Goal: Task Accomplishment & Management: Manage account settings

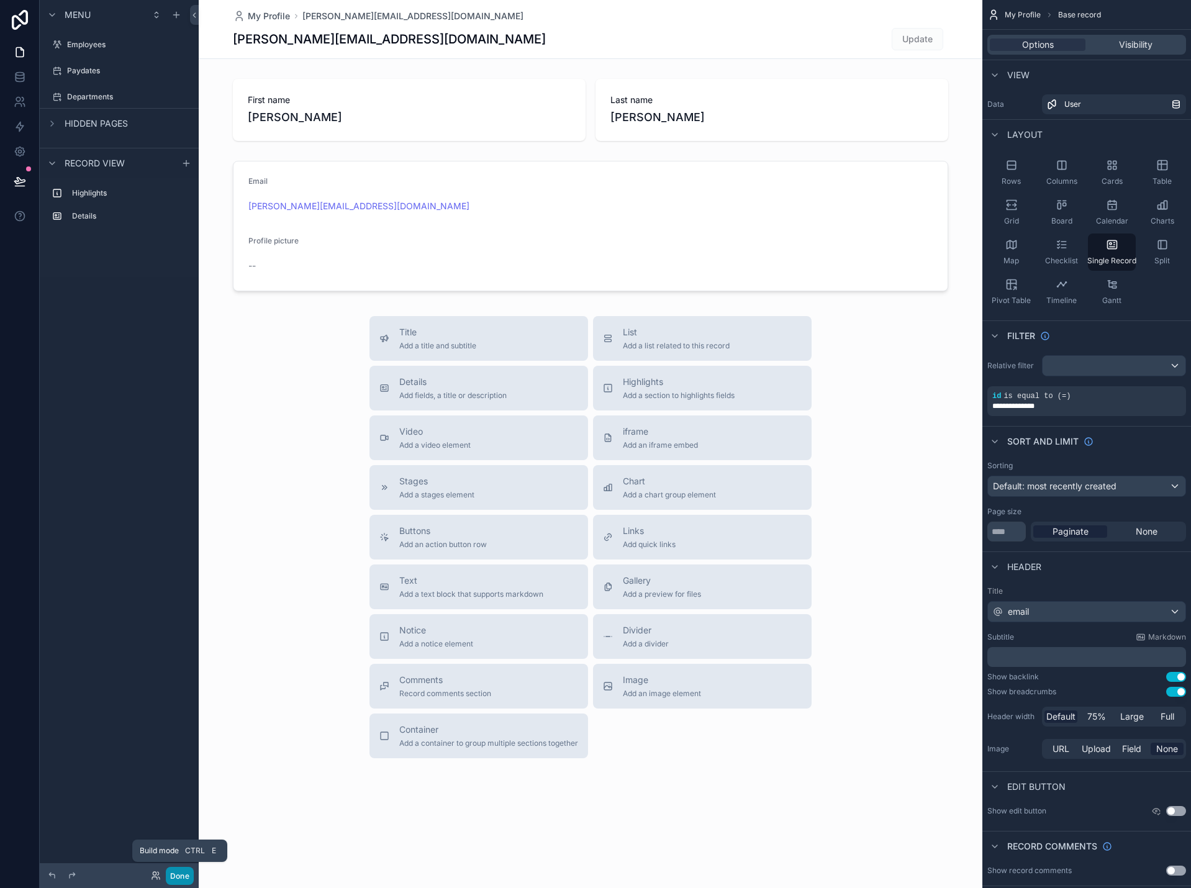
click at [186, 875] on button "Done" at bounding box center [180, 876] width 28 height 18
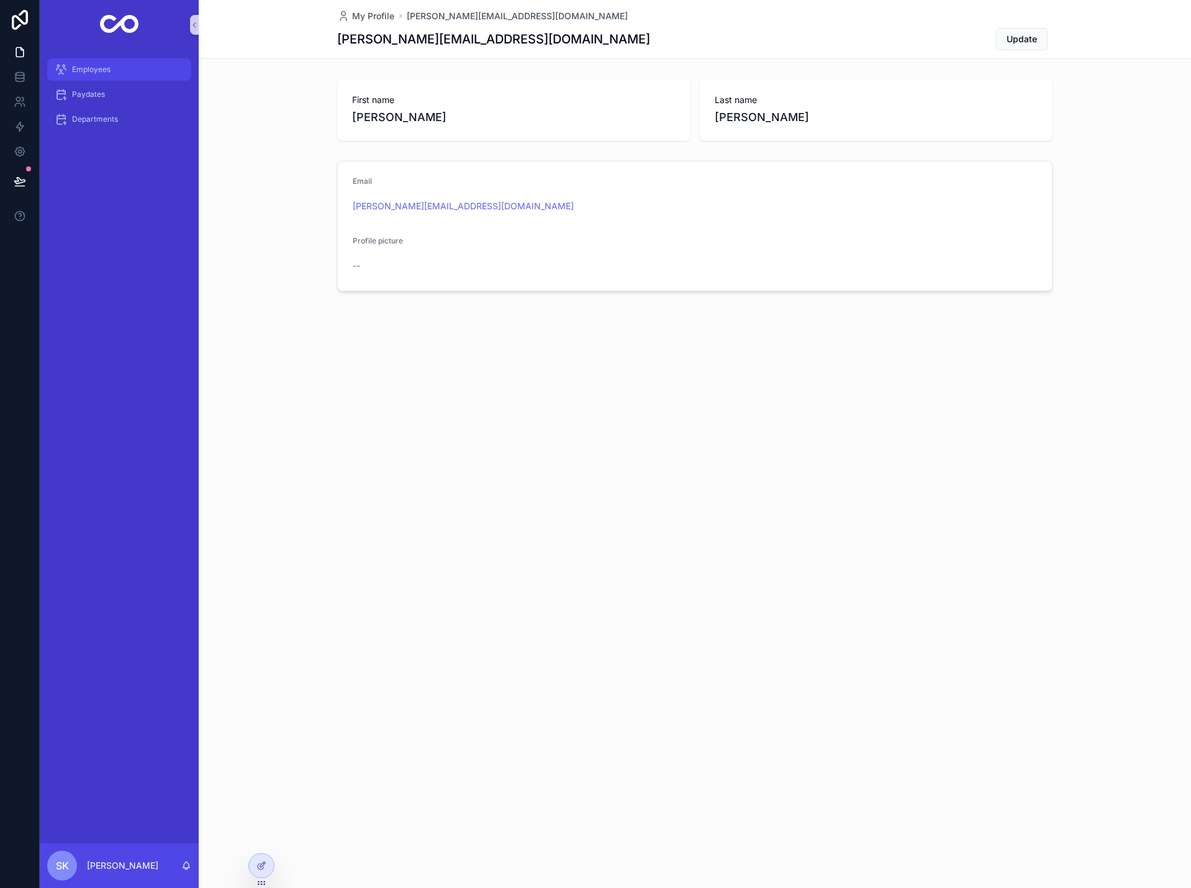
click at [101, 69] on span "Employees" at bounding box center [91, 70] width 39 height 10
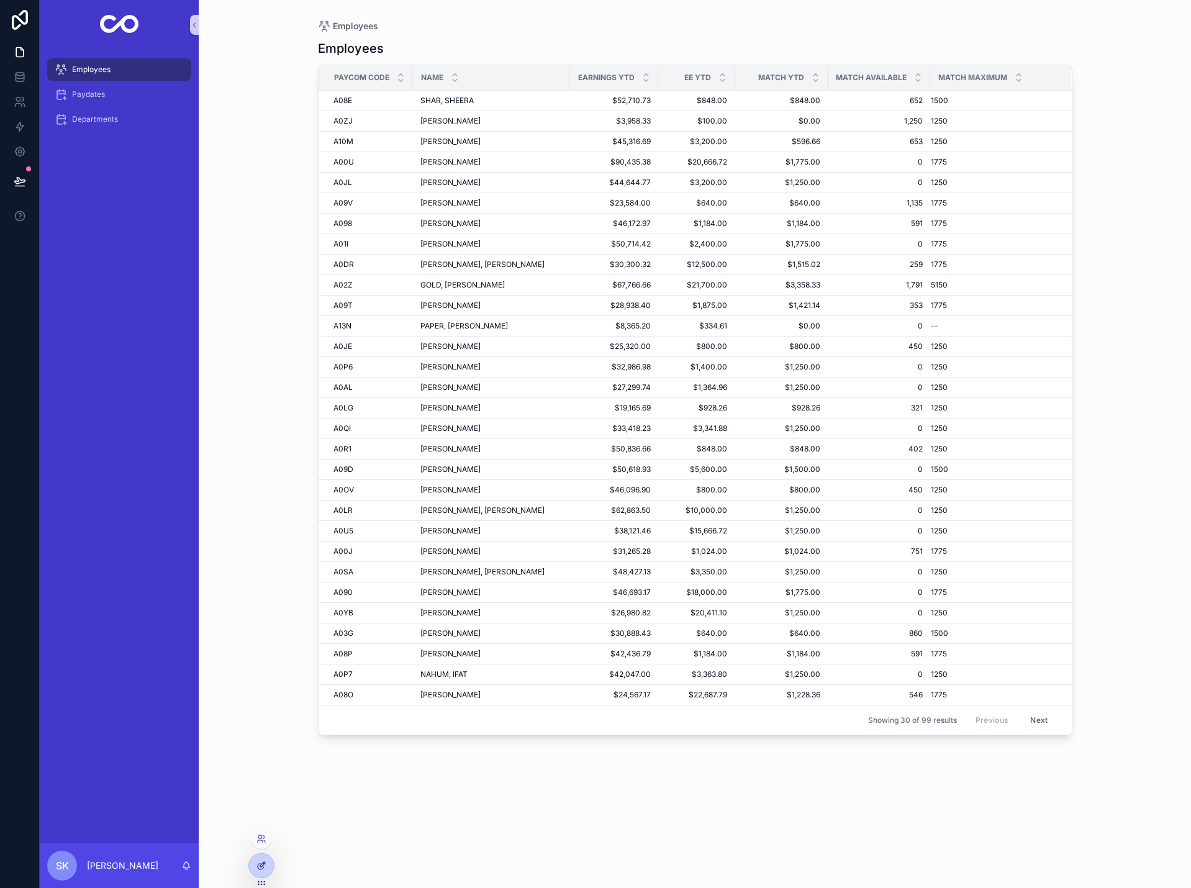
click at [263, 865] on icon at bounding box center [262, 866] width 10 height 10
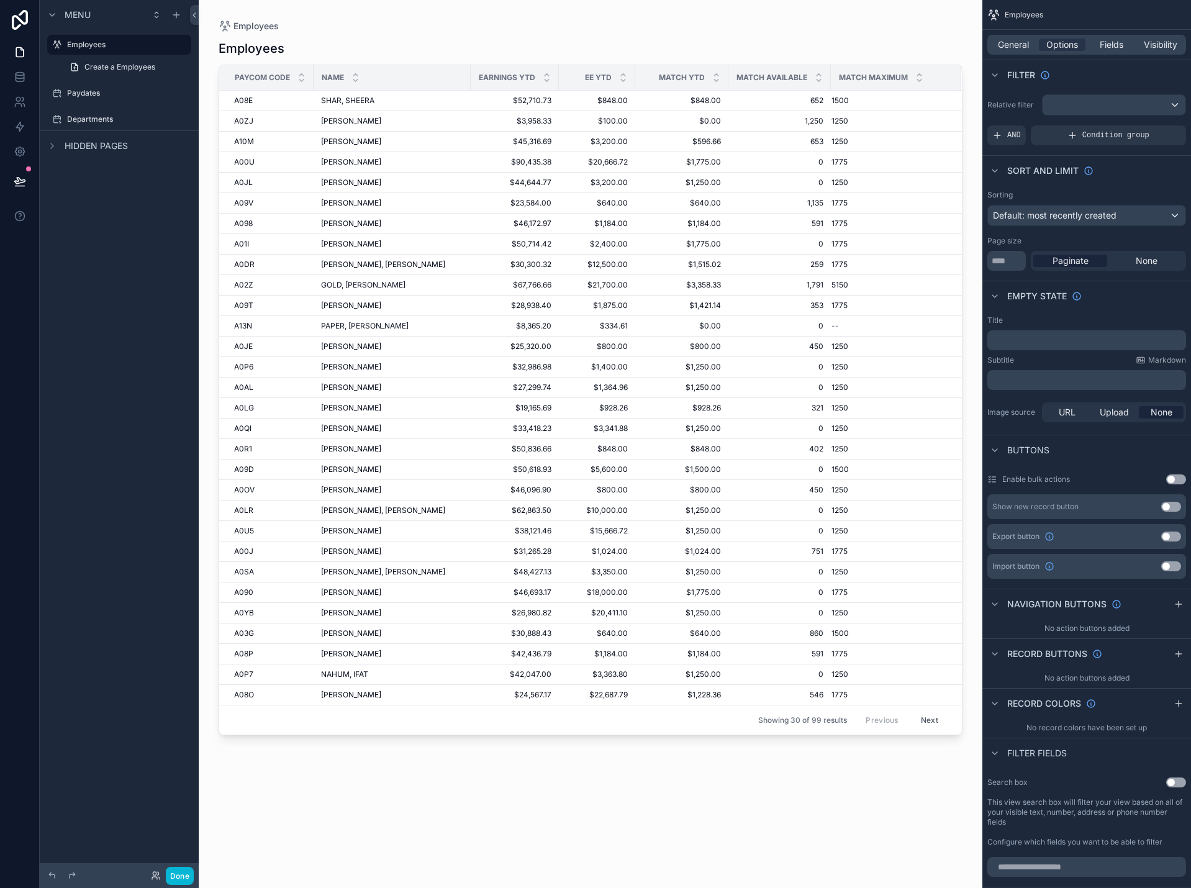
click at [637, 22] on div "scrollable content" at bounding box center [591, 436] width 784 height 873
click at [732, 830] on div "Employees Paycom code Name Earnings YTD EE YTD Match YTD Match Available Match …" at bounding box center [591, 452] width 744 height 841
click at [1016, 48] on span "General" at bounding box center [1013, 45] width 31 height 12
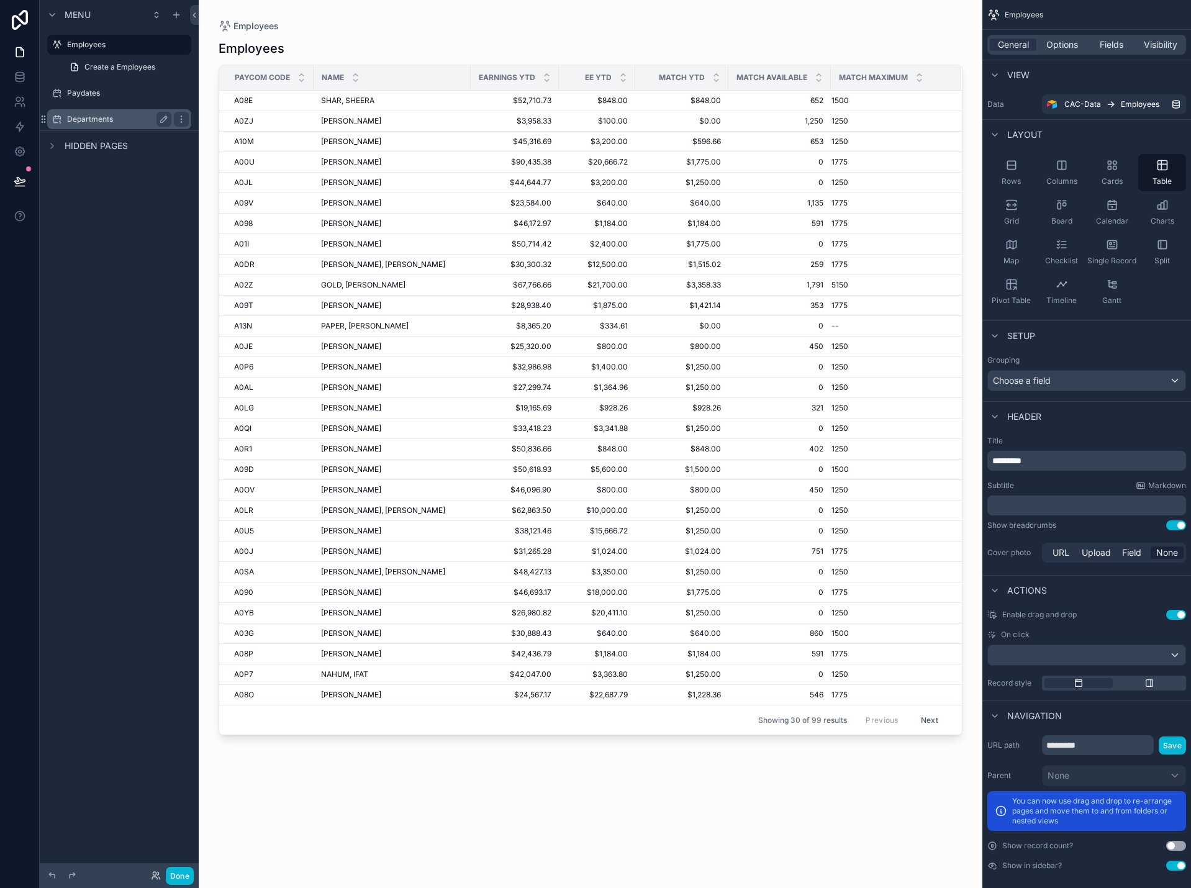
click at [99, 116] on label "Departments" at bounding box center [116, 119] width 99 height 10
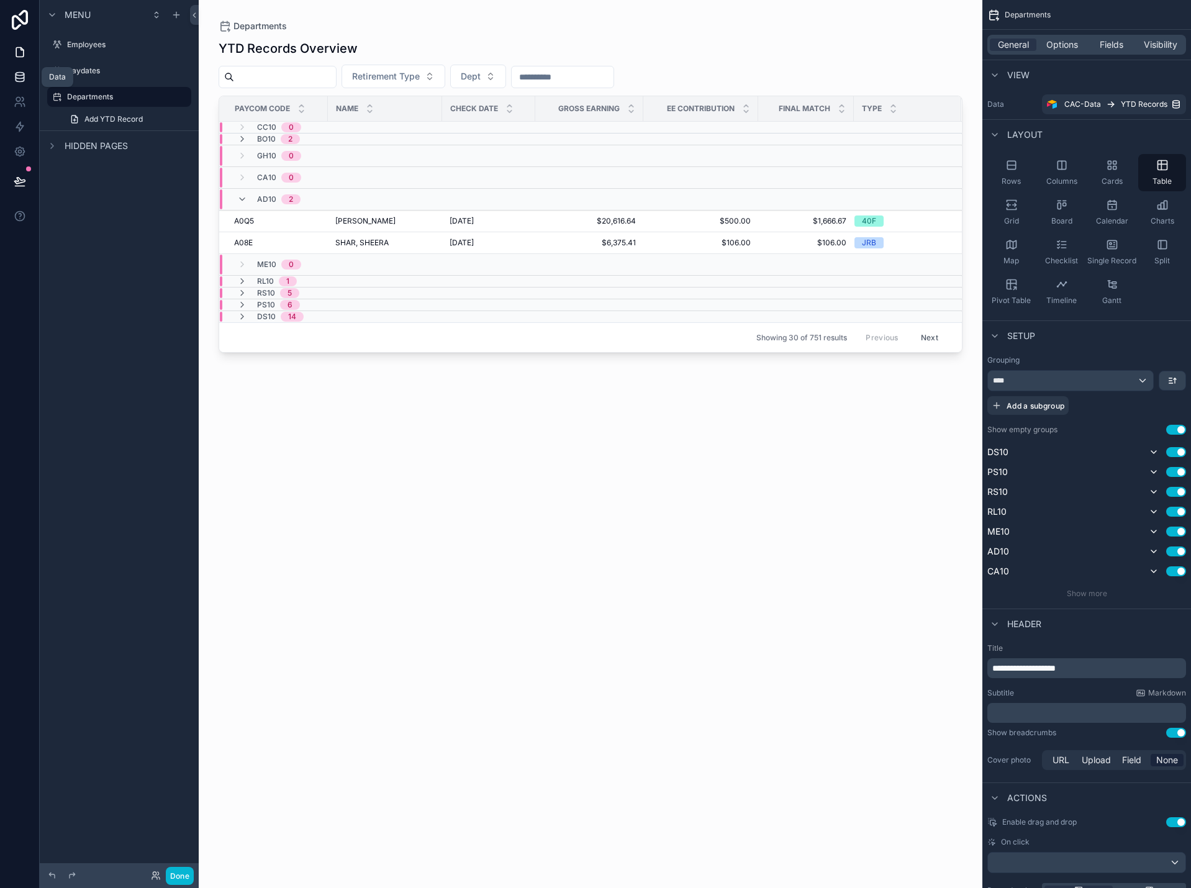
click at [23, 86] on link at bounding box center [19, 77] width 39 height 25
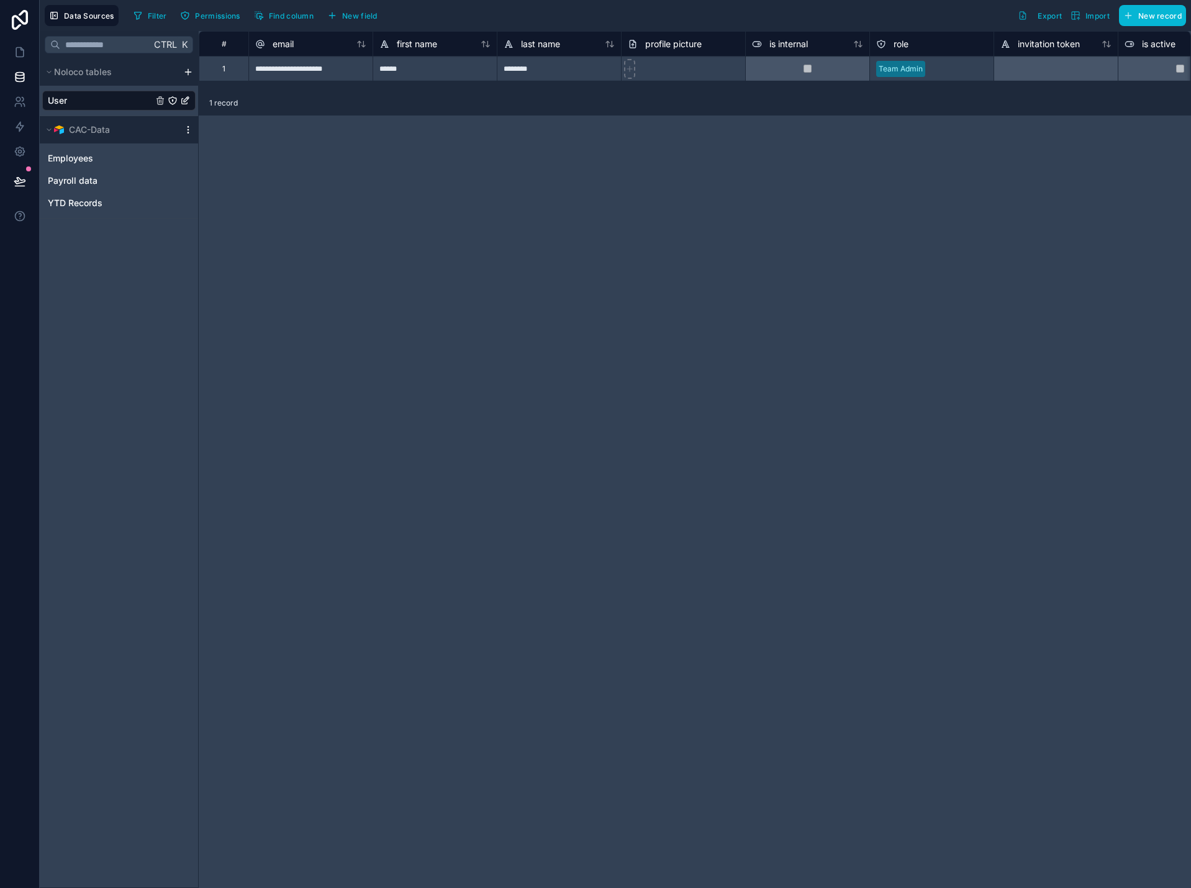
click at [183, 129] on icon "scrollable content" at bounding box center [188, 130] width 10 height 10
click at [225, 176] on span "Queue data sync" at bounding box center [251, 176] width 89 height 10
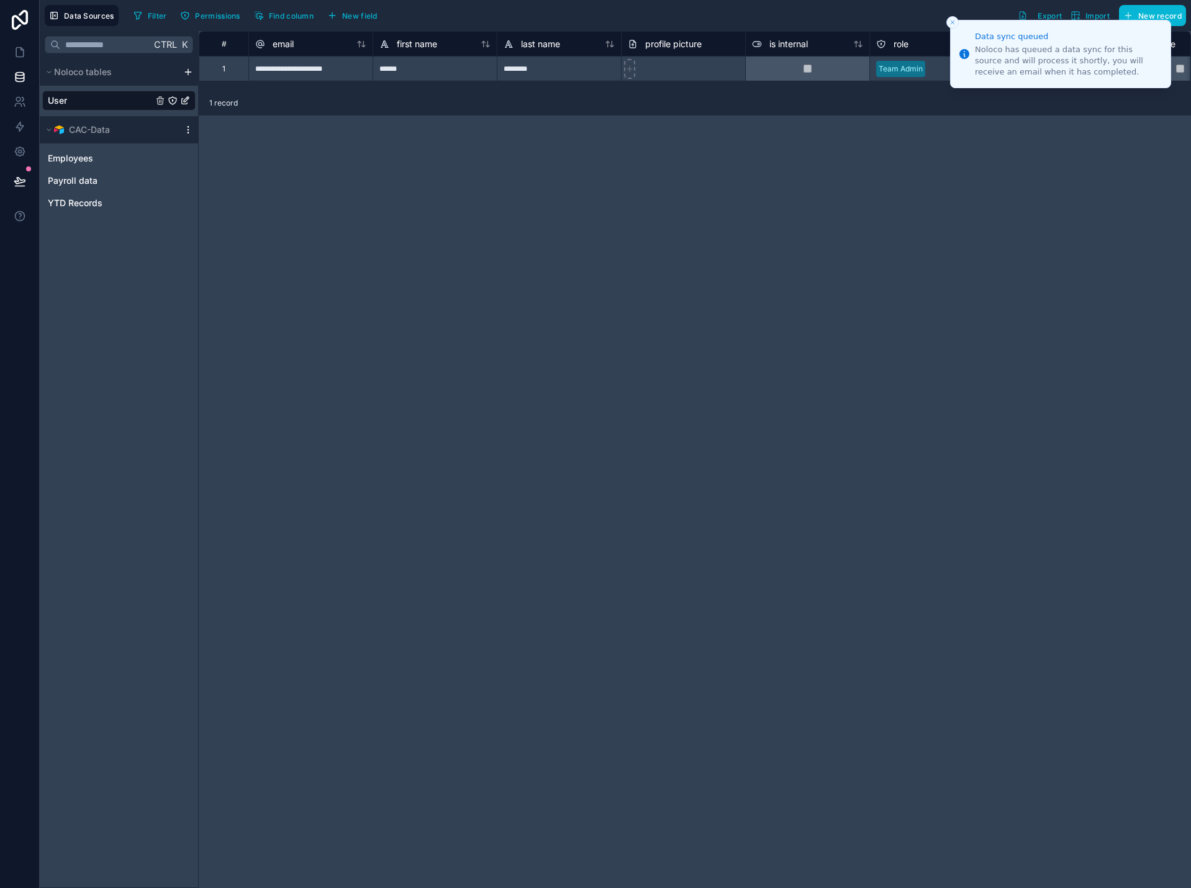
click at [184, 132] on icon "scrollable content" at bounding box center [188, 130] width 10 height 10
click at [214, 196] on span "Queue schema sync" at bounding box center [251, 197] width 89 height 10
click at [622, 251] on div "**********" at bounding box center [695, 459] width 993 height 857
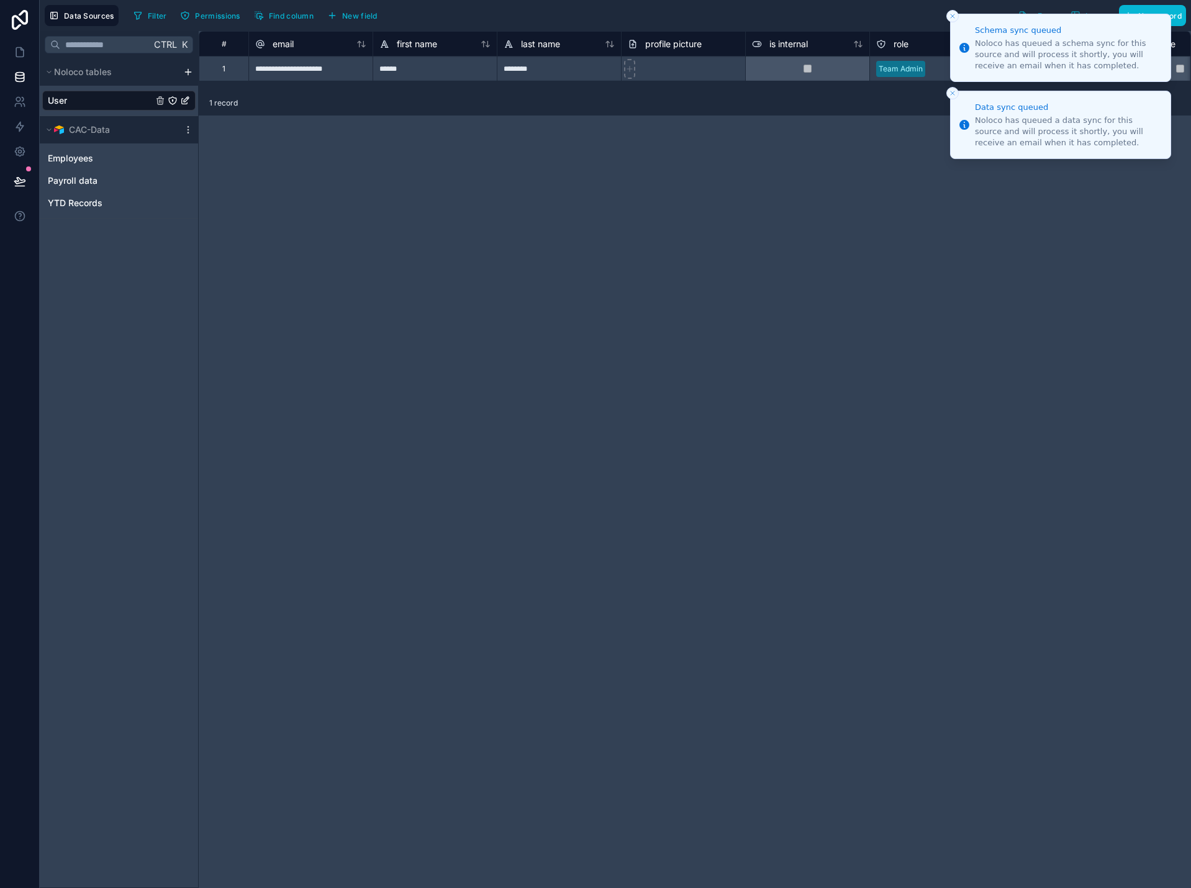
click at [954, 22] on button "Close toast" at bounding box center [953, 16] width 12 height 12
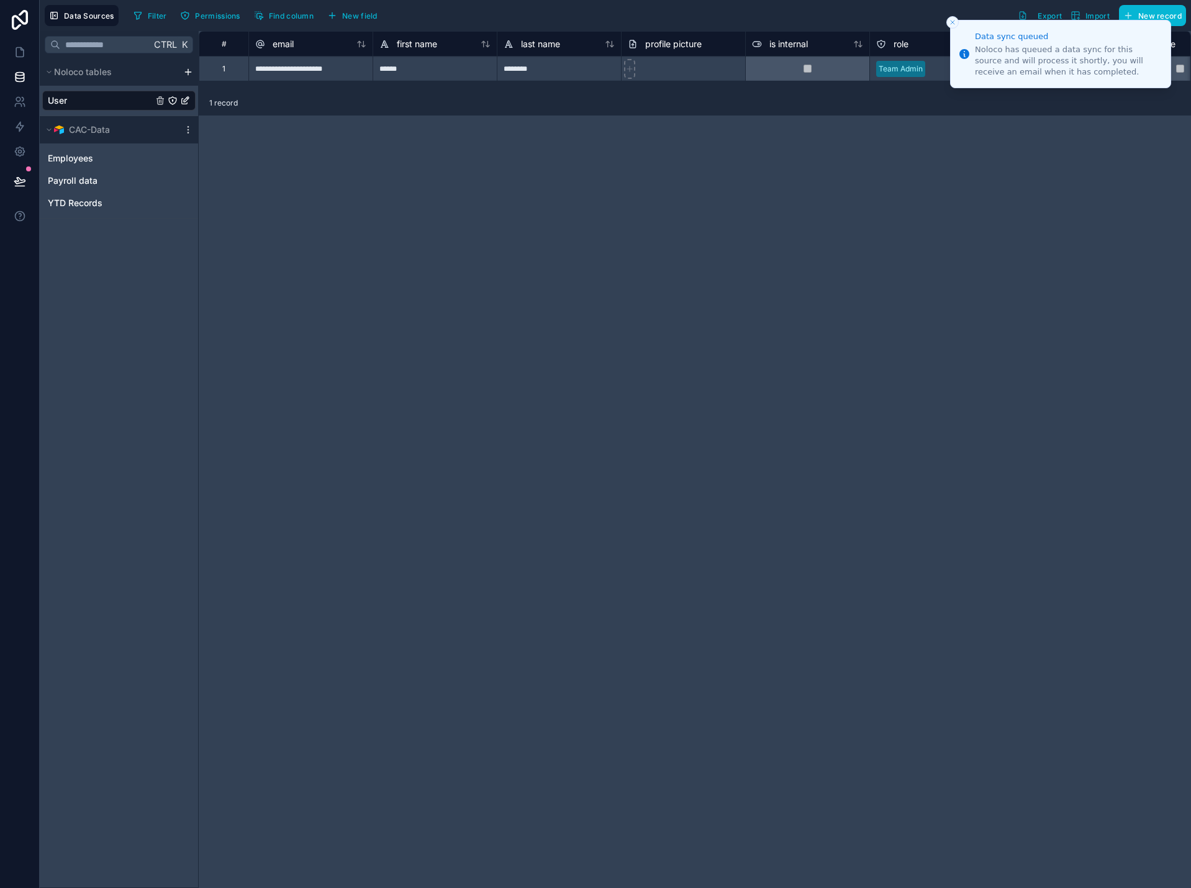
click at [953, 19] on icon "Close toast" at bounding box center [952, 22] width 7 height 7
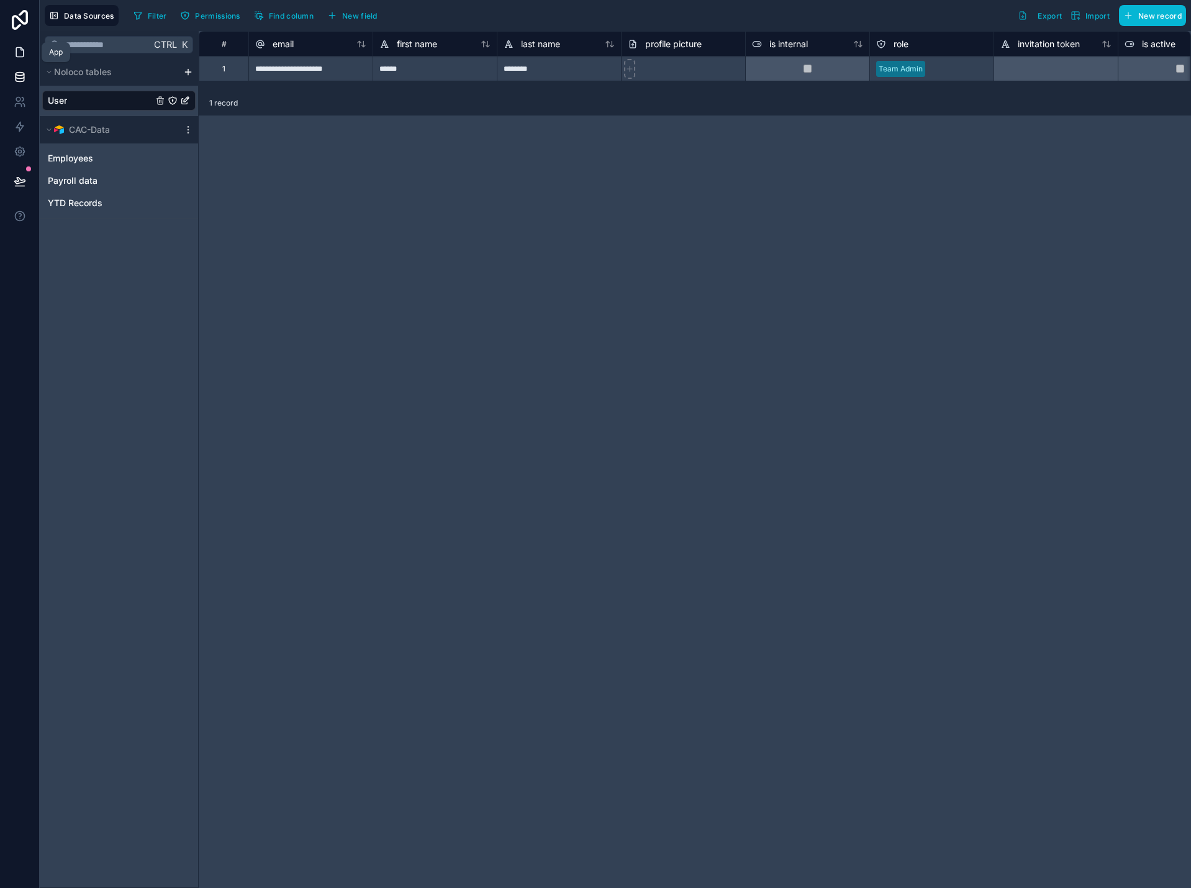
click at [21, 57] on icon at bounding box center [19, 52] width 7 height 9
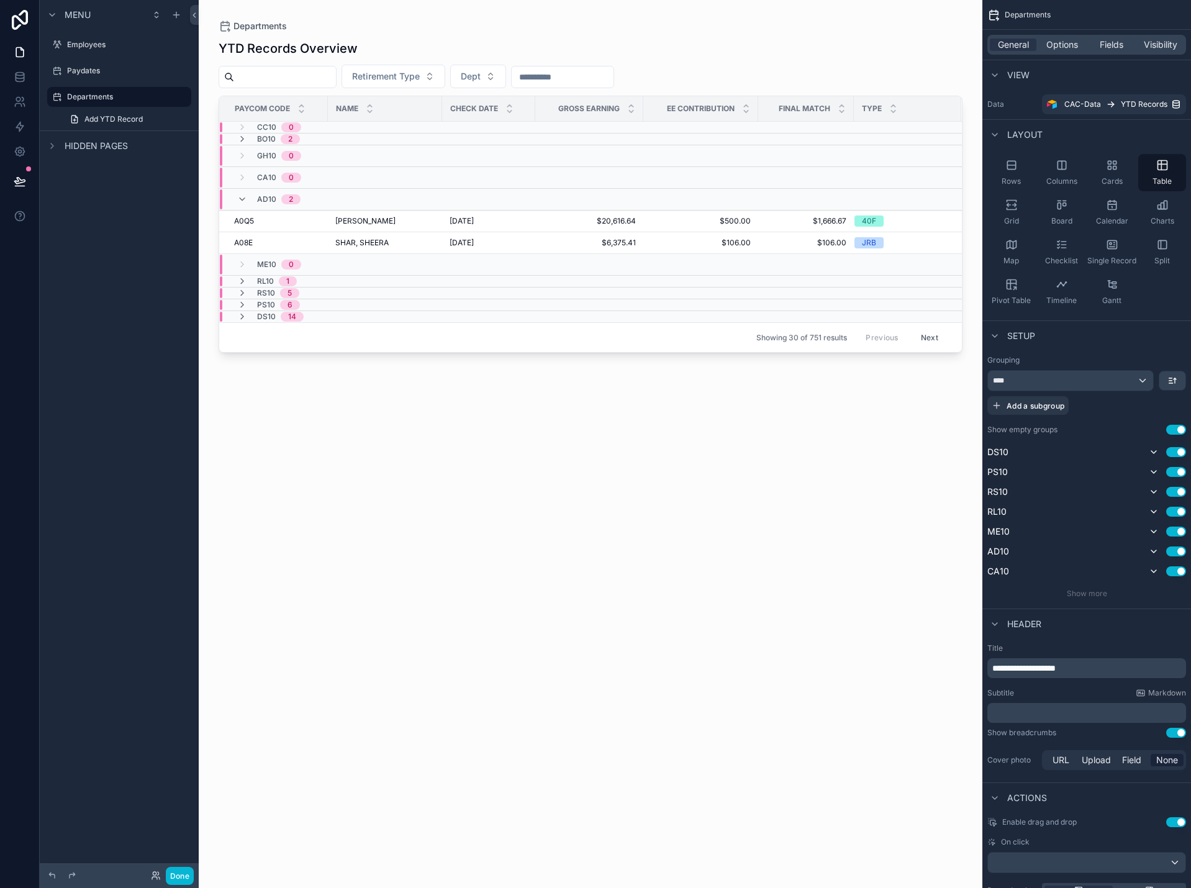
click at [476, 398] on div "scrollable content" at bounding box center [591, 436] width 784 height 873
click at [181, 875] on button "Done" at bounding box center [180, 876] width 28 height 18
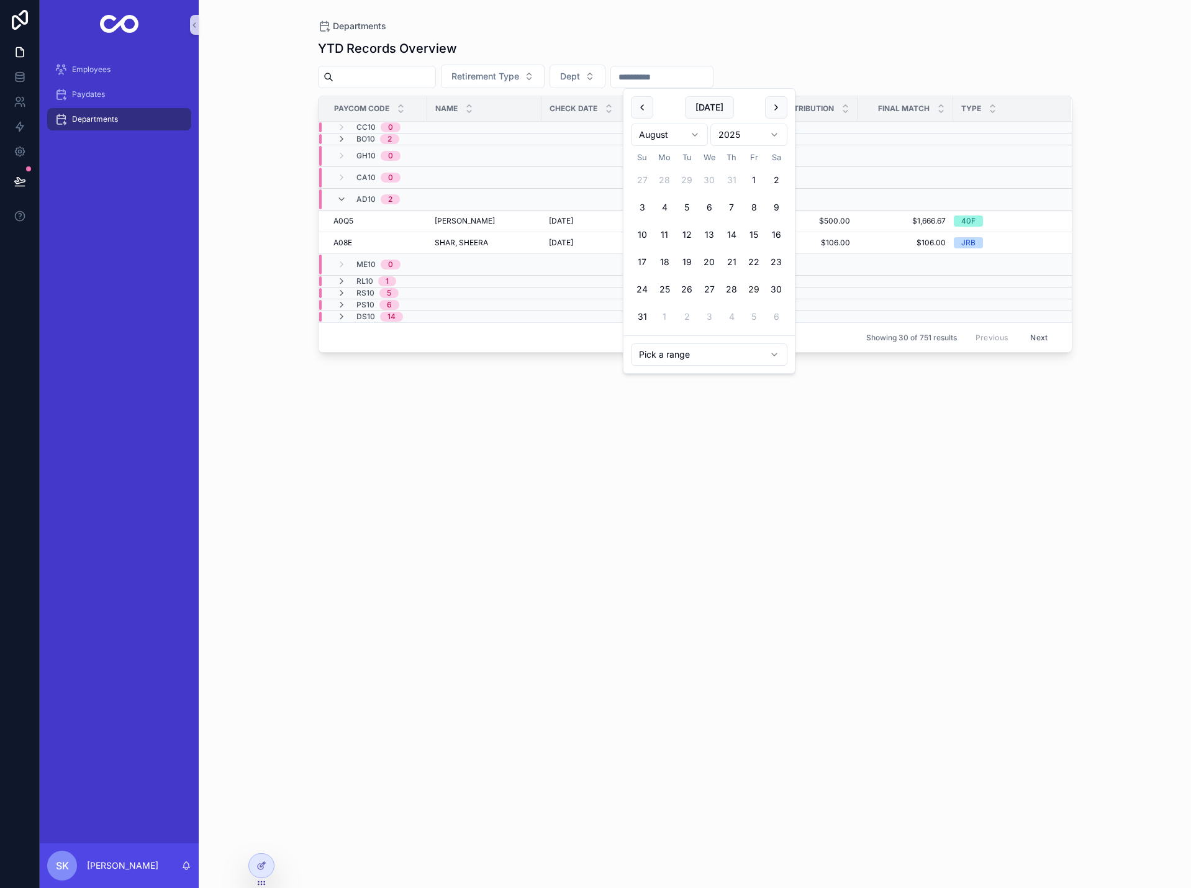
click at [666, 79] on input "scrollable content" at bounding box center [662, 76] width 102 height 17
click at [766, 361] on html "Employees Paydates Departments SK Sergei Khadjiev Departments YTD Records Overv…" at bounding box center [595, 444] width 1191 height 888
type input "**********"
click at [907, 509] on div "**********" at bounding box center [695, 452] width 755 height 841
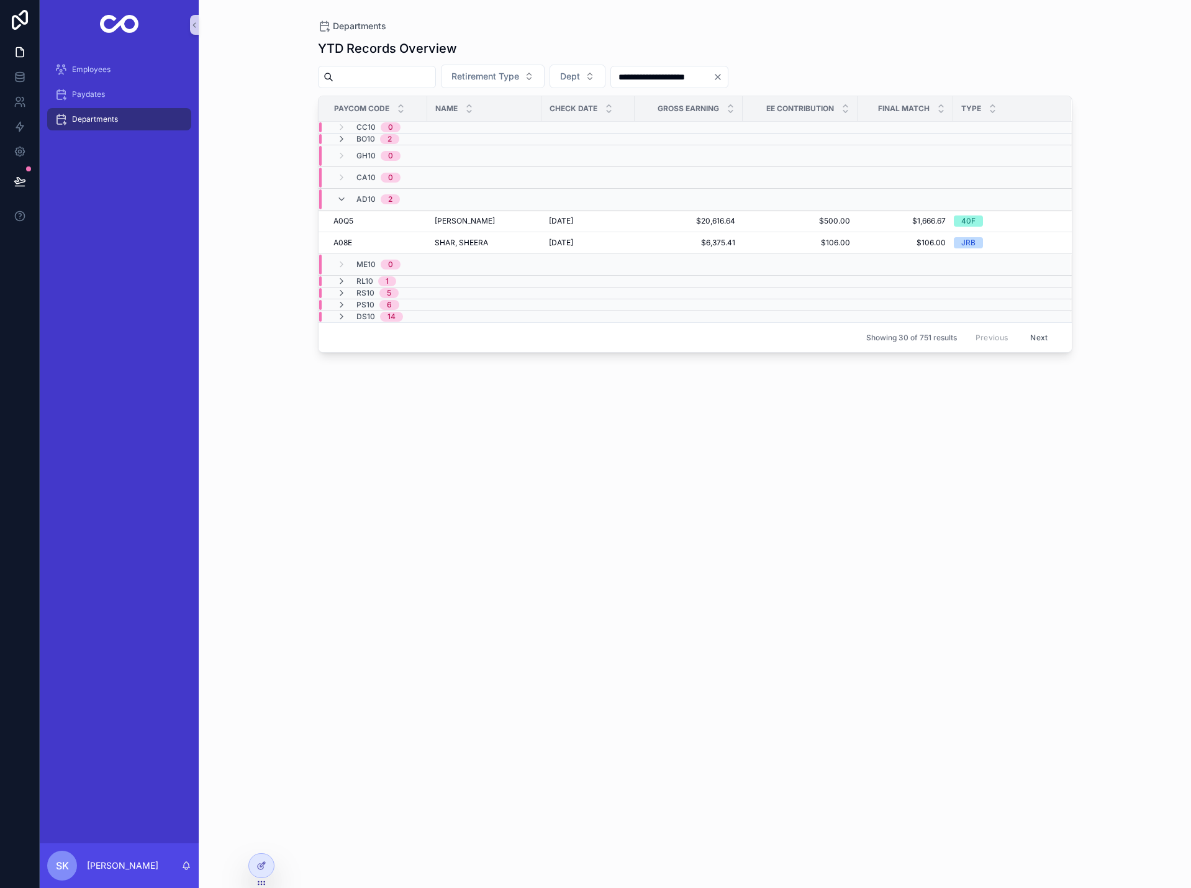
click at [723, 78] on icon "Clear" at bounding box center [718, 77] width 10 height 10
click at [667, 79] on input "scrollable content" at bounding box center [662, 76] width 102 height 17
click at [435, 82] on input "scrollable content" at bounding box center [385, 76] width 102 height 17
click at [545, 85] on button "Retirement Type" at bounding box center [493, 77] width 104 height 24
click at [548, 107] on input "scrollable content" at bounding box center [532, 102] width 124 height 22
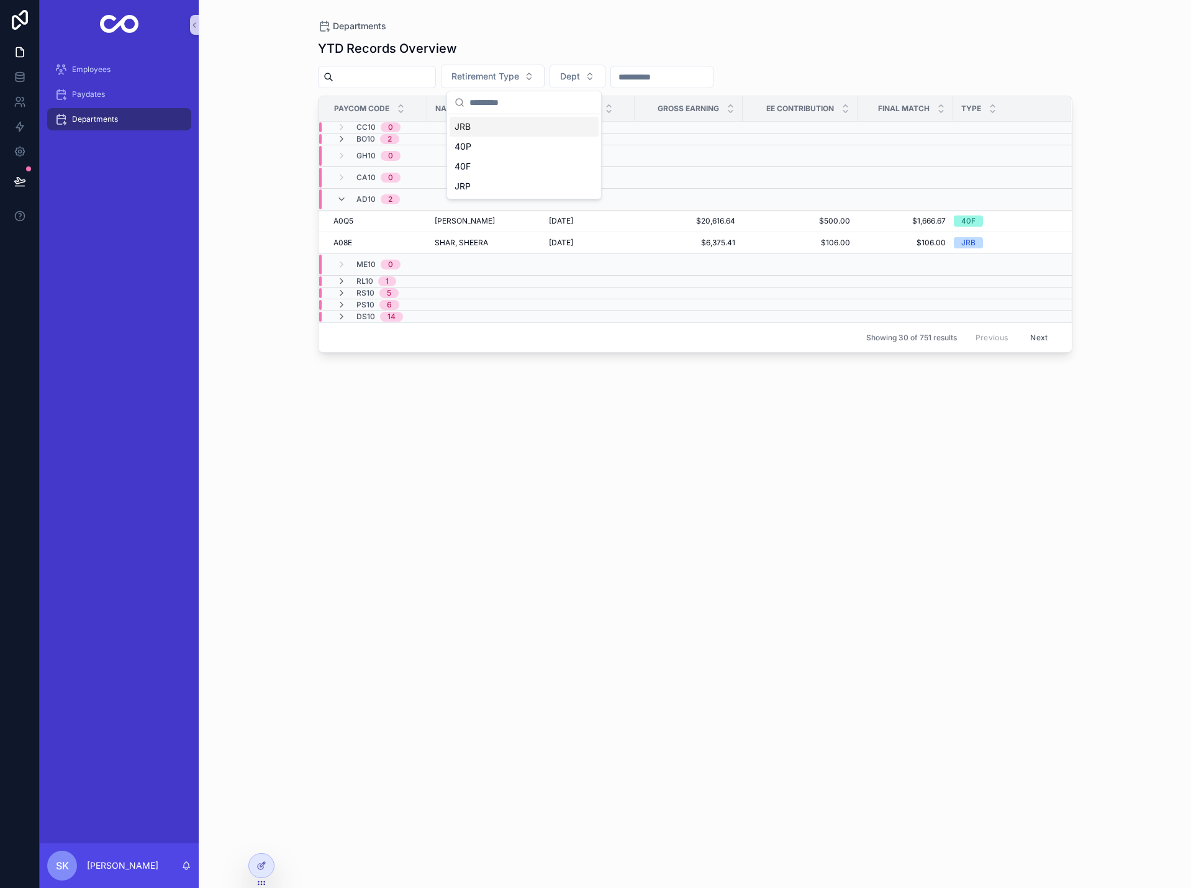
click at [546, 105] on input "scrollable content" at bounding box center [532, 102] width 124 height 22
click at [528, 126] on div "JRB" at bounding box center [524, 127] width 149 height 20
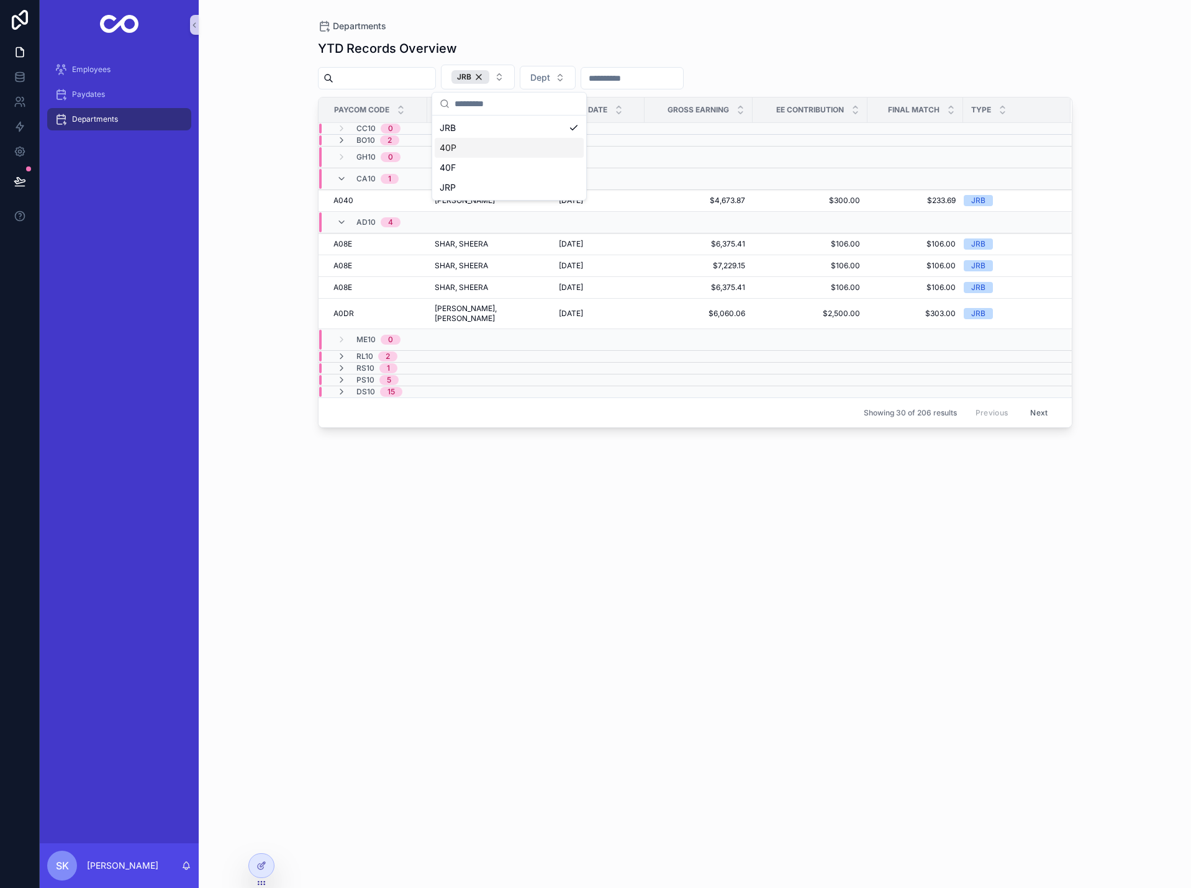
click at [516, 149] on div "40P" at bounding box center [509, 148] width 149 height 20
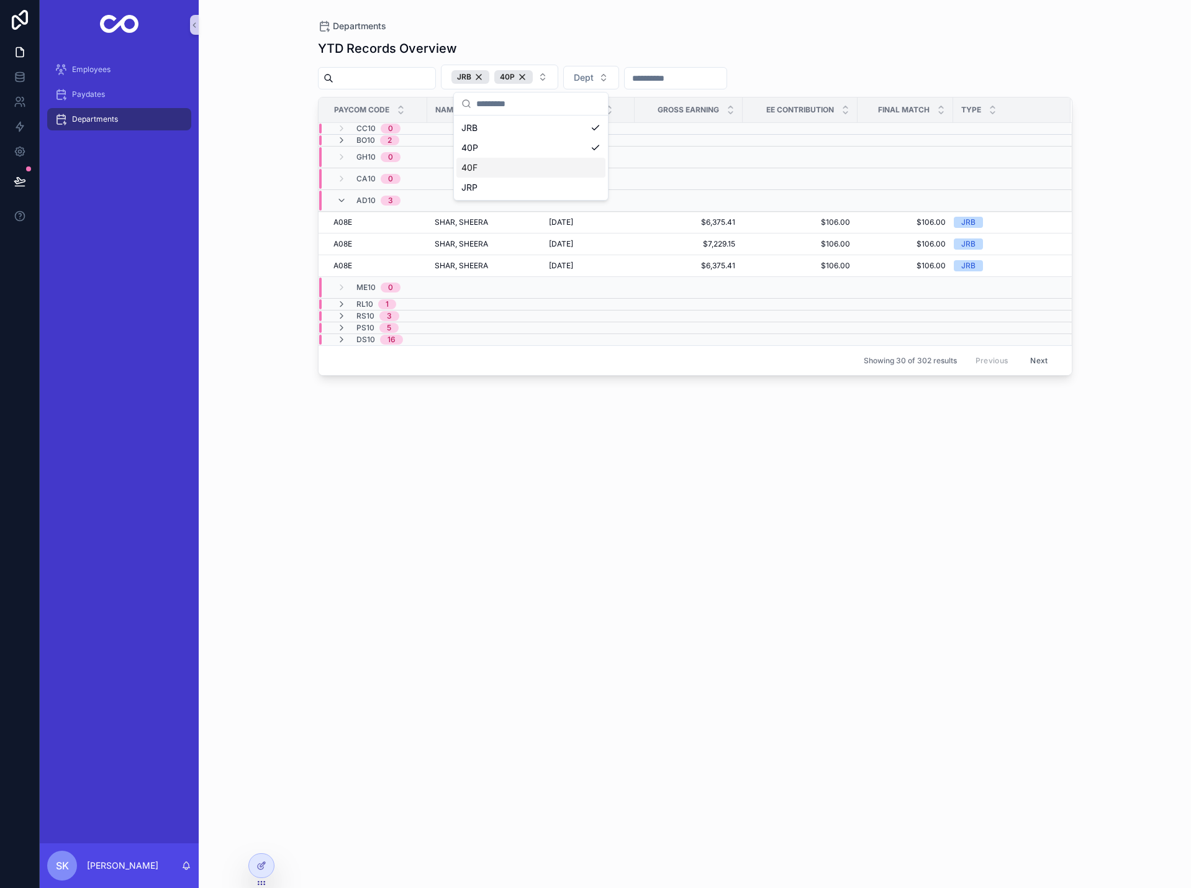
click at [514, 164] on div "40F" at bounding box center [531, 168] width 149 height 20
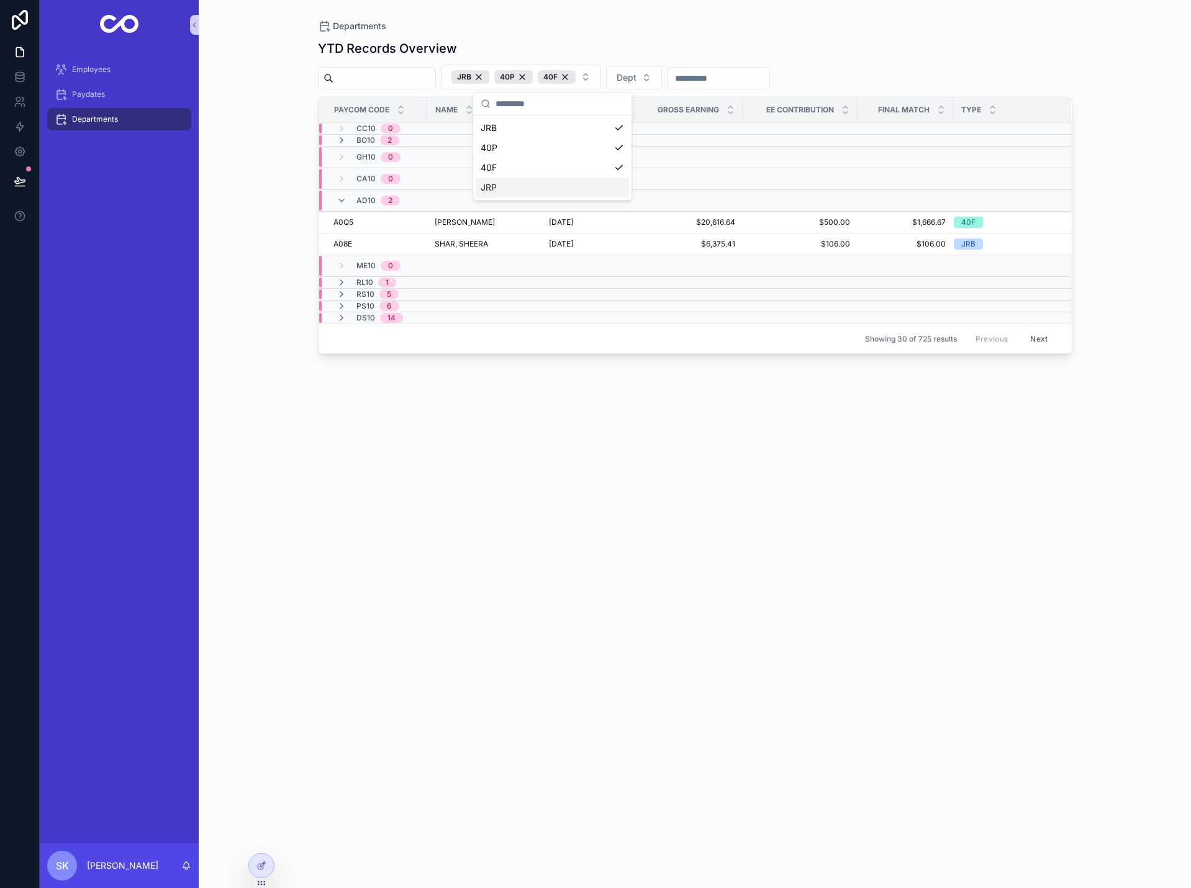
click at [511, 183] on div "JRP" at bounding box center [552, 188] width 153 height 20
click at [489, 77] on div "JRB" at bounding box center [471, 77] width 38 height 14
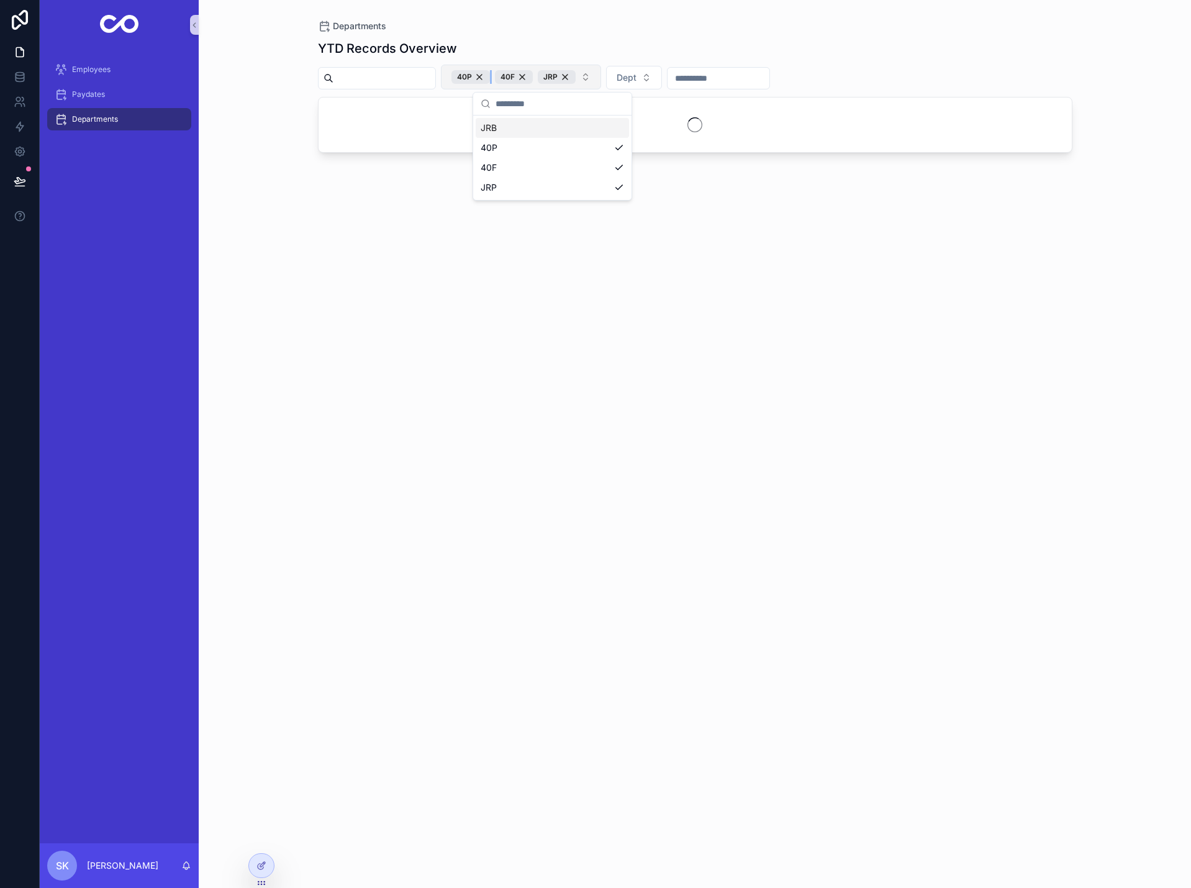
click at [490, 77] on div "40P" at bounding box center [471, 77] width 39 height 14
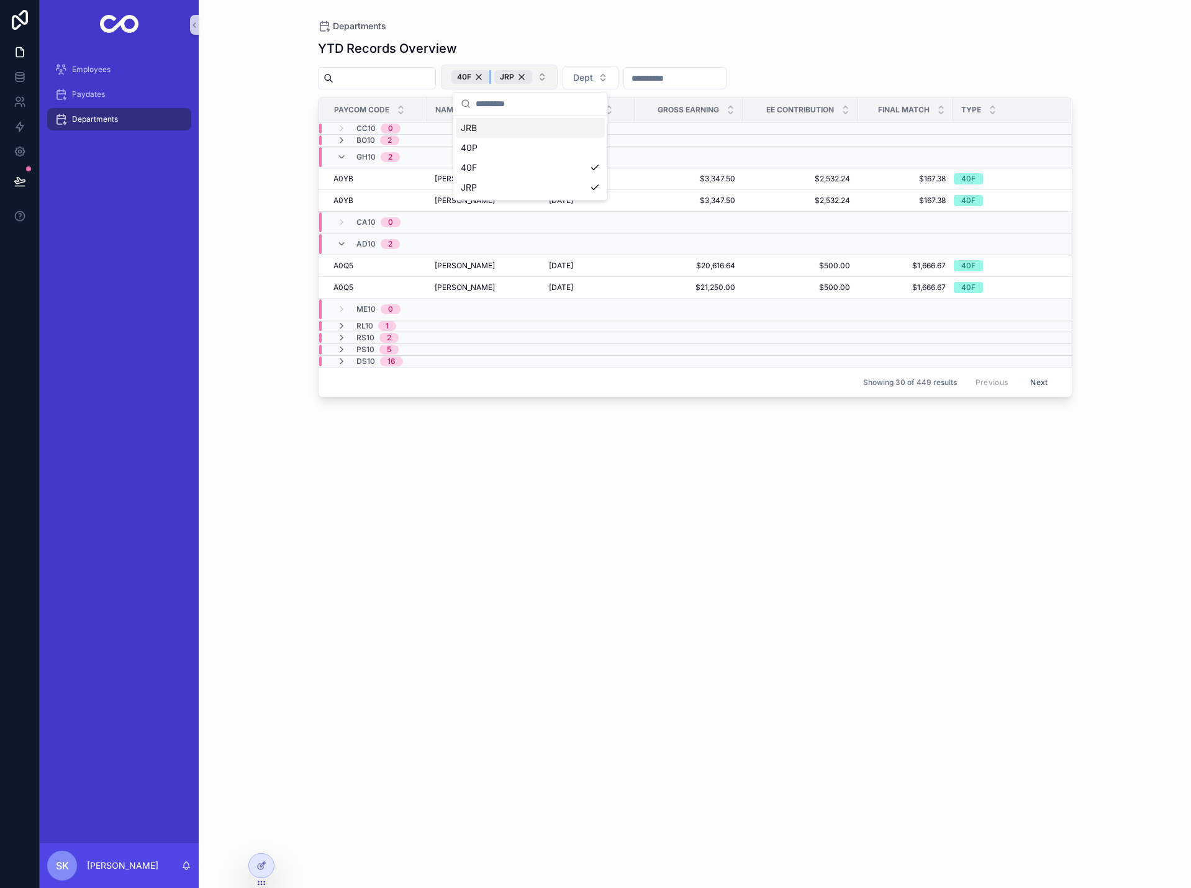
click at [489, 77] on div "40F" at bounding box center [471, 77] width 38 height 14
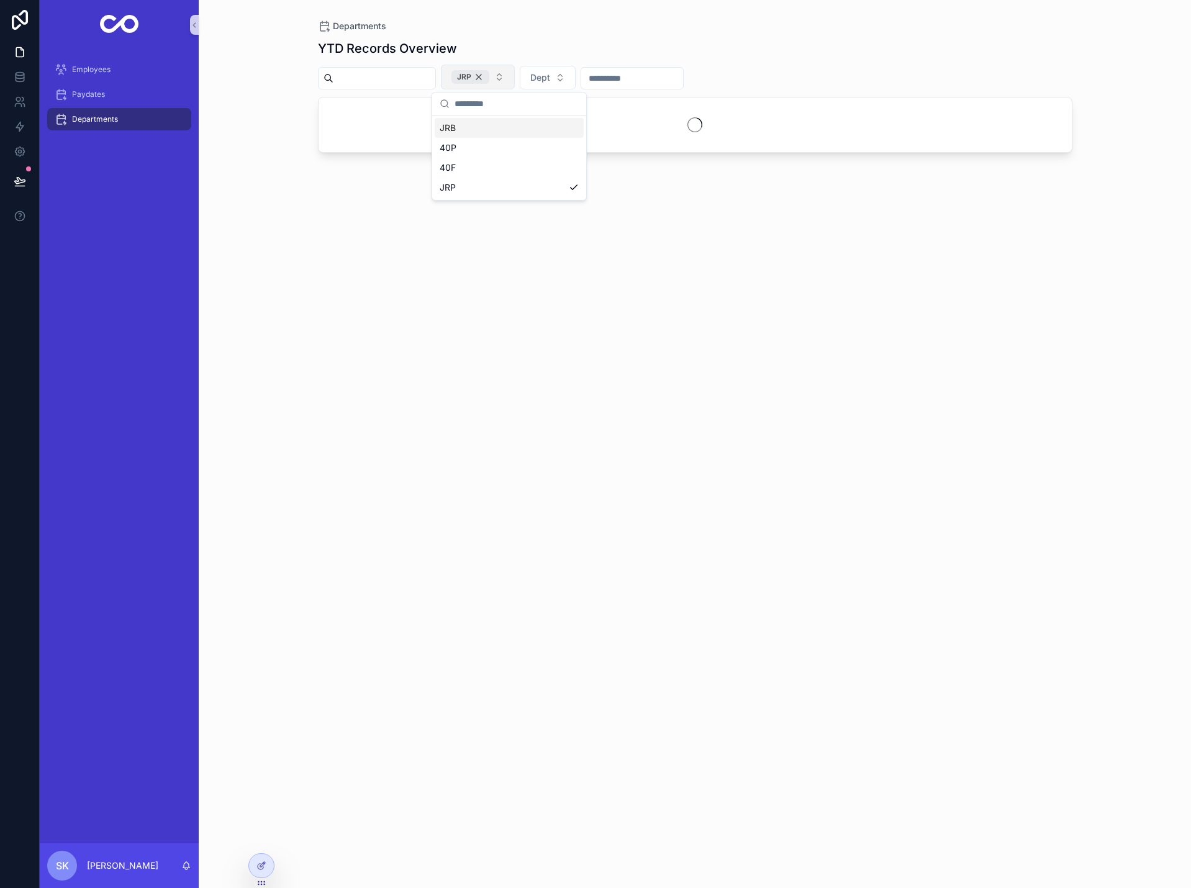
click at [489, 76] on div "JRP" at bounding box center [471, 77] width 38 height 14
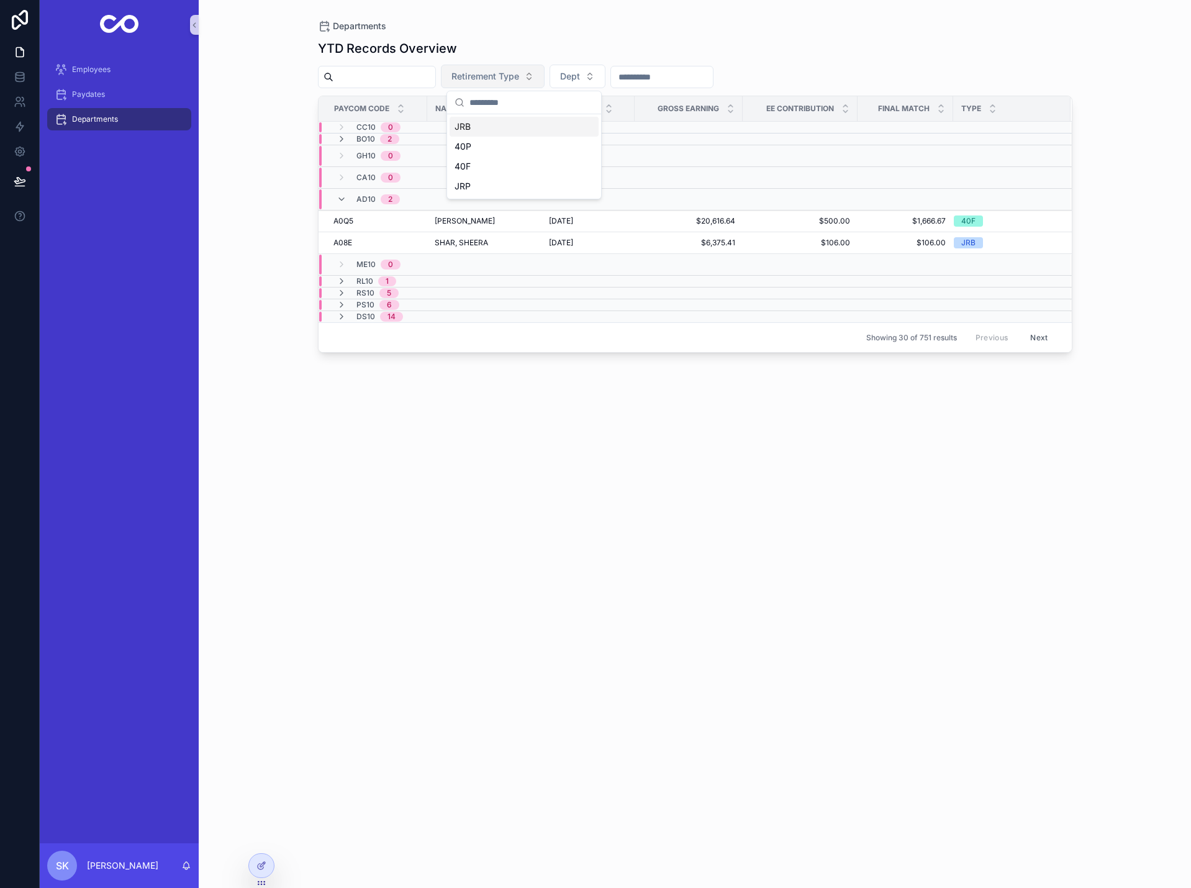
click at [509, 76] on span "Retirement Type" at bounding box center [486, 76] width 68 height 12
click at [606, 80] on button "Dept" at bounding box center [578, 77] width 56 height 24
click at [672, 82] on input "scrollable content" at bounding box center [662, 76] width 102 height 17
click at [804, 49] on div "YTD Records Overview" at bounding box center [695, 48] width 755 height 17
click at [258, 862] on icon at bounding box center [262, 866] width 10 height 10
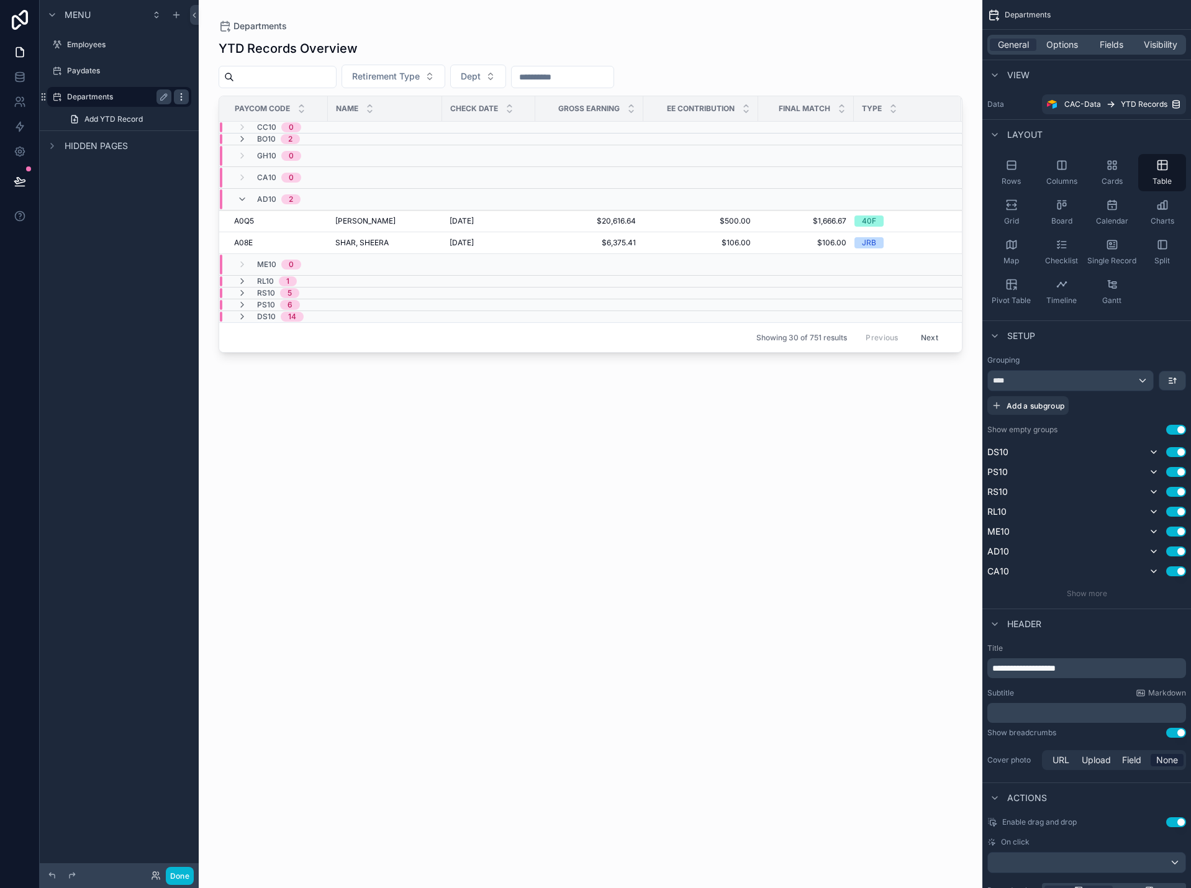
click at [183, 96] on icon "scrollable content" at bounding box center [181, 97] width 10 height 10
click at [229, 116] on span "Remove" at bounding box center [237, 114] width 33 height 12
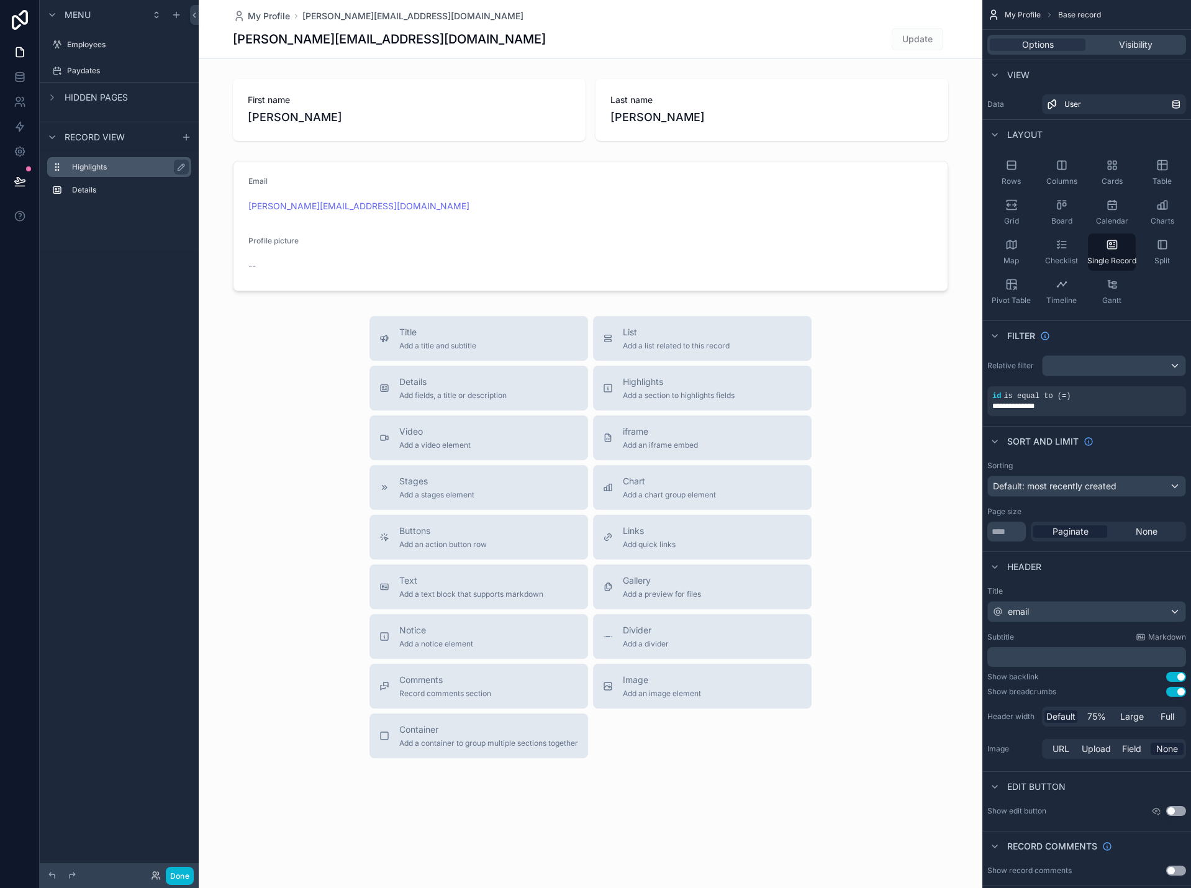
click at [94, 164] on label "Highlights" at bounding box center [126, 167] width 109 height 10
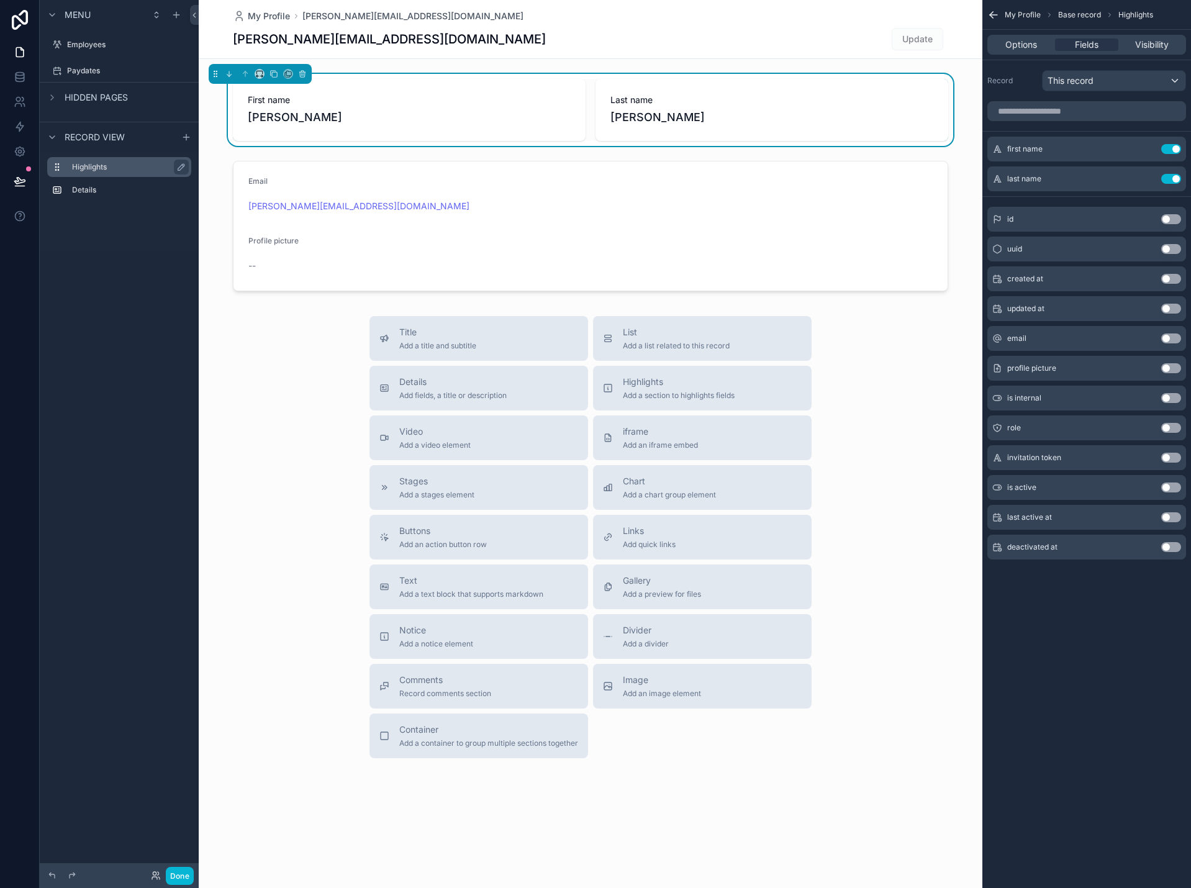
click at [140, 170] on label "Highlights" at bounding box center [126, 167] width 109 height 10
click at [131, 184] on div "Details" at bounding box center [129, 190] width 114 height 15
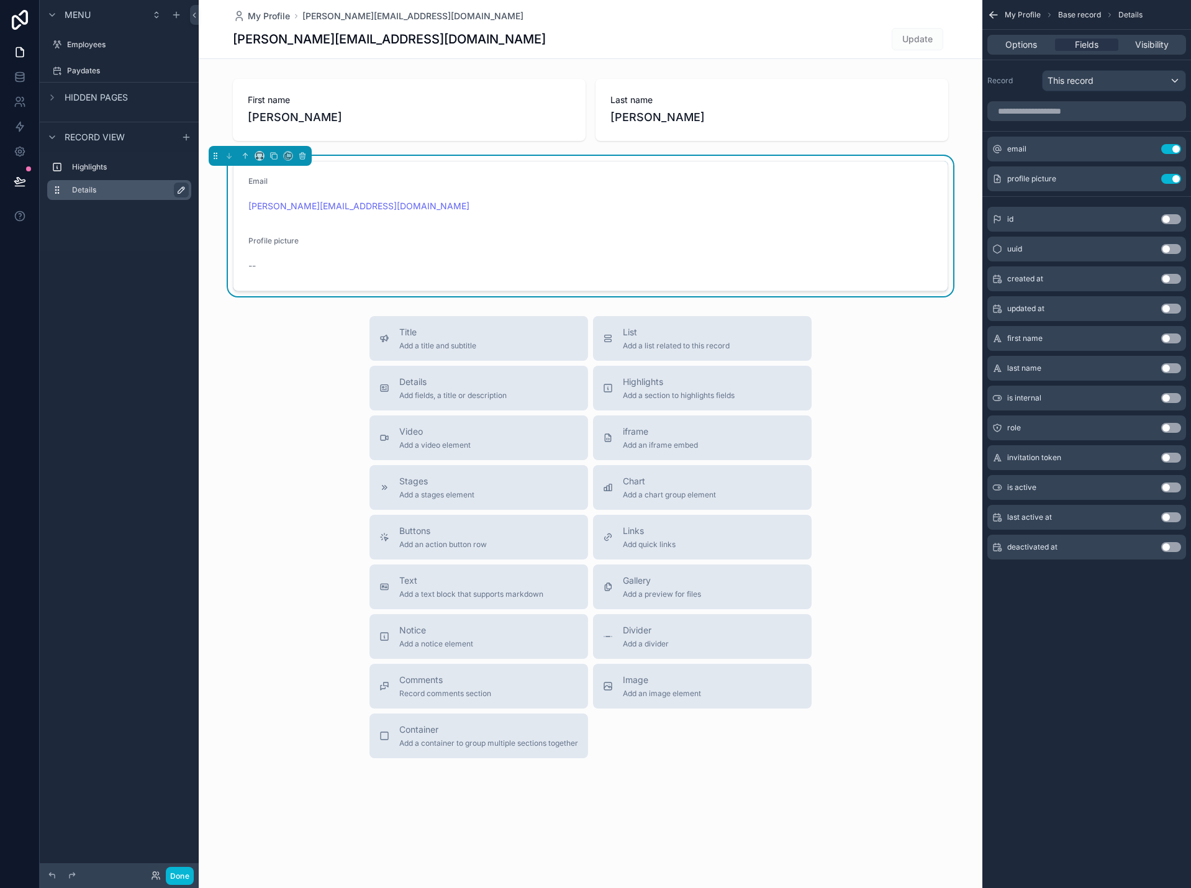
click at [181, 190] on icon "scrollable content" at bounding box center [181, 190] width 10 height 10
click at [181, 190] on icon "scrollable content" at bounding box center [179, 190] width 10 height 10
click at [156, 172] on div "Highlights" at bounding box center [129, 167] width 114 height 15
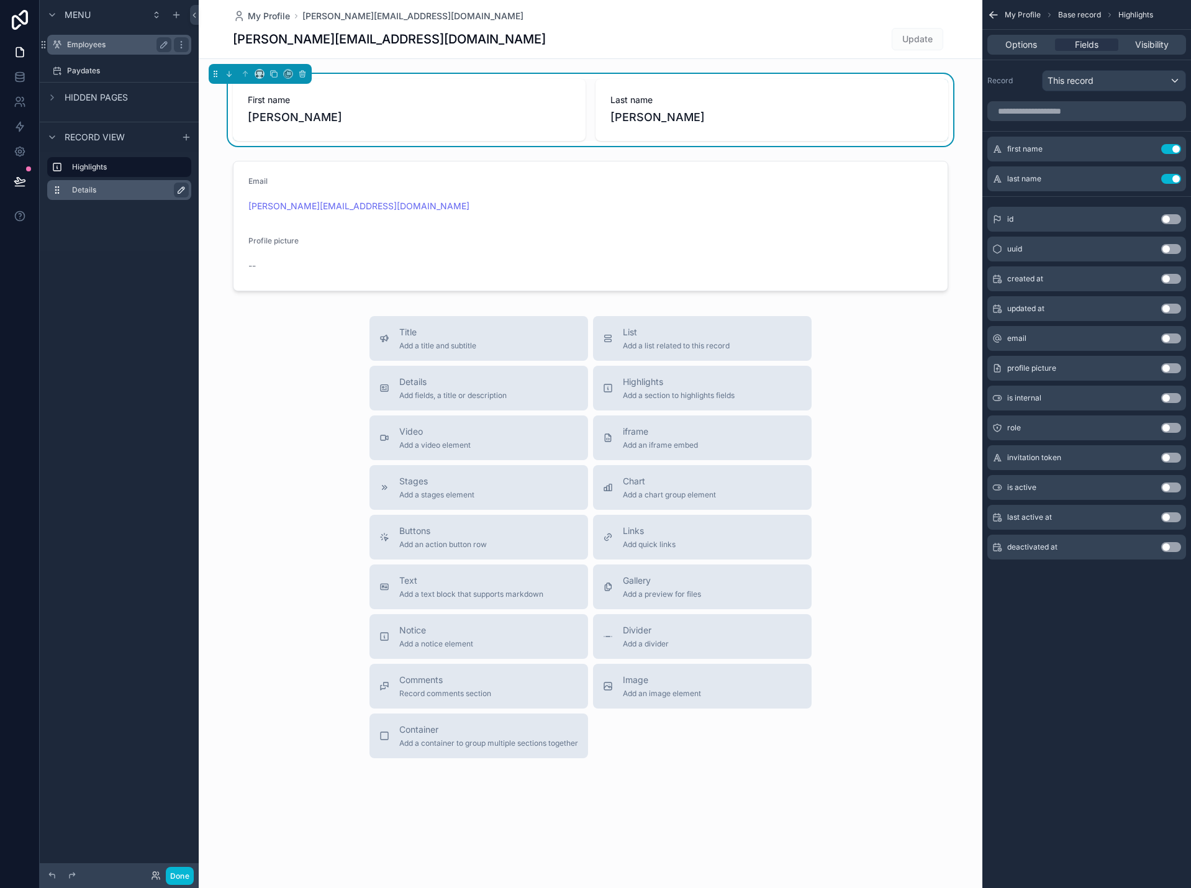
click at [147, 48] on label "Employees" at bounding box center [116, 45] width 99 height 10
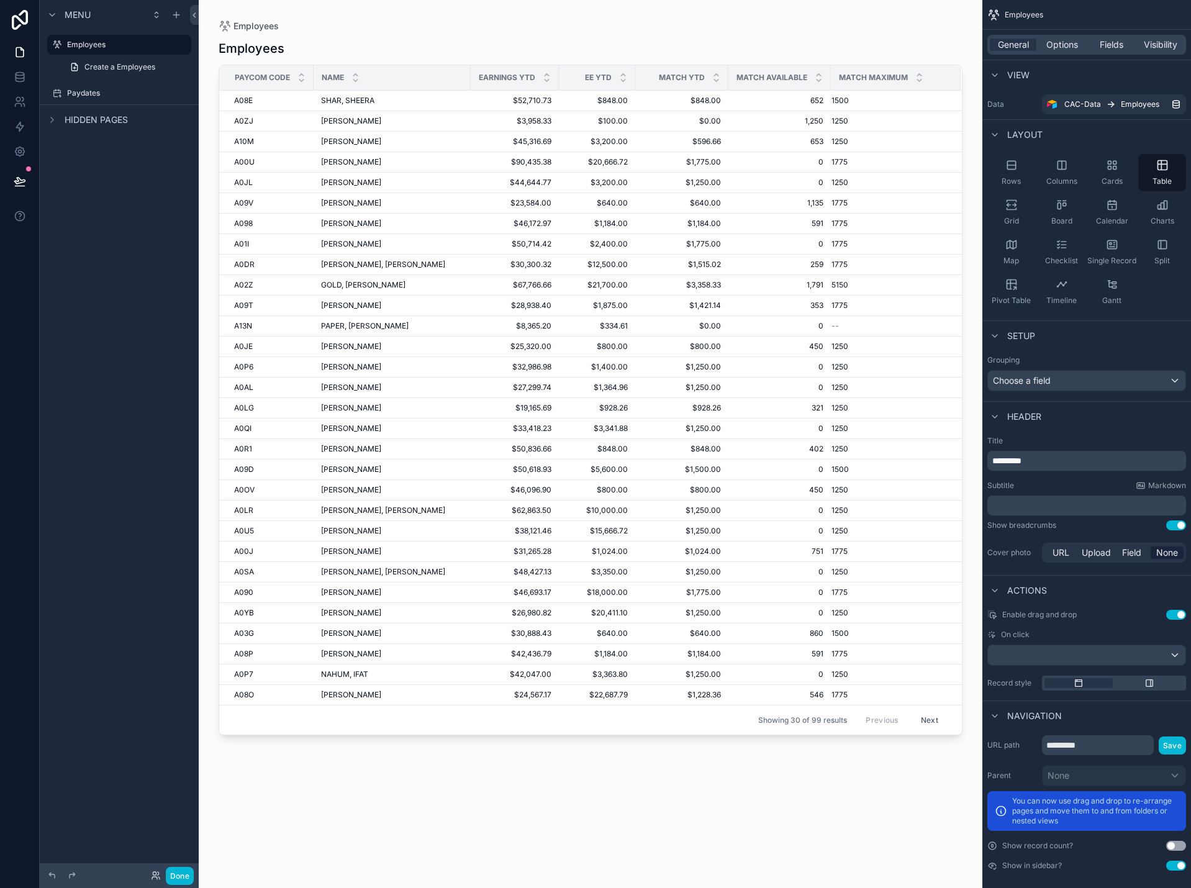
click at [76, 16] on span "Menu" at bounding box center [78, 15] width 26 height 12
click at [22, 150] on icon at bounding box center [20, 151] width 12 height 12
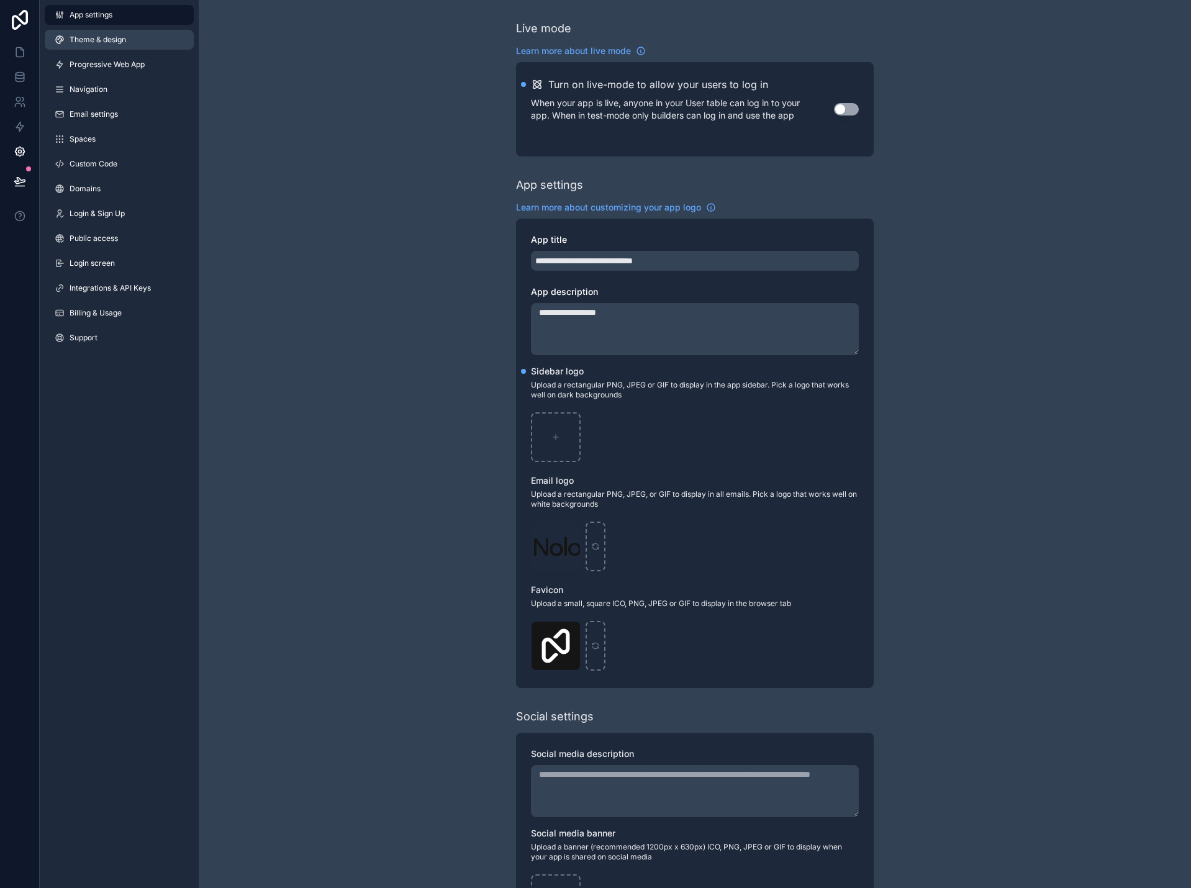
click at [103, 41] on span "Theme & design" at bounding box center [98, 40] width 57 height 10
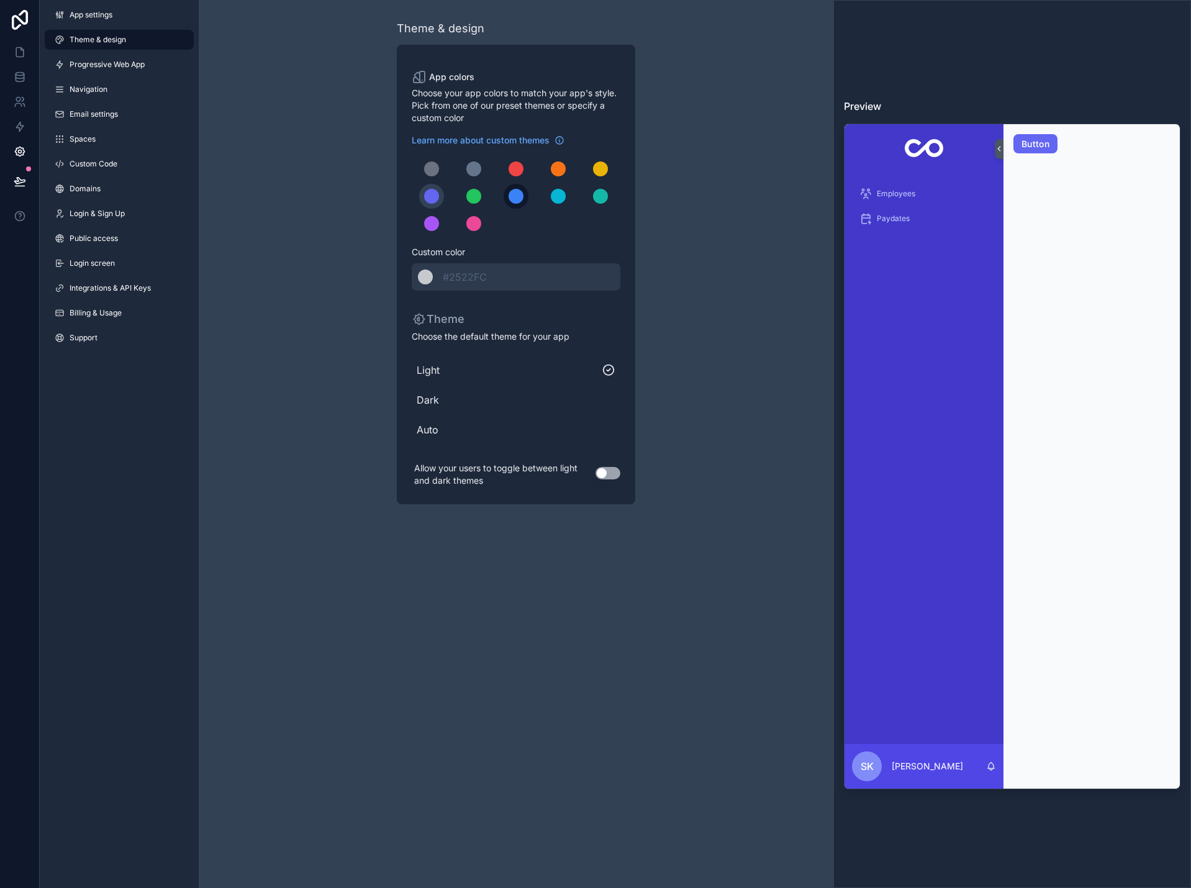
click at [516, 202] on div "scrollable content" at bounding box center [516, 196] width 15 height 15
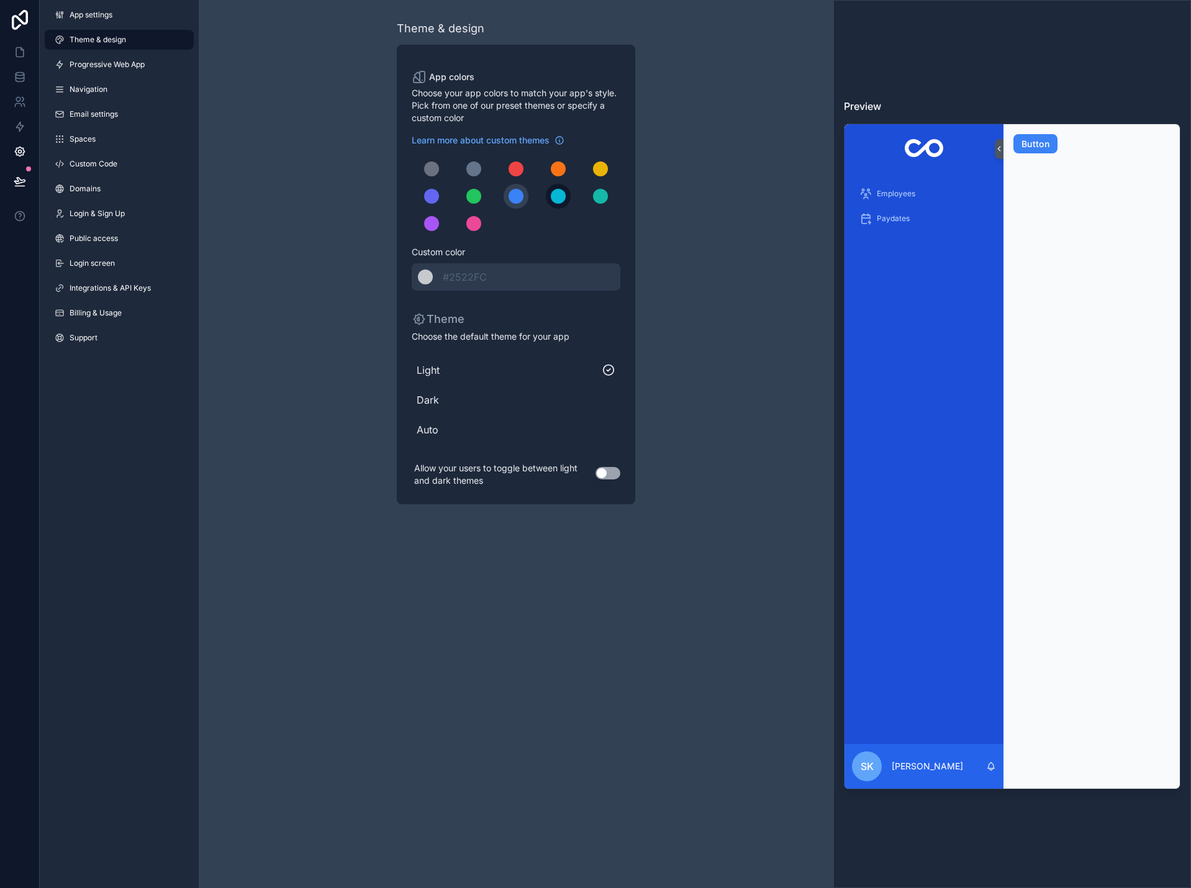
click at [556, 199] on div "scrollable content" at bounding box center [558, 196] width 15 height 15
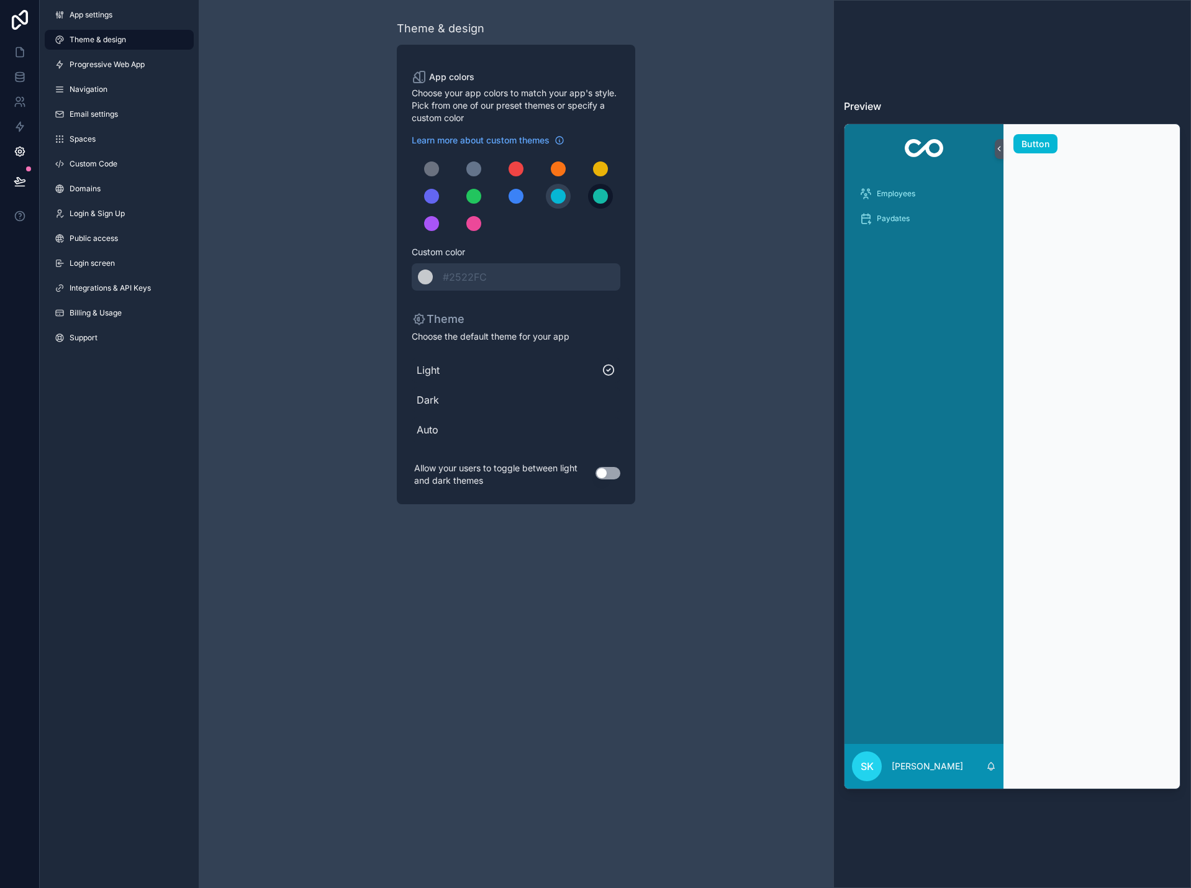
click at [600, 201] on div "scrollable content" at bounding box center [600, 196] width 15 height 15
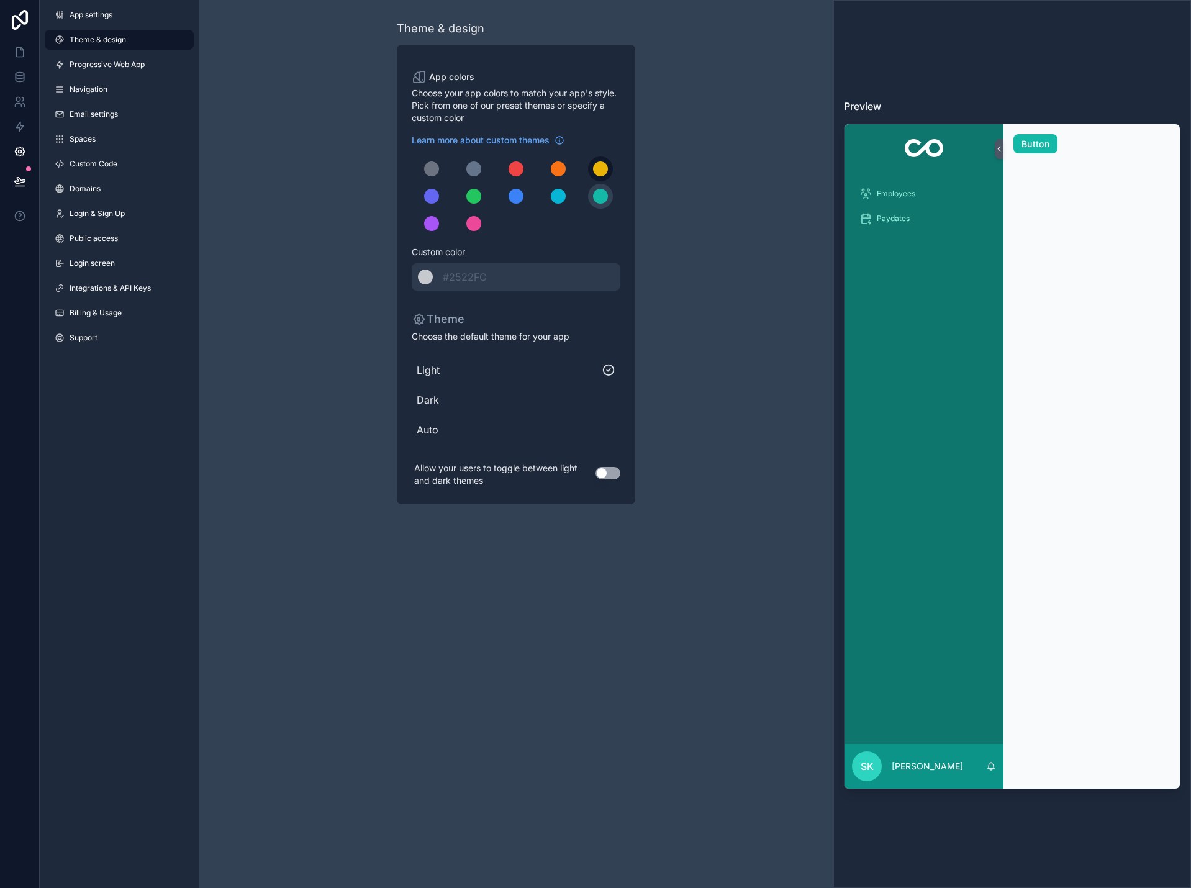
click at [598, 171] on div "scrollable content" at bounding box center [600, 169] width 15 height 15
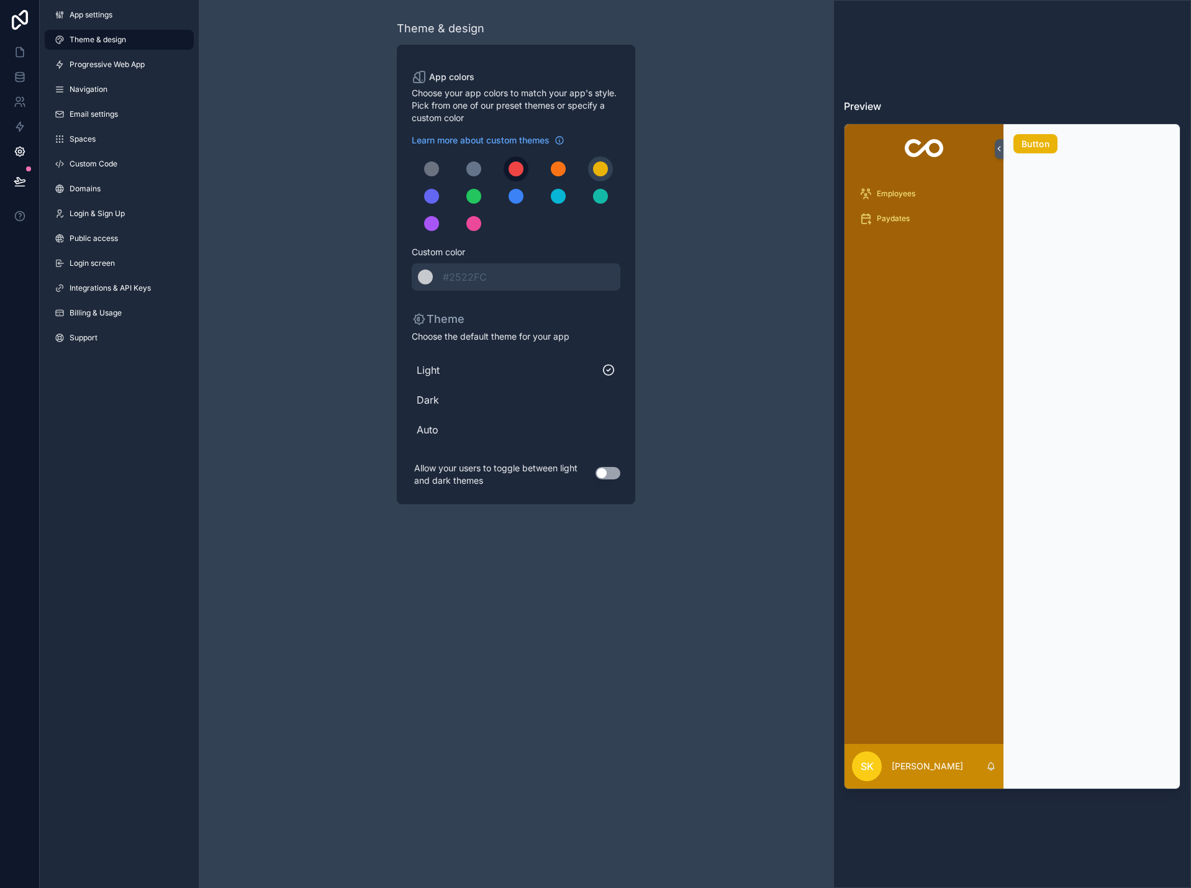
click at [508, 173] on button "scrollable content" at bounding box center [516, 169] width 25 height 25
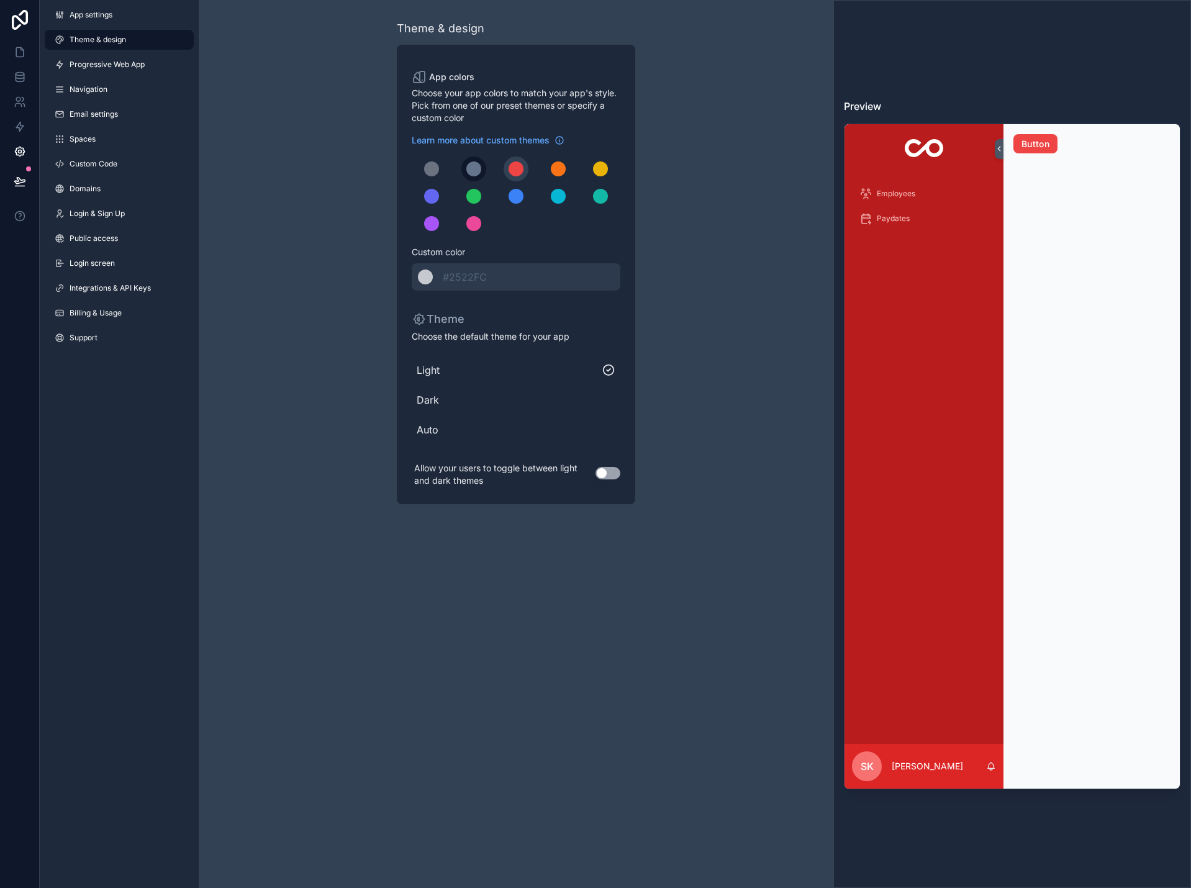
click at [477, 170] on div "scrollable content" at bounding box center [473, 169] width 15 height 15
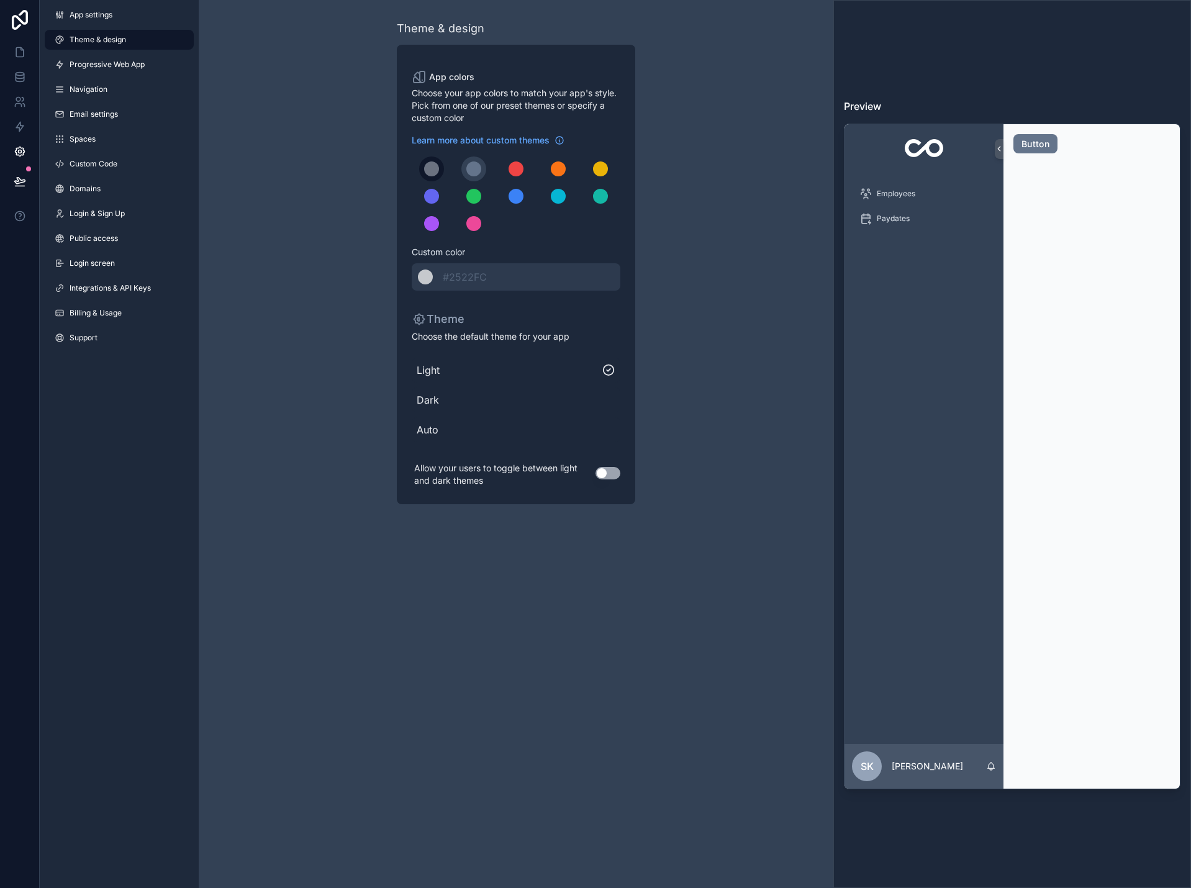
click at [430, 170] on div "scrollable content" at bounding box center [431, 169] width 15 height 15
click at [433, 189] on div "scrollable content" at bounding box center [431, 196] width 15 height 15
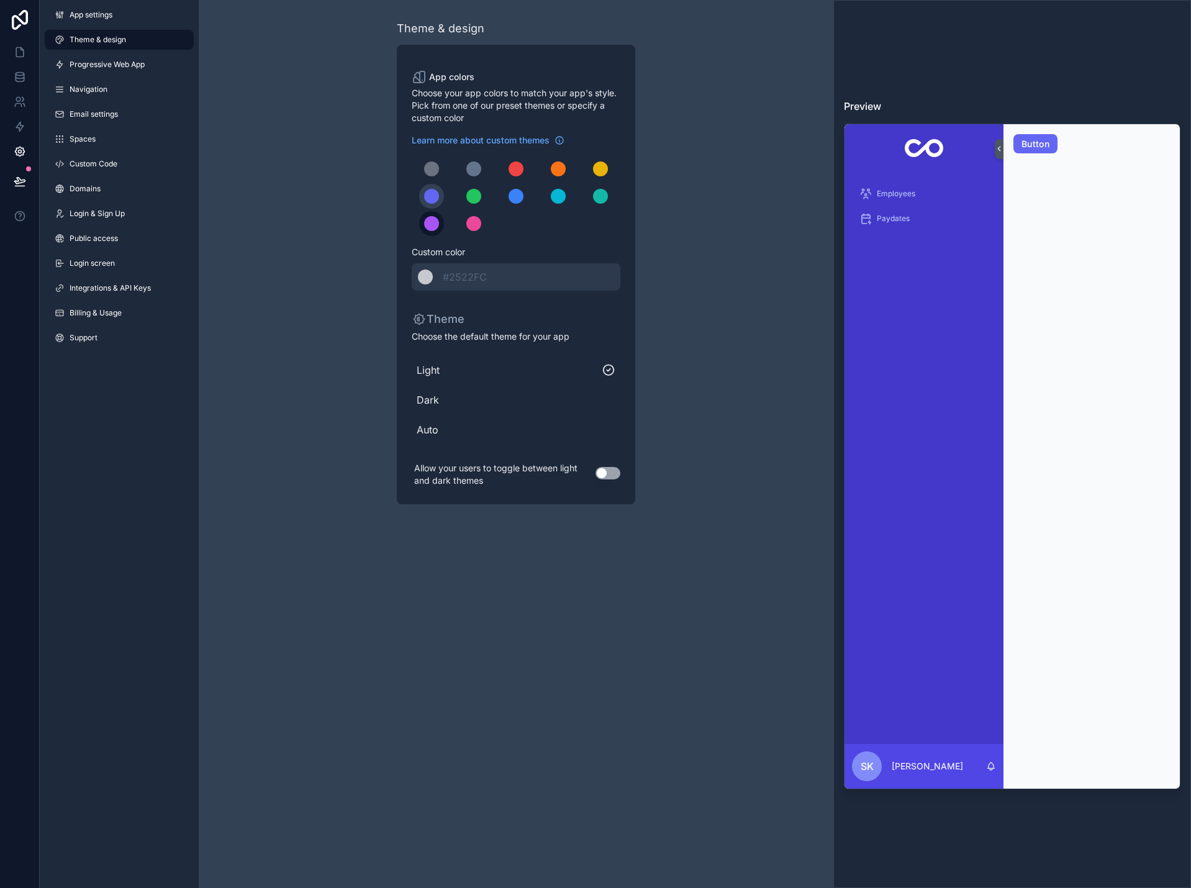
click at [436, 217] on div "scrollable content" at bounding box center [431, 223] width 15 height 15
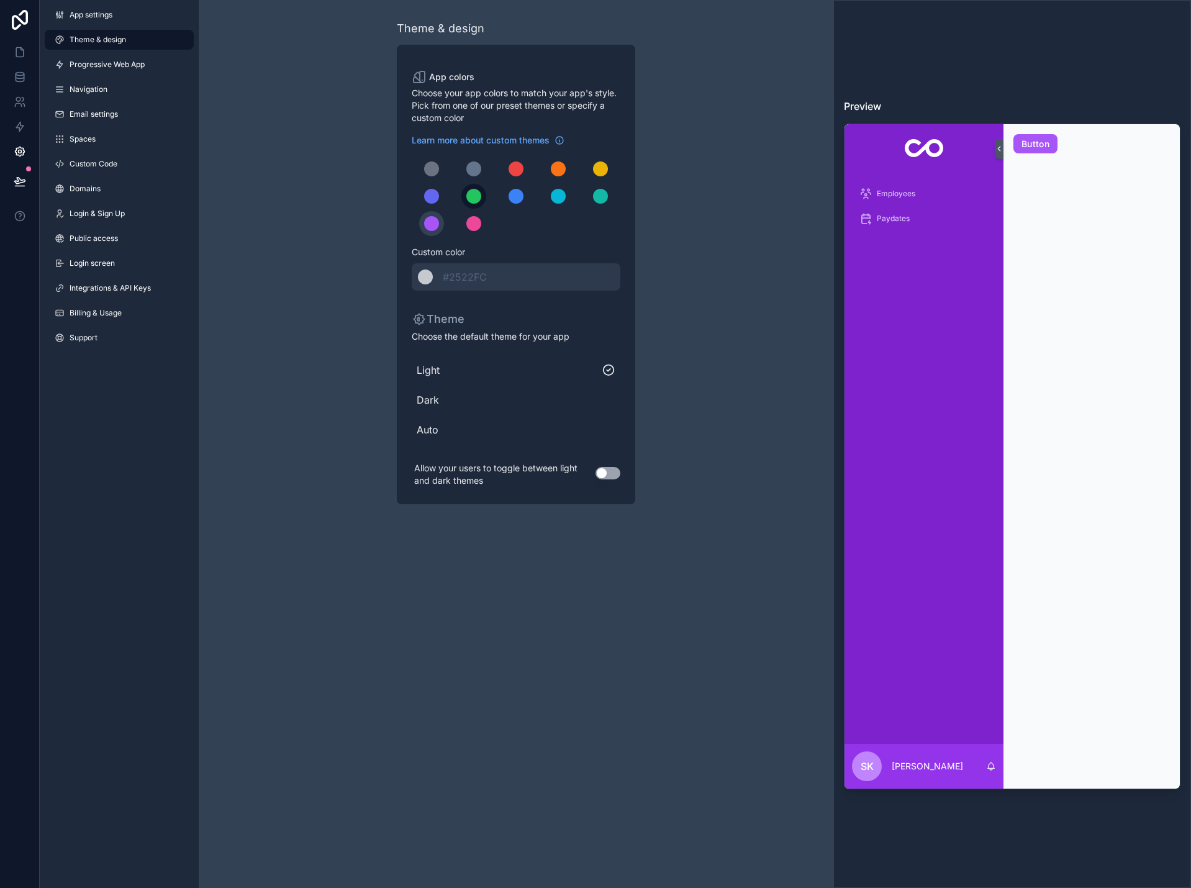
click at [480, 199] on div "scrollable content" at bounding box center [473, 196] width 15 height 15
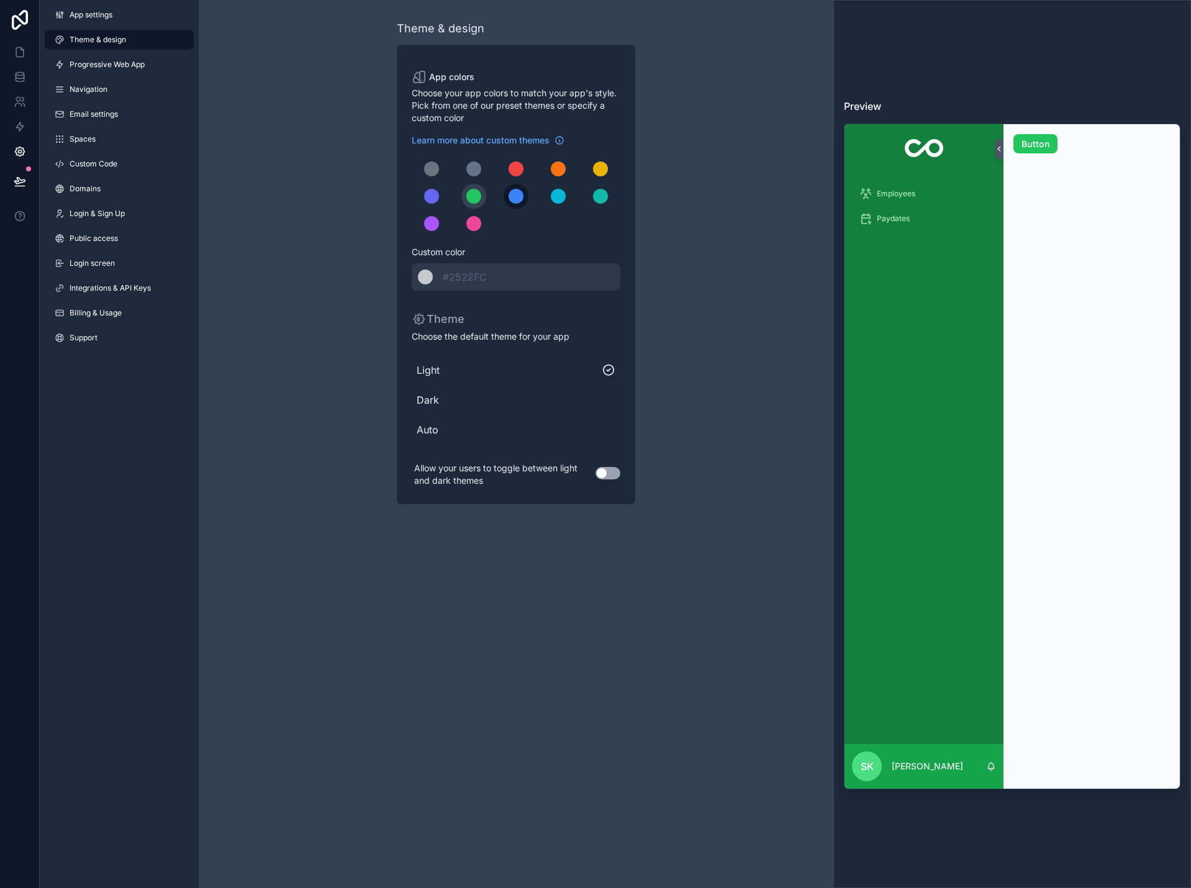
click at [516, 199] on div "scrollable content" at bounding box center [516, 196] width 15 height 15
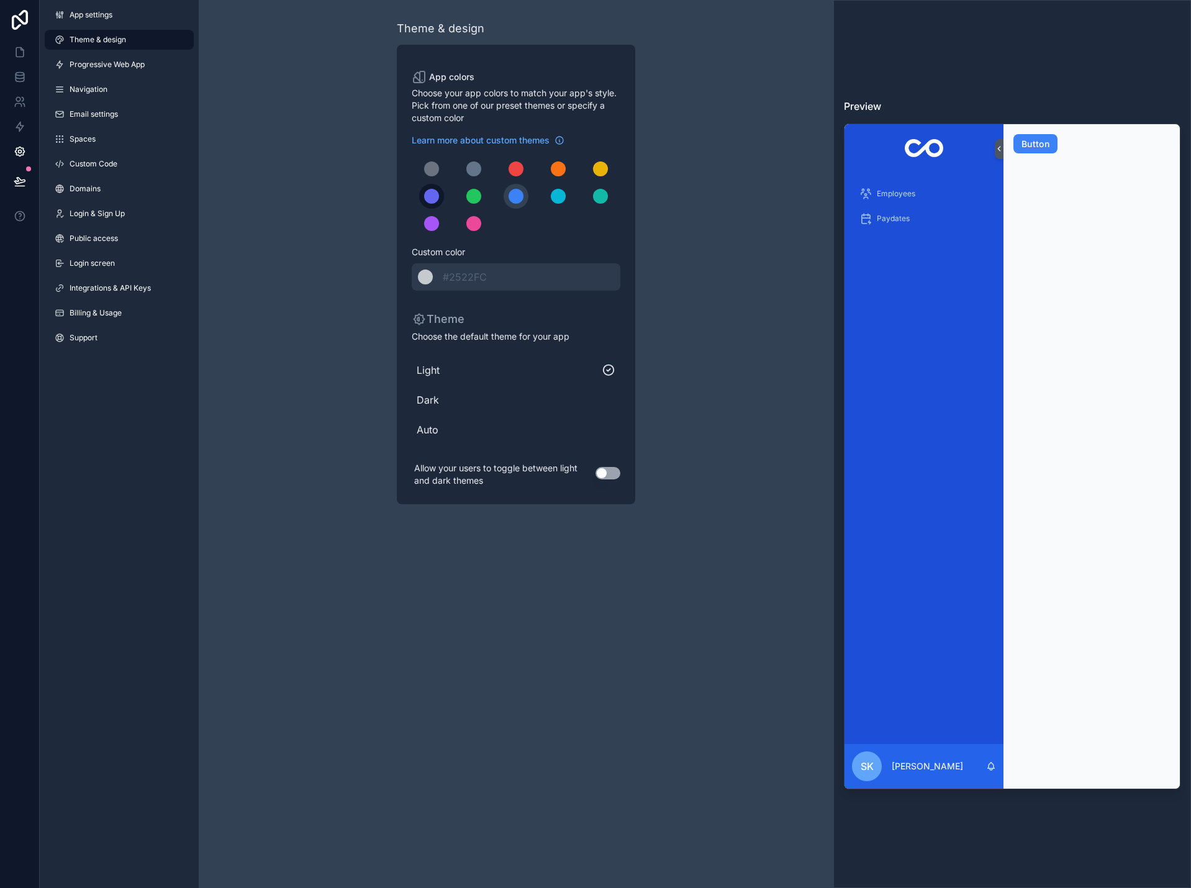
click at [435, 199] on div "scrollable content" at bounding box center [431, 196] width 15 height 15
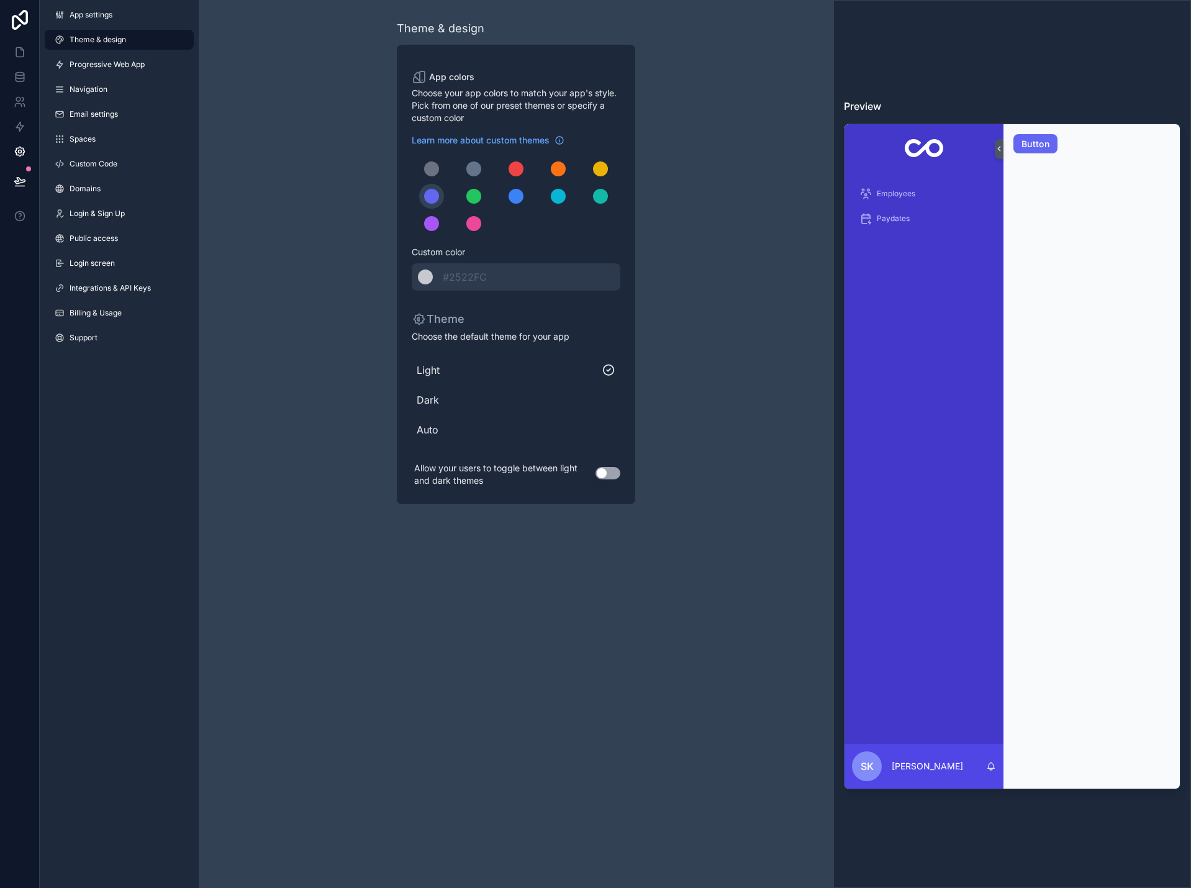
click at [612, 473] on button "Use setting" at bounding box center [608, 473] width 25 height 12
click at [140, 75] on div "App settings Theme & design Progressive Web App Navigation Email settings Space…" at bounding box center [119, 179] width 159 height 358
click at [125, 93] on link "Navigation" at bounding box center [119, 90] width 149 height 20
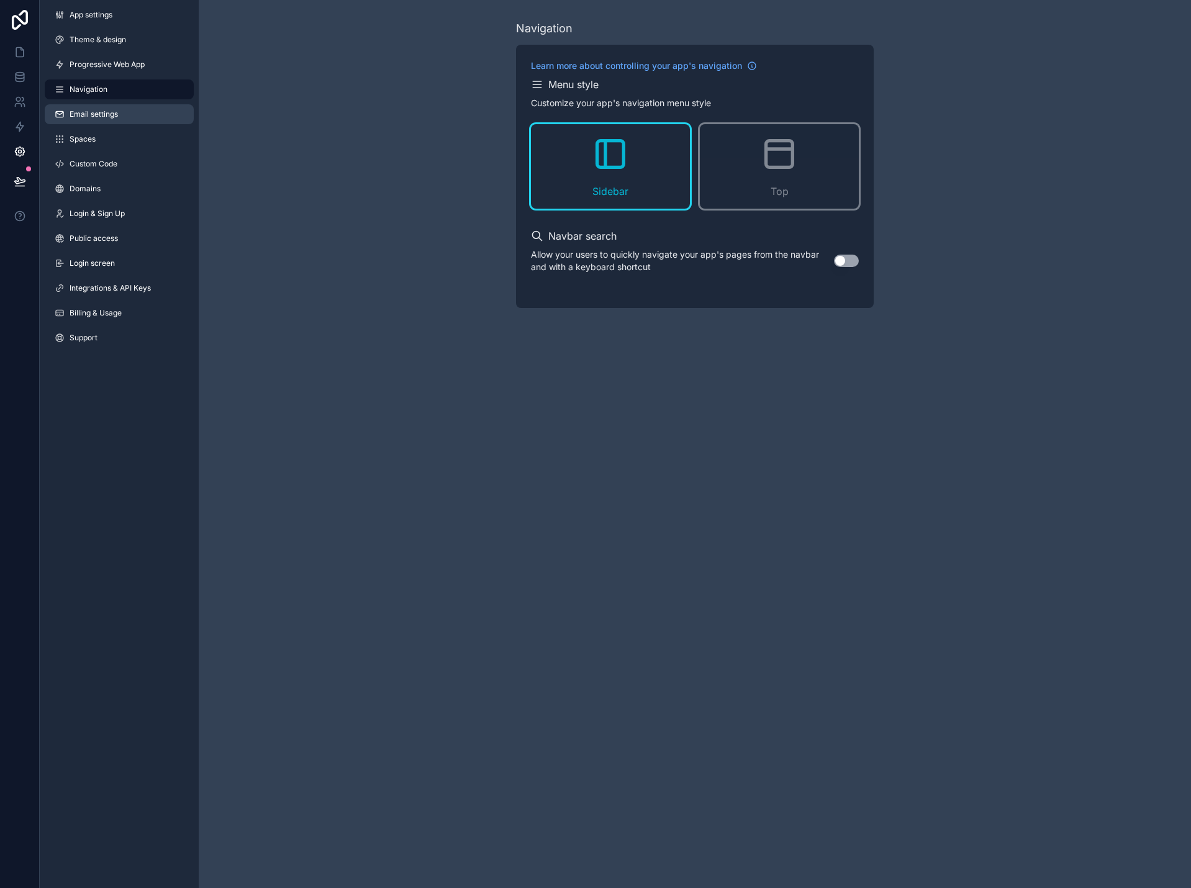
click at [122, 114] on link "Email settings" at bounding box center [119, 114] width 149 height 20
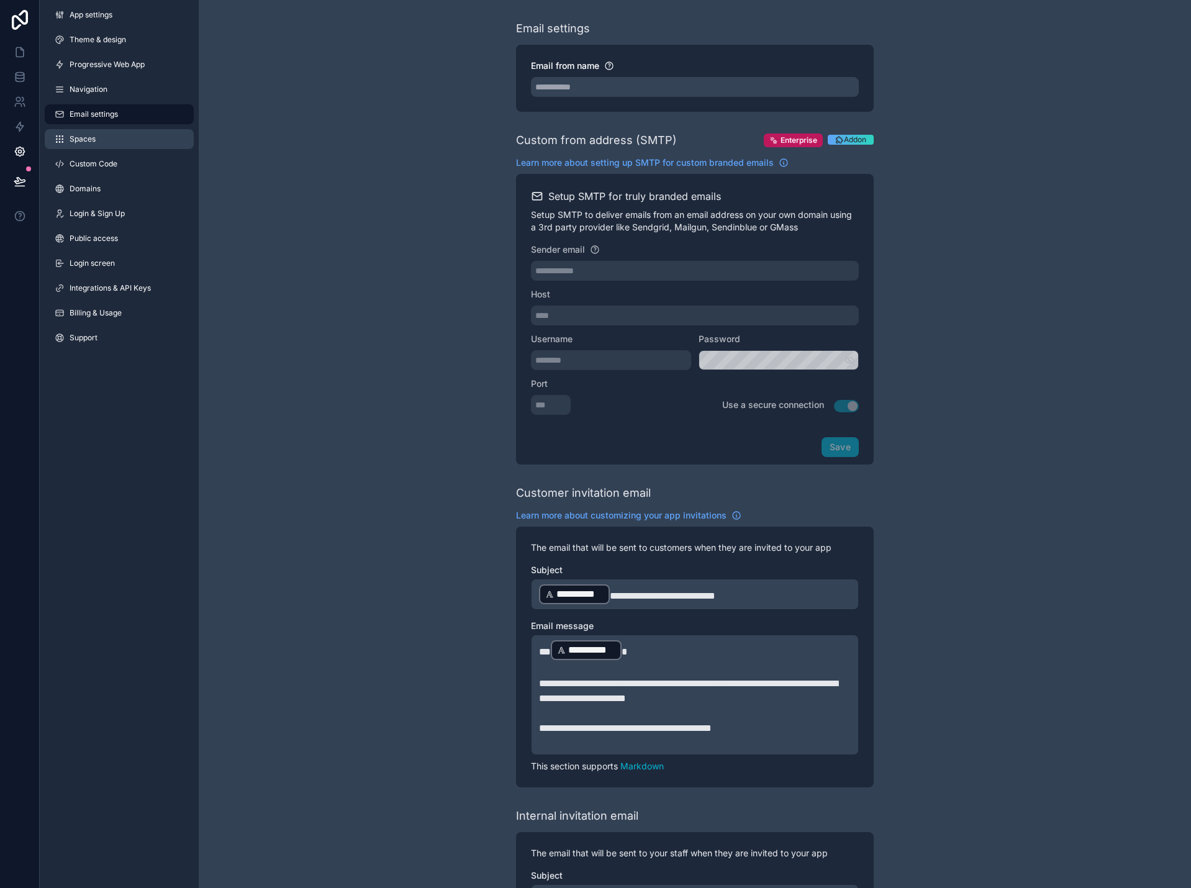
click at [118, 137] on link "Spaces" at bounding box center [119, 139] width 149 height 20
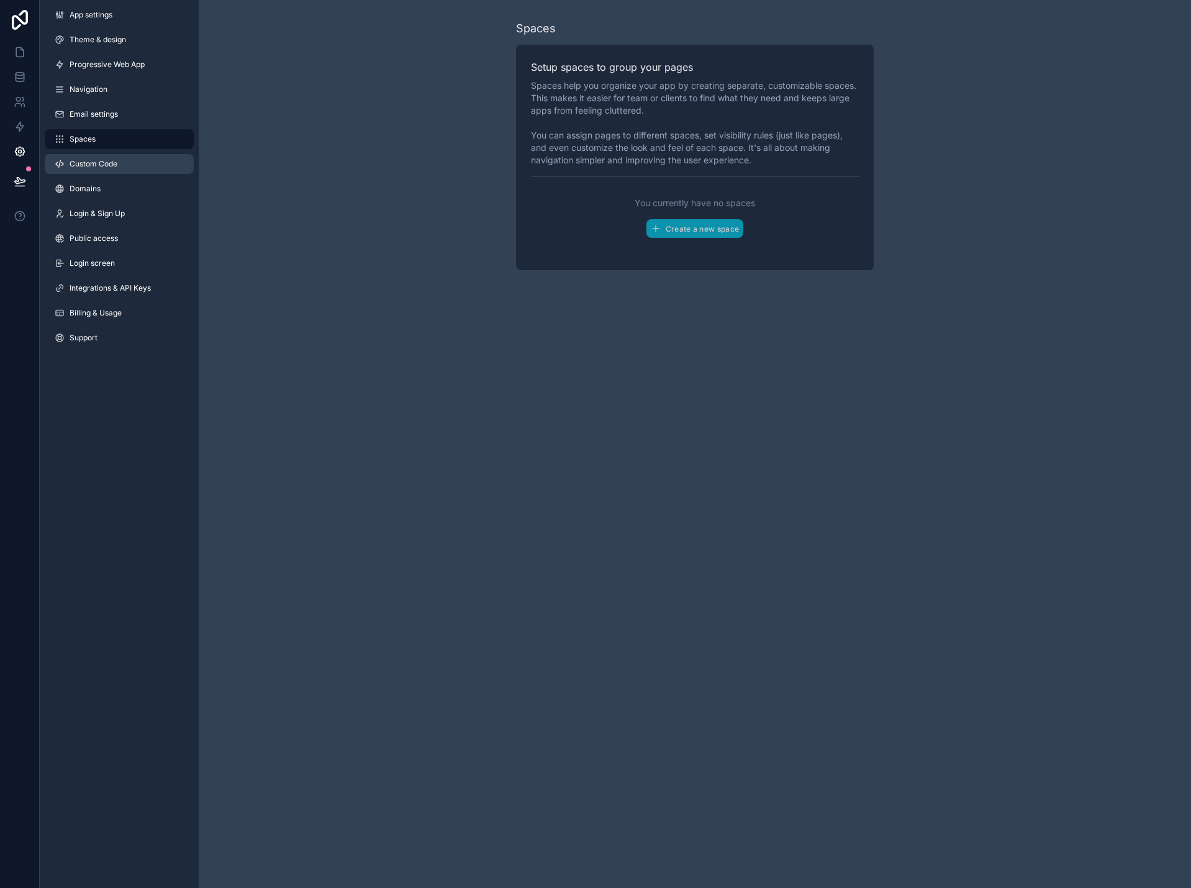
click at [118, 164] on link "Custom Code" at bounding box center [119, 164] width 149 height 20
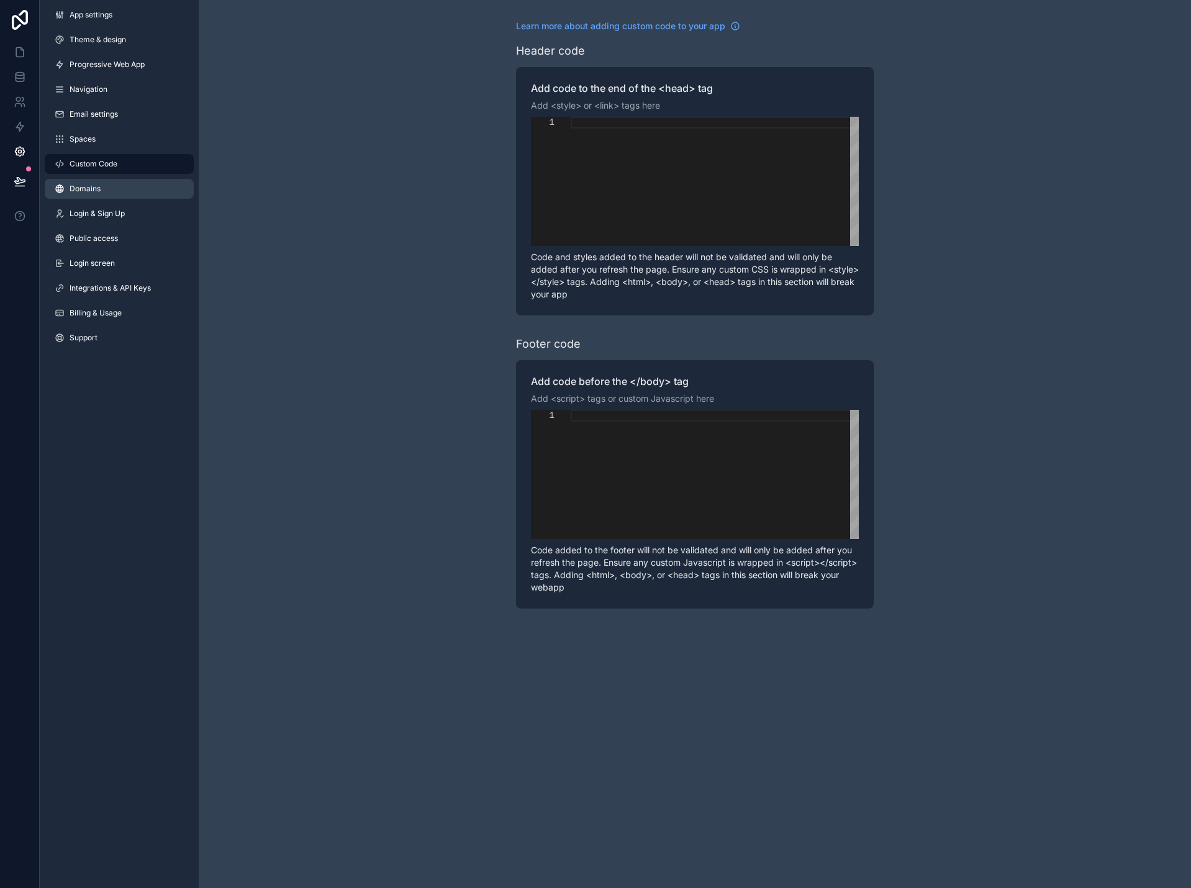
click at [118, 184] on link "Domains" at bounding box center [119, 189] width 149 height 20
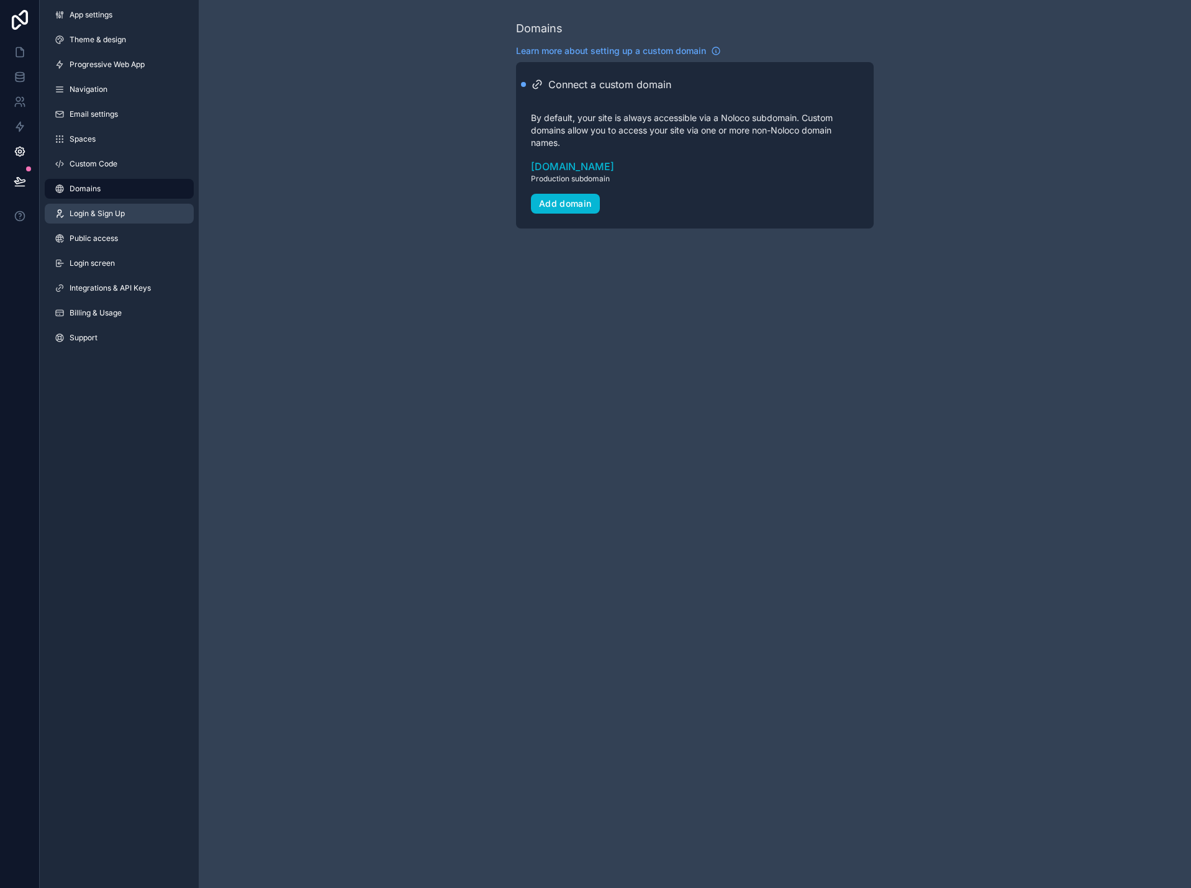
click at [115, 204] on link "Login & Sign Up" at bounding box center [119, 214] width 149 height 20
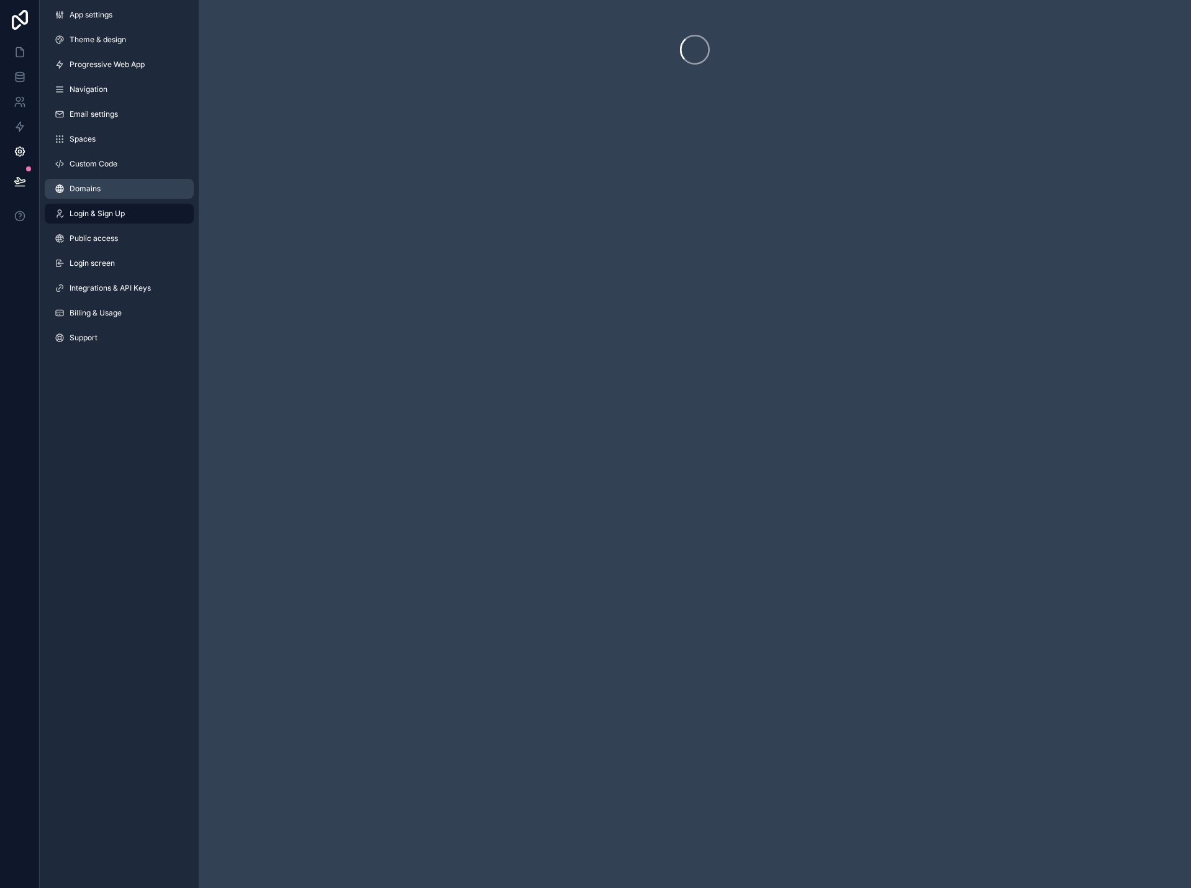
click at [116, 189] on link "Domains" at bounding box center [119, 189] width 149 height 20
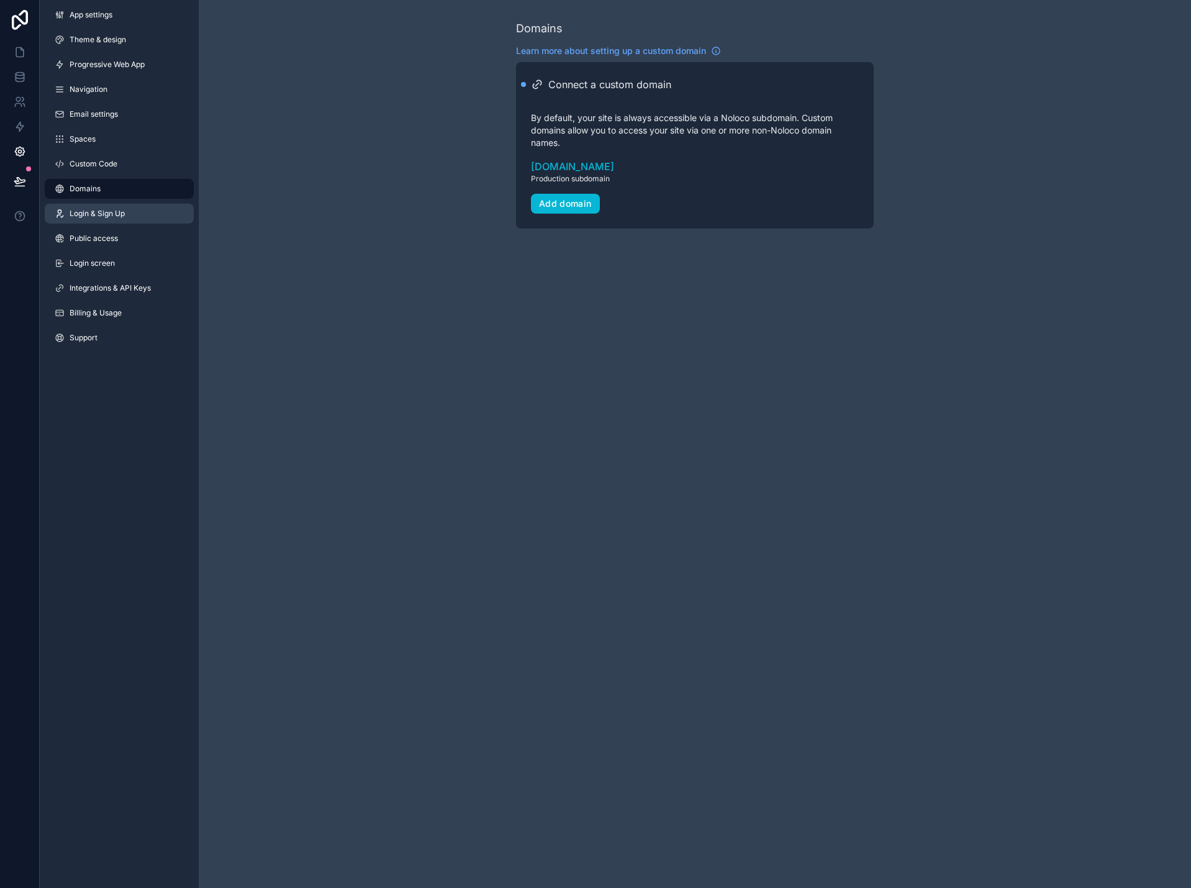
click at [116, 212] on span "Login & Sign Up" at bounding box center [97, 214] width 55 height 10
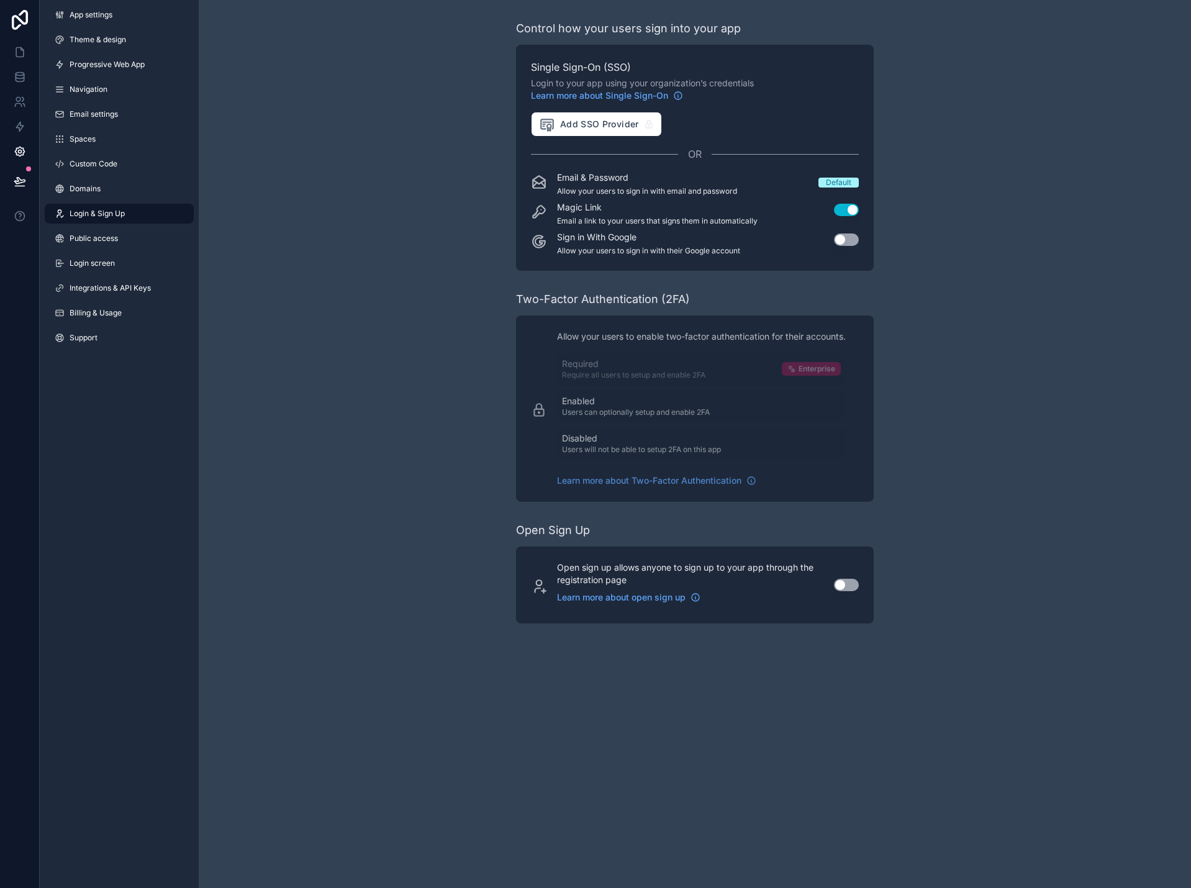
click at [117, 221] on link "Login & Sign Up" at bounding box center [119, 214] width 149 height 20
click at [115, 247] on link "Public access" at bounding box center [119, 239] width 149 height 20
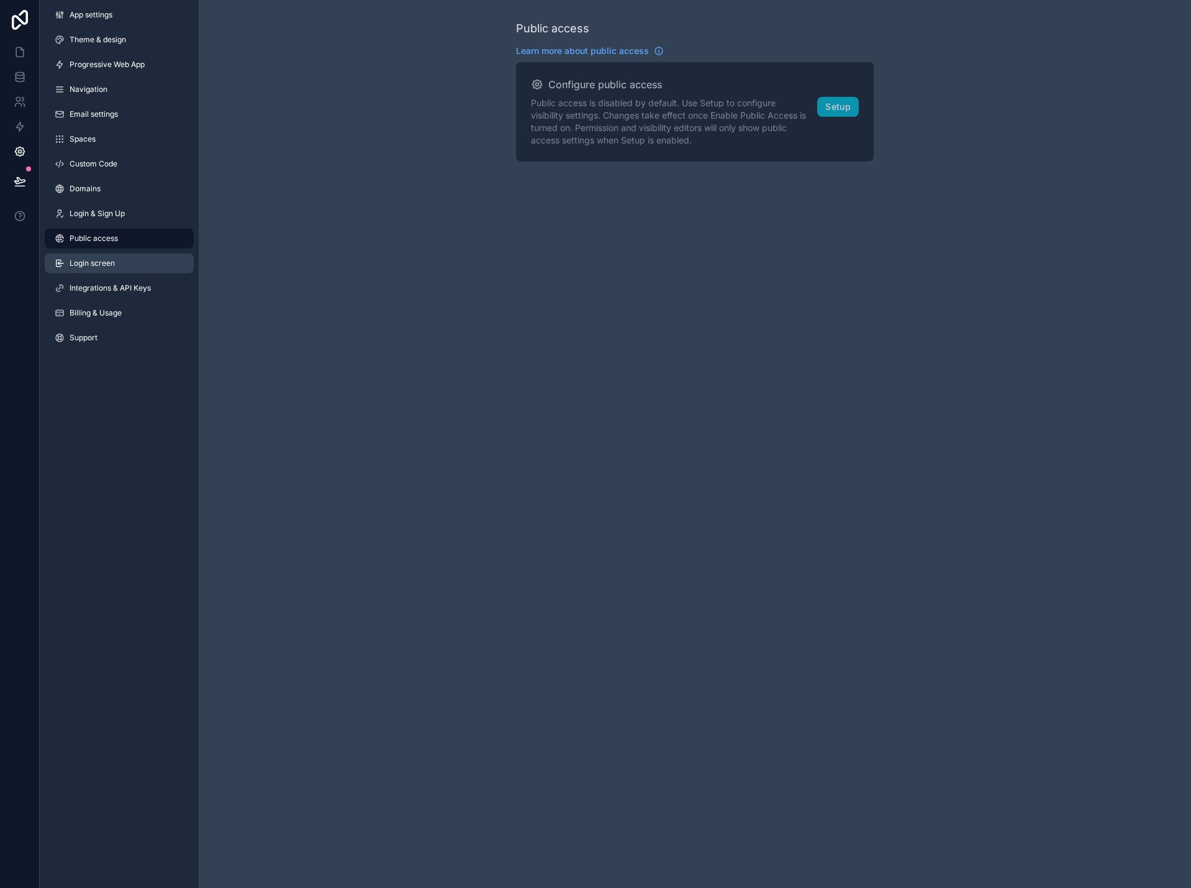
click at [112, 260] on span "Login screen" at bounding box center [92, 263] width 45 height 10
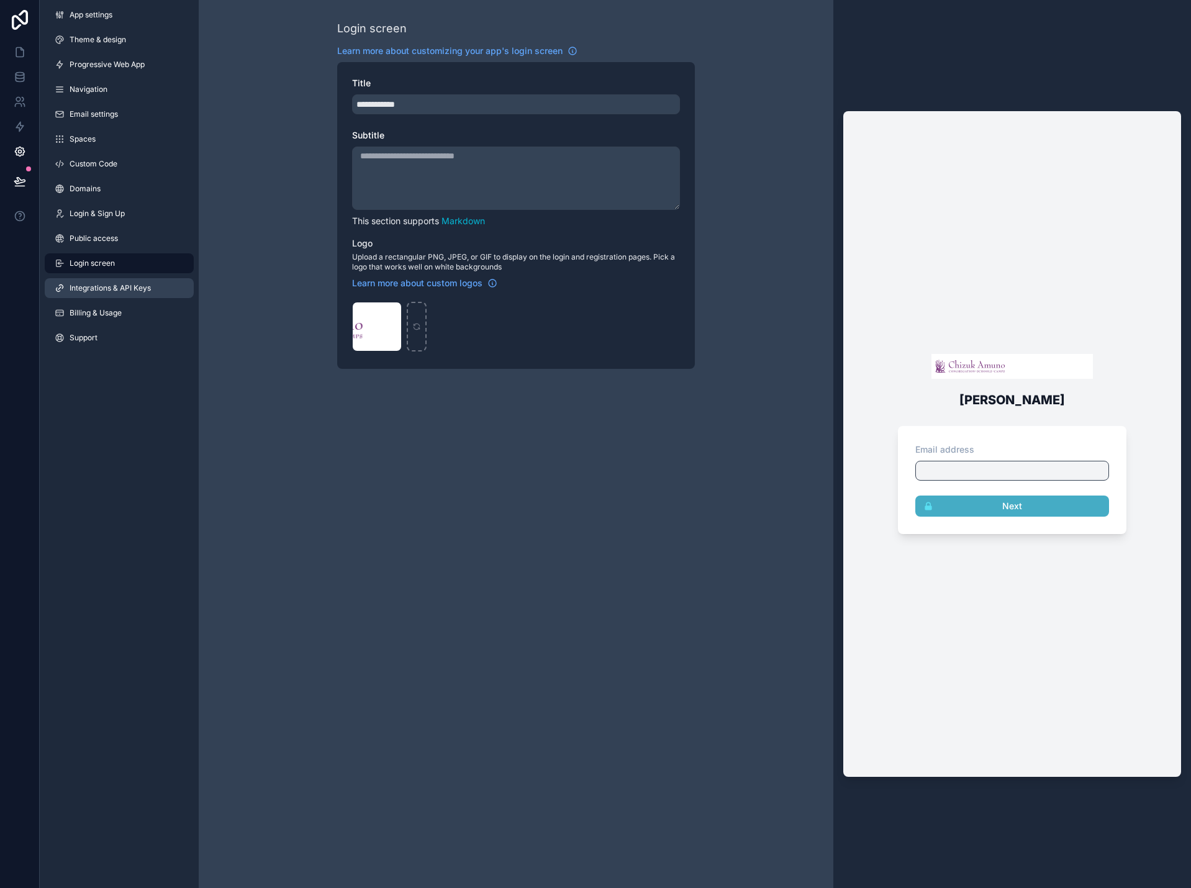
click at [111, 286] on span "Integrations & API Keys" at bounding box center [110, 288] width 81 height 10
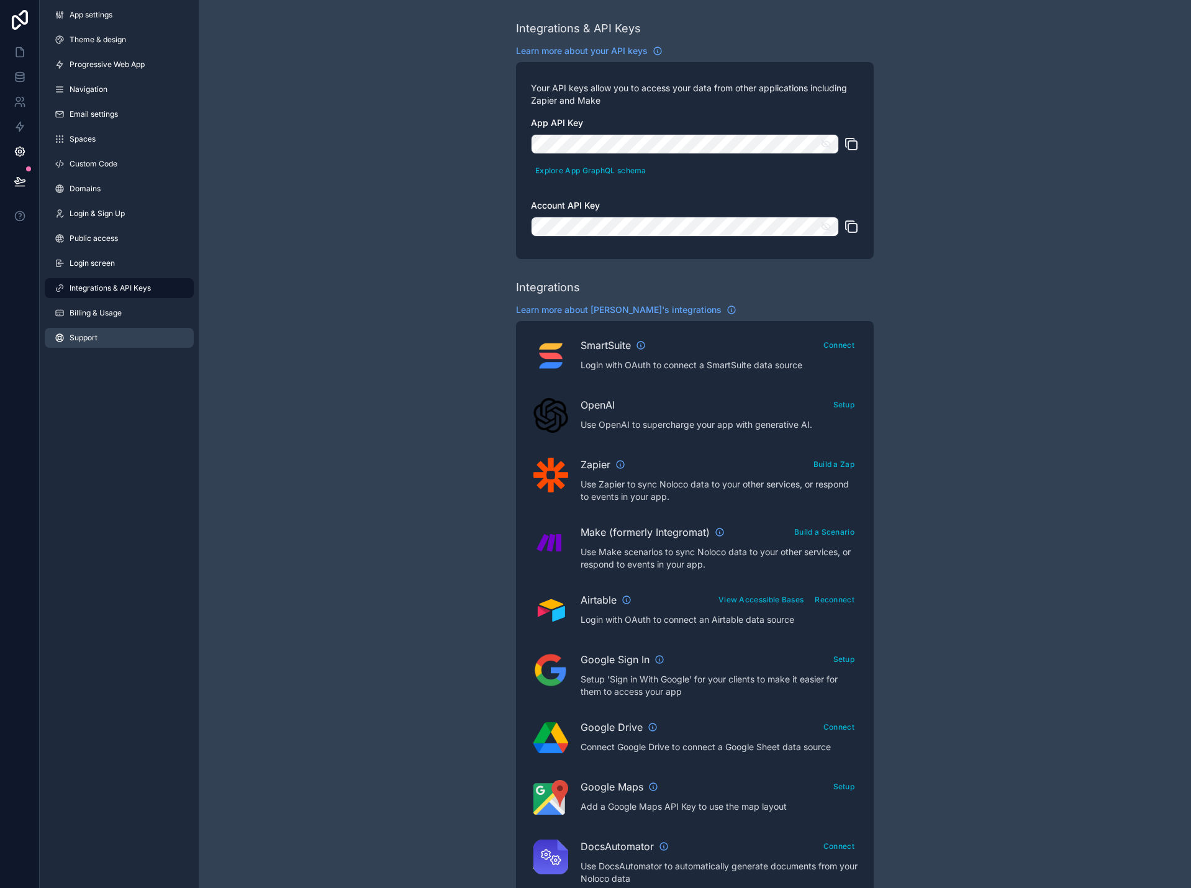
click at [103, 337] on link "Support" at bounding box center [119, 338] width 149 height 20
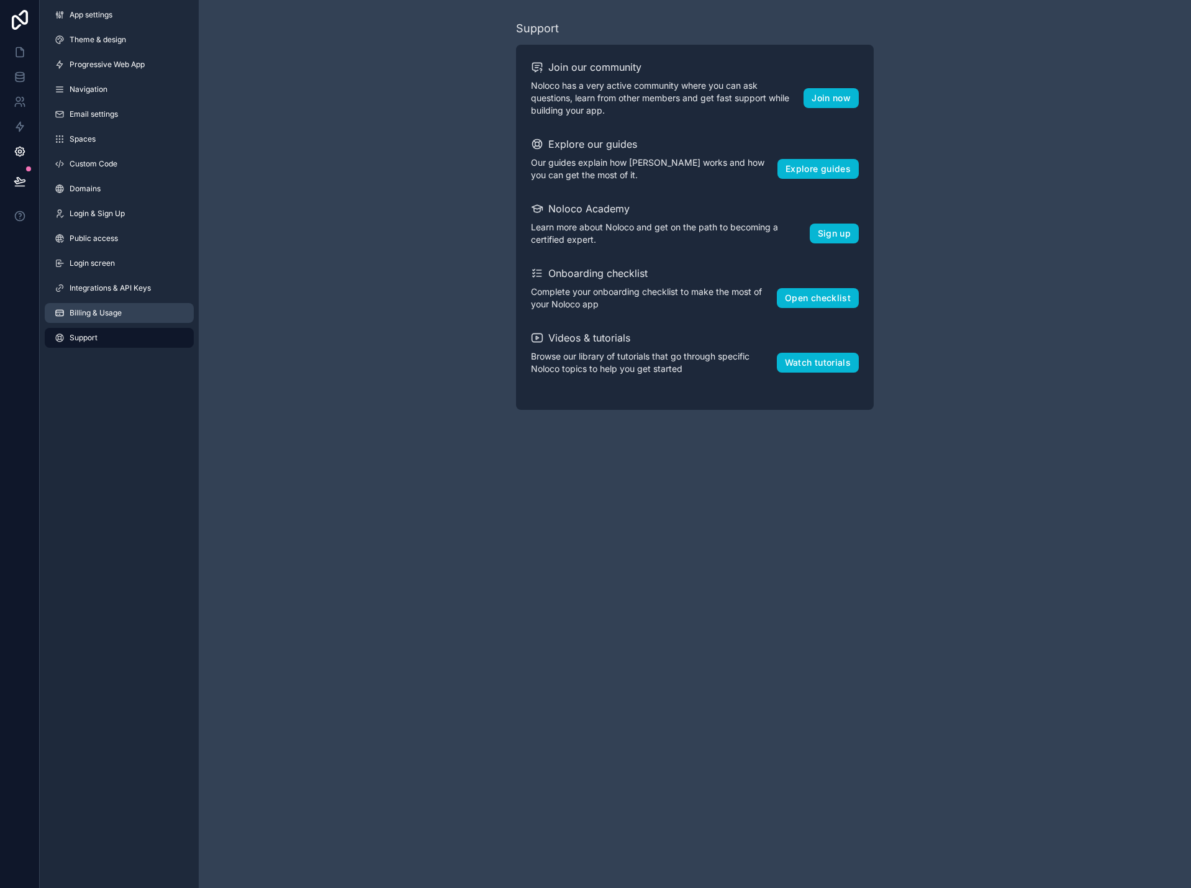
click at [105, 317] on span "Billing & Usage" at bounding box center [96, 313] width 52 height 10
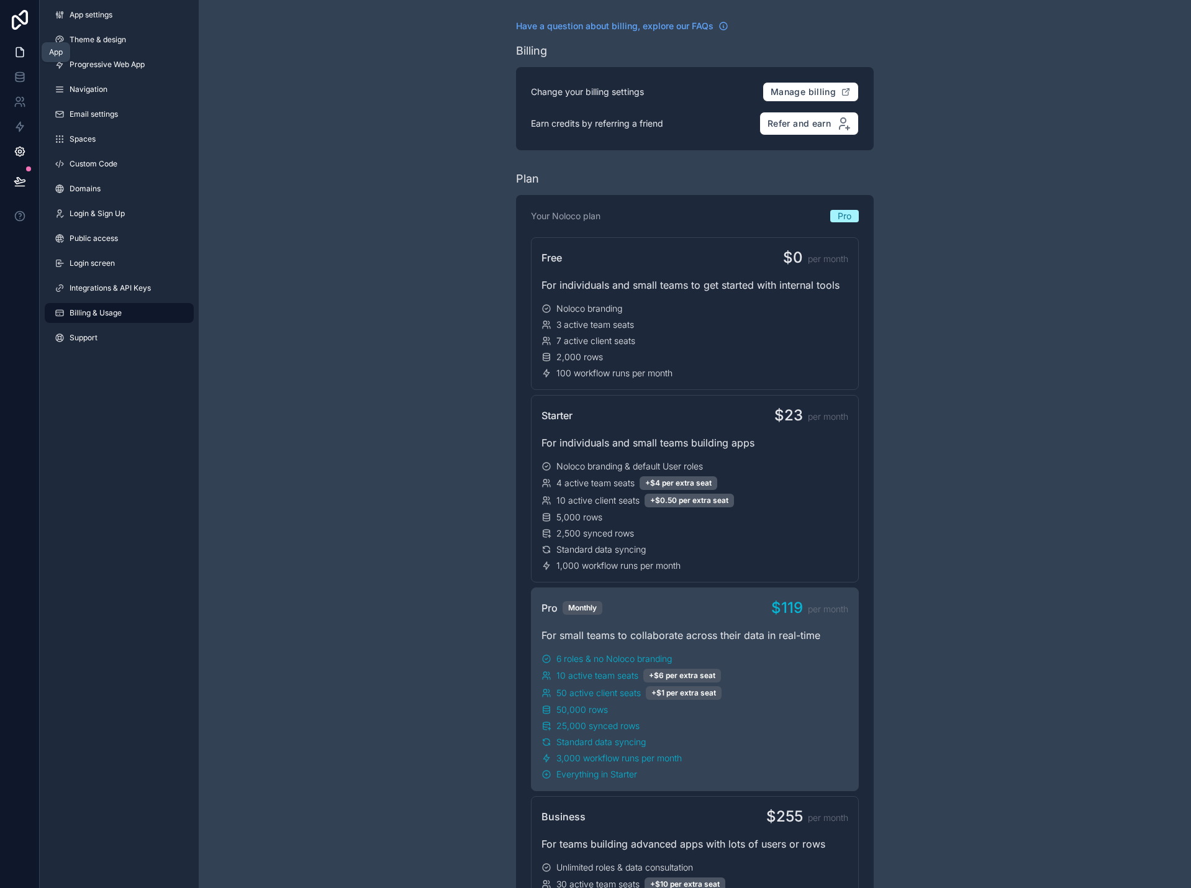
click at [22, 43] on link at bounding box center [19, 52] width 39 height 25
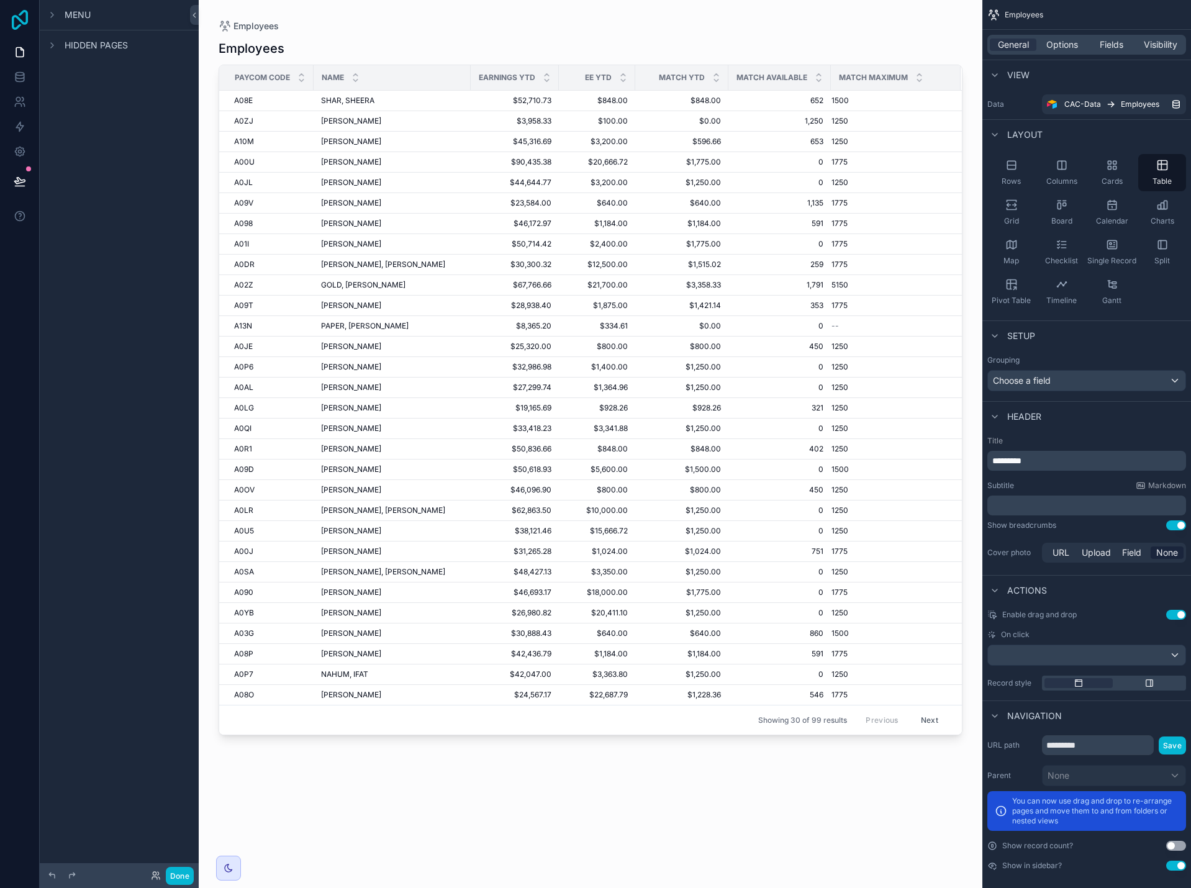
click at [15, 24] on icon at bounding box center [19, 20] width 25 height 20
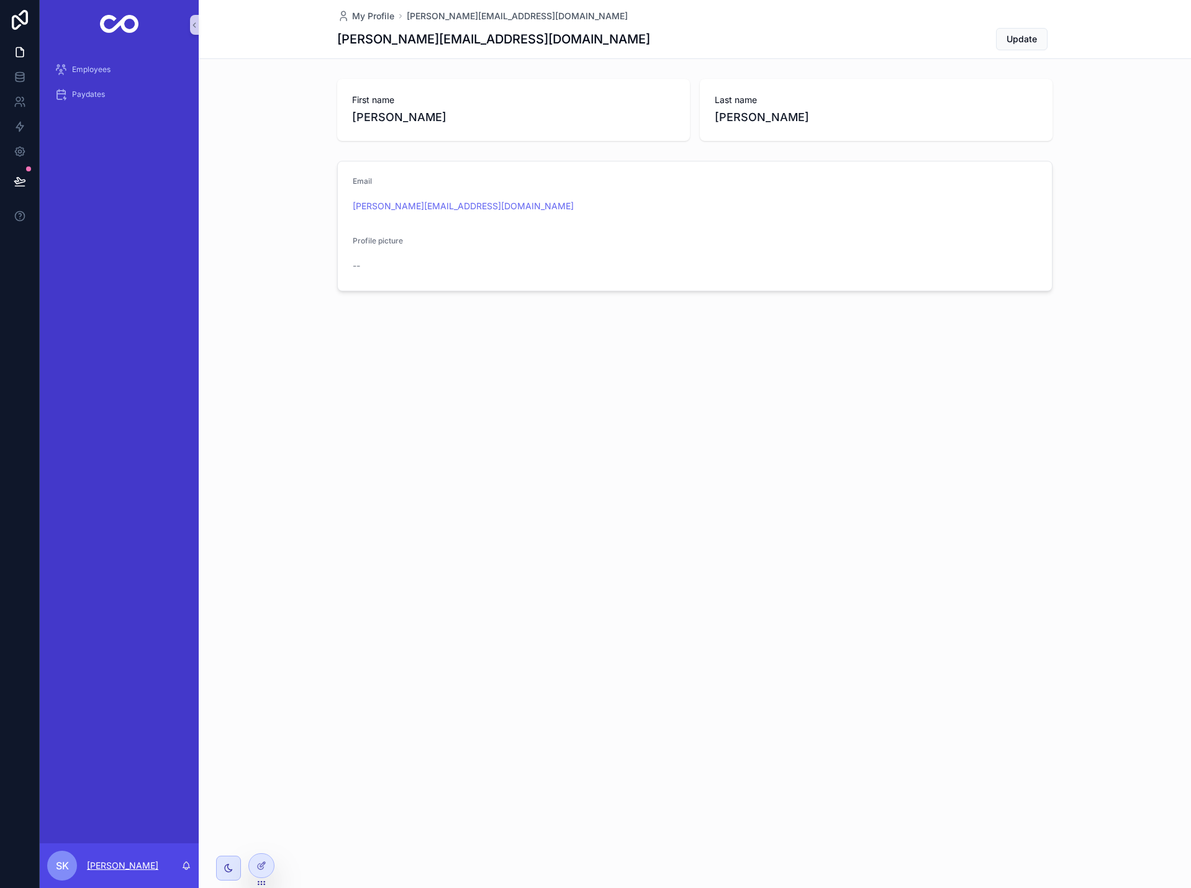
click at [113, 868] on p "[PERSON_NAME]" at bounding box center [122, 866] width 71 height 12
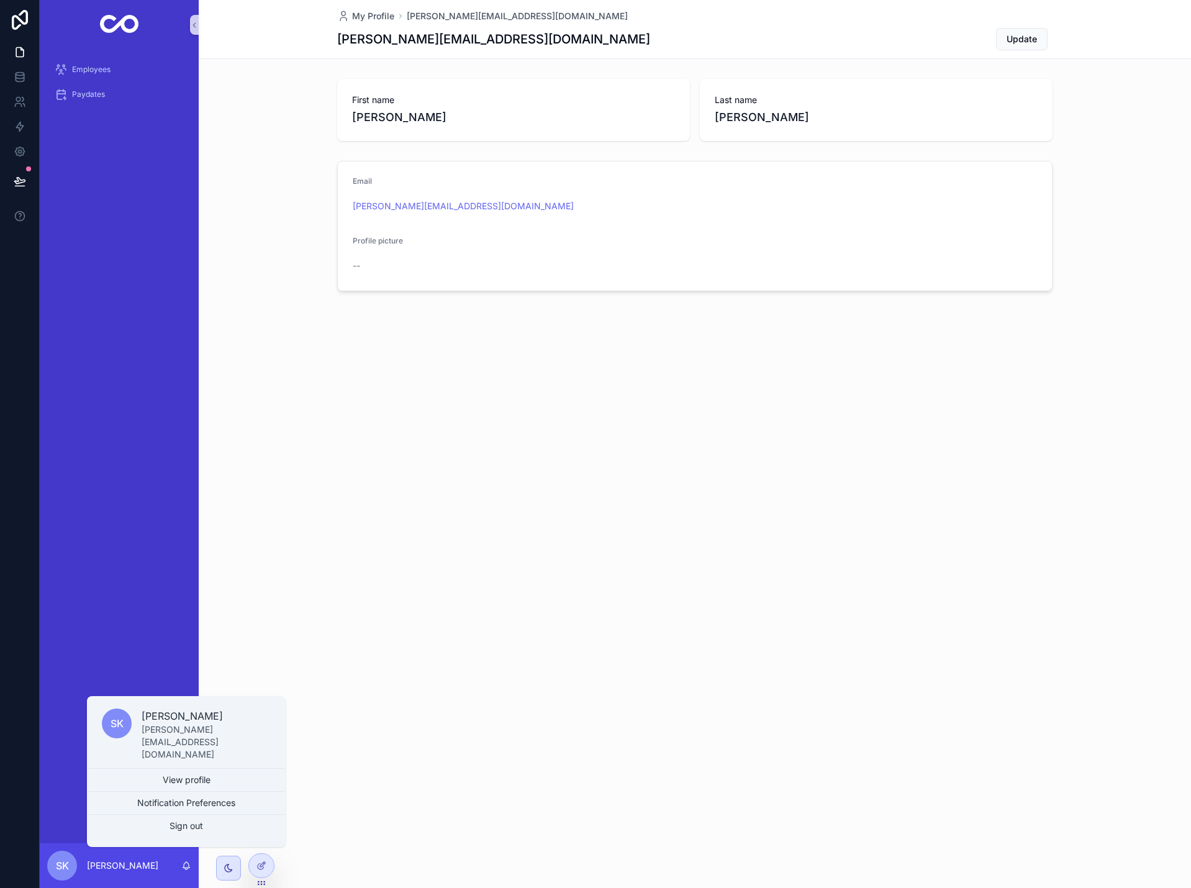
click at [65, 858] on div "SK" at bounding box center [62, 866] width 30 height 30
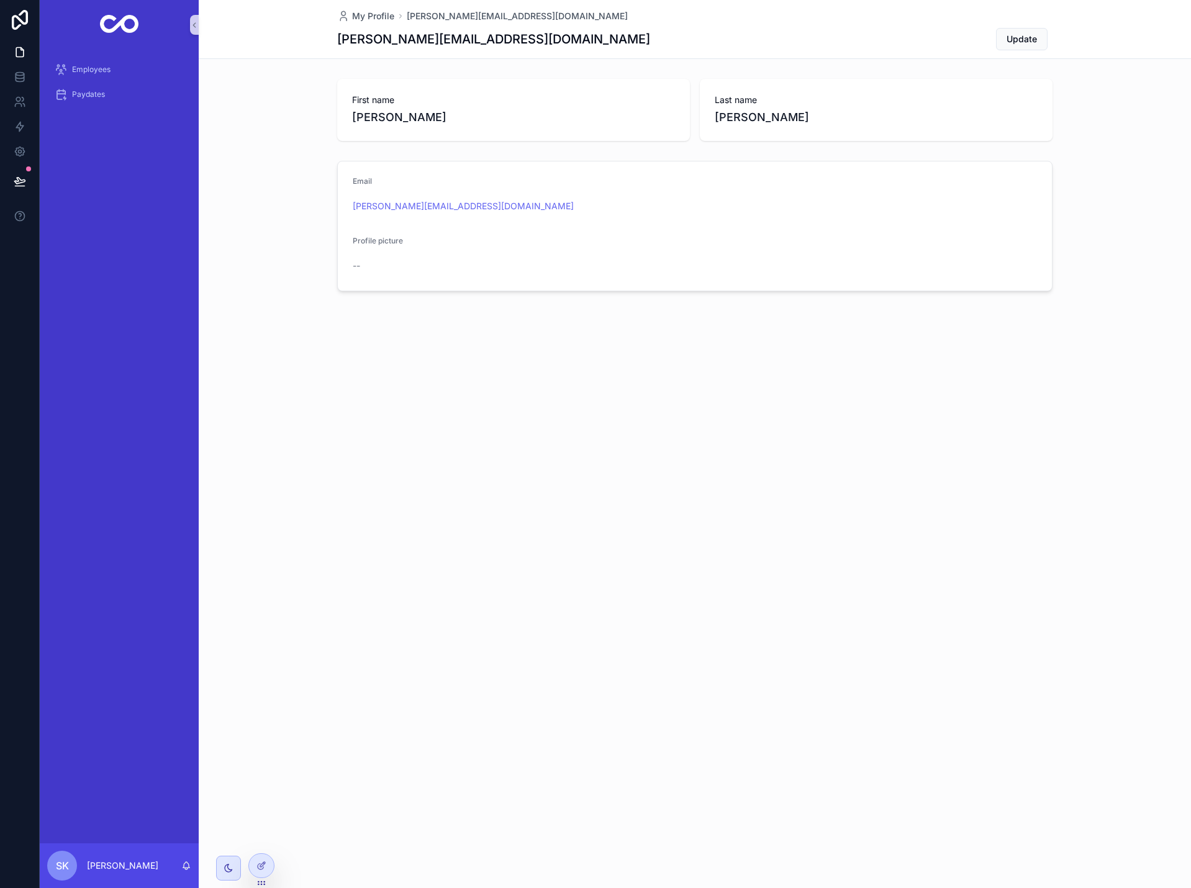
click at [126, 544] on div "Employees Paydates" at bounding box center [119, 447] width 159 height 794
click at [253, 865] on div at bounding box center [261, 866] width 25 height 24
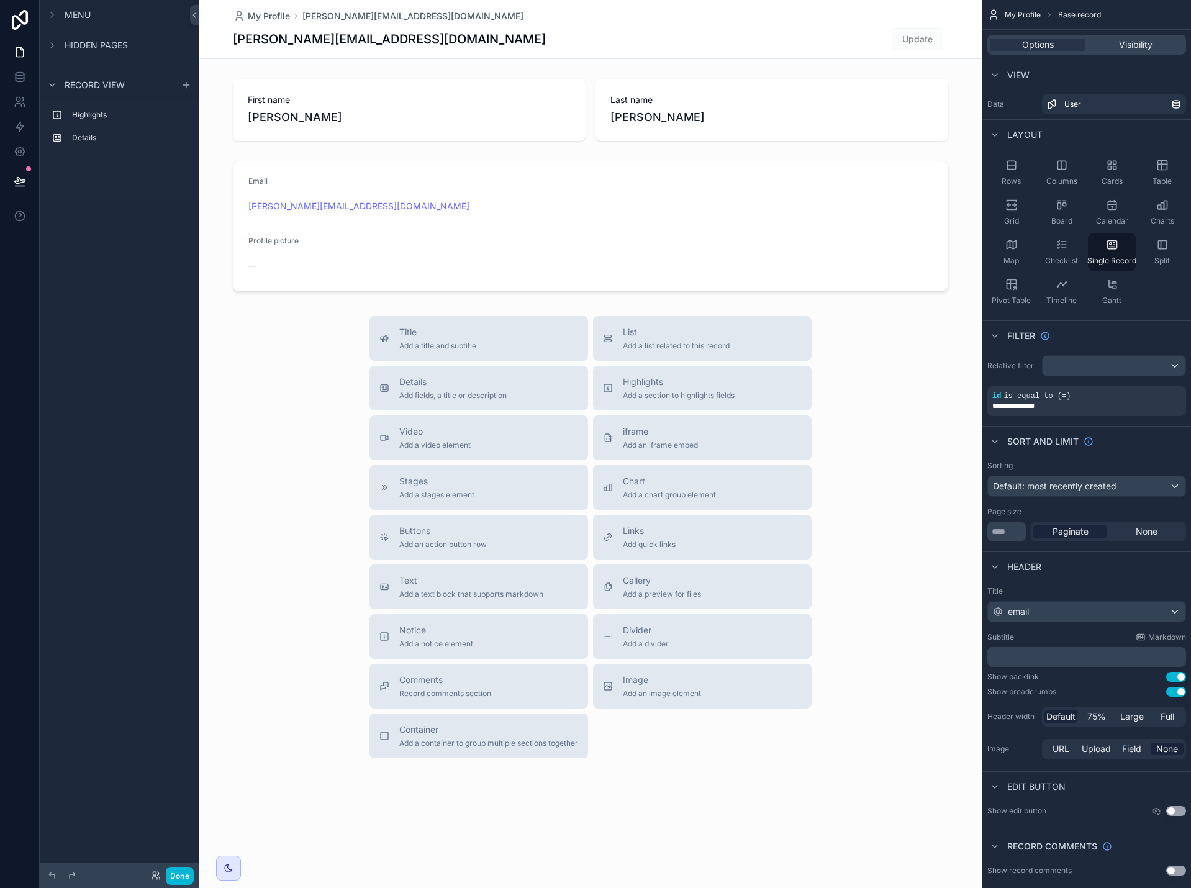
click at [74, 11] on span "Menu" at bounding box center [78, 15] width 26 height 12
click at [124, 48] on label "Employees" at bounding box center [116, 45] width 99 height 10
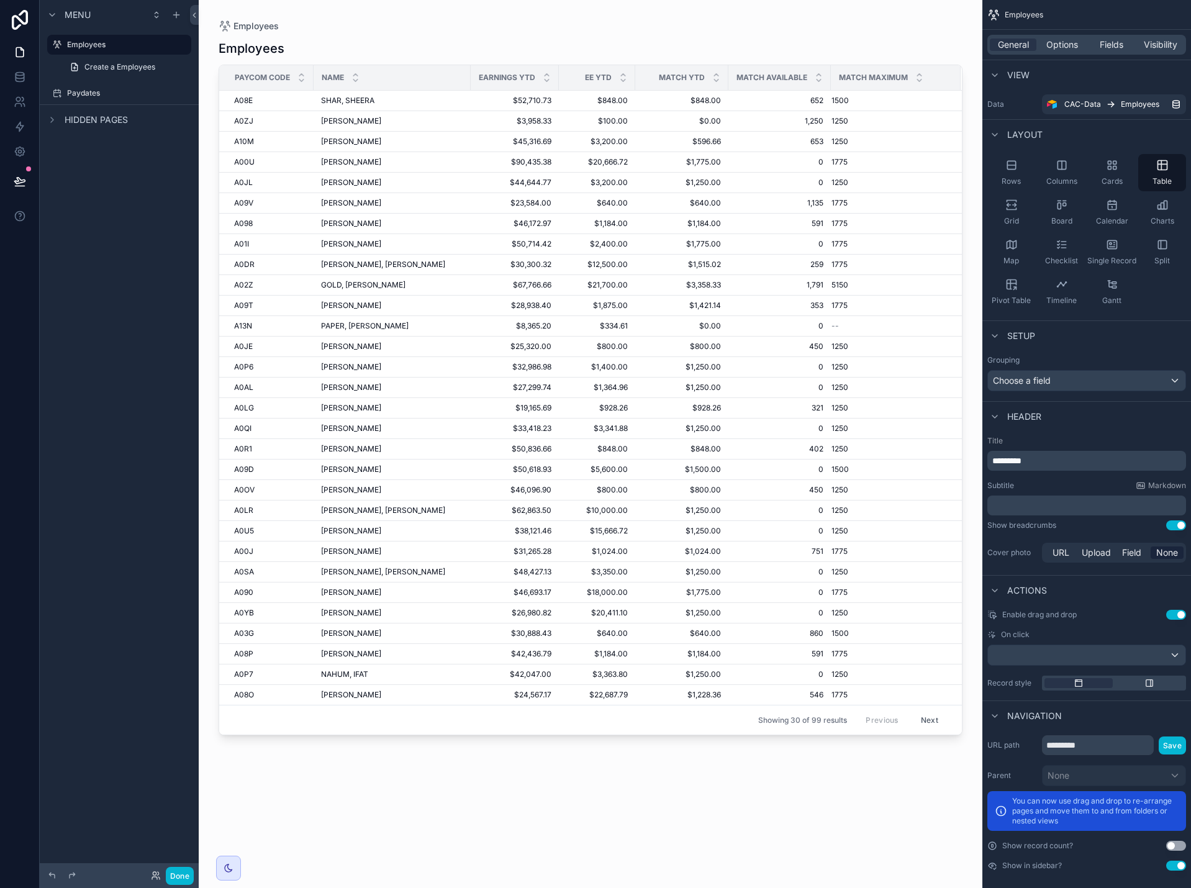
click at [80, 16] on span "Menu" at bounding box center [78, 15] width 26 height 12
click at [102, 120] on span "Hidden pages" at bounding box center [96, 120] width 63 height 12
click at [98, 145] on label "My Profile" at bounding box center [116, 148] width 99 height 10
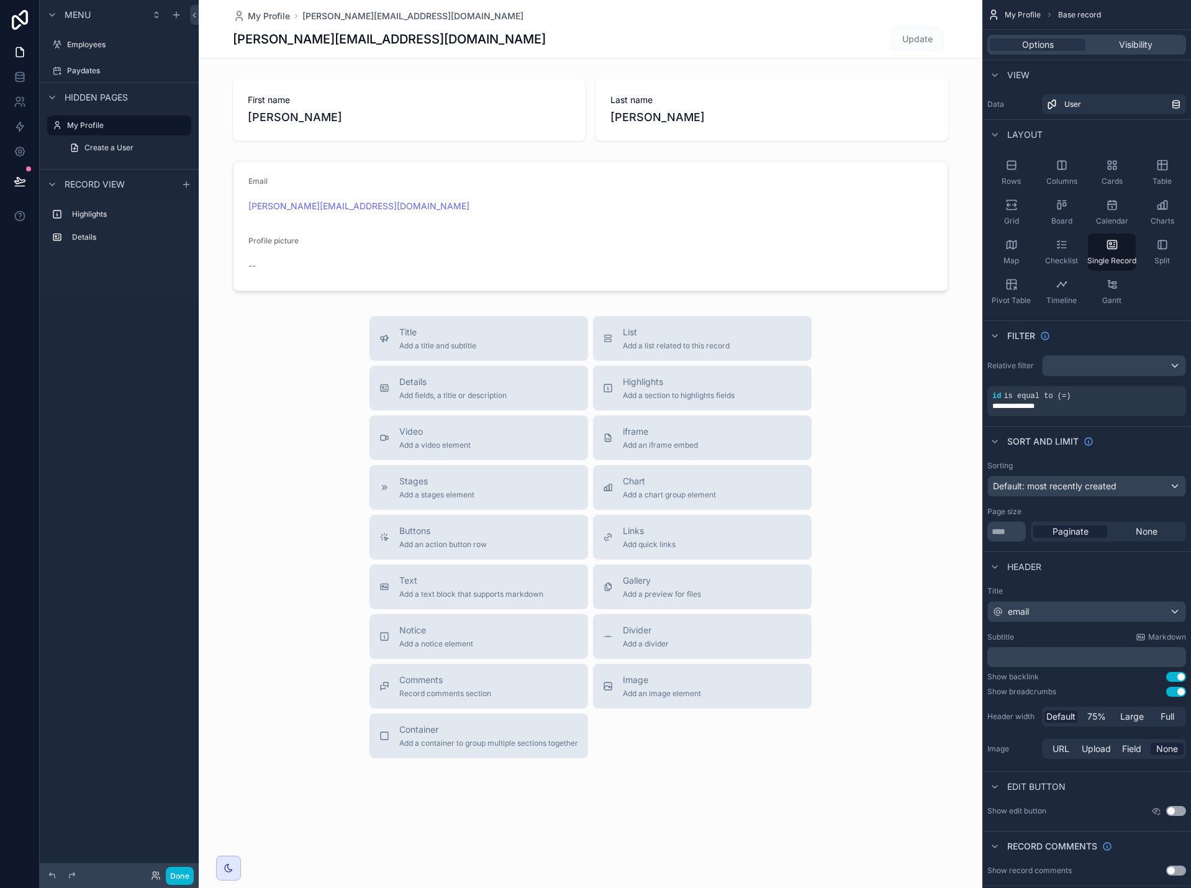
click at [509, 240] on div "scrollable content" at bounding box center [591, 429] width 784 height 858
click at [1128, 48] on span "Visibility" at bounding box center [1136, 45] width 34 height 12
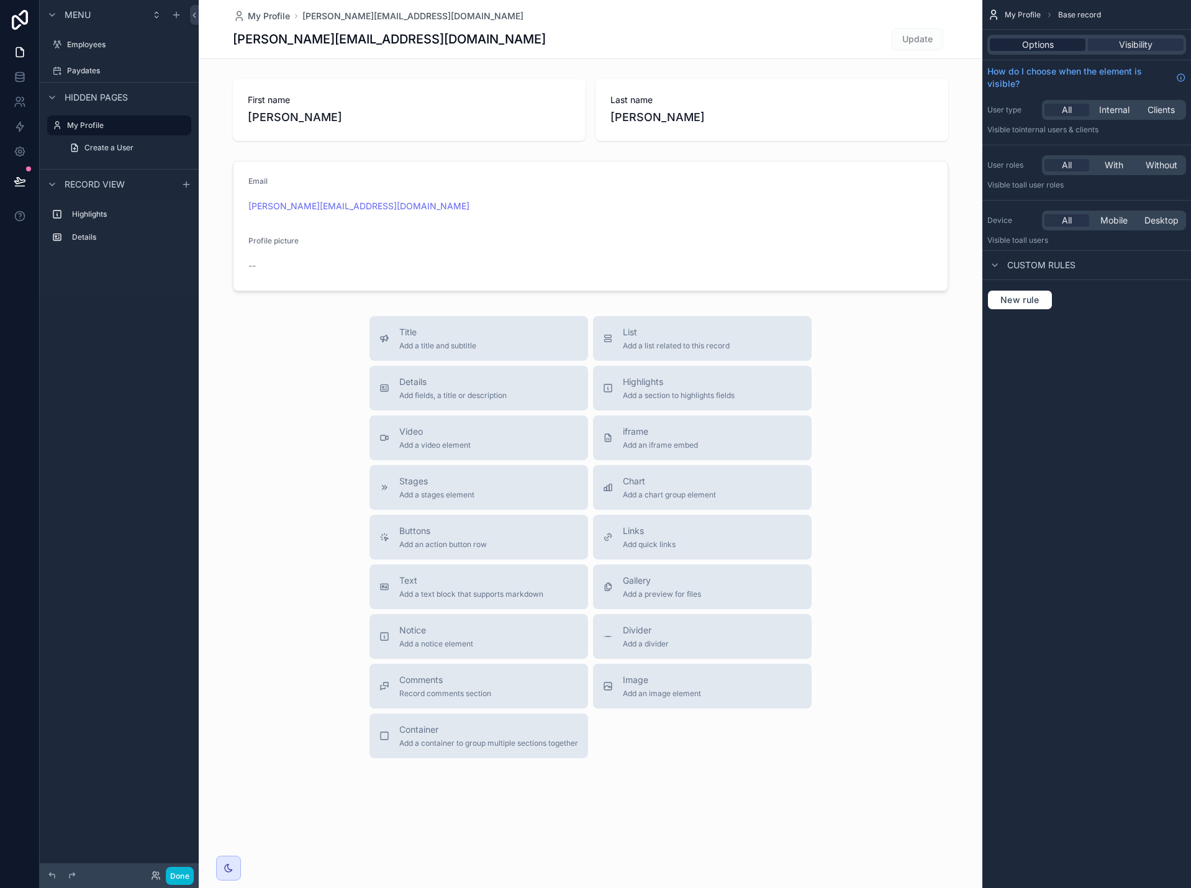
click at [1057, 44] on div "Options" at bounding box center [1038, 45] width 96 height 12
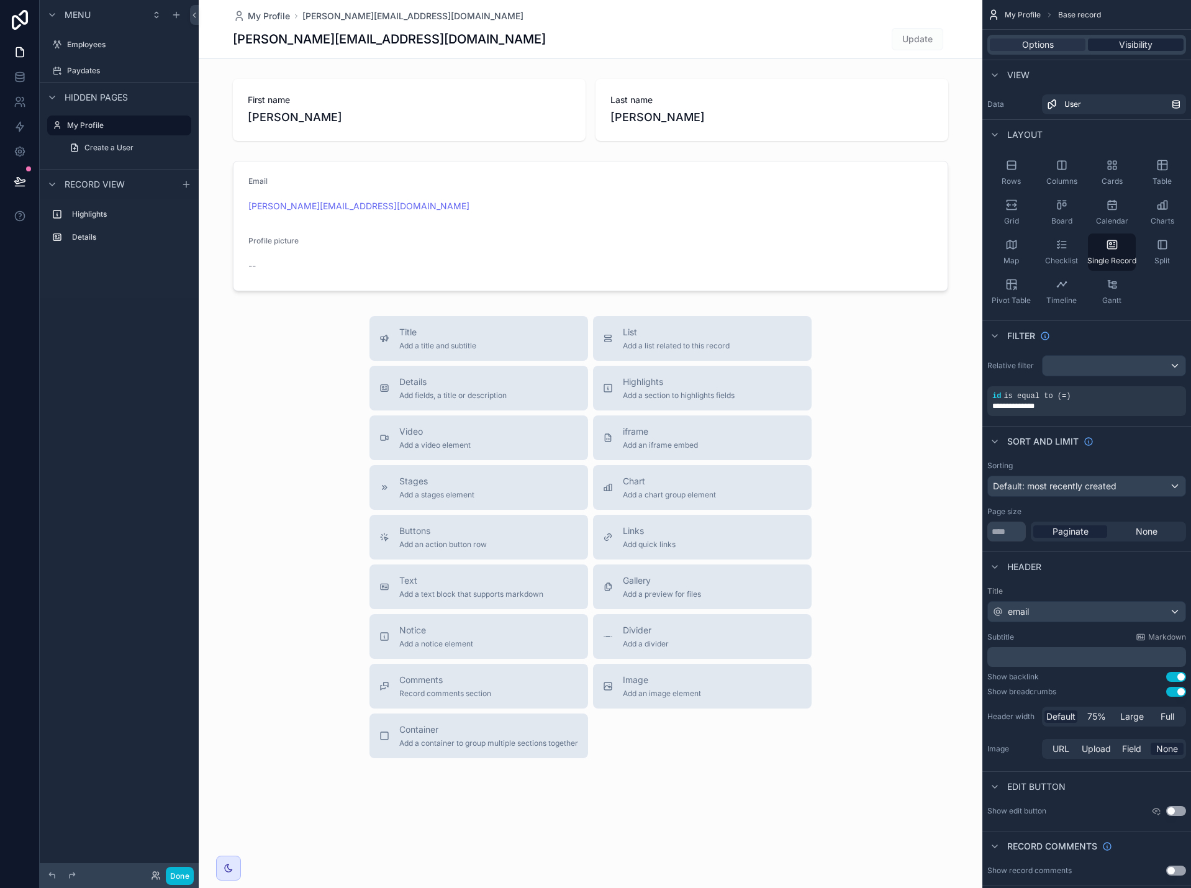
click at [1134, 50] on span "Visibility" at bounding box center [1136, 45] width 34 height 12
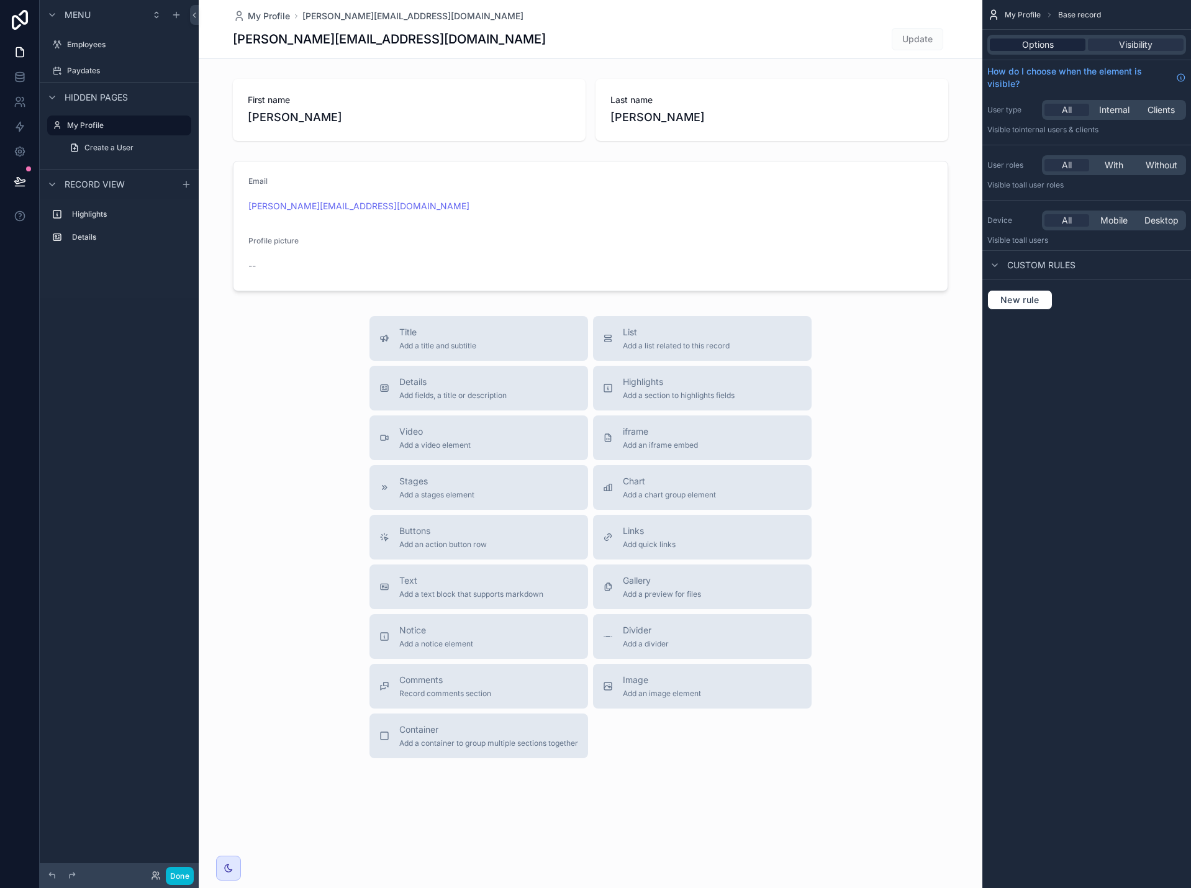
click at [1049, 40] on span "Options" at bounding box center [1038, 45] width 32 height 12
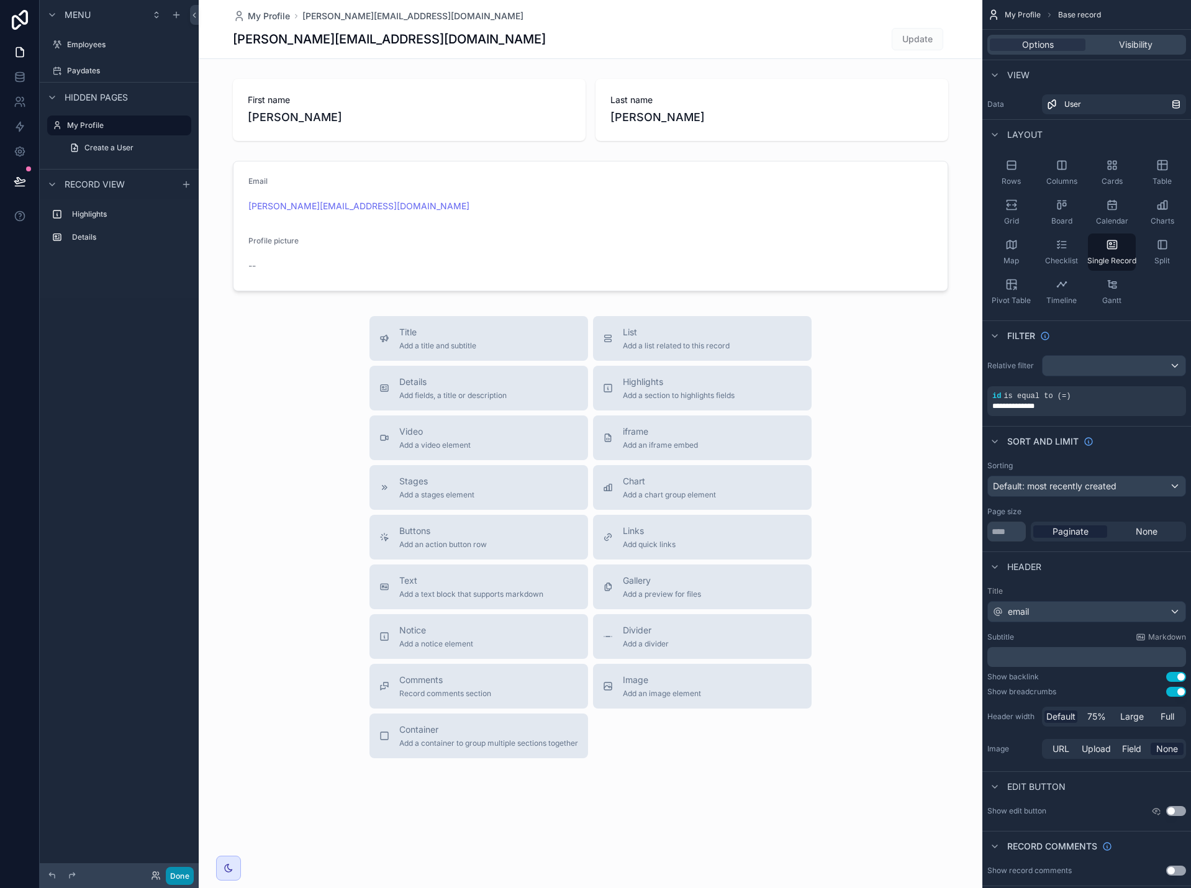
click at [183, 871] on button "Done" at bounding box center [180, 876] width 28 height 18
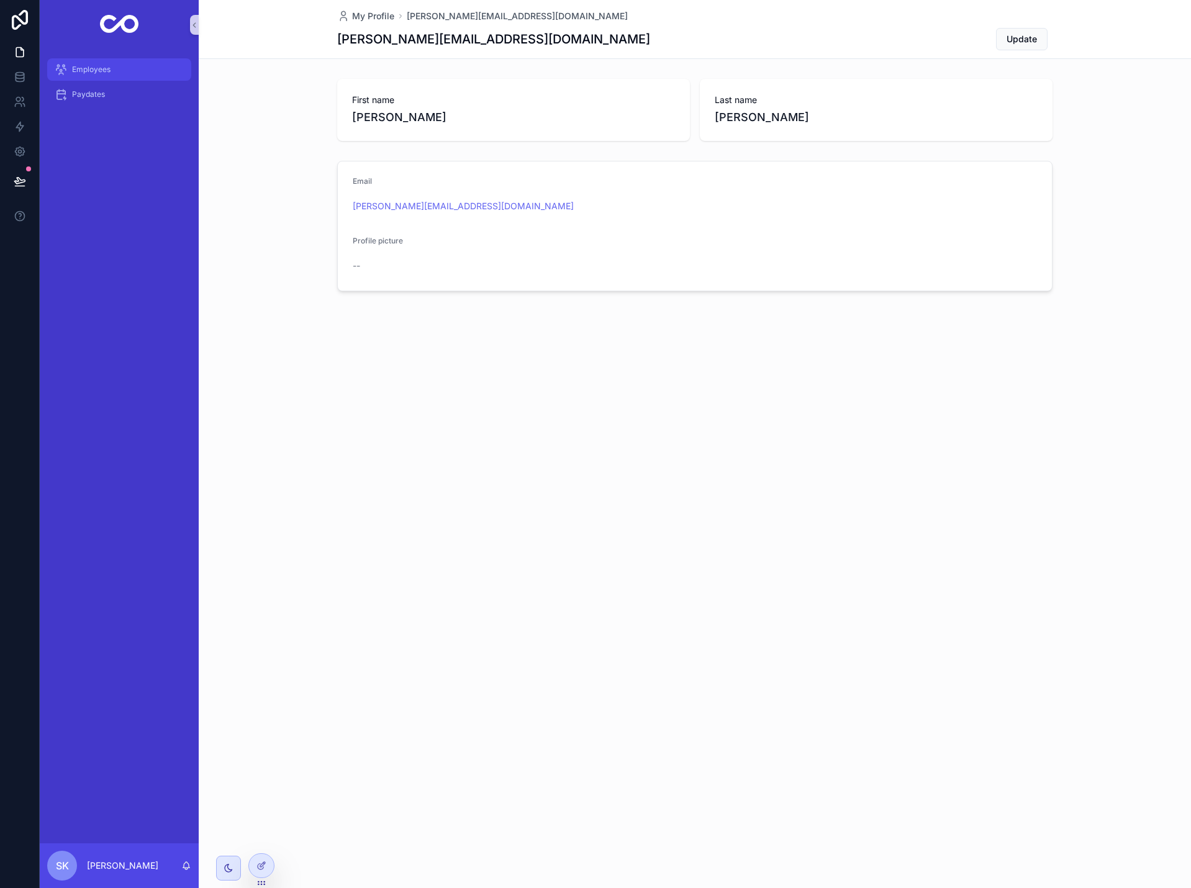
click at [107, 80] on link "Employees" at bounding box center [119, 69] width 144 height 22
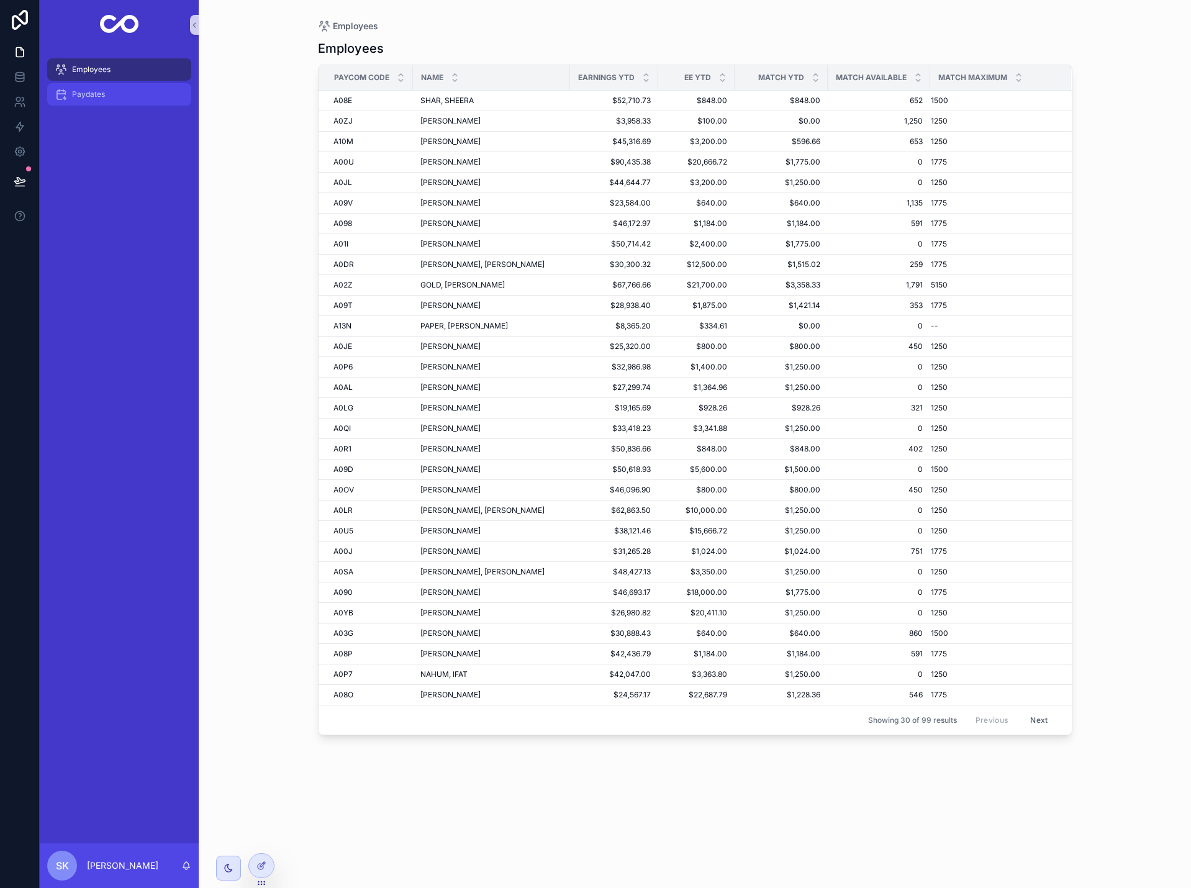
click at [116, 95] on div "Paydates" at bounding box center [119, 94] width 129 height 20
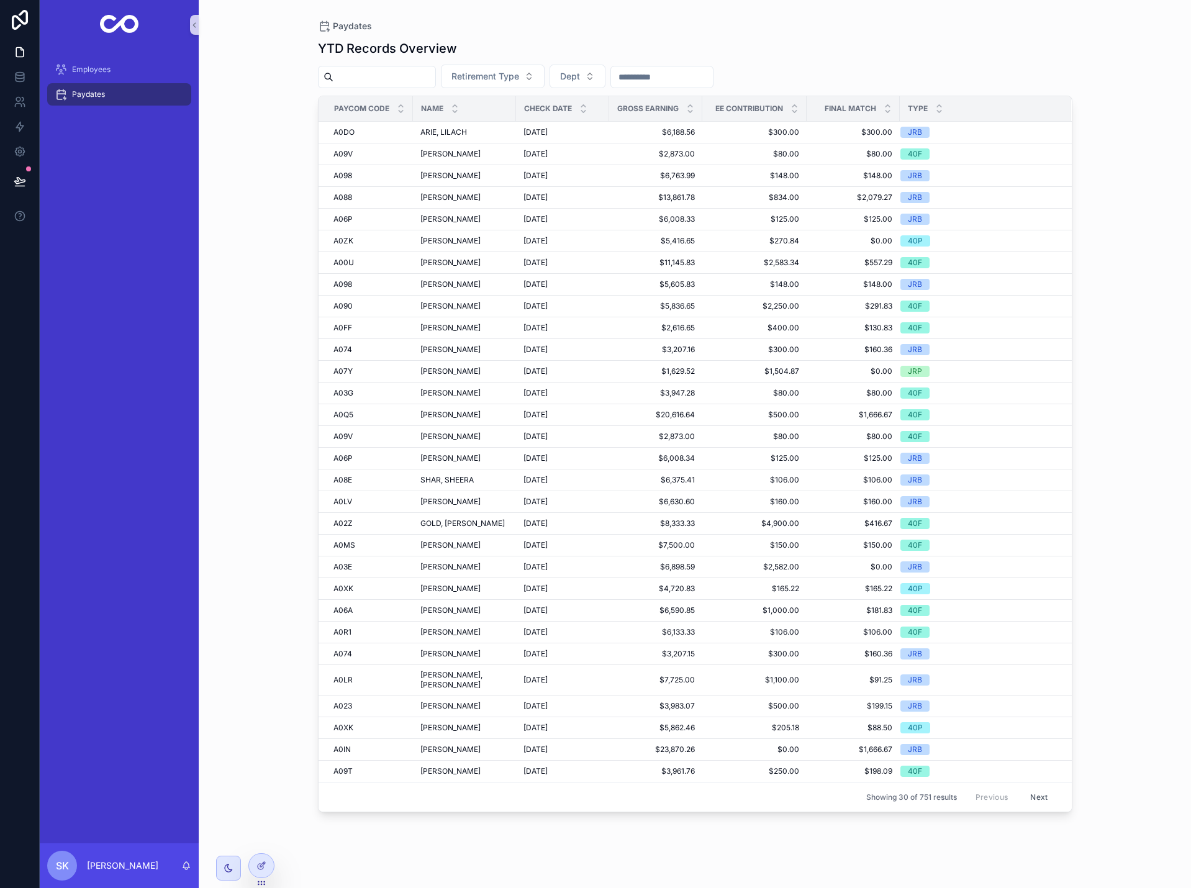
click at [693, 78] on input "scrollable content" at bounding box center [662, 76] width 102 height 17
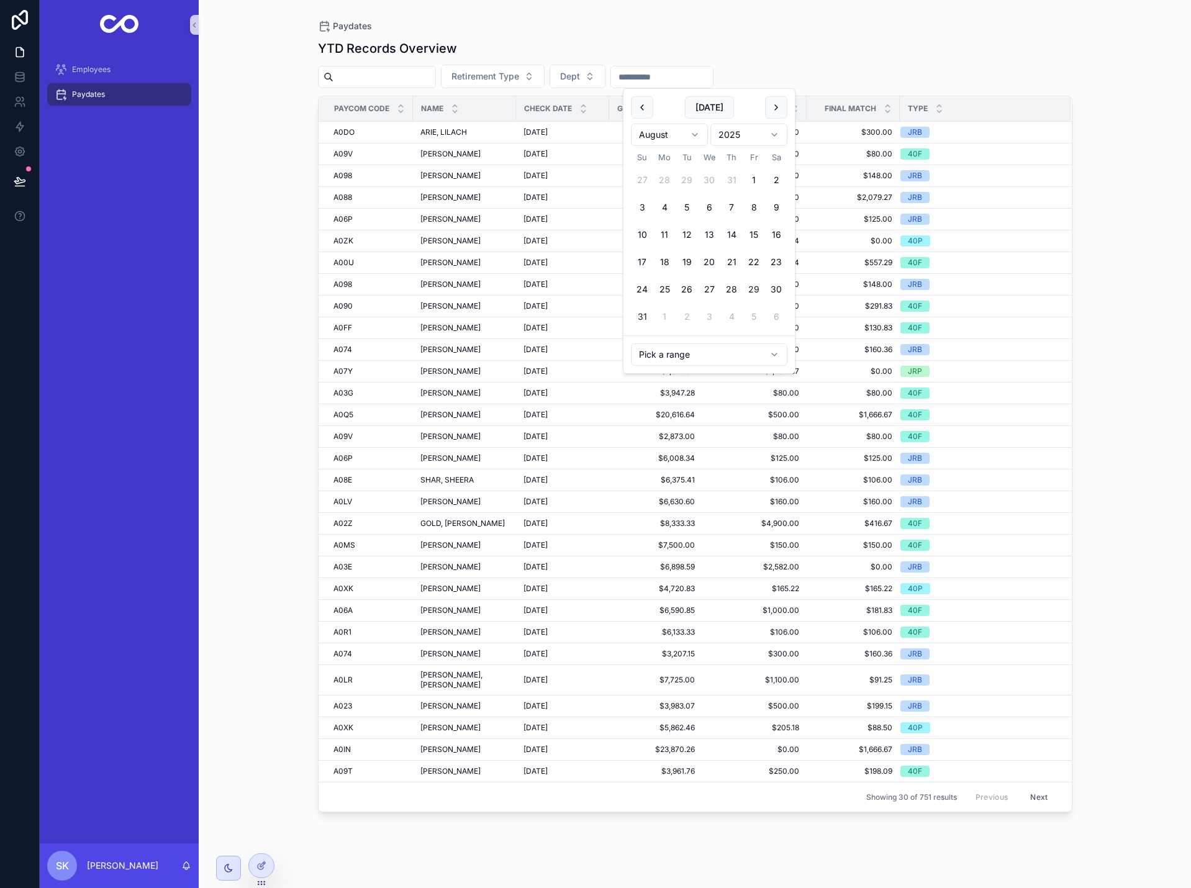
click at [639, 319] on button "31" at bounding box center [642, 317] width 22 height 22
type input "**********"
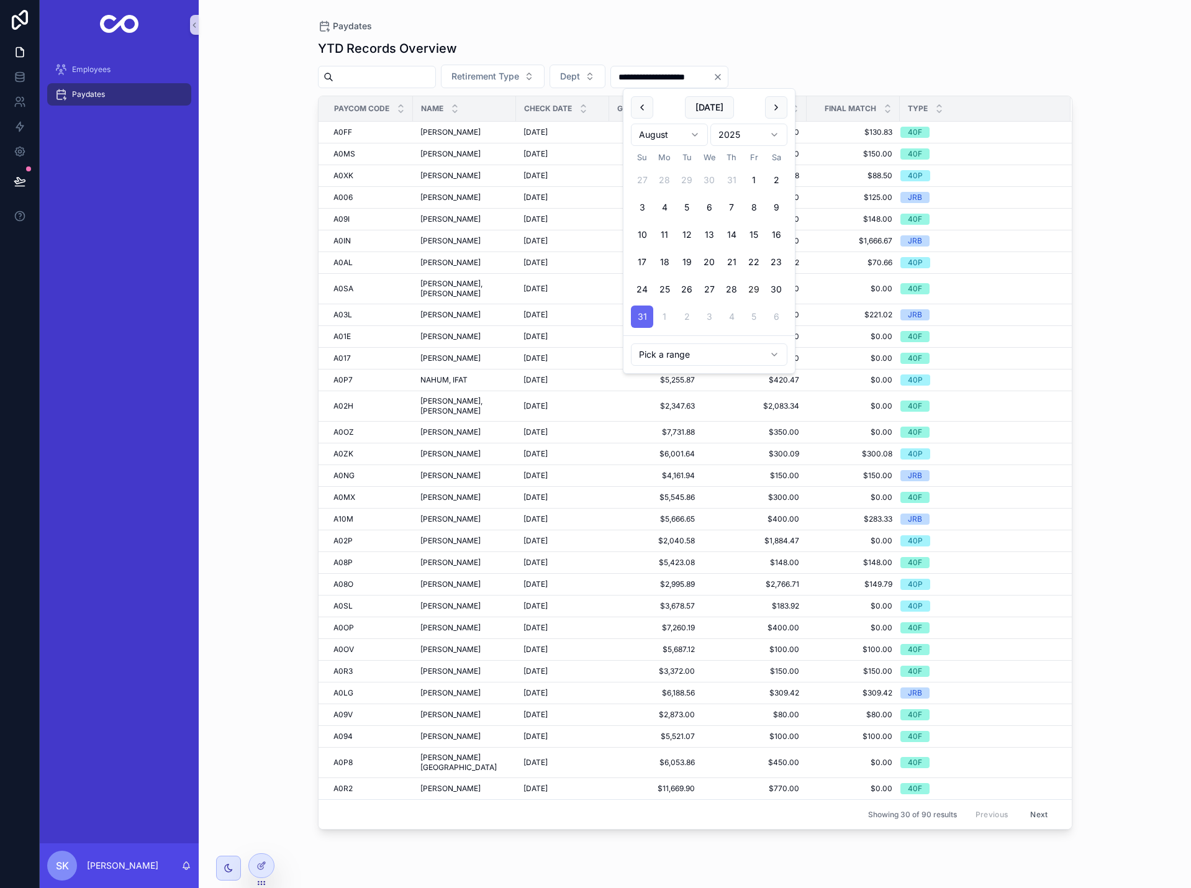
click at [1142, 348] on div "**********" at bounding box center [695, 444] width 993 height 888
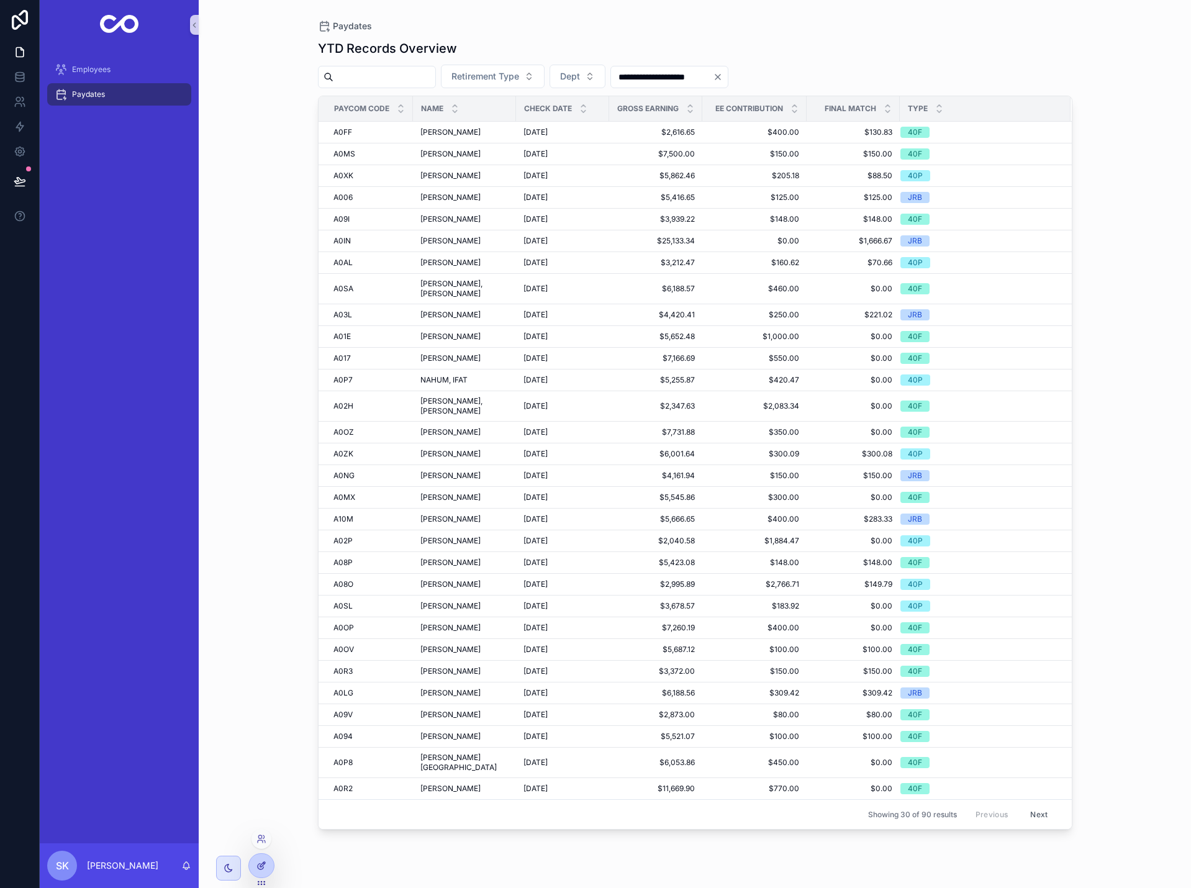
click at [266, 870] on icon at bounding box center [262, 866] width 10 height 10
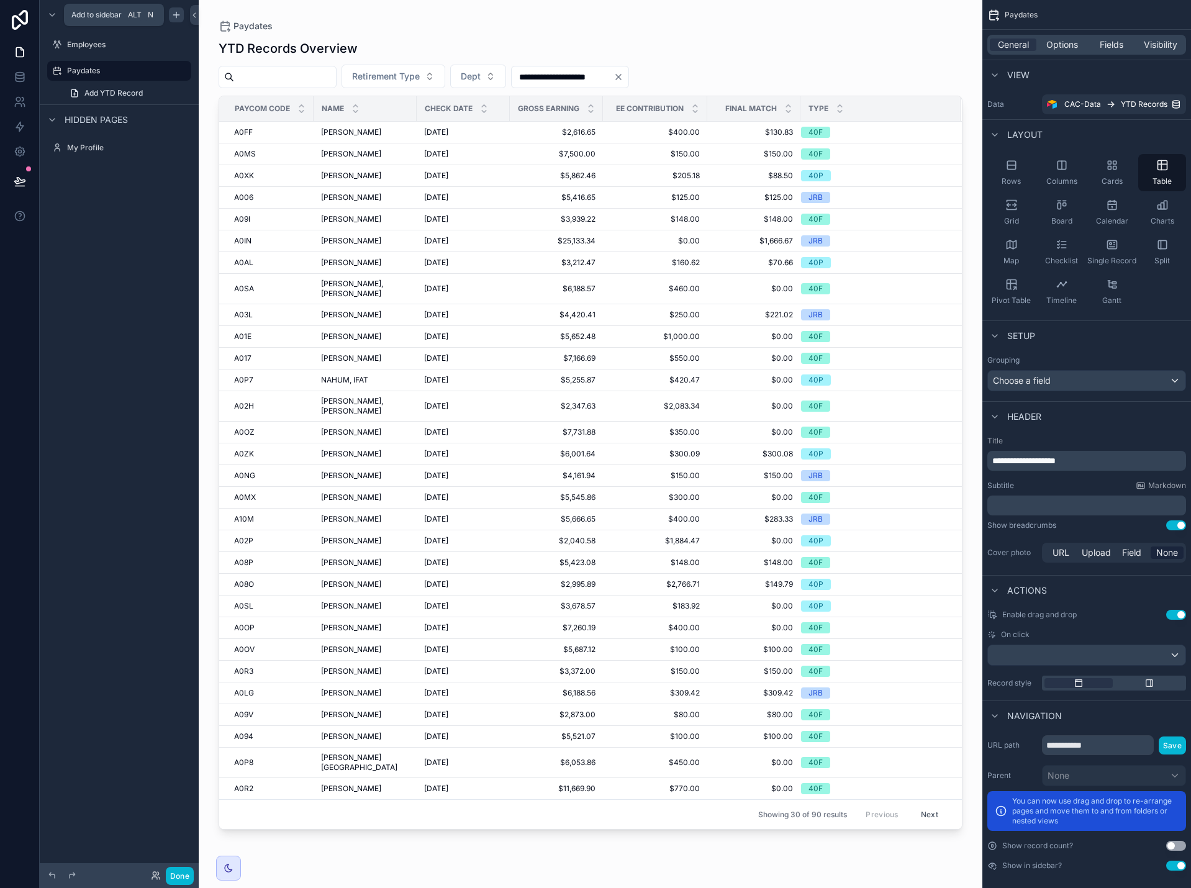
click at [175, 16] on icon "scrollable content" at bounding box center [176, 15] width 10 height 10
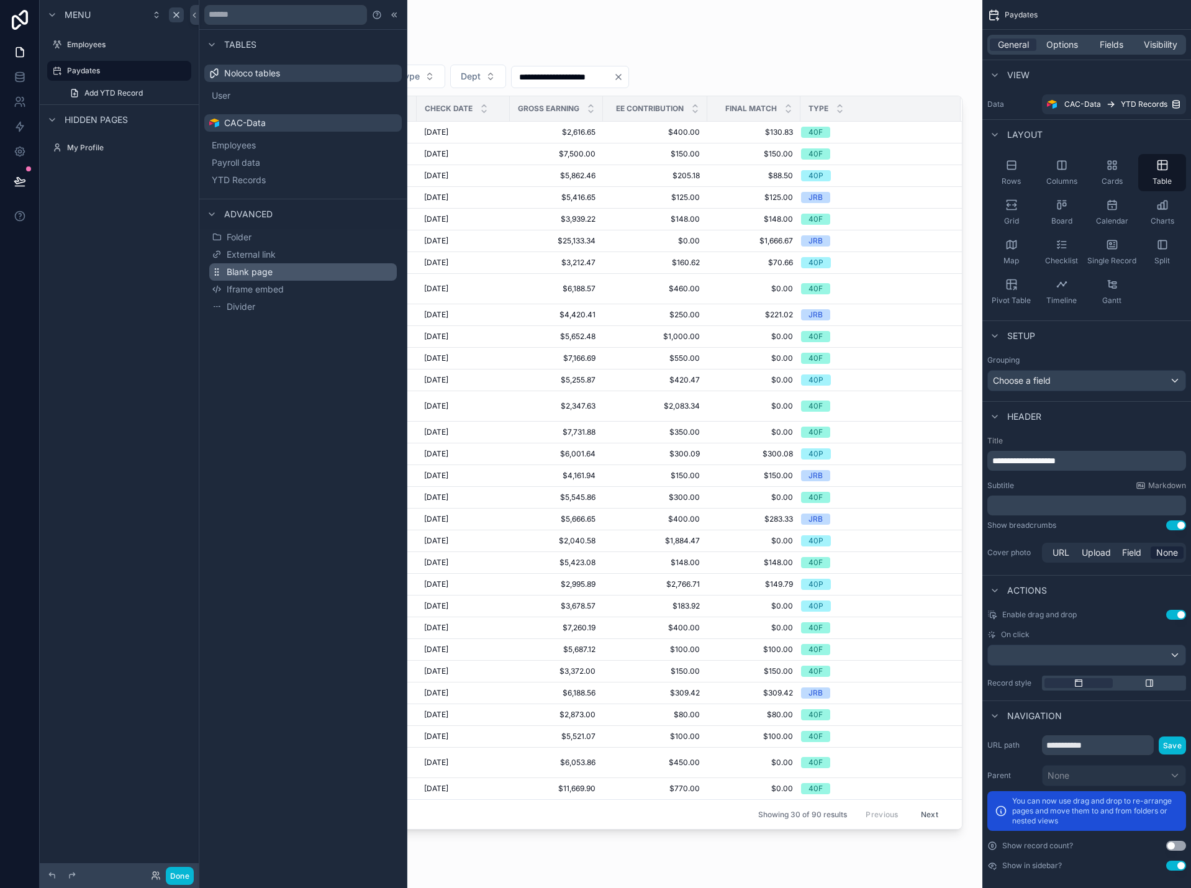
click at [264, 272] on span "Blank page" at bounding box center [250, 272] width 46 height 12
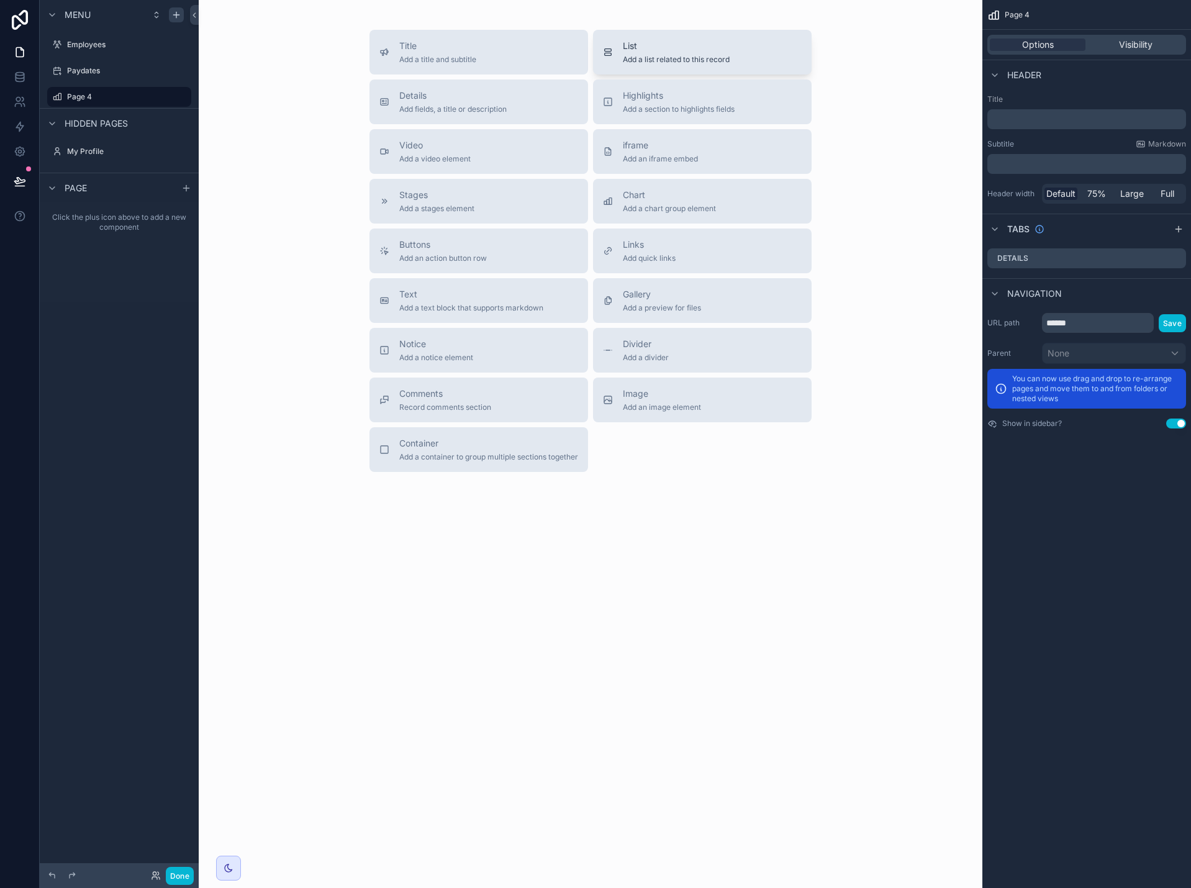
click at [662, 56] on span "Add a list related to this record" at bounding box center [676, 60] width 107 height 10
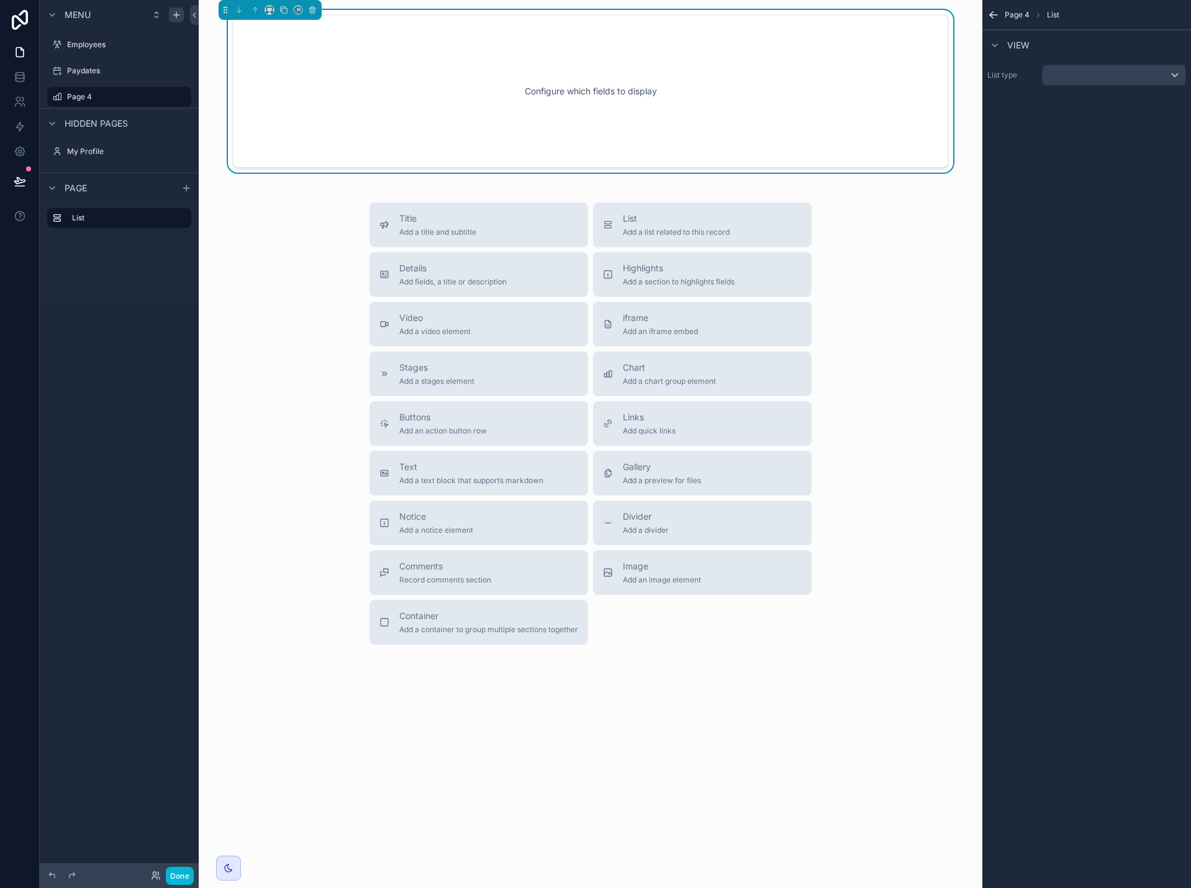
click at [1091, 87] on div "List type" at bounding box center [1087, 75] width 209 height 31
click at [1096, 80] on div "scrollable content" at bounding box center [1114, 75] width 143 height 20
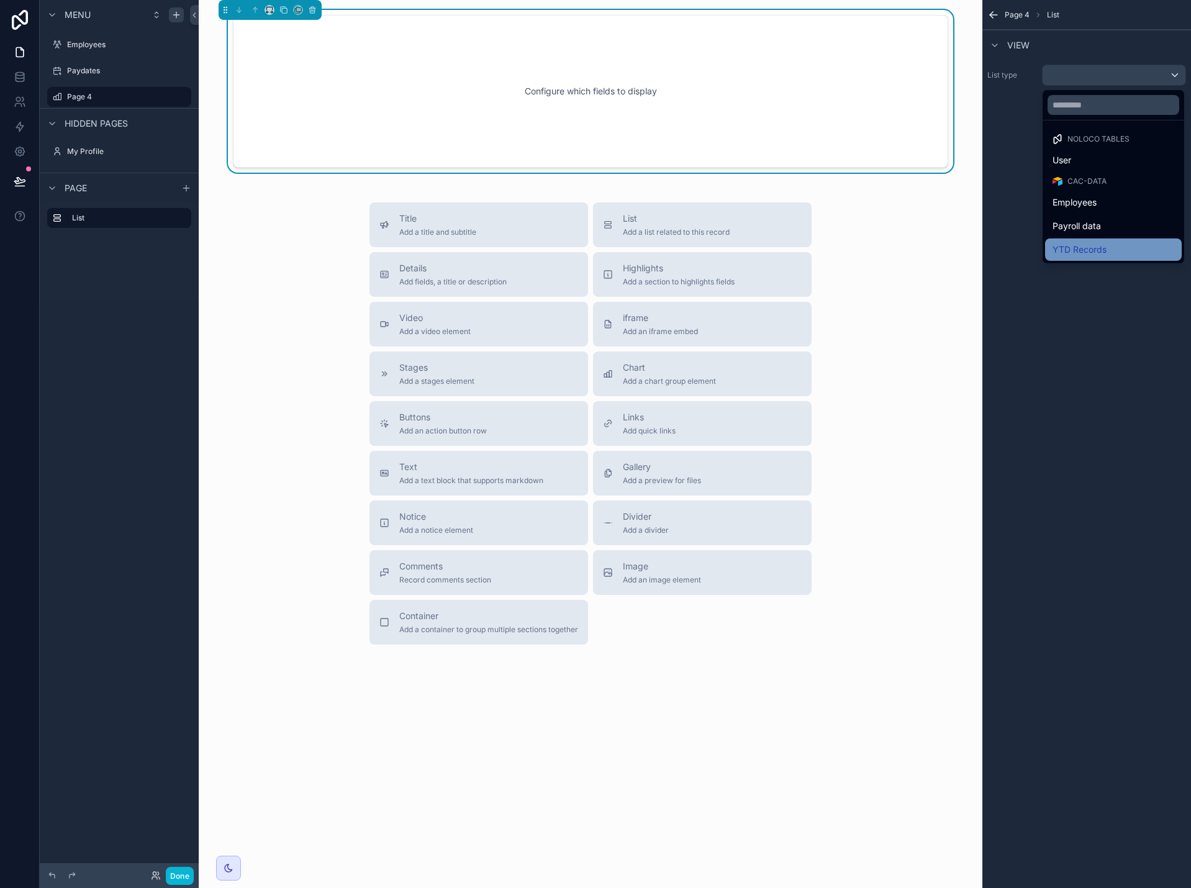
click at [1106, 250] on span "YTD Records" at bounding box center [1080, 249] width 54 height 15
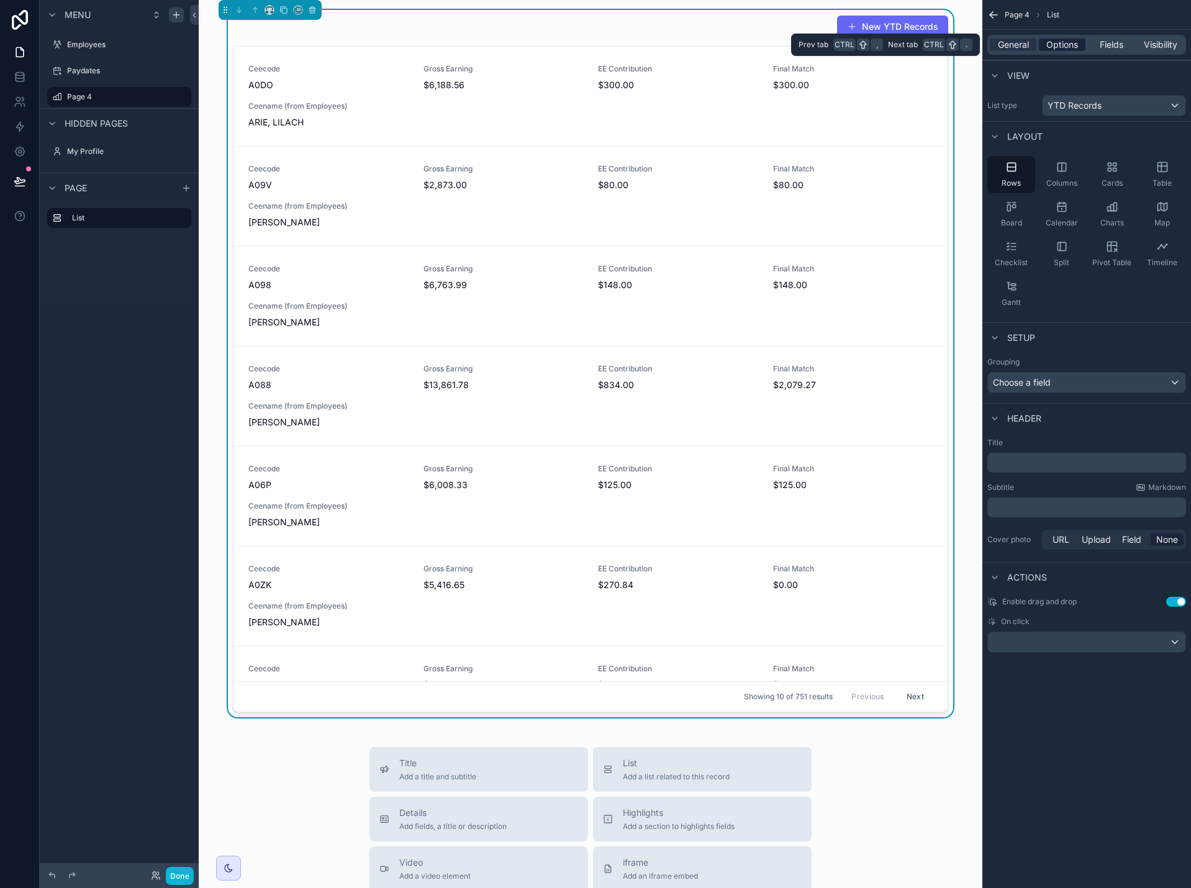
click at [1071, 49] on span "Options" at bounding box center [1063, 45] width 32 height 12
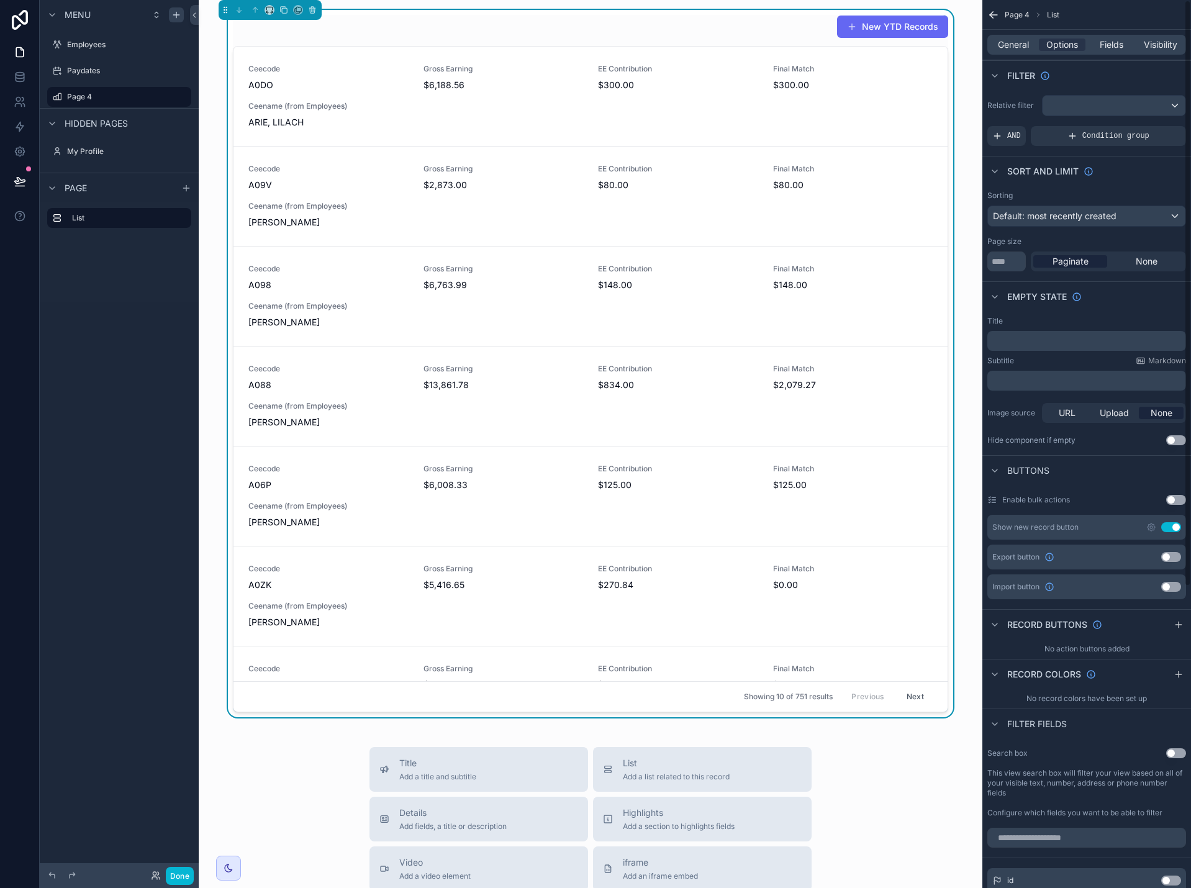
click at [1174, 525] on button "Use setting" at bounding box center [1172, 527] width 20 height 10
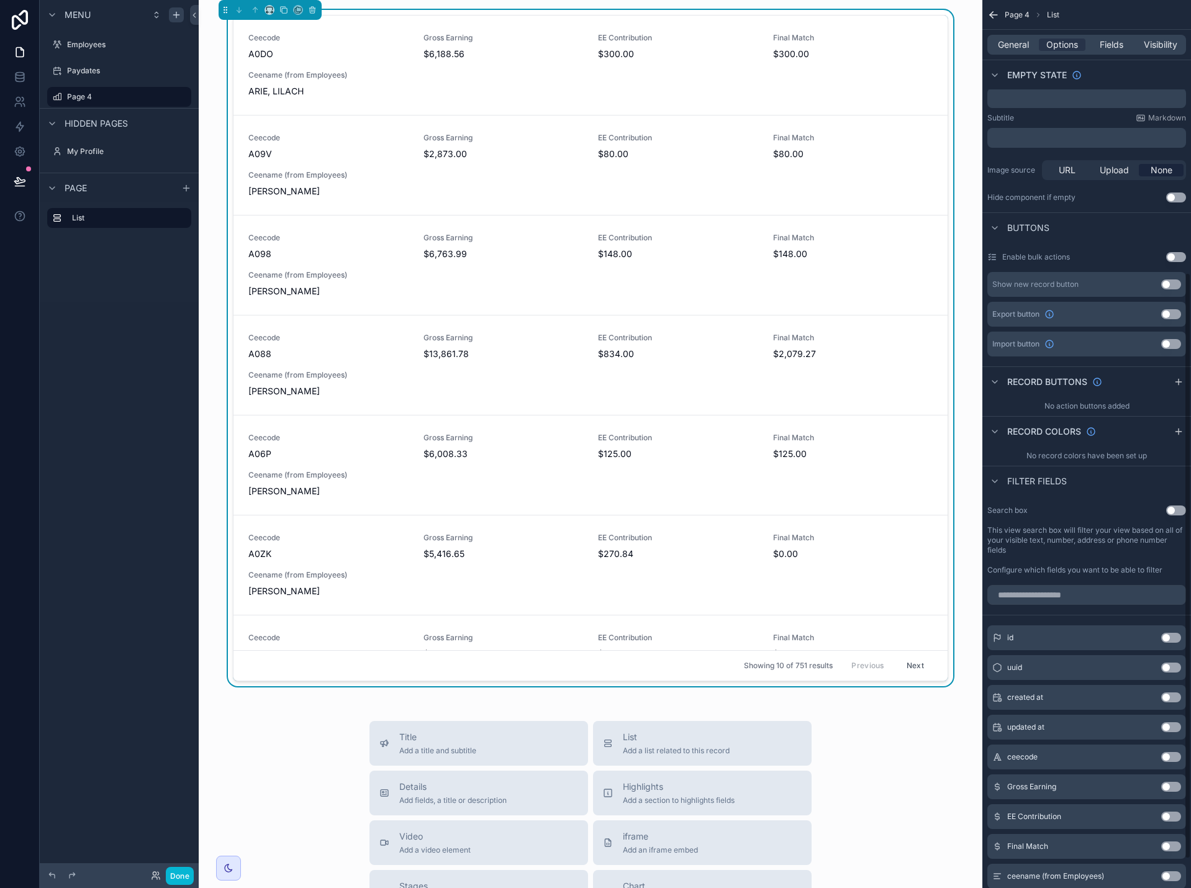
scroll to position [186, 0]
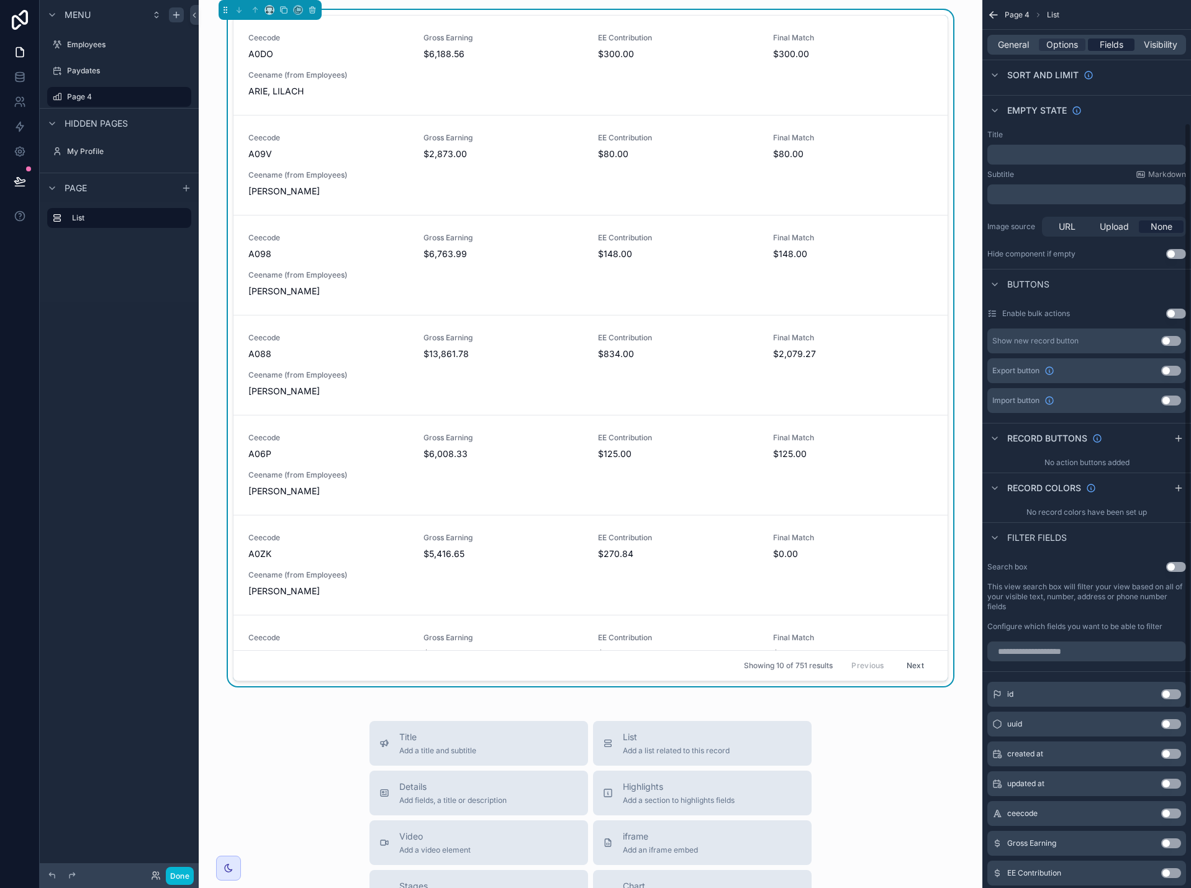
click at [1113, 47] on span "Fields" at bounding box center [1112, 45] width 24 height 12
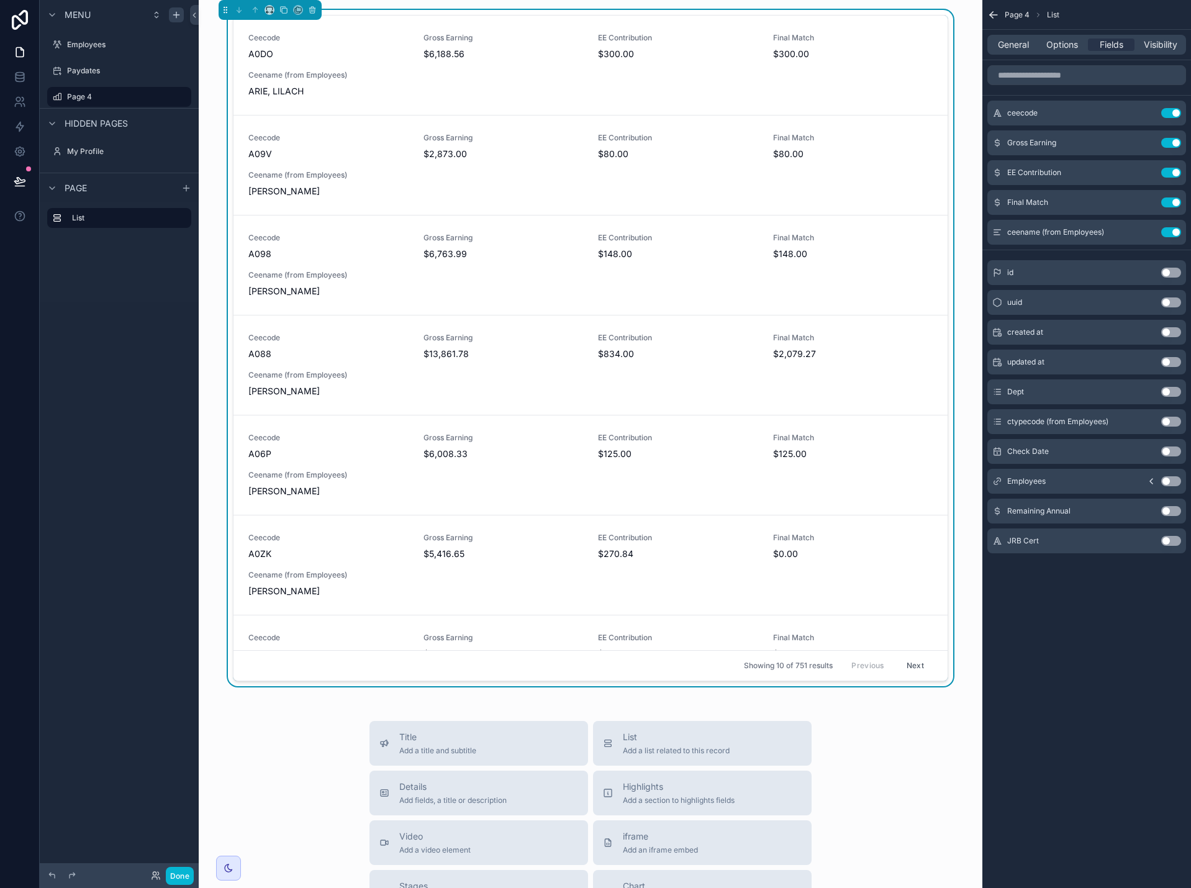
click at [1169, 455] on button "Use setting" at bounding box center [1172, 452] width 20 height 10
click at [1171, 422] on button "Use setting" at bounding box center [1172, 422] width 20 height 10
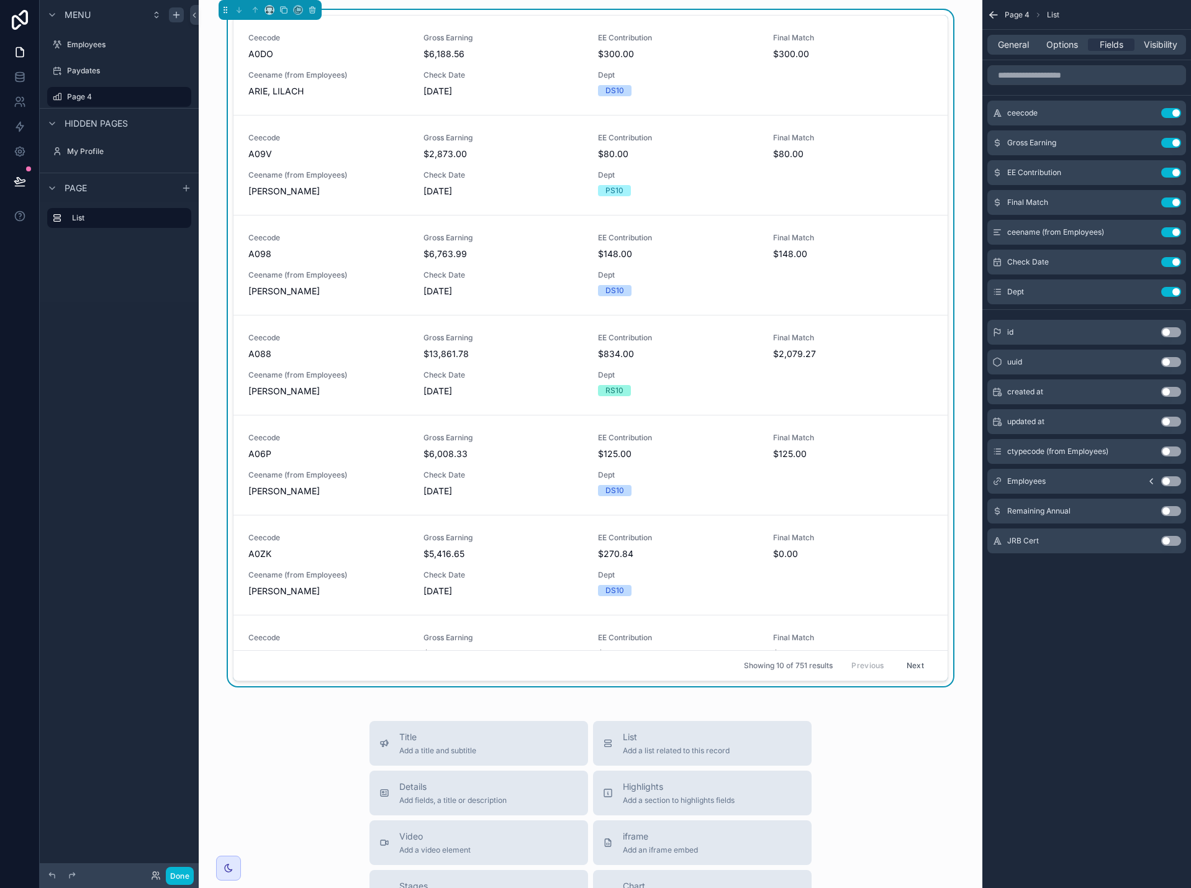
click at [1171, 452] on button "Use setting" at bounding box center [1172, 452] width 20 height 10
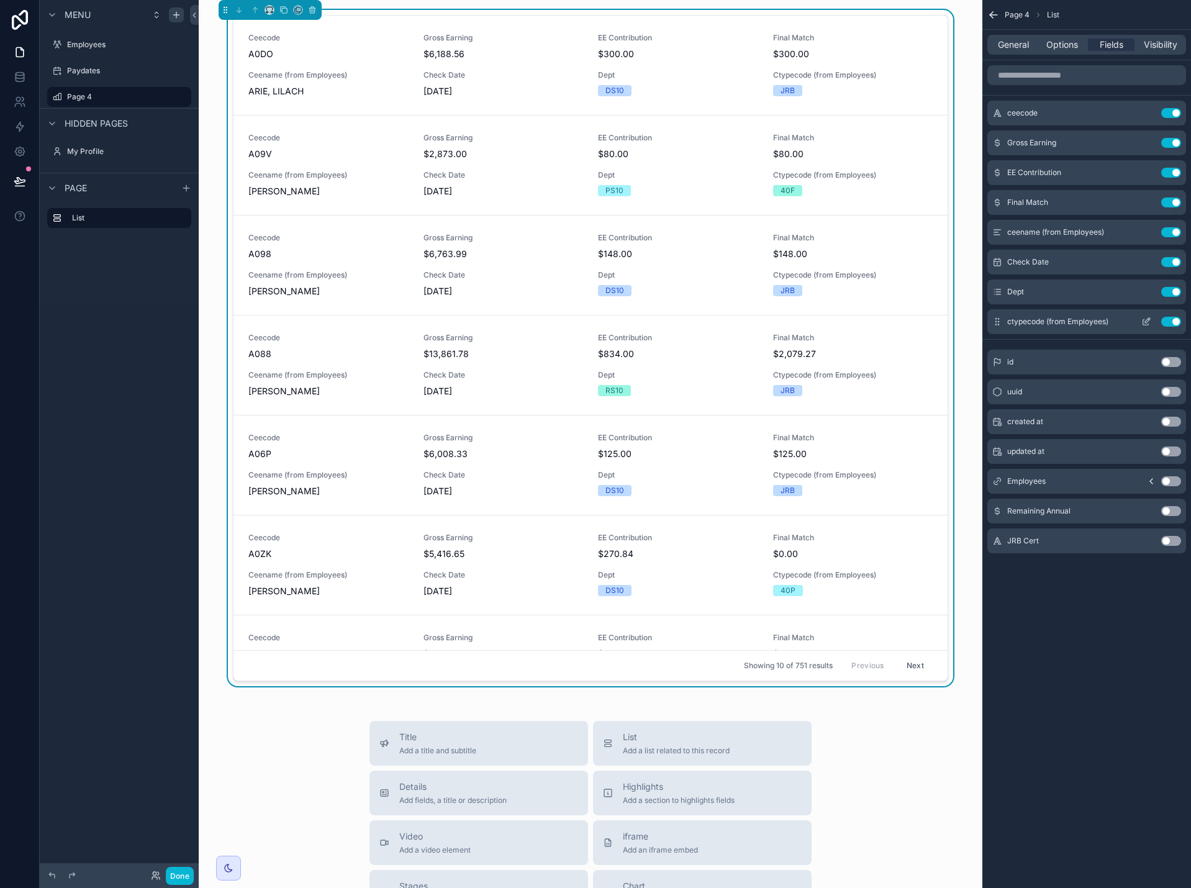
click at [1146, 321] on icon "scrollable content" at bounding box center [1147, 320] width 5 height 5
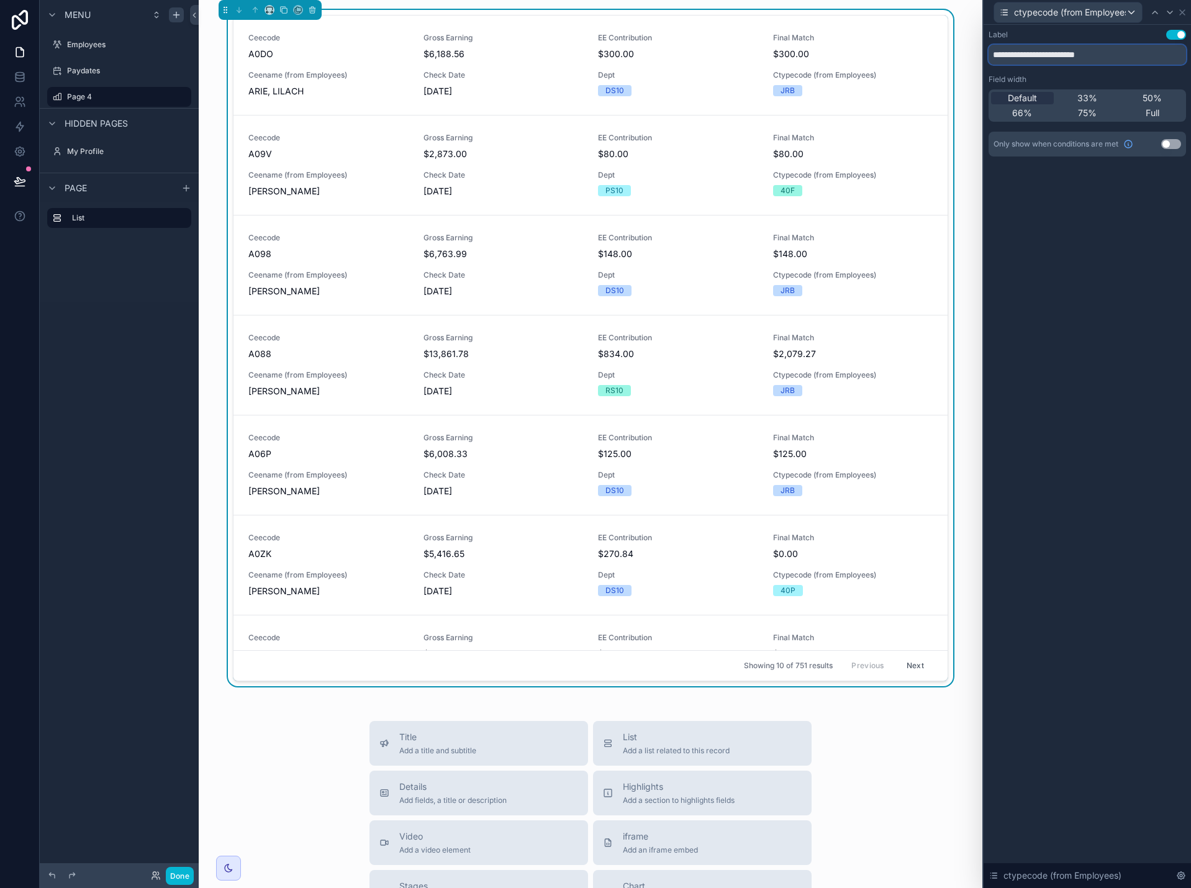
drag, startPoint x: 1122, startPoint y: 53, endPoint x: 962, endPoint y: 55, distance: 160.3
click at [962, 55] on div "**********" at bounding box center [595, 444] width 1191 height 888
type input "**********"
click at [1182, 13] on icon at bounding box center [1182, 12] width 5 height 5
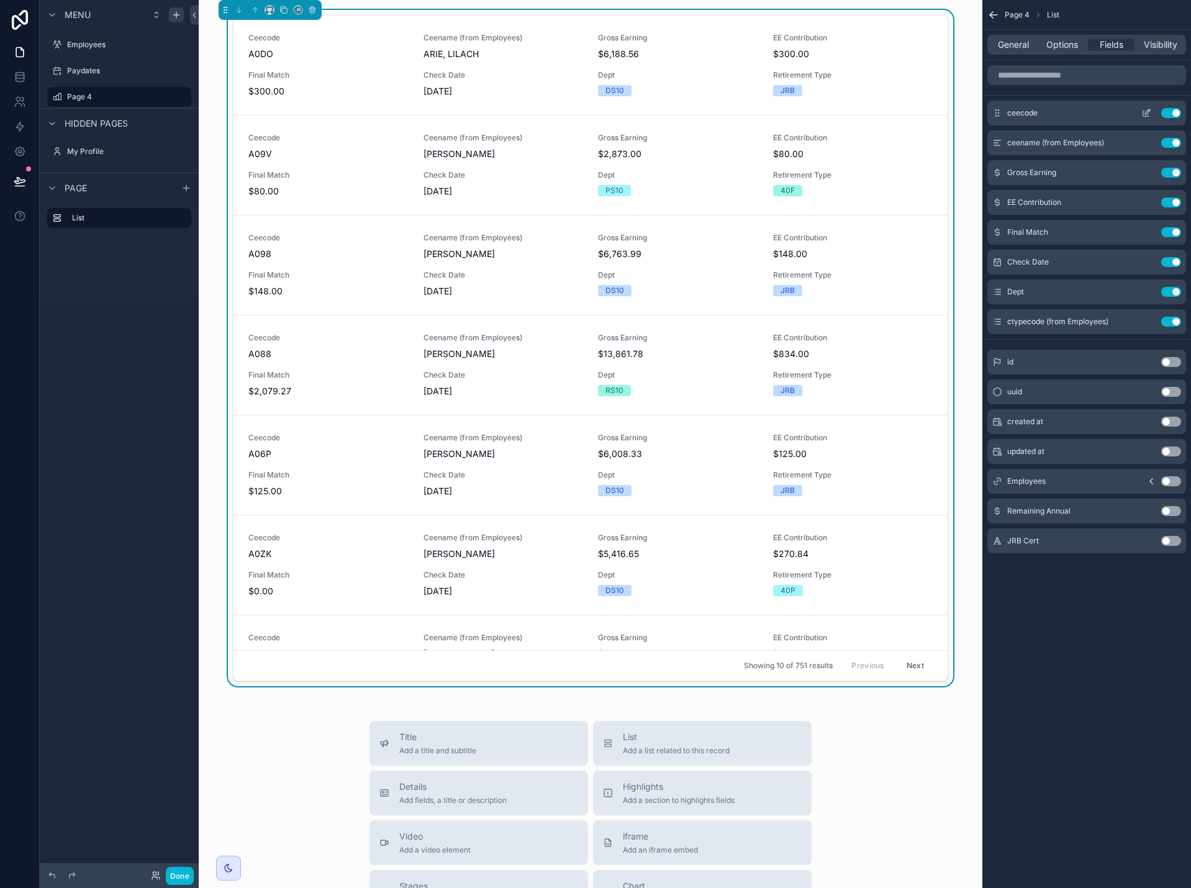
click at [1147, 114] on icon "scrollable content" at bounding box center [1147, 113] width 10 height 10
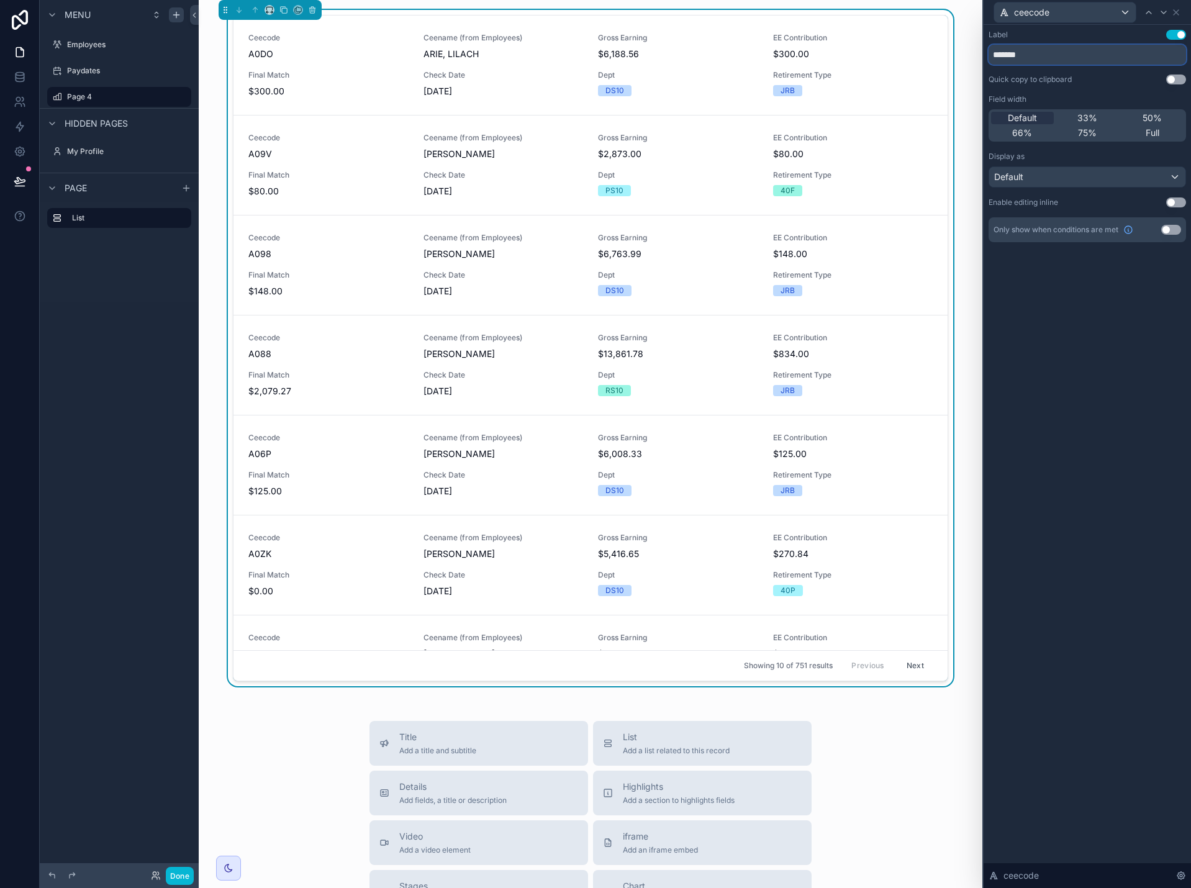
drag, startPoint x: 1070, startPoint y: 58, endPoint x: 968, endPoint y: 58, distance: 102.5
click at [973, 58] on div "ceecode Label Use setting ******* Quick copy to clipboard Use setting Field wid…" at bounding box center [595, 444] width 1191 height 888
type input "**********"
click at [1178, 8] on icon at bounding box center [1176, 12] width 10 height 10
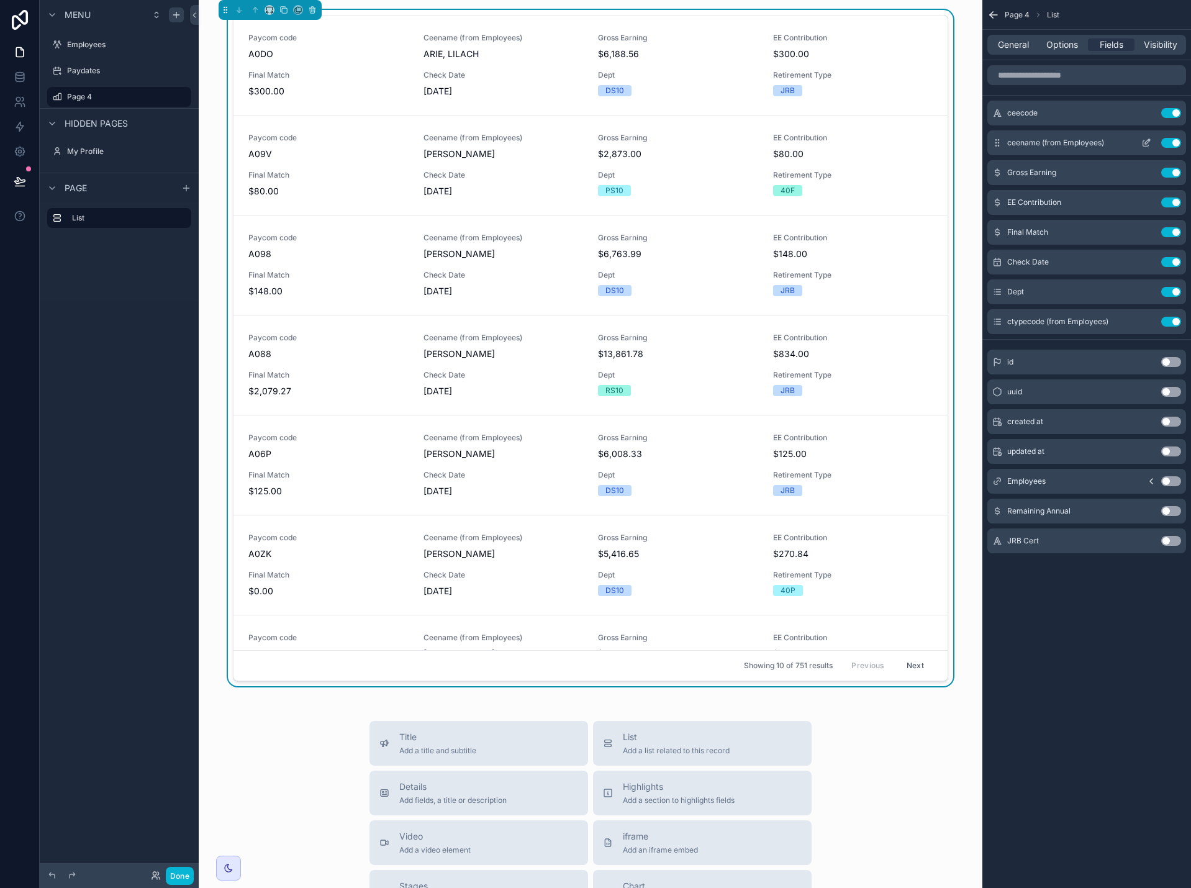
click at [1147, 140] on icon "scrollable content" at bounding box center [1147, 143] width 10 height 10
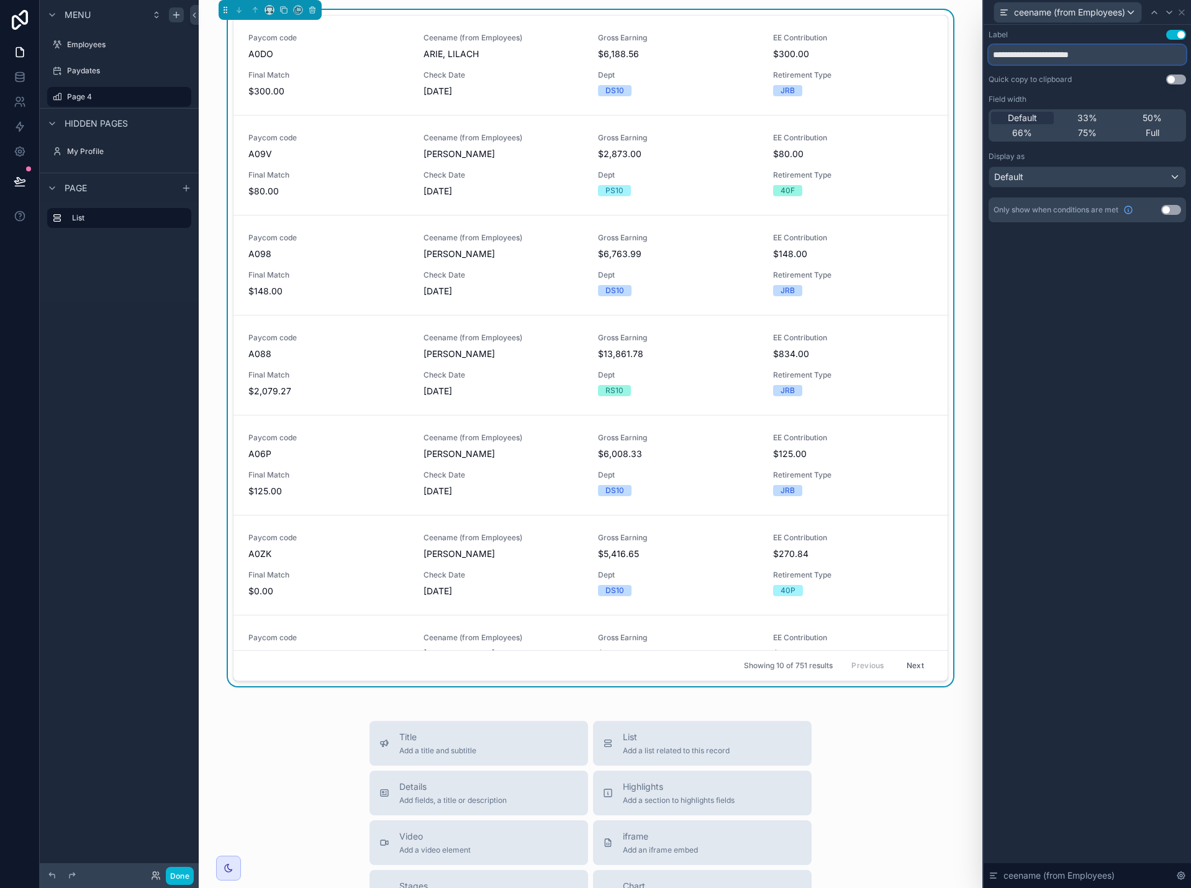
drag, startPoint x: 1114, startPoint y: 55, endPoint x: 967, endPoint y: 58, distance: 147.2
click at [970, 58] on div "**********" at bounding box center [595, 444] width 1191 height 888
type input "****"
click at [1180, 10] on icon at bounding box center [1182, 12] width 5 height 5
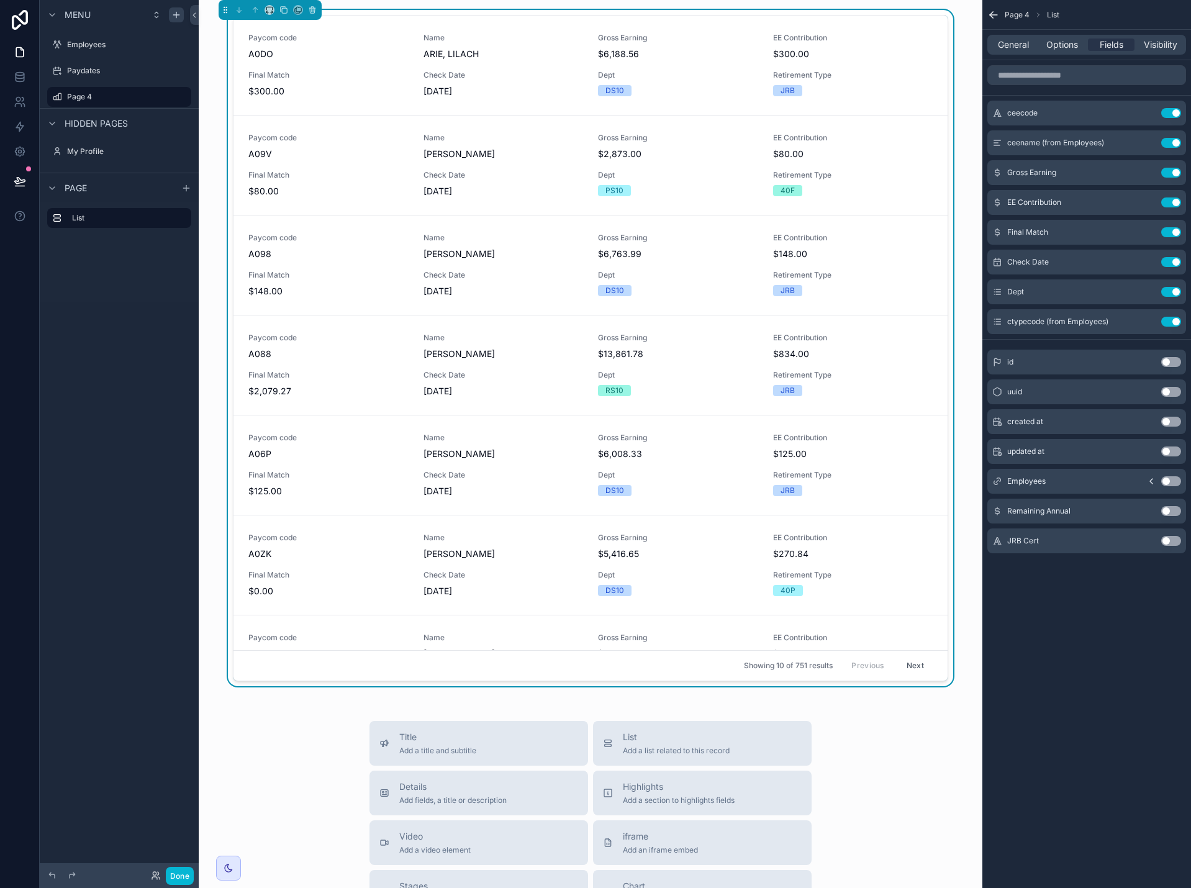
click at [888, 12] on div "Paycom code A0DO Name ARIE, LILACH Gross Earning $6,188.56 EE Contribution $300…" at bounding box center [591, 350] width 764 height 681
click at [1025, 45] on span "General" at bounding box center [1013, 45] width 31 height 12
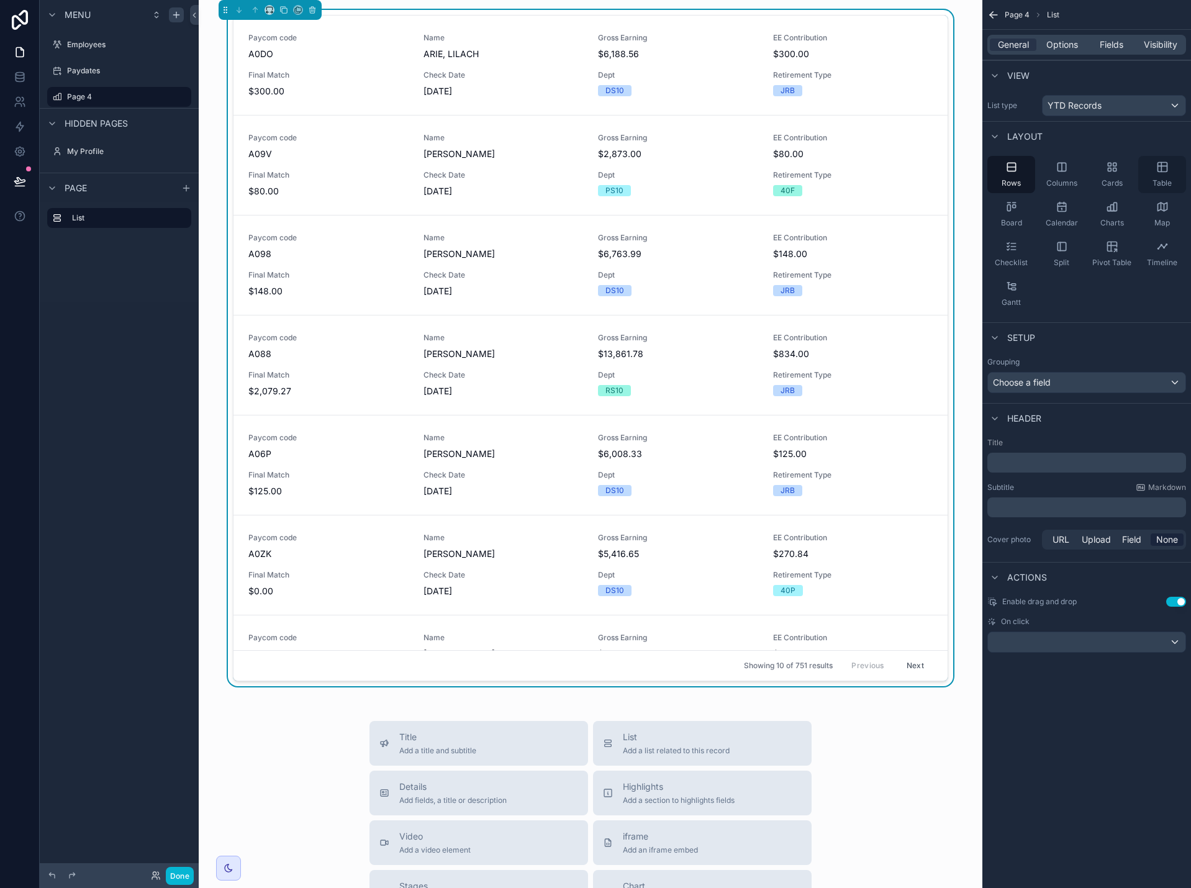
click at [1158, 176] on div "Table" at bounding box center [1163, 174] width 48 height 37
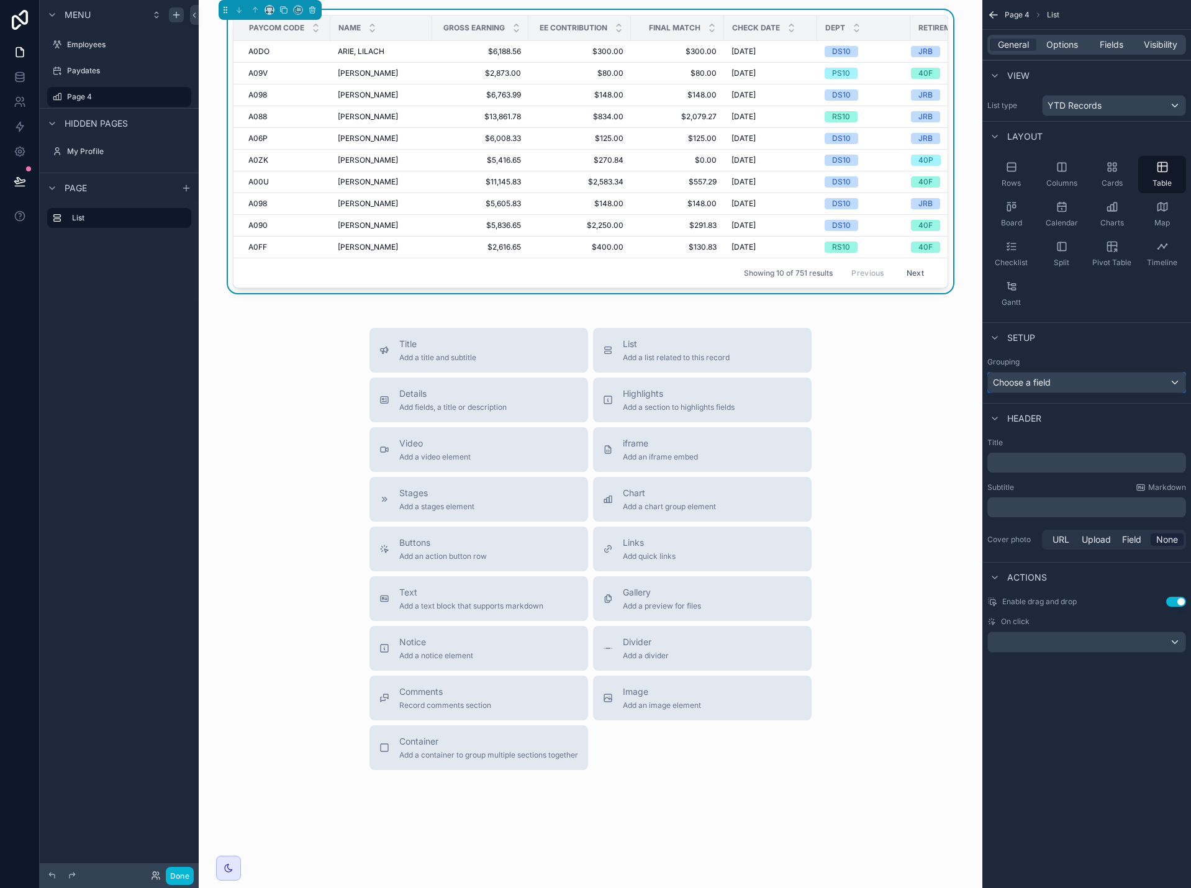
click at [1093, 389] on div "Choose a field" at bounding box center [1087, 383] width 198 height 20
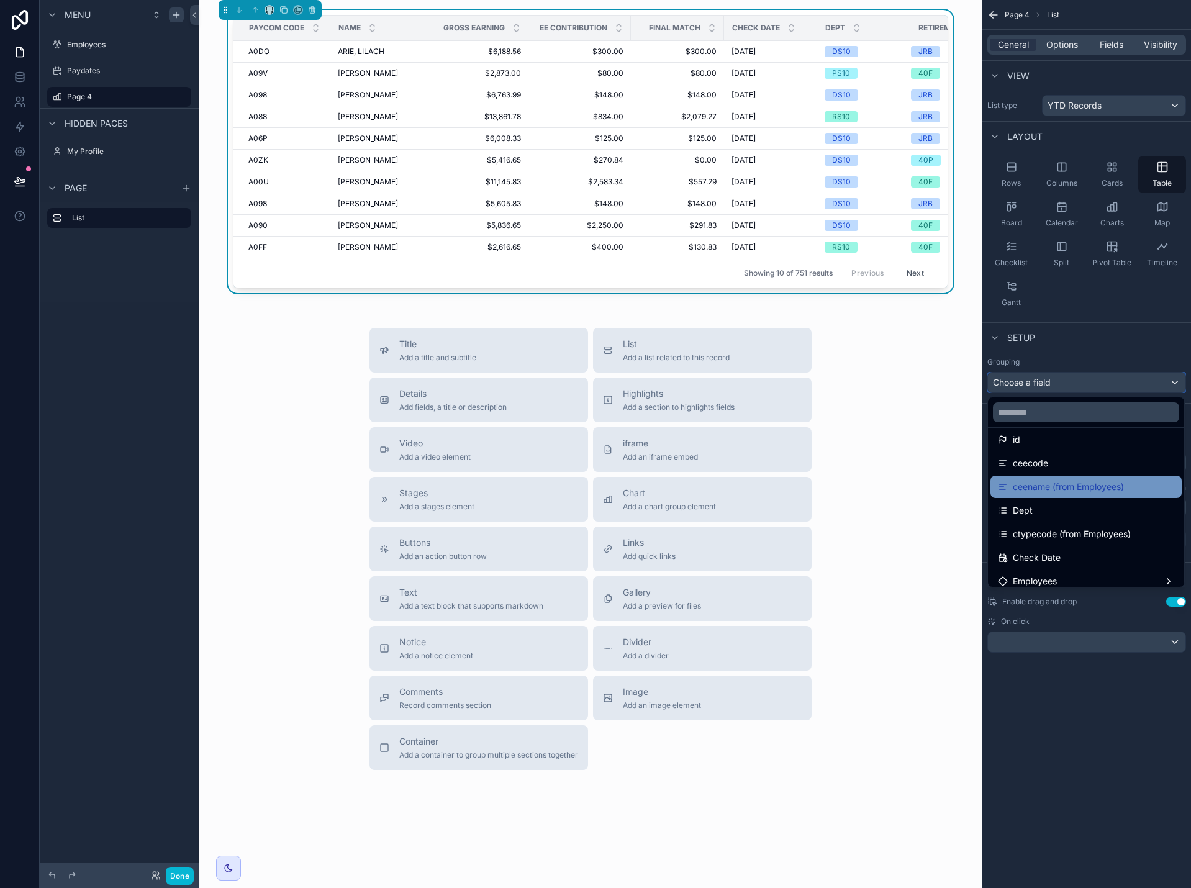
scroll to position [62, 0]
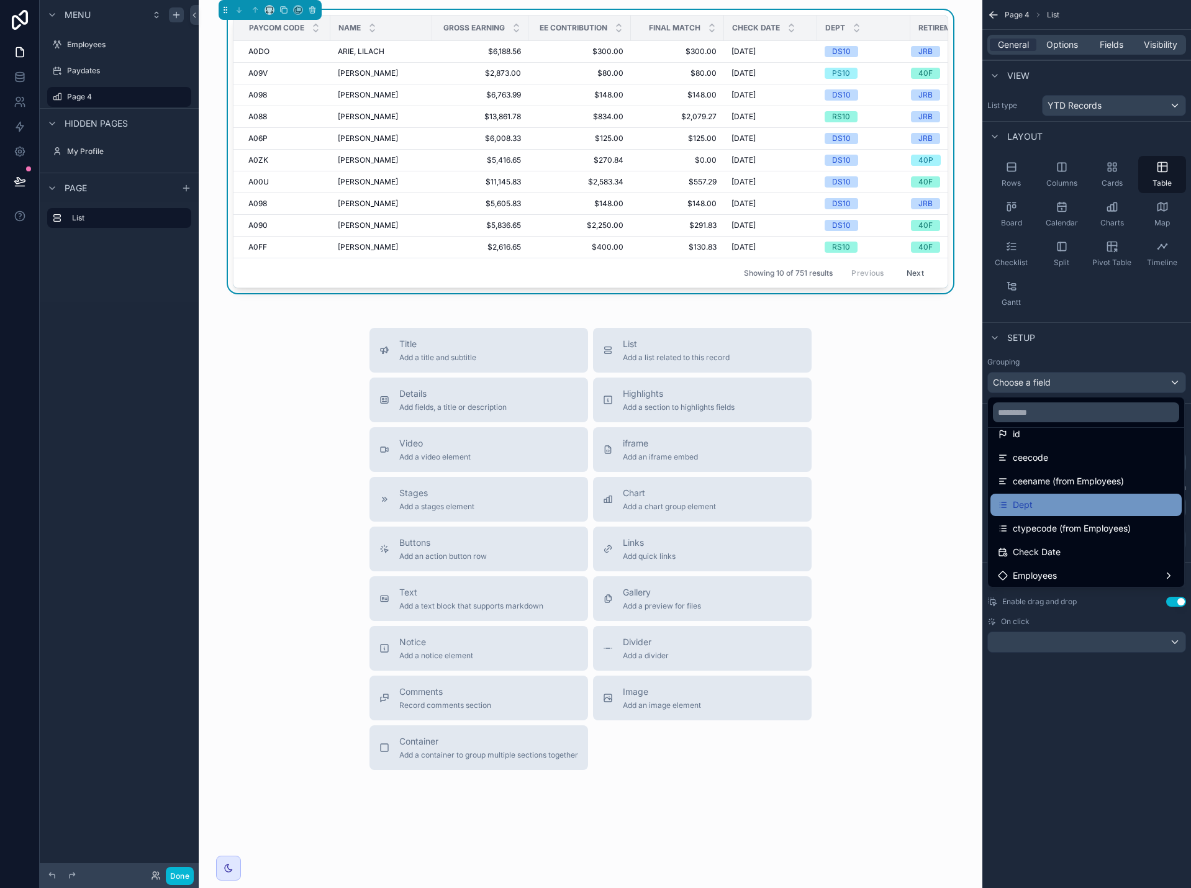
click at [1085, 499] on div "Dept" at bounding box center [1086, 505] width 176 height 15
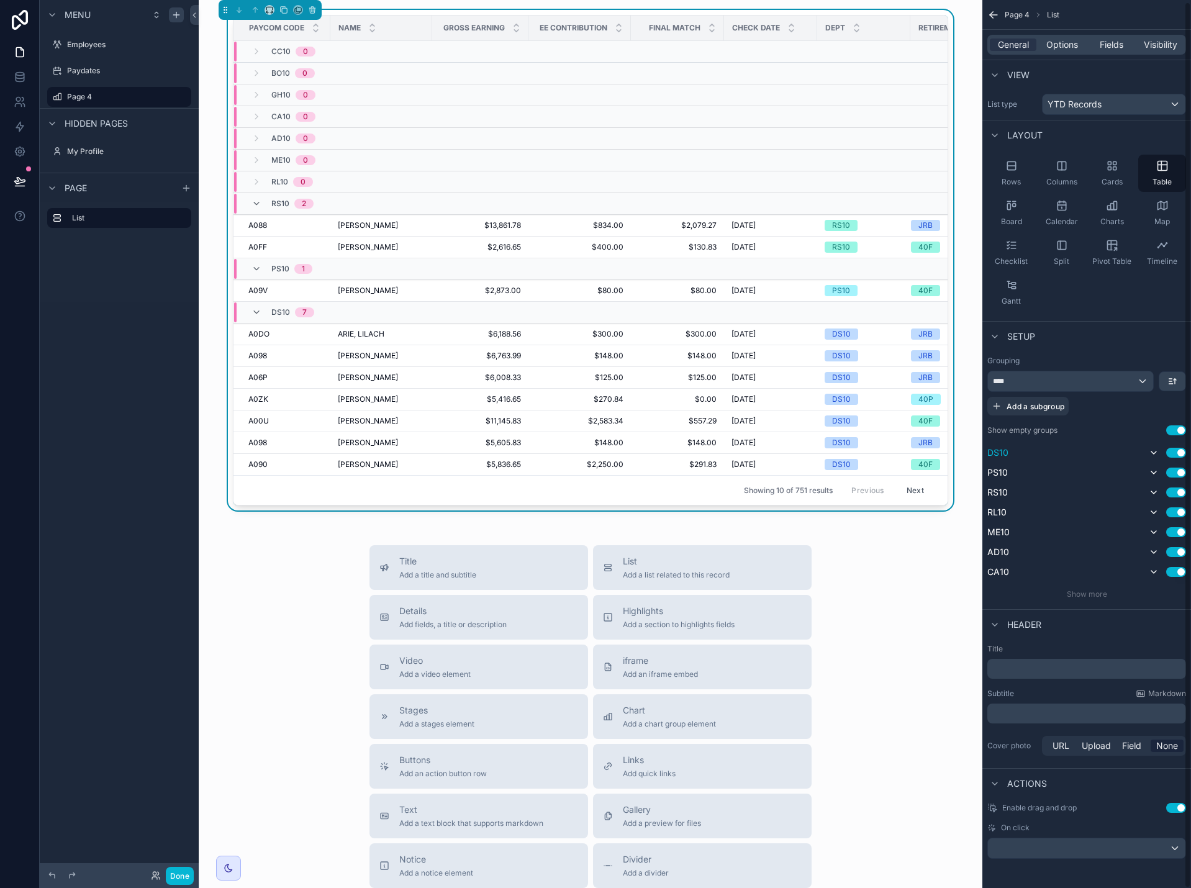
scroll to position [2, 0]
click at [1036, 408] on span "Add a subgroup" at bounding box center [1036, 405] width 58 height 9
click at [1067, 410] on div "Choose a field" at bounding box center [1071, 407] width 166 height 20
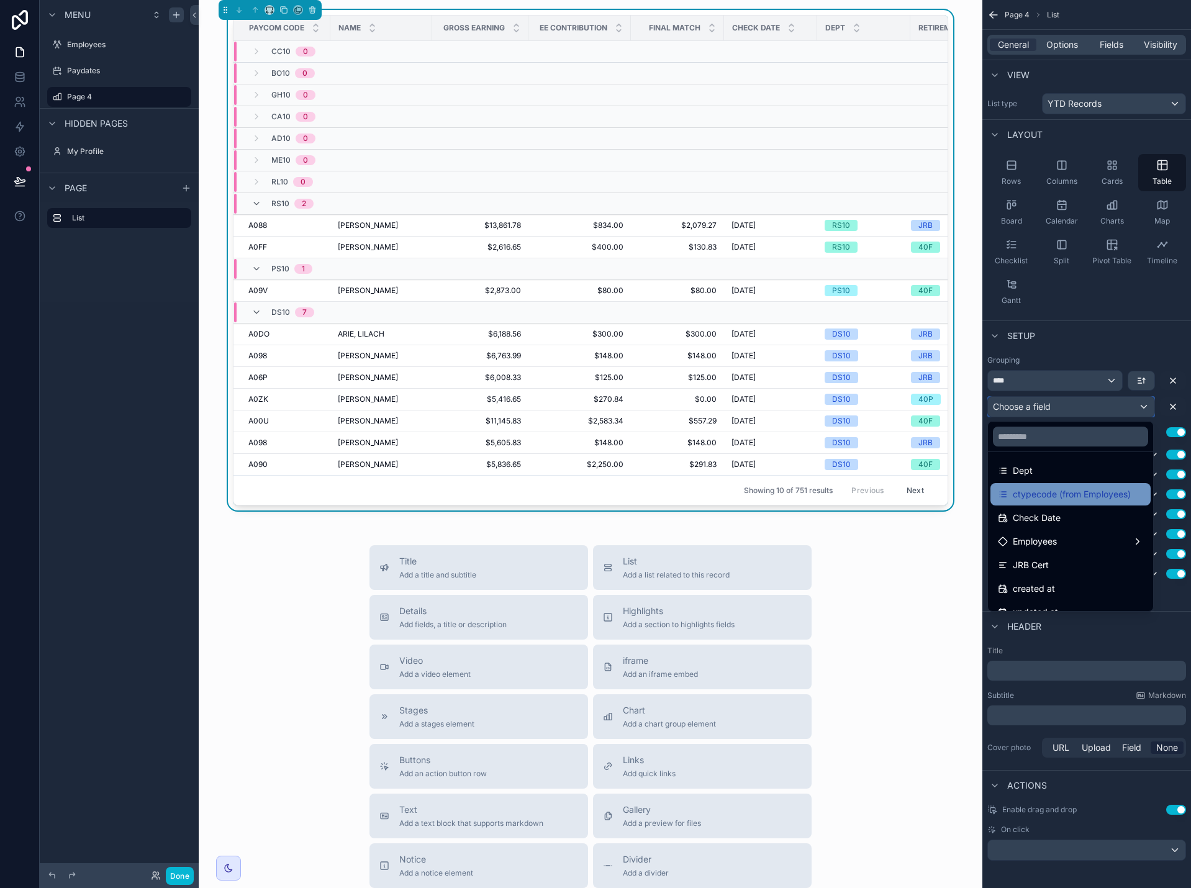
scroll to position [124, 0]
click at [1074, 515] on div "Check Date" at bounding box center [1070, 514] width 145 height 15
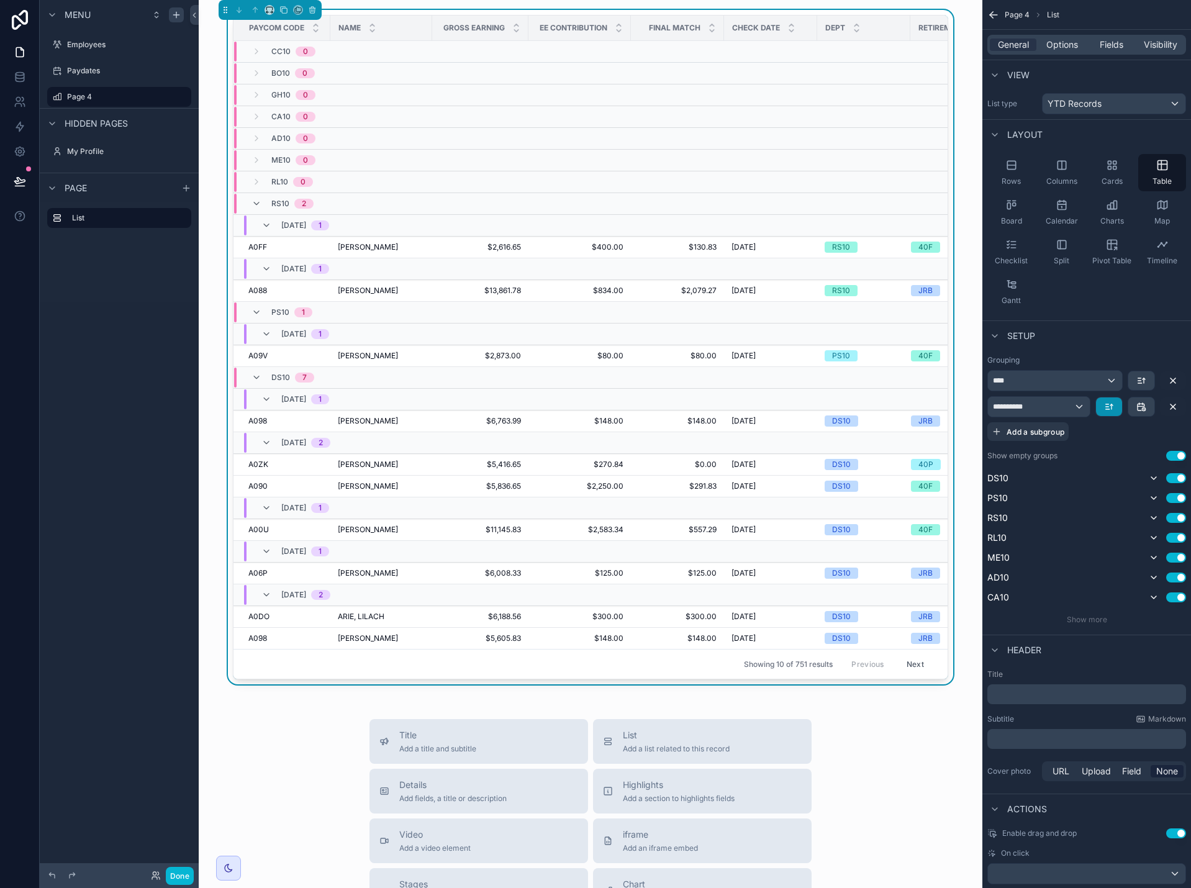
click at [1109, 412] on button "scrollable content" at bounding box center [1109, 407] width 26 height 19
click at [1124, 435] on span "Oldest -> Newest" at bounding box center [1142, 434] width 73 height 15
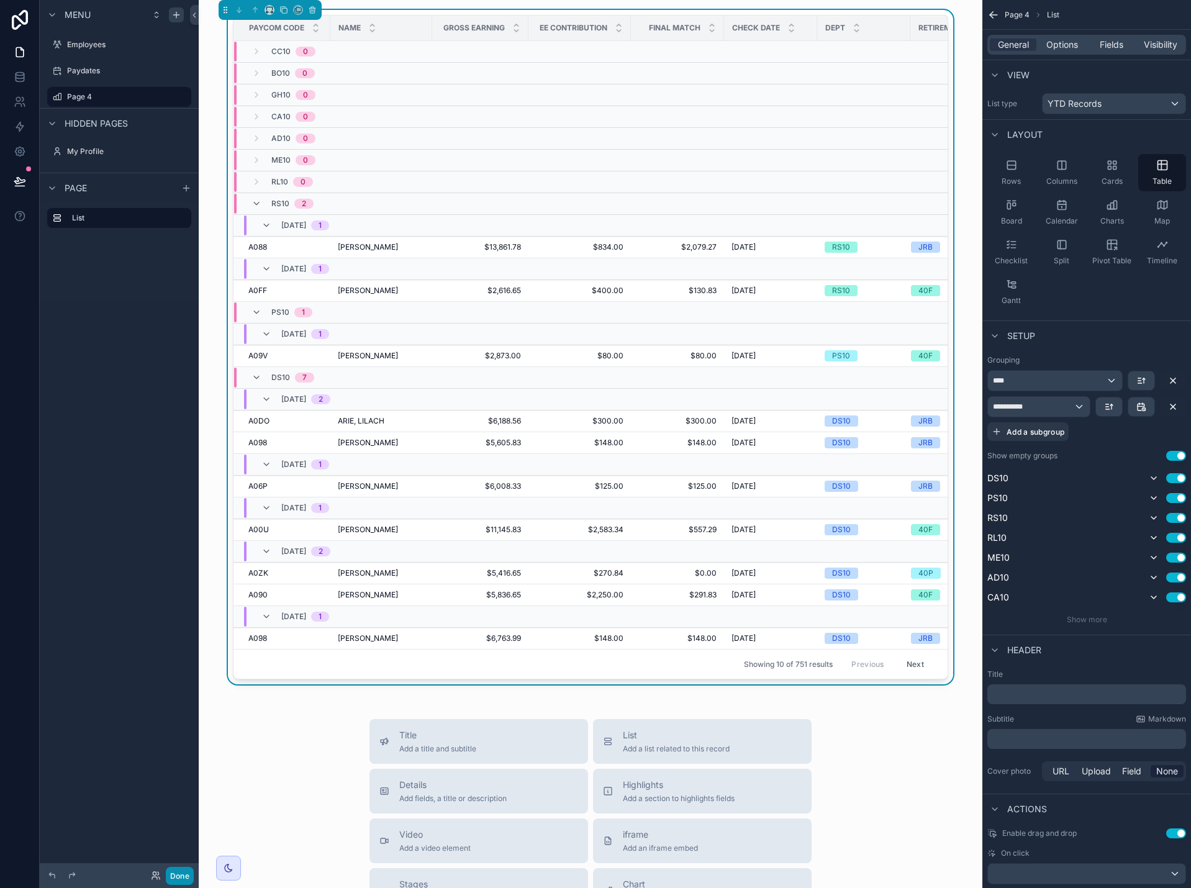
click at [183, 878] on button "Done" at bounding box center [180, 876] width 28 height 18
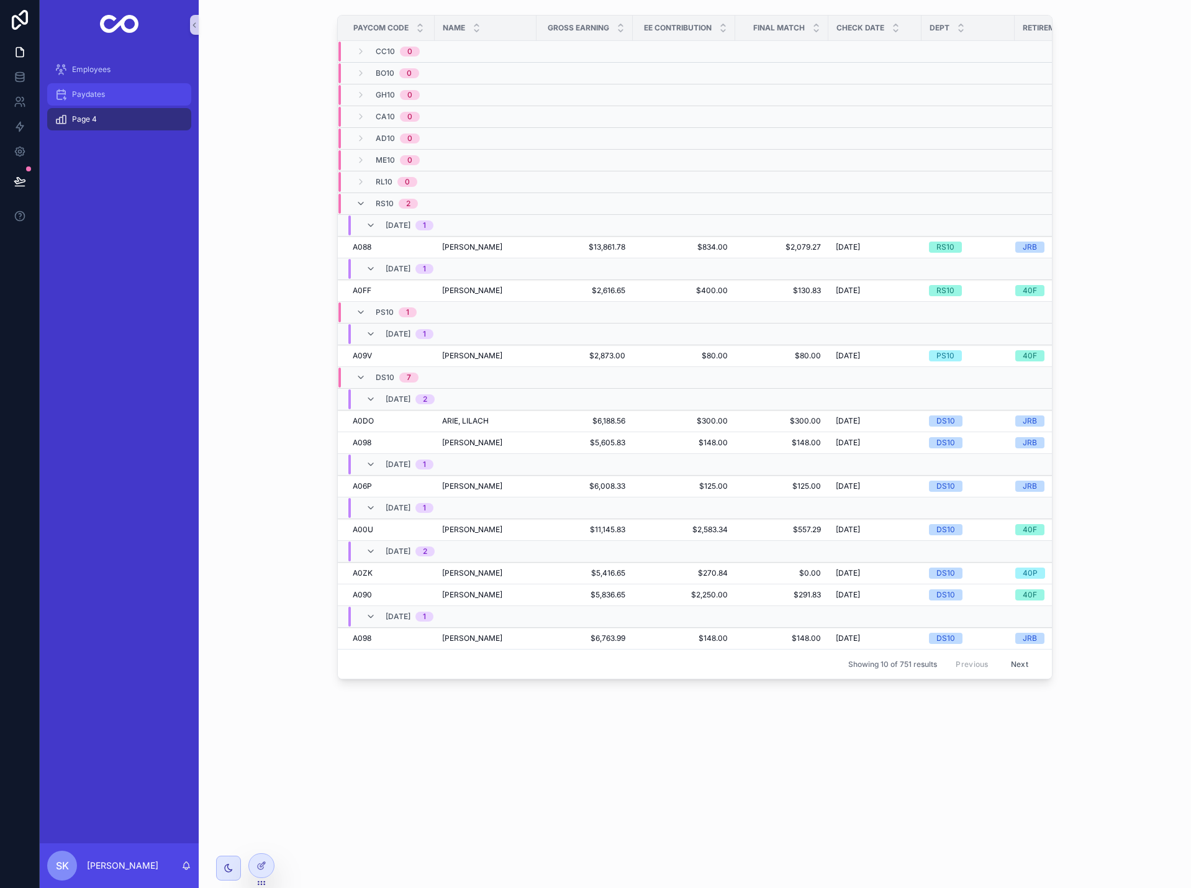
click at [114, 99] on div "Paydates" at bounding box center [119, 94] width 129 height 20
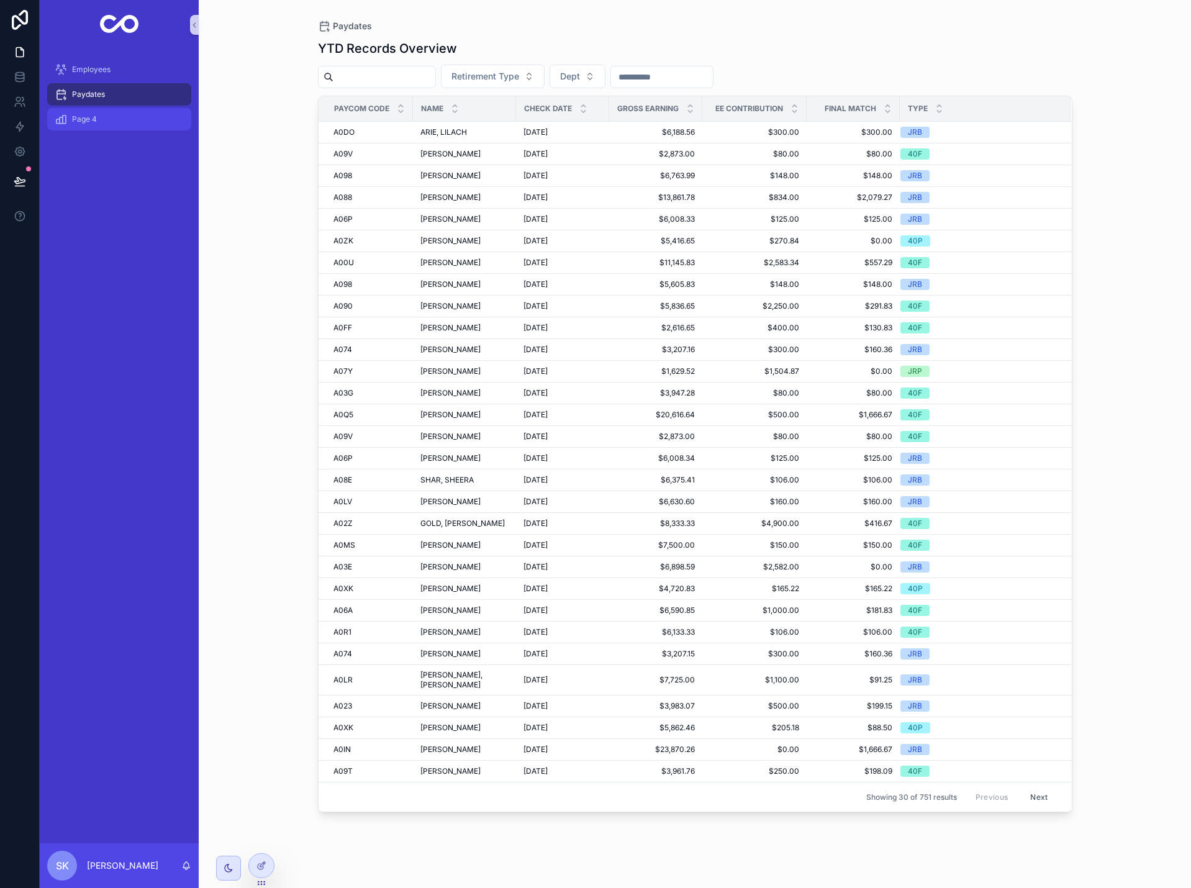
click at [99, 121] on div "Page 4" at bounding box center [119, 119] width 129 height 20
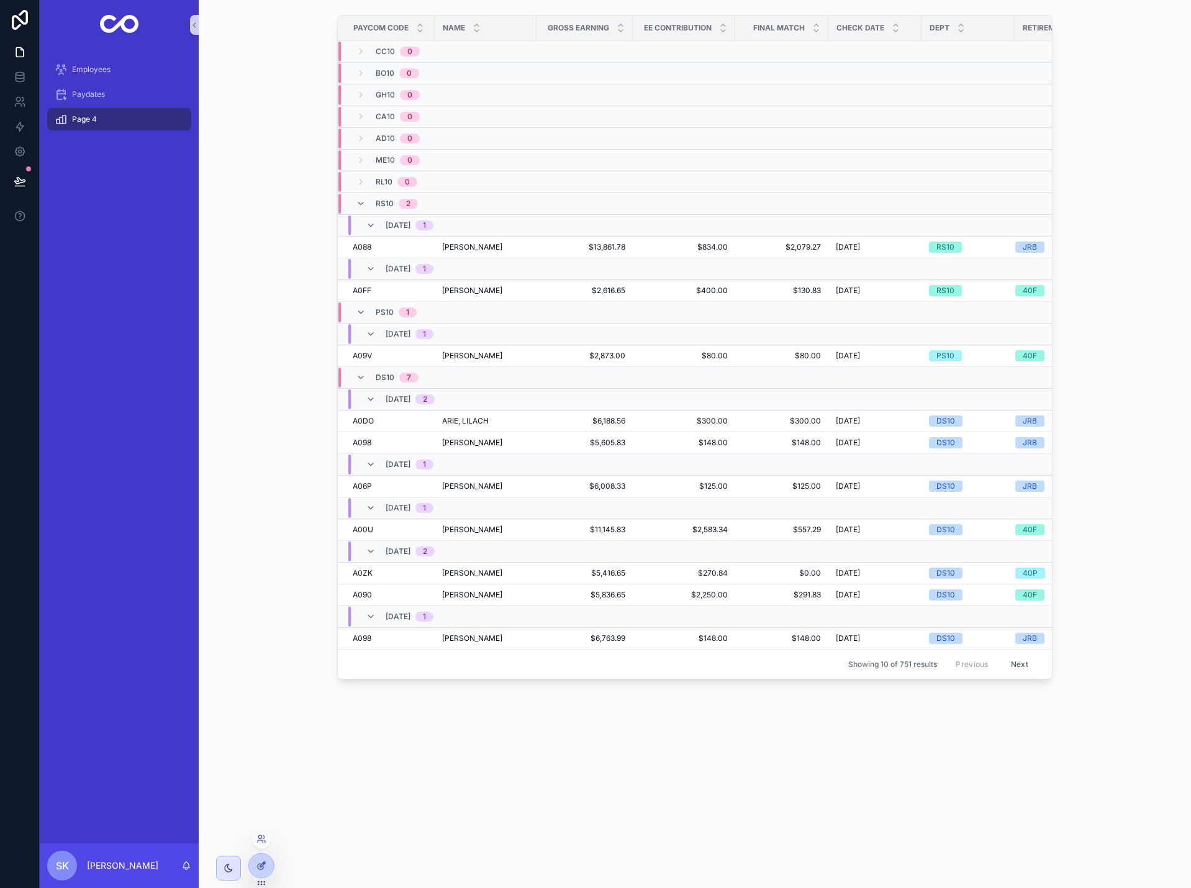
click at [268, 870] on div at bounding box center [261, 866] width 25 height 24
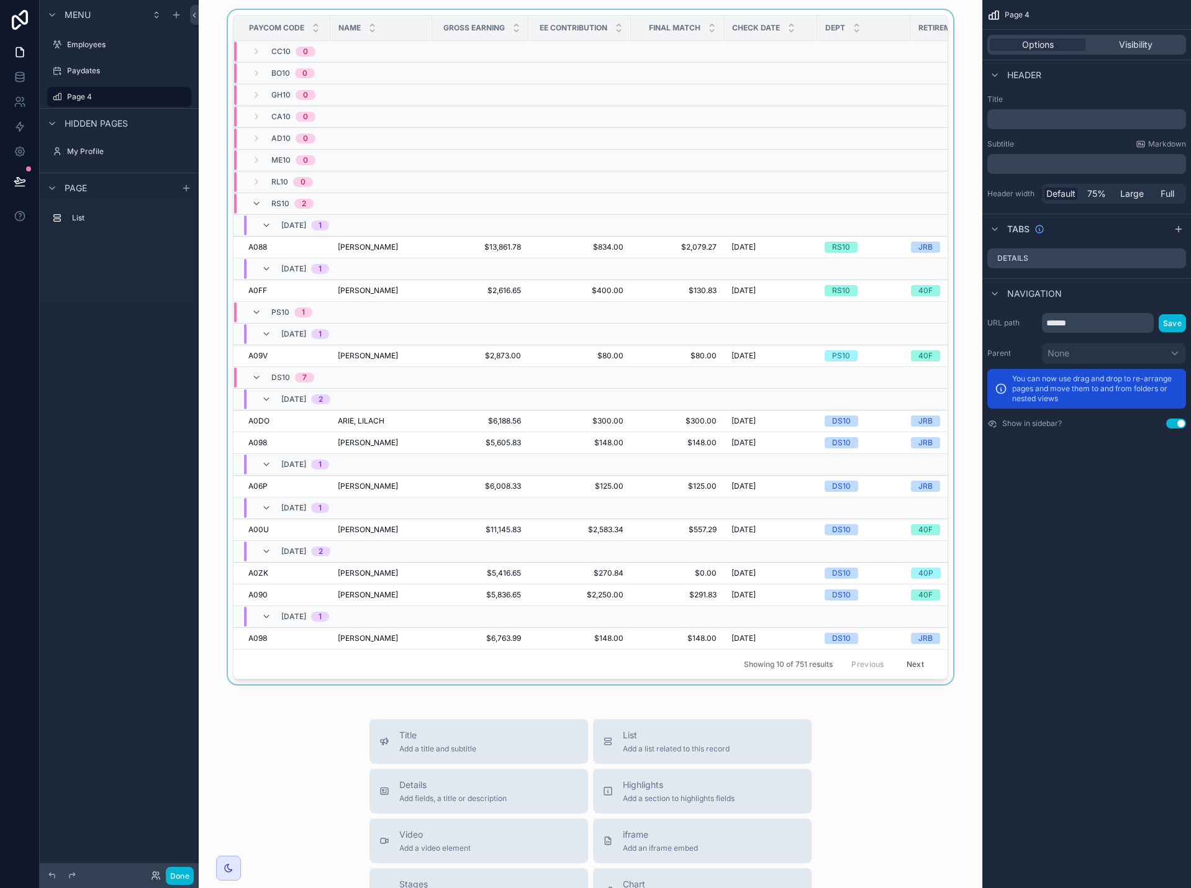
click at [911, 104] on td "scrollable content" at bounding box center [959, 95] width 96 height 22
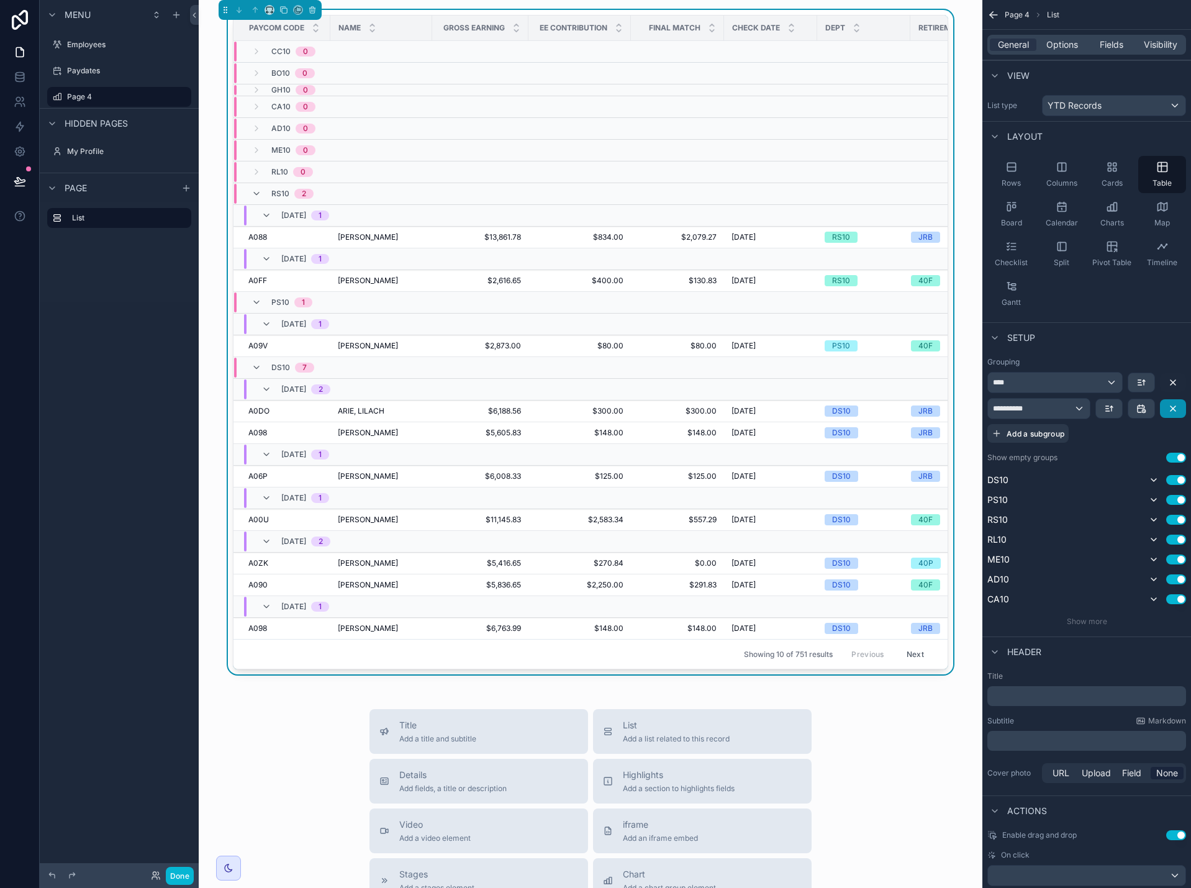
click at [1170, 406] on icon "scrollable content" at bounding box center [1173, 409] width 10 height 10
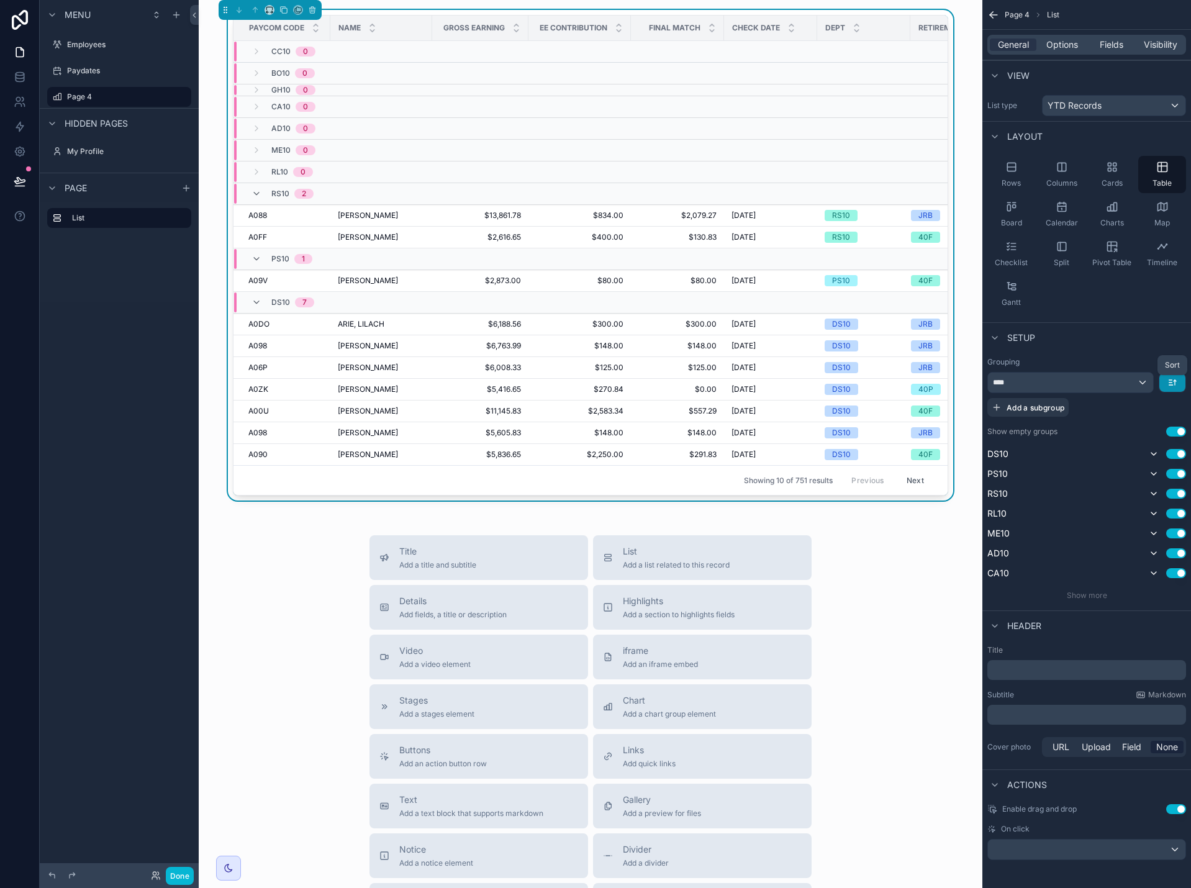
click at [1168, 384] on icon "scrollable content" at bounding box center [1173, 383] width 10 height 10
click at [1054, 386] on div "scrollable content" at bounding box center [595, 444] width 1191 height 888
click at [1070, 383] on div "****" at bounding box center [1070, 383] width 165 height 20
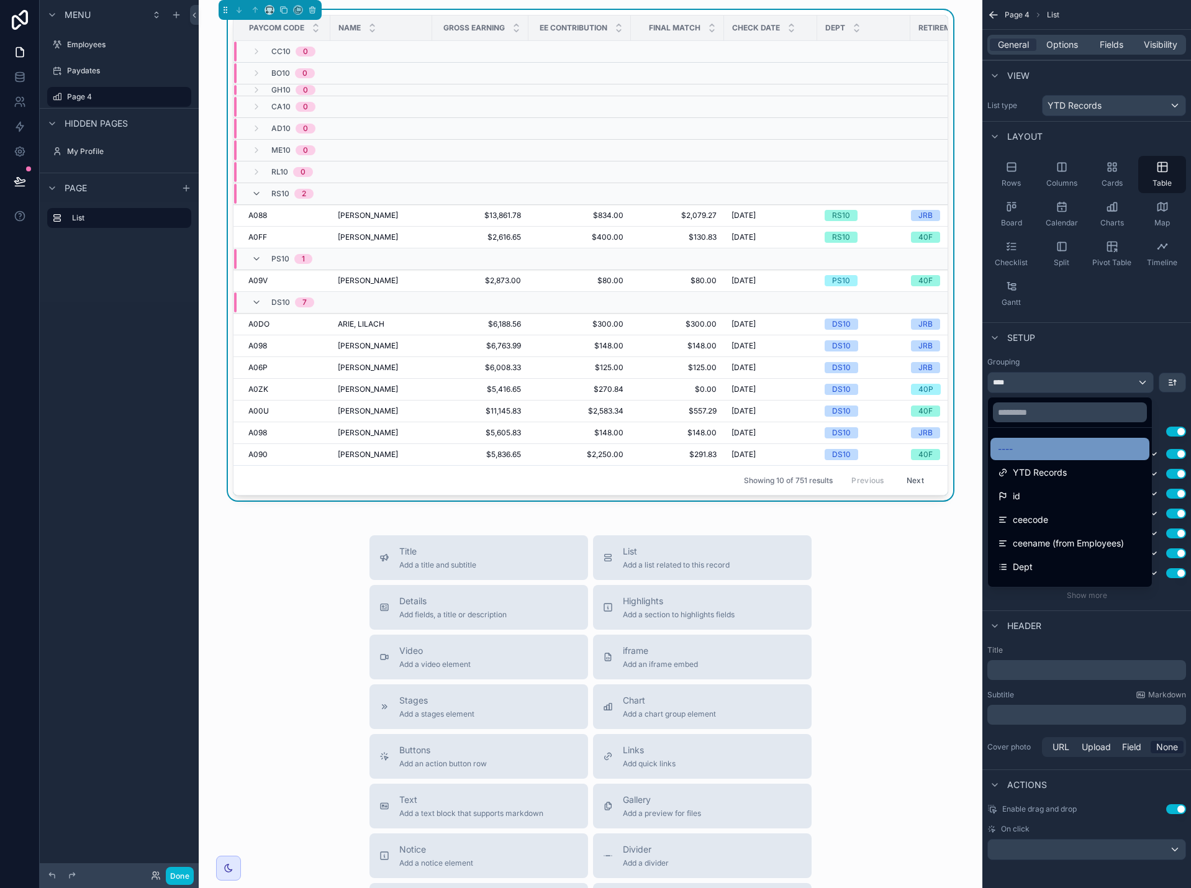
click at [1059, 448] on div "----" at bounding box center [1070, 449] width 144 height 15
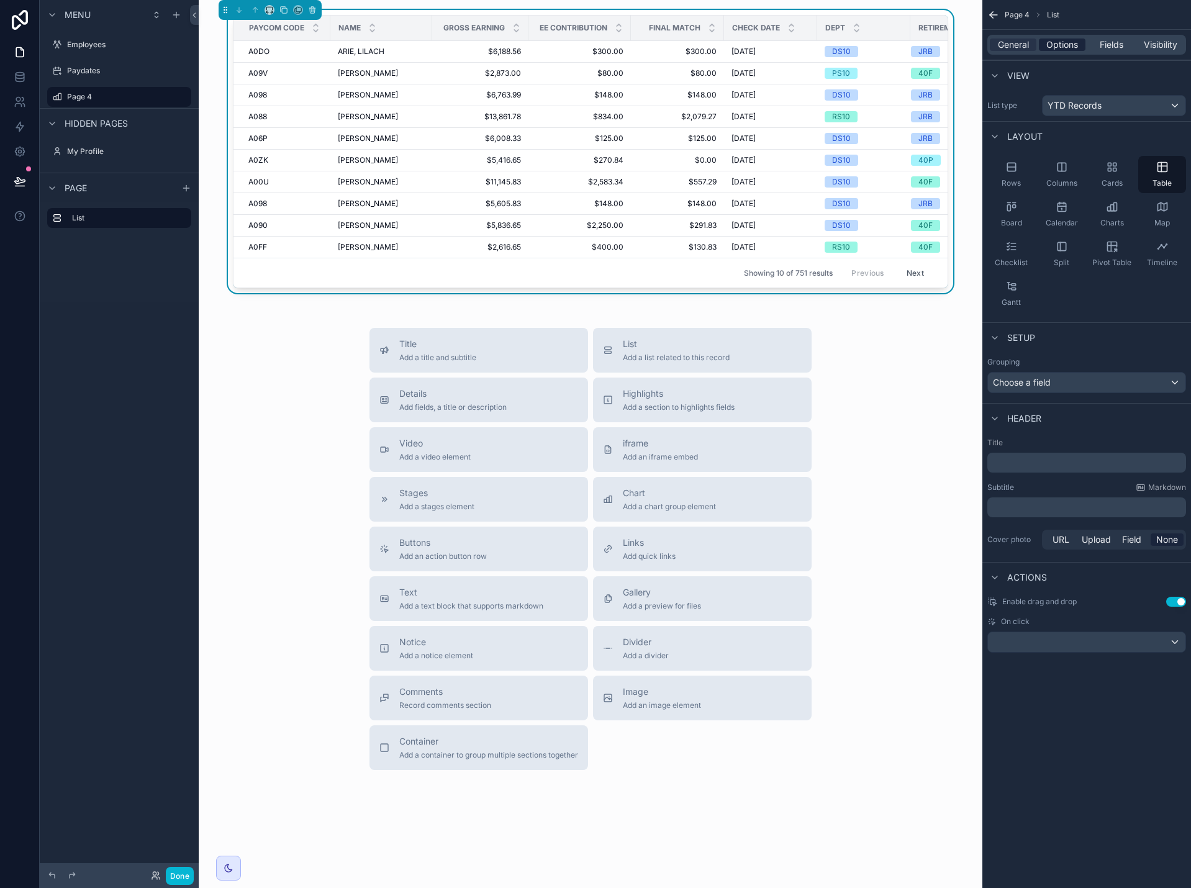
click at [1057, 49] on span "Options" at bounding box center [1063, 45] width 32 height 12
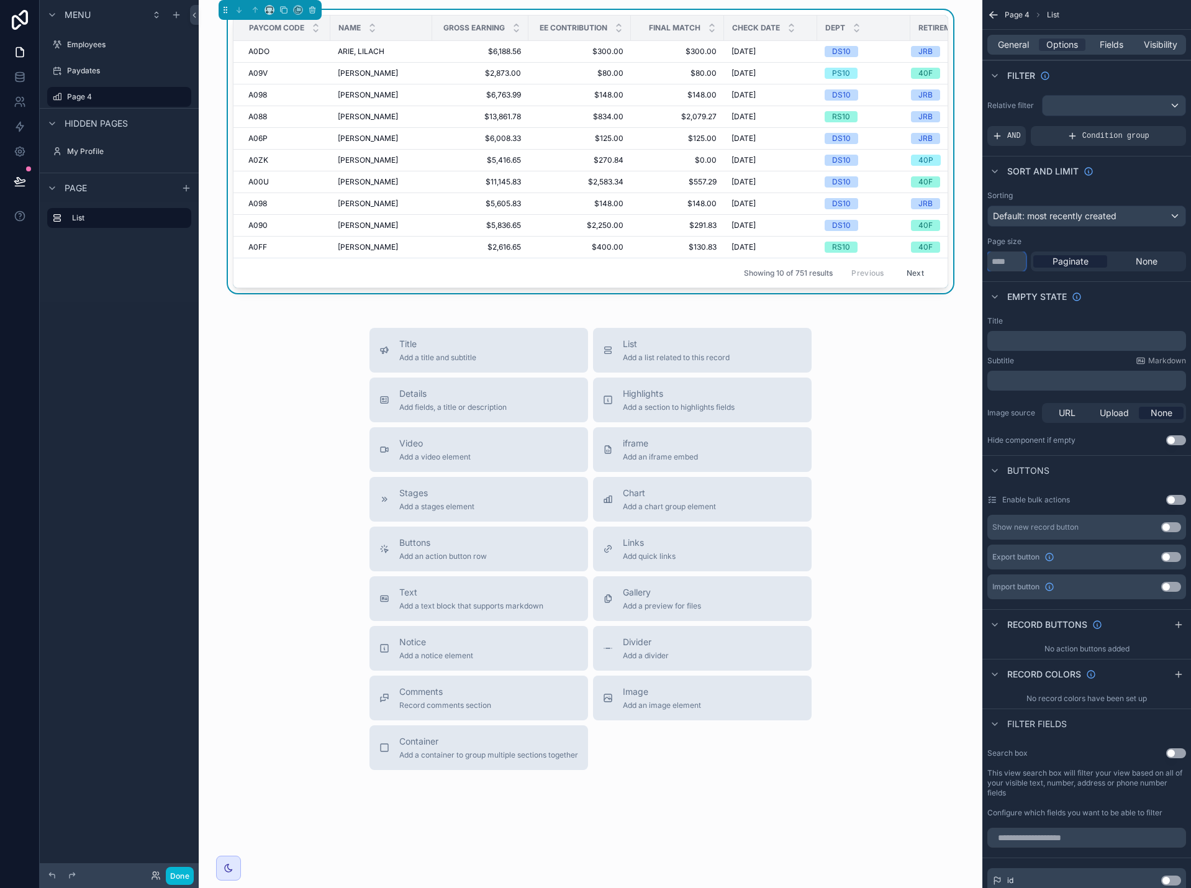
drag, startPoint x: 985, startPoint y: 261, endPoint x: 932, endPoint y: 261, distance: 52.8
click at [964, 261] on div "Employees Paydates Page 4 My Profile SK Sergei Khadjiev Paycom code Name Gross …" at bounding box center [695, 444] width 993 height 888
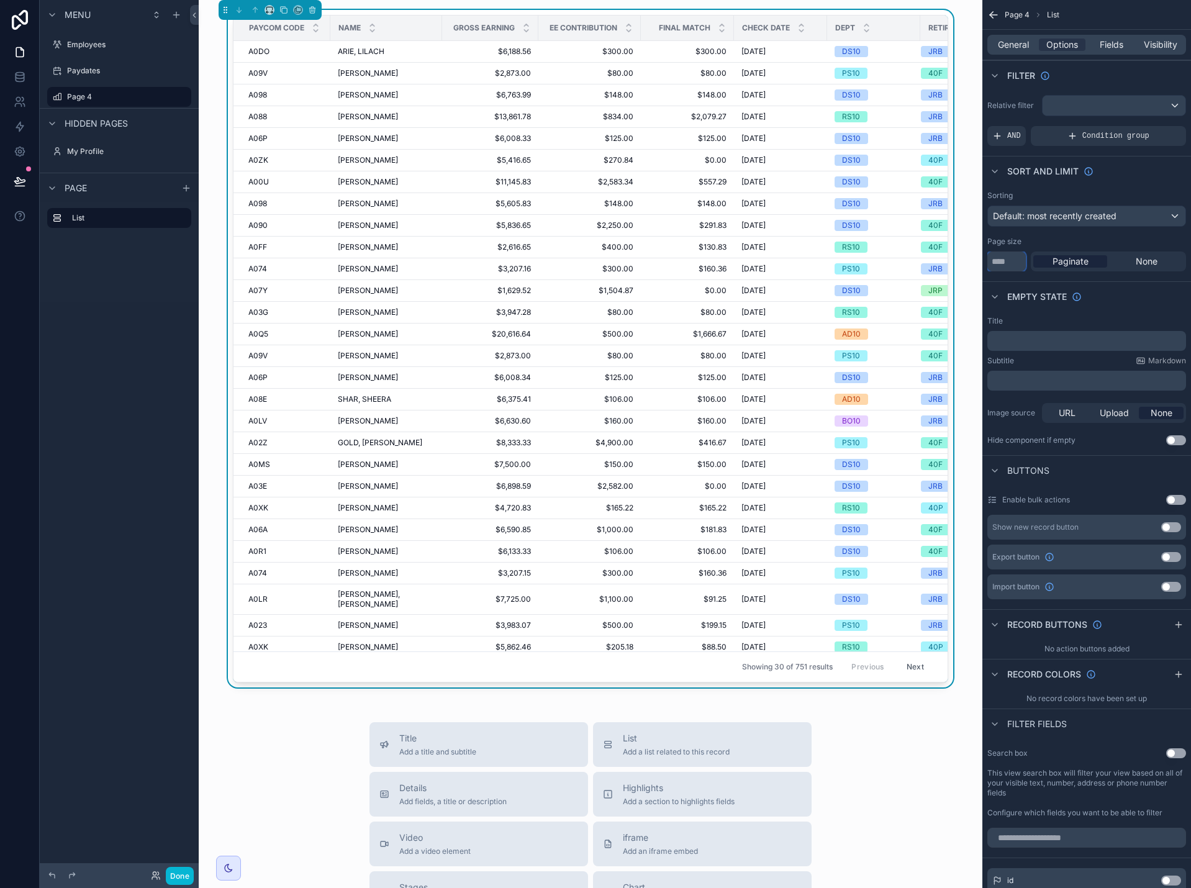
type input "**"
click at [1090, 217] on span "Default: most recently created" at bounding box center [1055, 216] width 124 height 11
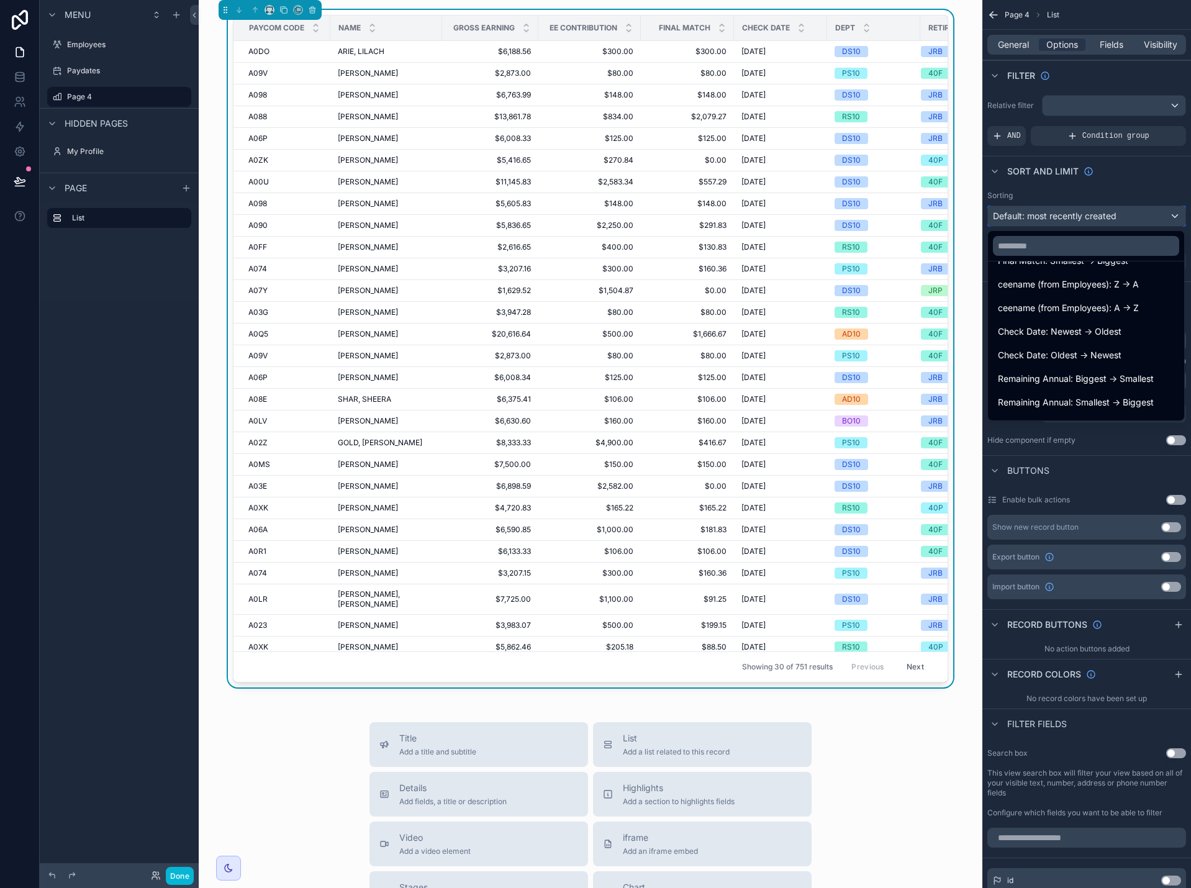
scroll to position [311, 0]
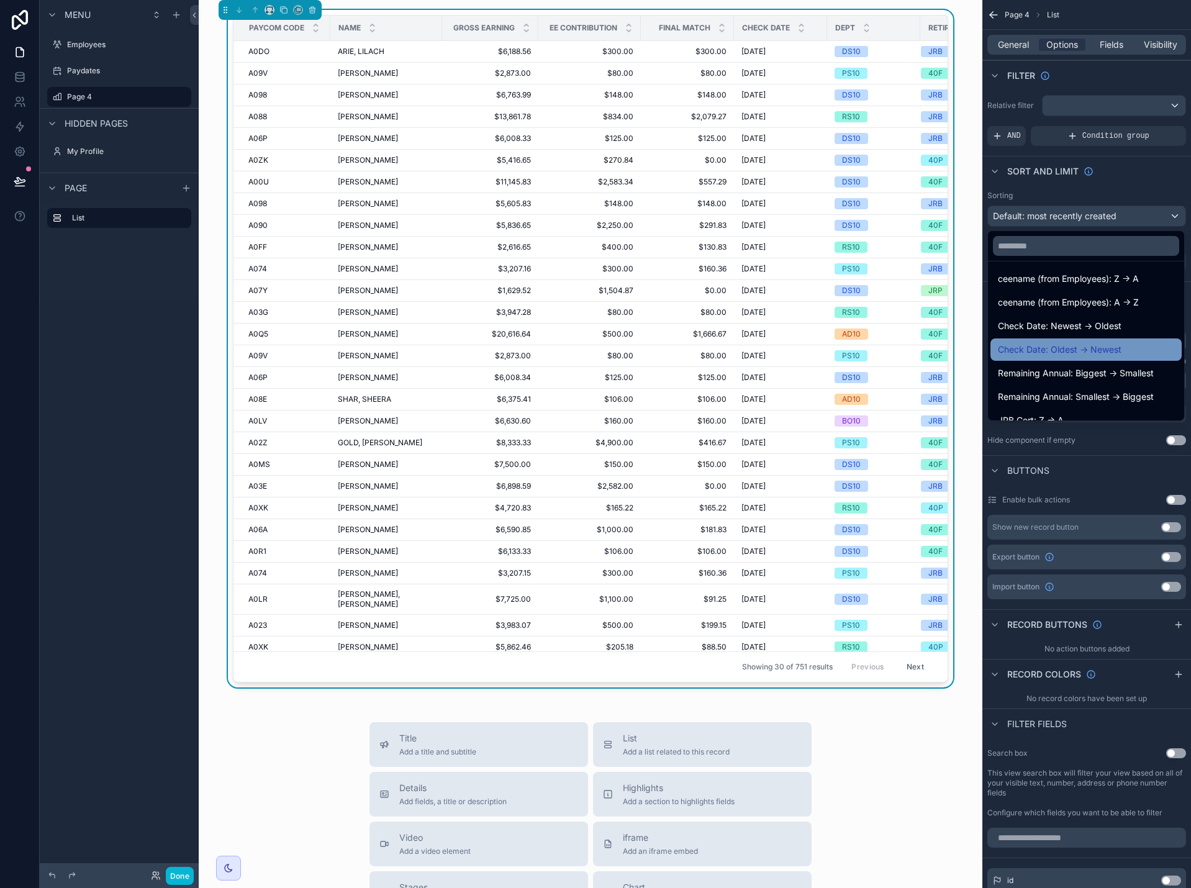
click at [1100, 350] on span "Check Date: Oldest -> Newest" at bounding box center [1060, 349] width 124 height 15
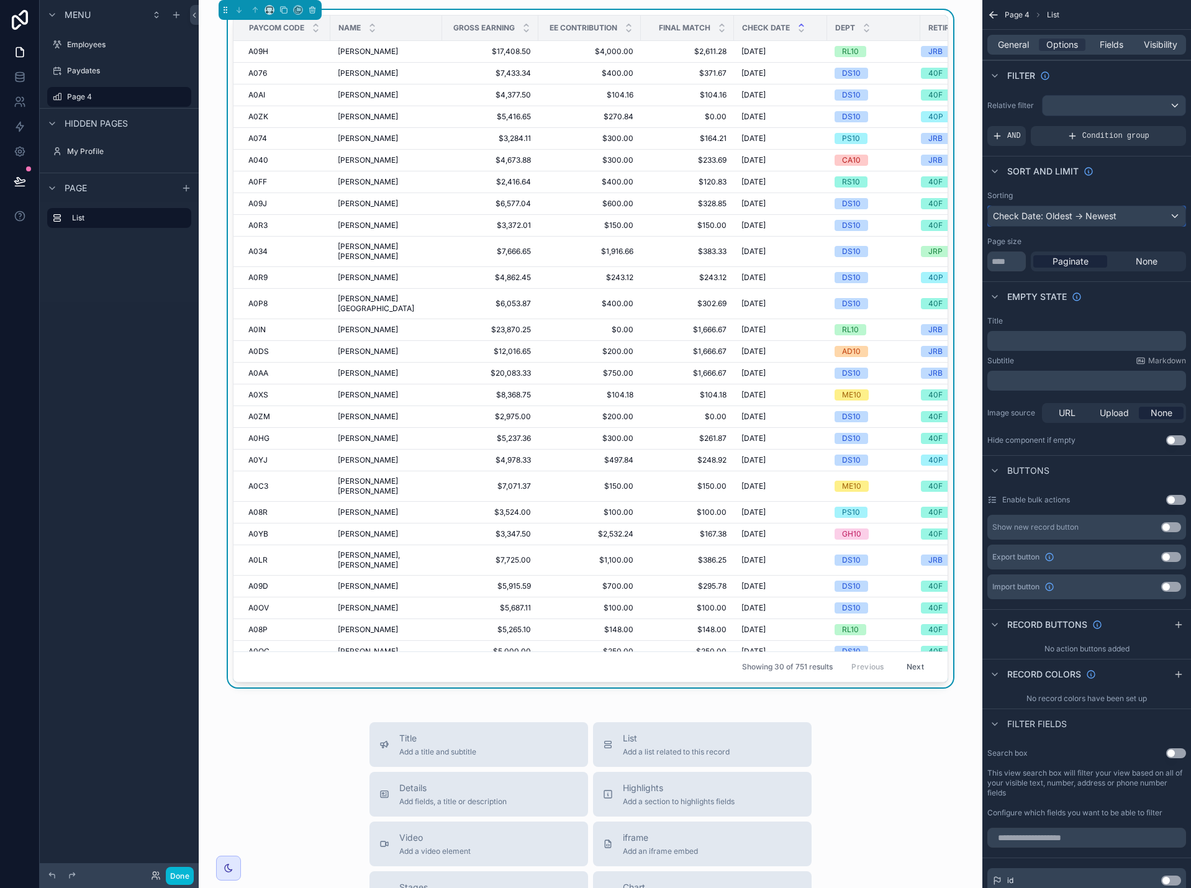
click at [1099, 221] on div "Check Date: Oldest -> Newest" at bounding box center [1087, 216] width 198 height 20
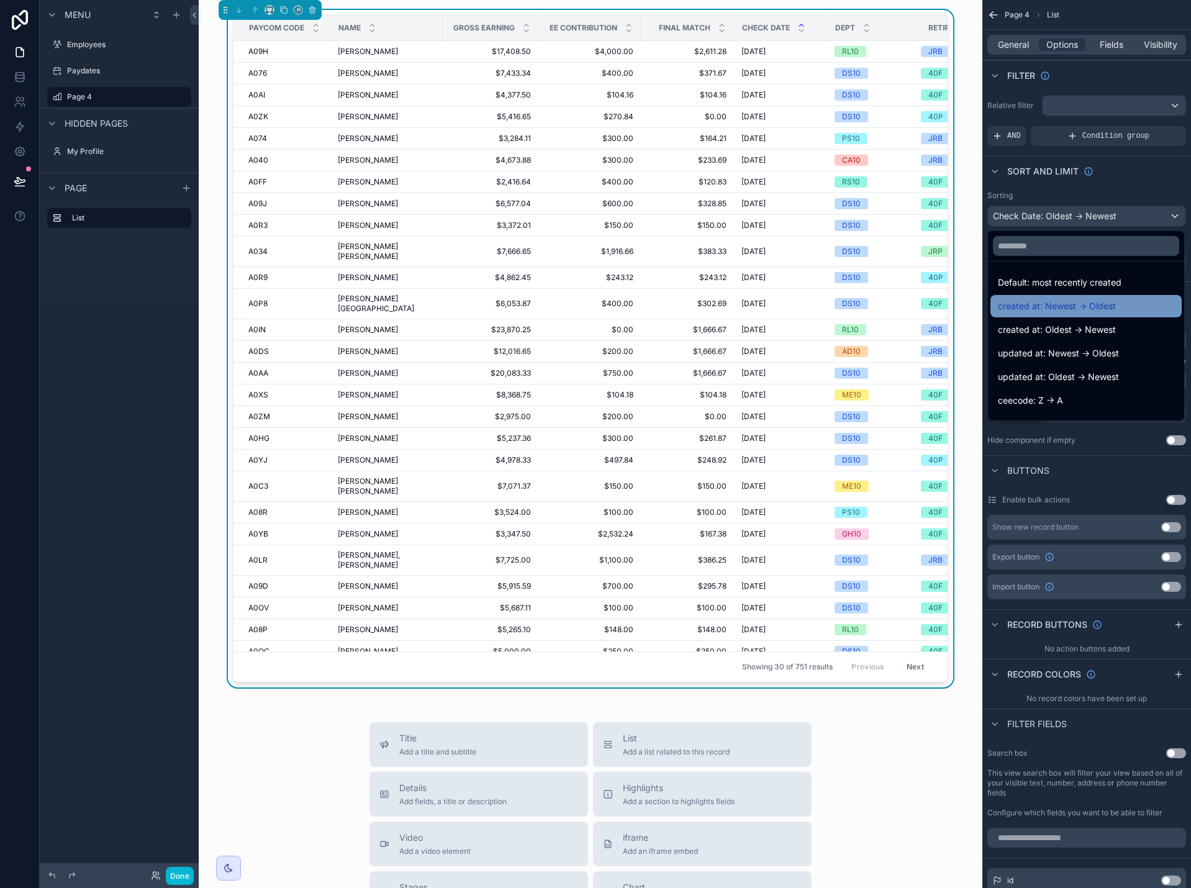
click at [1104, 312] on span "created at: Newest -> Oldest" at bounding box center [1057, 306] width 118 height 15
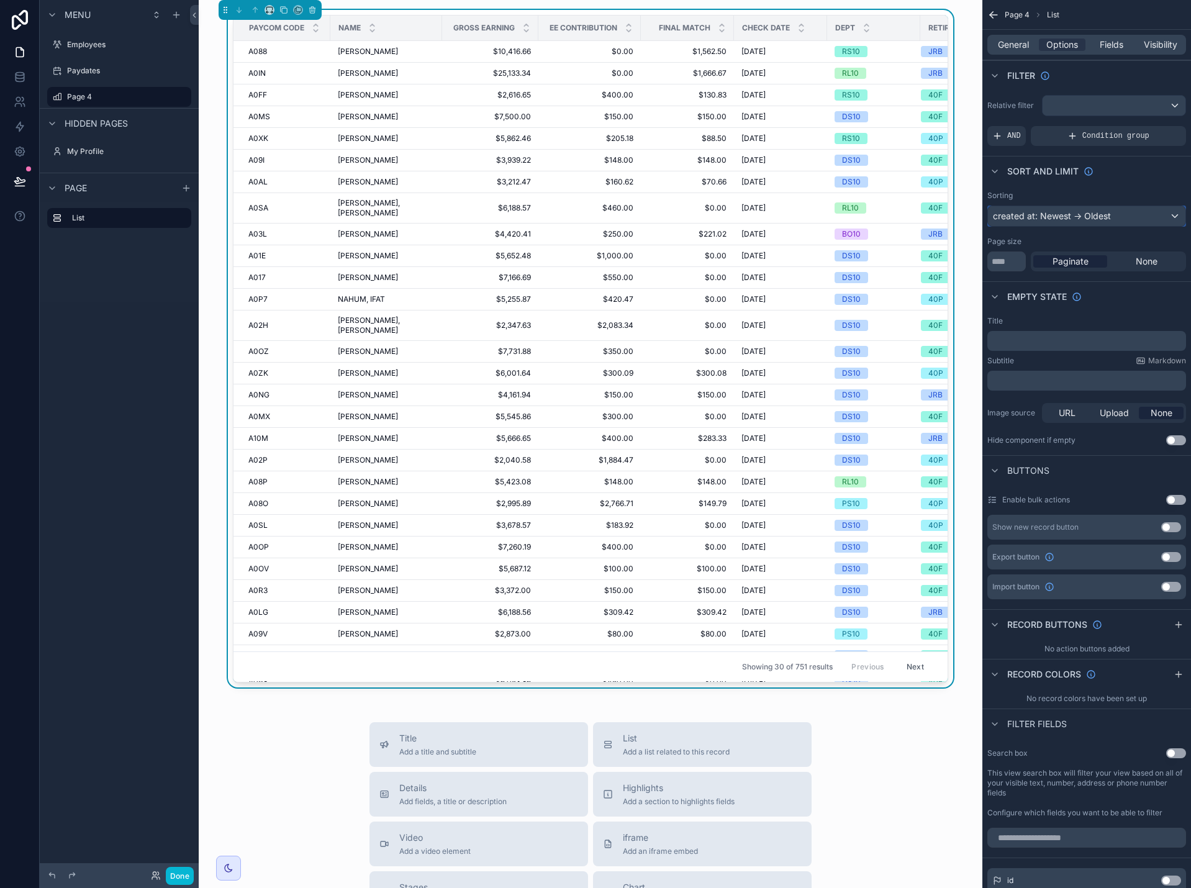
click at [1123, 218] on div "created at: Newest -> Oldest" at bounding box center [1087, 216] width 198 height 20
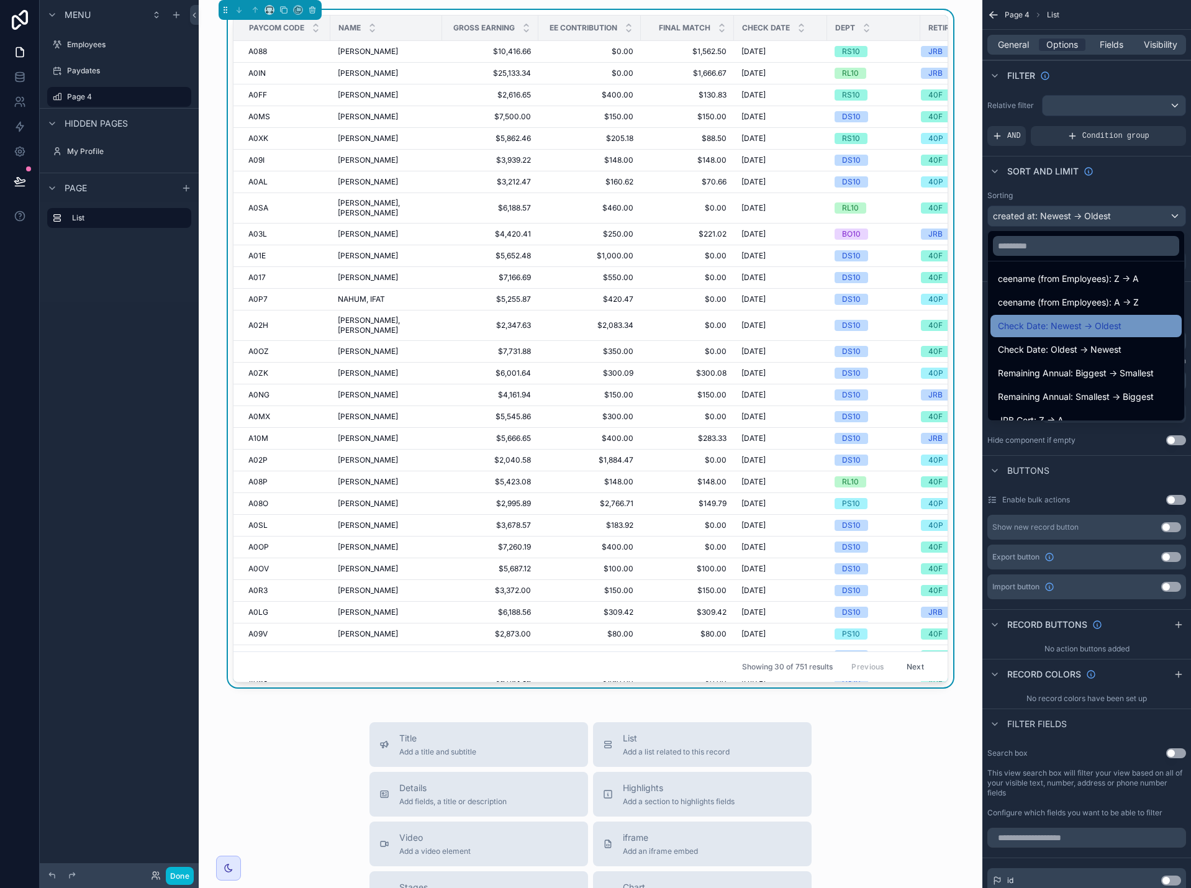
click at [1102, 331] on span "Check Date: Newest -> Oldest" at bounding box center [1060, 326] width 124 height 15
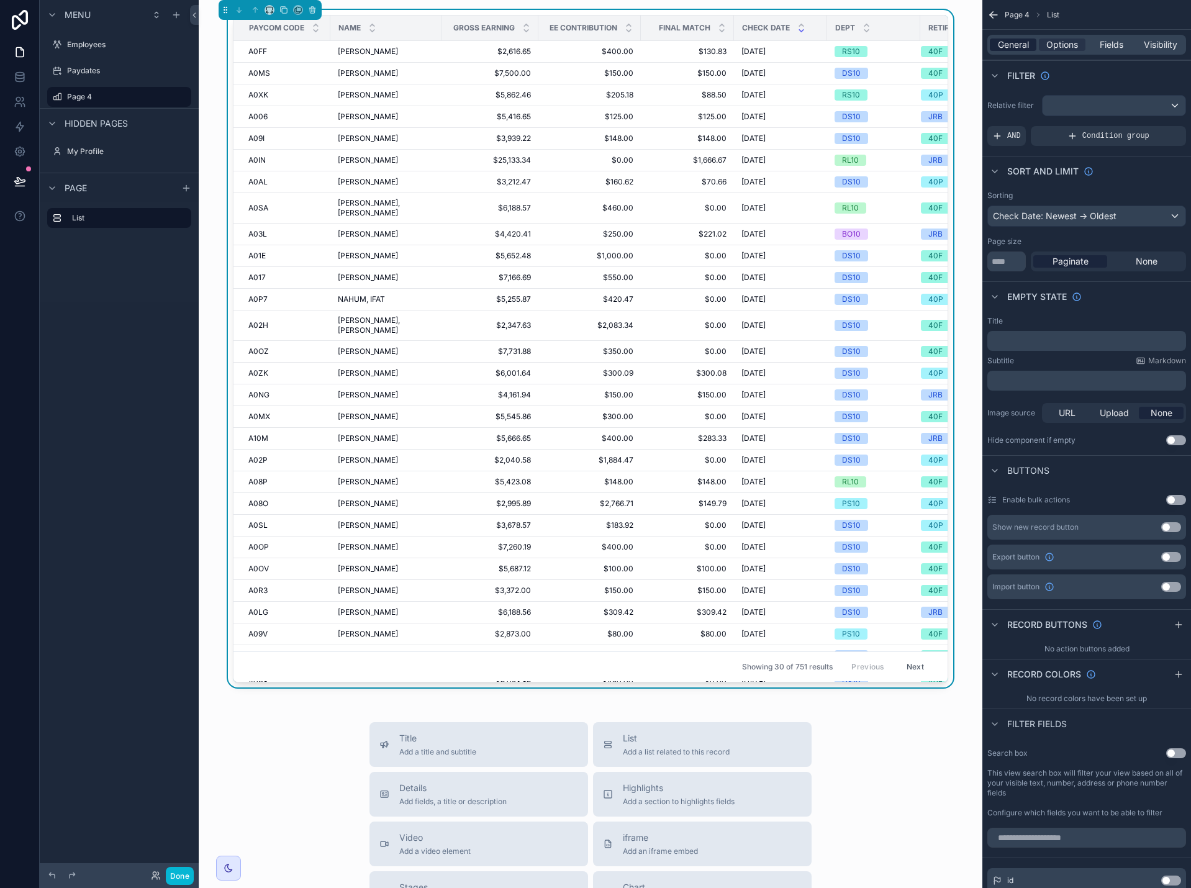
click at [1017, 45] on span "General" at bounding box center [1013, 45] width 31 height 12
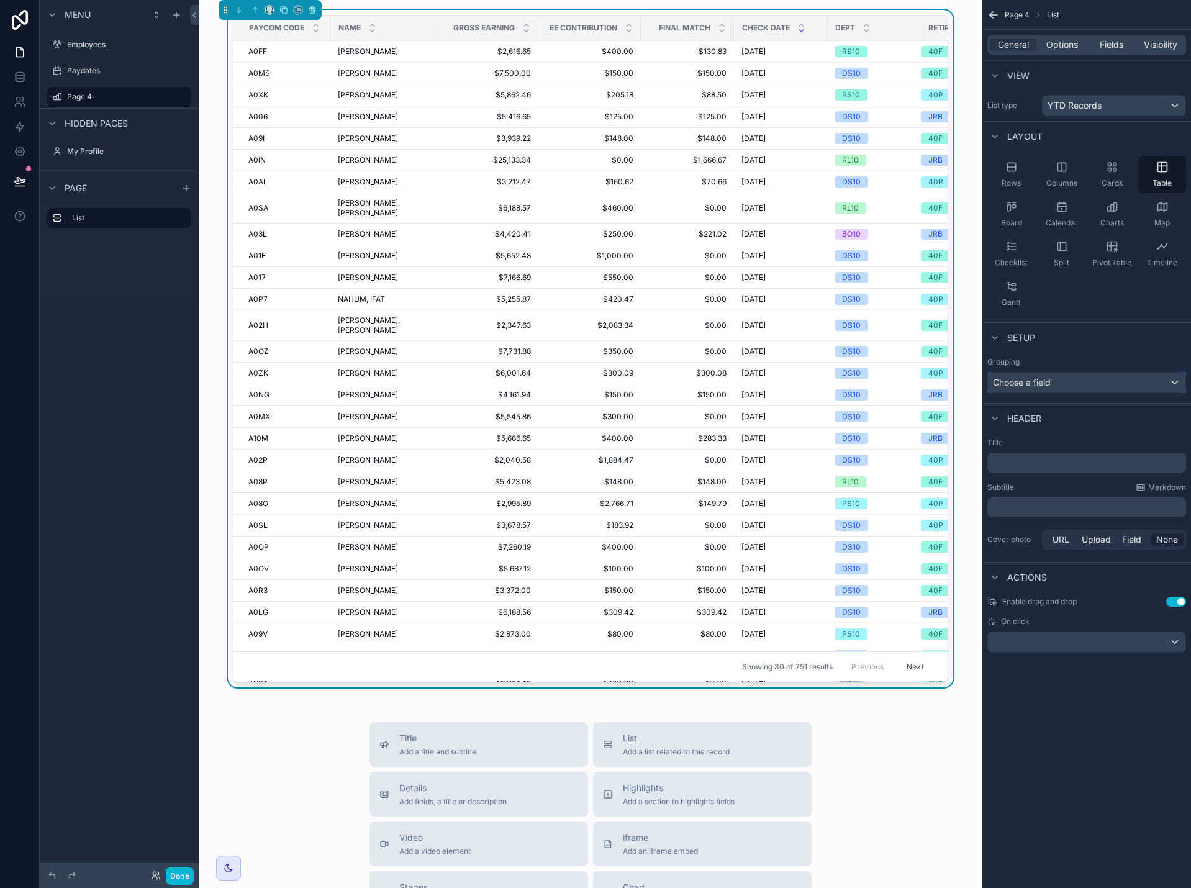
click at [1052, 387] on div "Choose a field" at bounding box center [1087, 383] width 198 height 20
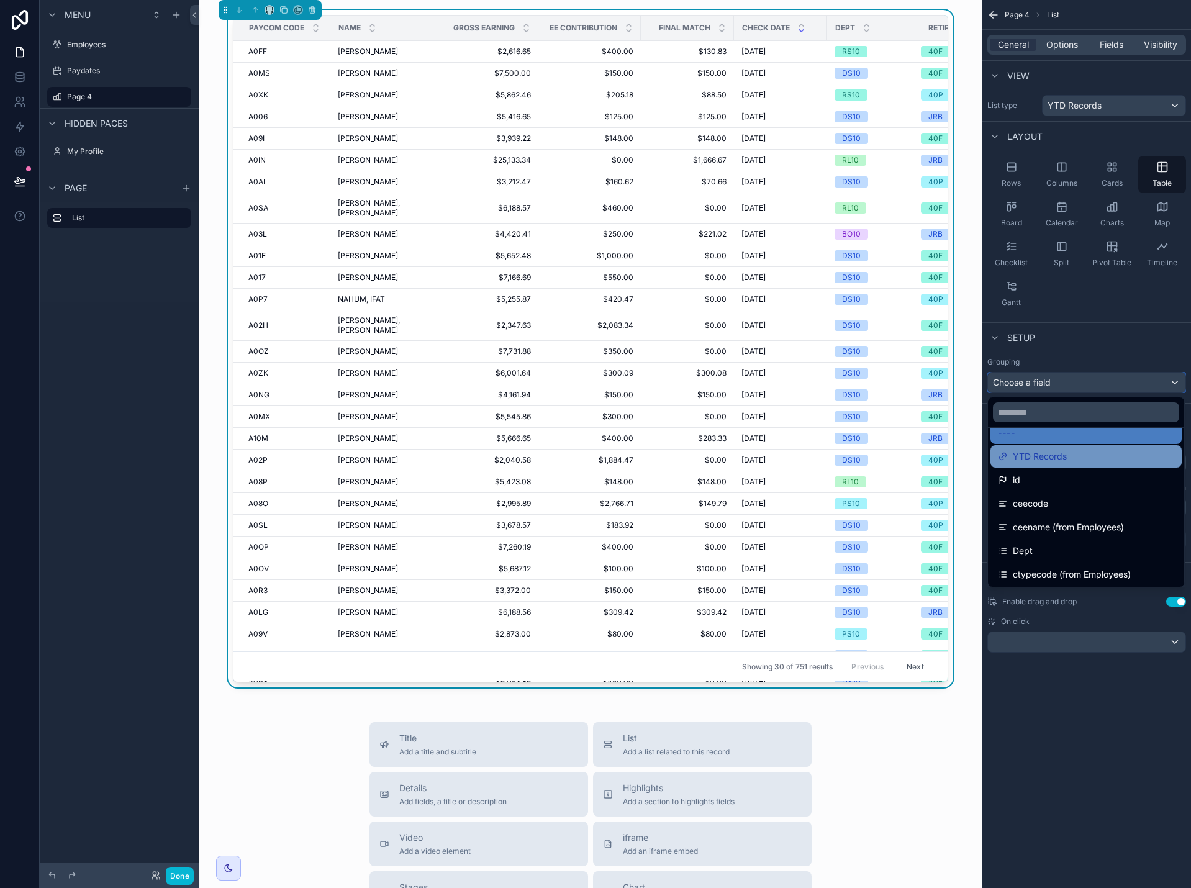
scroll to position [62, 0]
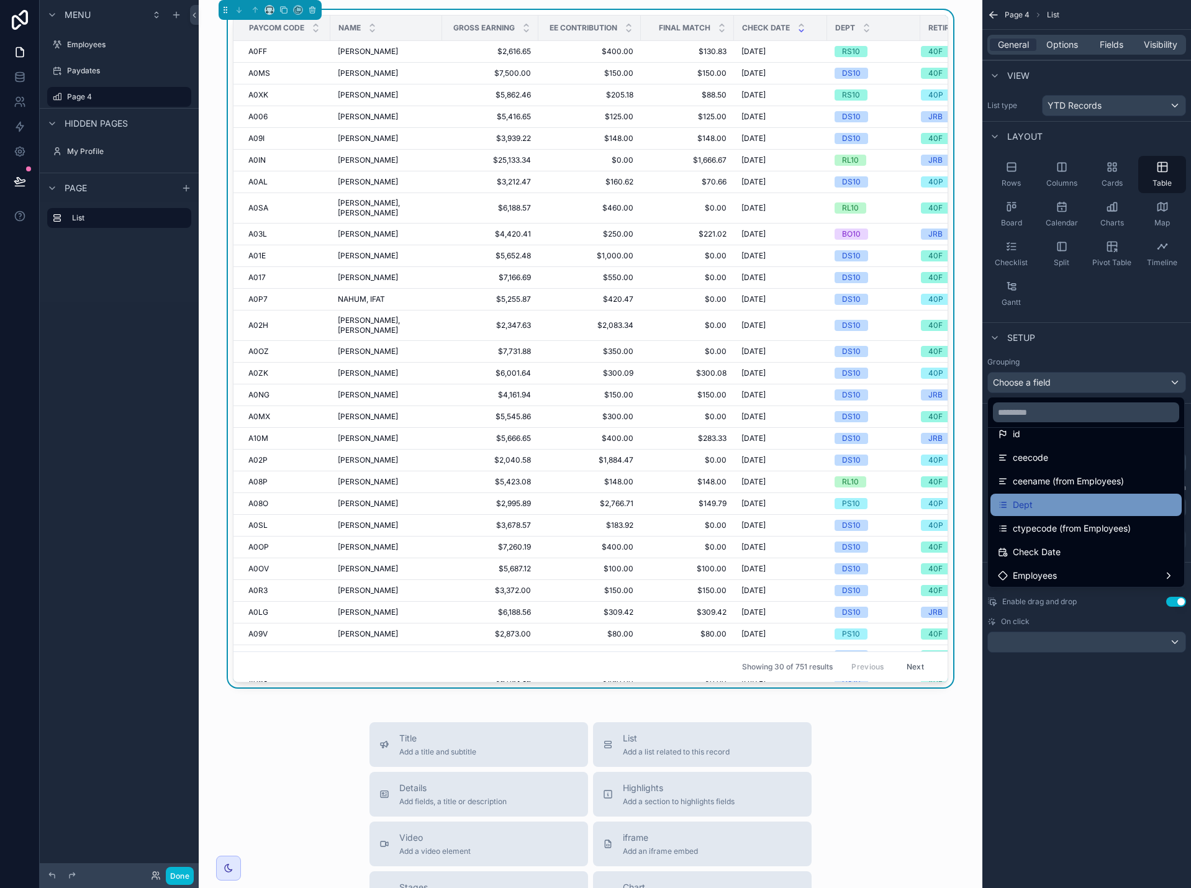
click at [1086, 511] on div "Dept" at bounding box center [1086, 505] width 176 height 15
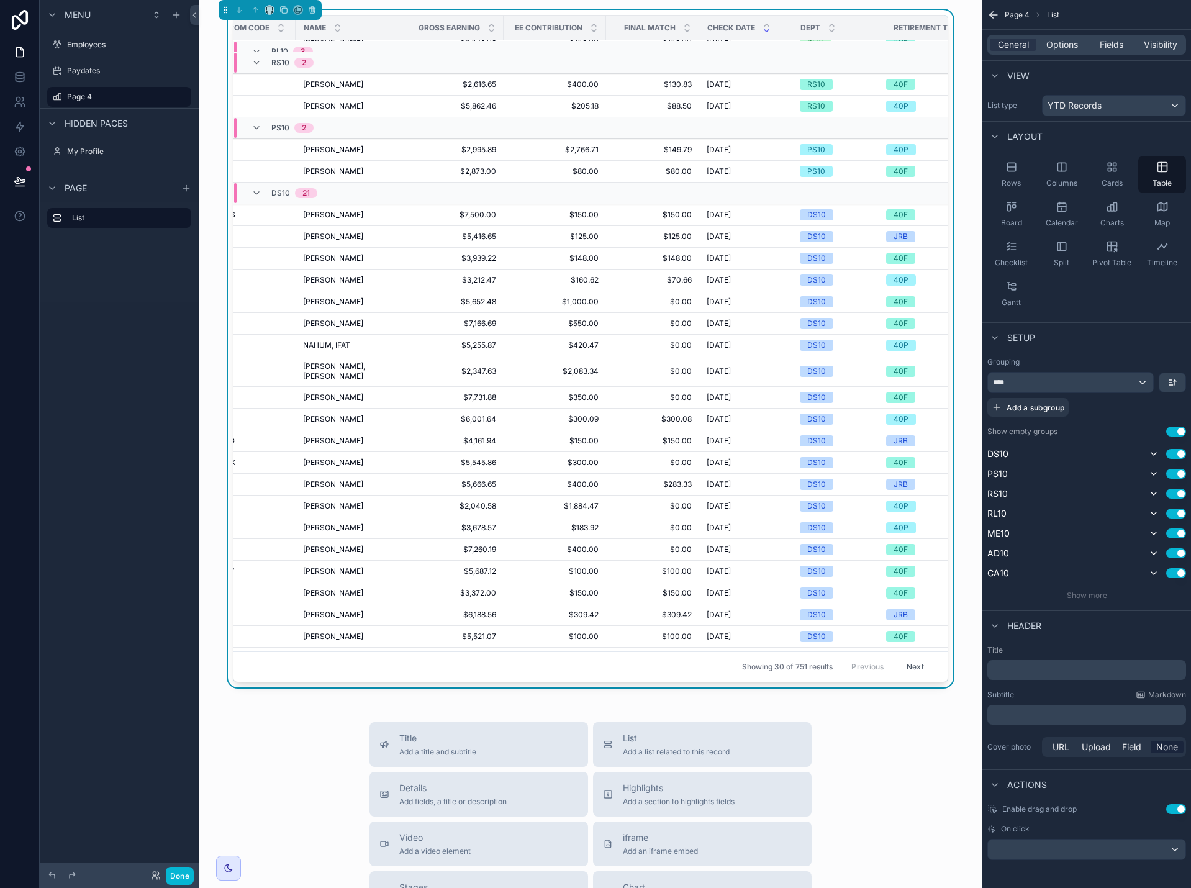
scroll to position [244, 50]
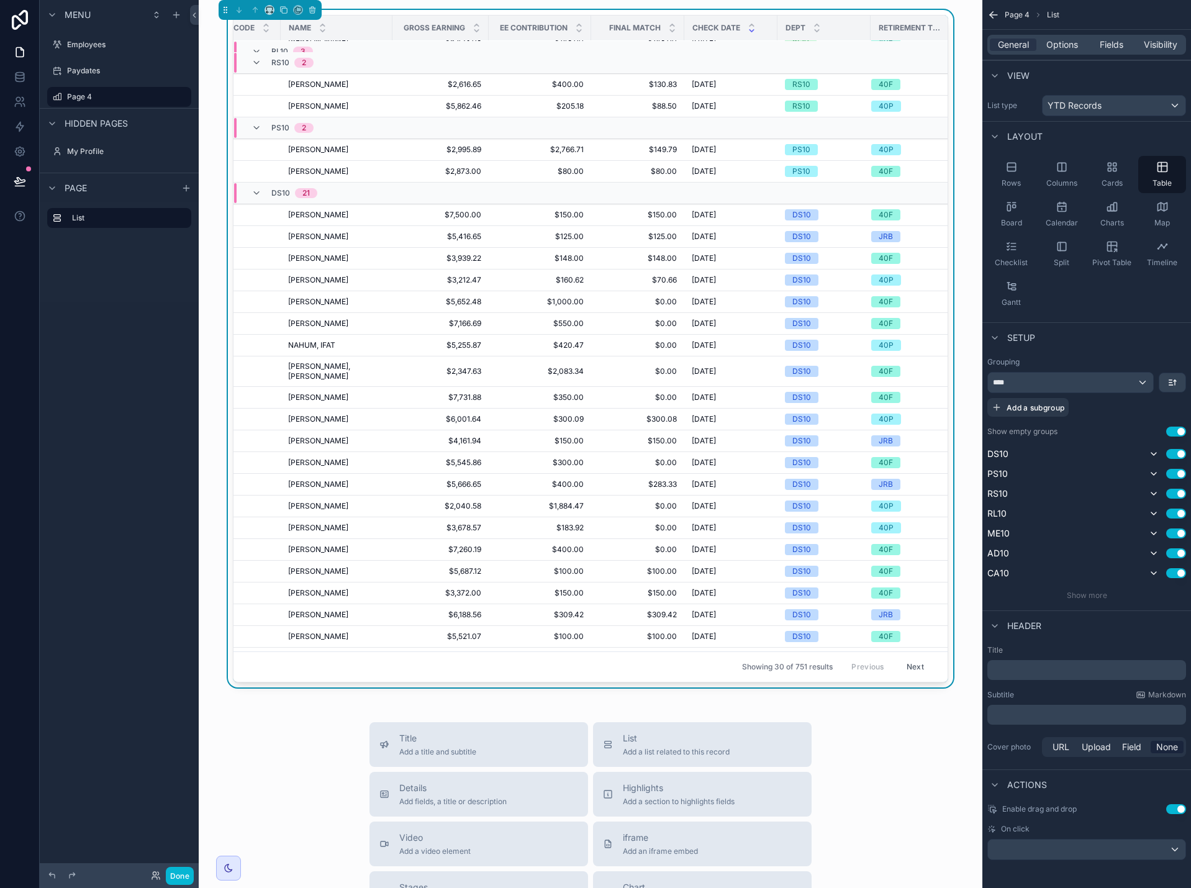
click at [903, 658] on button "Next" at bounding box center [915, 667] width 35 height 19
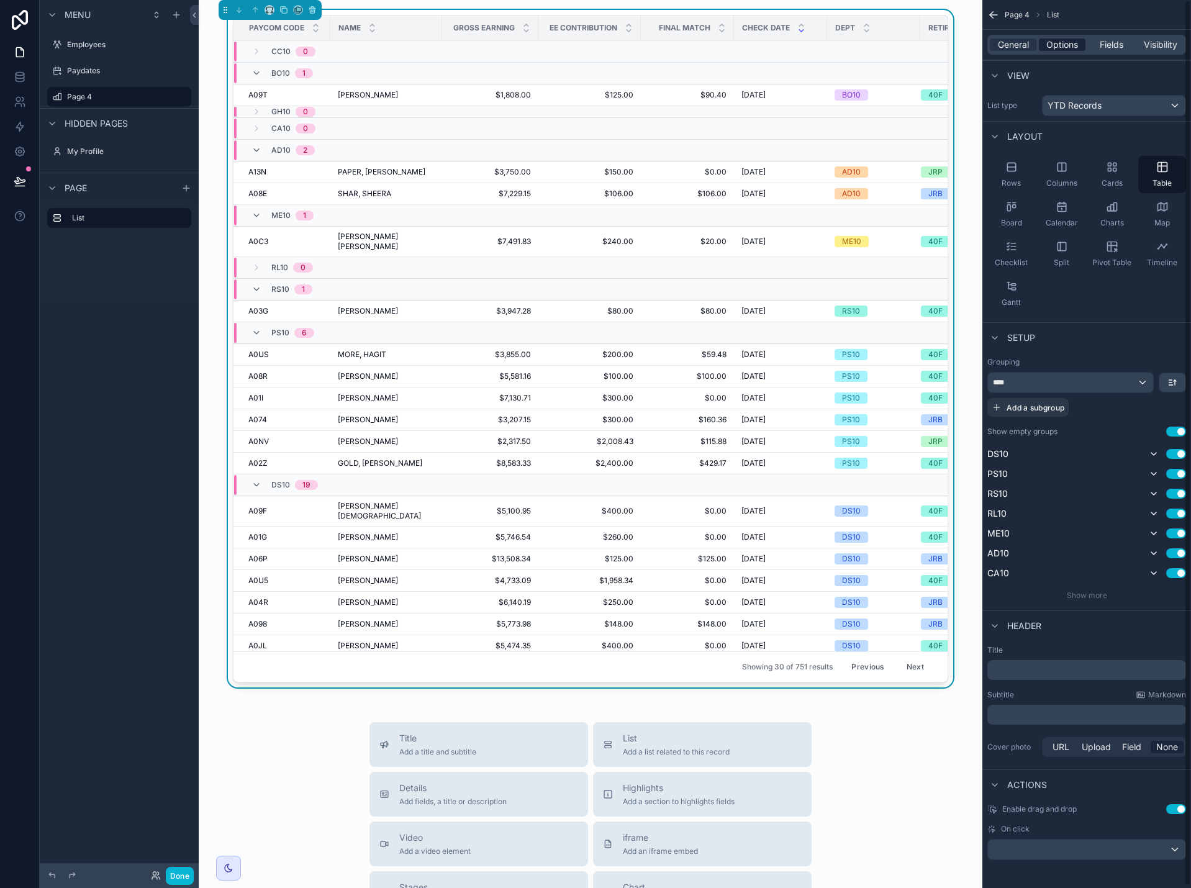
click at [1066, 42] on span "Options" at bounding box center [1063, 45] width 32 height 12
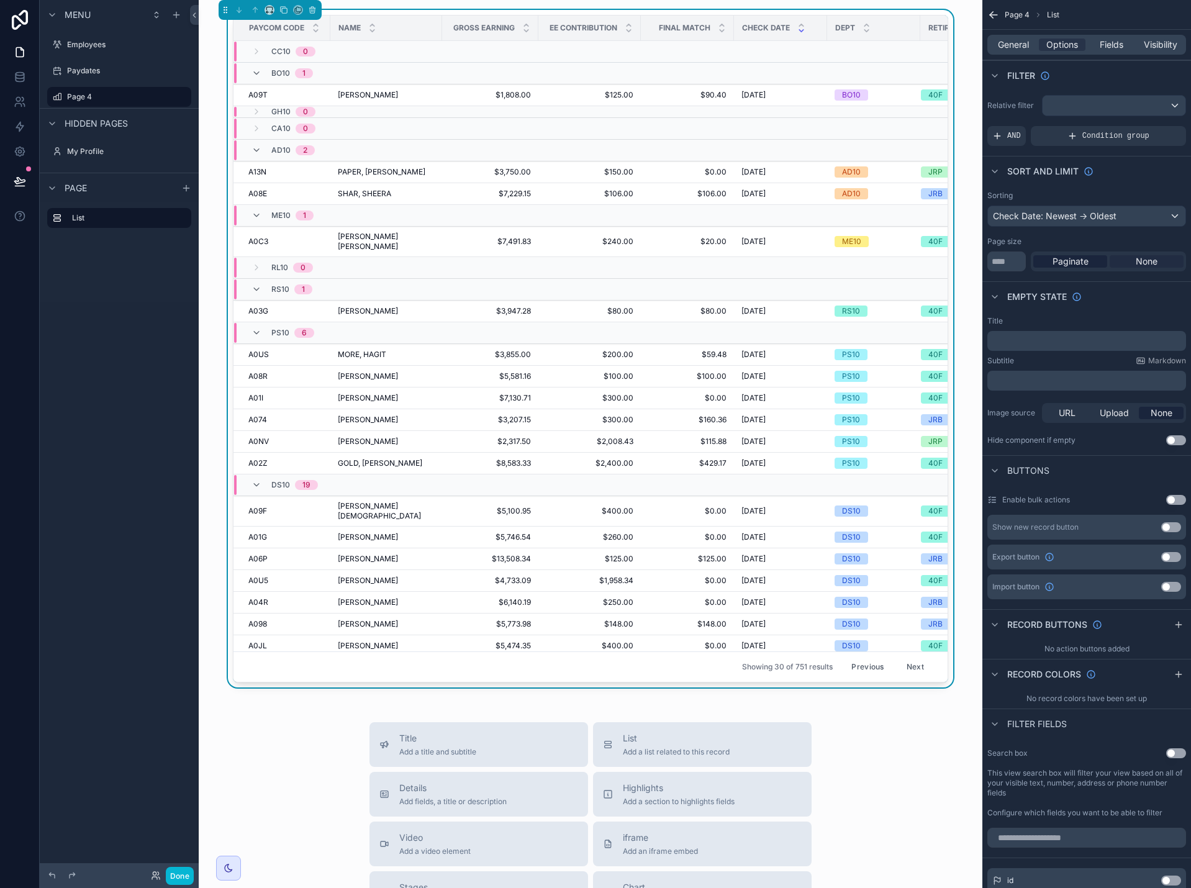
click at [1148, 260] on span "None" at bounding box center [1147, 261] width 22 height 12
drag, startPoint x: 998, startPoint y: 262, endPoint x: 971, endPoint y: 262, distance: 26.7
click at [971, 262] on div "Employees Paydates Page 4 My Profile SK Sergei Khadjiev Paycom code Name Gross …" at bounding box center [695, 444] width 993 height 888
click at [1075, 261] on span "Paginate" at bounding box center [1071, 261] width 36 height 12
click at [312, 10] on icon "scrollable content" at bounding box center [312, 10] width 0 height 2
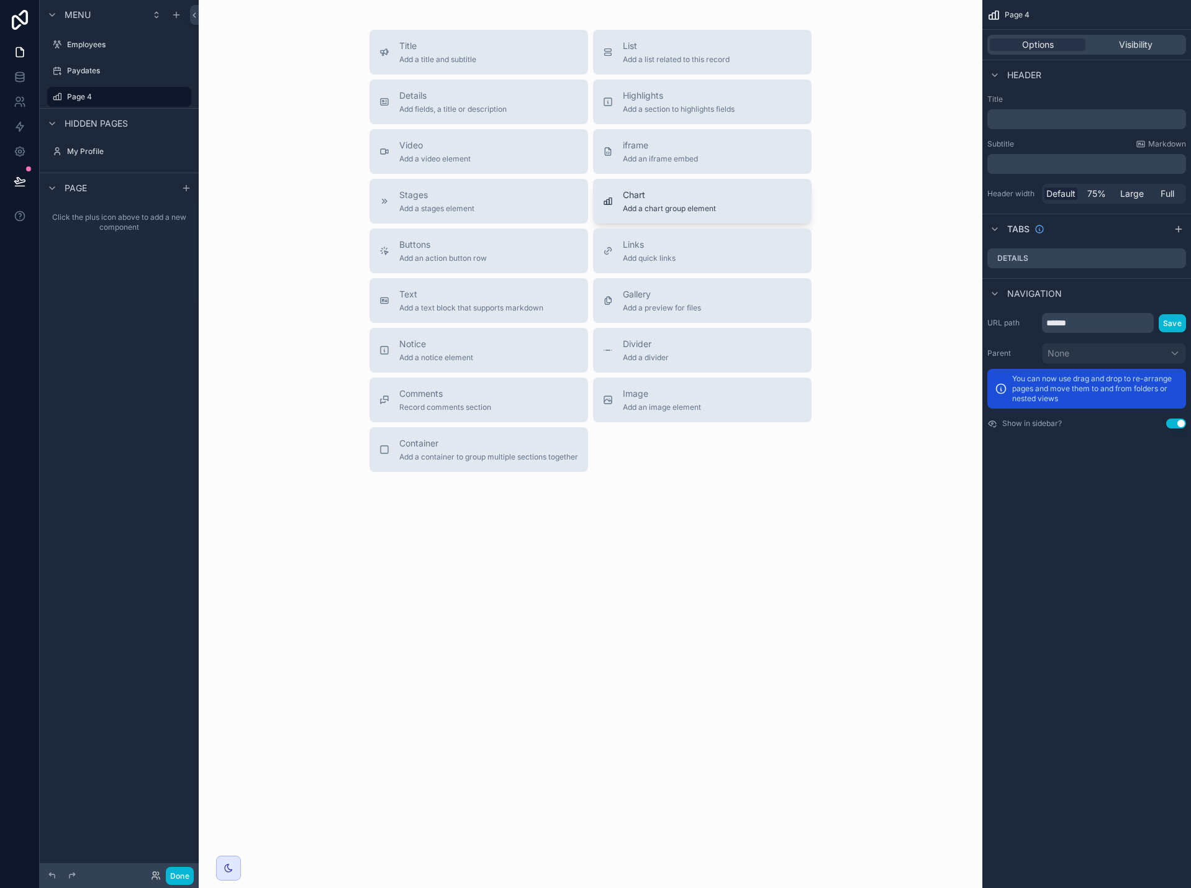
click at [692, 199] on span "Chart" at bounding box center [669, 195] width 93 height 12
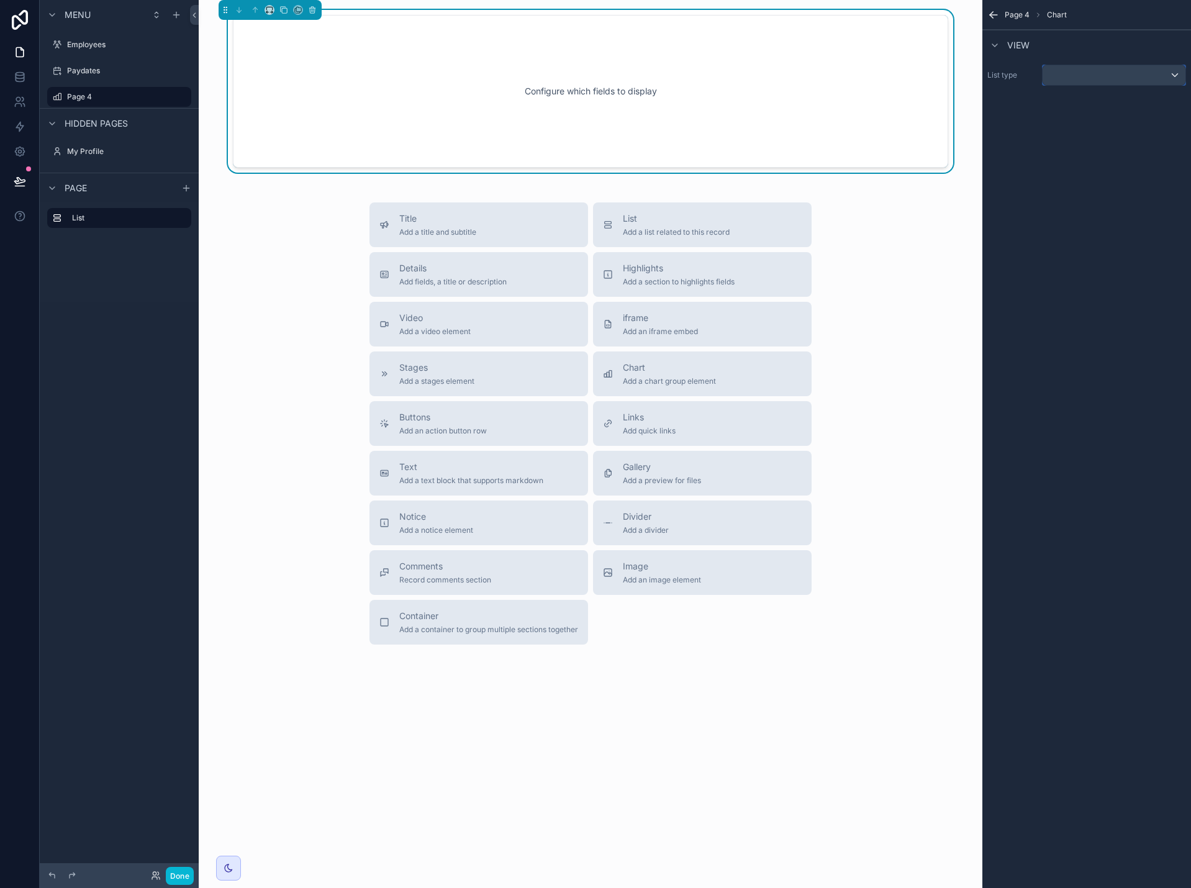
click at [1093, 74] on div "scrollable content" at bounding box center [1114, 75] width 143 height 20
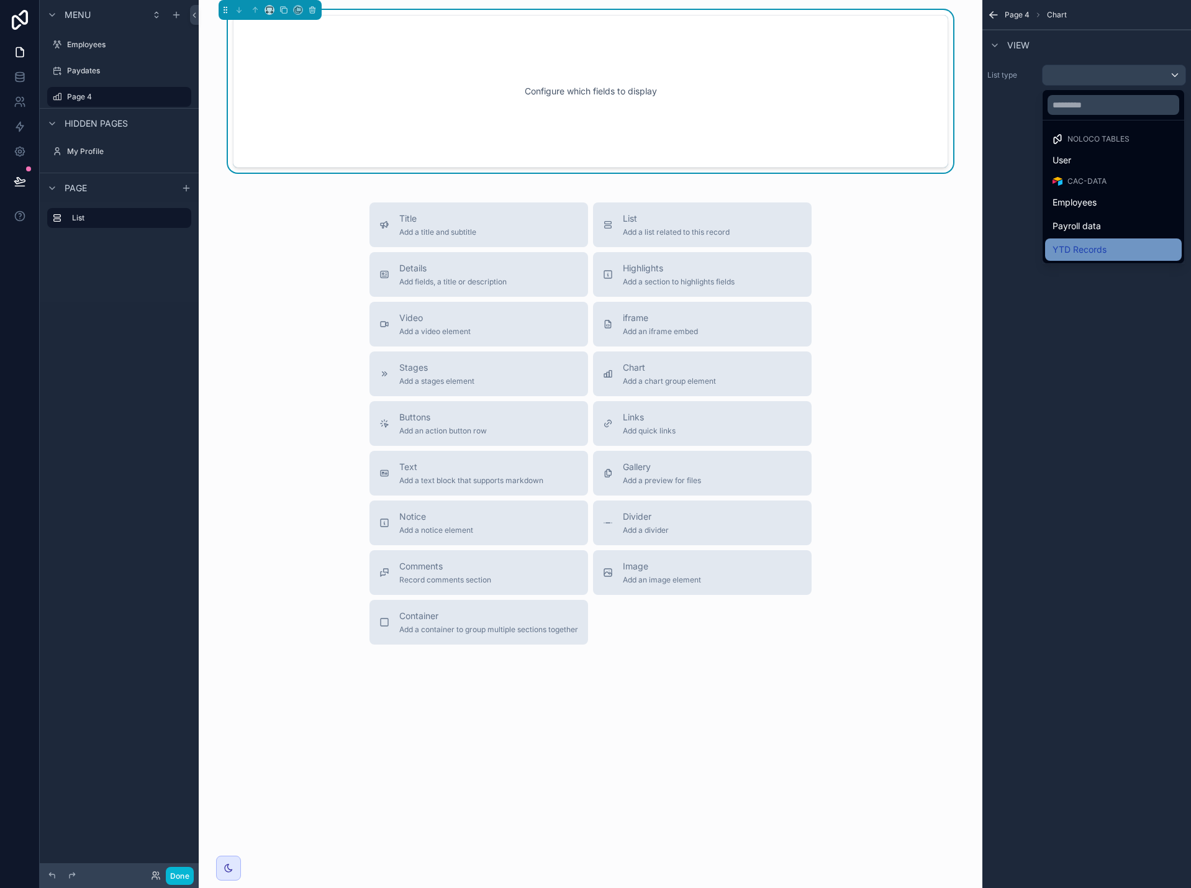
click at [1112, 247] on div "YTD Records" at bounding box center [1114, 249] width 122 height 15
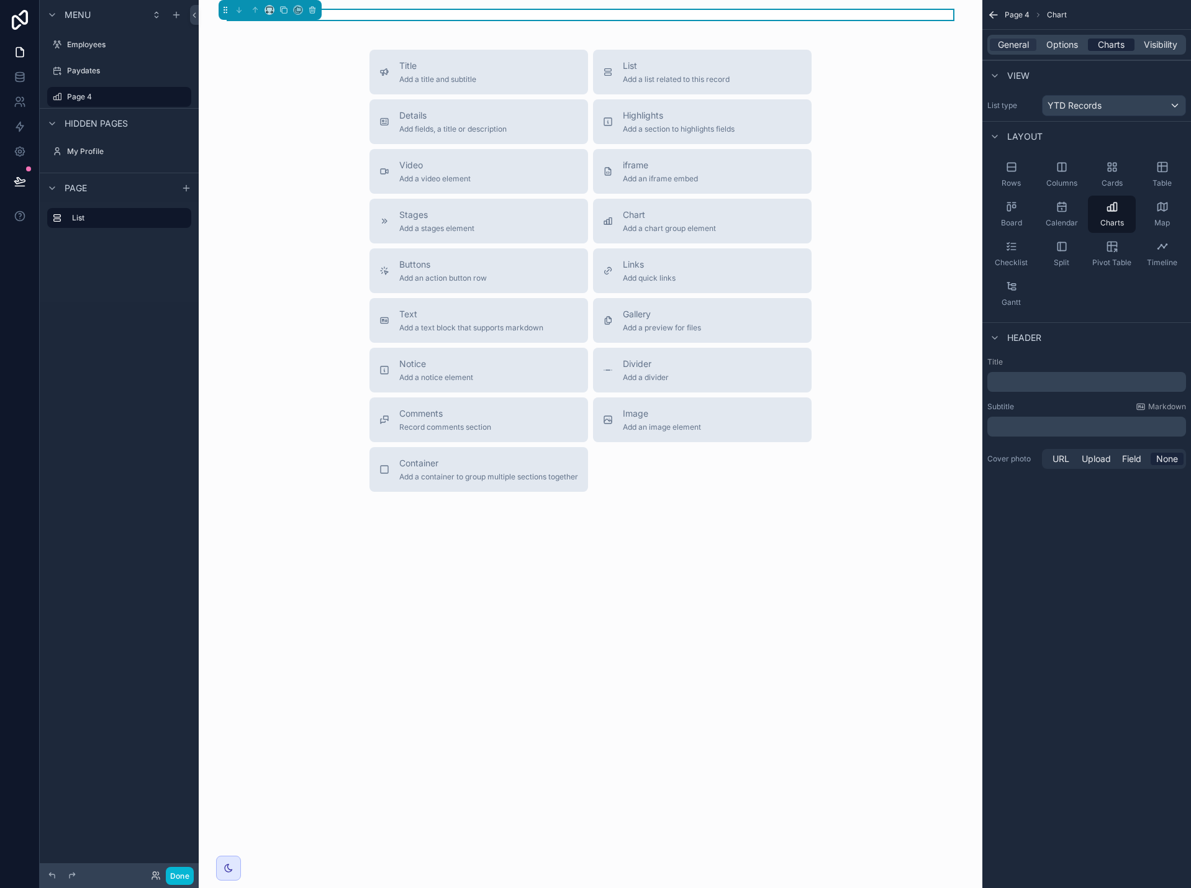
click at [1109, 40] on span "Charts" at bounding box center [1111, 45] width 27 height 12
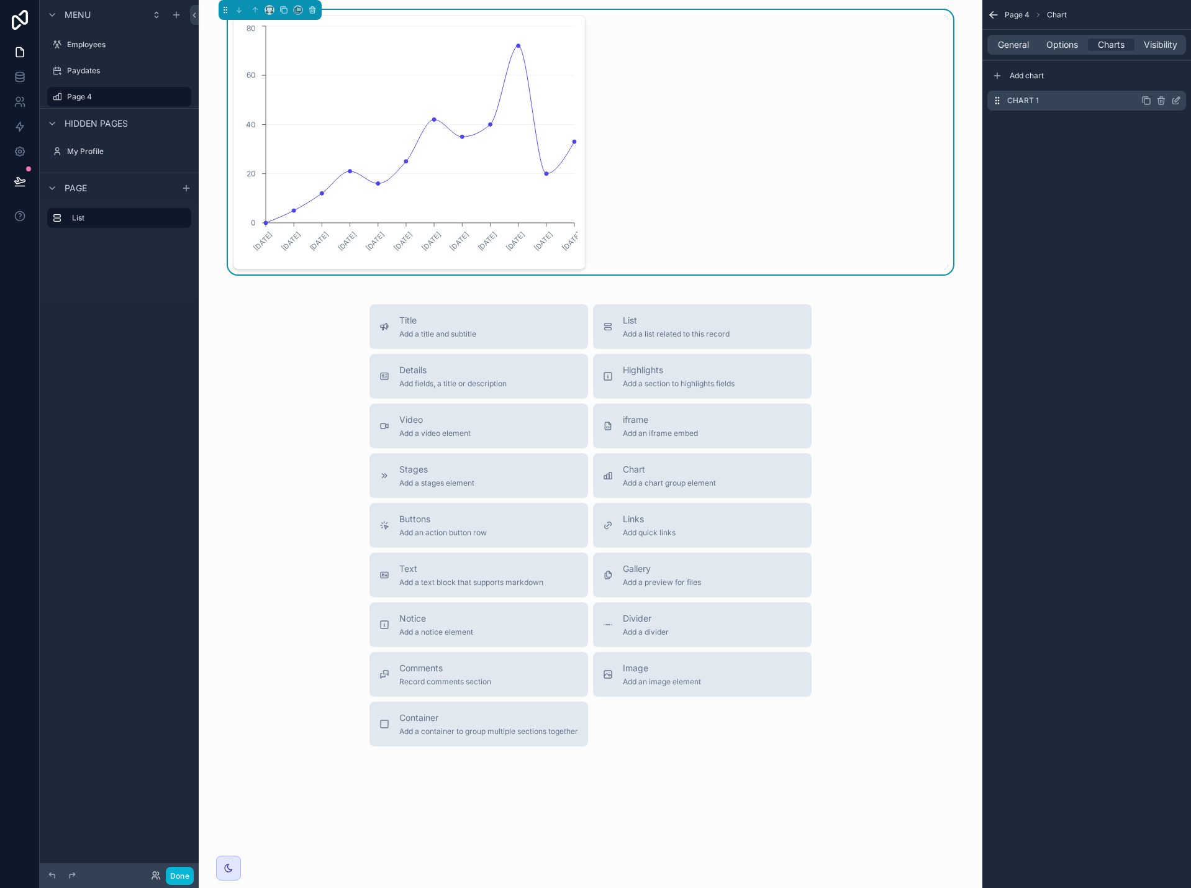
click at [1178, 102] on icon "scrollable content" at bounding box center [1176, 101] width 10 height 10
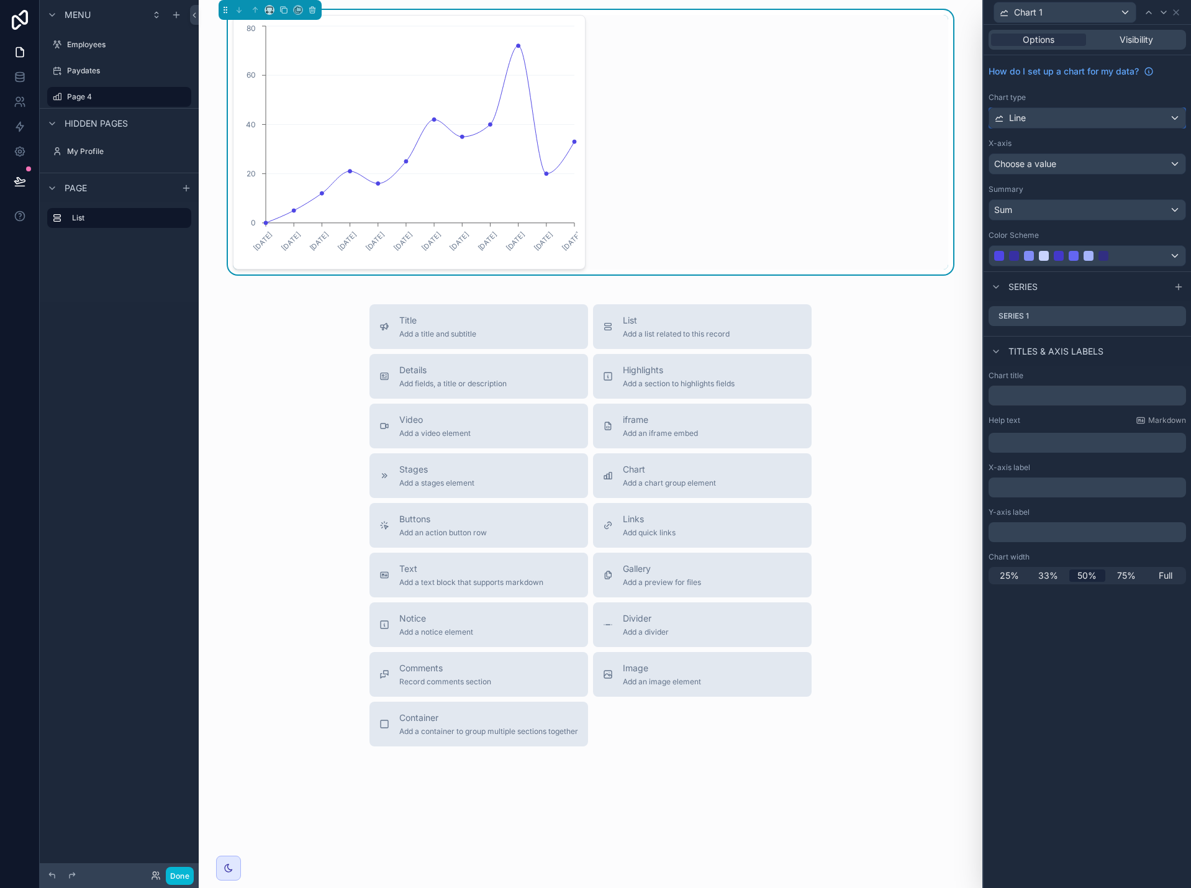
click at [1173, 119] on div "Line" at bounding box center [1088, 118] width 196 height 20
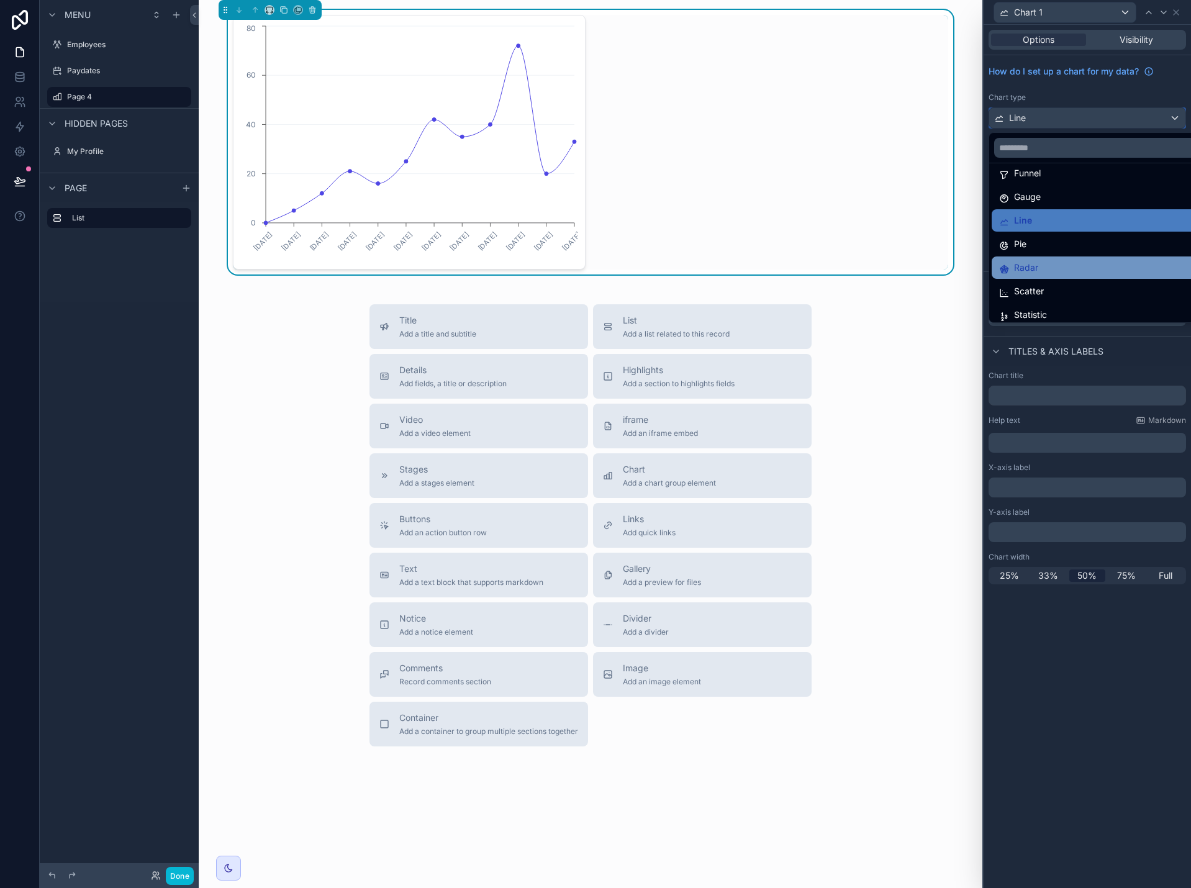
scroll to position [62, 0]
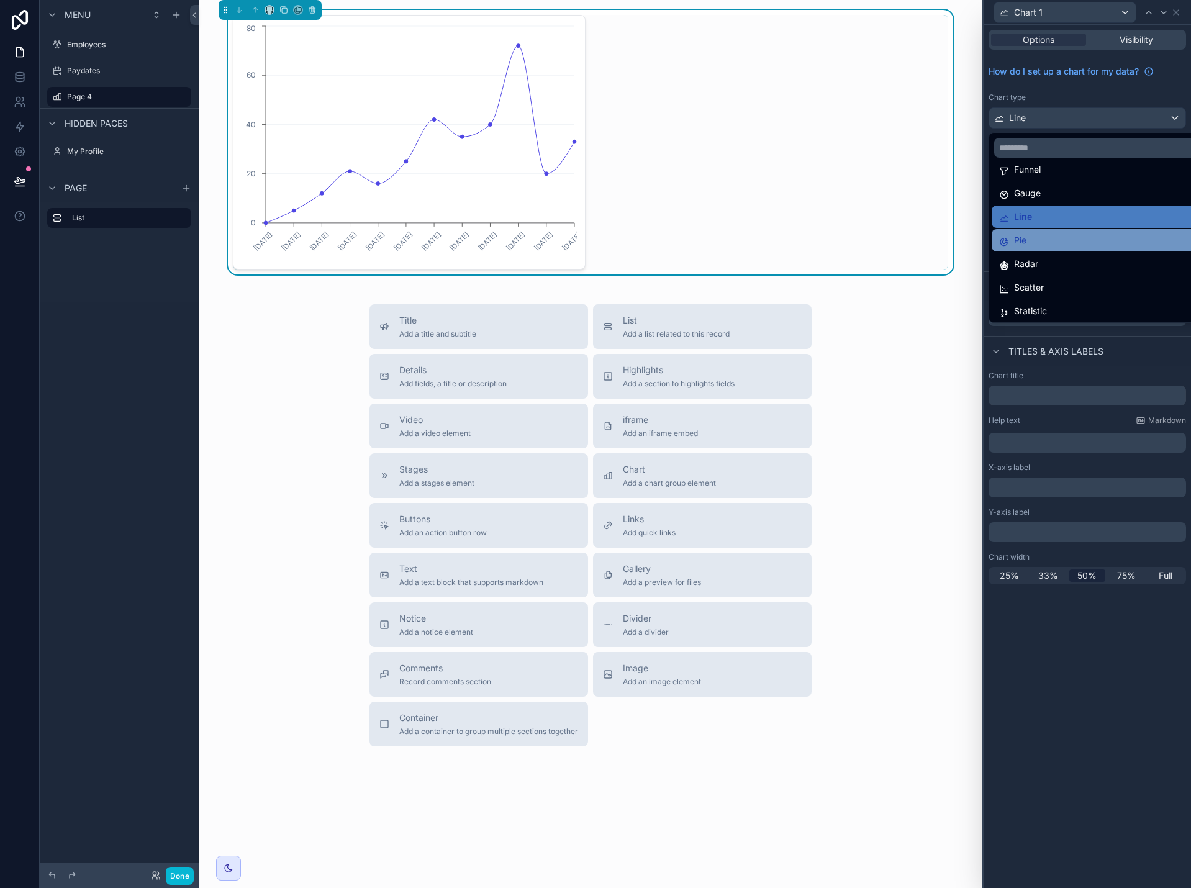
click at [1108, 247] on div "Pie" at bounding box center [1101, 240] width 205 height 15
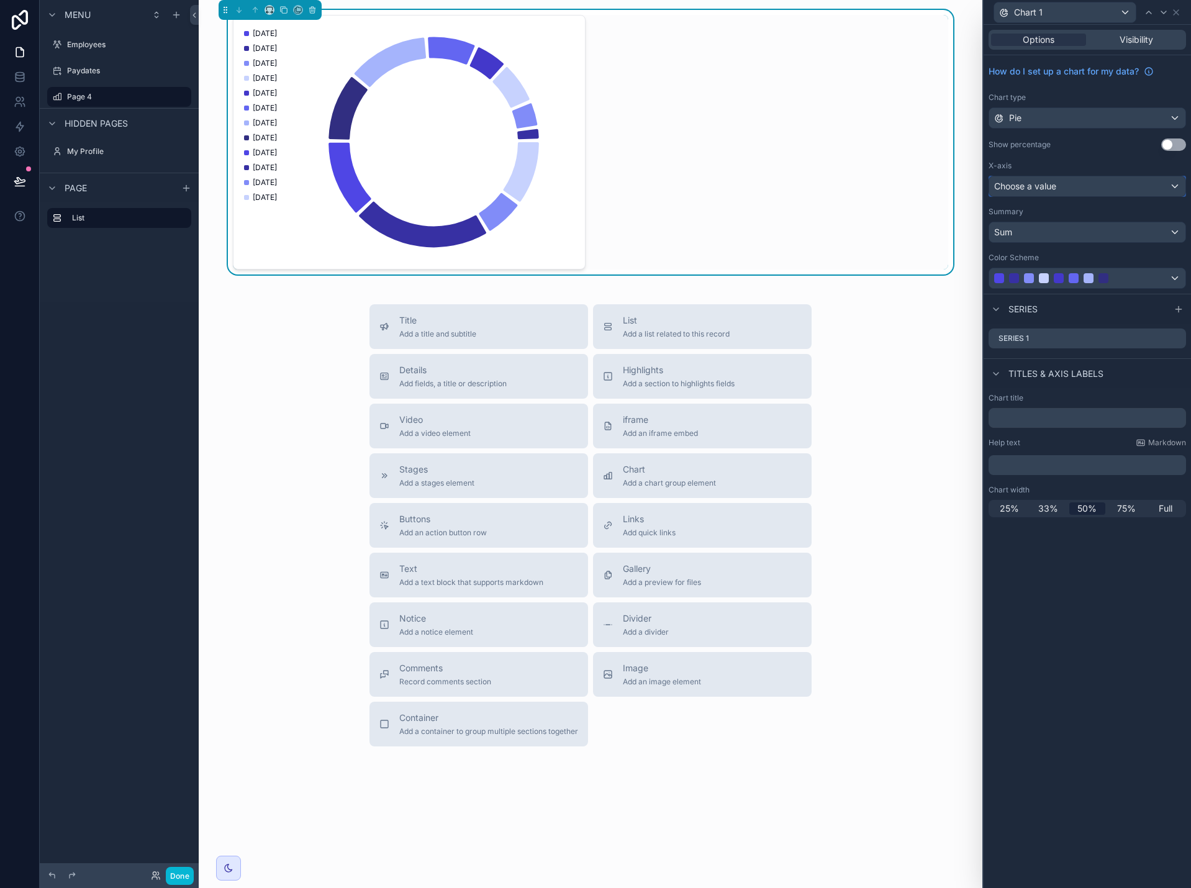
click at [1113, 193] on div "Choose a value" at bounding box center [1088, 186] width 196 height 20
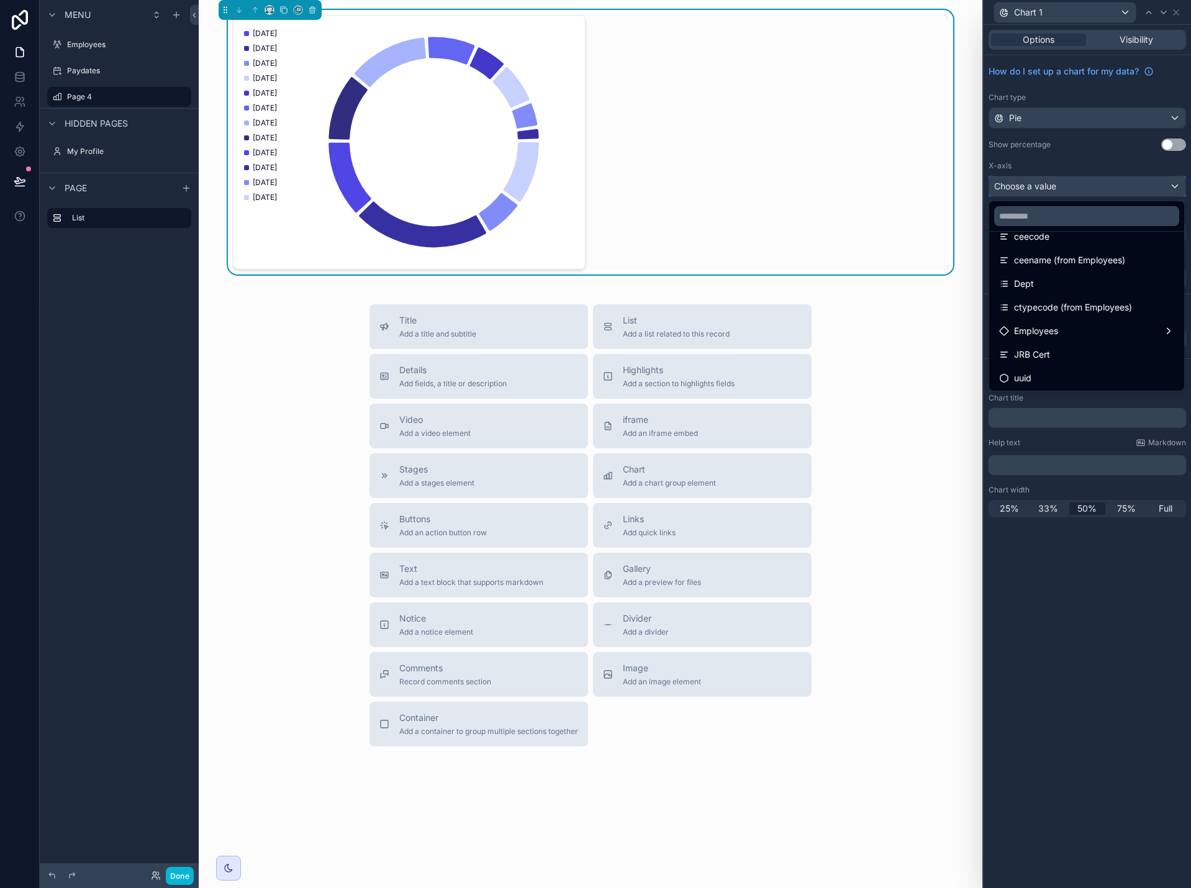
scroll to position [41, 0]
click at [1111, 277] on div "Dept" at bounding box center [1086, 282] width 175 height 15
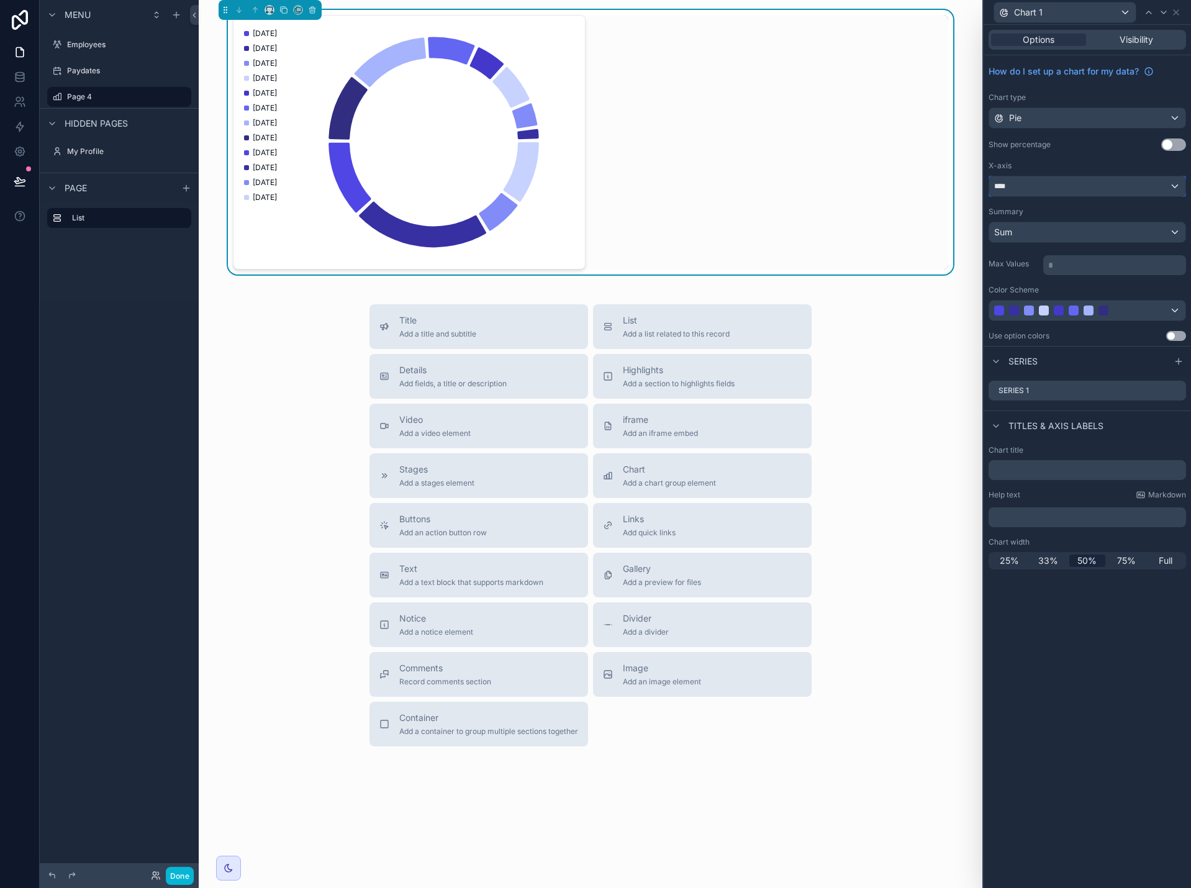
click at [1114, 191] on div "****" at bounding box center [1088, 186] width 196 height 20
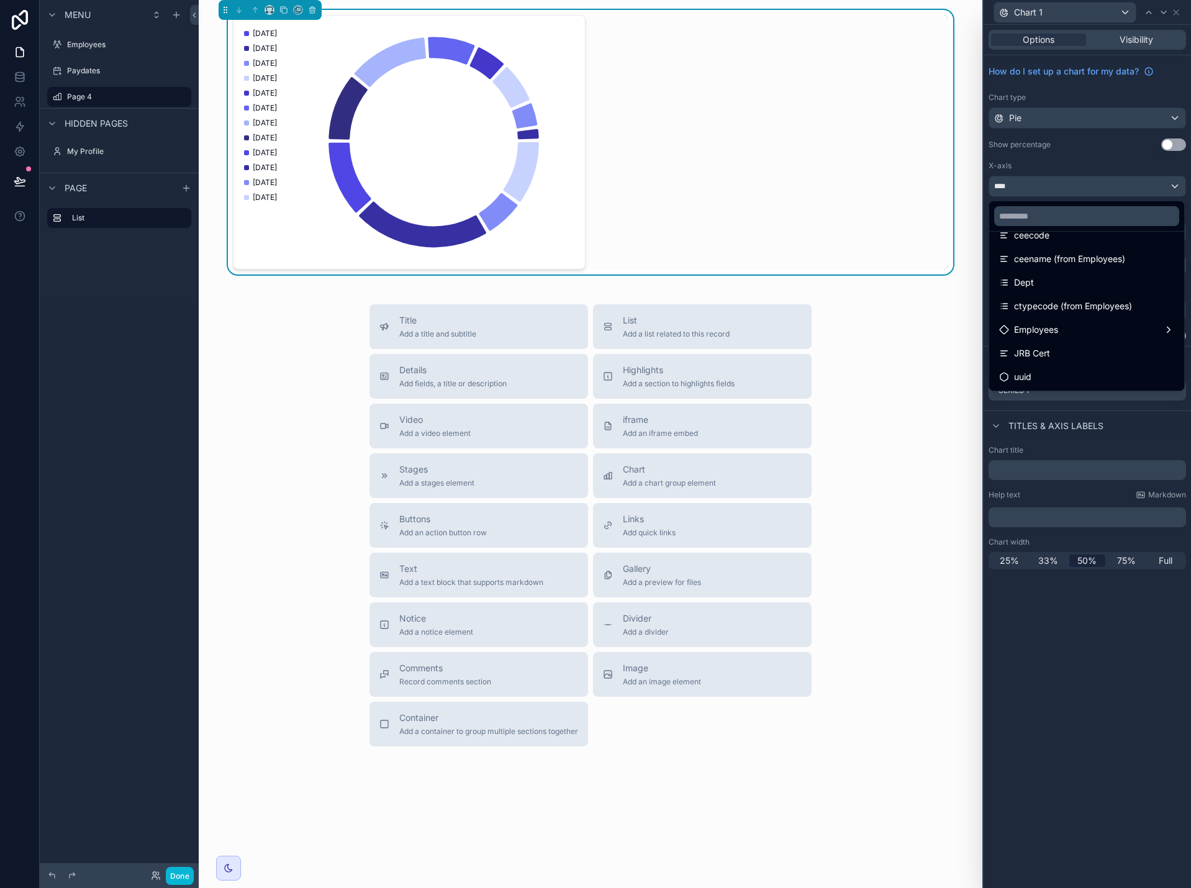
click at [1083, 194] on div at bounding box center [1087, 444] width 207 height 888
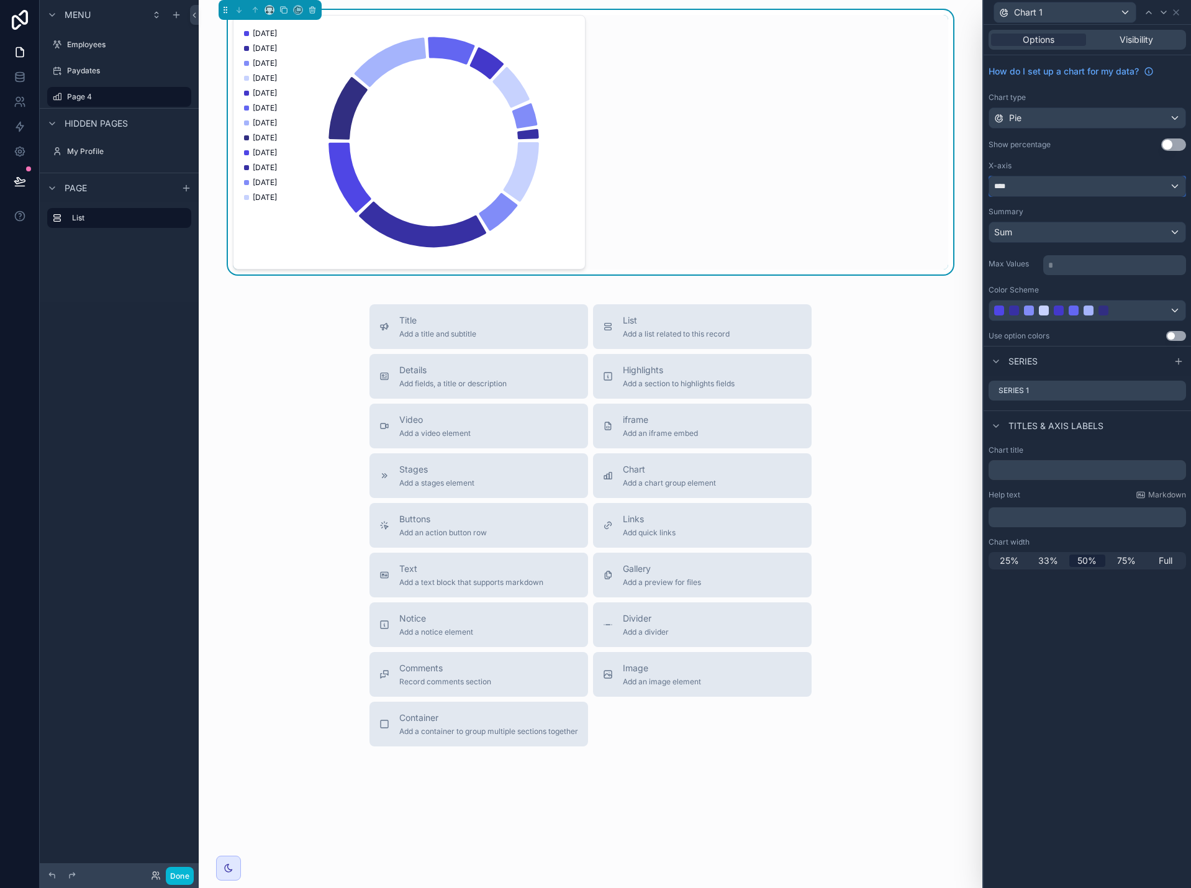
click at [1051, 191] on div "****" at bounding box center [1088, 186] width 196 height 20
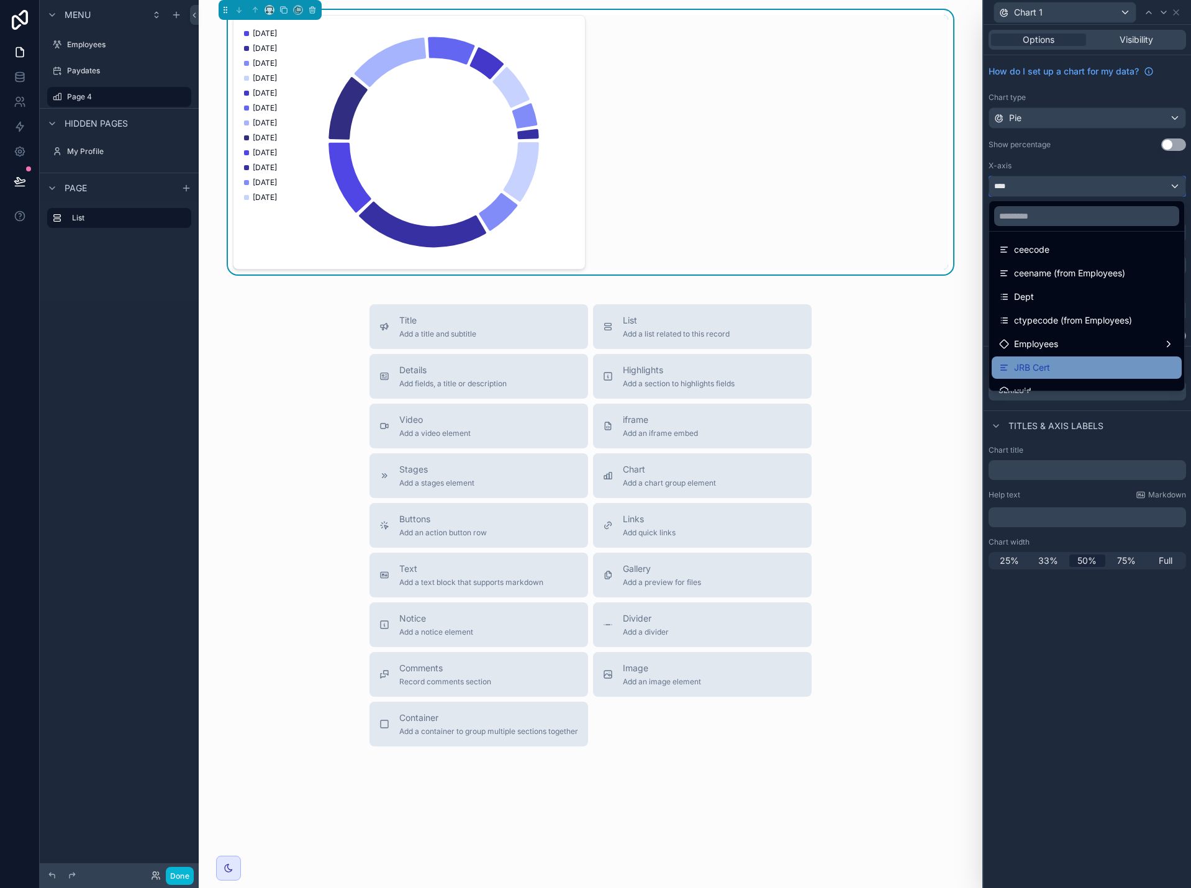
scroll to position [0, 0]
click at [1171, 123] on div at bounding box center [1087, 444] width 207 height 888
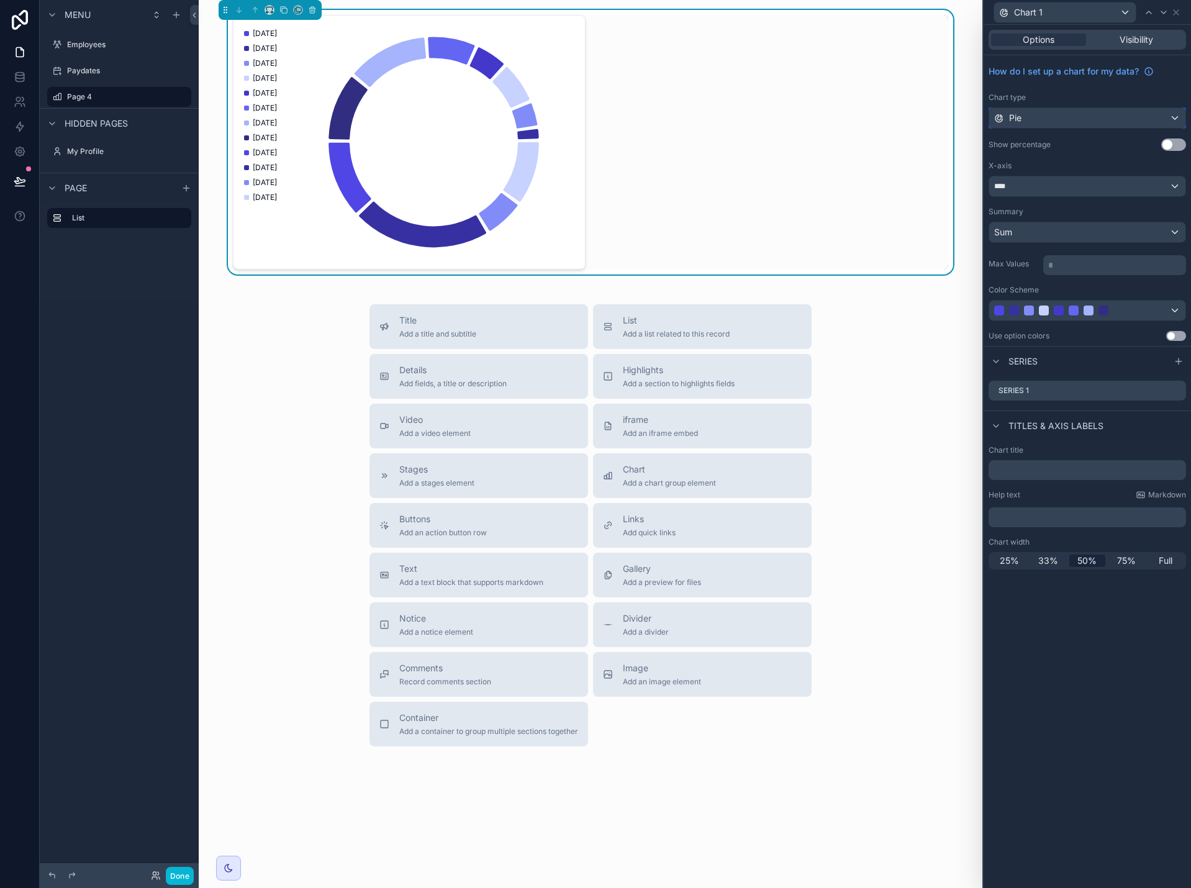
click at [1175, 117] on div "Pie" at bounding box center [1088, 118] width 196 height 20
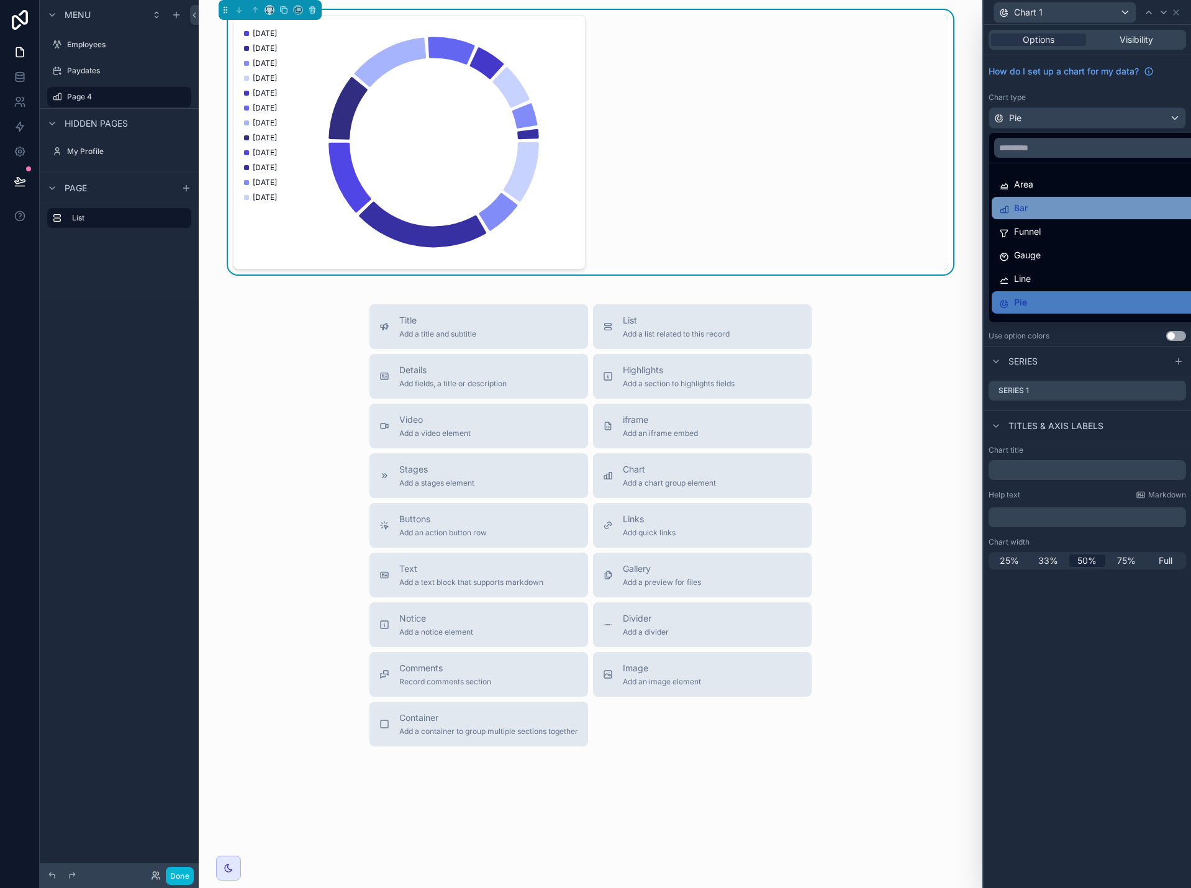
click at [1124, 206] on div "Bar" at bounding box center [1101, 208] width 205 height 15
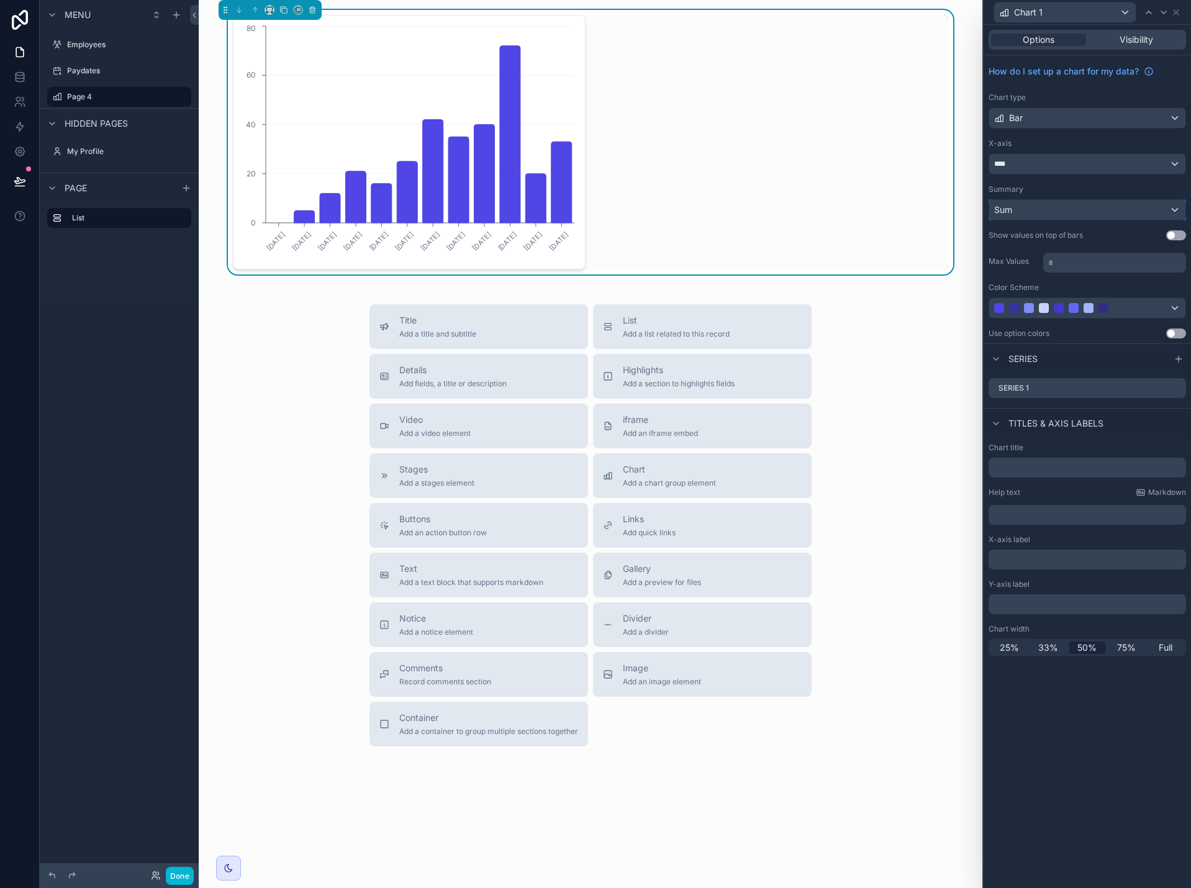
click at [1124, 207] on div "Sum" at bounding box center [1088, 210] width 196 height 20
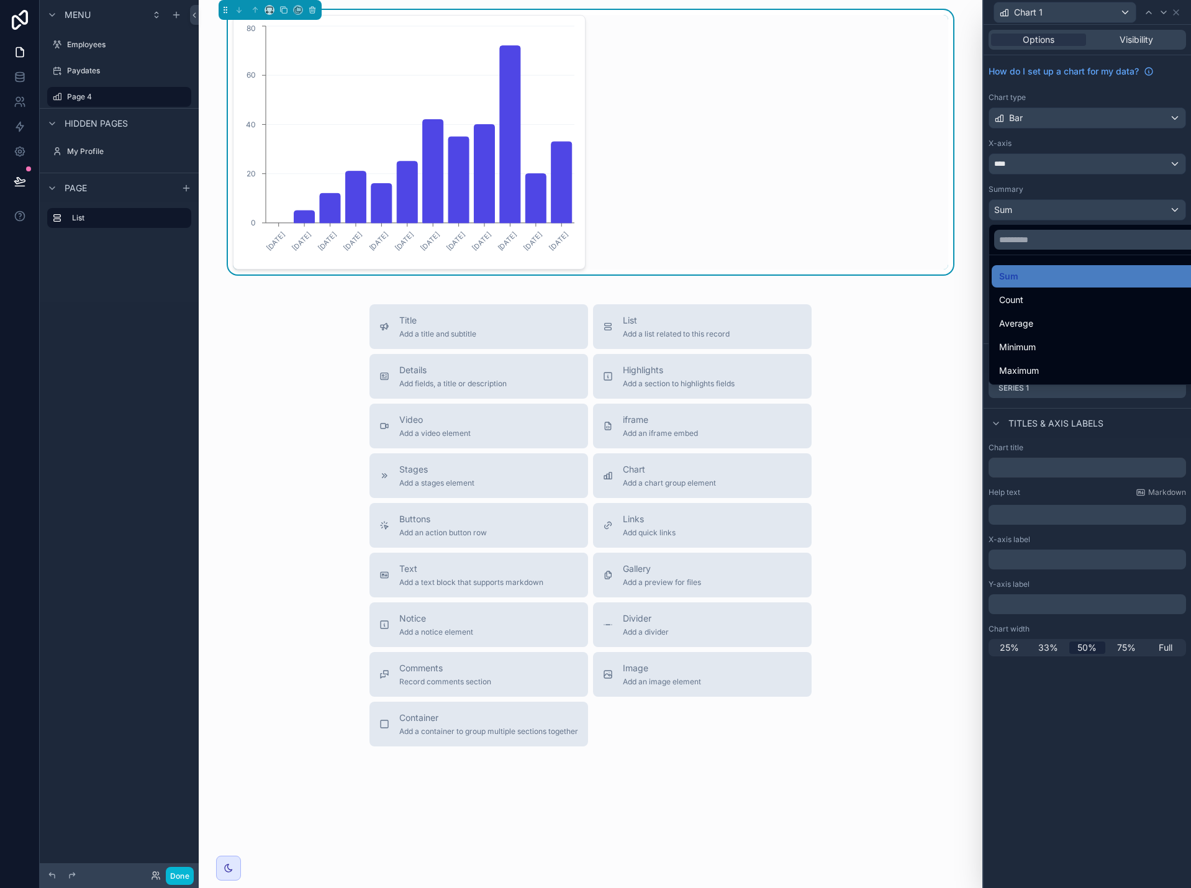
click at [1111, 191] on div at bounding box center [1087, 444] width 207 height 888
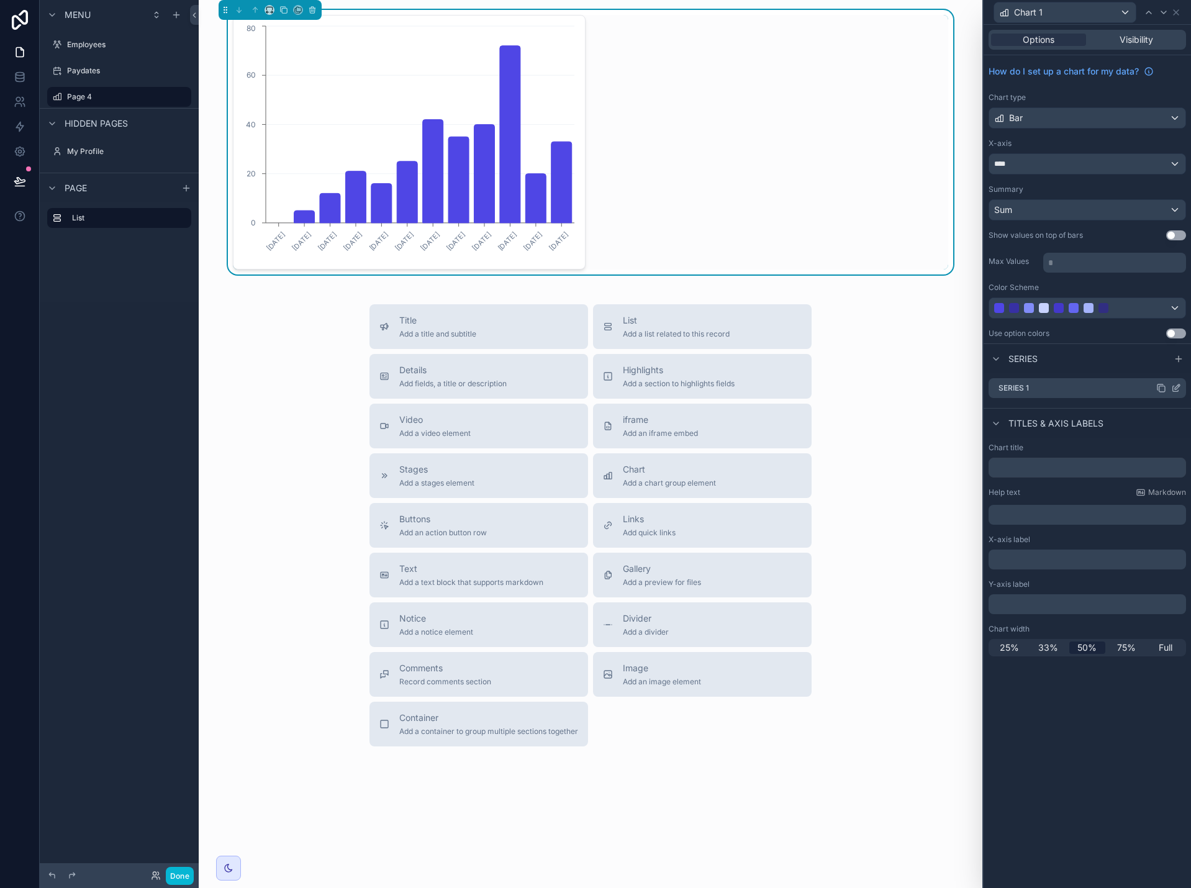
click at [1174, 388] on icon at bounding box center [1176, 388] width 10 height 10
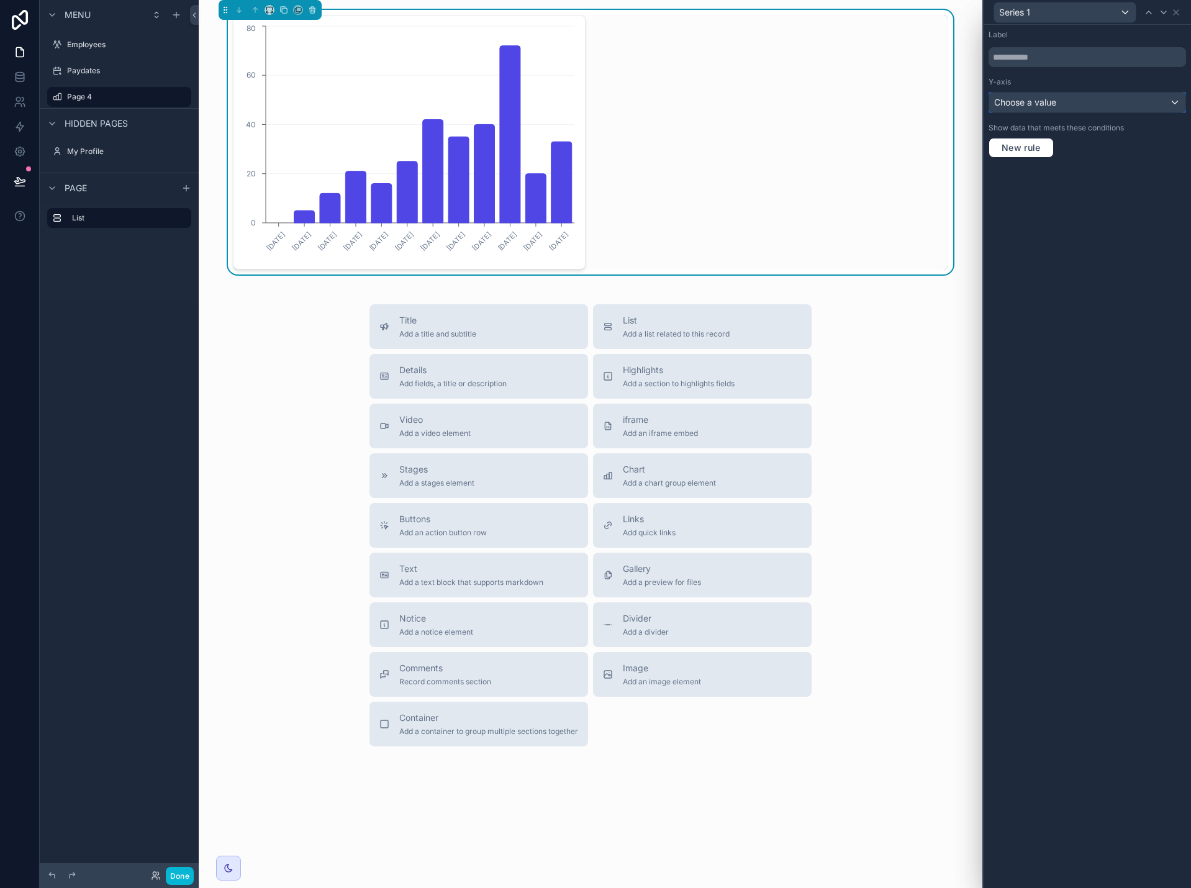
click at [1069, 98] on div "Choose a value" at bounding box center [1088, 103] width 196 height 20
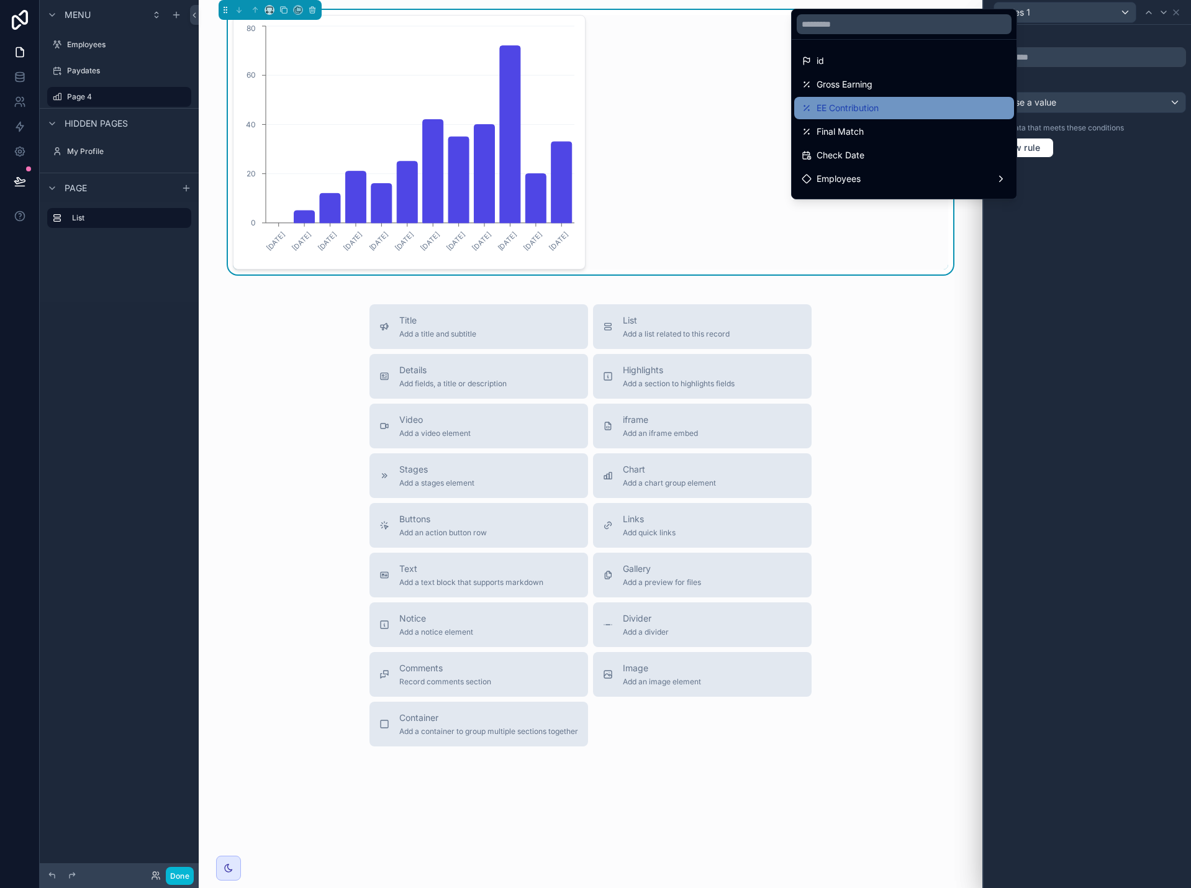
click at [950, 101] on div "EE Contribution" at bounding box center [904, 108] width 205 height 15
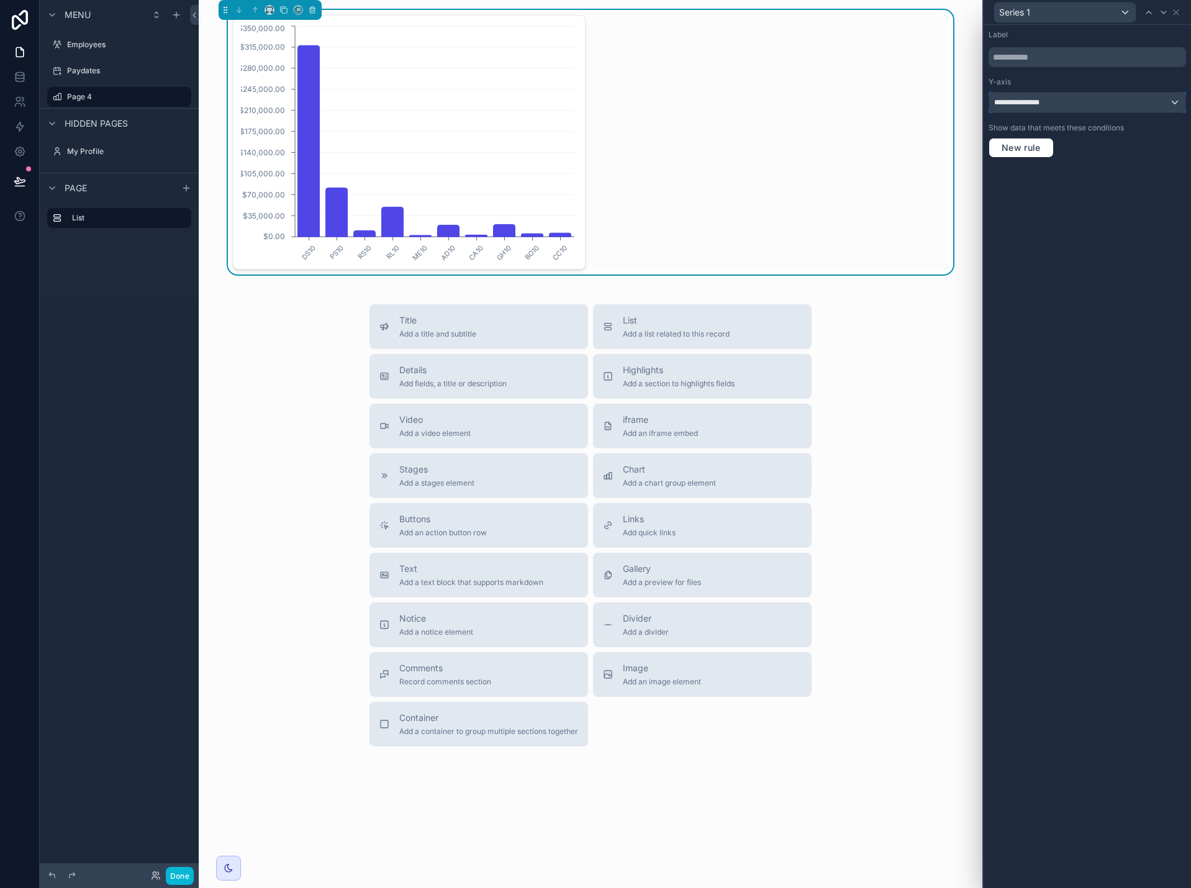
click at [1162, 109] on div "**********" at bounding box center [1088, 103] width 196 height 20
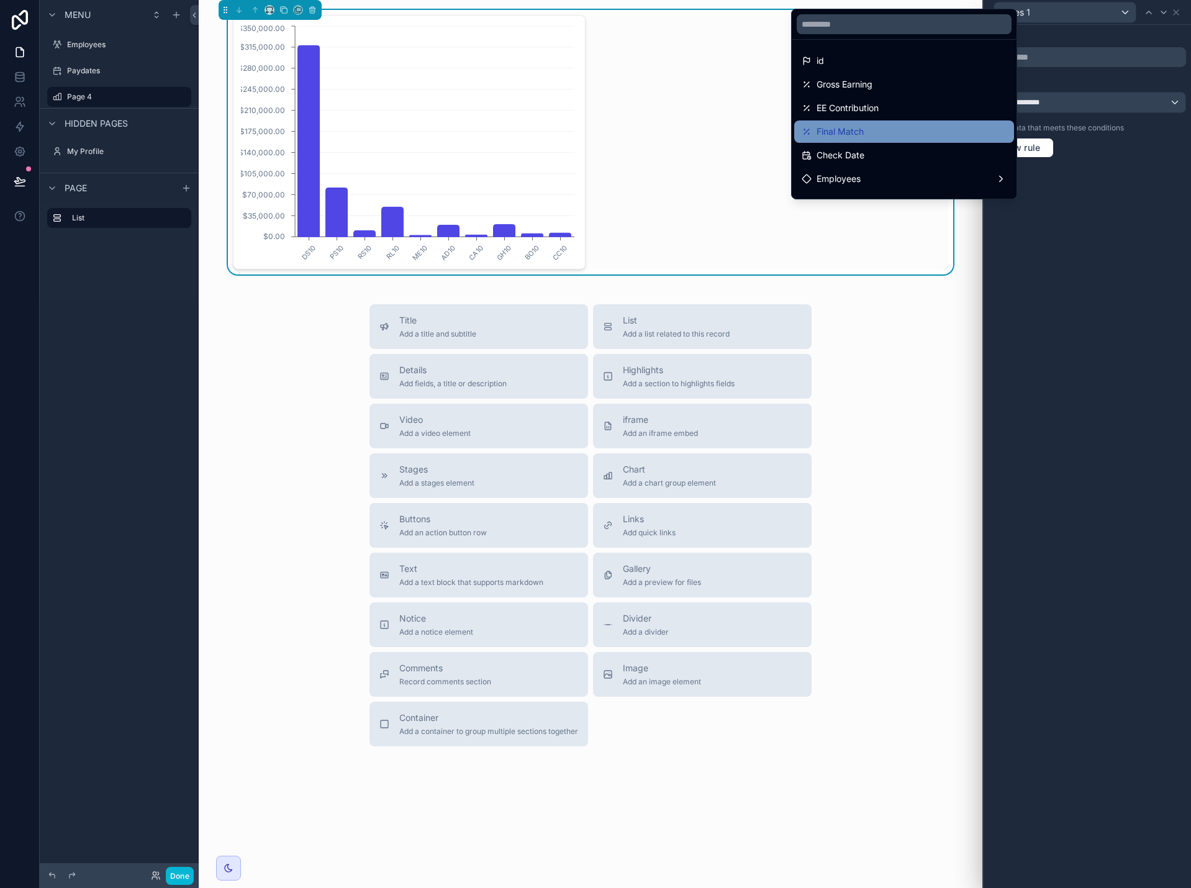
click at [933, 129] on div "Final Match" at bounding box center [904, 131] width 205 height 15
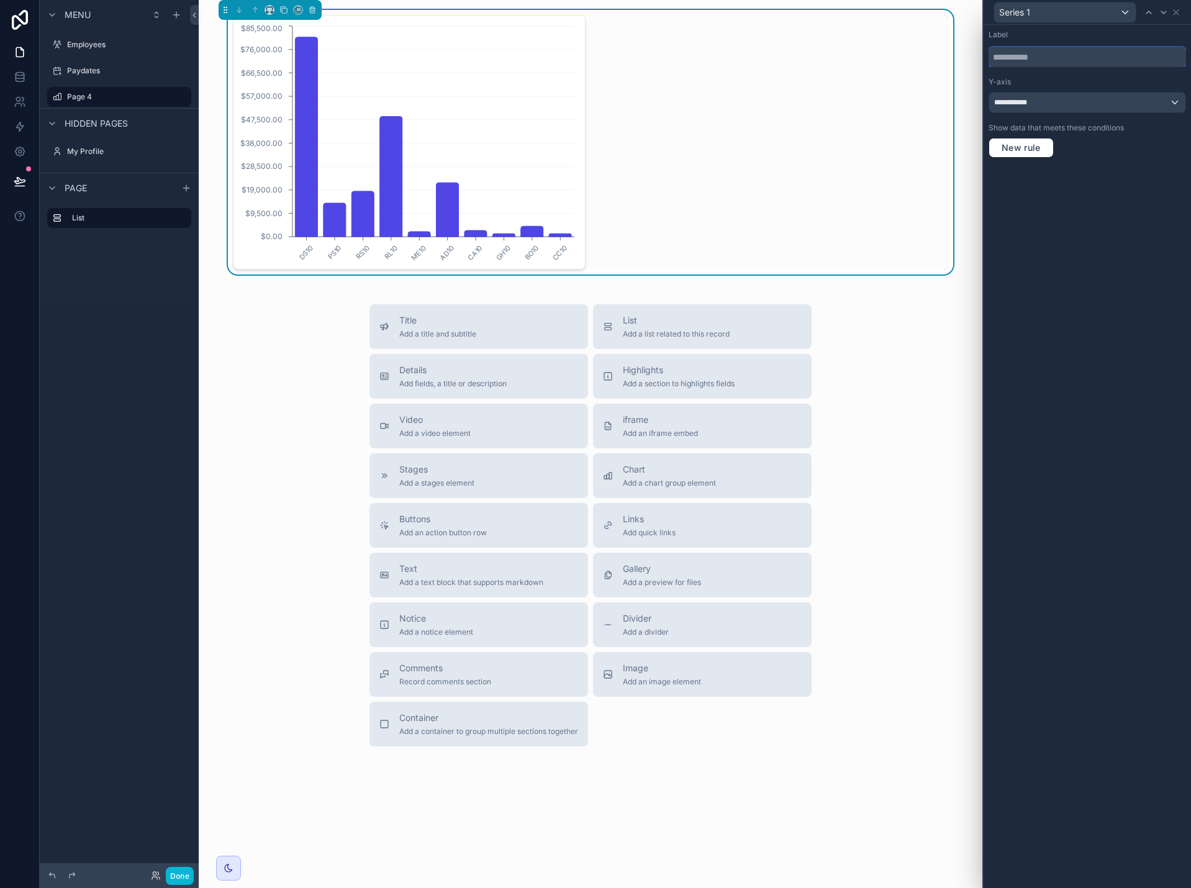
click at [1048, 60] on input "text" at bounding box center [1088, 57] width 198 height 20
type input "*****"
click at [1176, 16] on icon at bounding box center [1176, 12] width 10 height 10
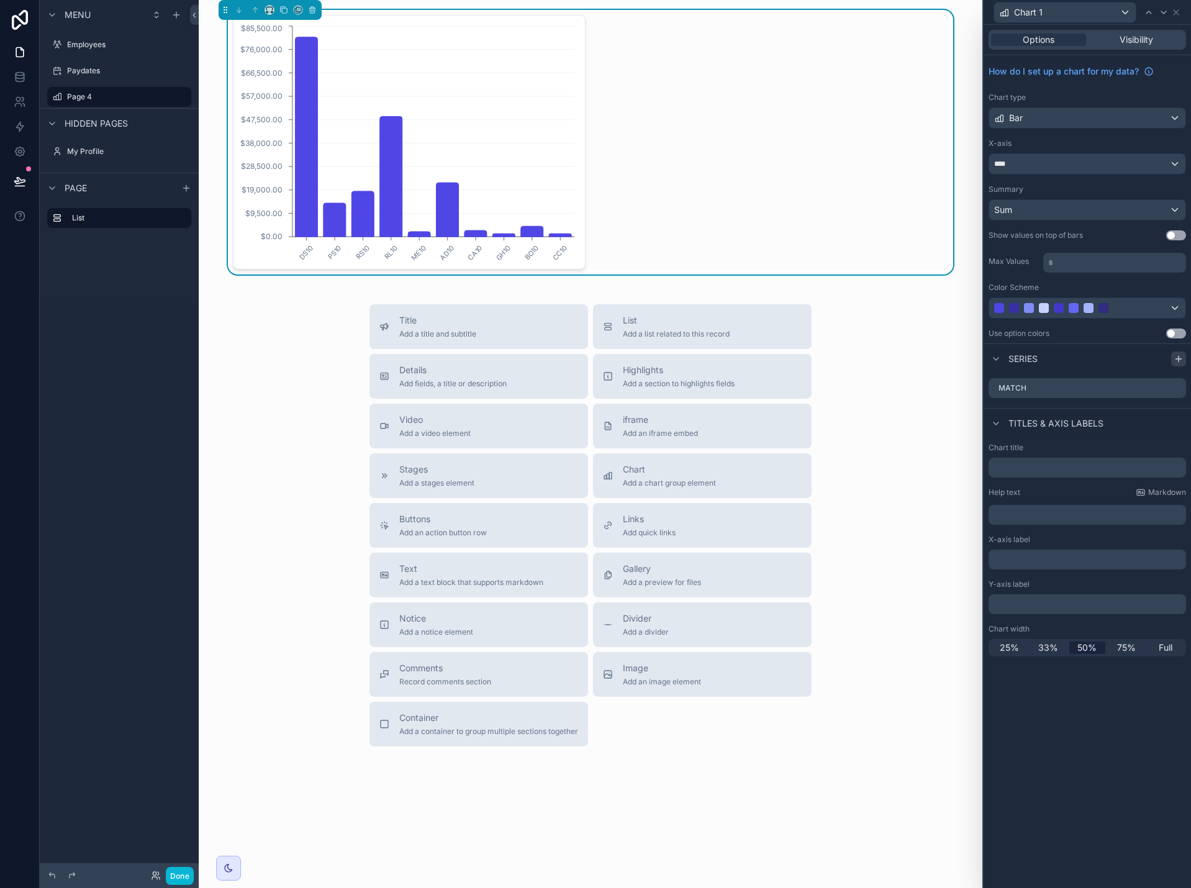
click at [1176, 359] on icon at bounding box center [1179, 359] width 6 height 0
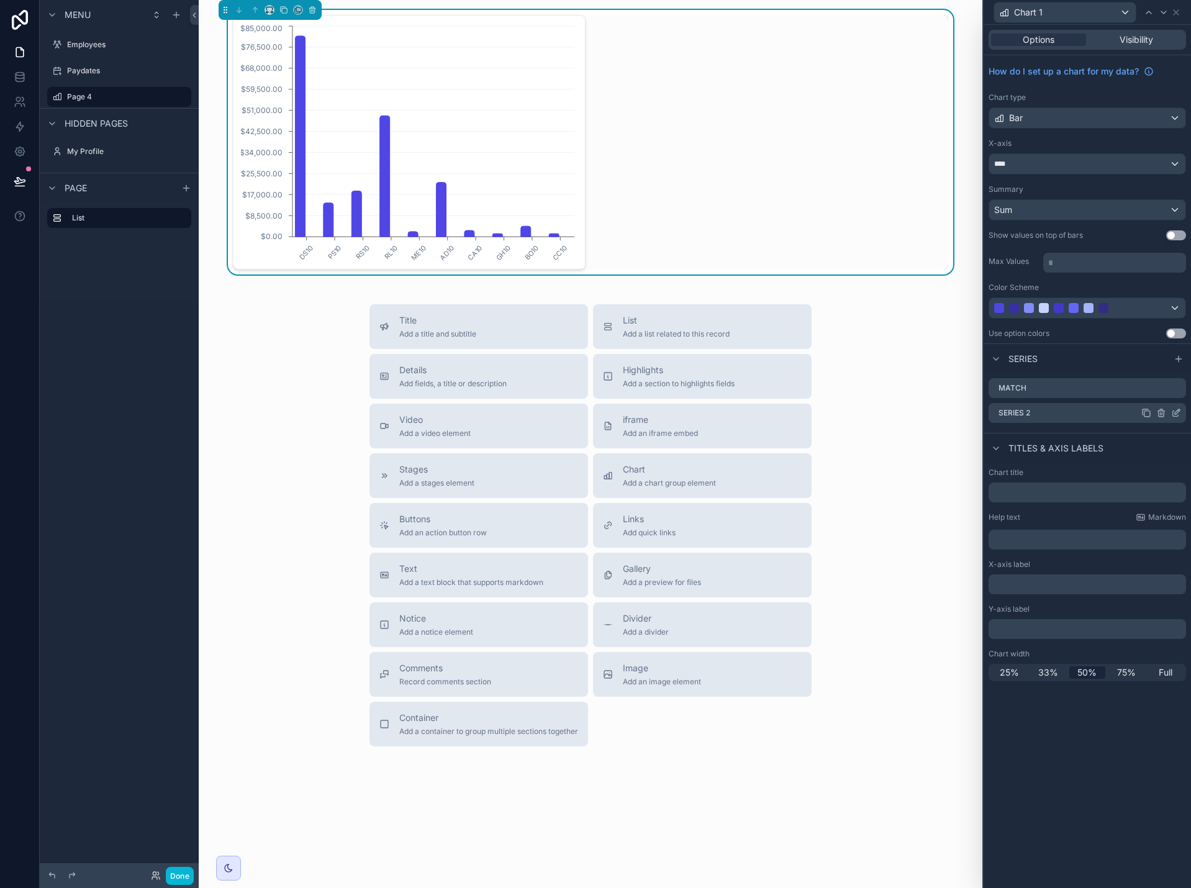
click at [1179, 415] on icon at bounding box center [1176, 413] width 10 height 10
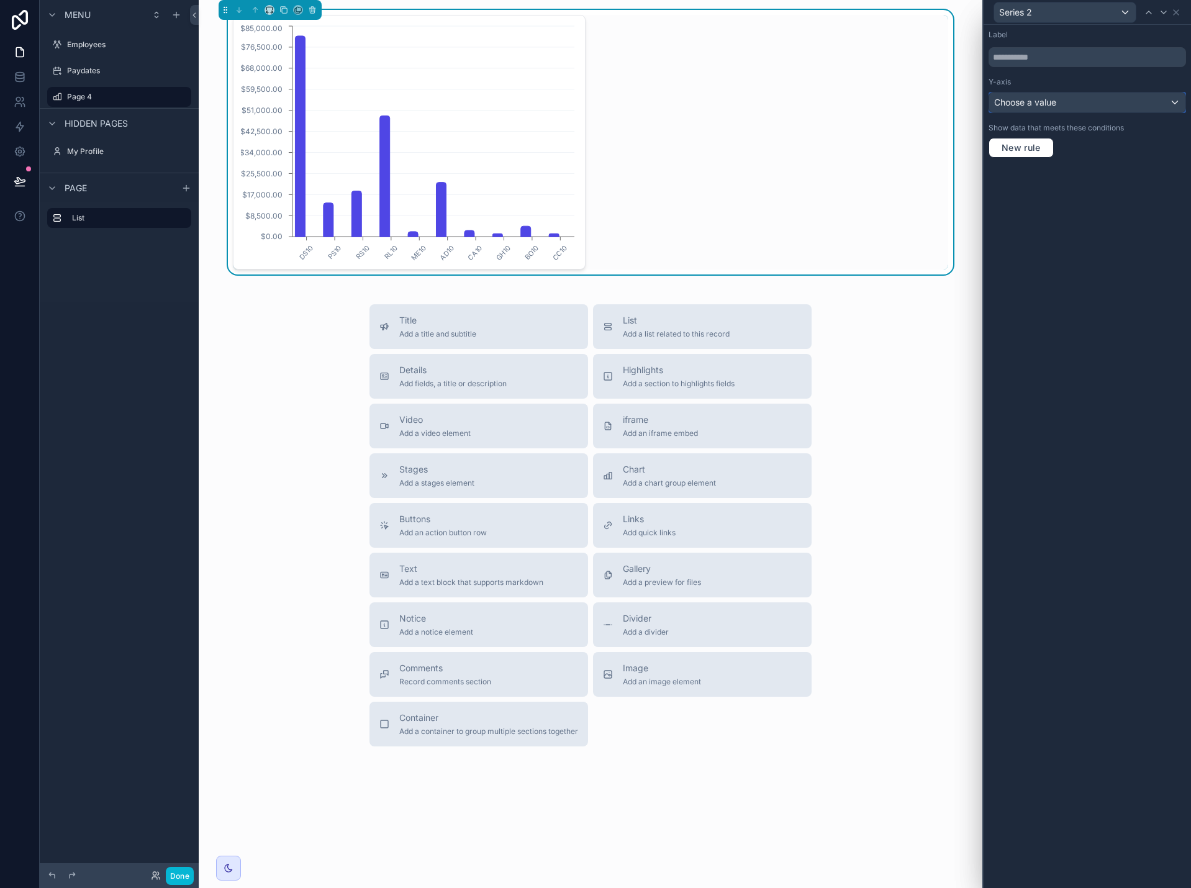
click at [1060, 102] on div "Choose a value" at bounding box center [1088, 103] width 196 height 20
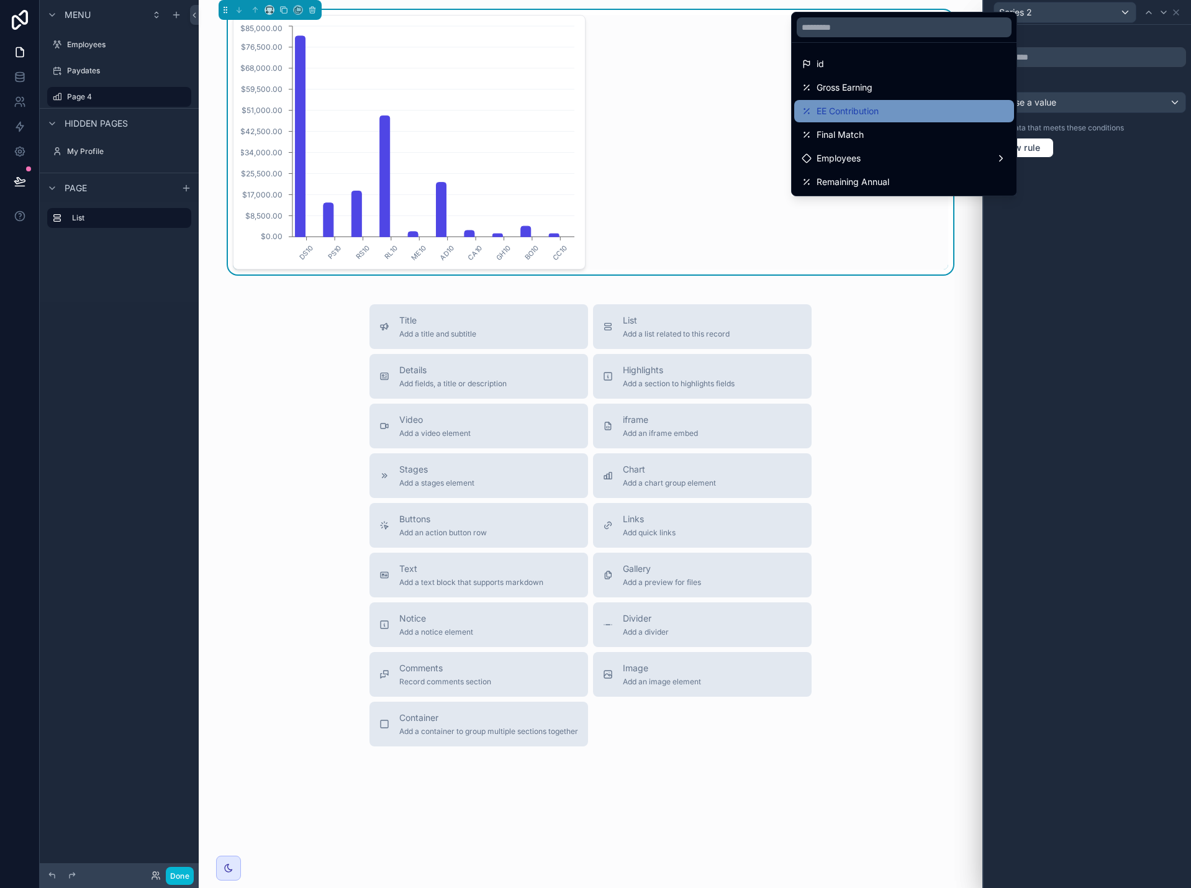
click at [961, 105] on div "EE Contribution" at bounding box center [904, 111] width 205 height 15
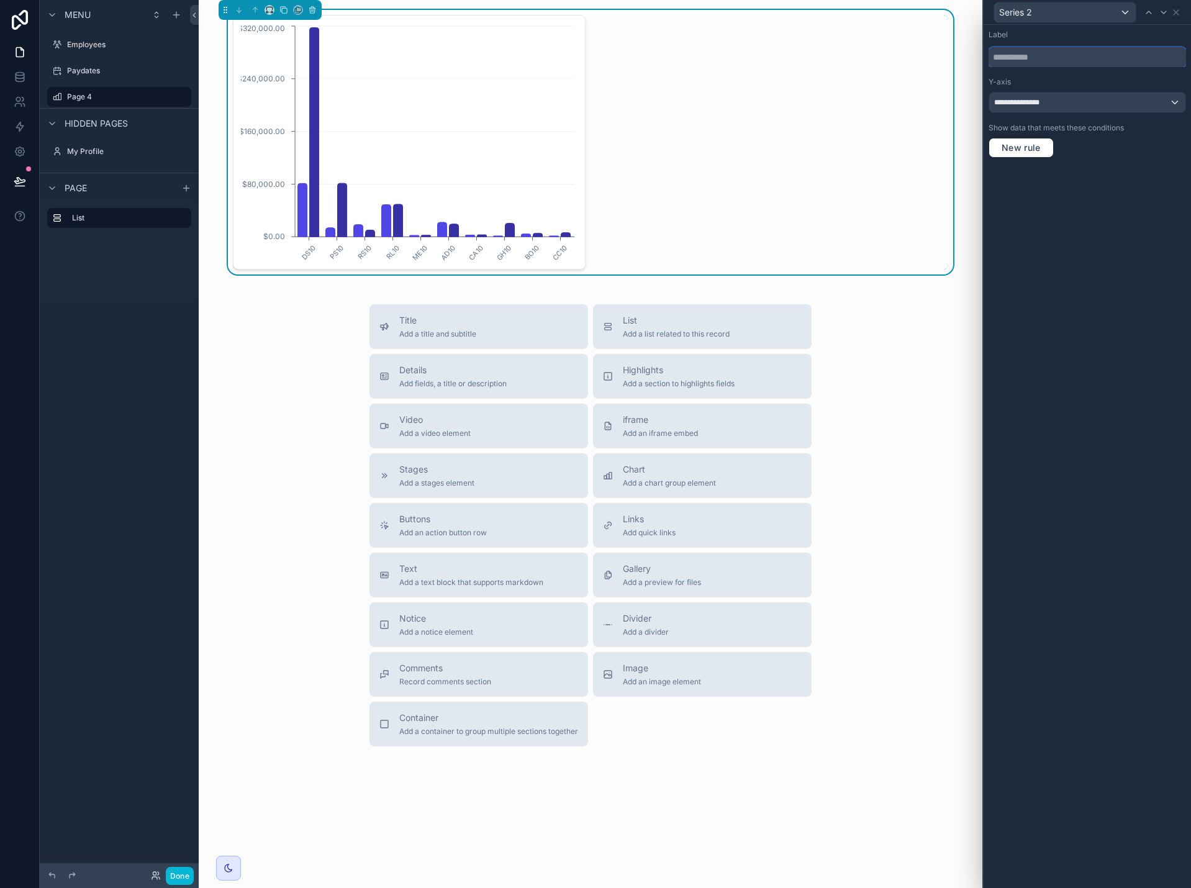
click at [1038, 55] on input "text" at bounding box center [1088, 57] width 198 height 20
type input "*"
type input "**********"
click at [1181, 16] on icon at bounding box center [1176, 12] width 10 height 10
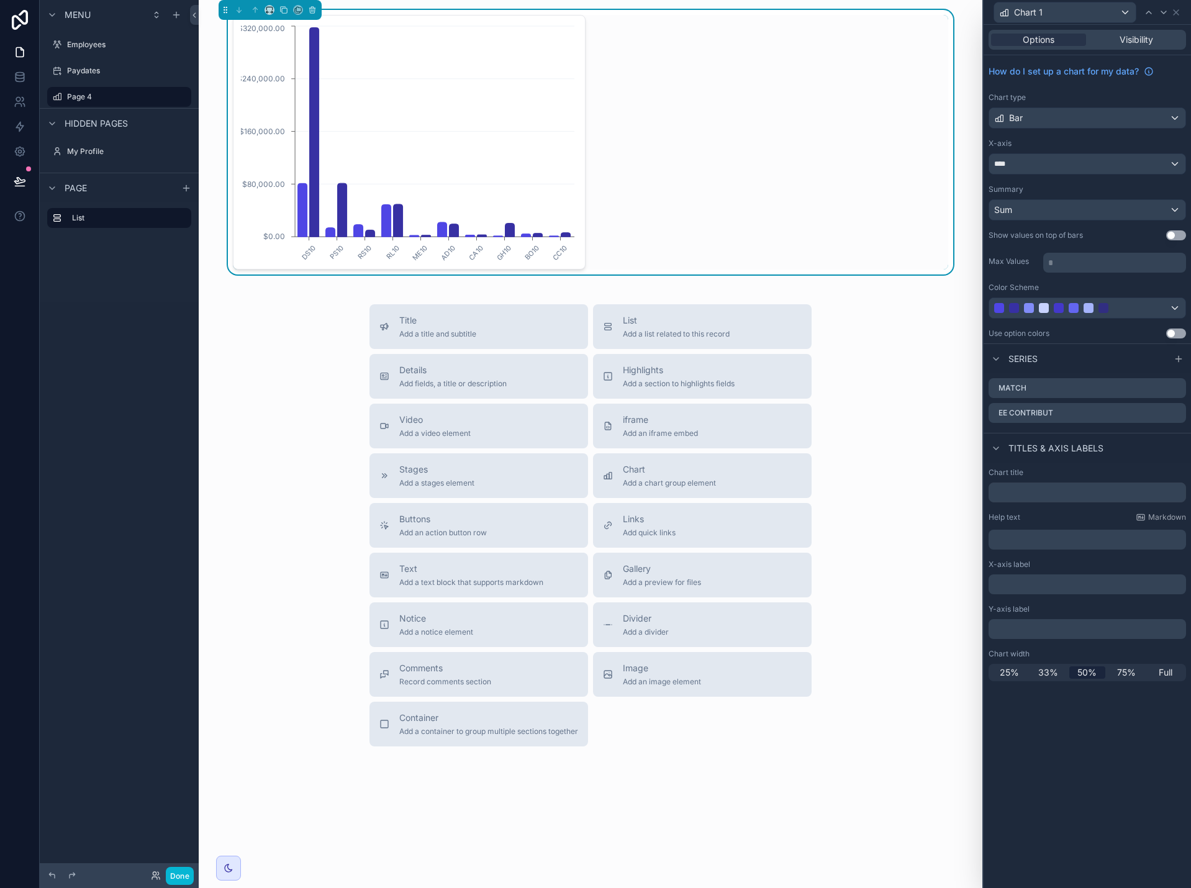
click at [1178, 6] on div "Chart 1" at bounding box center [1088, 12] width 198 height 24
click at [1179, 15] on icon at bounding box center [1176, 12] width 5 height 5
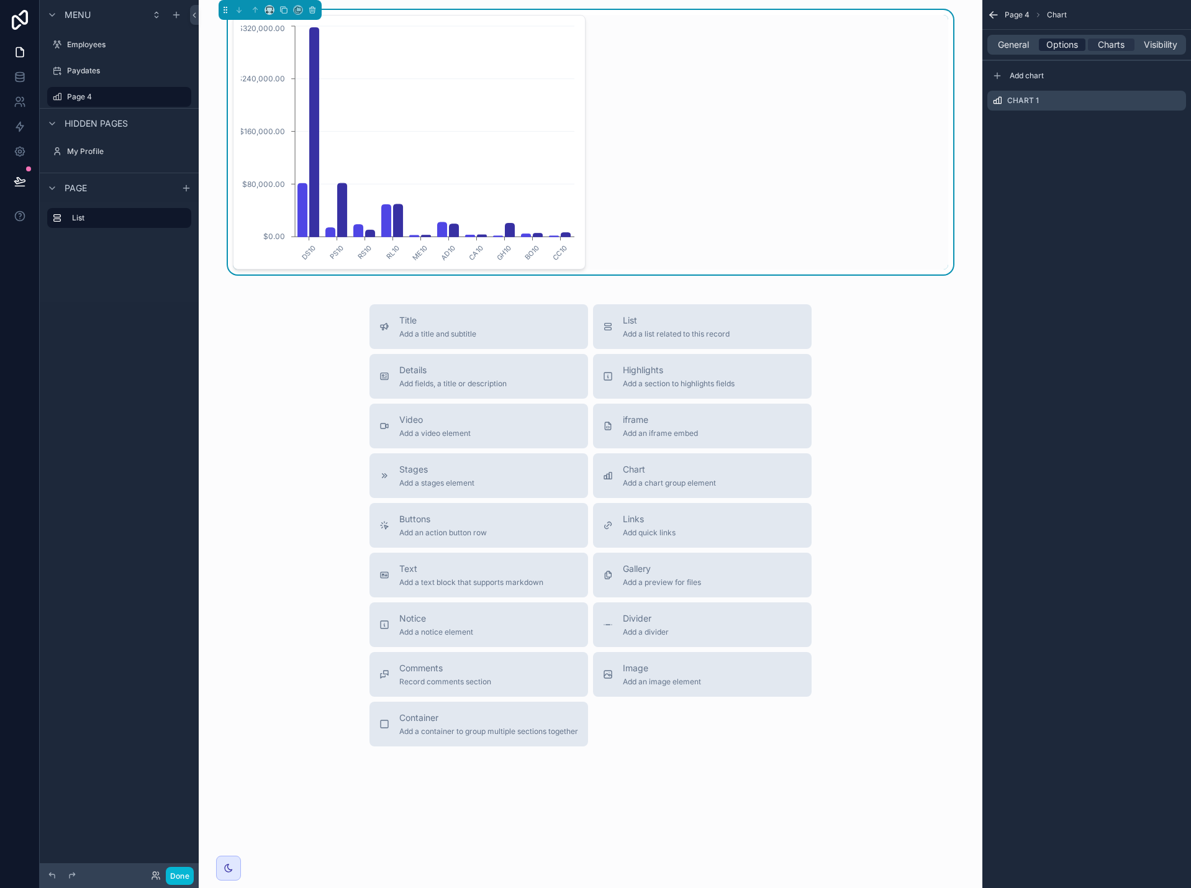
click at [1067, 48] on span "Options" at bounding box center [1063, 45] width 32 height 12
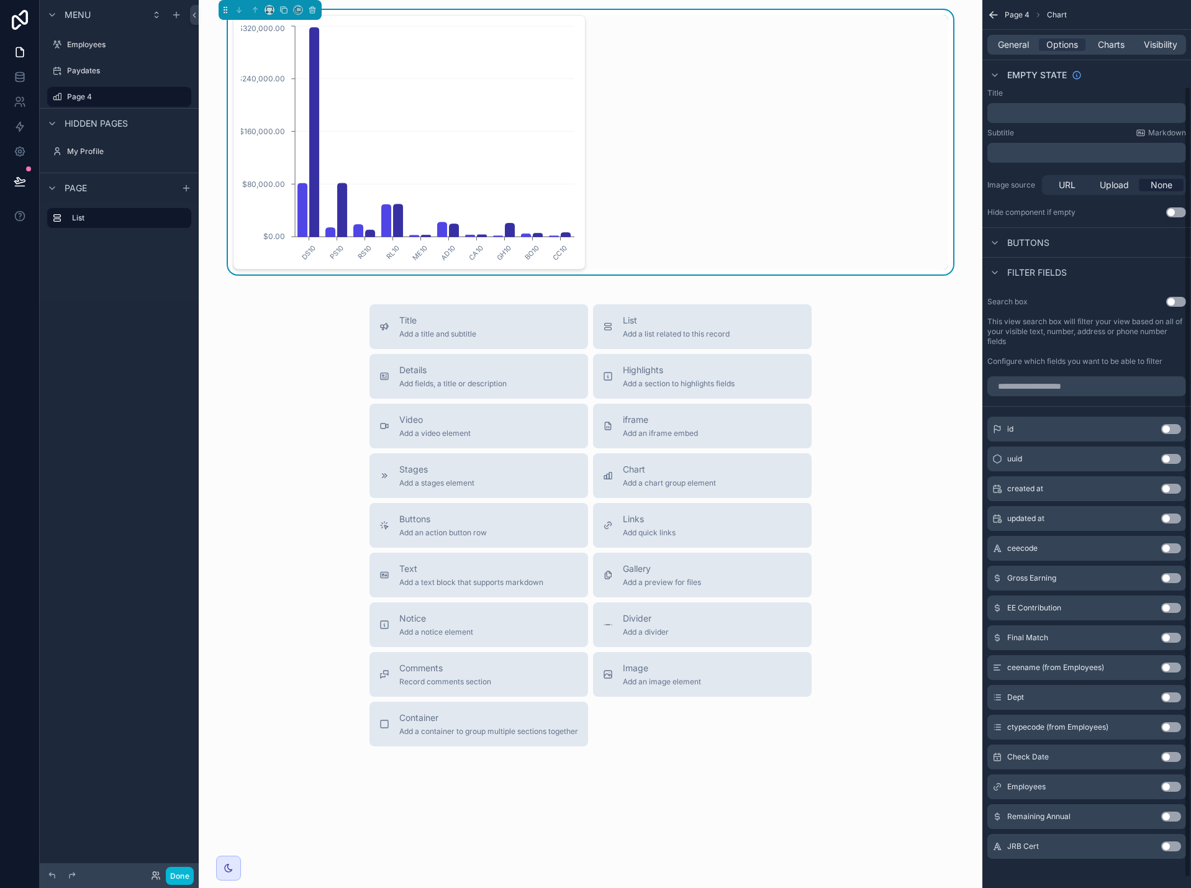
scroll to position [108, 0]
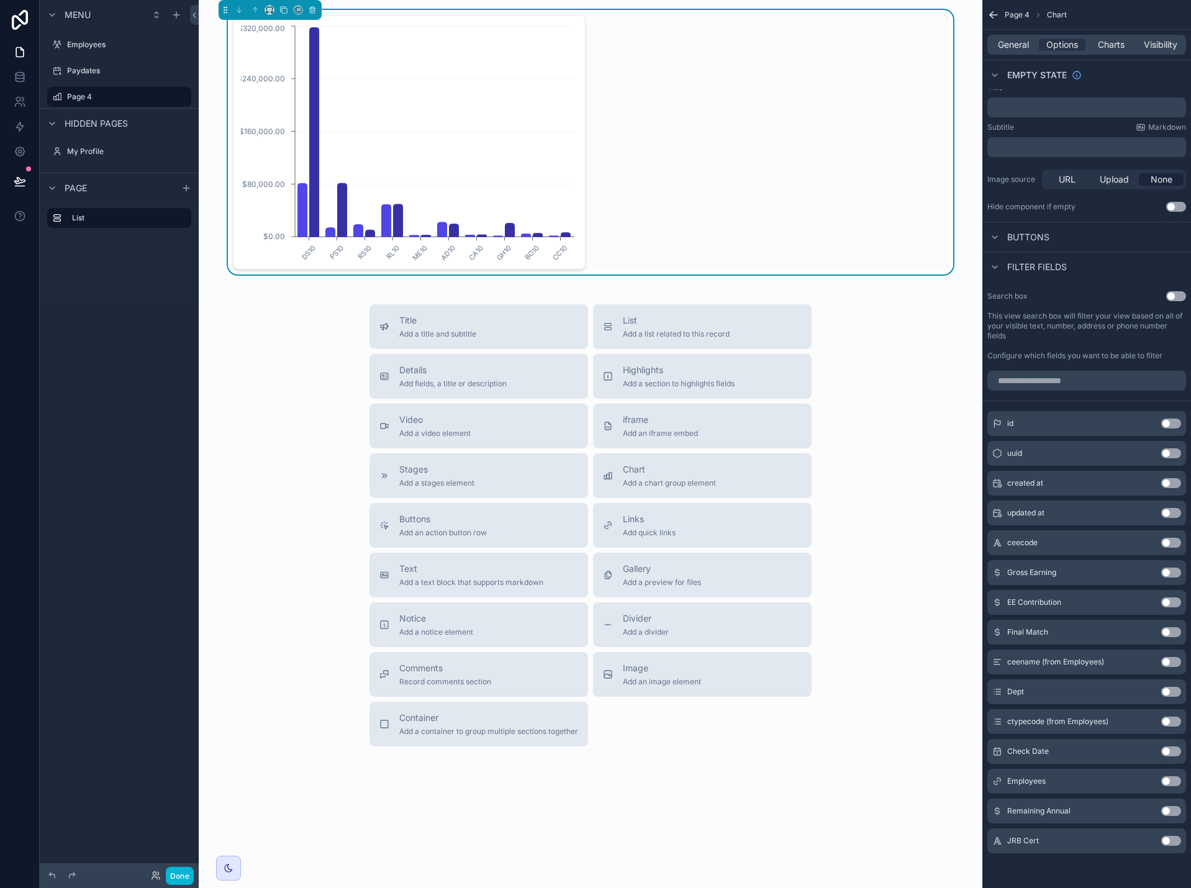
click at [1168, 751] on button "Use setting" at bounding box center [1172, 752] width 20 height 10
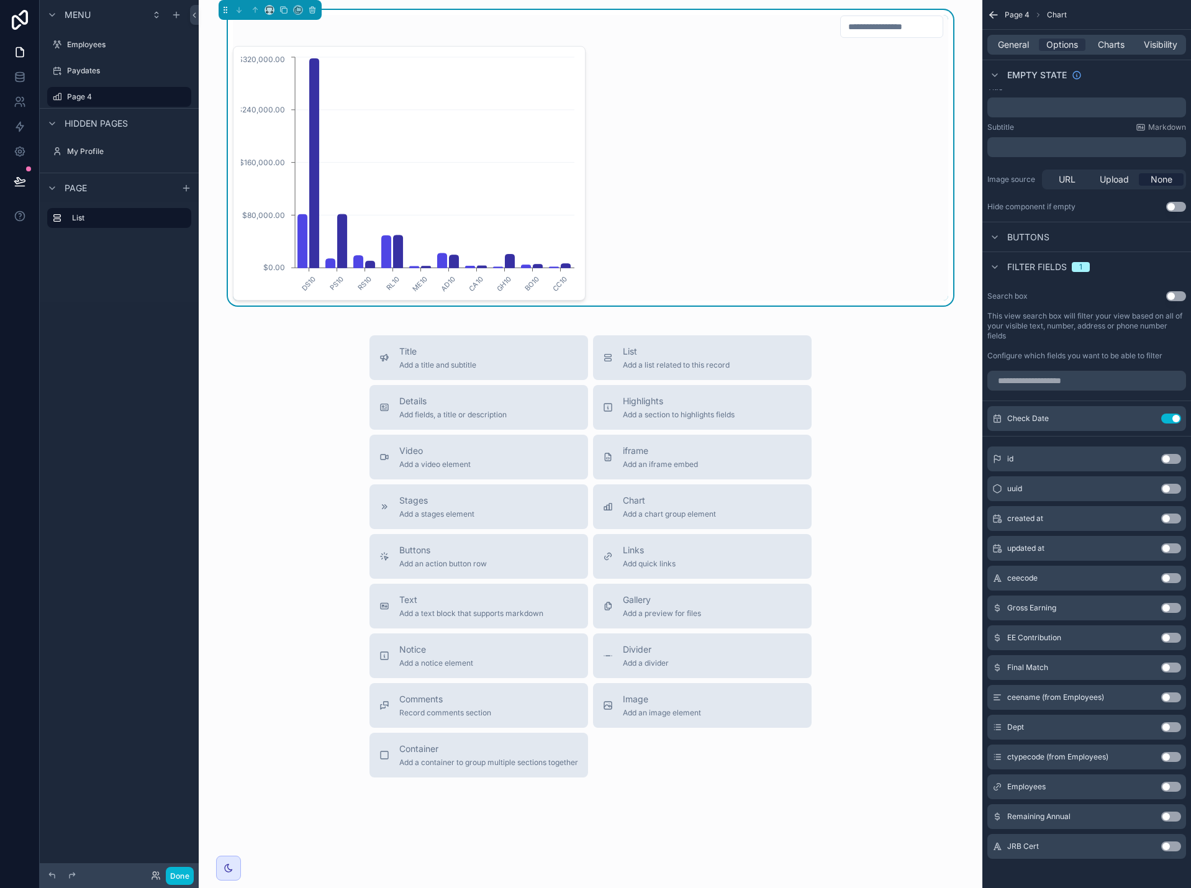
click at [896, 211] on div "DS10 PS10 RS10 RL10 ME10 AD10 CA10 GH10 BO10 CC10 $0.00 $80,000.00 $160,000.00 …" at bounding box center [591, 173] width 716 height 255
click at [1112, 44] on span "Charts" at bounding box center [1111, 45] width 27 height 12
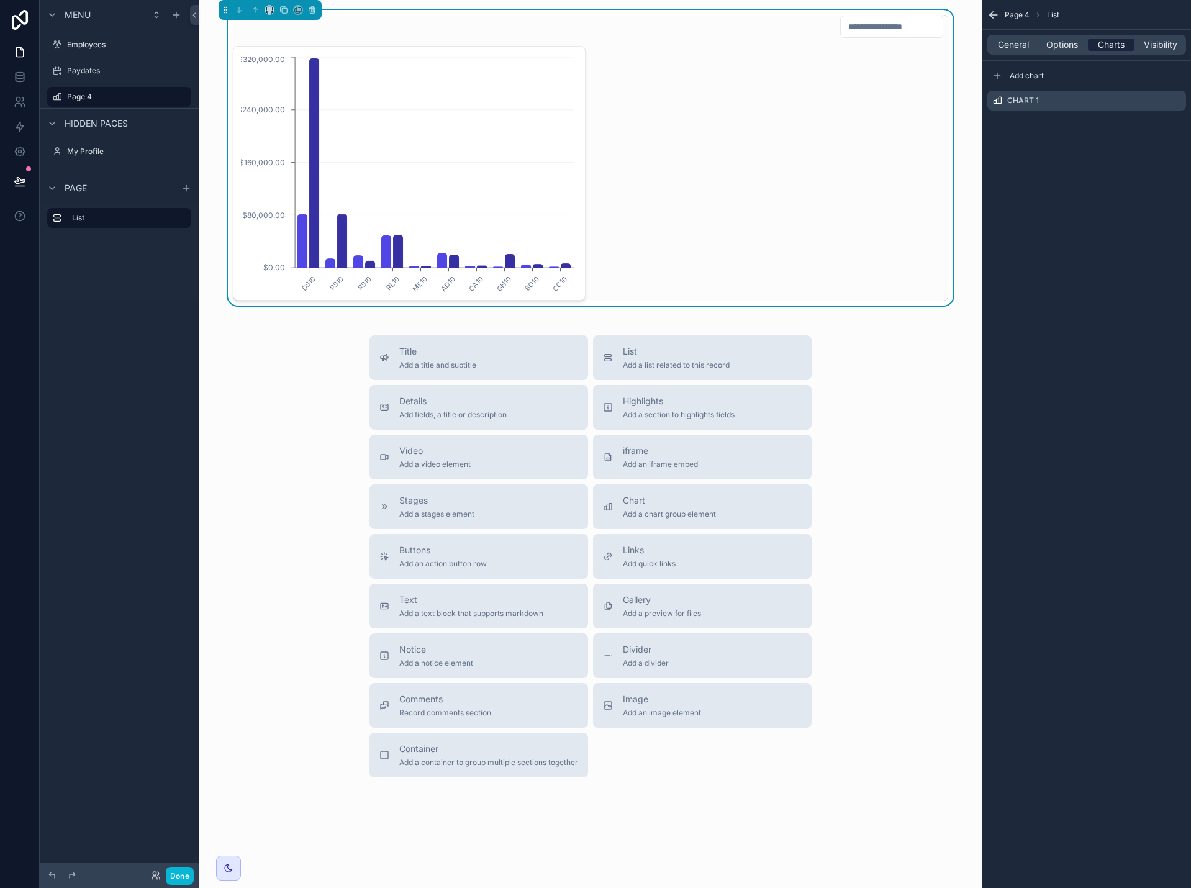
scroll to position [0, 0]
click at [1175, 100] on icon "scrollable content" at bounding box center [1176, 101] width 10 height 10
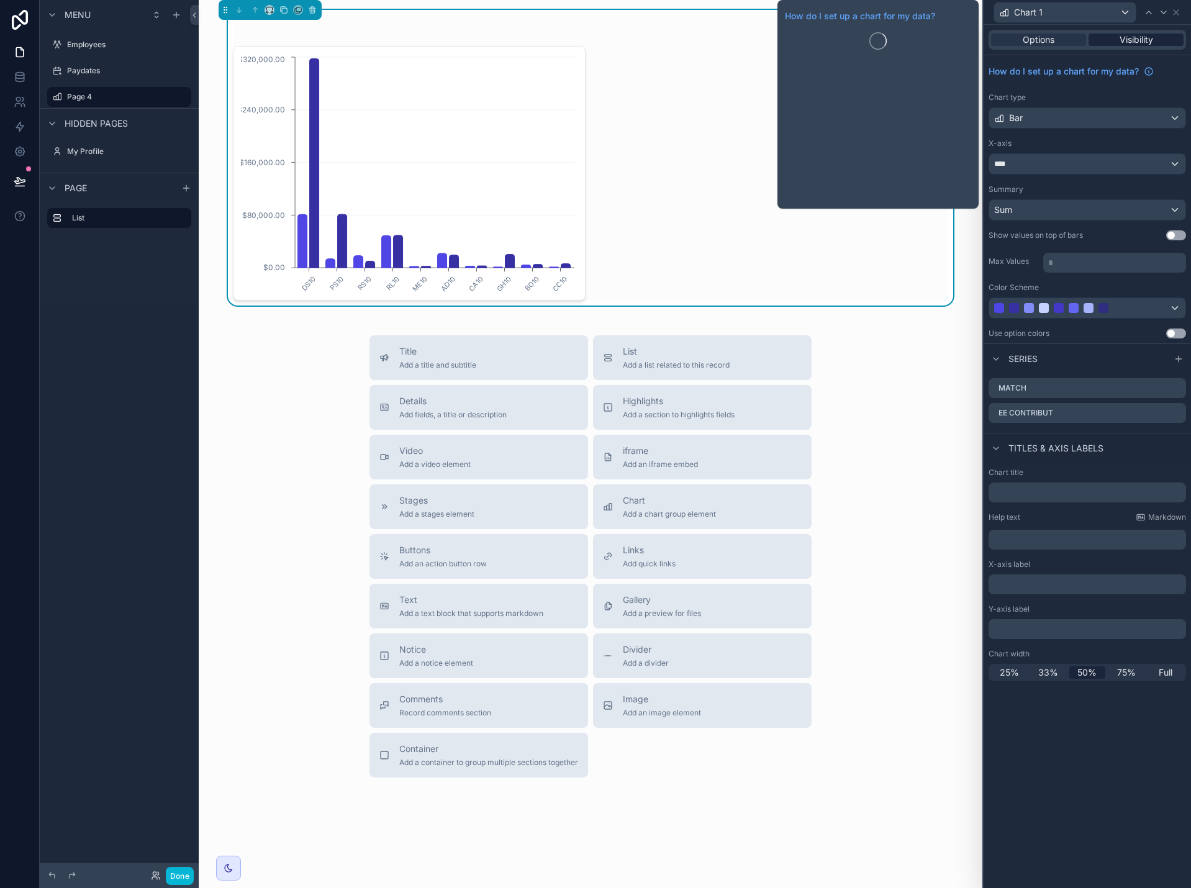
click at [1145, 43] on span "Visibility" at bounding box center [1137, 40] width 34 height 12
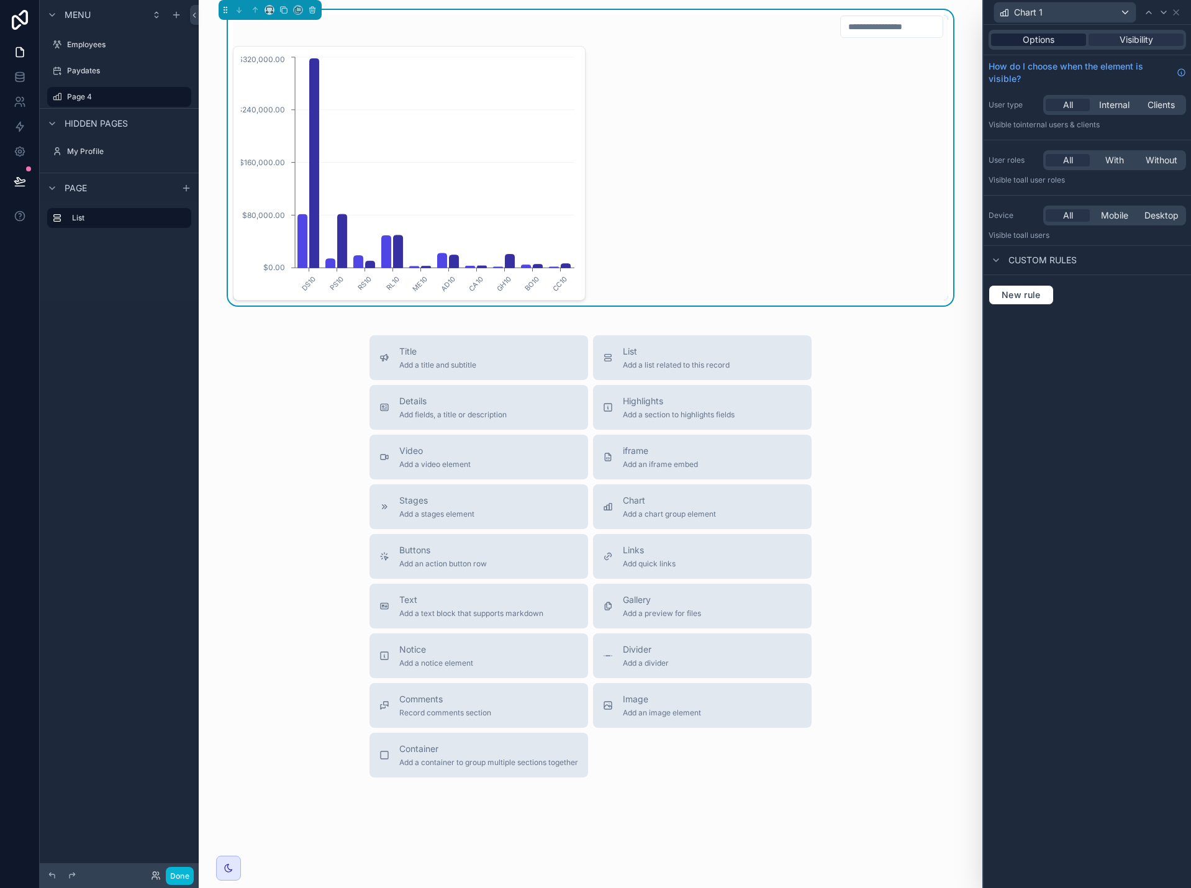
click at [1062, 43] on div "Options" at bounding box center [1038, 40] width 95 height 12
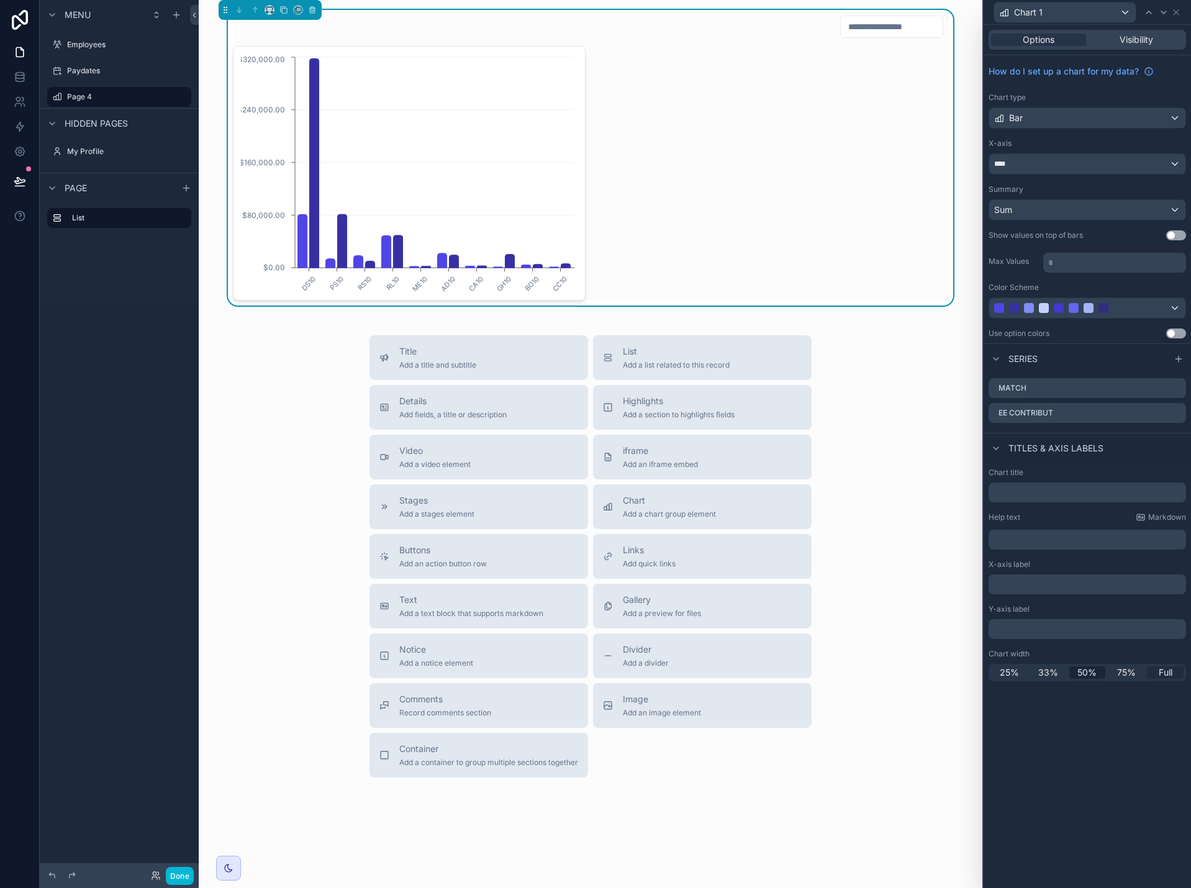
click at [1170, 672] on span "Full" at bounding box center [1166, 672] width 14 height 12
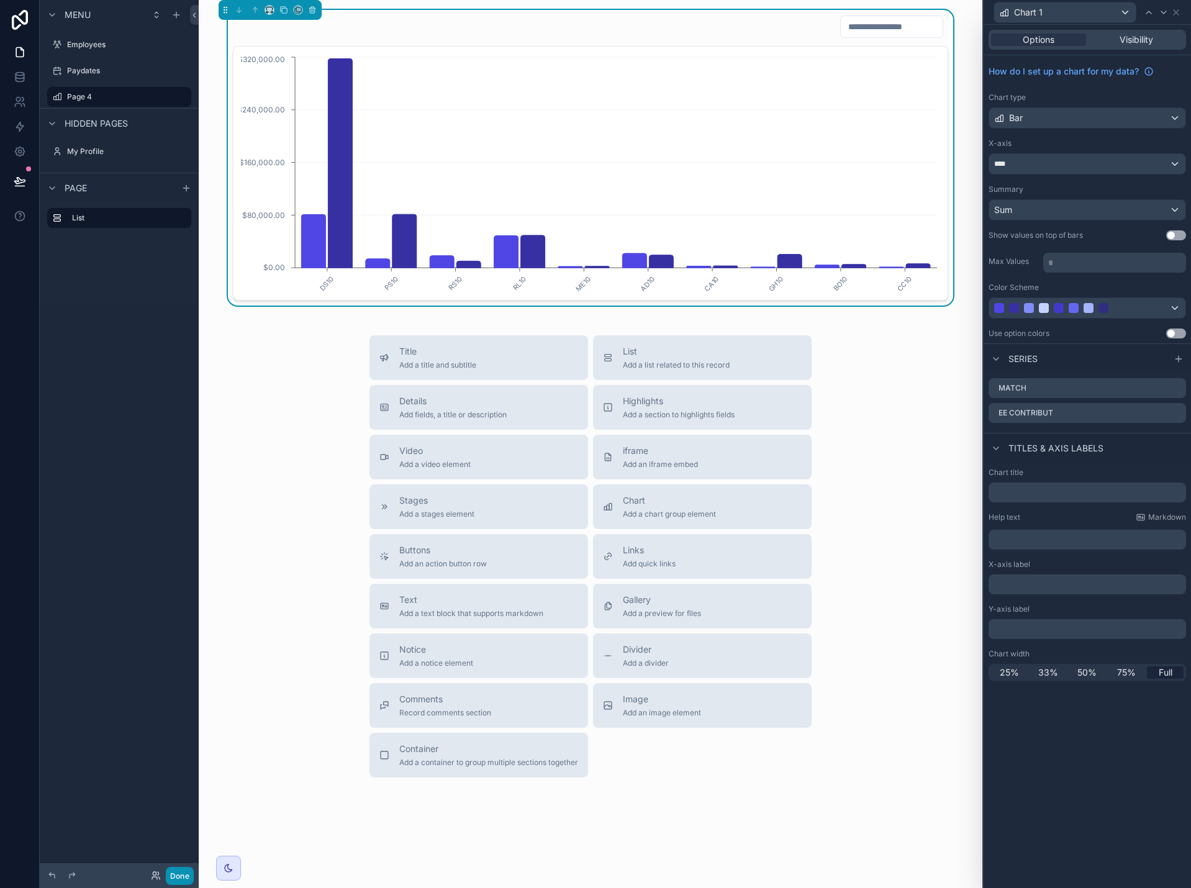
click at [178, 880] on button "Done" at bounding box center [180, 876] width 28 height 18
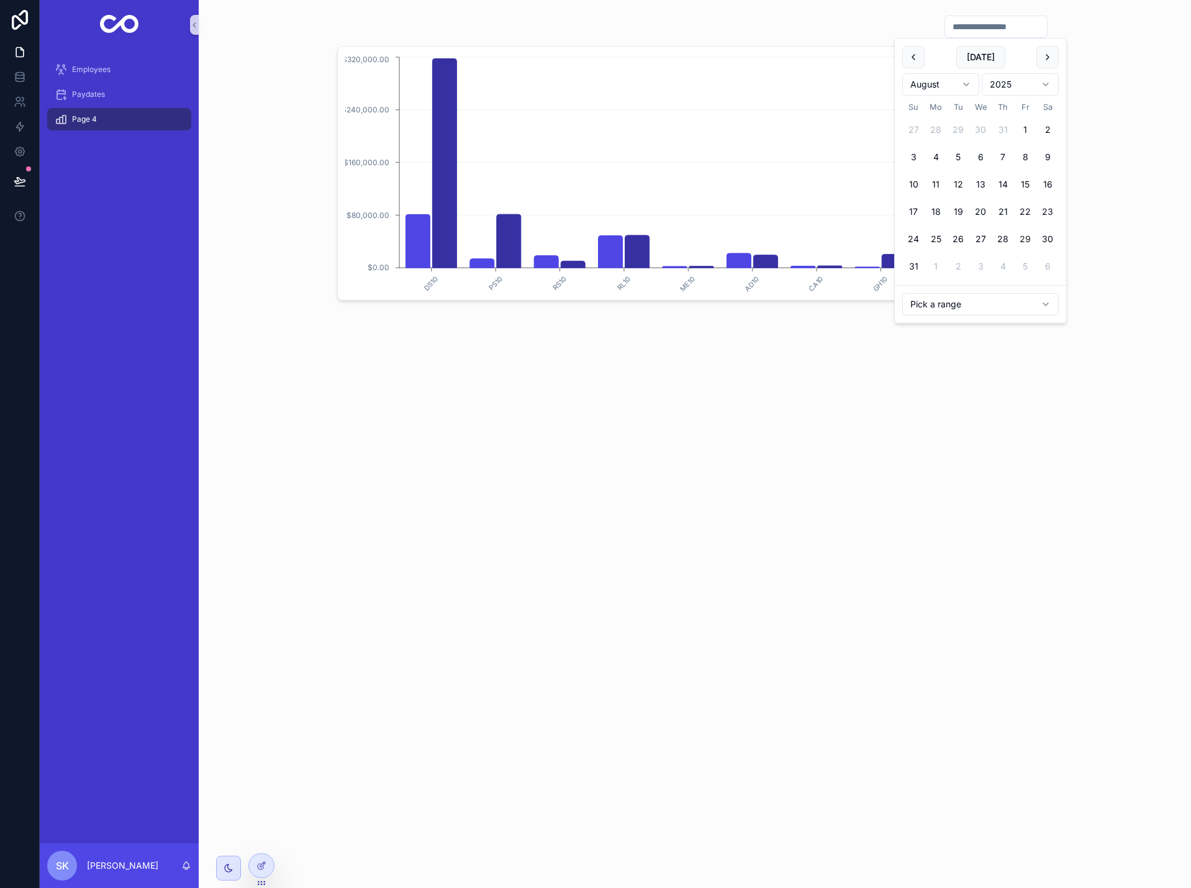
click at [1024, 24] on input "scrollable content" at bounding box center [996, 26] width 102 height 17
click at [917, 265] on button "31" at bounding box center [914, 266] width 22 height 22
type input "**********"
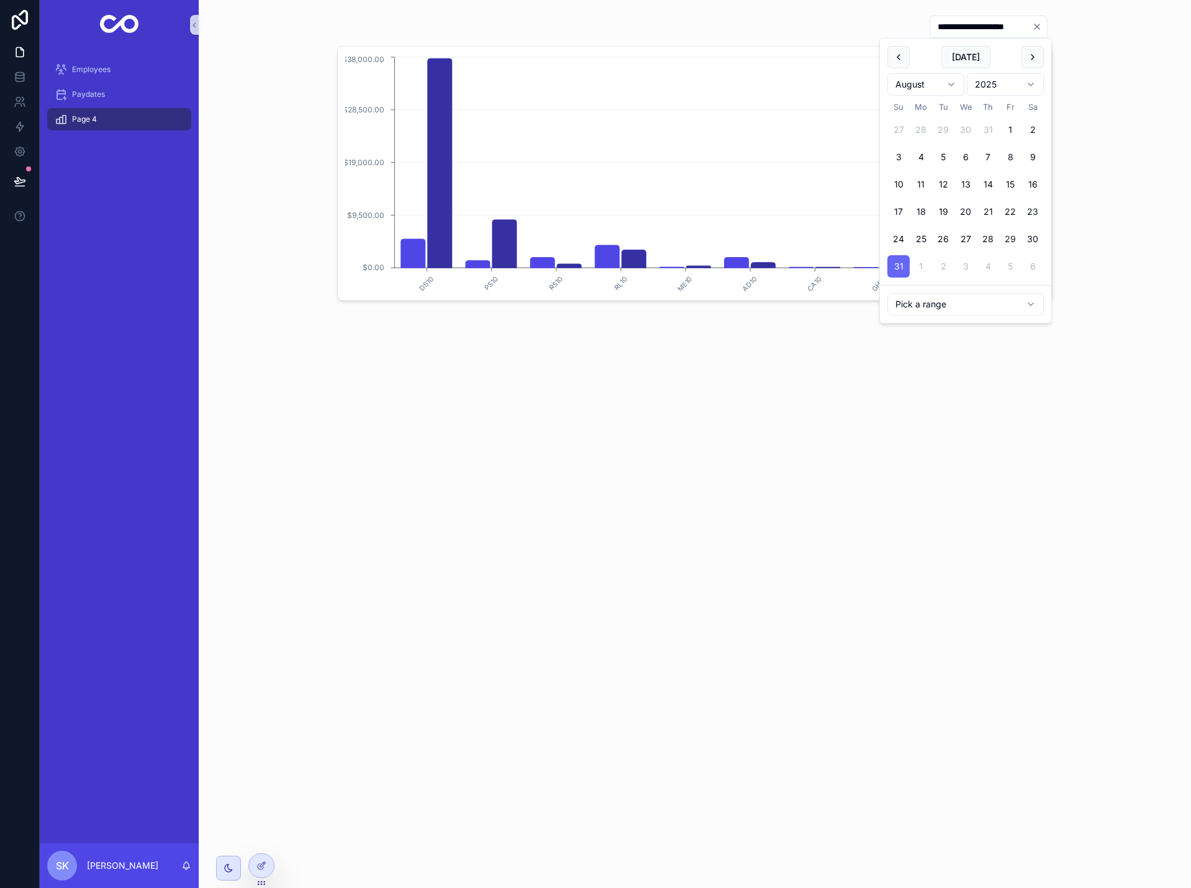
click at [930, 427] on div "**********" at bounding box center [695, 444] width 993 height 888
click at [262, 868] on icon at bounding box center [262, 866] width 10 height 10
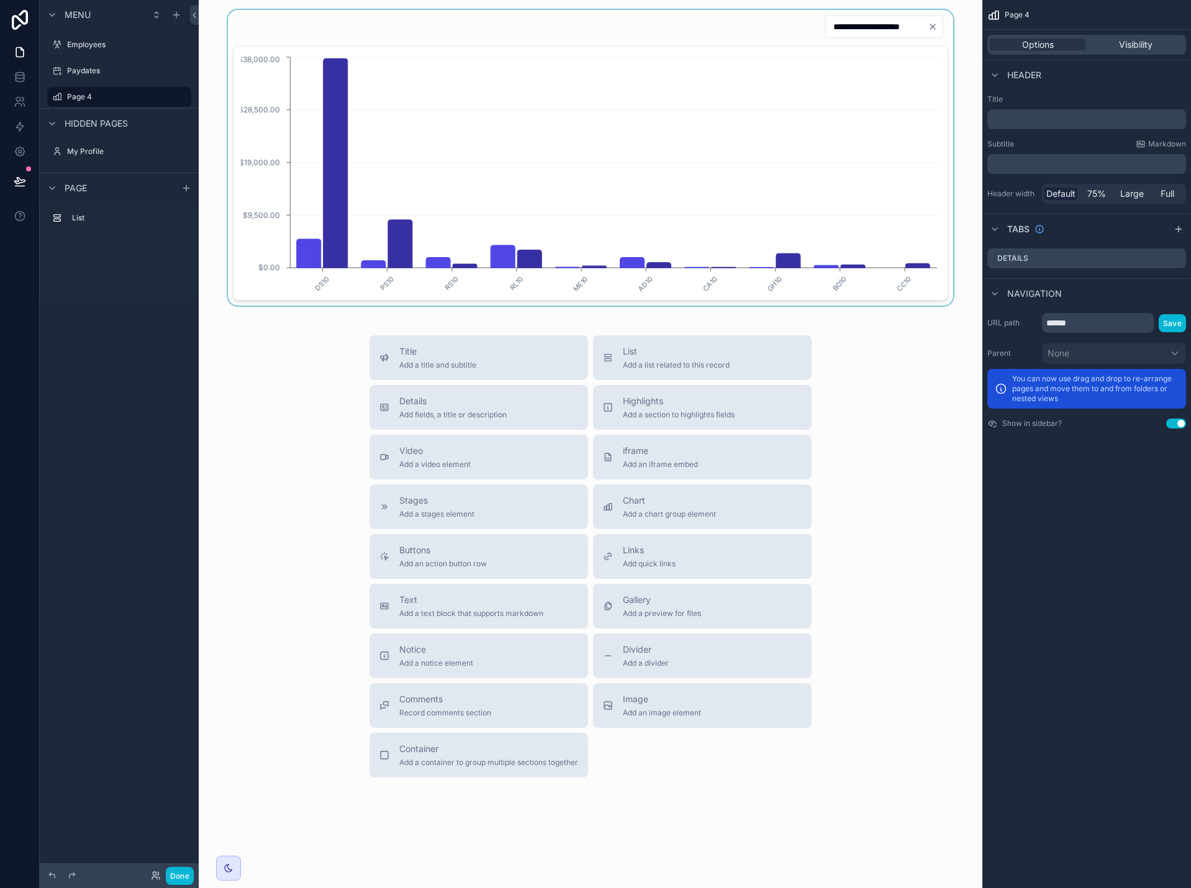
click at [948, 229] on div "scrollable content" at bounding box center [591, 158] width 764 height 296
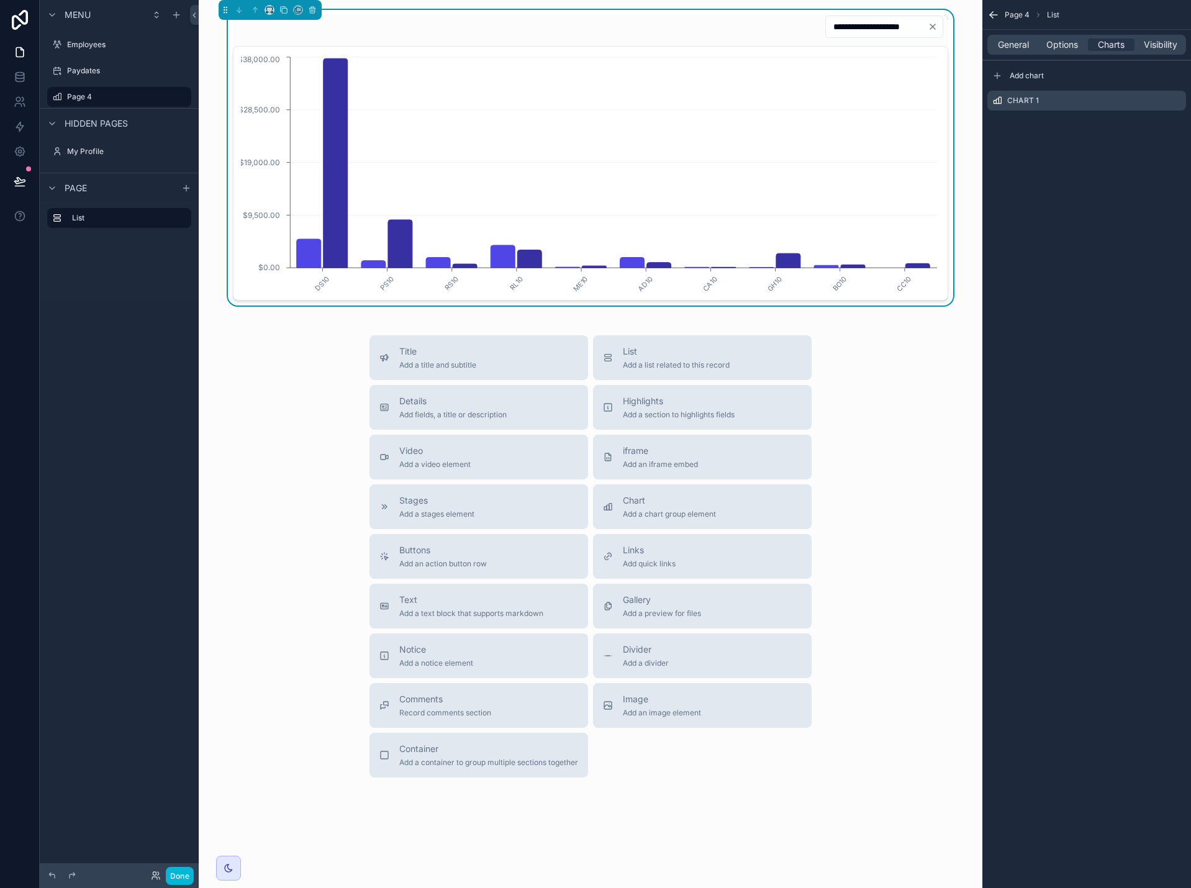
click at [992, 14] on icon "scrollable content" at bounding box center [994, 15] width 12 height 12
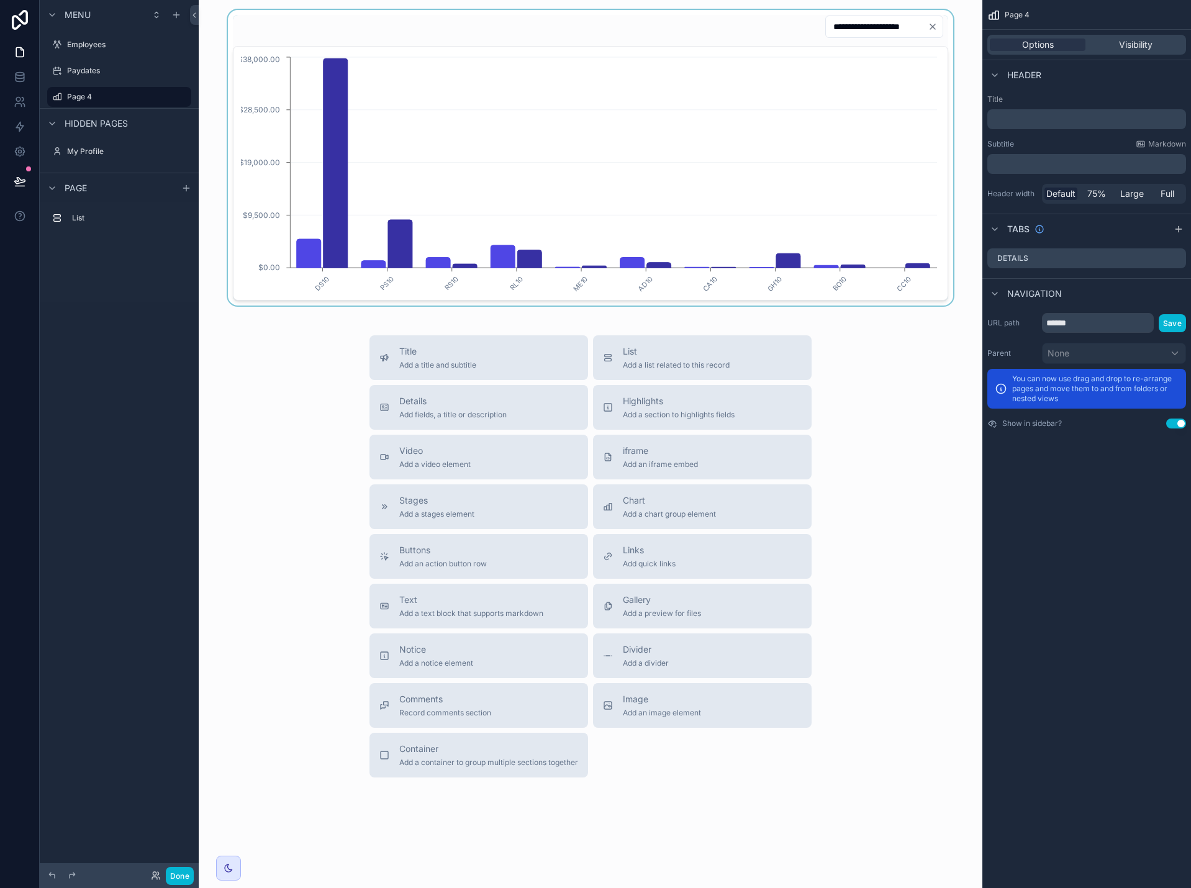
click at [947, 84] on div "scrollable content" at bounding box center [591, 158] width 764 height 296
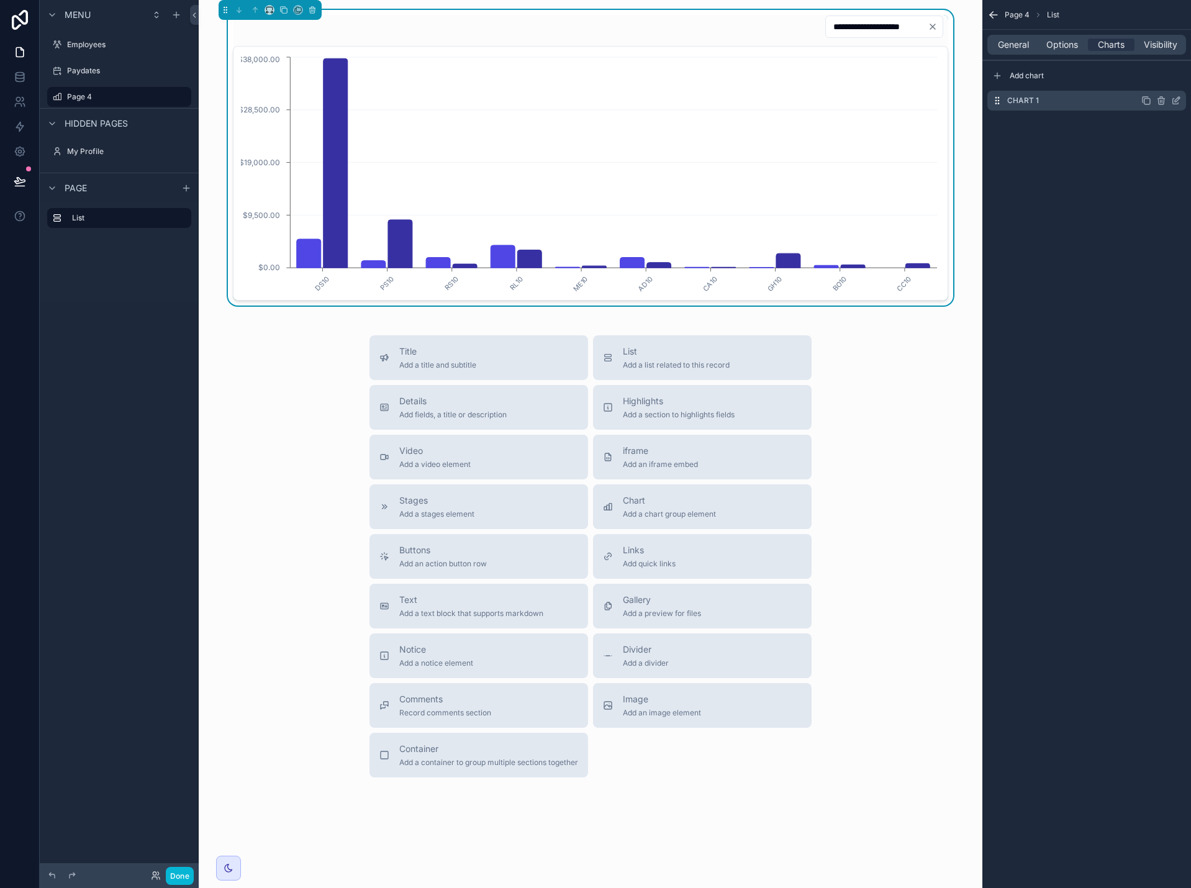
click at [1145, 102] on icon "scrollable content" at bounding box center [1147, 101] width 10 height 10
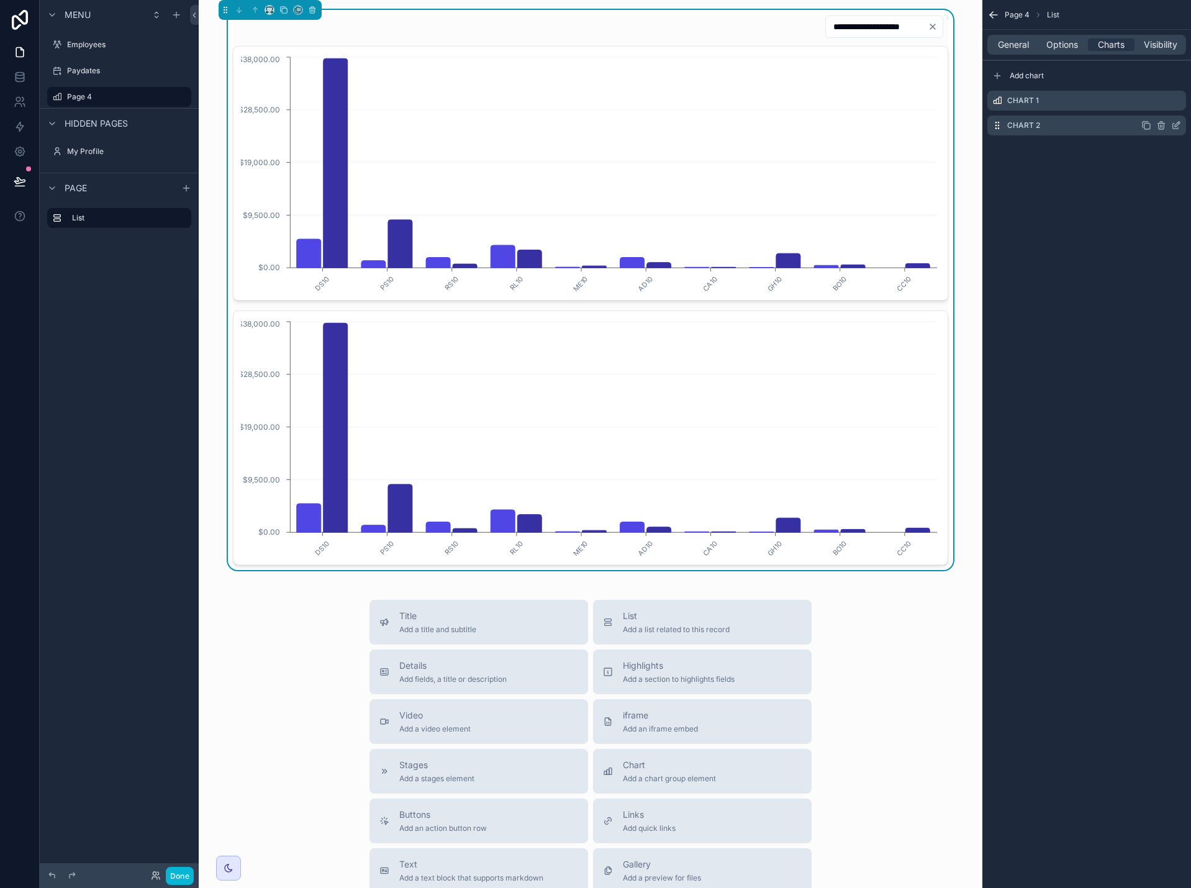
click at [1180, 125] on icon "scrollable content" at bounding box center [1176, 126] width 10 height 10
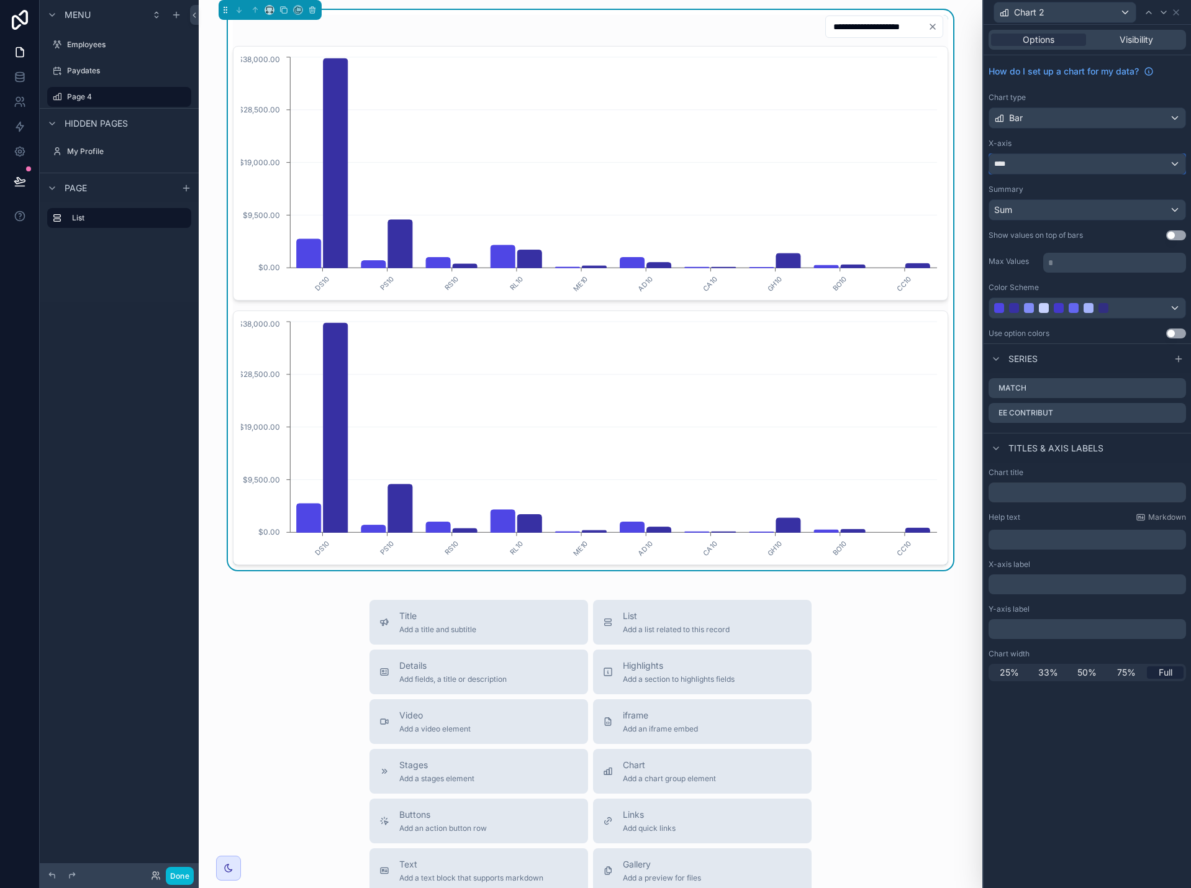
click at [1171, 161] on div "****" at bounding box center [1088, 164] width 196 height 20
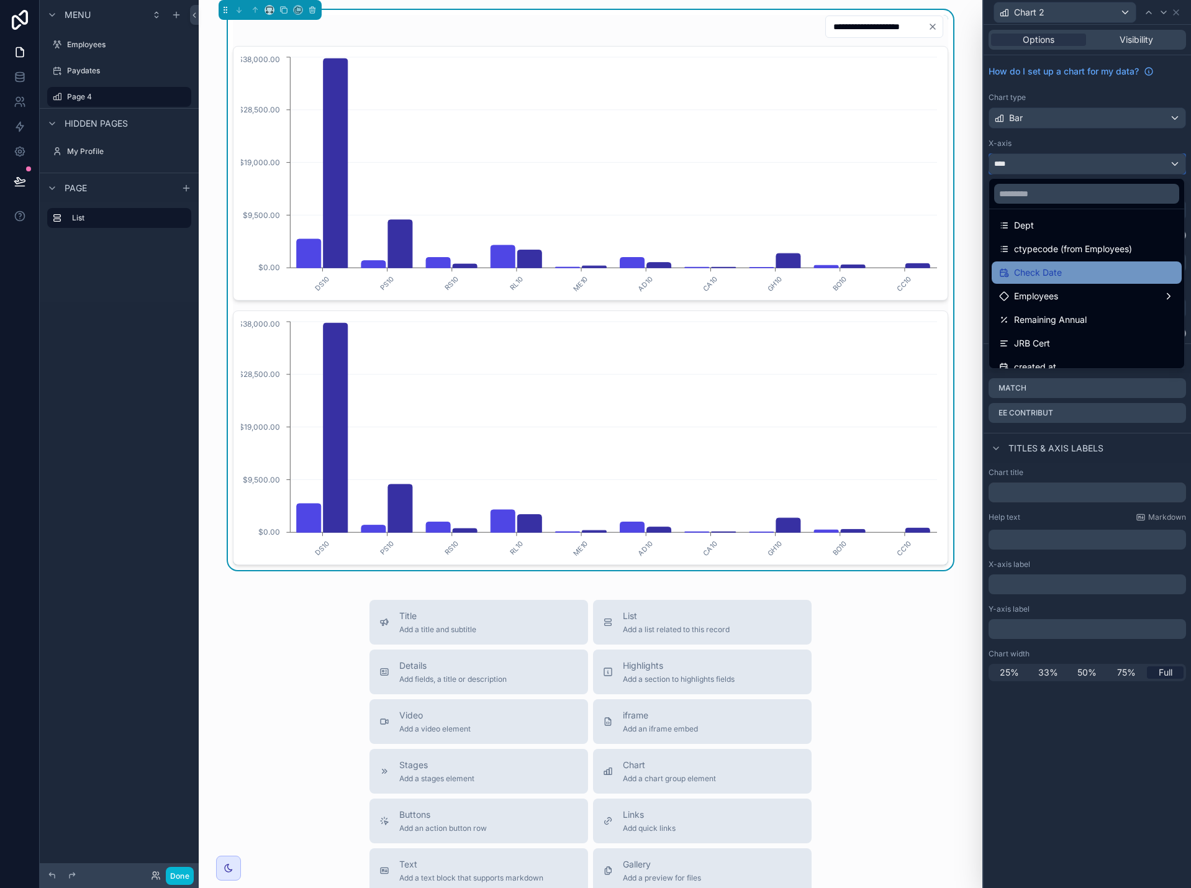
scroll to position [168, 0]
click at [1125, 254] on span "ctypecode (from Employees)" at bounding box center [1073, 251] width 118 height 15
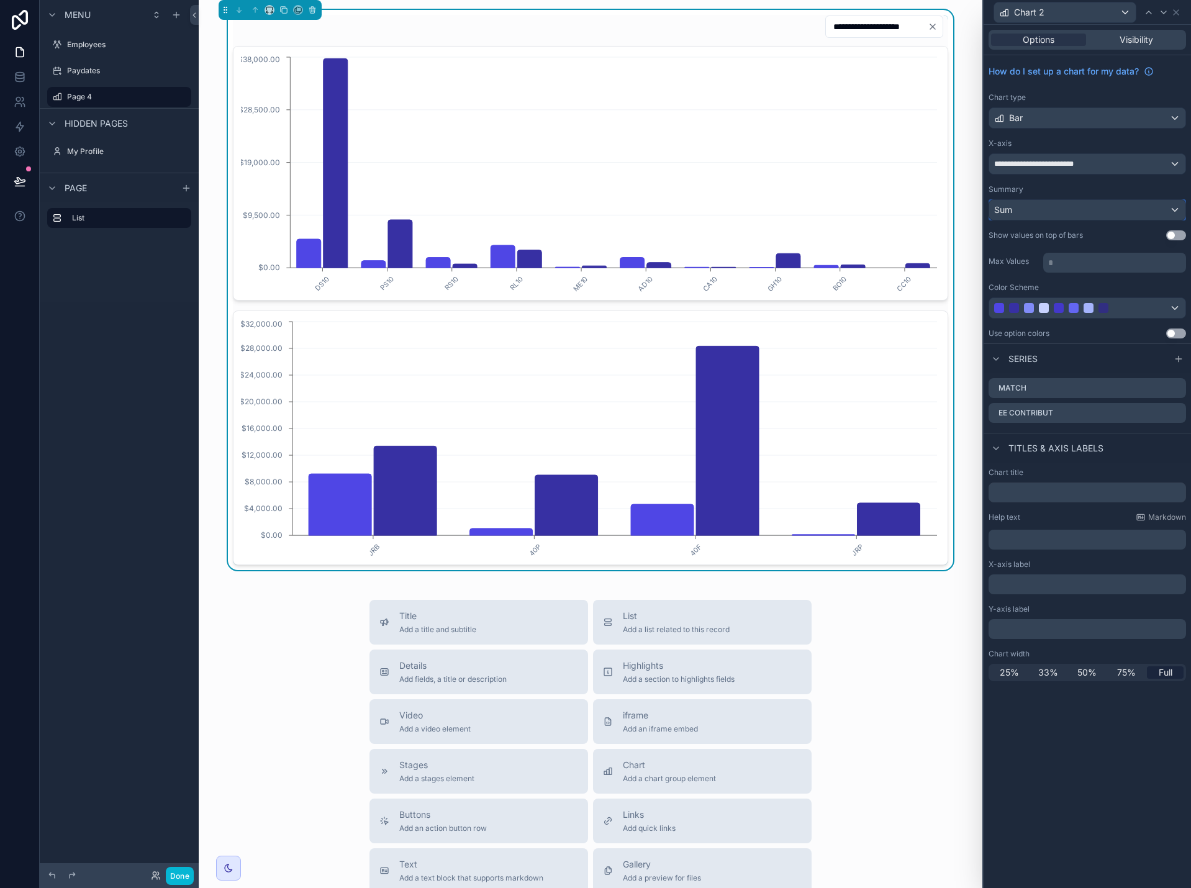
click at [1080, 214] on div "Sum" at bounding box center [1088, 210] width 196 height 20
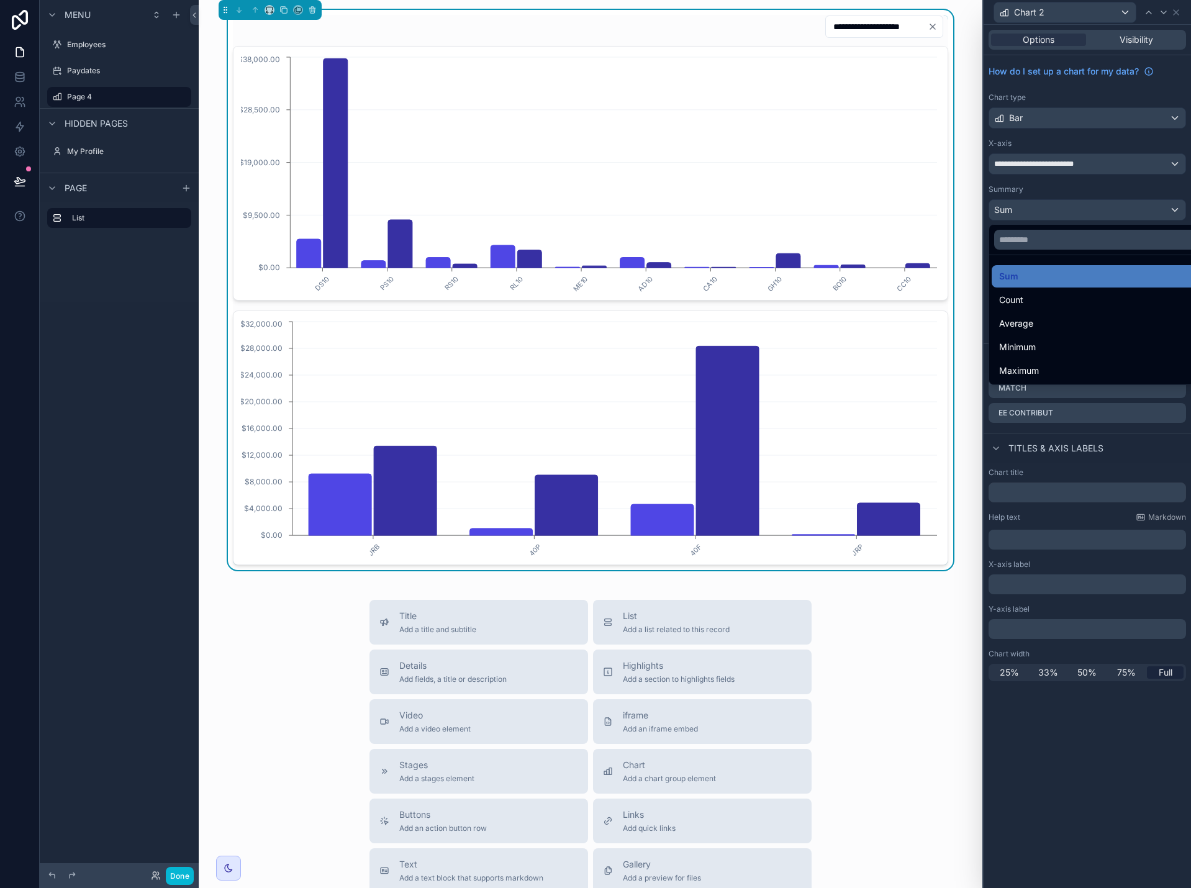
click at [947, 649] on div "Title Add a title and subtitle List Add a list related to this record Details A…" at bounding box center [591, 821] width 764 height 442
click at [175, 885] on div "Done" at bounding box center [119, 875] width 159 height 25
drag, startPoint x: 183, startPoint y: 871, endPoint x: 225, endPoint y: 826, distance: 61.5
click at [183, 872] on button "Done" at bounding box center [180, 876] width 28 height 18
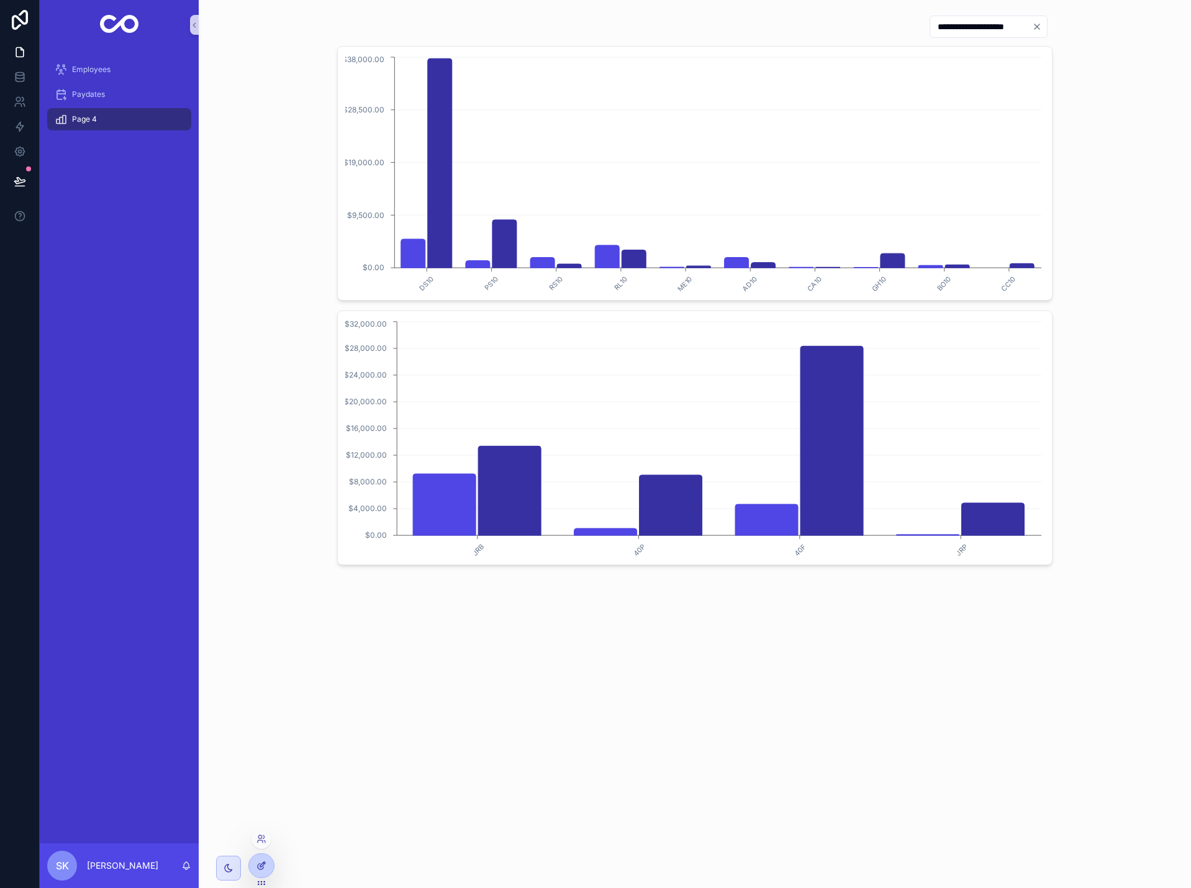
click at [262, 873] on div at bounding box center [261, 866] width 25 height 24
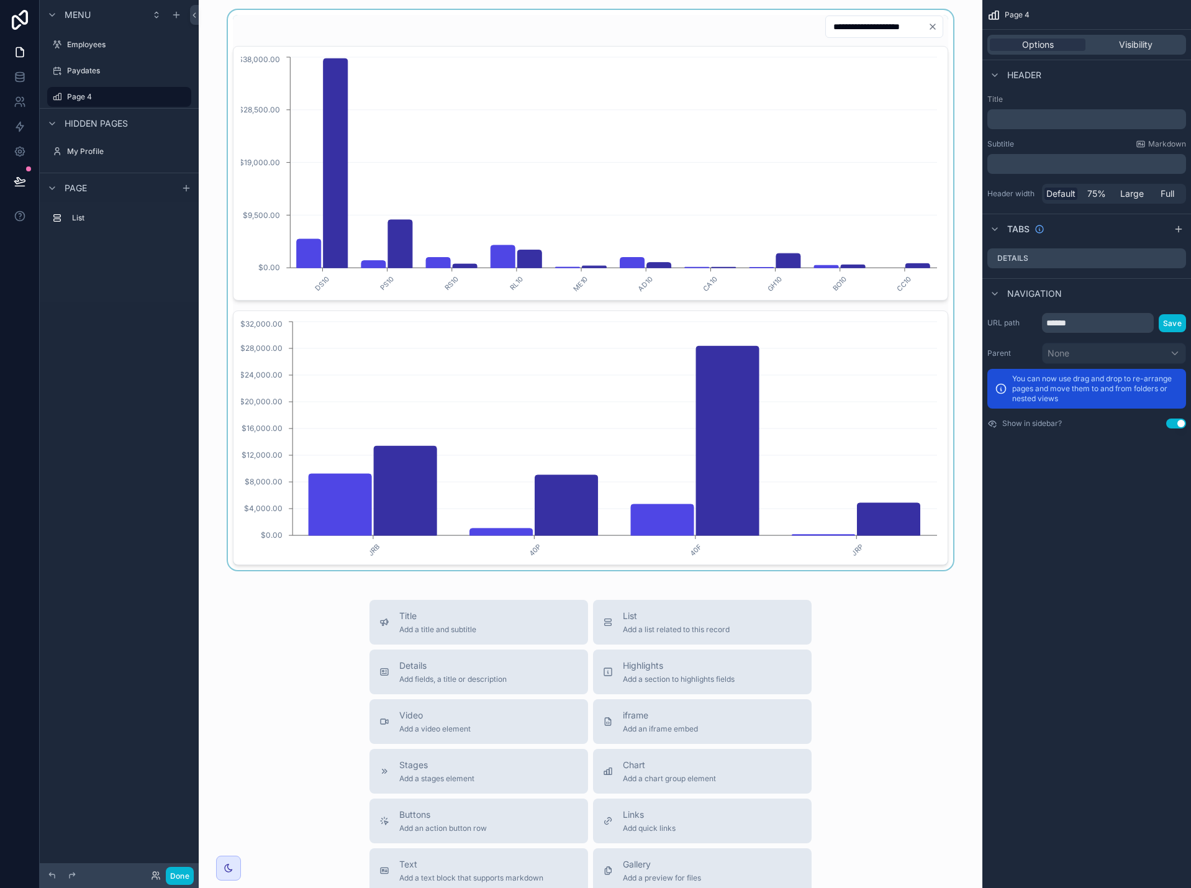
click at [950, 380] on div "scrollable content" at bounding box center [591, 290] width 764 height 560
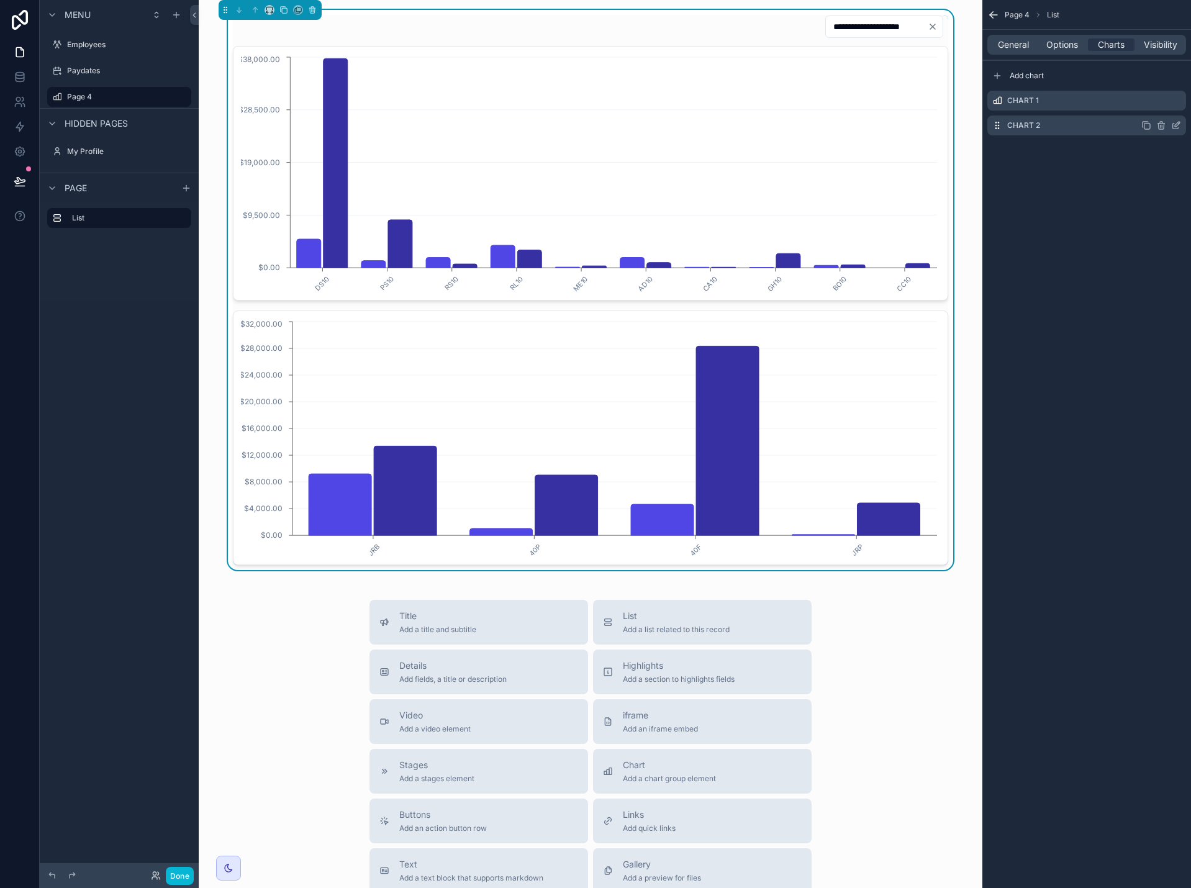
click at [1178, 125] on icon "scrollable content" at bounding box center [1176, 126] width 10 height 10
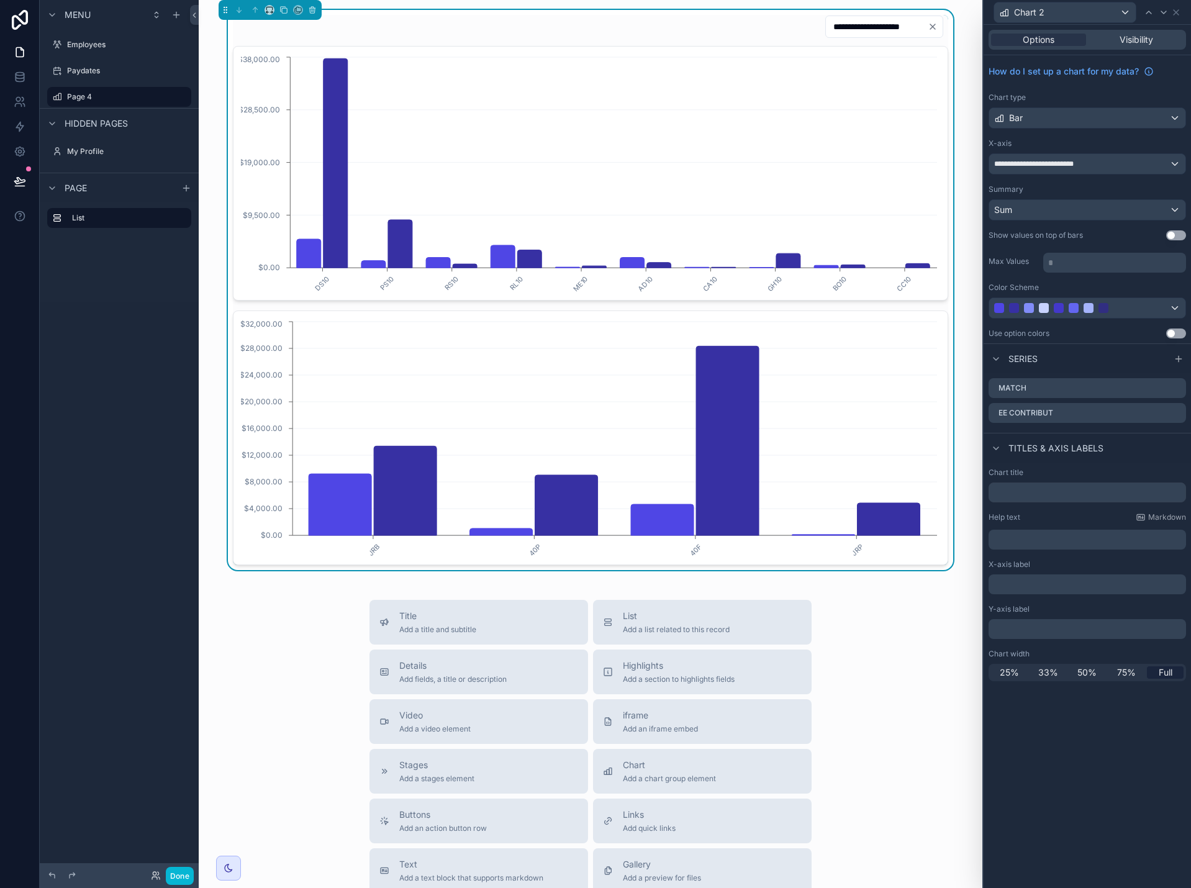
click at [1173, 235] on button "Use setting" at bounding box center [1177, 235] width 20 height 10
click at [1175, 388] on icon at bounding box center [1176, 388] width 10 height 10
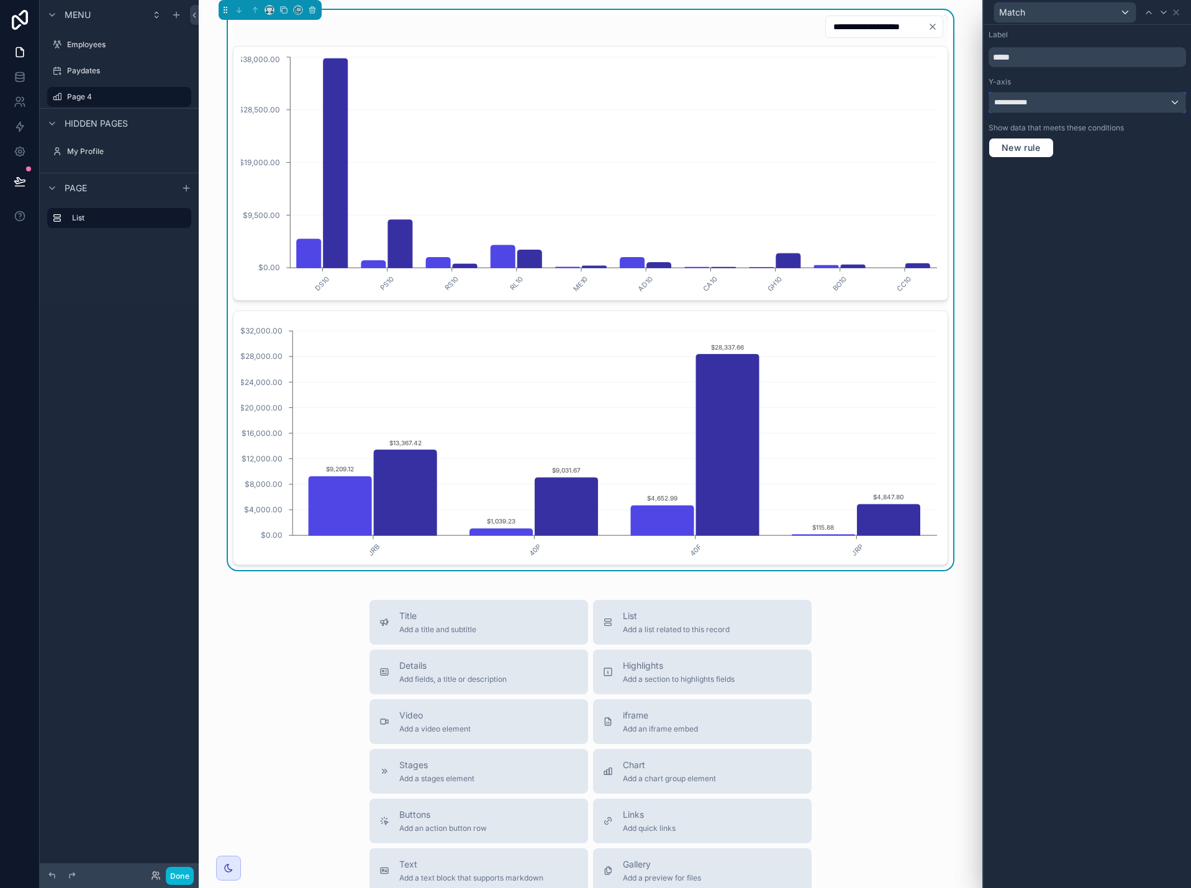
click at [1067, 101] on div "**********" at bounding box center [1088, 103] width 196 height 20
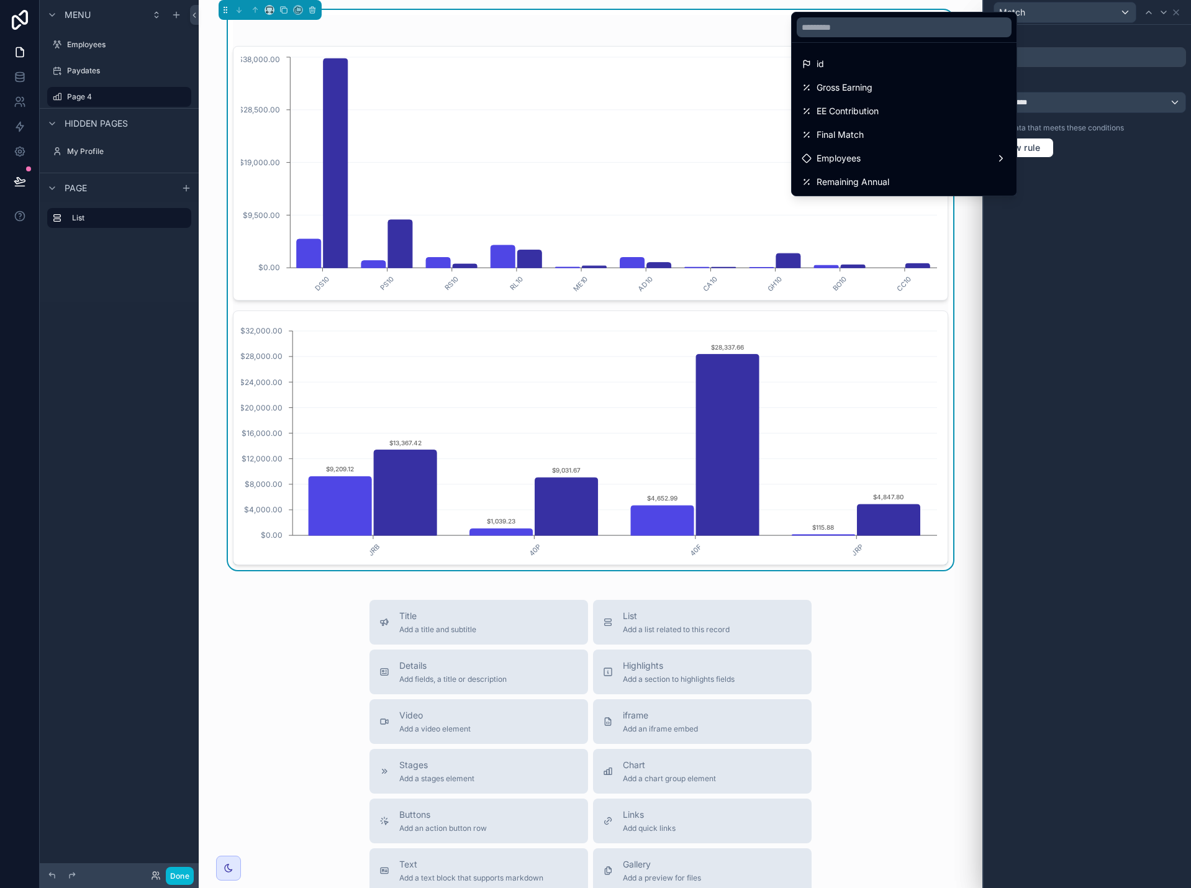
click at [1067, 101] on div at bounding box center [1087, 444] width 207 height 888
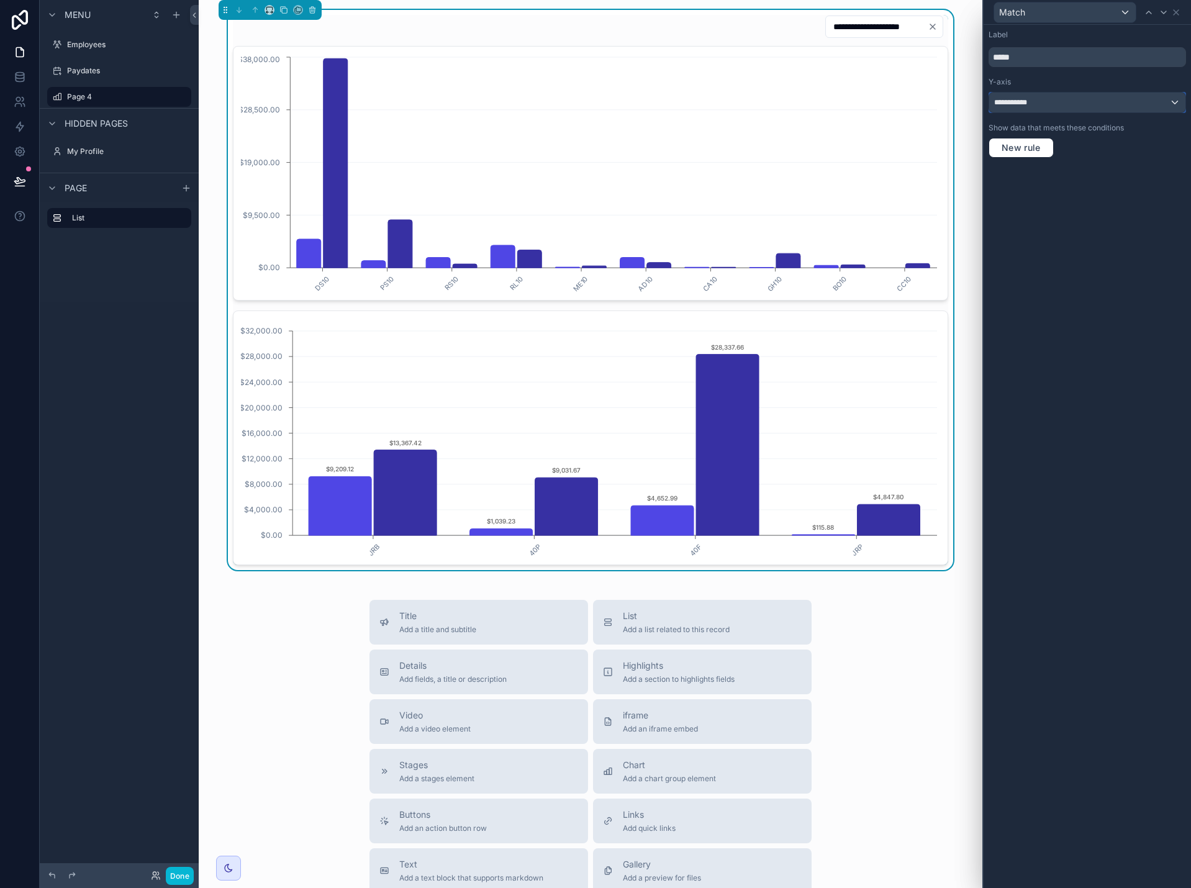
click at [1047, 105] on div "**********" at bounding box center [1088, 103] width 196 height 20
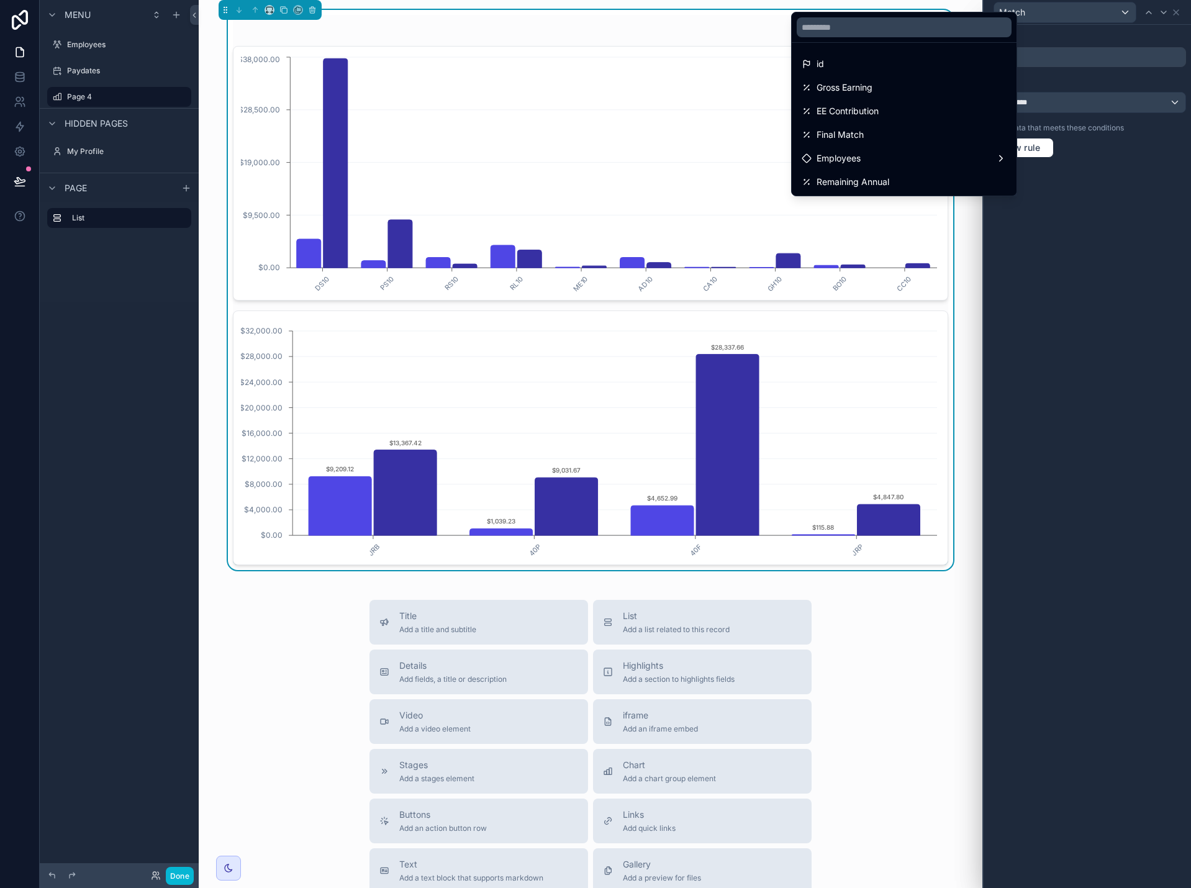
click at [1047, 105] on div at bounding box center [1087, 444] width 207 height 888
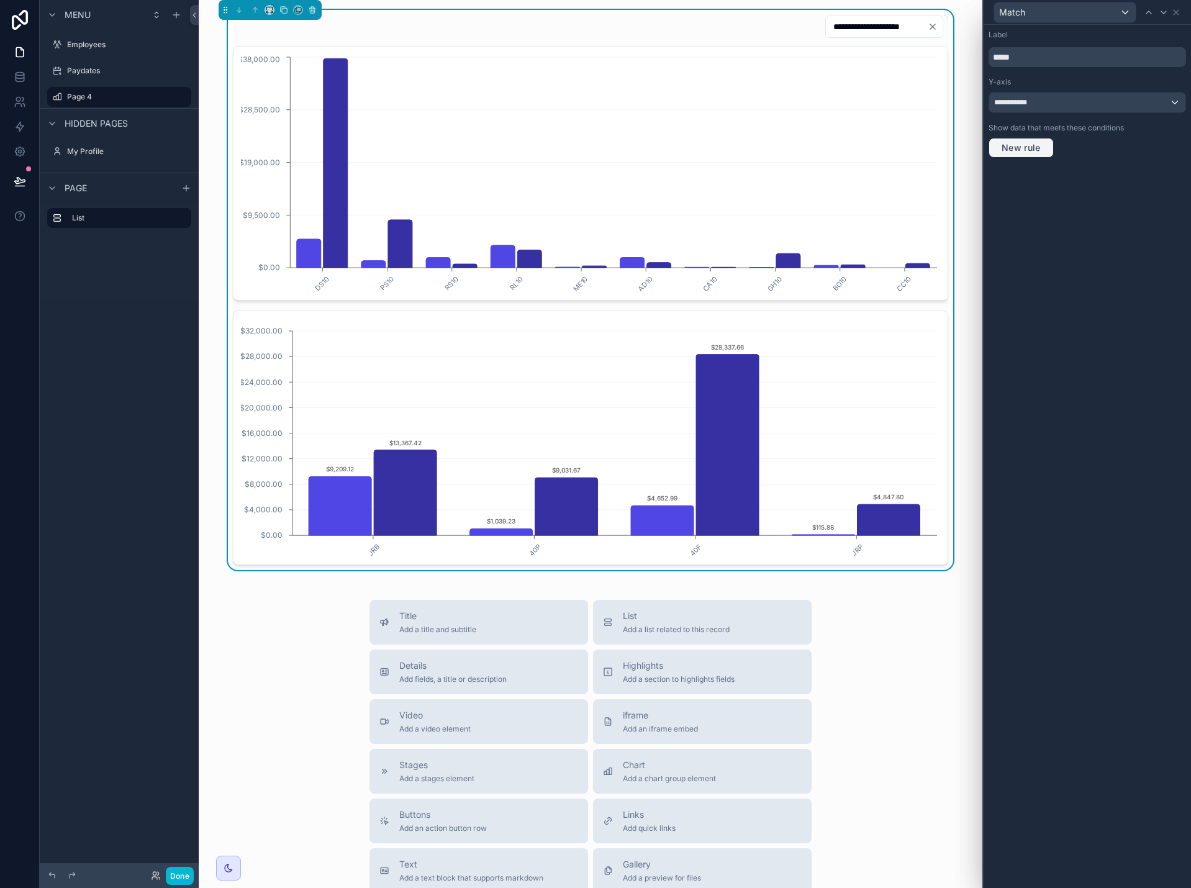
click at [1036, 152] on span "New rule" at bounding box center [1021, 147] width 49 height 11
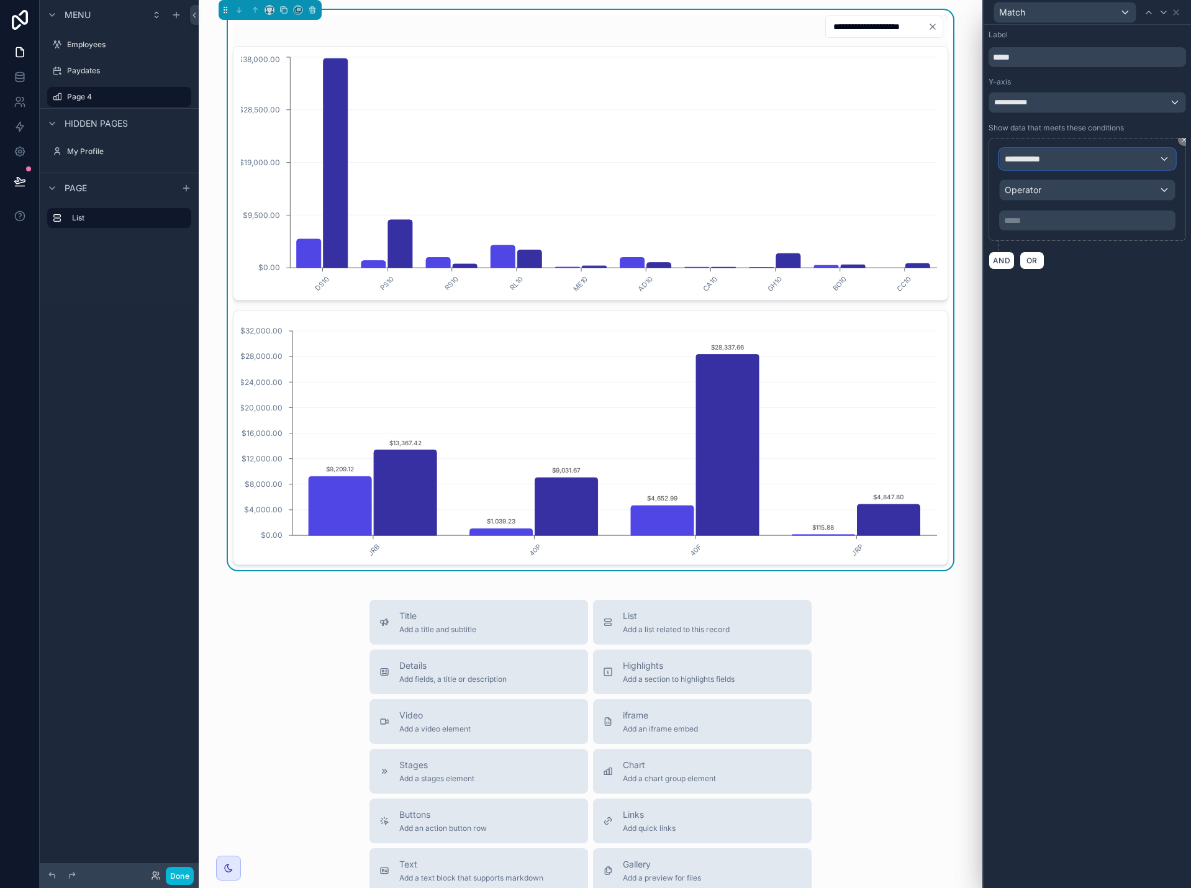
click at [1078, 161] on div "**********" at bounding box center [1087, 159] width 175 height 20
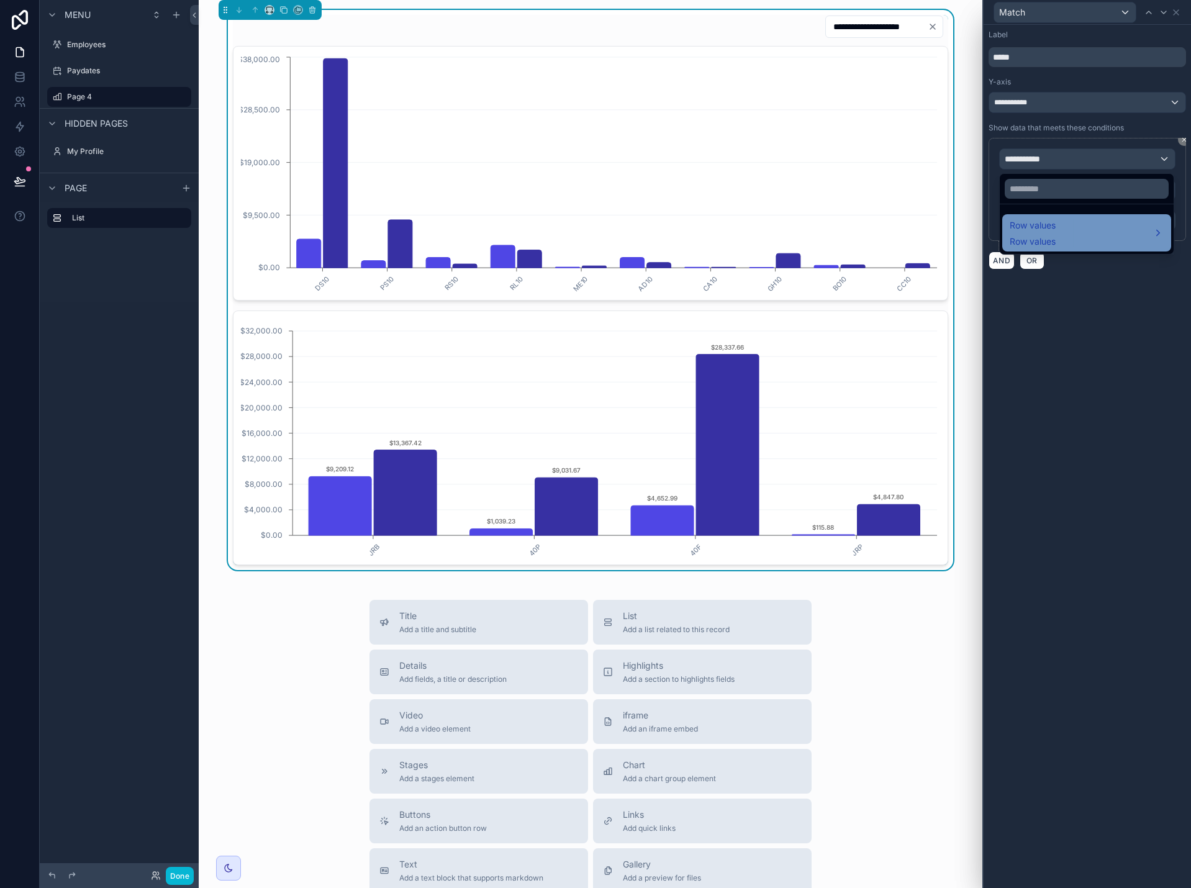
click at [1071, 234] on div "Row values Row values" at bounding box center [1087, 233] width 154 height 30
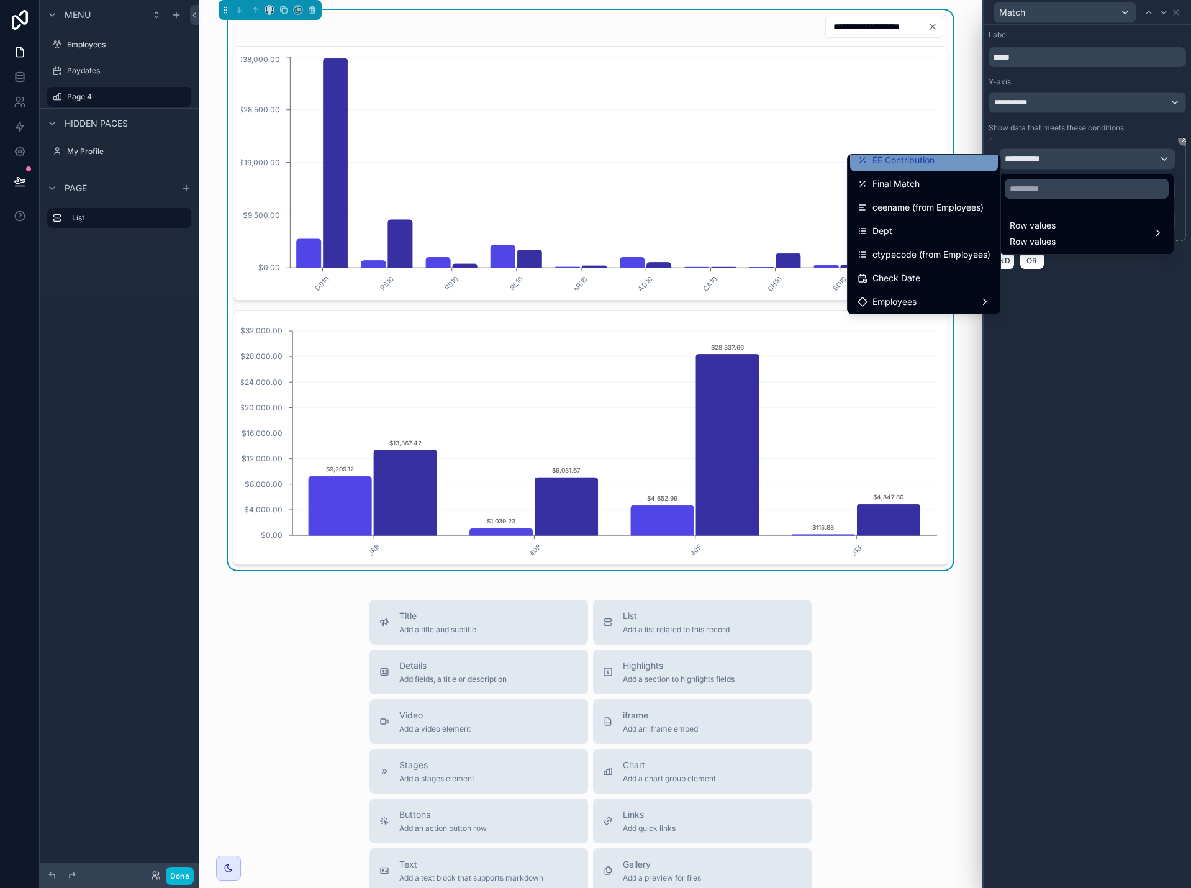
scroll to position [75, 0]
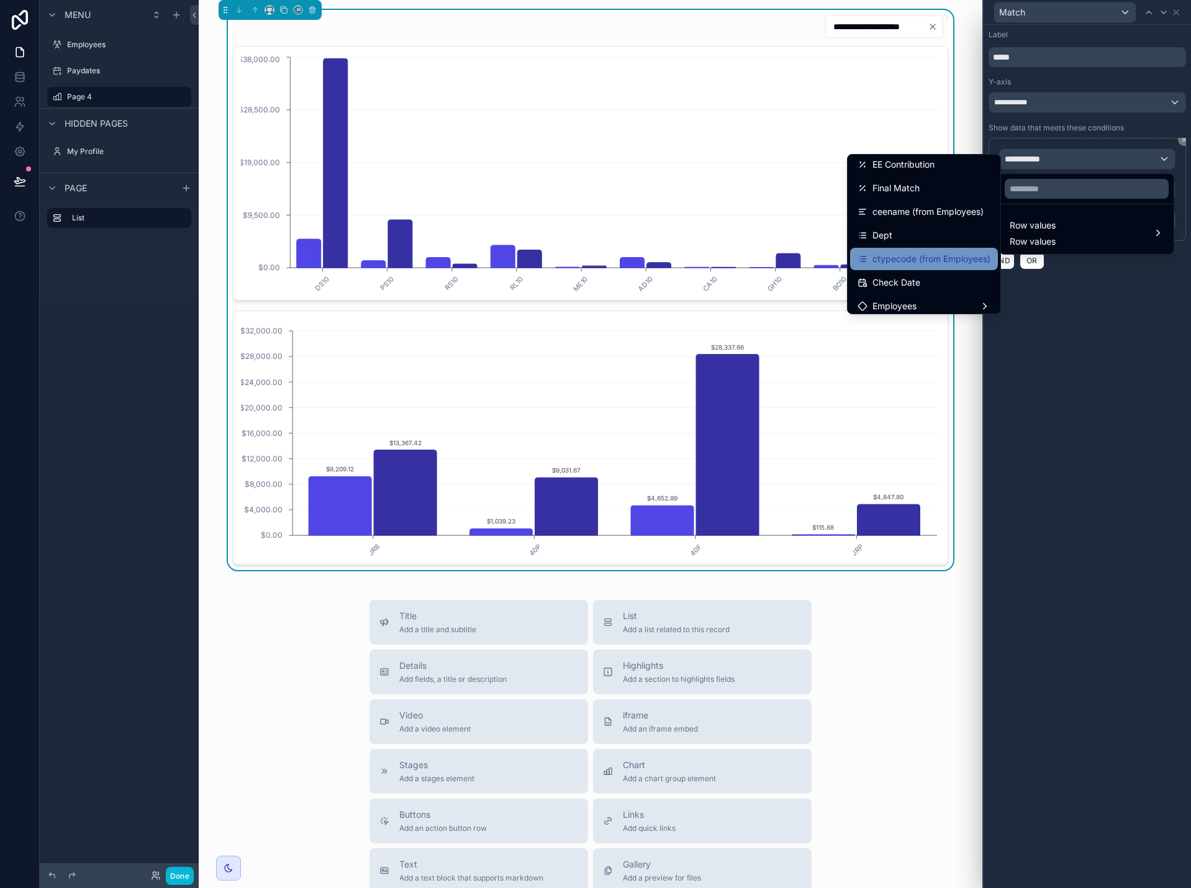
click at [946, 257] on span "ctypecode (from Employees)" at bounding box center [932, 259] width 118 height 15
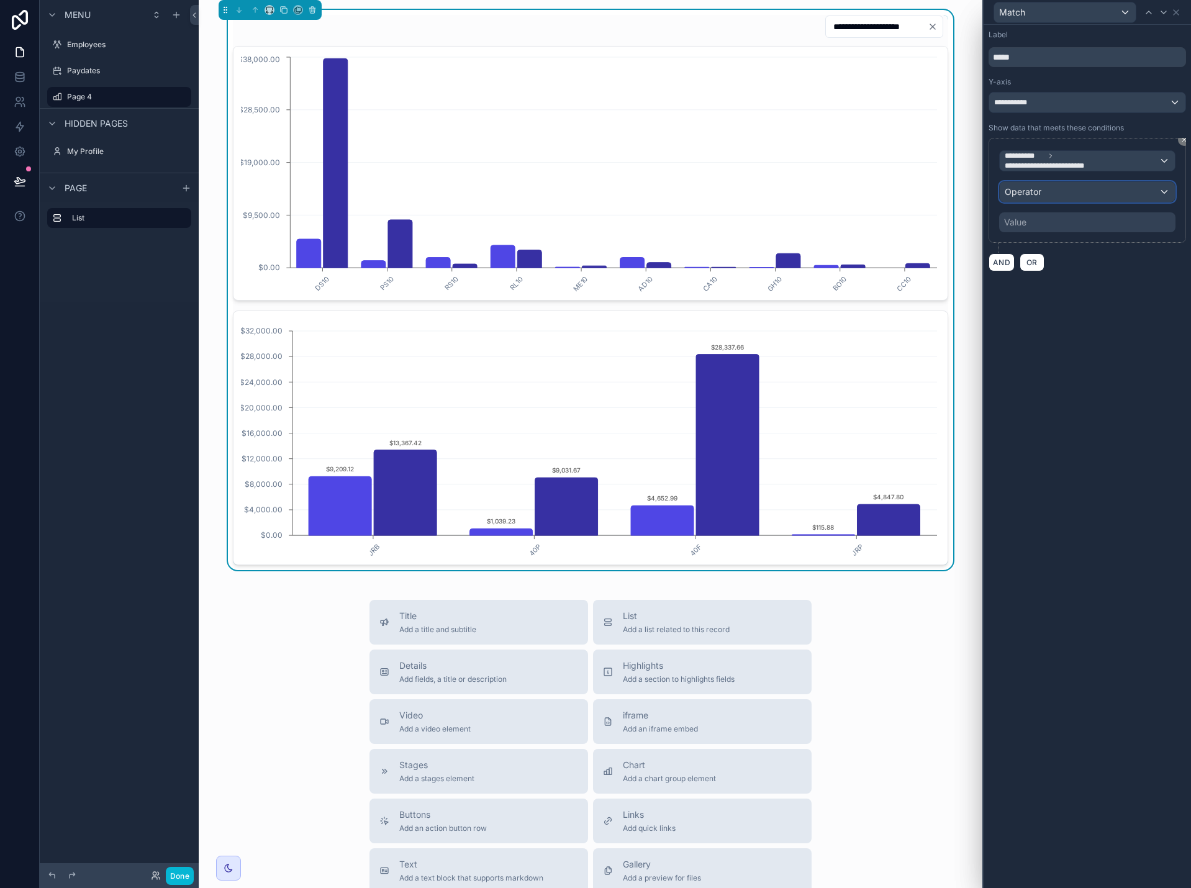
click at [1071, 192] on div "Operator" at bounding box center [1087, 192] width 175 height 20
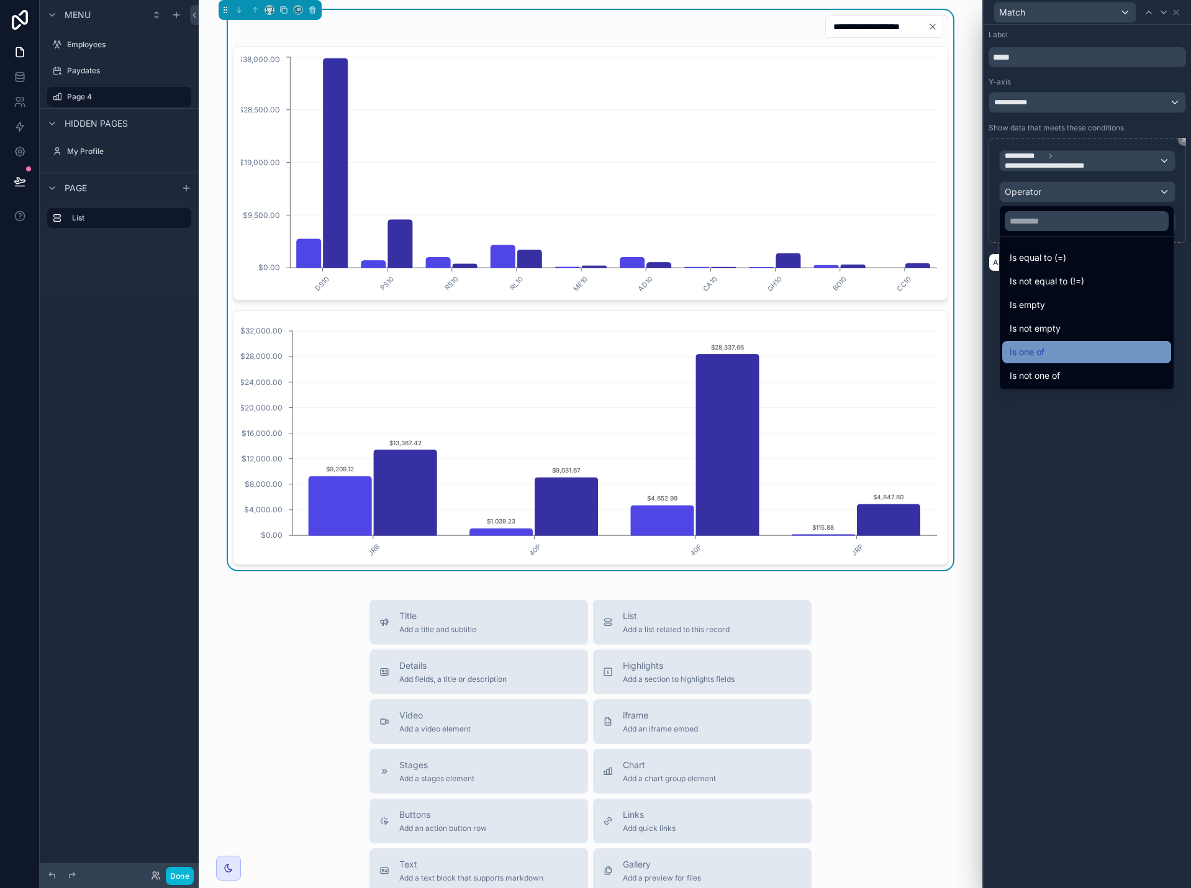
click at [1062, 355] on div "Is one of" at bounding box center [1087, 352] width 154 height 15
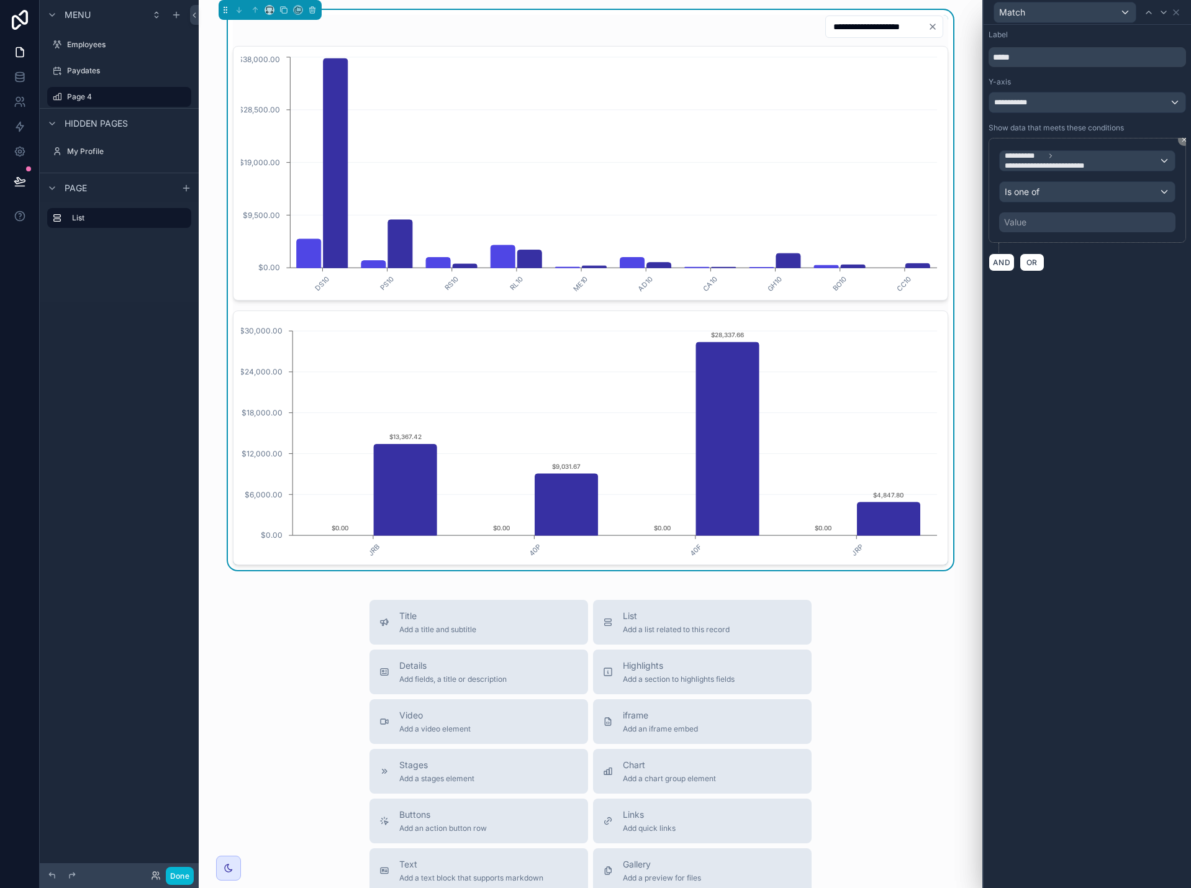
click at [1075, 224] on div "Value" at bounding box center [1087, 222] width 176 height 20
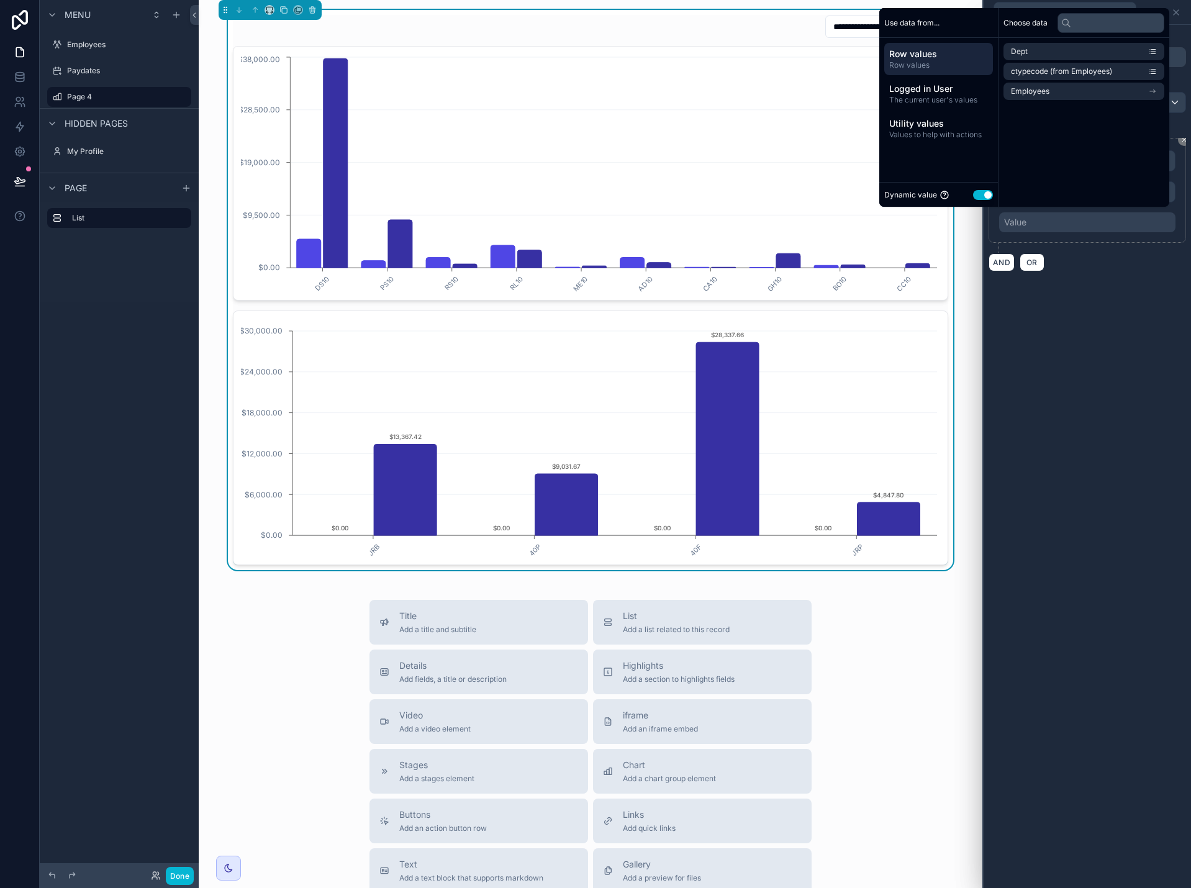
click at [980, 199] on button "Use setting" at bounding box center [983, 195] width 20 height 10
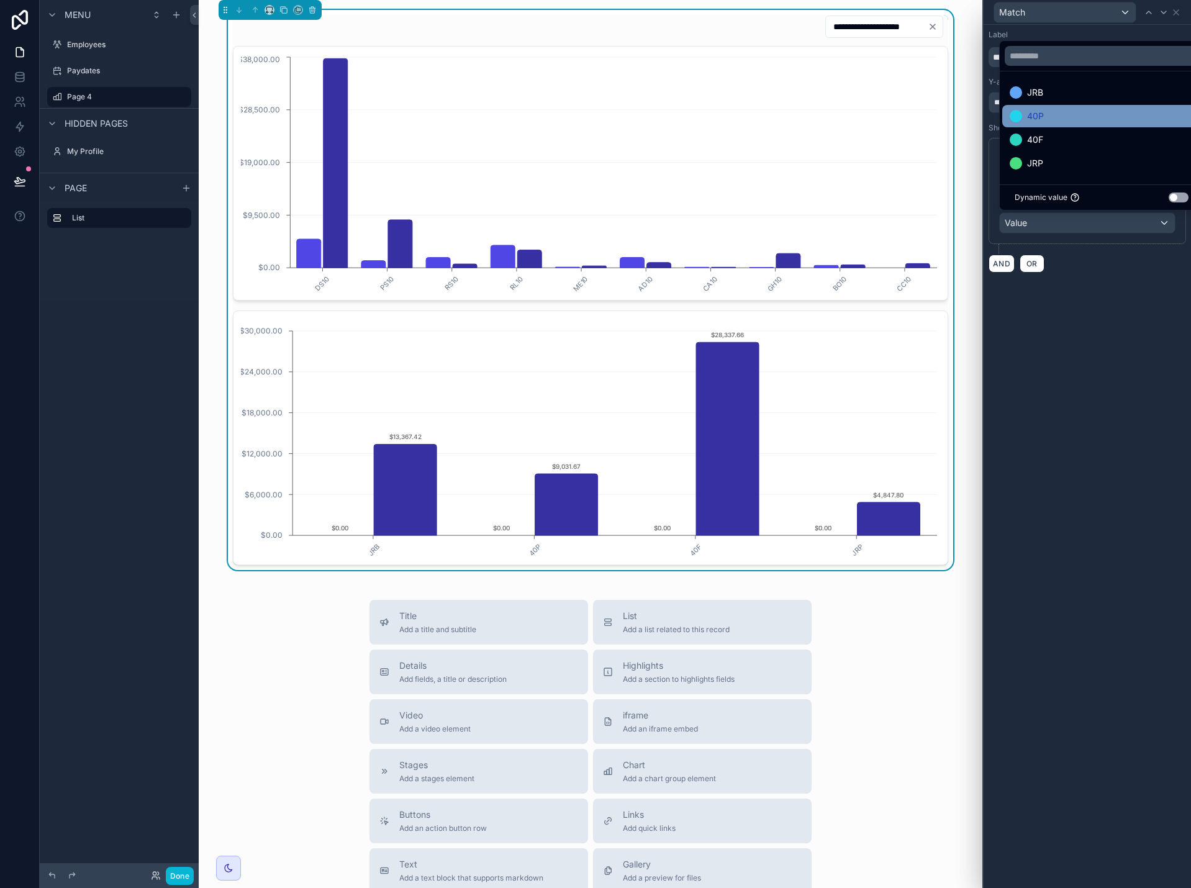
click at [1079, 121] on div "40P" at bounding box center [1102, 116] width 184 height 15
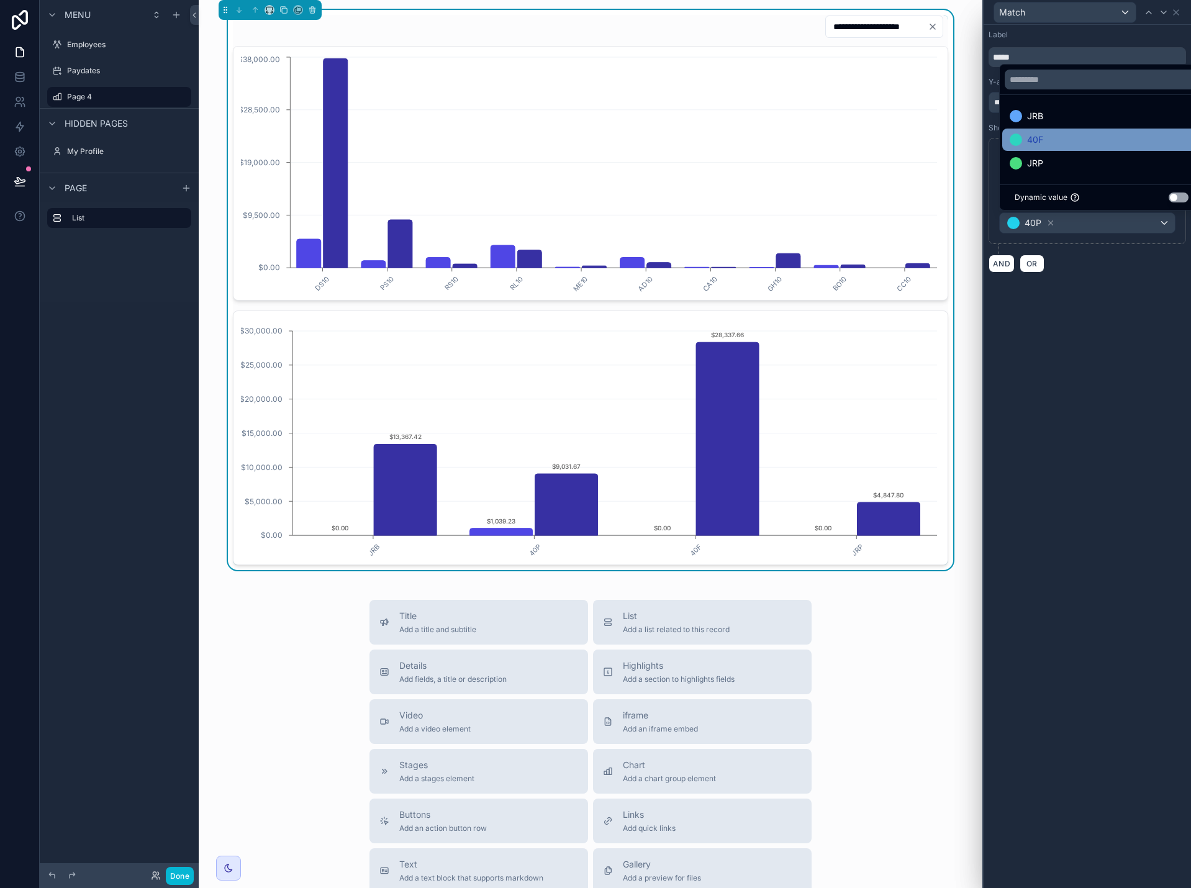
click at [1077, 141] on div "40F" at bounding box center [1102, 139] width 184 height 15
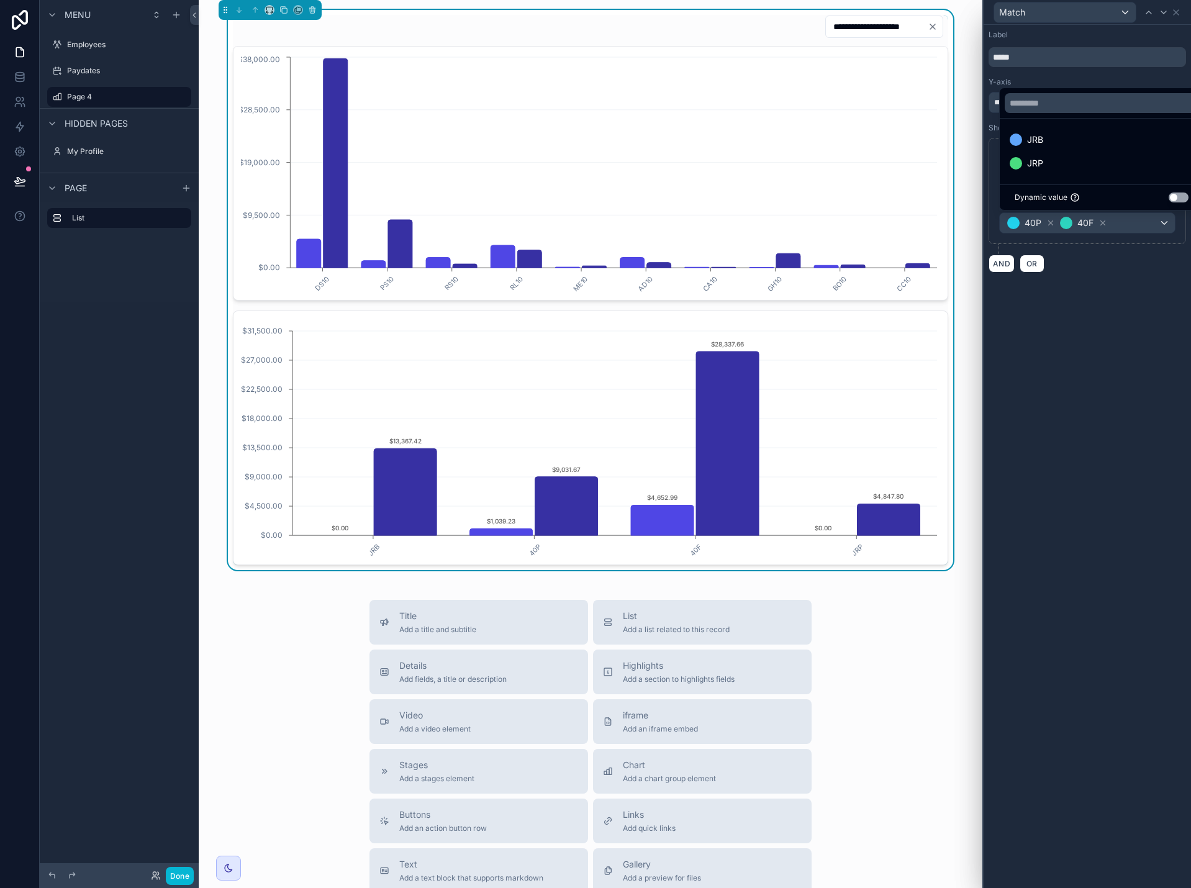
click at [1120, 339] on div "**********" at bounding box center [1087, 456] width 207 height 863
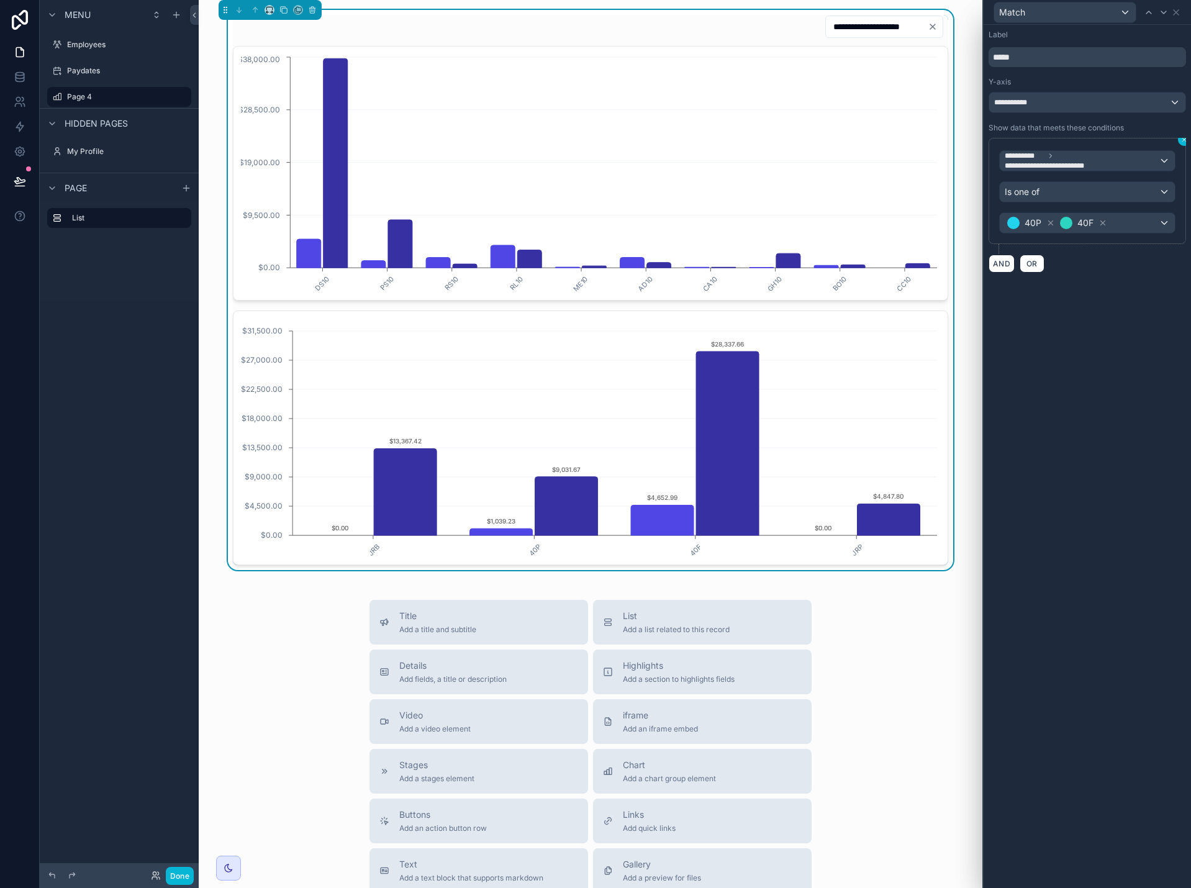
click at [1184, 142] on icon at bounding box center [1184, 139] width 7 height 7
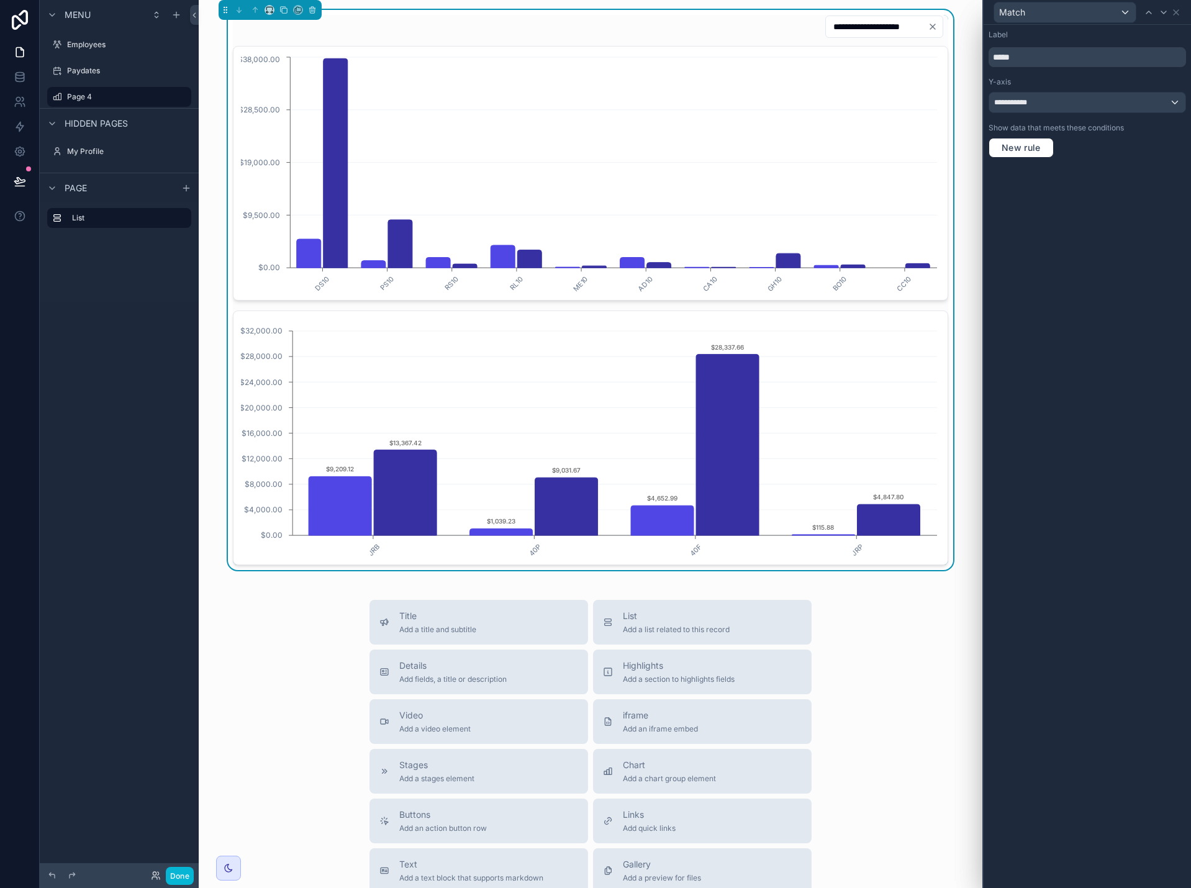
click at [873, 314] on div "JRB 40P 40F JRP $0.00 $4,000.00 $8,000.00 $12,000.00 $16,000.00 $20,000.00 $24,…" at bounding box center [591, 438] width 716 height 255
click at [1178, 15] on icon at bounding box center [1176, 12] width 10 height 10
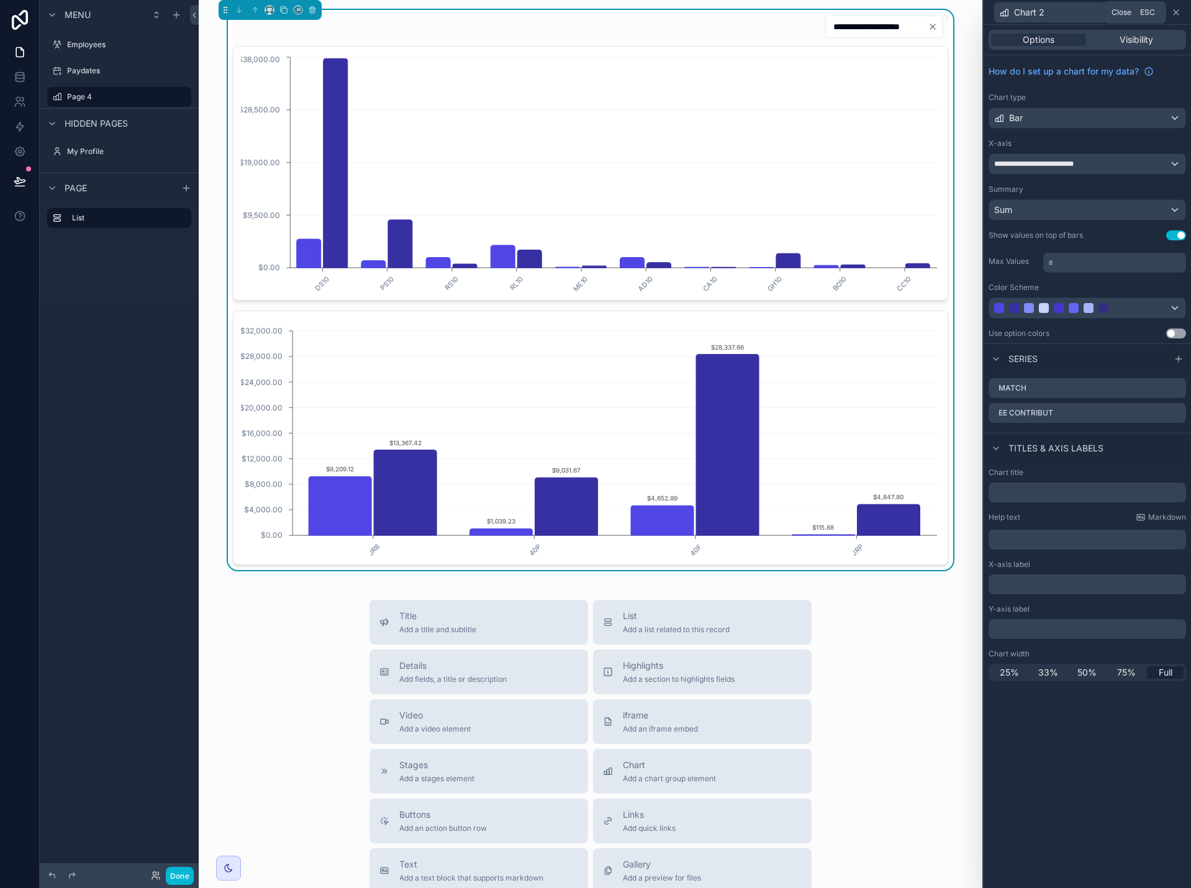
click at [1179, 15] on icon at bounding box center [1176, 12] width 10 height 10
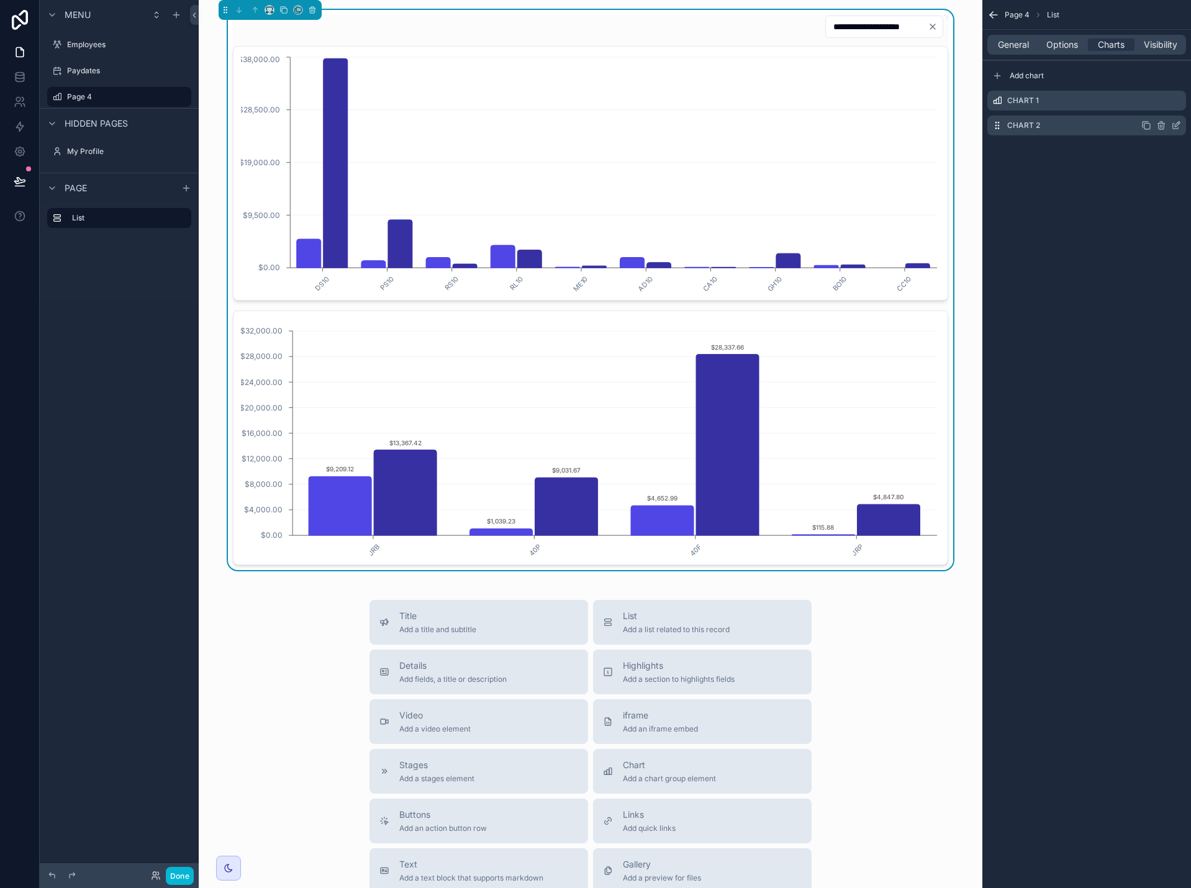
click at [1161, 124] on icon "scrollable content" at bounding box center [1161, 124] width 7 height 0
click at [1154, 107] on icon at bounding box center [1156, 107] width 6 height 6
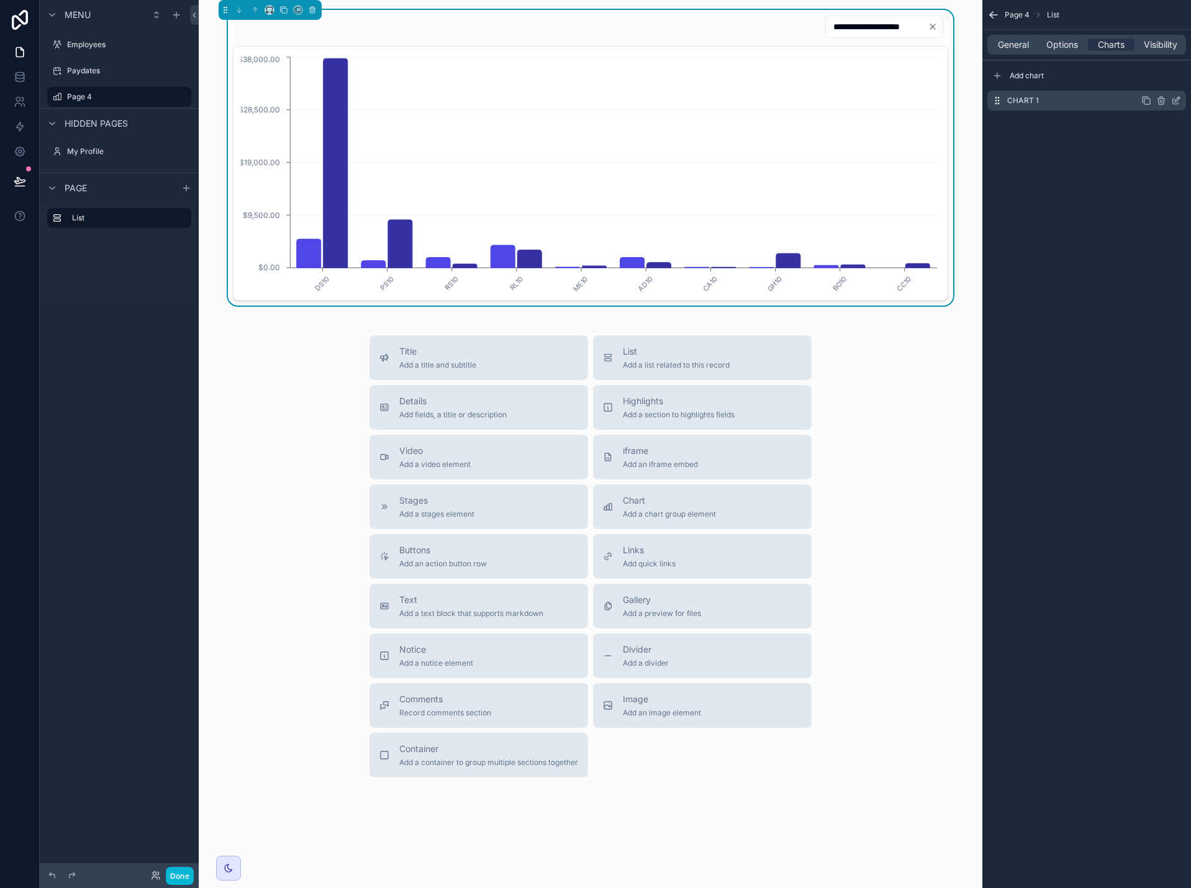
click at [1175, 99] on icon "scrollable content" at bounding box center [1176, 102] width 6 height 6
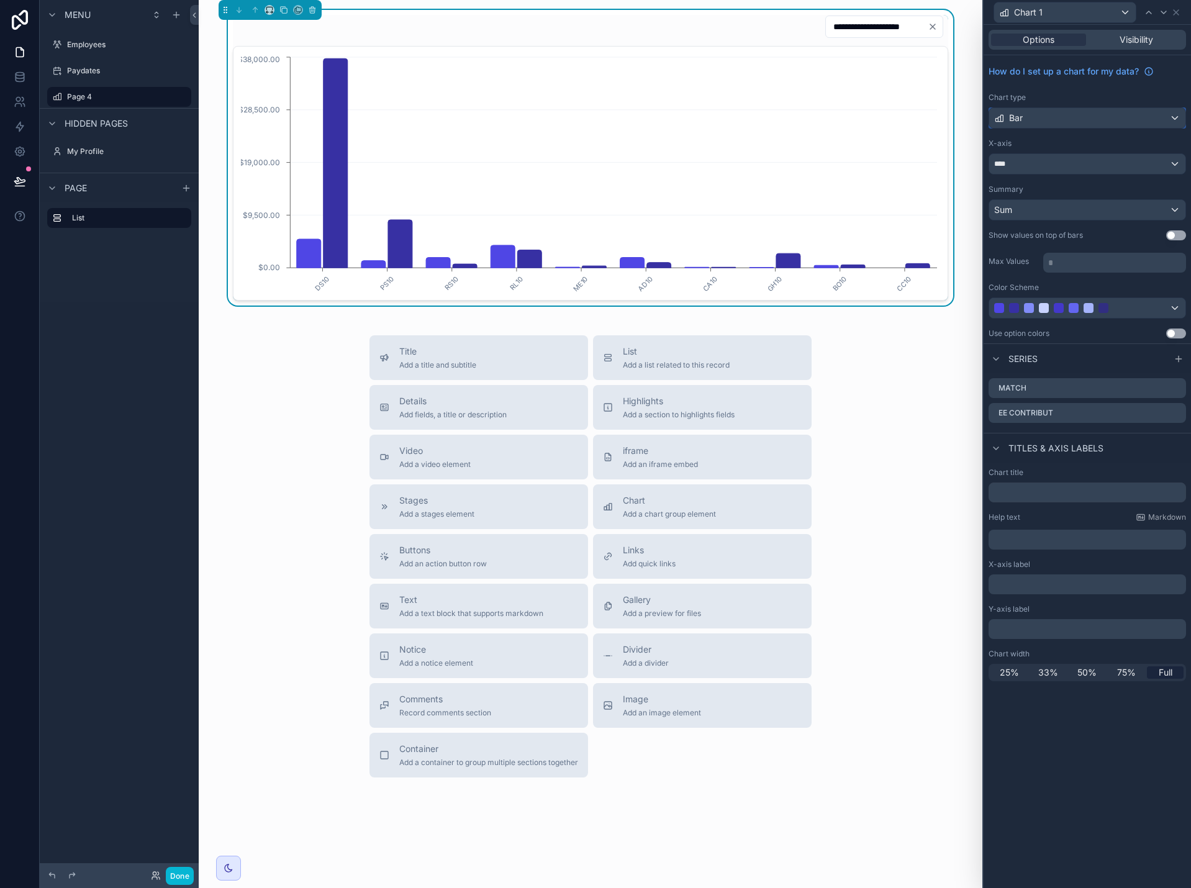
click at [1121, 117] on div "Bar" at bounding box center [1088, 118] width 196 height 20
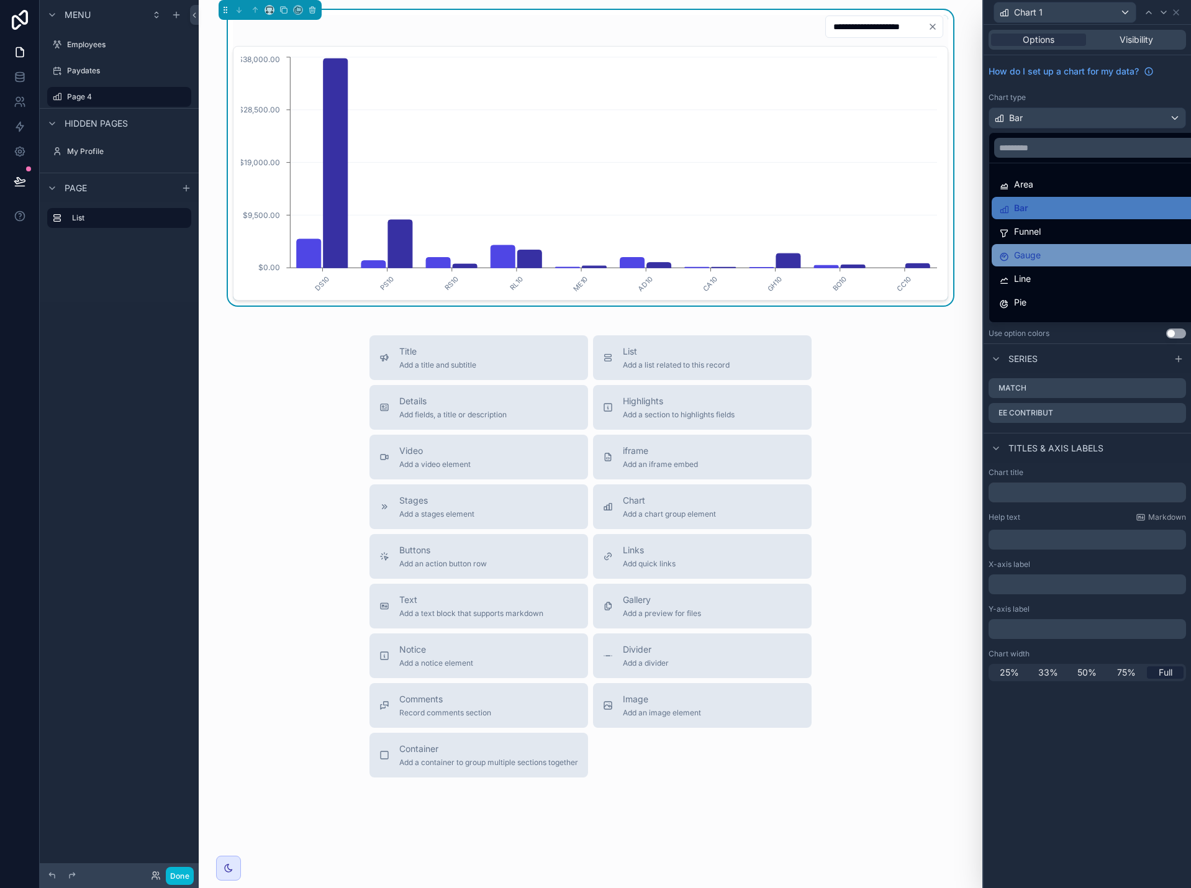
click at [1092, 252] on div "Gauge" at bounding box center [1101, 255] width 205 height 15
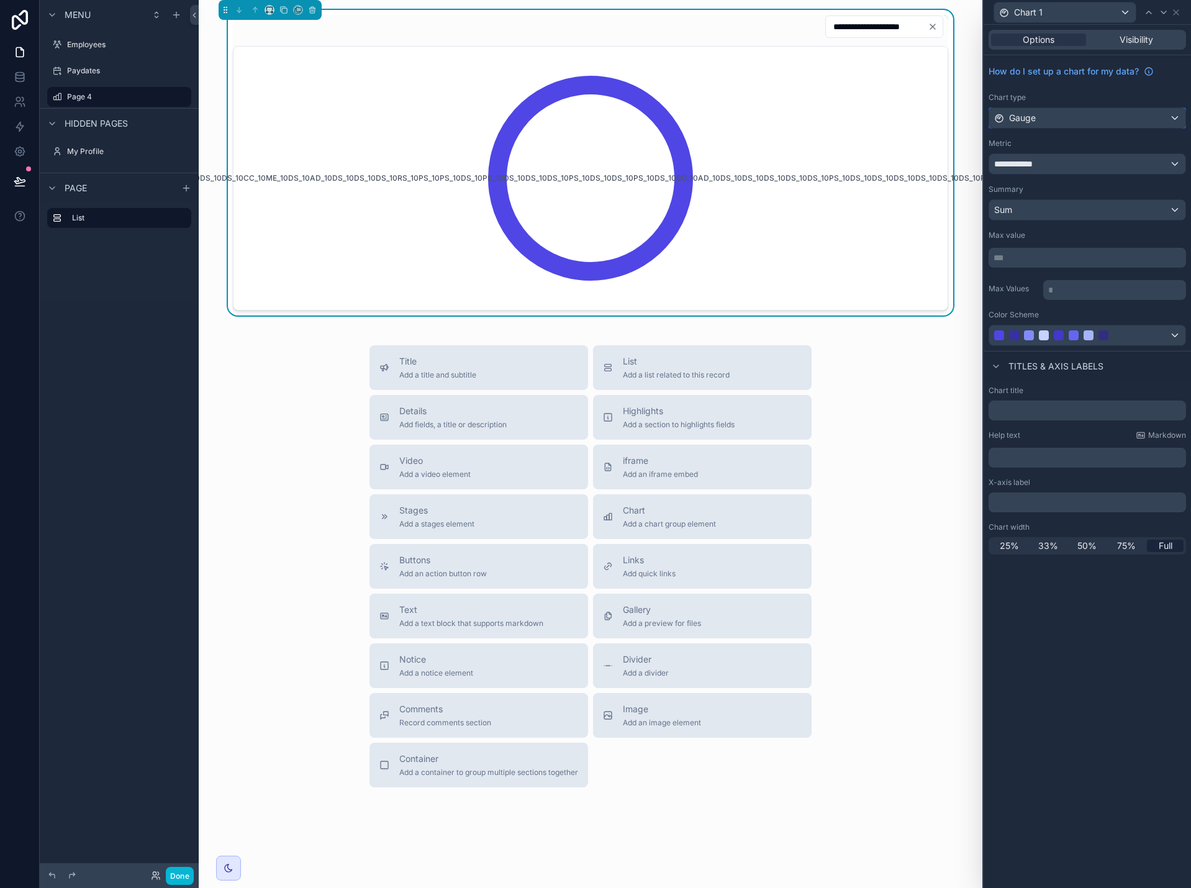
click at [1093, 123] on div "Gauge" at bounding box center [1088, 118] width 196 height 20
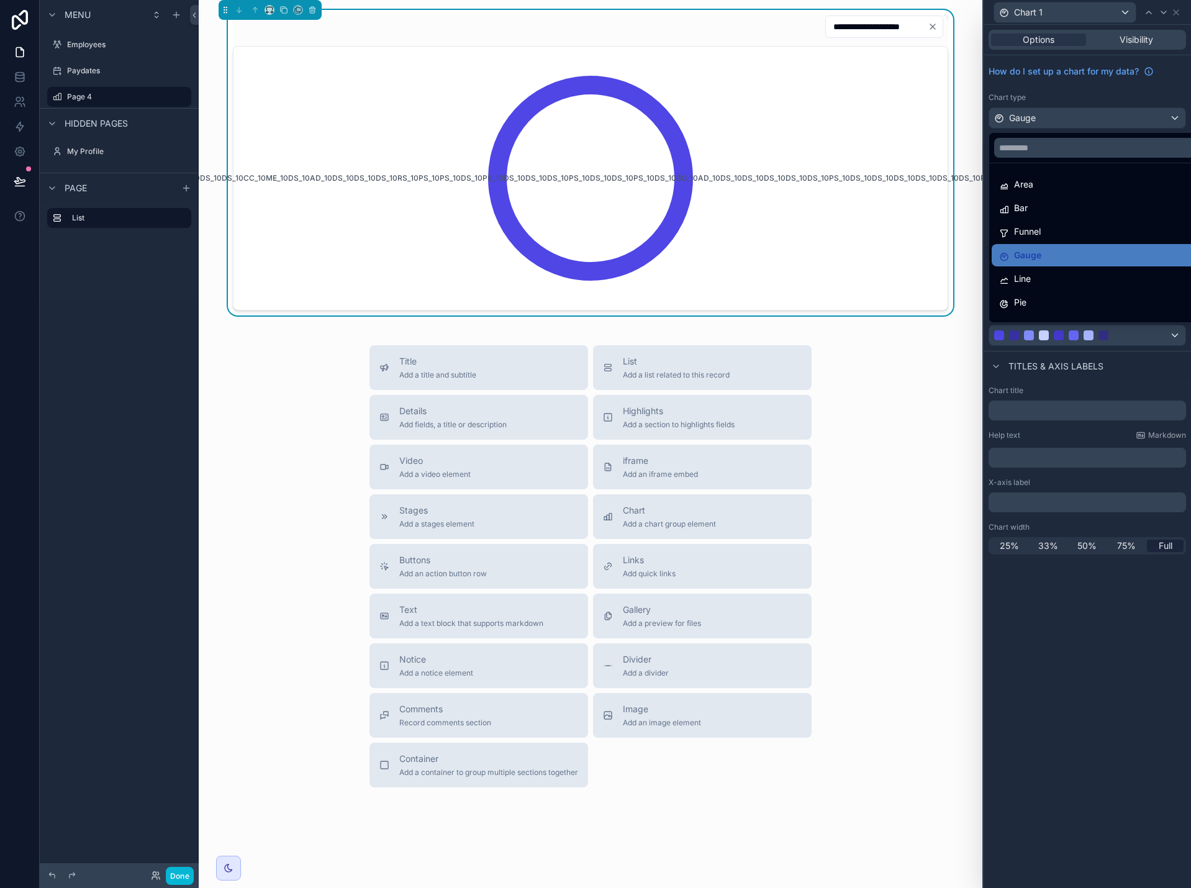
click at [1071, 207] on div "Bar" at bounding box center [1101, 208] width 205 height 15
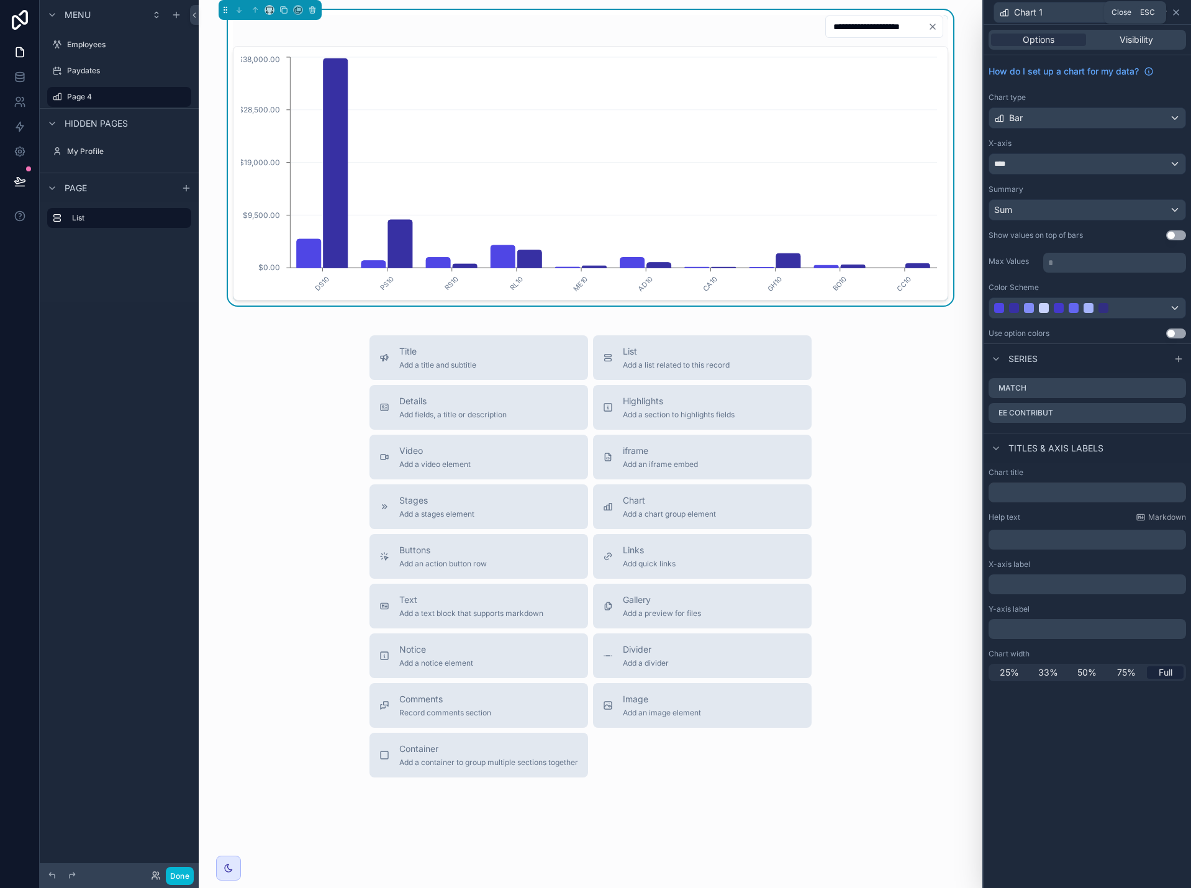
click at [1175, 14] on icon at bounding box center [1176, 12] width 10 height 10
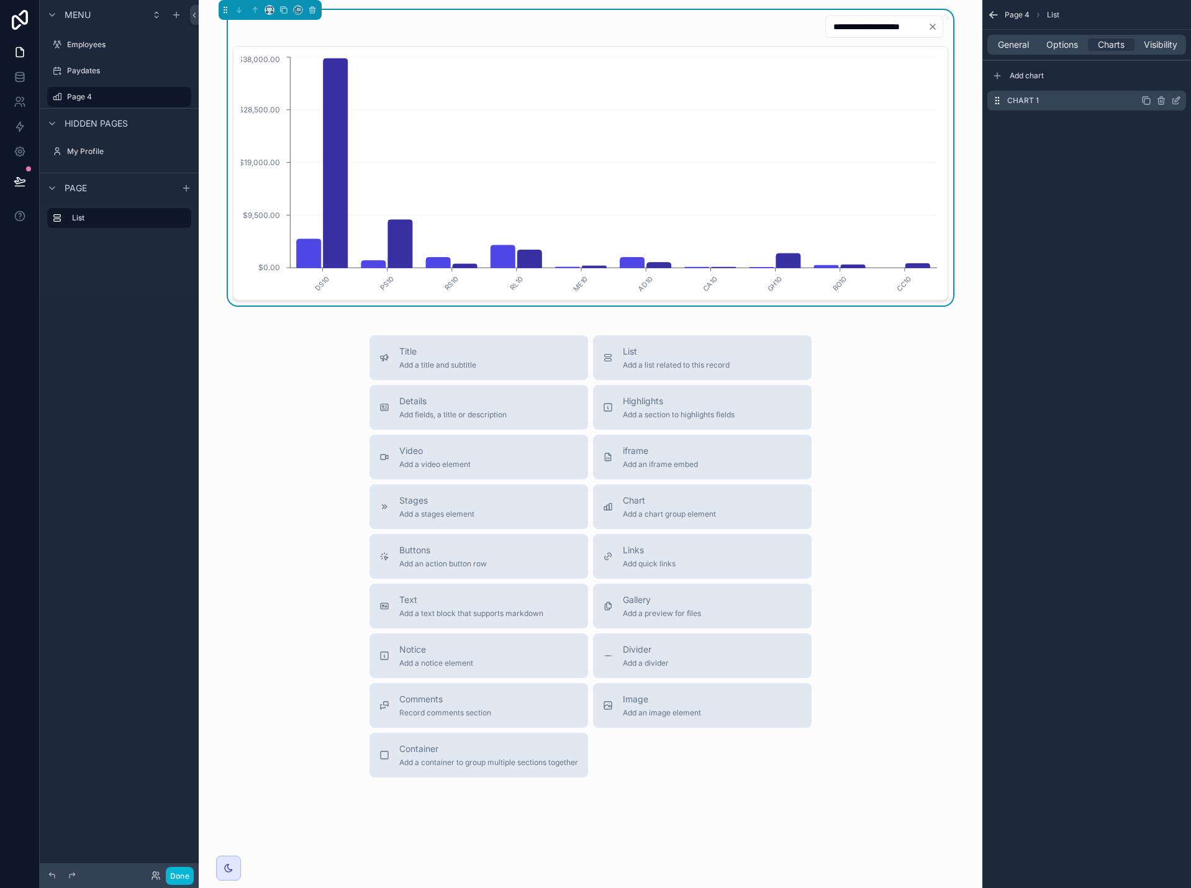
click at [1149, 101] on icon "scrollable content" at bounding box center [1147, 101] width 10 height 10
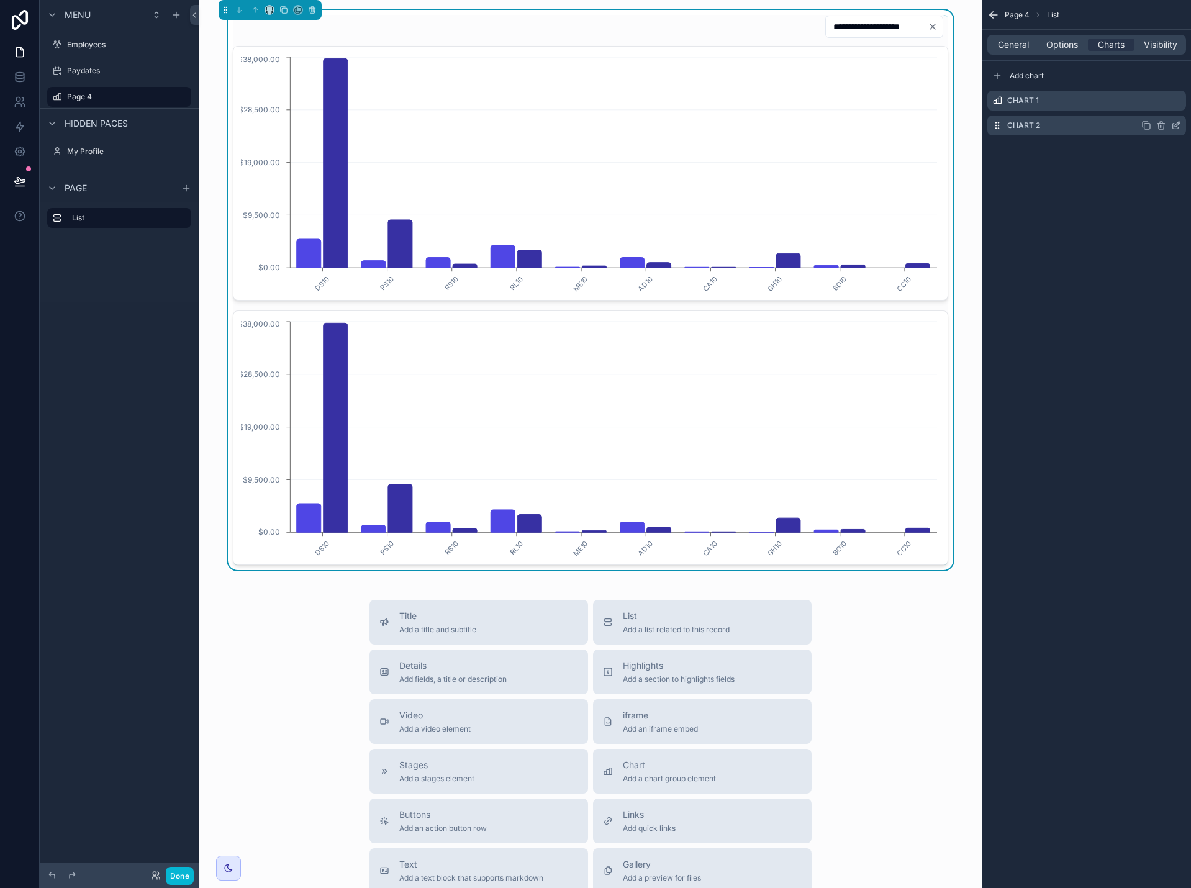
click at [1176, 124] on icon "scrollable content" at bounding box center [1177, 124] width 5 height 5
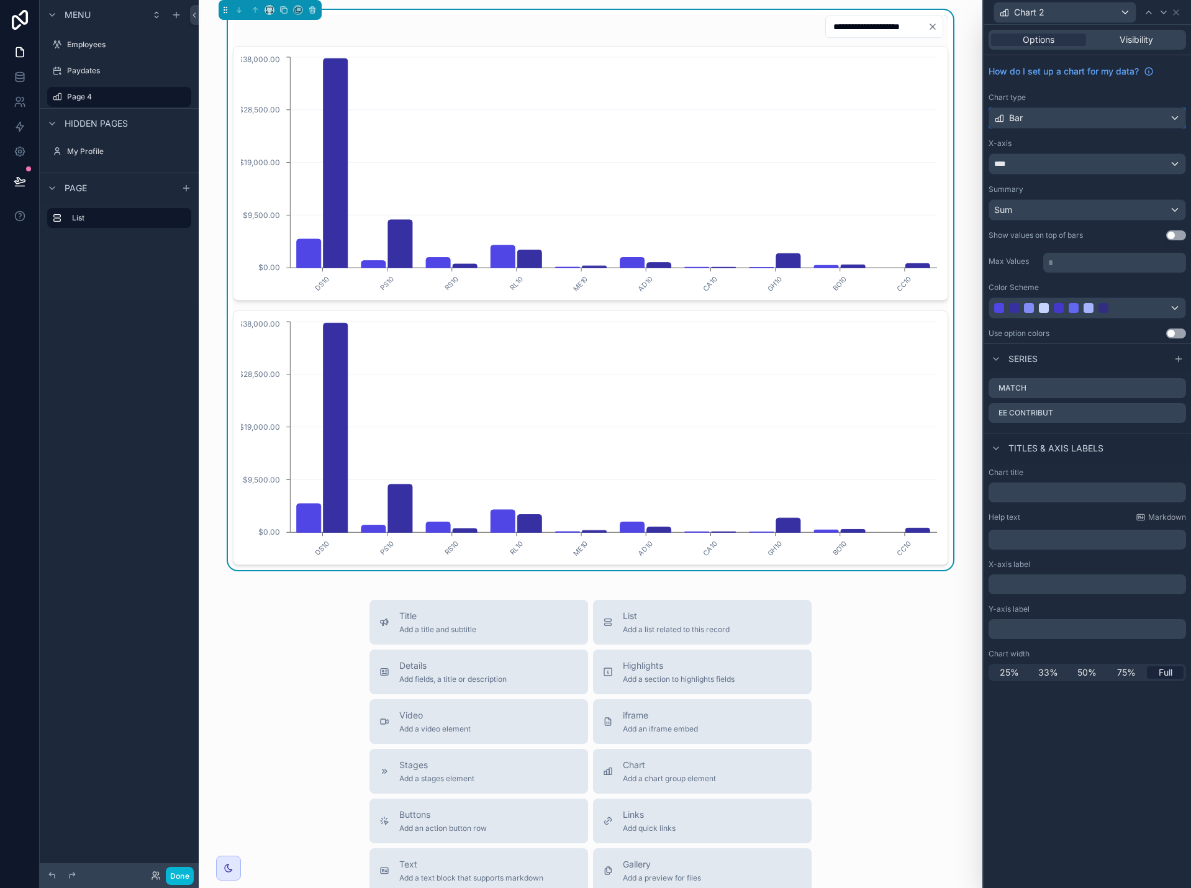
click at [1149, 120] on div "Bar" at bounding box center [1088, 118] width 196 height 20
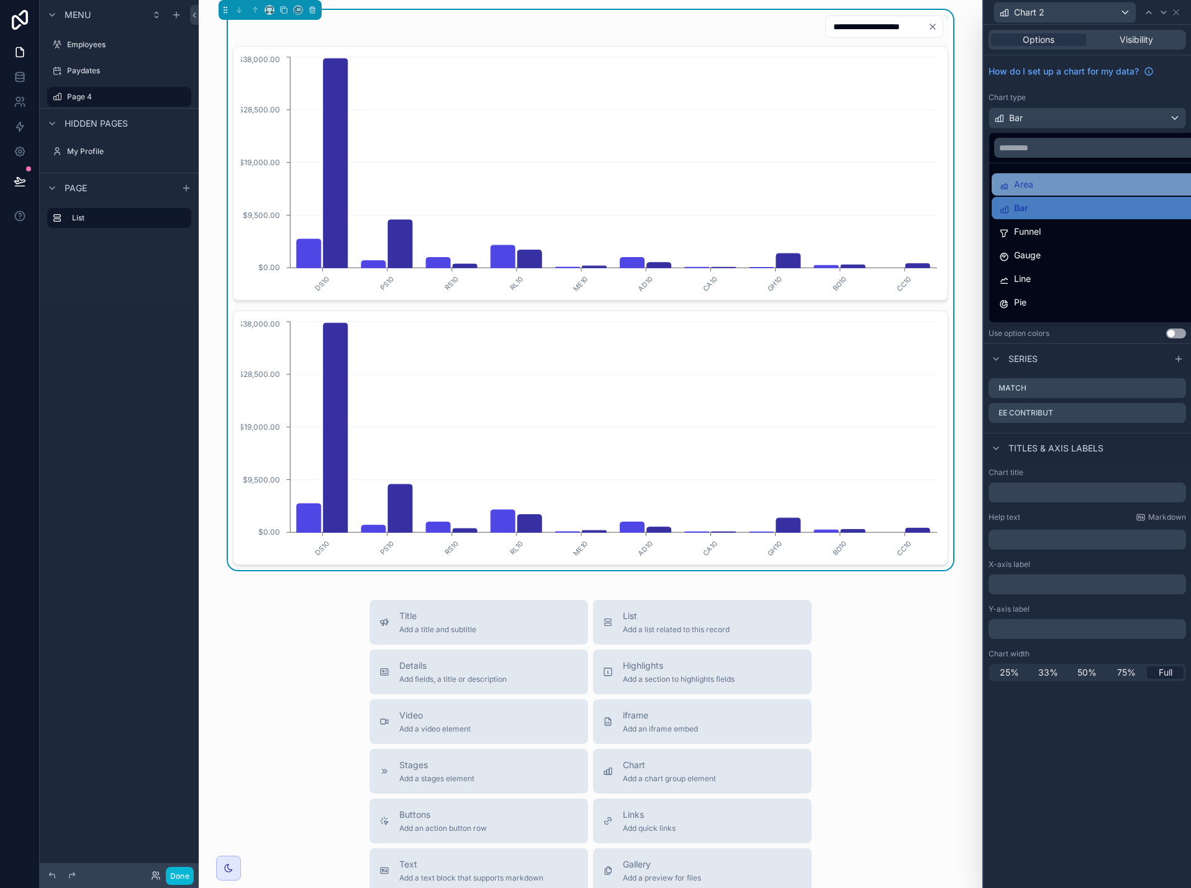
click at [1132, 176] on div "Area" at bounding box center [1102, 184] width 220 height 22
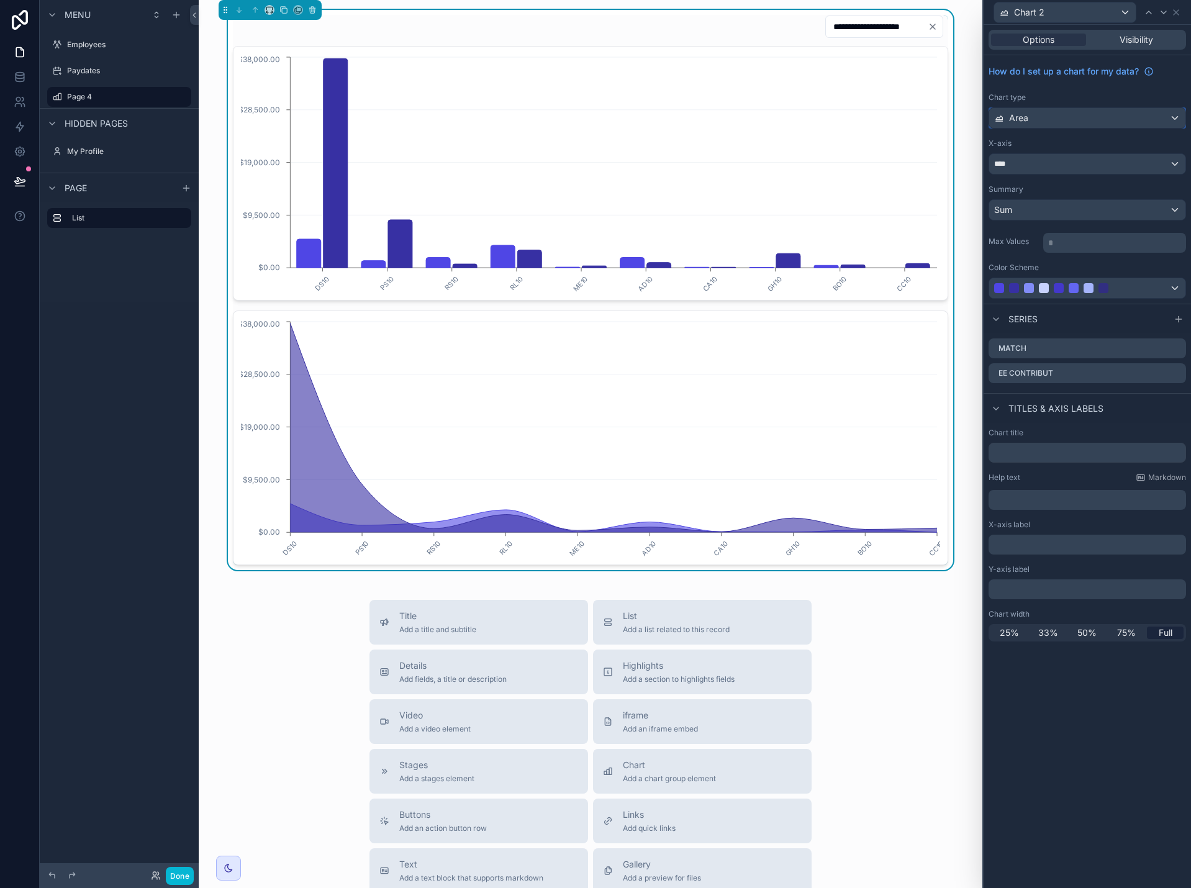
click at [1131, 122] on div "Area" at bounding box center [1088, 118] width 196 height 20
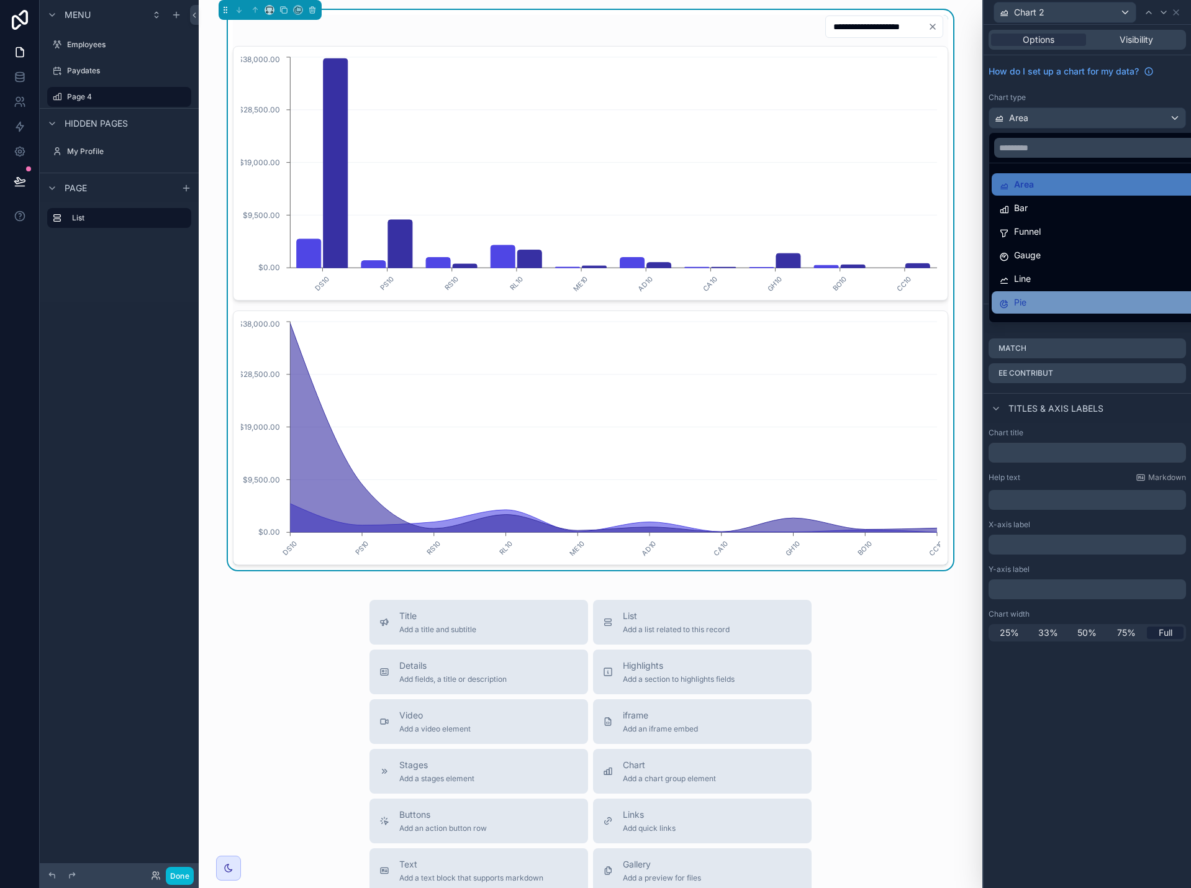
drag, startPoint x: 1101, startPoint y: 288, endPoint x: 1100, endPoint y: 297, distance: 9.3
click at [1100, 297] on ul "Area Bar Funnel Gauge Line Pie Radar Scatter Statistic Stacked Bar" at bounding box center [1102, 242] width 225 height 159
click at [1100, 297] on div "Pie" at bounding box center [1101, 302] width 205 height 15
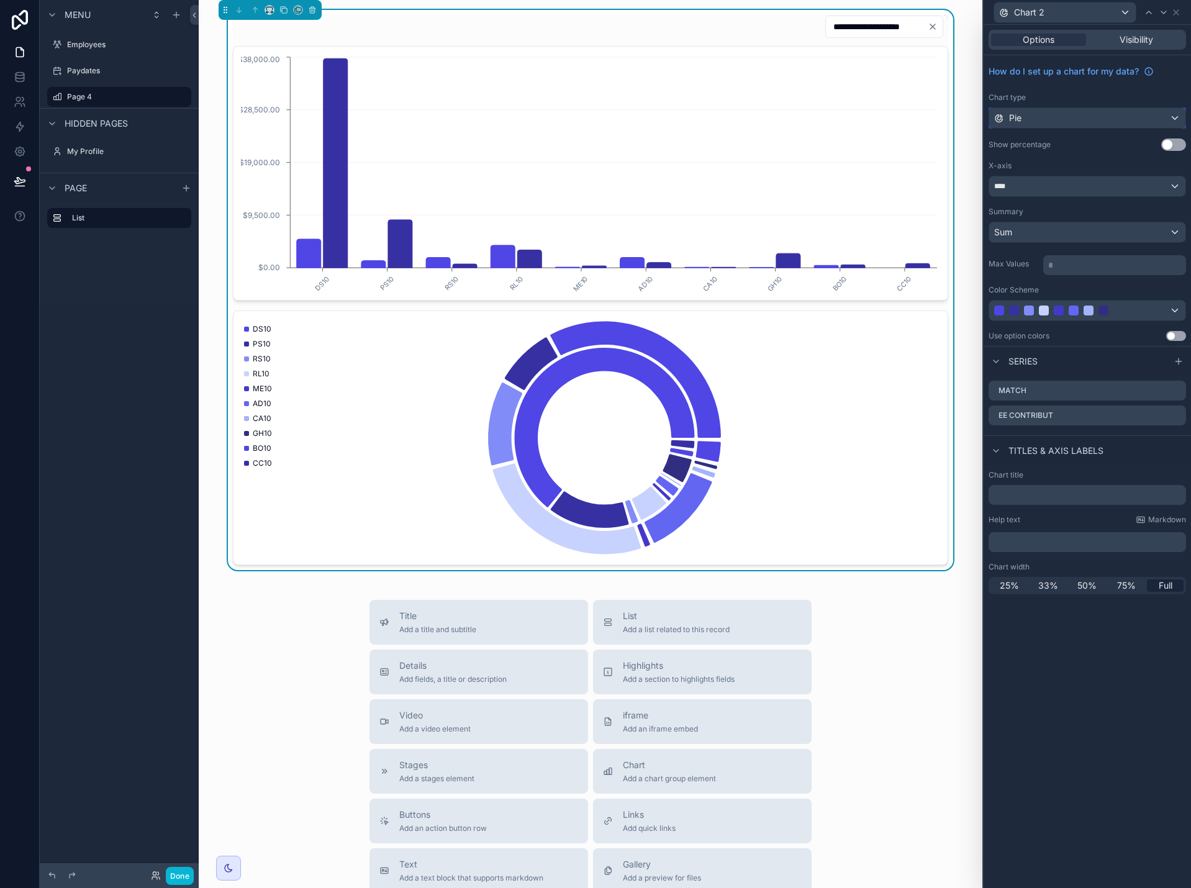
click at [1073, 121] on div "Pie" at bounding box center [1088, 118] width 196 height 20
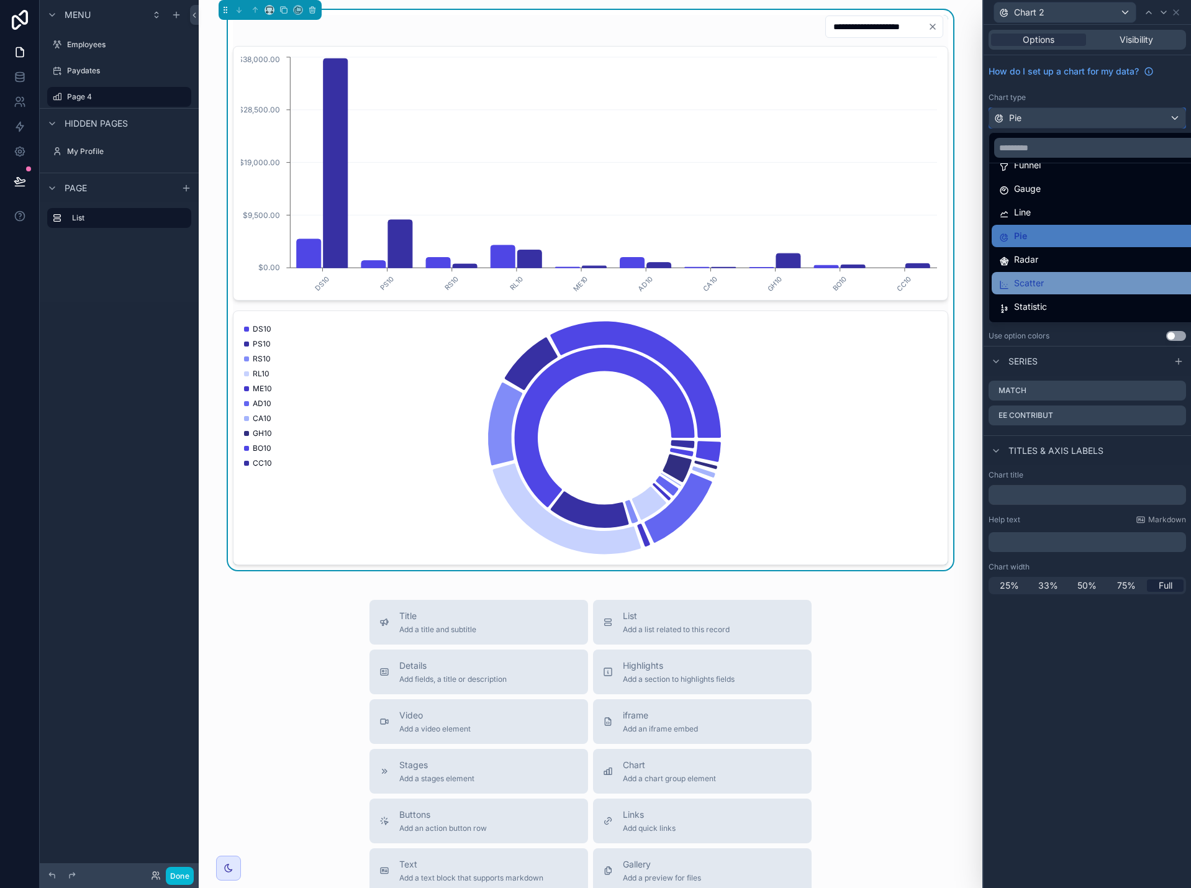
scroll to position [88, 0]
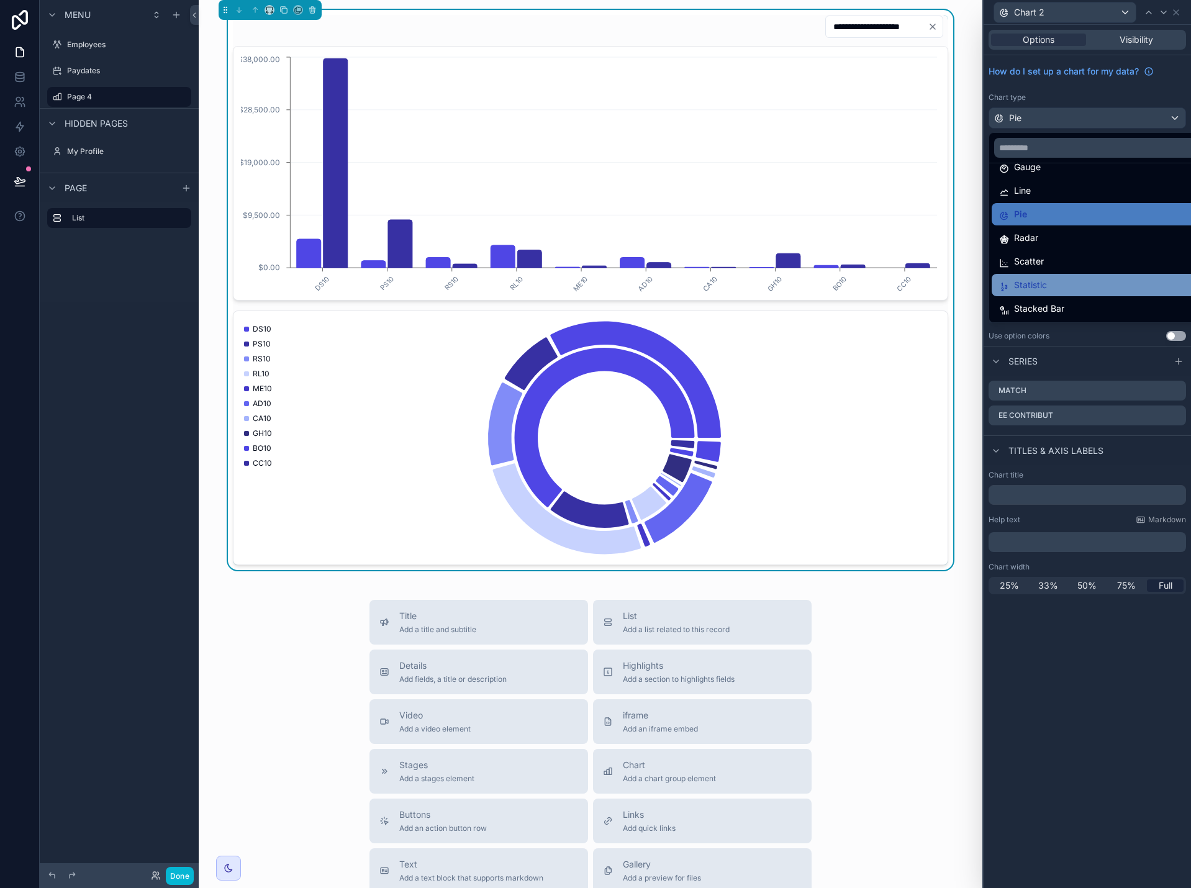
click at [1075, 285] on div "Statistic" at bounding box center [1101, 285] width 205 height 15
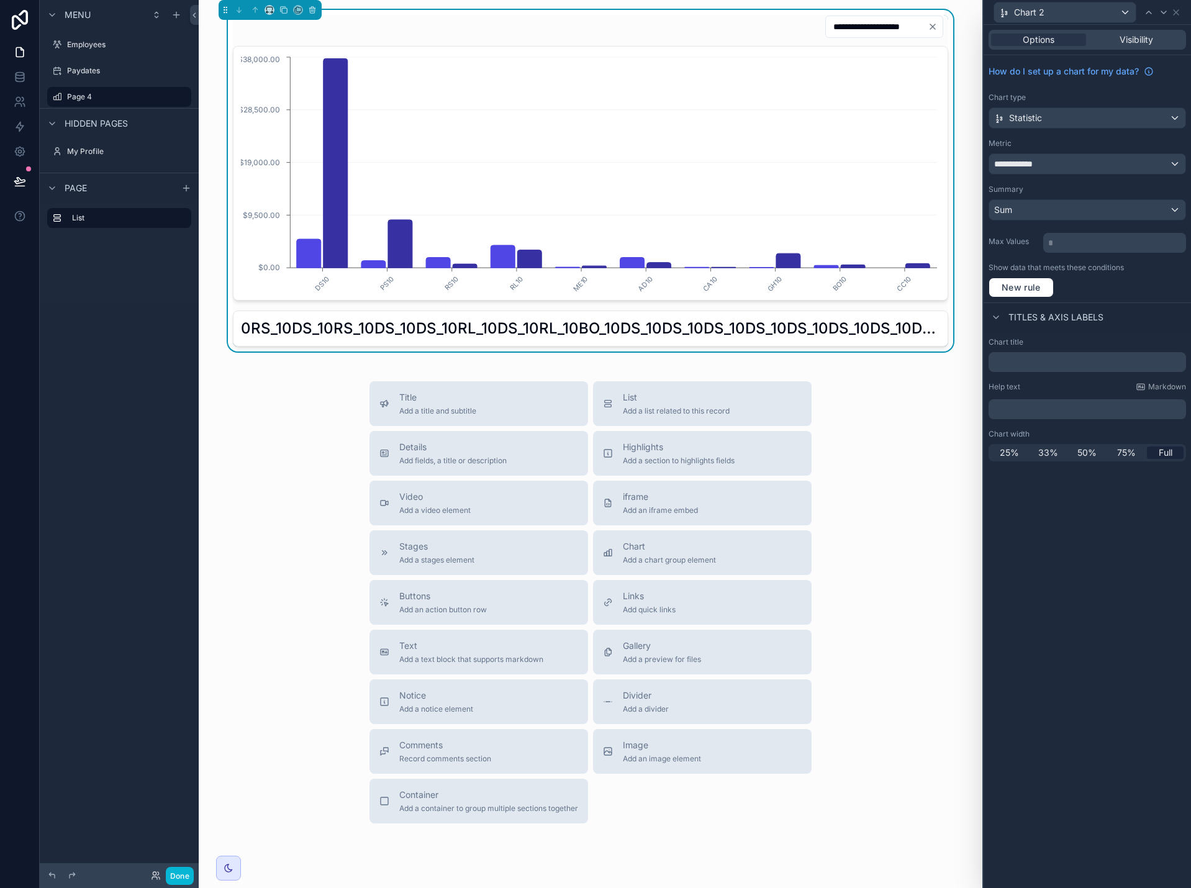
click at [900, 334] on div "0RS_10DS_10RS_10DS_10DS_10RL_10DS_10RL_10BO_10DS_10DS_10DS_10DS_10DS_10DS_10DS_…" at bounding box center [590, 329] width 699 height 20
click at [1092, 165] on div "**********" at bounding box center [1088, 164] width 196 height 20
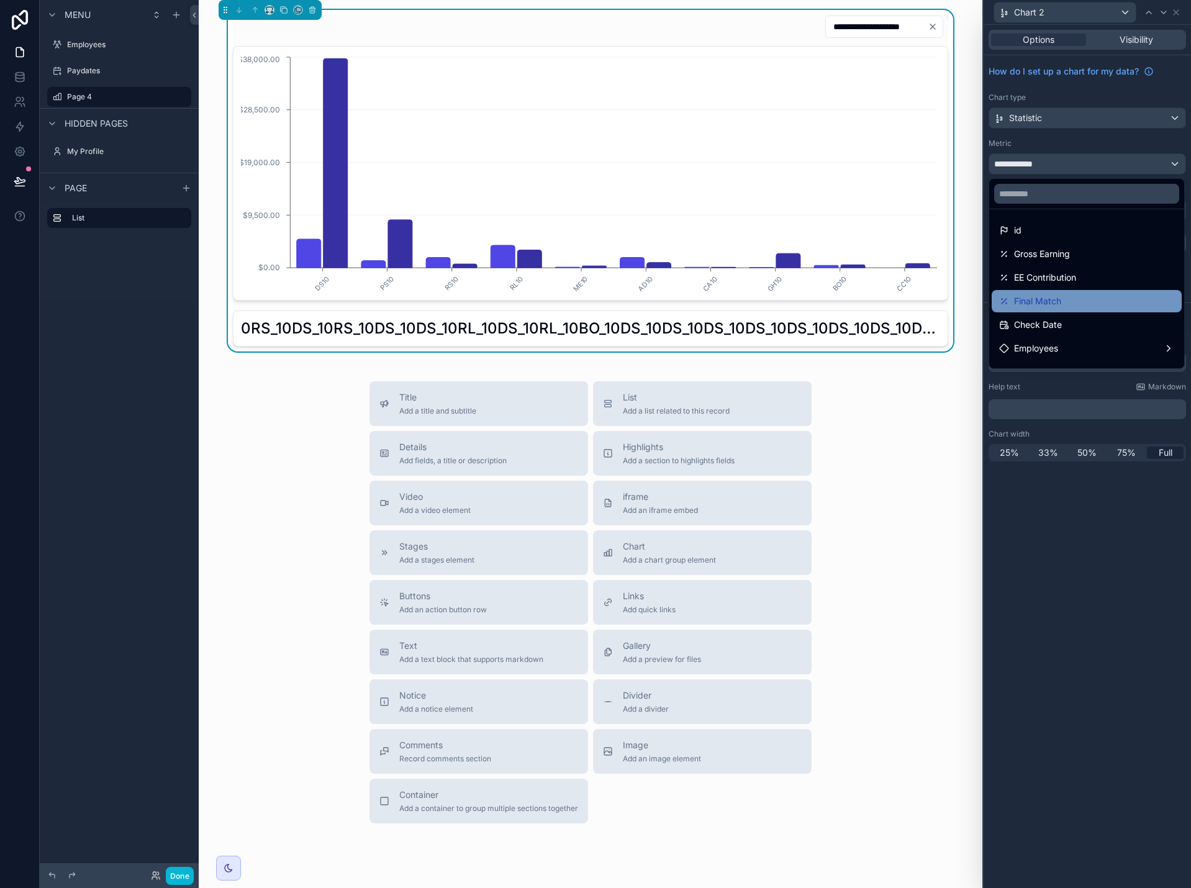
click at [1095, 296] on div "Final Match" at bounding box center [1086, 301] width 175 height 15
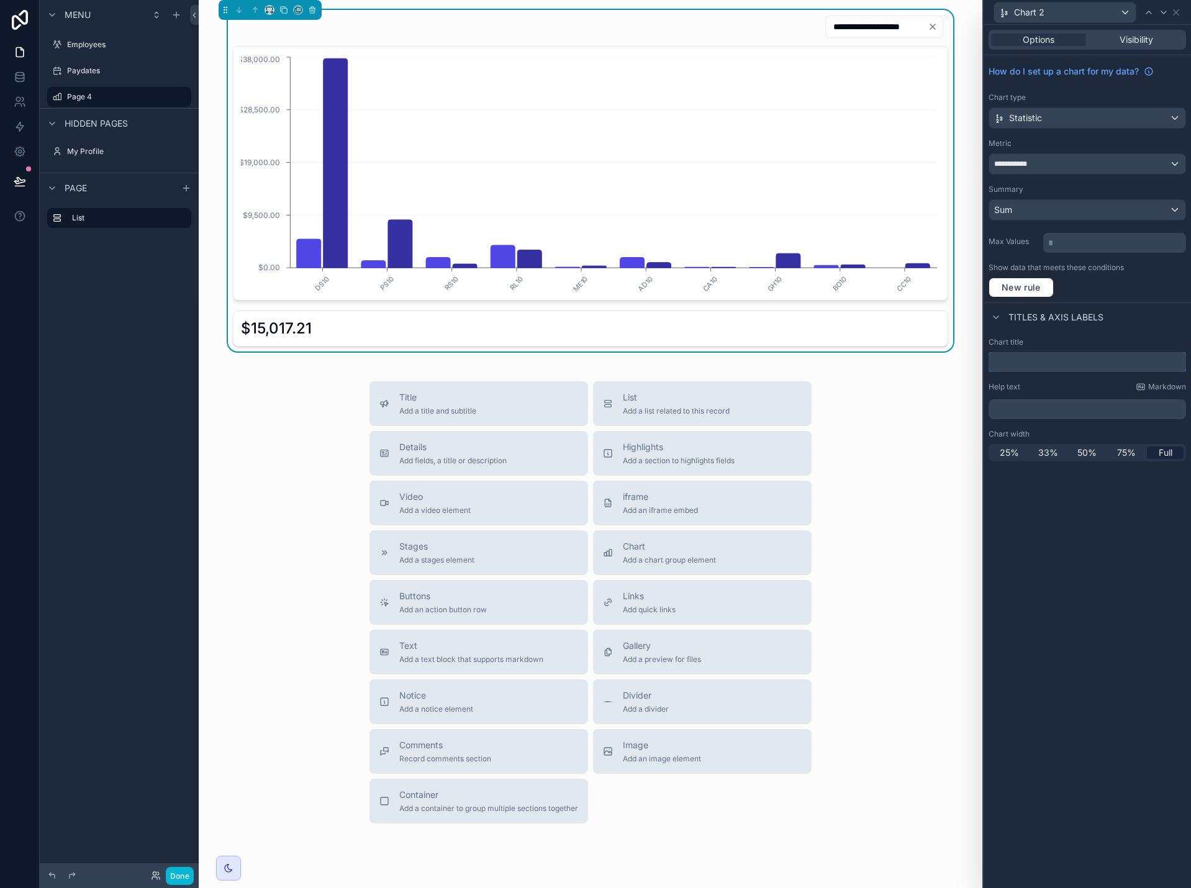
click at [1086, 363] on input "text" at bounding box center [1088, 362] width 198 height 20
click at [1041, 365] on input "text" at bounding box center [1088, 362] width 198 height 20
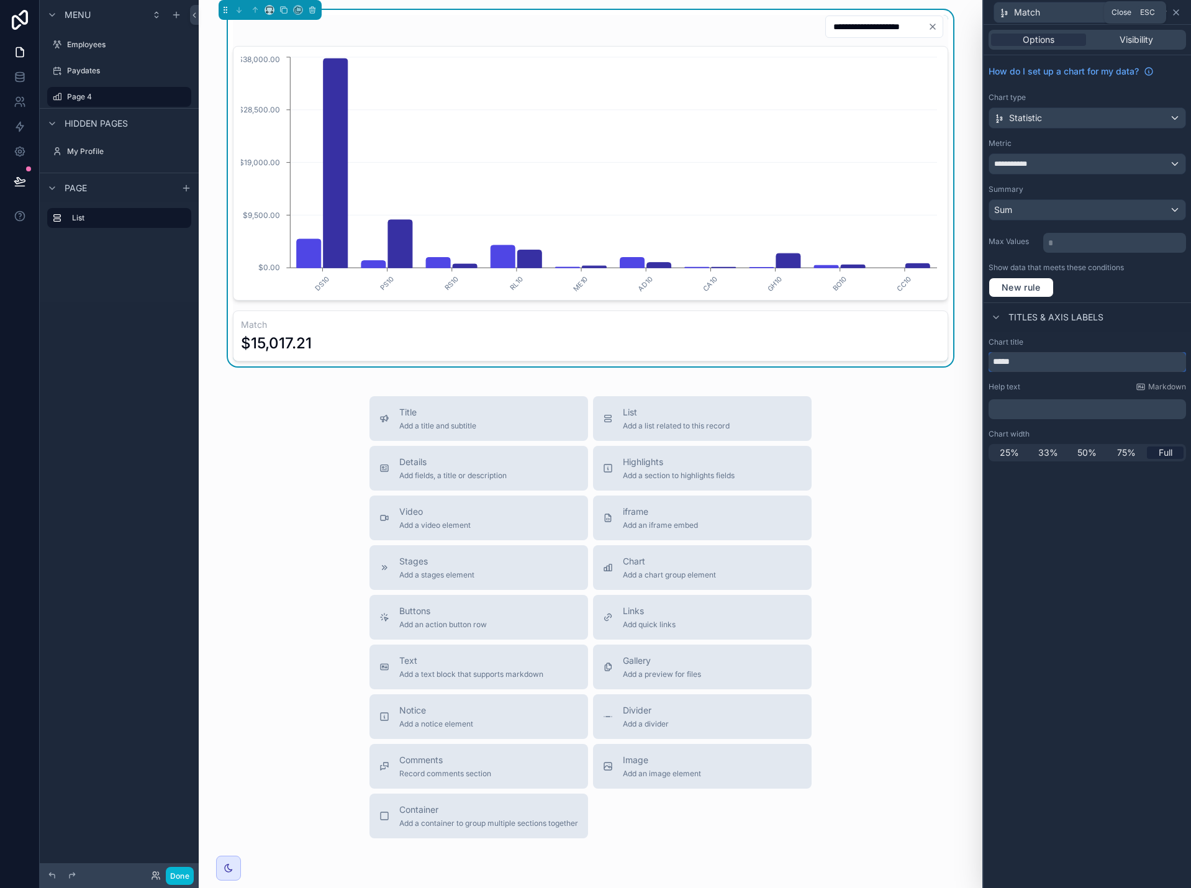
type input "*****"
click at [1176, 10] on icon at bounding box center [1176, 12] width 10 height 10
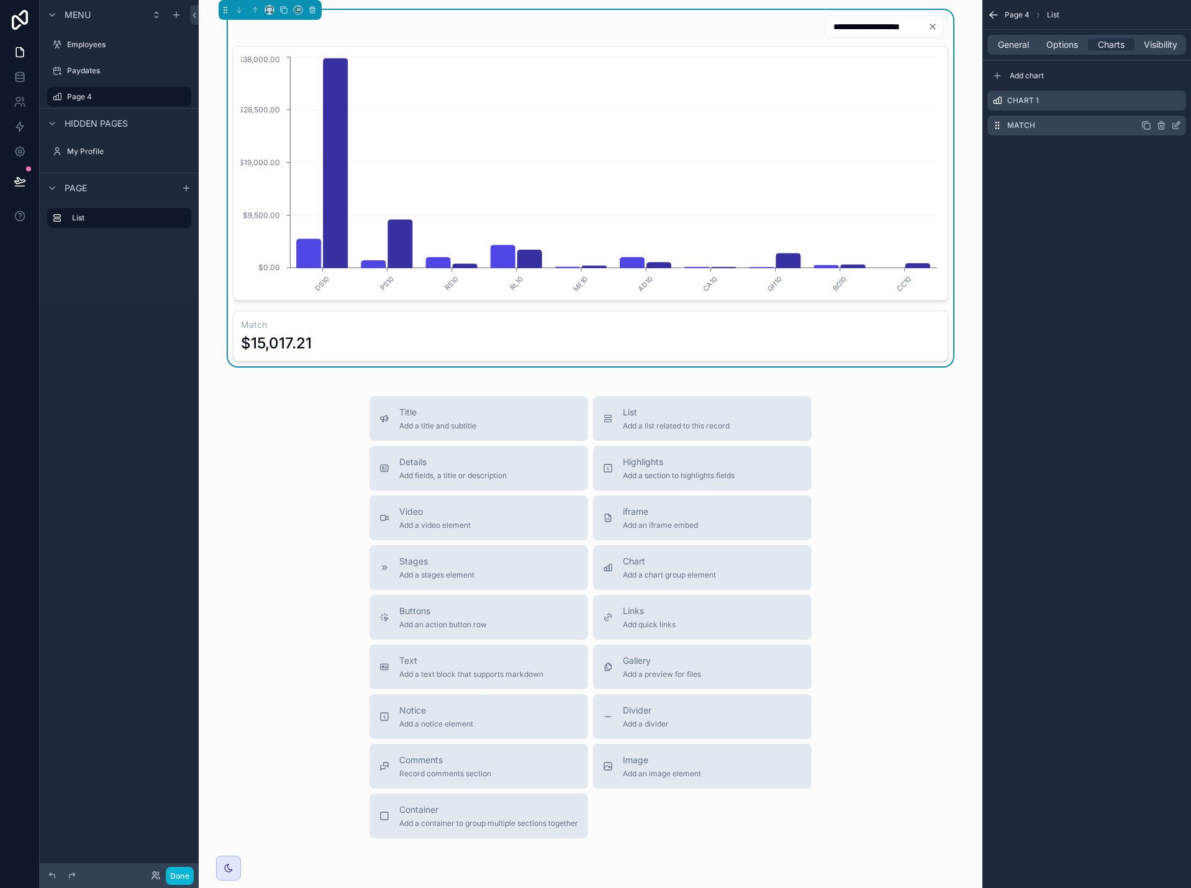
click at [1145, 126] on icon "scrollable content" at bounding box center [1148, 127] width 6 height 6
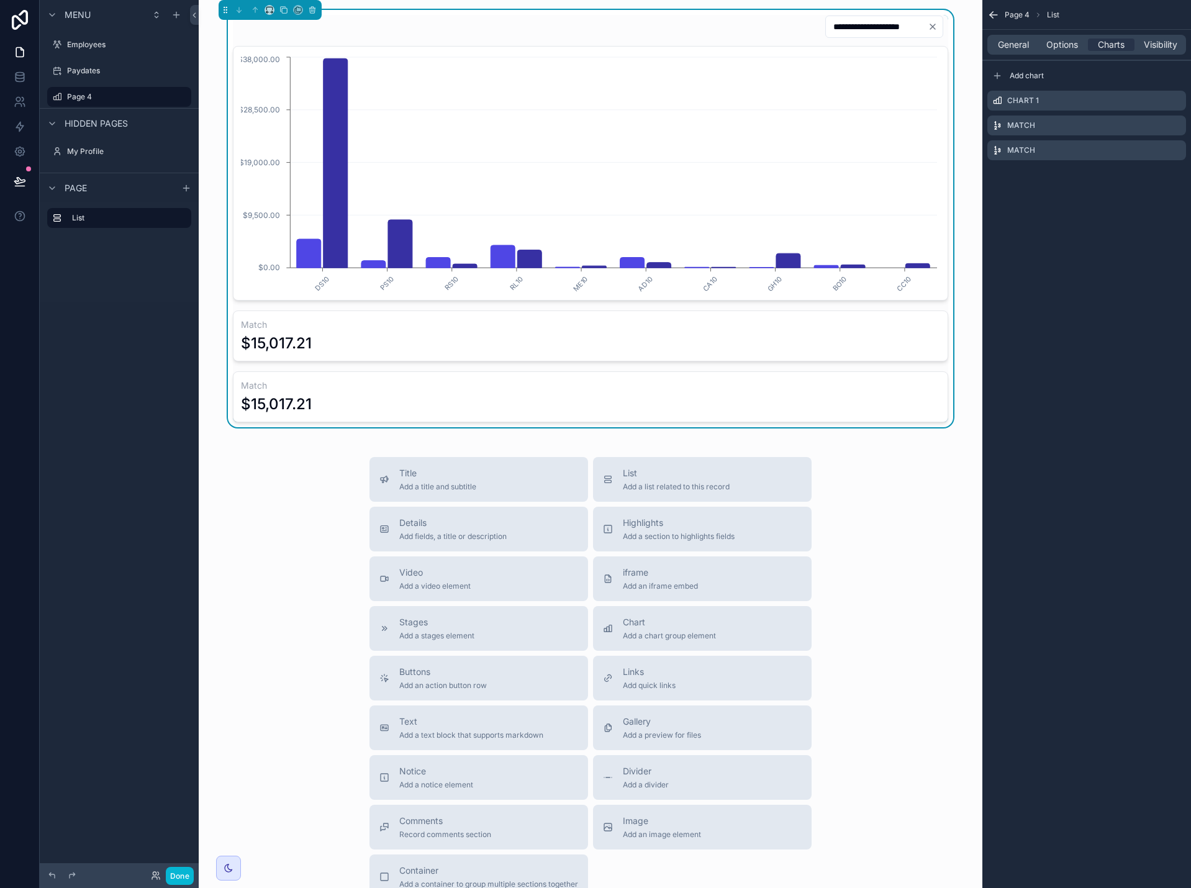
click at [874, 324] on h3 "Match" at bounding box center [590, 325] width 699 height 12
click at [1176, 122] on icon "scrollable content" at bounding box center [1176, 126] width 10 height 10
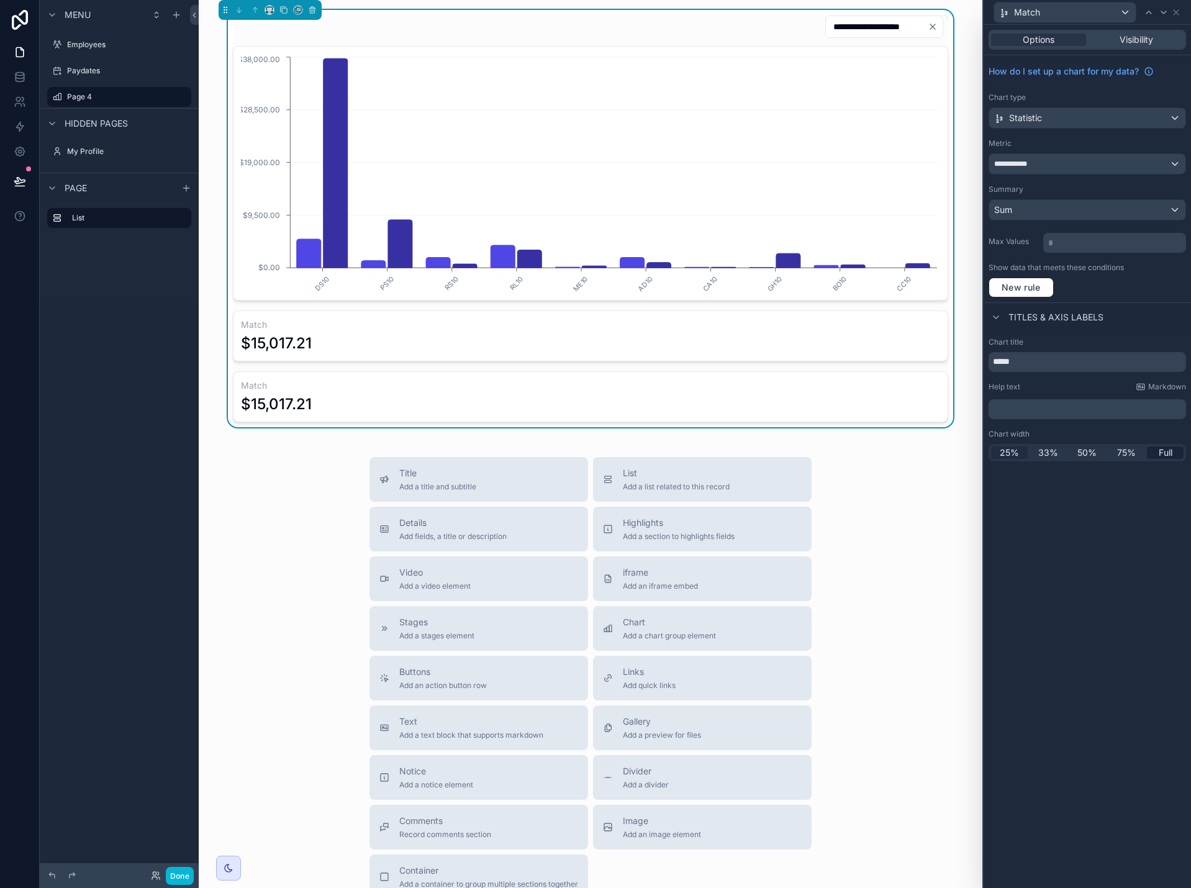
click at [1004, 455] on span "25%" at bounding box center [1009, 453] width 19 height 12
click at [881, 400] on div "$15,017.21" at bounding box center [590, 404] width 699 height 20
click at [1179, 12] on icon at bounding box center [1176, 12] width 10 height 10
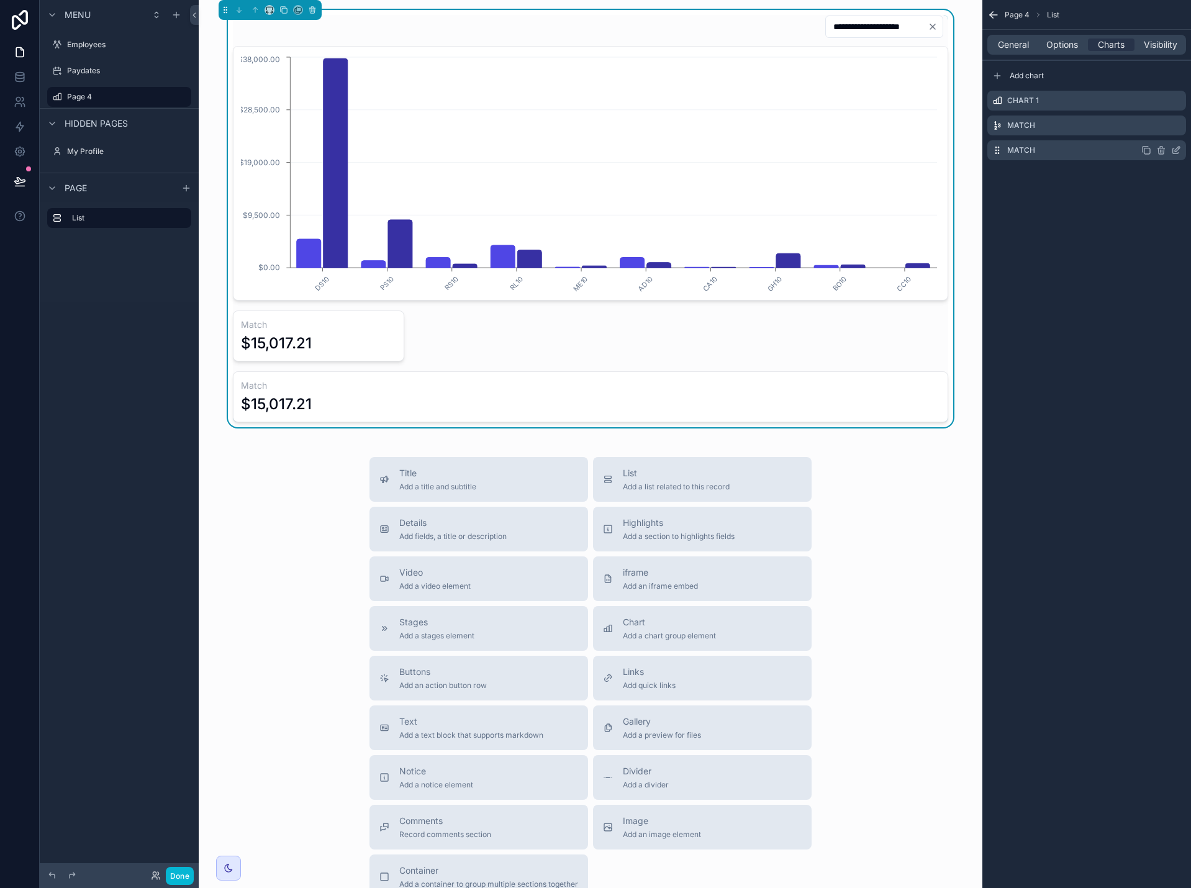
click at [1176, 148] on icon "scrollable content" at bounding box center [1176, 150] width 10 height 10
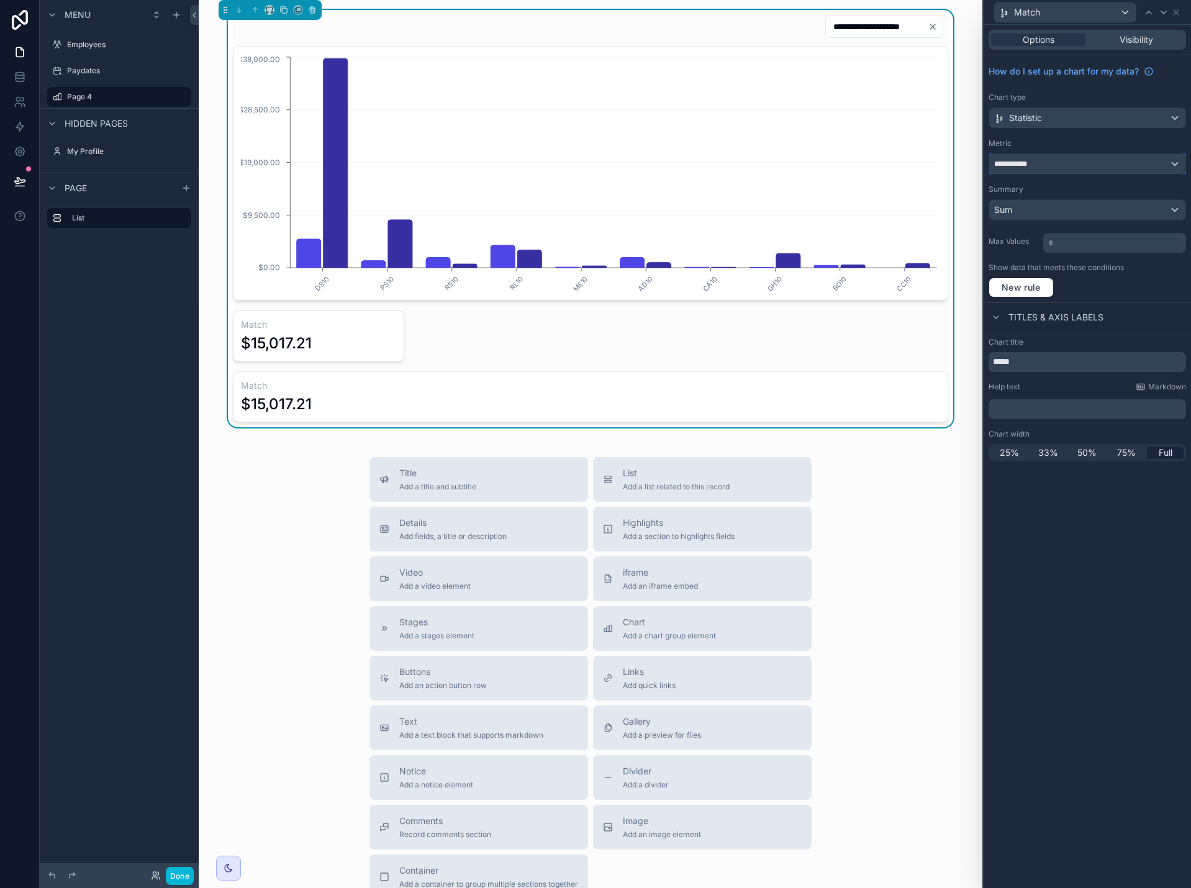
click at [1055, 163] on div "**********" at bounding box center [1088, 164] width 196 height 20
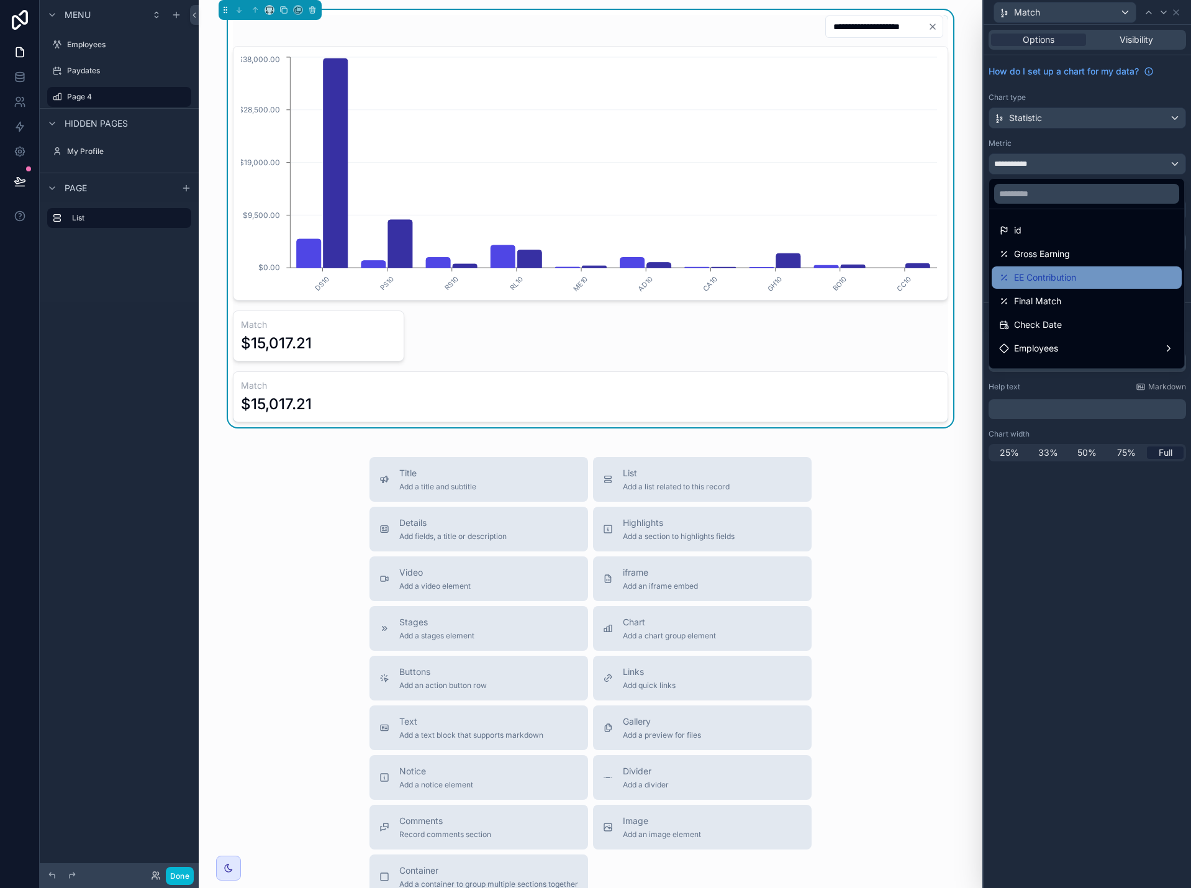
click at [1079, 278] on div "EE Contribution" at bounding box center [1086, 277] width 175 height 15
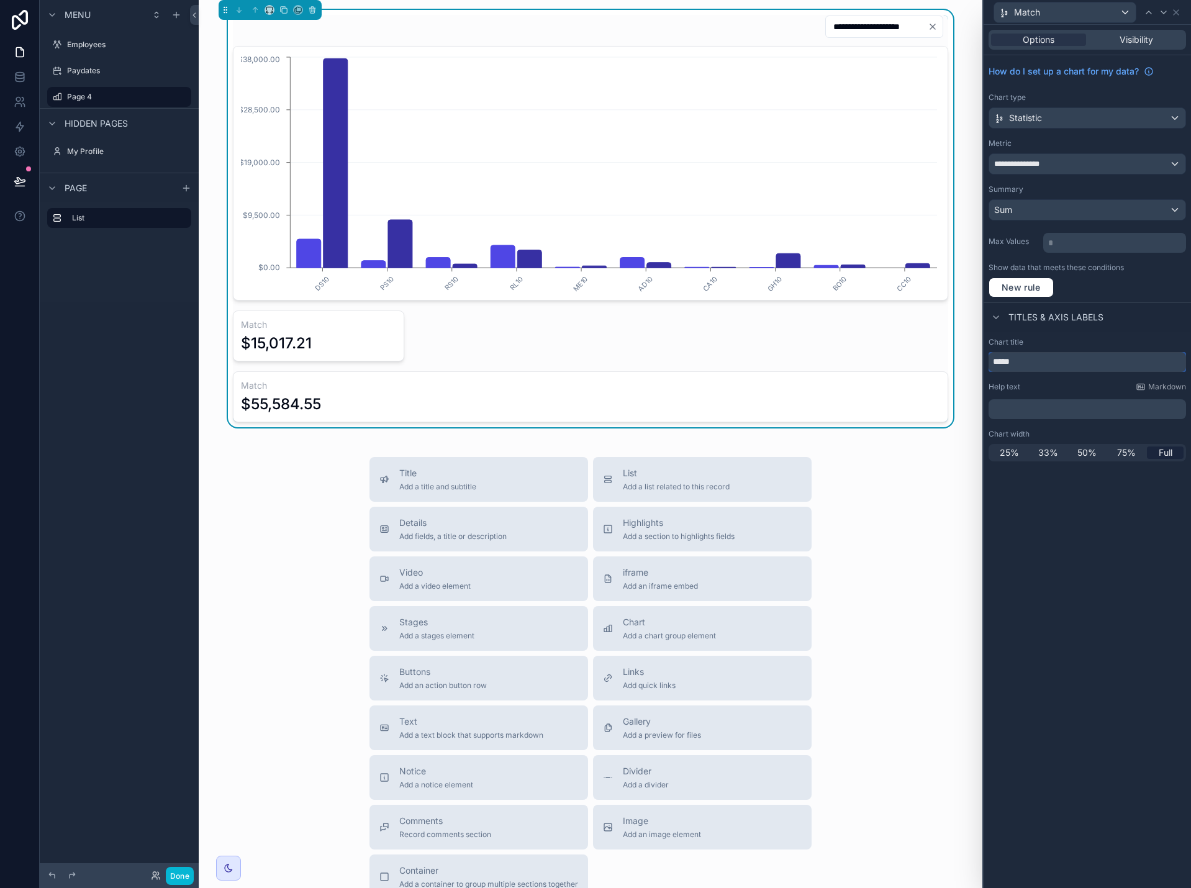
drag, startPoint x: 1032, startPoint y: 365, endPoint x: 967, endPoint y: 365, distance: 65.8
click at [967, 363] on div "**********" at bounding box center [595, 444] width 1191 height 888
type input "**********"
click at [1012, 455] on span "25%" at bounding box center [1009, 453] width 19 height 12
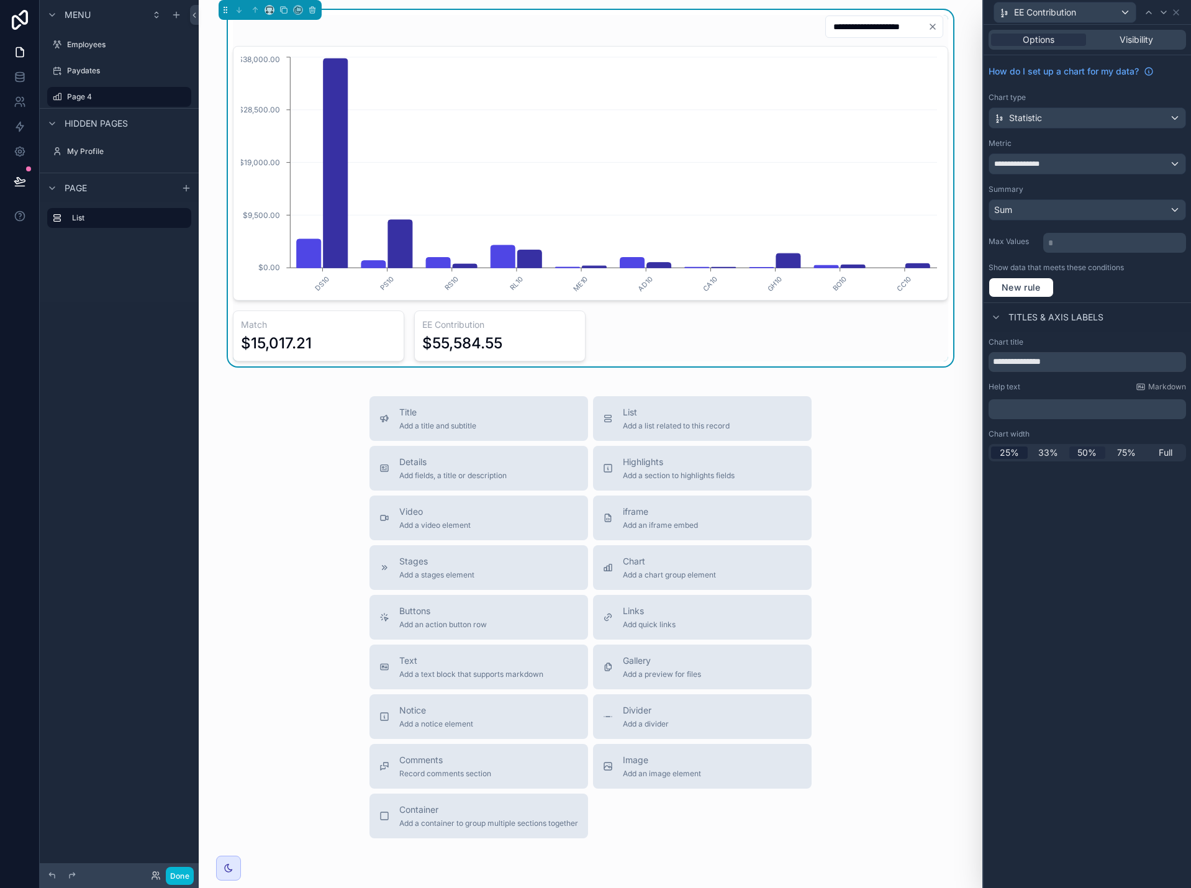
click at [1090, 455] on span "50%" at bounding box center [1087, 453] width 19 height 12
click at [1173, 11] on icon at bounding box center [1176, 12] width 10 height 10
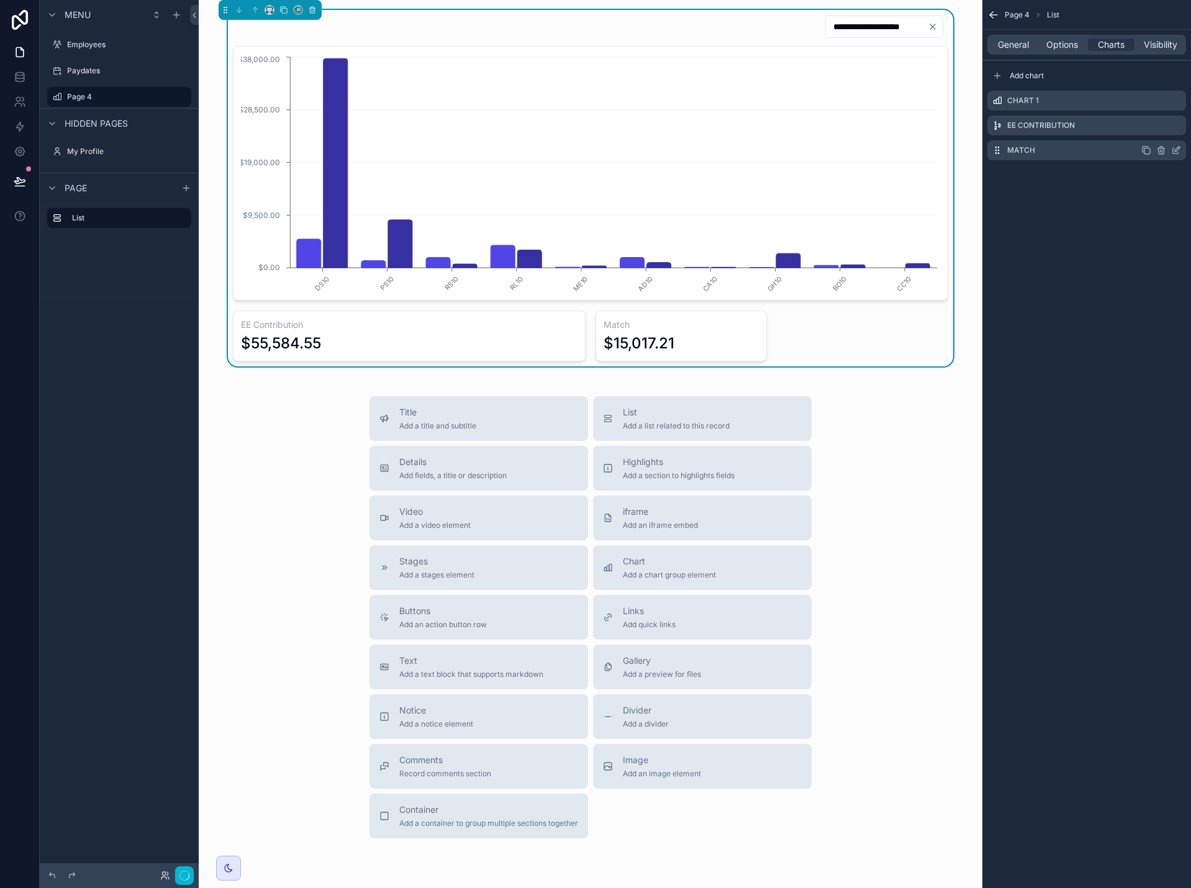
click at [1176, 147] on icon "scrollable content" at bounding box center [1176, 150] width 10 height 10
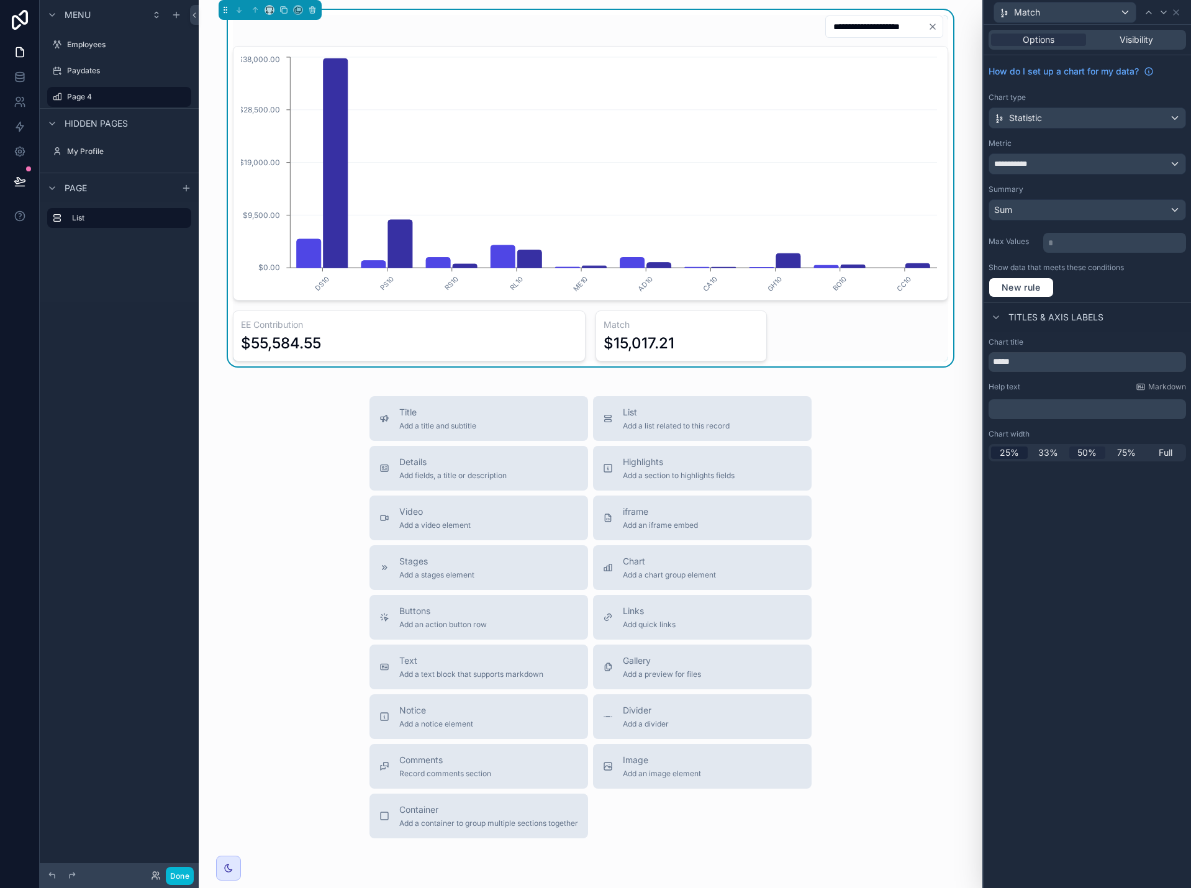
click at [1087, 450] on span "50%" at bounding box center [1087, 453] width 19 height 12
click at [1176, 11] on icon at bounding box center [1176, 12] width 10 height 10
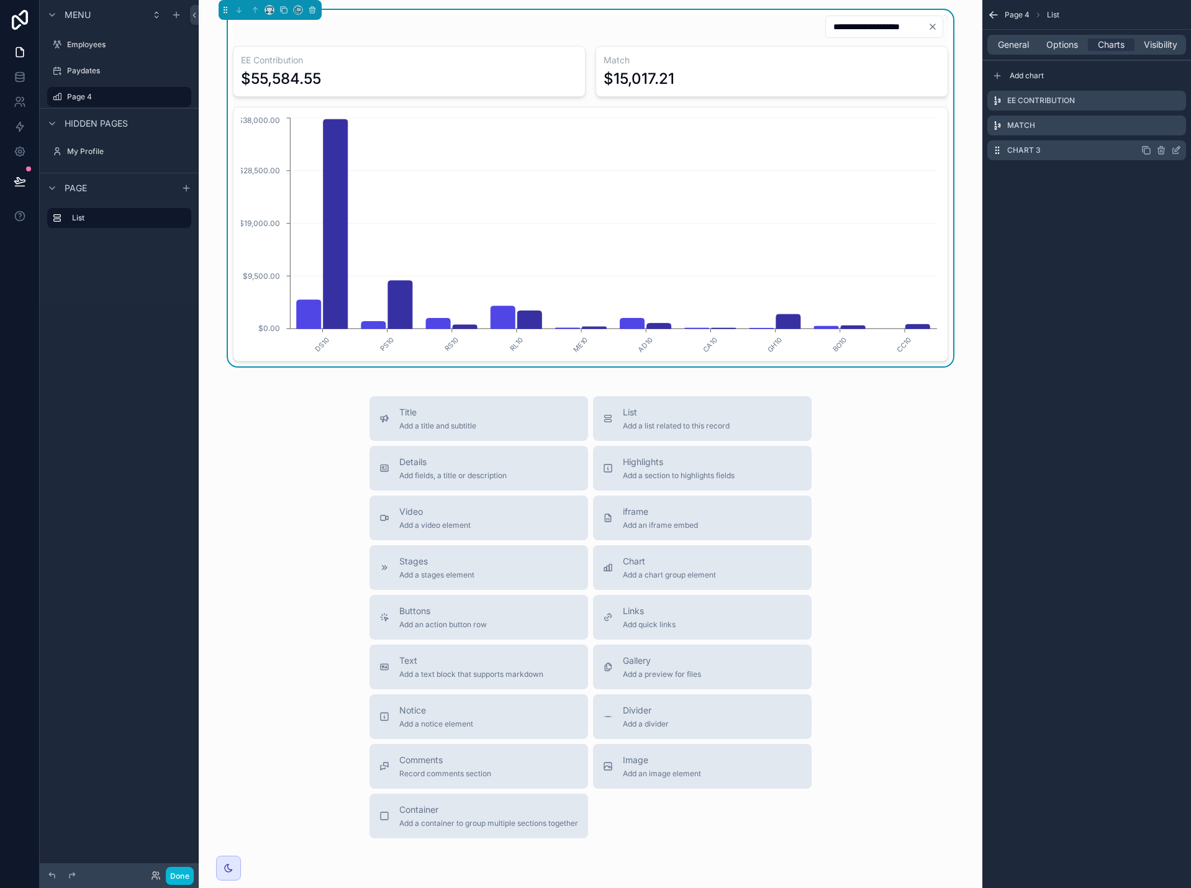
click at [1178, 148] on icon "scrollable content" at bounding box center [1176, 150] width 10 height 10
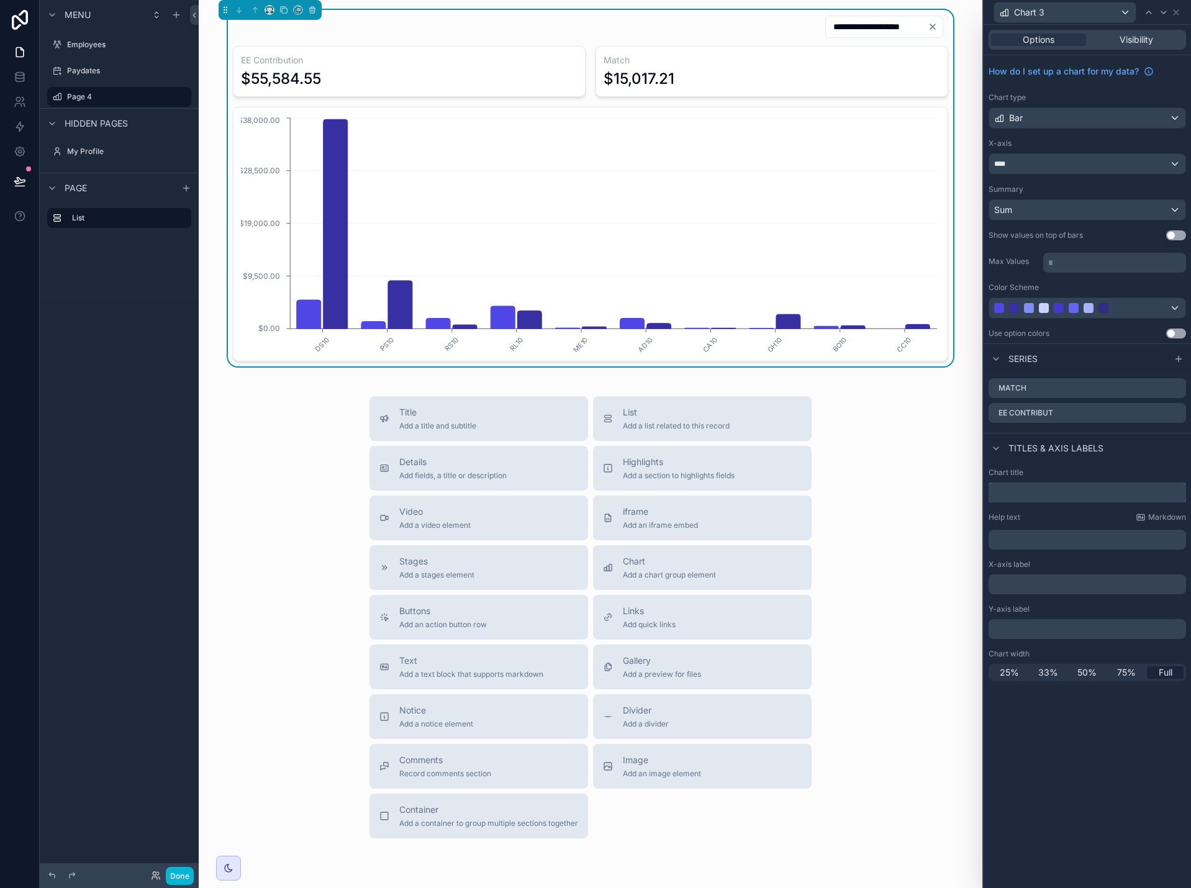
click at [1042, 491] on input "text" at bounding box center [1088, 493] width 198 height 20
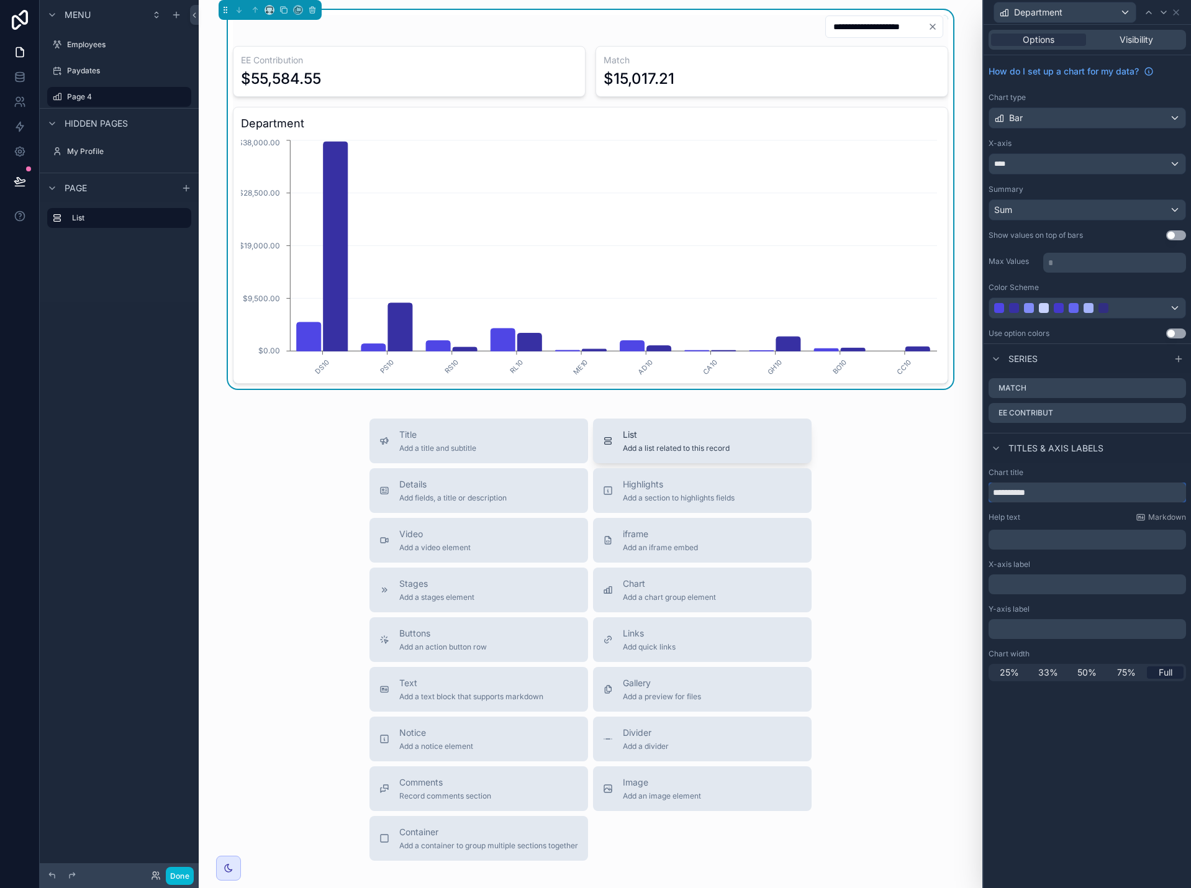
type input "**********"
click at [1177, 12] on icon at bounding box center [1176, 12] width 5 height 5
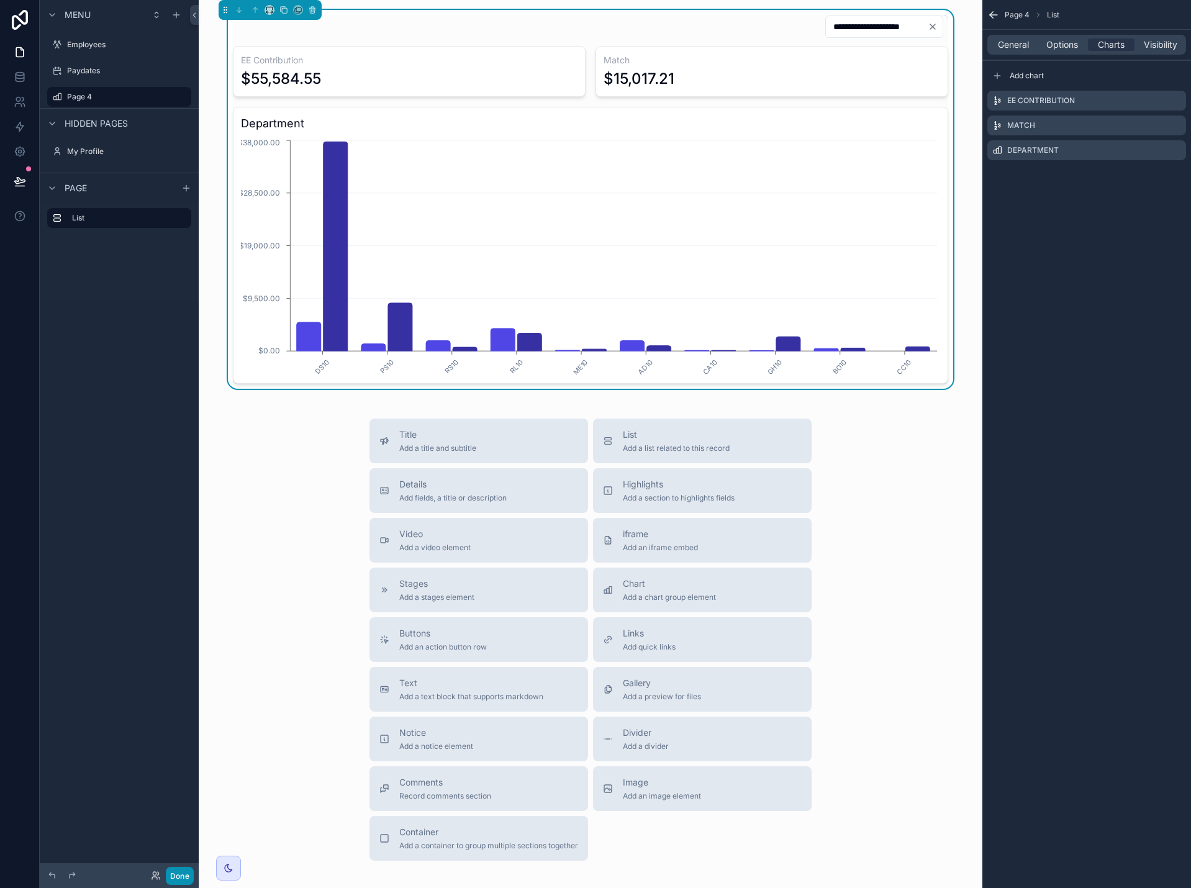
click at [176, 874] on button "Done" at bounding box center [180, 876] width 28 height 18
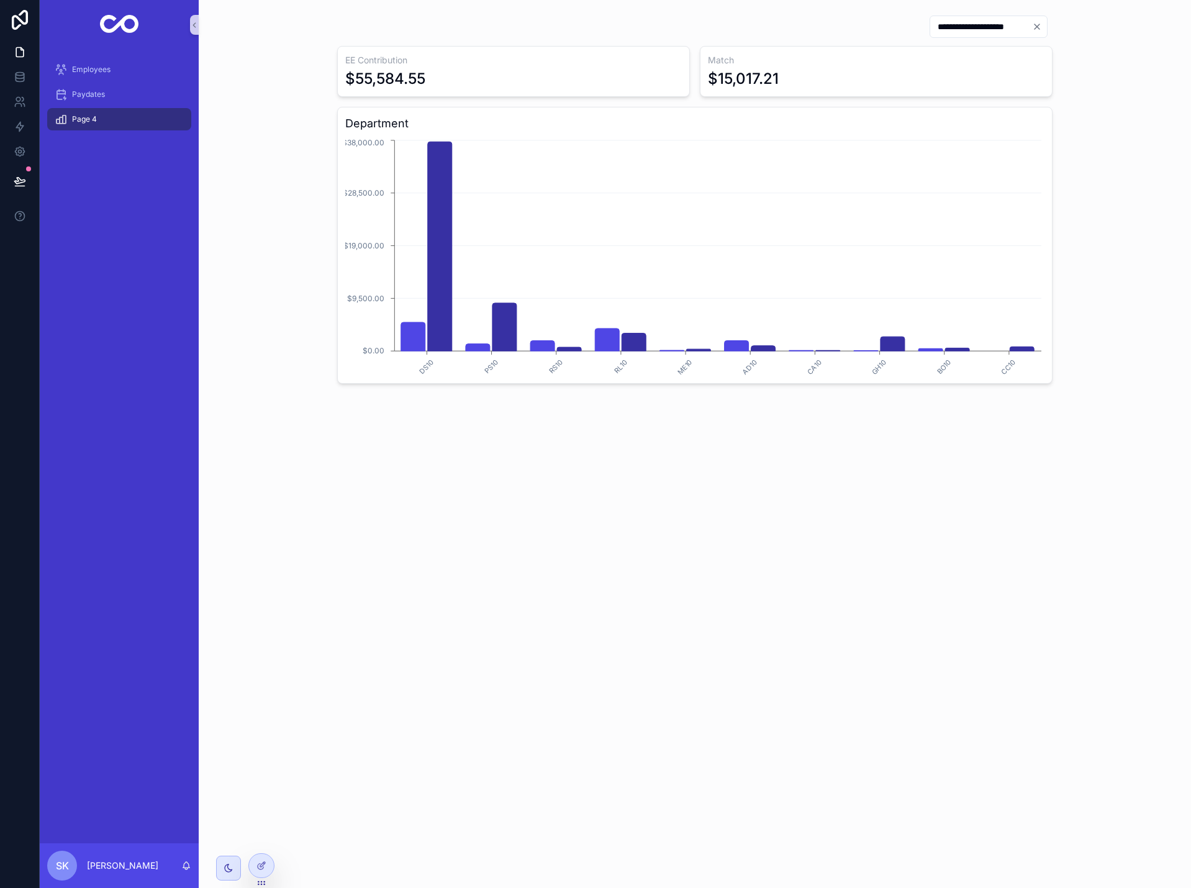
click at [940, 30] on input "**********" at bounding box center [981, 26] width 102 height 17
click at [893, 58] on button "scrollable content" at bounding box center [899, 57] width 22 height 22
click at [991, 242] on button "31" at bounding box center [988, 239] width 22 height 22
type input "**********"
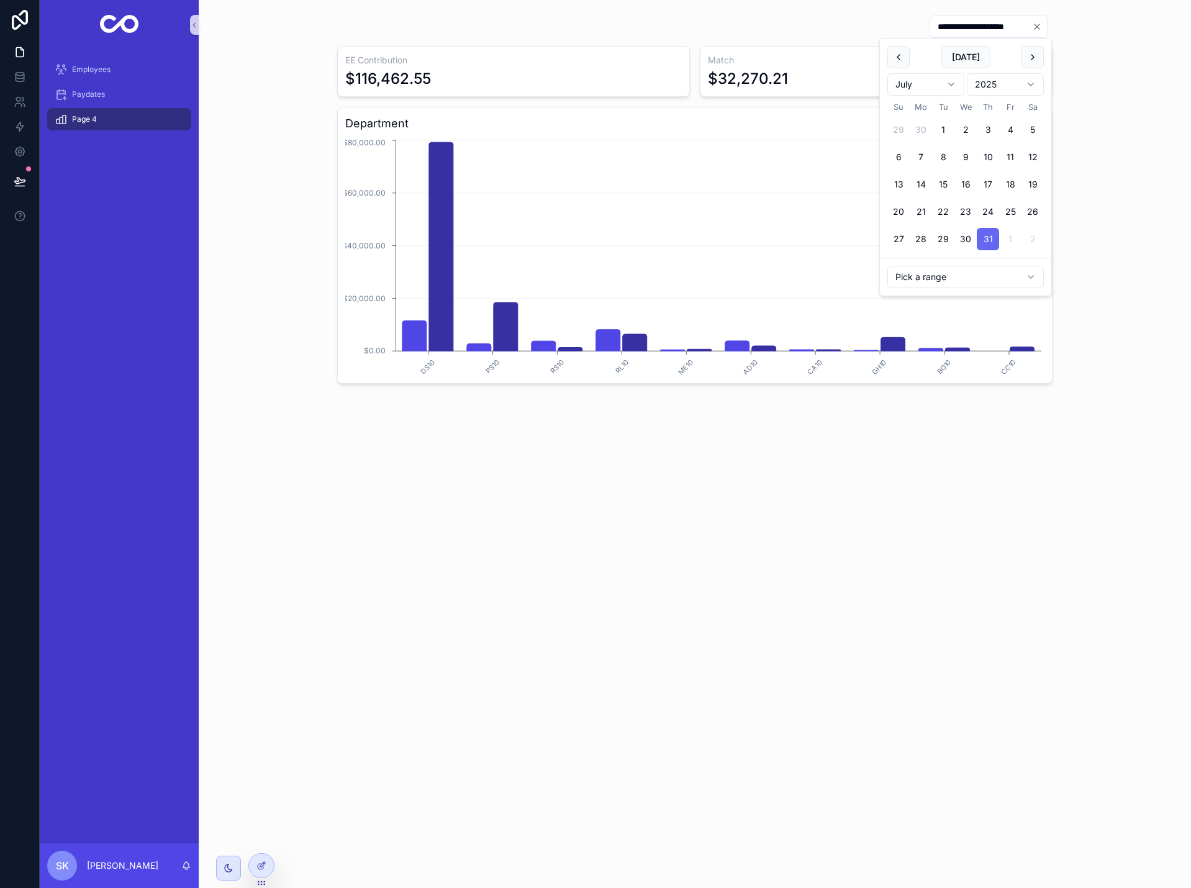
click at [1120, 194] on div "**********" at bounding box center [695, 199] width 973 height 379
click at [1035, 27] on icon "Clear" at bounding box center [1037, 27] width 10 height 10
click at [1003, 27] on input "scrollable content" at bounding box center [996, 26] width 102 height 17
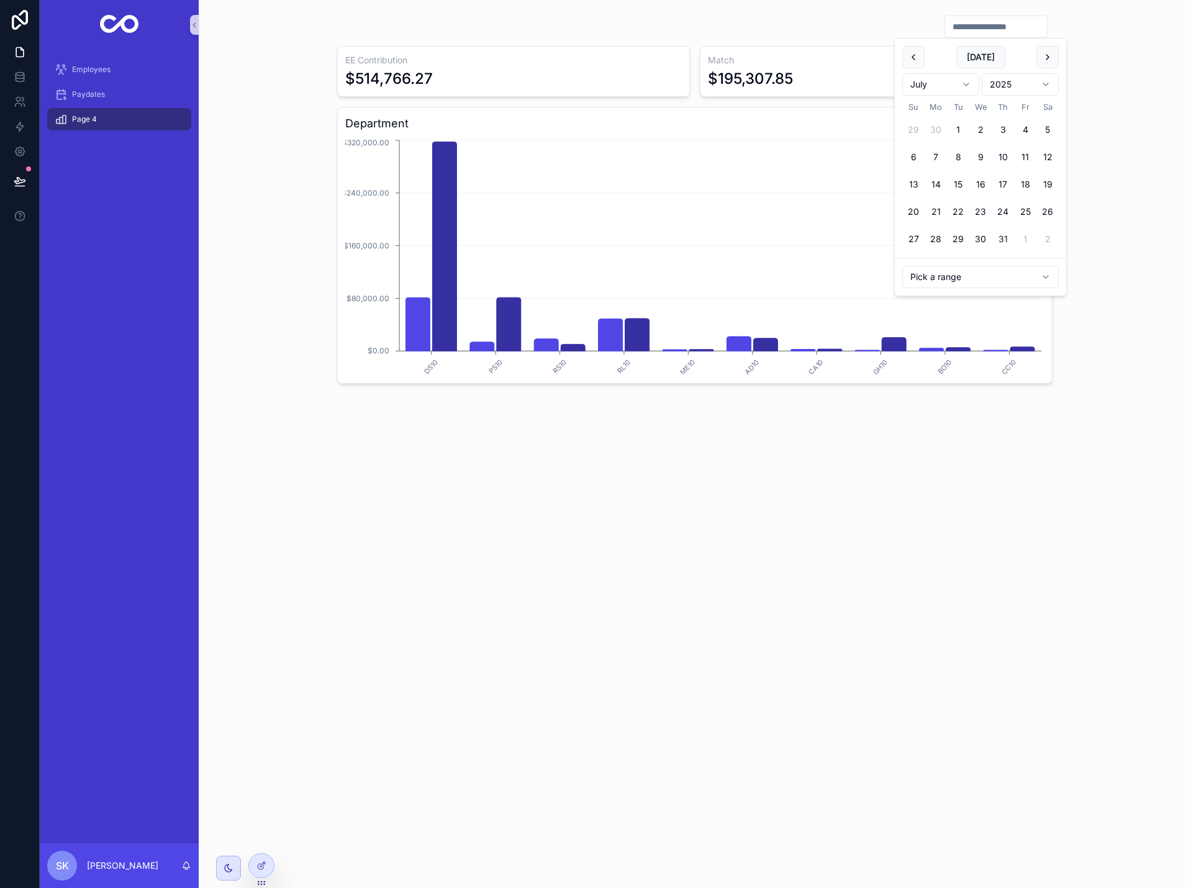
click at [998, 242] on button "31" at bounding box center [1003, 239] width 22 height 22
type input "**********"
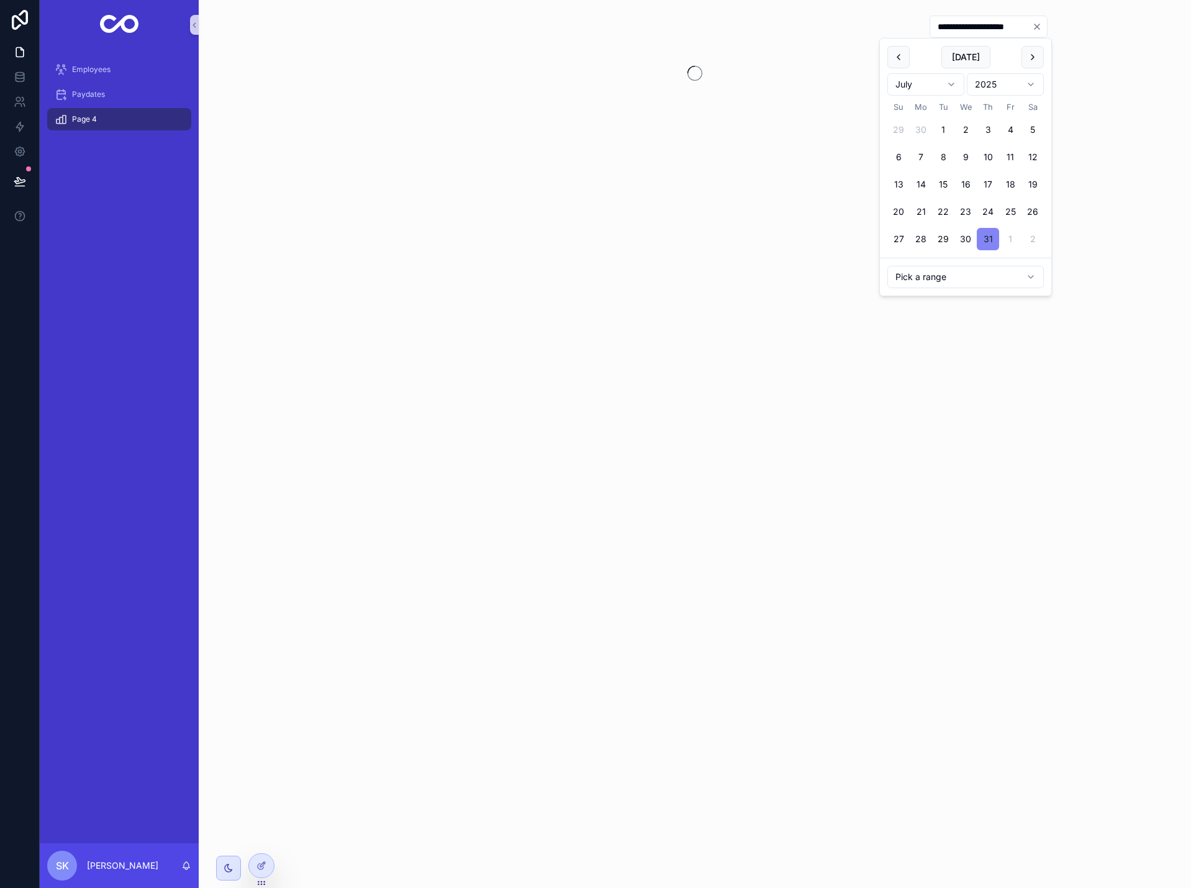
click at [988, 238] on button "31" at bounding box center [988, 239] width 22 height 22
click at [1136, 207] on div "**********" at bounding box center [695, 444] width 993 height 888
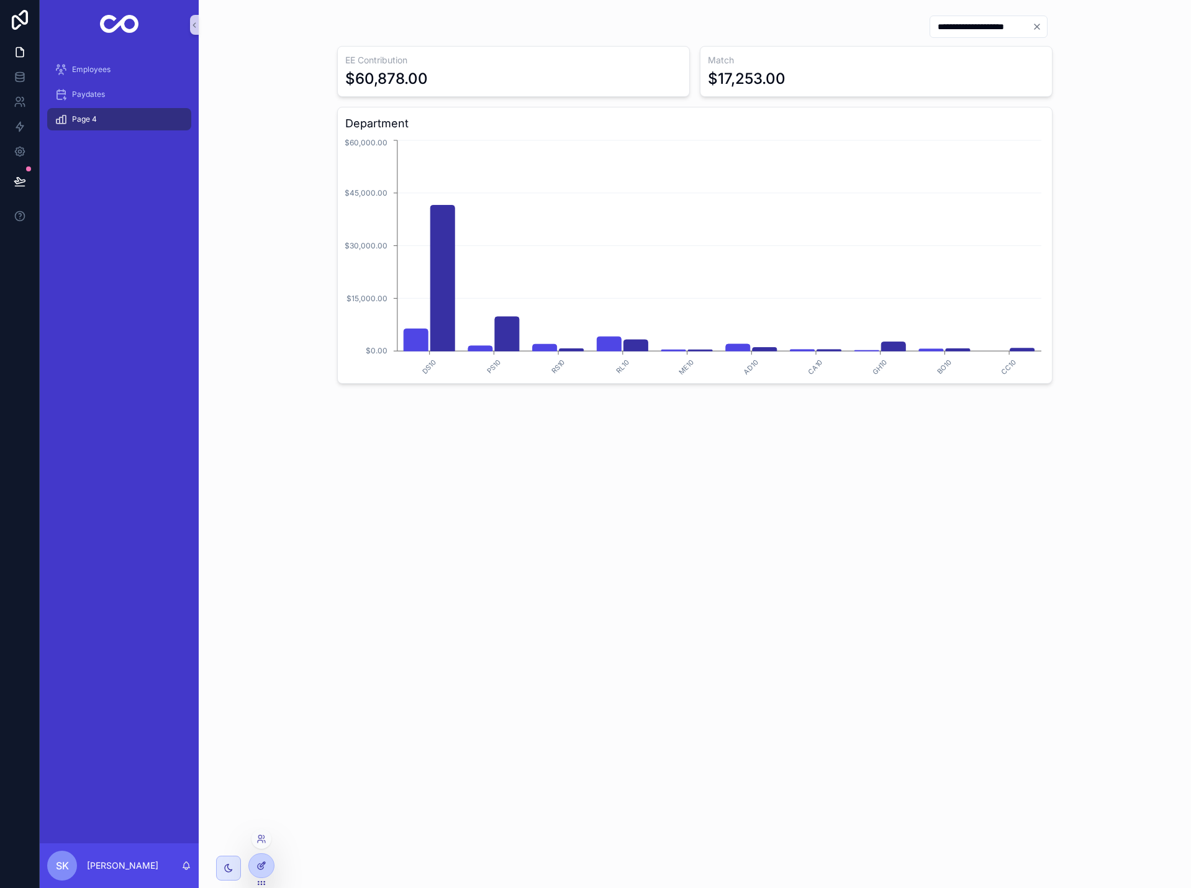
click at [257, 867] on icon at bounding box center [262, 866] width 10 height 10
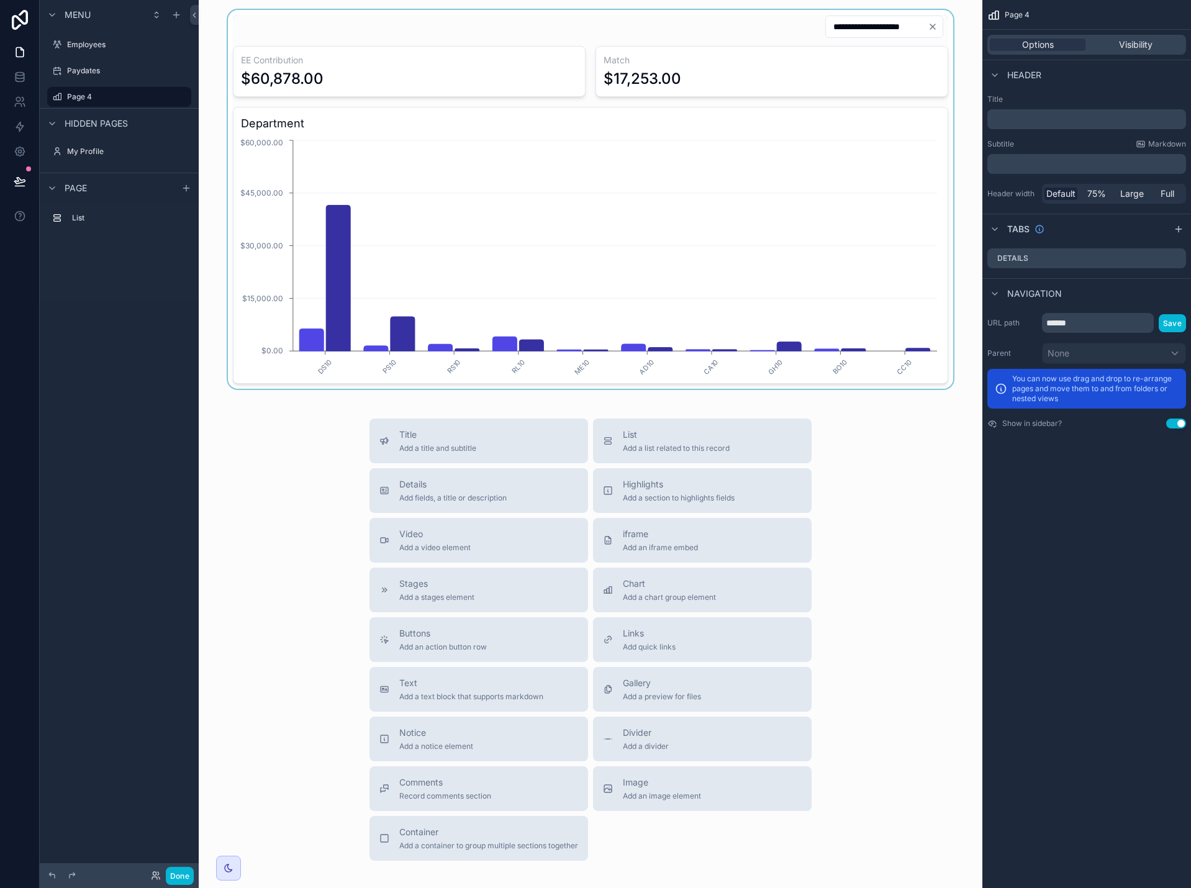
click at [949, 332] on div "scrollable content" at bounding box center [591, 199] width 764 height 379
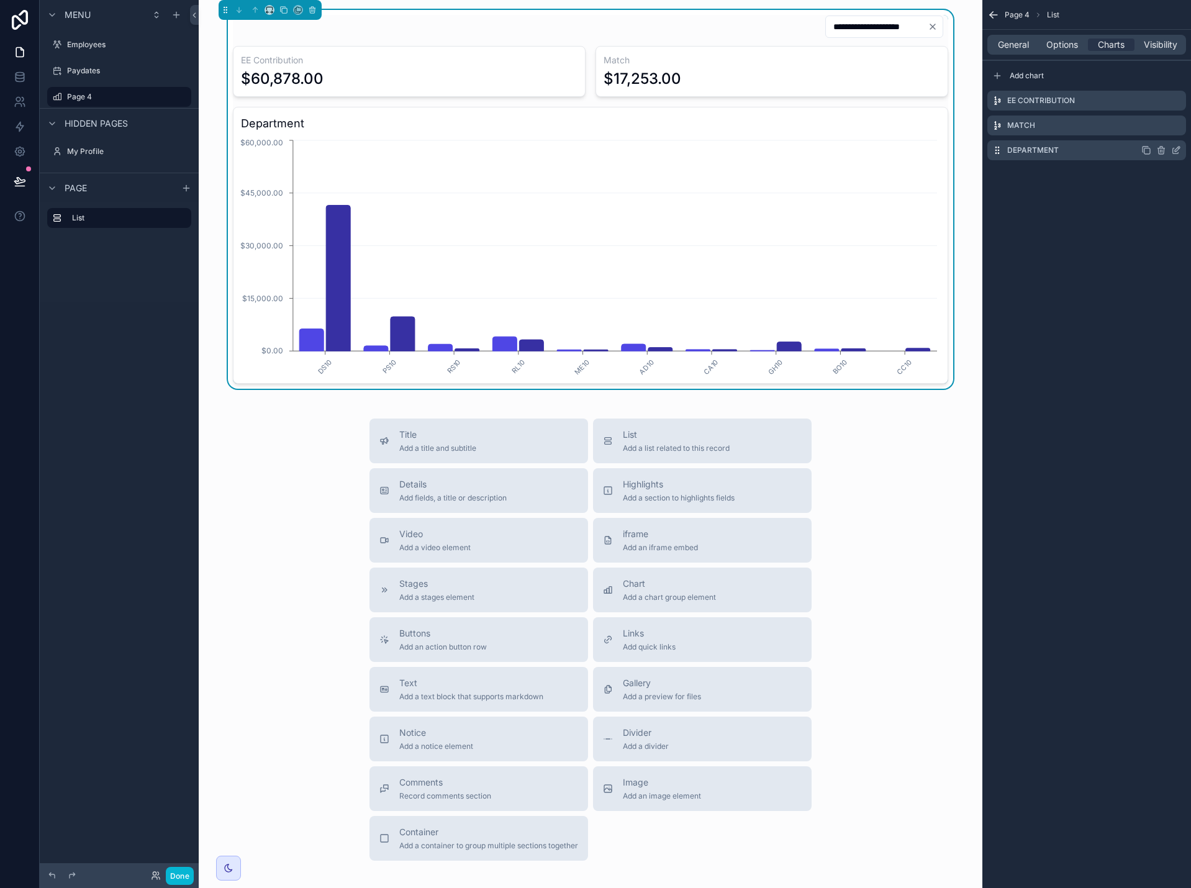
click at [1150, 152] on icon "scrollable content" at bounding box center [1147, 150] width 10 height 10
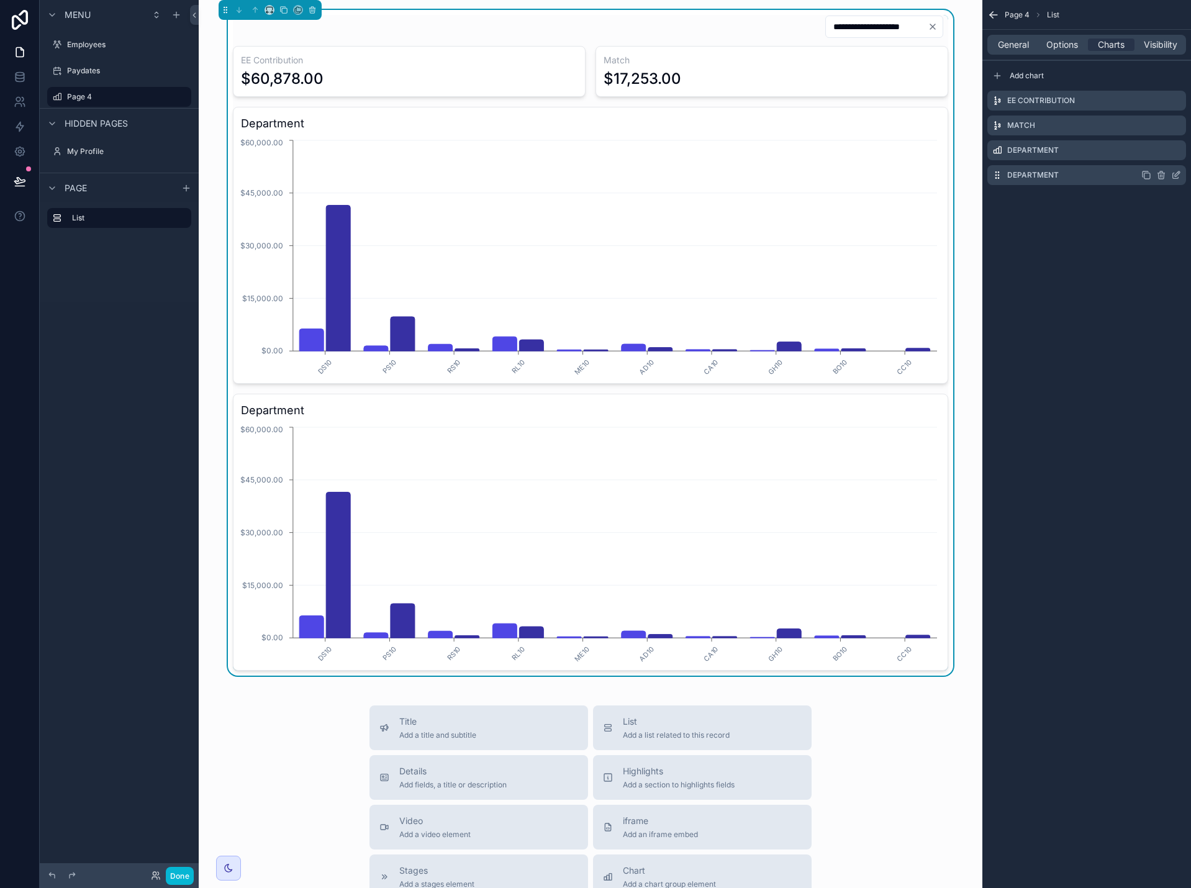
click at [1177, 175] on icon "scrollable content" at bounding box center [1176, 175] width 10 height 10
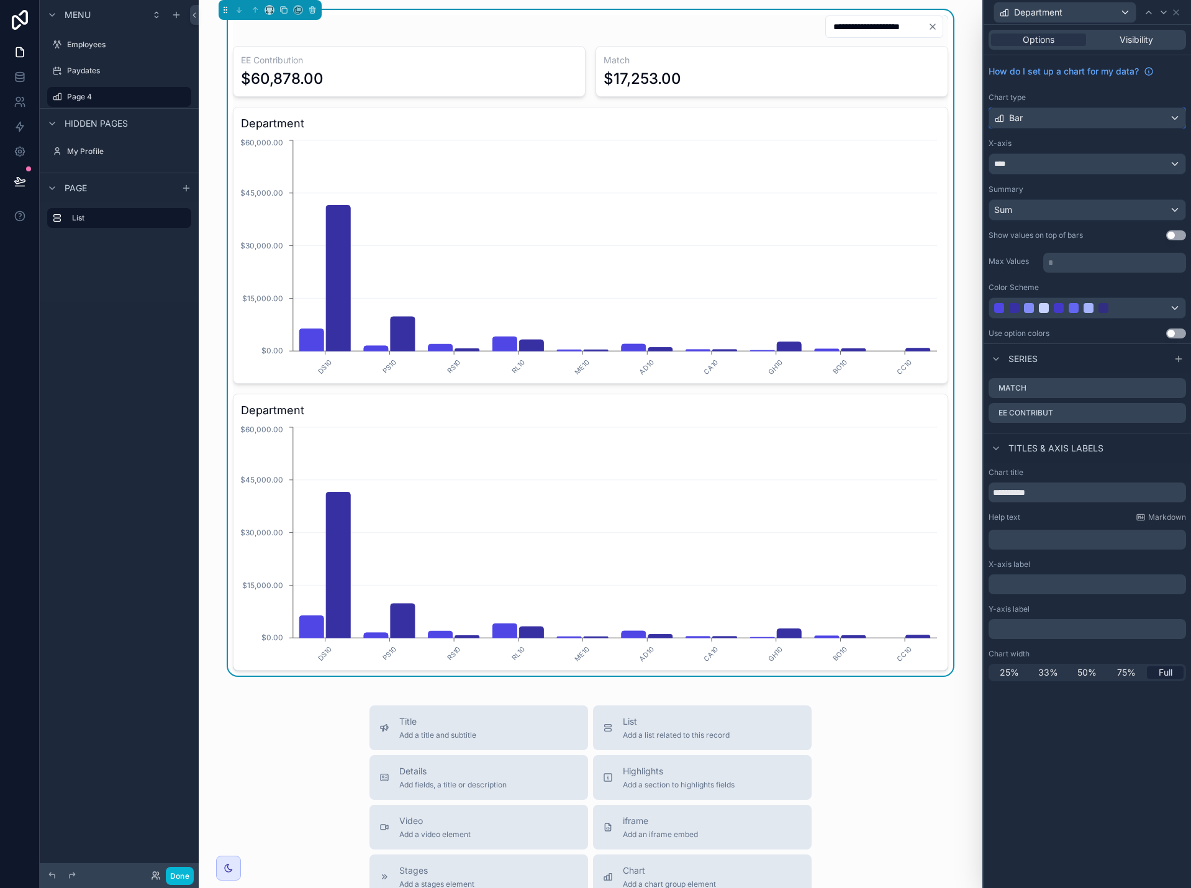
click at [1147, 119] on div "Bar" at bounding box center [1088, 118] width 196 height 20
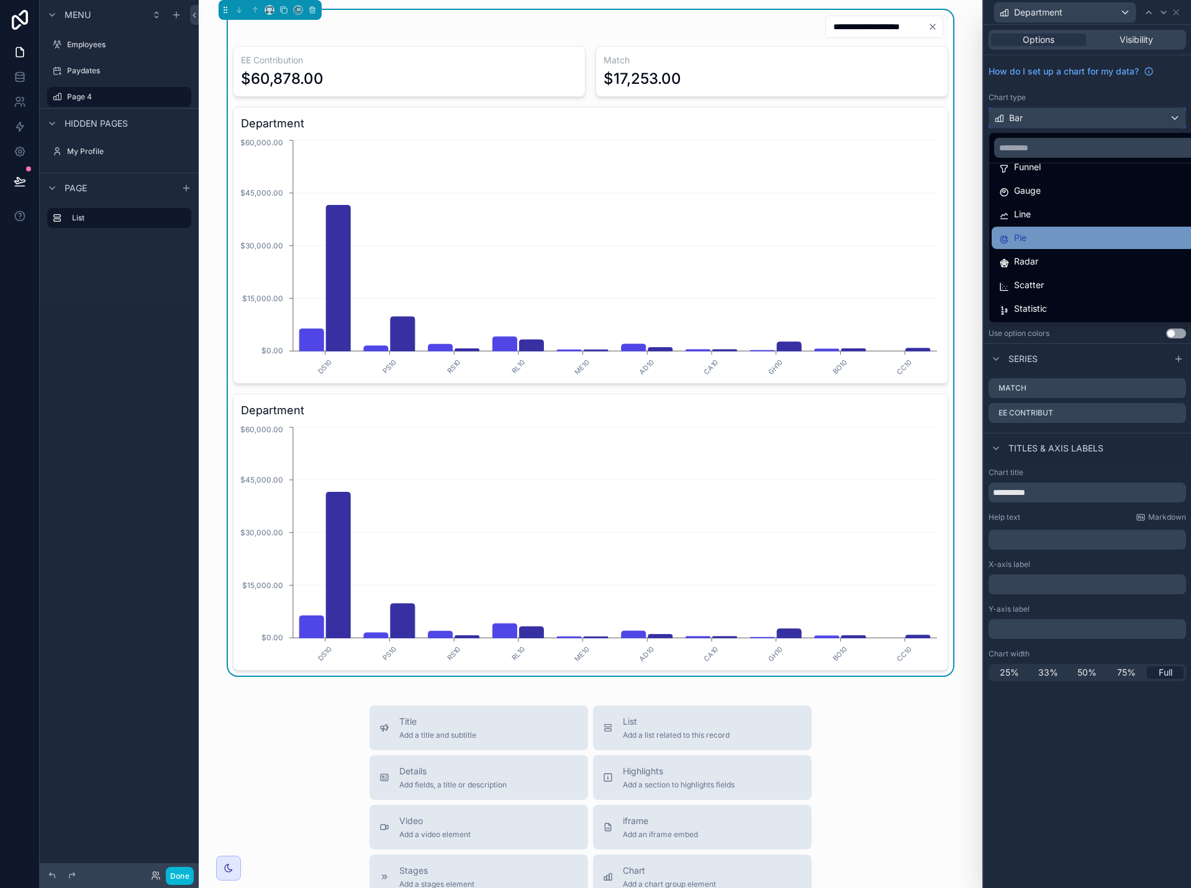
scroll to position [88, 0]
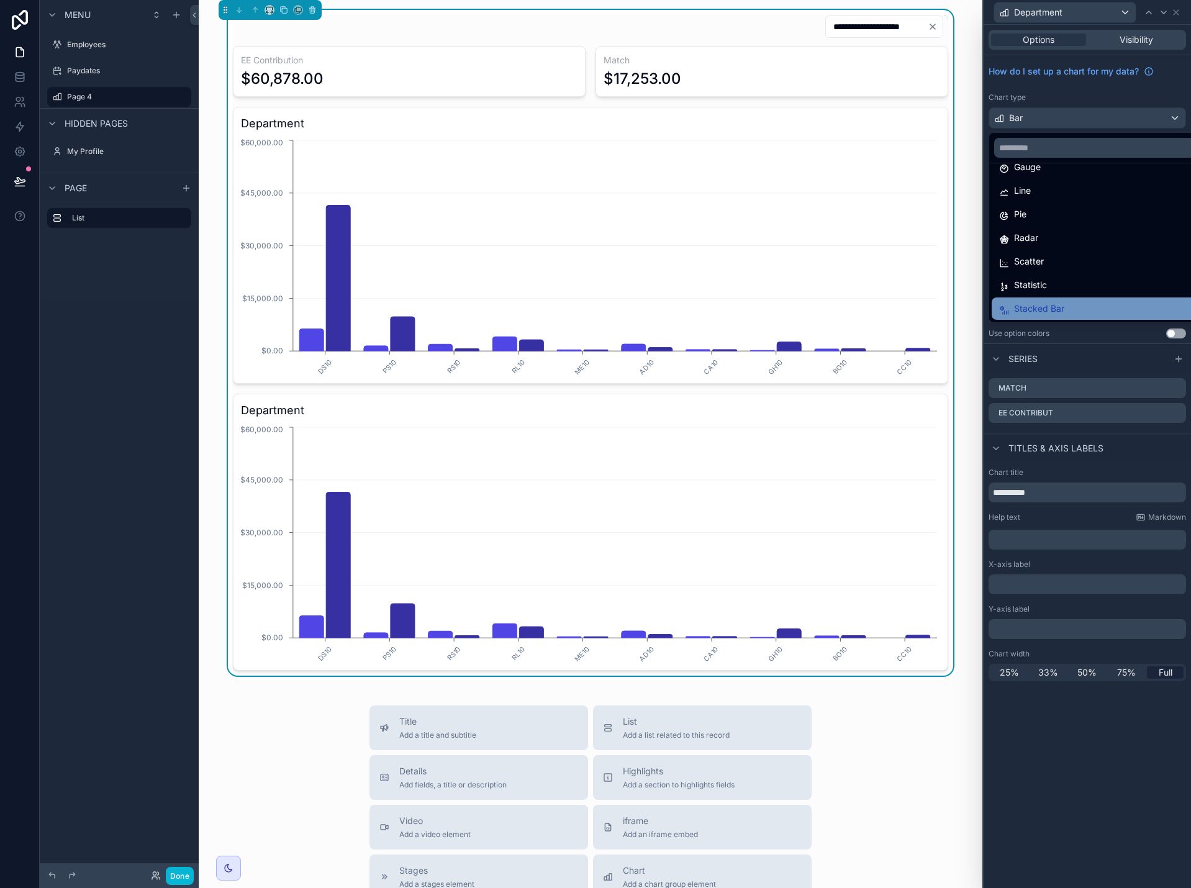
click at [1113, 311] on div "Stacked Bar" at bounding box center [1101, 308] width 205 height 15
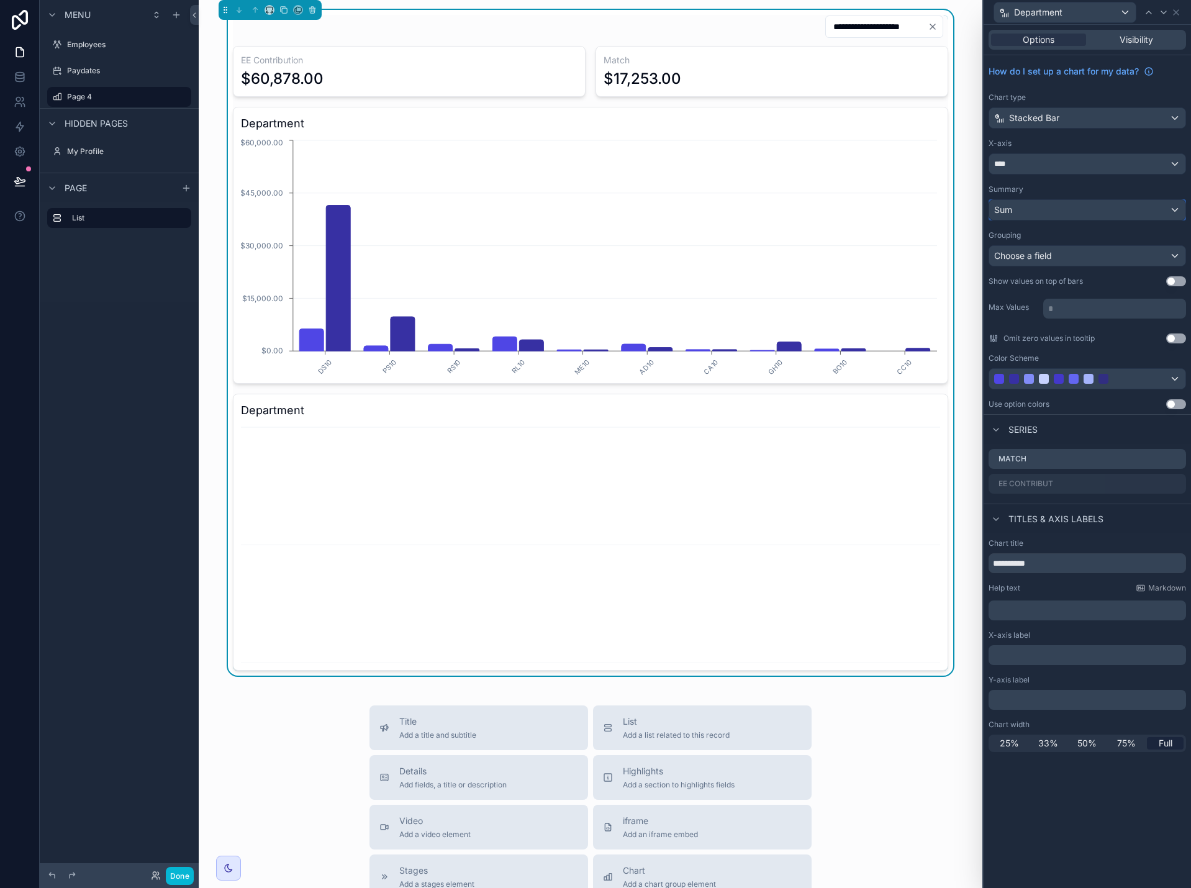
click at [1116, 209] on div "Sum" at bounding box center [1088, 210] width 196 height 20
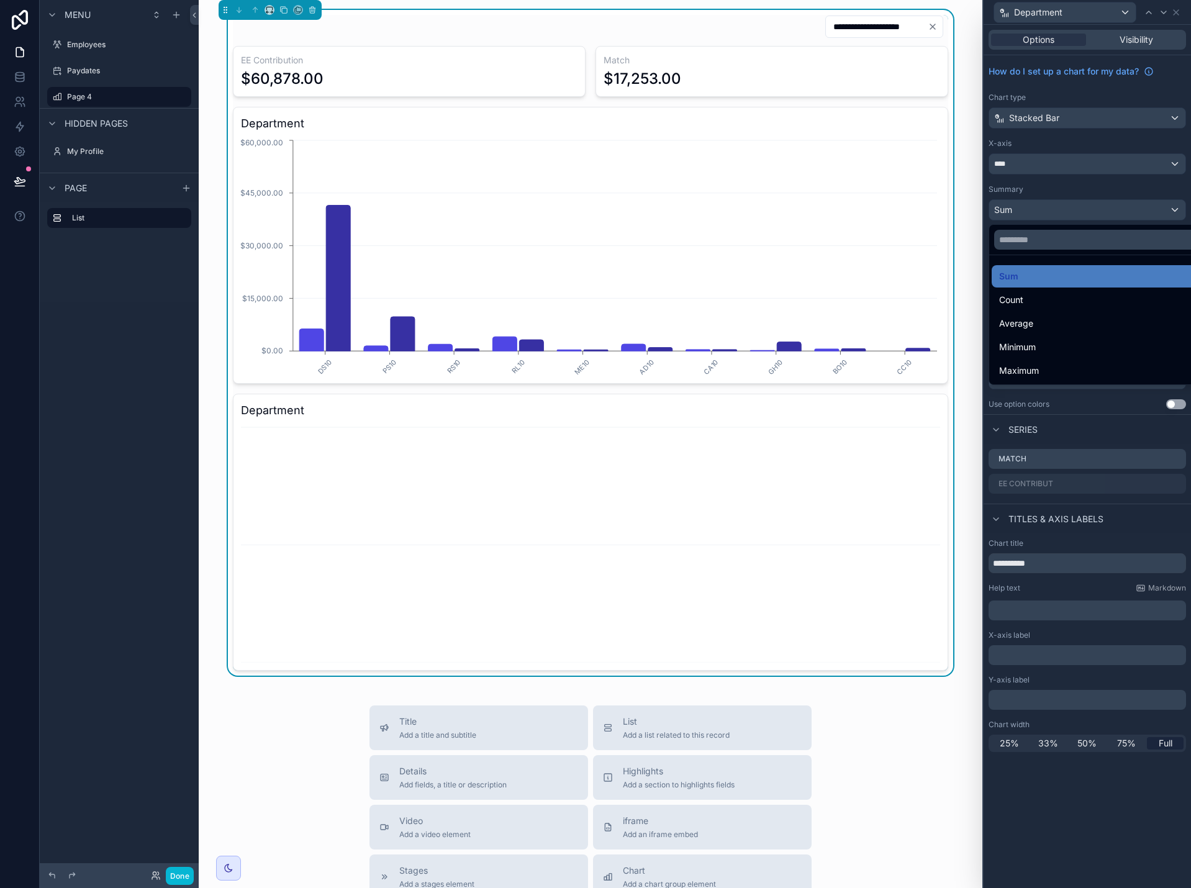
click at [1116, 209] on div at bounding box center [1087, 444] width 207 height 888
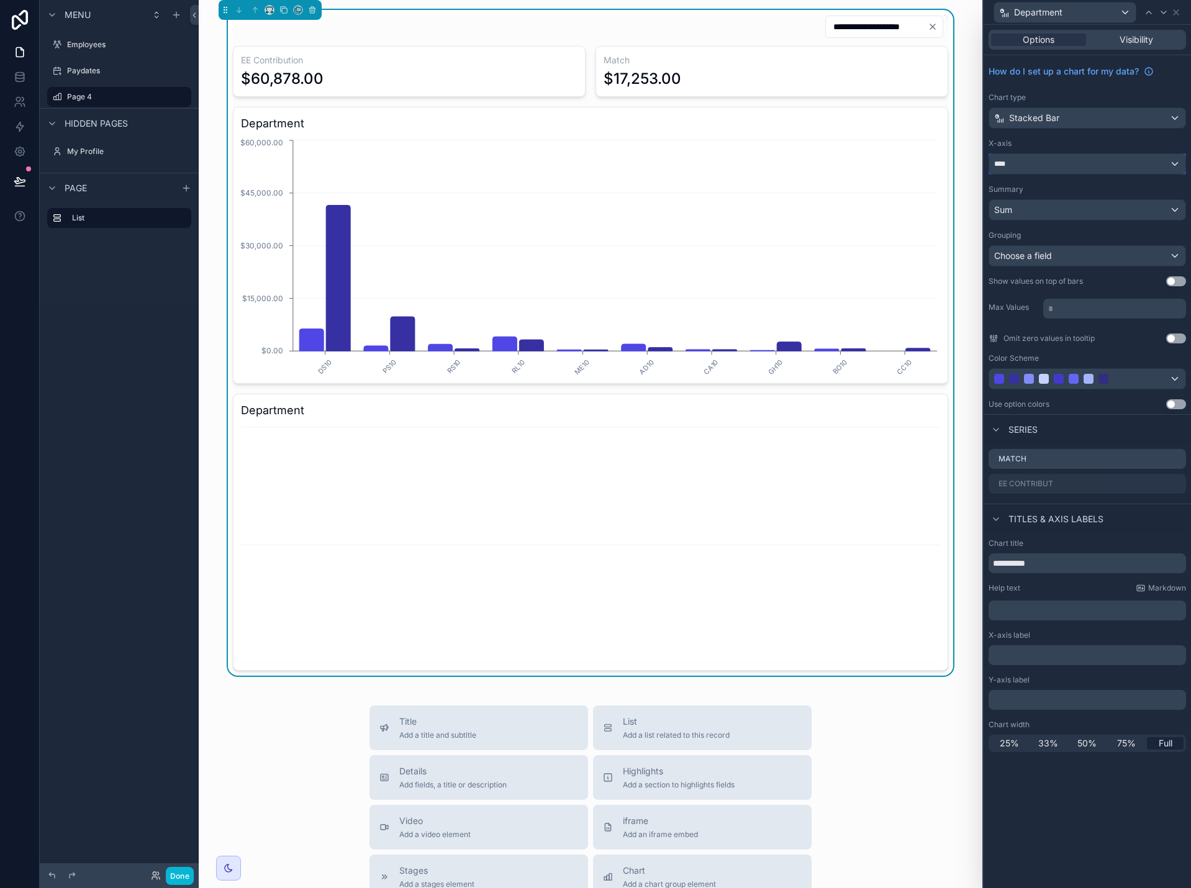
click at [1116, 164] on div "****" at bounding box center [1088, 164] width 196 height 20
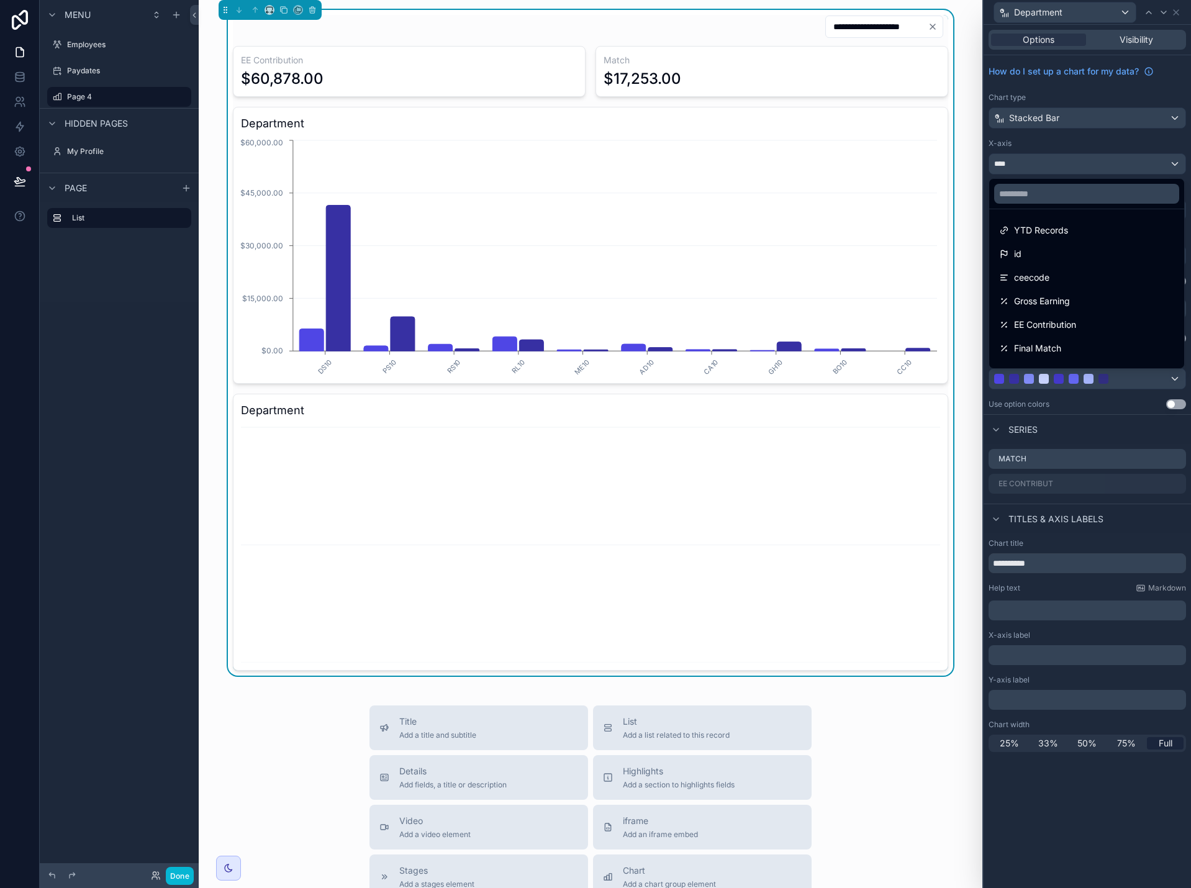
click at [1116, 157] on div at bounding box center [1087, 444] width 207 height 888
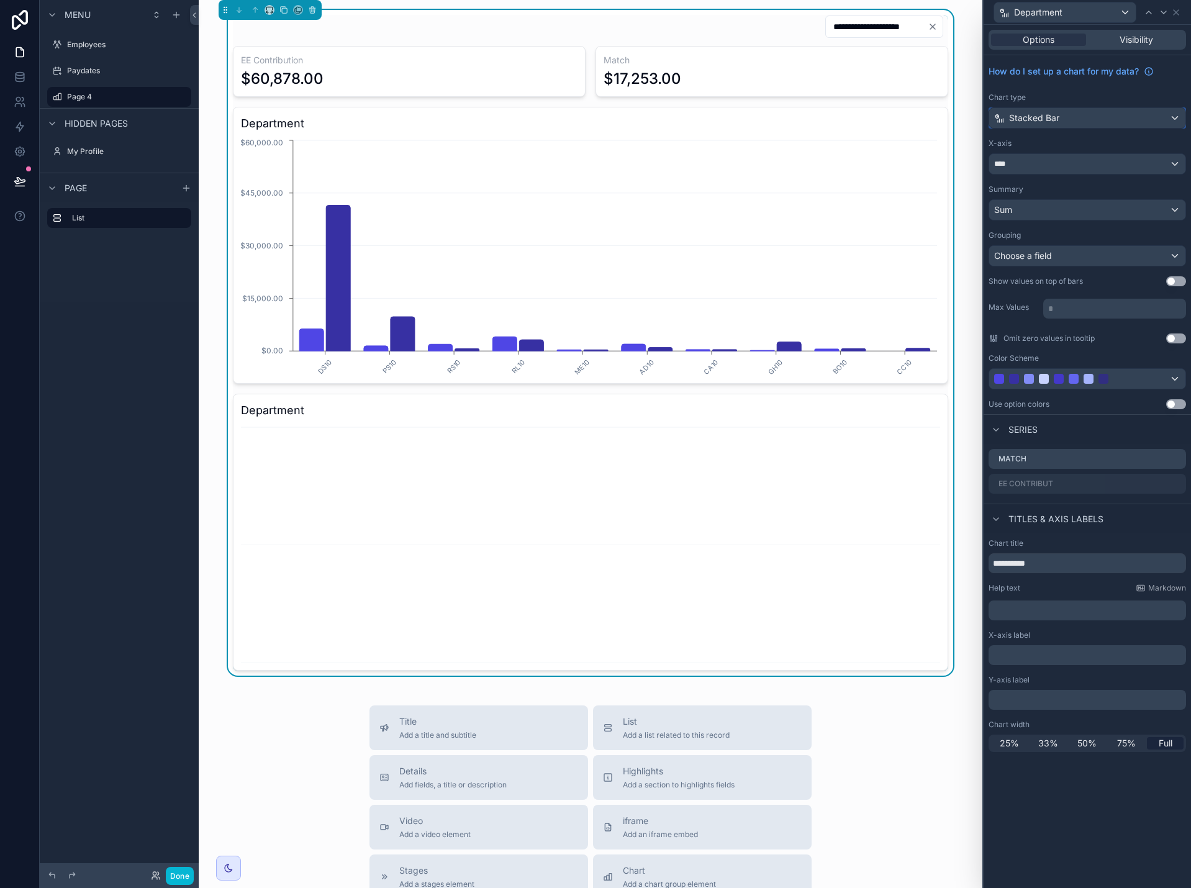
click at [1123, 125] on div "Stacked Bar" at bounding box center [1088, 118] width 196 height 20
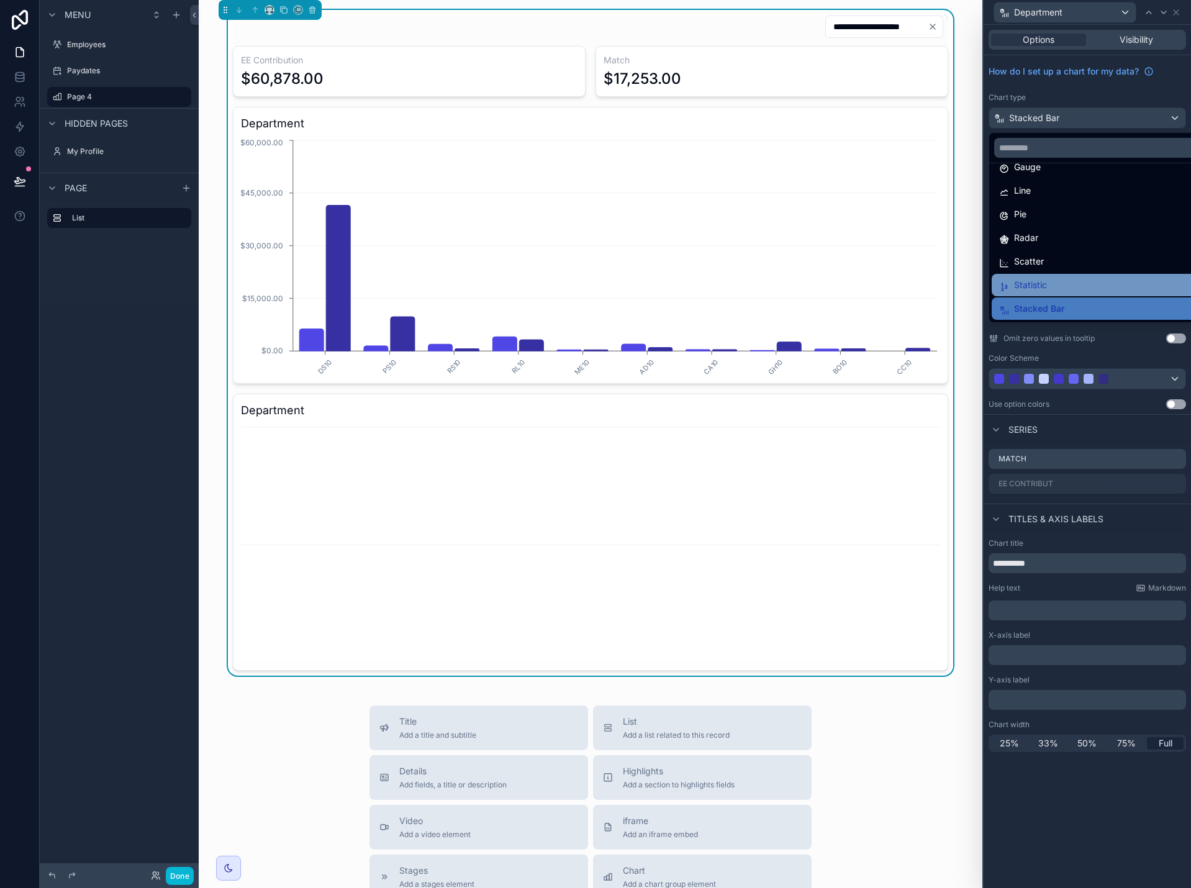
click at [1117, 280] on div "Statistic" at bounding box center [1101, 285] width 205 height 15
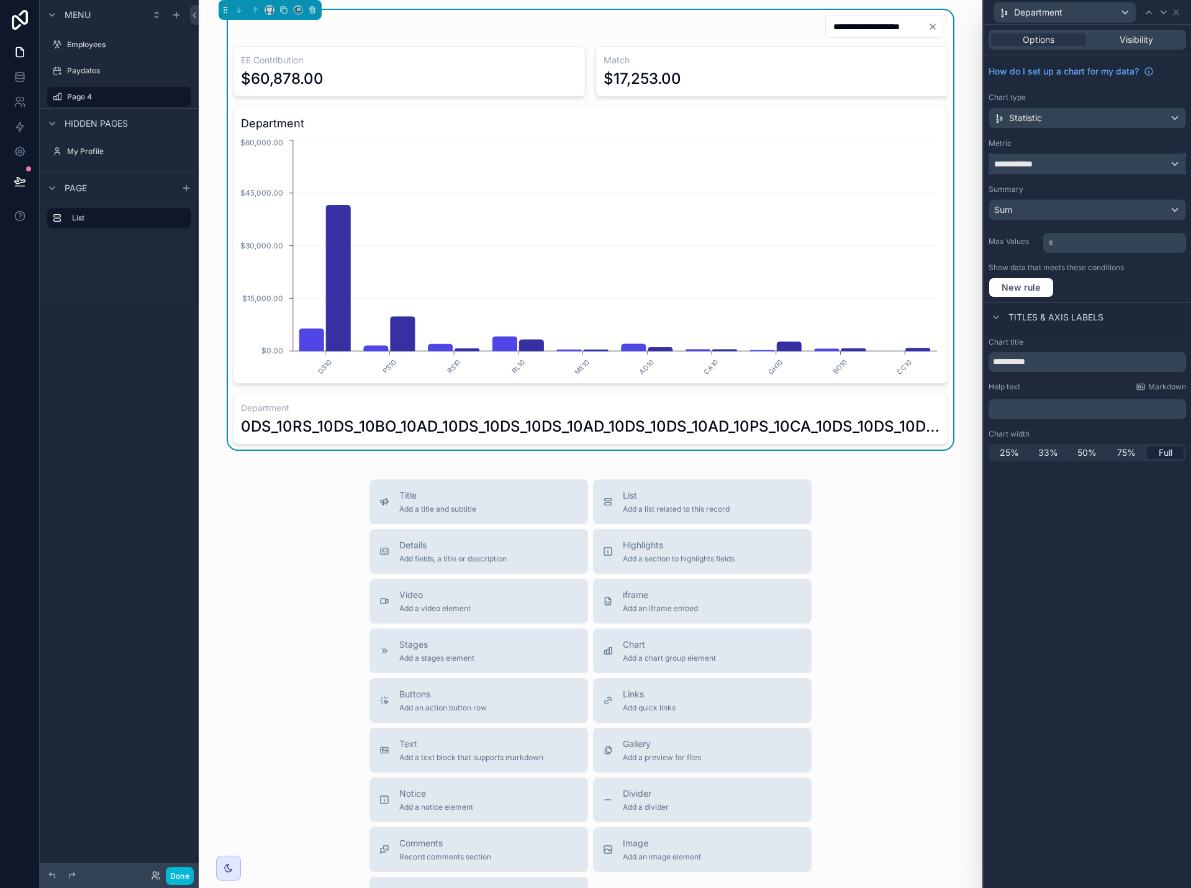
click at [1109, 164] on div "**********" at bounding box center [1088, 164] width 196 height 20
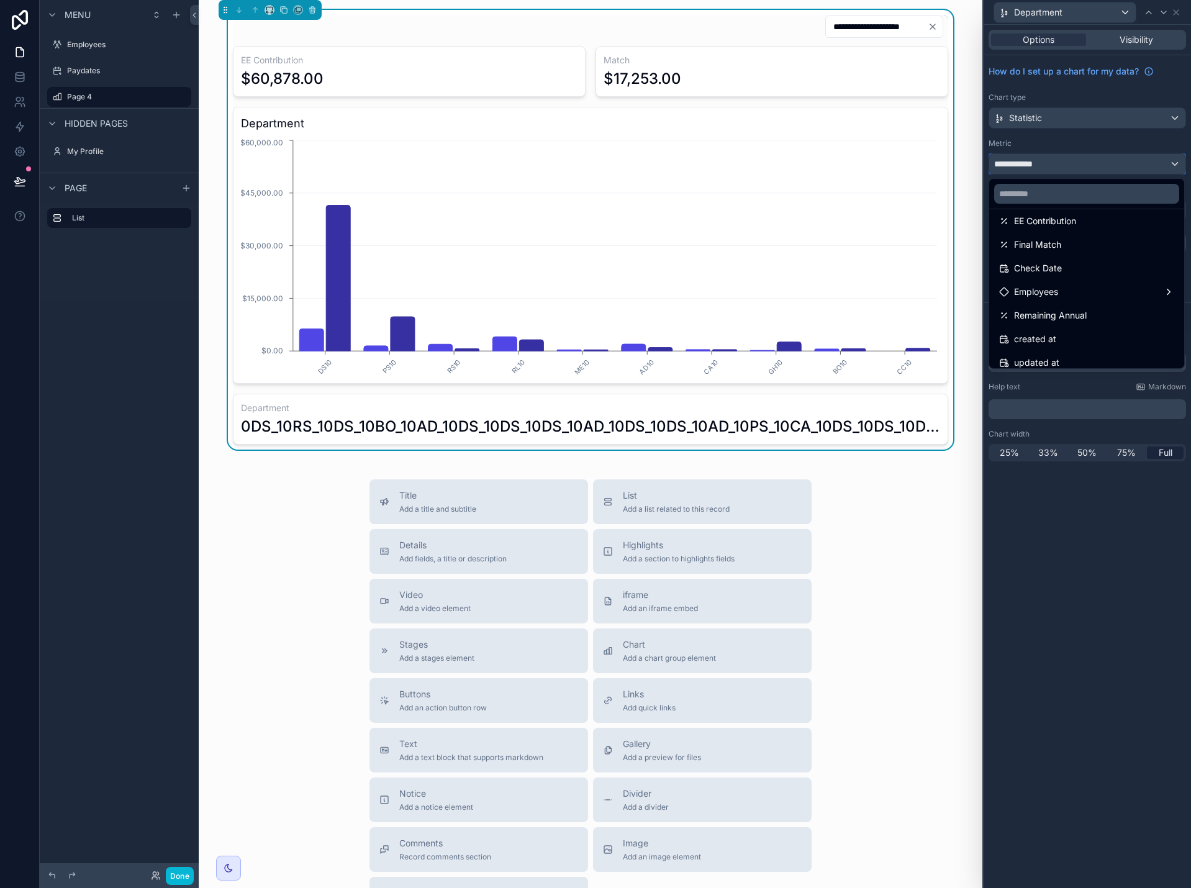
scroll to position [62, 0]
click at [1090, 243] on div "Final Match" at bounding box center [1086, 239] width 175 height 15
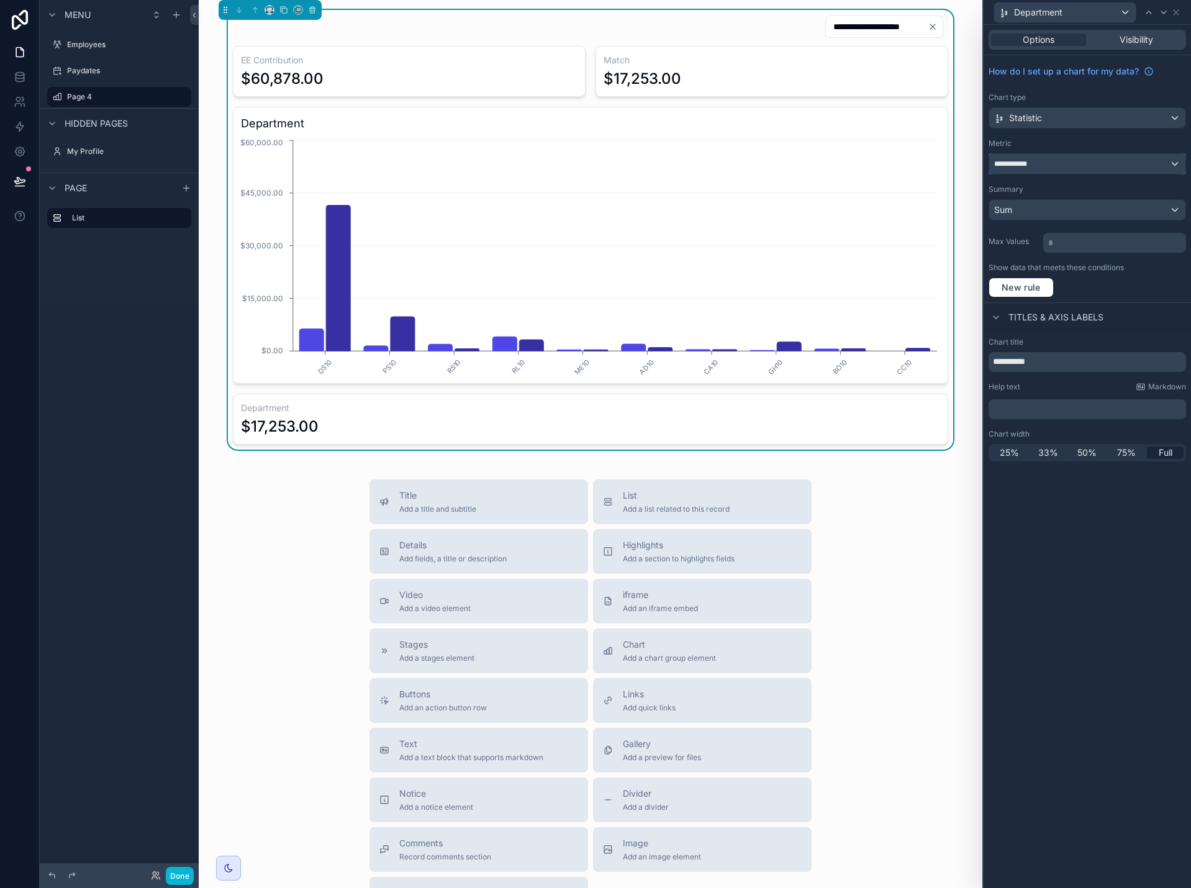
click at [1067, 165] on div "**********" at bounding box center [1088, 164] width 196 height 20
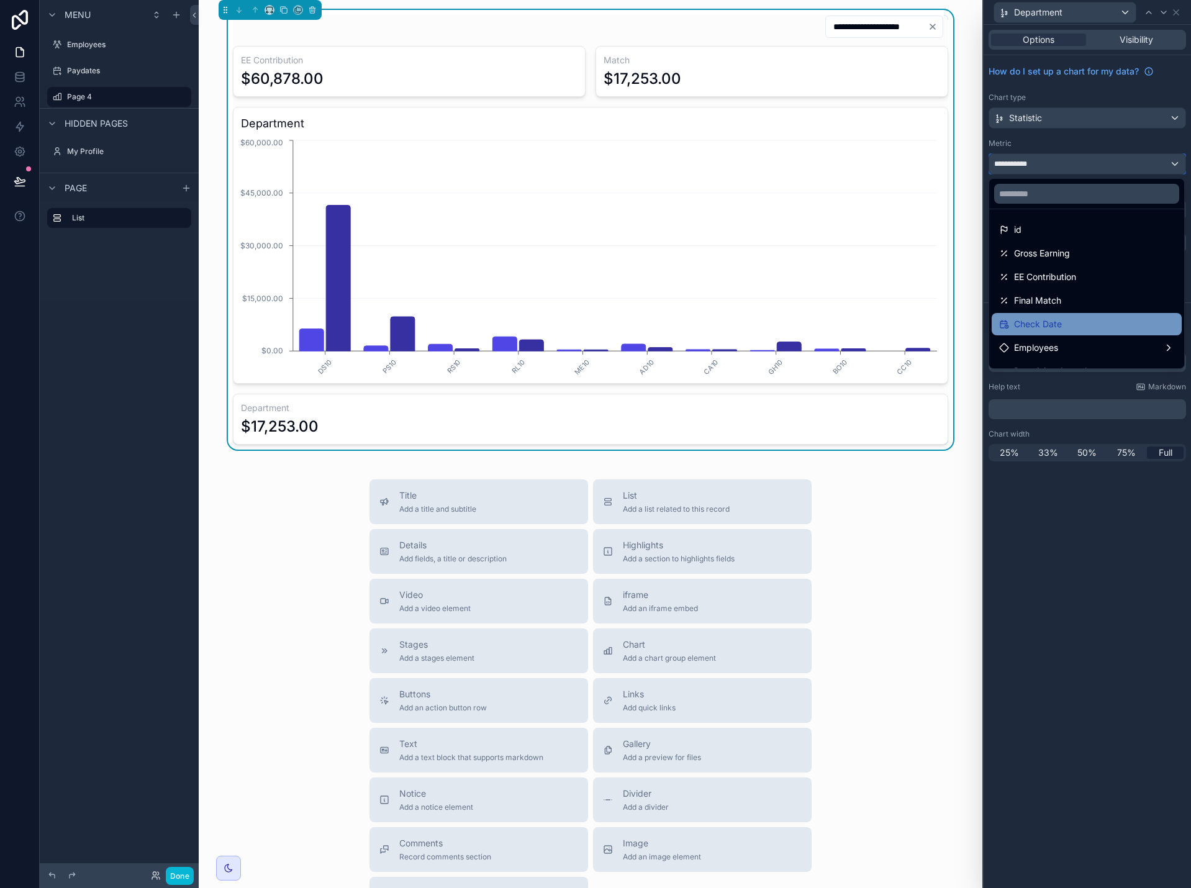
scroll to position [0, 0]
click at [1181, 14] on div at bounding box center [1087, 444] width 207 height 888
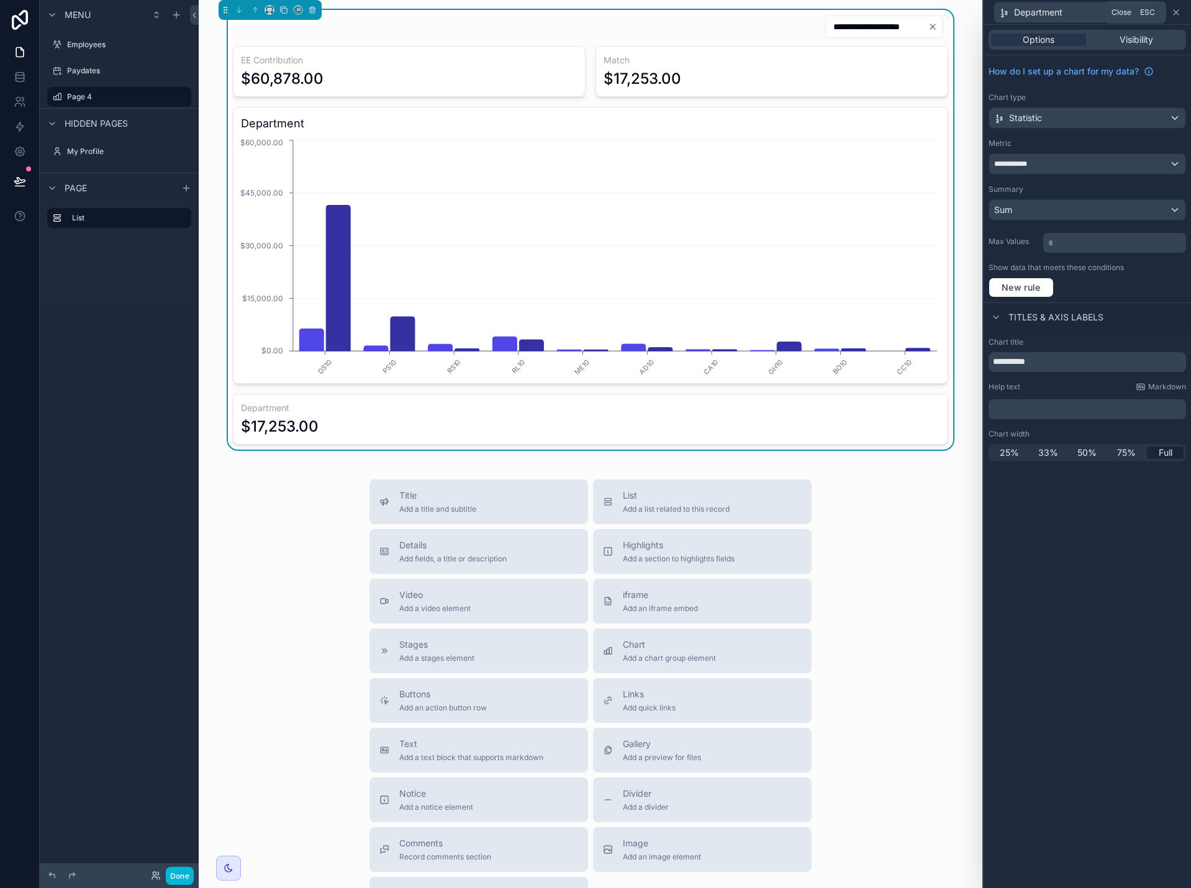
click at [1180, 12] on icon at bounding box center [1176, 12] width 10 height 10
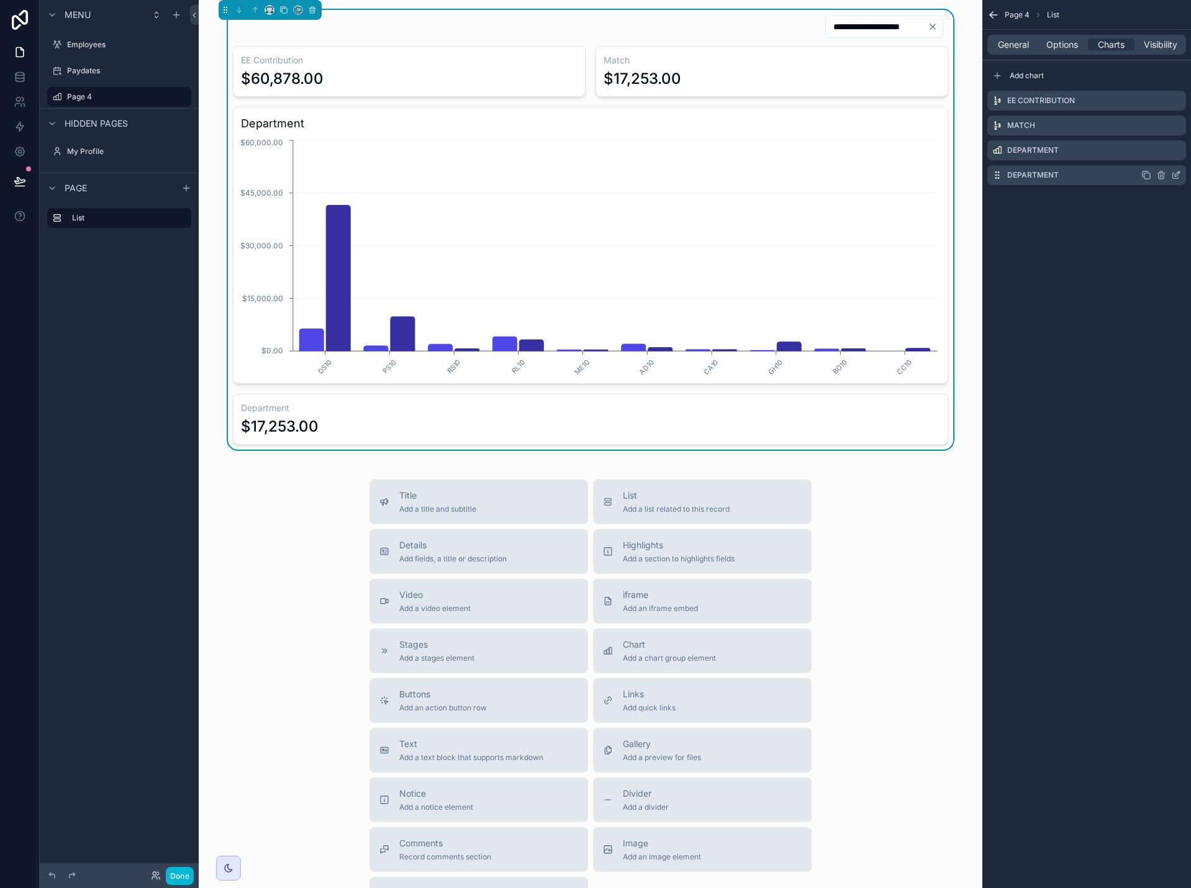
click at [1162, 175] on icon "scrollable content" at bounding box center [1162, 175] width 10 height 10
click at [1157, 157] on icon at bounding box center [1157, 155] width 10 height 10
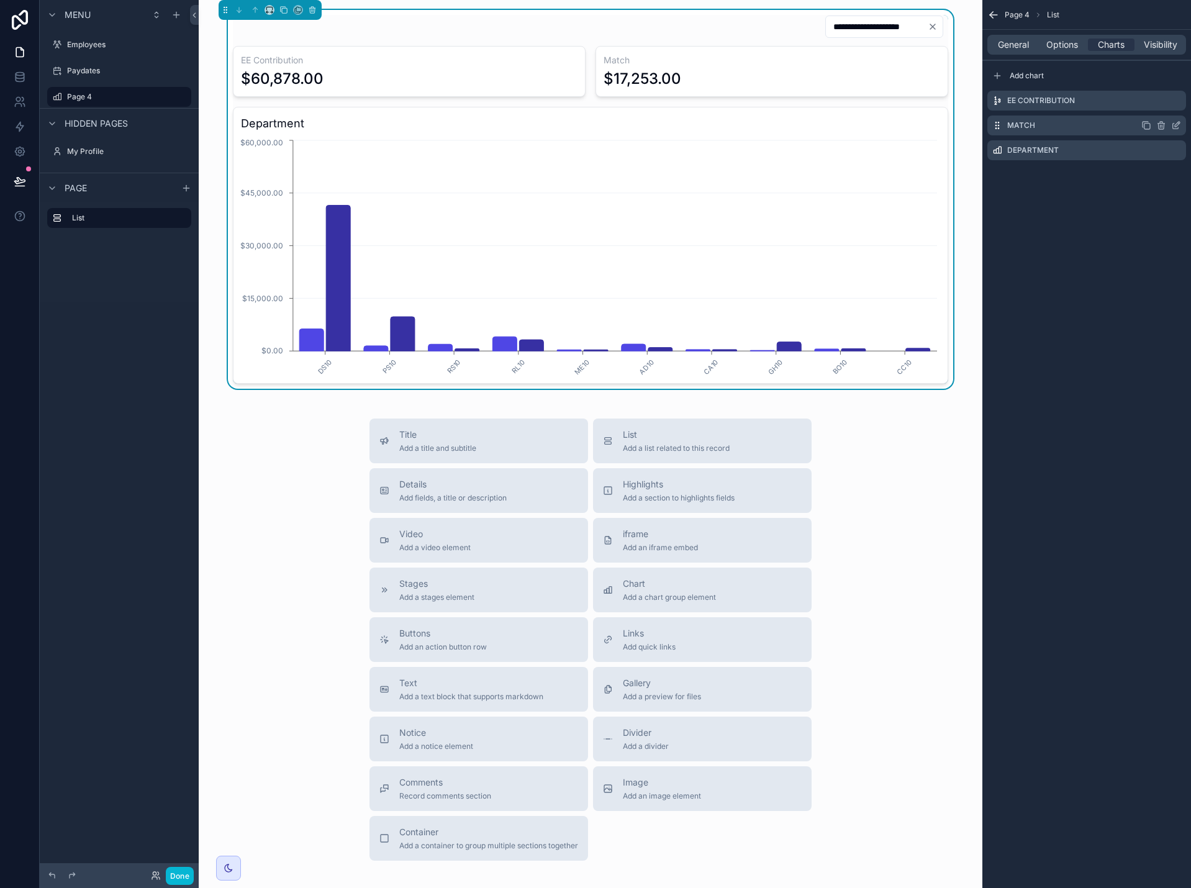
click at [1147, 127] on icon "scrollable content" at bounding box center [1147, 126] width 10 height 10
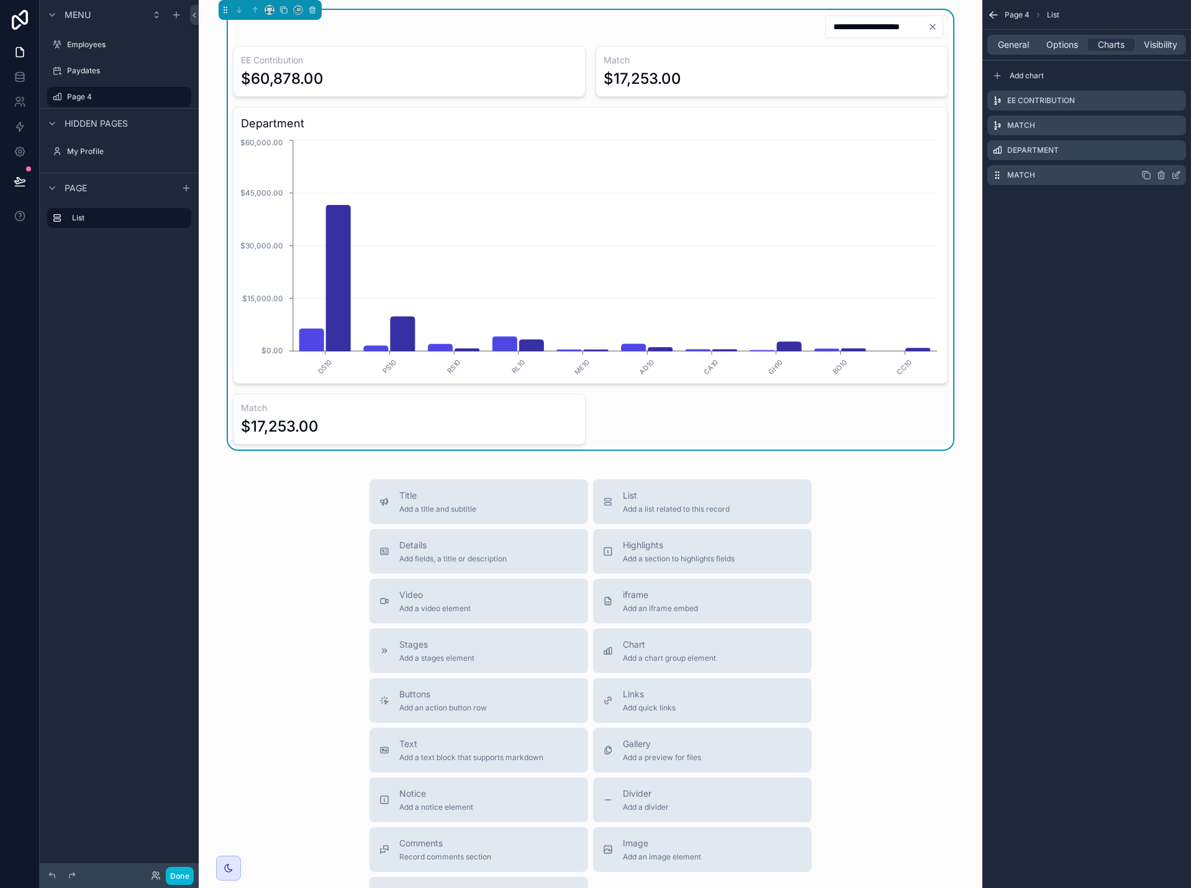
click at [1178, 177] on icon "scrollable content" at bounding box center [1176, 175] width 10 height 10
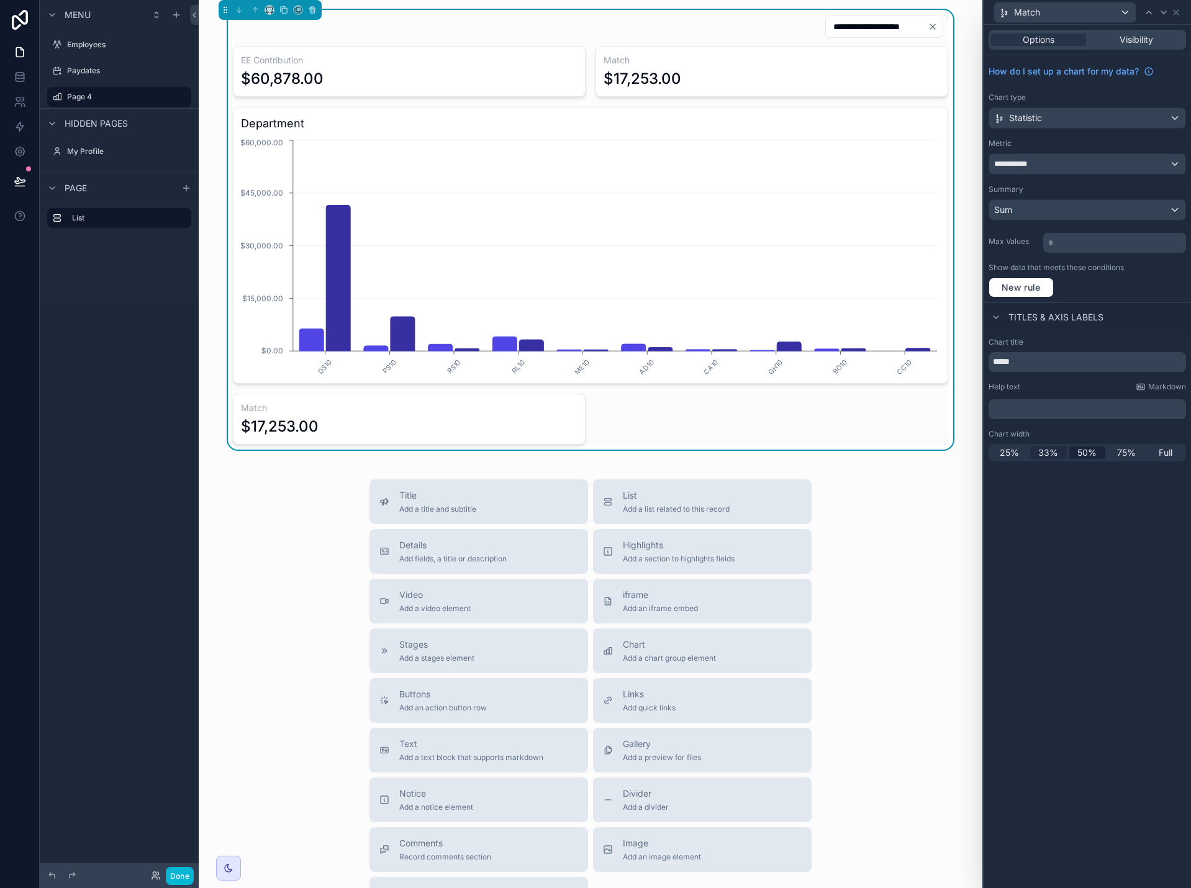
click at [1056, 454] on span "33%" at bounding box center [1049, 453] width 20 height 12
drag, startPoint x: 1045, startPoint y: 361, endPoint x: 990, endPoint y: 361, distance: 55.3
click at [990, 361] on input "*****" at bounding box center [1088, 362] width 198 height 20
type input "**********"
click at [1178, 11] on icon at bounding box center [1176, 12] width 5 height 5
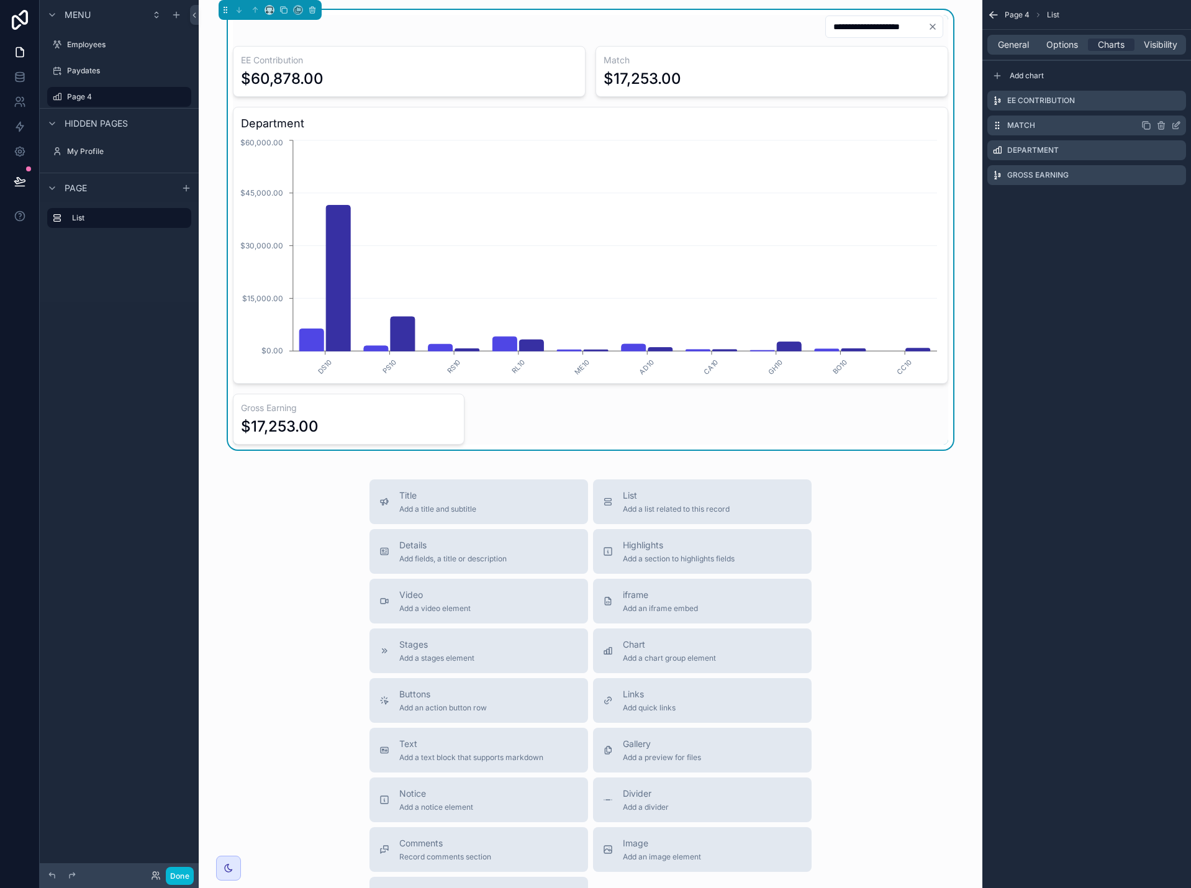
click at [1177, 122] on icon "scrollable content" at bounding box center [1176, 126] width 10 height 10
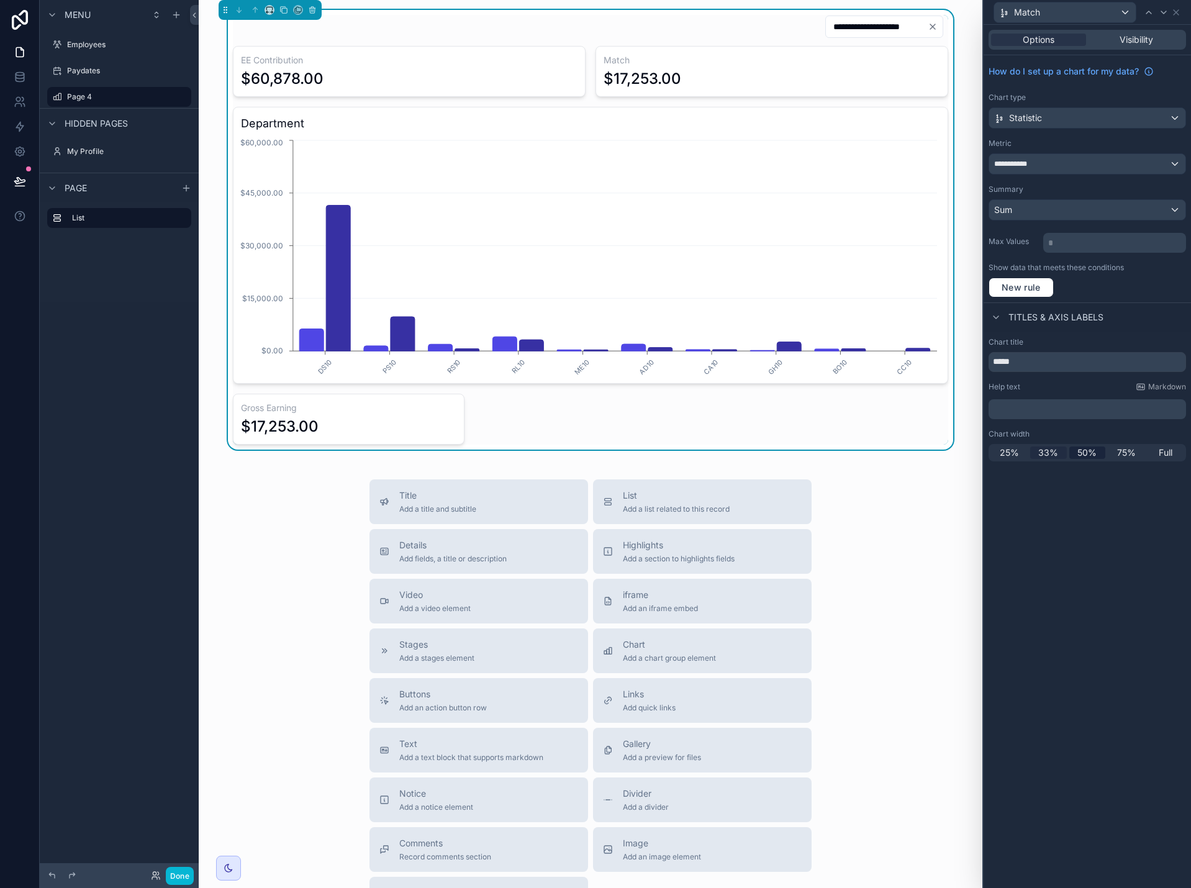
click at [1054, 450] on span "33%" at bounding box center [1049, 453] width 20 height 12
click at [1177, 12] on icon at bounding box center [1176, 12] width 5 height 5
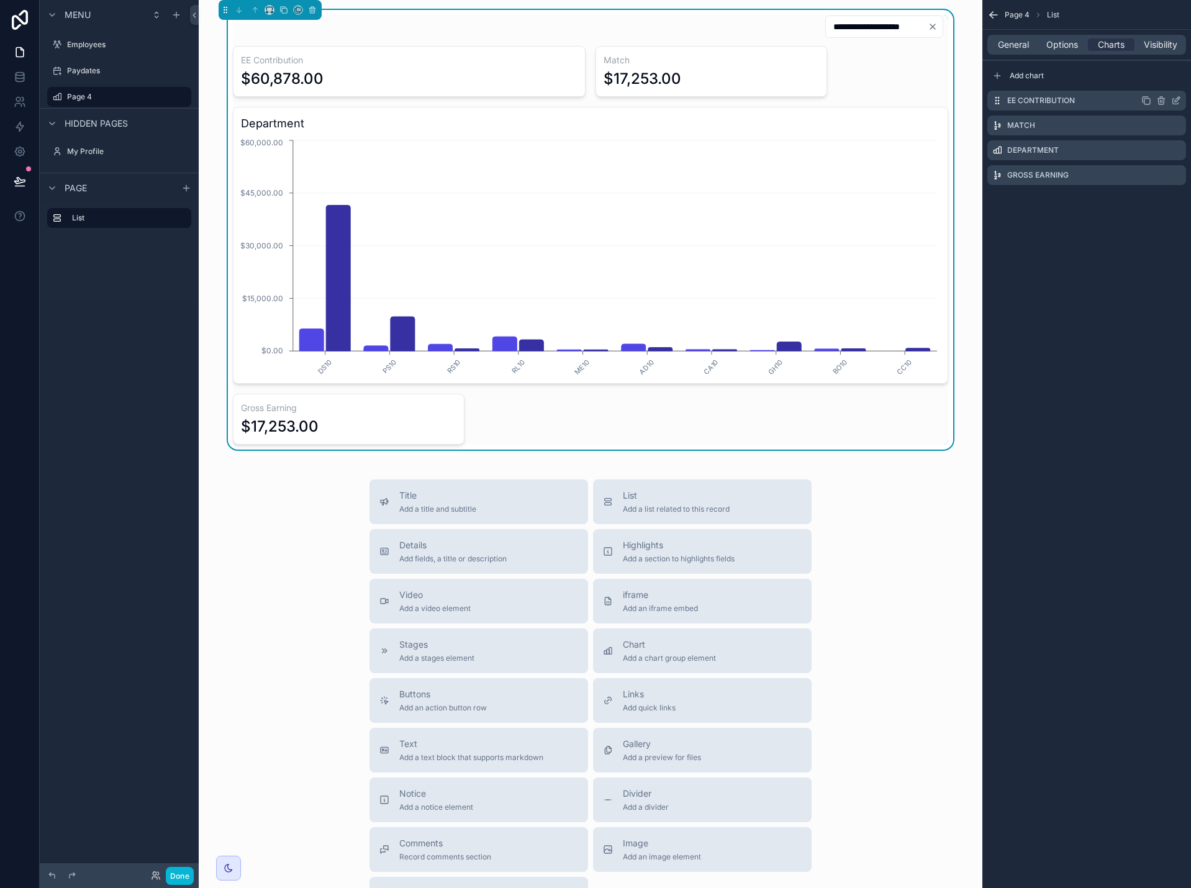
click at [1176, 99] on icon "scrollable content" at bounding box center [1176, 101] width 10 height 10
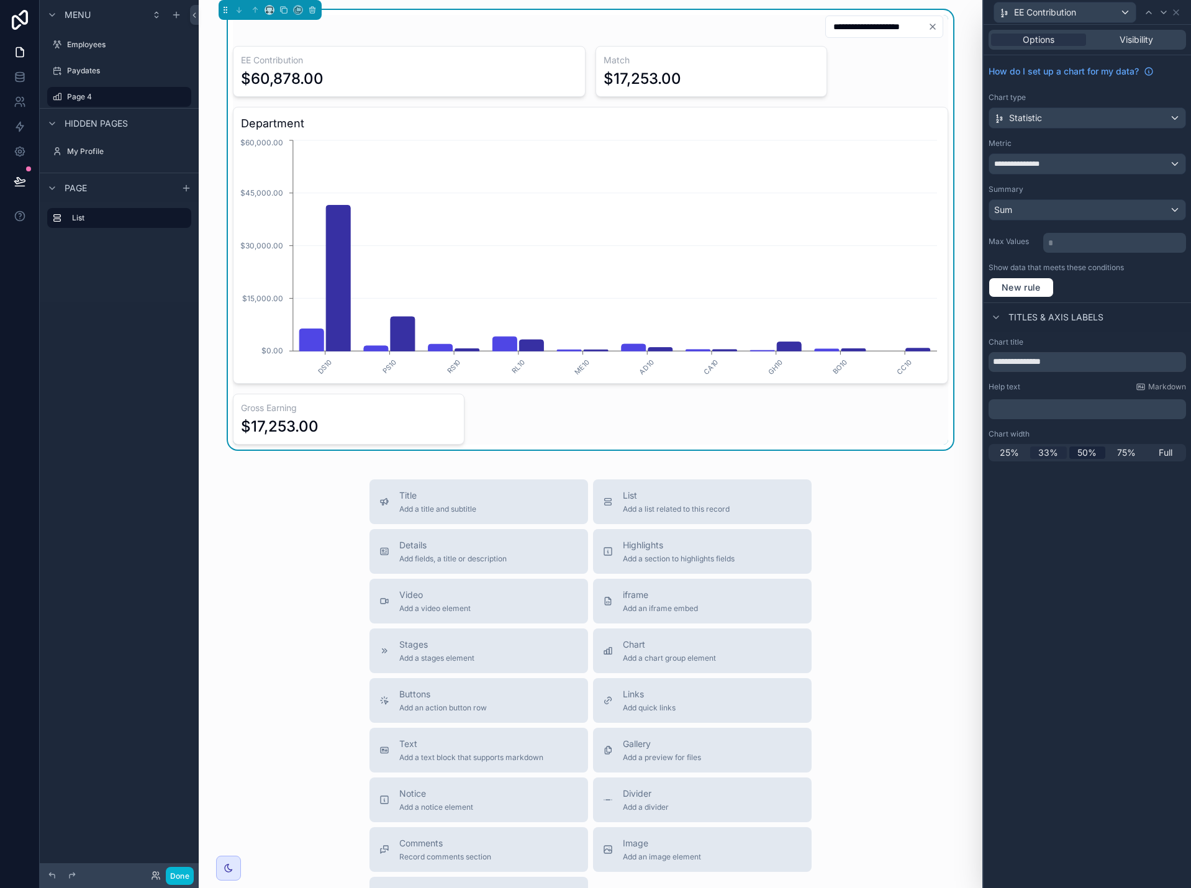
click at [1044, 455] on span "33%" at bounding box center [1049, 453] width 20 height 12
click at [1177, 12] on icon at bounding box center [1176, 12] width 5 height 5
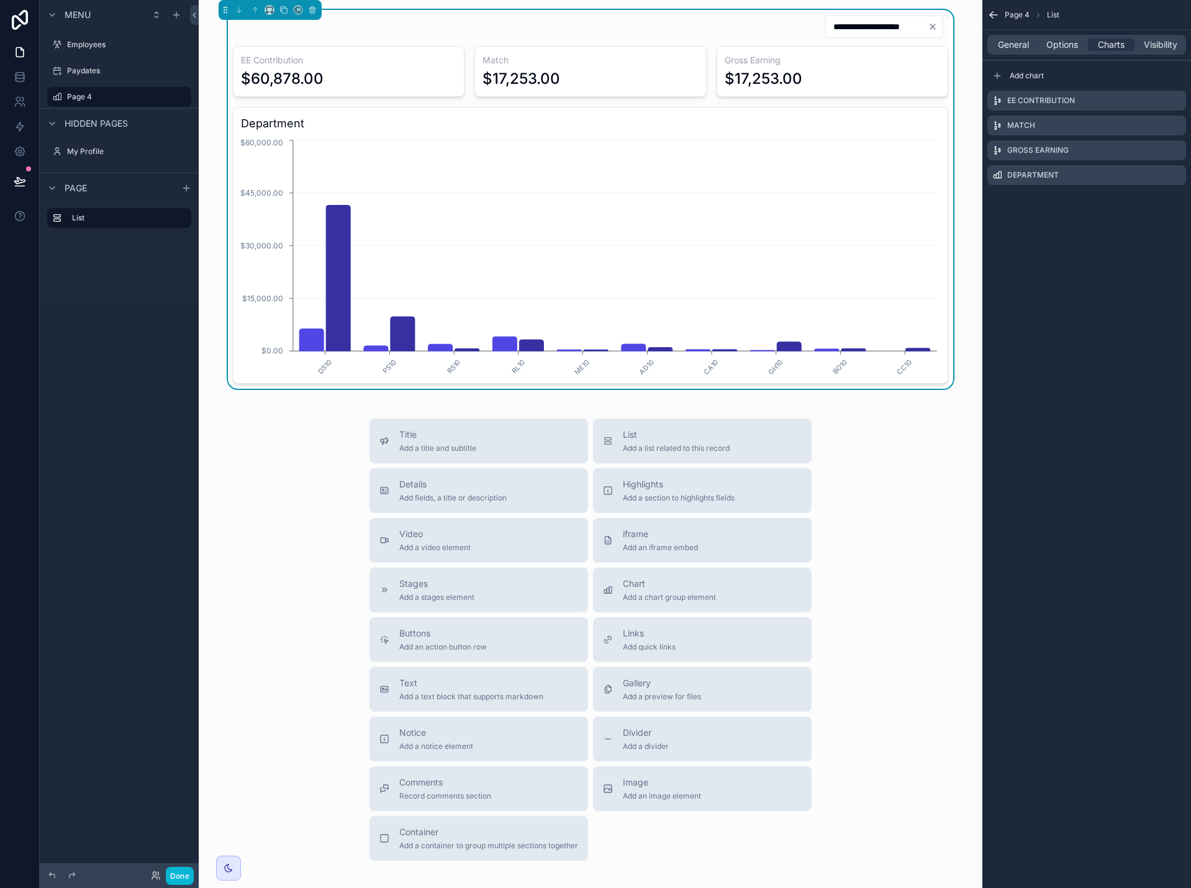
click at [1063, 261] on div "Page 4 List General Options Charts Visibility Add chart EE Contribution Match G…" at bounding box center [1087, 444] width 209 height 888
click at [1175, 149] on icon "scrollable content" at bounding box center [1176, 150] width 10 height 10
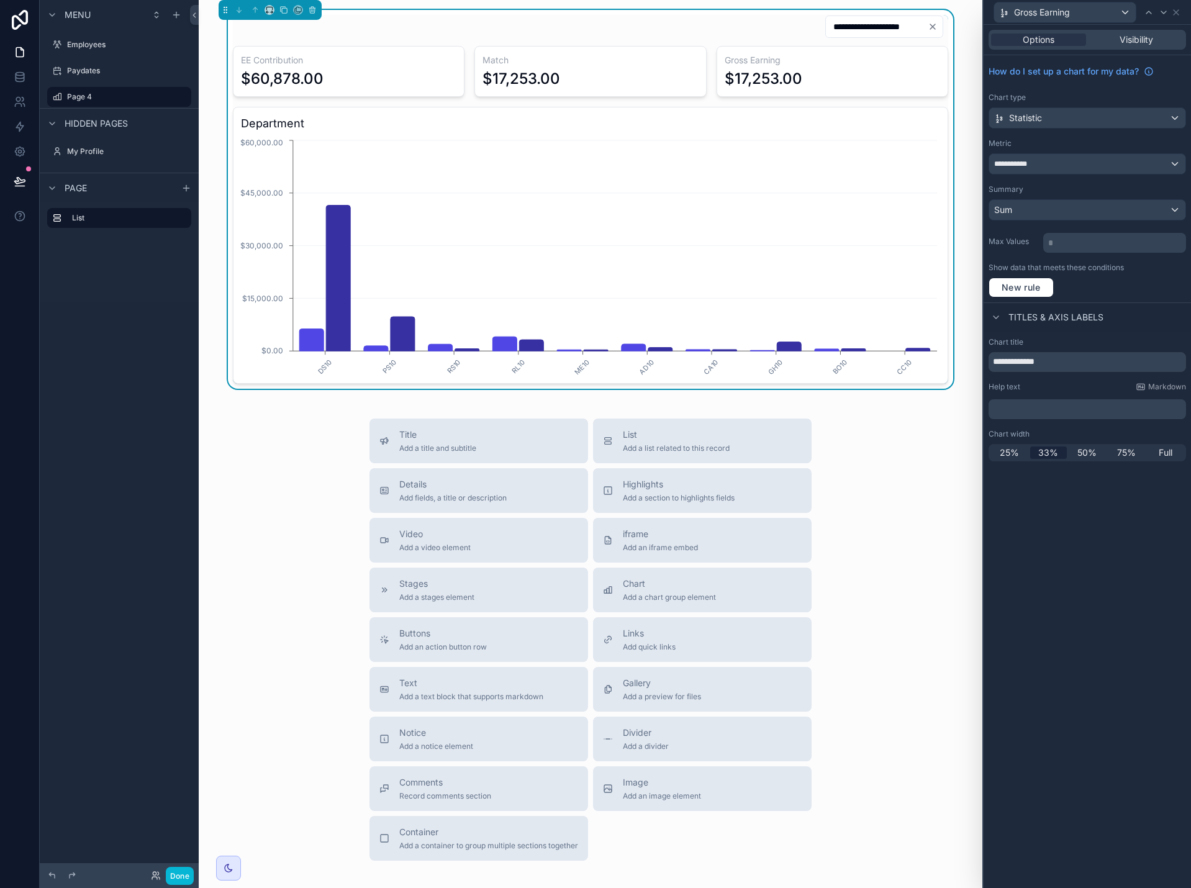
click at [1044, 409] on p "﻿" at bounding box center [1089, 409] width 190 height 12
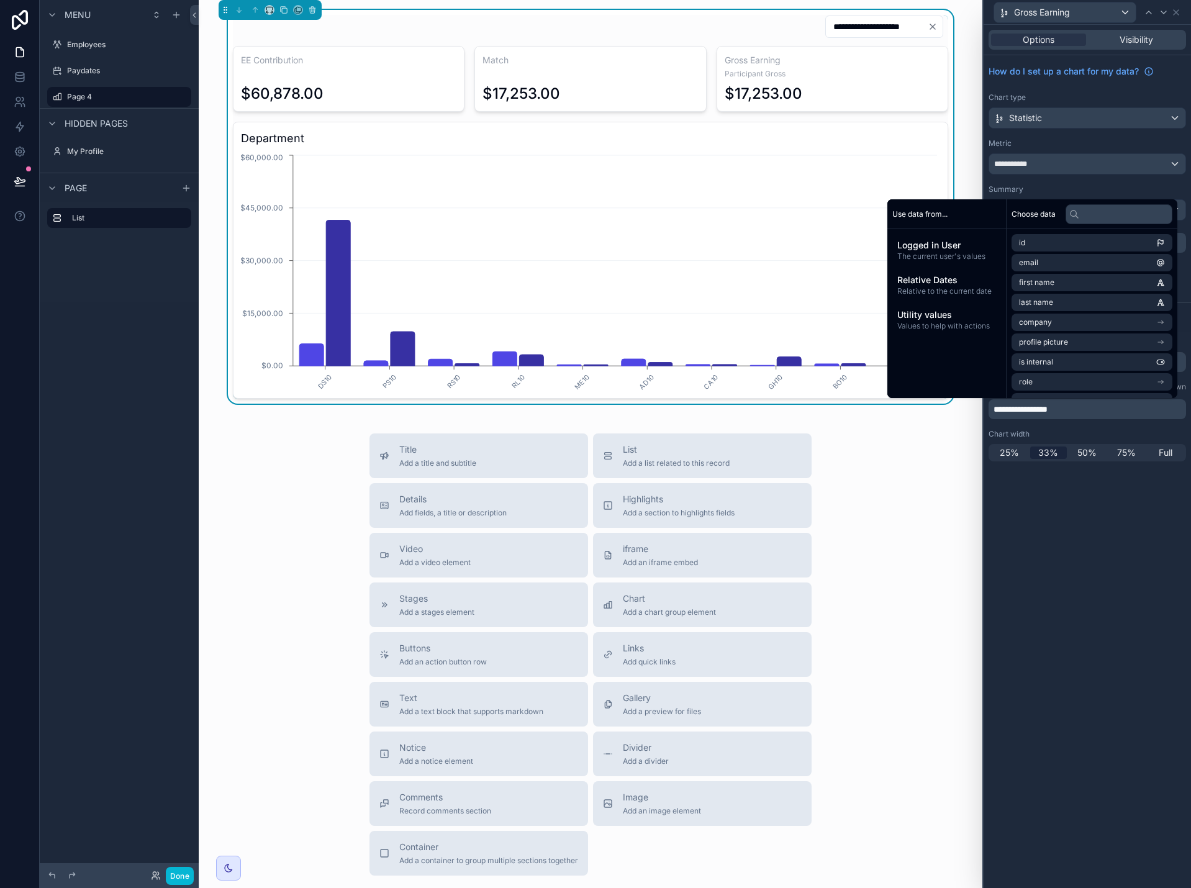
click at [1063, 580] on div "**********" at bounding box center [1087, 456] width 207 height 863
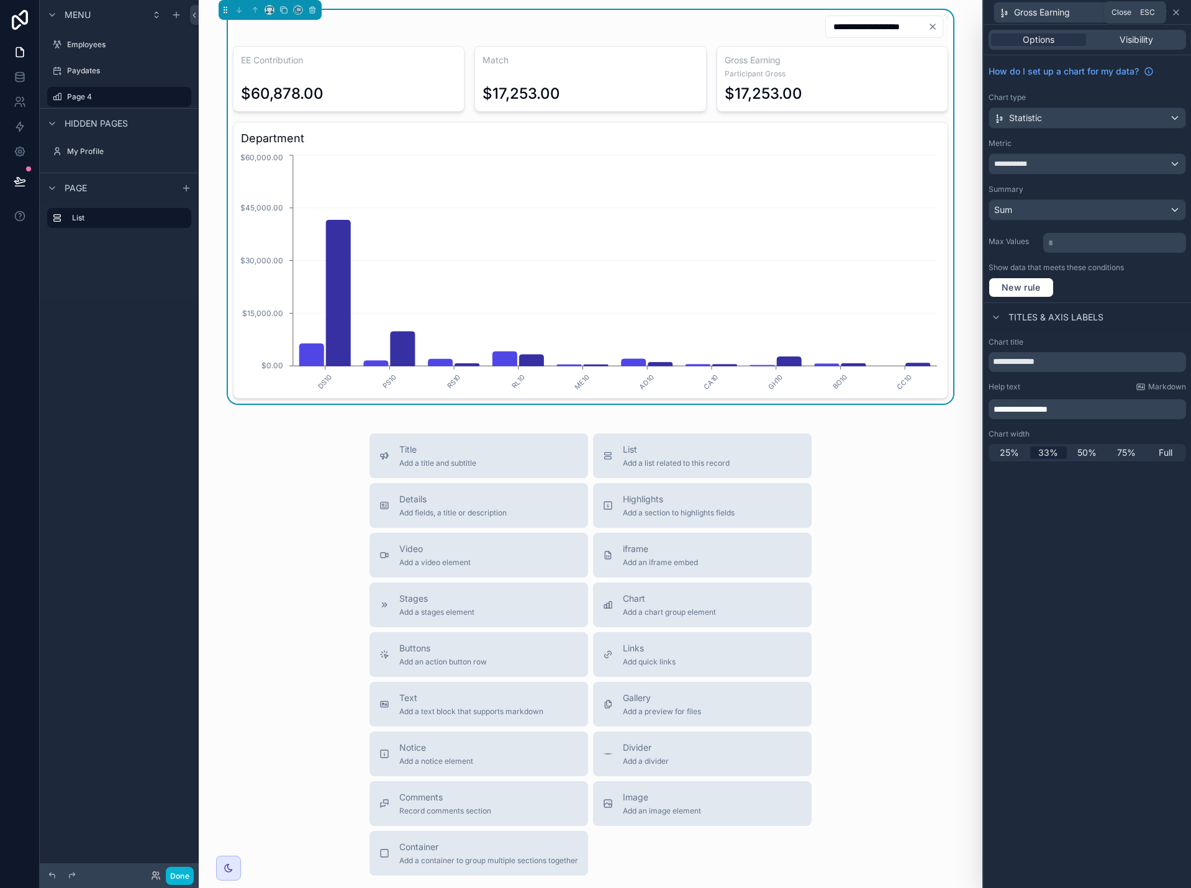
click at [1176, 14] on icon at bounding box center [1176, 12] width 10 height 10
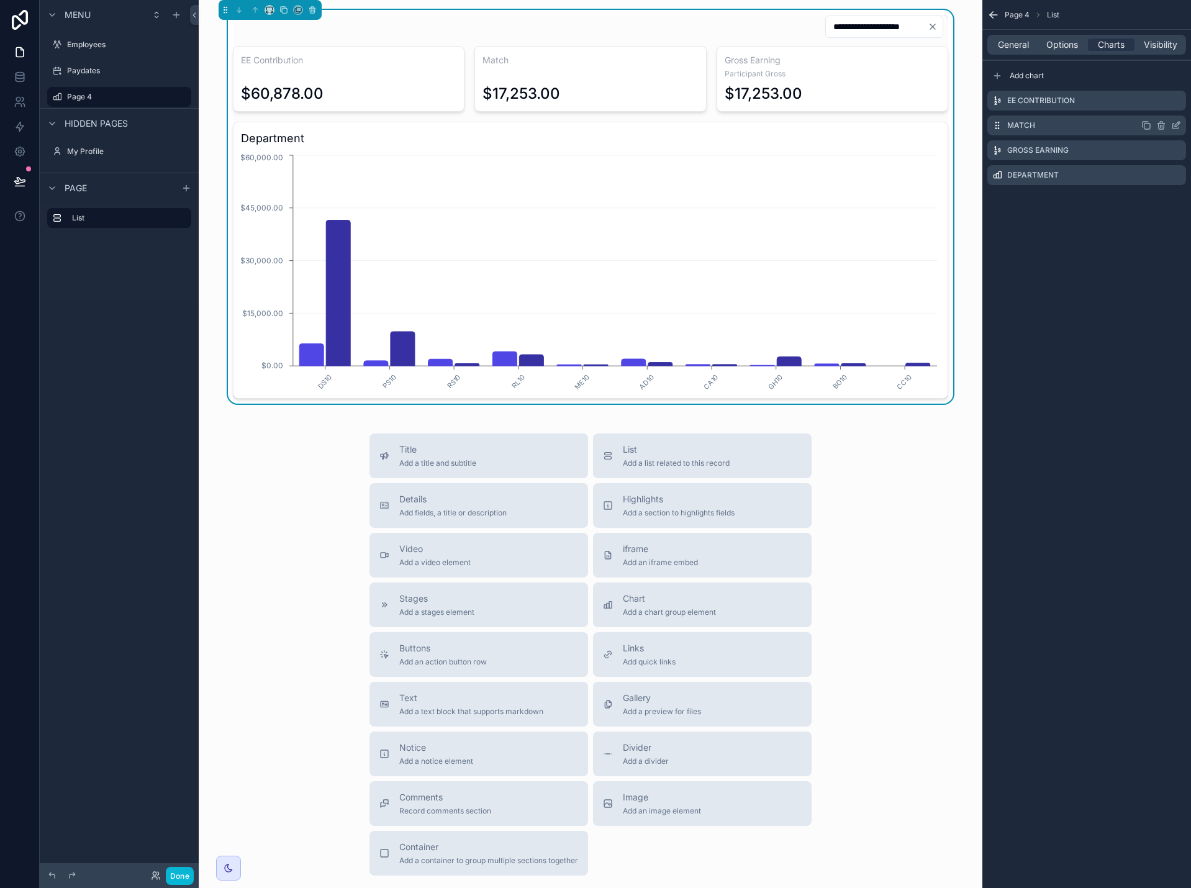
click at [1177, 125] on icon "scrollable content" at bounding box center [1176, 126] width 10 height 10
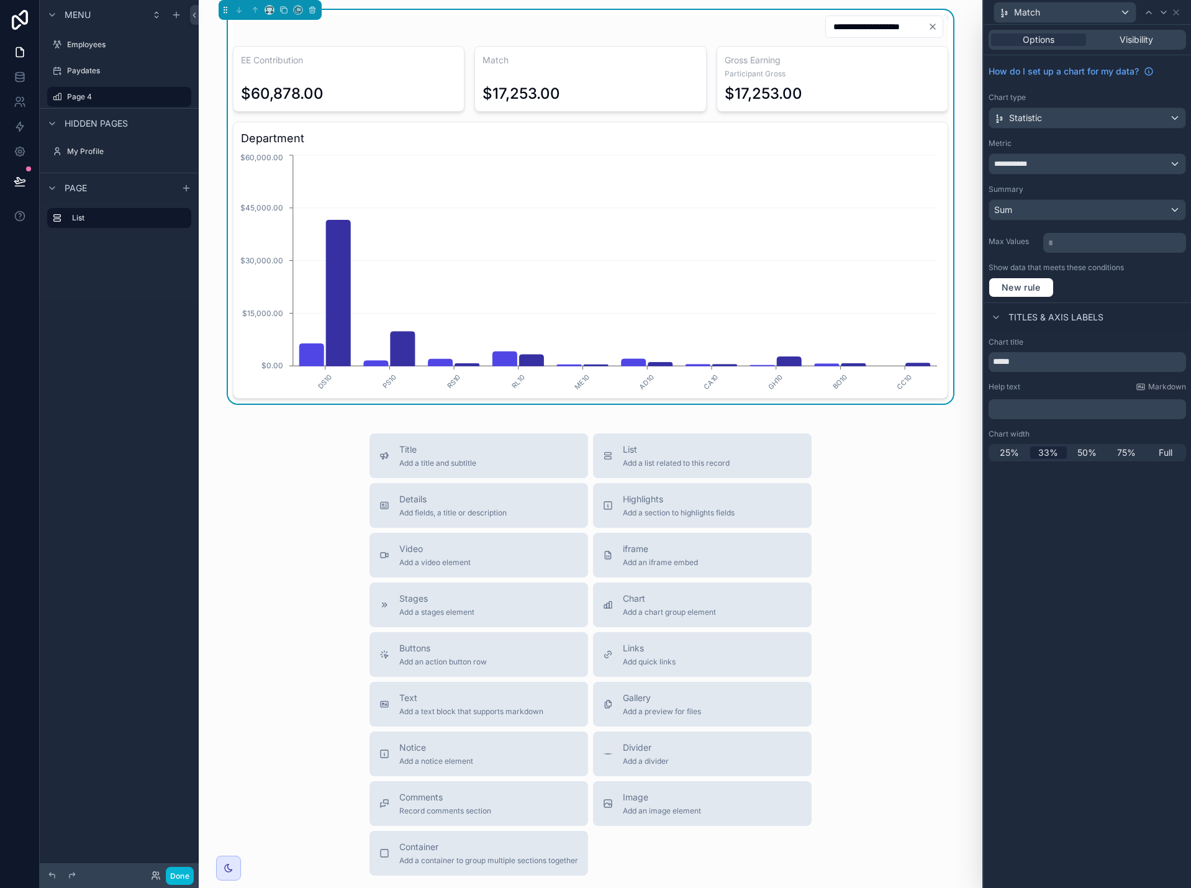
click at [1049, 407] on p "﻿" at bounding box center [1089, 409] width 190 height 12
drag, startPoint x: 1078, startPoint y: 501, endPoint x: 1083, endPoint y: 474, distance: 27.3
click at [1078, 496] on div "**********" at bounding box center [1087, 456] width 207 height 863
click at [1179, 13] on icon at bounding box center [1176, 12] width 10 height 10
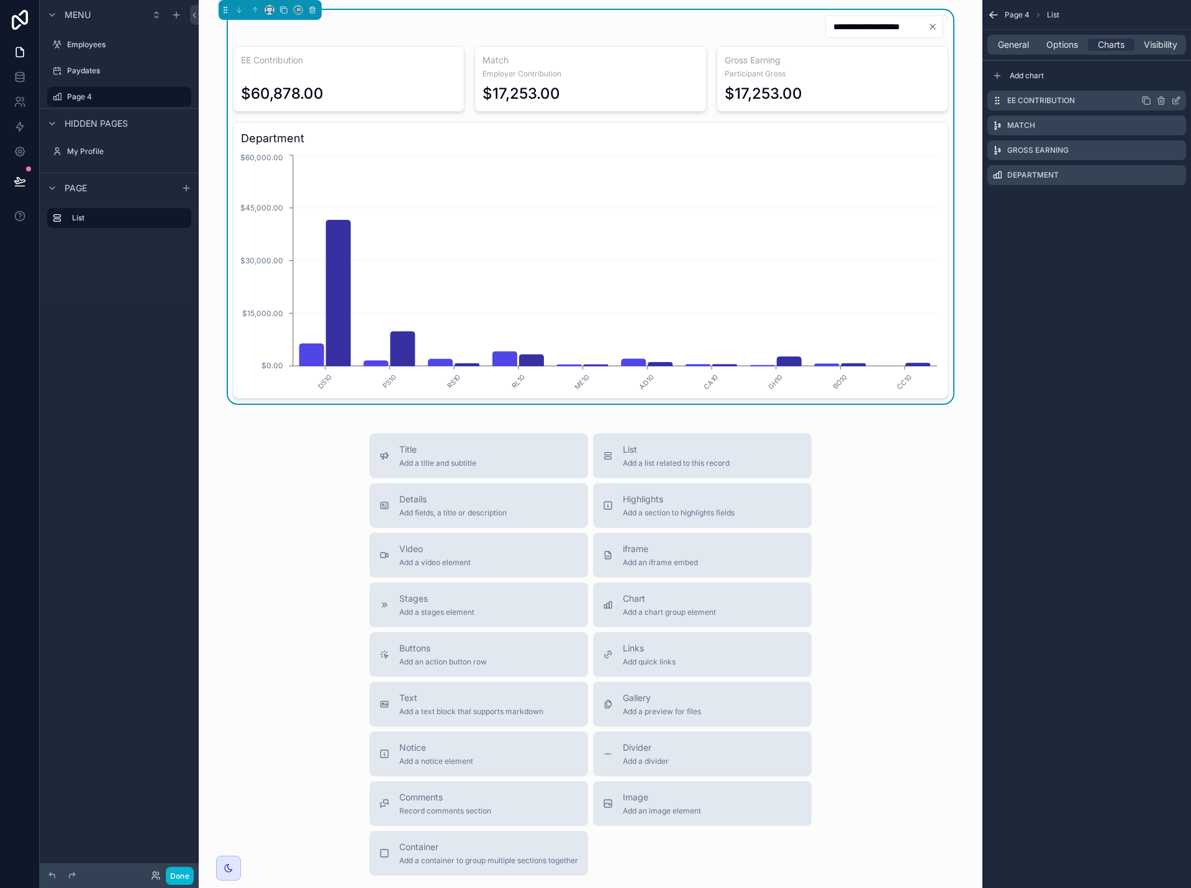
click at [1176, 98] on icon "scrollable content" at bounding box center [1176, 101] width 10 height 10
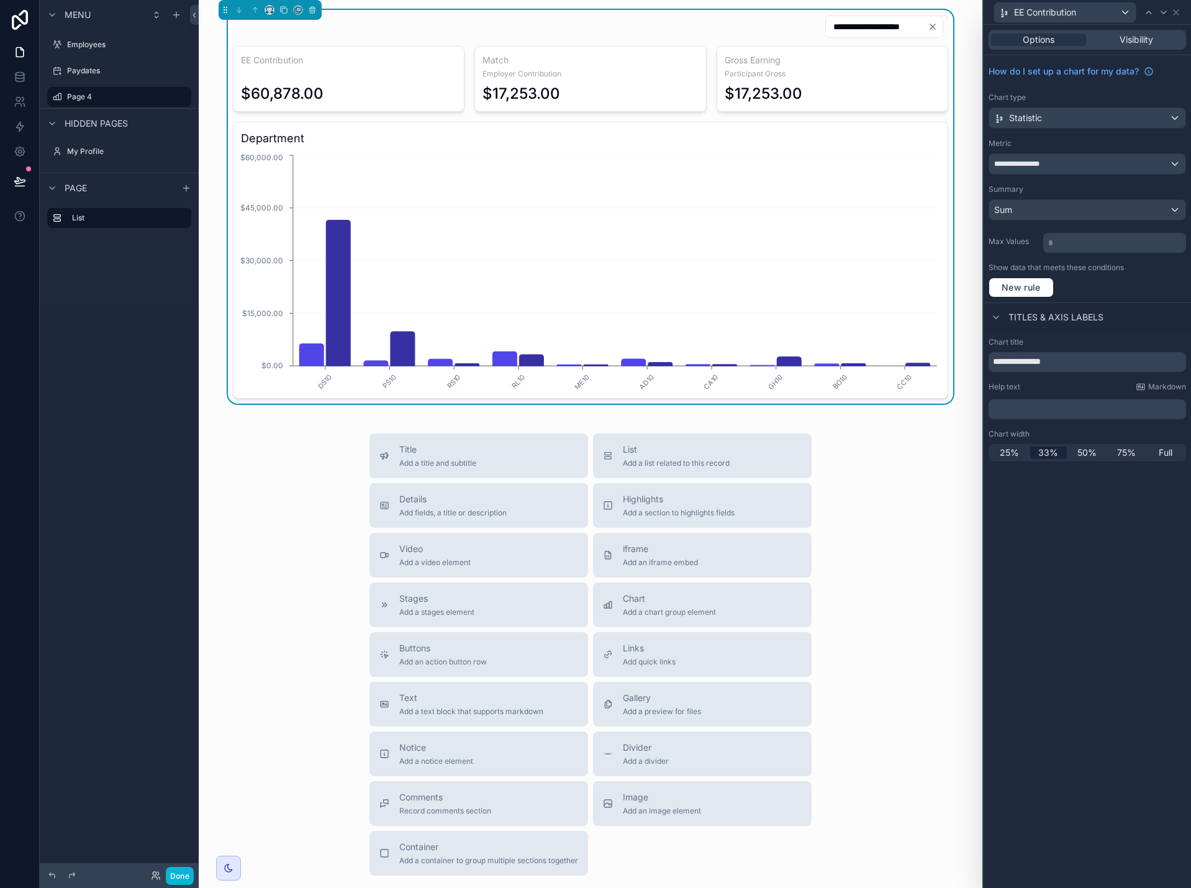
click at [1038, 404] on div "﻿" at bounding box center [1088, 409] width 198 height 20
drag, startPoint x: 1035, startPoint y: 419, endPoint x: 1039, endPoint y: 411, distance: 9.5
click at [1035, 419] on div "**********" at bounding box center [1087, 399] width 207 height 134
click at [1039, 411] on p "﻿" at bounding box center [1089, 409] width 190 height 12
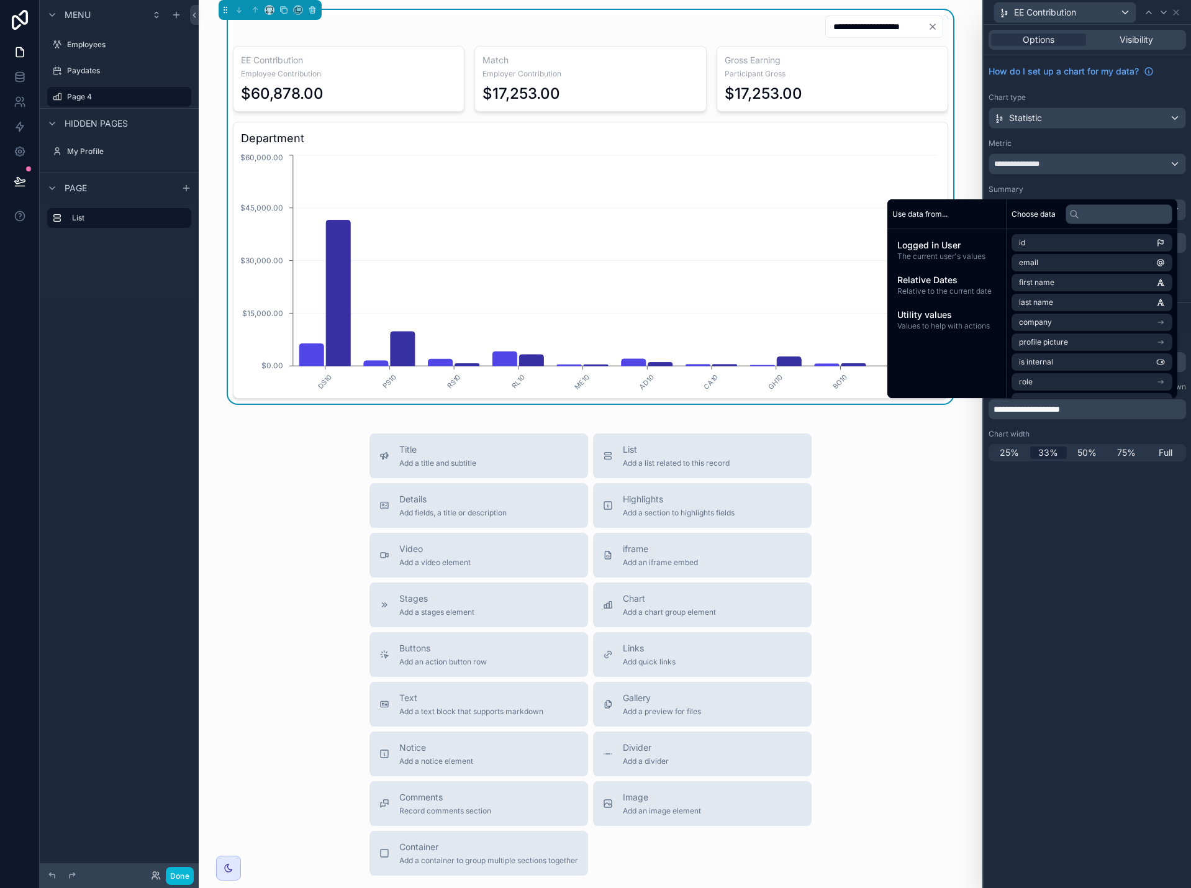
click at [1049, 545] on div "**********" at bounding box center [1087, 456] width 207 height 863
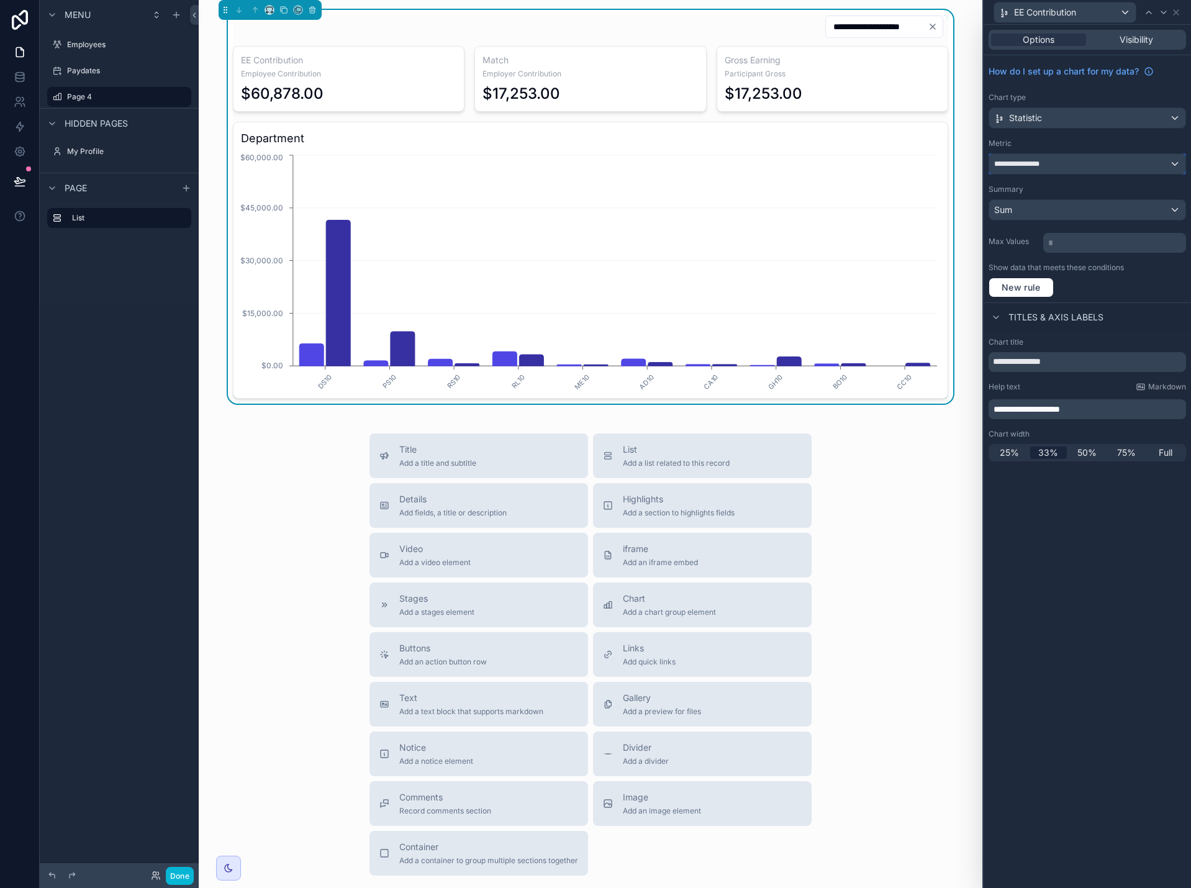
click at [1007, 162] on span "**********" at bounding box center [1021, 164] width 55 height 10
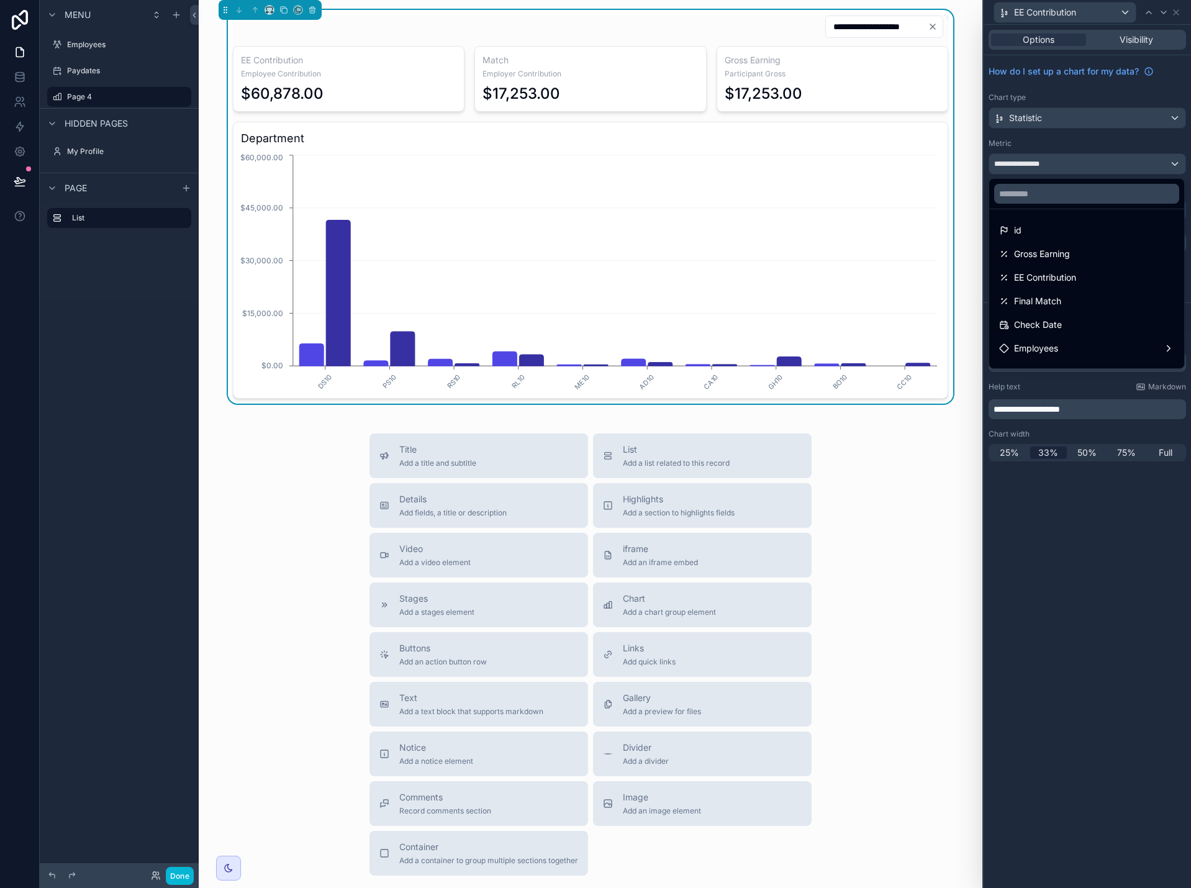
click at [1019, 160] on div at bounding box center [1087, 444] width 207 height 888
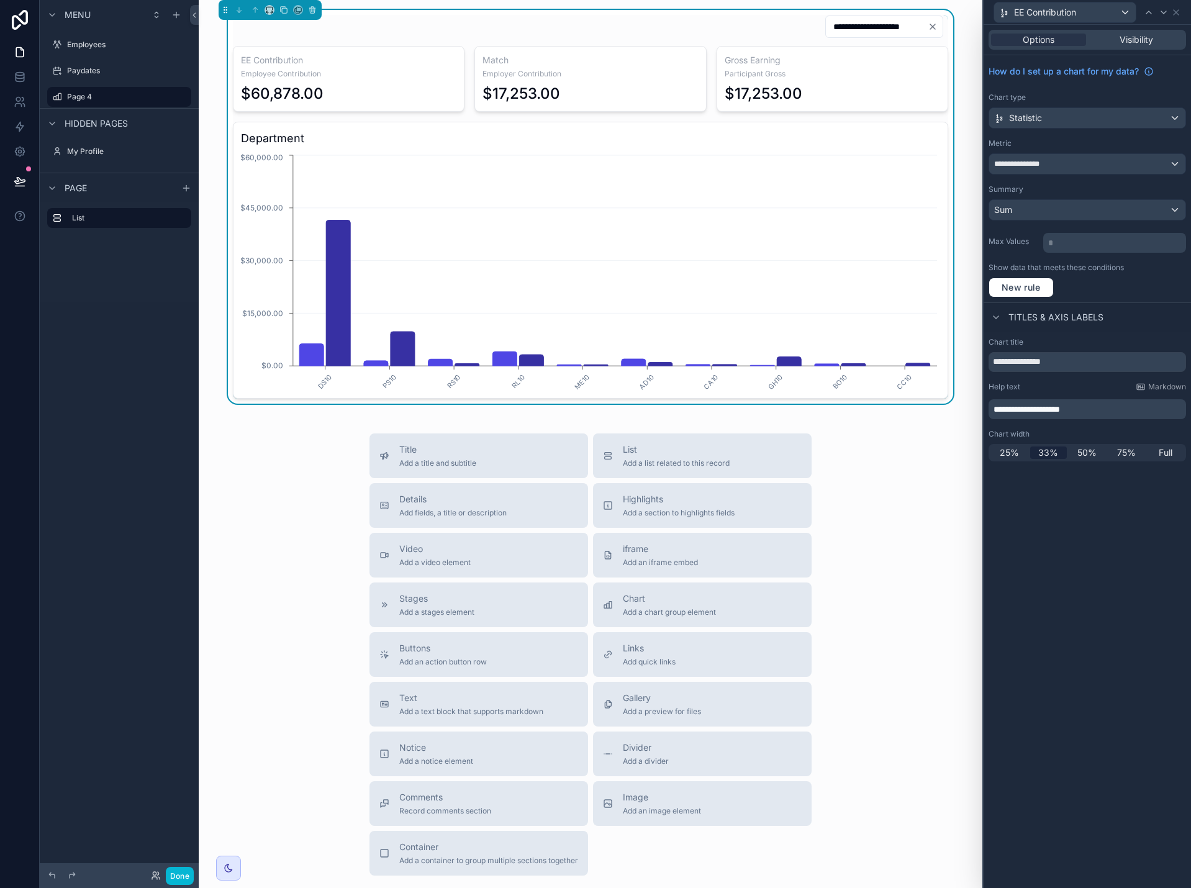
click at [884, 493] on div "Title Add a title and subtitle List Add a list related to this record Details A…" at bounding box center [591, 655] width 764 height 442
click at [175, 878] on button "Done" at bounding box center [180, 876] width 28 height 18
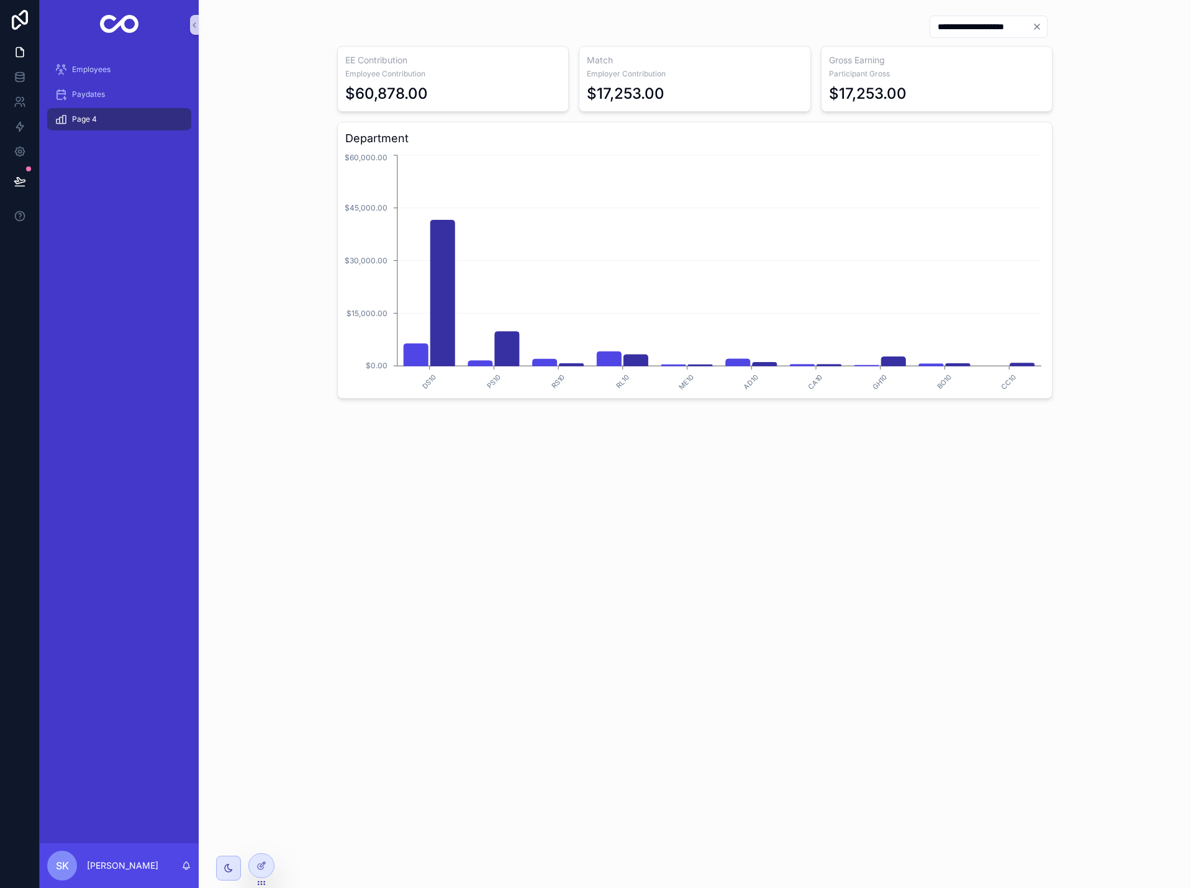
click at [1037, 26] on icon "Clear" at bounding box center [1037, 26] width 5 height 5
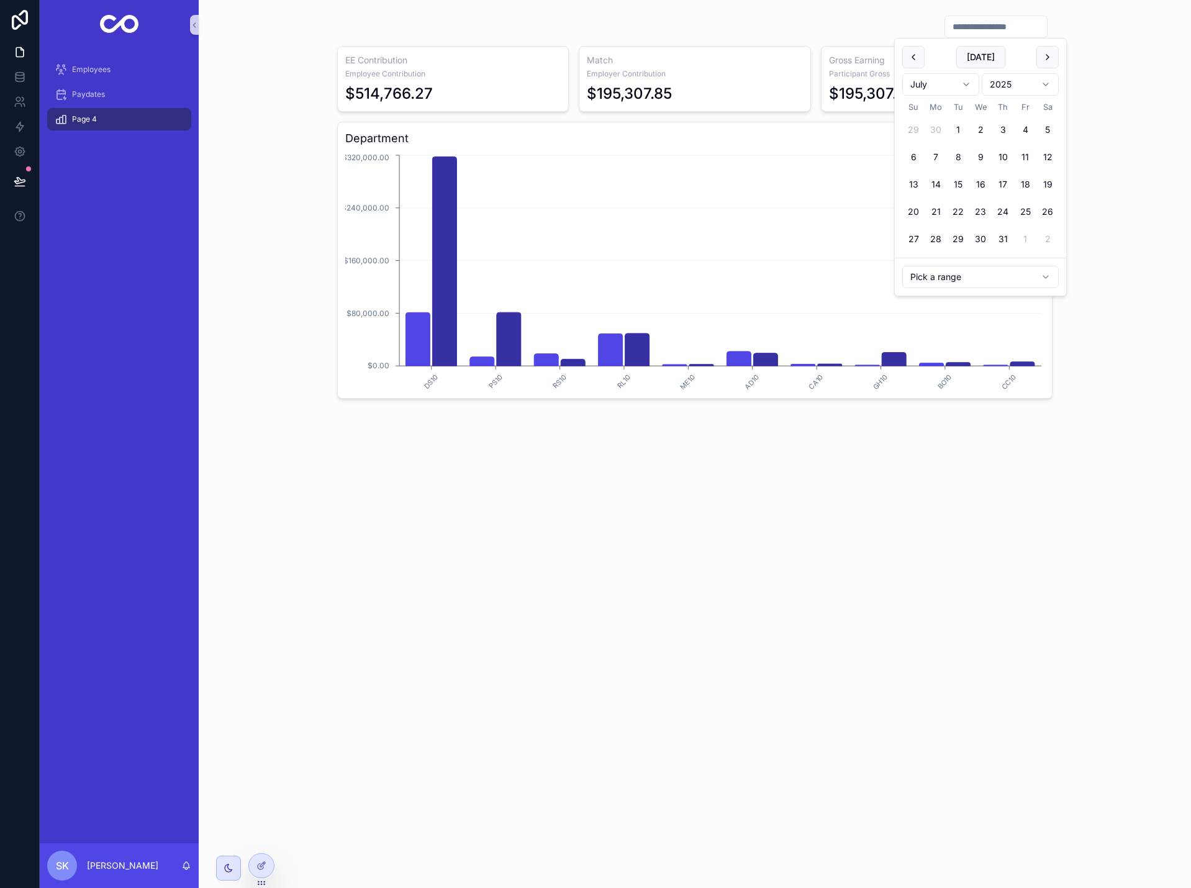
click at [969, 26] on input "scrollable content" at bounding box center [996, 26] width 102 height 17
click at [1114, 53] on div "EE Contribution Employee Contribution $514,766.27 Match Employer Contribution $…" at bounding box center [695, 207] width 973 height 394
click at [260, 865] on icon at bounding box center [262, 866] width 10 height 10
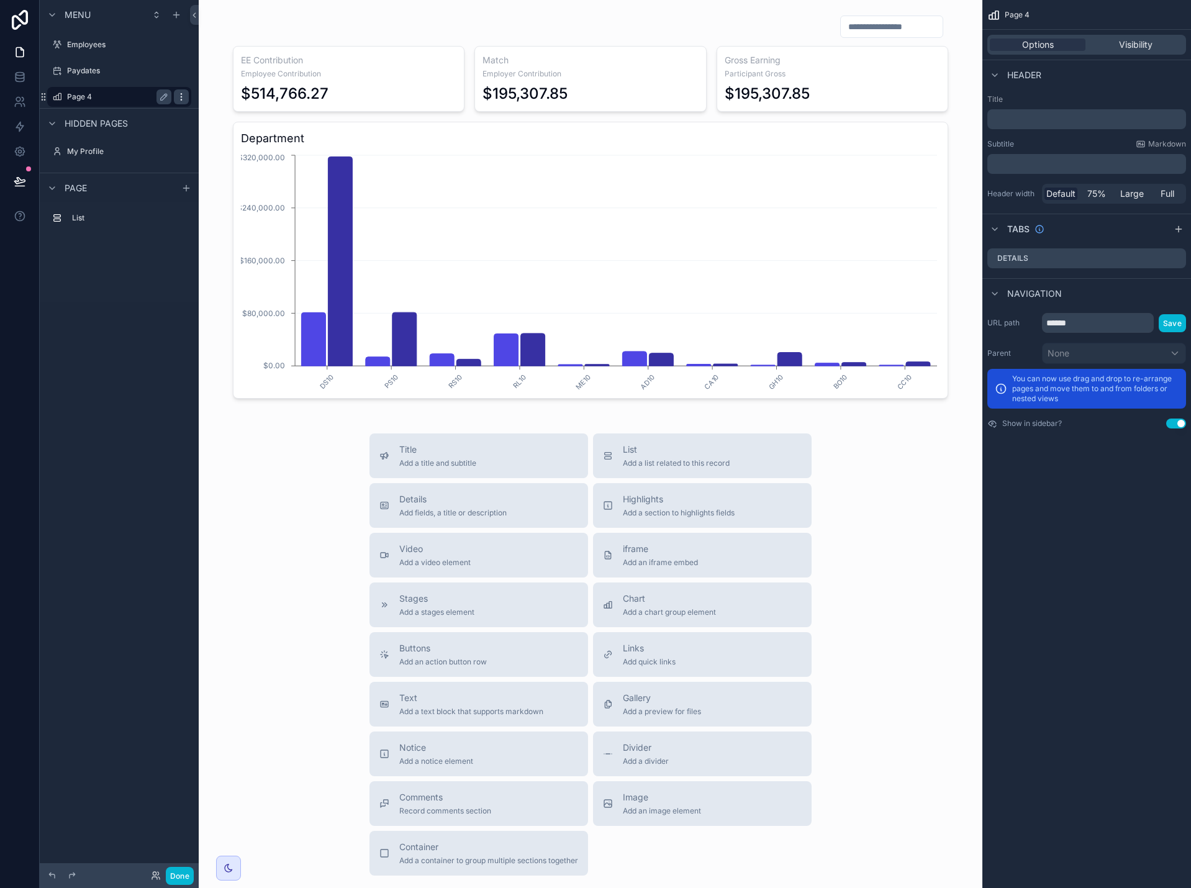
click at [181, 97] on icon "scrollable content" at bounding box center [181, 96] width 1 height 1
click at [162, 96] on icon "scrollable content" at bounding box center [164, 97] width 10 height 10
click at [104, 99] on input "******" at bounding box center [109, 96] width 84 height 15
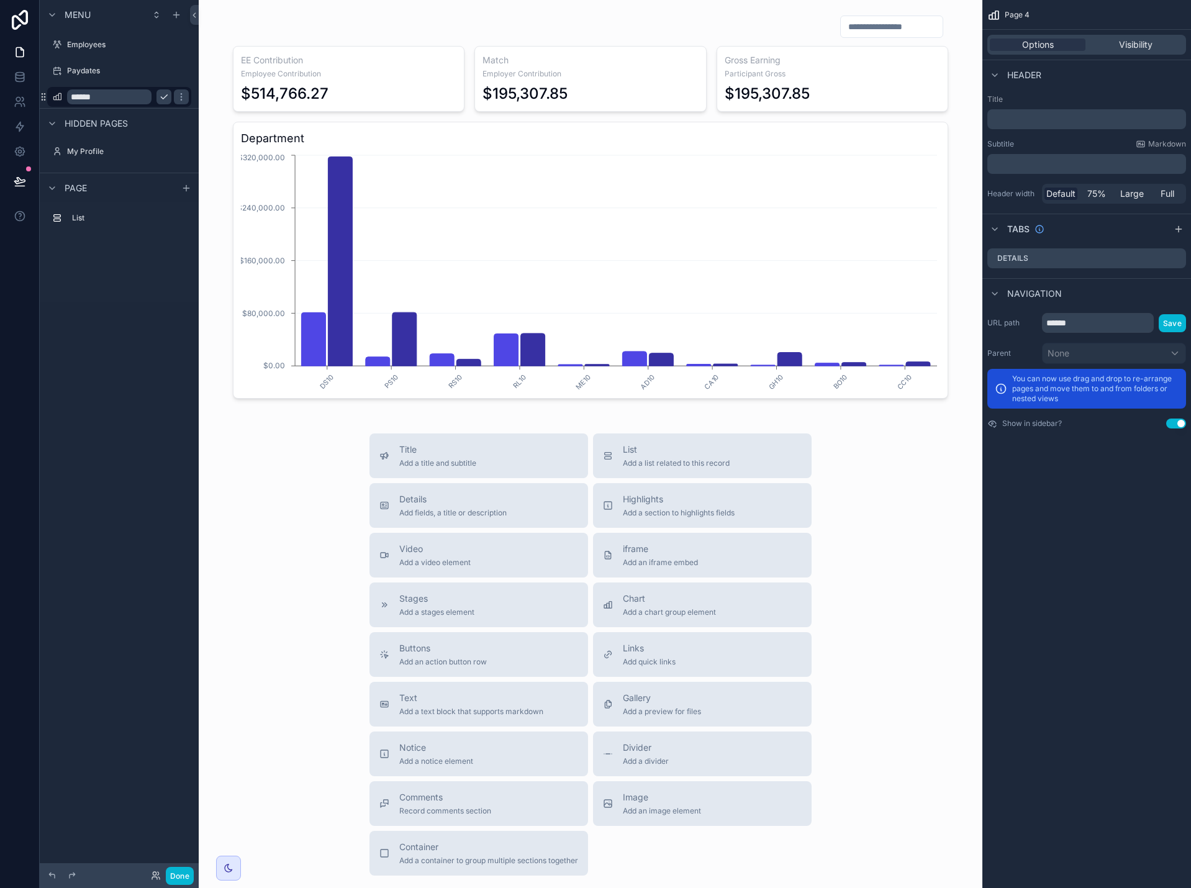
type input "*"
click at [135, 97] on input "*********" at bounding box center [109, 96] width 84 height 15
type input "*********"
click at [174, 102] on button "scrollable content" at bounding box center [181, 96] width 15 height 15
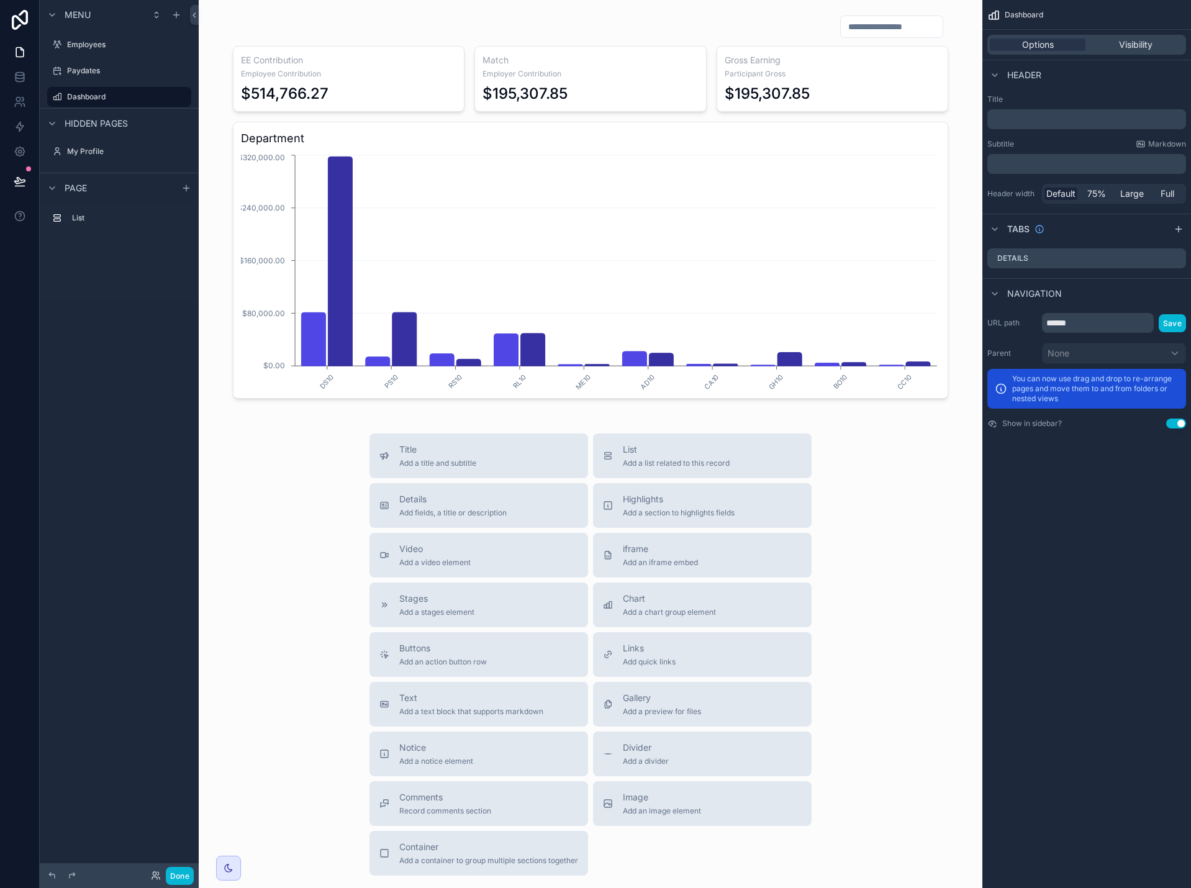
click at [130, 363] on div "Menu Employees Paydates Dashboard Hidden pages My Profile Page List" at bounding box center [119, 436] width 159 height 873
drag, startPoint x: 184, startPoint y: 876, endPoint x: 314, endPoint y: 812, distance: 144.5
click at [186, 875] on button "Done" at bounding box center [180, 876] width 28 height 18
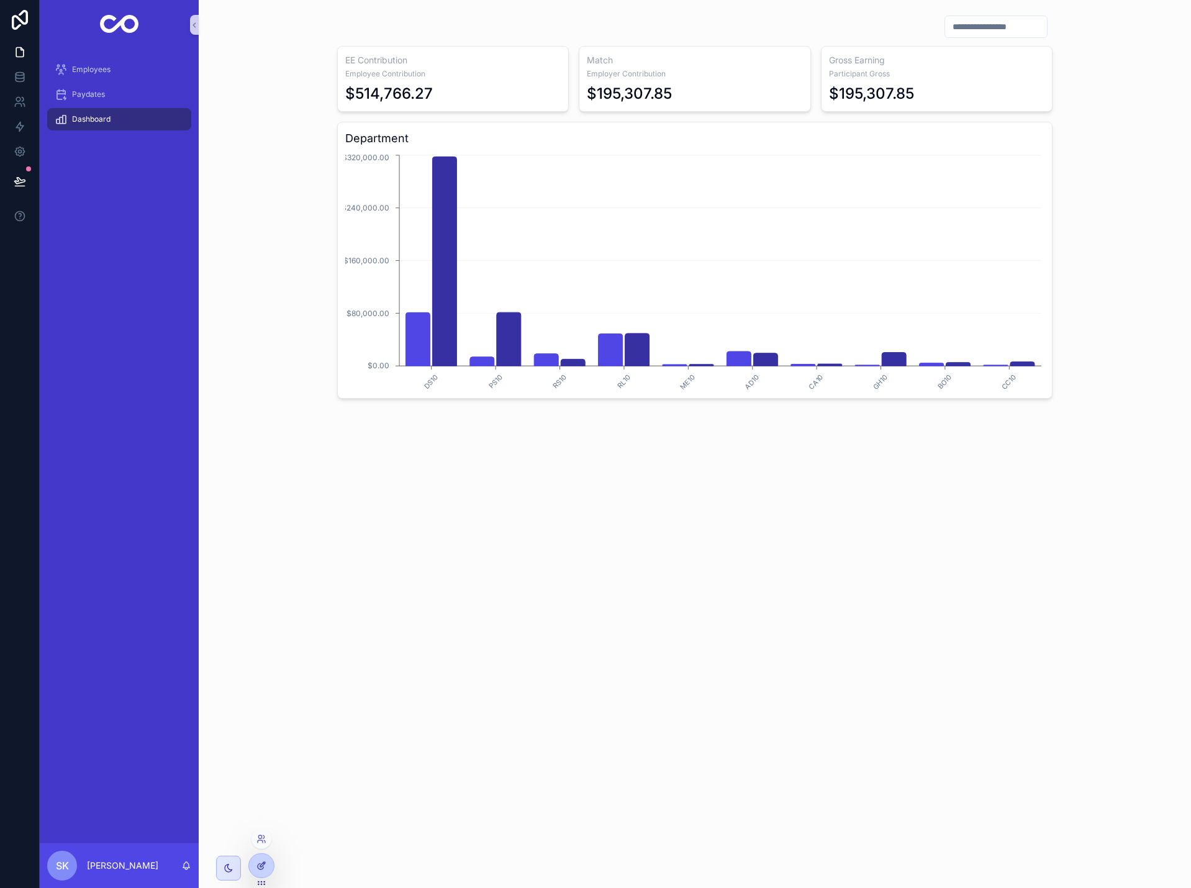
click at [265, 870] on icon at bounding box center [262, 866] width 10 height 10
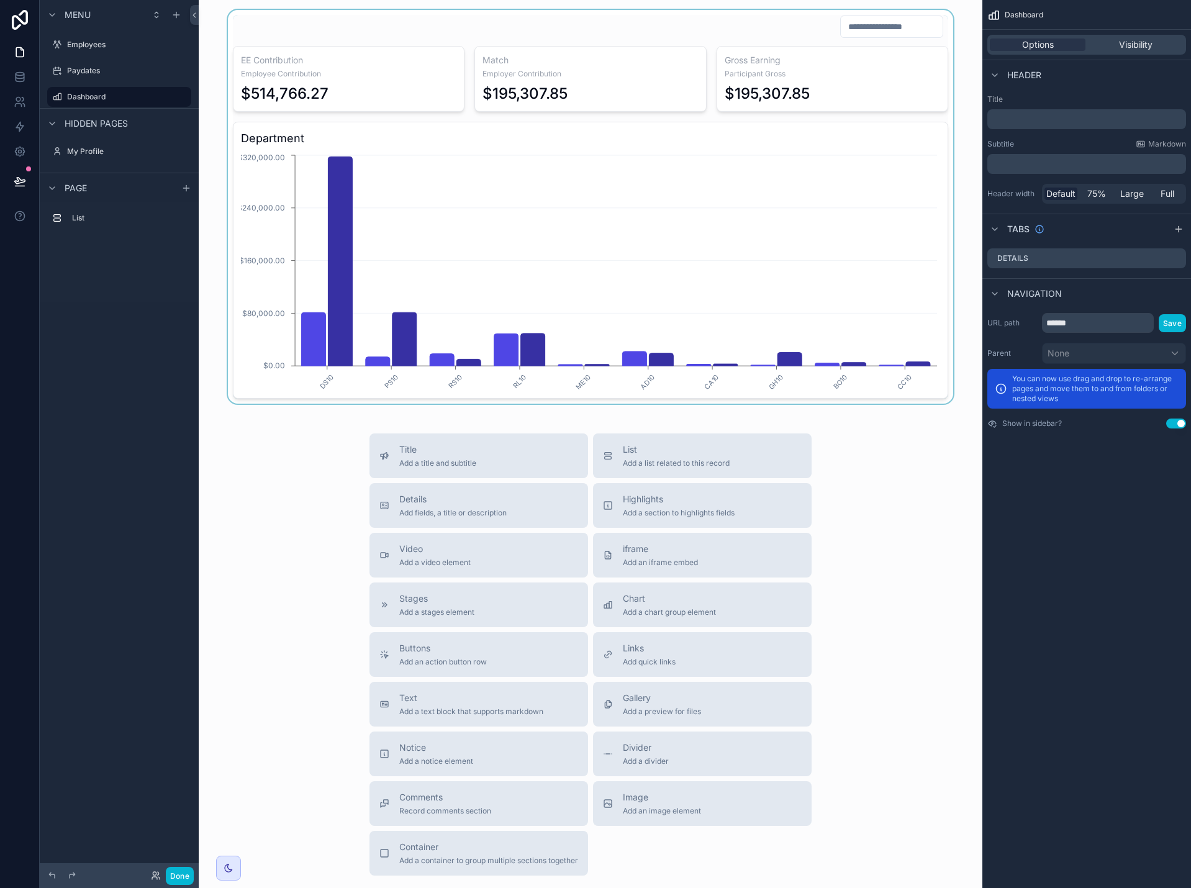
click at [945, 293] on div "scrollable content" at bounding box center [591, 207] width 764 height 394
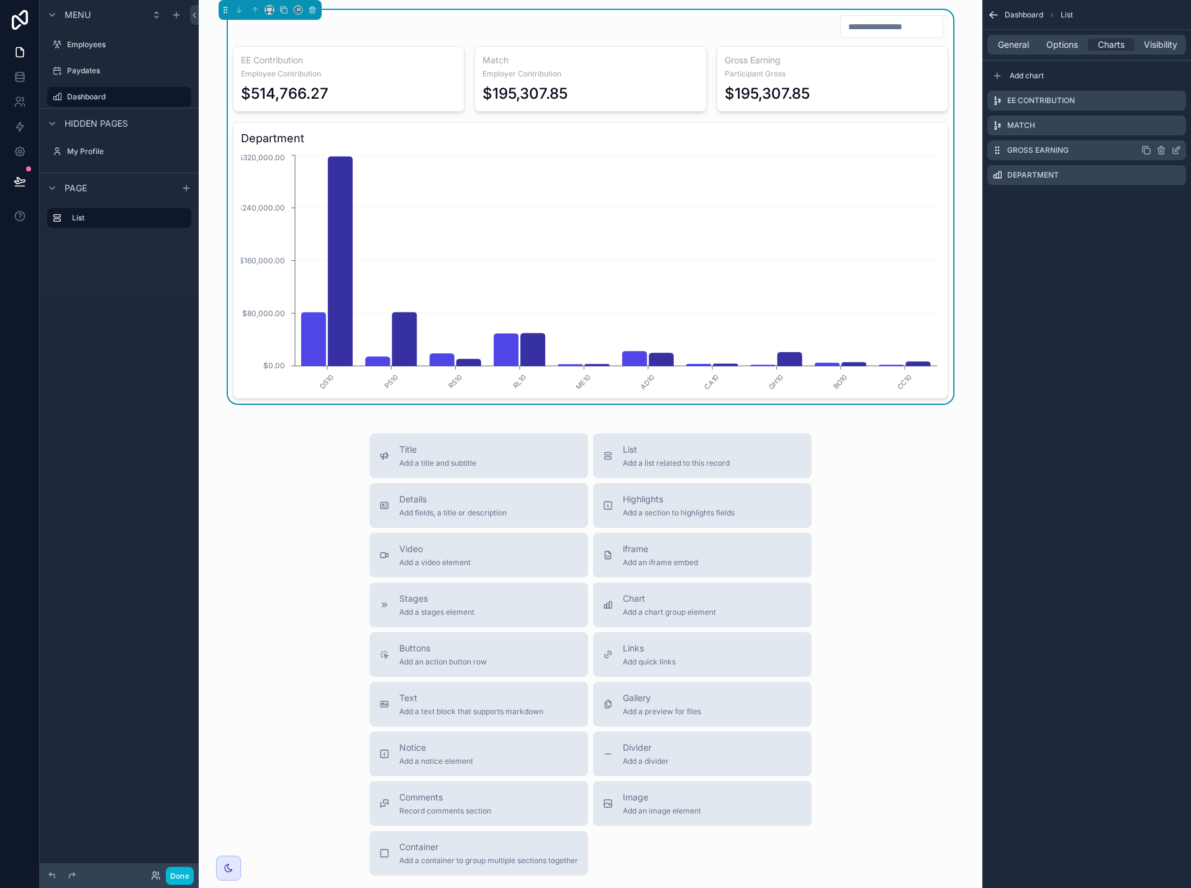
click at [1176, 150] on icon "scrollable content" at bounding box center [1176, 150] width 10 height 10
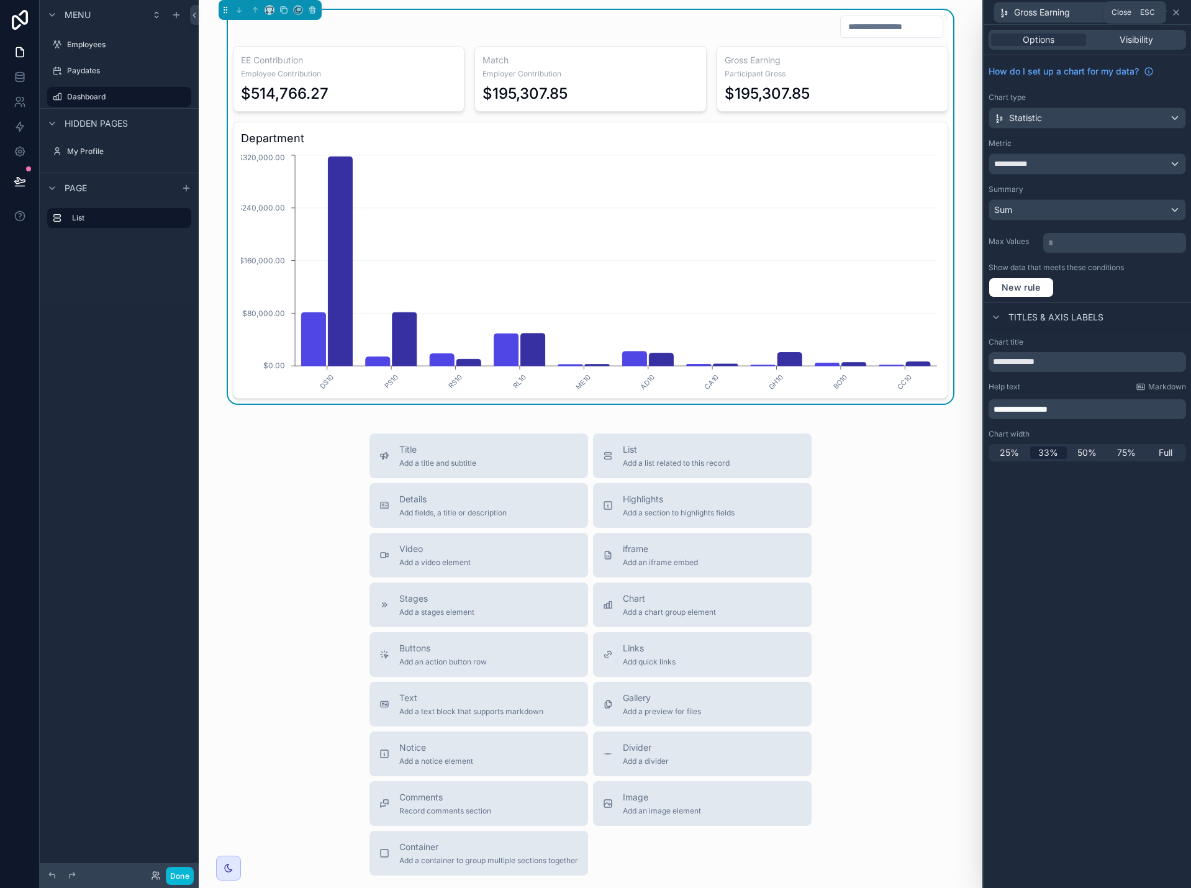
click at [1178, 13] on icon at bounding box center [1176, 12] width 5 height 5
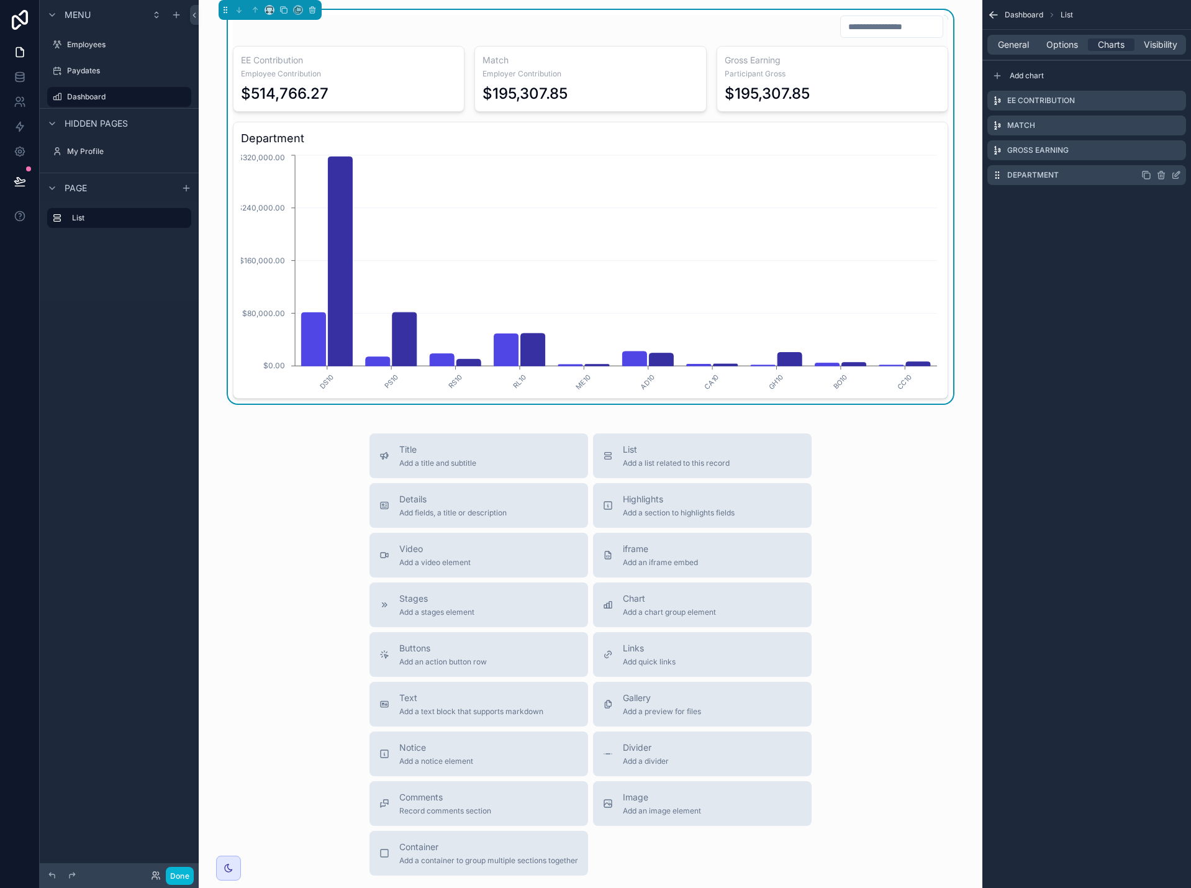
click at [1178, 176] on icon "scrollable content" at bounding box center [1176, 175] width 10 height 10
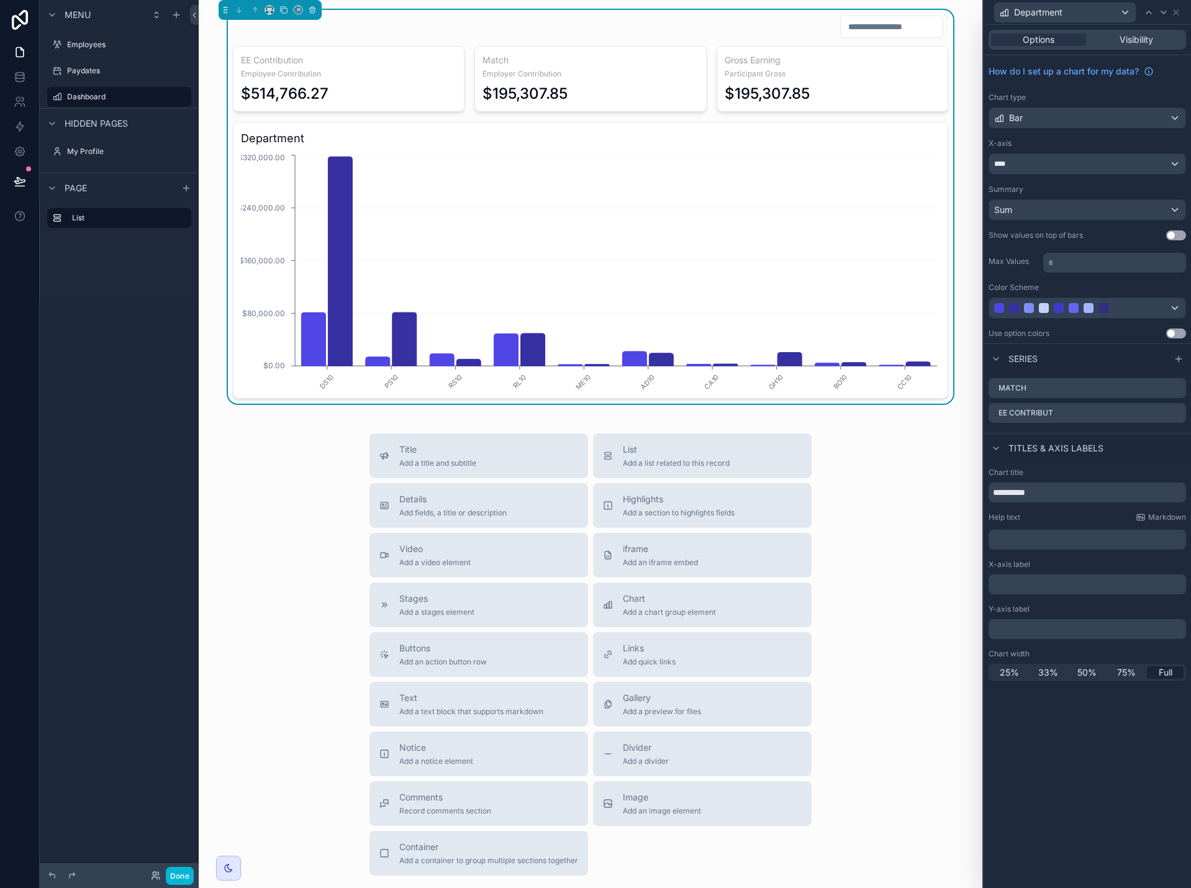
click at [1175, 334] on button "Use setting" at bounding box center [1177, 334] width 20 height 10
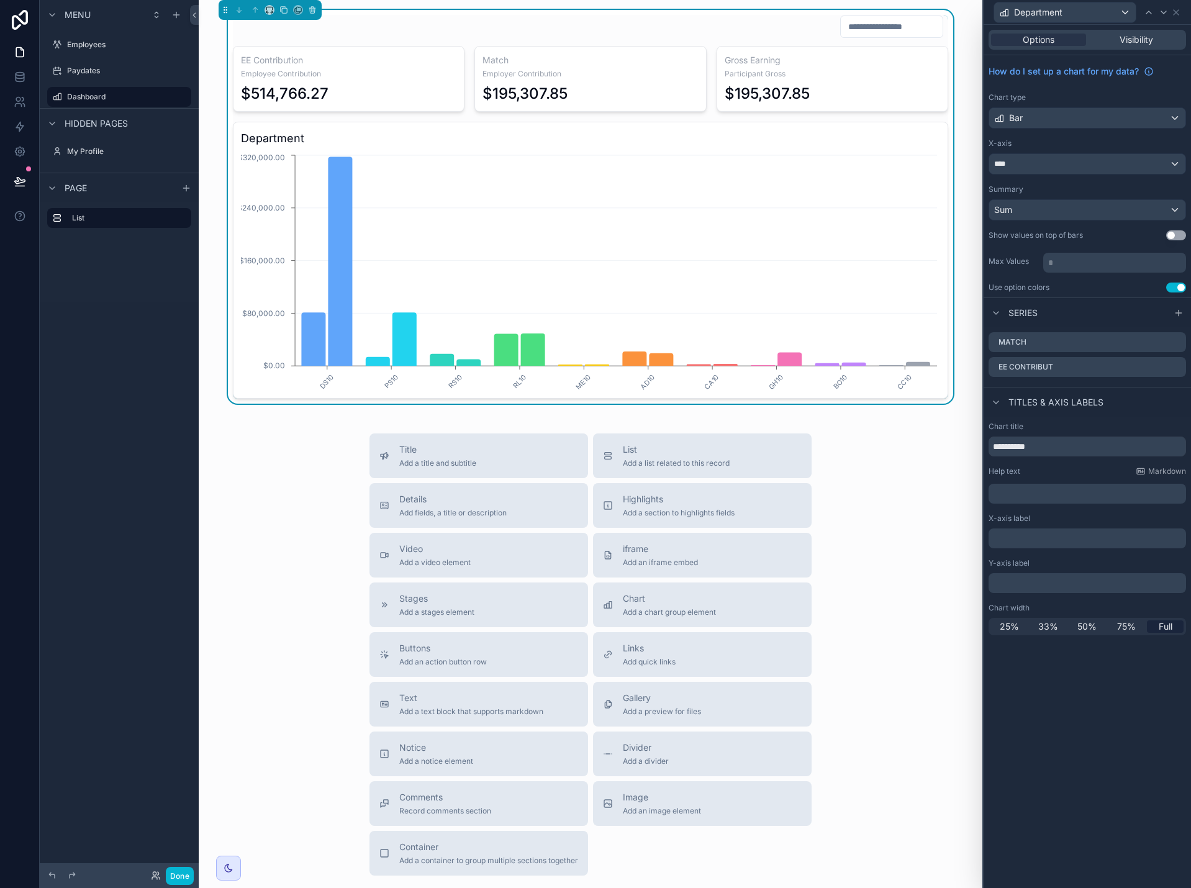
click at [1178, 239] on button "Use setting" at bounding box center [1177, 235] width 20 height 10
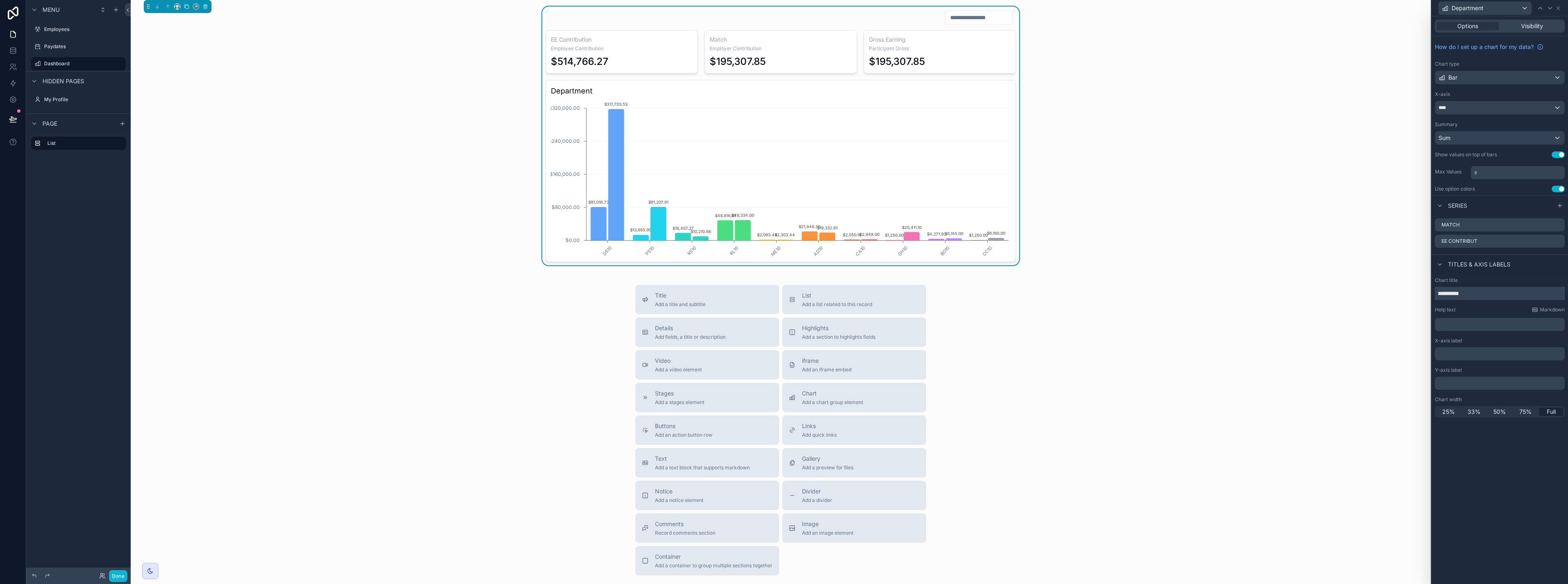
click at [783, 292] on input "**********" at bounding box center [1500, 294] width 130 height 13
click at [116, 575] on button "Done" at bounding box center [118, 576] width 18 height 12
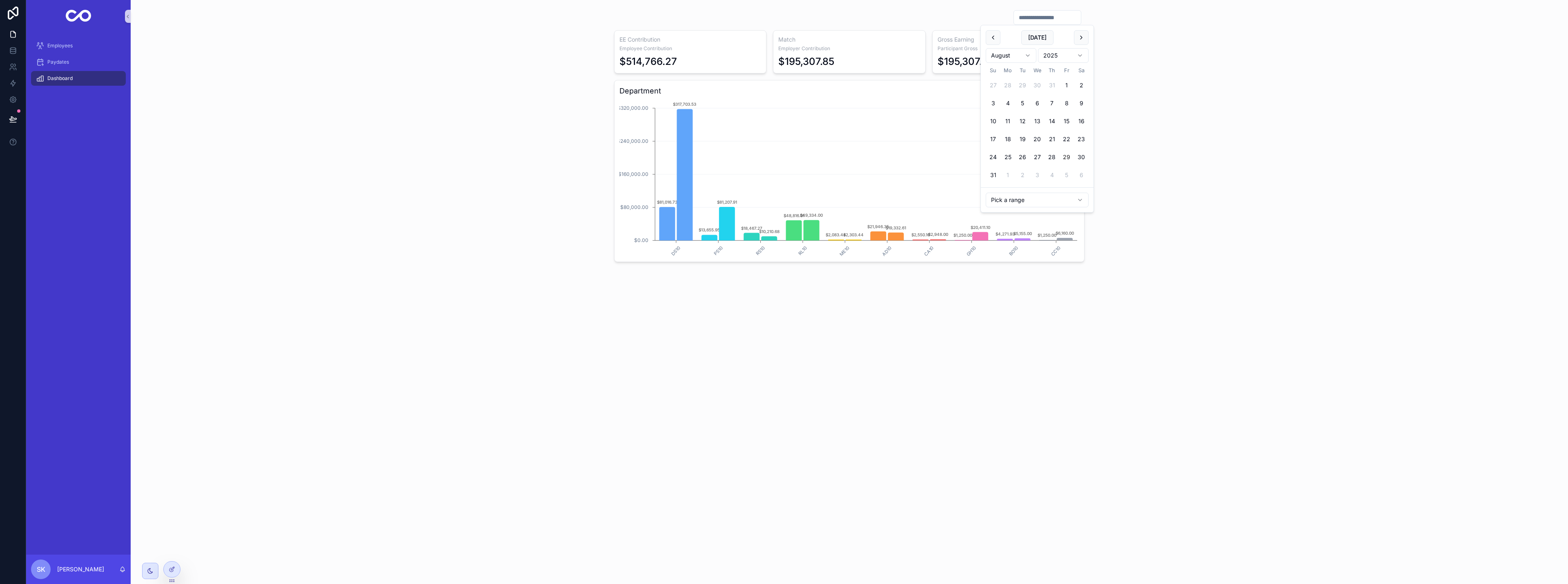
click at [783, 15] on input "scrollable content" at bounding box center [1047, 17] width 67 height 11
click at [783, 175] on button "31" at bounding box center [993, 175] width 14 height 14
type input "**********"
click at [783, 169] on div "**********" at bounding box center [849, 136] width 1425 height 259
click at [174, 569] on icon at bounding box center [172, 570] width 7 height 7
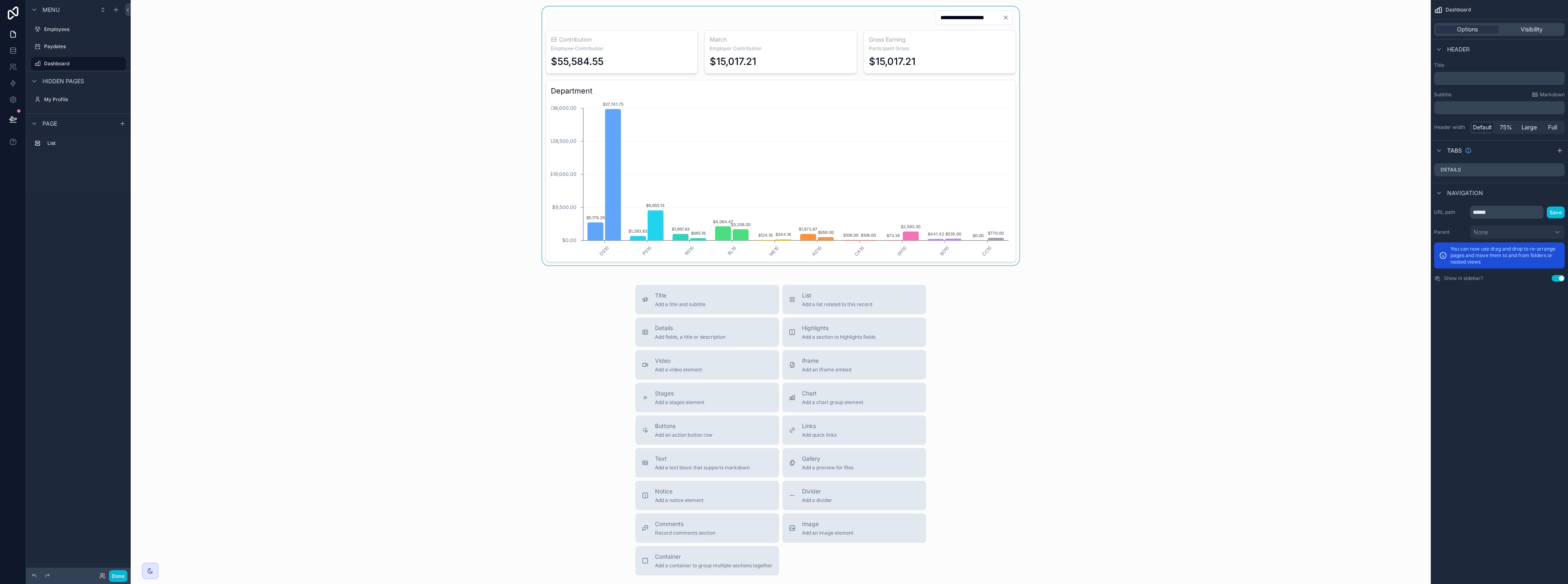
click at [783, 173] on div "scrollable content" at bounding box center [781, 136] width 1287 height 259
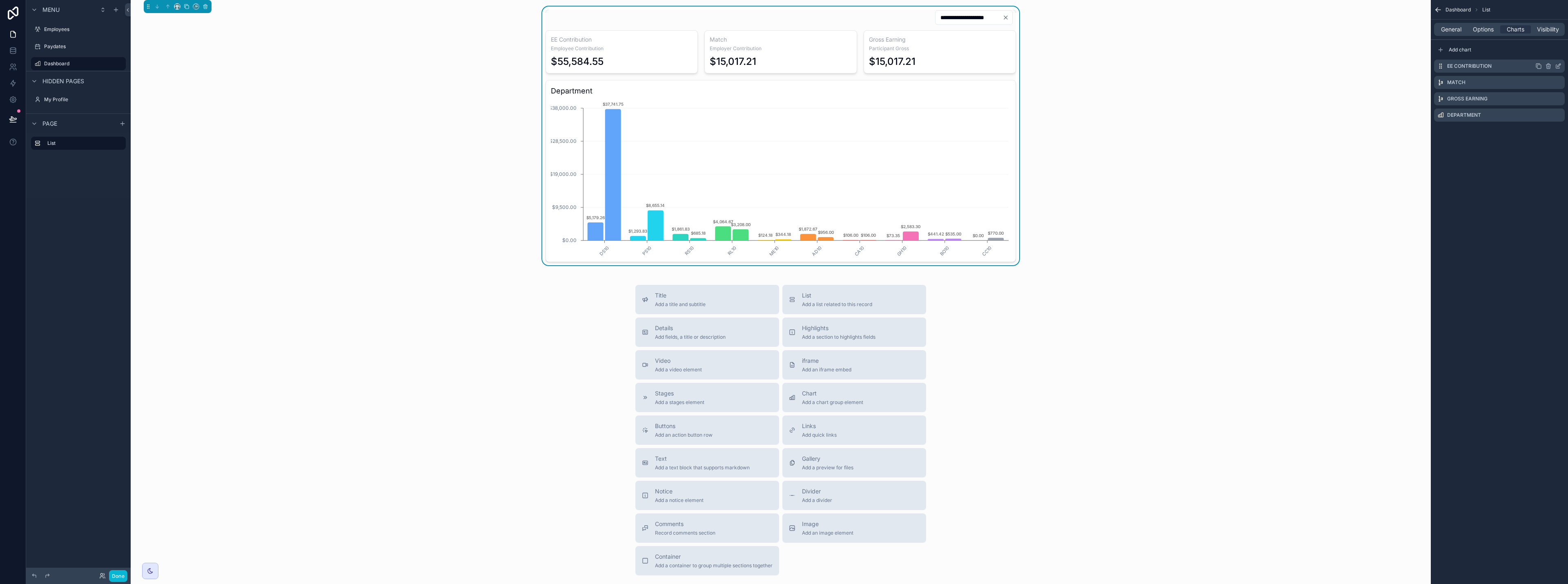
click at [783, 67] on icon "scrollable content" at bounding box center [1539, 66] width 7 height 7
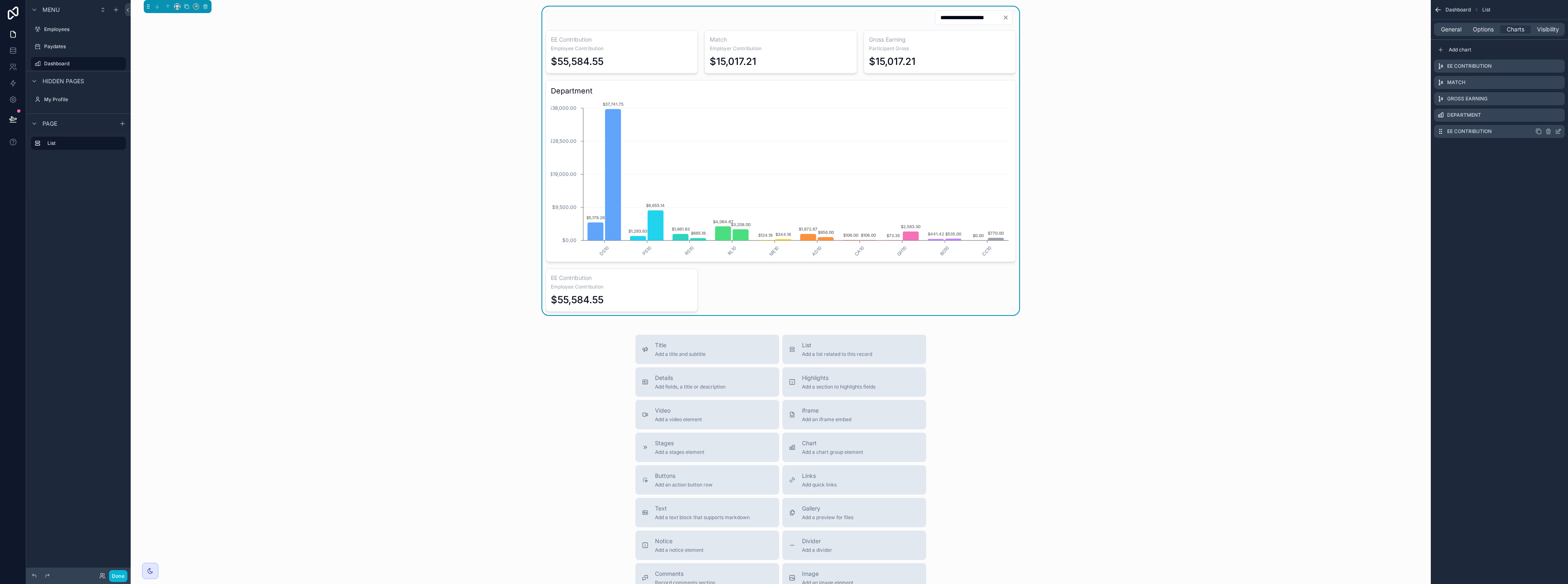
click at [783, 131] on icon "scrollable content" at bounding box center [1558, 131] width 7 height 7
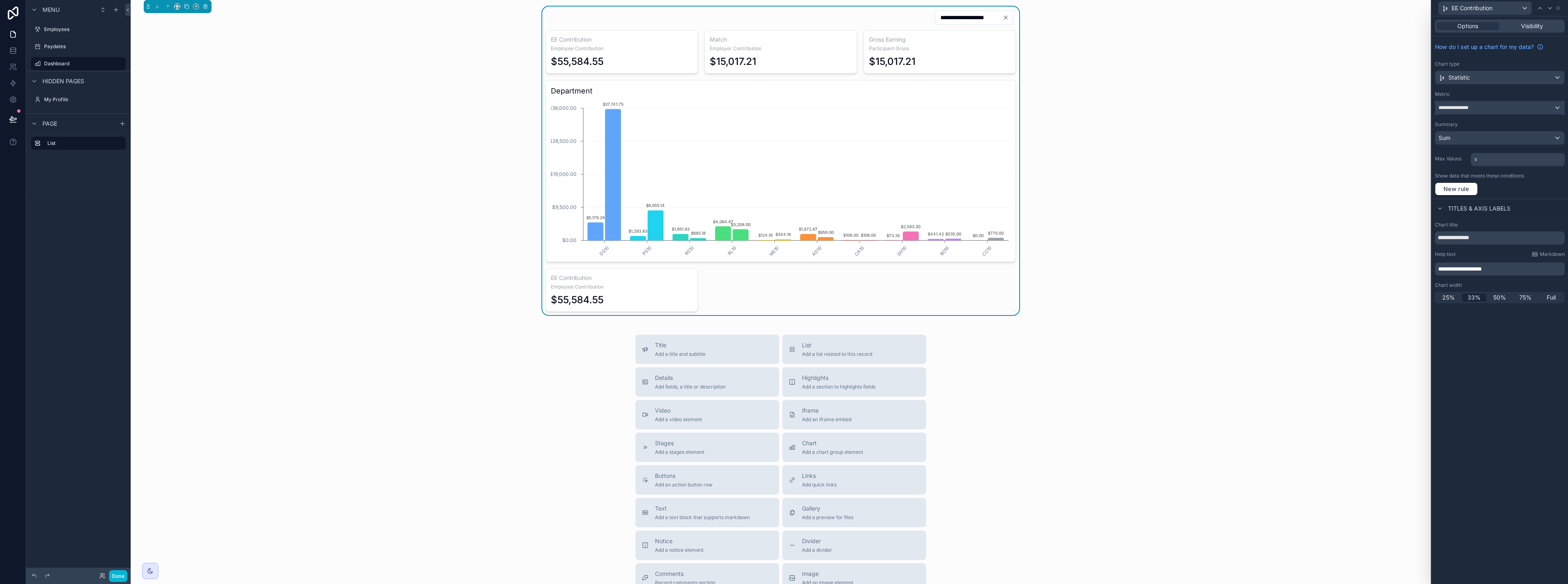
click at [783, 108] on div "**********" at bounding box center [1500, 108] width 129 height 13
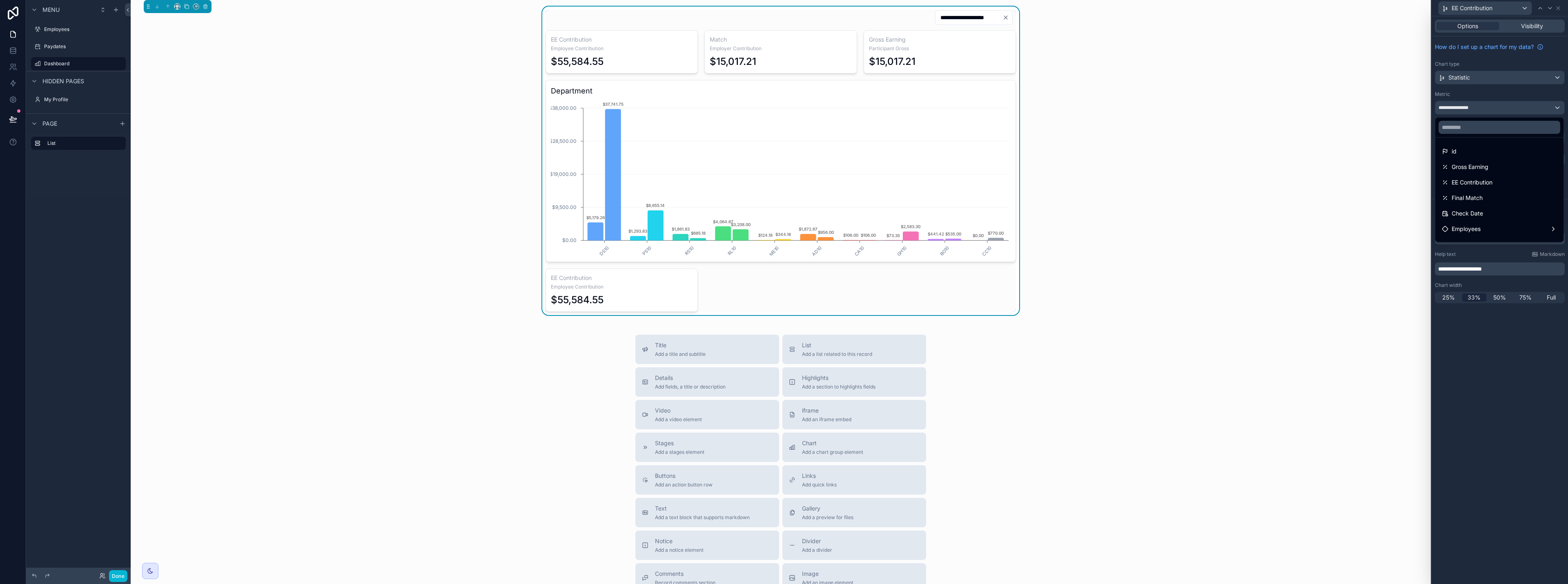
click at [783, 107] on div at bounding box center [1500, 292] width 136 height 584
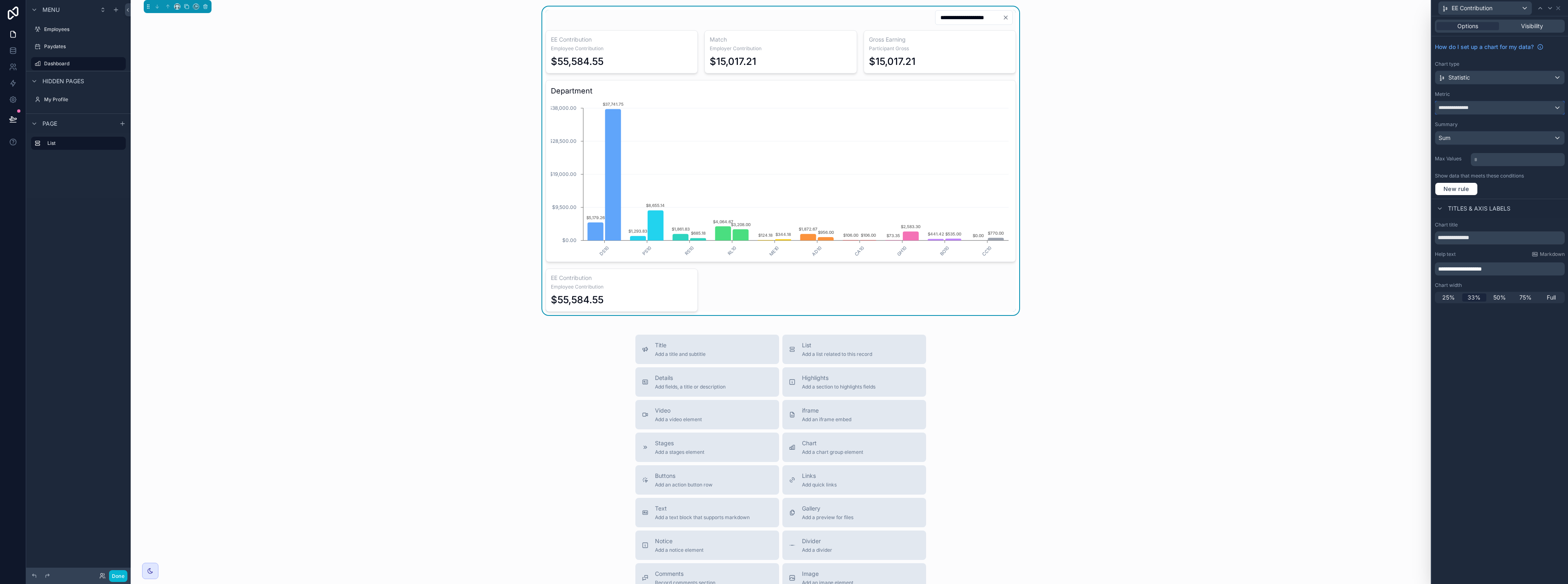
click at [783, 106] on span "**********" at bounding box center [1456, 108] width 36 height 7
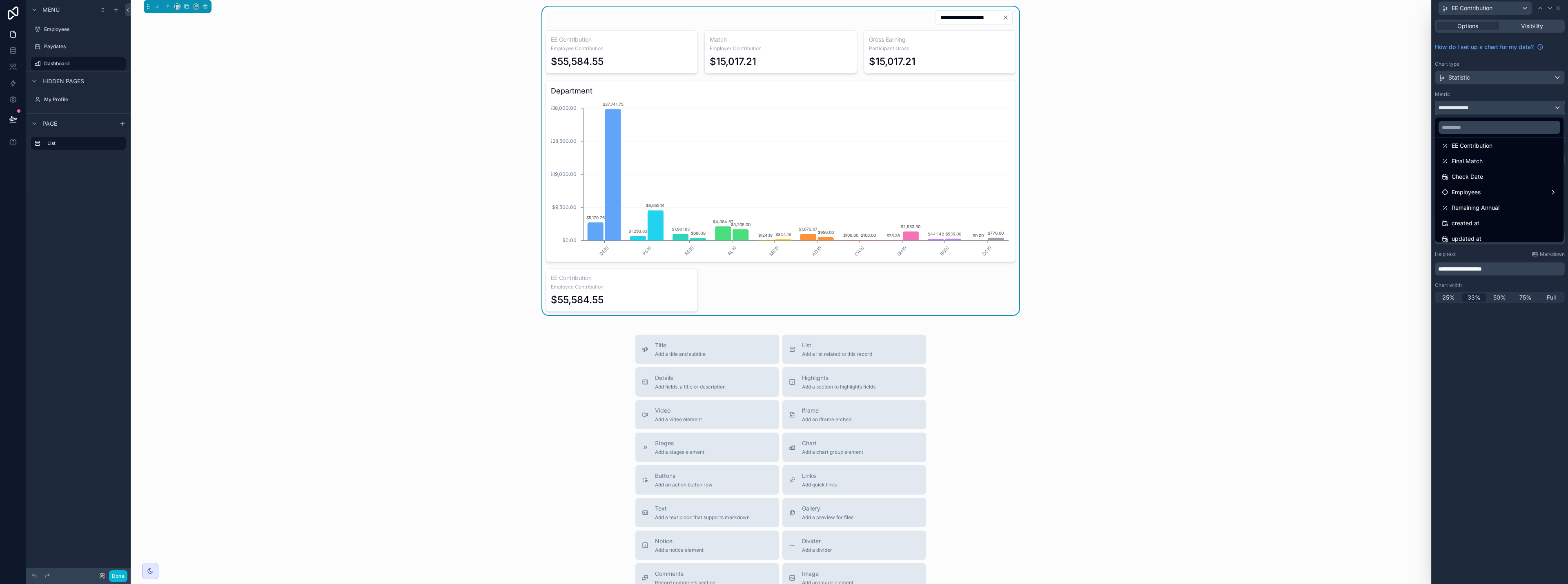
scroll to position [41, 0]
click at [783, 175] on span "Check Date" at bounding box center [1467, 172] width 32 height 10
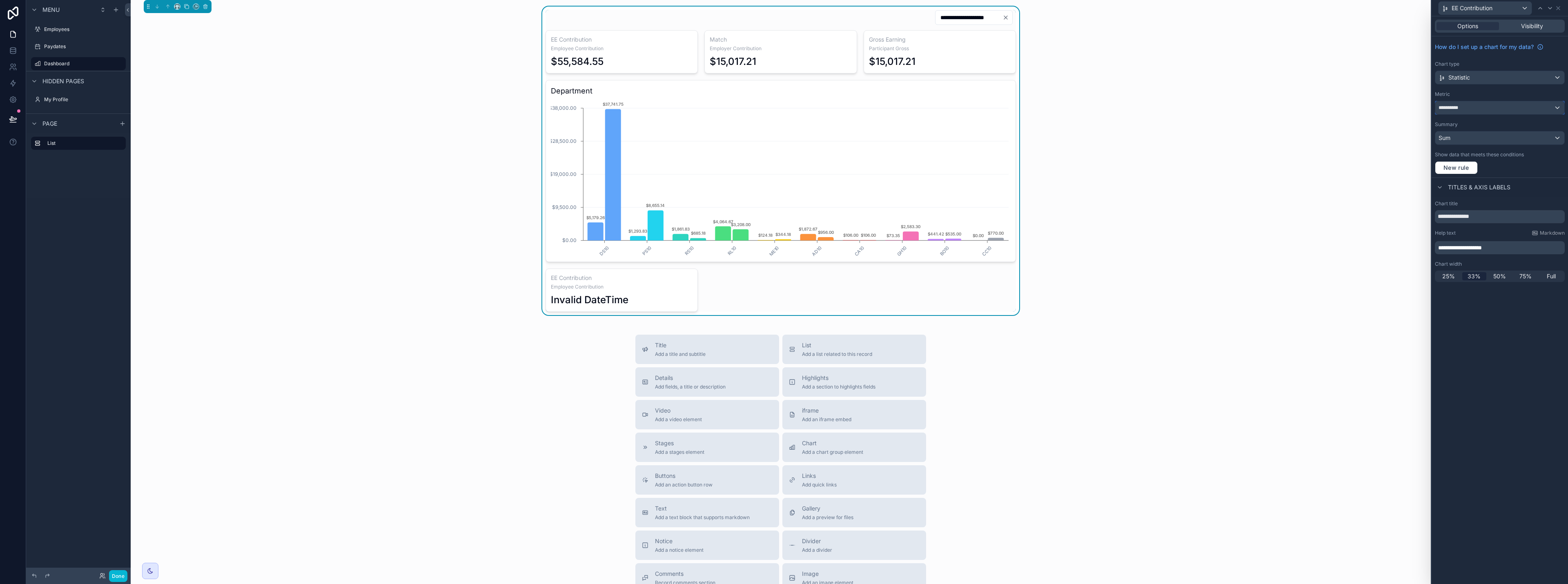
click at [783, 108] on span "**********" at bounding box center [1452, 108] width 27 height 7
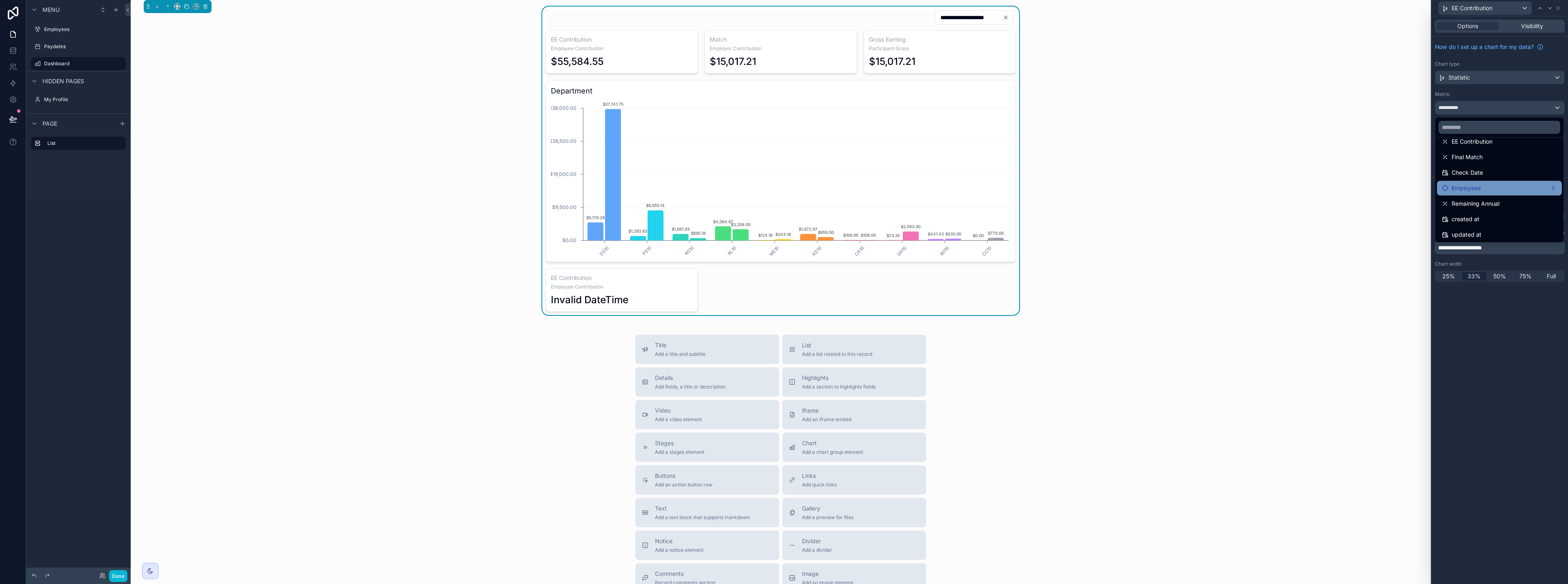
click at [783, 186] on span "Employees" at bounding box center [1466, 188] width 29 height 10
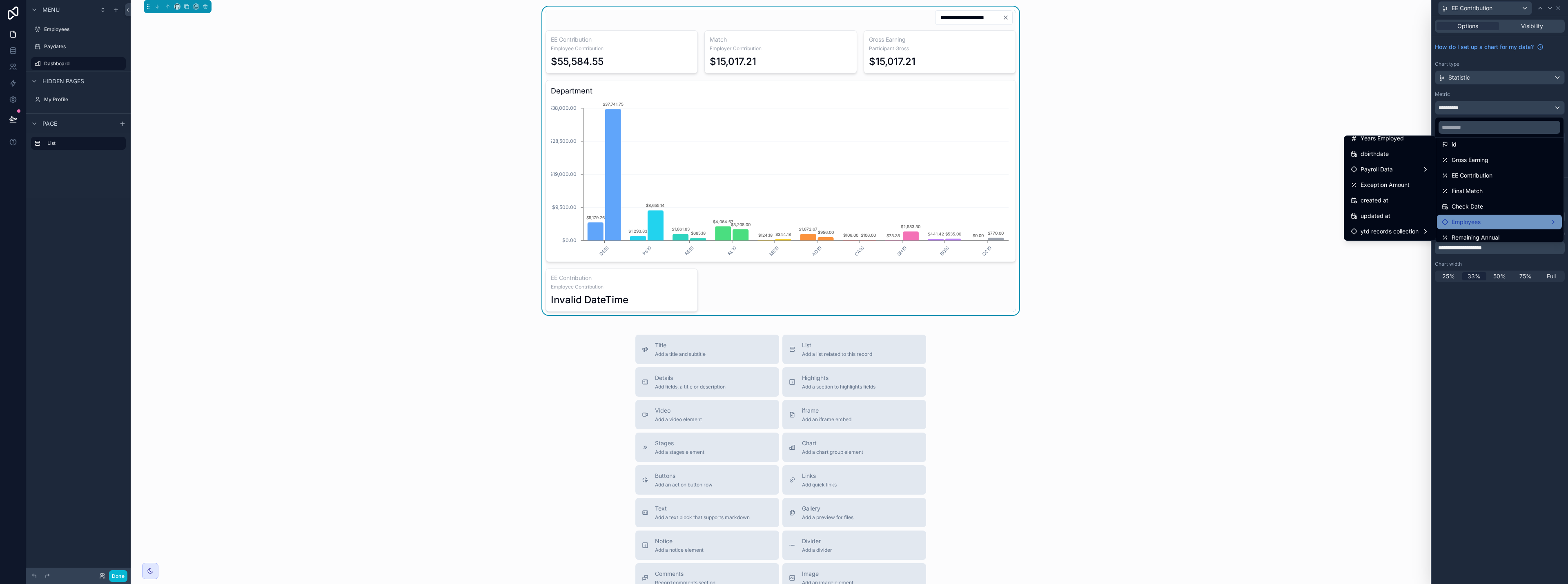
scroll to position [0, 0]
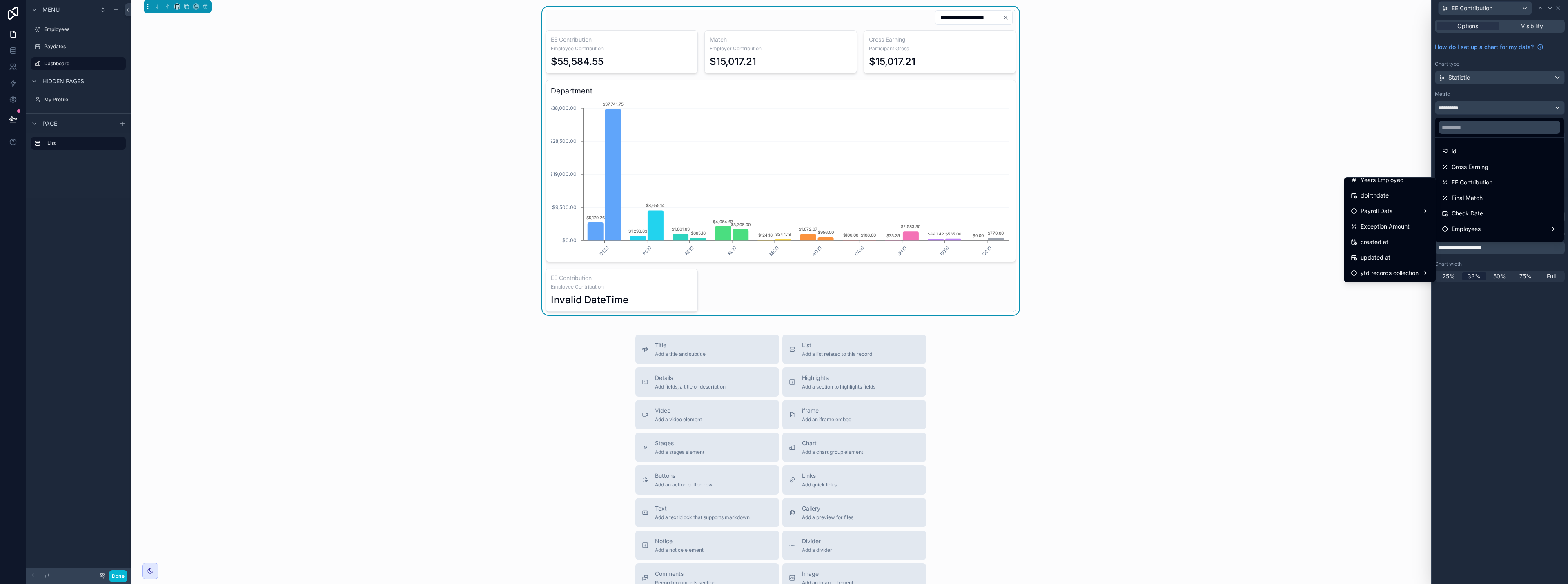
click at [783, 72] on div "**********" at bounding box center [781, 161] width 1287 height 309
click at [783, 74] on div "**********" at bounding box center [781, 161] width 1287 height 309
click at [783, 317] on div at bounding box center [1500, 292] width 136 height 584
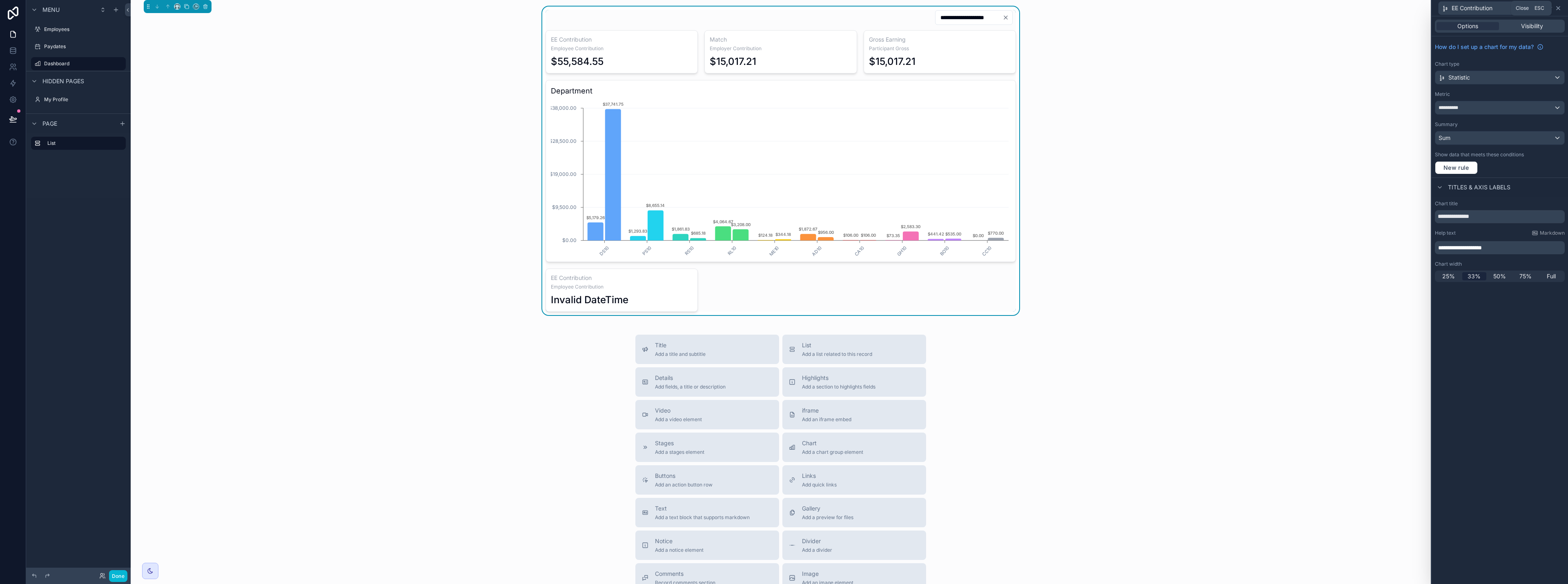
click at [783, 9] on icon at bounding box center [1558, 8] width 3 height 3
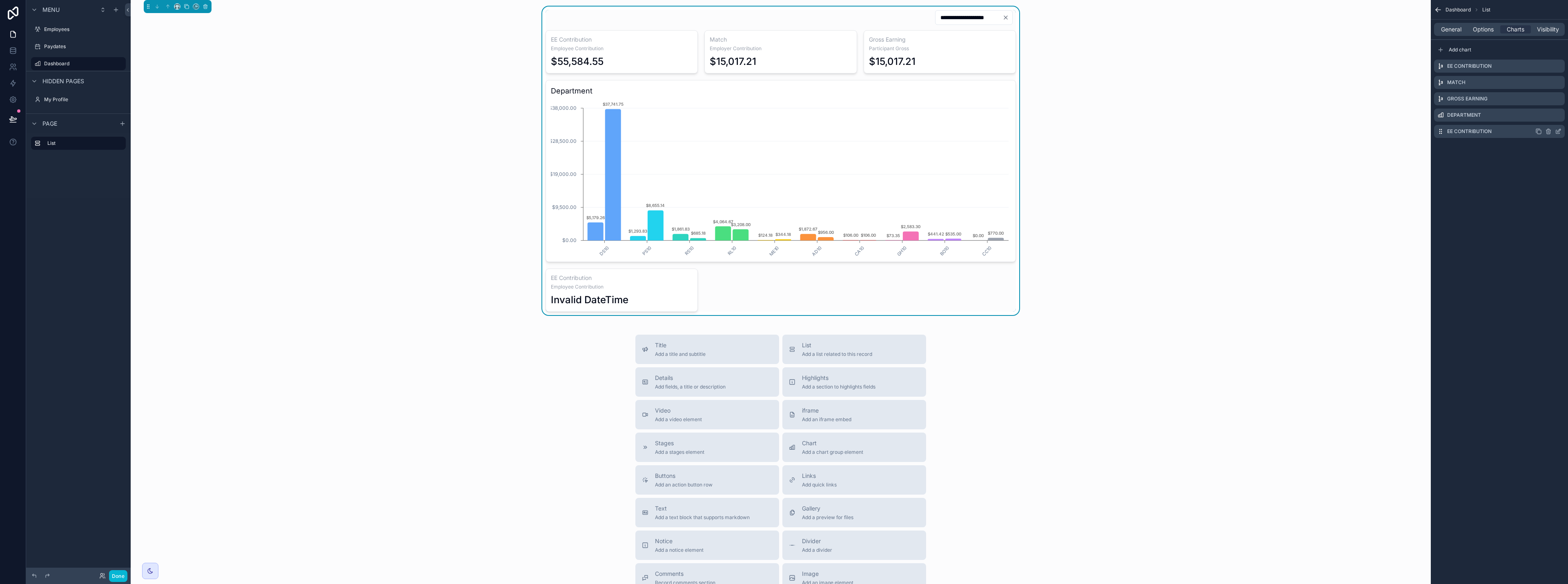
click at [783, 131] on icon "scrollable content" at bounding box center [1548, 131] width 7 height 7
click at [783, 116] on icon at bounding box center [1545, 118] width 7 height 7
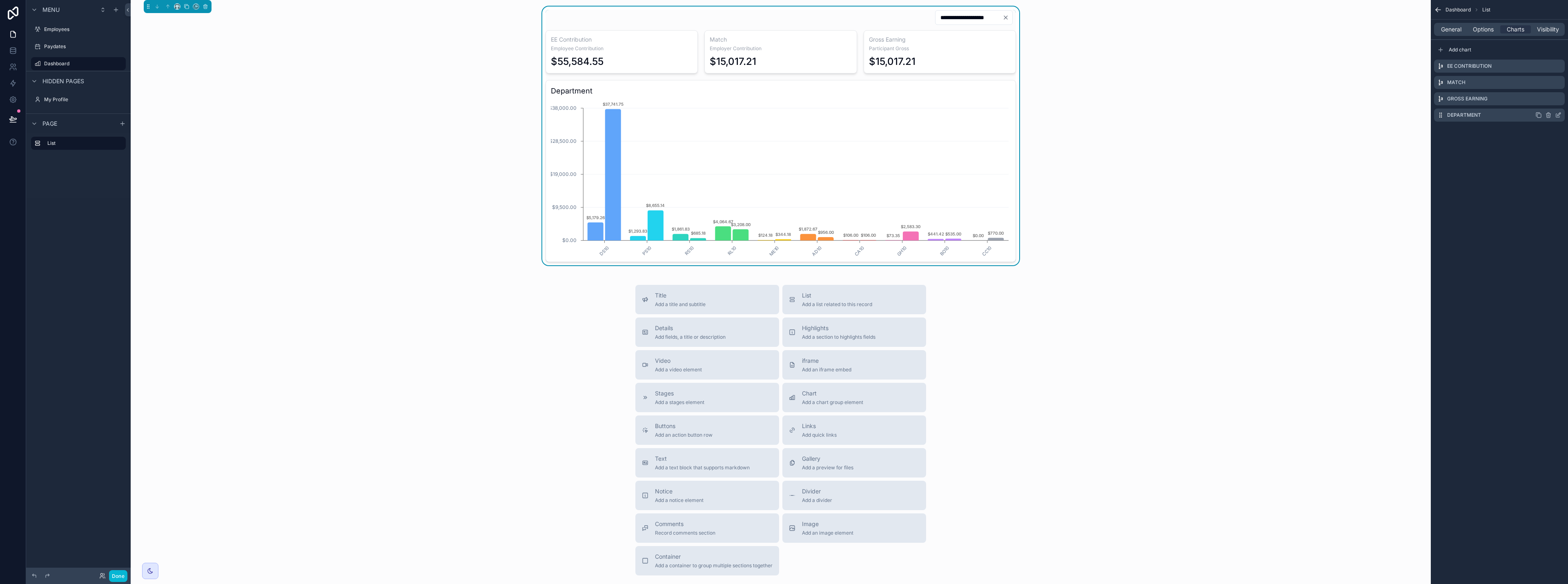
click at [783, 115] on icon "scrollable content" at bounding box center [1559, 114] width 3 height 3
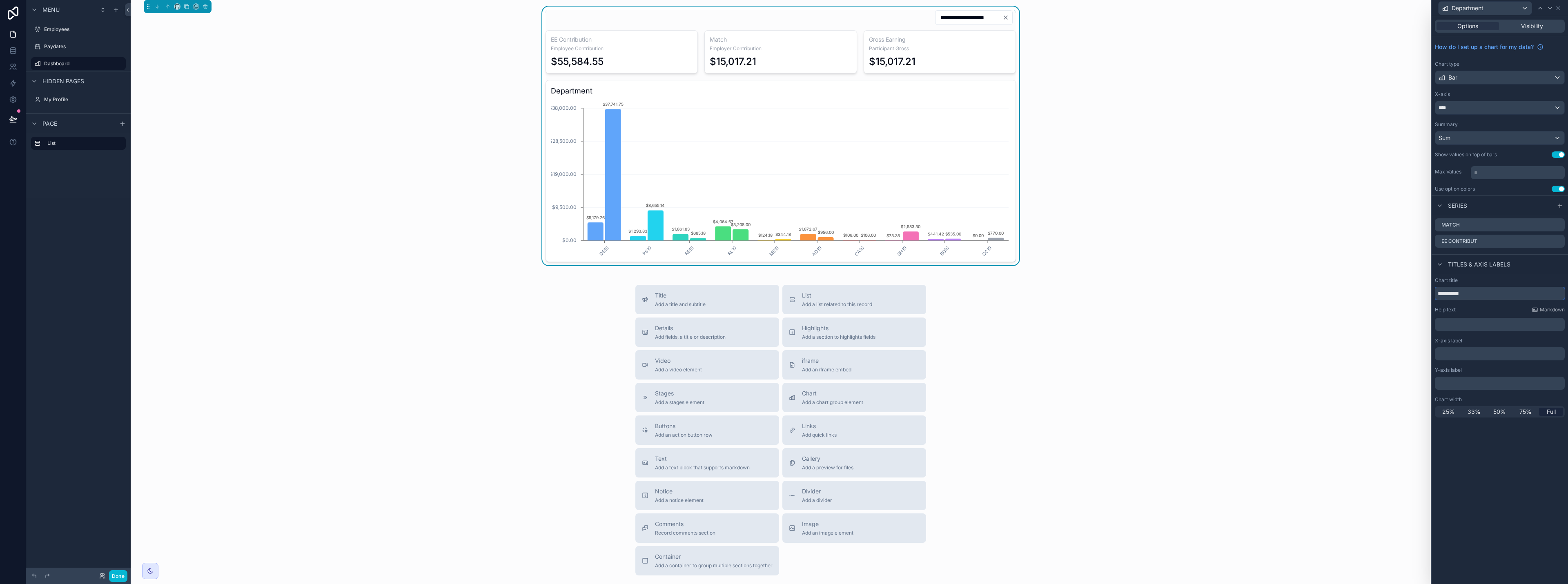
click at [783, 292] on input "**********" at bounding box center [1500, 294] width 130 height 13
click at [783, 321] on p "﻿" at bounding box center [1501, 325] width 125 height 8
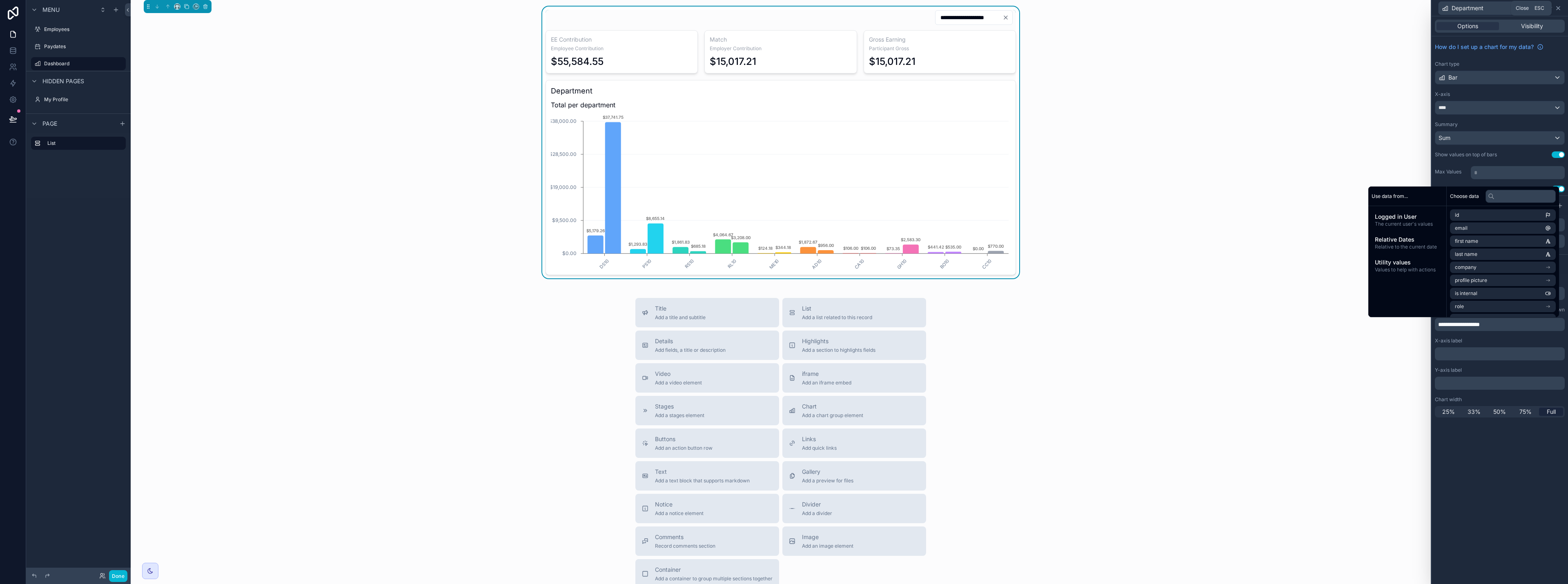
click at [783, 10] on icon at bounding box center [1558, 8] width 7 height 7
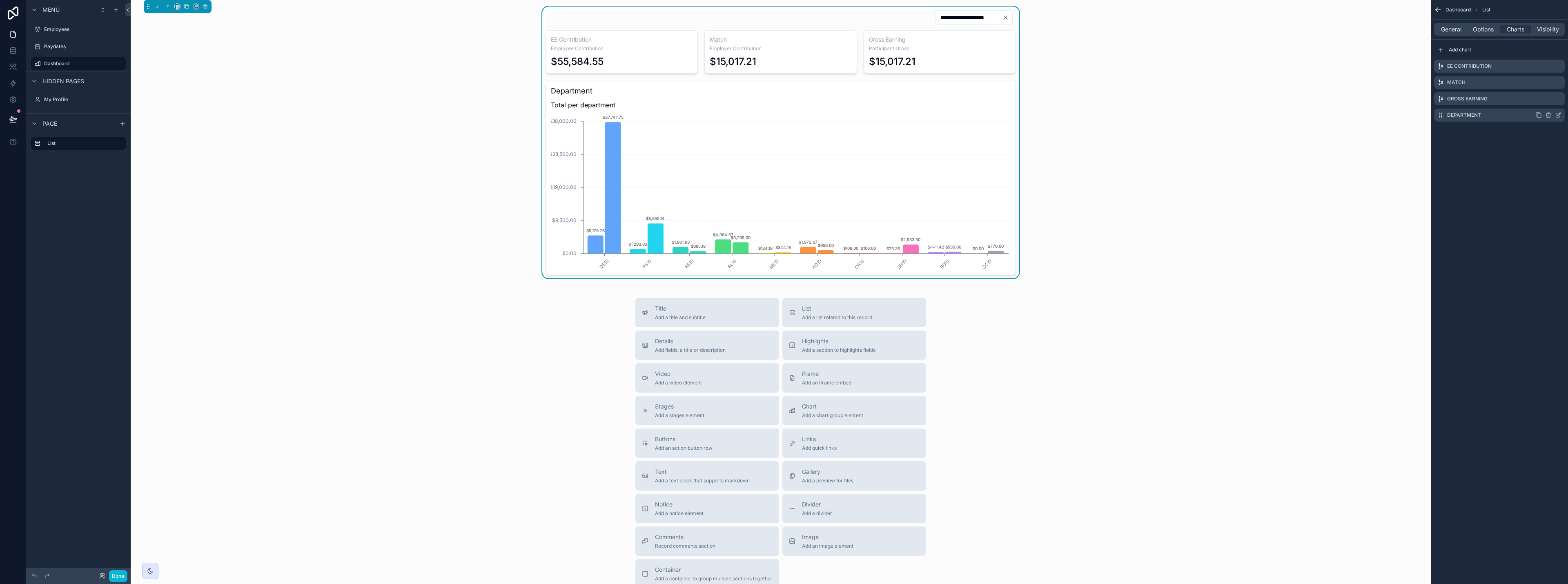
click at [783, 116] on icon "scrollable content" at bounding box center [1539, 115] width 7 height 7
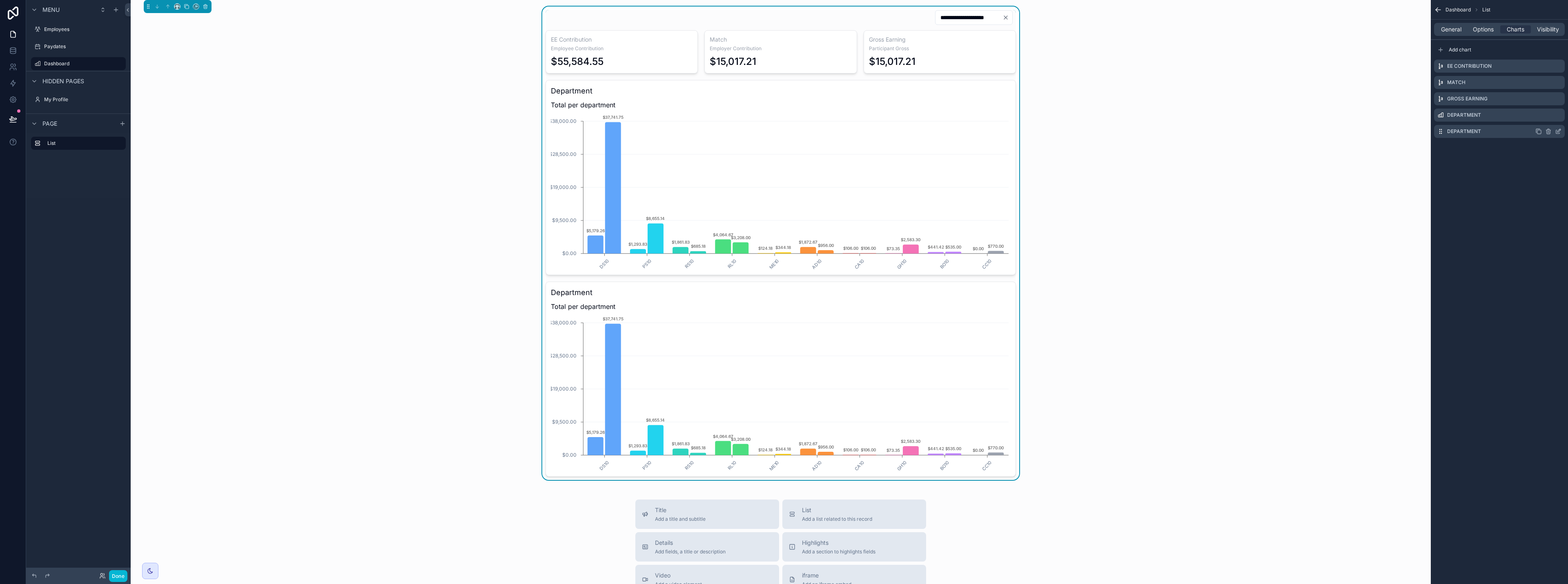
click at [783, 132] on icon "scrollable content" at bounding box center [1558, 131] width 7 height 7
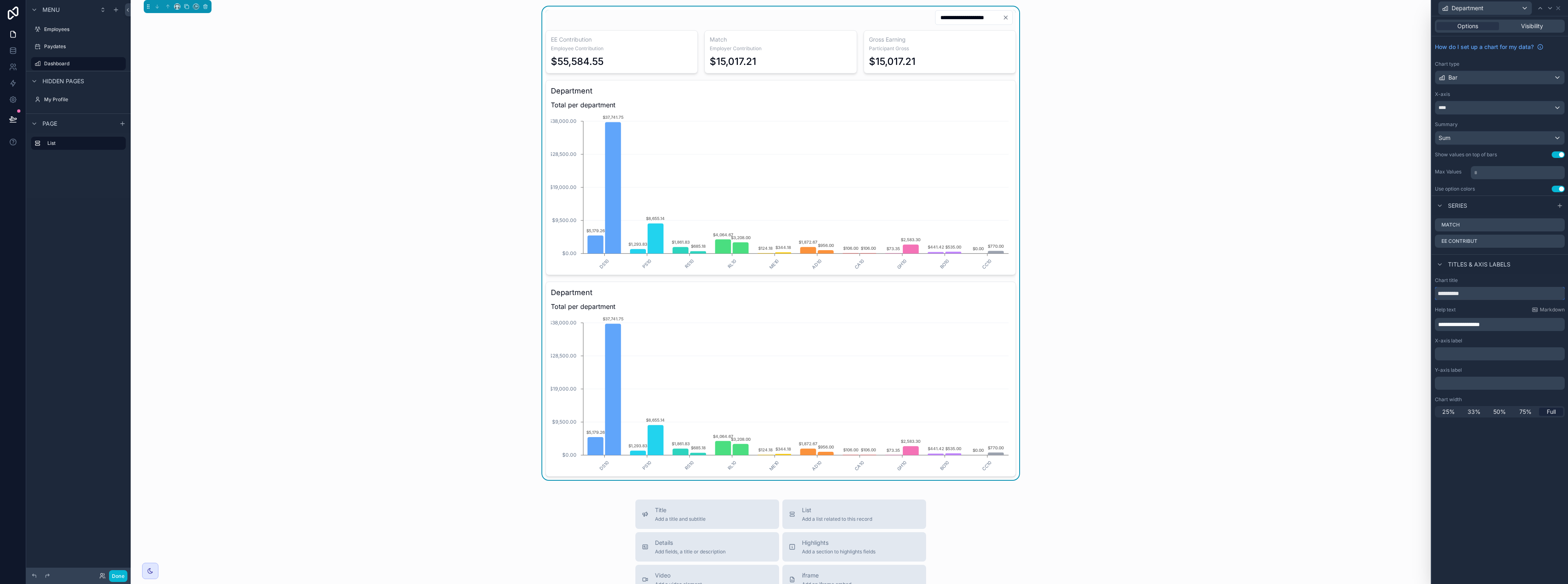
drag, startPoint x: 1518, startPoint y: 293, endPoint x: 1434, endPoint y: 294, distance: 84.0
click at [783, 294] on div "**********" at bounding box center [1500, 348] width 136 height 147
type input "***"
drag, startPoint x: 1499, startPoint y: 324, endPoint x: 1452, endPoint y: 327, distance: 47.1
click at [783, 327] on p "**********" at bounding box center [1501, 325] width 125 height 8
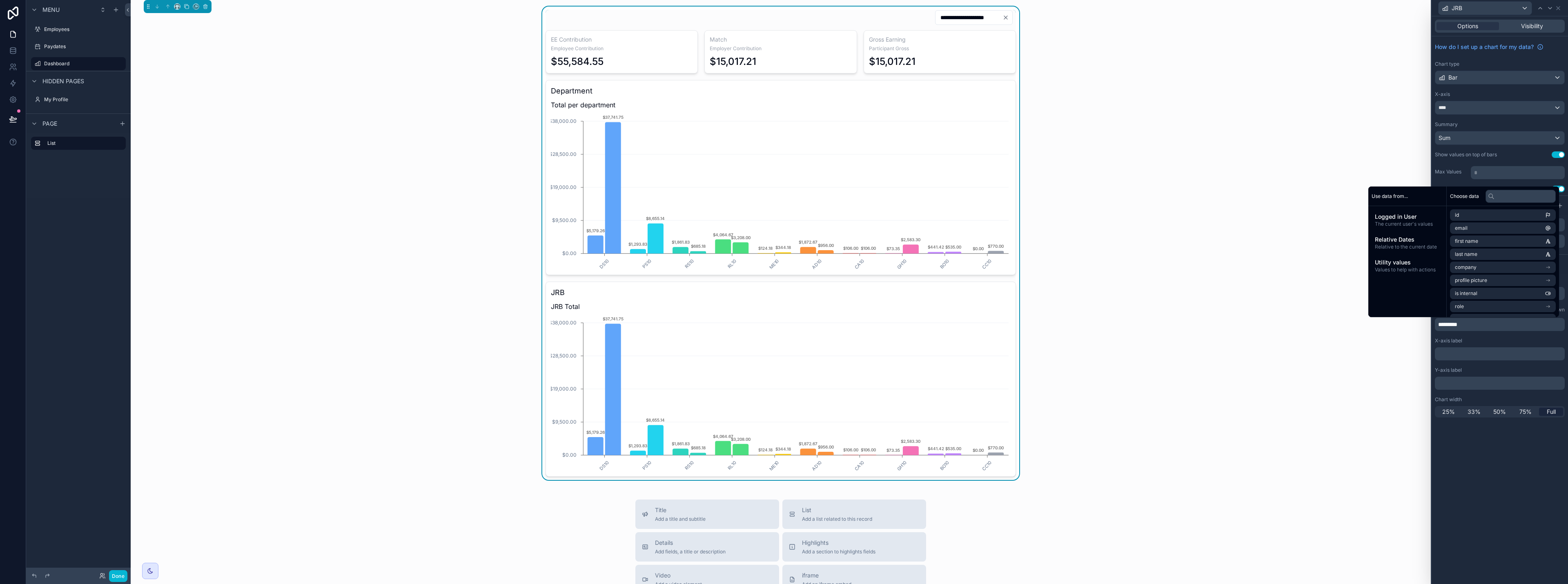
click at [783, 476] on div "Options Visibility How do I set up a chart for my data? Chart type Bar X-axis *…" at bounding box center [1500, 300] width 136 height 568
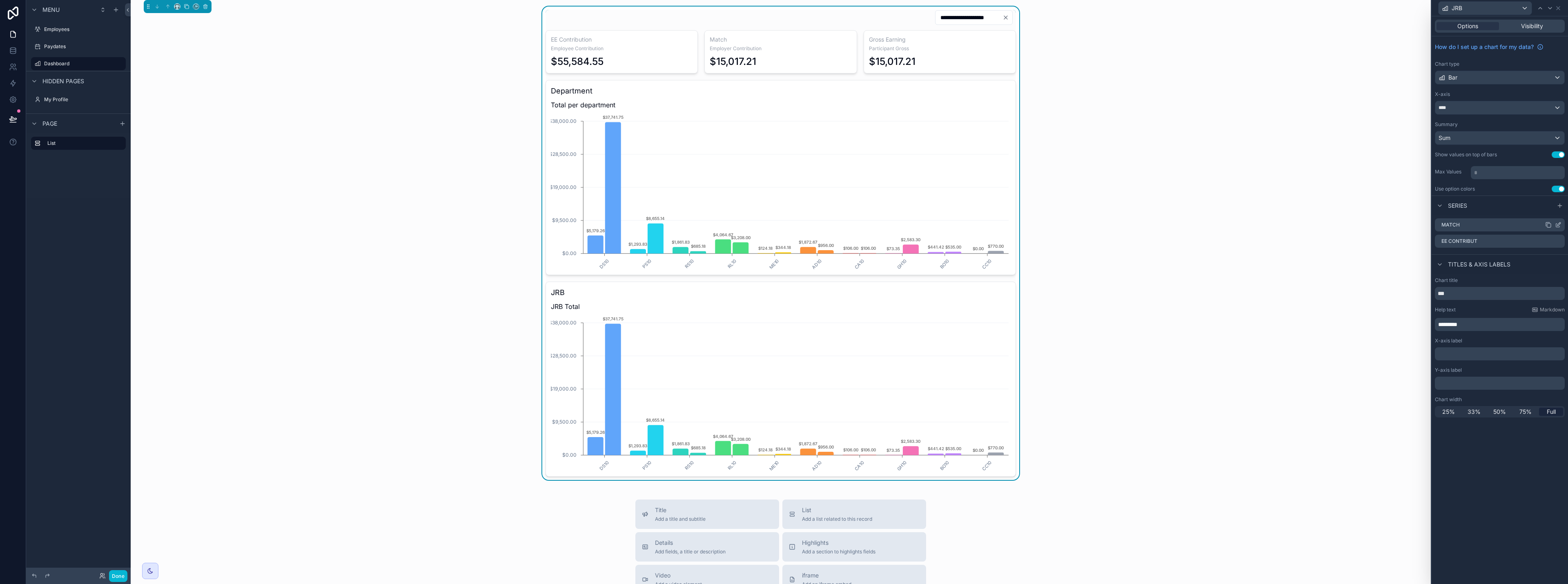
click at [783, 225] on icon at bounding box center [1559, 224] width 3 height 3
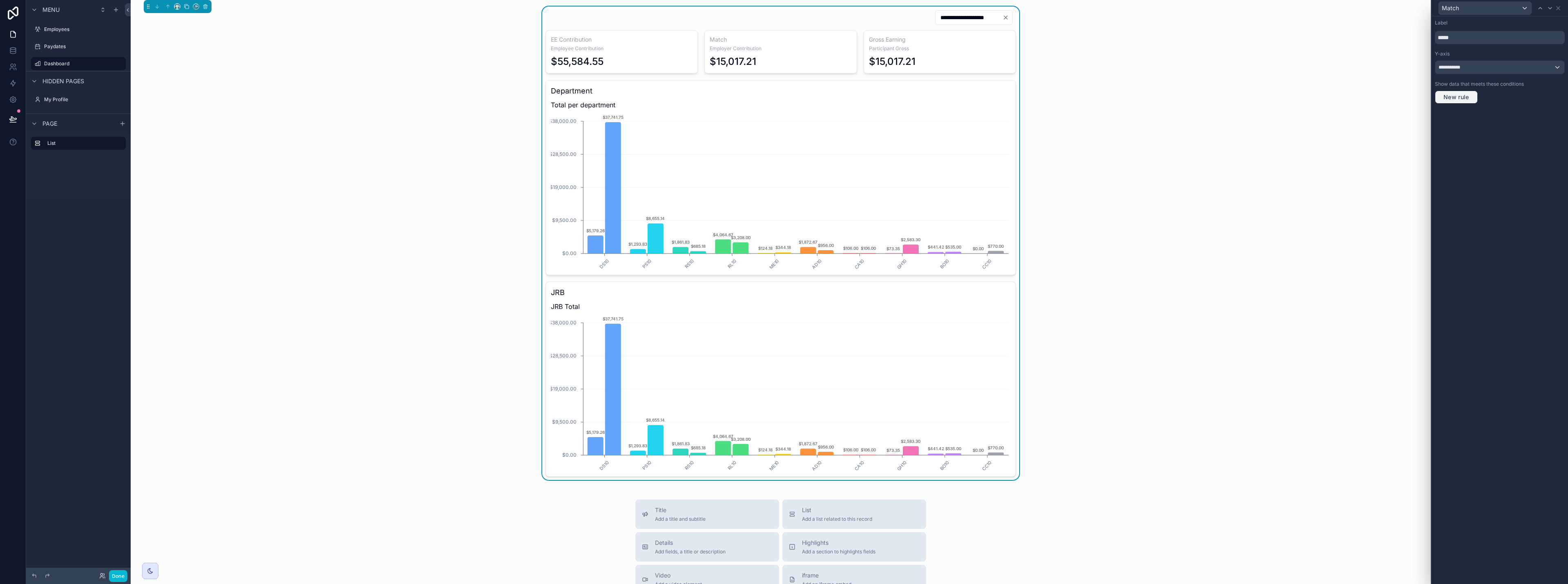
click at [783, 98] on span "New rule" at bounding box center [1456, 97] width 32 height 7
click at [783, 106] on span "**********" at bounding box center [1461, 104] width 30 height 8
click at [783, 150] on span "Row values" at bounding box center [1464, 148] width 30 height 10
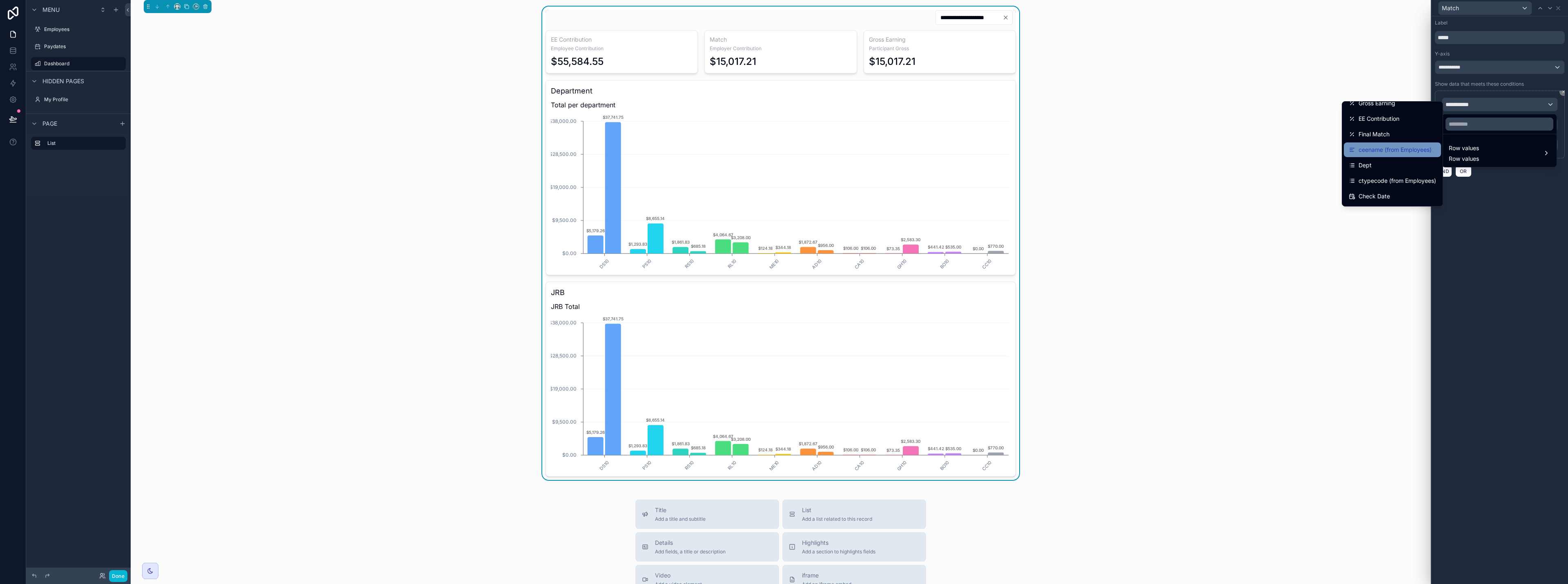
scroll to position [41, 0]
click at [783, 162] on div "Dept" at bounding box center [1392, 162] width 87 height 10
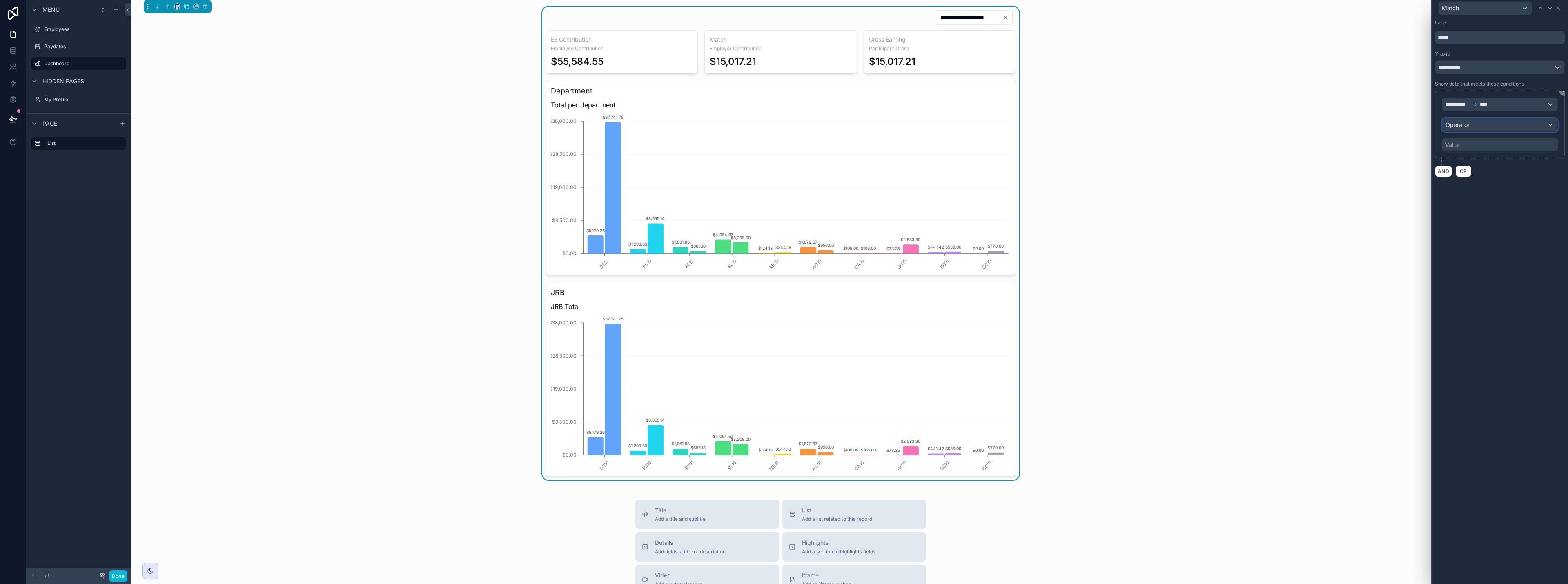
click at [783, 126] on div "Operator" at bounding box center [1500, 125] width 115 height 13
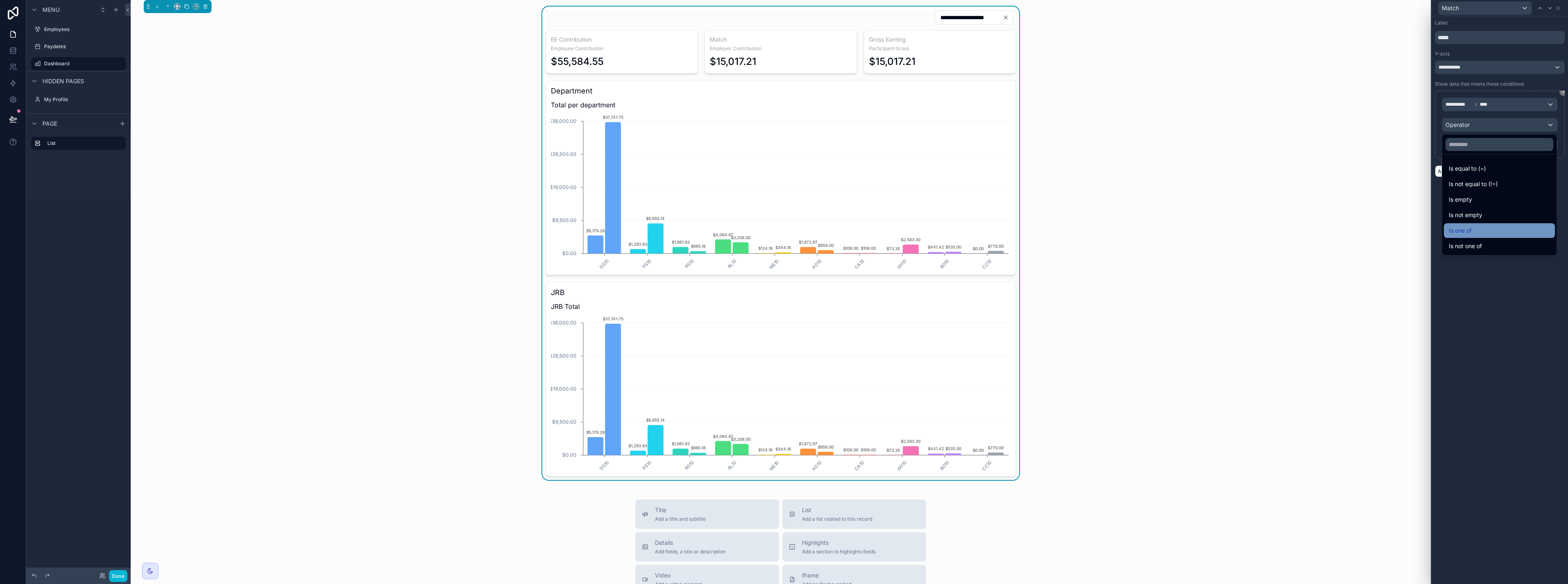
click at [783, 231] on div "Is one of" at bounding box center [1500, 230] width 101 height 10
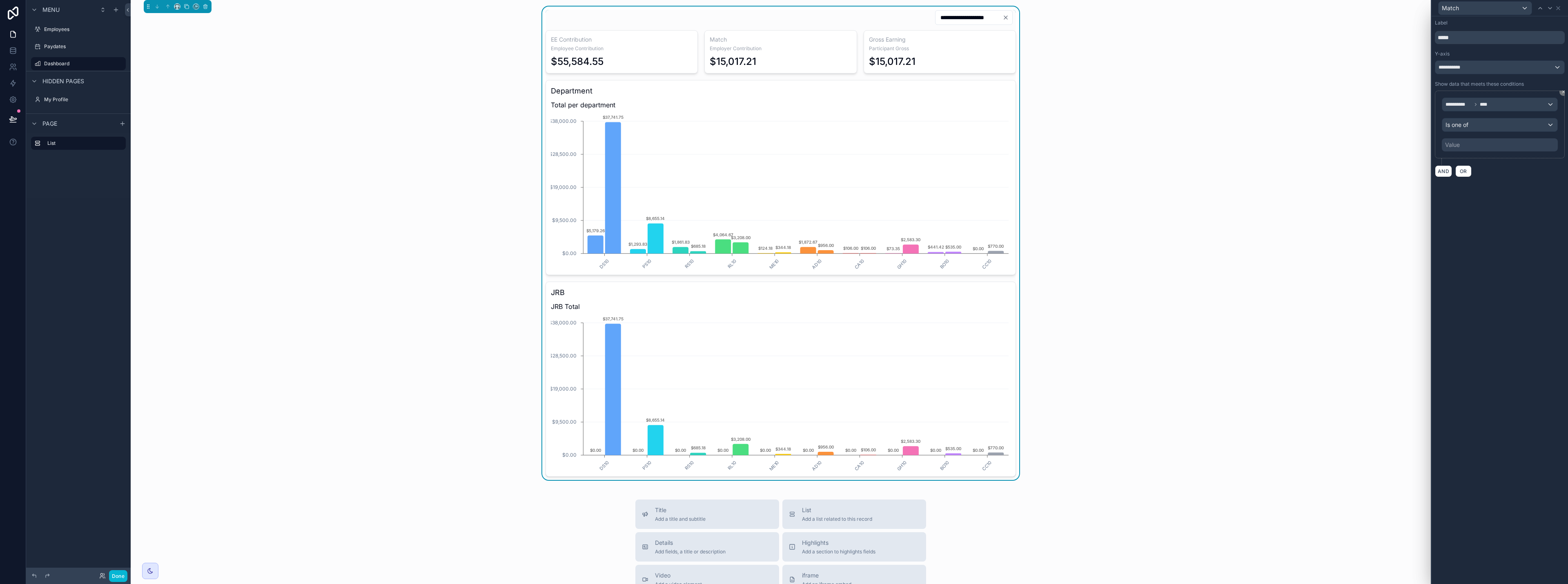
click at [783, 147] on div "Value" at bounding box center [1500, 145] width 116 height 13
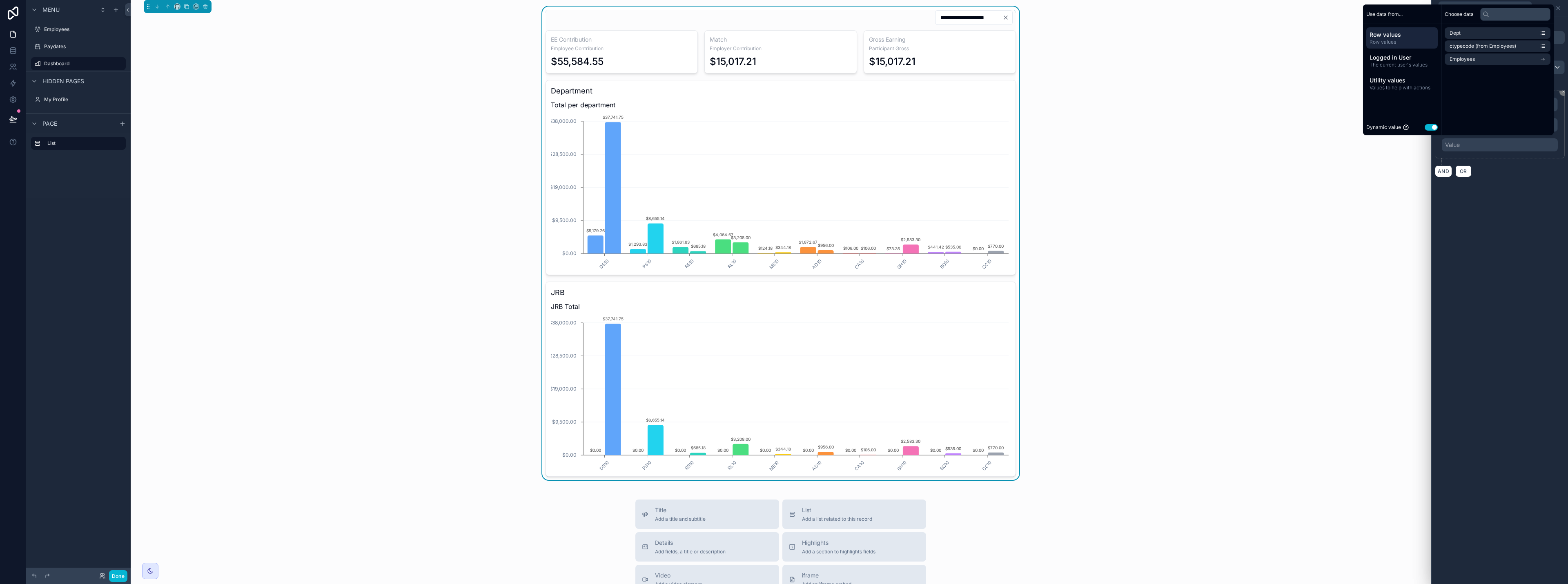
click at [783, 127] on button "Use setting" at bounding box center [1431, 127] width 13 height 7
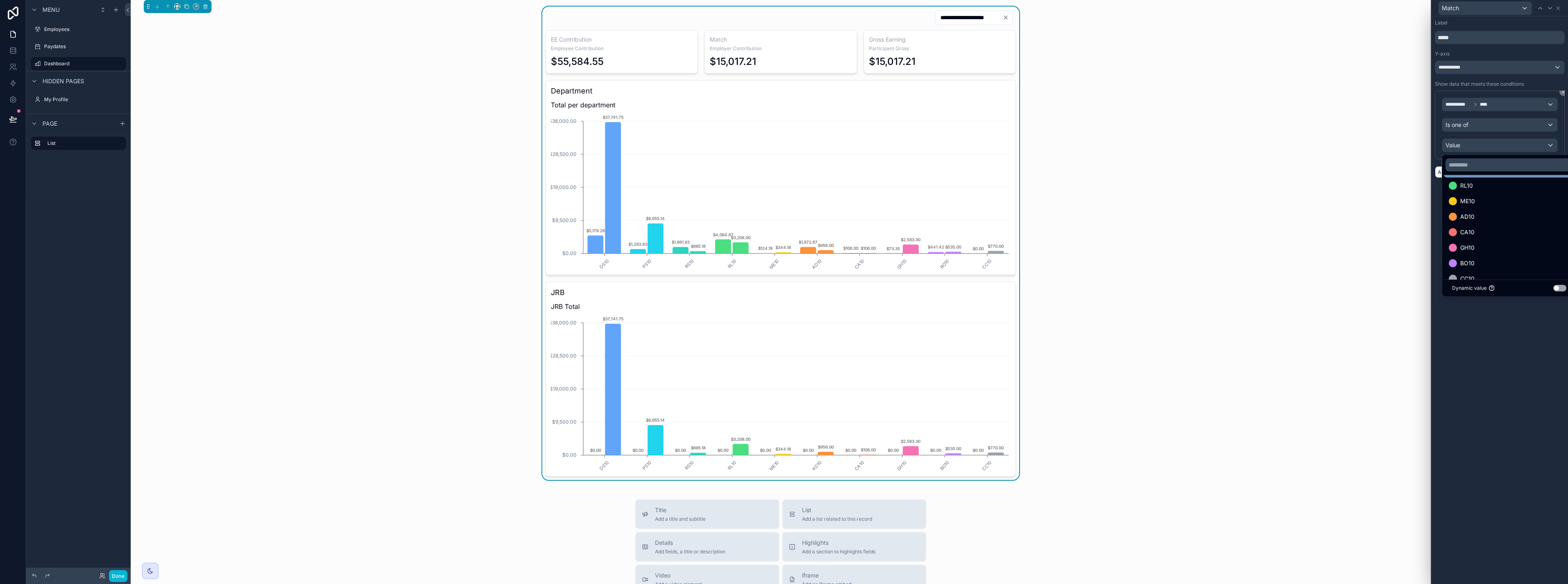
scroll to position [63, 0]
drag, startPoint x: 1508, startPoint y: 323, endPoint x: 1504, endPoint y: 300, distance: 23.3
click at [783, 323] on div at bounding box center [1500, 292] width 136 height 584
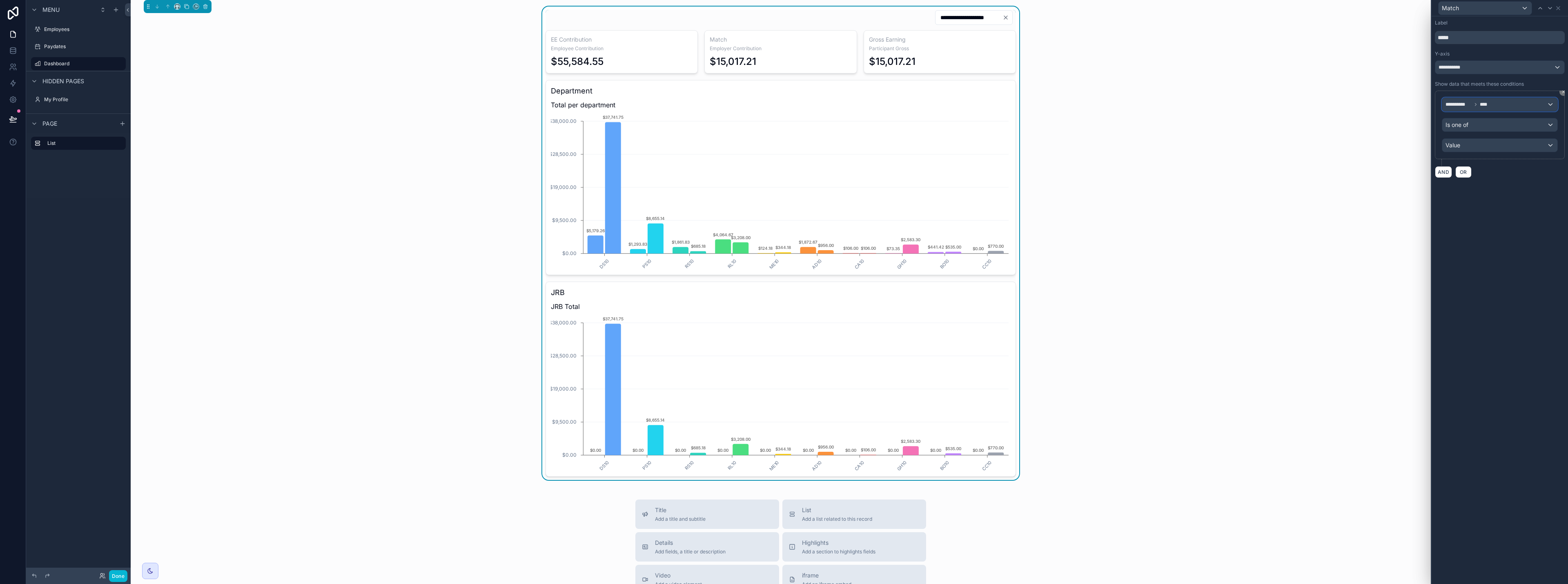
click at [783, 104] on span "****" at bounding box center [1485, 104] width 11 height 7
click at [783, 152] on div "Row values Row values" at bounding box center [1500, 153] width 101 height 20
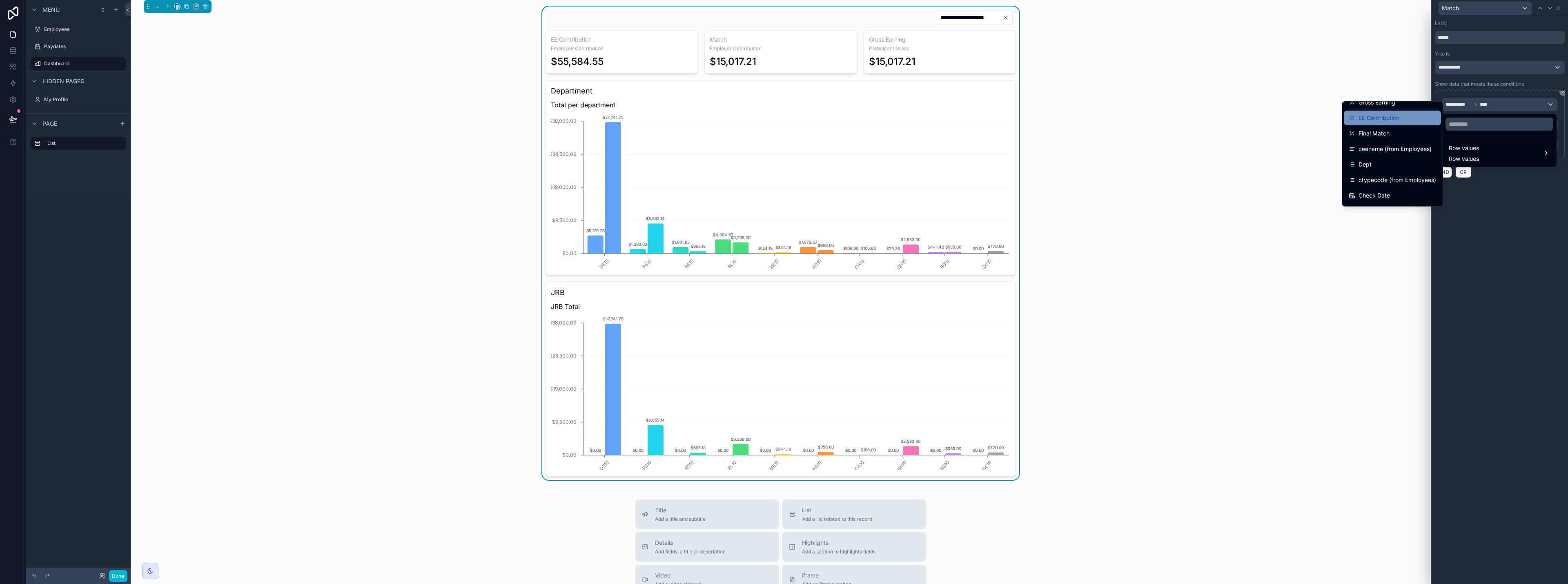
scroll to position [41, 0]
click at [783, 176] on span "ctypecode (from Employees)" at bounding box center [1398, 178] width 78 height 10
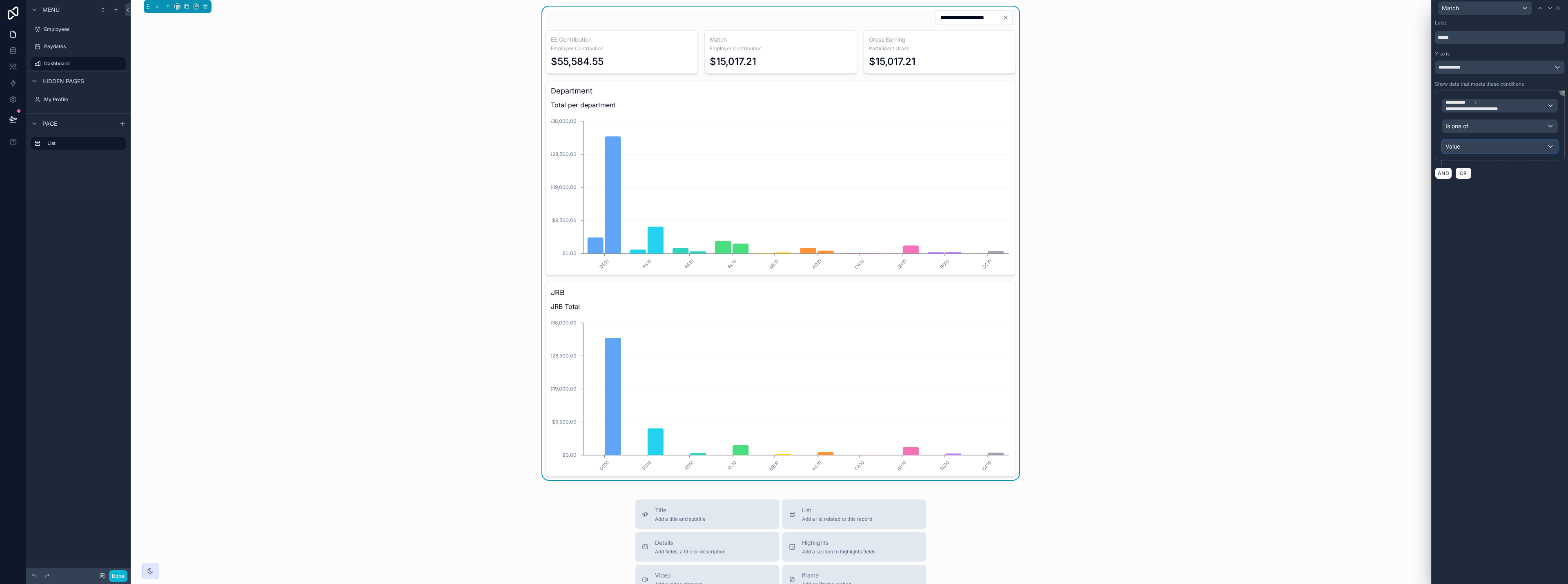
click at [783, 147] on div "Value" at bounding box center [1500, 146] width 115 height 13
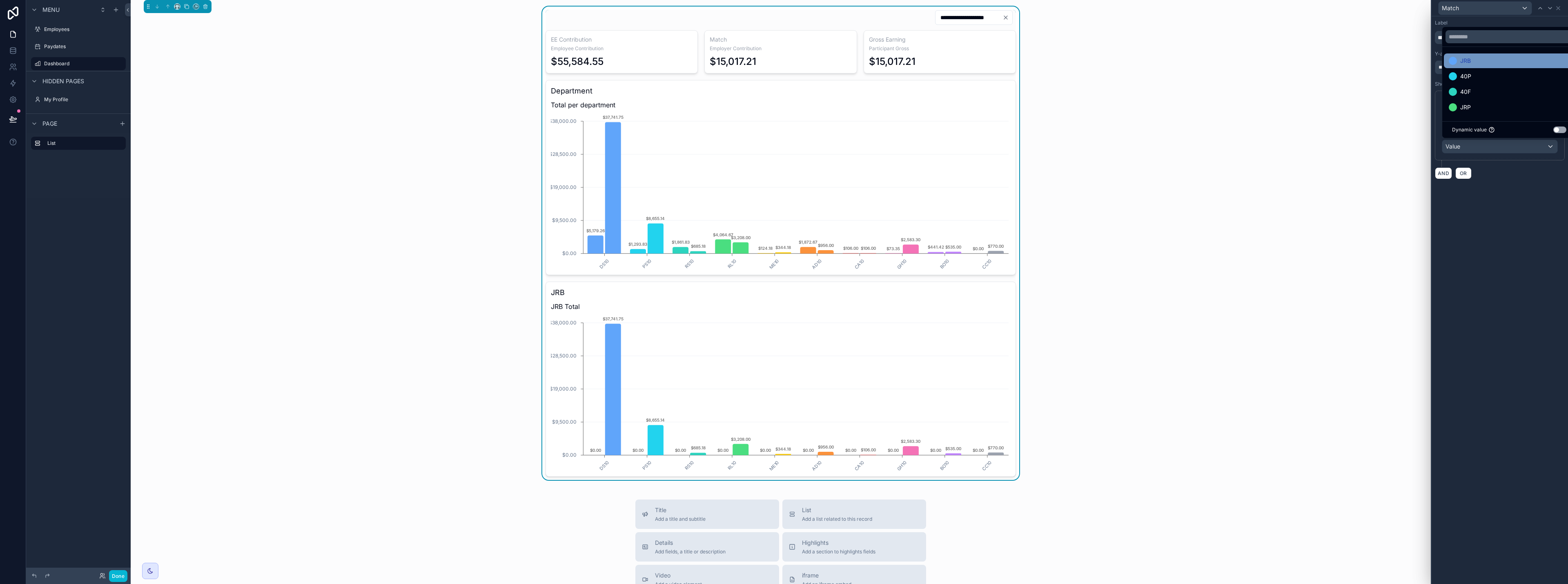
click at [783, 67] on div "JRB" at bounding box center [1509, 60] width 131 height 14
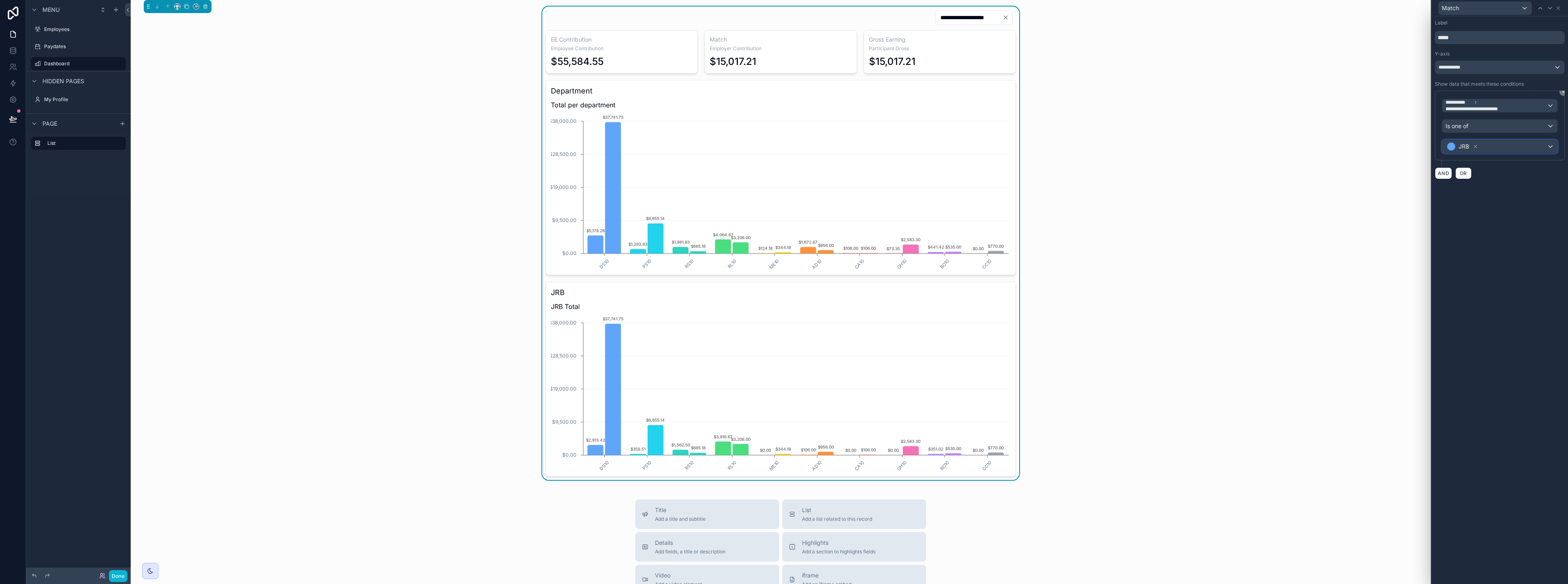
click at [783, 147] on div "JRB" at bounding box center [1500, 146] width 115 height 13
click at [783, 110] on div "JRP" at bounding box center [1509, 107] width 121 height 10
click at [783, 212] on div "**********" at bounding box center [1500, 300] width 136 height 568
click at [783, 8] on icon at bounding box center [1558, 8] width 7 height 7
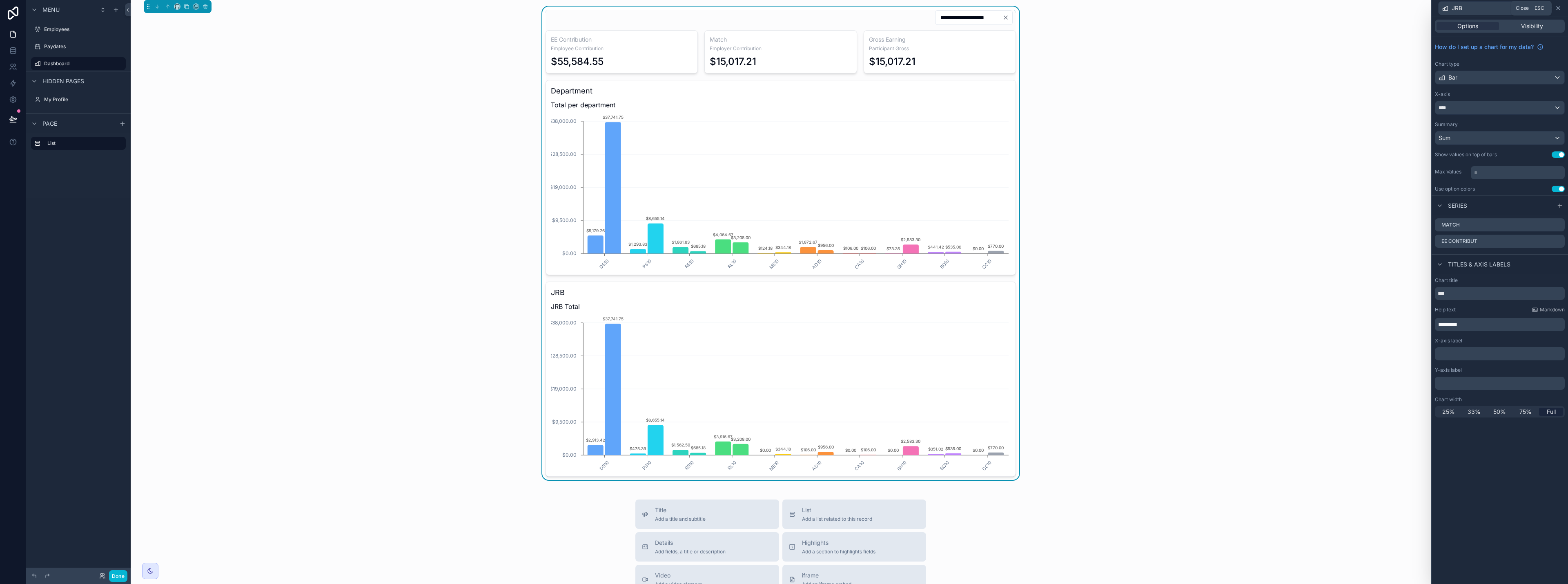
click at [783, 9] on icon at bounding box center [1558, 8] width 7 height 7
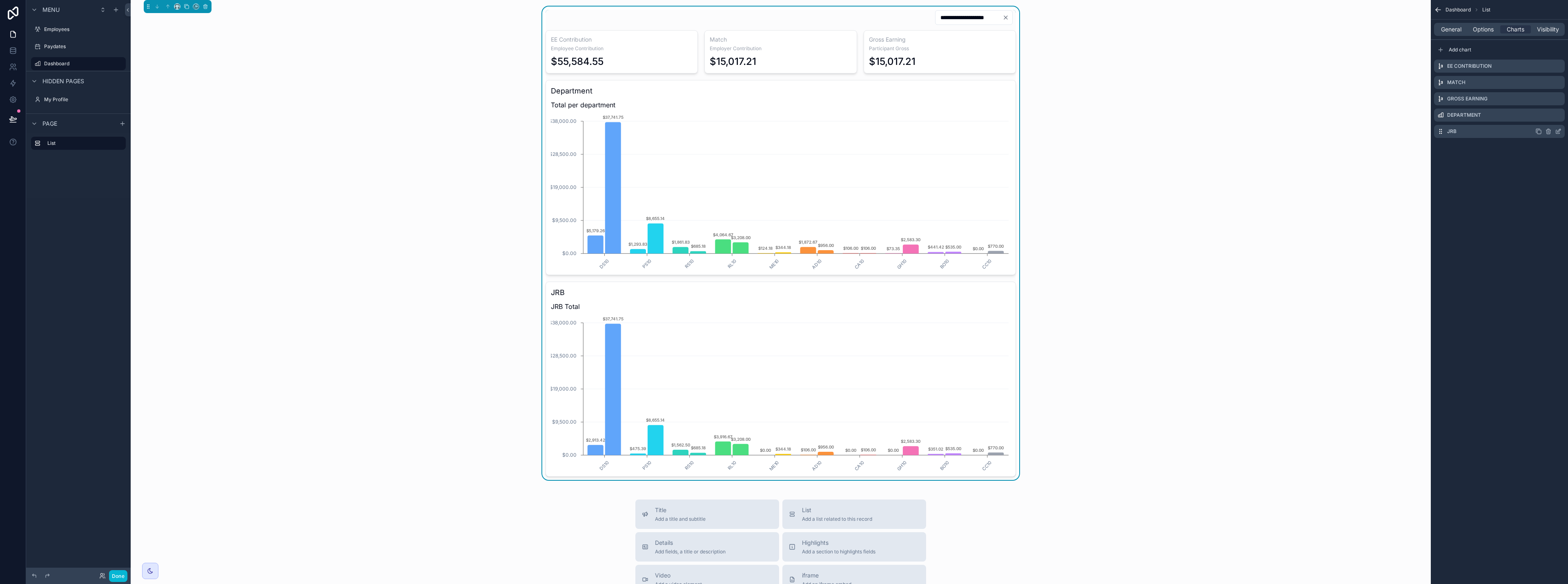
click at [783, 133] on icon "scrollable content" at bounding box center [1558, 131] width 7 height 7
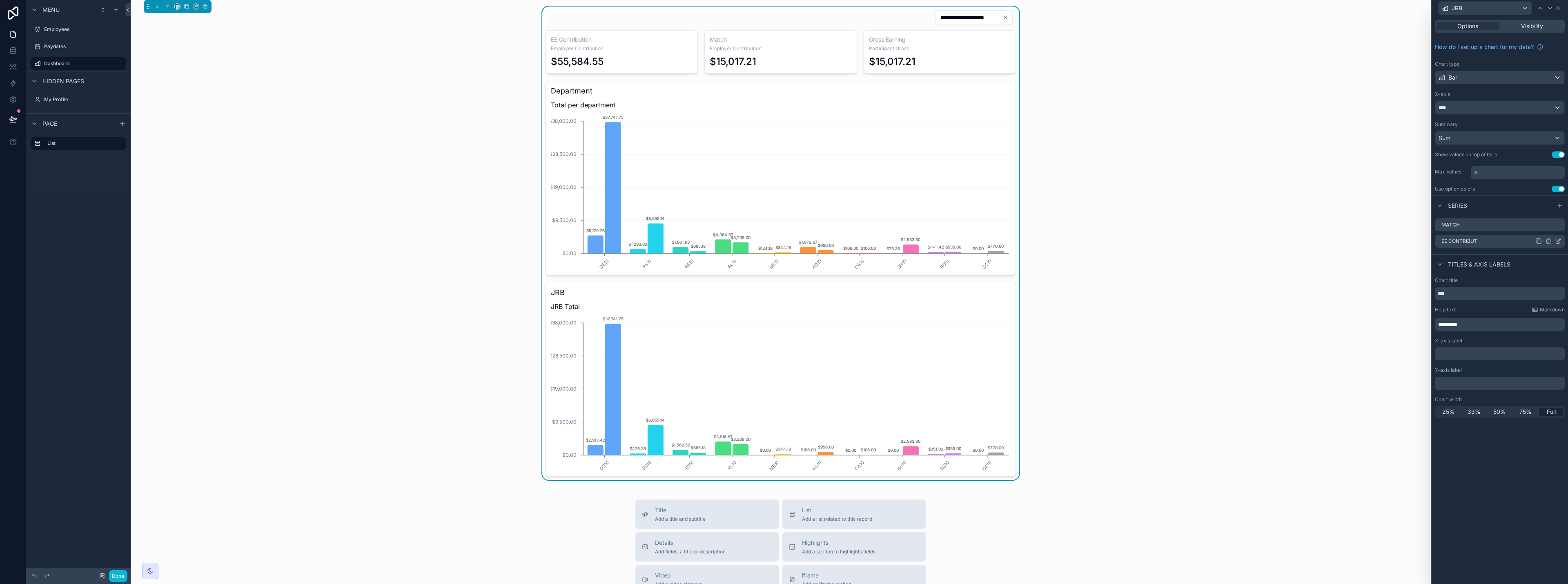
click at [783, 242] on icon at bounding box center [1558, 241] width 7 height 7
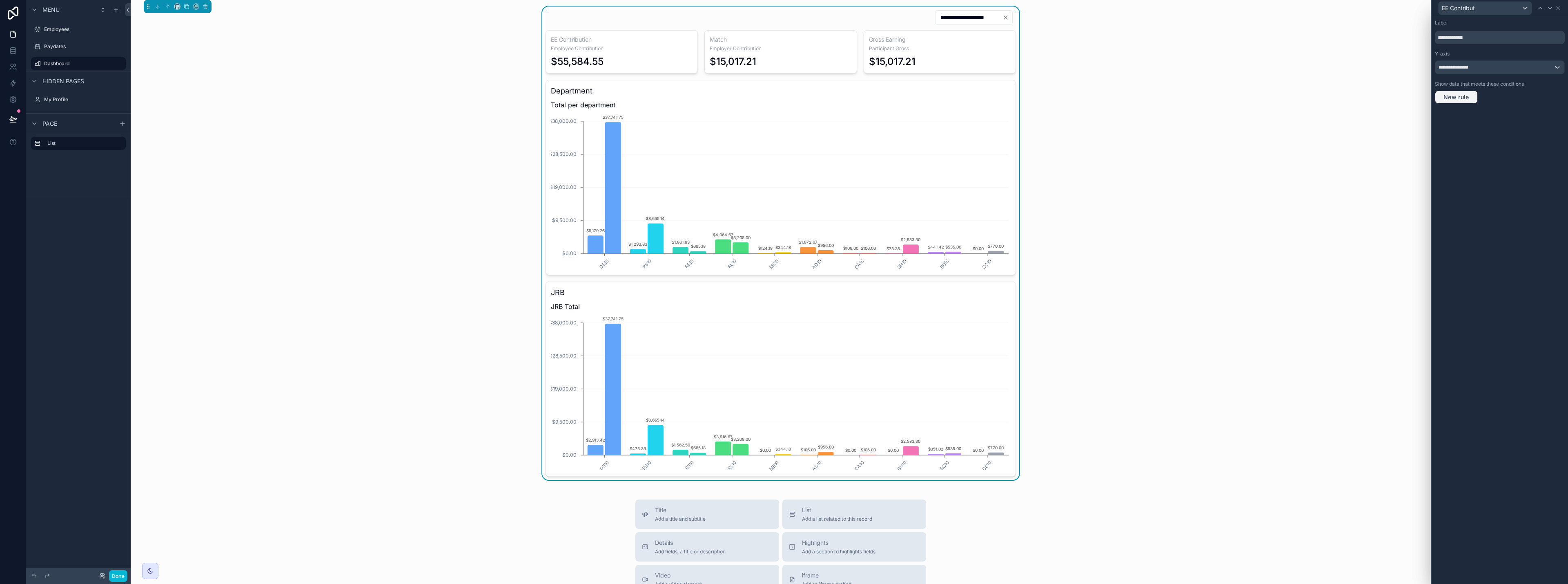
click at [783, 95] on span "New rule" at bounding box center [1456, 97] width 32 height 7
click at [783, 108] on span "**********" at bounding box center [1461, 104] width 30 height 8
click at [783, 154] on div "Row values Row values" at bounding box center [1464, 153] width 30 height 20
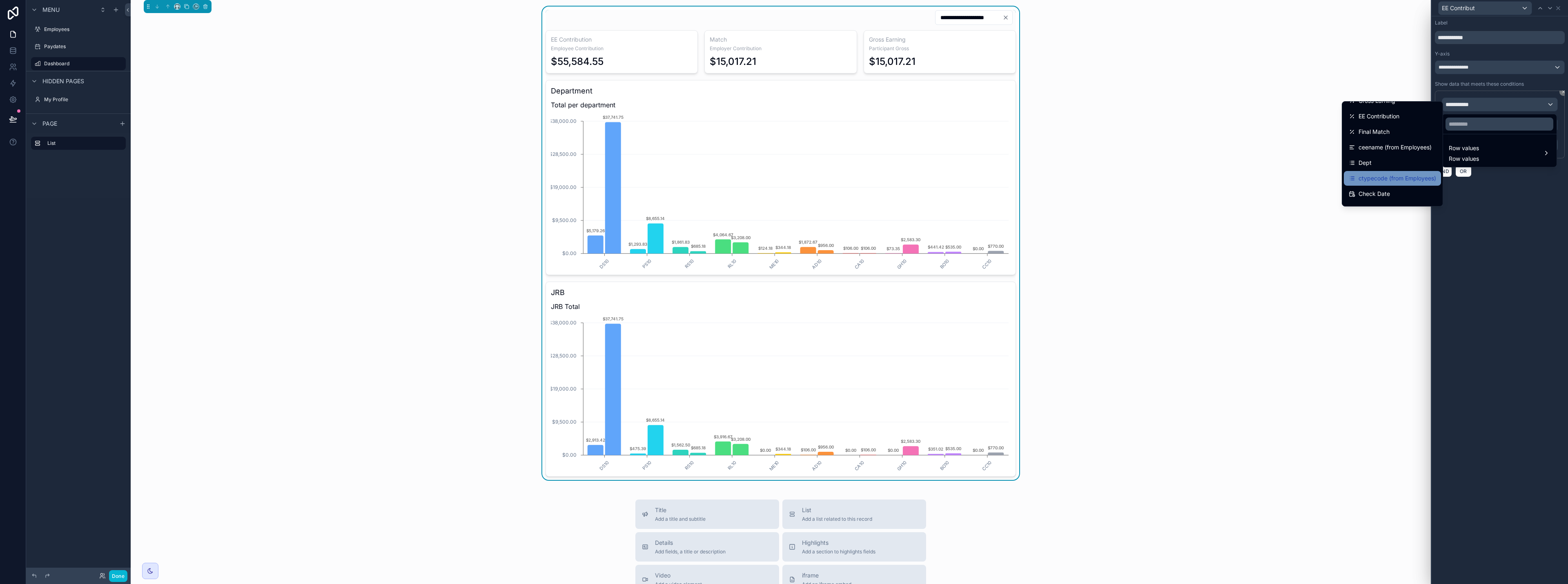
click at [783, 177] on span "ctypecode (from Employees)" at bounding box center [1398, 178] width 78 height 10
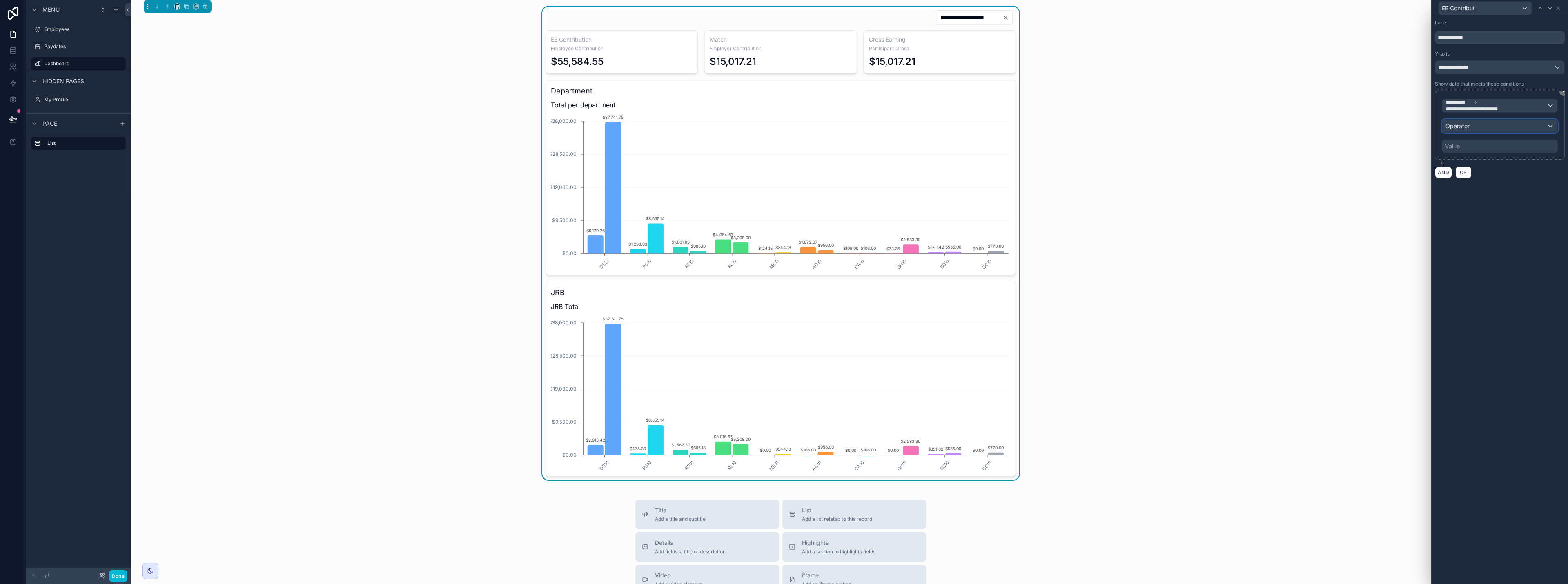
click at [783, 127] on div "Operator" at bounding box center [1500, 126] width 115 height 13
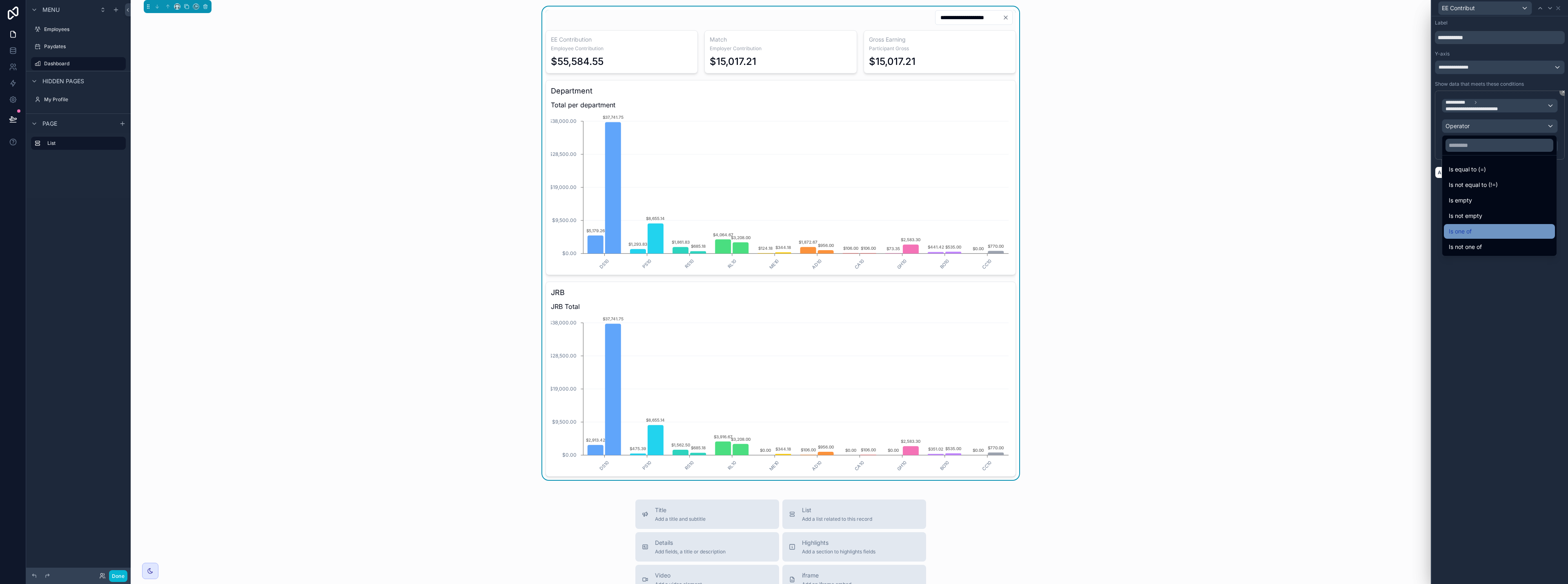
click at [783, 234] on span "Is one of" at bounding box center [1460, 231] width 23 height 10
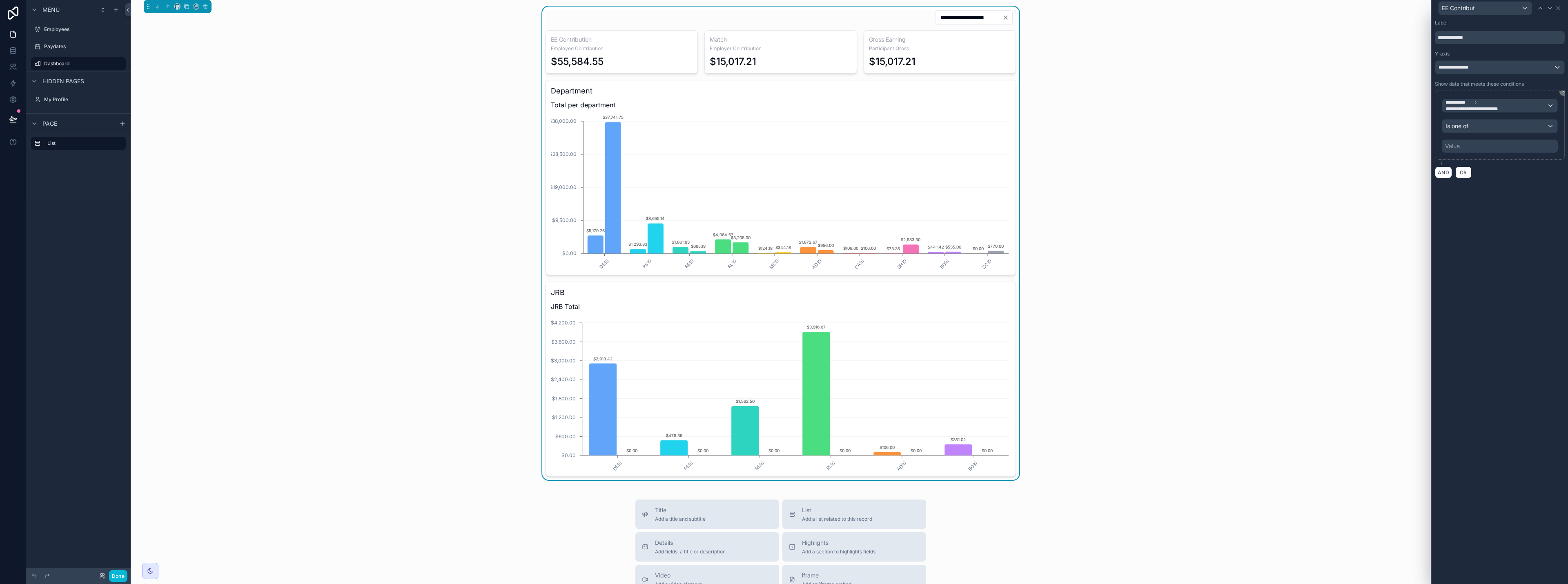
click at [783, 147] on div "Value" at bounding box center [1500, 146] width 116 height 13
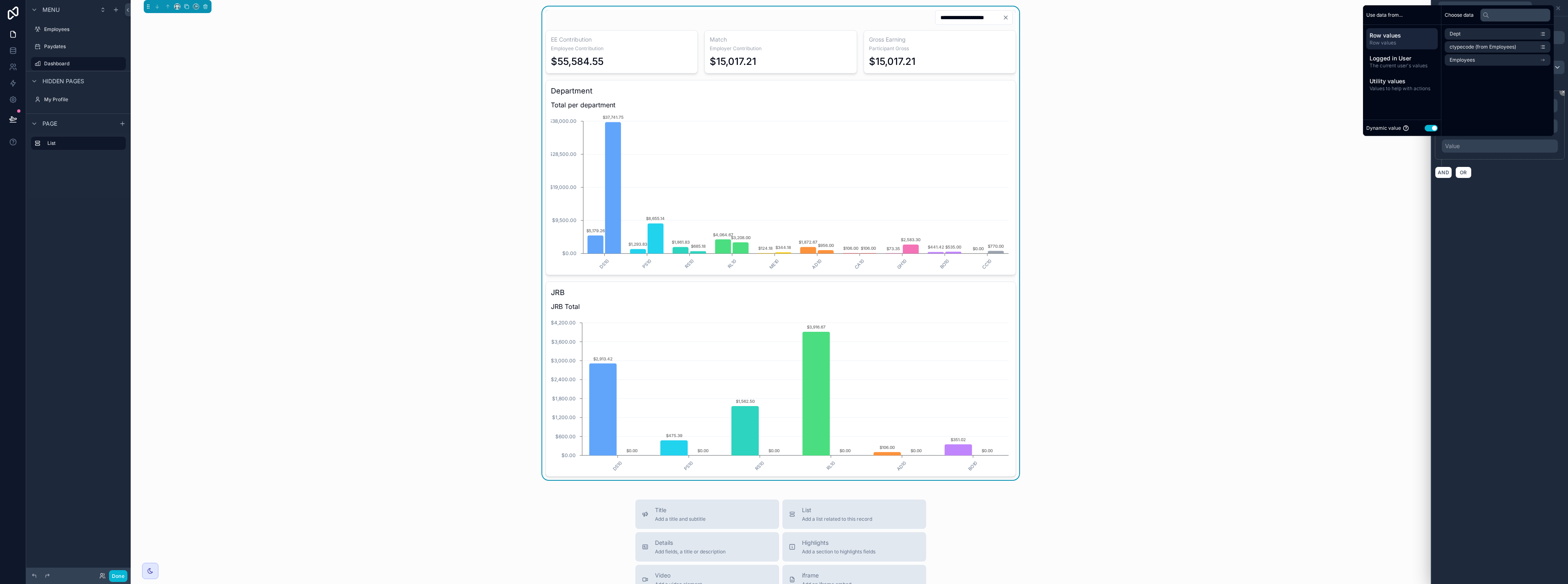
click at [783, 127] on button "Use setting" at bounding box center [1431, 128] width 13 height 7
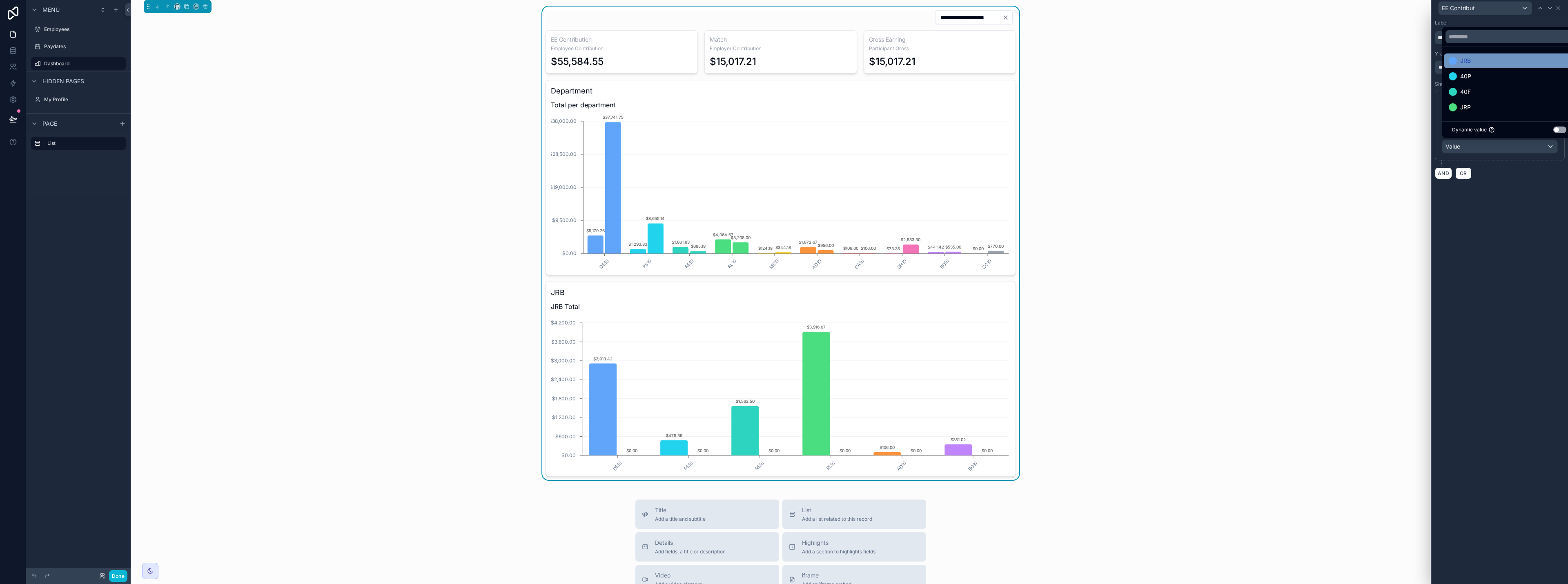
click at [783, 62] on div "JRB" at bounding box center [1509, 60] width 121 height 10
click at [783, 104] on div "JRP" at bounding box center [1509, 107] width 121 height 10
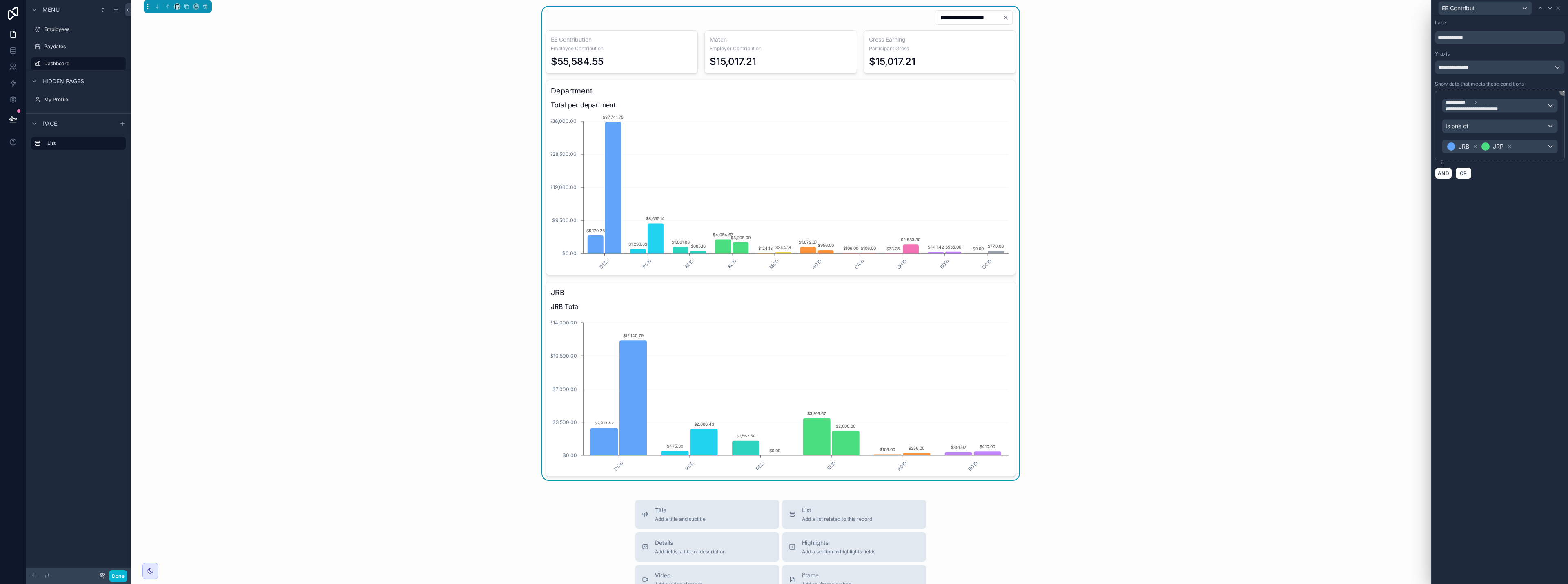
click at [783, 197] on div "**********" at bounding box center [1500, 300] width 136 height 568
click at [783, 9] on icon at bounding box center [1558, 8] width 3 height 3
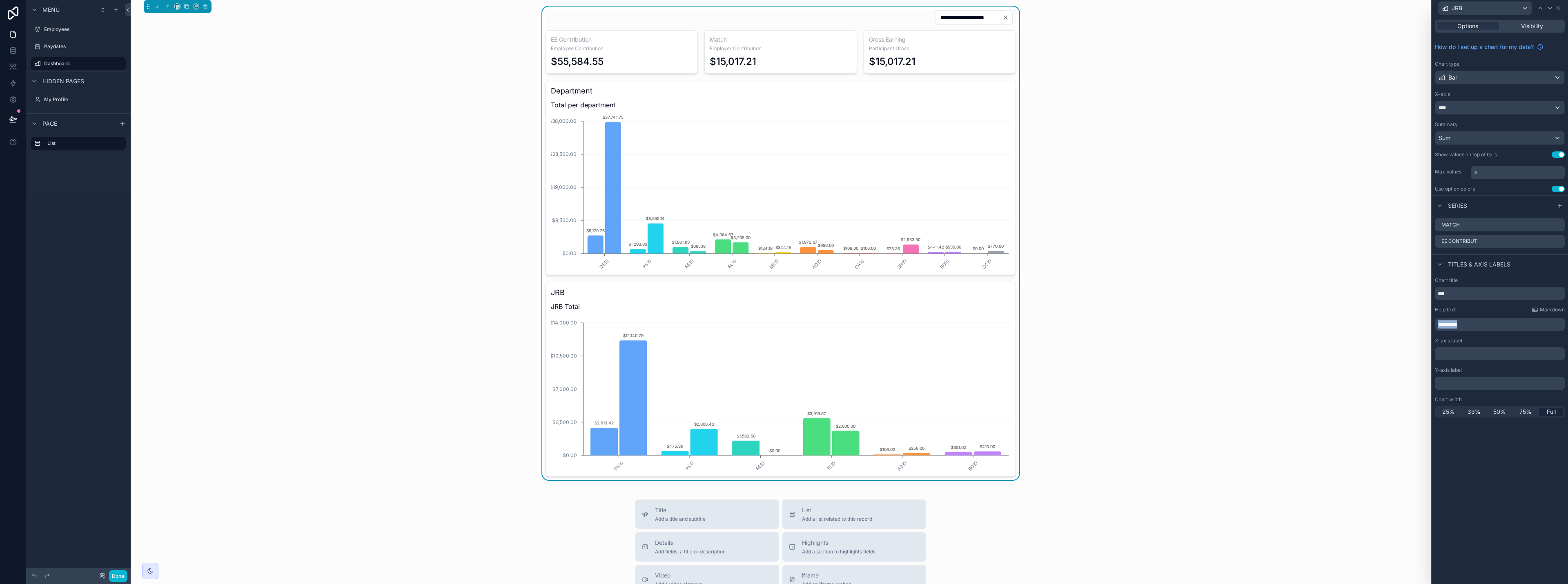
drag, startPoint x: 1473, startPoint y: 326, endPoint x: 1419, endPoint y: 326, distance: 54.0
click at [783, 326] on div "**********" at bounding box center [784, 292] width 1568 height 584
drag, startPoint x: 1458, startPoint y: 292, endPoint x: 1427, endPoint y: 292, distance: 31.0
click at [783, 293] on div "**********" at bounding box center [784, 292] width 1568 height 584
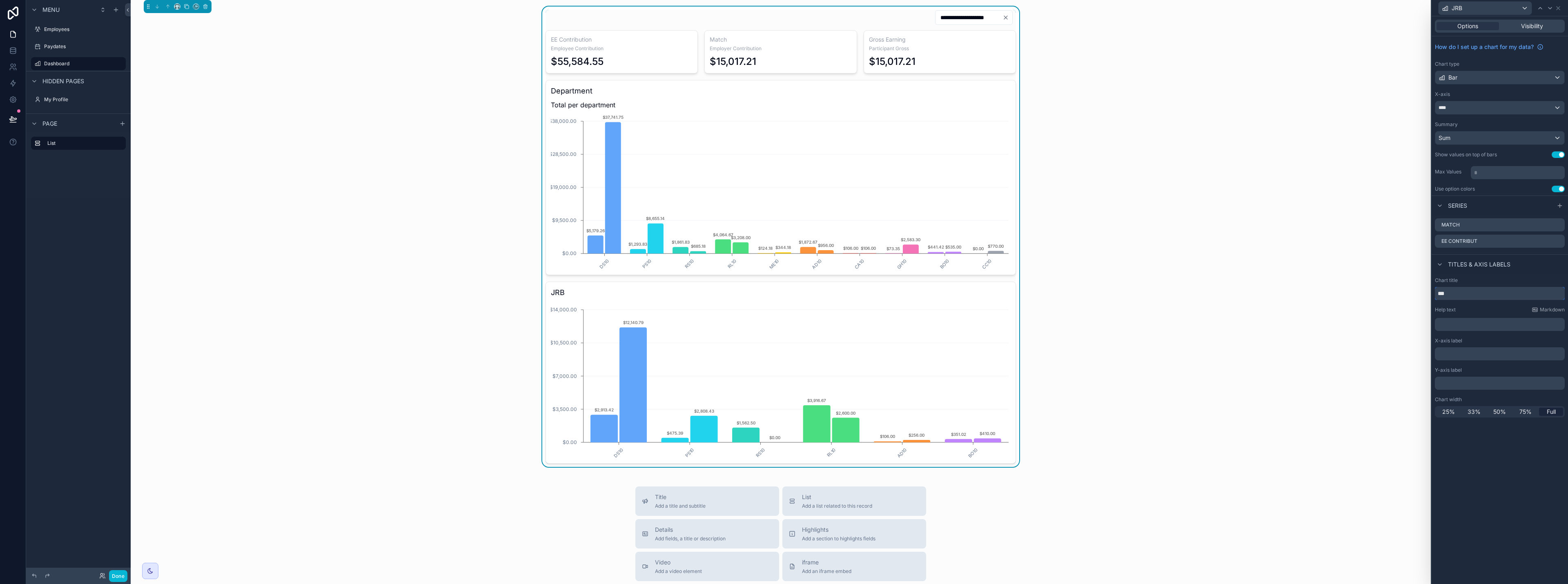
paste input "******"
drag, startPoint x: 1449, startPoint y: 295, endPoint x: 1481, endPoint y: 294, distance: 32.0
click at [783, 294] on input "*********" at bounding box center [1500, 294] width 130 height 13
type input "***"
click at [783, 325] on p "﻿" at bounding box center [1501, 325] width 125 height 8
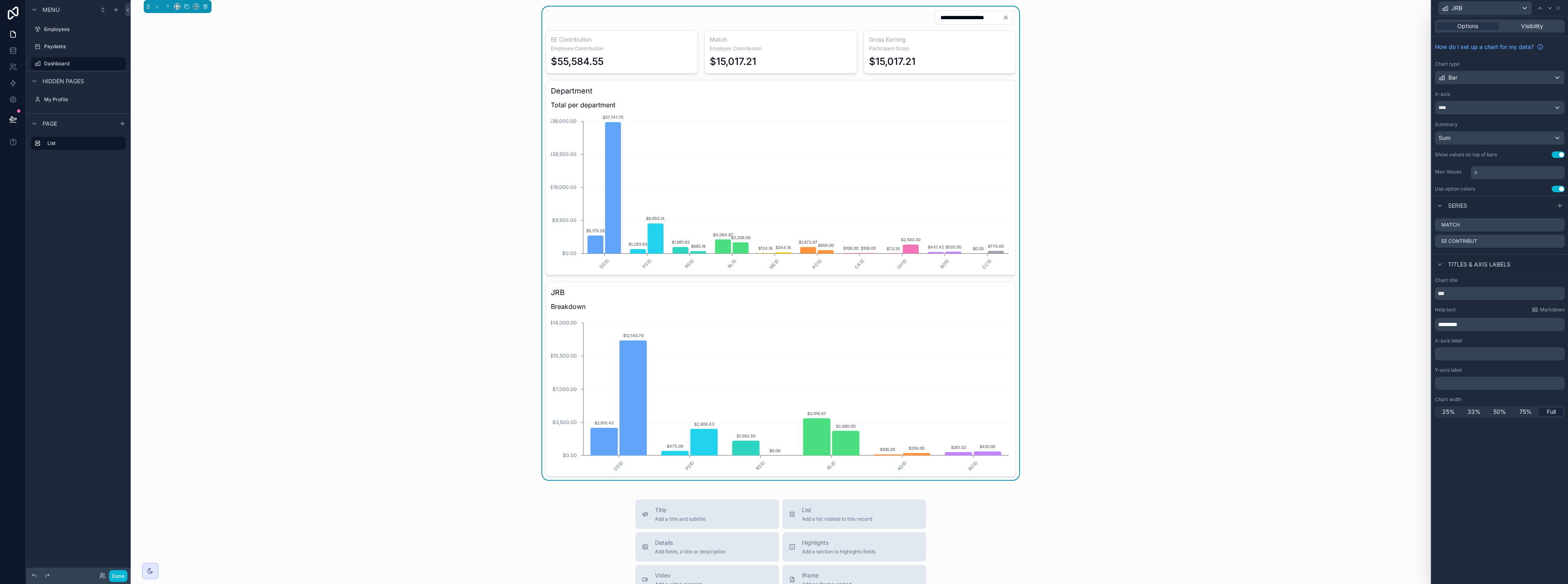
click at [783, 507] on div "Options Visibility How do I set up a chart for my data? Chart type Bar X-axis *…" at bounding box center [1500, 300] width 136 height 568
click at [783, 7] on icon at bounding box center [1558, 8] width 3 height 3
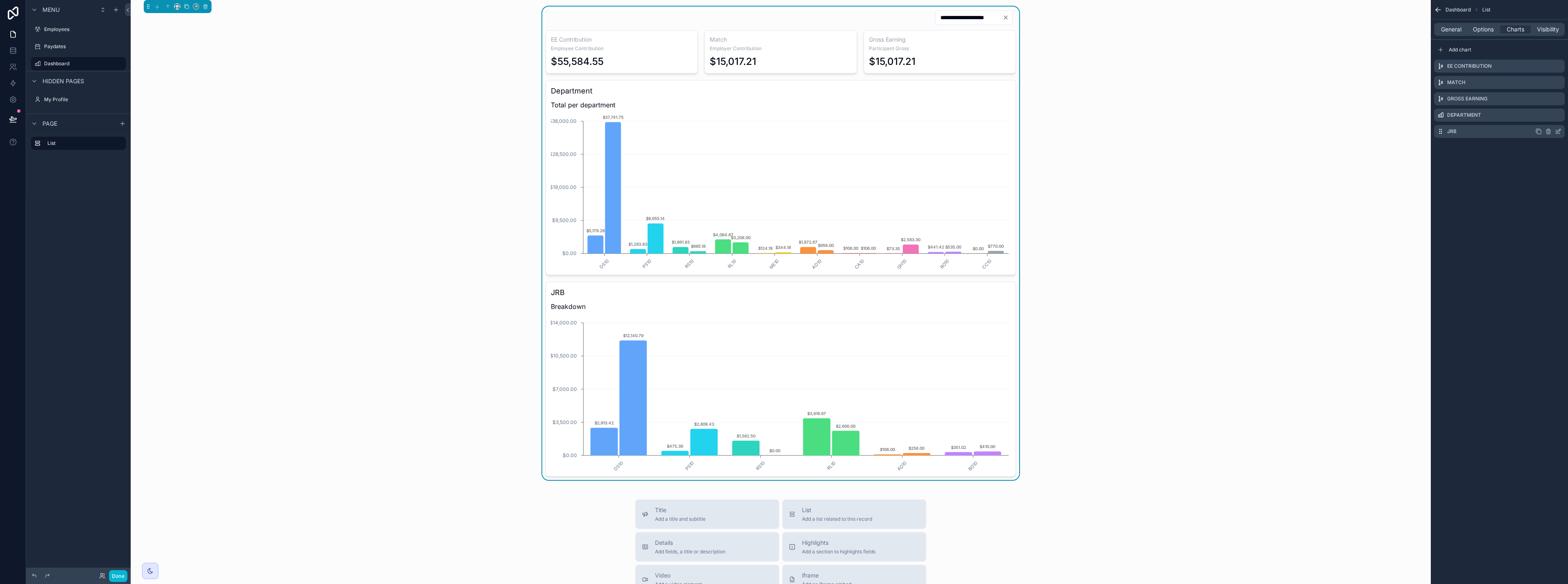
click at [783, 131] on icon "scrollable content" at bounding box center [1558, 131] width 7 height 7
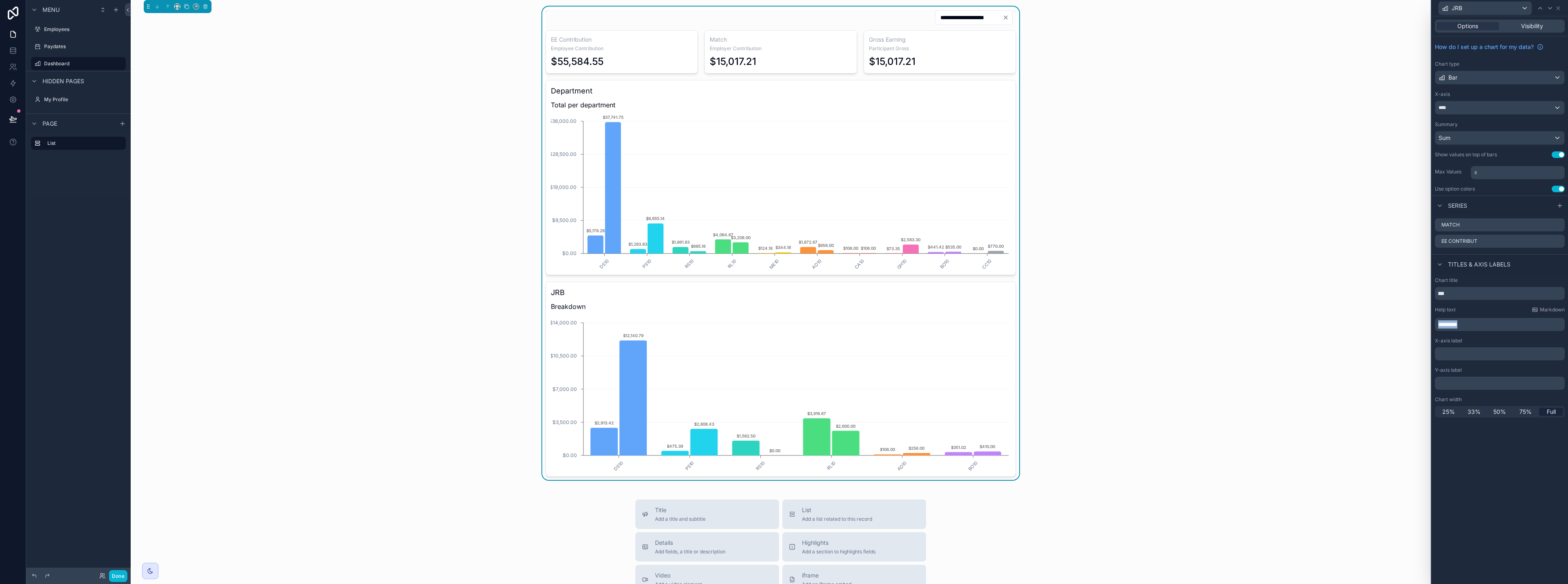
drag, startPoint x: 1487, startPoint y: 327, endPoint x: 1429, endPoint y: 327, distance: 58.0
click at [783, 327] on div "**********" at bounding box center [784, 292] width 1568 height 584
click at [783, 385] on p "﻿" at bounding box center [1501, 383] width 125 height 8
click at [783, 477] on div "Options Visibility How do I set up a chart for my data? Chart type Bar X-axis *…" at bounding box center [1500, 300] width 136 height 568
click at [783, 8] on icon at bounding box center [1558, 8] width 7 height 7
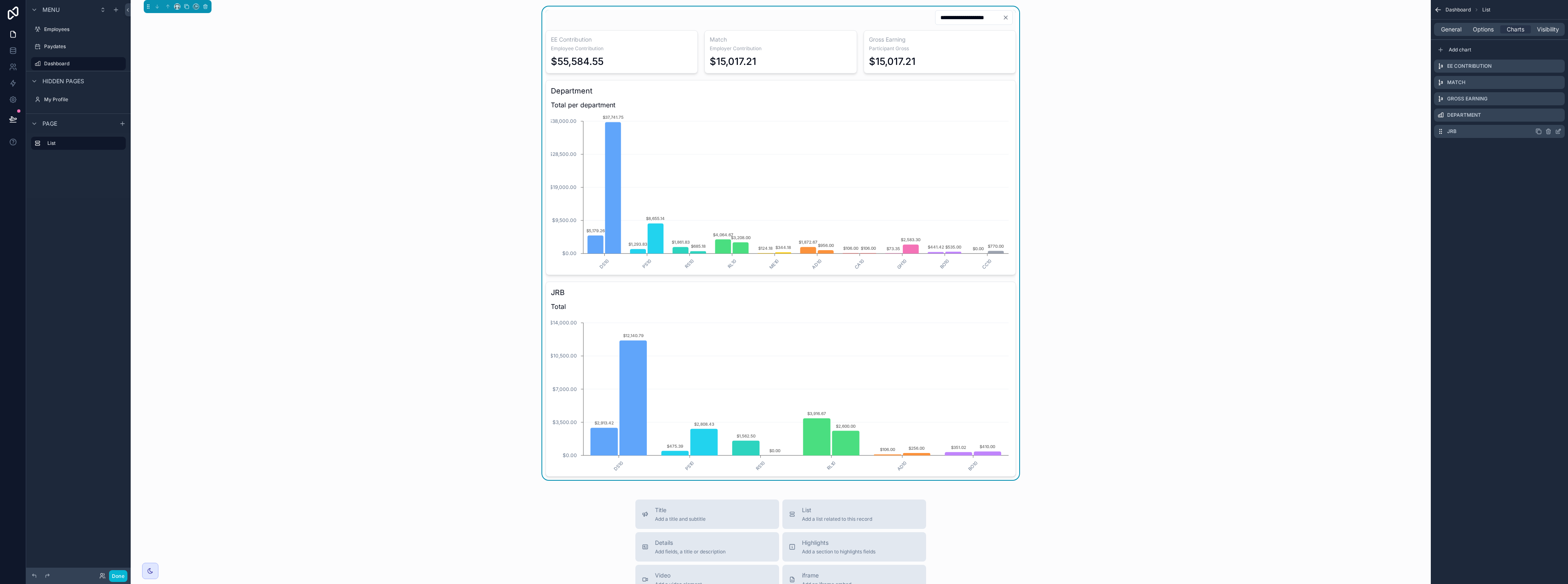
click at [783, 133] on icon "scrollable content" at bounding box center [1540, 132] width 4 height 4
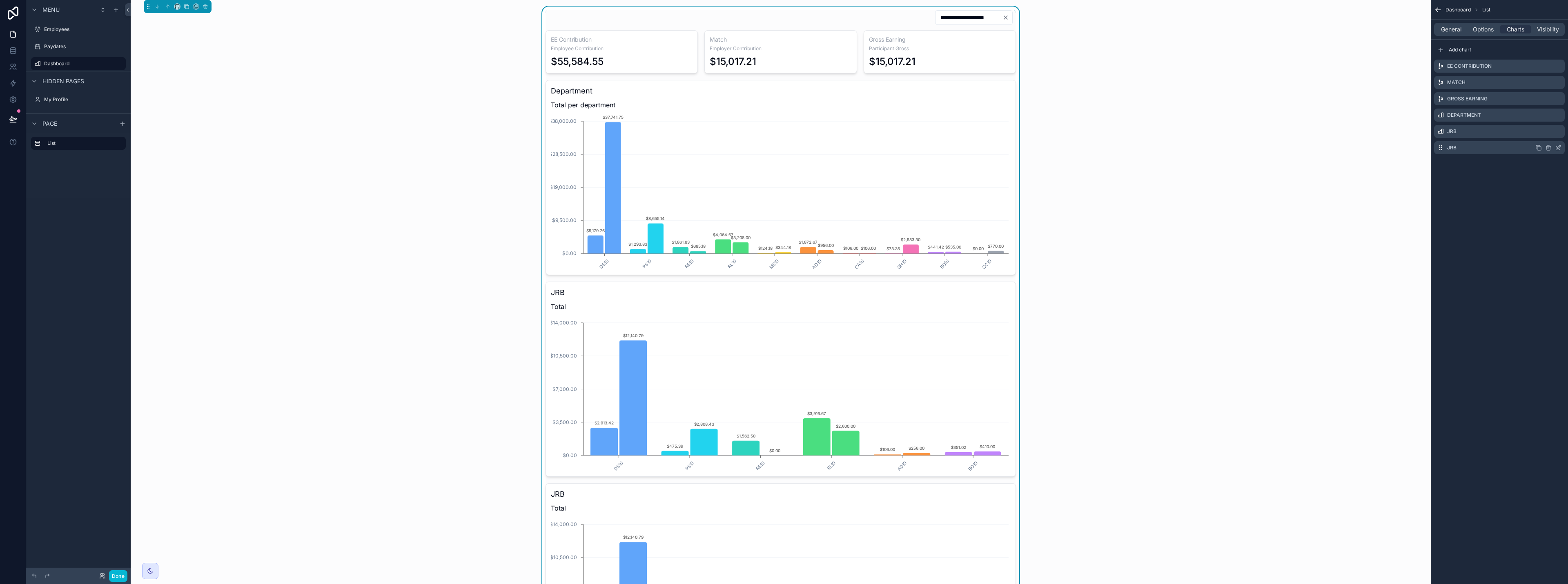
click at [783, 147] on icon "scrollable content" at bounding box center [1558, 148] width 7 height 7
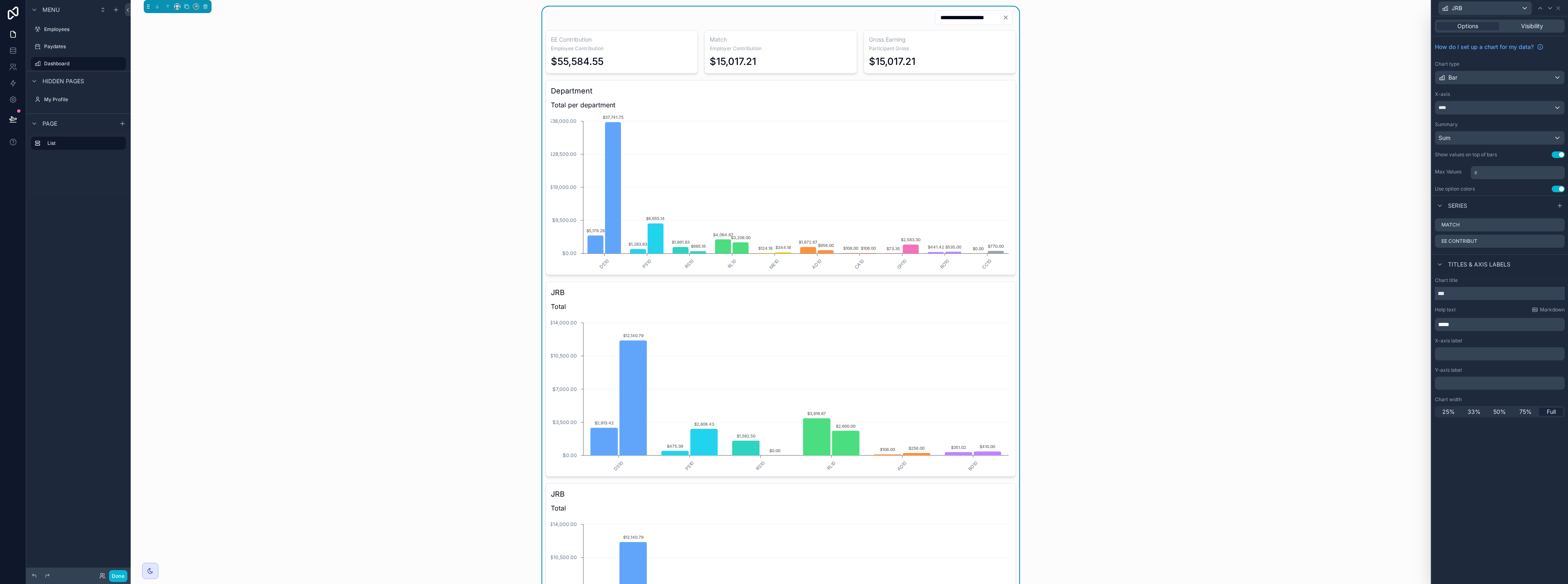
drag, startPoint x: 1467, startPoint y: 294, endPoint x: 1421, endPoint y: 296, distance: 46.0
click at [783, 296] on div "**********" at bounding box center [784, 292] width 1568 height 584
type input "***"
click at [783, 224] on icon at bounding box center [1558, 225] width 7 height 7
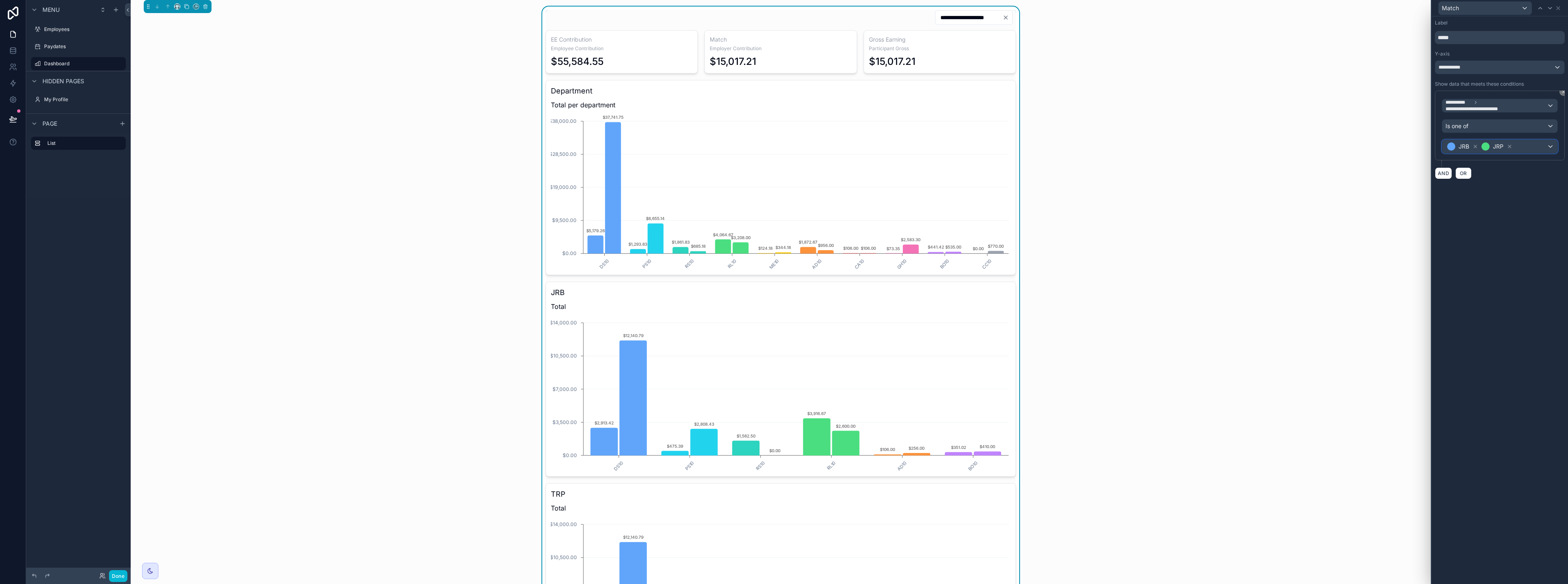
click at [783, 146] on div "JRB JRP" at bounding box center [1500, 146] width 115 height 13
click at [783, 146] on div at bounding box center [1500, 292] width 136 height 584
click at [783, 145] on icon at bounding box center [1475, 146] width 6 height 6
click at [783, 145] on icon at bounding box center [1475, 146] width 6 height 6
click at [783, 192] on div "**********" at bounding box center [1500, 300] width 136 height 568
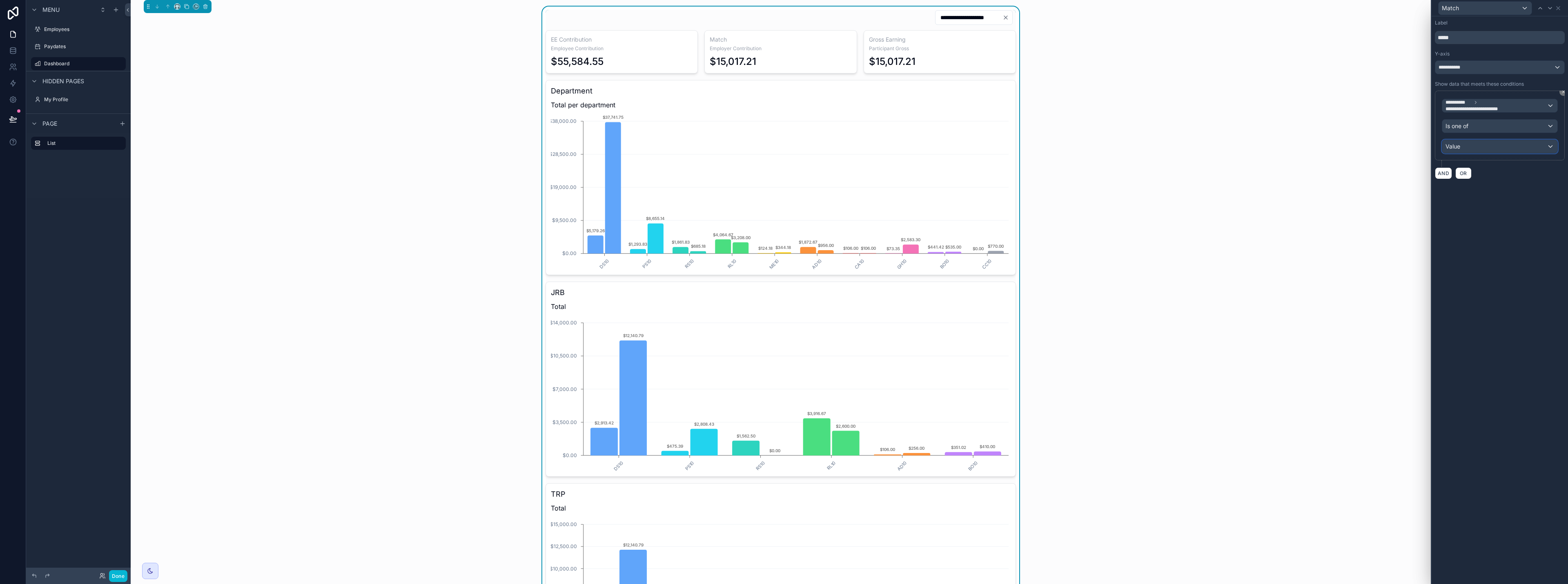
click at [783, 146] on div "Value" at bounding box center [1500, 146] width 115 height 13
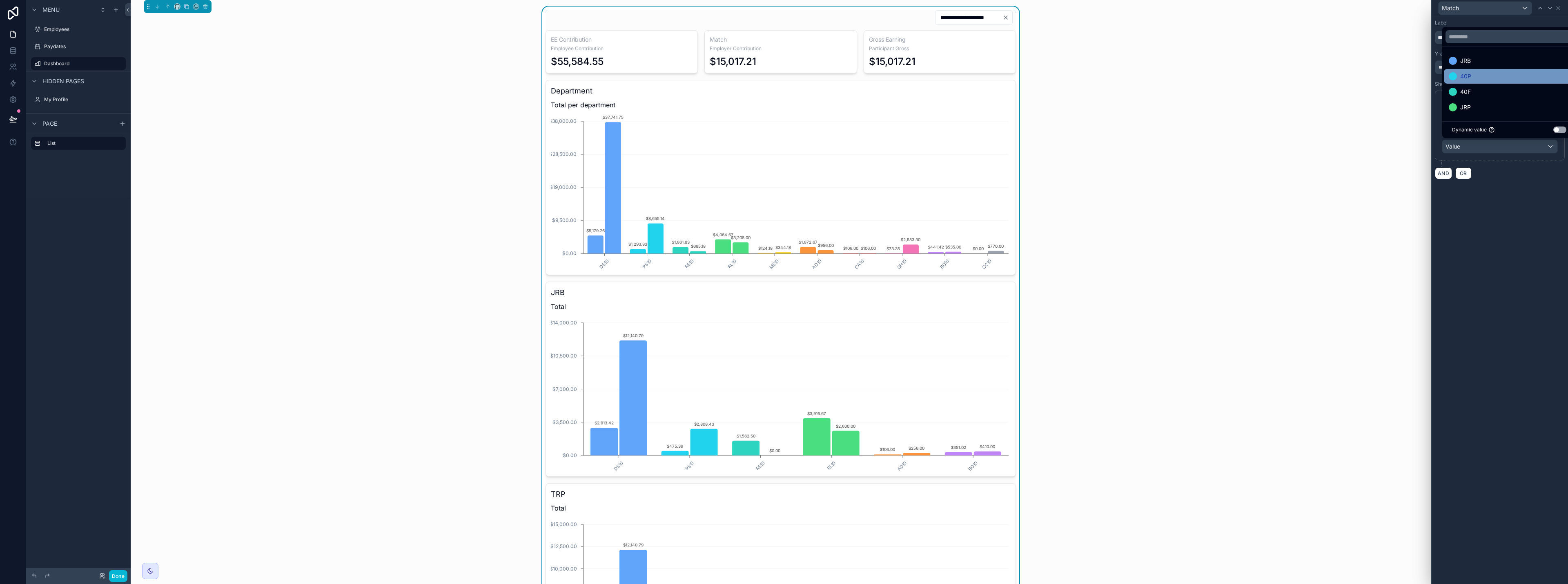
click at [783, 78] on div "40P" at bounding box center [1460, 76] width 22 height 10
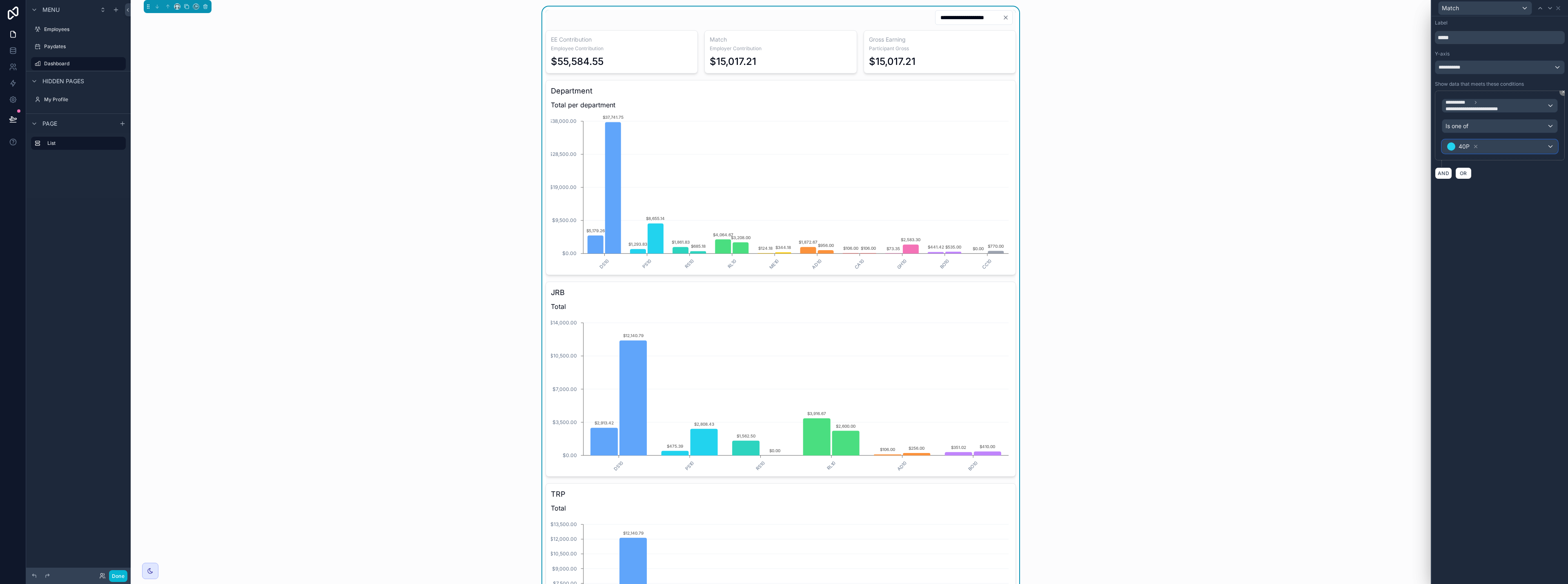
click at [783, 147] on div "40P" at bounding box center [1500, 146] width 115 height 13
click at [783, 92] on div "40F" at bounding box center [1509, 91] width 121 height 10
click at [783, 210] on div "**********" at bounding box center [1500, 300] width 136 height 568
click at [783, 8] on icon at bounding box center [1558, 8] width 7 height 7
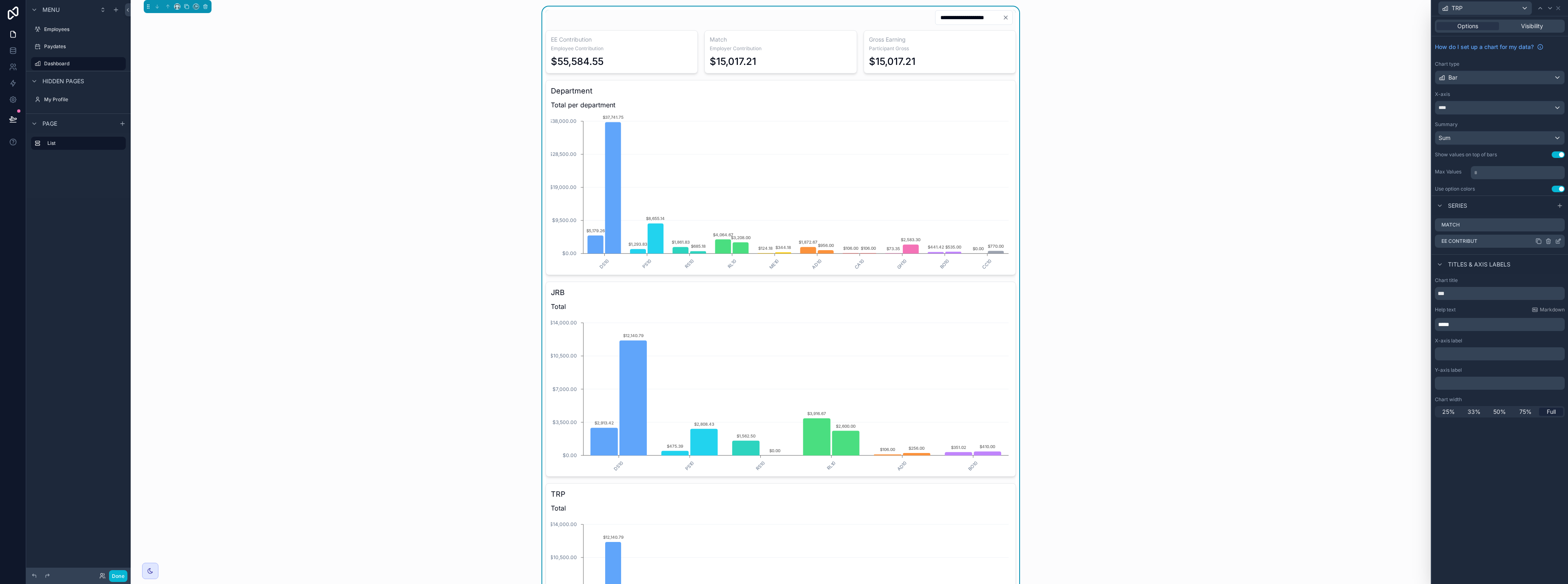
click at [783, 241] on icon at bounding box center [1558, 241] width 7 height 7
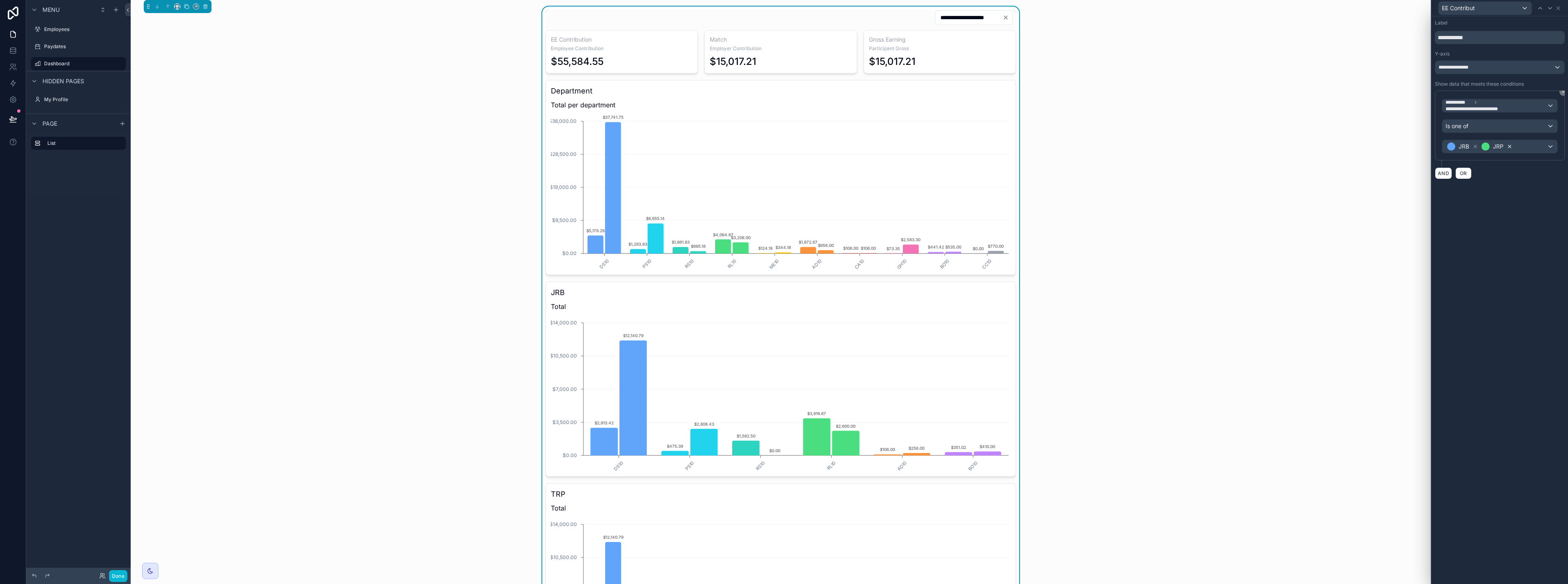
click at [783, 146] on icon at bounding box center [1509, 146] width 6 height 6
click at [783, 145] on icon at bounding box center [1475, 146] width 3 height 3
click at [783, 149] on div "Value" at bounding box center [1500, 146] width 115 height 13
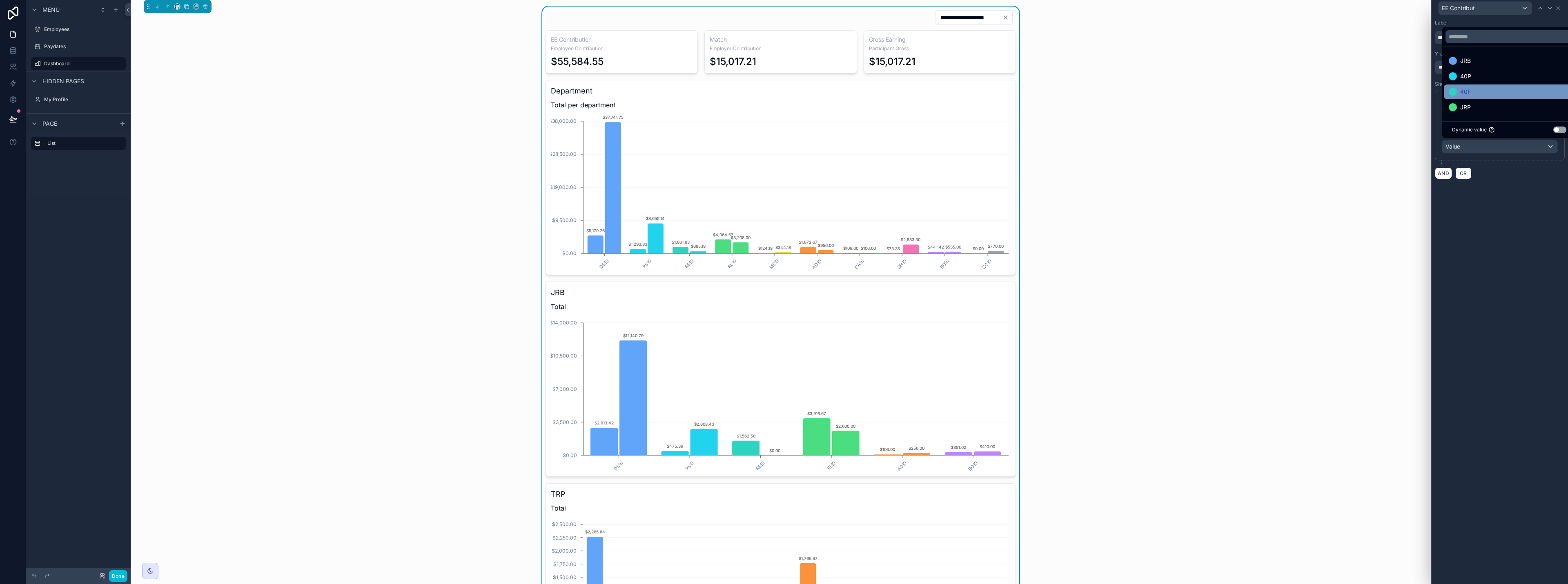
click at [783, 85] on div "40F" at bounding box center [1509, 92] width 131 height 14
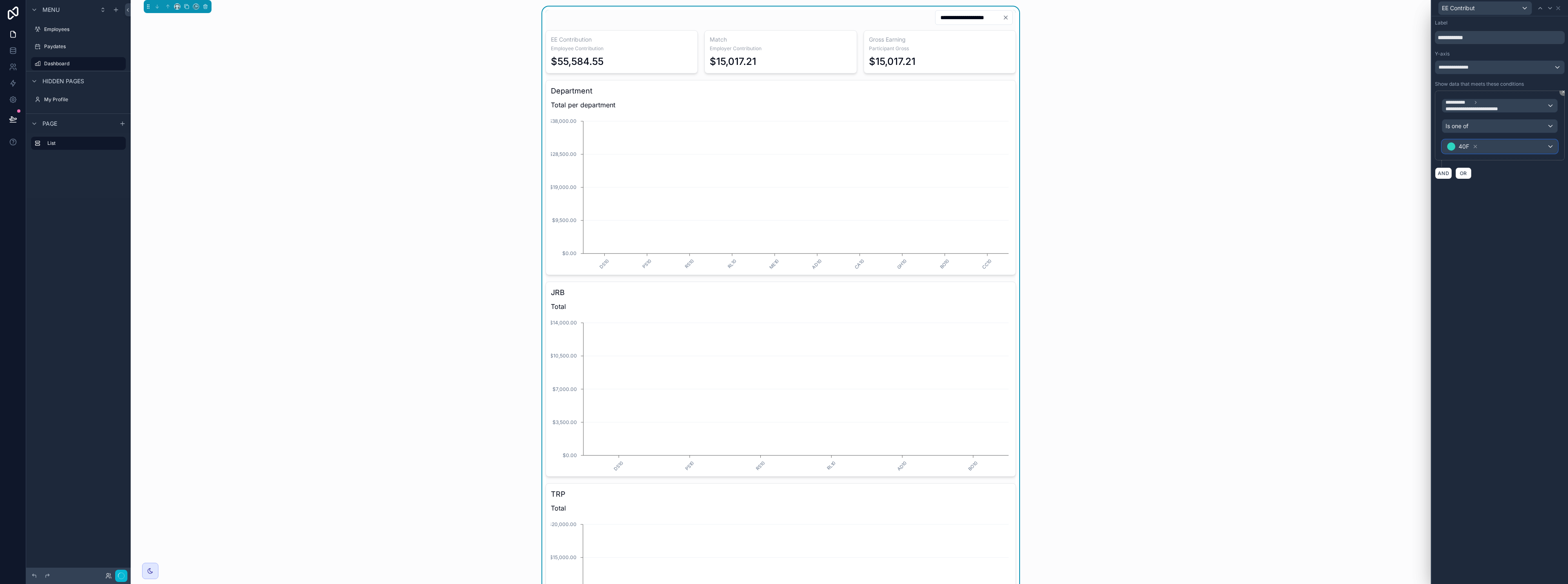
click at [783, 147] on div "40F" at bounding box center [1500, 146] width 115 height 13
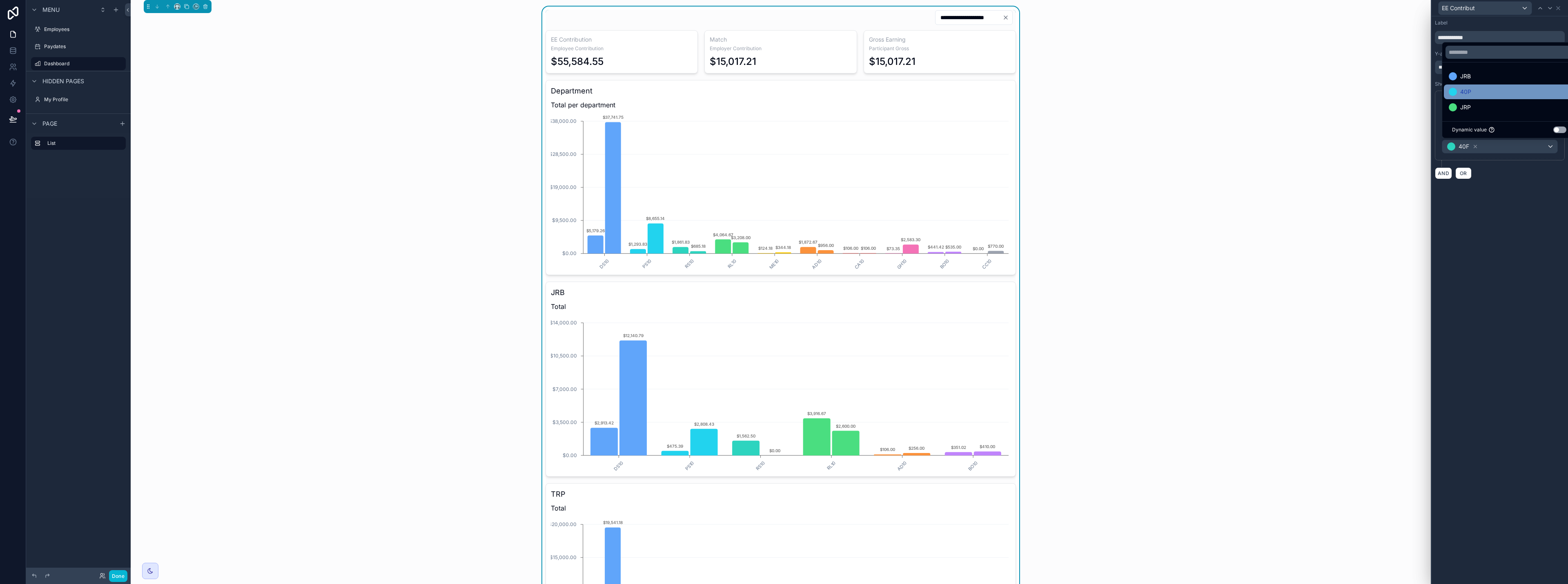
click at [783, 92] on div "40P" at bounding box center [1509, 91] width 121 height 10
click at [783, 194] on div "**********" at bounding box center [1500, 300] width 136 height 568
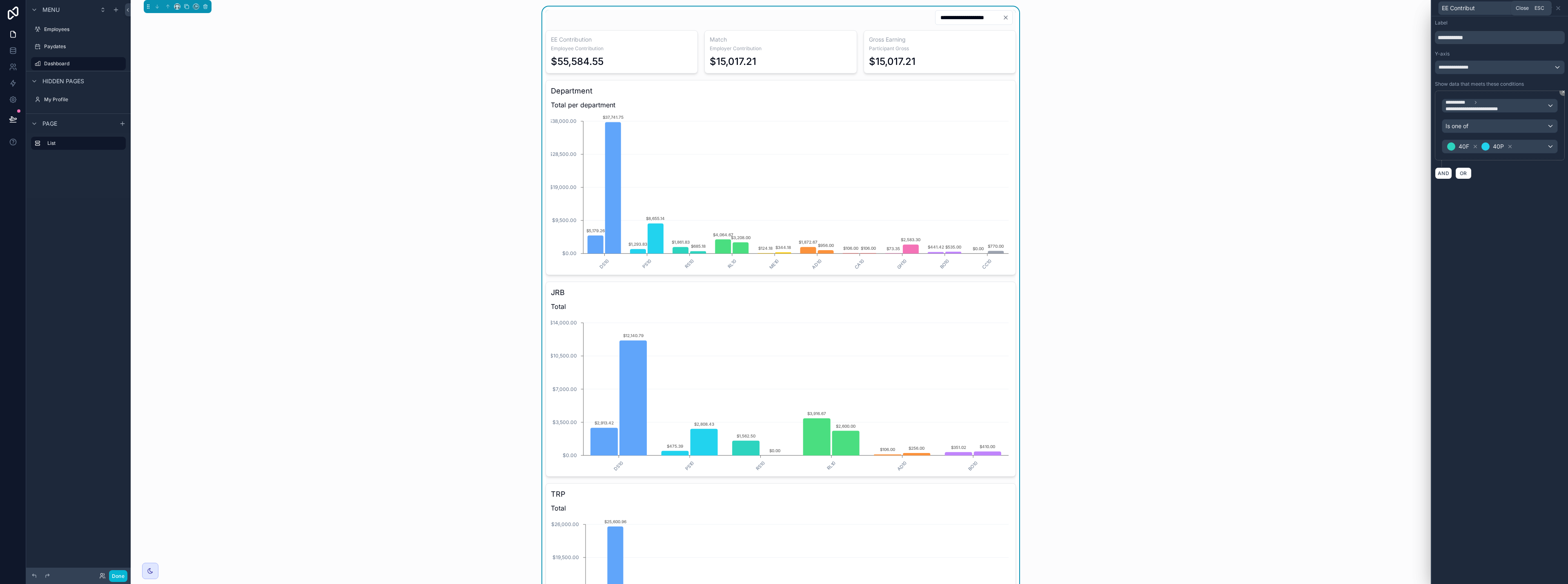
click at [783, 7] on icon at bounding box center [1558, 8] width 7 height 7
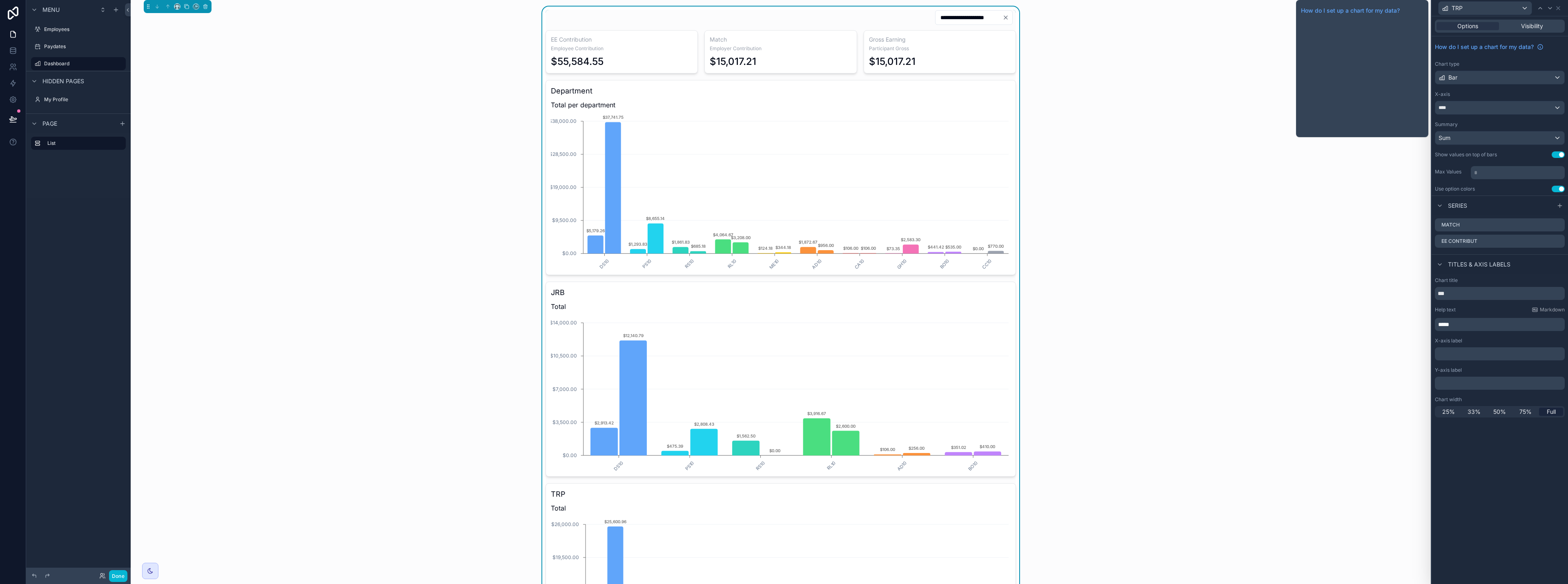
click at [783, 168] on div "**********" at bounding box center [781, 344] width 1287 height 675
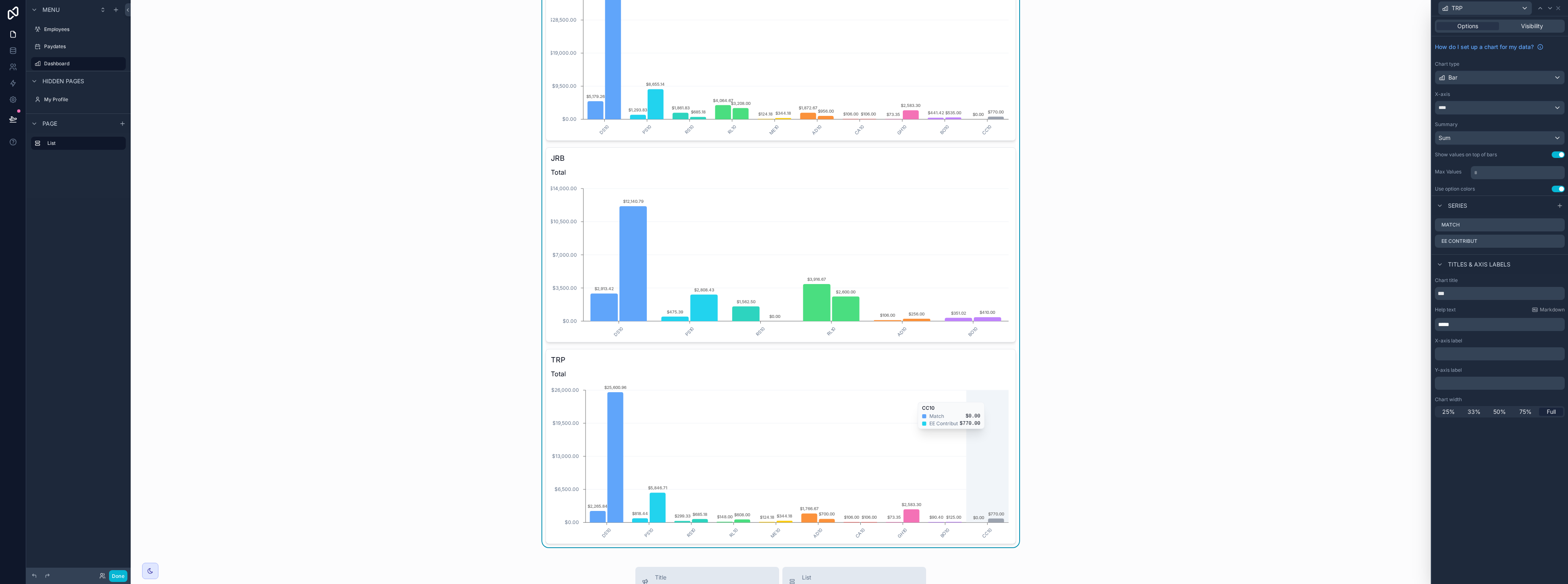
scroll to position [0, 0]
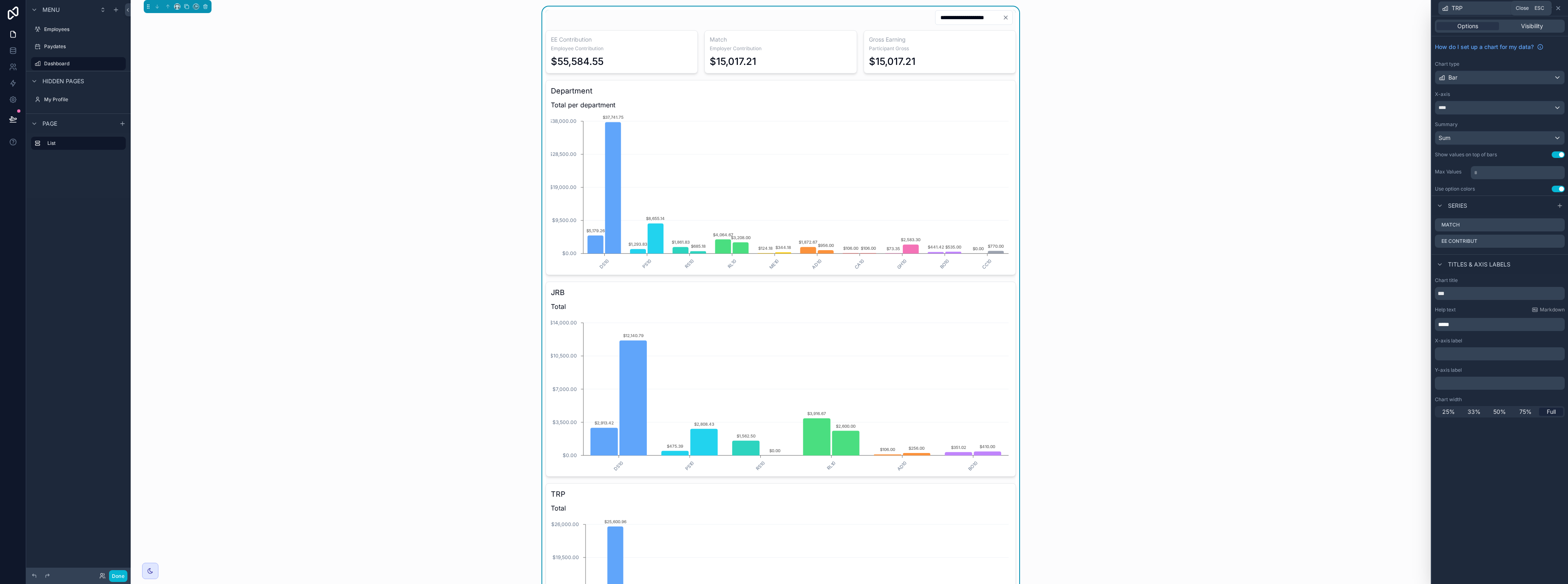
click at [783, 9] on icon at bounding box center [1558, 8] width 3 height 3
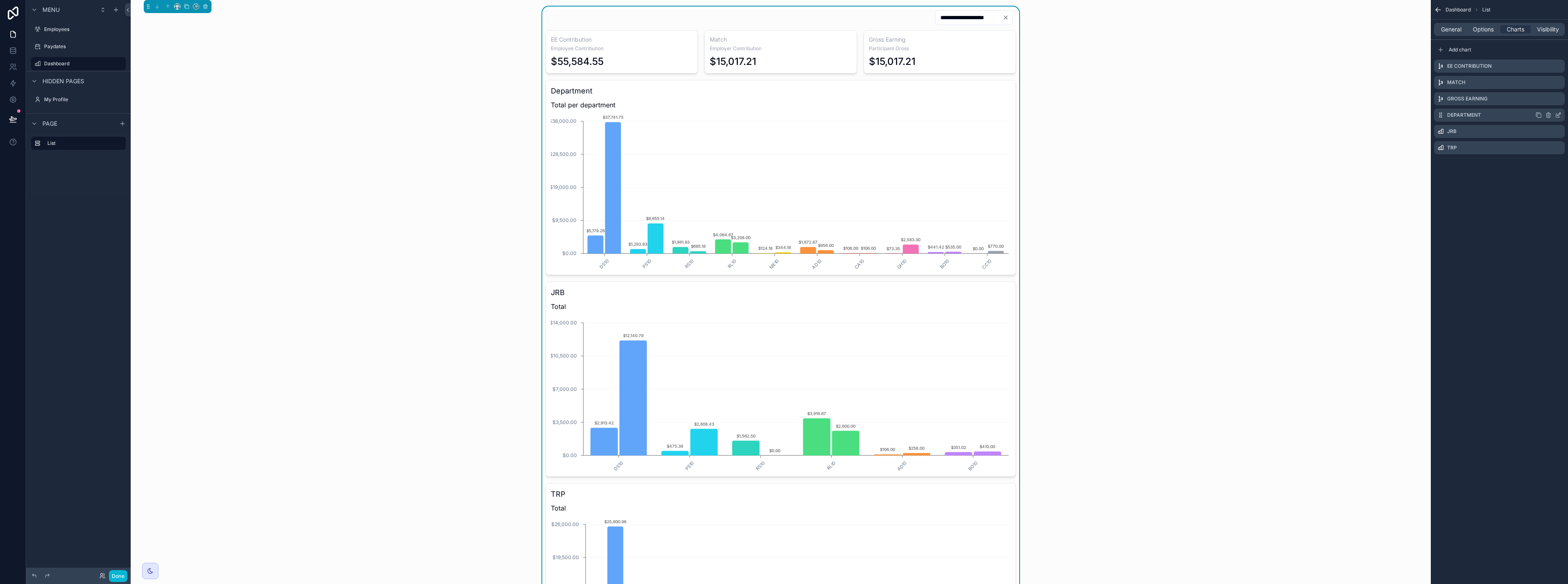
click at [783, 115] on icon "scrollable content" at bounding box center [1559, 114] width 3 height 3
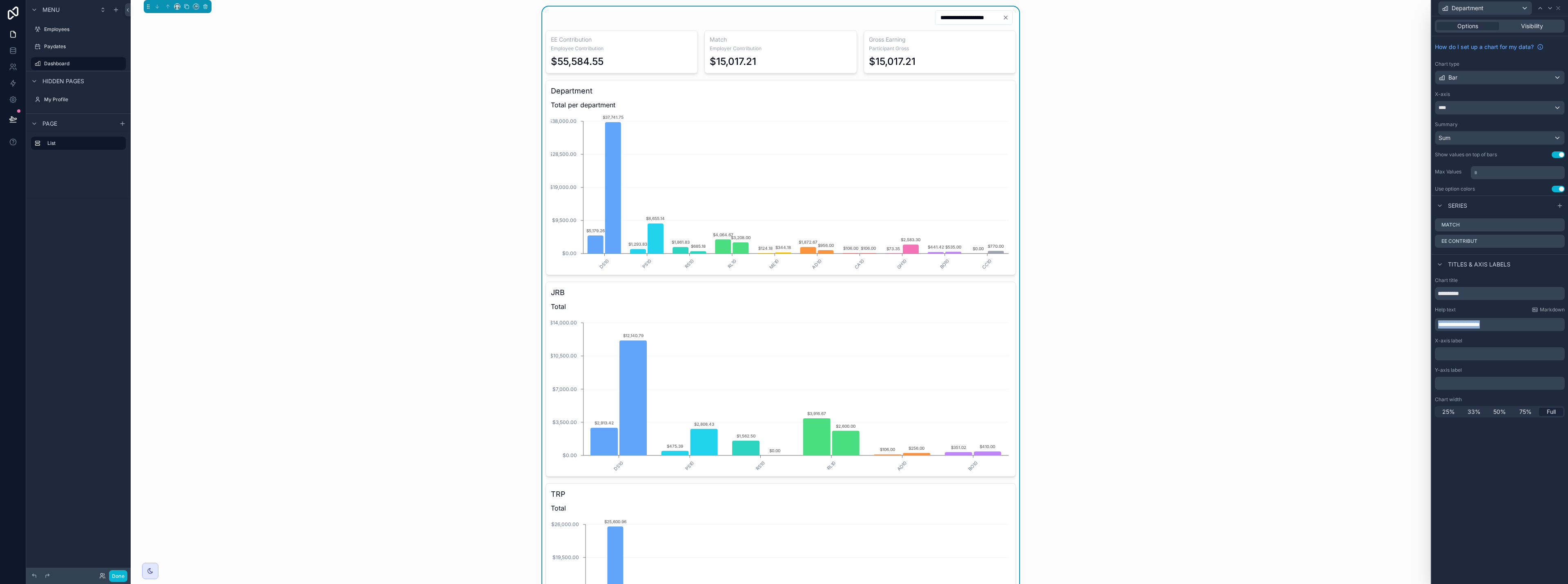
drag, startPoint x: 1509, startPoint y: 327, endPoint x: 1402, endPoint y: 327, distance: 107.0
click at [783, 327] on div "**********" at bounding box center [784, 292] width 1568 height 584
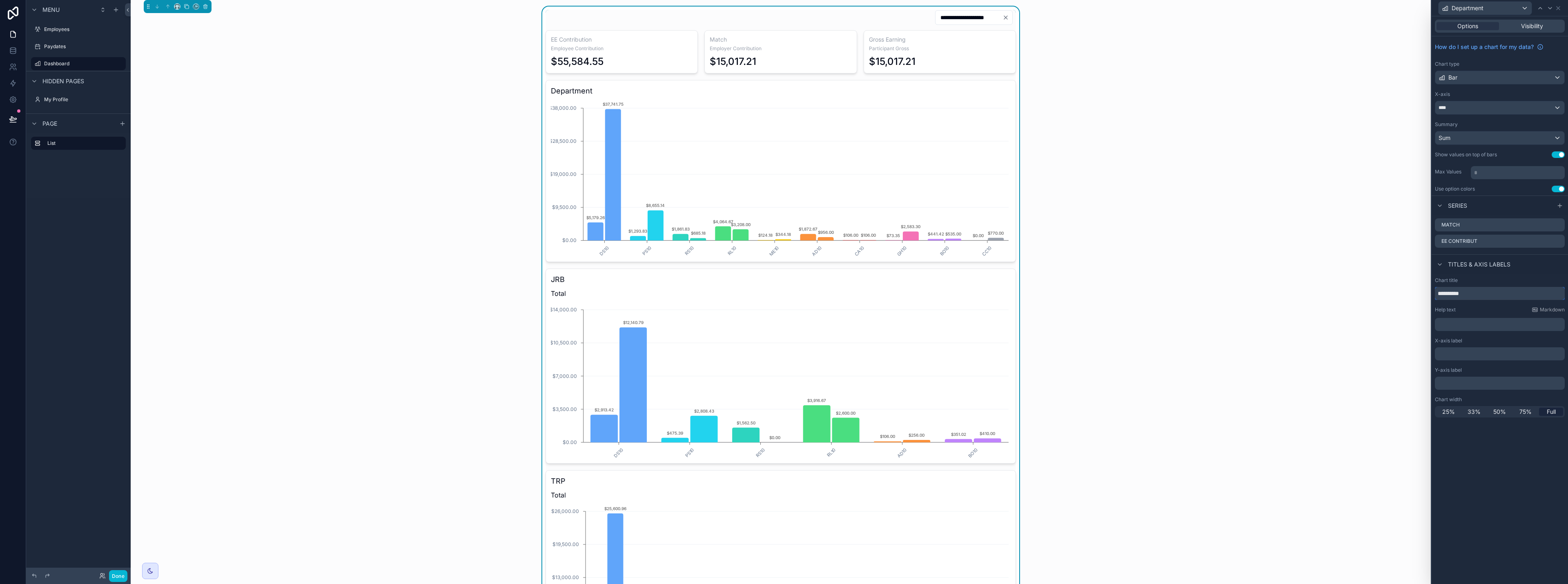
click at [783, 294] on input "**********" at bounding box center [1500, 294] width 130 height 13
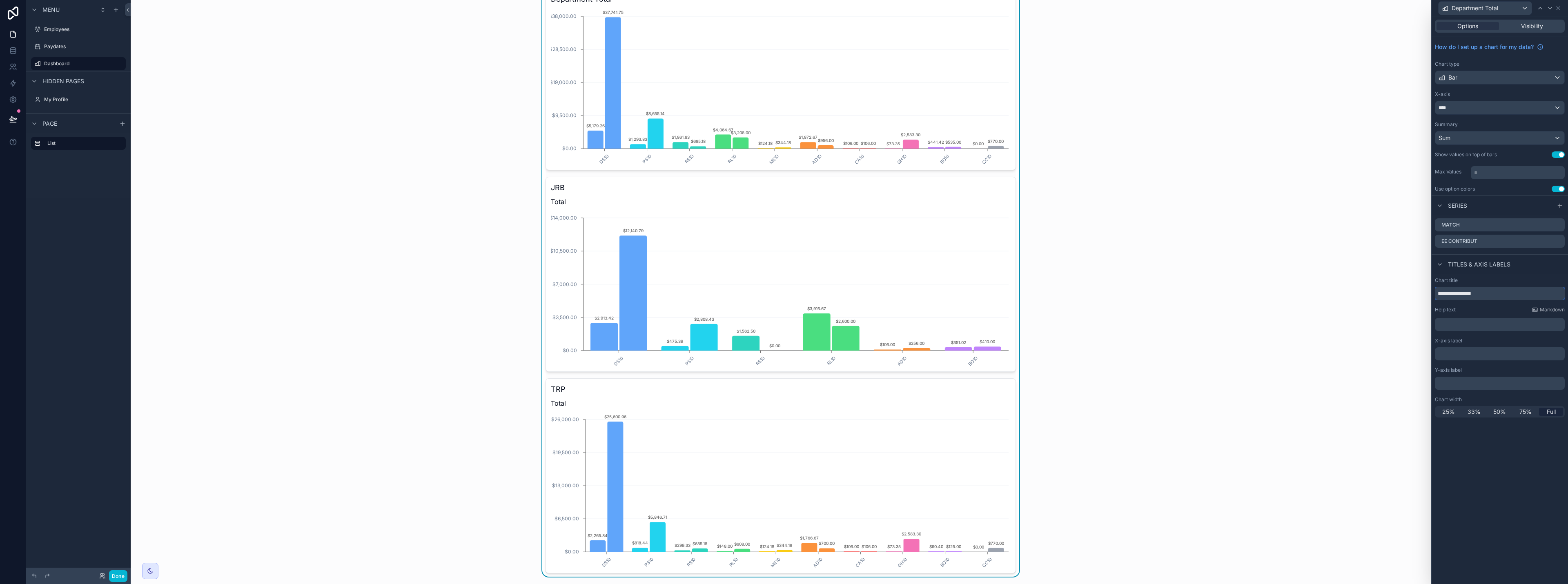
scroll to position [122, 0]
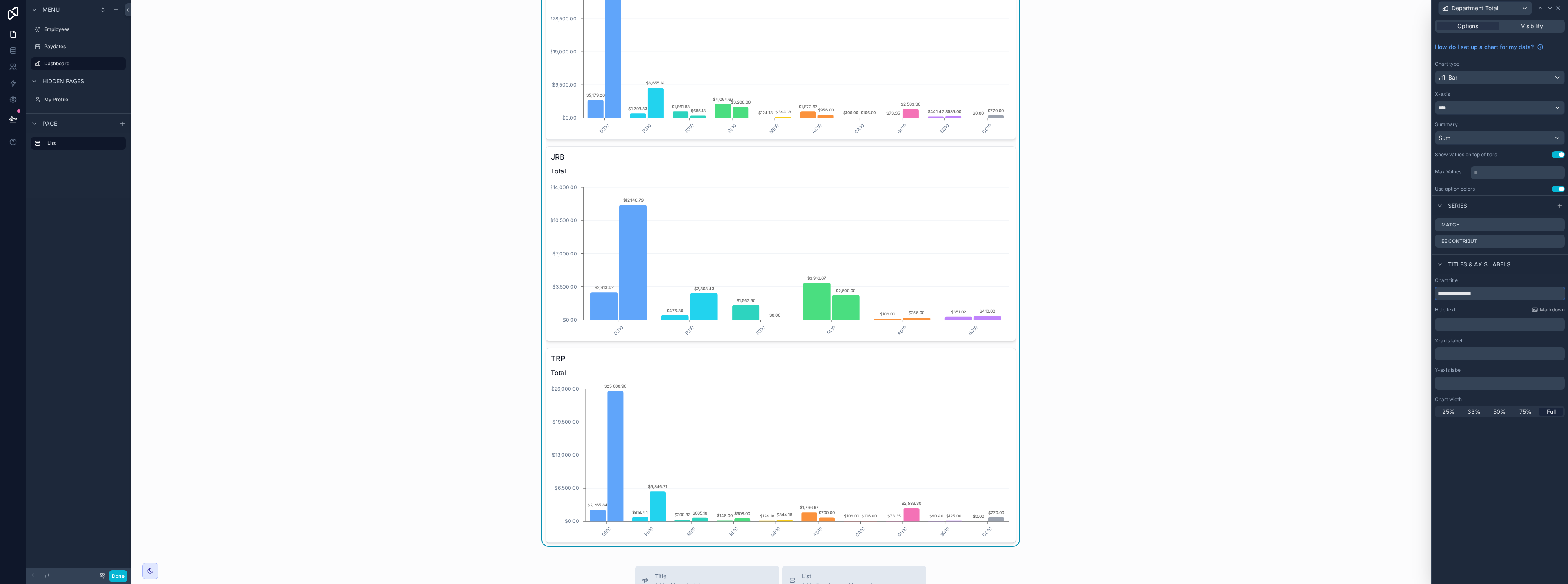
type input "**********"
click at [783, 8] on icon at bounding box center [1558, 8] width 7 height 7
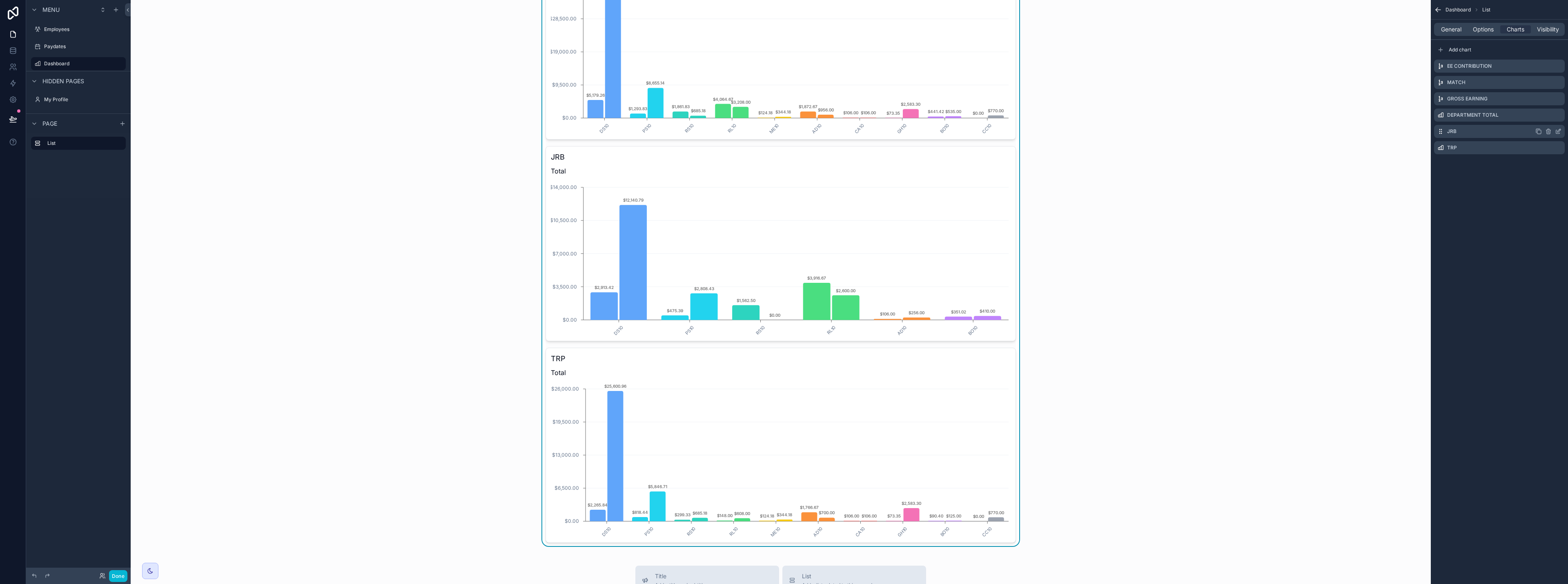
click at [783, 130] on icon "scrollable content" at bounding box center [1540, 132] width 4 height 4
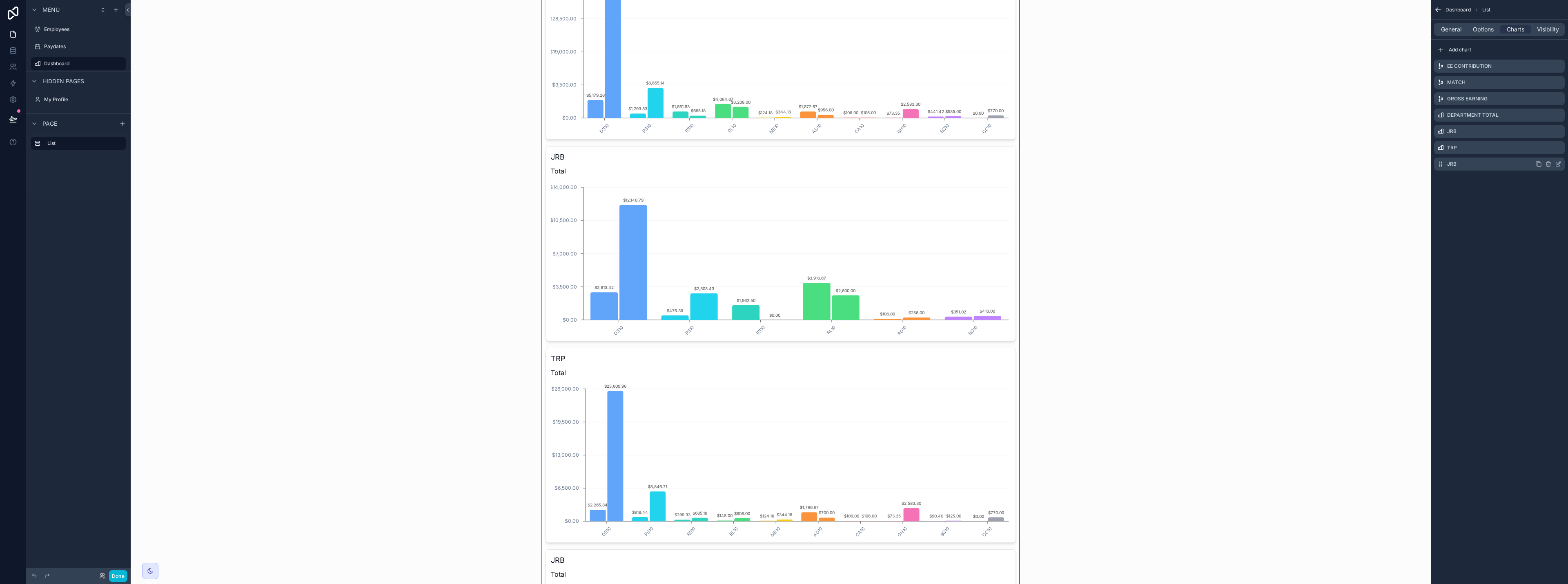
click at [783, 163] on icon "scrollable content" at bounding box center [1558, 164] width 7 height 7
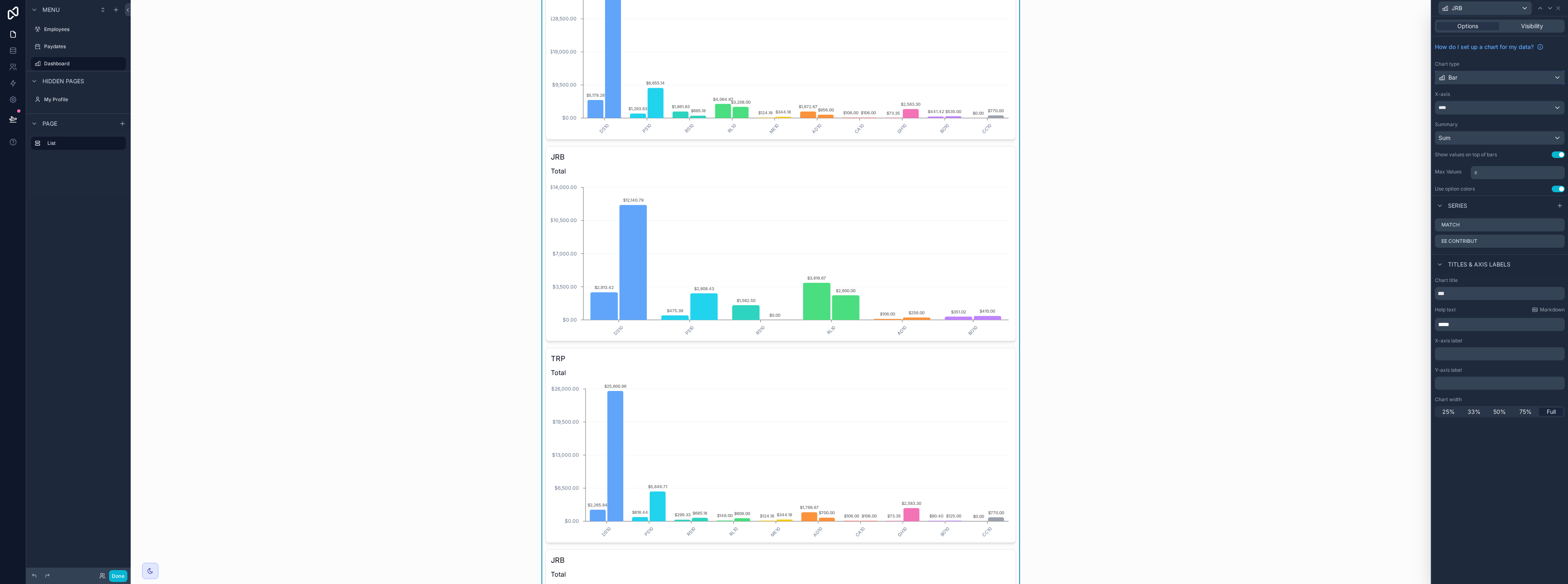
click at [783, 75] on div "Bar" at bounding box center [1500, 78] width 129 height 13
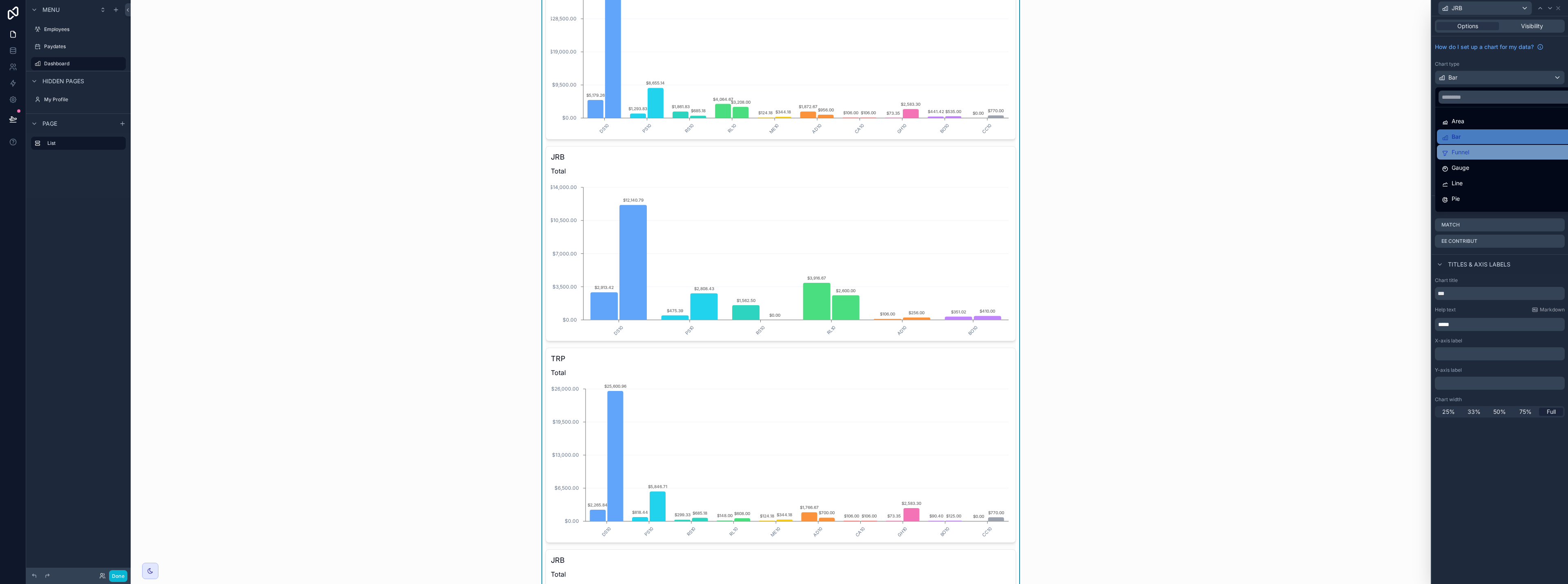
click at [783, 159] on div "Funnel" at bounding box center [1509, 152] width 145 height 14
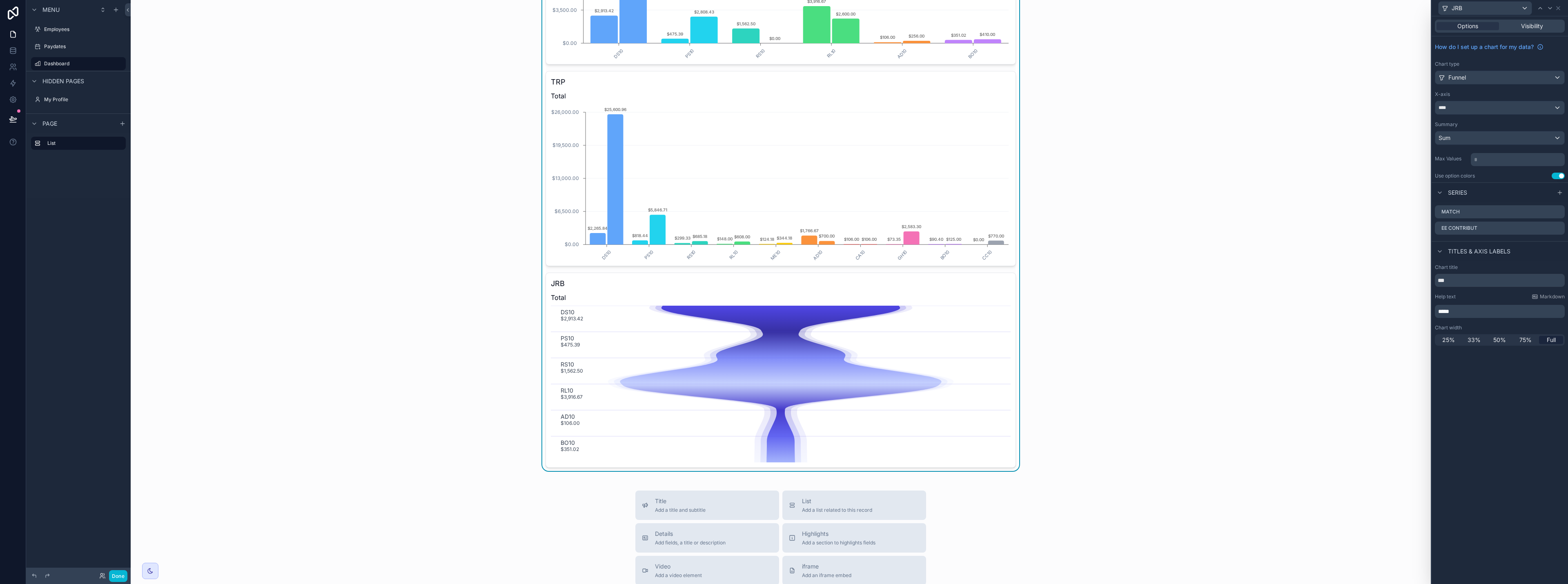
scroll to position [408, 0]
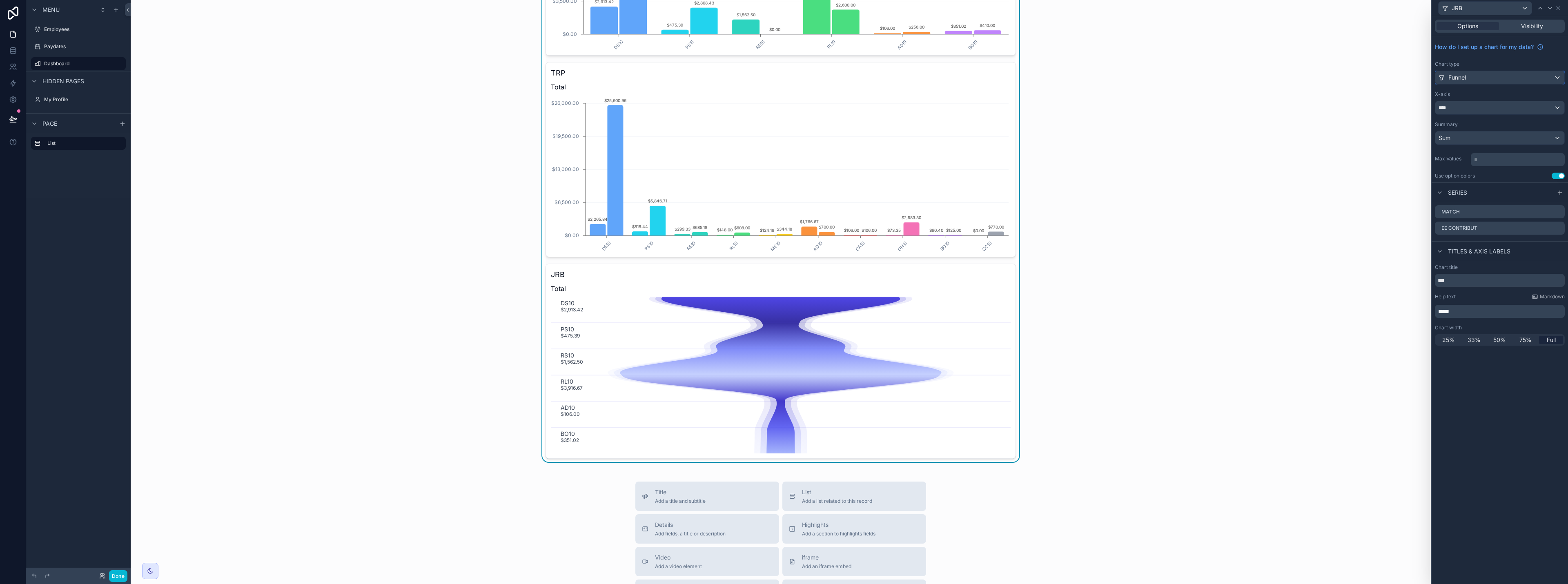
click at [783, 78] on div "Funnel" at bounding box center [1500, 78] width 129 height 13
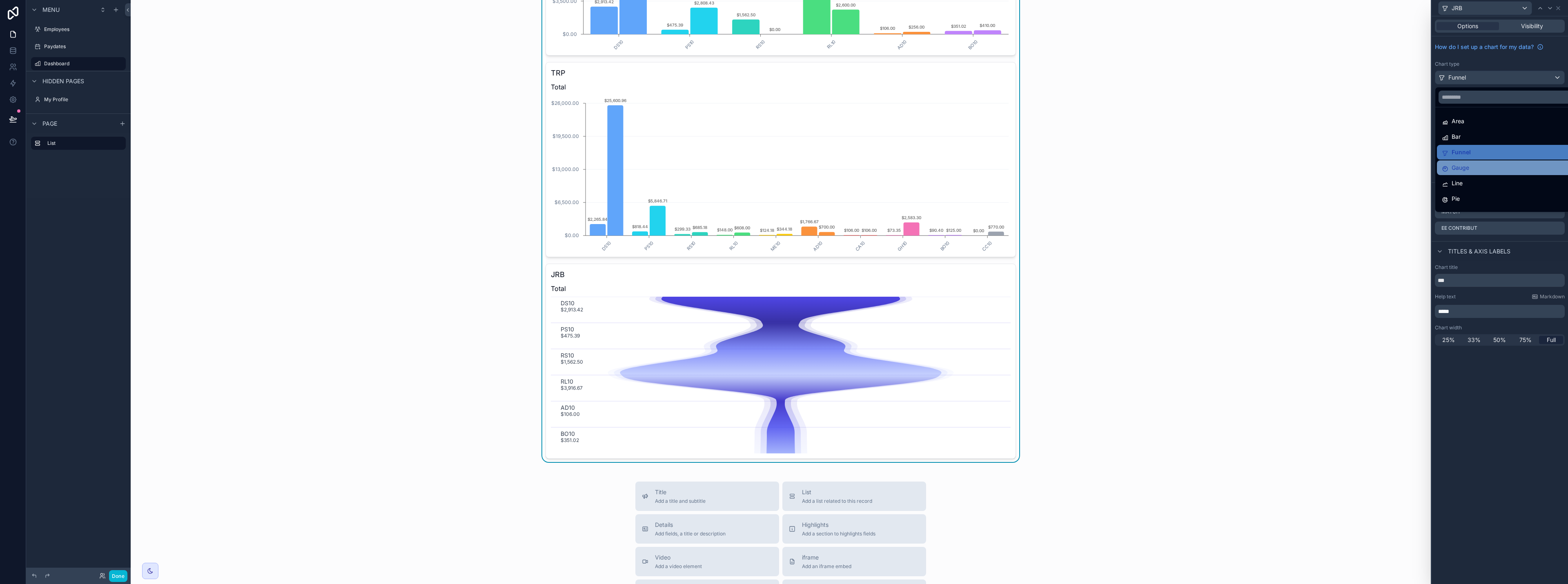
click at [783, 169] on div "Gauge" at bounding box center [1509, 168] width 135 height 10
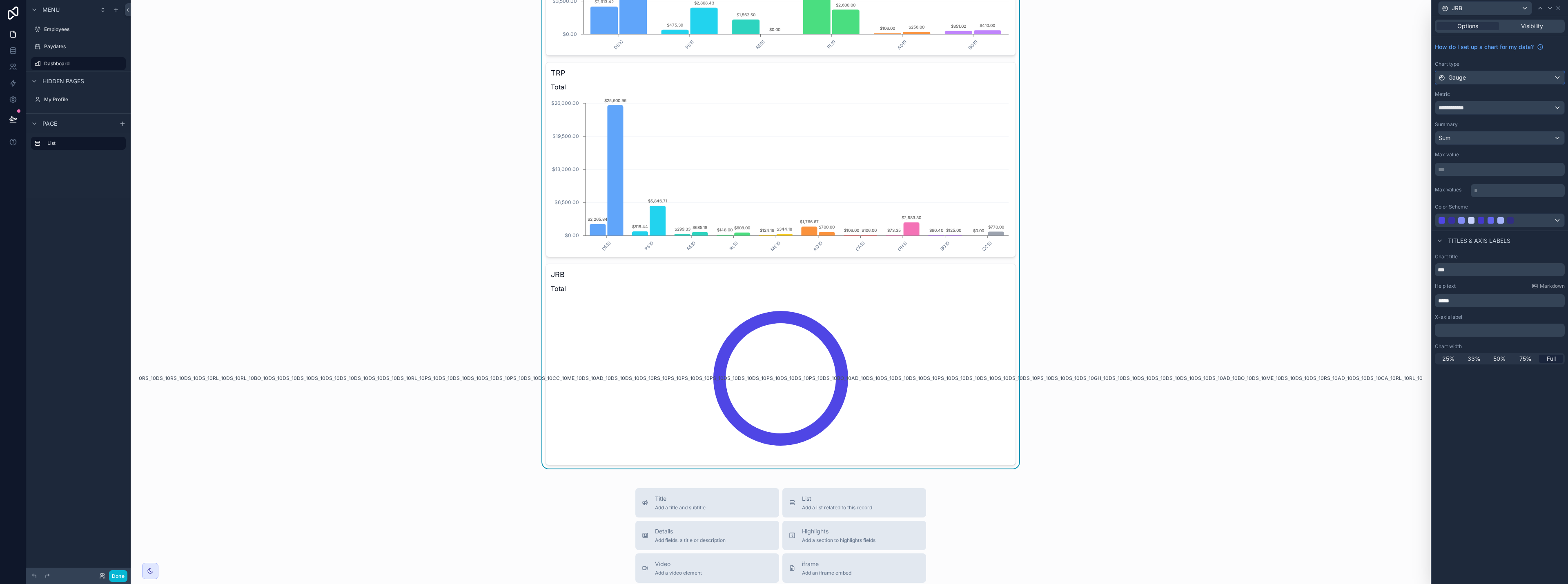
click at [783, 73] on div "Gauge" at bounding box center [1500, 78] width 129 height 13
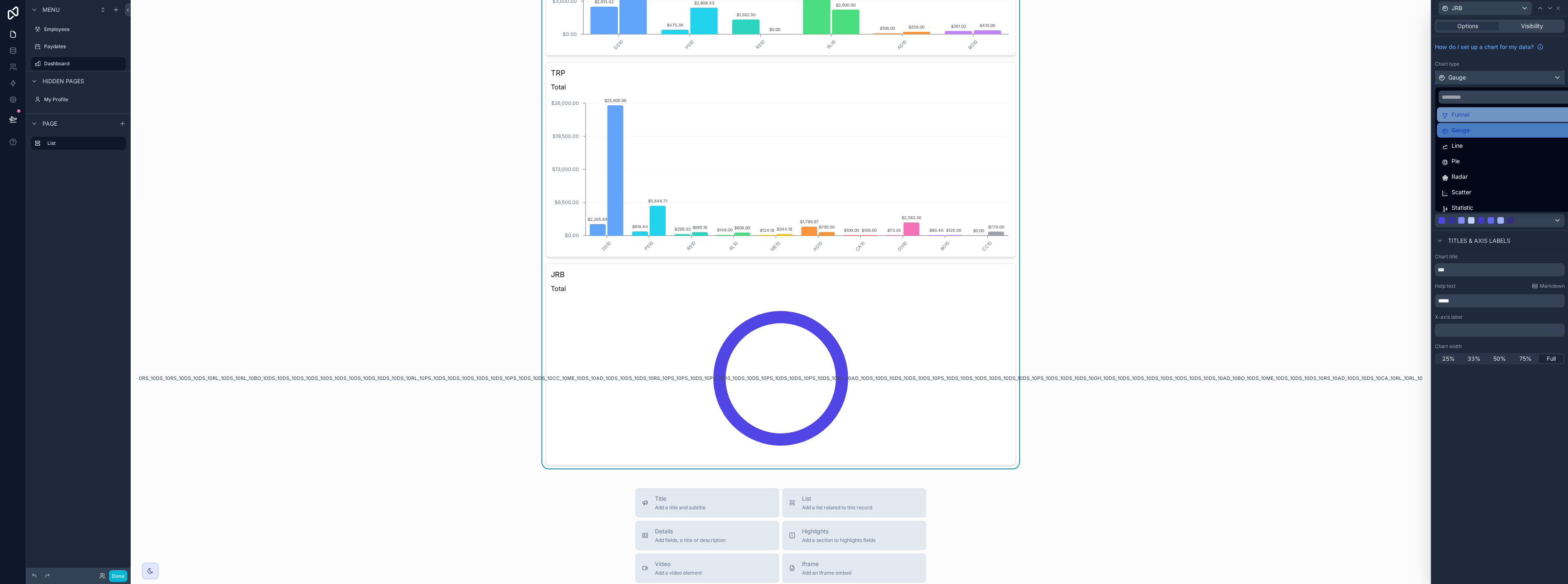
scroll to position [41, 0]
click at [783, 146] on div "Line" at bounding box center [1509, 142] width 135 height 10
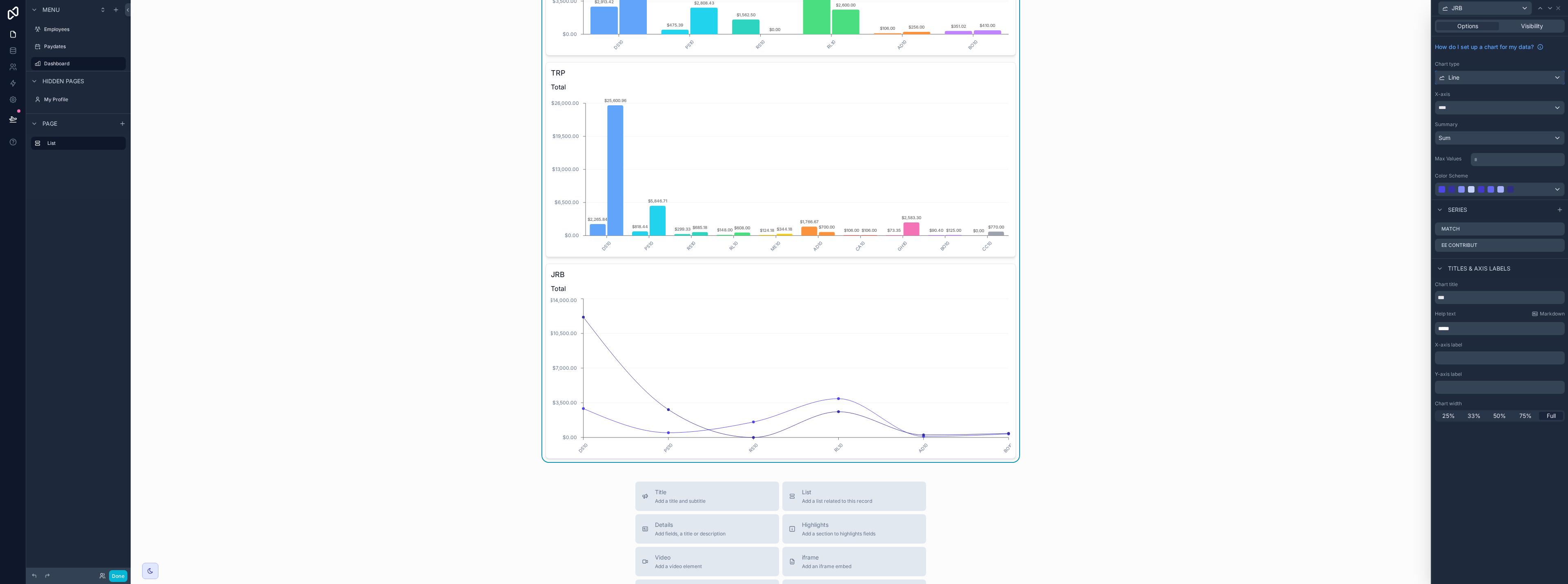
click at [783, 80] on div "Line" at bounding box center [1500, 78] width 129 height 13
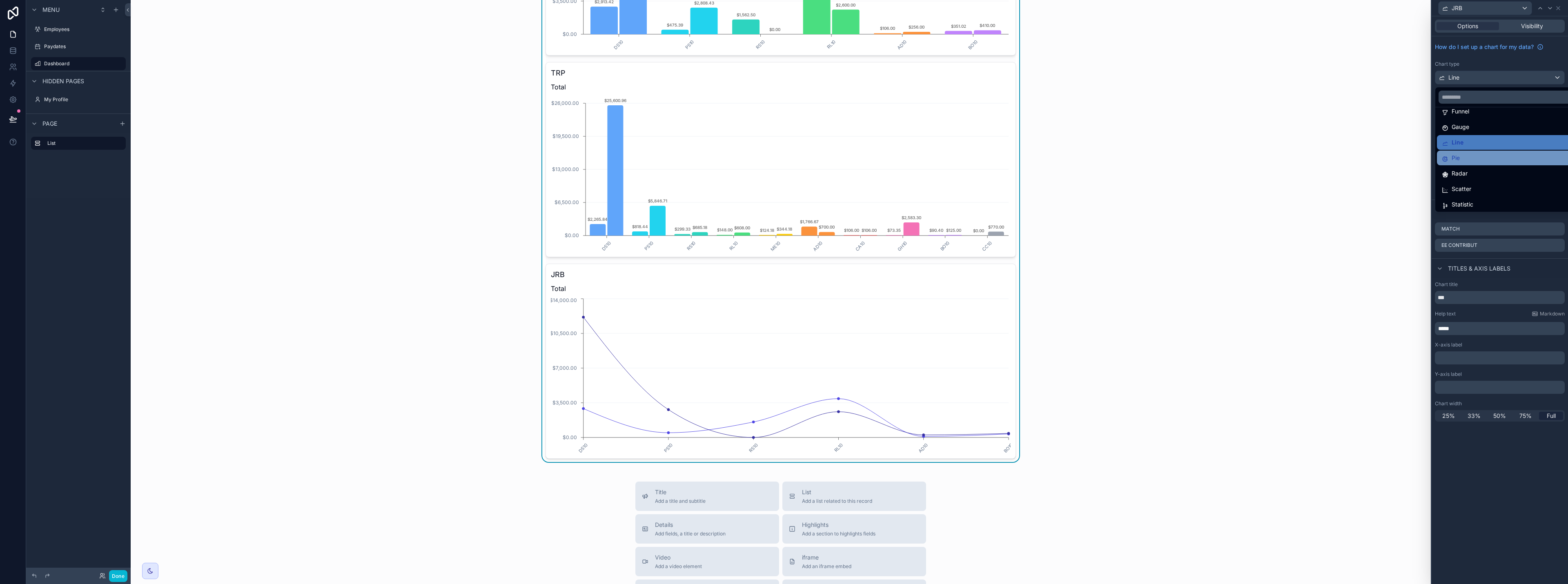
click at [783, 158] on div "Pie" at bounding box center [1509, 158] width 135 height 10
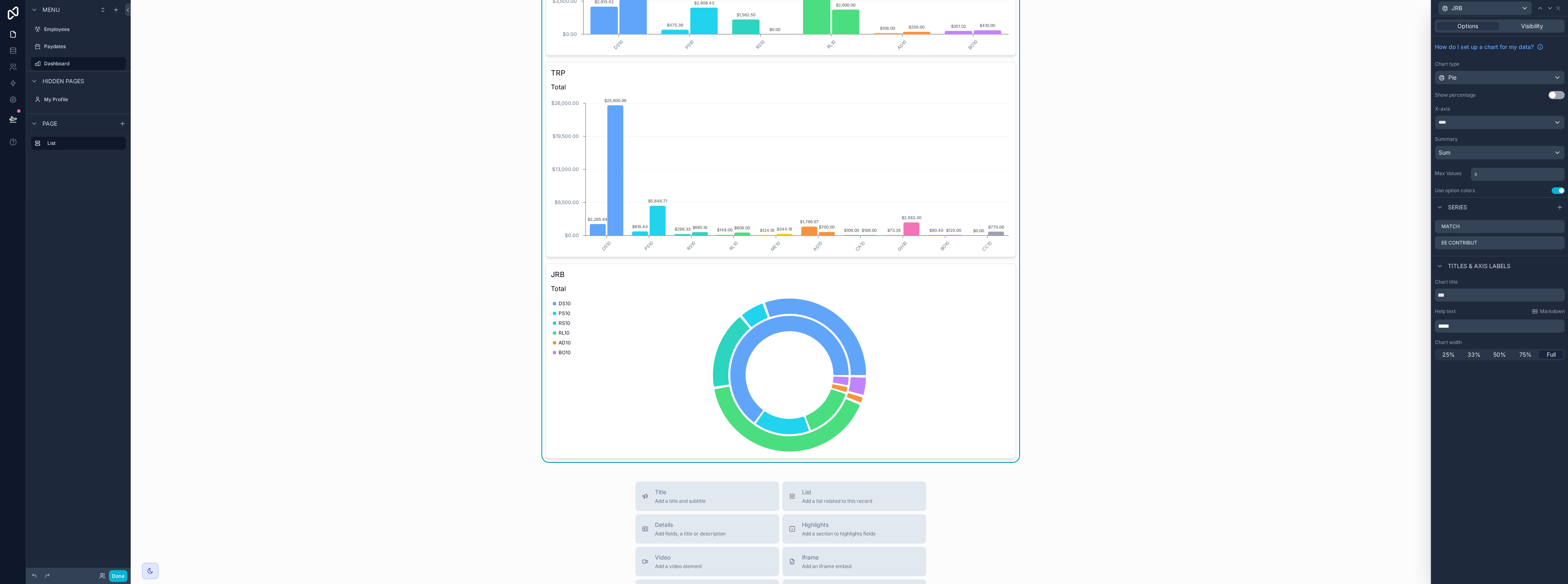
click at [783, 96] on button "Use setting" at bounding box center [1556, 95] width 16 height 8
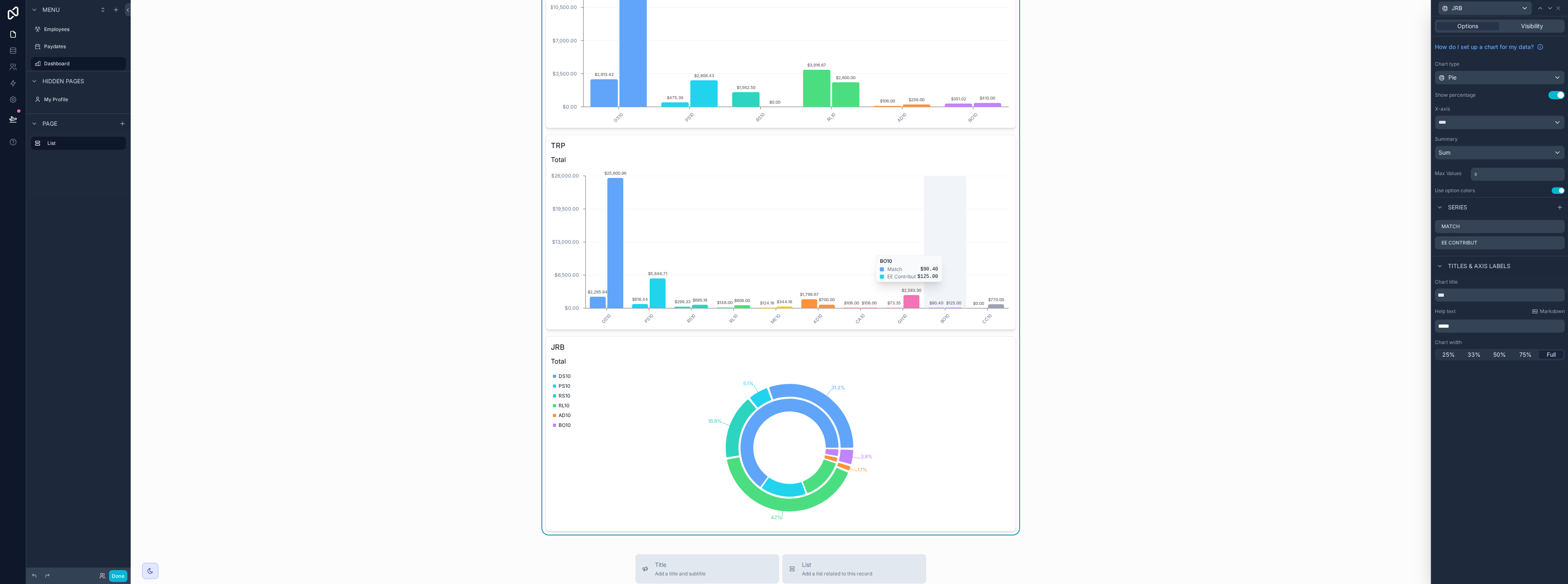
scroll to position [408, 0]
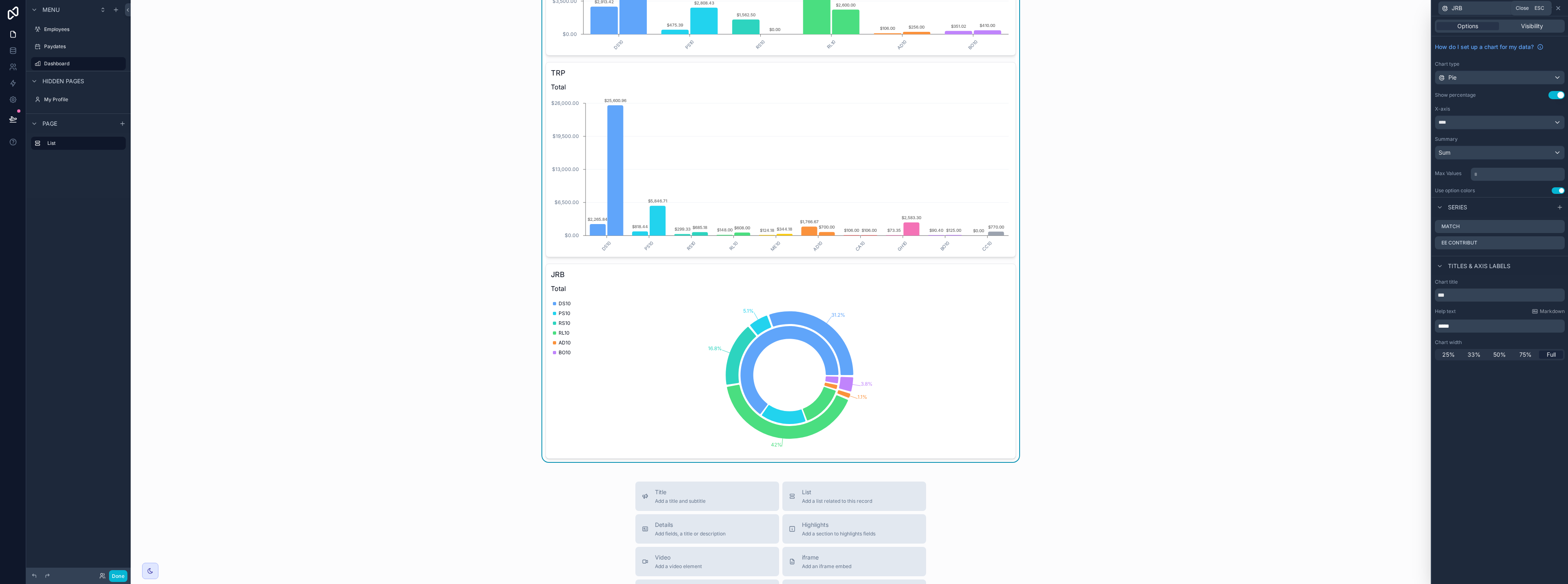
click at [783, 7] on icon at bounding box center [1558, 8] width 7 height 7
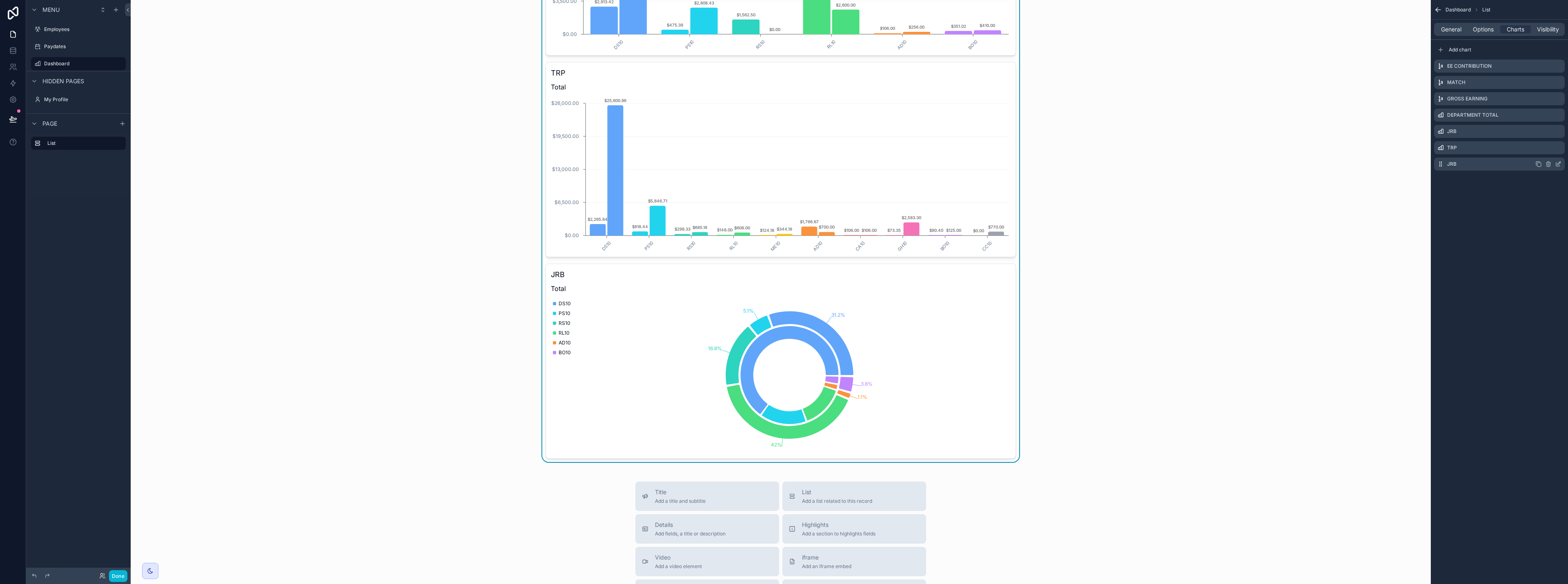
click at [783, 164] on icon "scrollable content" at bounding box center [1549, 164] width 0 height 1
click at [783, 150] on icon at bounding box center [1545, 151] width 7 height 7
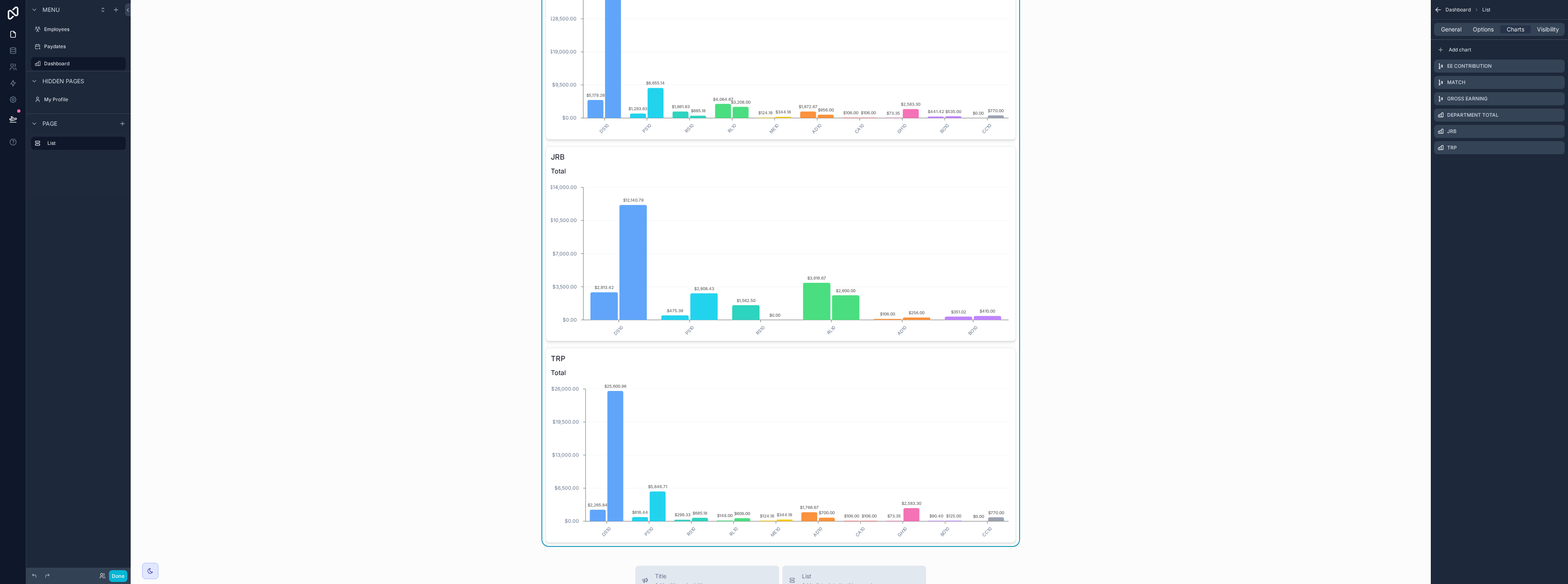
scroll to position [0, 0]
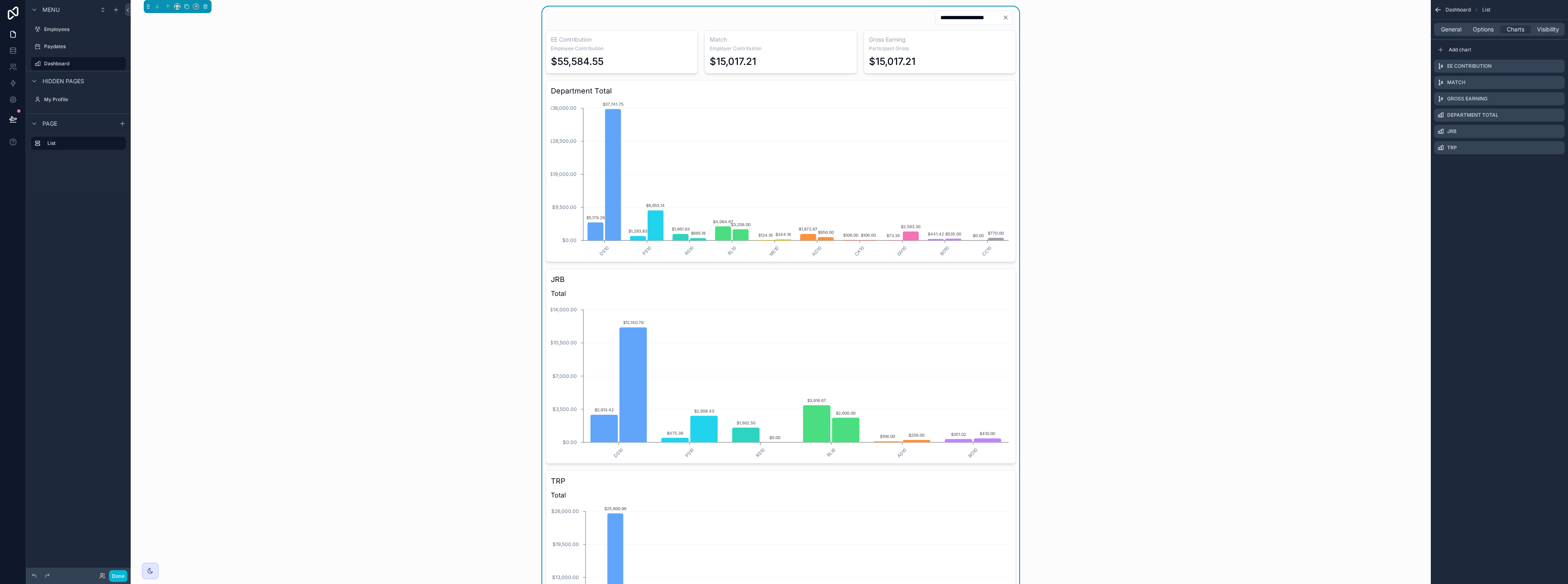
click at [783, 303] on div "**********" at bounding box center [781, 338] width 1287 height 662
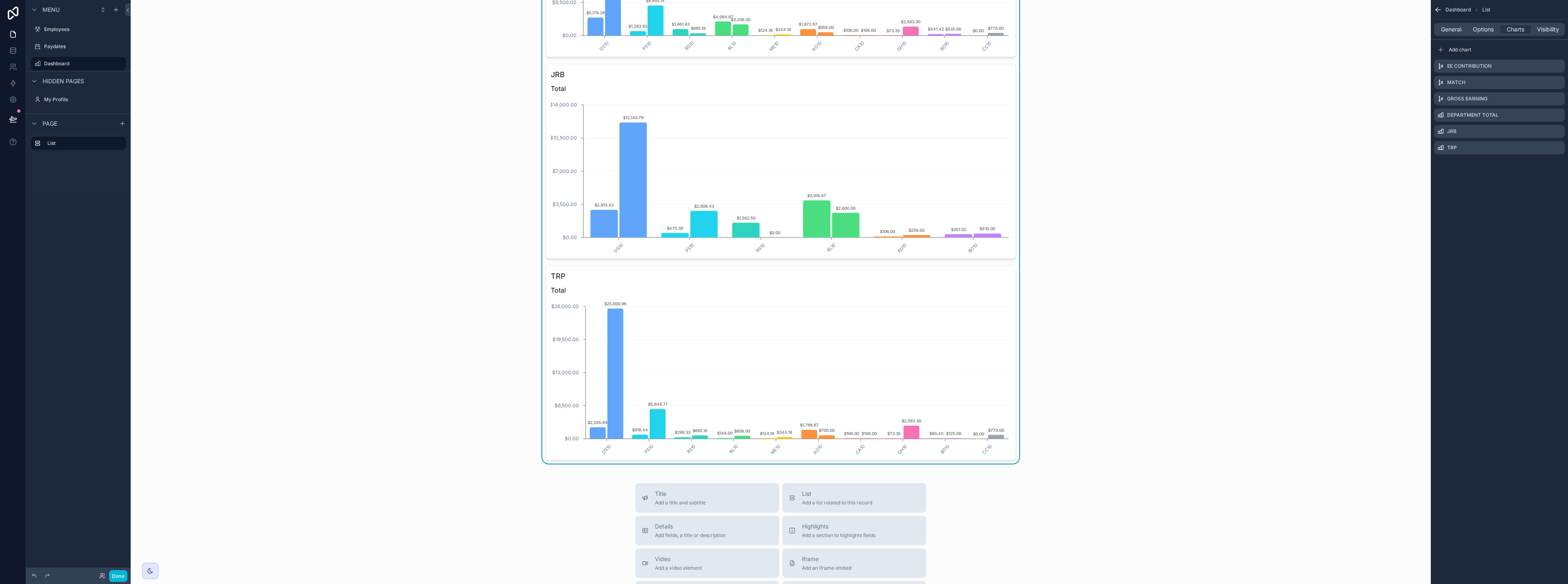
scroll to position [204, 0]
click at [783, 9] on icon "scrollable content" at bounding box center [1438, 10] width 8 height 8
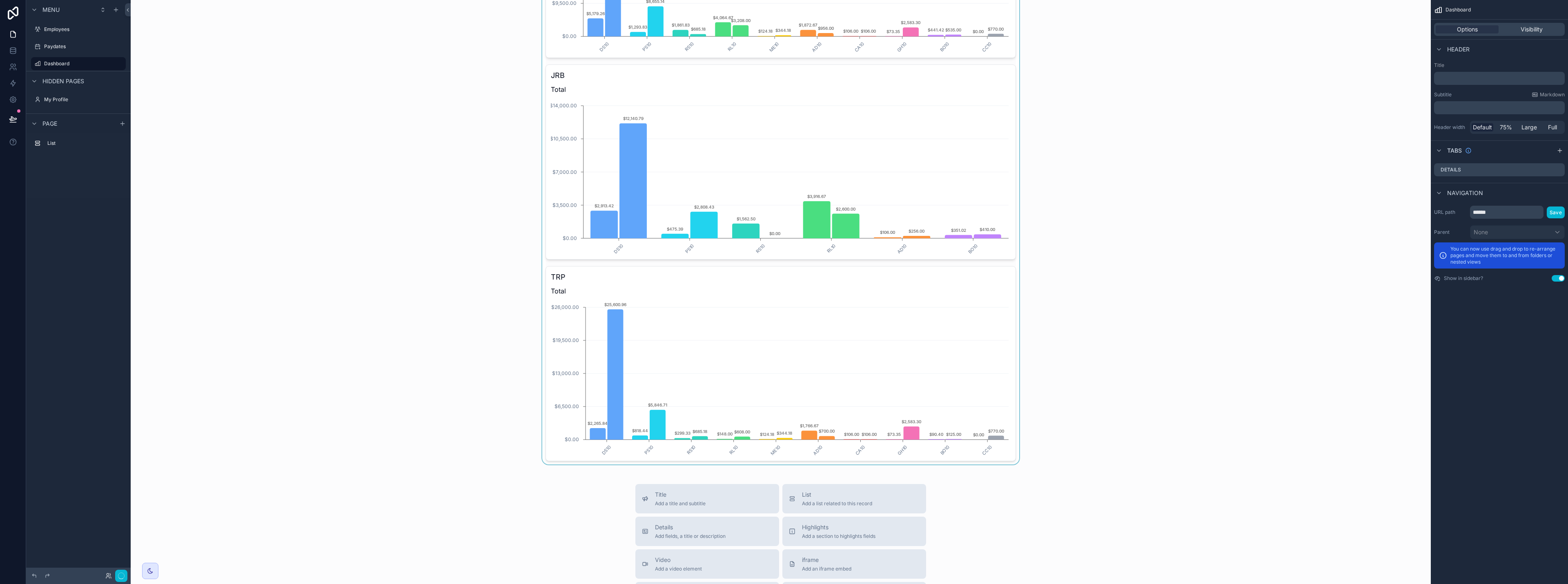
click at [783, 28] on div "scrollable content" at bounding box center [781, 133] width 1287 height 662
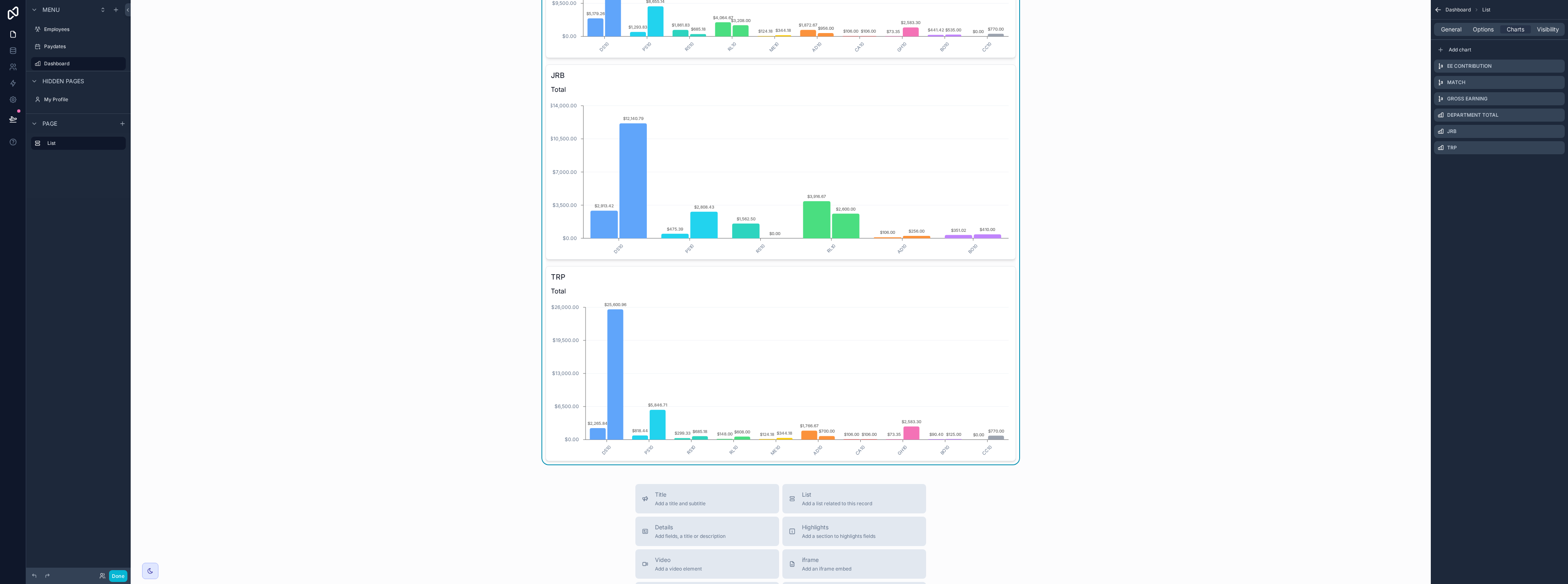
click at [783, 7] on span "Dashboard" at bounding box center [1458, 10] width 26 height 7
click at [783, 26] on span "General" at bounding box center [1451, 30] width 20 height 8
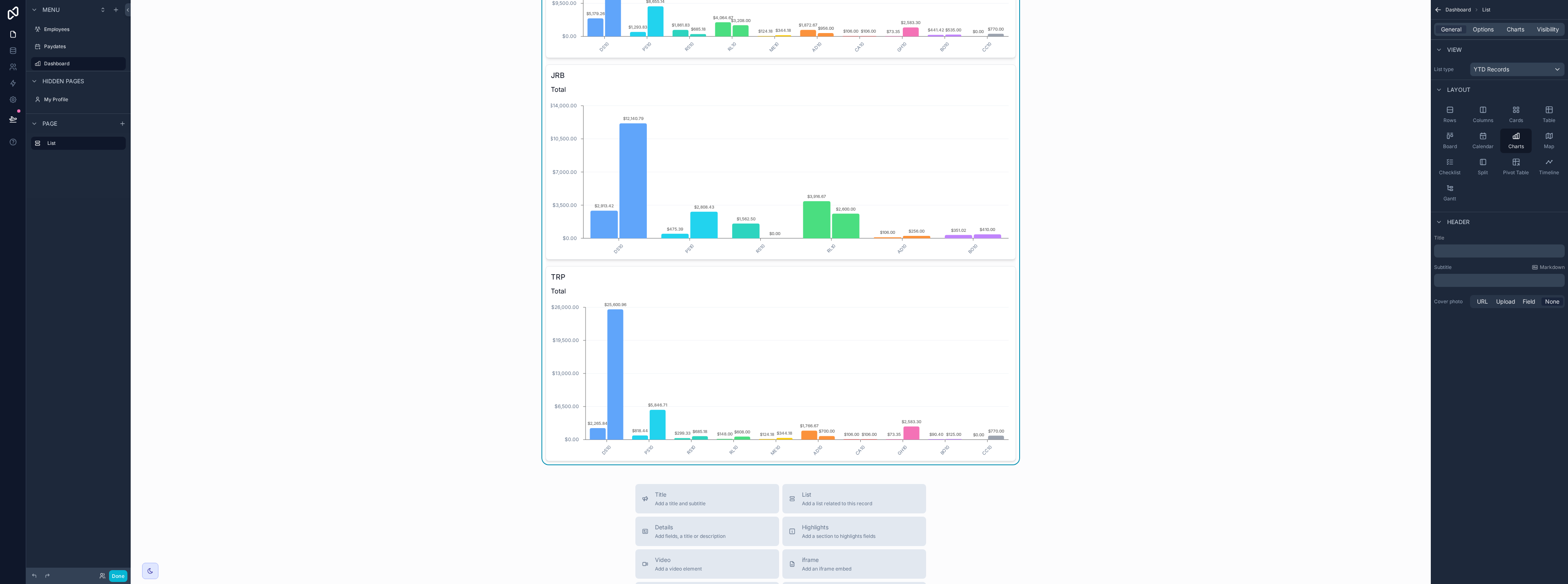
click at [783, 248] on p "﻿" at bounding box center [1500, 251] width 126 height 8
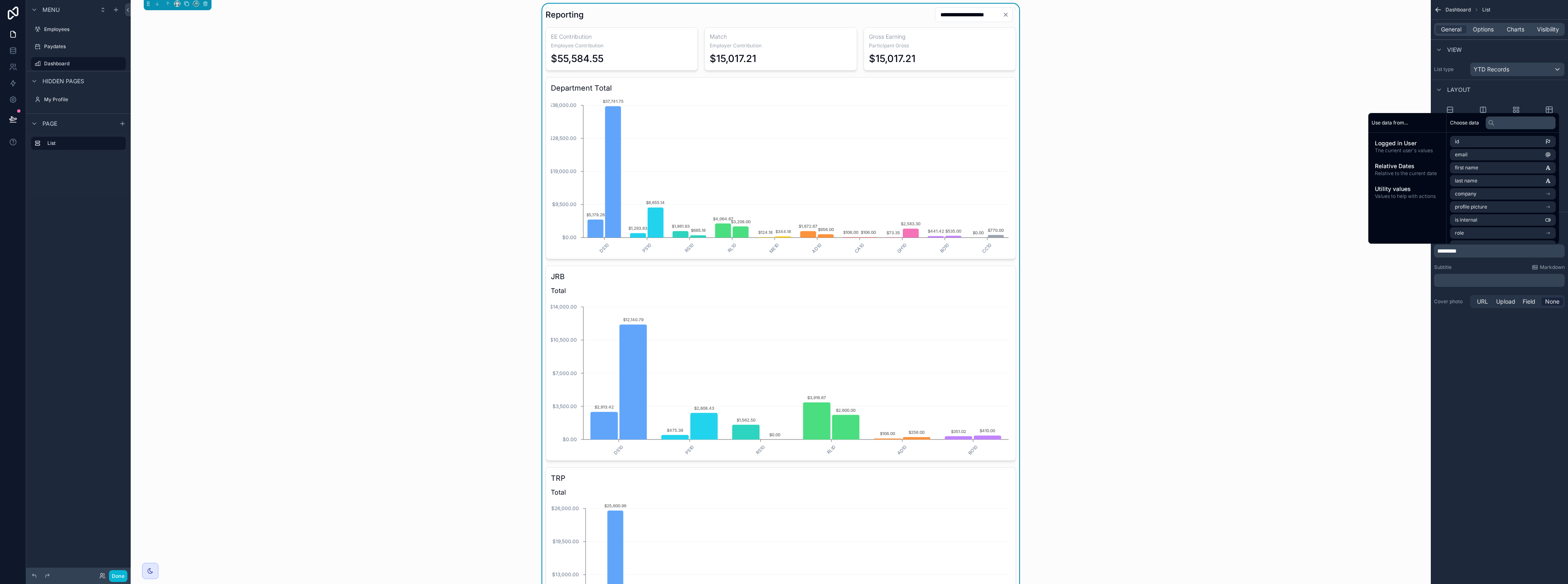
scroll to position [0, 0]
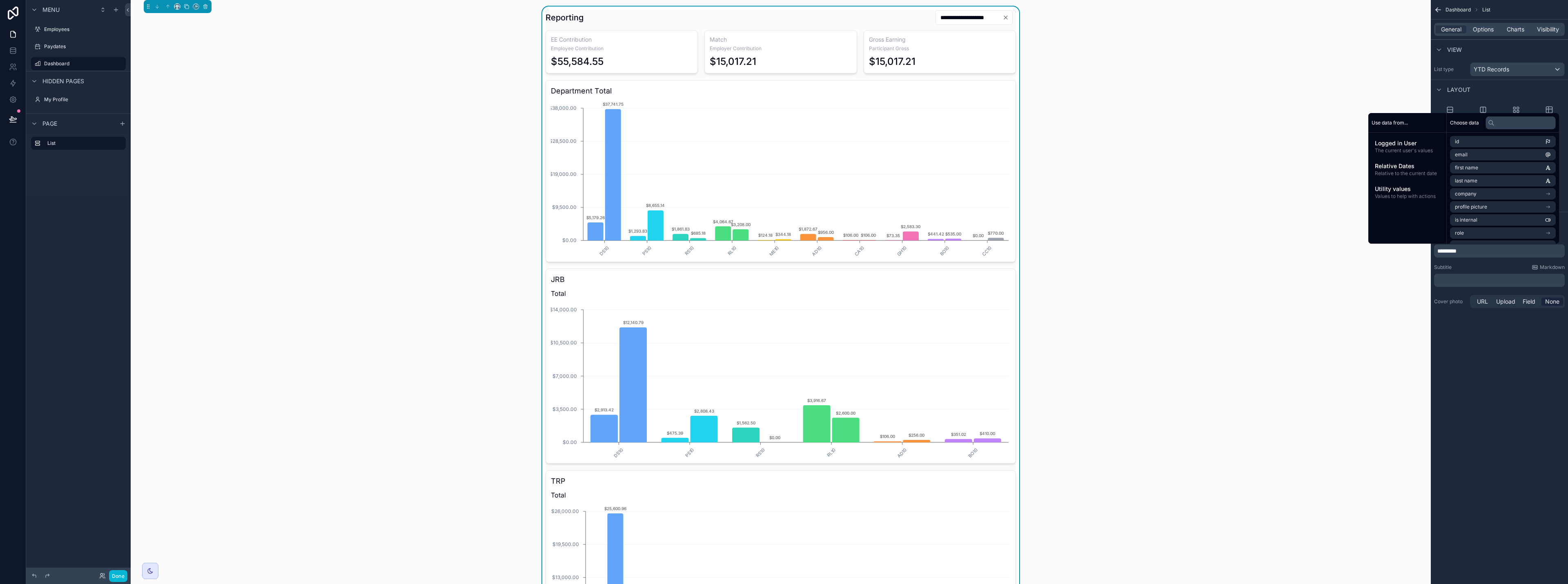
click at [783, 254] on p "*********" at bounding box center [1500, 251] width 126 height 8
click at [783, 333] on div "**********" at bounding box center [1500, 292] width 137 height 584
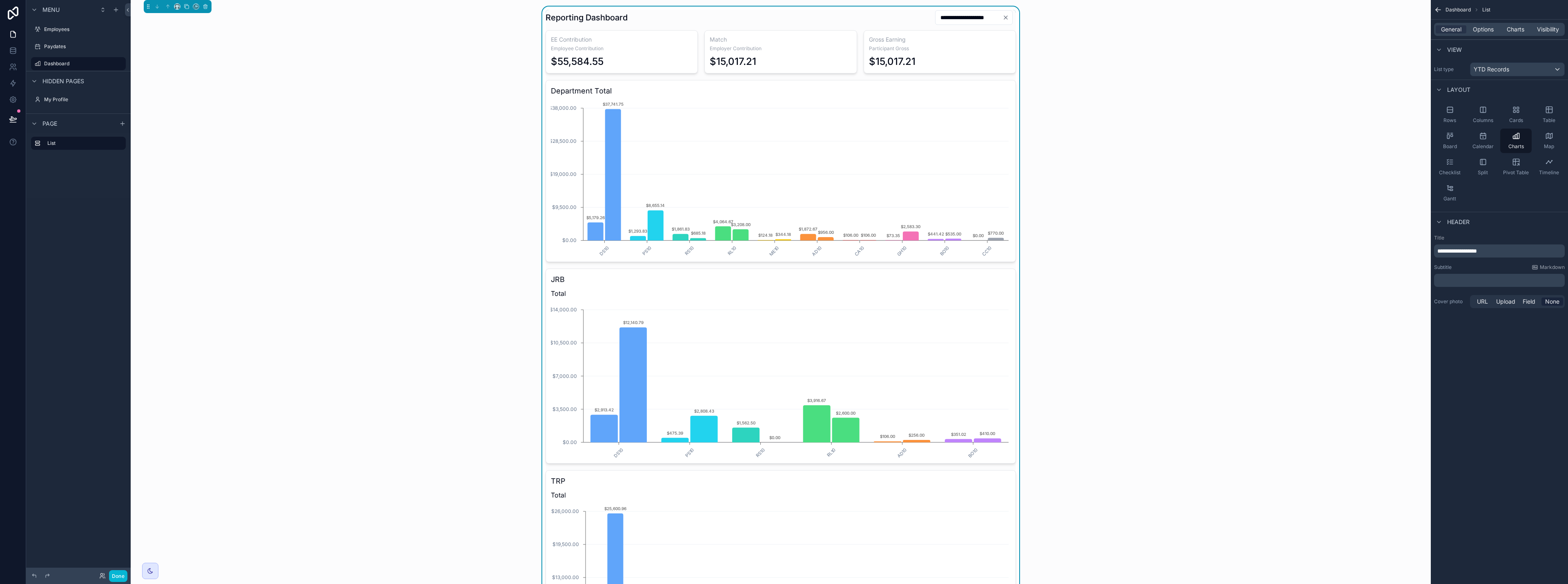
click at [783, 70] on div "**********" at bounding box center [781, 338] width 1287 height 662
click at [783, 10] on icon "scrollable content" at bounding box center [1438, 10] width 5 height 0
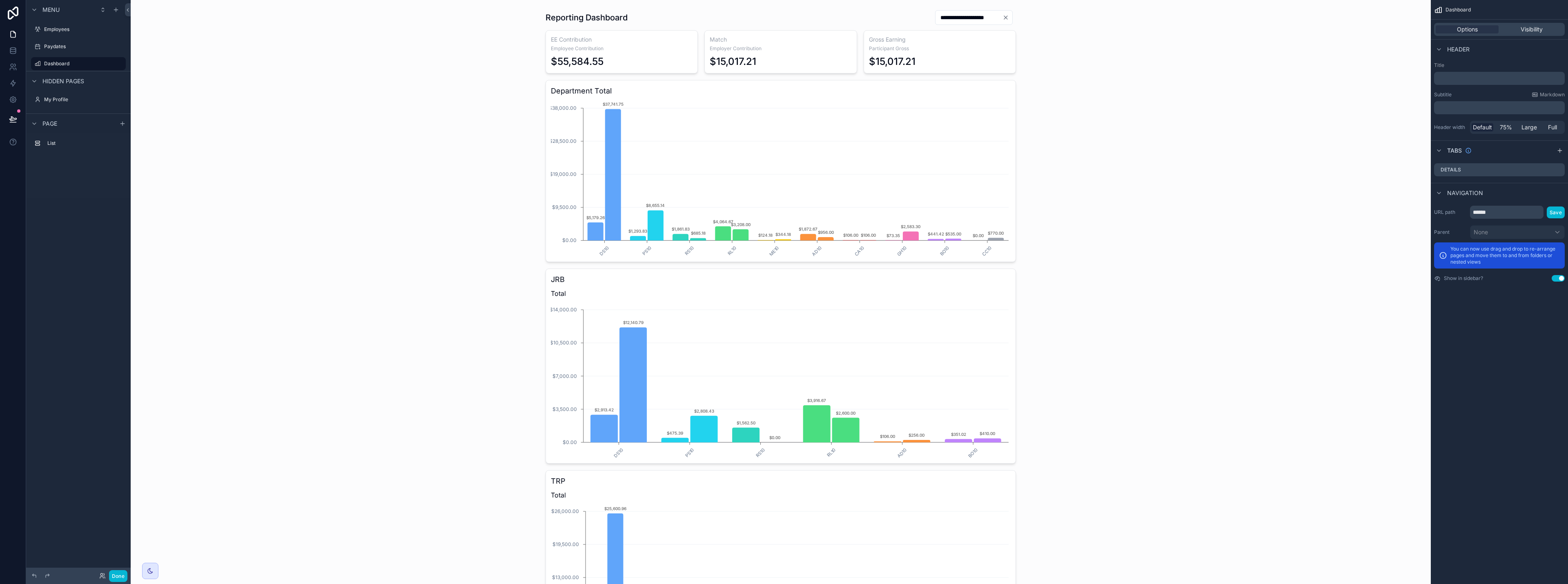
click at [783, 81] on p "﻿" at bounding box center [1500, 78] width 126 height 8
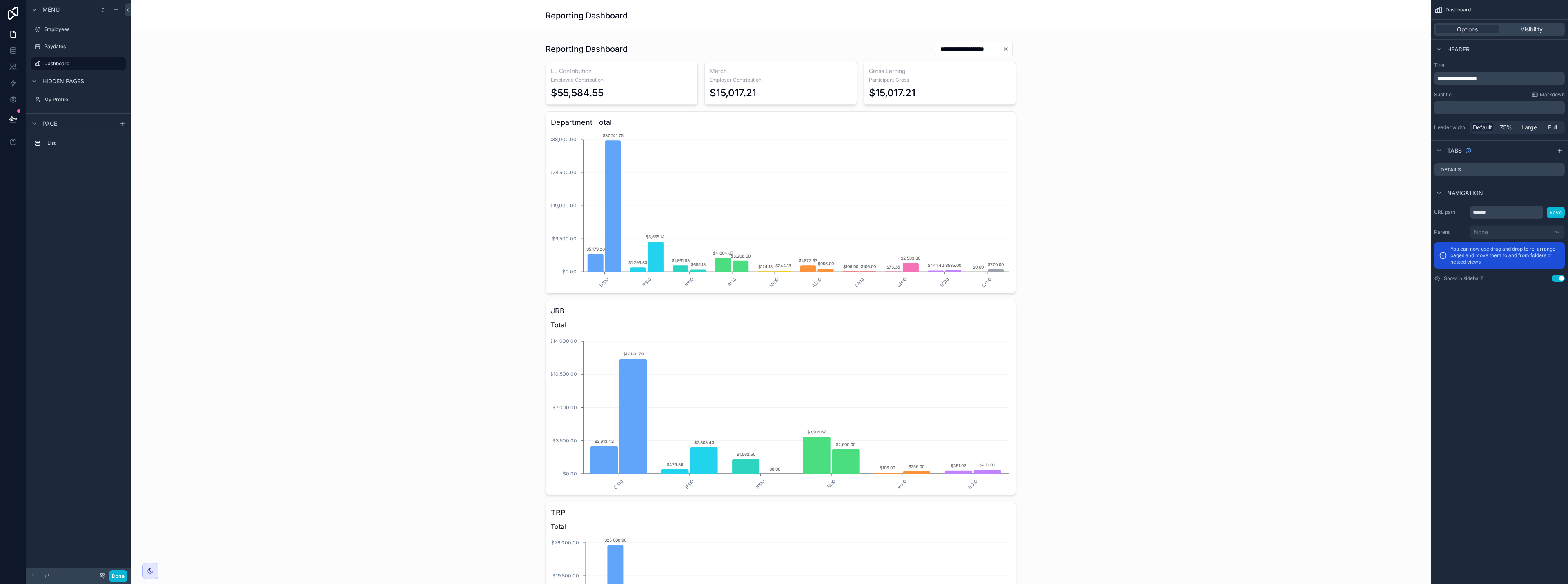
click at [783, 338] on div "**********" at bounding box center [1500, 292] width 137 height 584
click at [107, 62] on icon "scrollable content" at bounding box center [108, 64] width 7 height 7
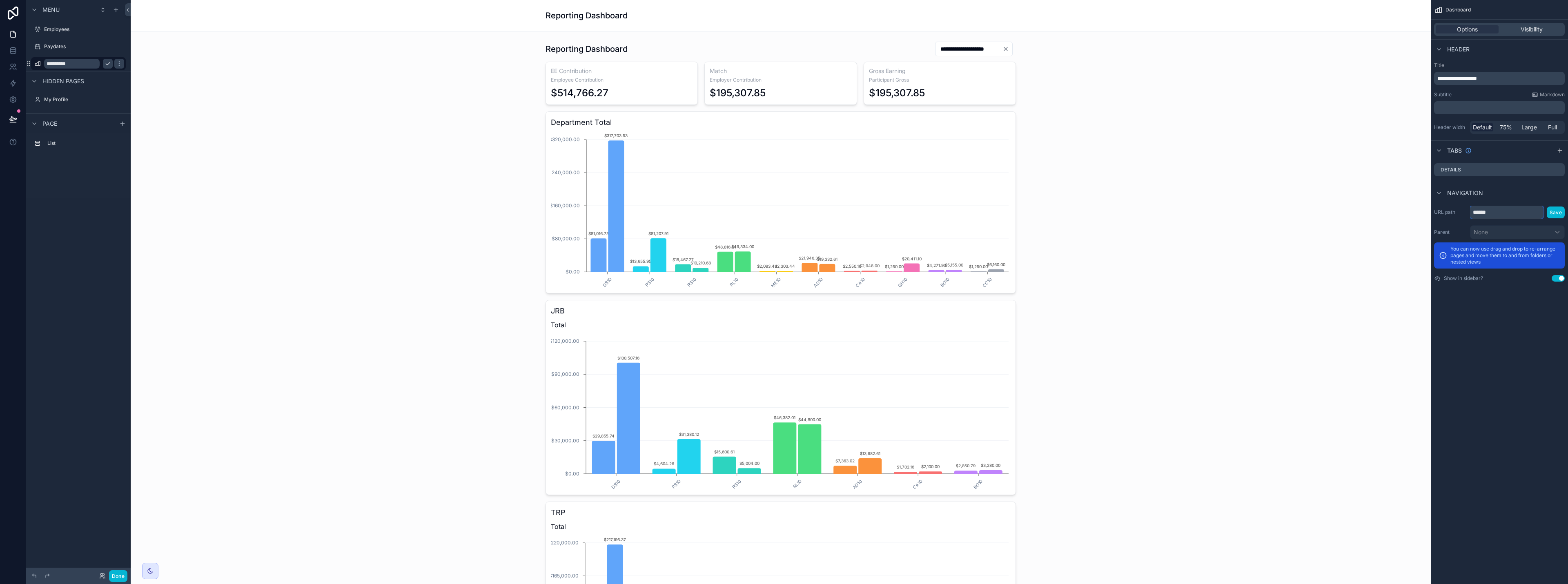
drag, startPoint x: 1502, startPoint y: 217, endPoint x: 1470, endPoint y: 213, distance: 32.2
click at [783, 213] on div "URL path ****** Save" at bounding box center [1499, 212] width 131 height 13
type input "*********"
click at [783, 213] on button "Save" at bounding box center [1556, 212] width 18 height 12
click at [783, 343] on div "**********" at bounding box center [1500, 292] width 137 height 584
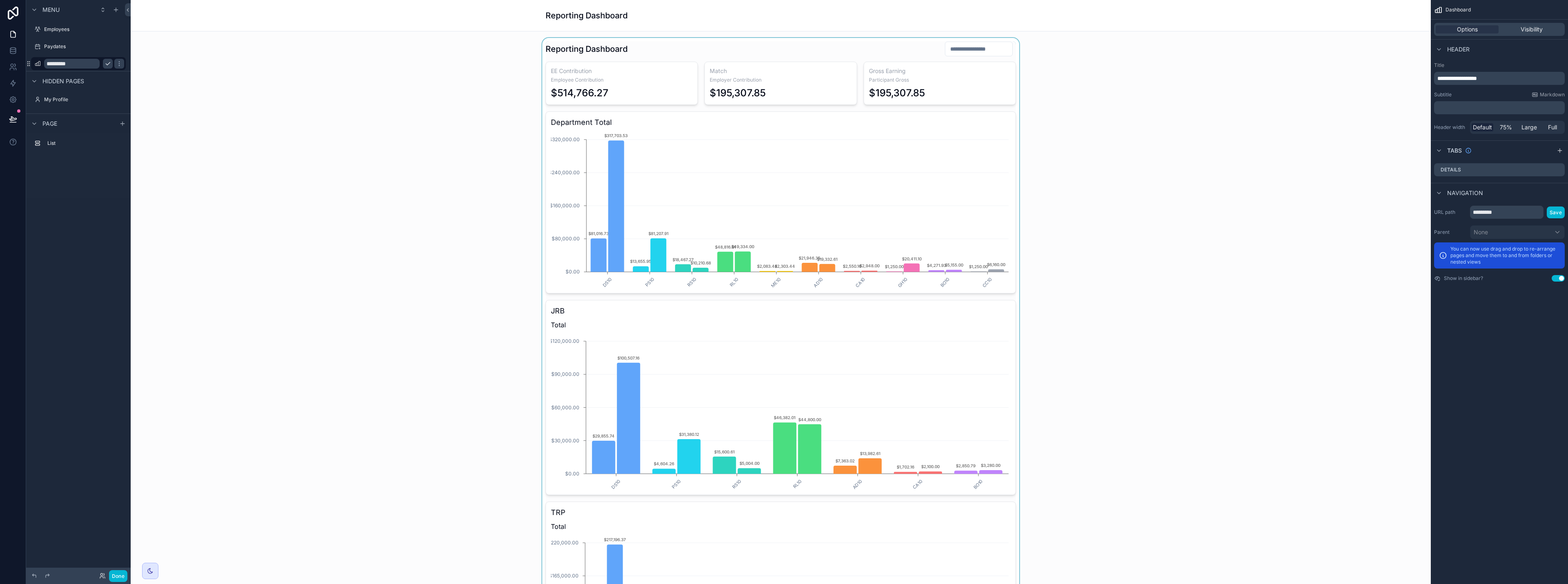
click at [783, 60] on div "scrollable content" at bounding box center [781, 369] width 1287 height 662
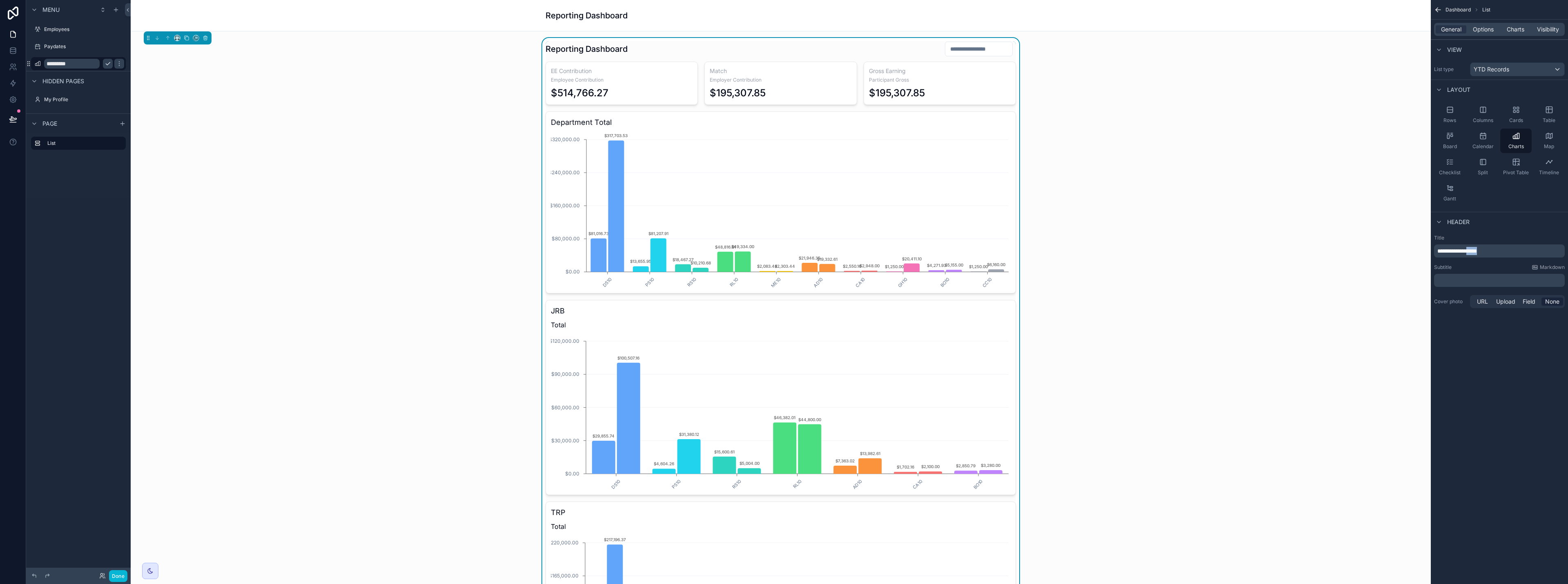
drag, startPoint x: 1508, startPoint y: 252, endPoint x: 1480, endPoint y: 252, distance: 28.0
click at [783, 252] on p "**********" at bounding box center [1500, 251] width 126 height 8
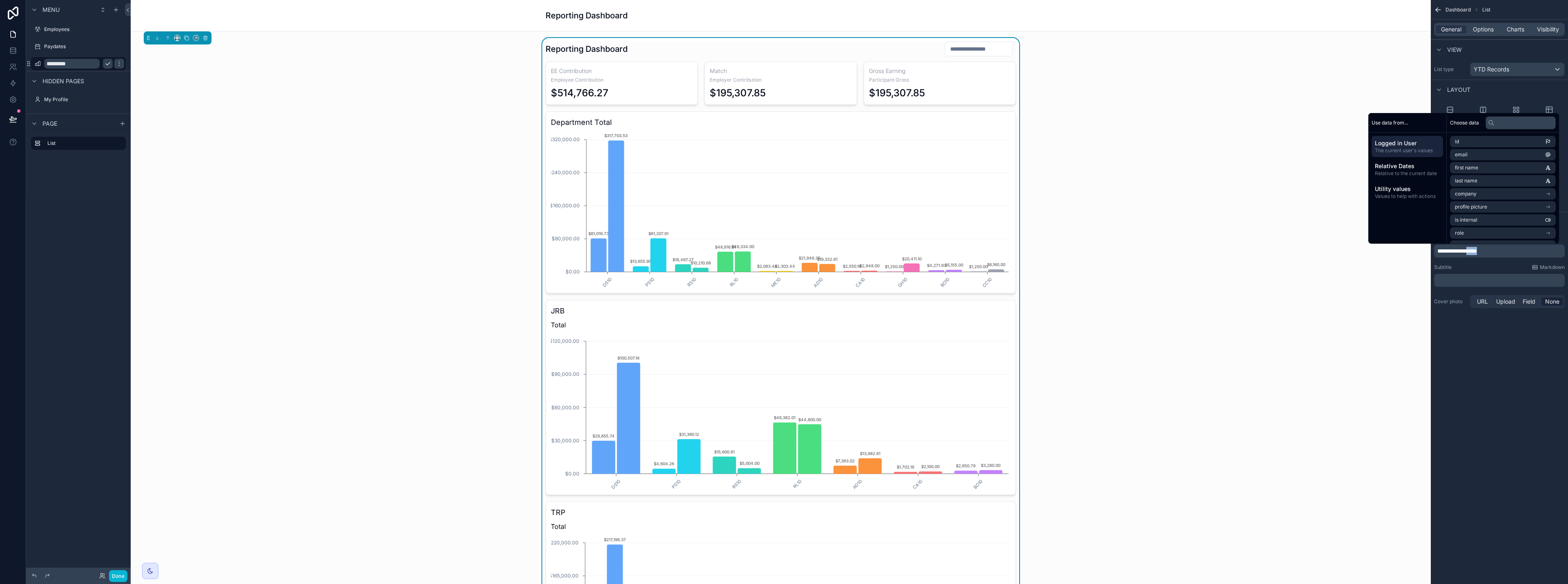
click at [783, 250] on p "**********" at bounding box center [1500, 251] width 126 height 8
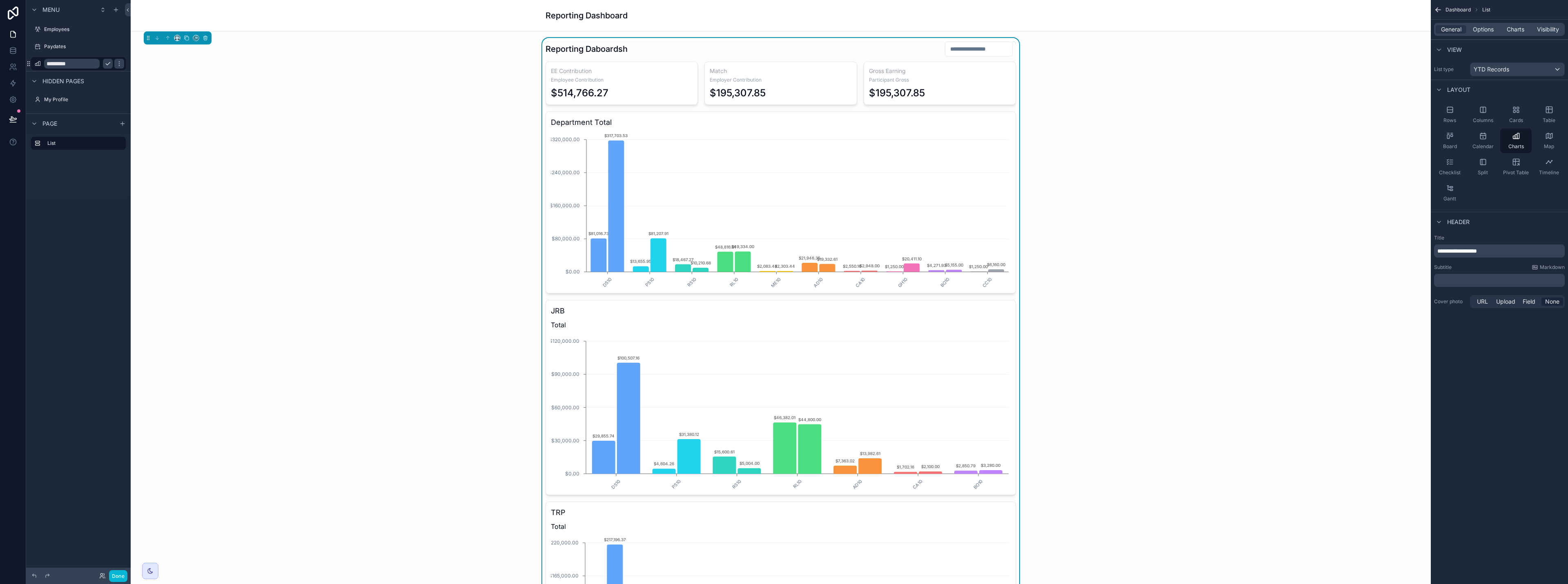
drag, startPoint x: 1467, startPoint y: 250, endPoint x: 1517, endPoint y: 248, distance: 50.0
click at [783, 278] on p "﻿" at bounding box center [1500, 281] width 126 height 8
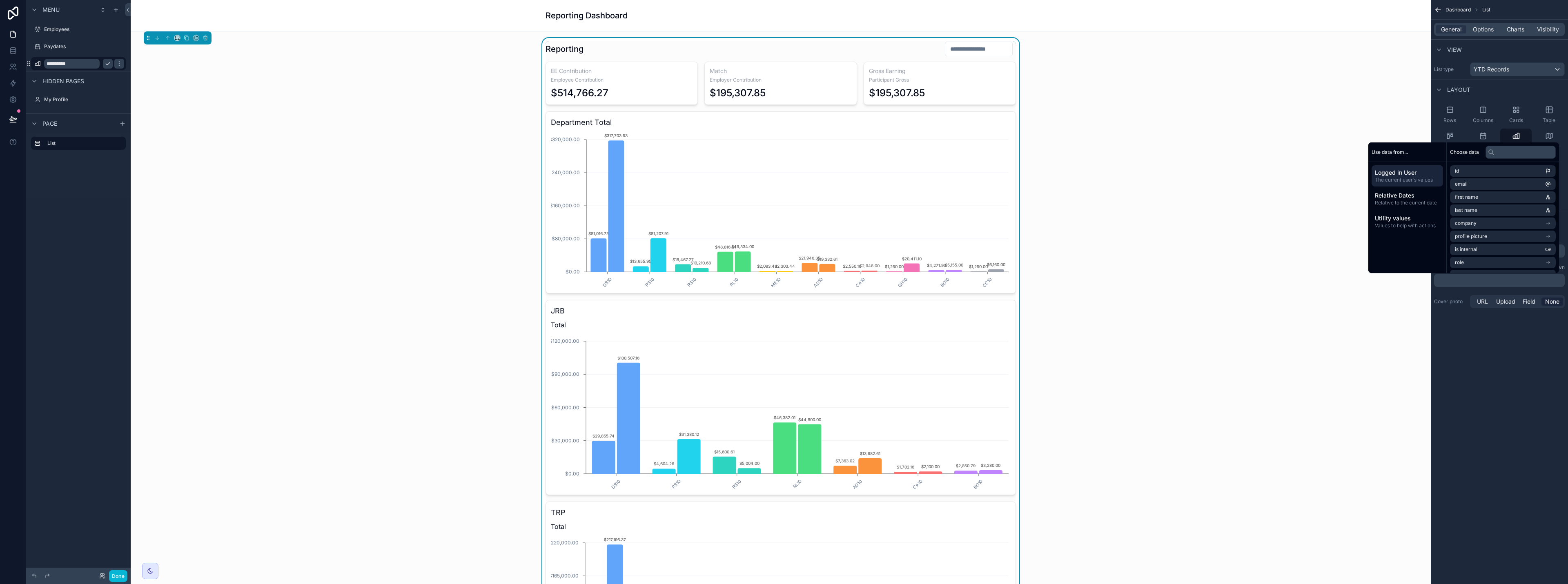
click at [783, 358] on div "Dashboard List General Options Charts Visibility View List type YTD Records Lay…" at bounding box center [1500, 292] width 137 height 584
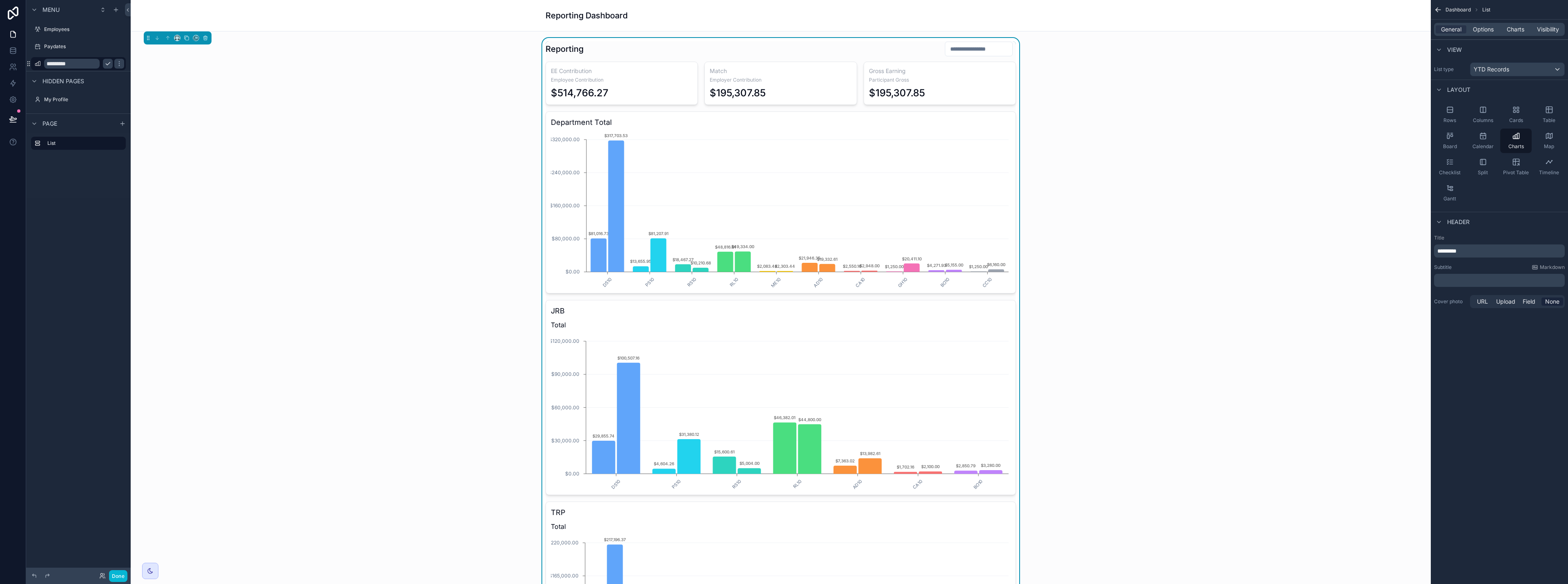
click at [783, 8] on icon "scrollable content" at bounding box center [1438, 10] width 8 height 8
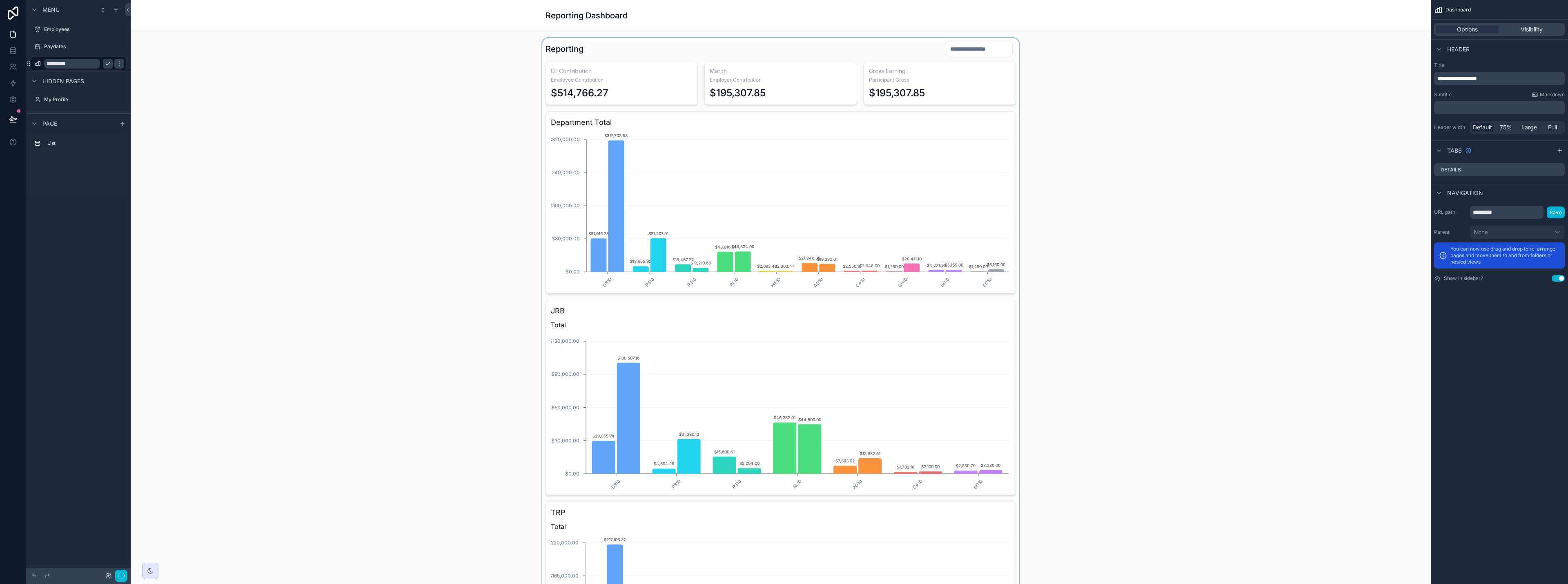
click at [783, 157] on div "scrollable content" at bounding box center [781, 369] width 1287 height 662
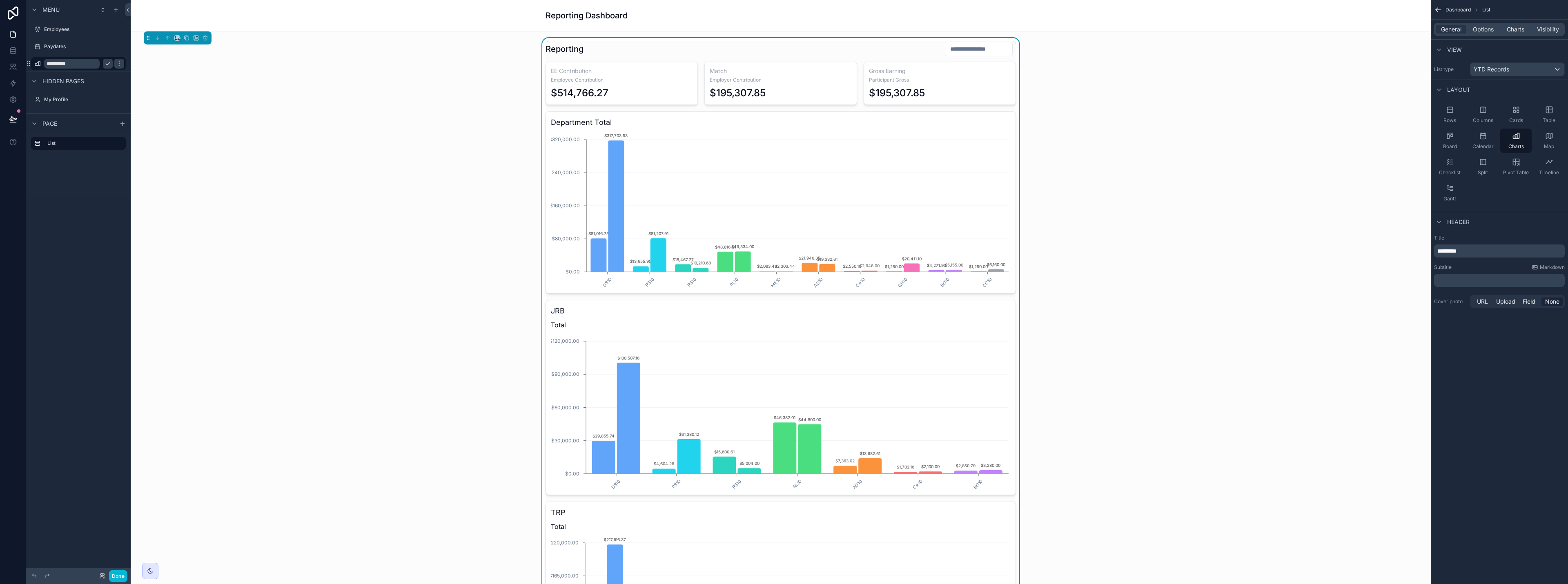
click at [783, 49] on div "Reporting" at bounding box center [781, 49] width 471 height 16
click at [783, 30] on span "Options" at bounding box center [1484, 30] width 21 height 8
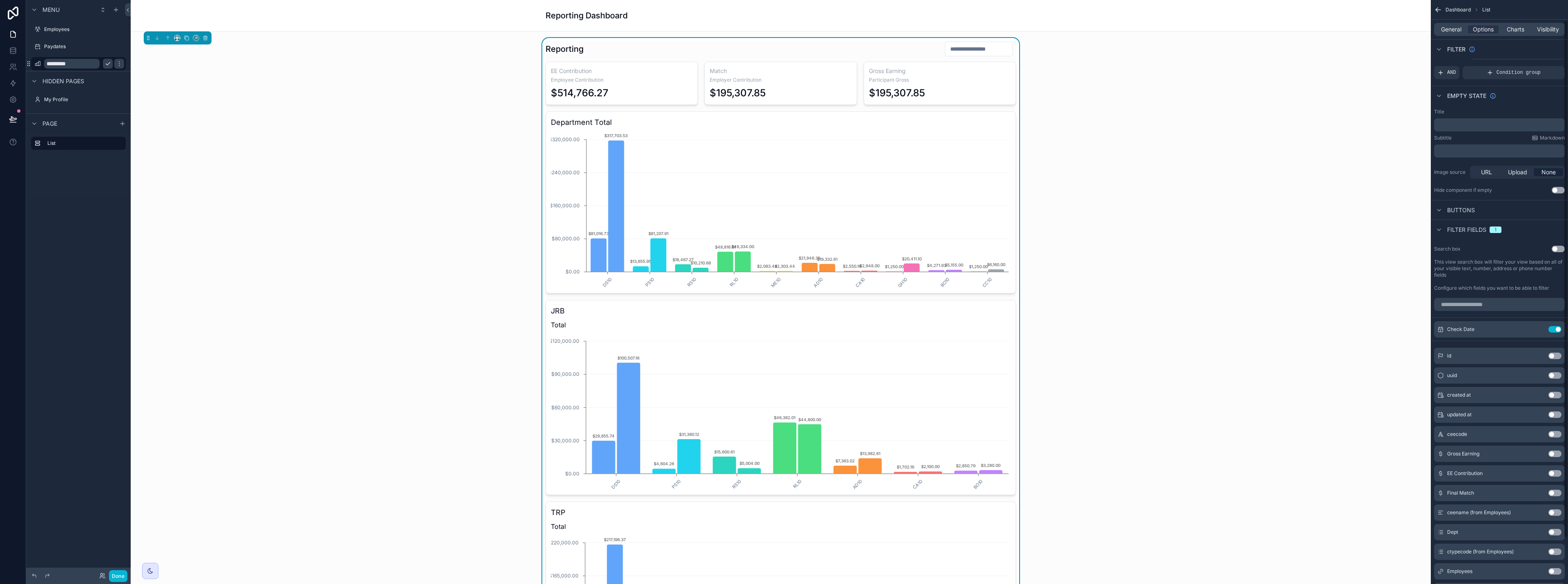
scroll to position [74, 0]
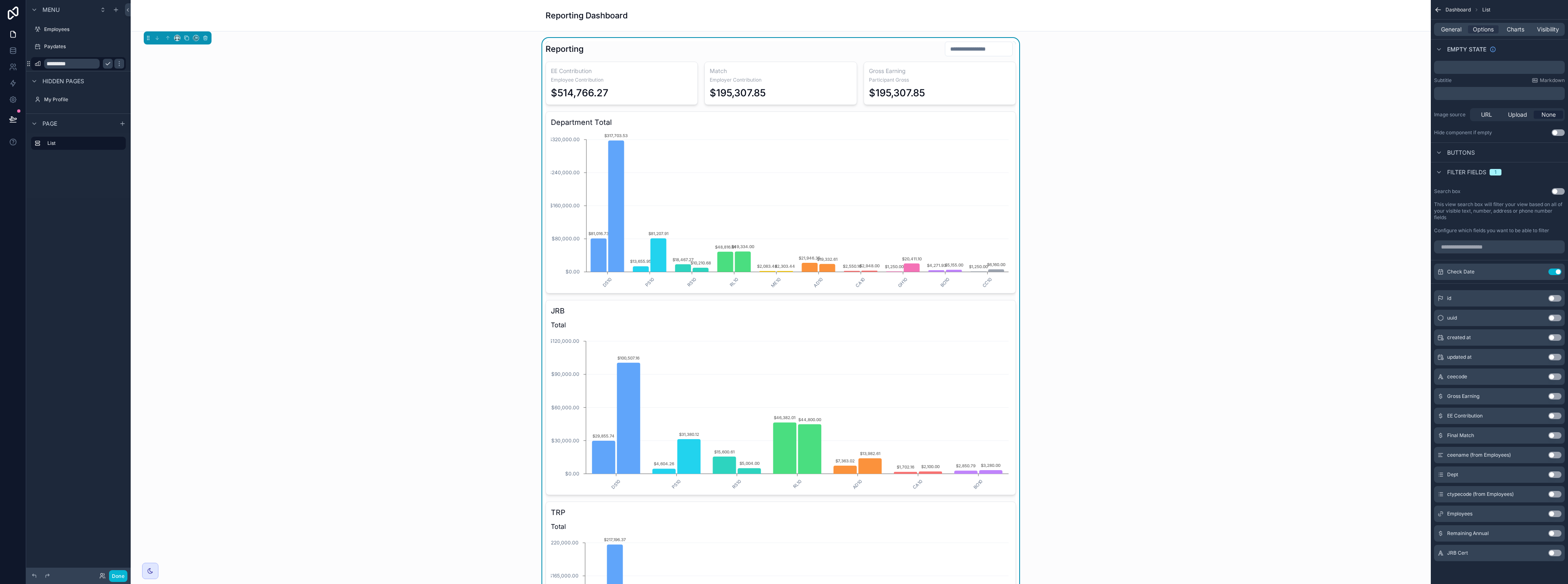
click at [783, 472] on button "Use setting" at bounding box center [1555, 474] width 13 height 7
click at [783, 51] on span "Filter Dept" at bounding box center [982, 49] width 28 height 8
click at [783, 83] on div "DS10" at bounding box center [984, 83] width 98 height 13
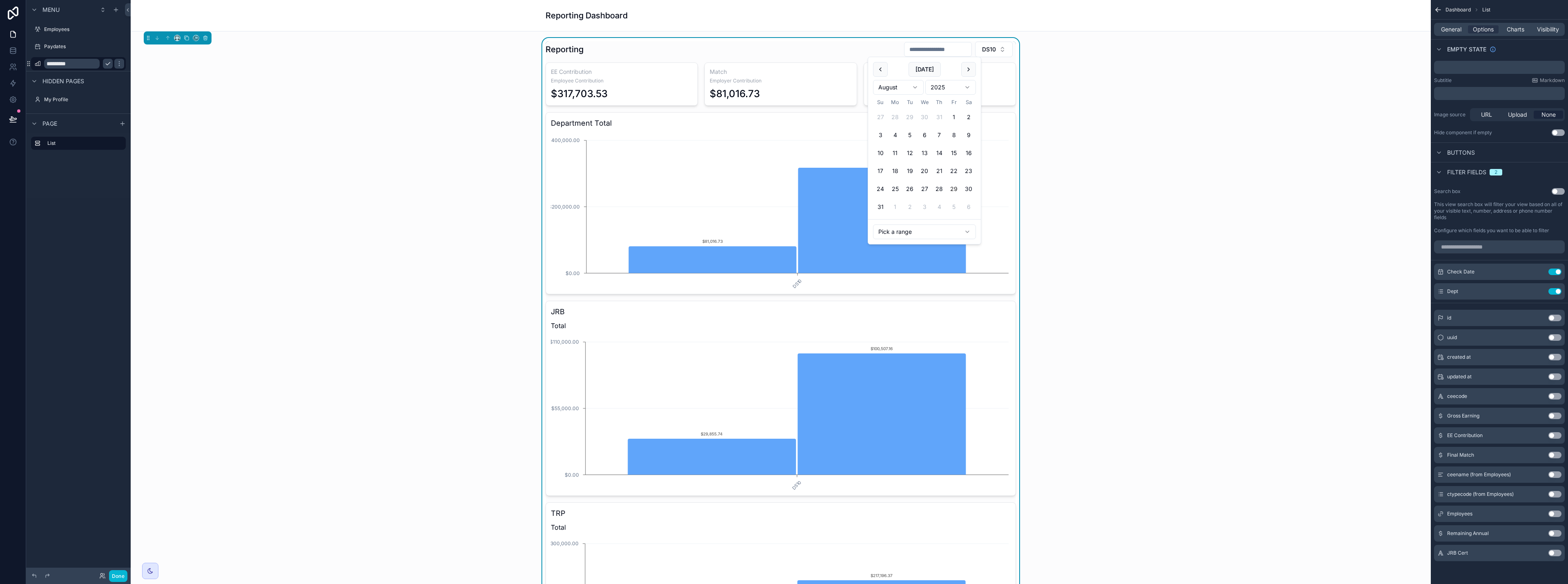
click at [783, 51] on input "scrollable content" at bounding box center [938, 49] width 67 height 11
click at [783, 208] on button "31" at bounding box center [880, 207] width 14 height 14
type input "**********"
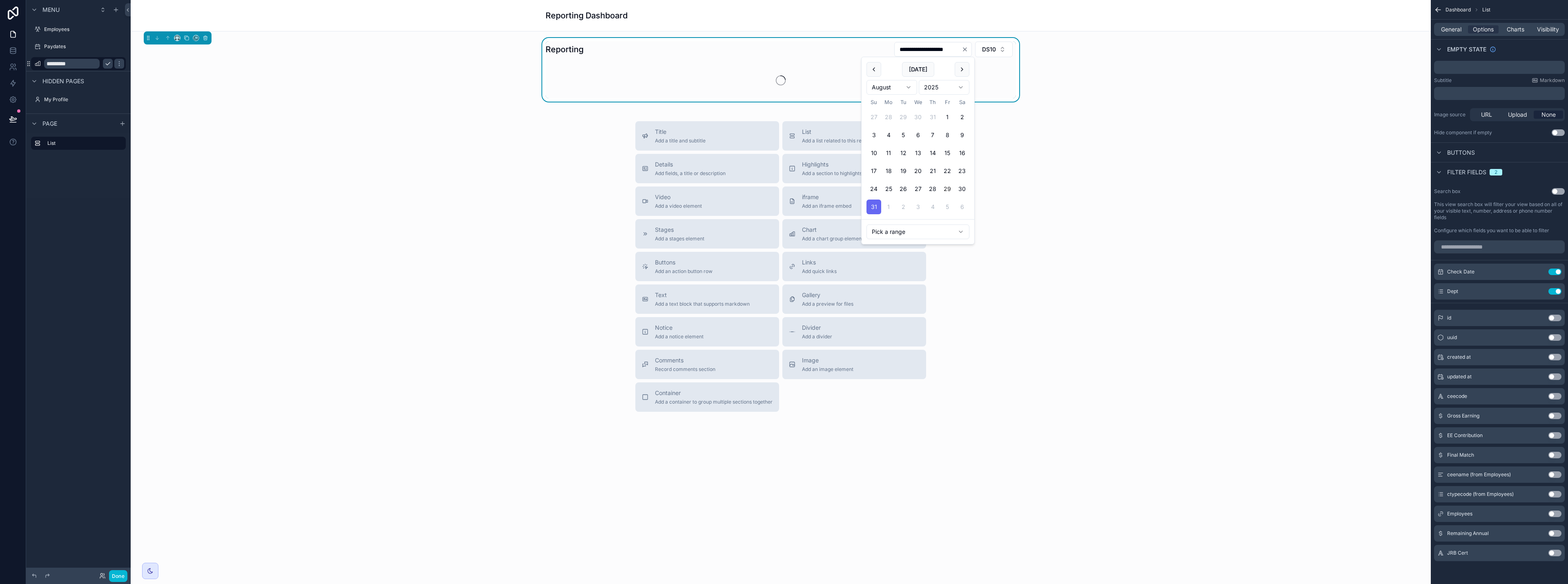
click at [783, 188] on div "Title Add a title and subtitle List Add a list related to this record Details A…" at bounding box center [781, 266] width 1287 height 290
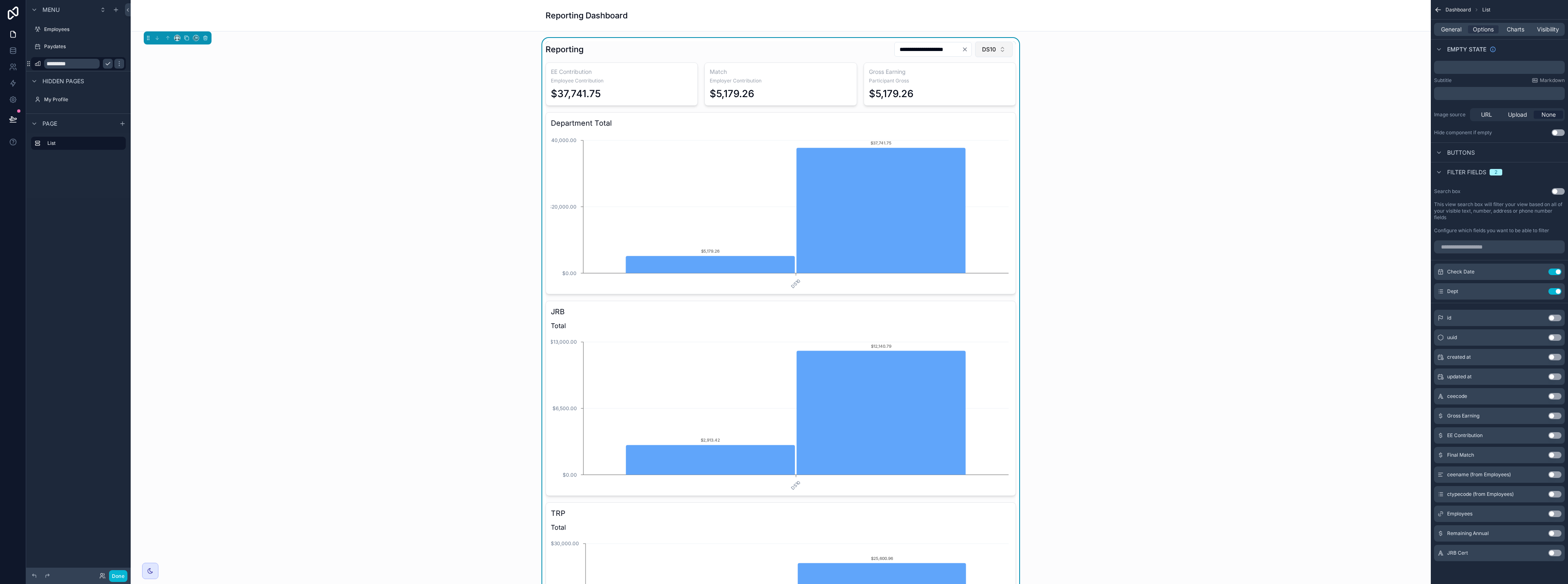
click at [783, 51] on button "DS10" at bounding box center [993, 49] width 37 height 16
click at [783, 159] on div "AD10" at bounding box center [991, 161] width 98 height 13
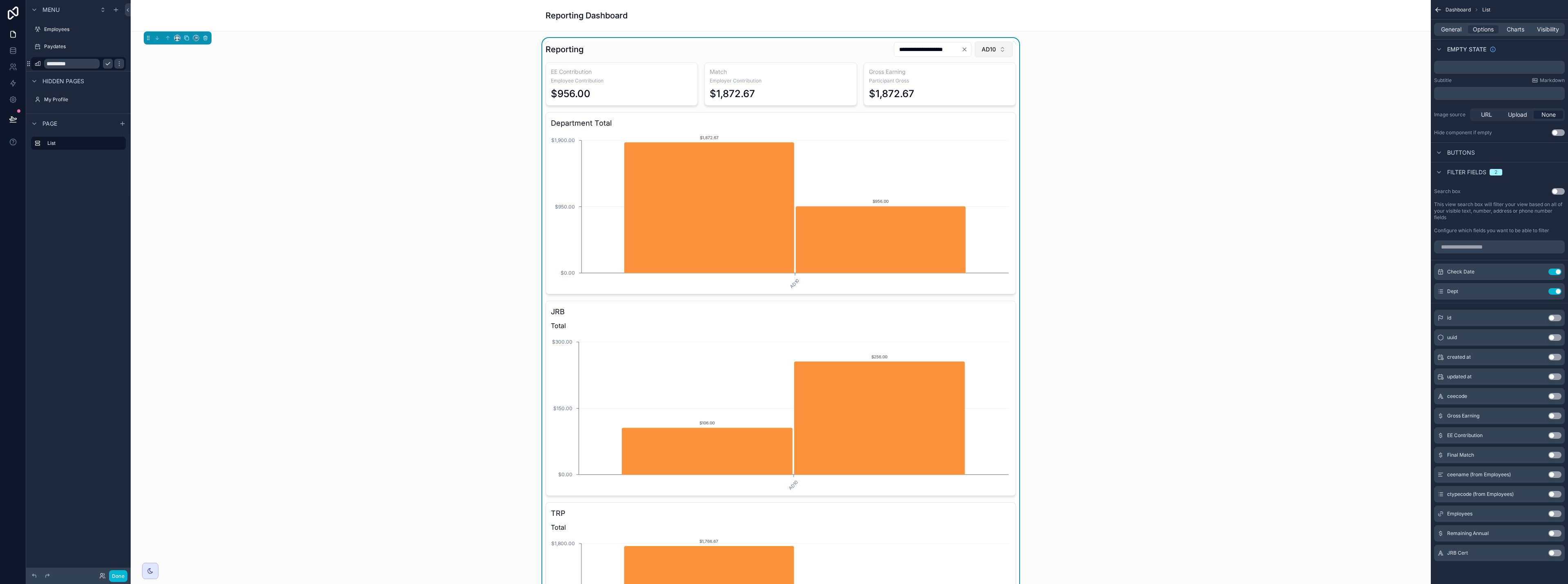
click at [783, 52] on button "AD10" at bounding box center [994, 49] width 38 height 16
click at [783, 84] on div "None" at bounding box center [990, 83] width 98 height 13
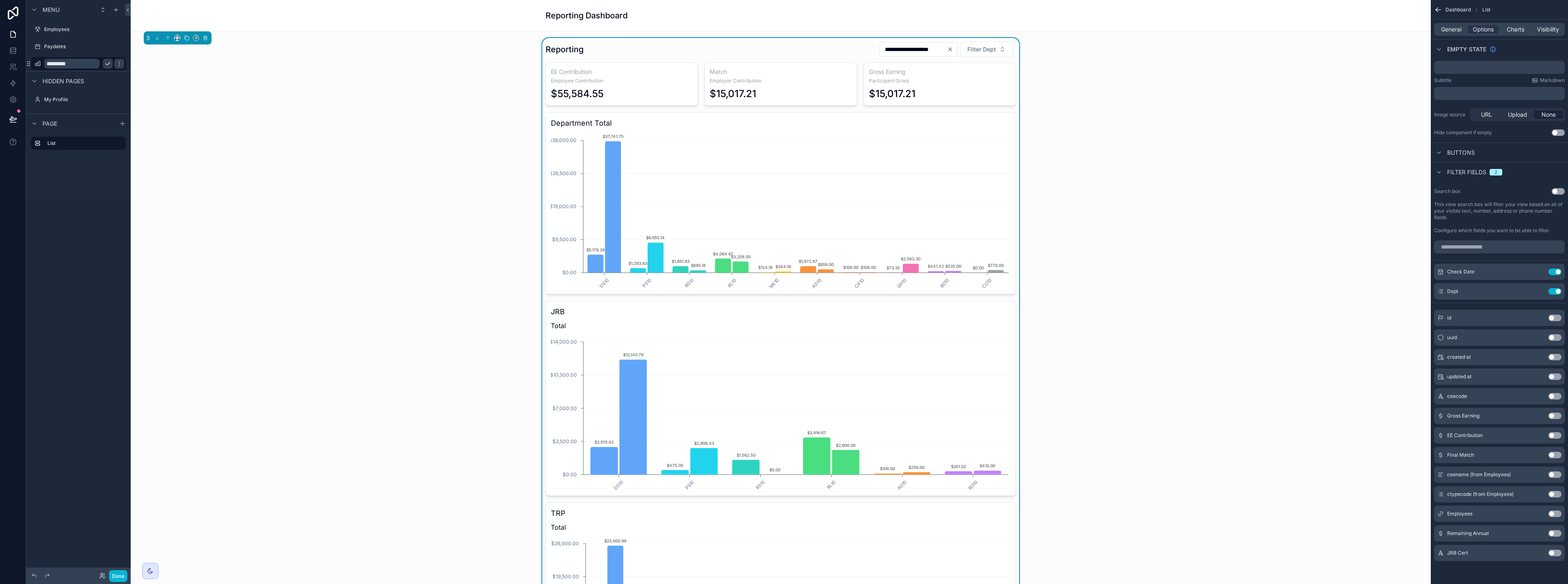
click at [783, 100] on div "**********" at bounding box center [781, 369] width 1287 height 663
click at [783, 476] on button "Use setting" at bounding box center [1555, 474] width 13 height 7
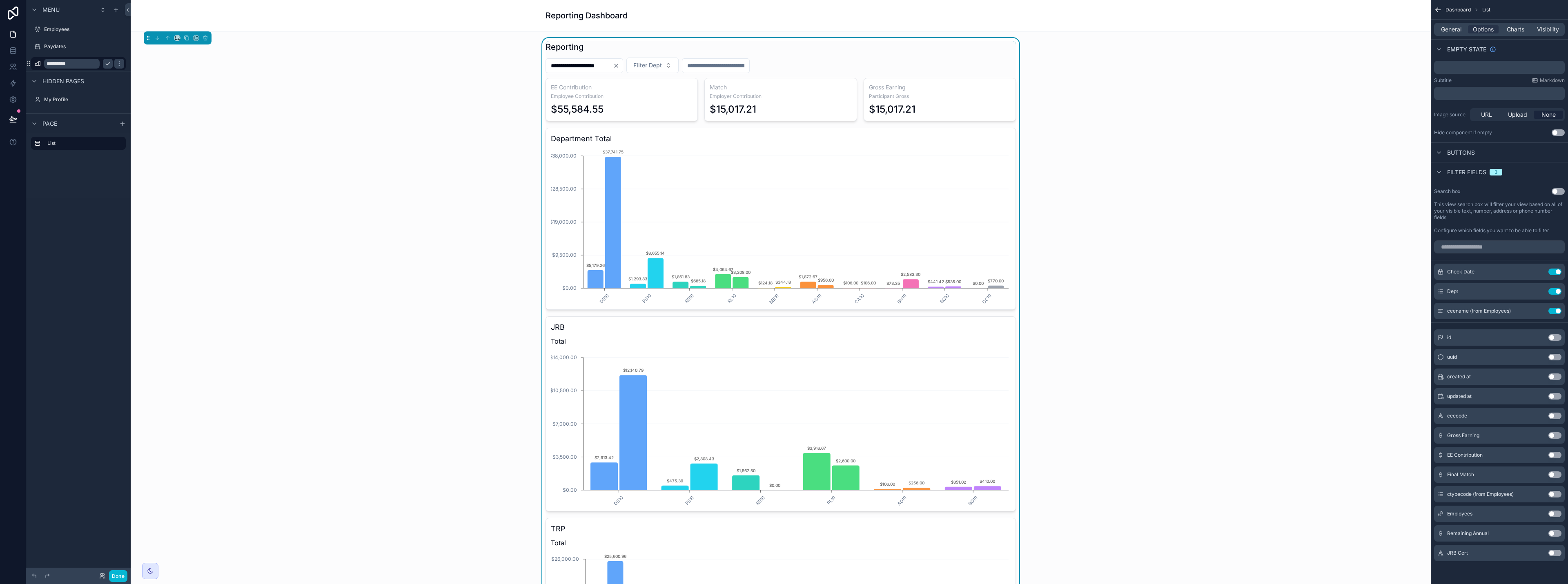
click at [749, 68] on input "scrollable content" at bounding box center [716, 65] width 67 height 11
click at [749, 66] on input "scrollable content" at bounding box center [716, 65] width 67 height 11
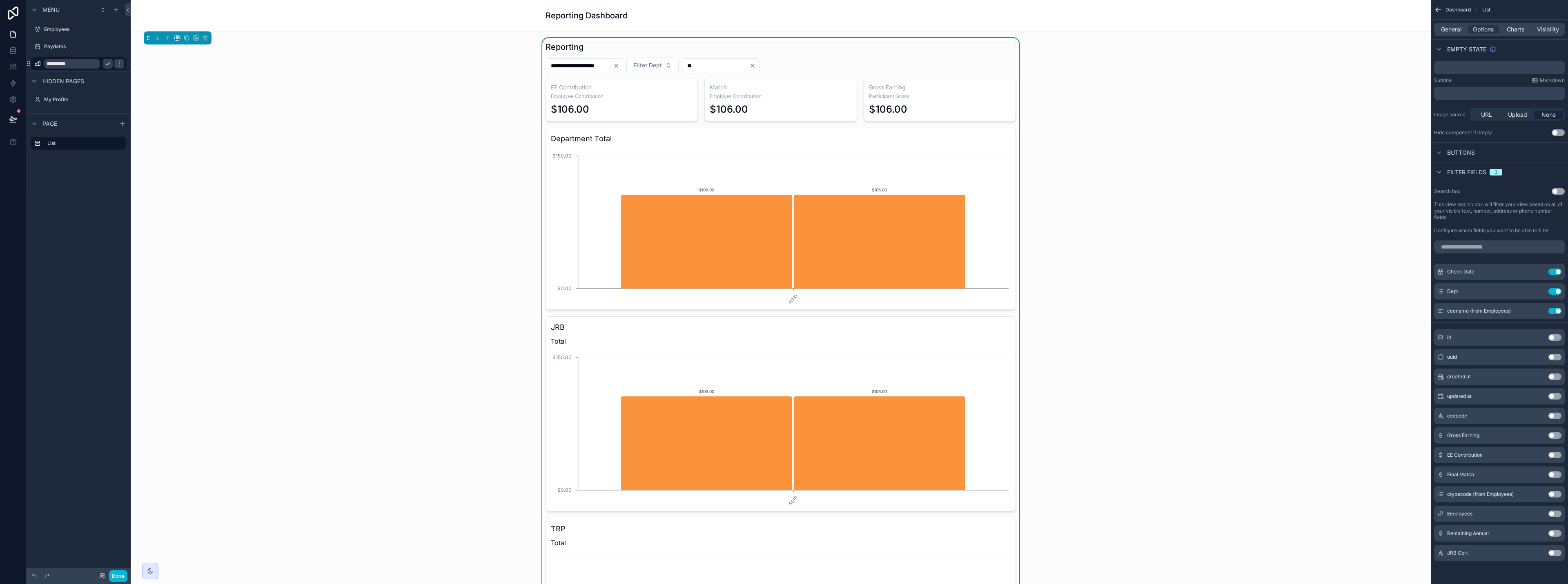
type input "*"
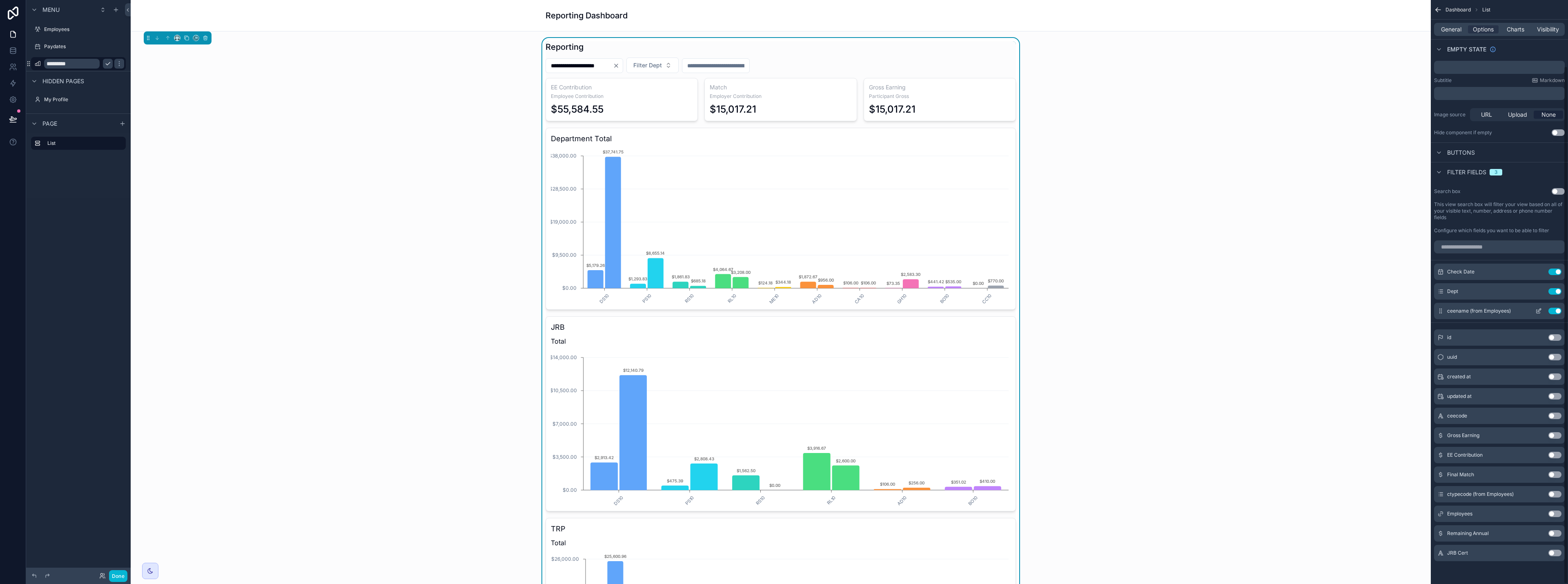
click at [783, 307] on button "Use setting" at bounding box center [1555, 311] width 13 height 7
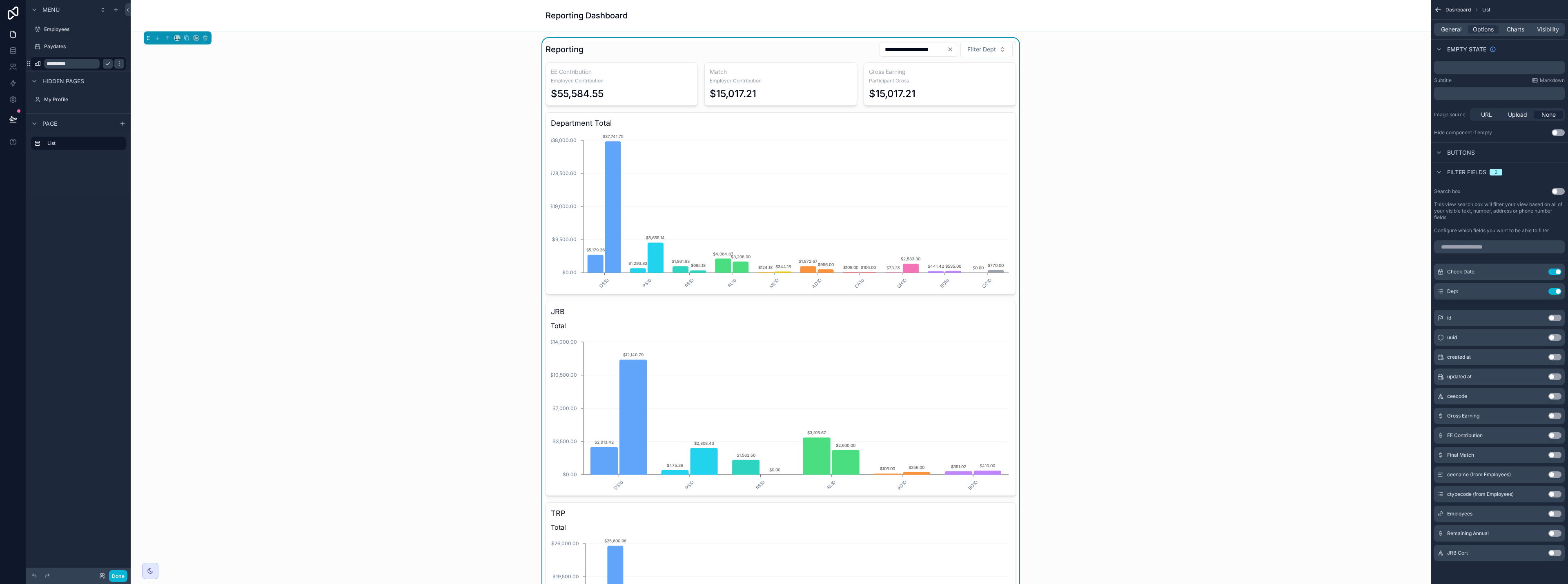
click at [783, 494] on button "Use setting" at bounding box center [1555, 494] width 13 height 7
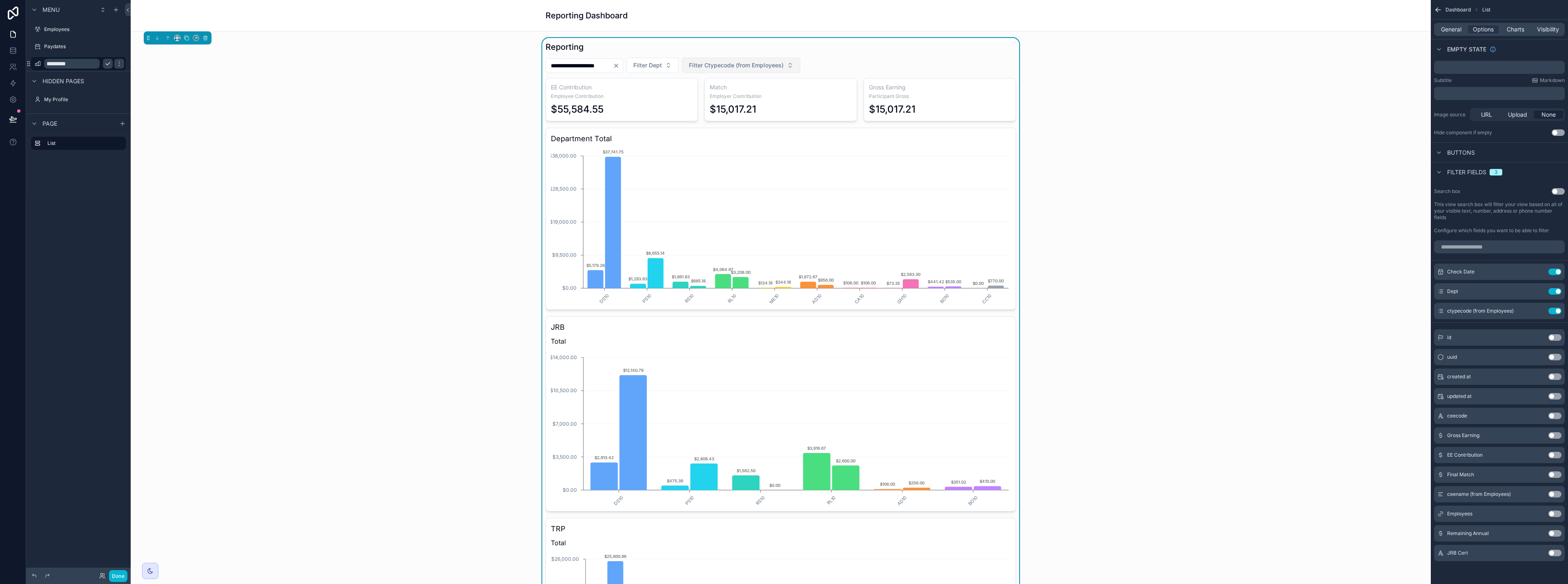
click at [764, 68] on span "Filter Ctypecode (from Employees)" at bounding box center [736, 65] width 95 height 8
click at [783, 309] on button "Use setting" at bounding box center [1555, 311] width 13 height 7
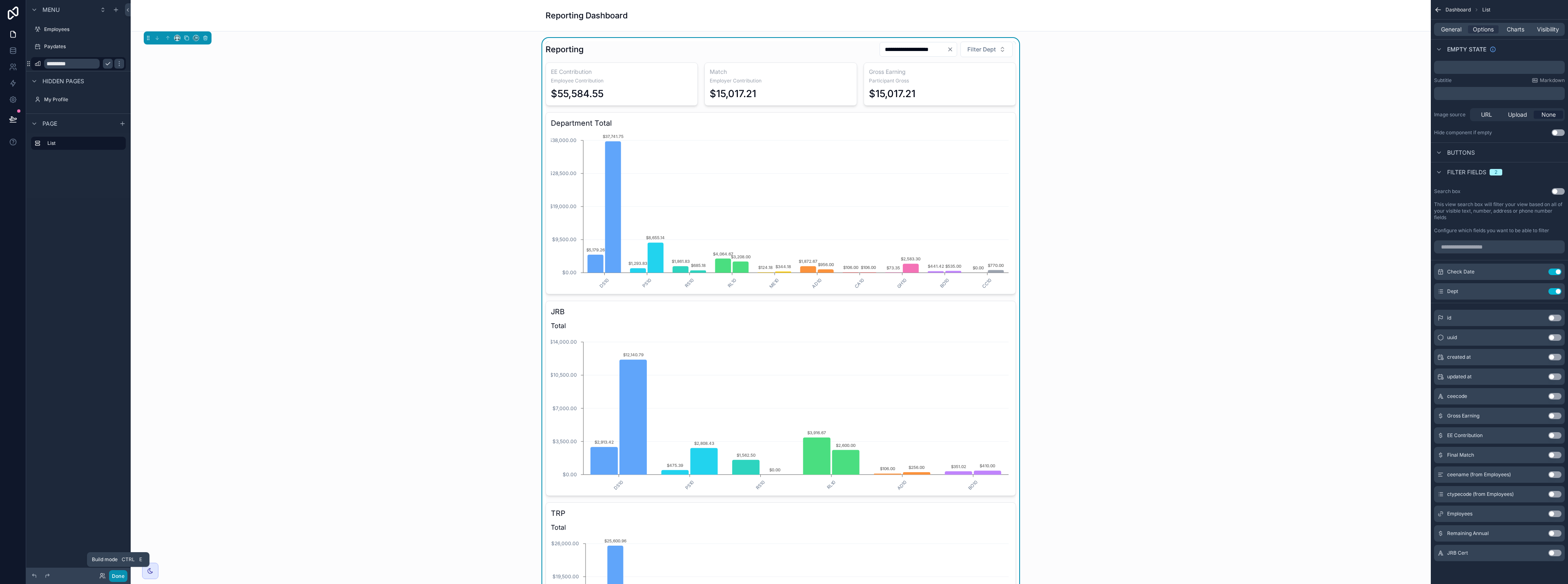
click at [120, 577] on button "Done" at bounding box center [118, 576] width 18 height 12
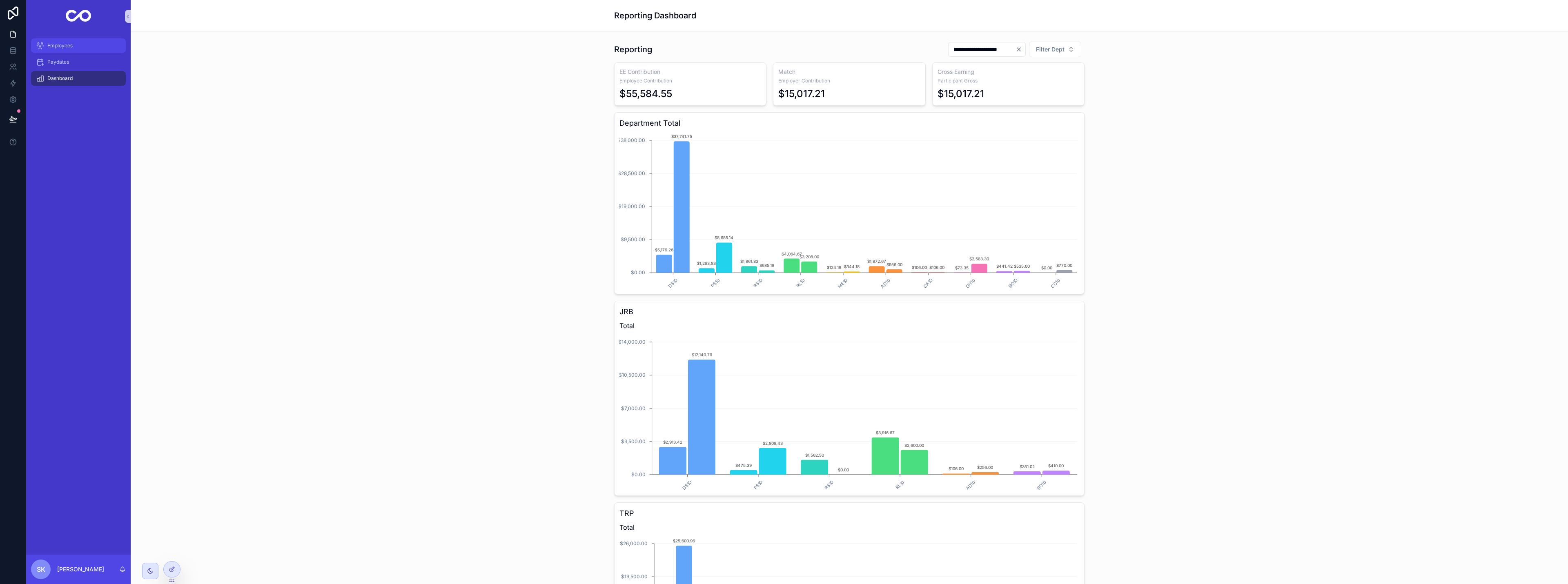
click at [80, 47] on div "Employees" at bounding box center [78, 46] width 85 height 13
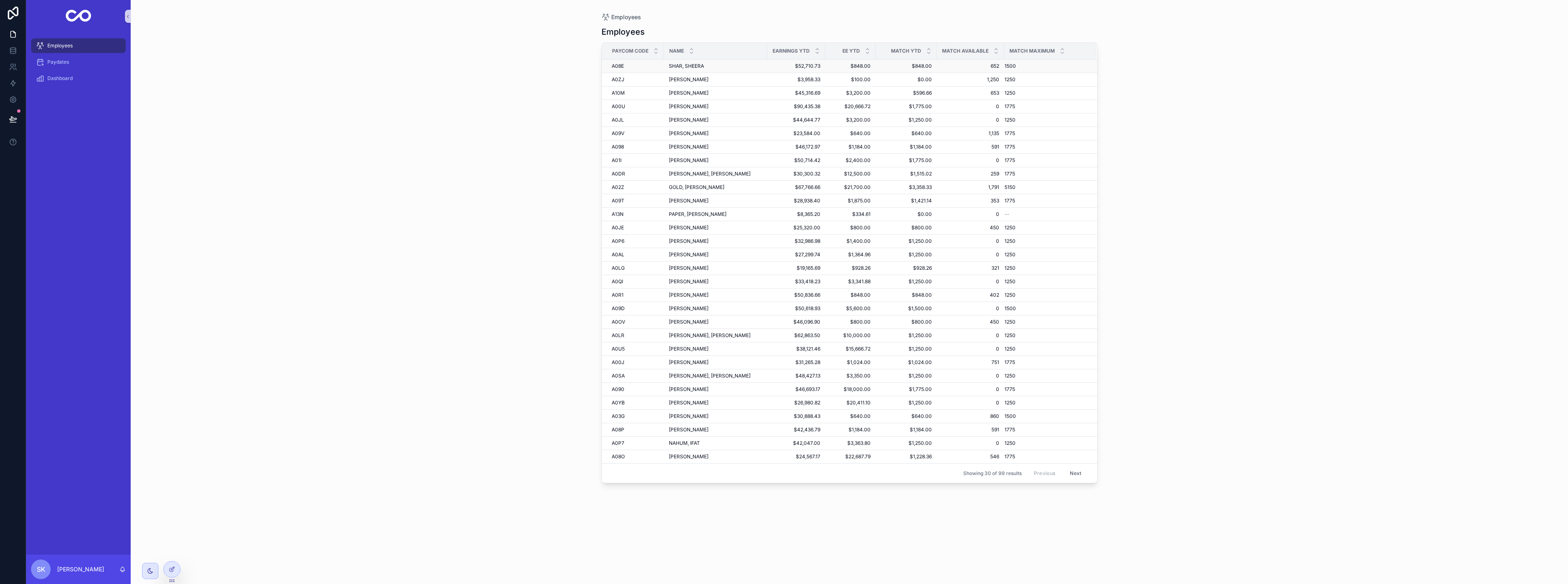
click at [692, 64] on span "SHAR, SHEERA" at bounding box center [686, 66] width 35 height 7
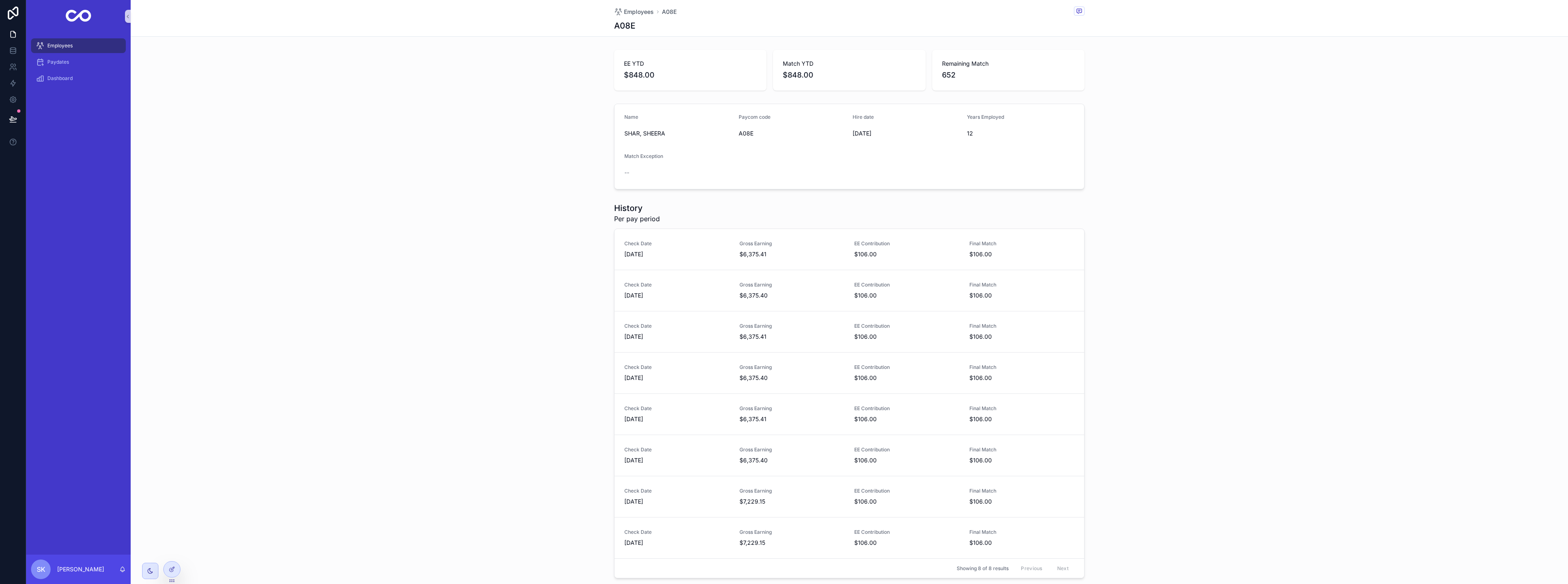
scroll to position [50, 0]
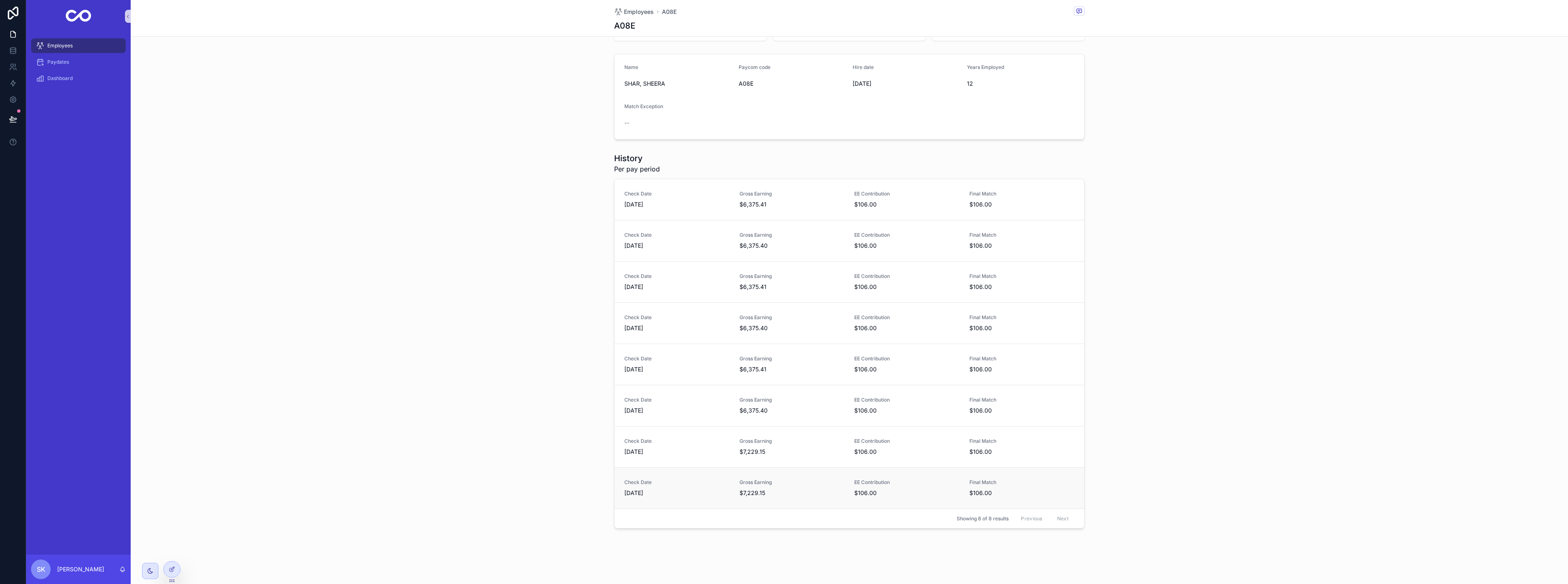
click at [663, 478] on link "Check Date 8/31/2025 Gross Earning $7,229.15 EE Contribution $106.00 Final Matc…" at bounding box center [849, 487] width 469 height 41
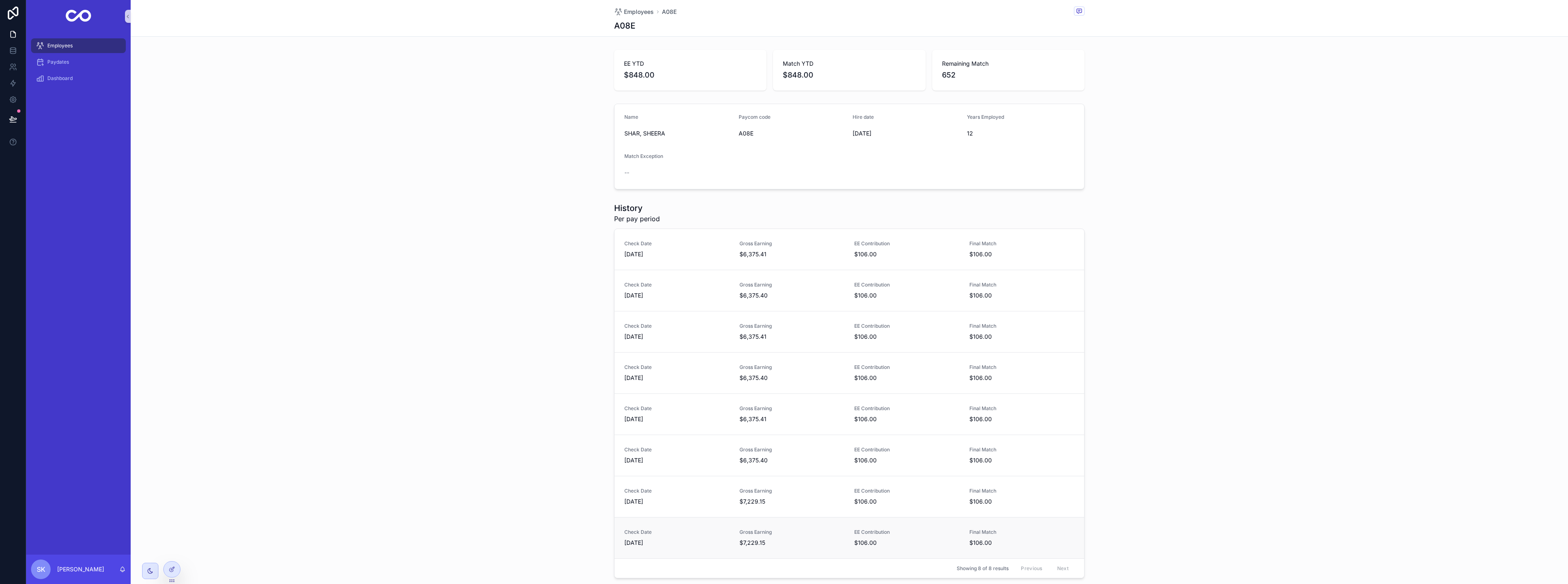
scroll to position [50, 0]
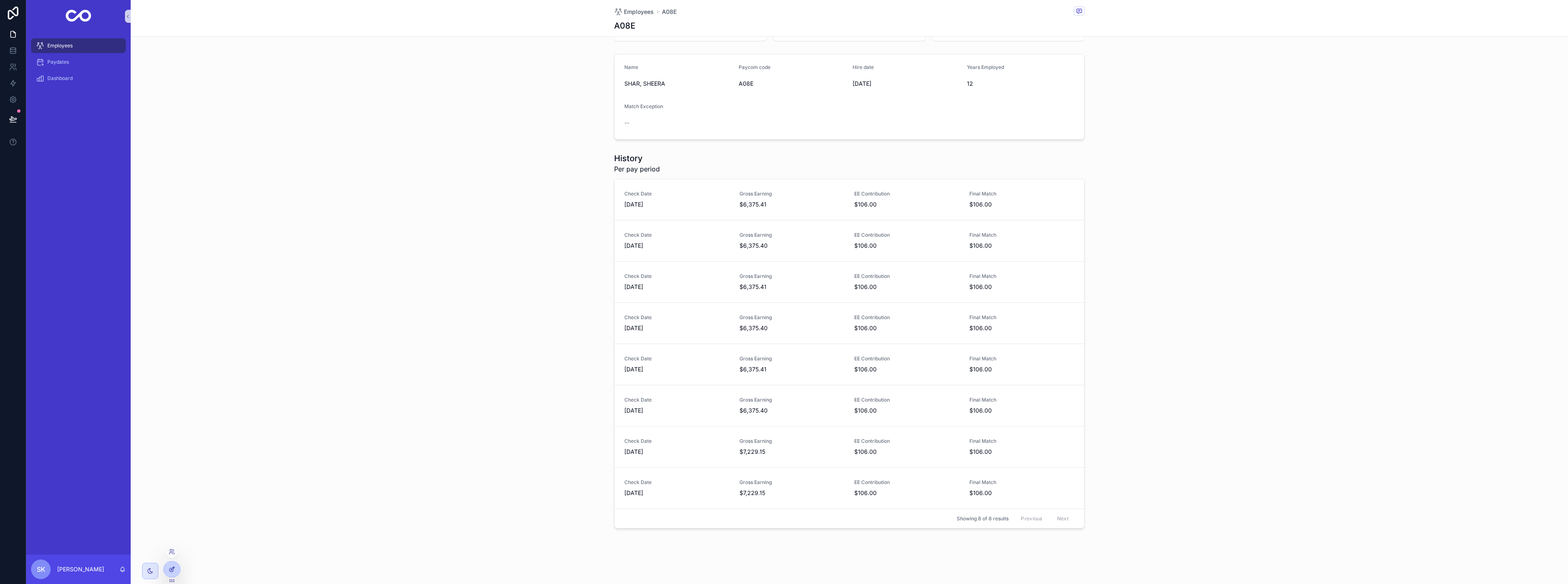
click at [176, 565] on div at bounding box center [172, 570] width 16 height 16
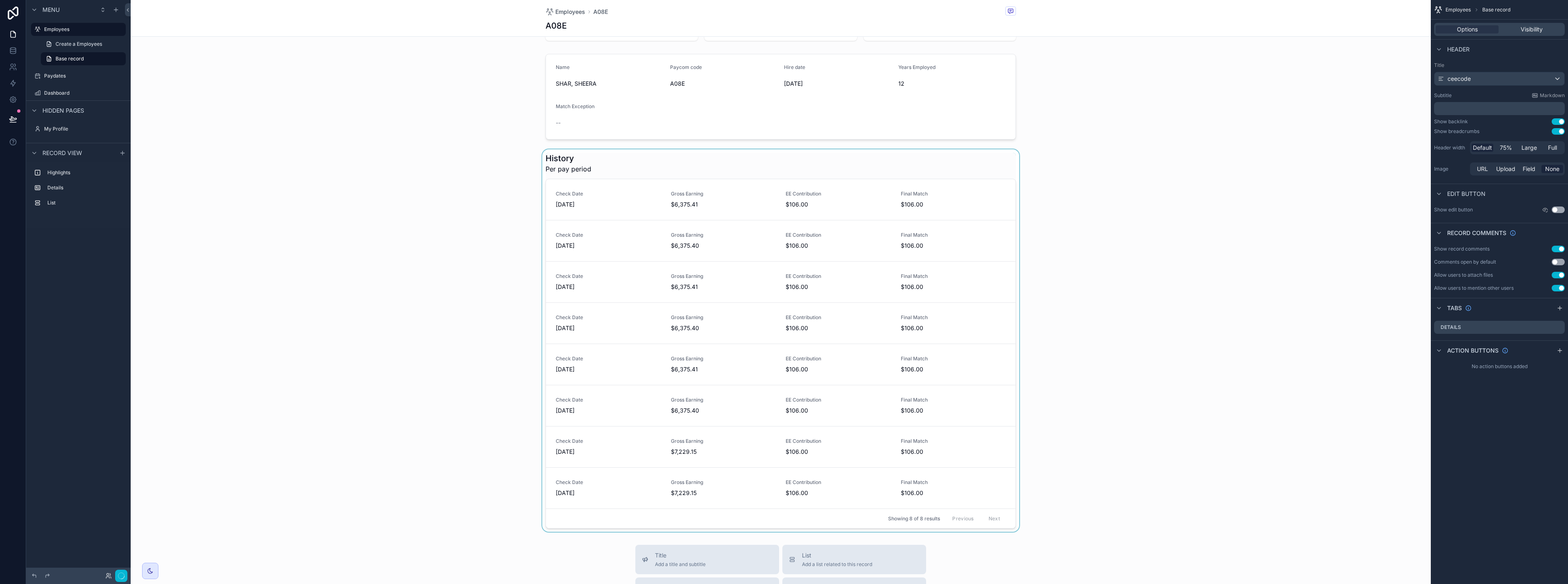
click at [611, 494] on div "scrollable content" at bounding box center [781, 340] width 1300 height 382
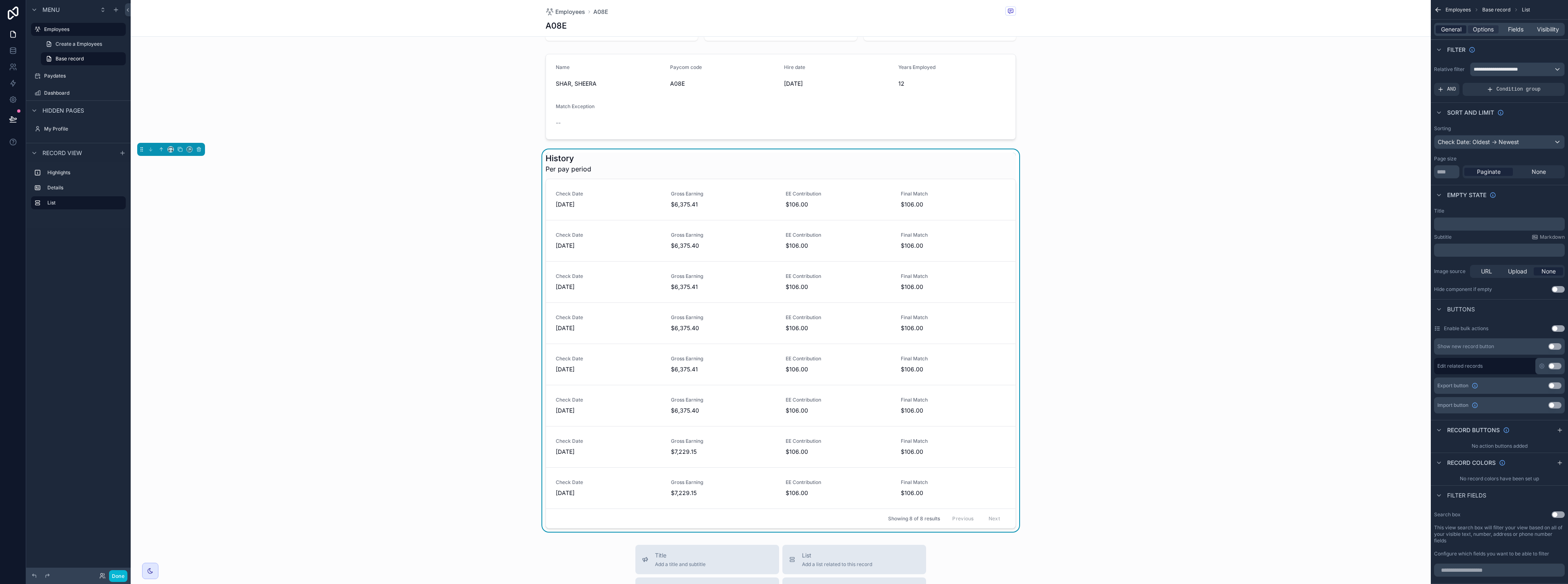
click at [783, 28] on span "General" at bounding box center [1451, 30] width 20 height 8
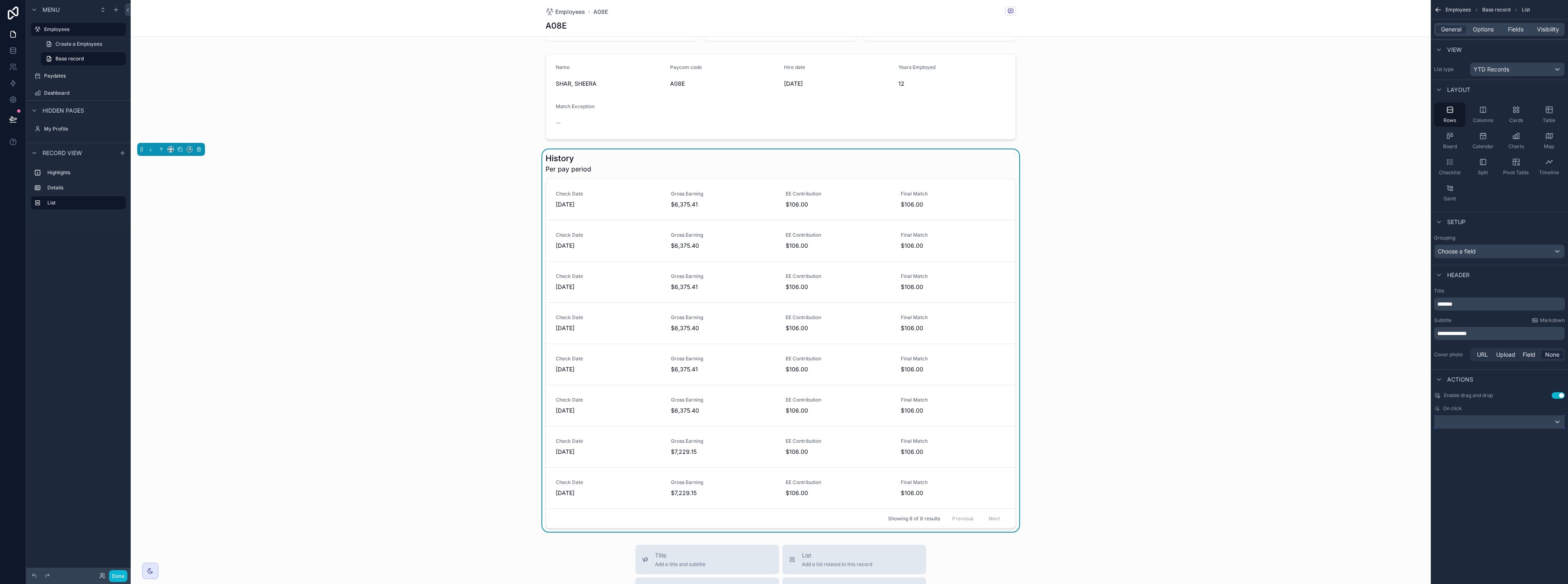
click at [783, 420] on div "scrollable content" at bounding box center [1500, 422] width 130 height 13
click at [783, 478] on div "None" at bounding box center [1499, 481] width 116 height 10
drag, startPoint x: 126, startPoint y: 573, endPoint x: 141, endPoint y: 571, distance: 15.1
click at [126, 573] on button "Done" at bounding box center [118, 576] width 18 height 12
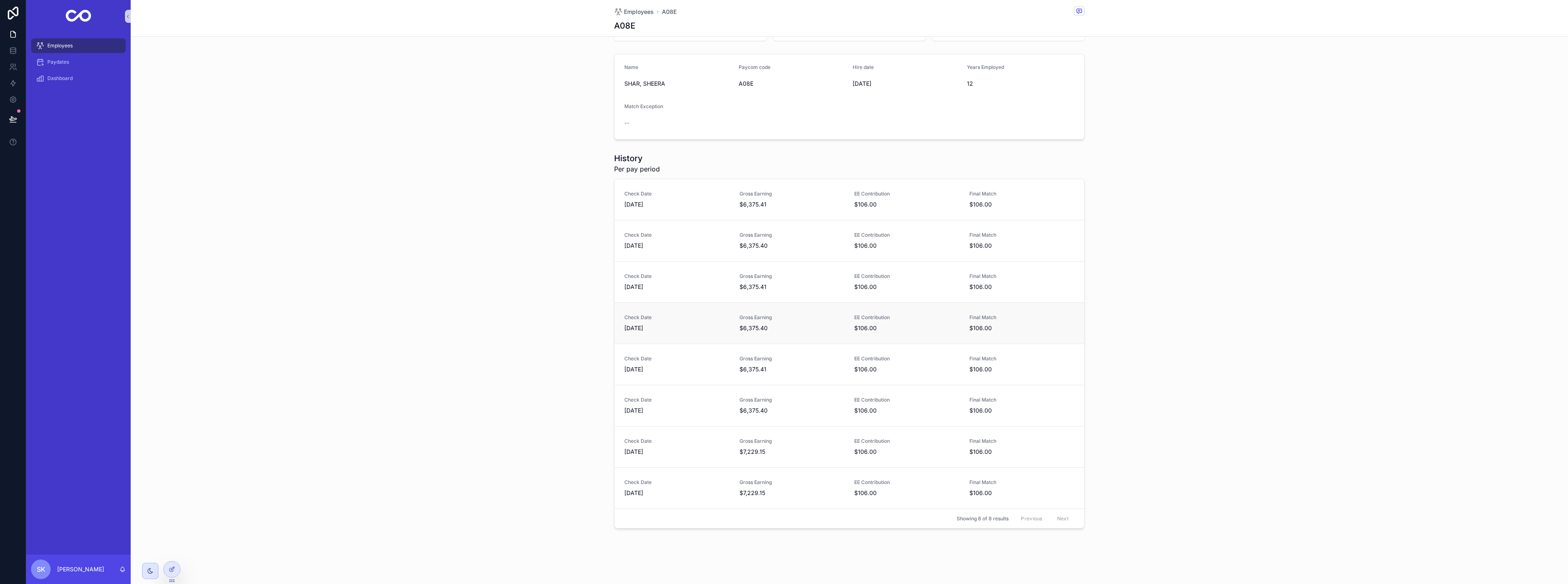
click at [728, 324] on div "Check Date 4/30/2025 Gross Earning $6,375.40 EE Contribution $106.00 Final Matc…" at bounding box center [849, 323] width 450 height 18
click at [704, 373] on div "Check Date 5/31/2025 Gross Earning $6,375.41 EE Contribution $106.00 Final Matc…" at bounding box center [849, 364] width 469 height 41
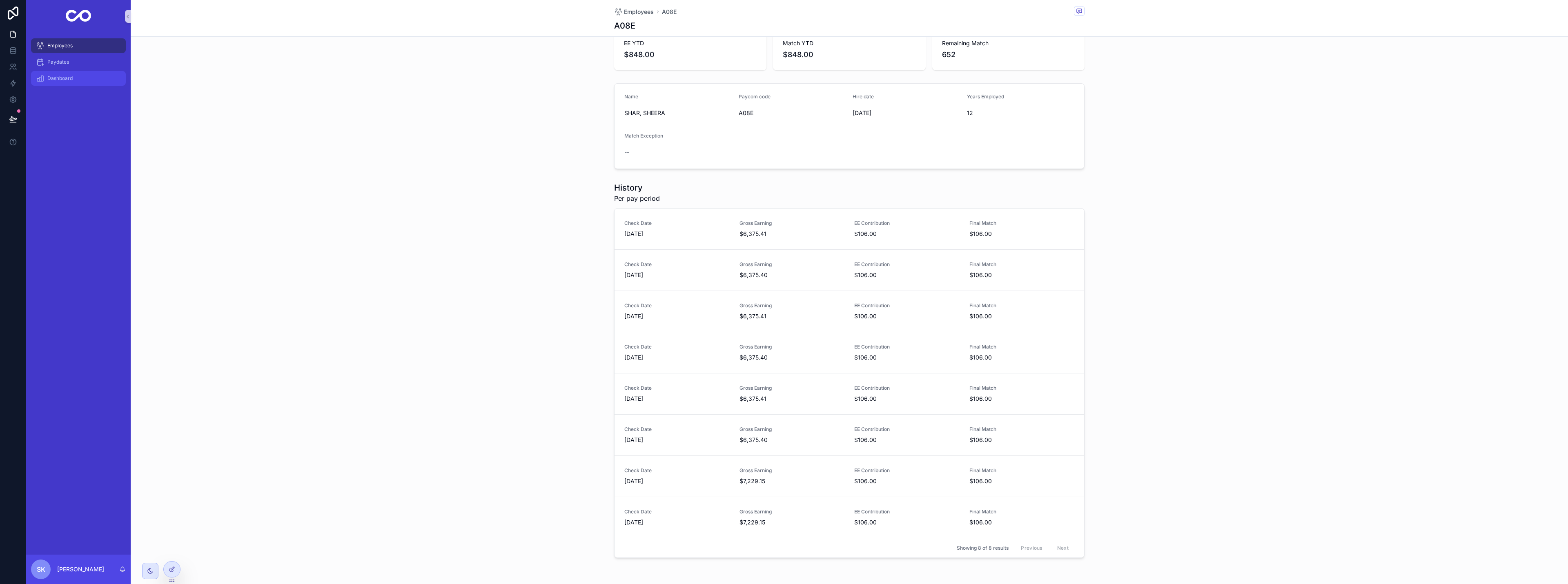
scroll to position [0, 0]
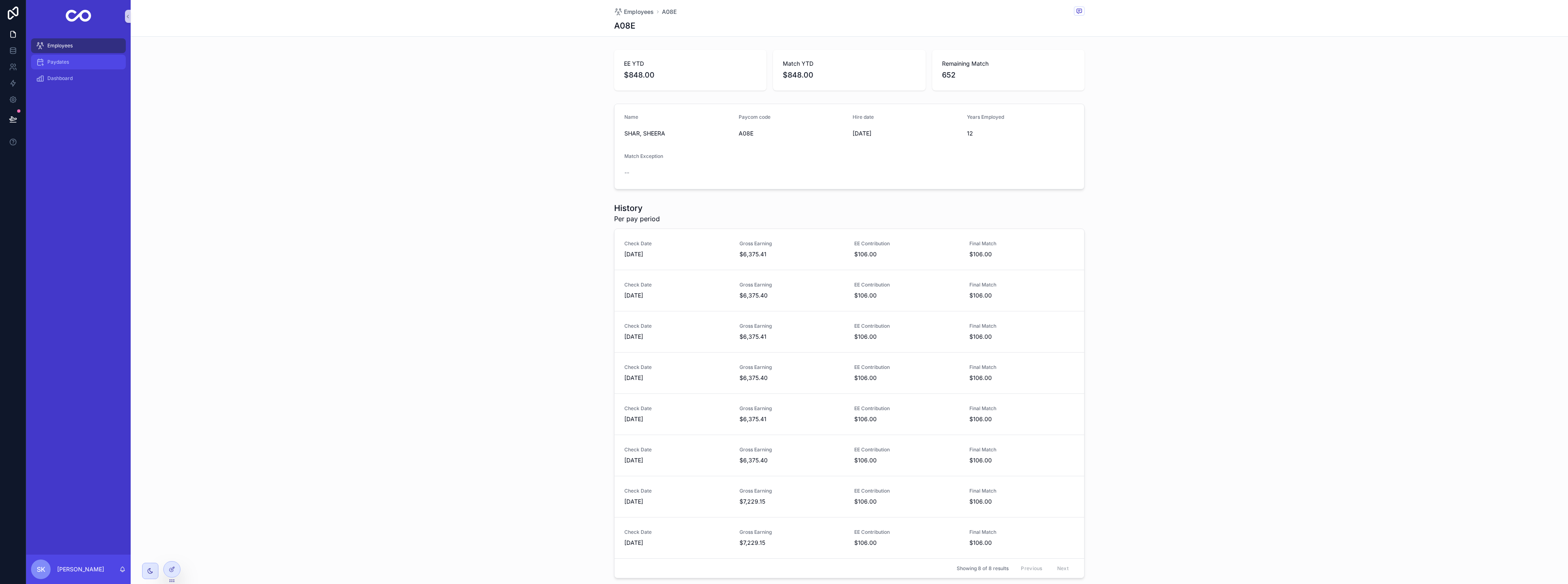
click at [74, 66] on div "Paydates" at bounding box center [78, 62] width 85 height 13
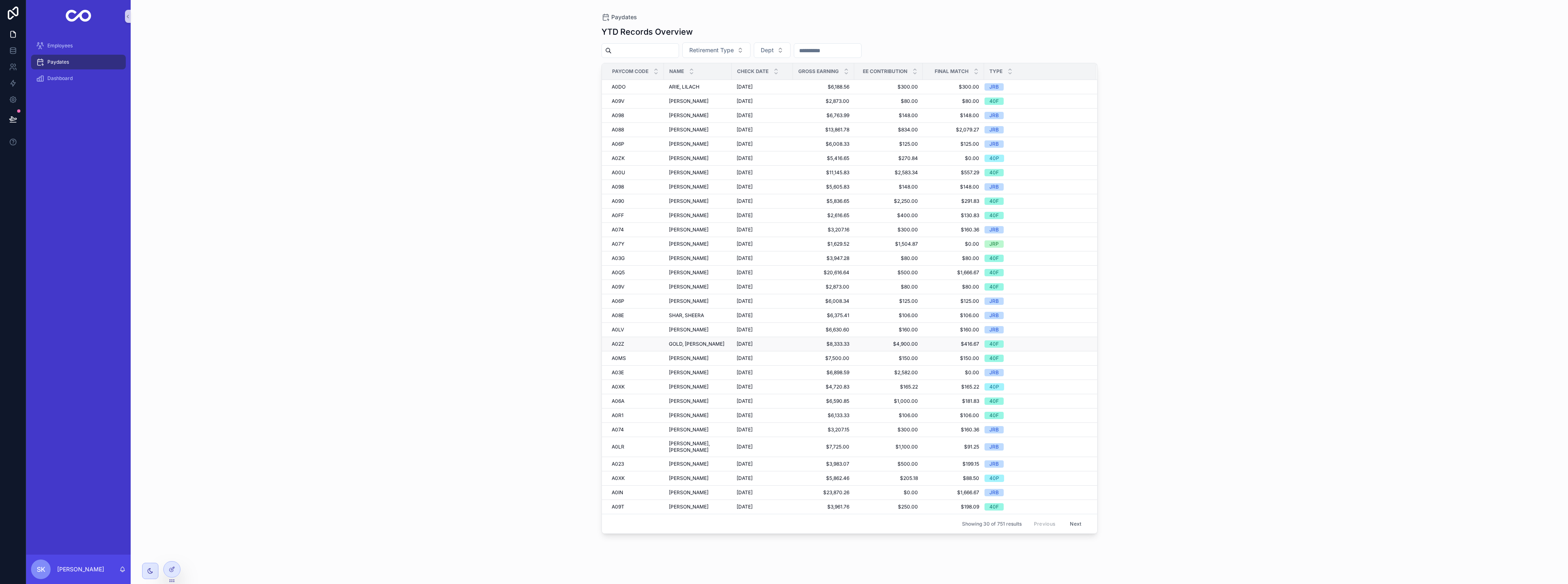
click at [682, 348] on span "GOLD, MICHELLE R" at bounding box center [696, 344] width 55 height 7
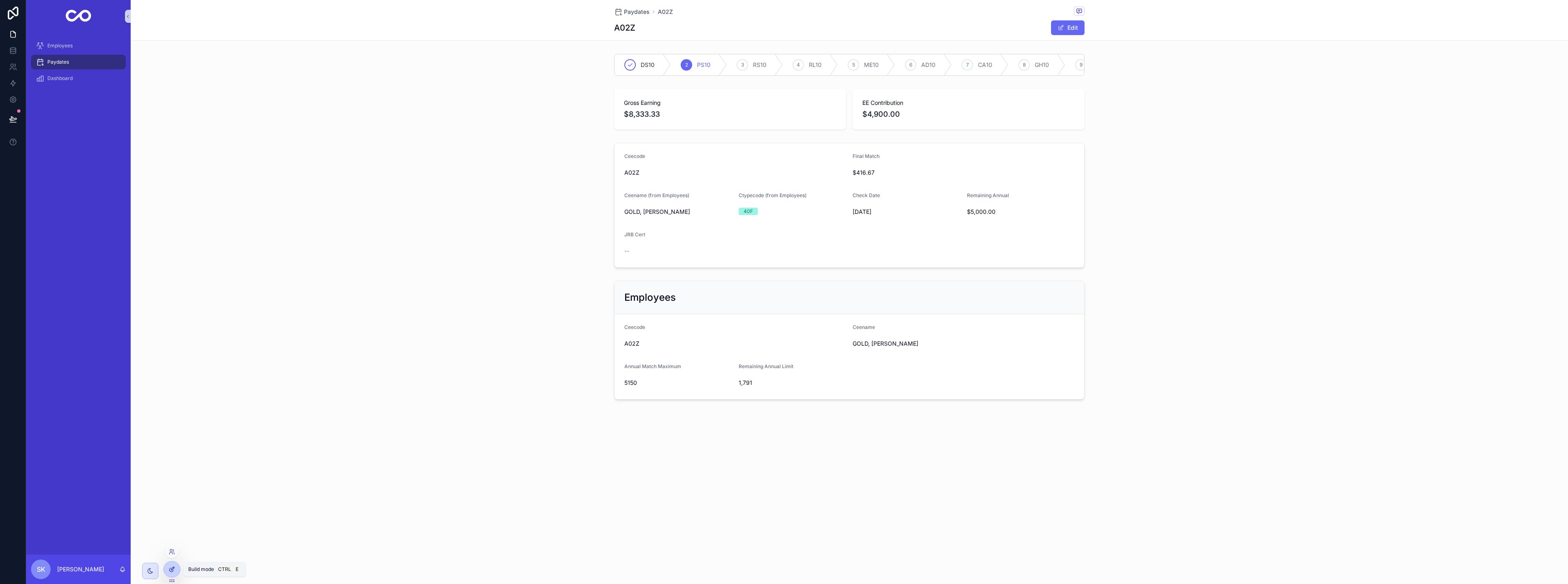
click at [175, 568] on icon at bounding box center [172, 570] width 7 height 7
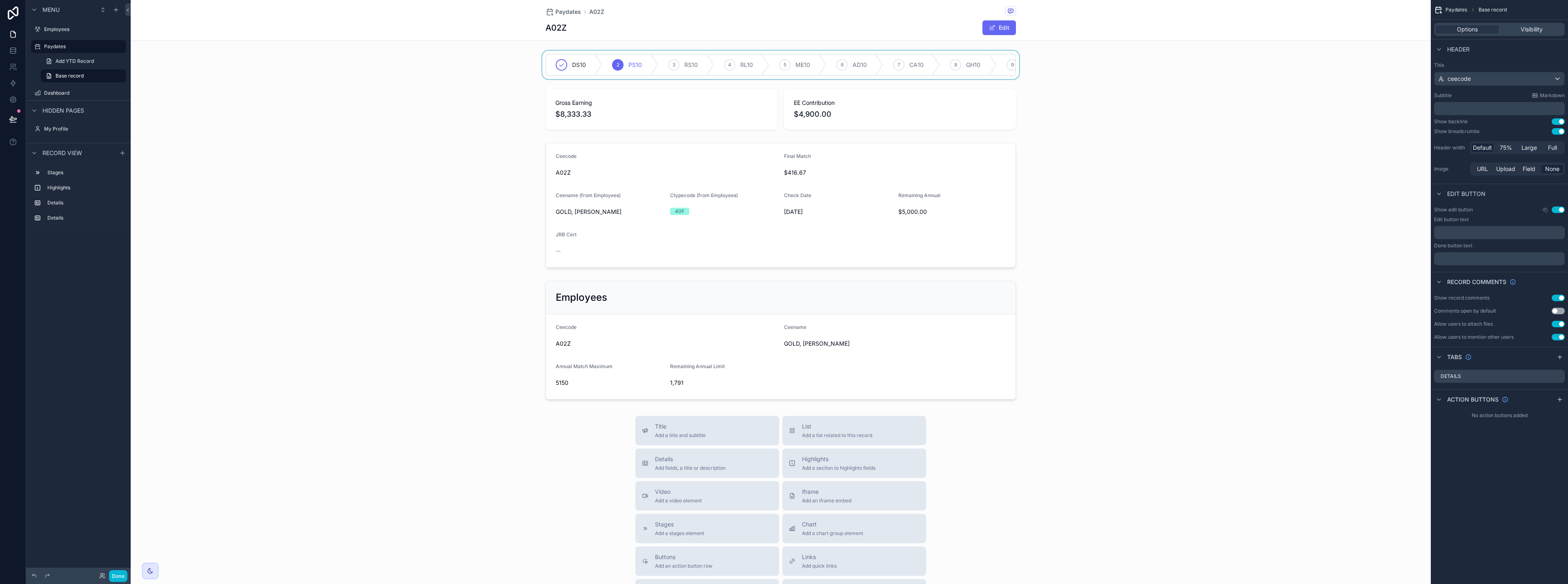
click at [783, 70] on div "scrollable content" at bounding box center [781, 64] width 1300 height 28
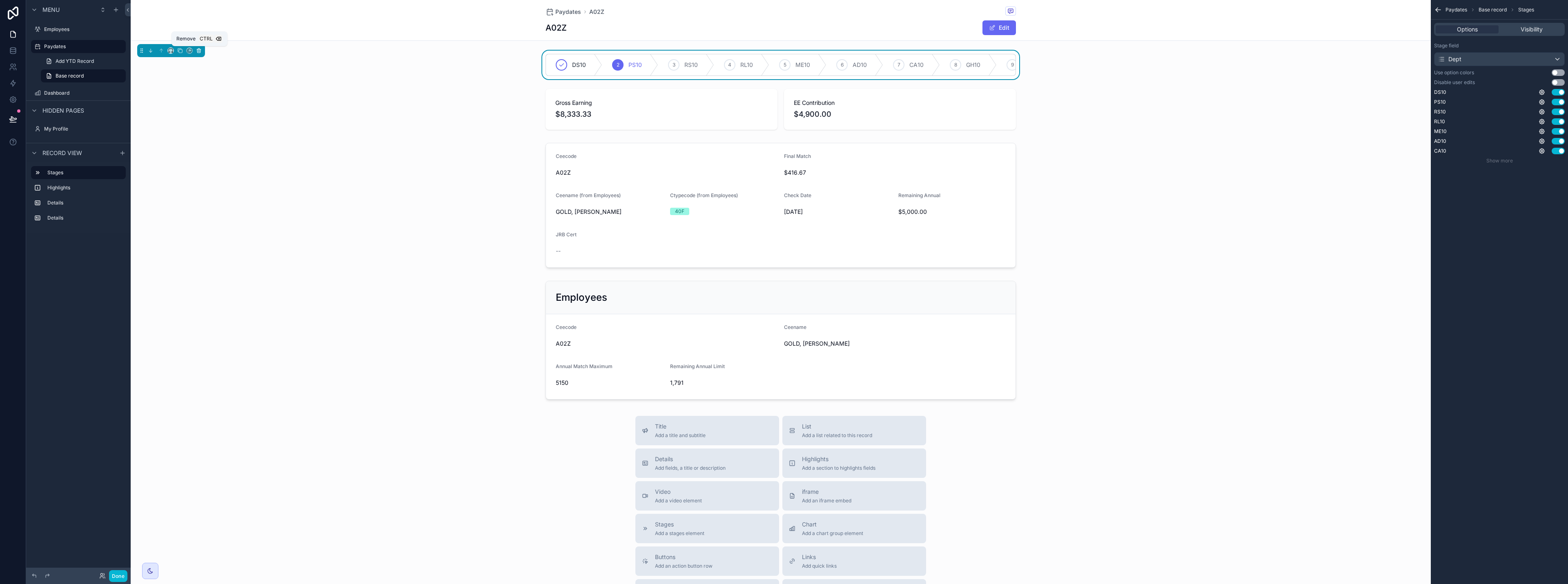
click at [199, 50] on icon "scrollable content" at bounding box center [199, 51] width 6 height 6
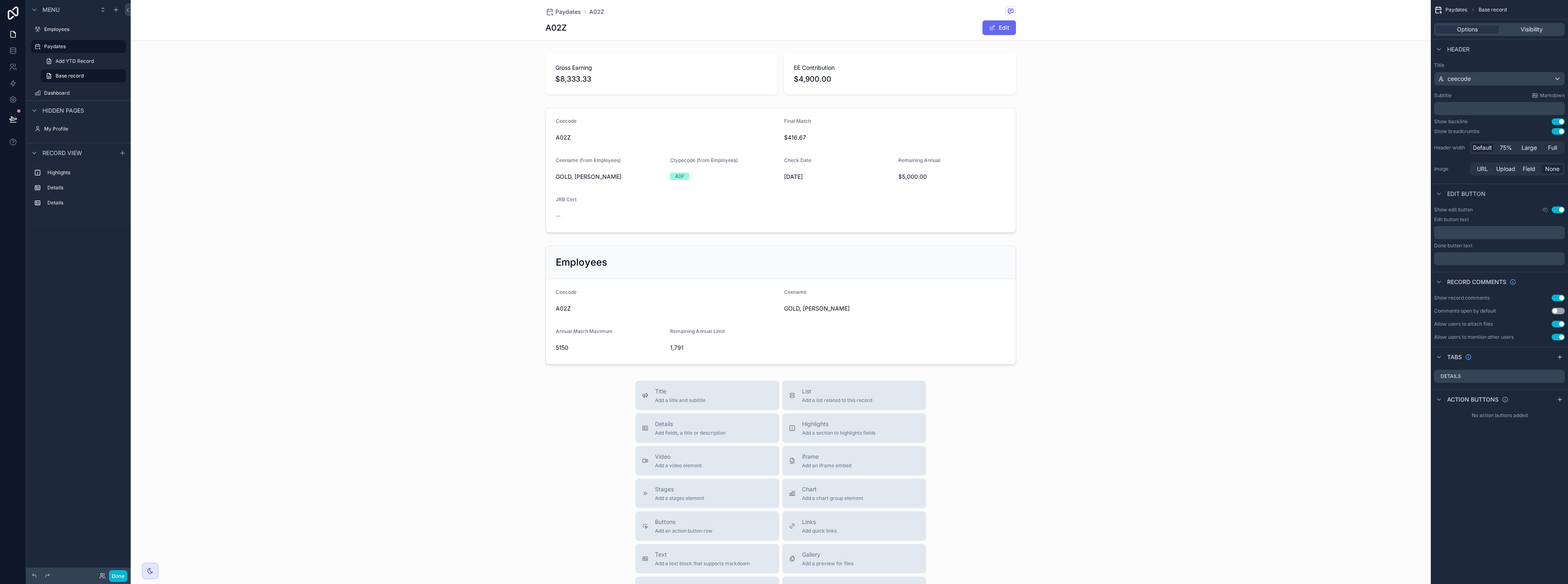
click at [783, 325] on button "Use setting" at bounding box center [1558, 324] width 13 height 7
click at [783, 209] on button "Use setting" at bounding box center [1558, 210] width 13 height 7
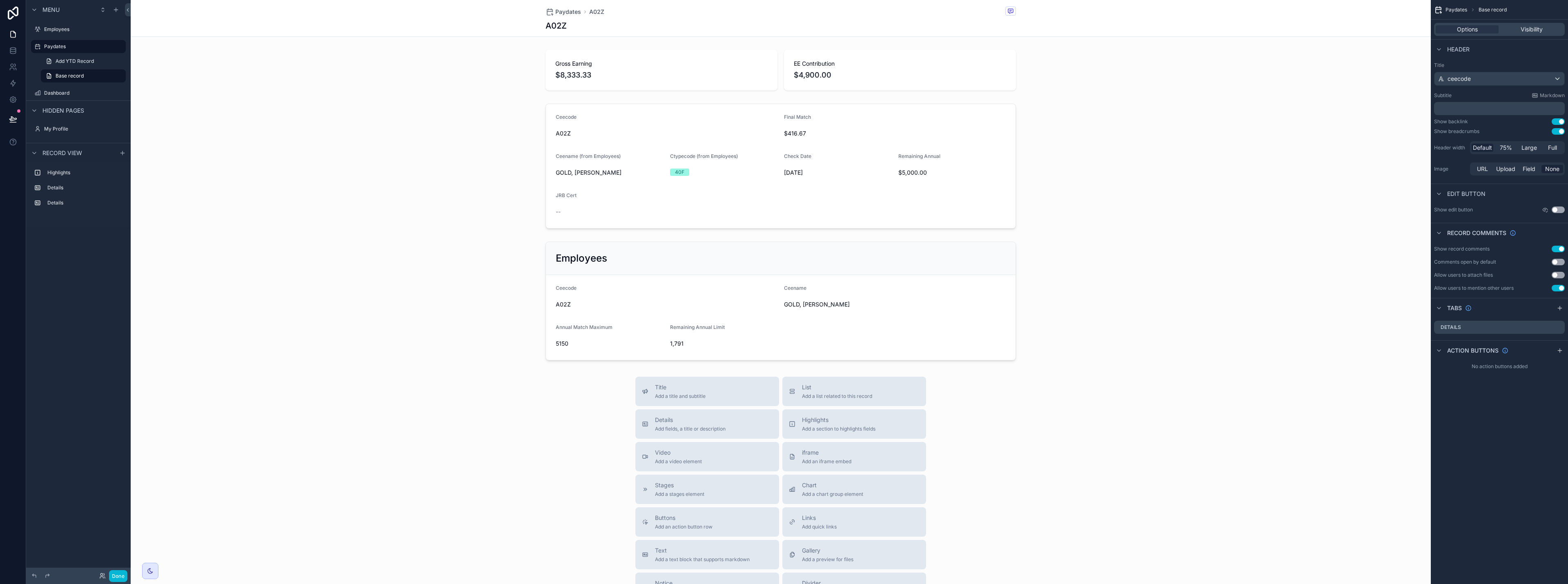
click at [783, 34] on div "Options Visibility" at bounding box center [1499, 30] width 131 height 13
click at [783, 76] on div "scrollable content" at bounding box center [781, 70] width 1300 height 47
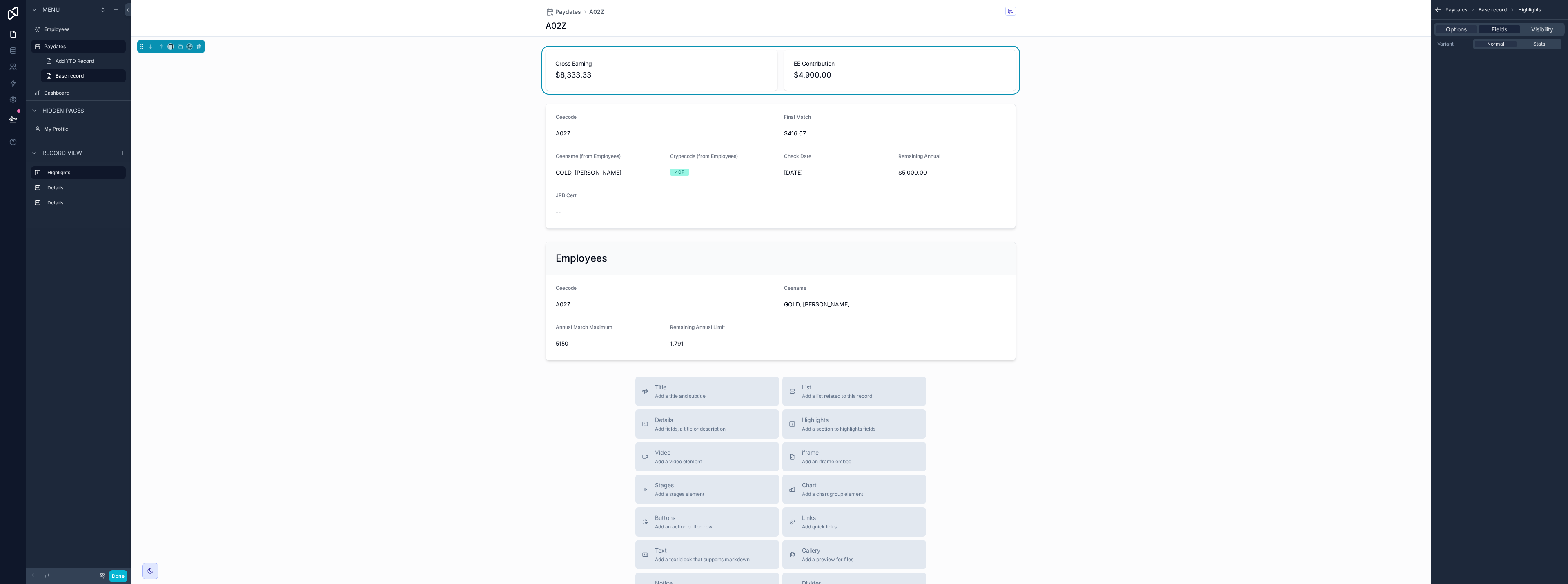
click at [783, 28] on span "Fields" at bounding box center [1500, 30] width 16 height 8
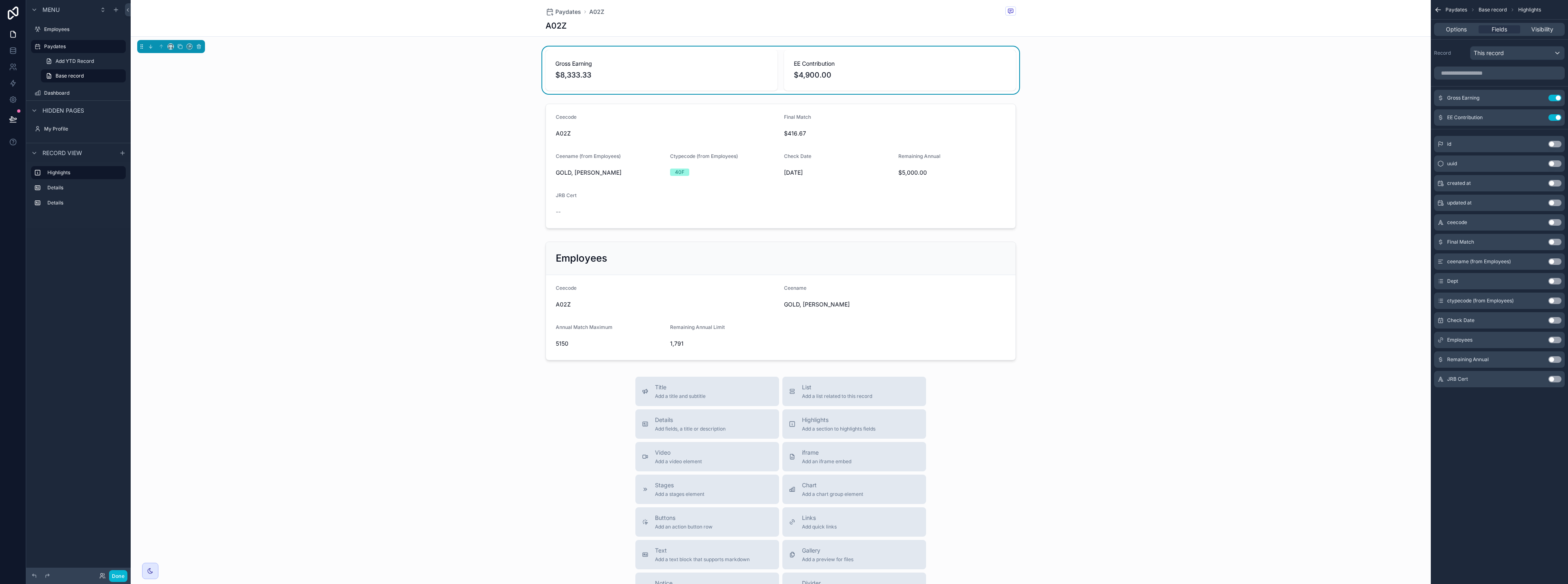
click at [783, 242] on button "Use setting" at bounding box center [1555, 242] width 13 height 7
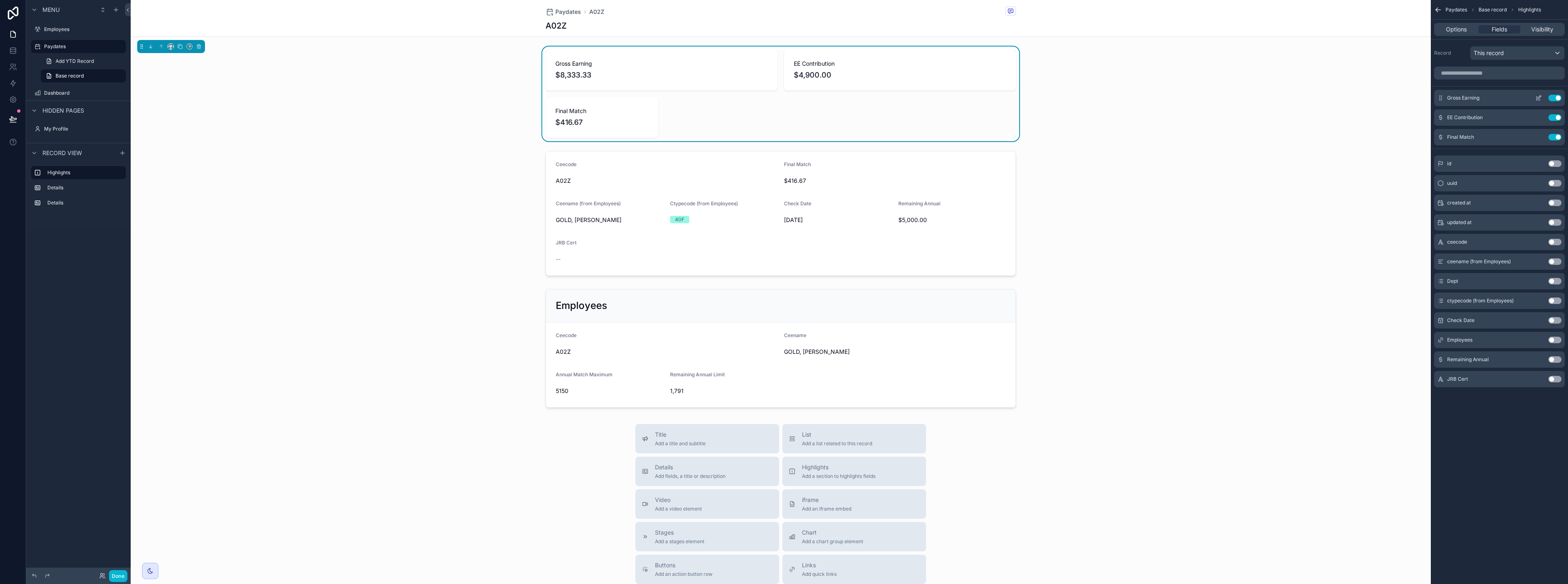
click at [783, 97] on icon "scrollable content" at bounding box center [1538, 99] width 4 height 4
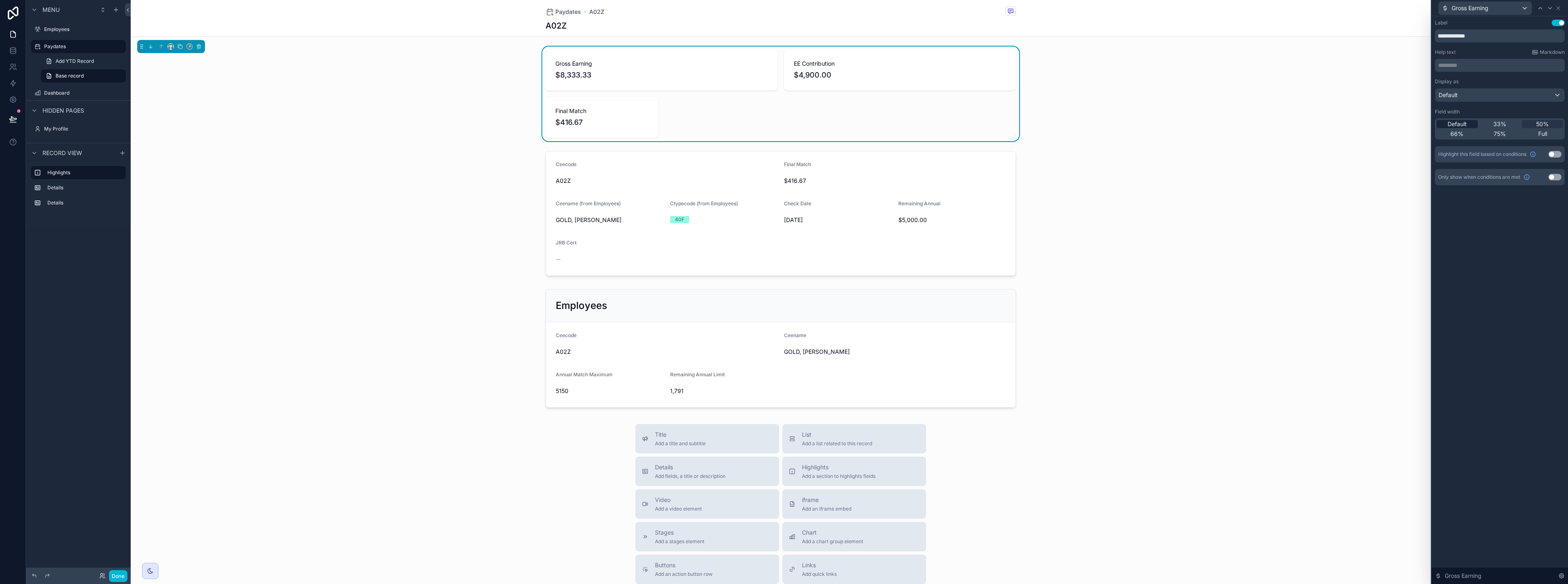
click at [783, 122] on span "Default" at bounding box center [1457, 124] width 19 height 8
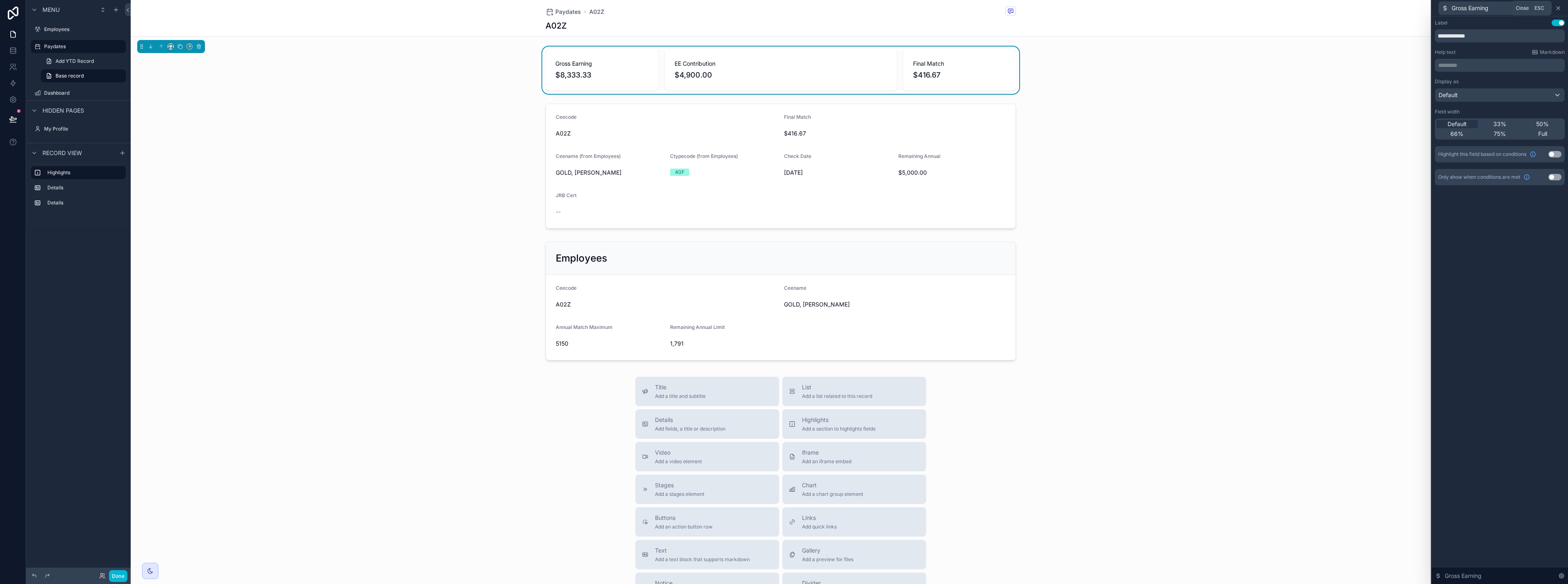
click at [783, 9] on icon at bounding box center [1558, 8] width 7 height 7
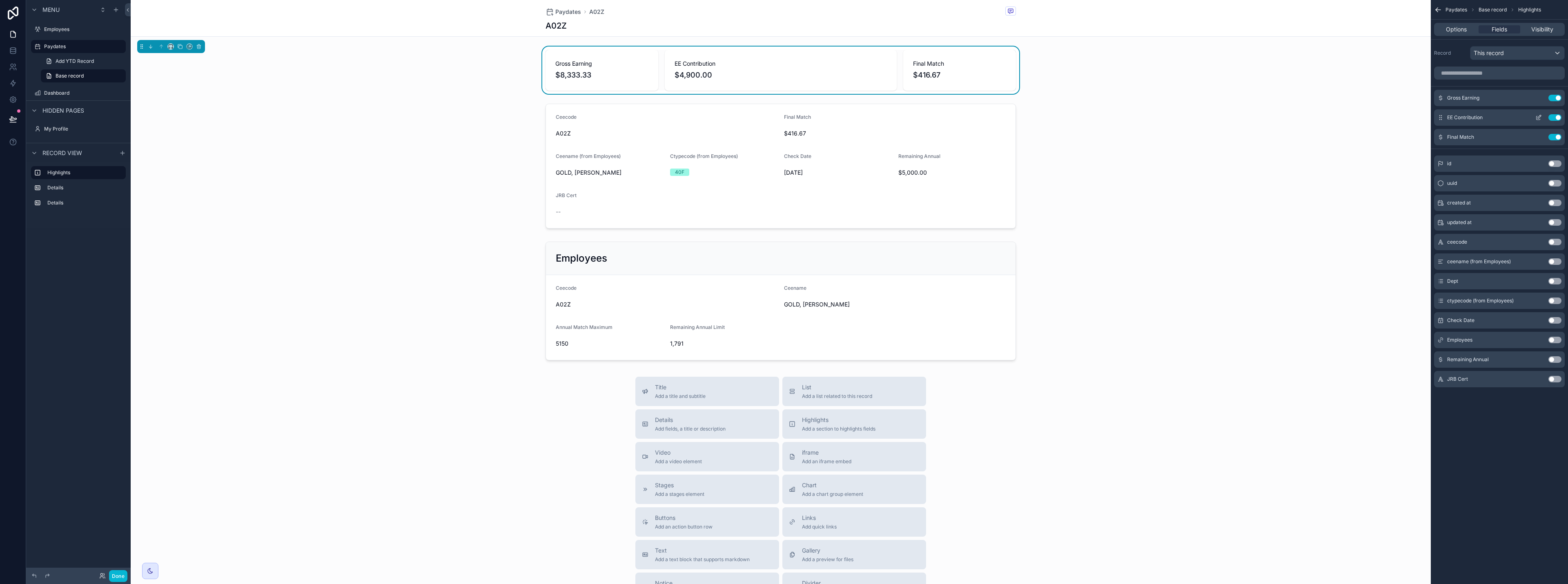
click at [783, 117] on icon "scrollable content" at bounding box center [1539, 116] width 3 height 3
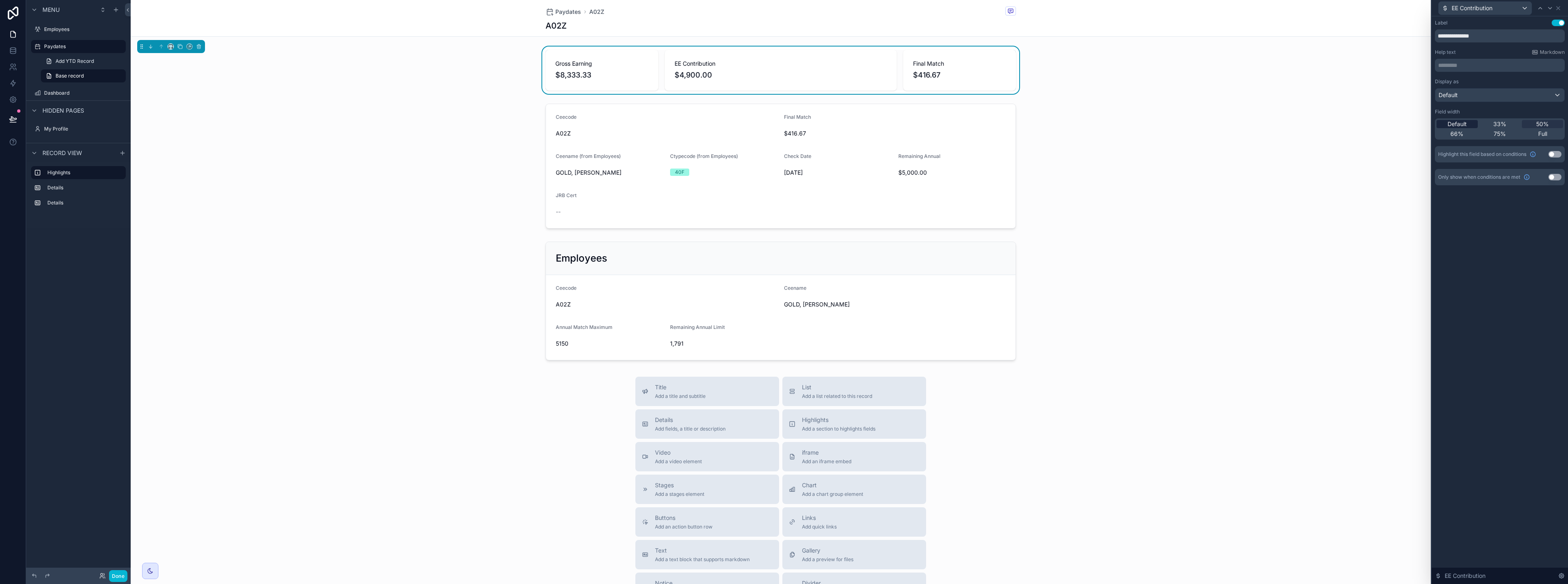
click at [783, 126] on span "Default" at bounding box center [1457, 124] width 19 height 8
click at [783, 8] on icon at bounding box center [1558, 8] width 7 height 7
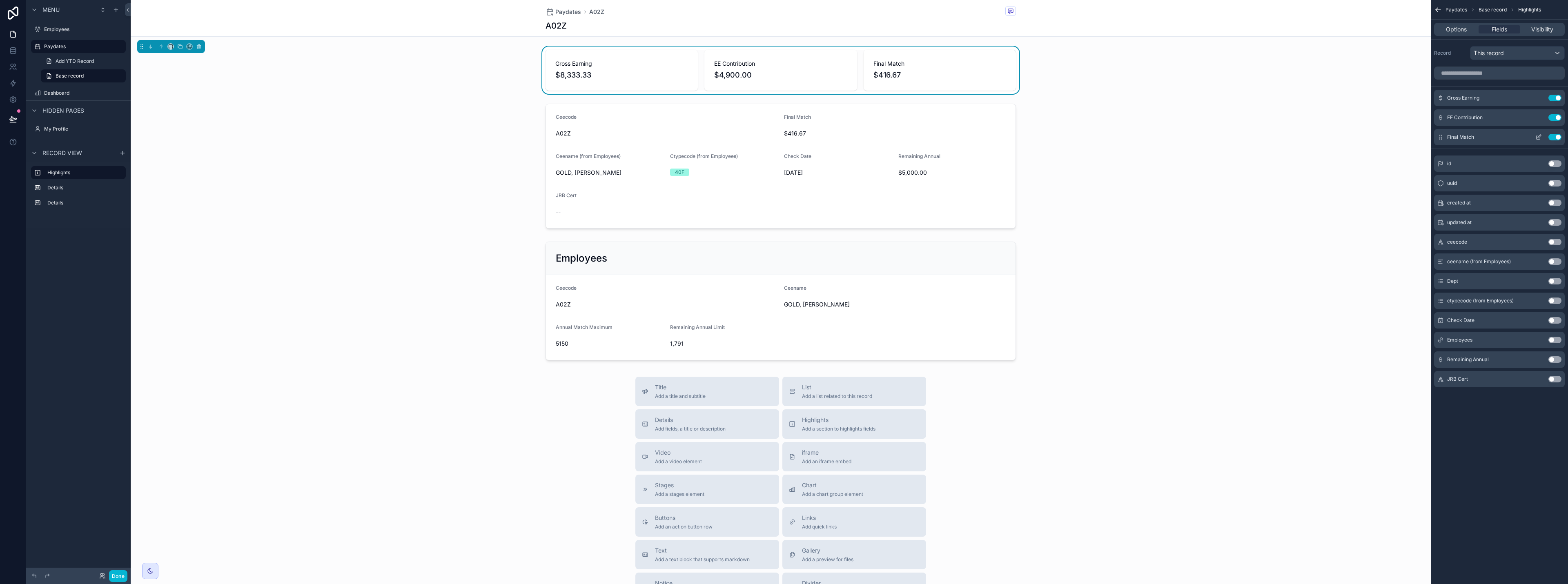
click at [783, 136] on icon "scrollable content" at bounding box center [1539, 137] width 7 height 7
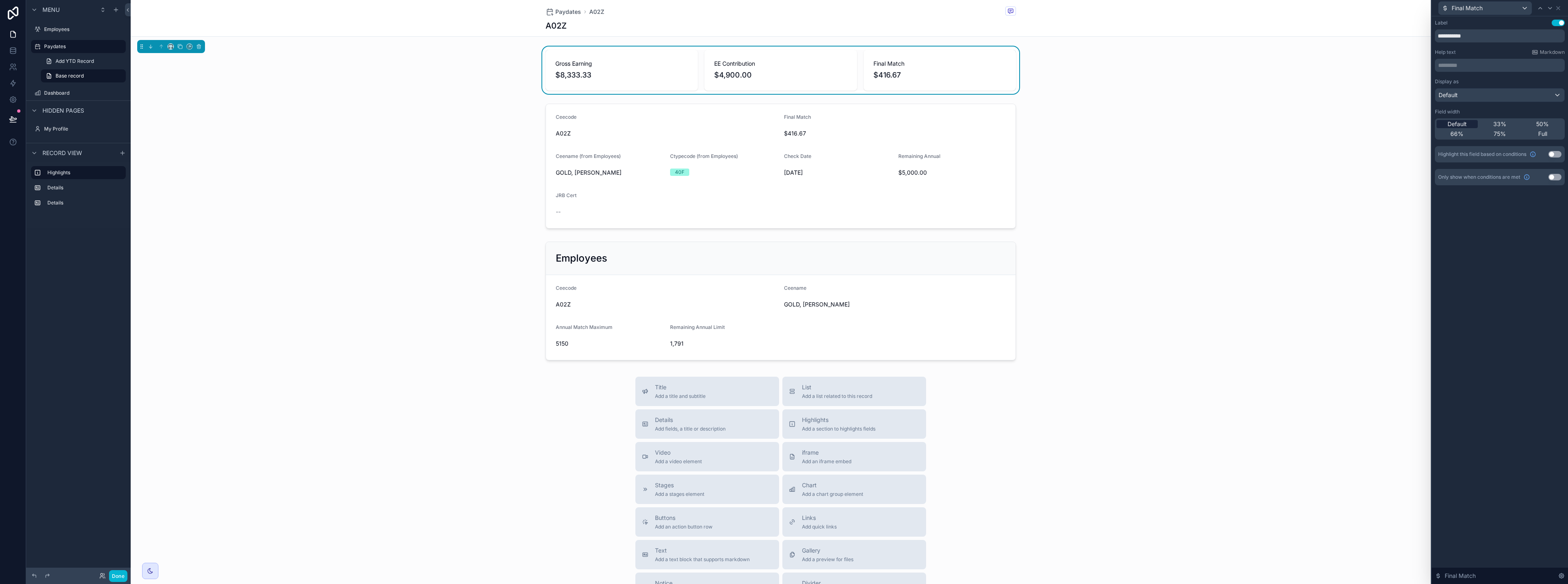
click at [783, 122] on span "Default" at bounding box center [1457, 124] width 19 height 8
click at [783, 9] on icon at bounding box center [1558, 8] width 7 height 7
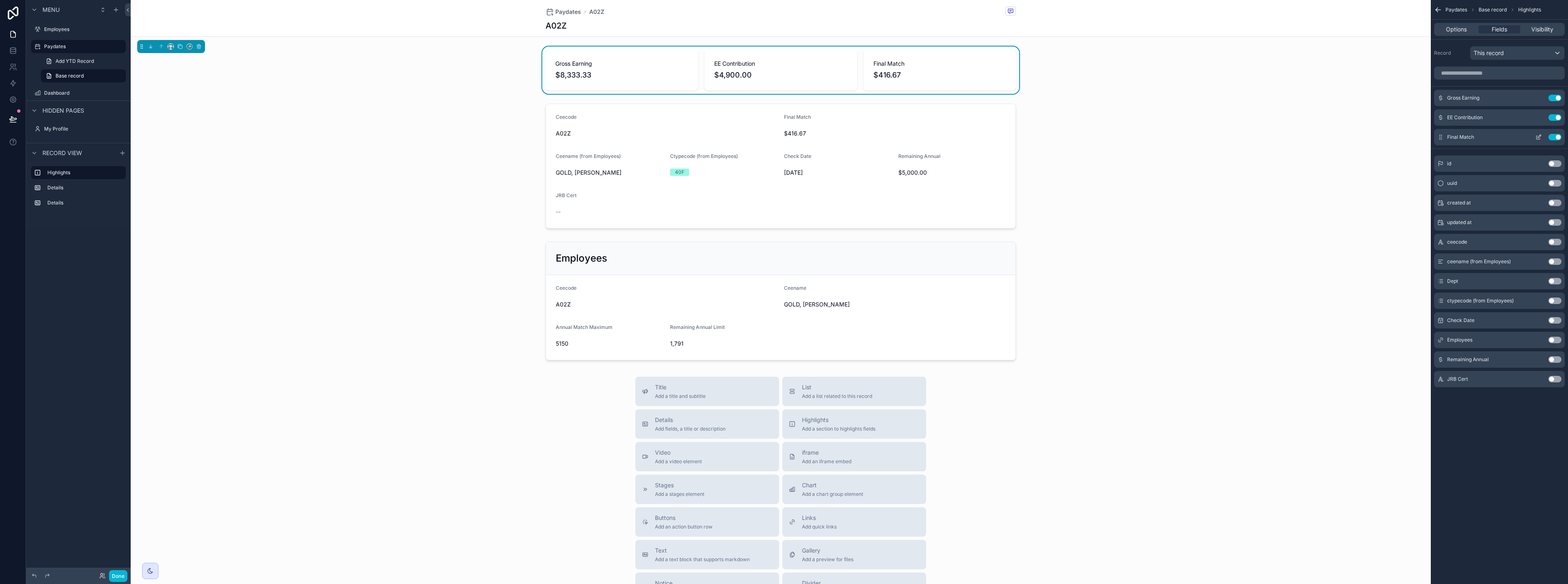
click at [783, 138] on icon "scrollable content" at bounding box center [1539, 137] width 7 height 7
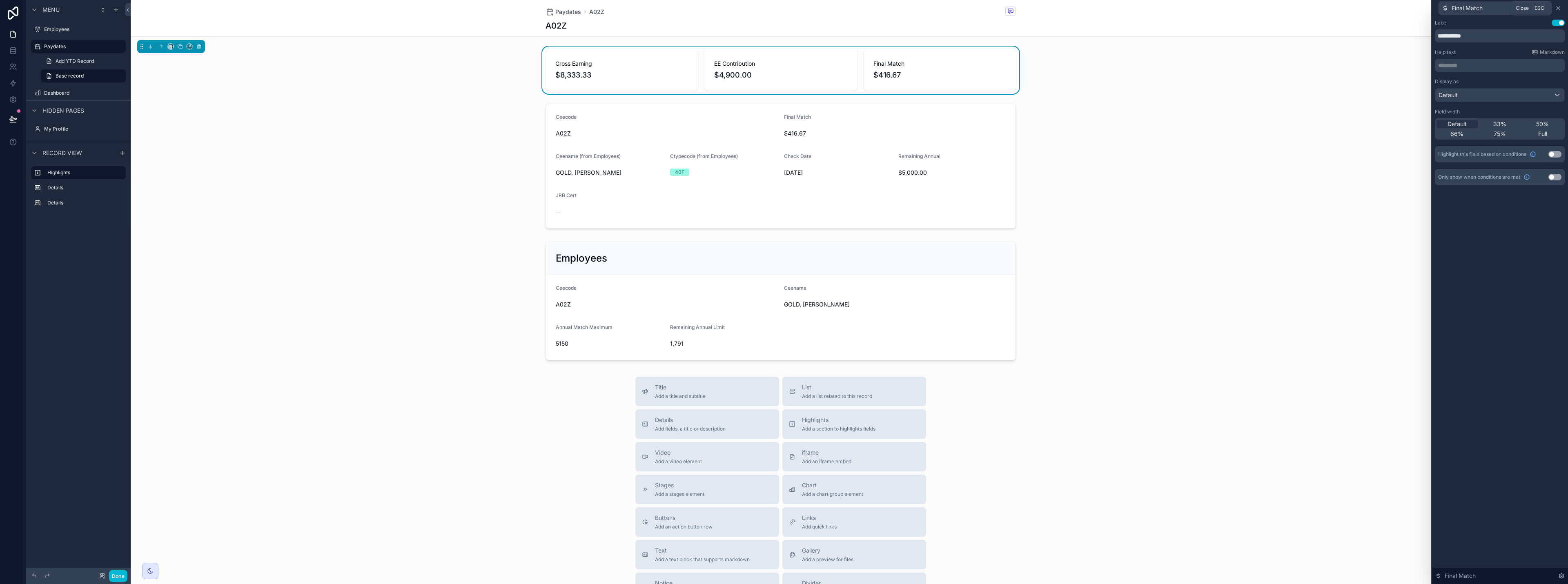
click at [783, 9] on icon at bounding box center [1558, 8] width 3 height 3
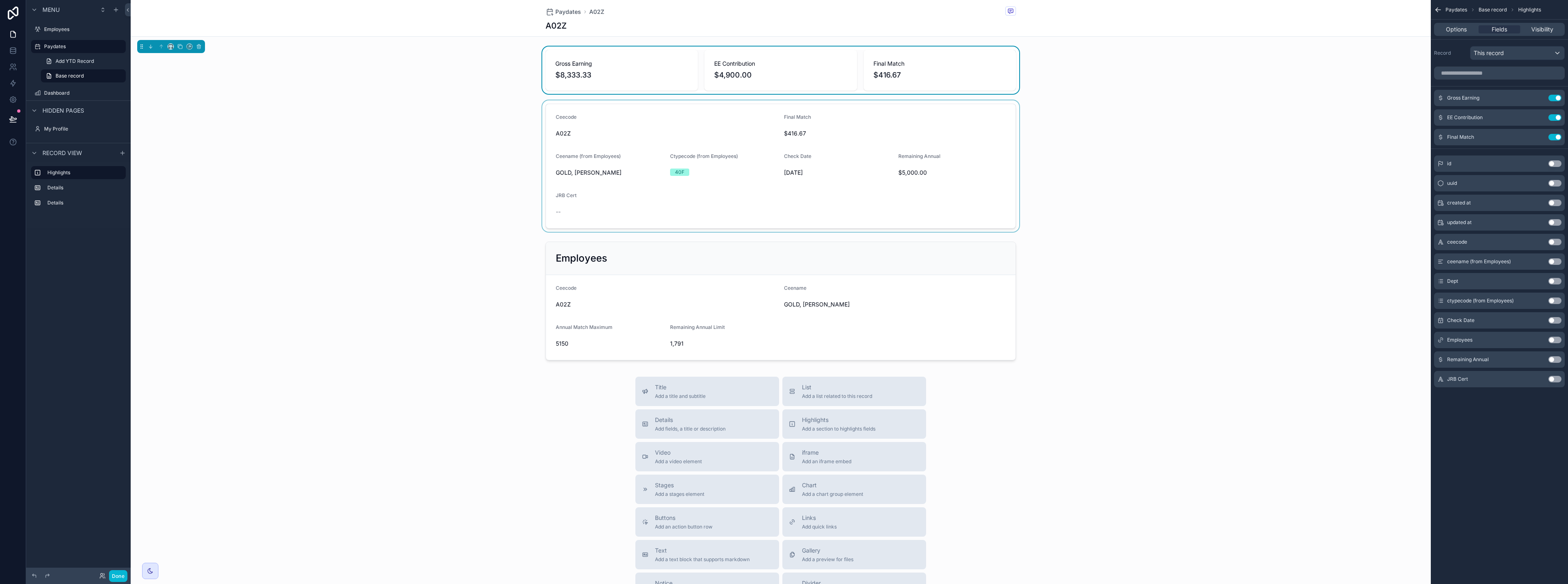
click at [783, 158] on div "scrollable content" at bounding box center [781, 166] width 1300 height 131
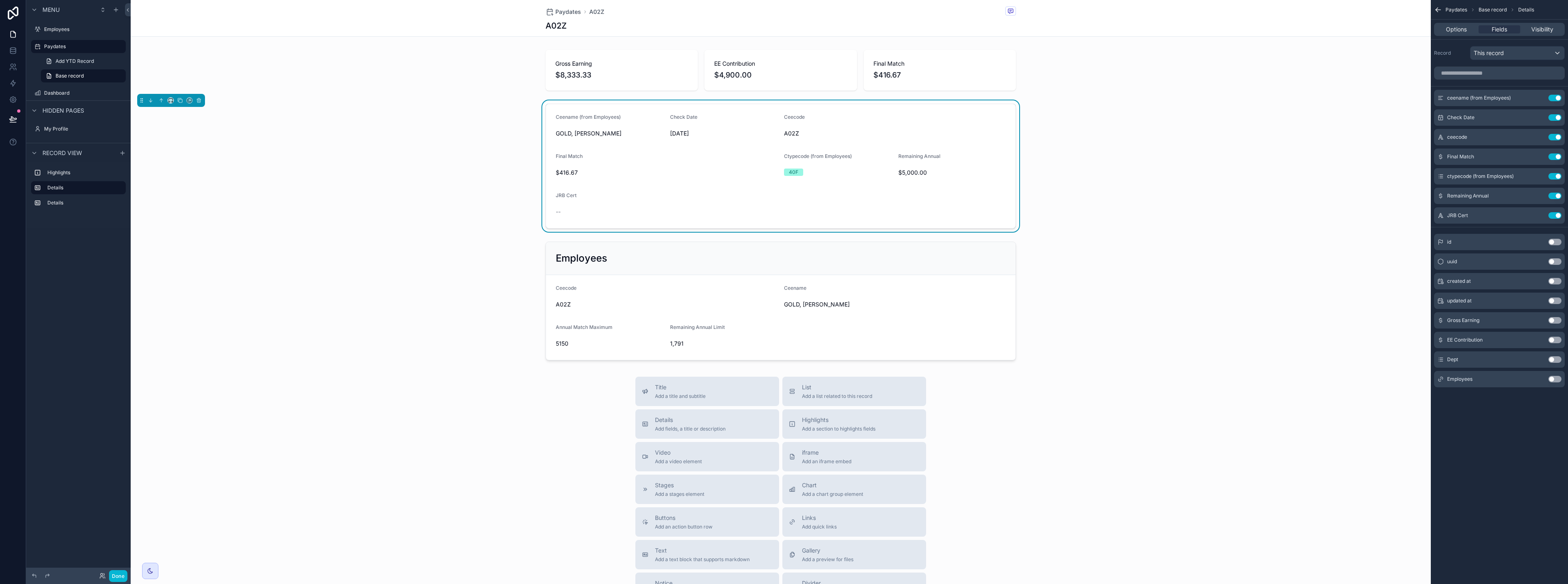
click at [783, 361] on button "Use setting" at bounding box center [1555, 359] width 13 height 7
click at [783, 137] on button "Use setting" at bounding box center [1555, 137] width 13 height 7
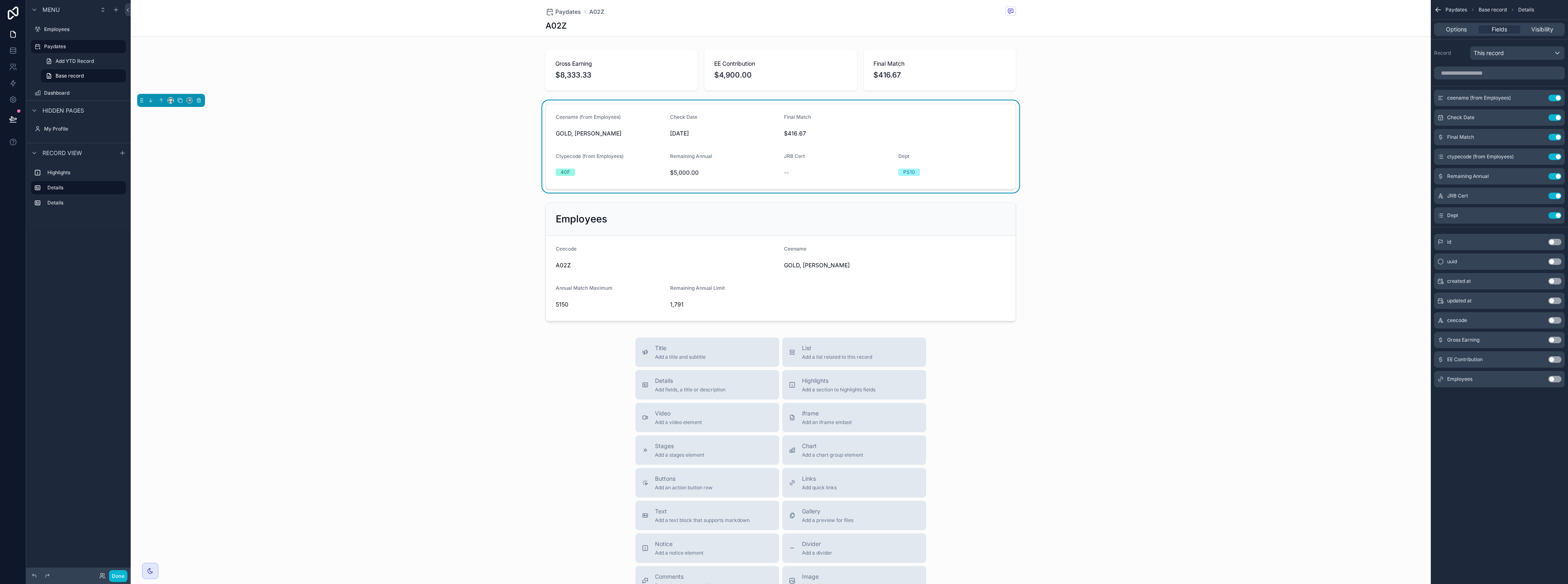
click at [783, 137] on button "Use setting" at bounding box center [1555, 137] width 13 height 7
click at [783, 156] on button "Use setting" at bounding box center [1555, 157] width 13 height 7
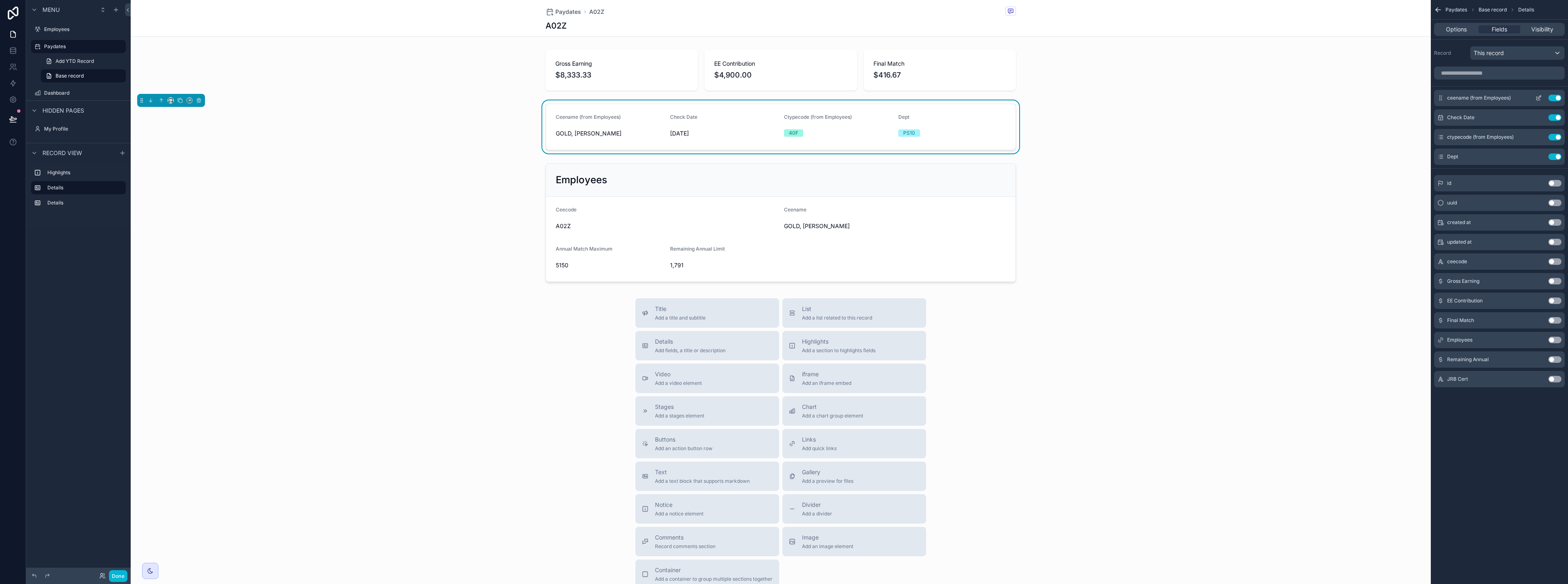
click at [783, 97] on icon "scrollable content" at bounding box center [1539, 98] width 7 height 7
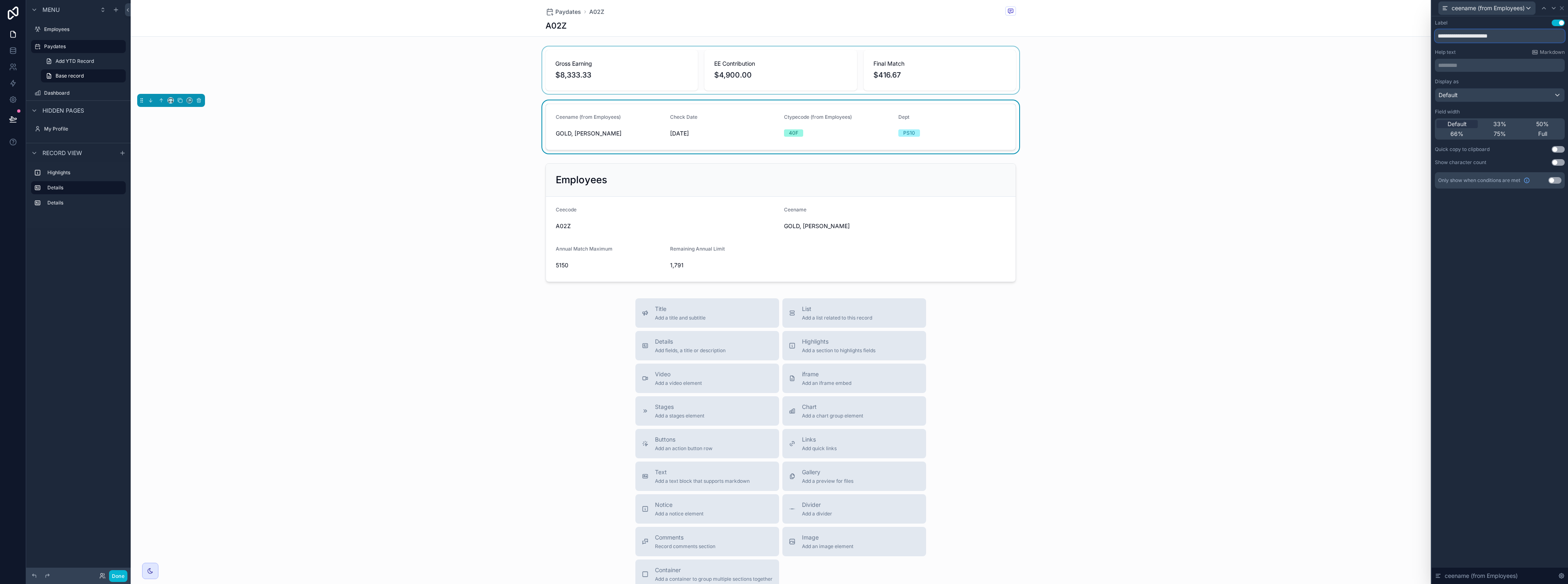
drag, startPoint x: 1513, startPoint y: 38, endPoint x: 1360, endPoint y: 47, distance: 153.3
click at [783, 47] on div "**********" at bounding box center [784, 292] width 1568 height 584
type input "****"
click at [783, 6] on icon at bounding box center [1562, 8] width 7 height 7
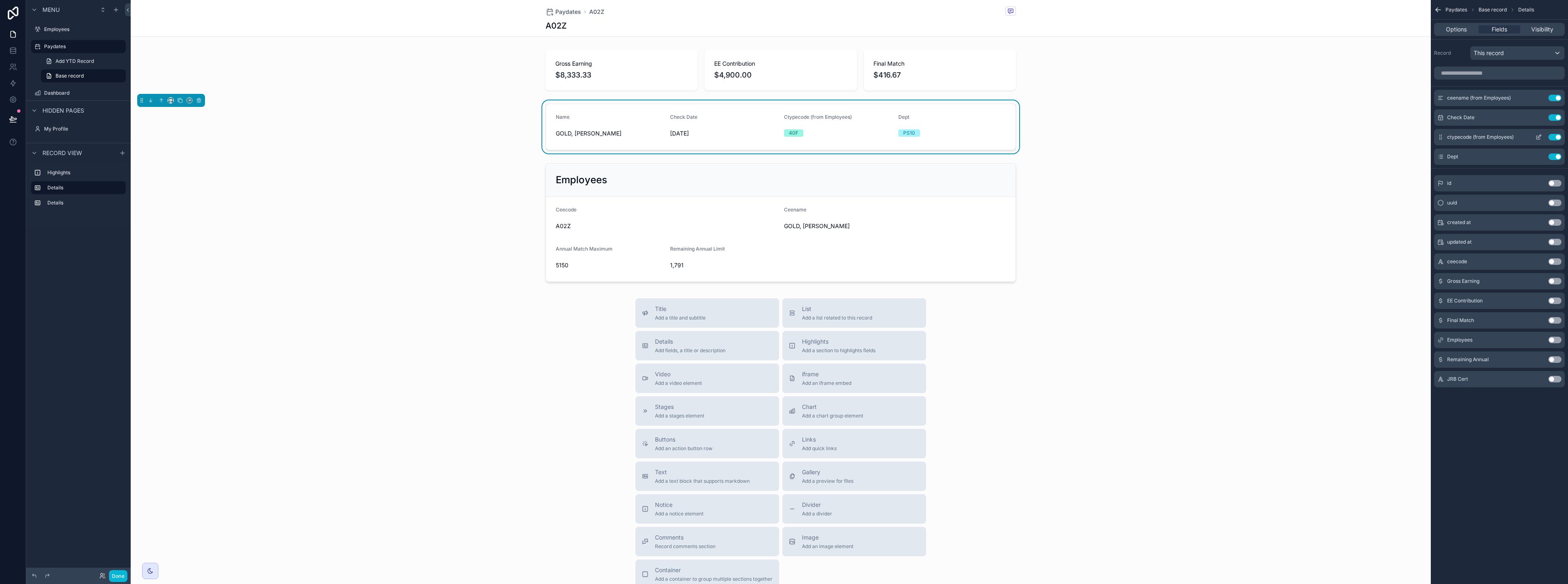
click at [783, 136] on icon "scrollable content" at bounding box center [1539, 137] width 7 height 7
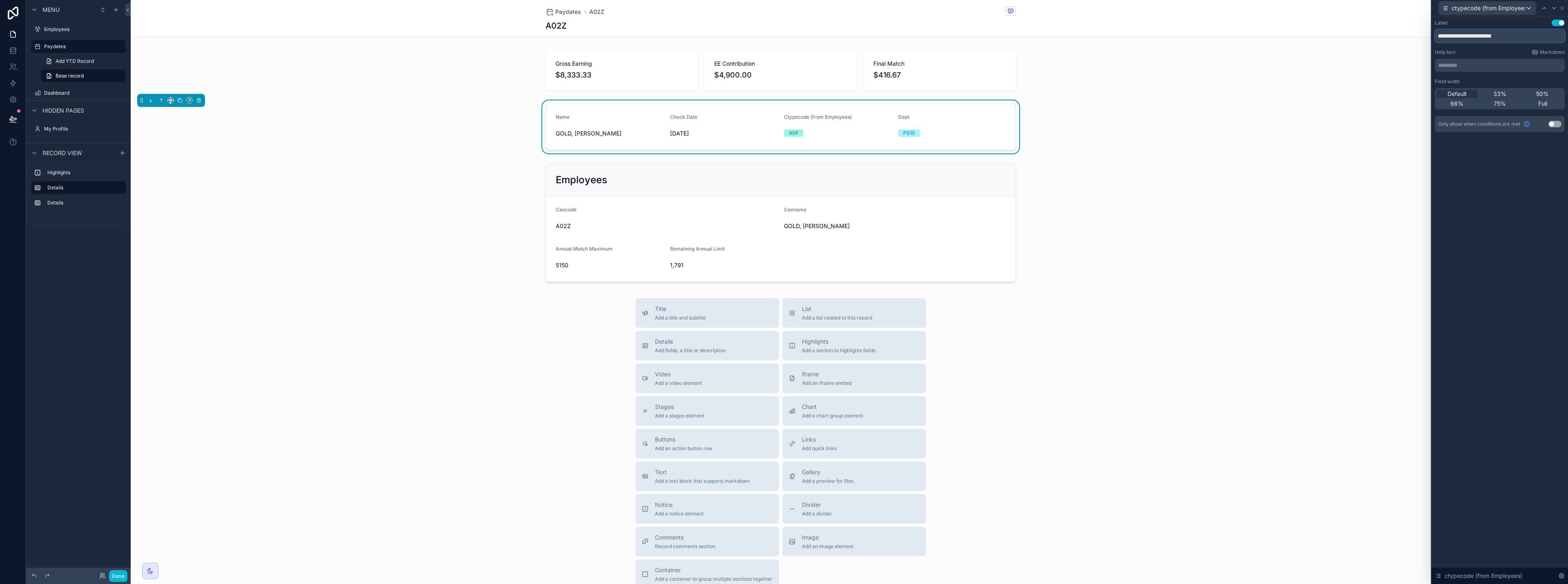
drag, startPoint x: 1524, startPoint y: 34, endPoint x: 1361, endPoint y: 36, distance: 163.0
click at [783, 36] on div "**********" at bounding box center [784, 292] width 1568 height 584
type input "****"
click at [783, 7] on icon at bounding box center [1563, 8] width 7 height 7
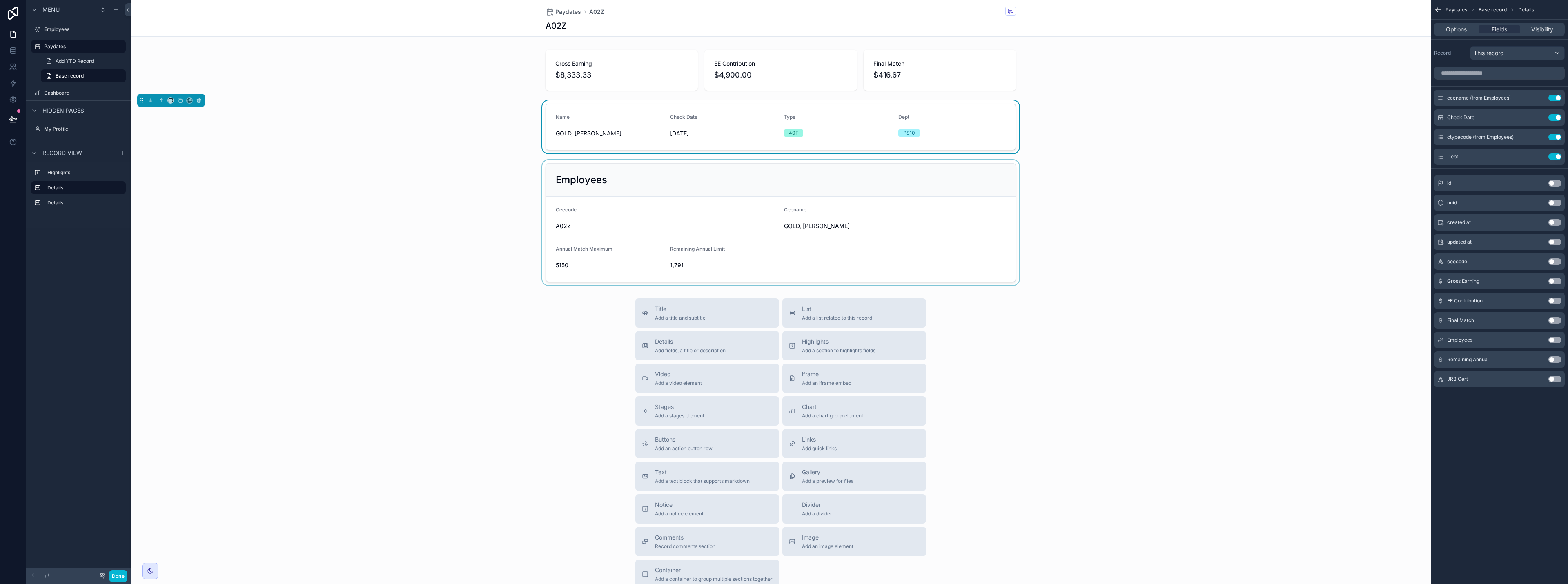
click at [783, 187] on div "scrollable content" at bounding box center [781, 222] width 1300 height 125
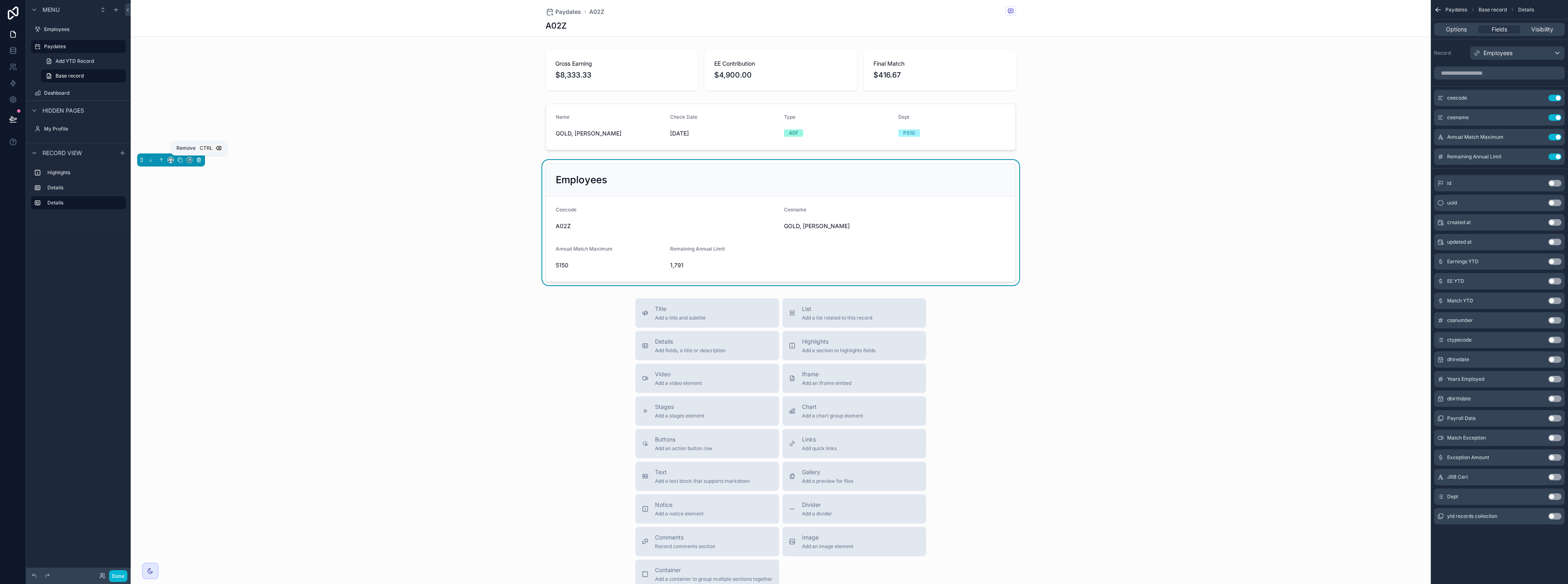
click at [201, 160] on icon "scrollable content" at bounding box center [199, 160] width 6 height 6
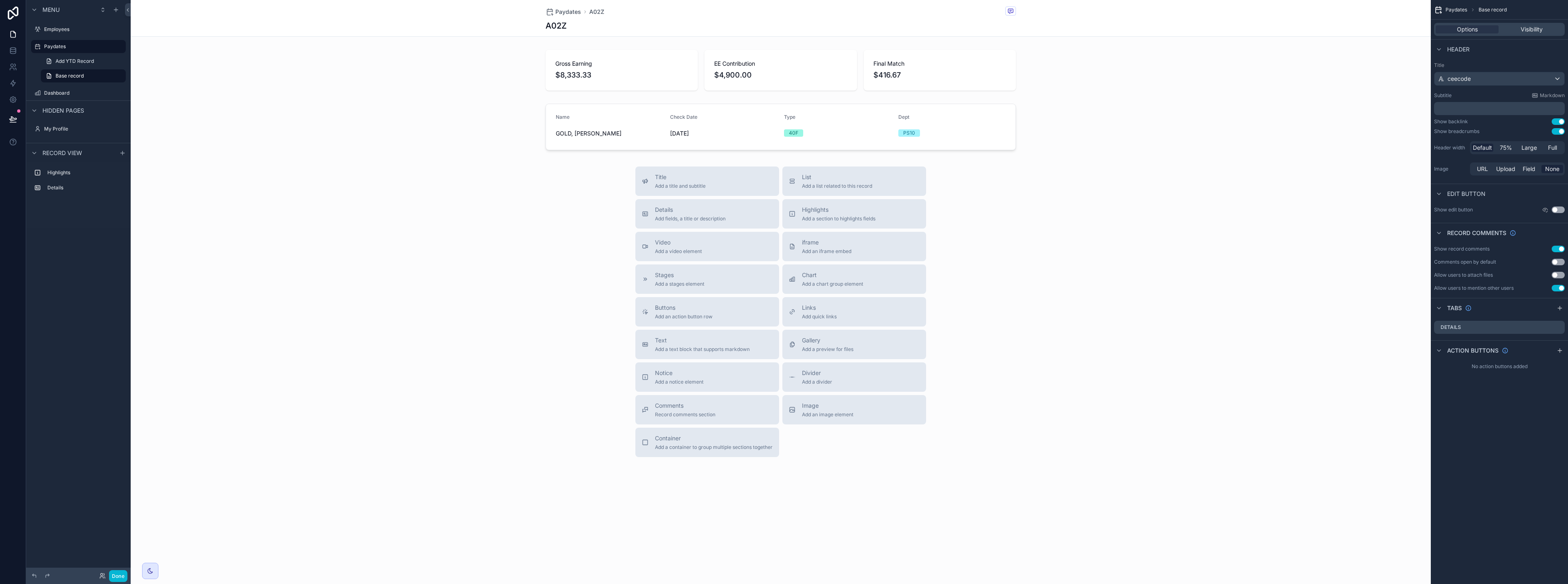
click at [783, 249] on button "Use setting" at bounding box center [1558, 249] width 13 height 7
drag, startPoint x: 115, startPoint y: 575, endPoint x: 118, endPoint y: 571, distance: 5.0
click at [116, 575] on button "Done" at bounding box center [118, 576] width 18 height 12
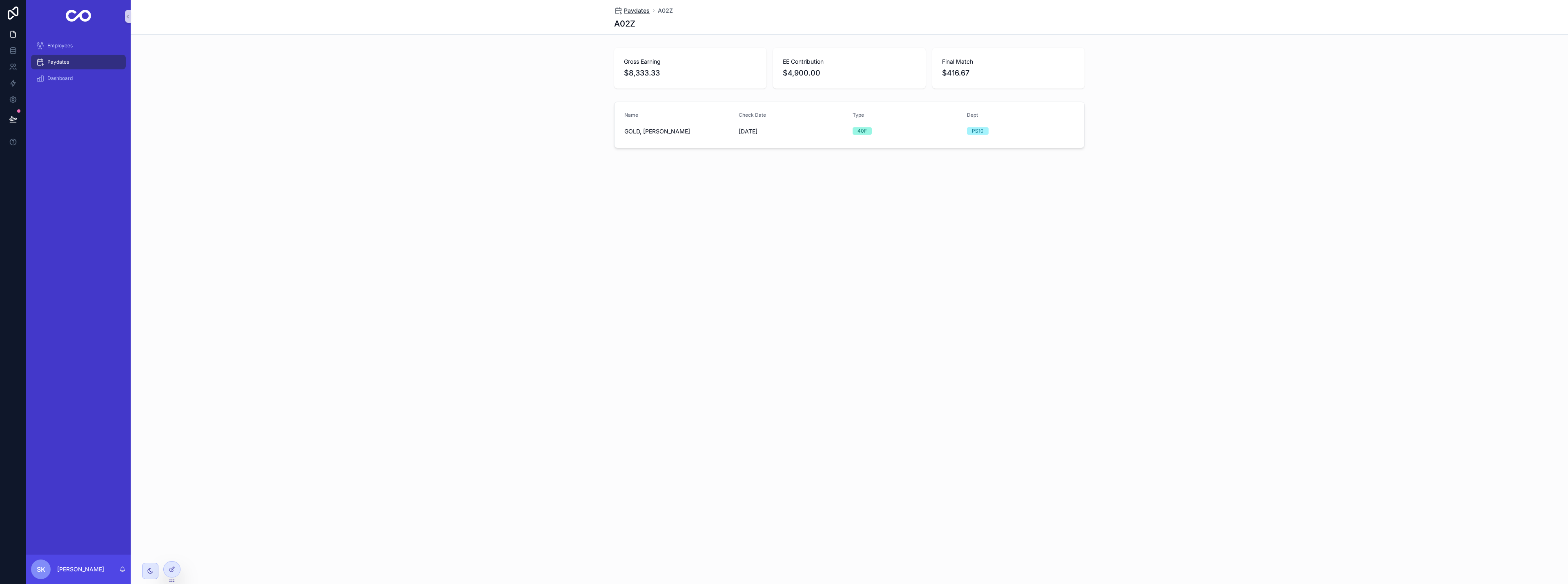
click at [633, 11] on span "Paydates" at bounding box center [636, 11] width 26 height 8
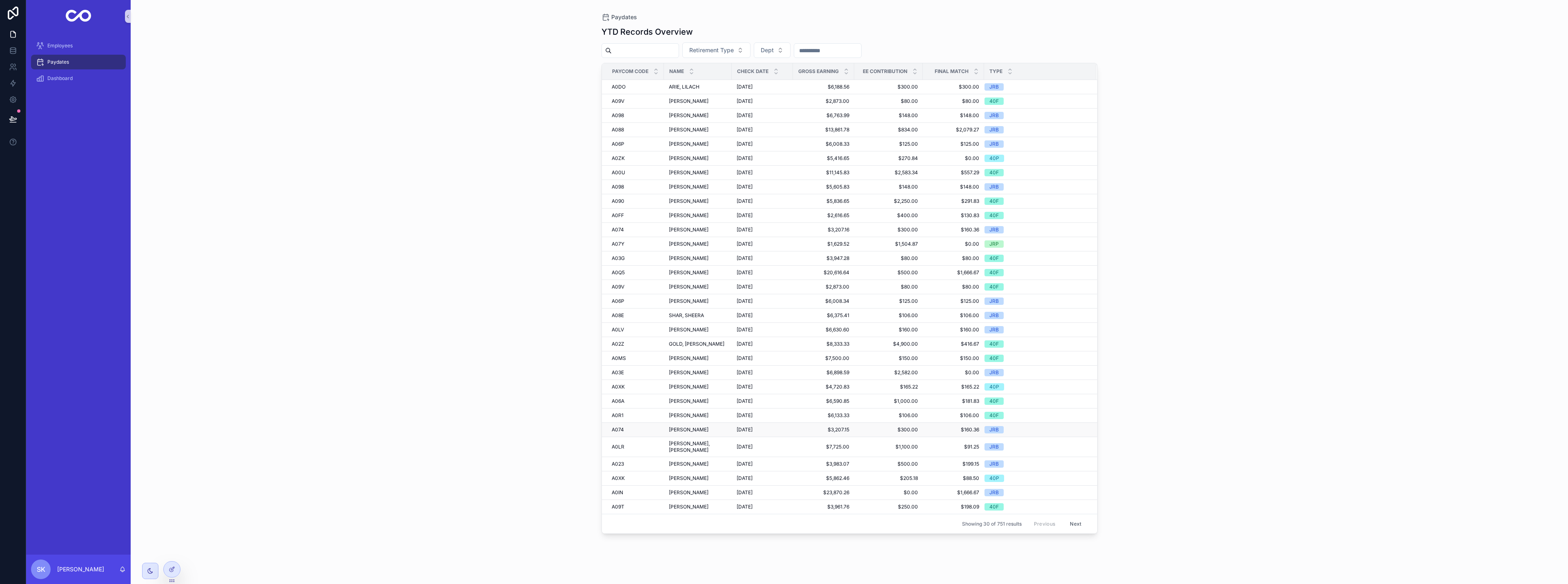
click at [690, 433] on span "REICHER, ADRIENNE B" at bounding box center [688, 430] width 39 height 7
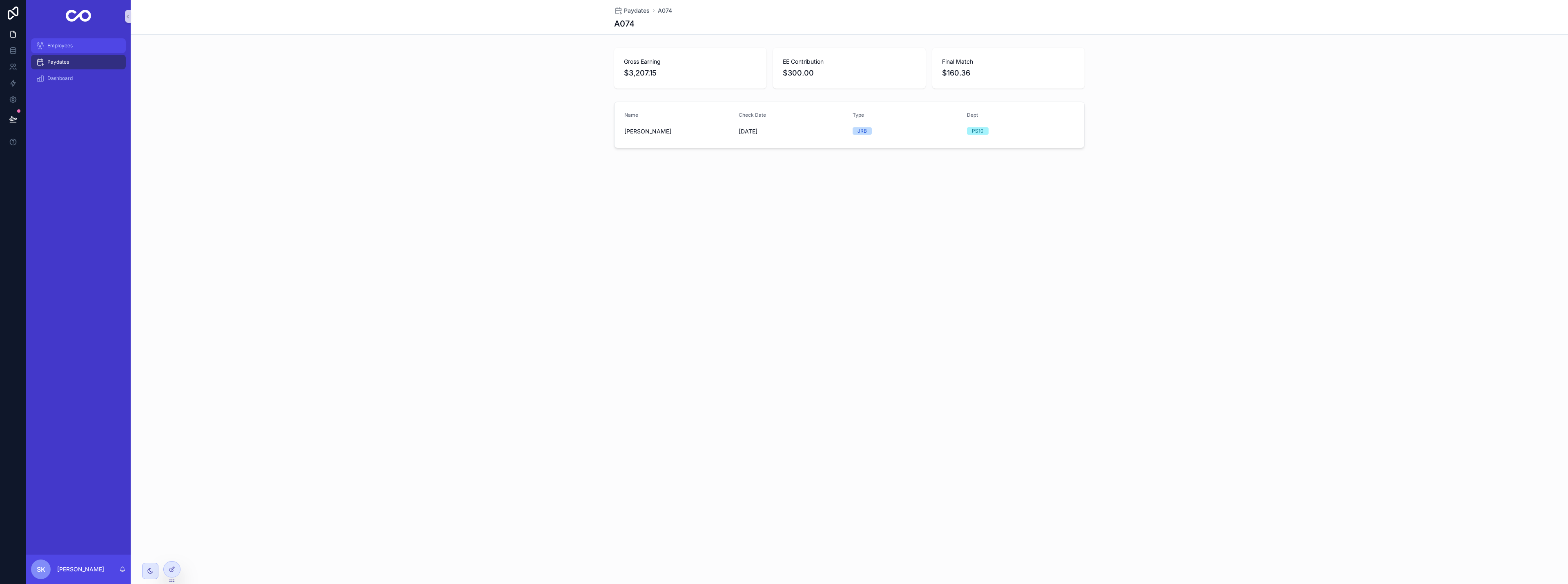
click at [74, 49] on div "Employees" at bounding box center [78, 46] width 85 height 13
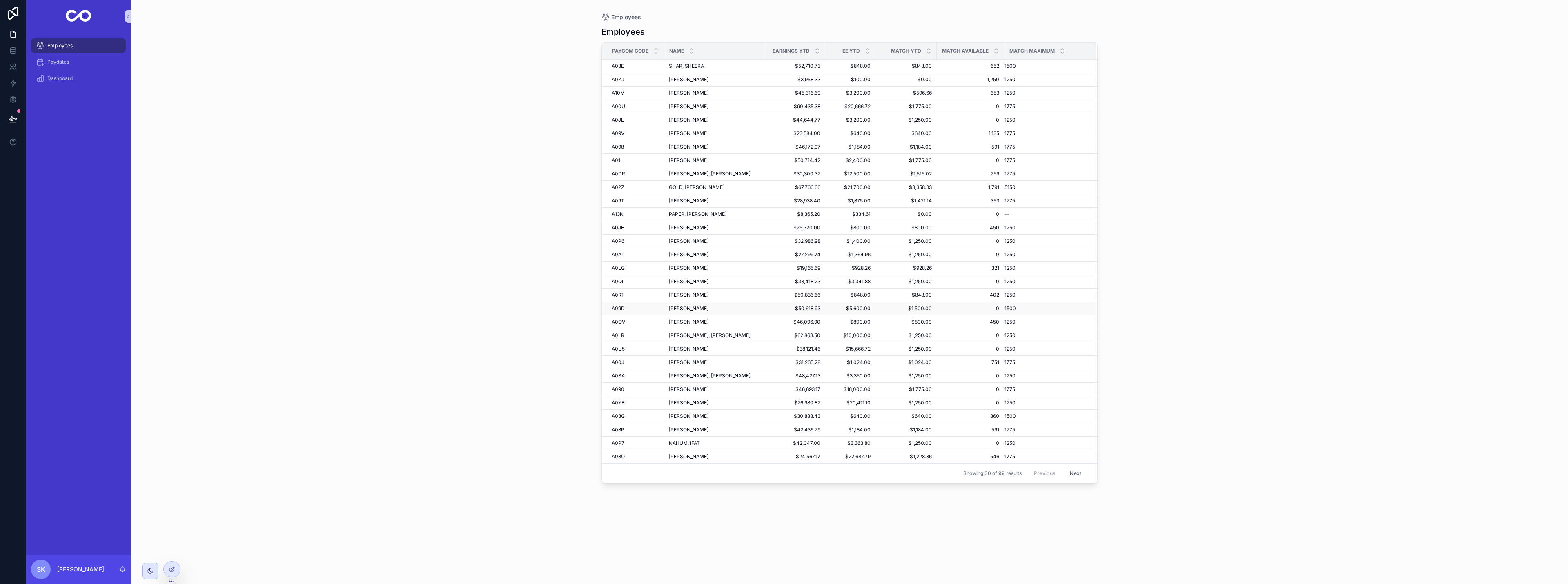
click at [673, 306] on span "WAHLBERG, JODI M" at bounding box center [688, 309] width 39 height 7
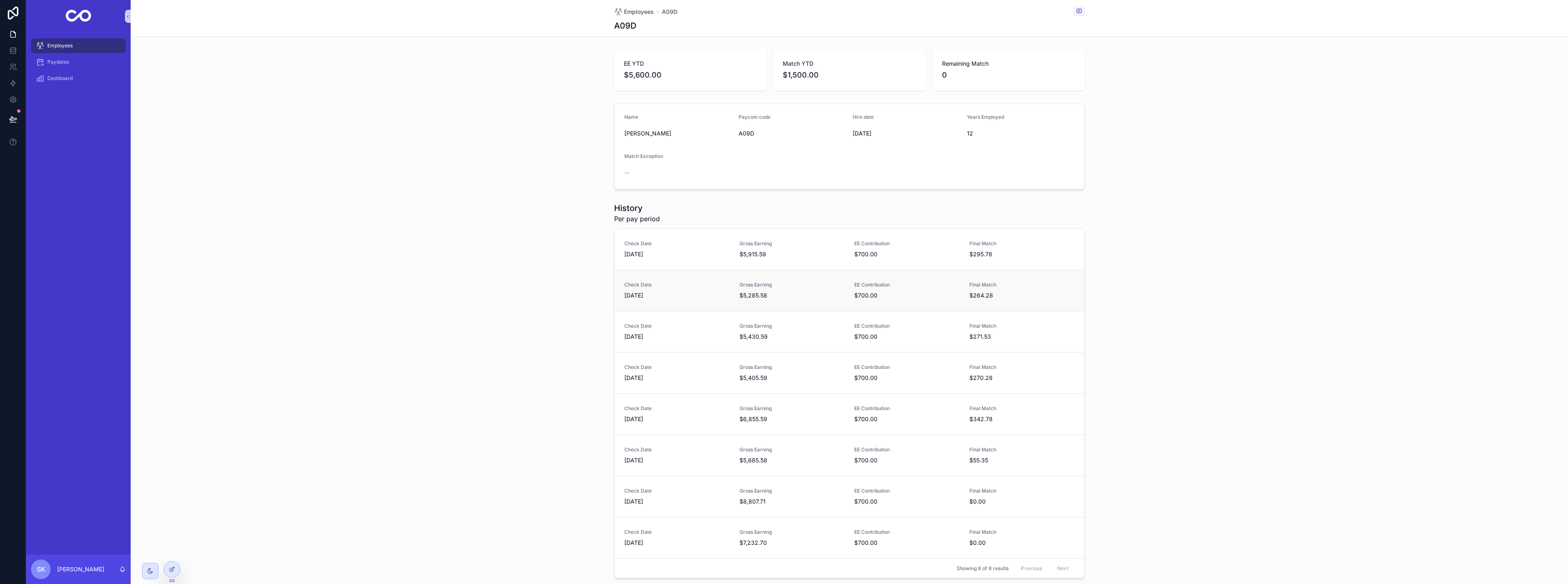
drag, startPoint x: 677, startPoint y: 292, endPoint x: 677, endPoint y: 287, distance: 5.0
click at [677, 287] on div "Check Date 2/28/2025" at bounding box center [677, 290] width 105 height 18
click at [170, 572] on icon at bounding box center [172, 570] width 7 height 7
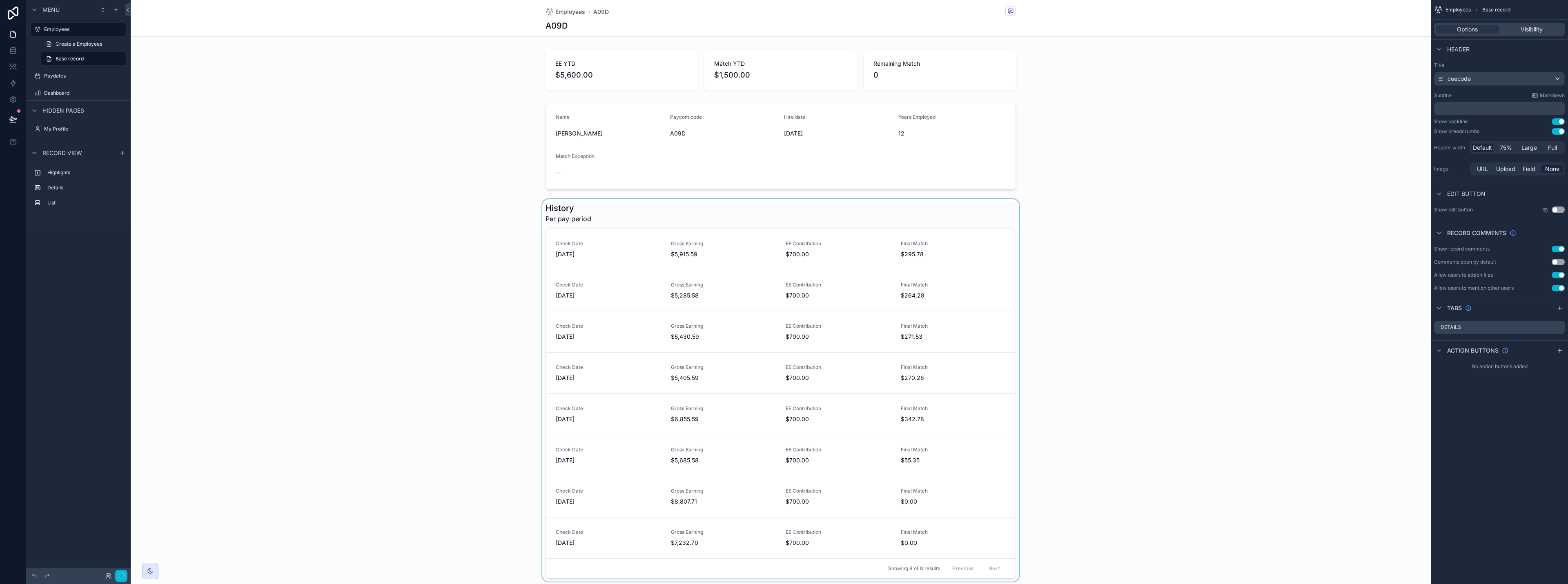
click at [630, 341] on div "scrollable content" at bounding box center [781, 390] width 1300 height 382
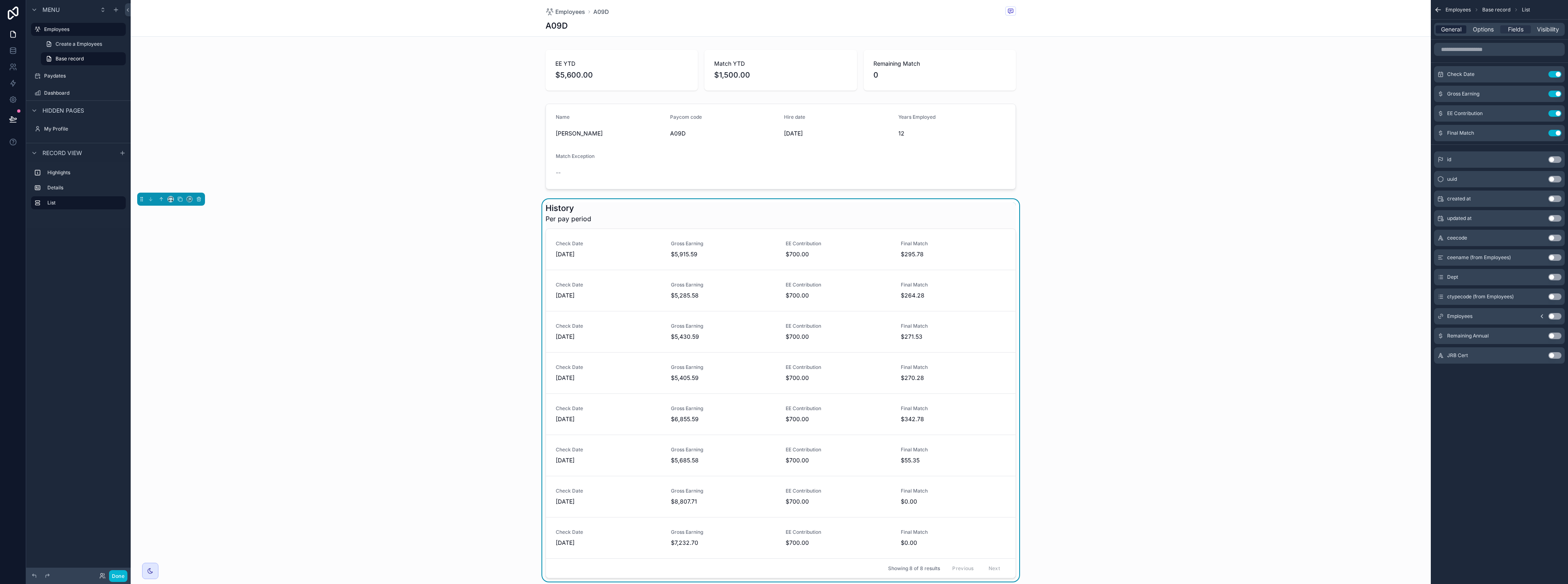
click at [783, 28] on span "General" at bounding box center [1451, 30] width 20 height 8
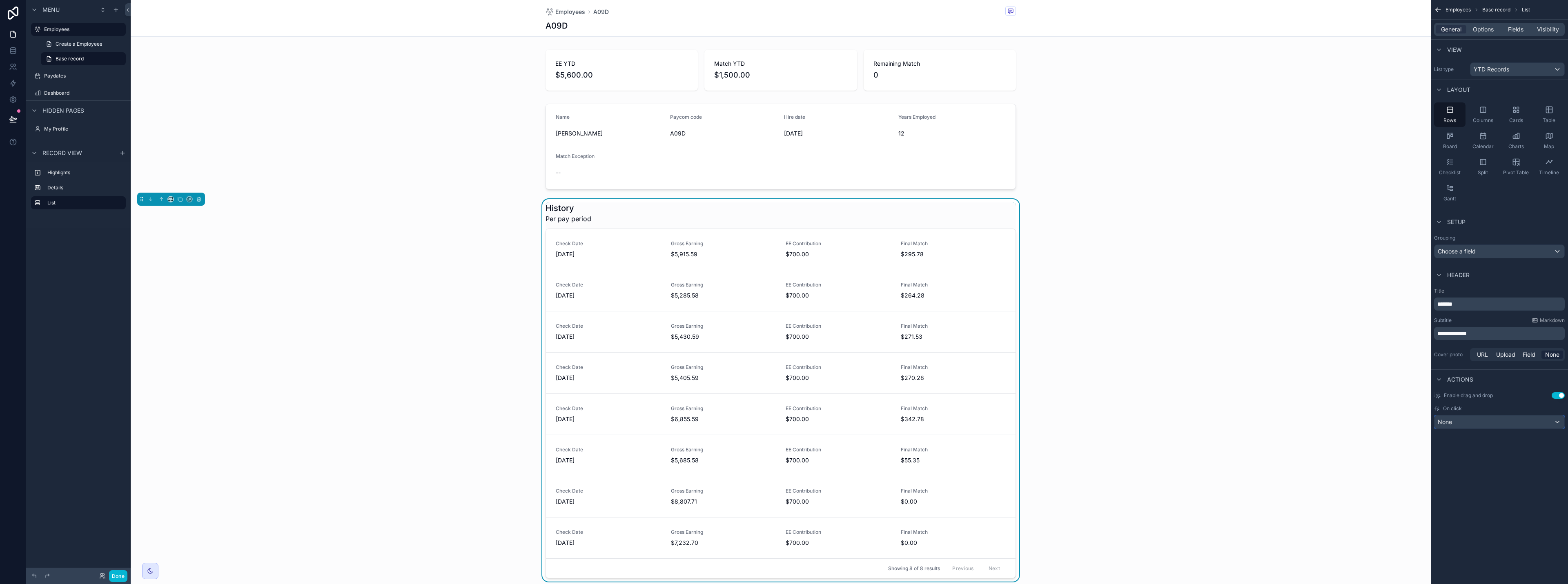
click at [783, 422] on div "None" at bounding box center [1500, 422] width 130 height 13
click at [783, 469] on div "Default" at bounding box center [1499, 465] width 116 height 10
click at [118, 573] on button "Done" at bounding box center [118, 576] width 18 height 12
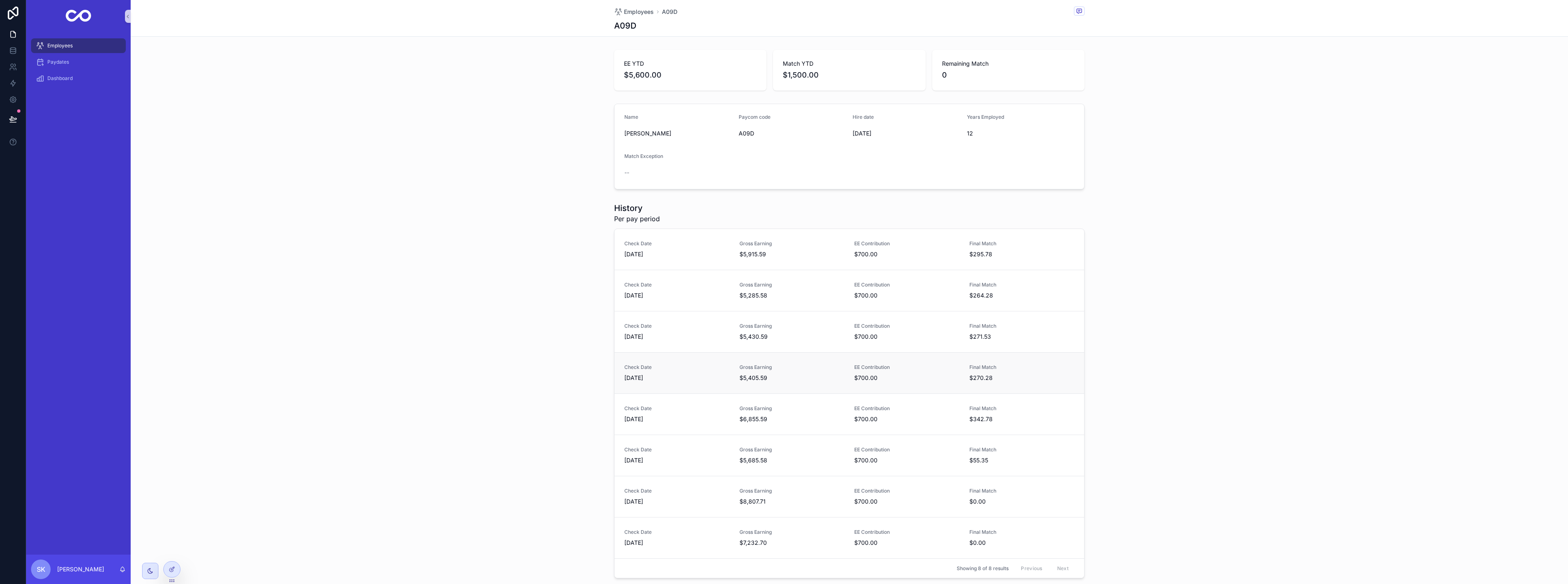
click at [657, 374] on span "[DATE]" at bounding box center [677, 378] width 105 height 8
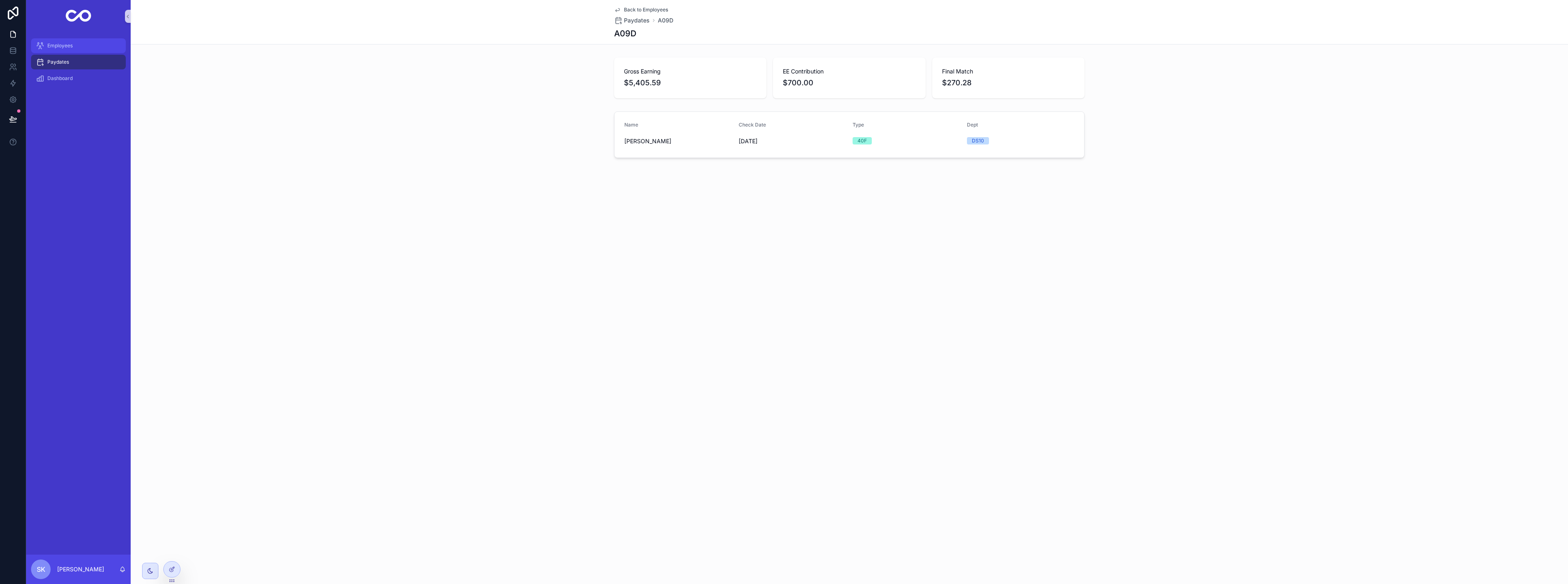
click at [59, 45] on span "Employees" at bounding box center [60, 46] width 26 height 7
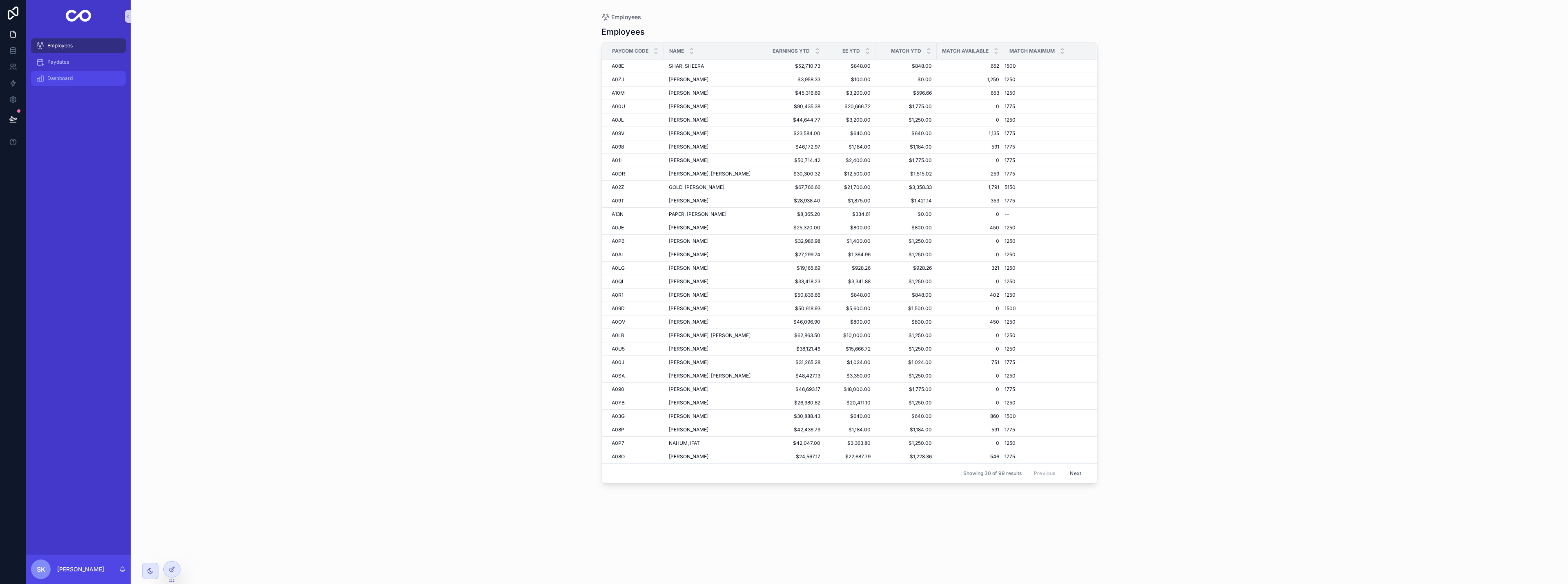
click at [68, 79] on span "Dashboard" at bounding box center [60, 78] width 26 height 7
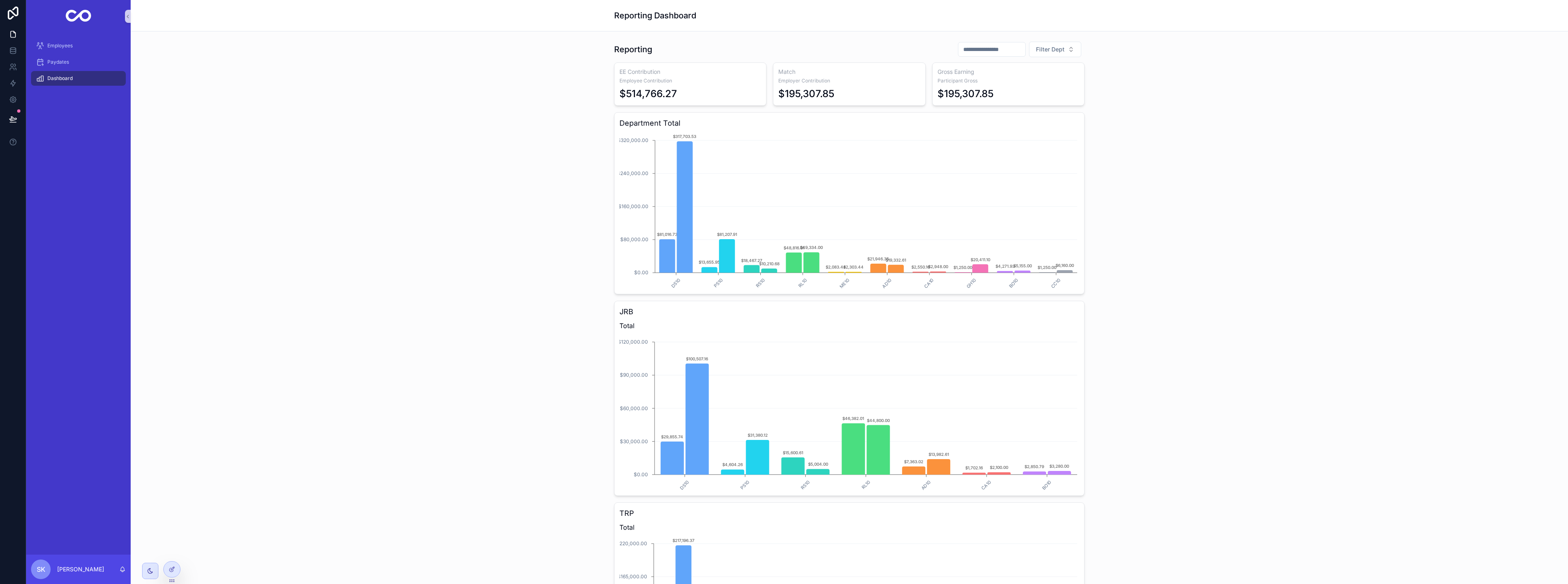
click at [783, 52] on input "scrollable content" at bounding box center [992, 49] width 67 height 11
click at [783, 76] on div "Reporting Filter Dept EE Contribution Employee Contribution $514,766.27 Match E…" at bounding box center [849, 369] width 1425 height 663
click at [783, 54] on button "Filter Dept" at bounding box center [1055, 49] width 53 height 16
click at [783, 51] on div "Reporting Filter Dept EE Contribution Employee Contribution $514,766.27 Match E…" at bounding box center [849, 369] width 1425 height 663
click at [174, 571] on icon at bounding box center [172, 570] width 7 height 7
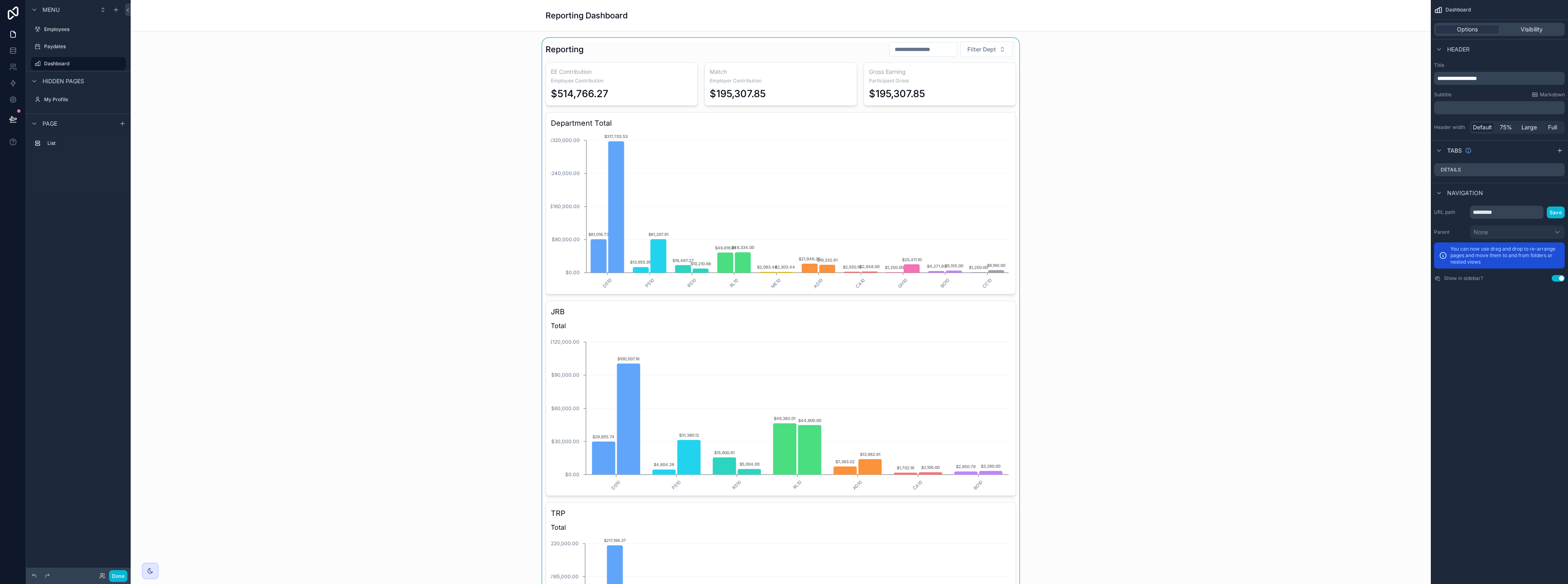
click at [783, 49] on div "scrollable content" at bounding box center [781, 369] width 1287 height 663
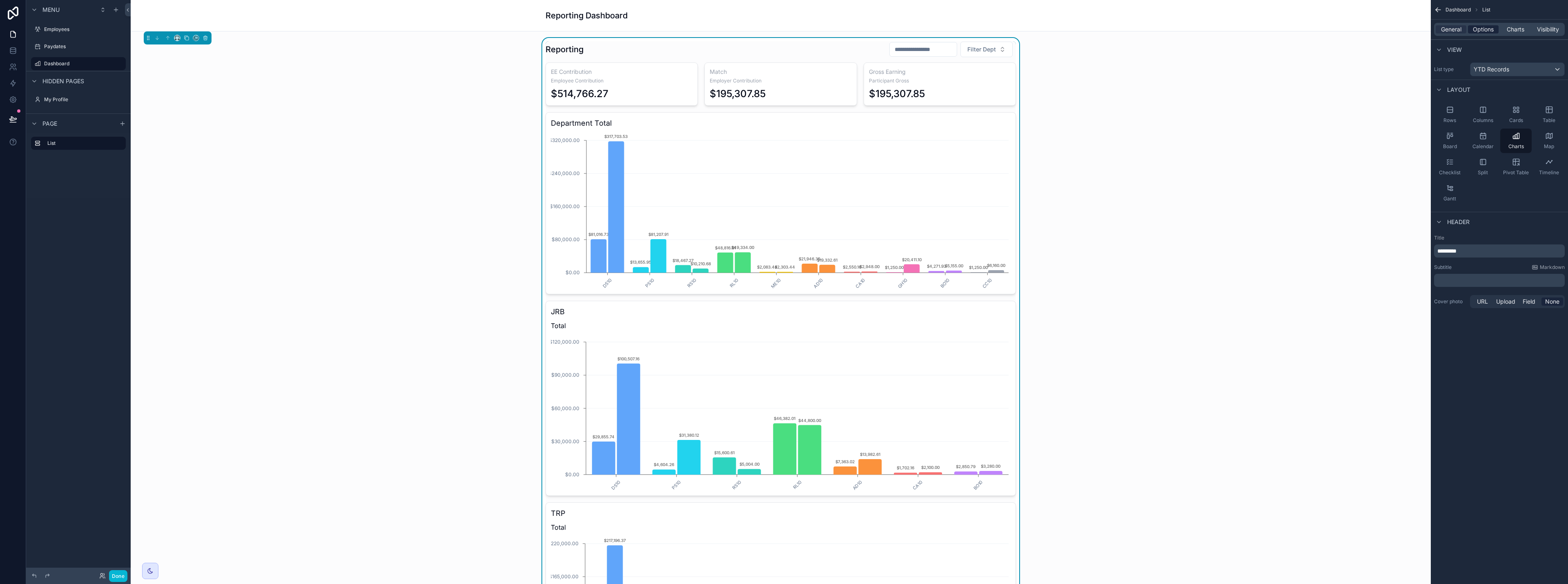
click at [783, 32] on span "Options" at bounding box center [1484, 30] width 21 height 8
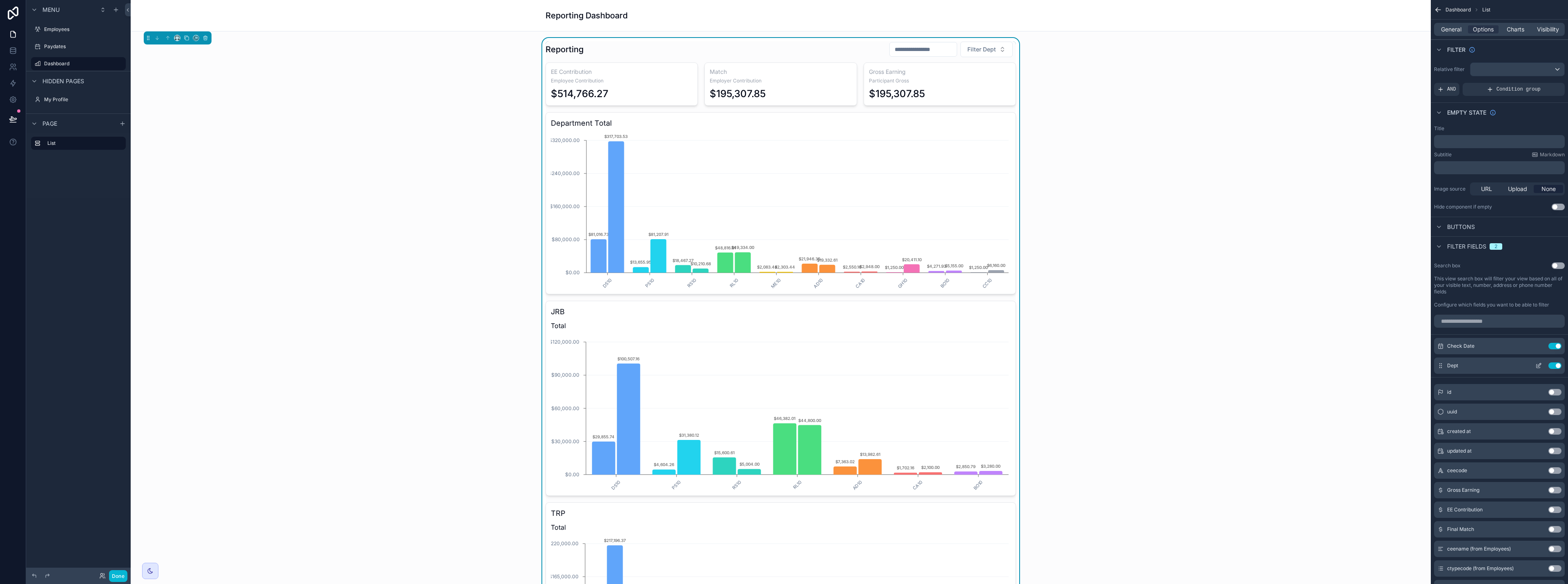
click at [783, 365] on icon "scrollable content" at bounding box center [1539, 366] width 7 height 7
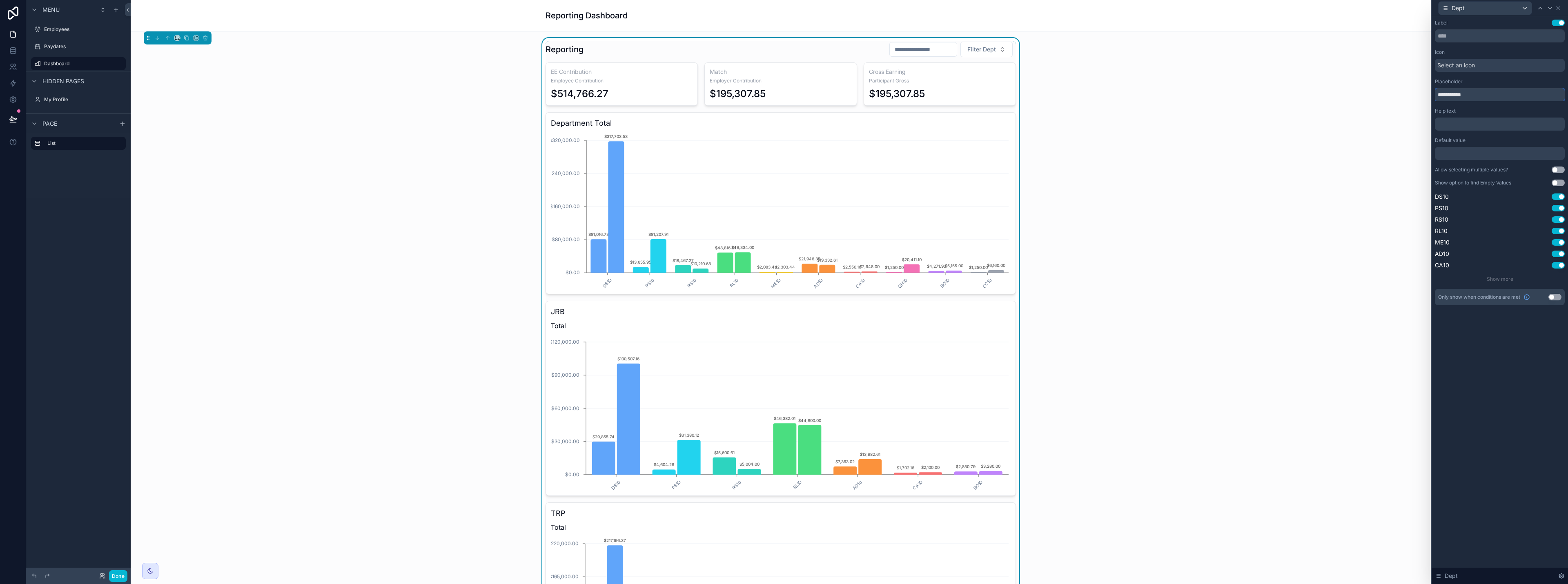
drag, startPoint x: 1454, startPoint y: 94, endPoint x: 1417, endPoint y: 95, distance: 37.0
click at [783, 95] on div "**********" at bounding box center [784, 292] width 1568 height 584
drag, startPoint x: 1489, startPoint y: 91, endPoint x: 1423, endPoint y: 94, distance: 66.1
click at [783, 94] on div "**********" at bounding box center [784, 292] width 1568 height 584
type input "**********"
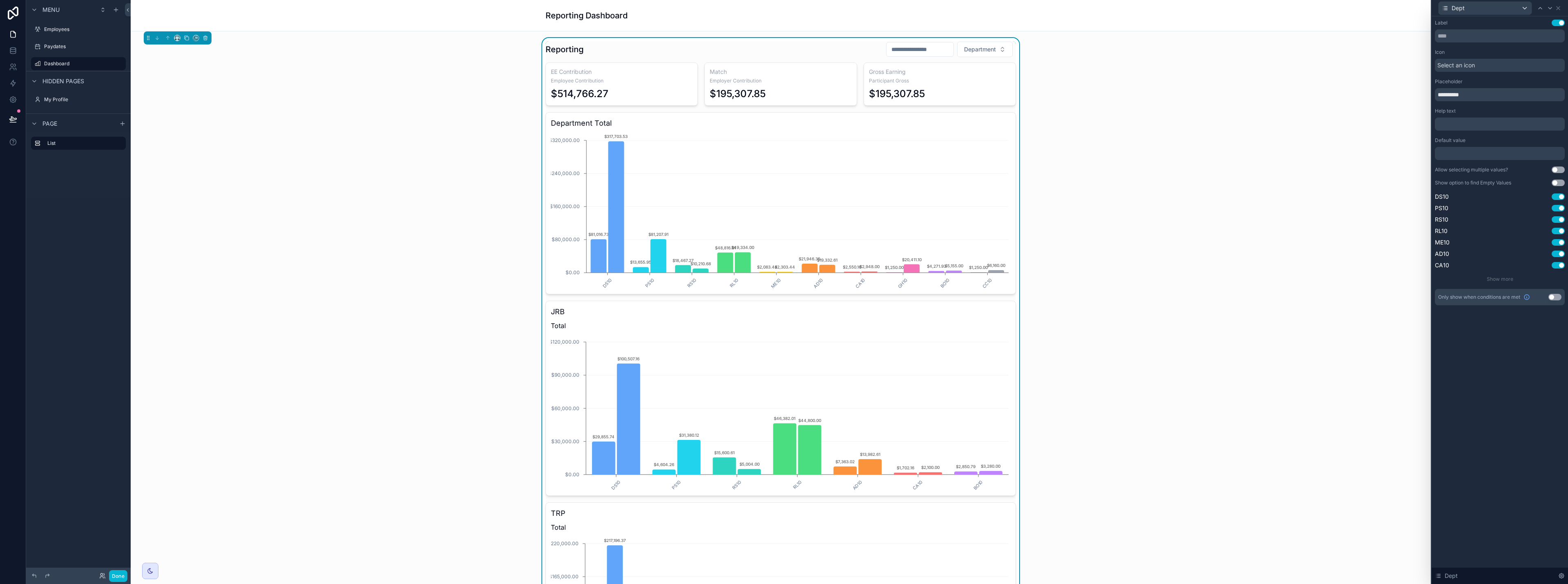
click at [783, 169] on button "Use setting" at bounding box center [1558, 169] width 13 height 7
click at [783, 372] on div "**********" at bounding box center [1500, 300] width 136 height 568
click at [783, 7] on icon at bounding box center [1558, 8] width 7 height 7
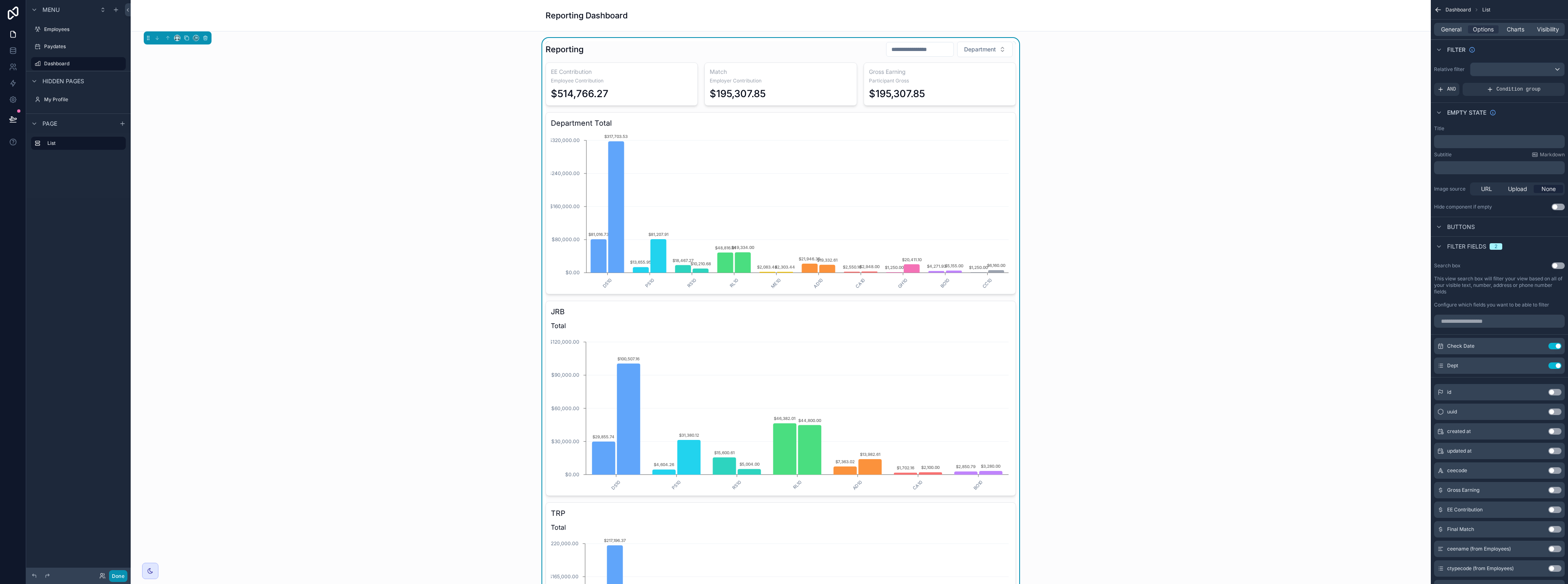
click at [114, 578] on button "Done" at bounding box center [118, 576] width 18 height 12
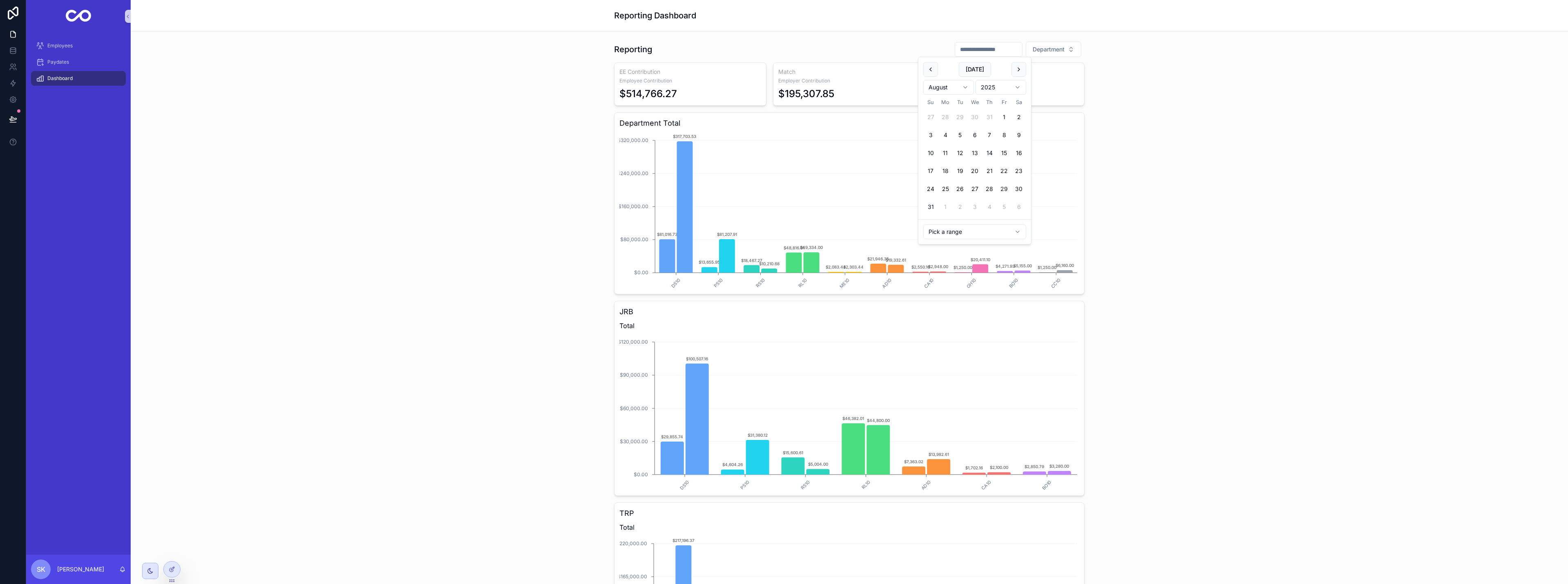
drag, startPoint x: 976, startPoint y: 48, endPoint x: 974, endPoint y: 53, distance: 5.4
click at [783, 48] on input "scrollable content" at bounding box center [989, 49] width 67 height 11
click at [783, 204] on button "31" at bounding box center [930, 207] width 14 height 14
type input "**********"
click at [783, 180] on div "**********" at bounding box center [849, 369] width 1425 height 663
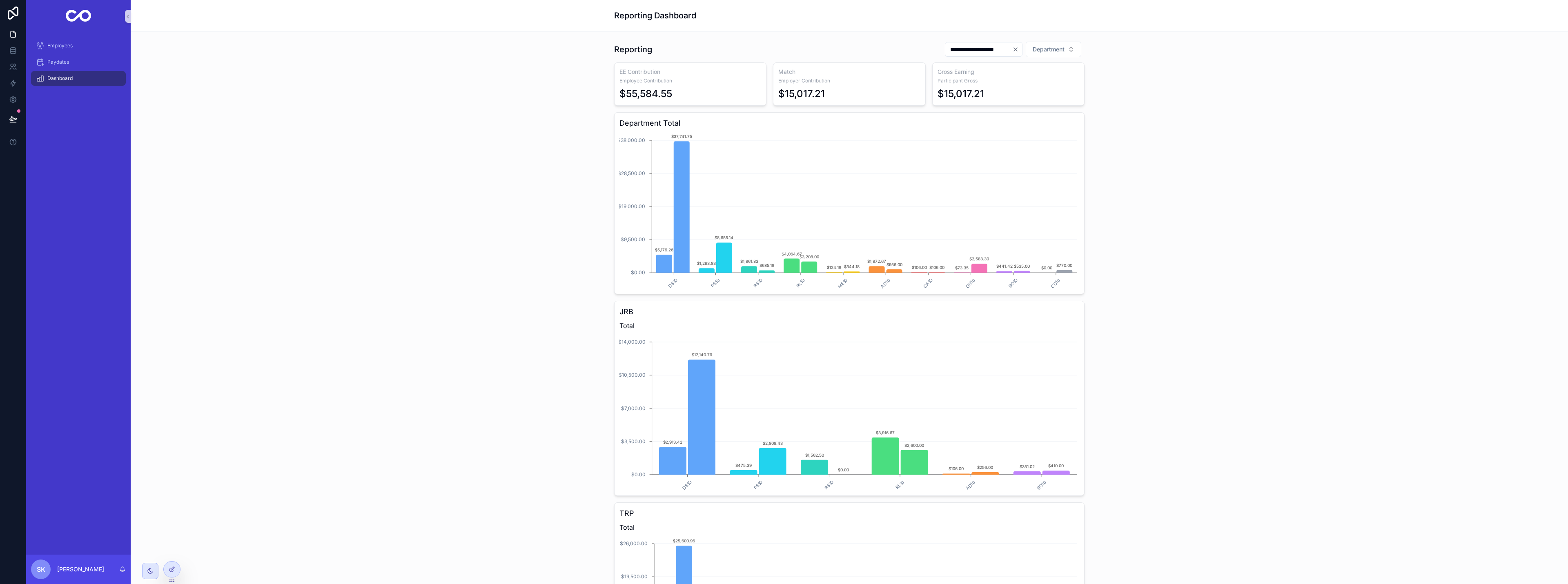
click at [783, 250] on div "**********" at bounding box center [849, 369] width 1425 height 663
click at [61, 65] on span "Paydates" at bounding box center [58, 62] width 22 height 7
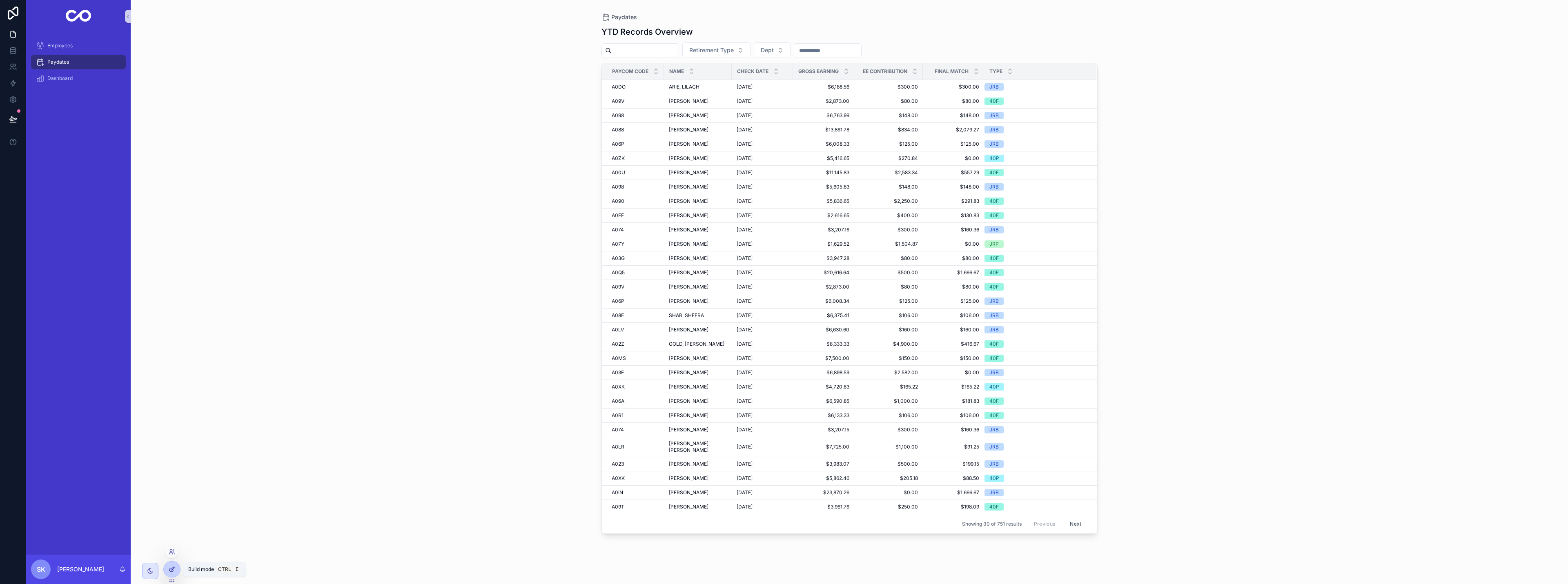
click at [171, 569] on icon at bounding box center [172, 570] width 7 height 7
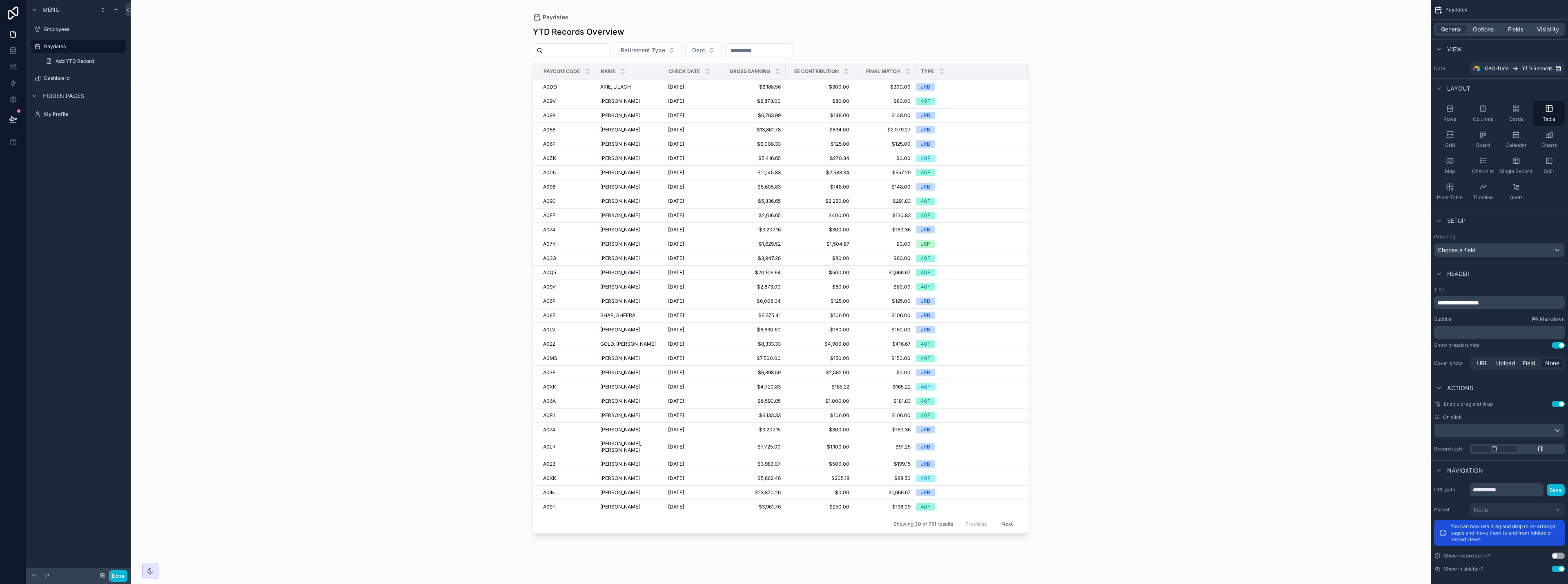
click at [783, 53] on div "scrollable content" at bounding box center [781, 287] width 522 height 574
click at [783, 26] on div "Options" at bounding box center [1483, 30] width 31 height 8
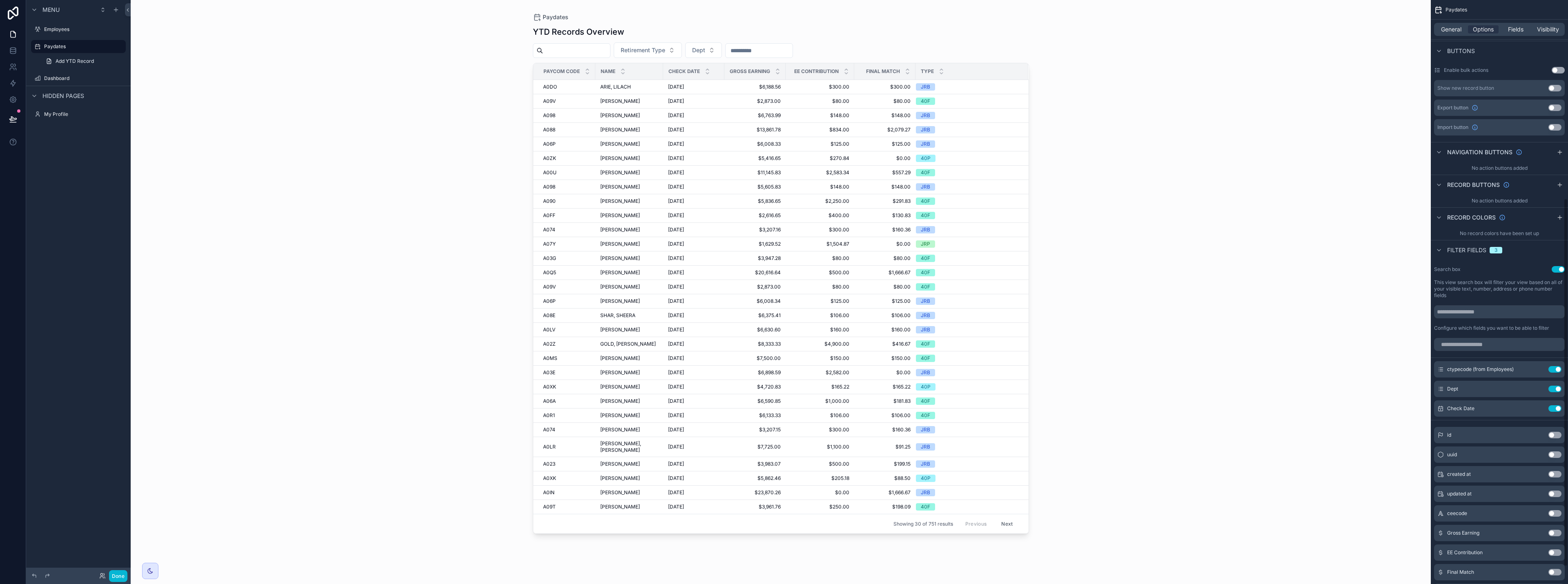
scroll to position [204, 0]
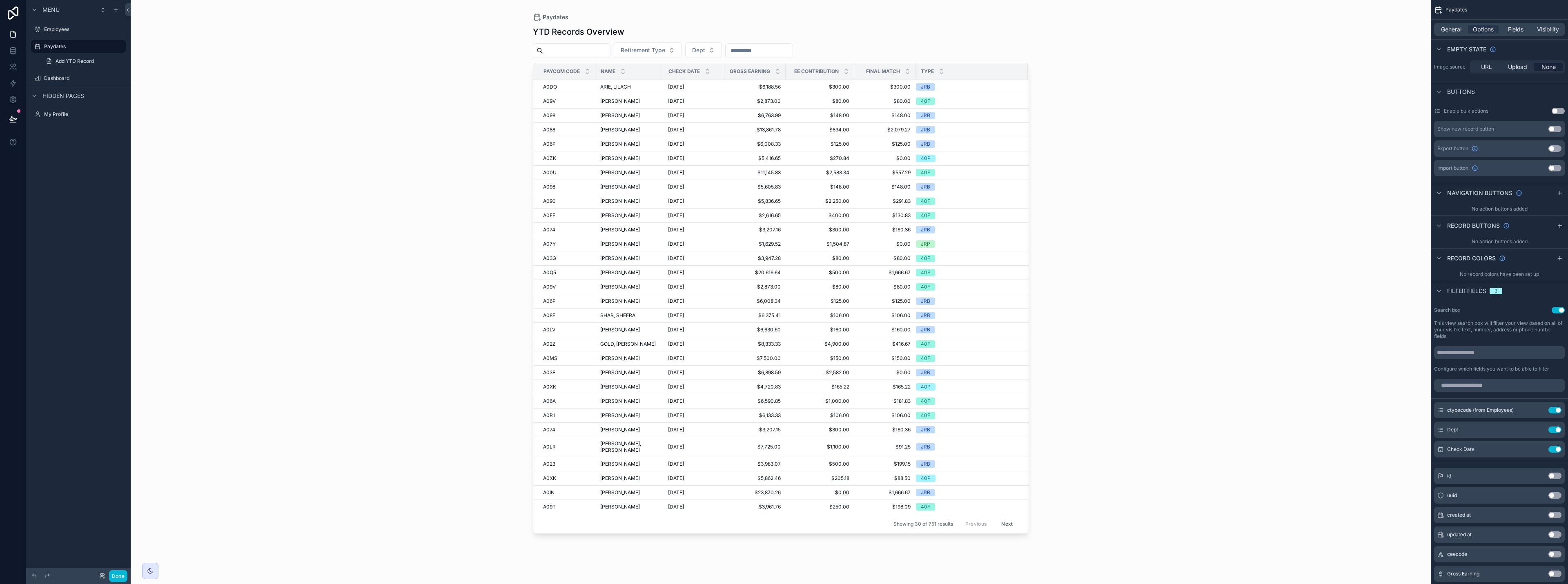
click at [783, 309] on button "Use setting" at bounding box center [1558, 310] width 13 height 7
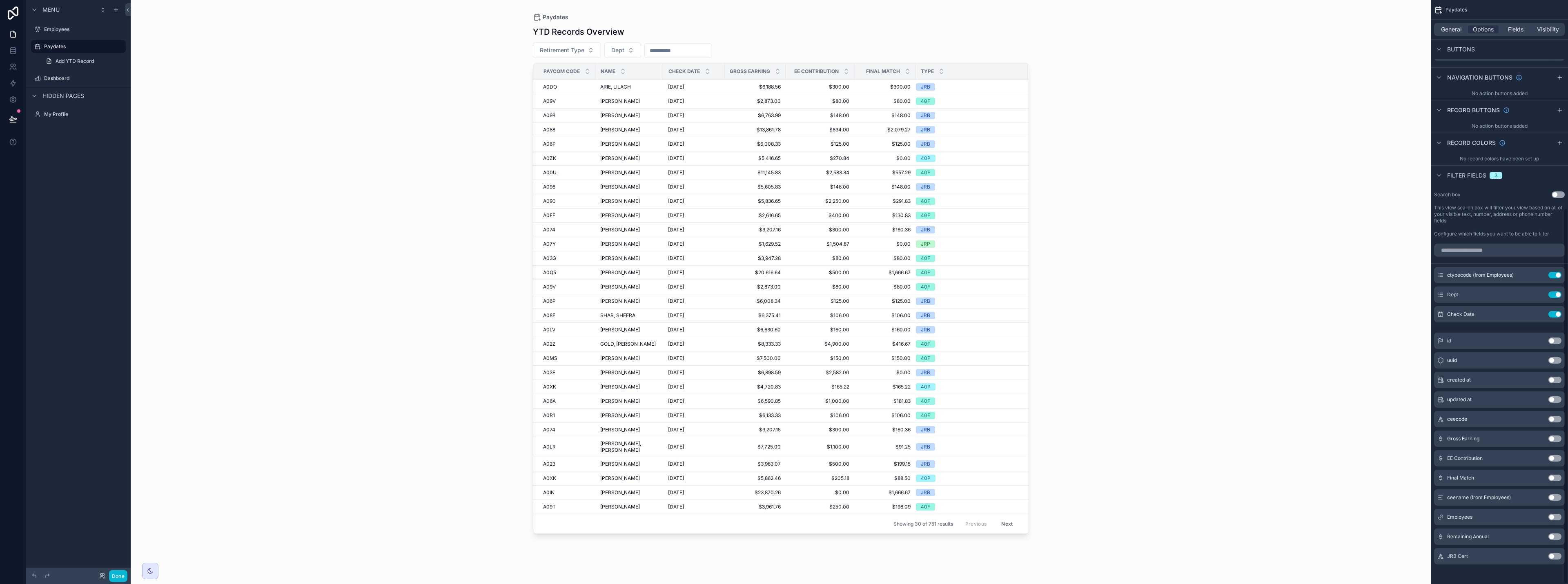
scroll to position [323, 0]
click at [783, 493] on button "Use setting" at bounding box center [1555, 494] width 13 height 7
click at [754, 53] on input "scrollable content" at bounding box center [749, 50] width 67 height 11
click at [783, 513] on button "Use setting" at bounding box center [1555, 514] width 13 height 7
click at [783, 50] on span "Filter Employees" at bounding box center [816, 50] width 45 height 8
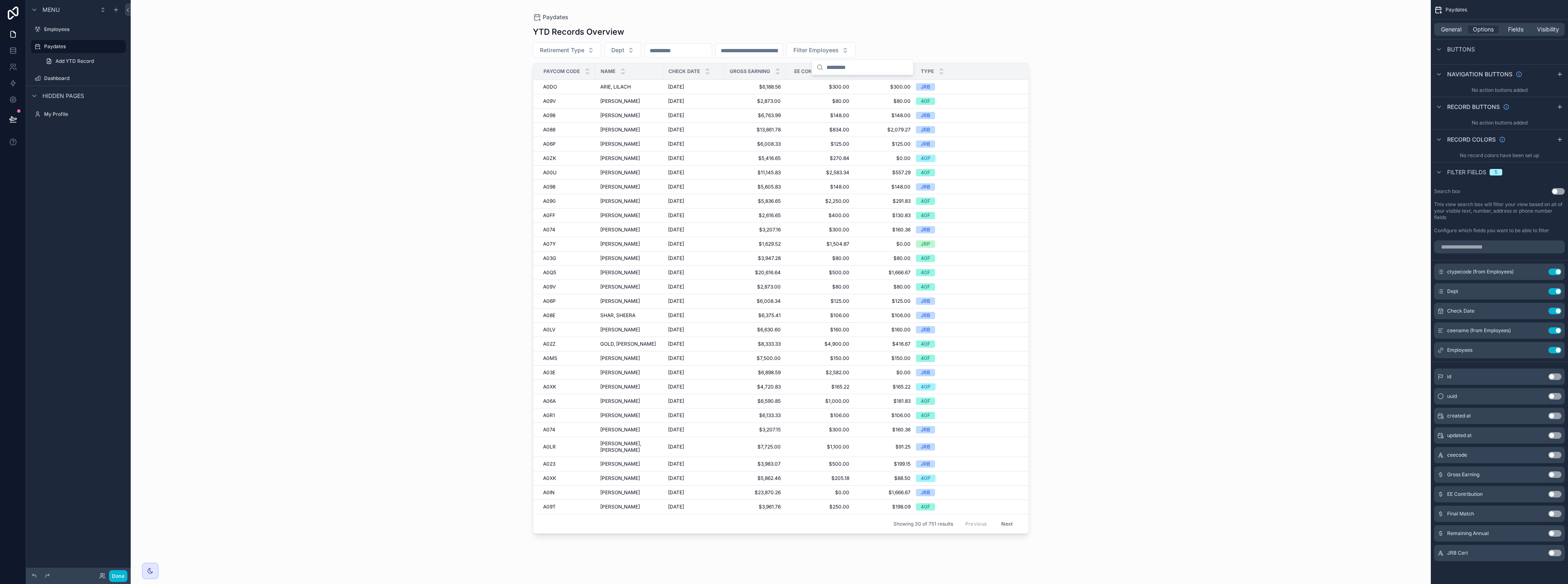
scroll to position [0, 0]
click at [783, 53] on div "Retirement Type Dept Filter Employees" at bounding box center [781, 51] width 496 height 16
click at [783, 350] on button "Use setting" at bounding box center [1555, 350] width 13 height 7
click at [783, 330] on icon "scrollable content" at bounding box center [1539, 330] width 7 height 7
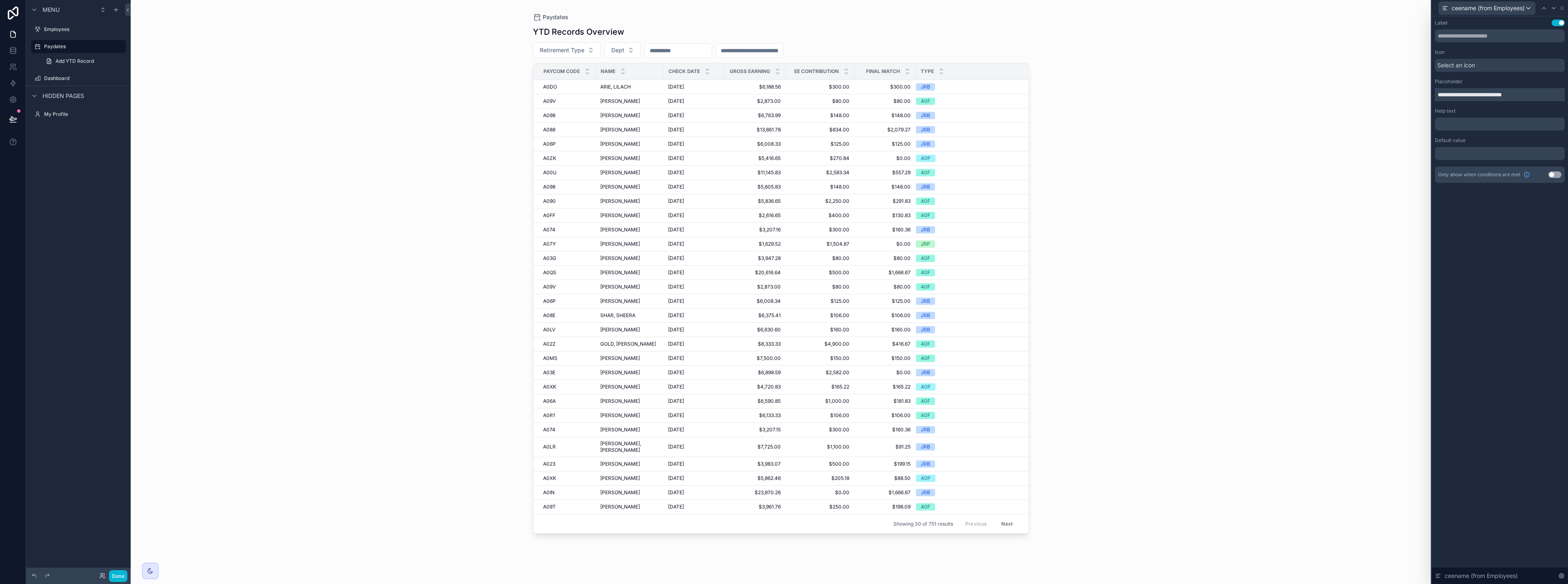
drag, startPoint x: 1452, startPoint y: 94, endPoint x: 1556, endPoint y: 91, distance: 104.0
click at [783, 91] on input "**********" at bounding box center [1500, 95] width 130 height 13
type input "**********"
click at [783, 8] on icon at bounding box center [1562, 8] width 7 height 7
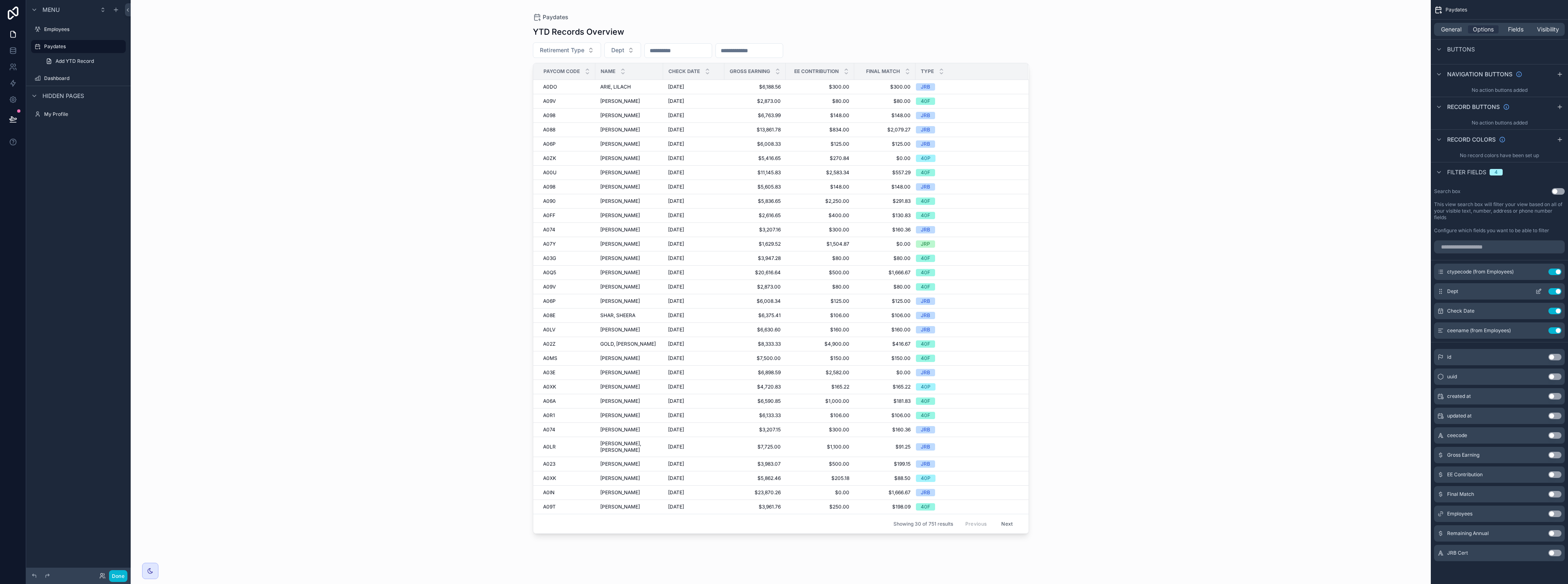
click at [783, 290] on icon "scrollable content" at bounding box center [1538, 292] width 4 height 4
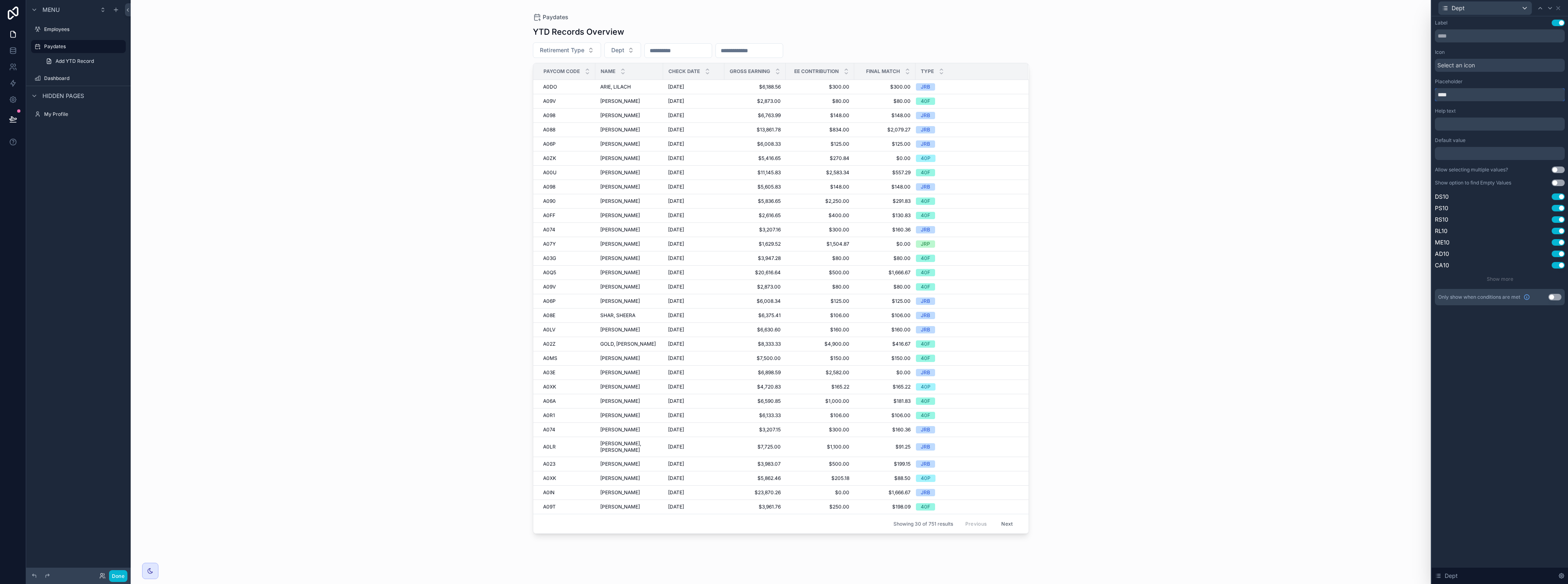
click at [783, 95] on div "Dept Label Use setting Icon Select an icon Placeholder **** Help text ﻿ Default…" at bounding box center [784, 292] width 1568 height 584
type input "**********"
click at [783, 5] on icon at bounding box center [1558, 8] width 7 height 7
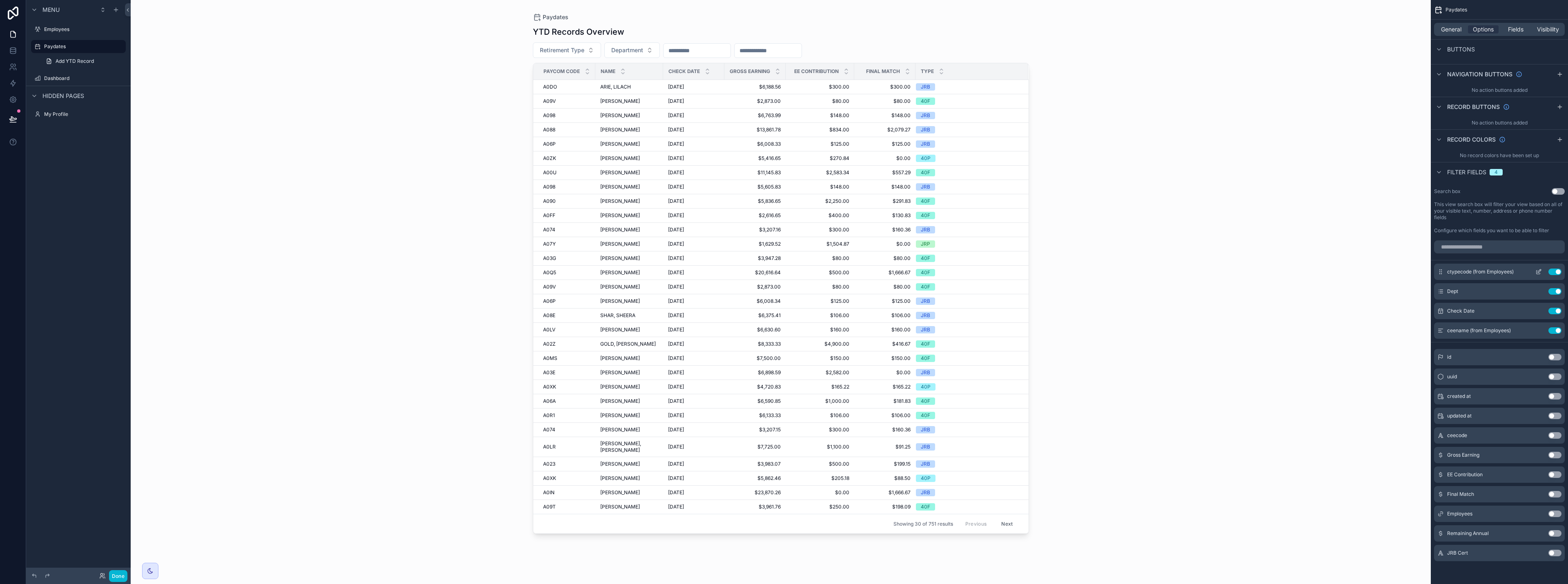
click at [783, 273] on icon "scrollable content" at bounding box center [1539, 271] width 3 height 3
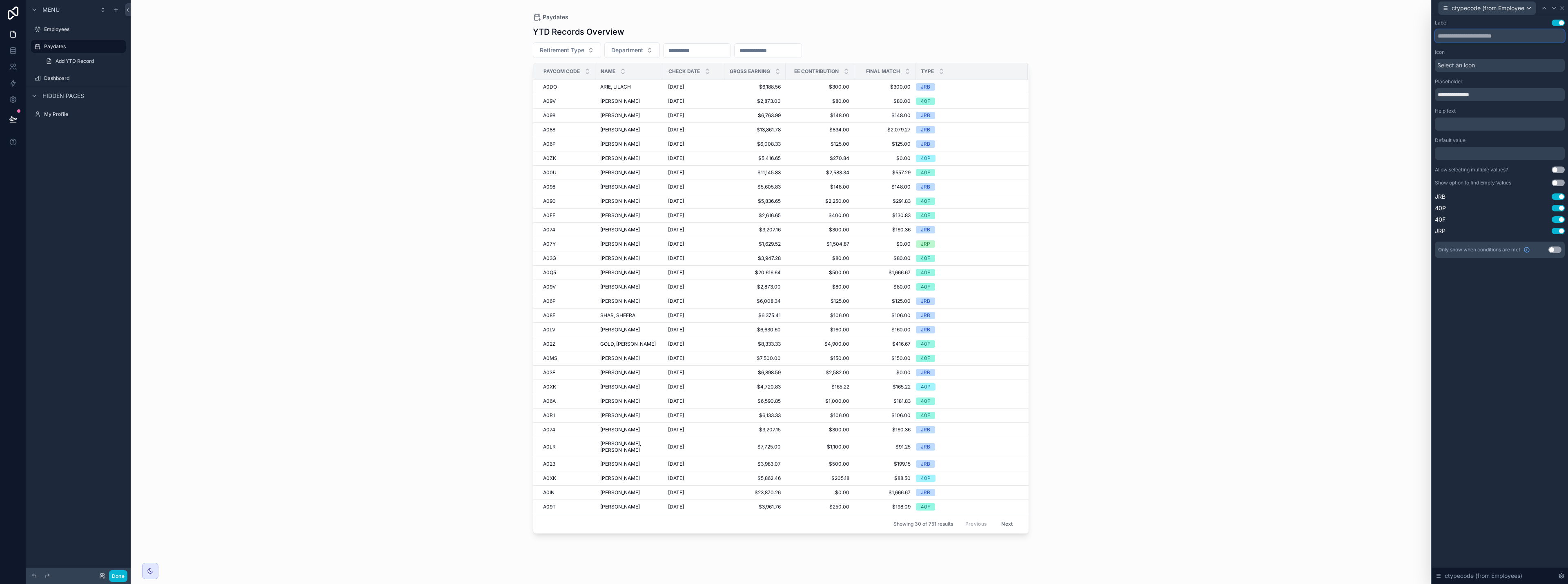
click at [783, 36] on input "text" at bounding box center [1500, 36] width 130 height 13
drag, startPoint x: 1491, startPoint y: 97, endPoint x: 1415, endPoint y: 100, distance: 76.1
click at [783, 100] on div "**********" at bounding box center [784, 292] width 1568 height 584
drag, startPoint x: 1469, startPoint y: 41, endPoint x: 1470, endPoint y: 36, distance: 5.1
click at [783, 38] on input "text" at bounding box center [1500, 36] width 130 height 13
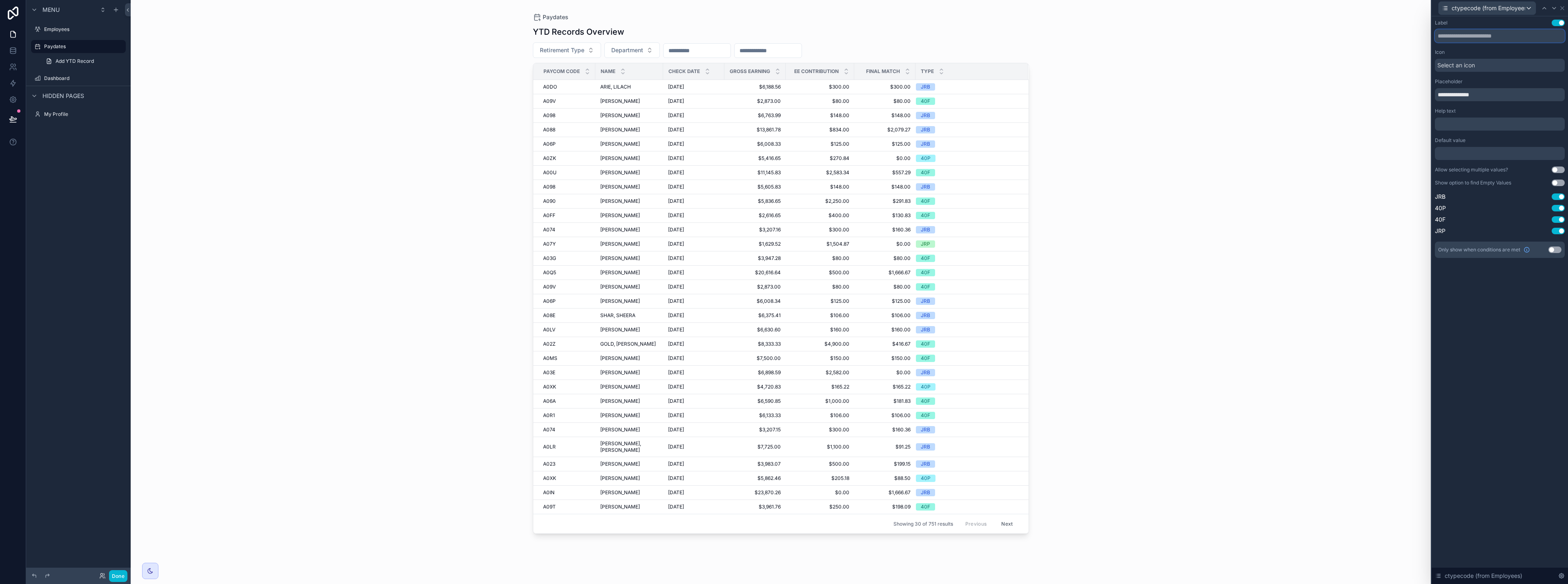
paste input "**********"
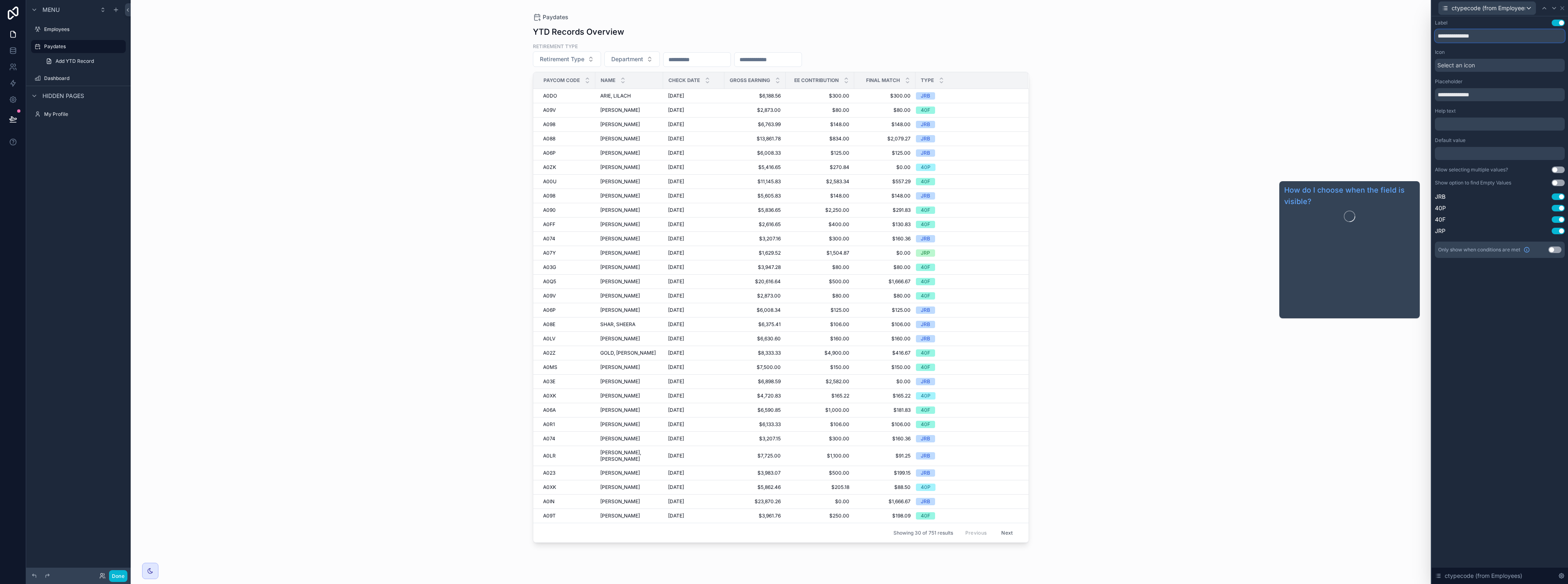
type input "**********"
click at [783, 350] on div "**********" at bounding box center [1500, 300] width 136 height 568
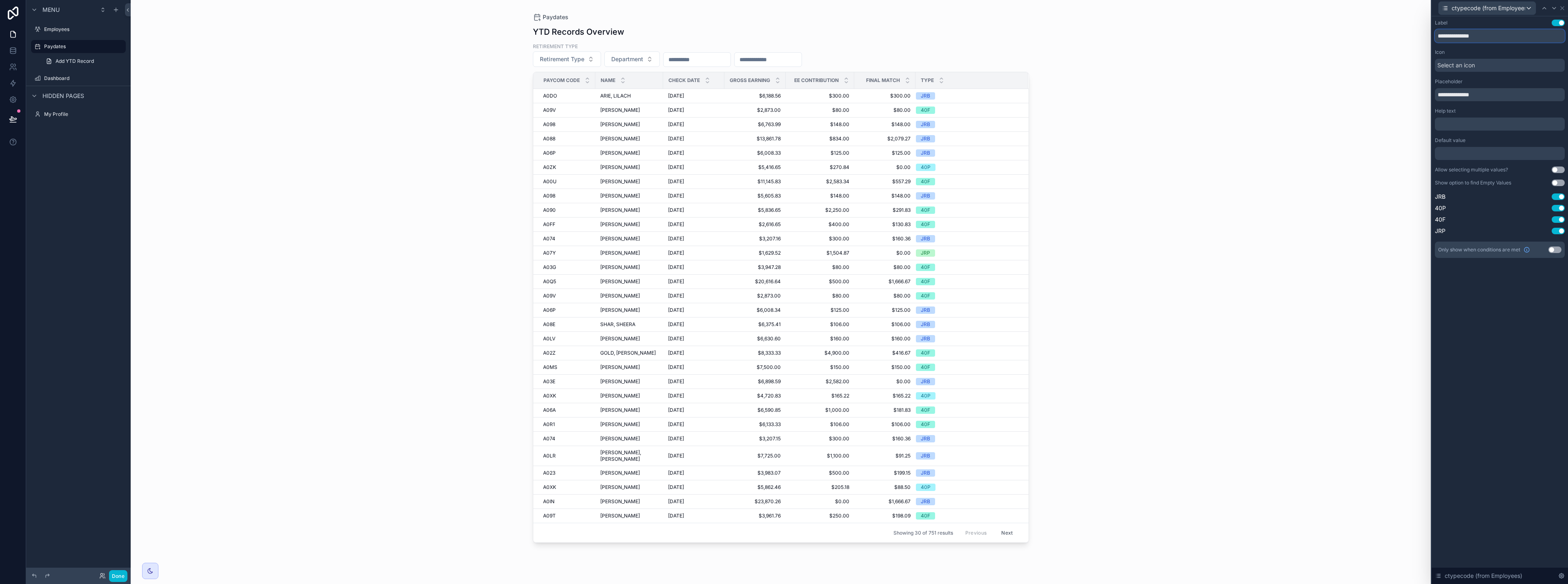
drag, startPoint x: 1486, startPoint y: 34, endPoint x: 1412, endPoint y: 34, distance: 74.0
click at [783, 34] on div "**********" at bounding box center [784, 292] width 1568 height 584
click at [783, 8] on icon at bounding box center [1562, 8] width 3 height 3
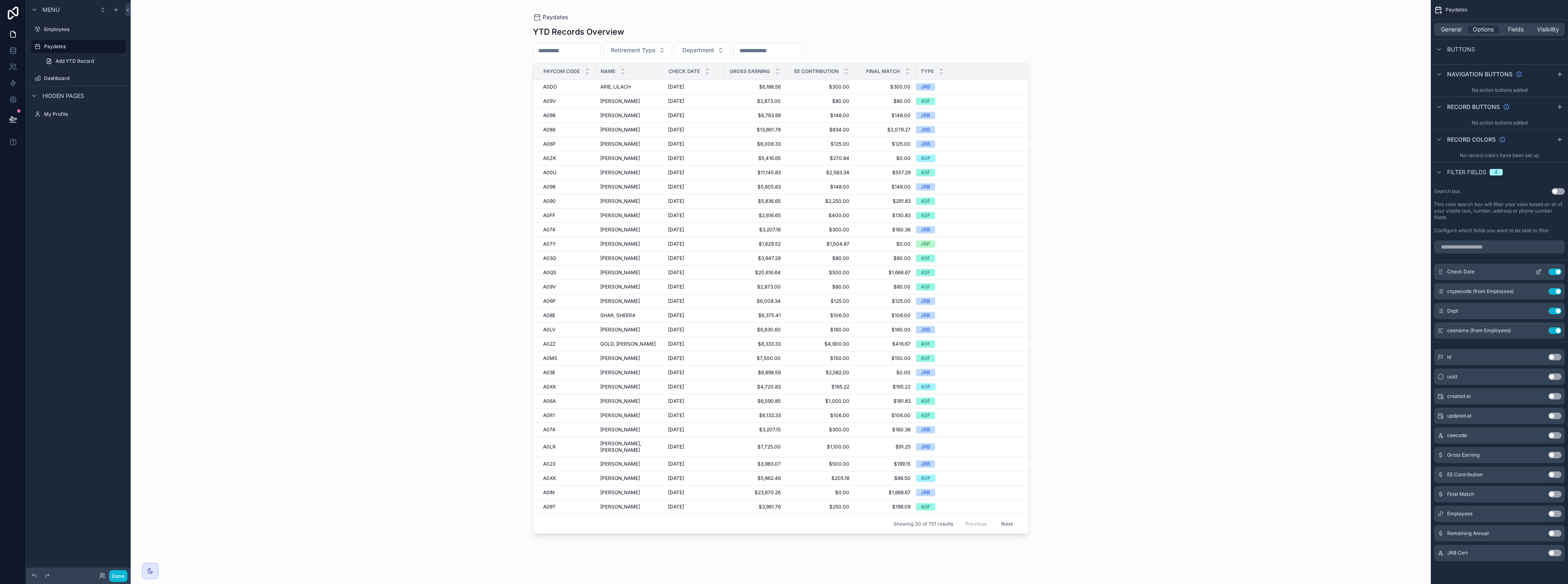
click at [783, 270] on button "scrollable content" at bounding box center [1539, 272] width 13 height 7
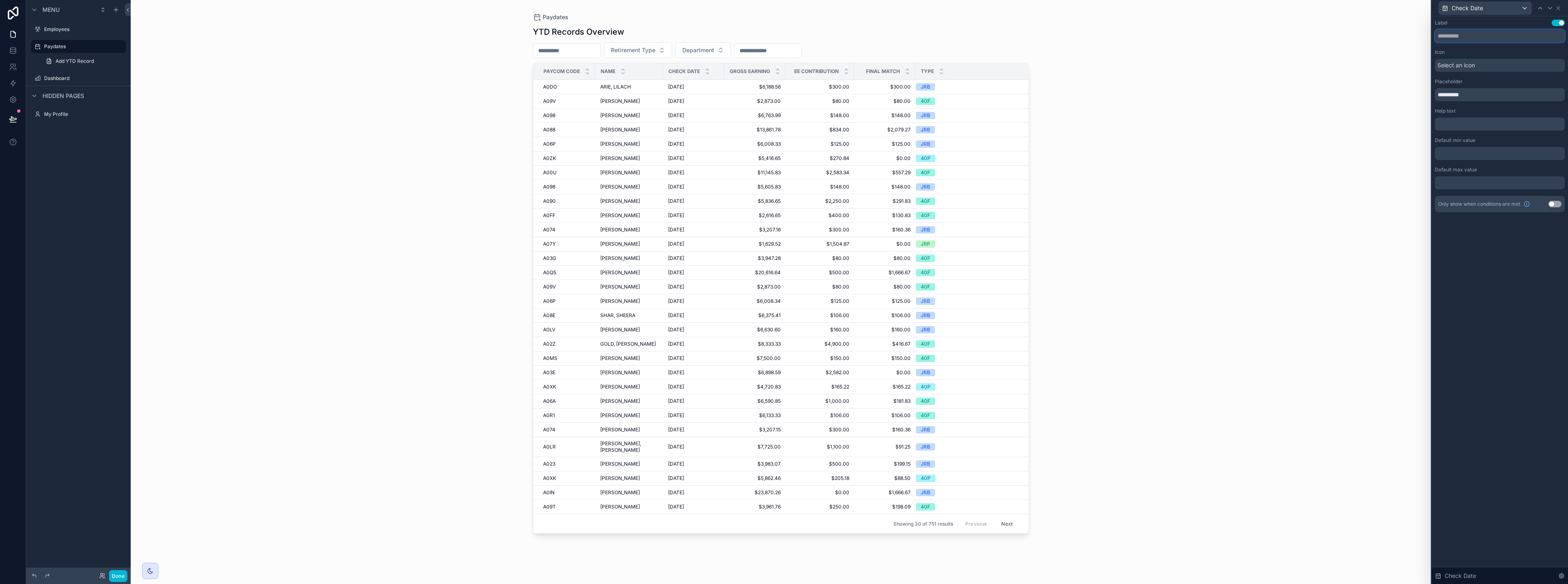
click at [783, 34] on input "text" at bounding box center [1500, 36] width 130 height 13
type input "**********"
click at [594, 63] on input "scrollable content" at bounding box center [567, 58] width 67 height 11
click at [685, 36] on div "YTD Records Overview" at bounding box center [781, 32] width 496 height 11
click at [655, 58] on span "Retirement Type" at bounding box center [633, 58] width 45 height 8
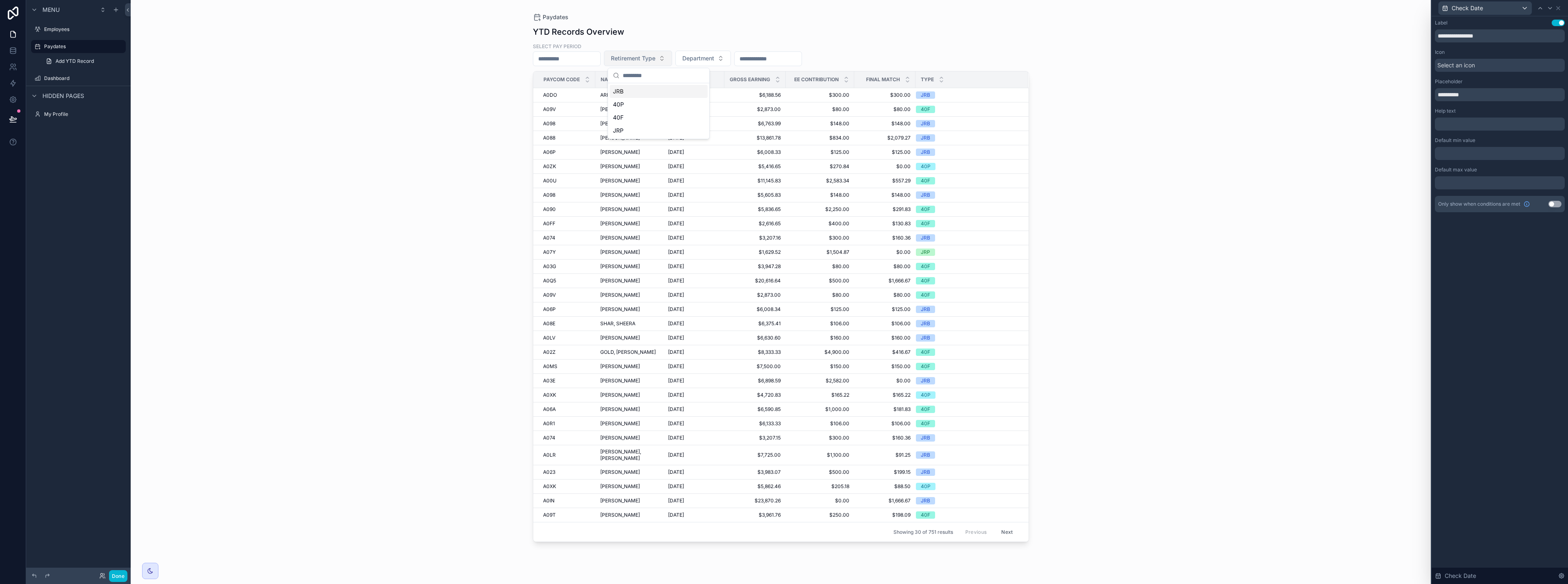
click at [655, 58] on span "Retirement Type" at bounding box center [633, 58] width 45 height 8
click at [783, 8] on icon at bounding box center [1558, 8] width 3 height 3
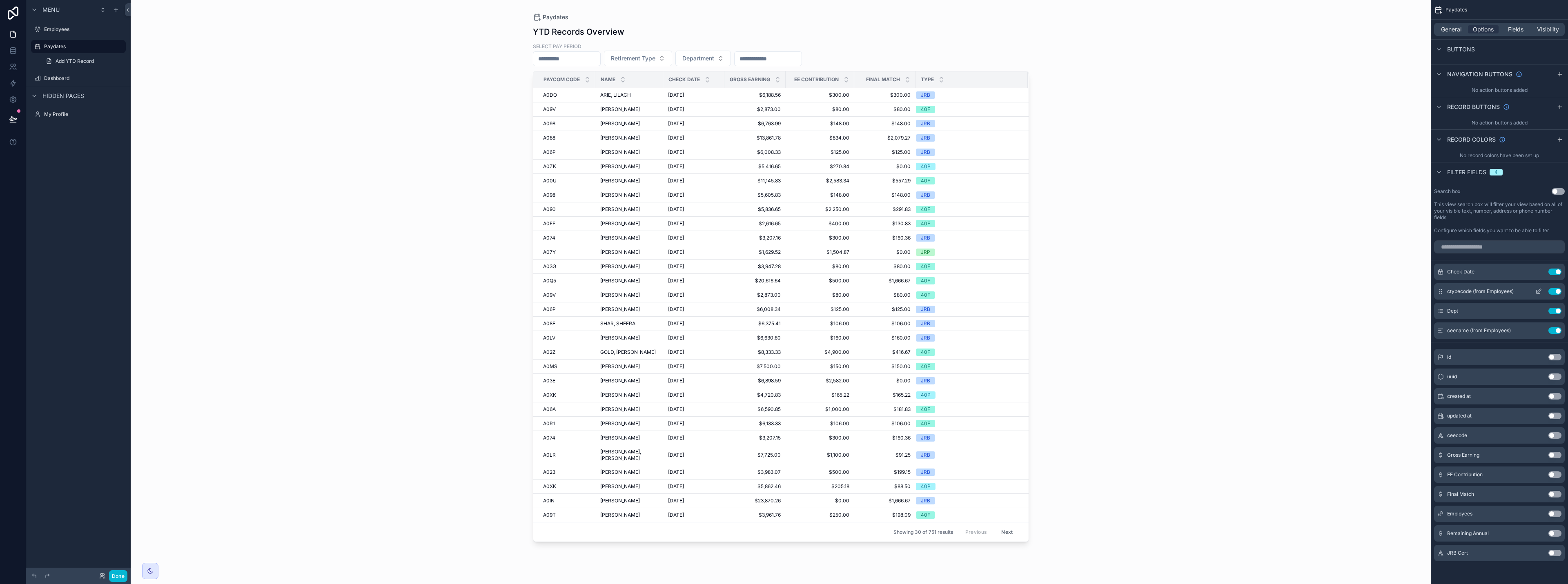
click at [783, 292] on icon "scrollable content" at bounding box center [1539, 292] width 7 height 7
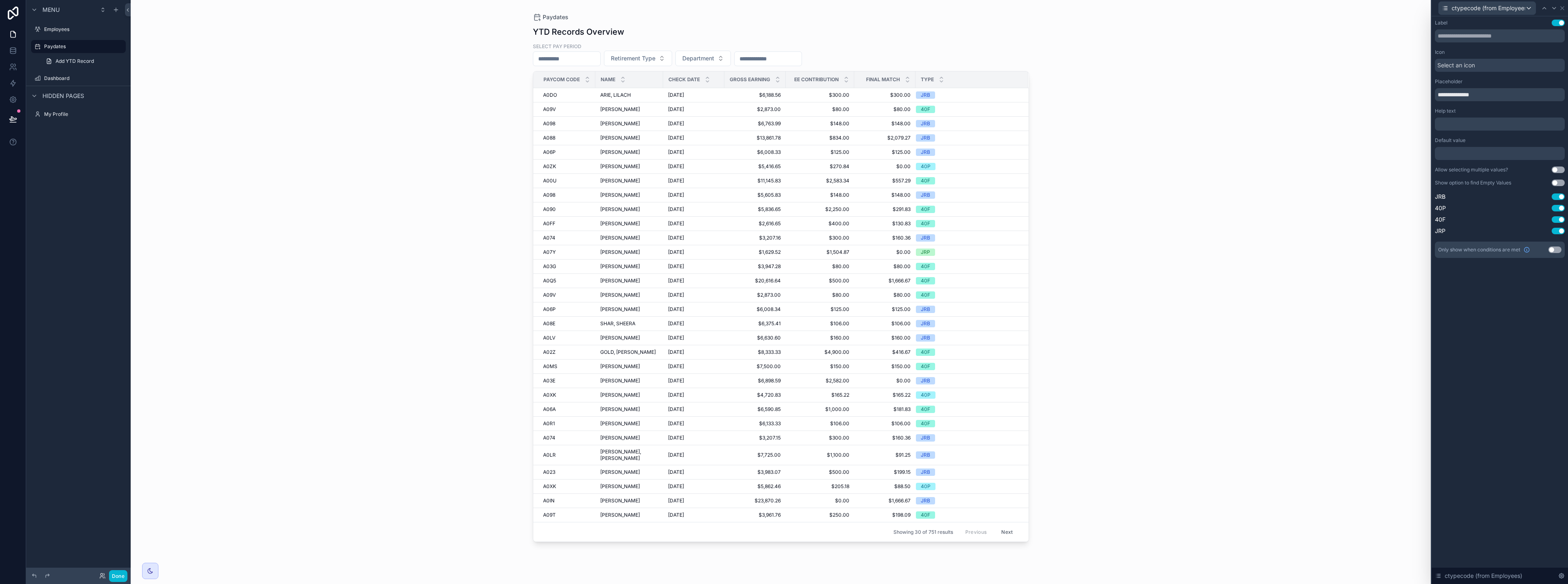
click at [783, 169] on button "Use setting" at bounding box center [1558, 169] width 13 height 7
click at [783, 10] on icon at bounding box center [1563, 8] width 7 height 7
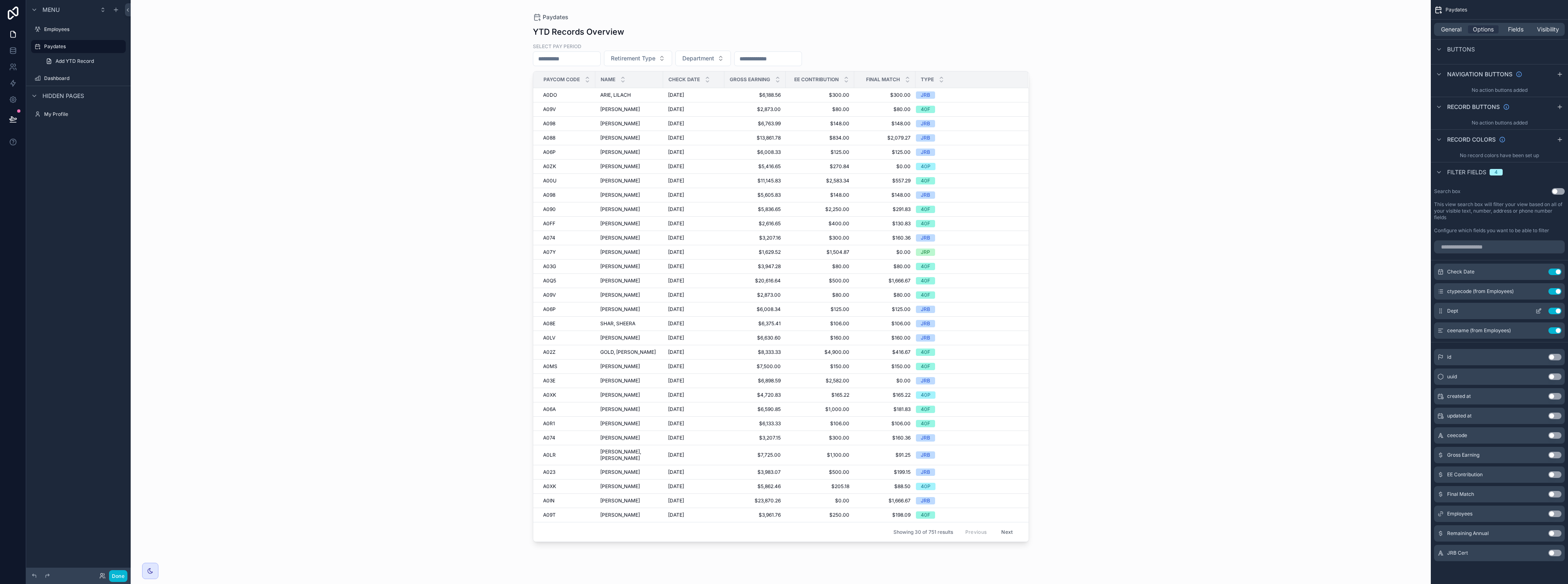
click at [783, 311] on icon "scrollable content" at bounding box center [1539, 311] width 7 height 7
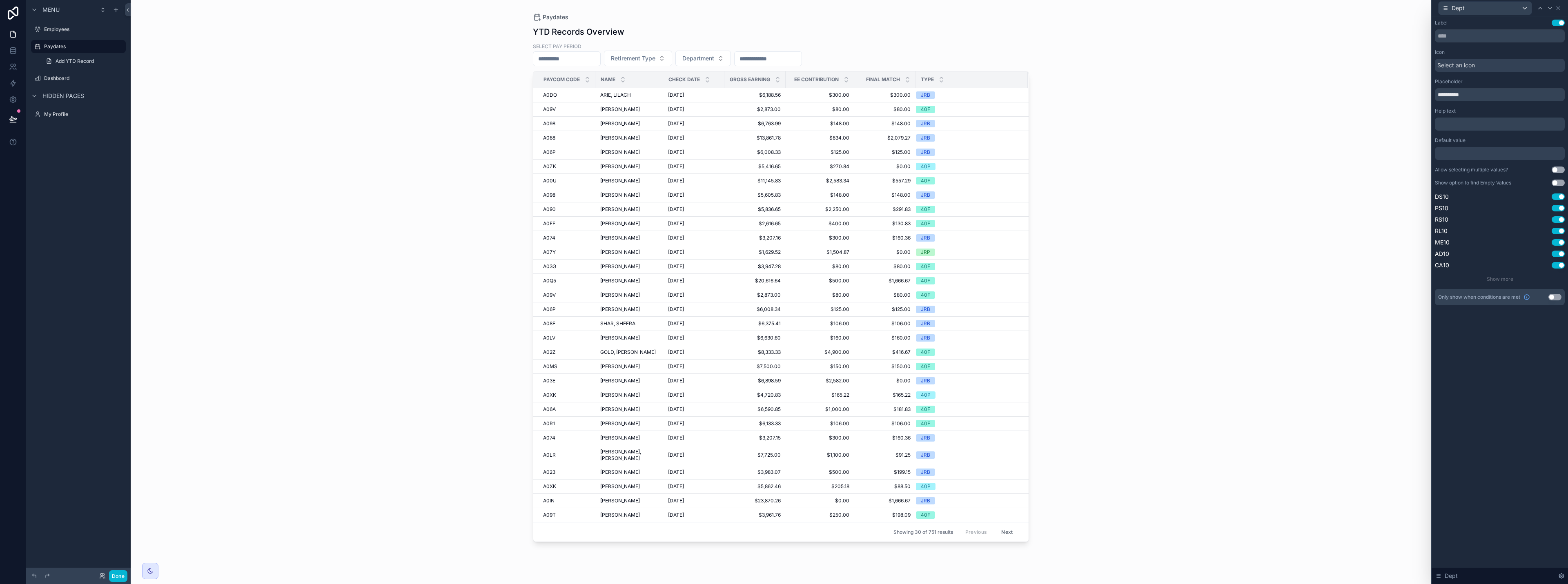
click at [783, 169] on button "Use setting" at bounding box center [1558, 169] width 13 height 7
click at [783, 8] on icon at bounding box center [1558, 8] width 7 height 7
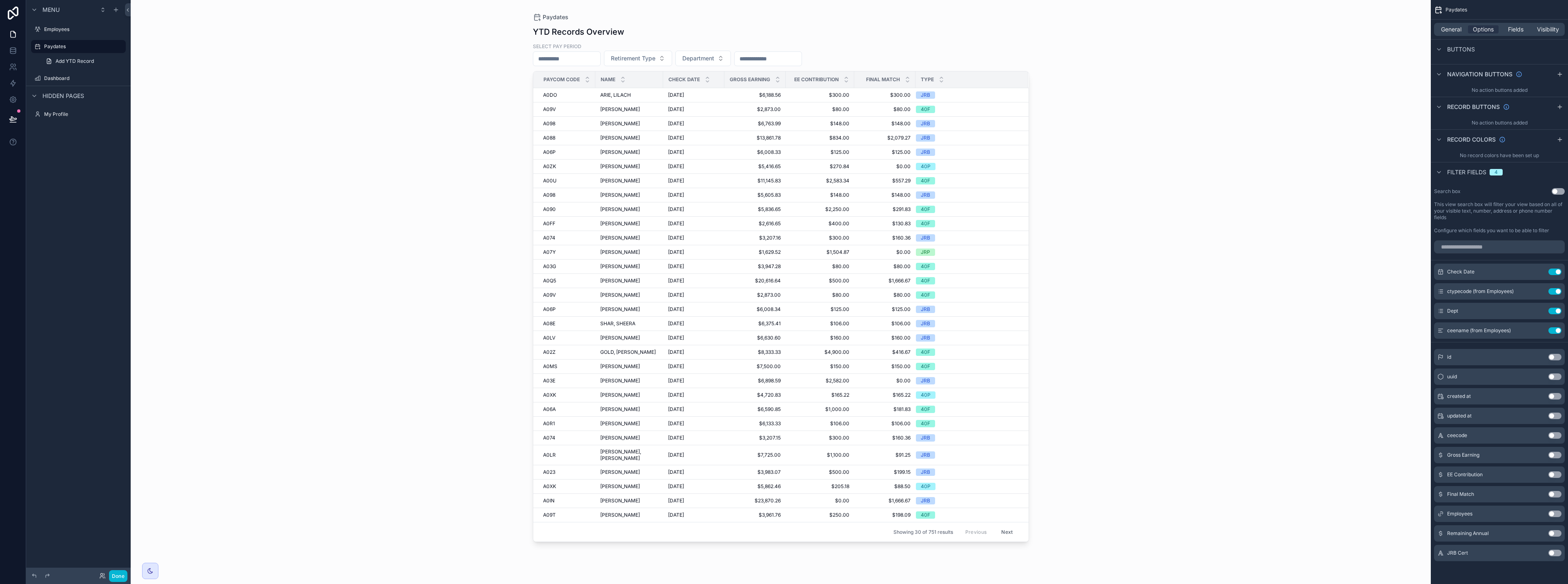
click at [783, 204] on div "Paydates YTD Records Overview Select pay period Retirement Type Department Payc…" at bounding box center [781, 292] width 1300 height 584
click at [575, 60] on input "scrollable content" at bounding box center [567, 58] width 67 height 11
click at [533, 214] on button "31" at bounding box center [533, 216] width 14 height 14
type input "**********"
click at [783, 156] on div "**********" at bounding box center [781, 292] width 1300 height 584
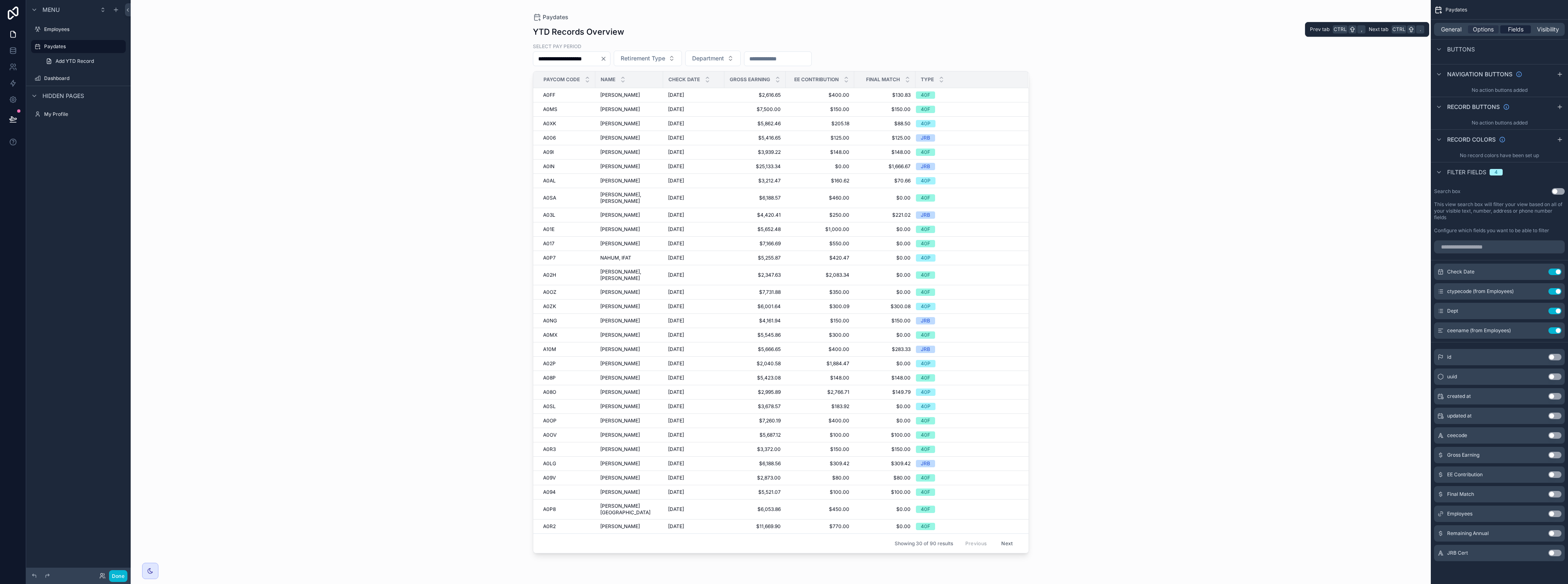
click at [783, 28] on div "Fields" at bounding box center [1515, 30] width 31 height 8
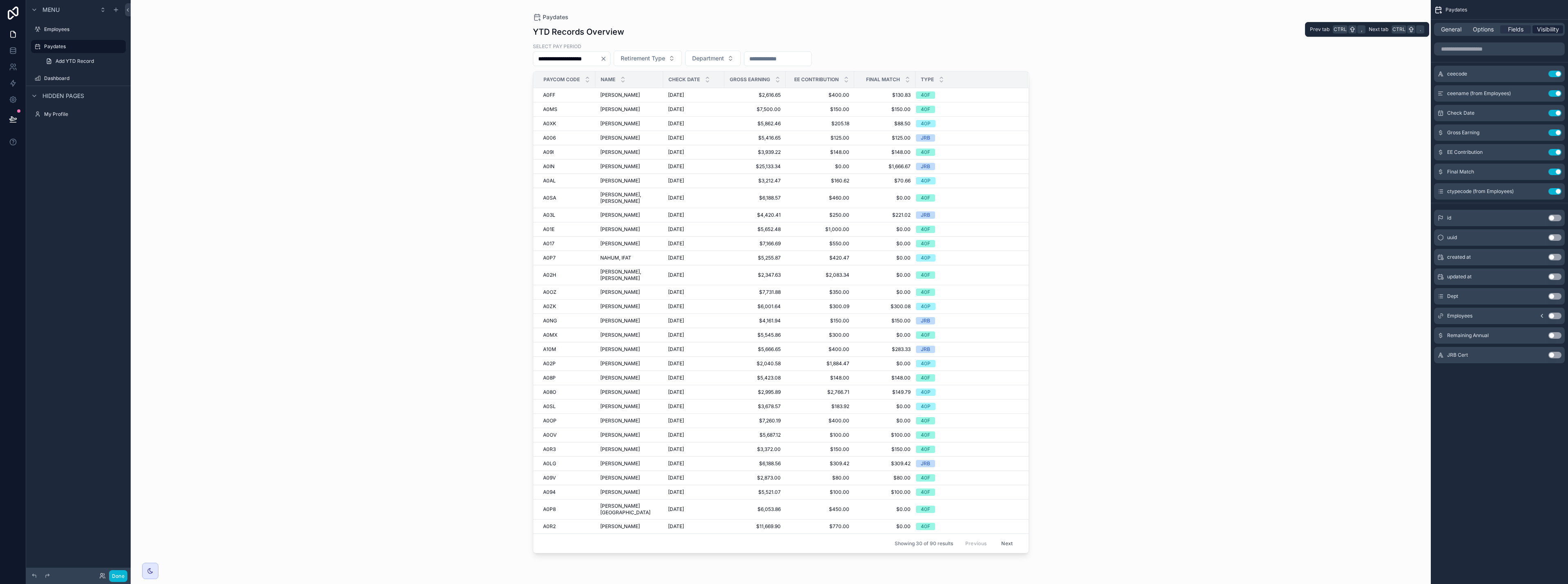
click at [783, 27] on span "Visibility" at bounding box center [1548, 30] width 22 height 8
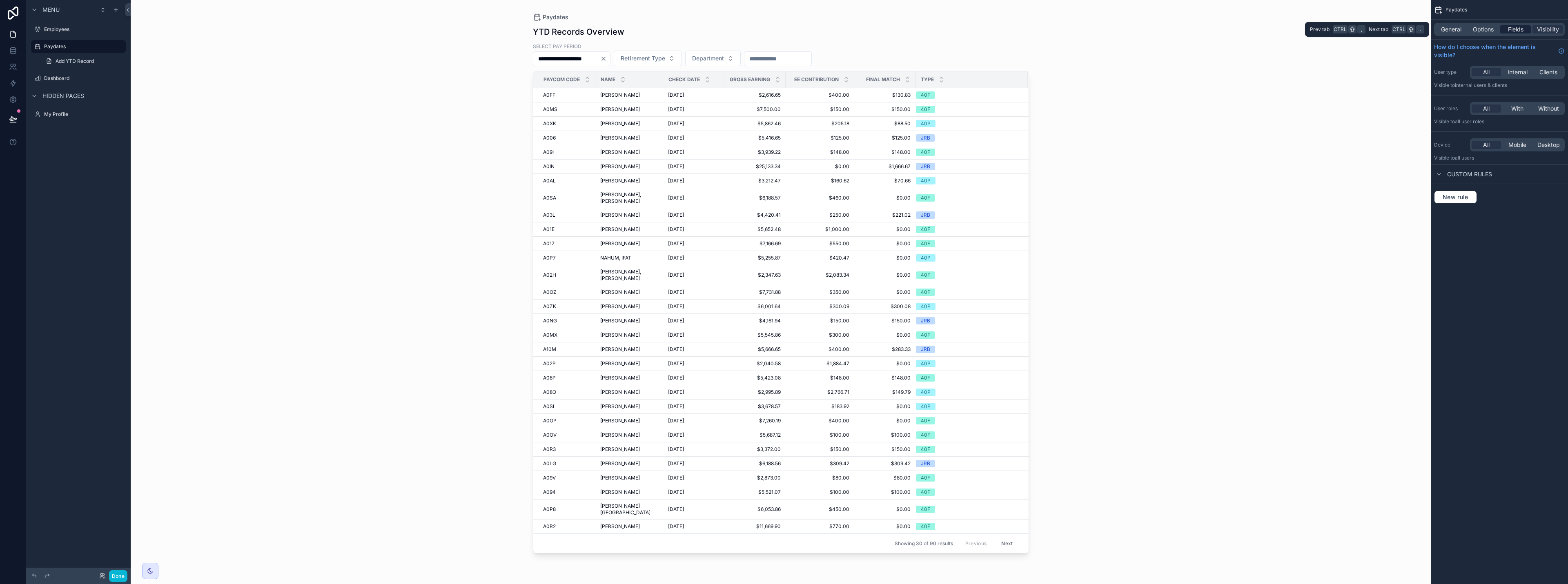
click at [783, 28] on span "Fields" at bounding box center [1516, 30] width 16 height 8
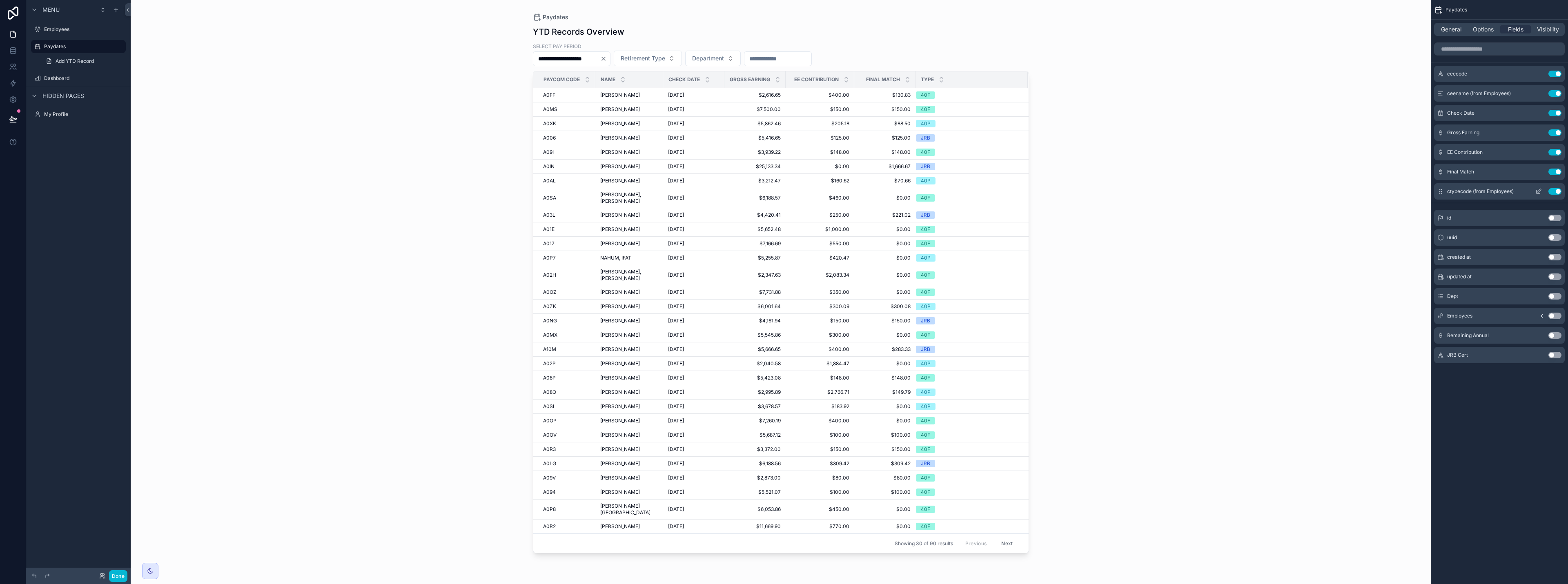
click at [783, 191] on button "Use setting" at bounding box center [1555, 191] width 13 height 7
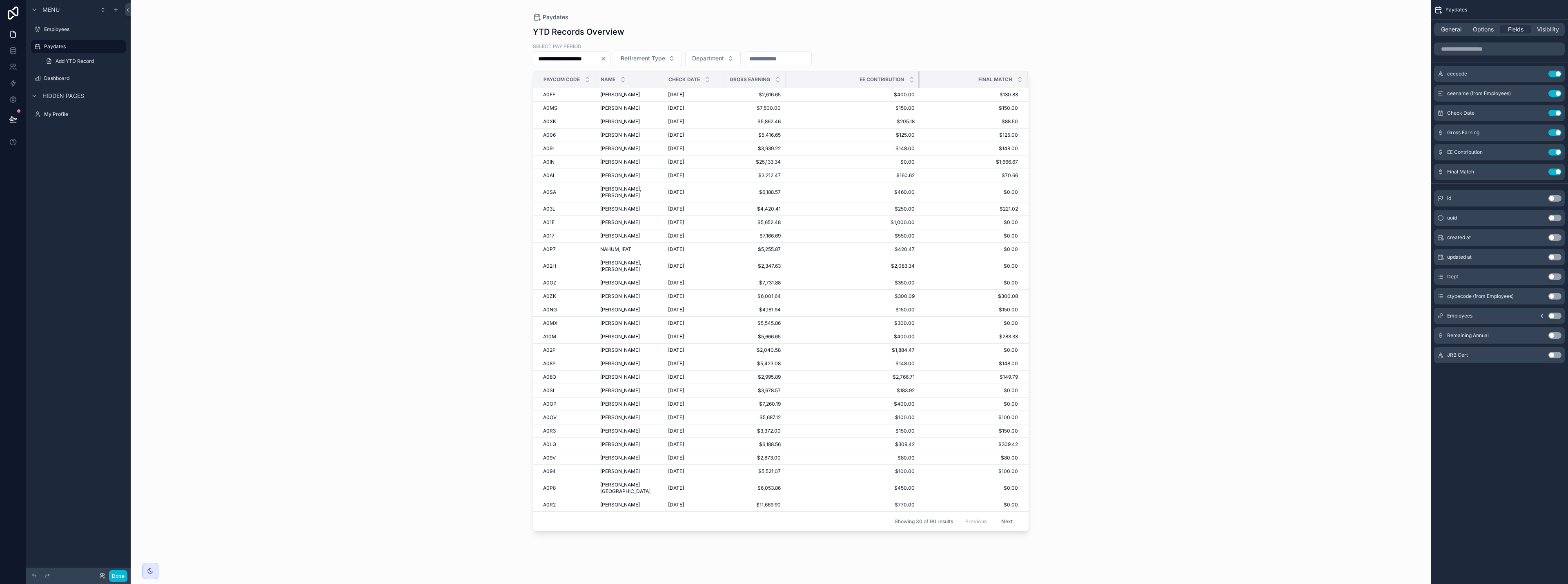
drag, startPoint x: 853, startPoint y: 81, endPoint x: 827, endPoint y: 83, distance: 26.1
click at [783, 81] on div "scrollable content" at bounding box center [919, 79] width 3 height 16
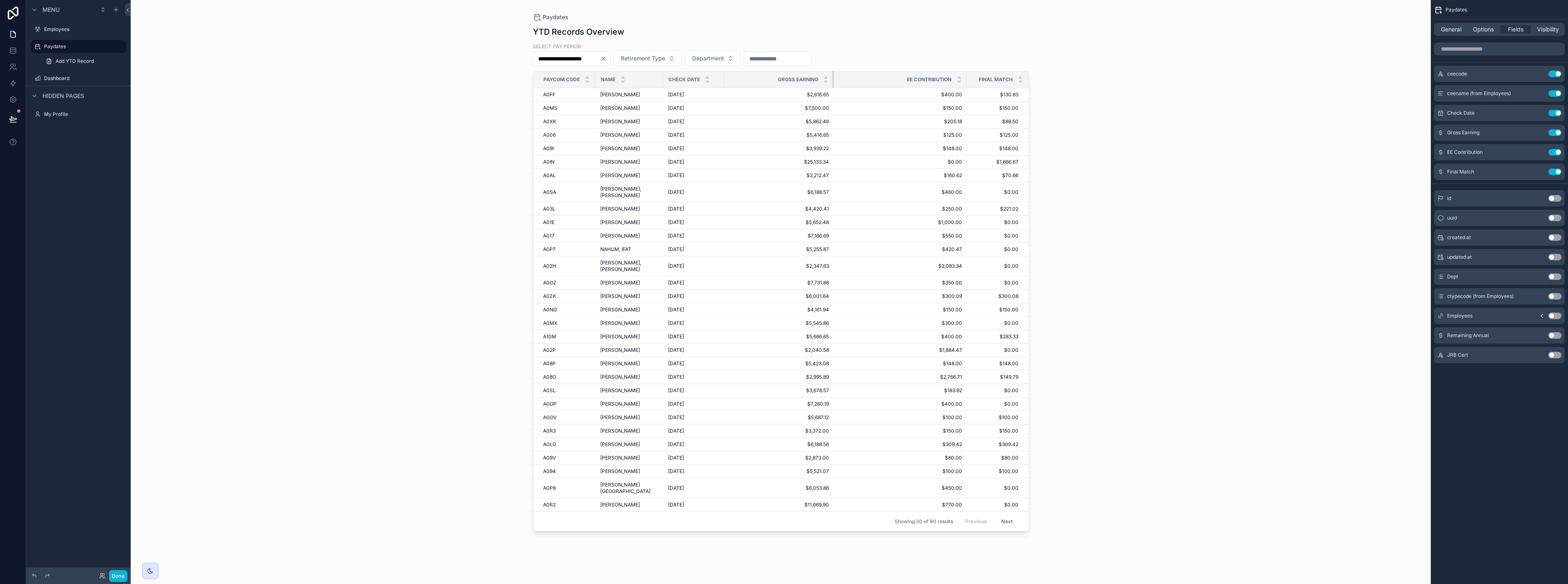
drag, startPoint x: 784, startPoint y: 81, endPoint x: 834, endPoint y: 82, distance: 50.0
click at [783, 82] on div "scrollable content" at bounding box center [834, 79] width 3 height 16
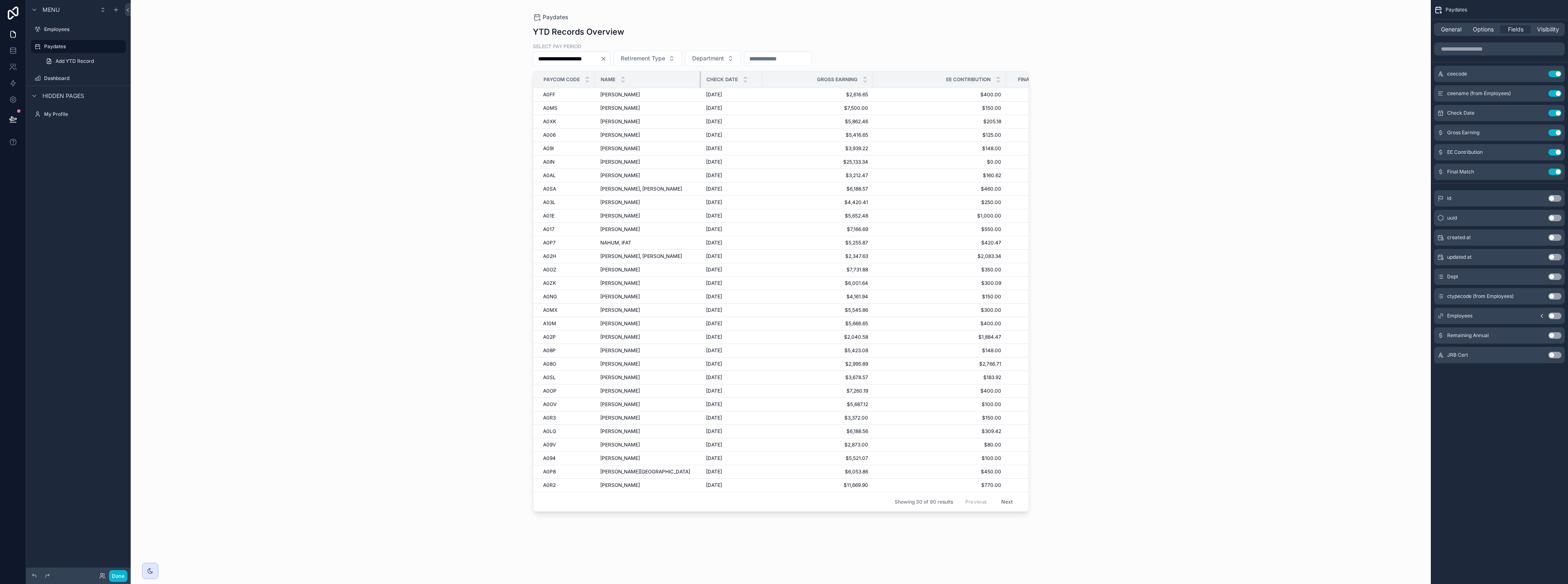
drag, startPoint x: 664, startPoint y: 82, endPoint x: 706, endPoint y: 81, distance: 42.0
click at [706, 81] on tr "Paycom code Name Check Date Gross Earning EE Contribution Final Match" at bounding box center [801, 79] width 535 height 16
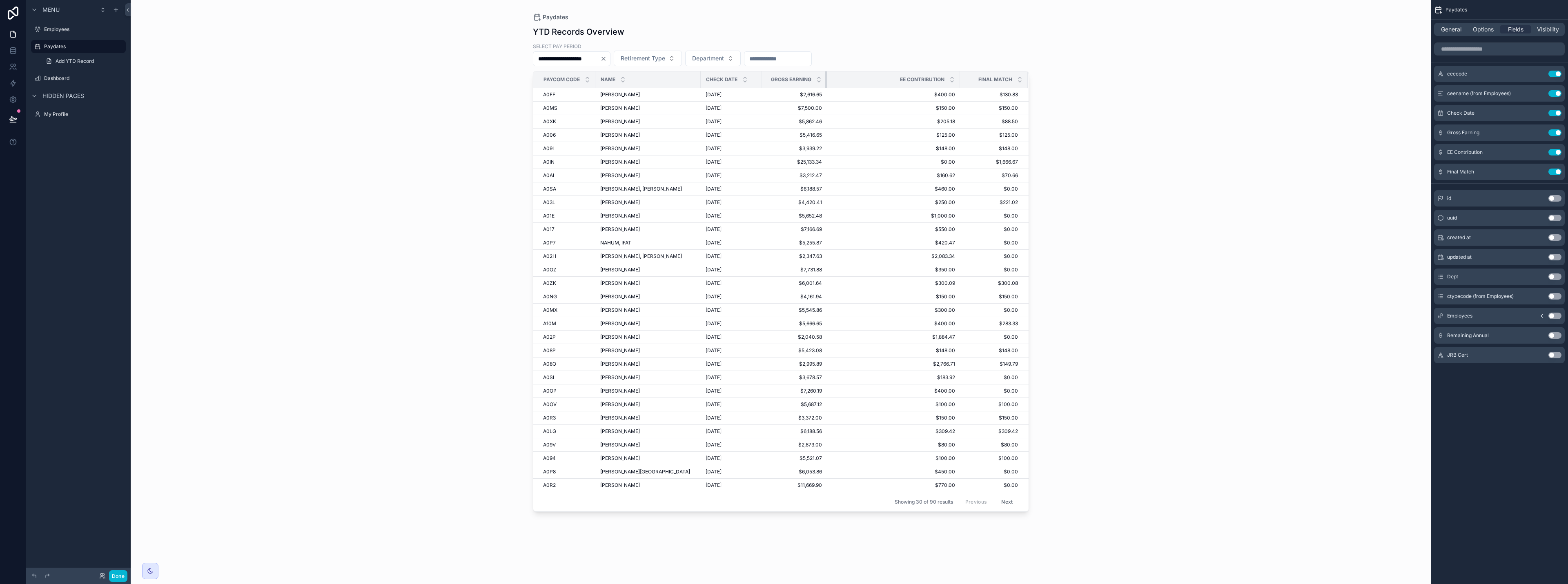
drag, startPoint x: 871, startPoint y: 80, endPoint x: 825, endPoint y: 80, distance: 46.0
click at [783, 80] on div "scrollable content" at bounding box center [826, 79] width 3 height 16
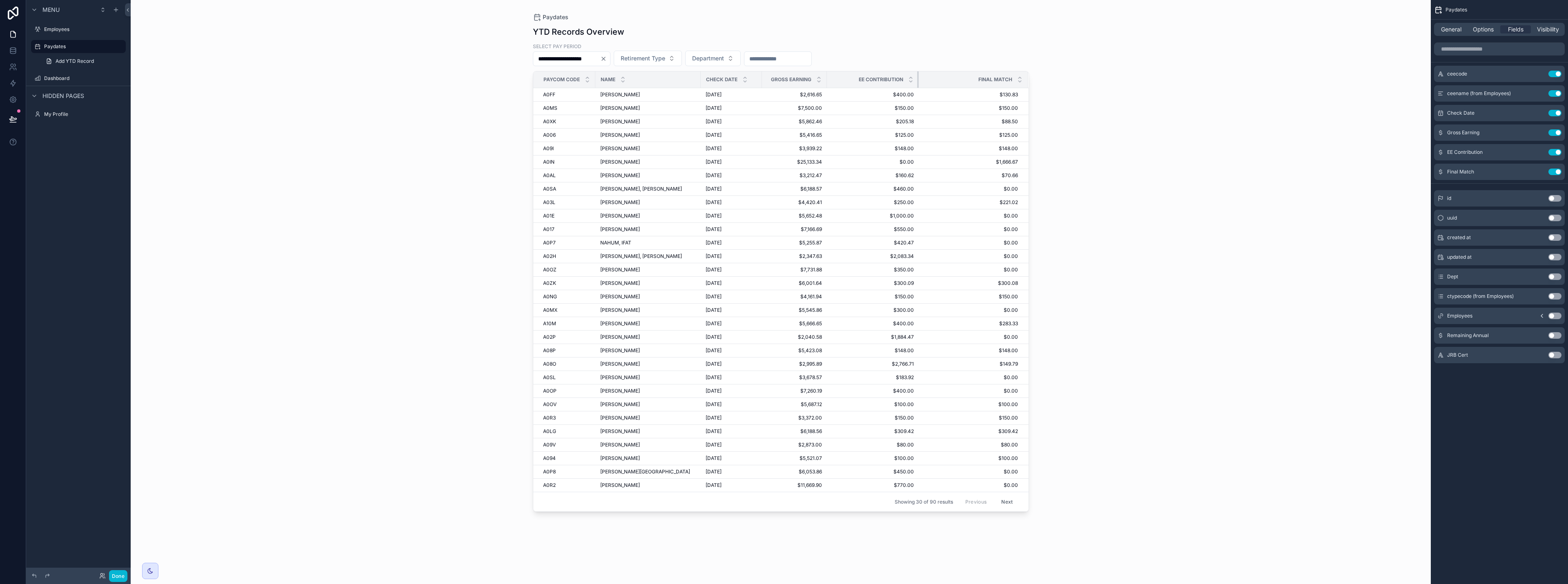
drag, startPoint x: 959, startPoint y: 81, endPoint x: 918, endPoint y: 81, distance: 41.0
click at [783, 81] on div "scrollable content" at bounding box center [918, 79] width 3 height 16
drag, startPoint x: 1028, startPoint y: 82, endPoint x: 920, endPoint y: 80, distance: 108.0
click at [783, 80] on th "Final Match" at bounding box center [973, 79] width 108 height 16
click at [783, 87] on div "**********" at bounding box center [781, 292] width 1300 height 584
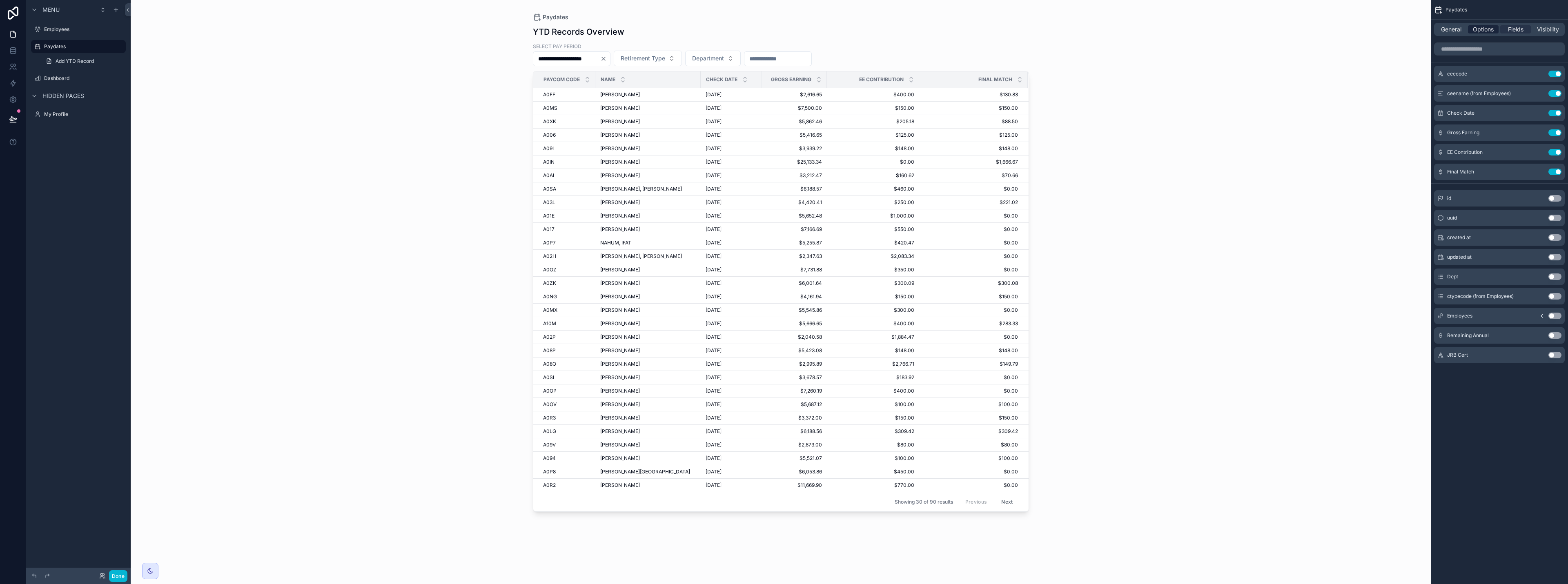
click at [783, 31] on span "Options" at bounding box center [1484, 30] width 21 height 8
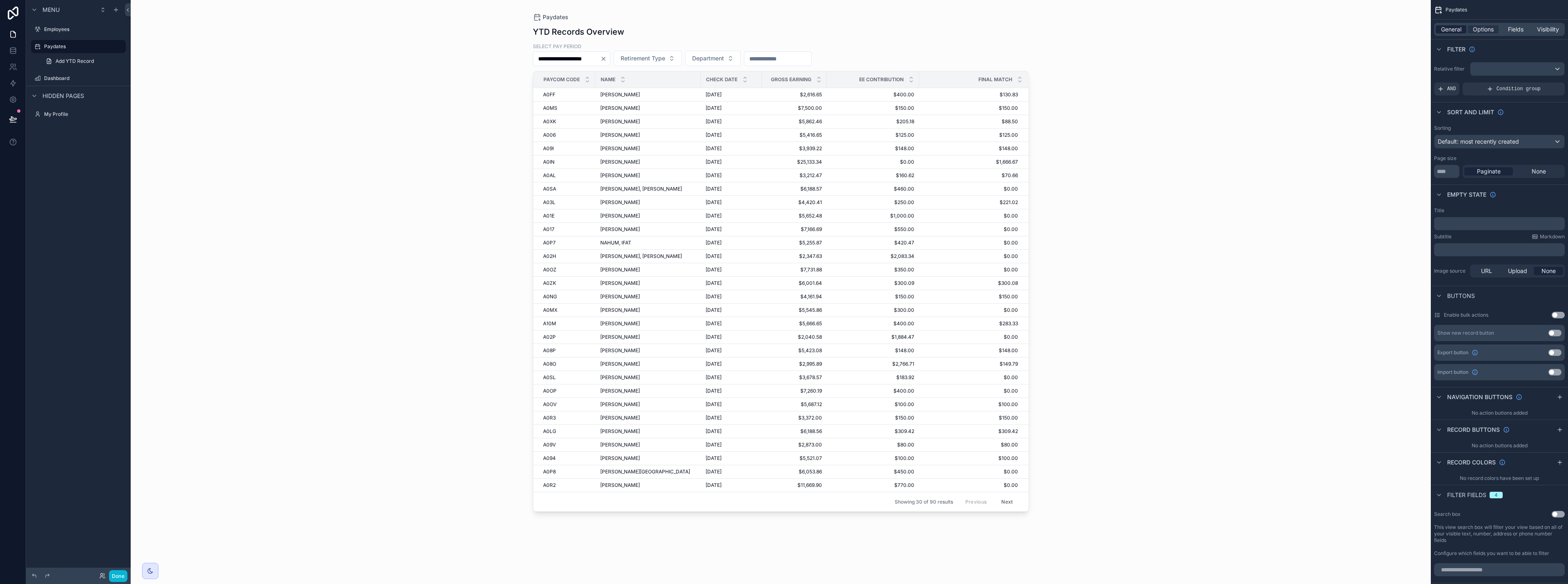
click at [783, 31] on span "General" at bounding box center [1451, 30] width 20 height 8
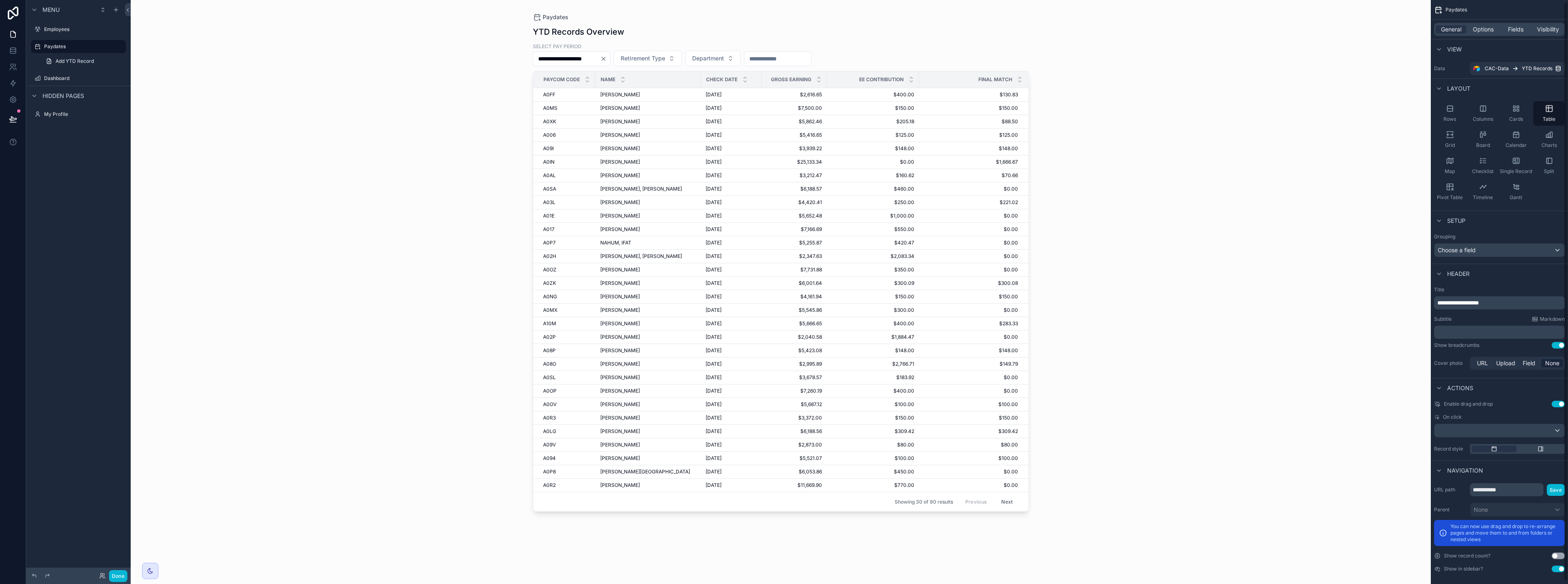
scroll to position [5, 0]
click at [783, 444] on icon "scrollable content" at bounding box center [1541, 444] width 5 height 5
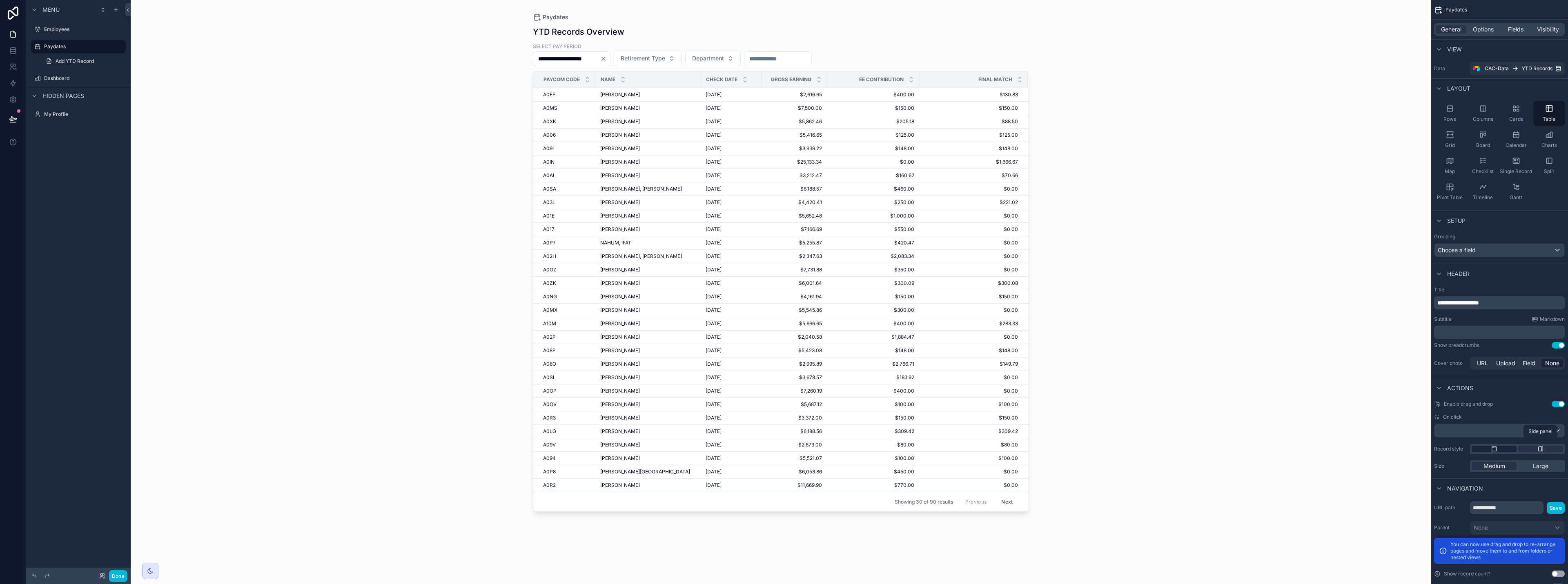
scroll to position [5, 0]
click at [1503, 447] on div "scrollable content" at bounding box center [1494, 444] width 45 height 7
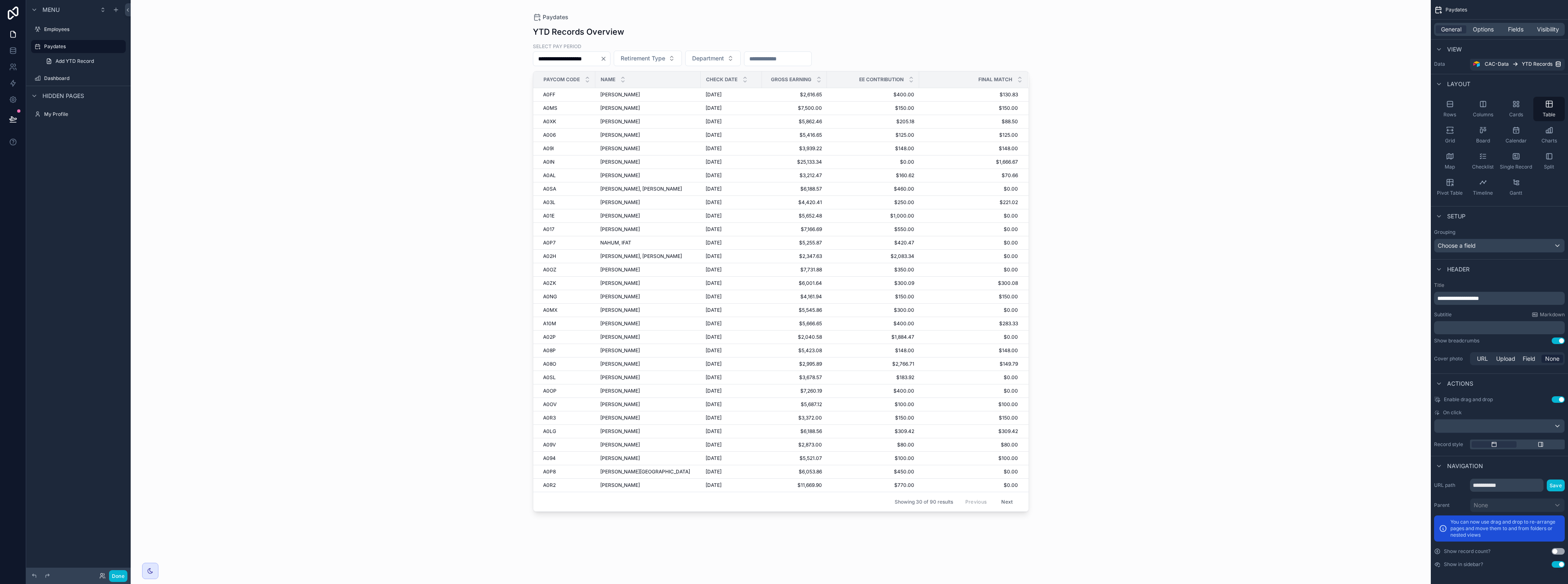
click at [1555, 550] on button "Use setting" at bounding box center [1558, 551] width 13 height 7
click at [1486, 26] on span "Options" at bounding box center [1484, 30] width 21 height 8
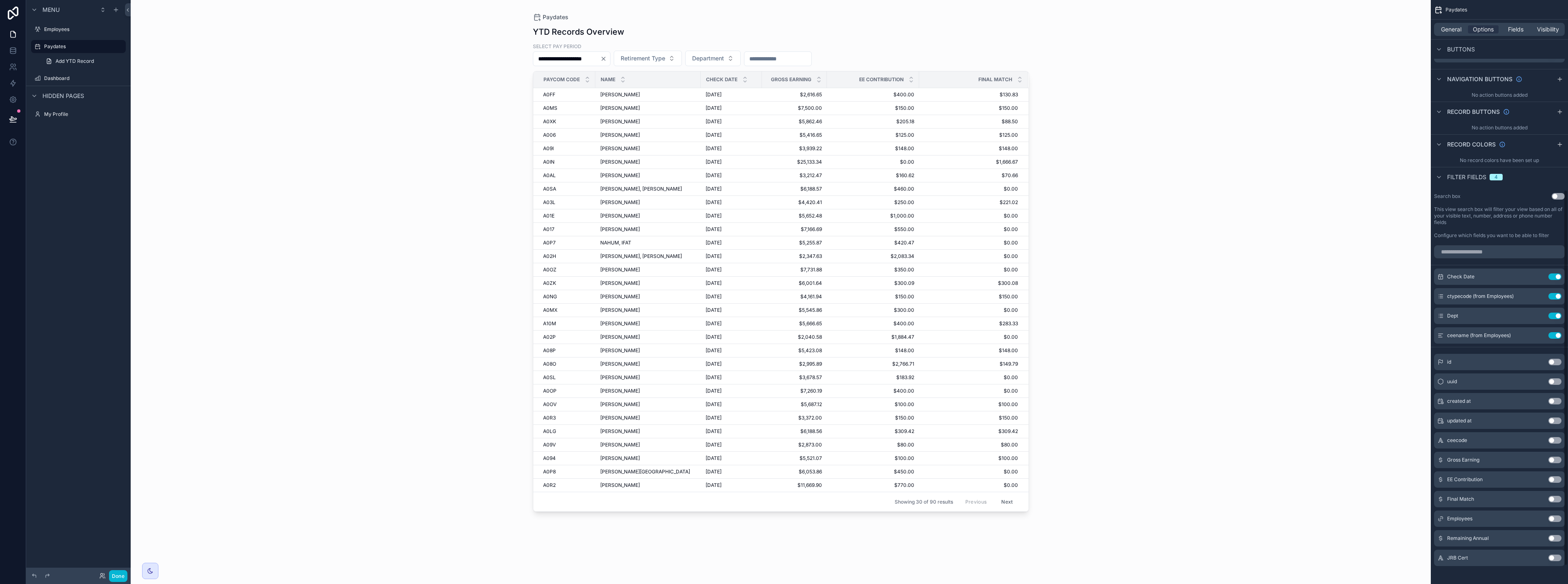
scroll to position [323, 0]
click at [1147, 312] on div "**********" at bounding box center [781, 292] width 1300 height 584
click at [983, 66] on div "**********" at bounding box center [781, 298] width 496 height 553
click at [886, 63] on div "**********" at bounding box center [781, 55] width 496 height 24
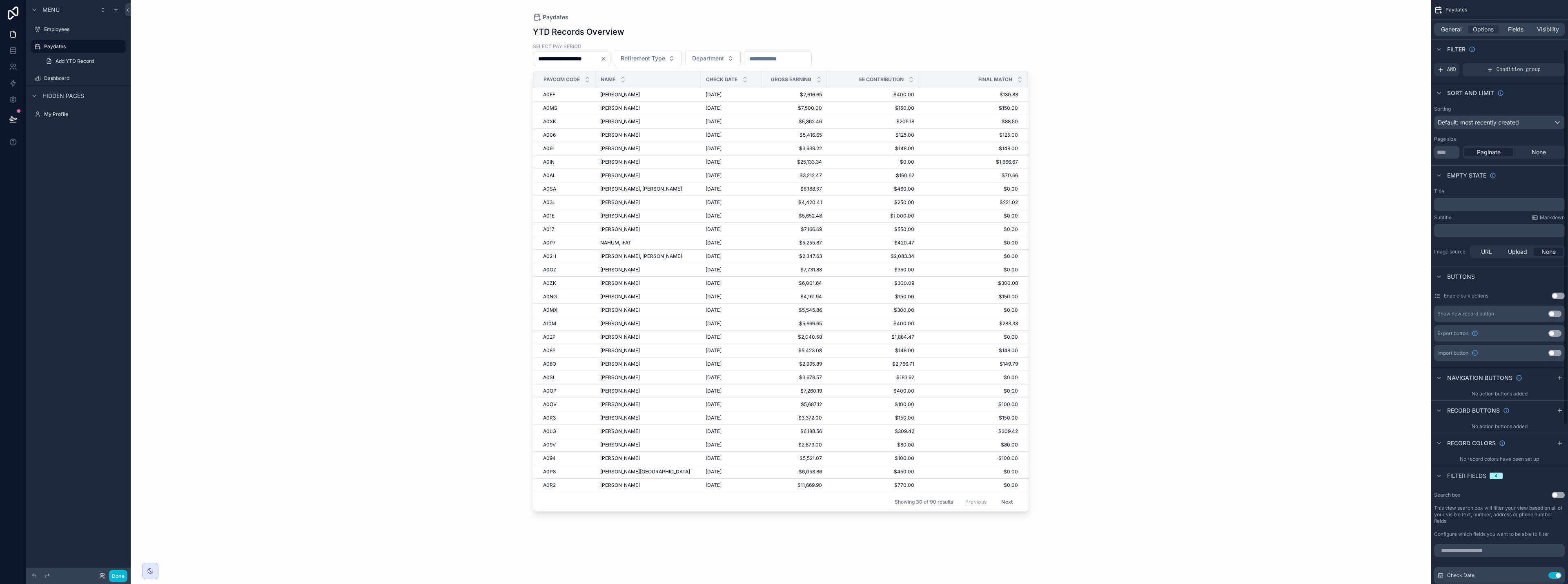
scroll to position [0, 0]
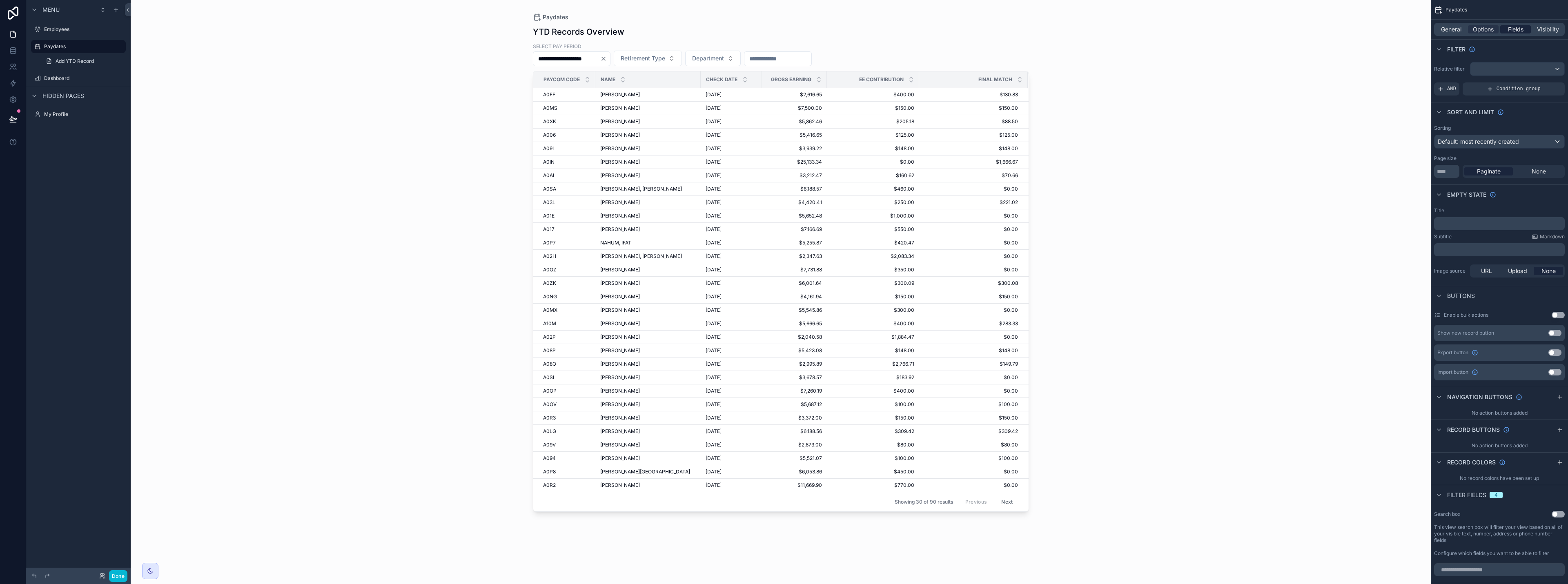
click at [1512, 30] on span "Fields" at bounding box center [1516, 30] width 16 height 8
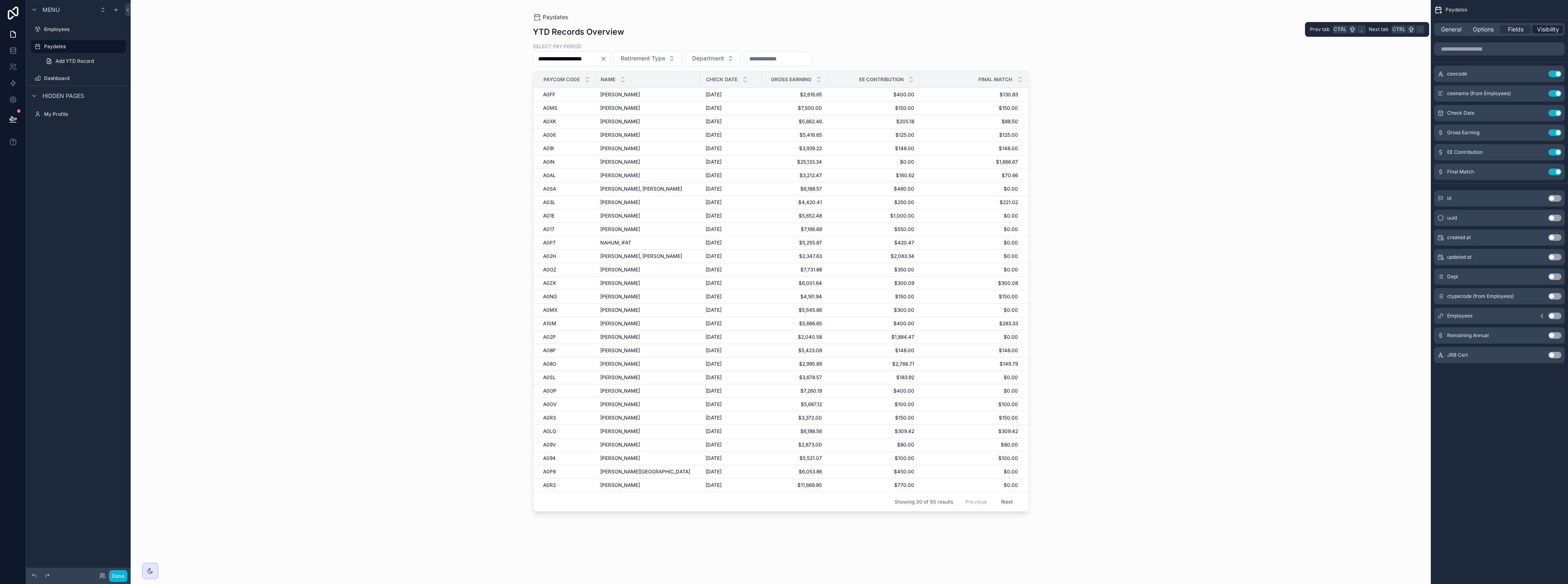
click at [1548, 31] on span "Visibility" at bounding box center [1548, 30] width 22 height 8
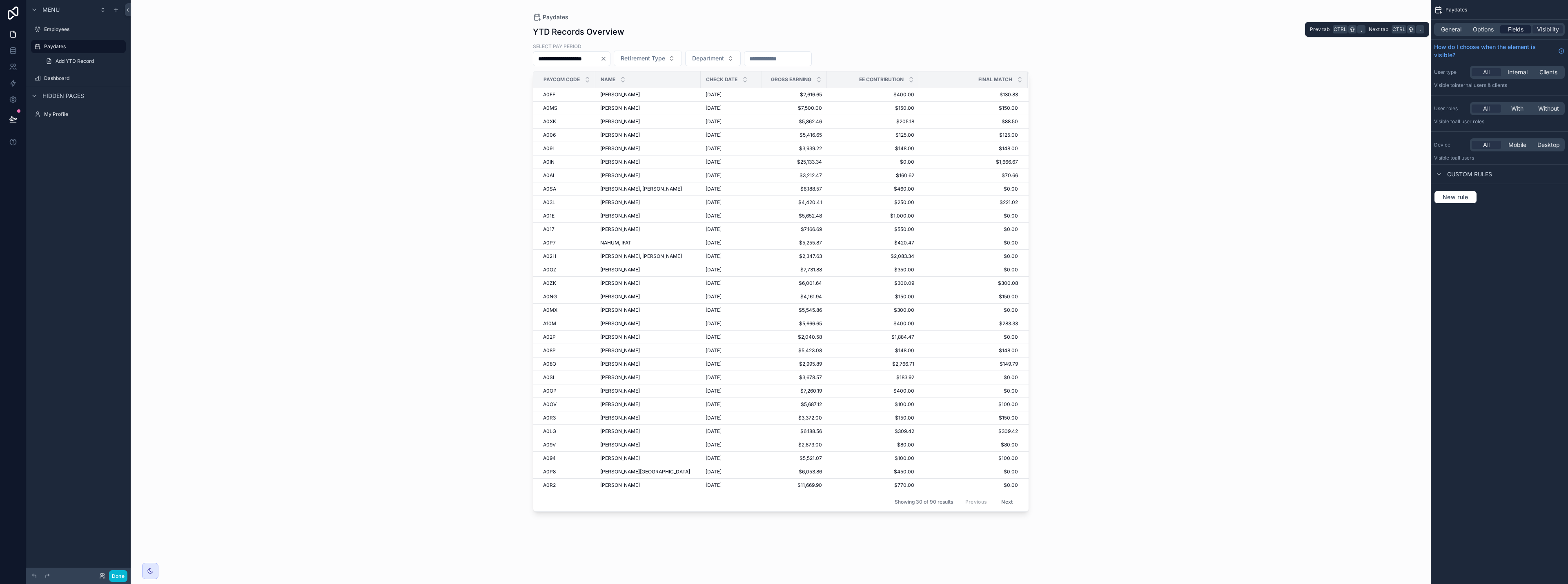
click at [1517, 31] on span "Fields" at bounding box center [1516, 30] width 16 height 8
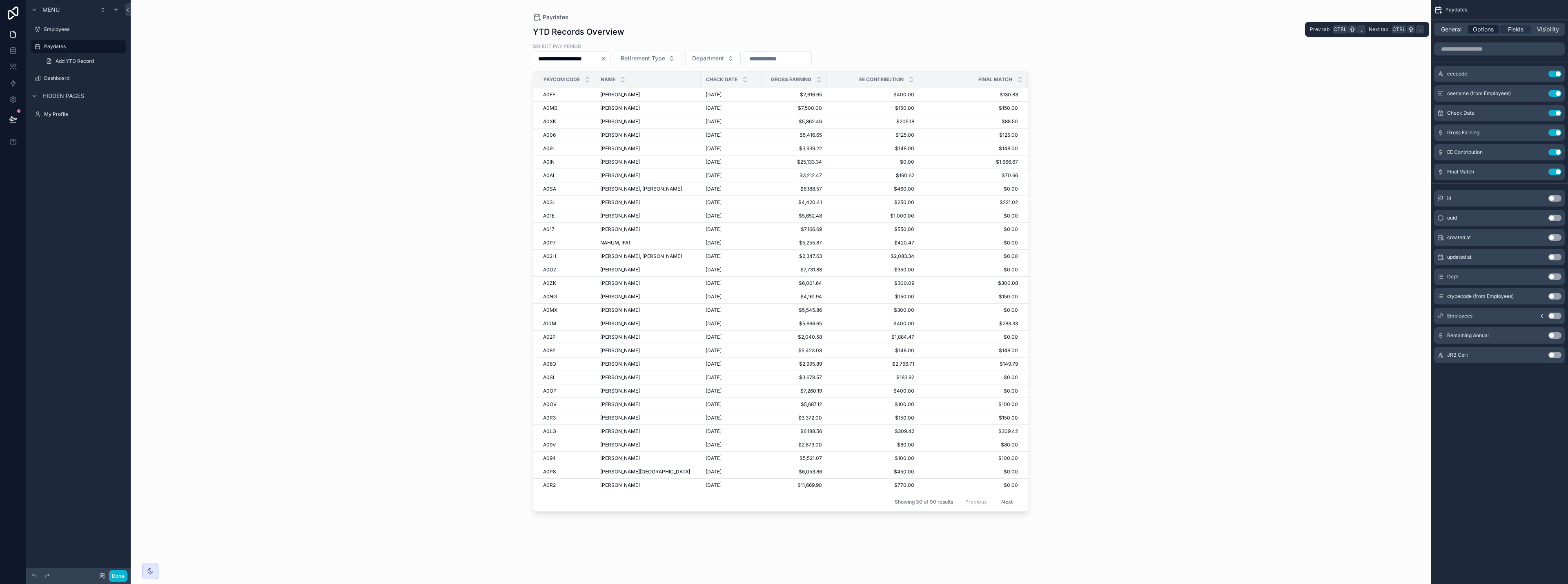
click at [1489, 32] on span "Options" at bounding box center [1484, 30] width 21 height 8
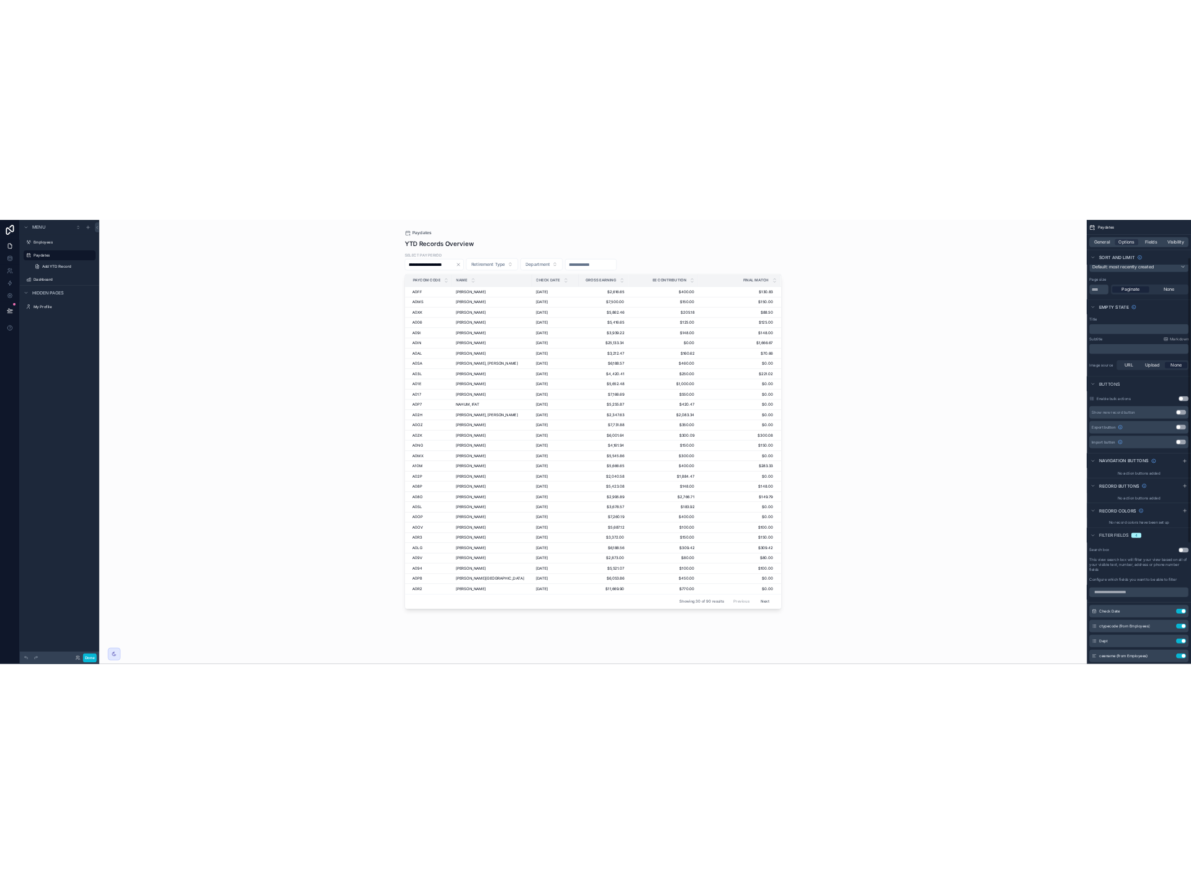
scroll to position [124, 0]
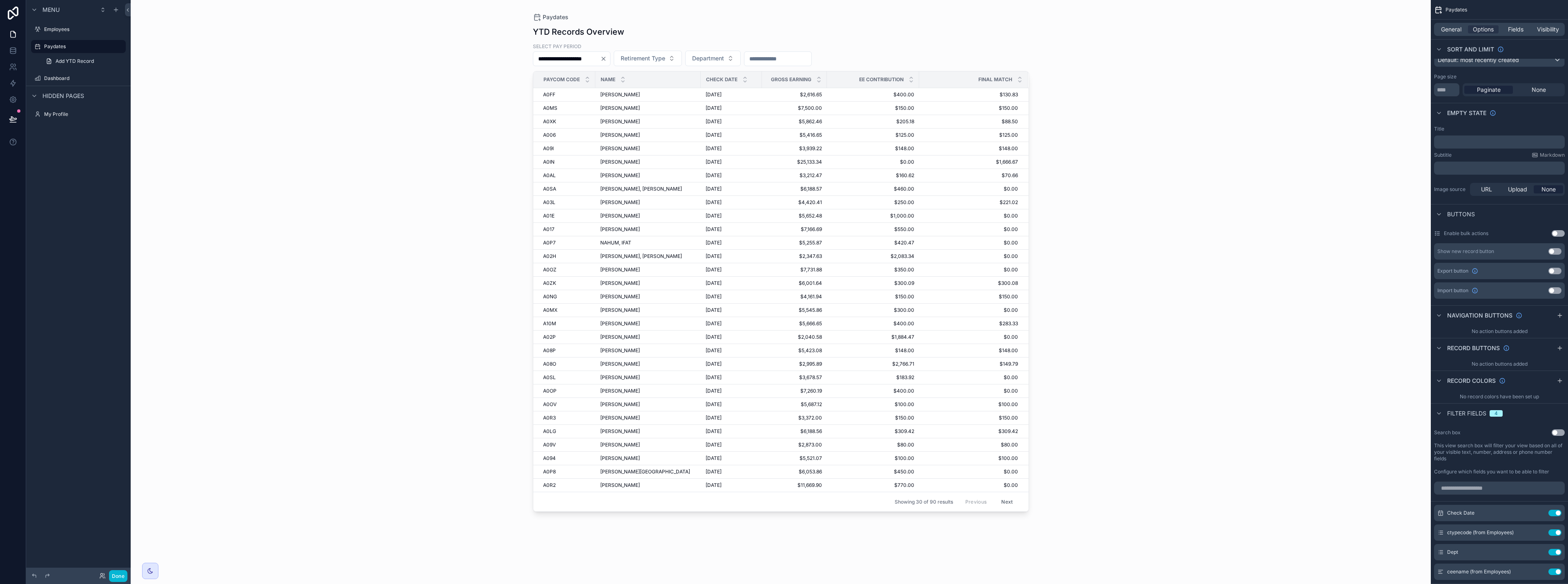
click at [1557, 269] on button "Use setting" at bounding box center [1555, 271] width 13 height 7
click at [123, 578] on button "Done" at bounding box center [118, 576] width 18 height 12
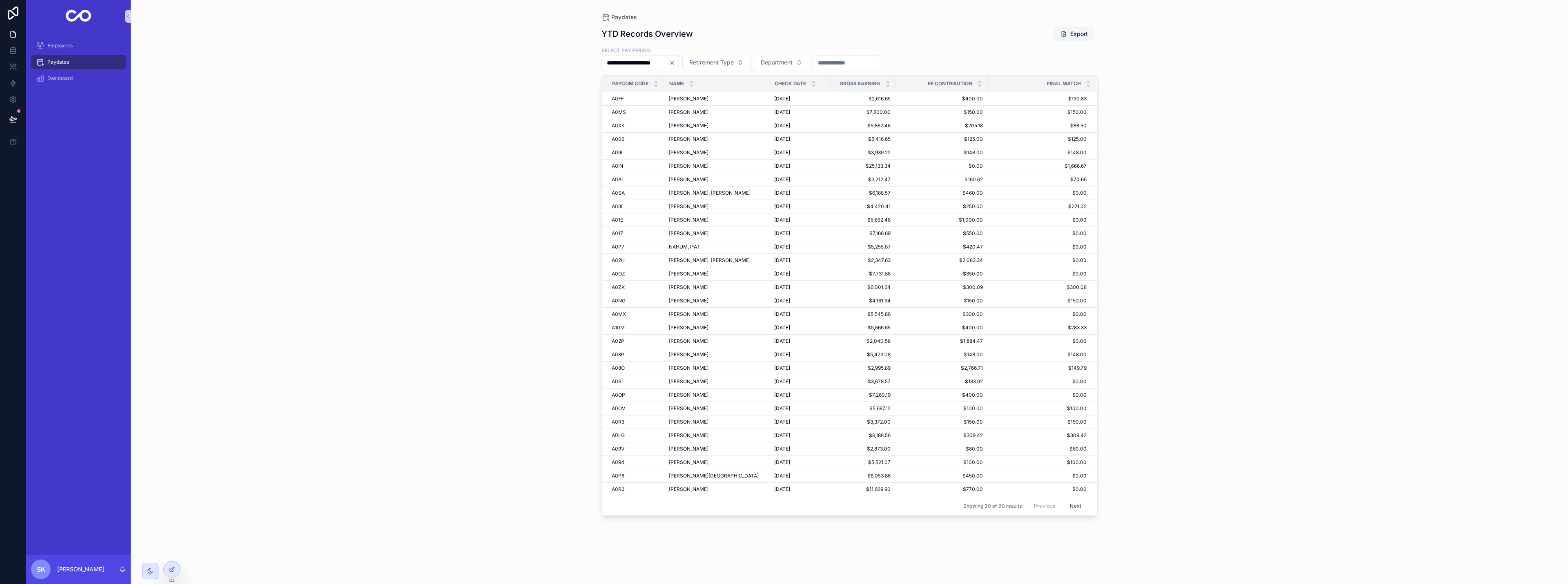
click at [1081, 32] on button "Export" at bounding box center [1074, 34] width 40 height 14
drag, startPoint x: 1336, startPoint y: 73, endPoint x: 1324, endPoint y: 80, distance: 13.9
click at [1336, 74] on div "**********" at bounding box center [849, 292] width 1437 height 584
click at [465, 327] on div "**********" at bounding box center [849, 292] width 1437 height 584
click at [14, 122] on icon at bounding box center [12, 122] width 6 height 0
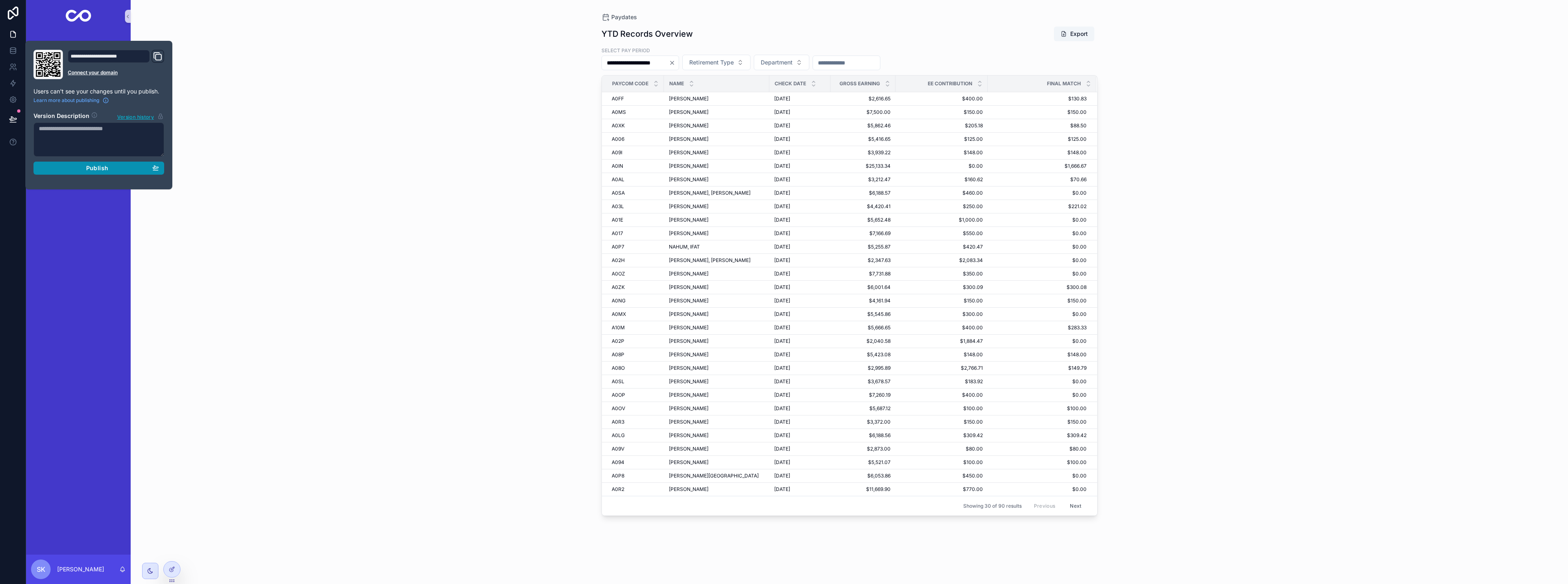
click at [74, 170] on div "Publish" at bounding box center [99, 168] width 120 height 7
click at [312, 200] on div "**********" at bounding box center [849, 292] width 1437 height 584
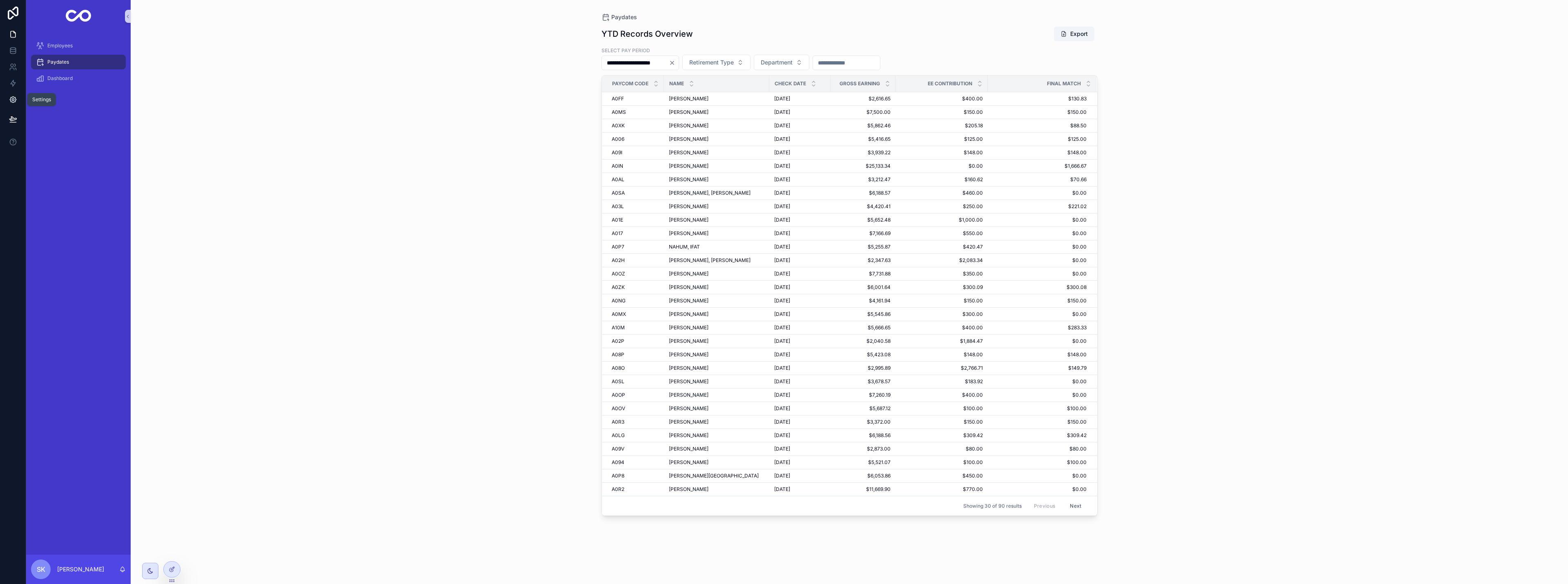
click at [16, 97] on icon at bounding box center [13, 99] width 8 height 8
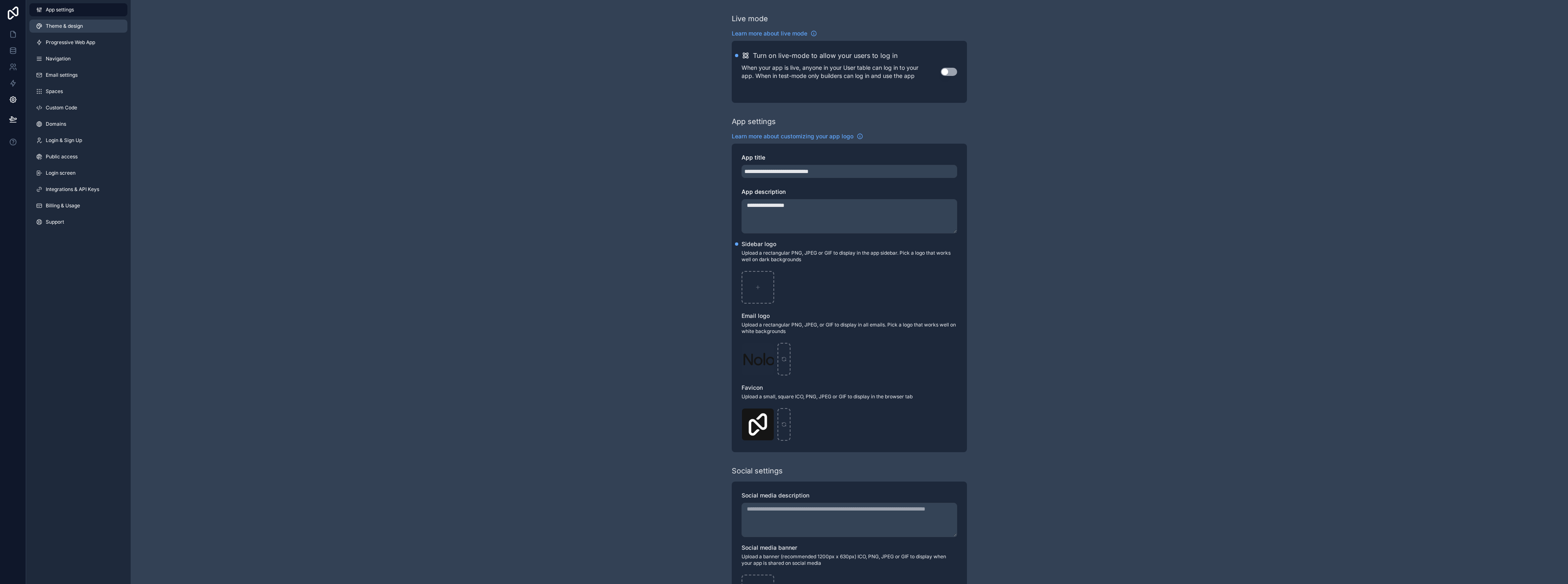
click at [70, 29] on span "Theme & design" at bounding box center [64, 26] width 37 height 7
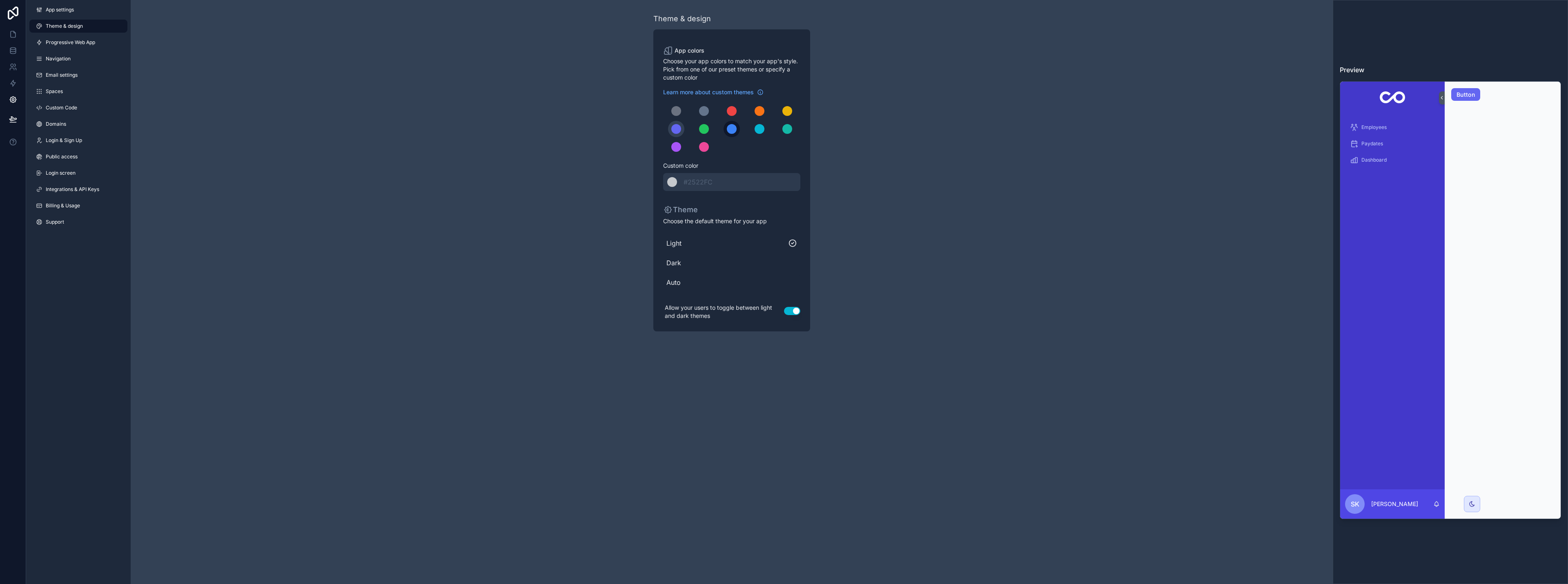
click at [729, 125] on div "scrollable content" at bounding box center [732, 129] width 10 height 10
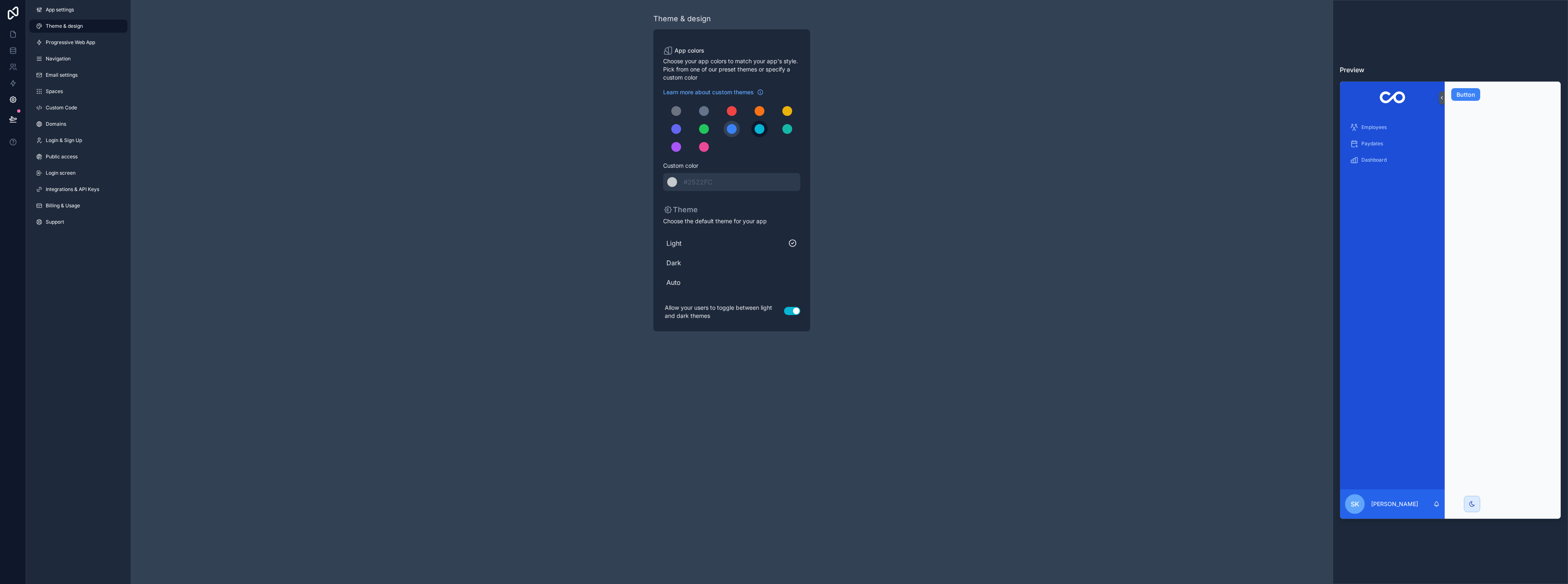
click at [762, 127] on div "scrollable content" at bounding box center [759, 129] width 10 height 10
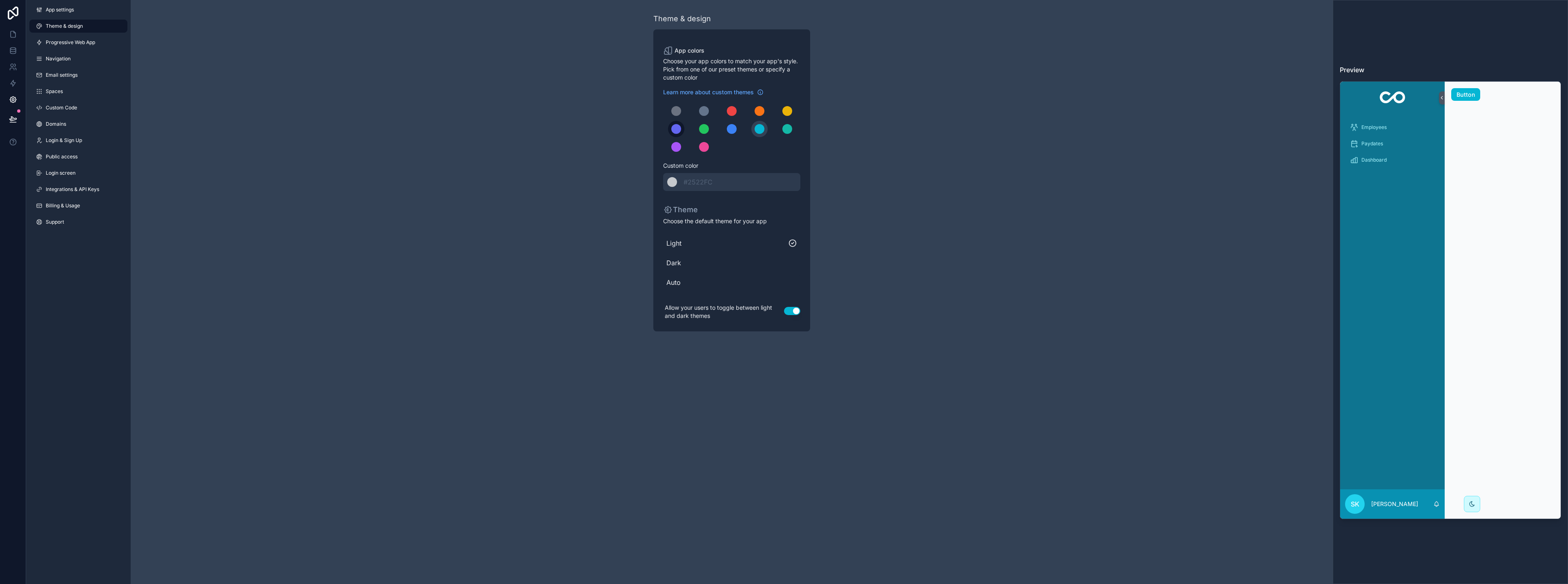
click at [681, 131] on button "scrollable content" at bounding box center [676, 129] width 16 height 16
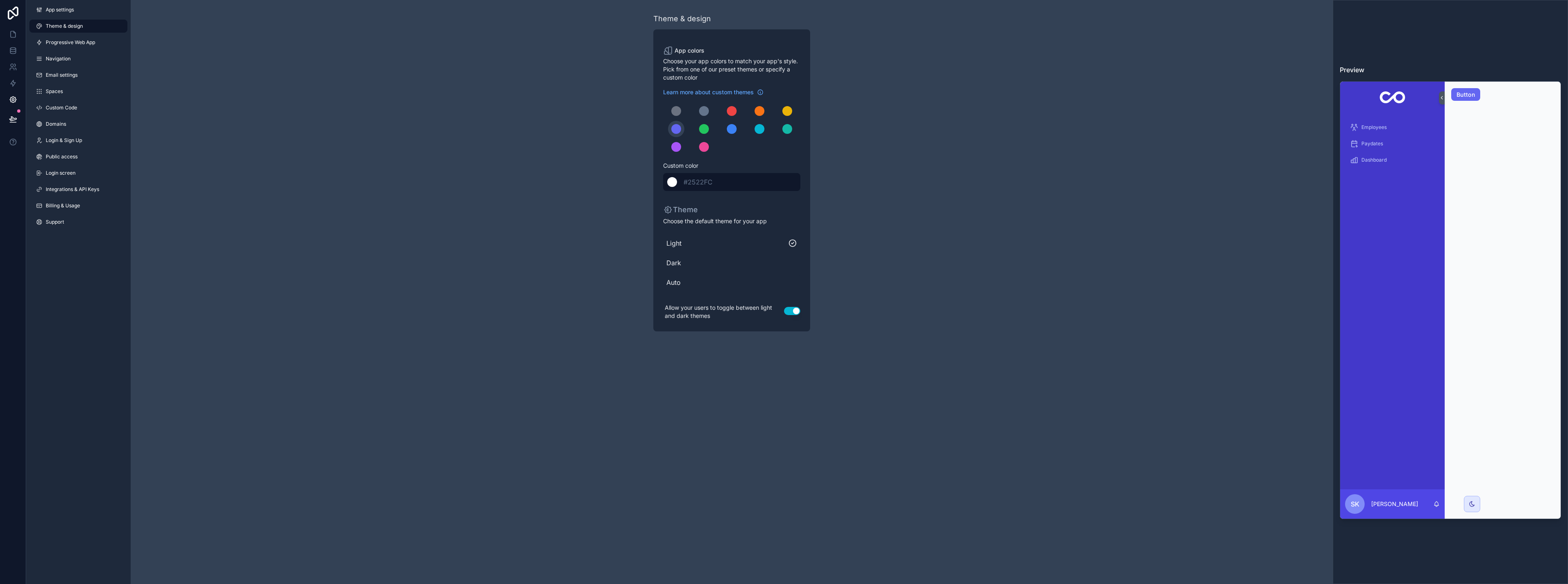
click at [693, 186] on span "#2522FC" at bounding box center [698, 182] width 29 height 8
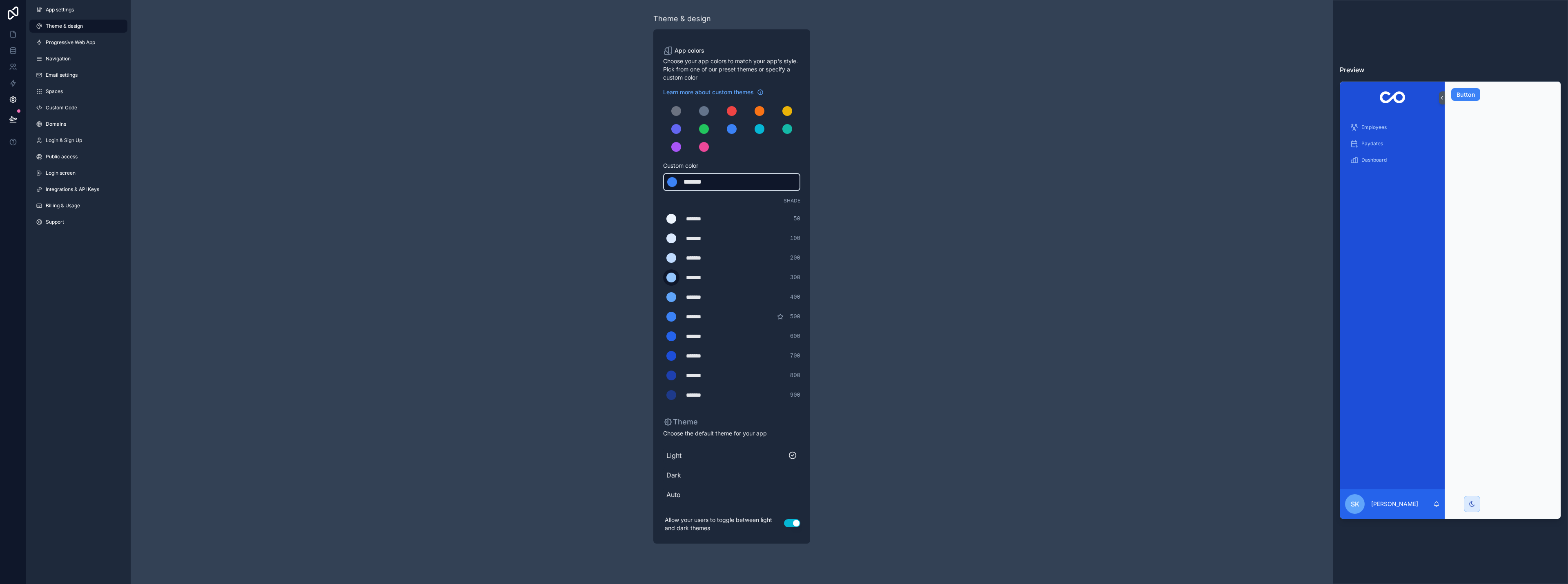
click at [668, 281] on div "scrollable content" at bounding box center [671, 277] width 10 height 10
click at [663, 277] on input "*******" at bounding box center [663, 277] width 0 height 0
click at [946, 263] on div "Theme & design App colors Choose your app colors to match your app's style. Pic…" at bounding box center [732, 278] width 1202 height 556
click at [672, 315] on div "scrollable content" at bounding box center [671, 317] width 10 height 10
click at [663, 317] on input "*******" at bounding box center [663, 317] width 0 height 0
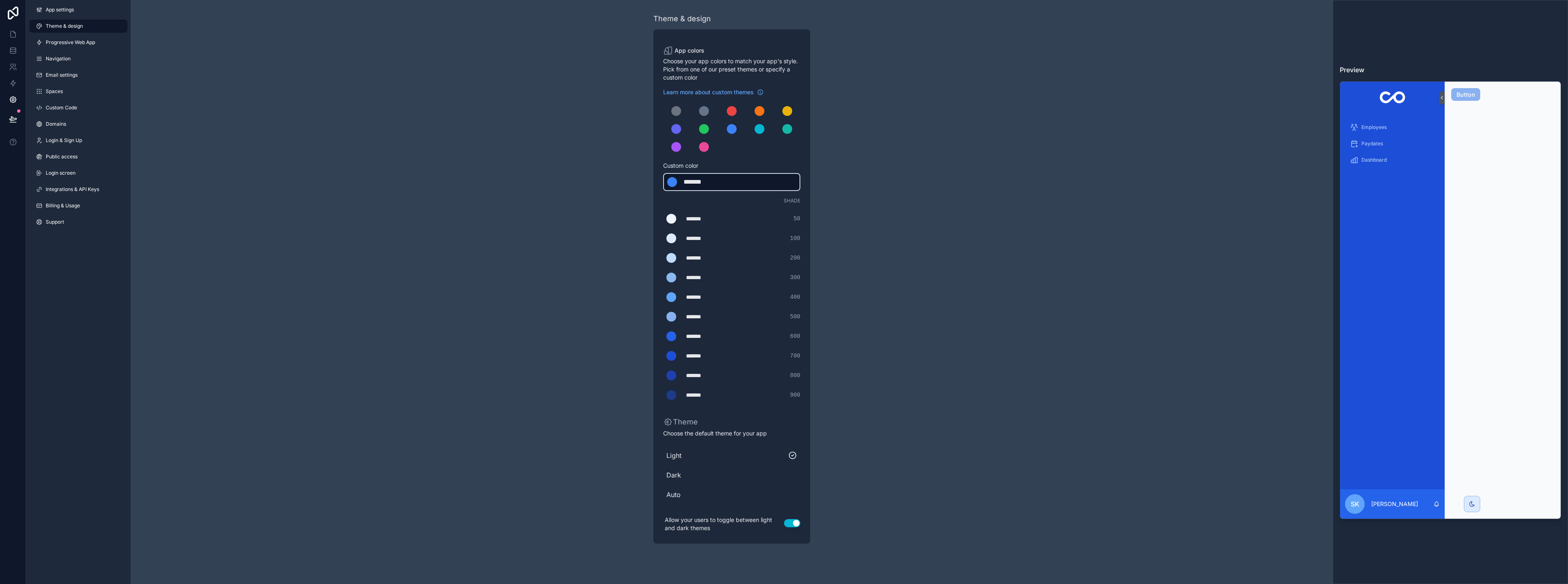
click at [928, 305] on div "Theme & design App colors Choose your app colors to match your app's style. Pic…" at bounding box center [732, 278] width 1202 height 556
click at [670, 334] on div "scrollable content" at bounding box center [671, 336] width 10 height 10
click at [663, 336] on input "*******" at bounding box center [663, 336] width 0 height 0
click at [881, 332] on div "Theme & design App colors Choose your app colors to match your app's style. Pic…" at bounding box center [732, 278] width 1202 height 556
click at [703, 125] on div "scrollable content" at bounding box center [703, 129] width 10 height 10
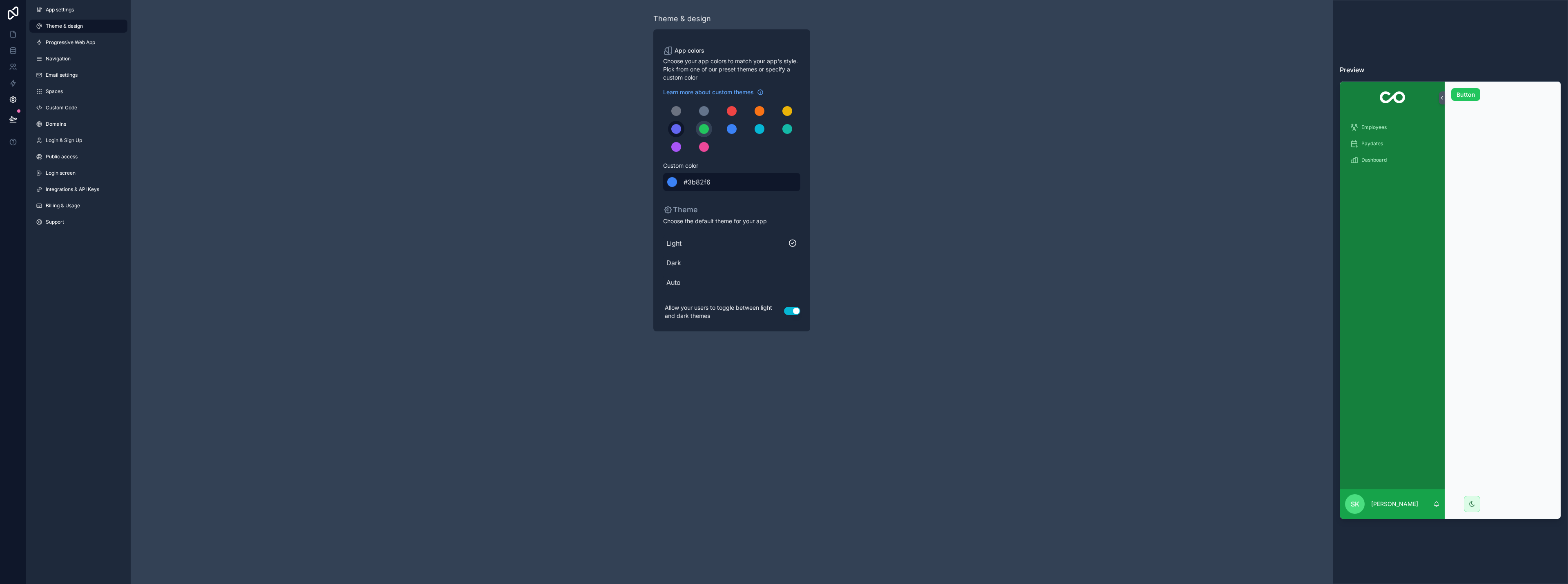
click at [678, 131] on div "scrollable content" at bounding box center [676, 129] width 10 height 10
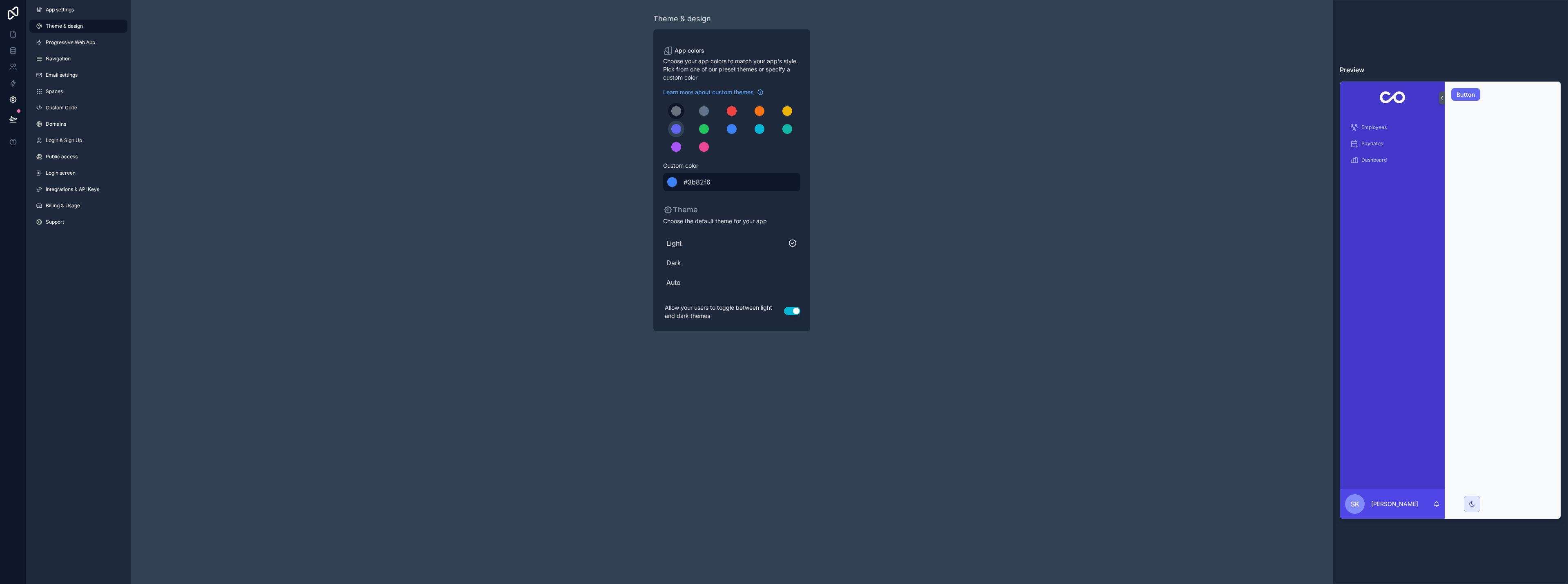
click at [674, 112] on div "scrollable content" at bounding box center [676, 111] width 10 height 10
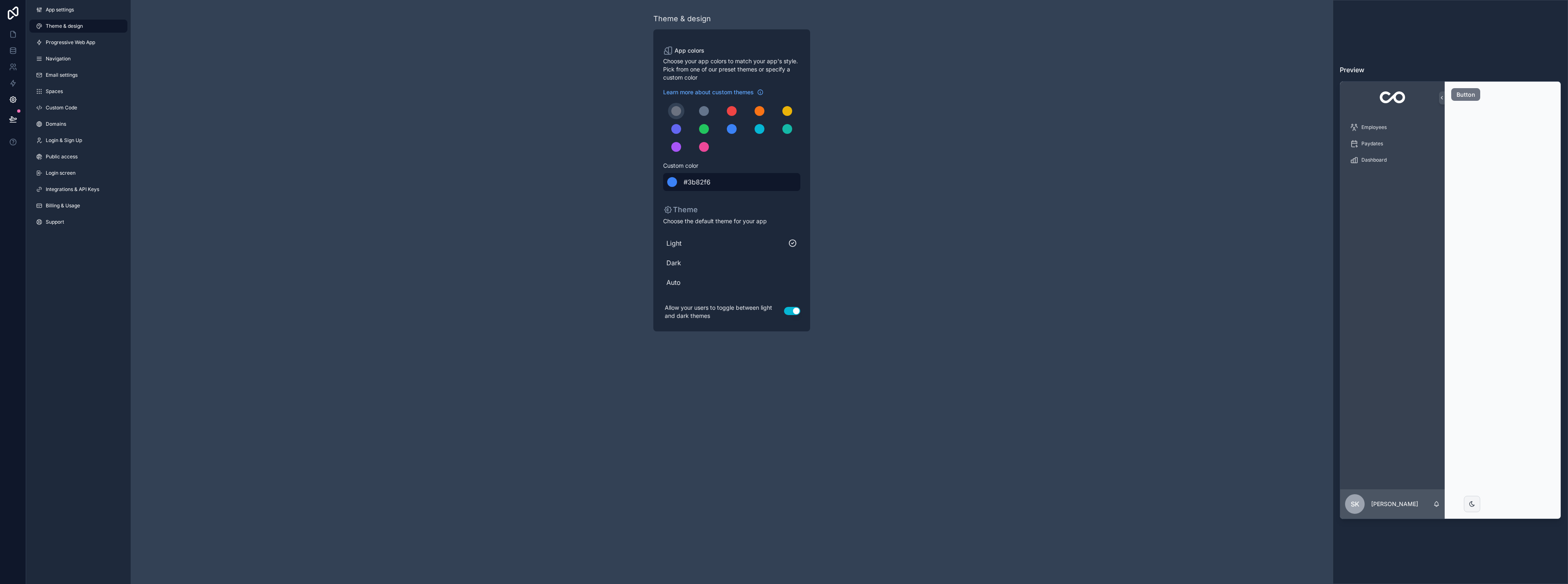
click at [694, 112] on div "scrollable content" at bounding box center [732, 129] width 137 height 53
click at [701, 112] on div "scrollable content" at bounding box center [703, 111] width 10 height 10
click at [680, 112] on div "scrollable content" at bounding box center [676, 111] width 10 height 10
click at [701, 112] on div "scrollable content" at bounding box center [703, 111] width 10 height 10
click at [14, 37] on icon at bounding box center [12, 34] width 5 height 6
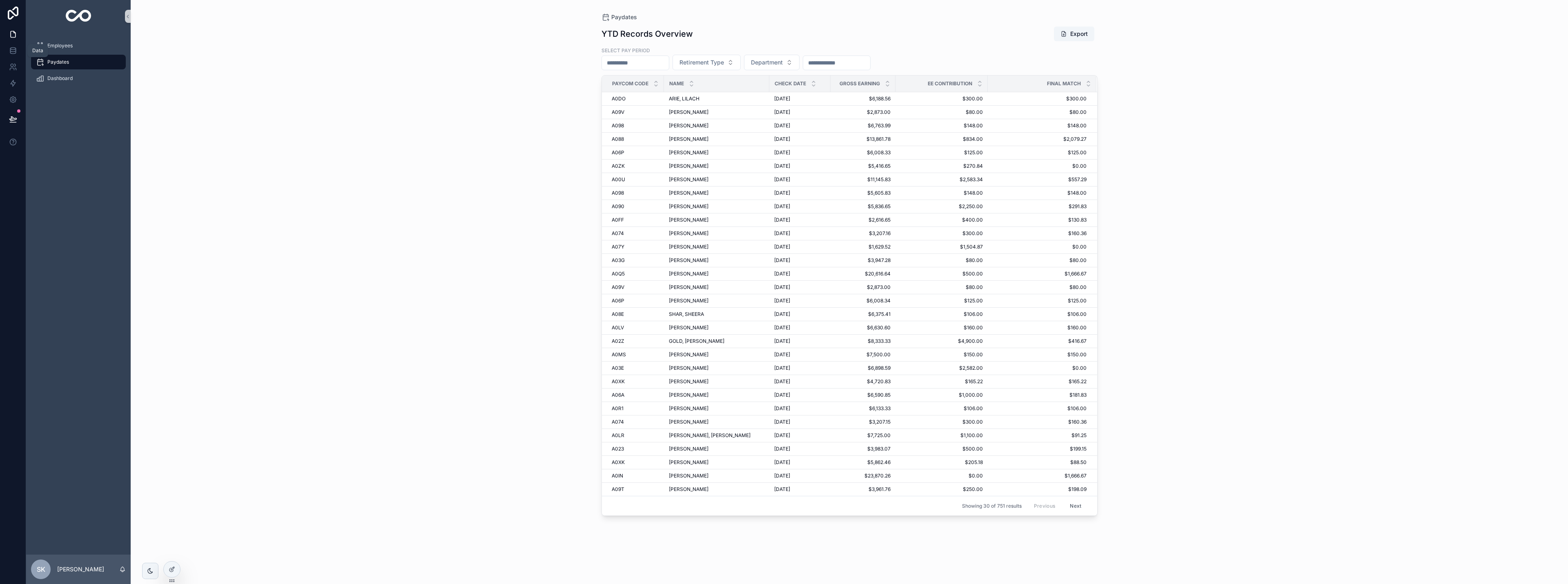
click at [281, 257] on div "Paydates YTD Records Overview Export Select pay period Retirement Type Departme…" at bounding box center [849, 292] width 1437 height 584
drag, startPoint x: 185, startPoint y: 238, endPoint x: 87, endPoint y: 199, distance: 105.5
click at [184, 238] on div "Paydates YTD Records Overview Export Select pay period Retirement Type Departme…" at bounding box center [849, 292] width 1437 height 584
click at [87, 199] on div "Employees Paydates Dashboard" at bounding box center [78, 294] width 105 height 522
click at [247, 154] on div "Paydates YTD Records Overview Export Select pay period Retirement Type Departme…" at bounding box center [849, 292] width 1437 height 584
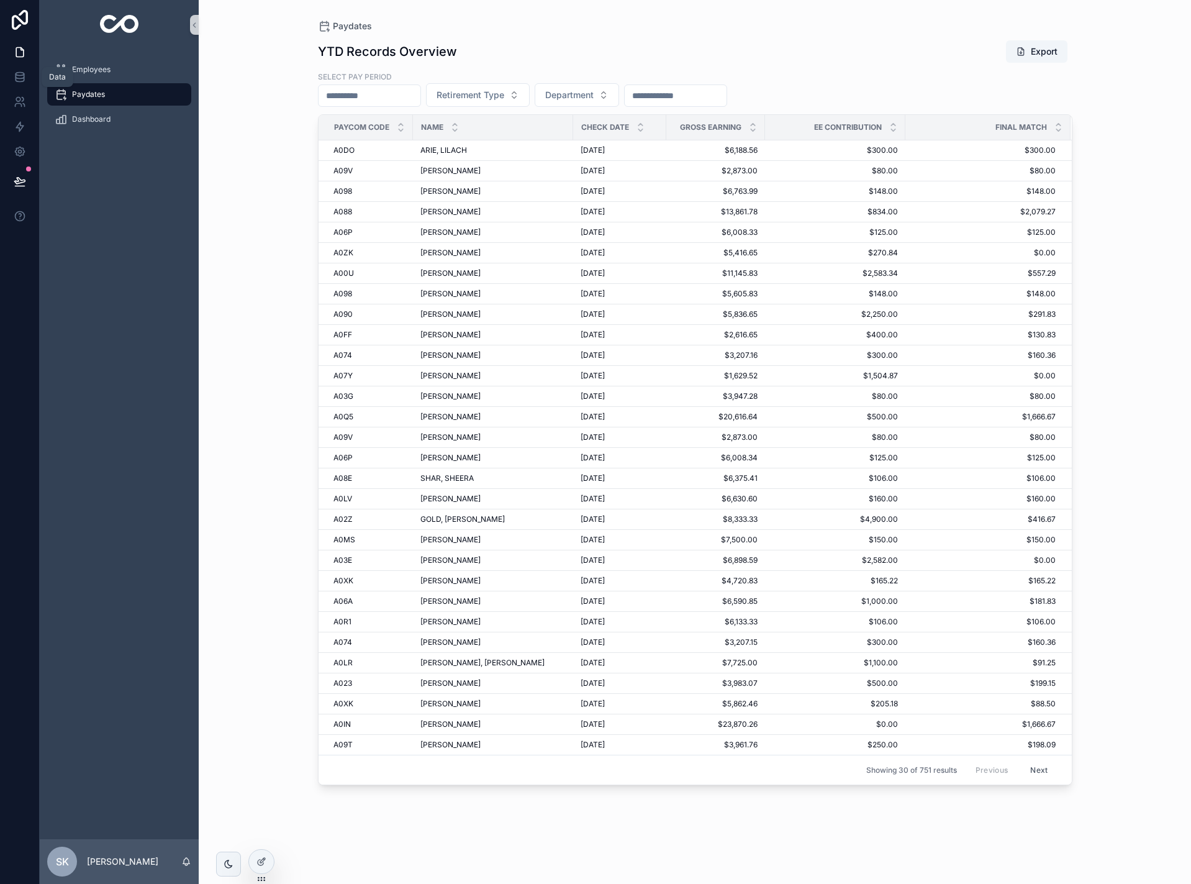
click at [184, 188] on div "Employees Paydates Dashboard" at bounding box center [119, 444] width 159 height 789
click at [115, 119] on div "Dashboard" at bounding box center [119, 119] width 129 height 20
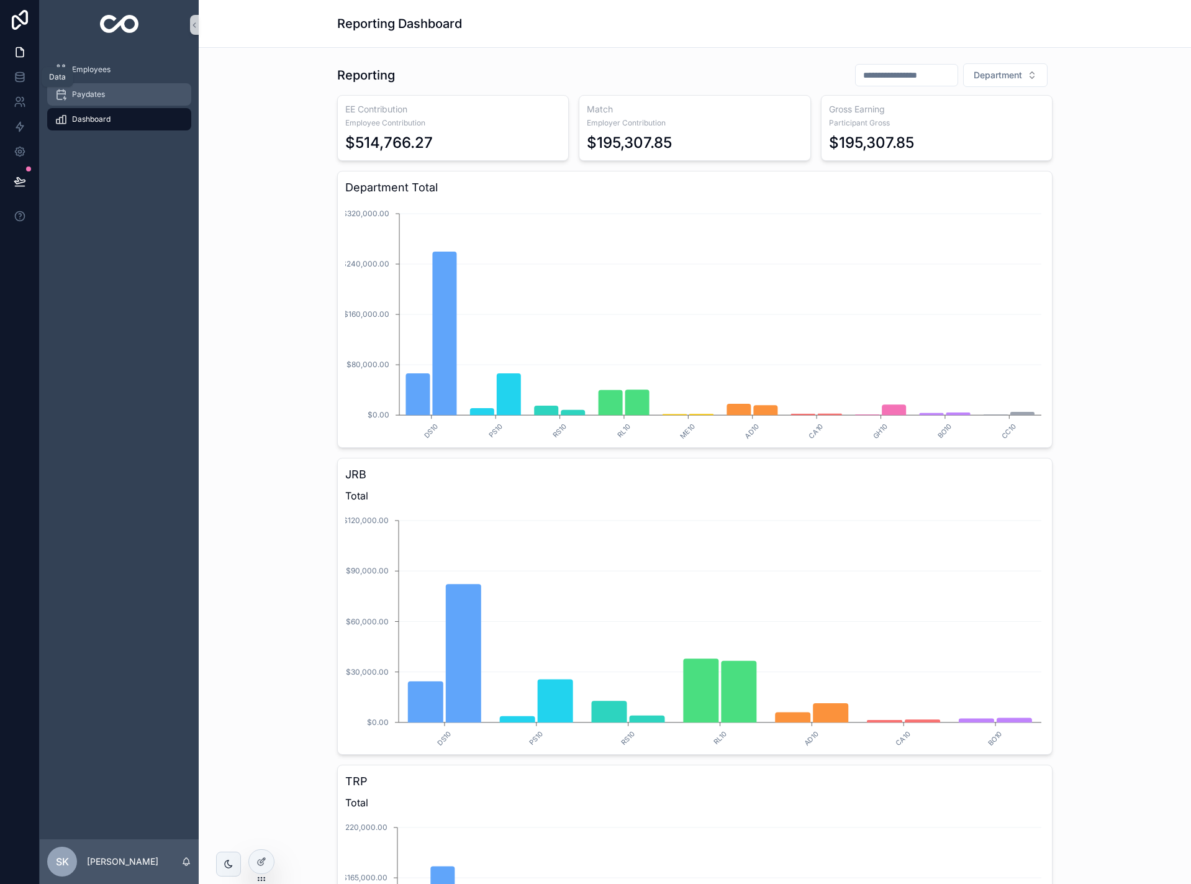
click at [107, 96] on div "Paydates" at bounding box center [119, 94] width 129 height 20
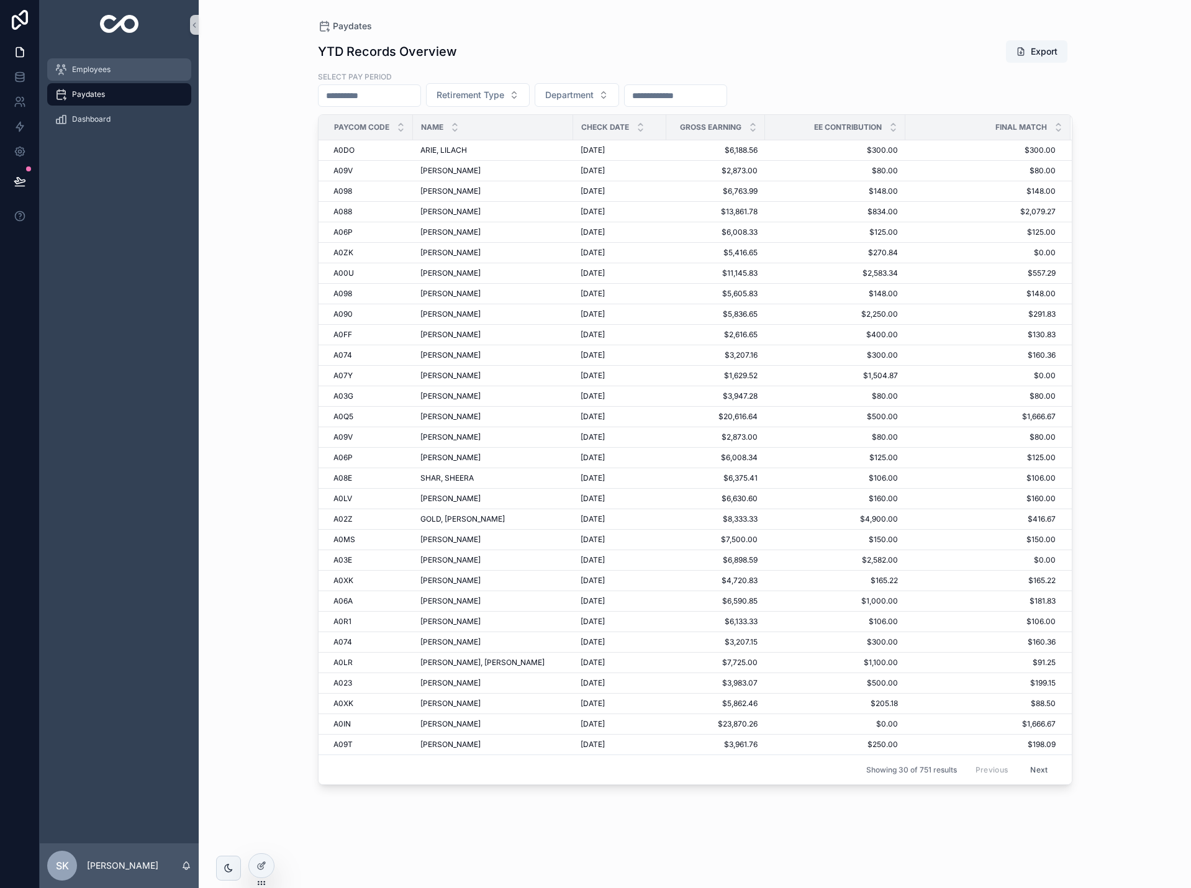
click at [130, 66] on div "Employees" at bounding box center [119, 70] width 129 height 20
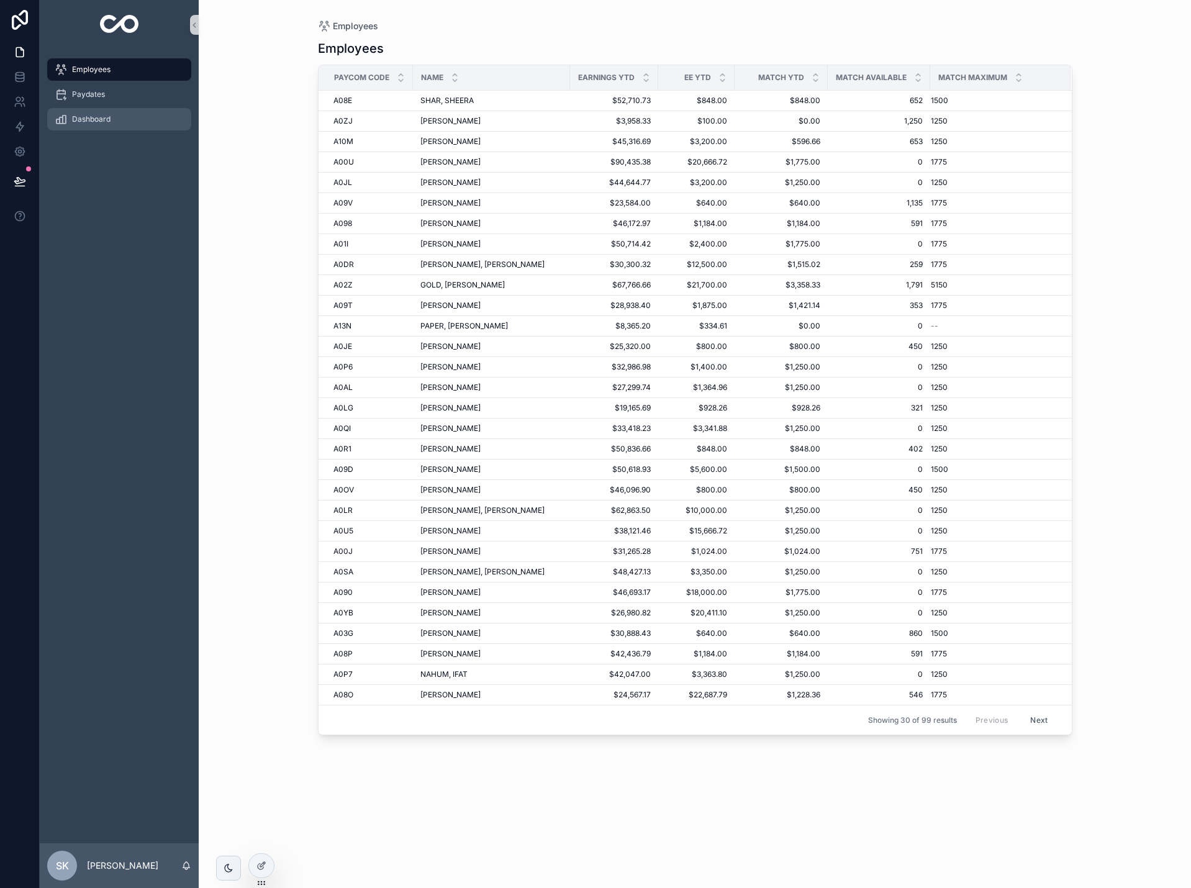
click at [117, 114] on div "Dashboard" at bounding box center [119, 119] width 129 height 20
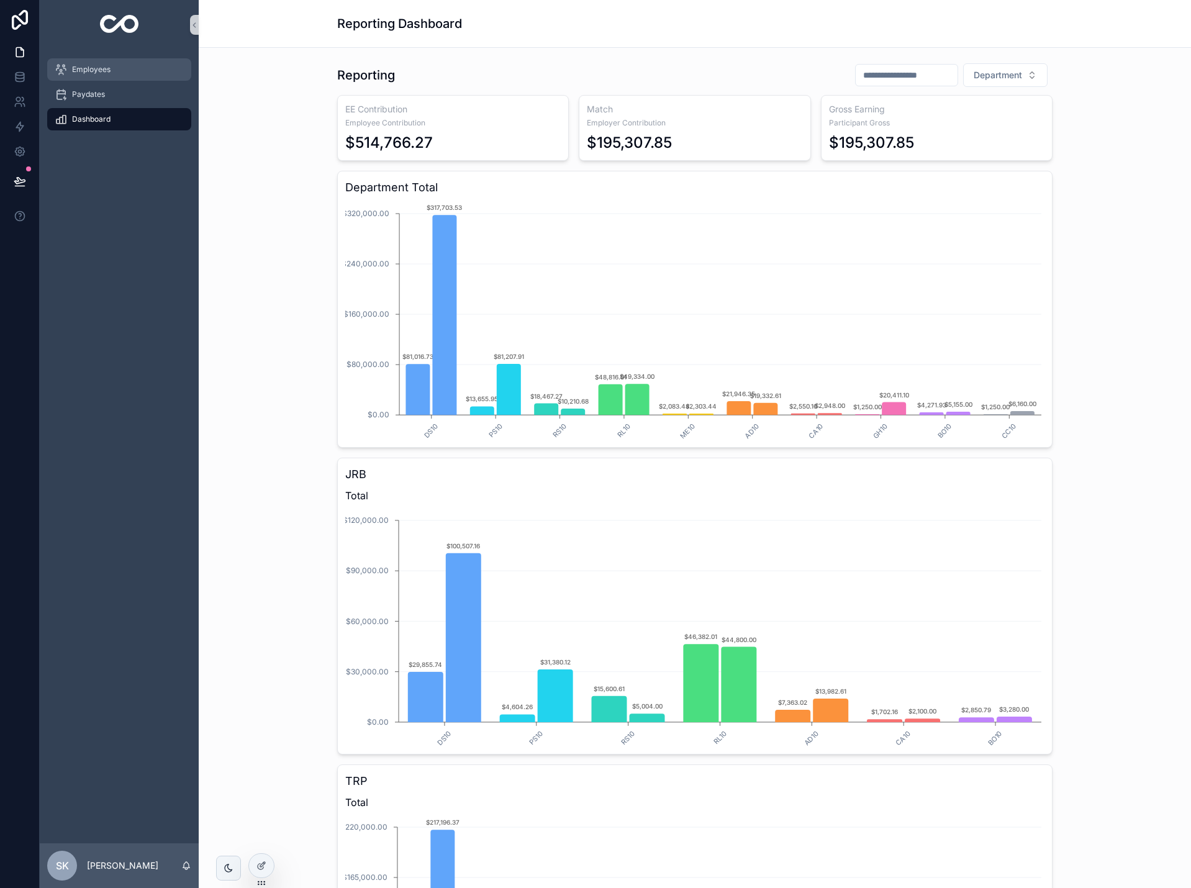
click at [84, 70] on span "Employees" at bounding box center [91, 70] width 39 height 10
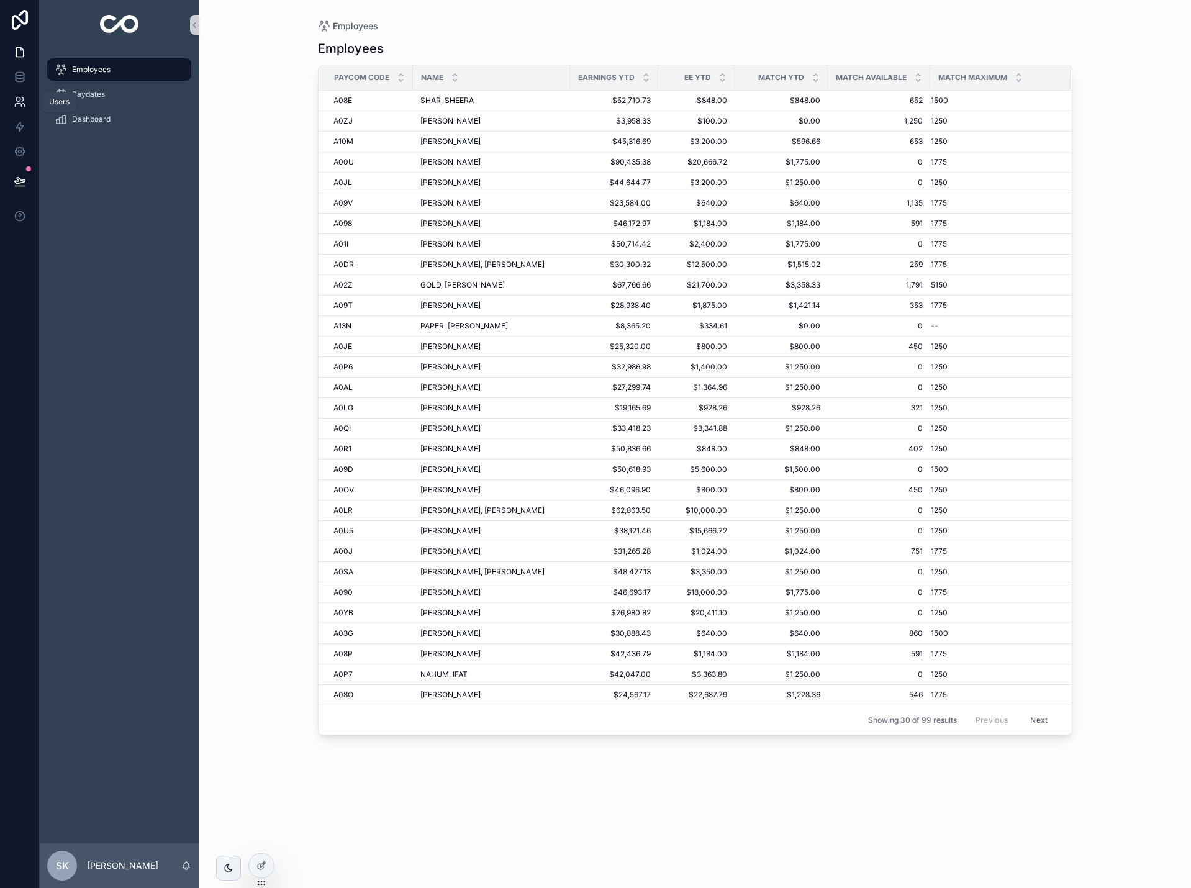
click at [21, 101] on icon at bounding box center [20, 102] width 12 height 12
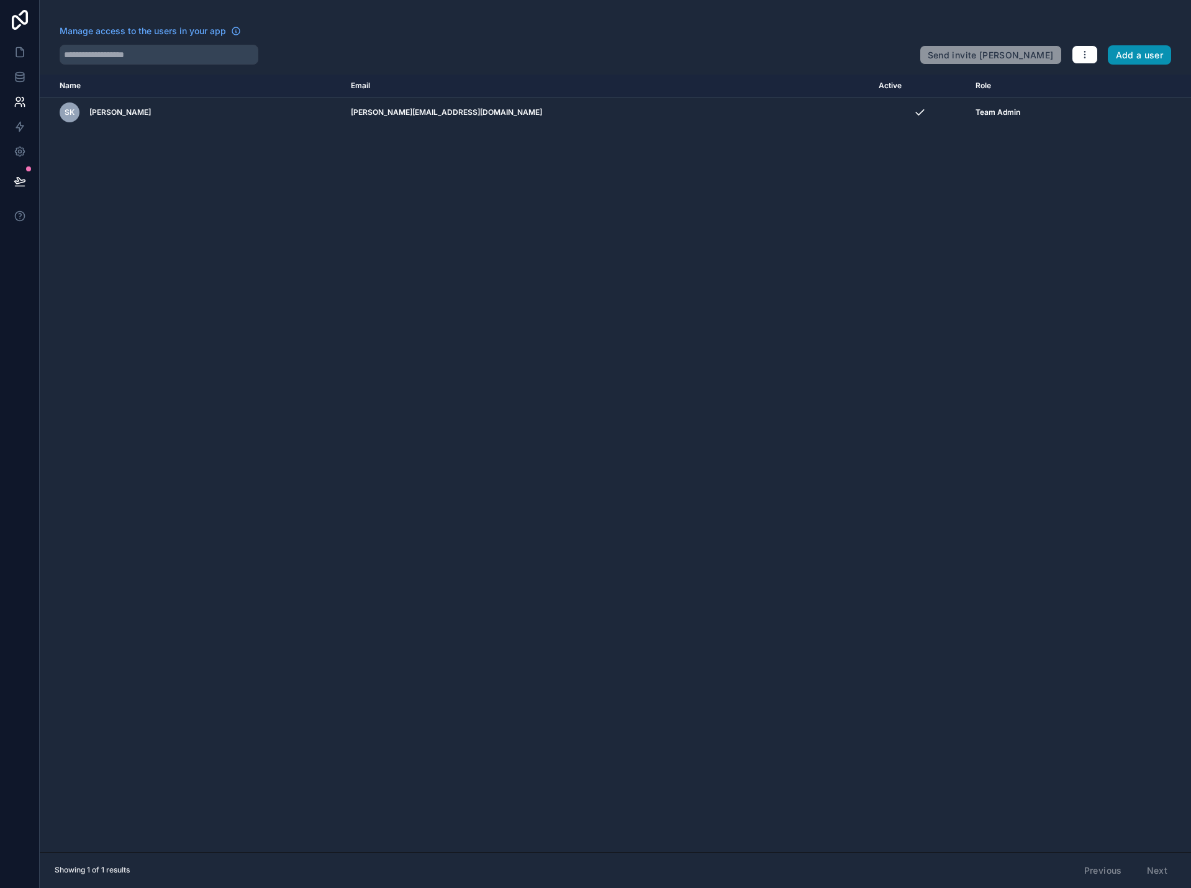
click at [1135, 58] on button "Add a user" at bounding box center [1140, 55] width 64 height 20
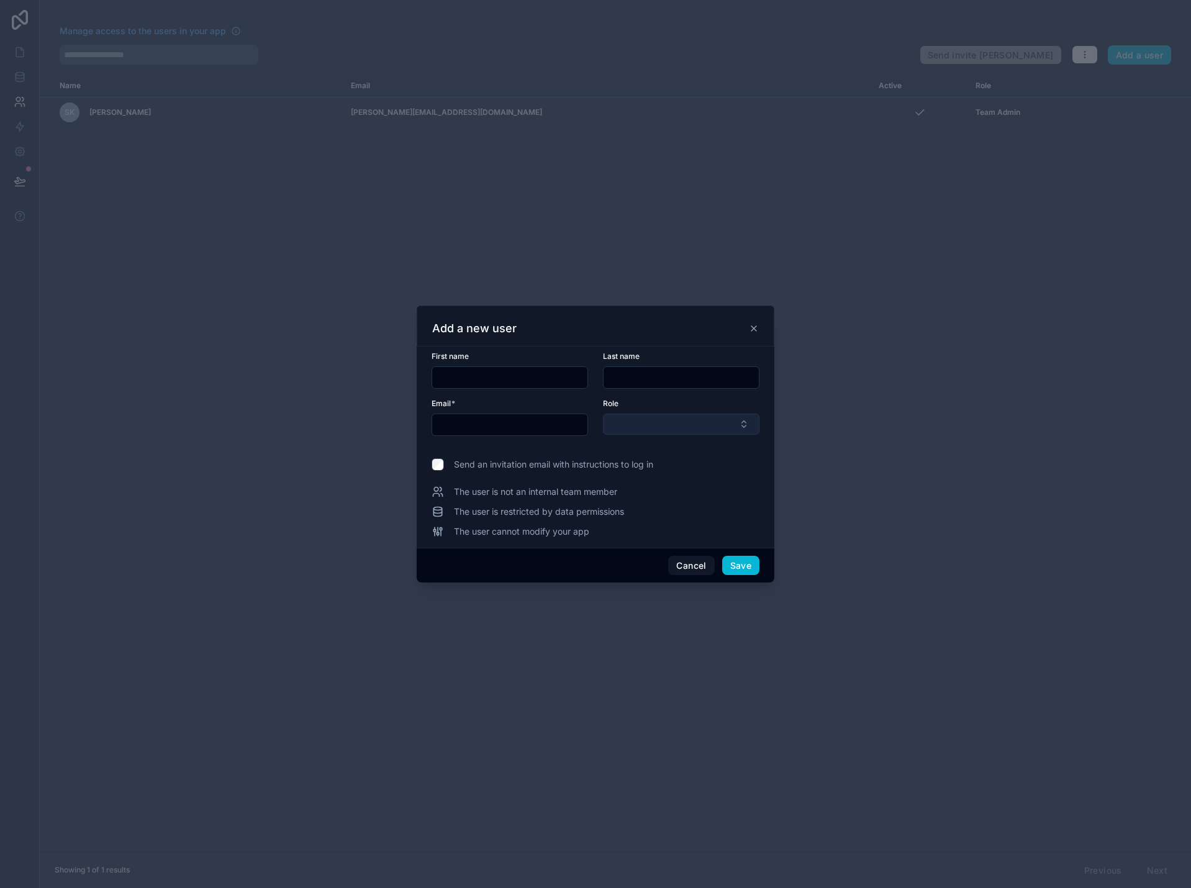
click at [653, 424] on button "Select Button" at bounding box center [681, 424] width 157 height 21
click at [645, 491] on div "User" at bounding box center [681, 493] width 150 height 20
click at [501, 377] on input "text" at bounding box center [509, 376] width 155 height 17
type input "******"
type input "****"
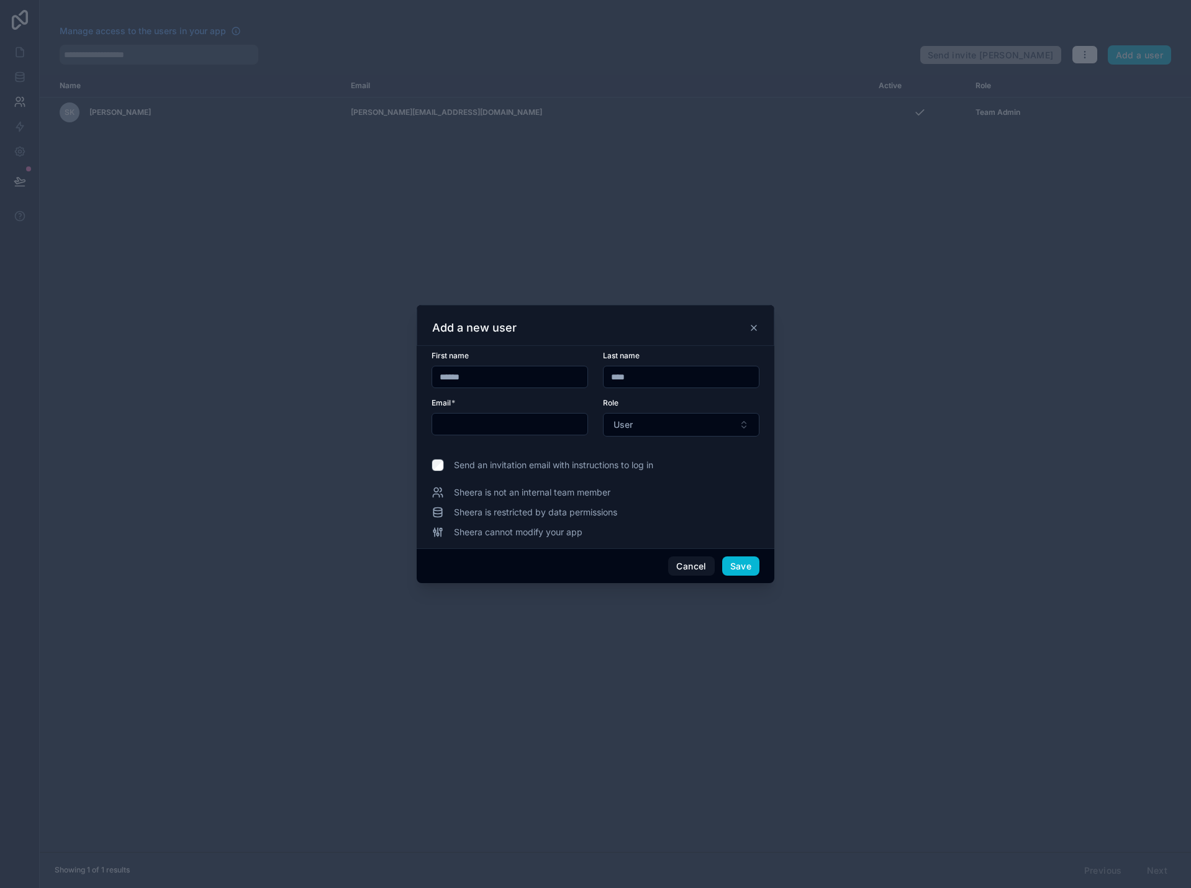
click at [498, 422] on input "text" at bounding box center [509, 424] width 155 height 17
paste input "**********"
type input "**********"
click at [747, 567] on button "Save" at bounding box center [740, 567] width 37 height 20
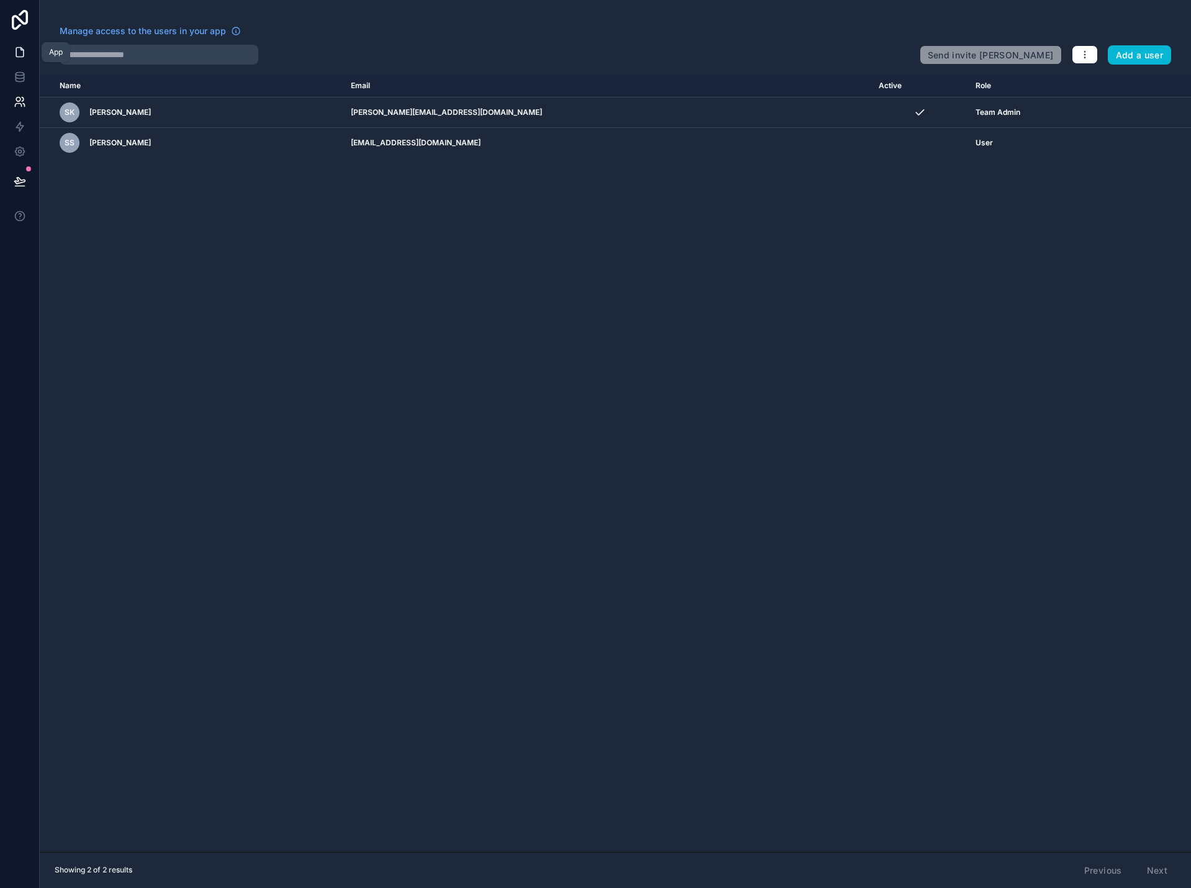
click at [16, 51] on icon at bounding box center [19, 52] width 7 height 9
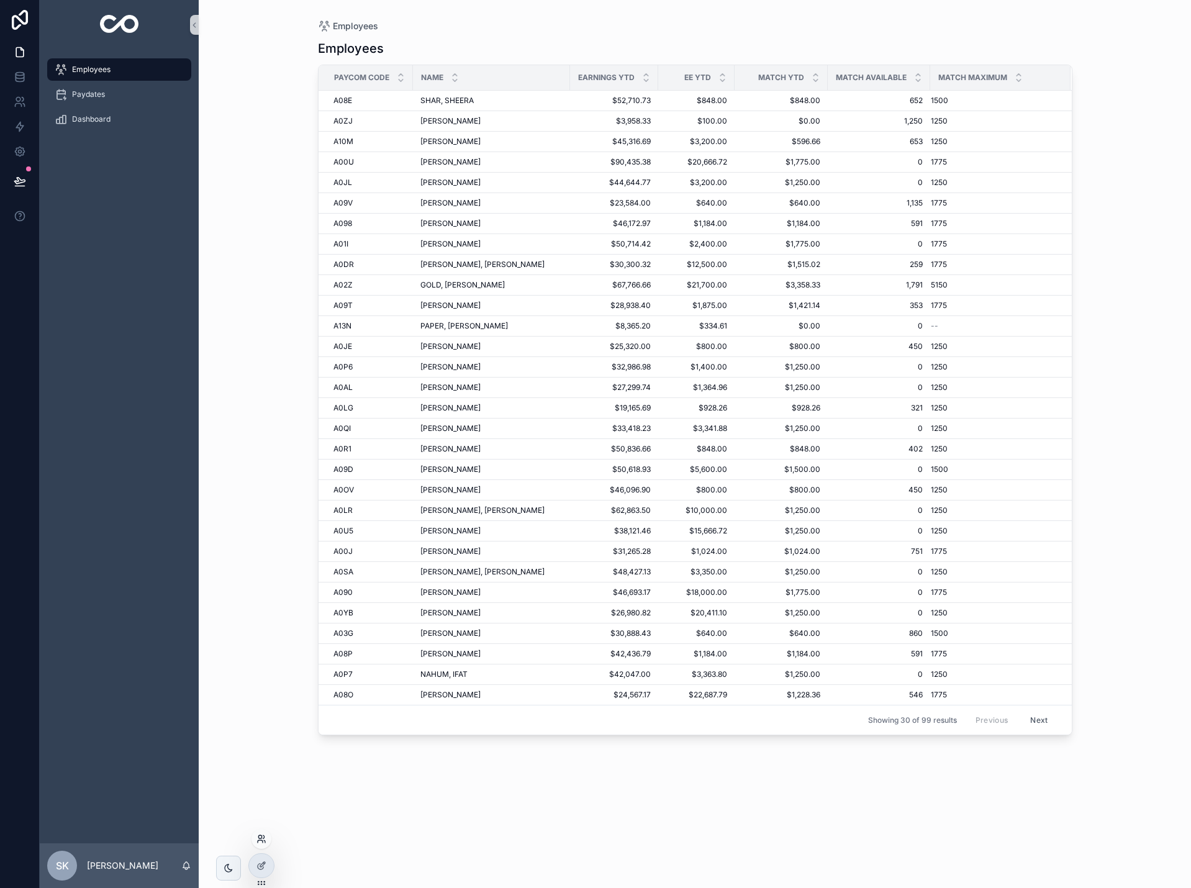
click at [262, 842] on icon at bounding box center [262, 839] width 10 height 10
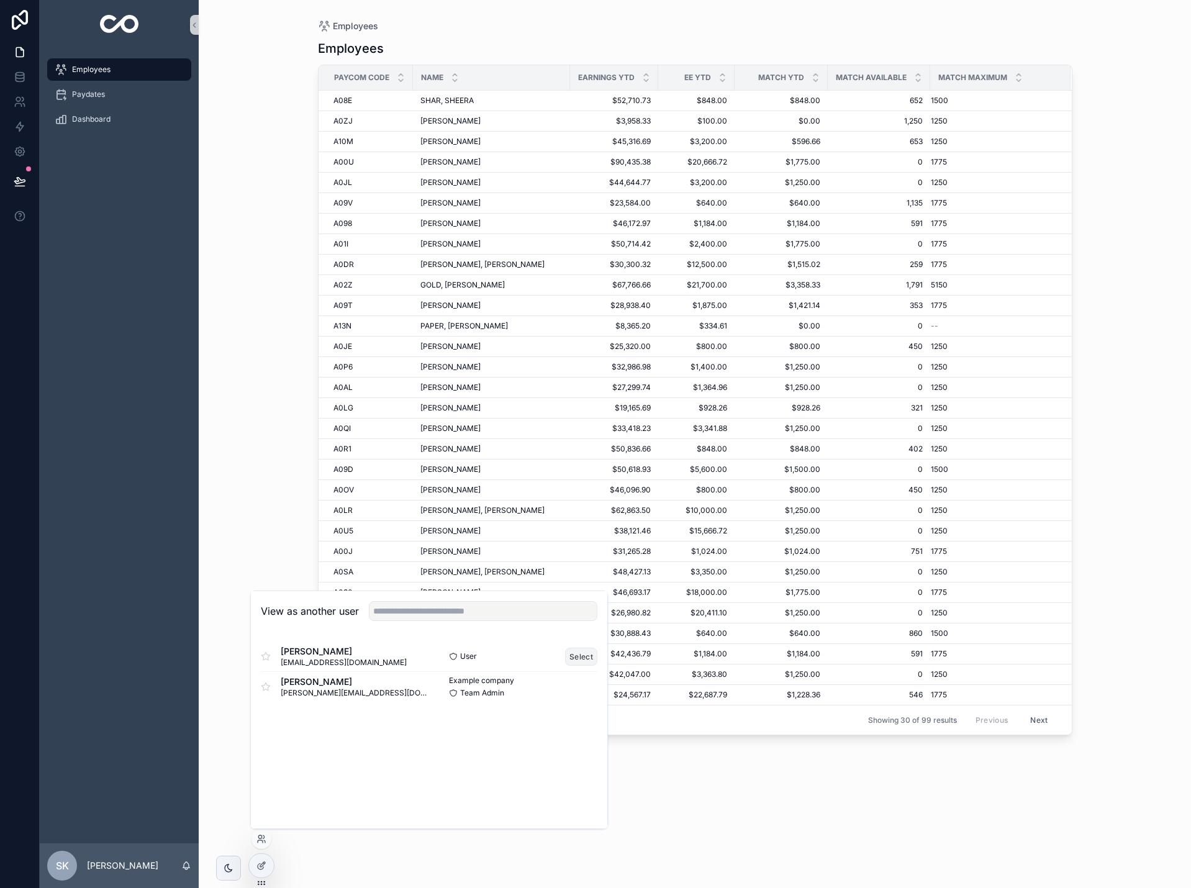
click at [575, 658] on button "Select" at bounding box center [581, 657] width 32 height 18
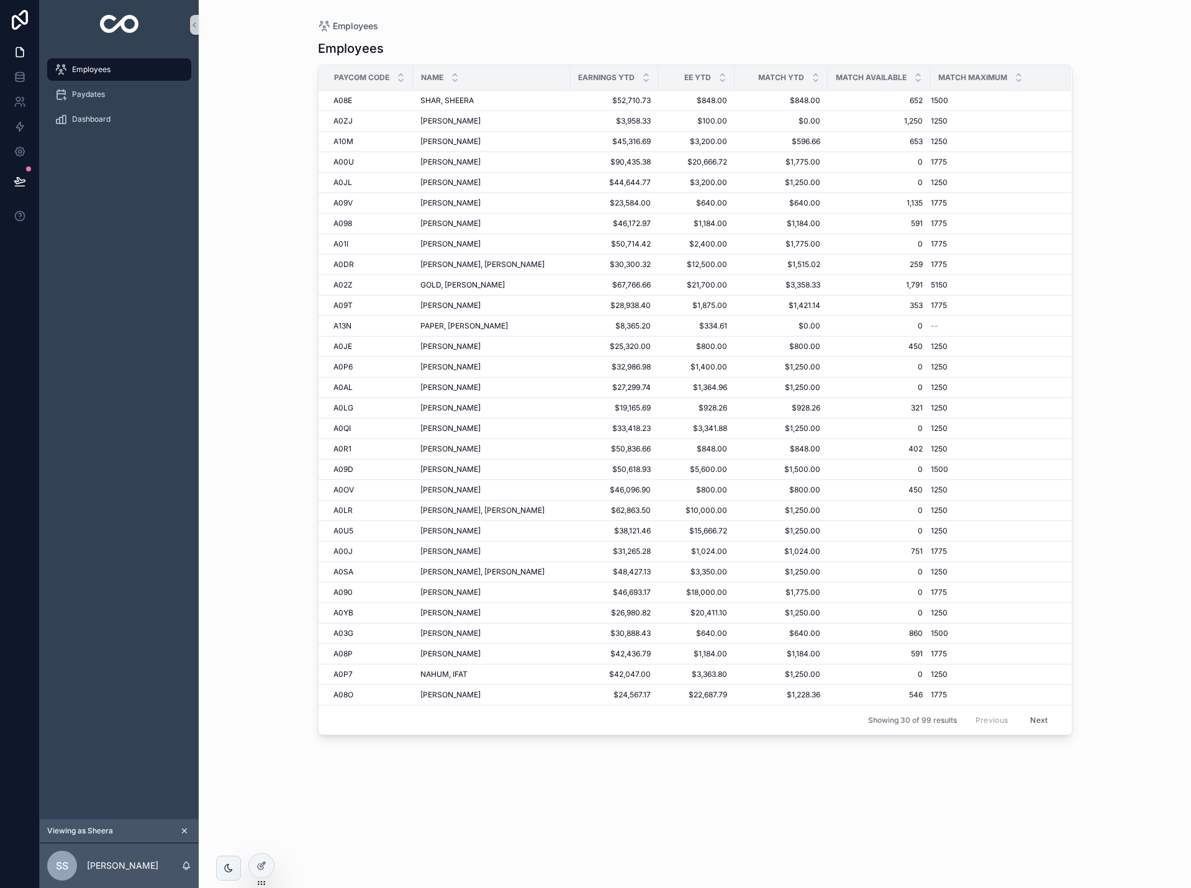
click at [181, 829] on icon "scrollable content" at bounding box center [184, 831] width 9 height 9
click at [148, 69] on div "Employees" at bounding box center [119, 70] width 129 height 20
drag, startPoint x: 258, startPoint y: 862, endPoint x: 399, endPoint y: 736, distance: 188.7
click at [258, 858] on div at bounding box center [261, 866] width 25 height 24
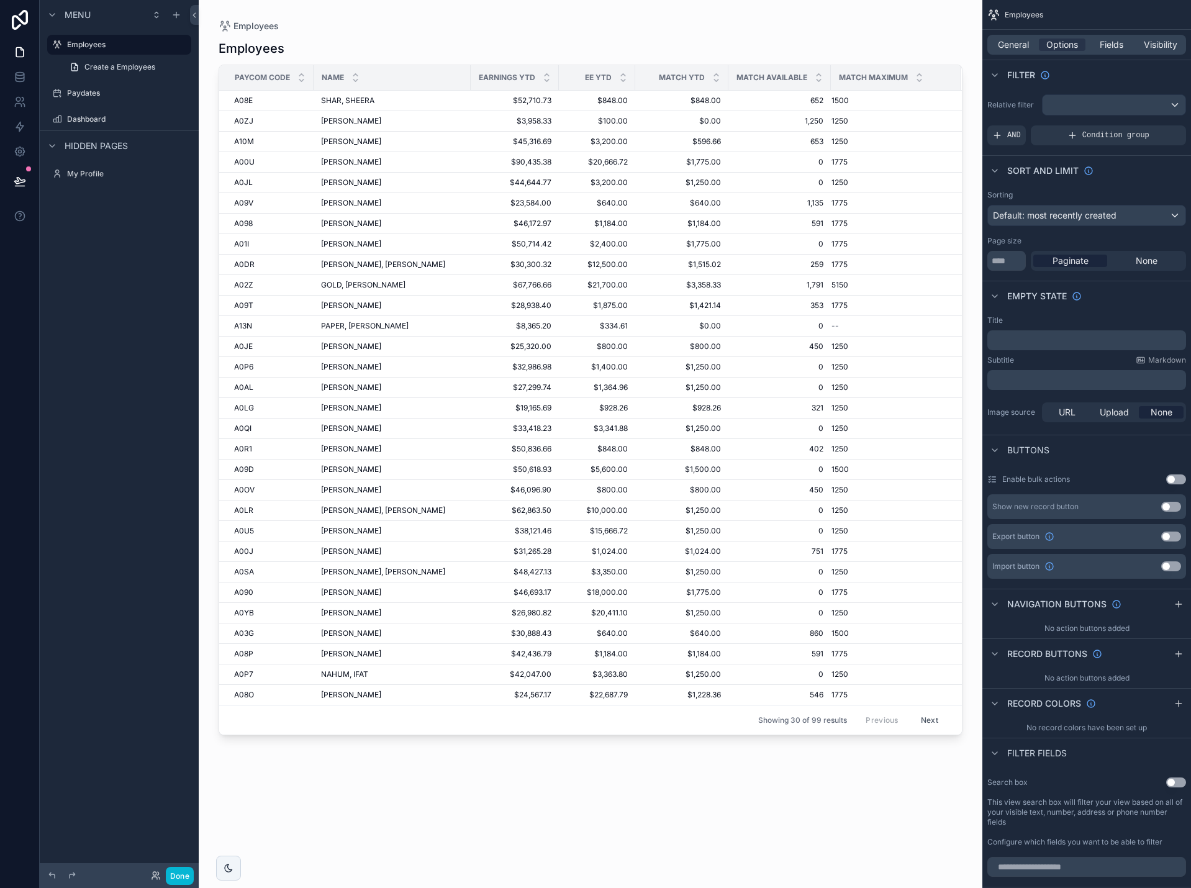
click at [769, 50] on div "scrollable content" at bounding box center [591, 436] width 784 height 873
click at [1075, 219] on span "Default: most recently created" at bounding box center [1055, 215] width 124 height 11
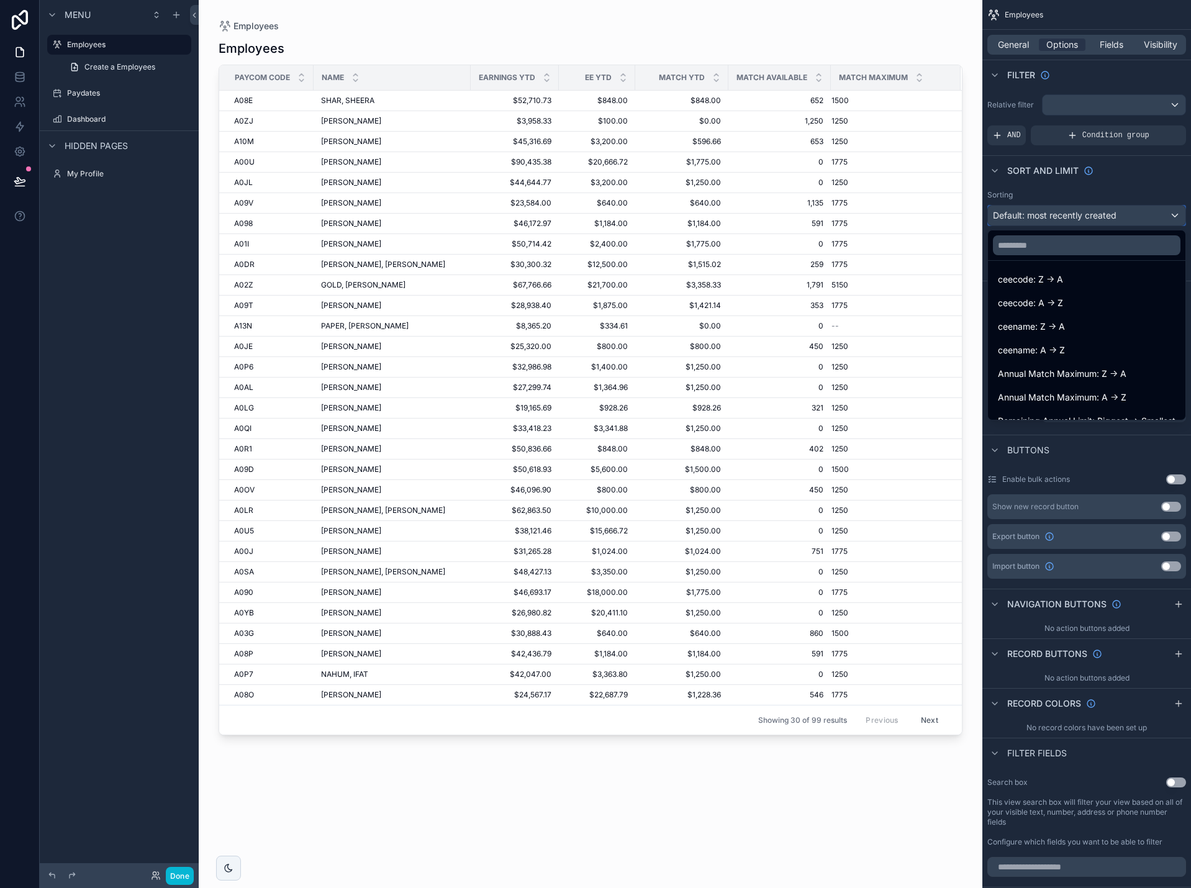
scroll to position [124, 0]
click at [1083, 345] on div "ceename: A -> Z" at bounding box center [1087, 346] width 178 height 15
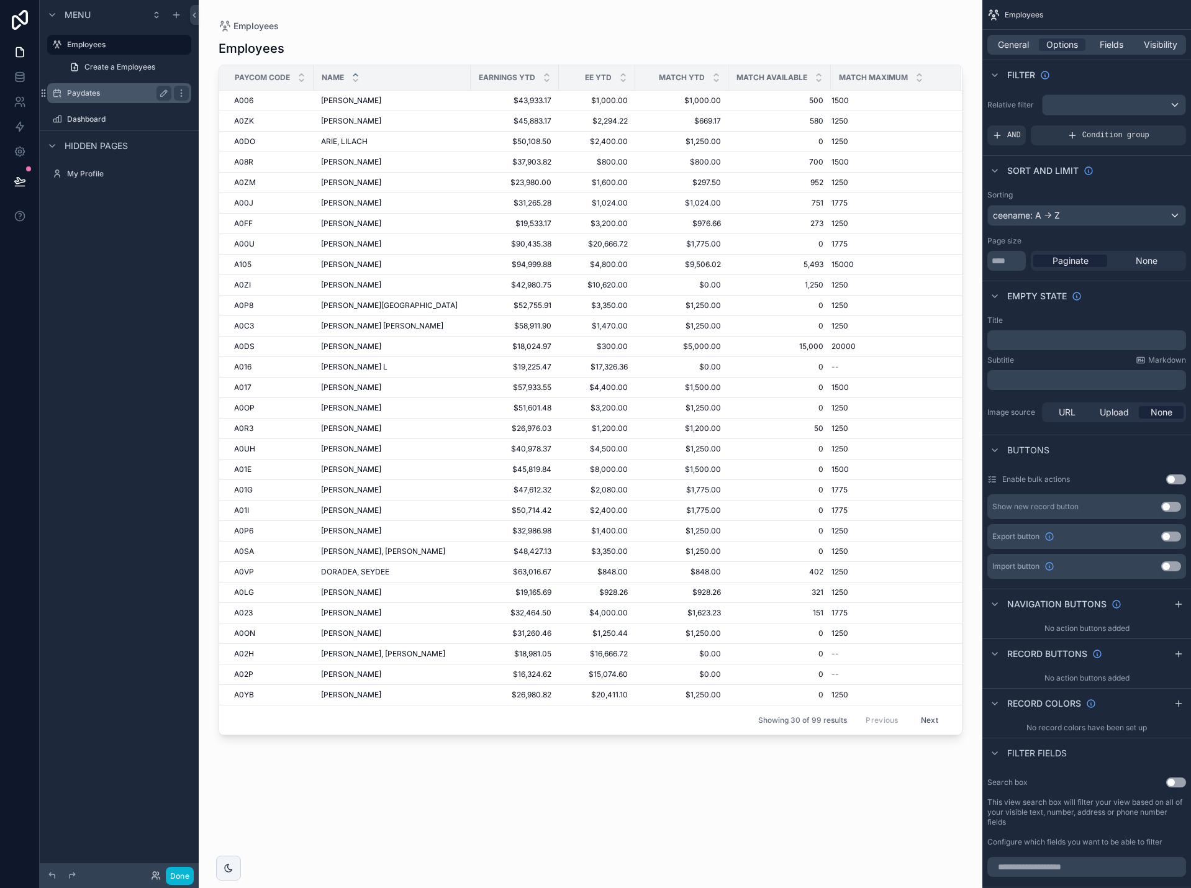
click at [119, 95] on label "Paydates" at bounding box center [116, 93] width 99 height 10
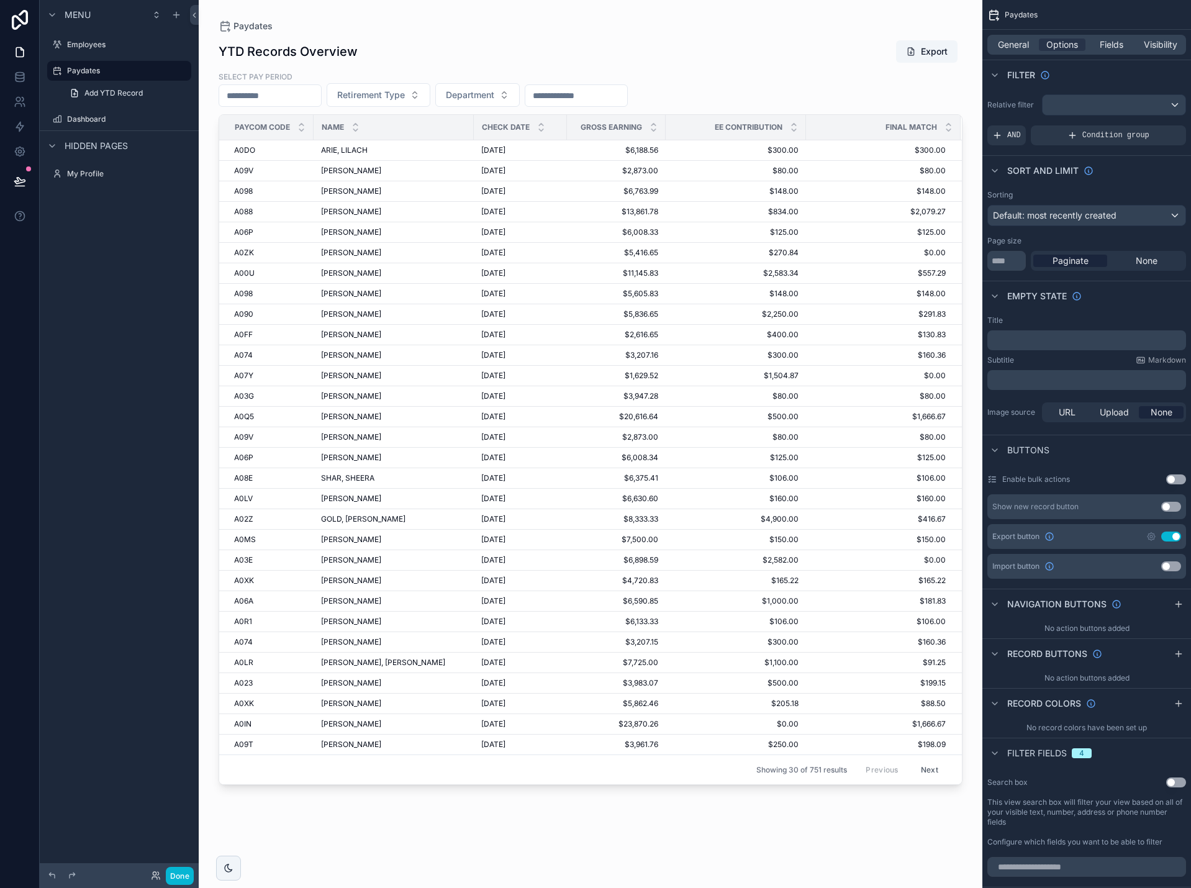
click at [766, 105] on div "scrollable content" at bounding box center [591, 436] width 784 height 873
click at [1070, 217] on span "Default: most recently created" at bounding box center [1055, 215] width 124 height 11
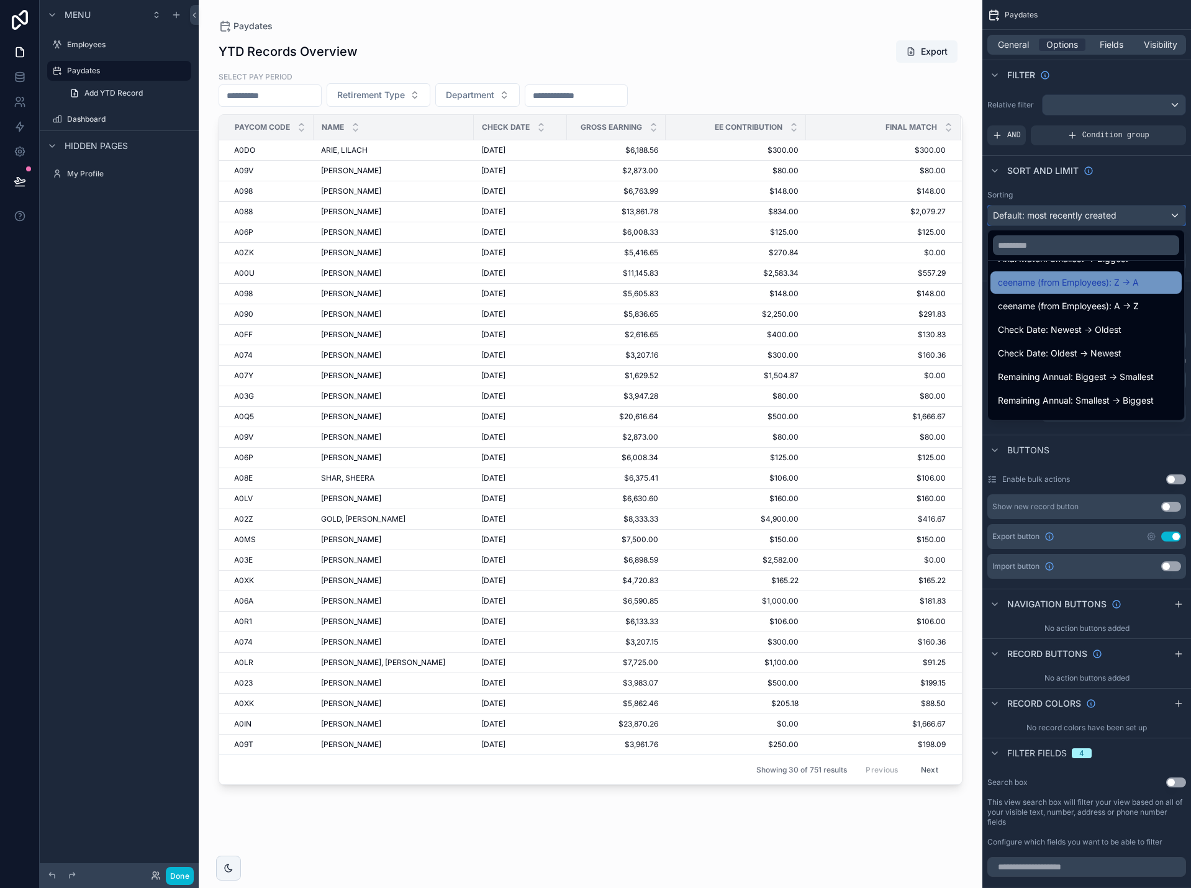
scroll to position [311, 0]
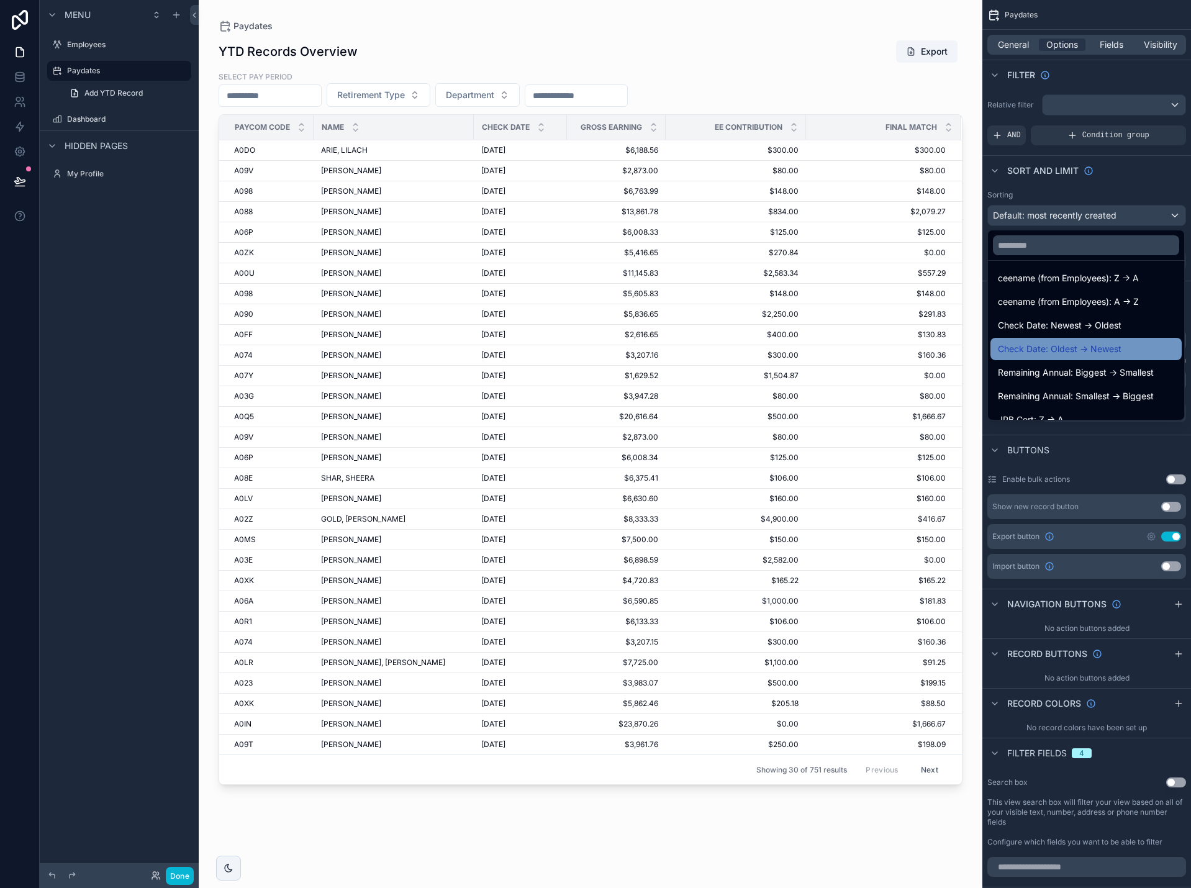
click at [1083, 348] on span "Check Date: Oldest -> Newest" at bounding box center [1060, 349] width 124 height 15
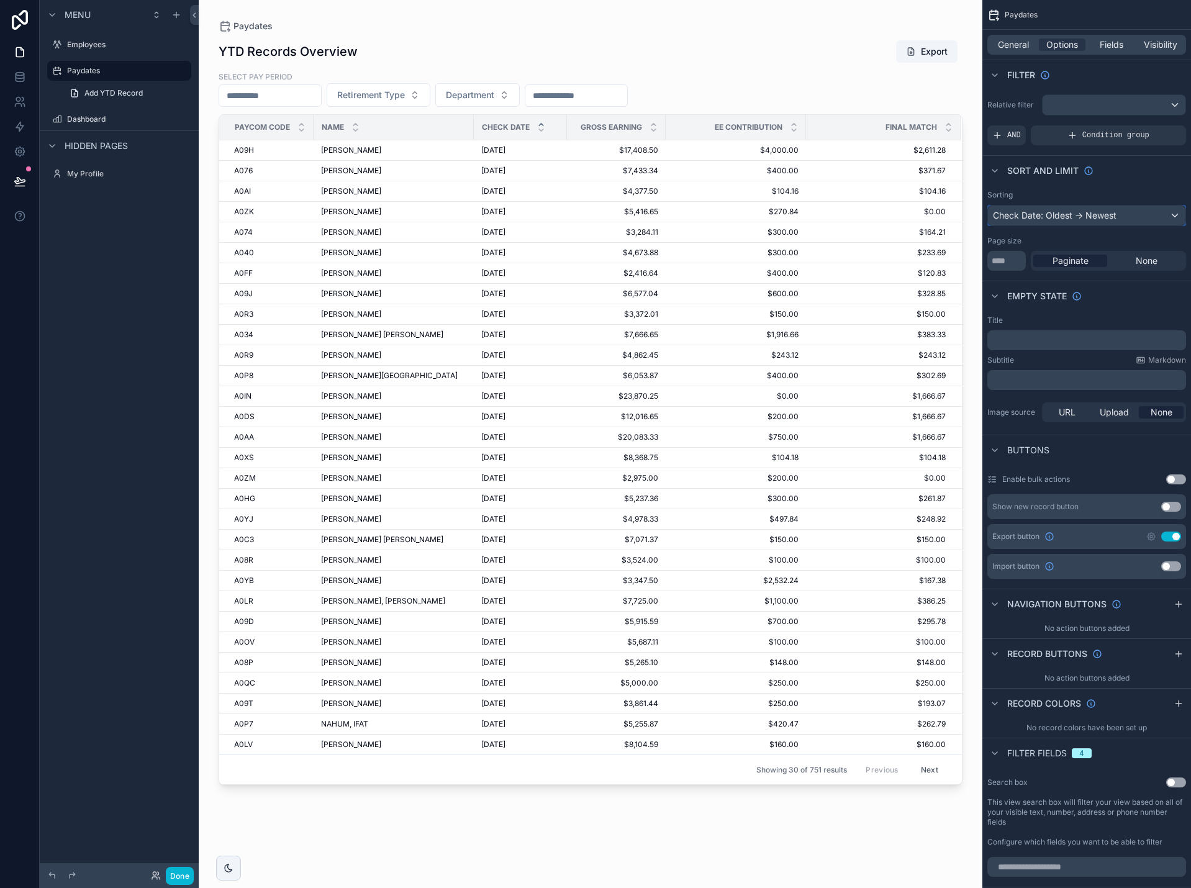
click at [1080, 217] on div "Check Date: Oldest -> Newest" at bounding box center [1087, 216] width 198 height 20
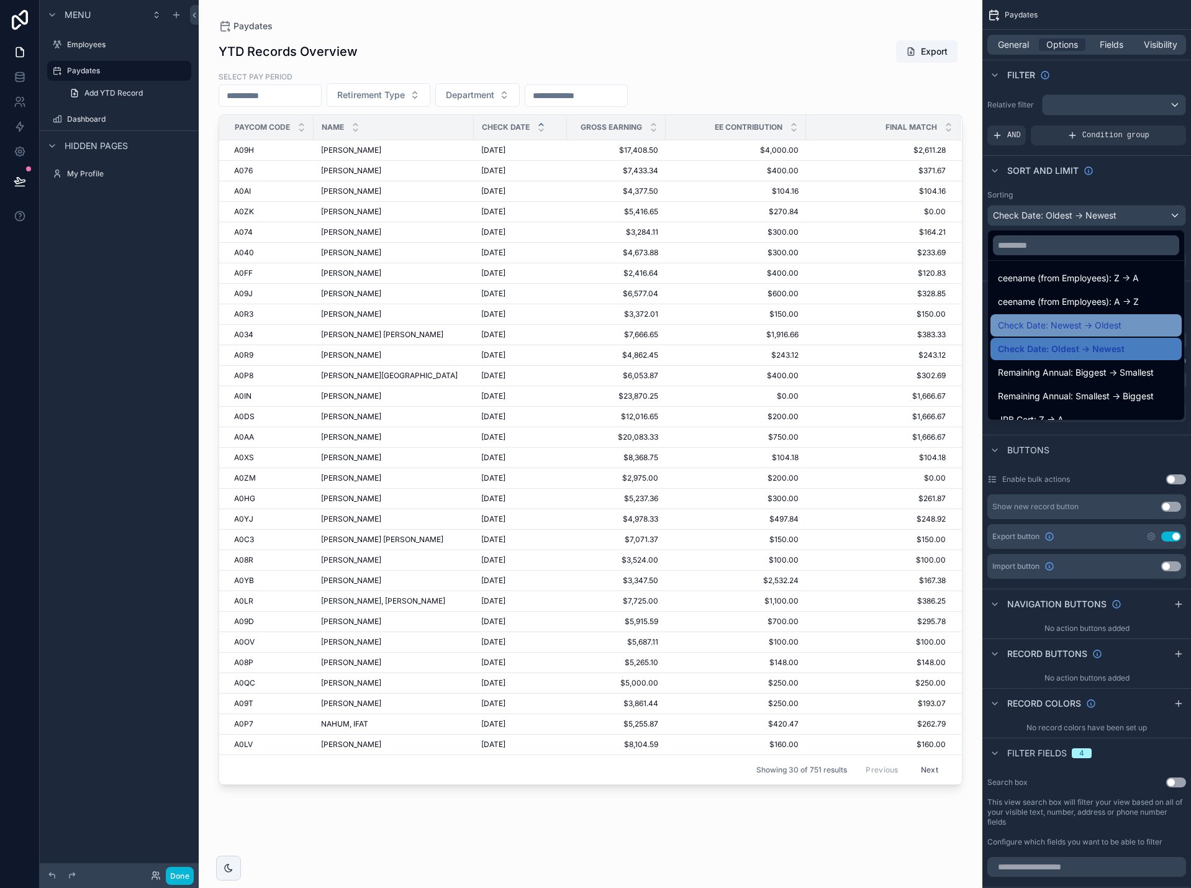
click at [1083, 330] on span "Check Date: Newest -> Oldest" at bounding box center [1060, 325] width 124 height 15
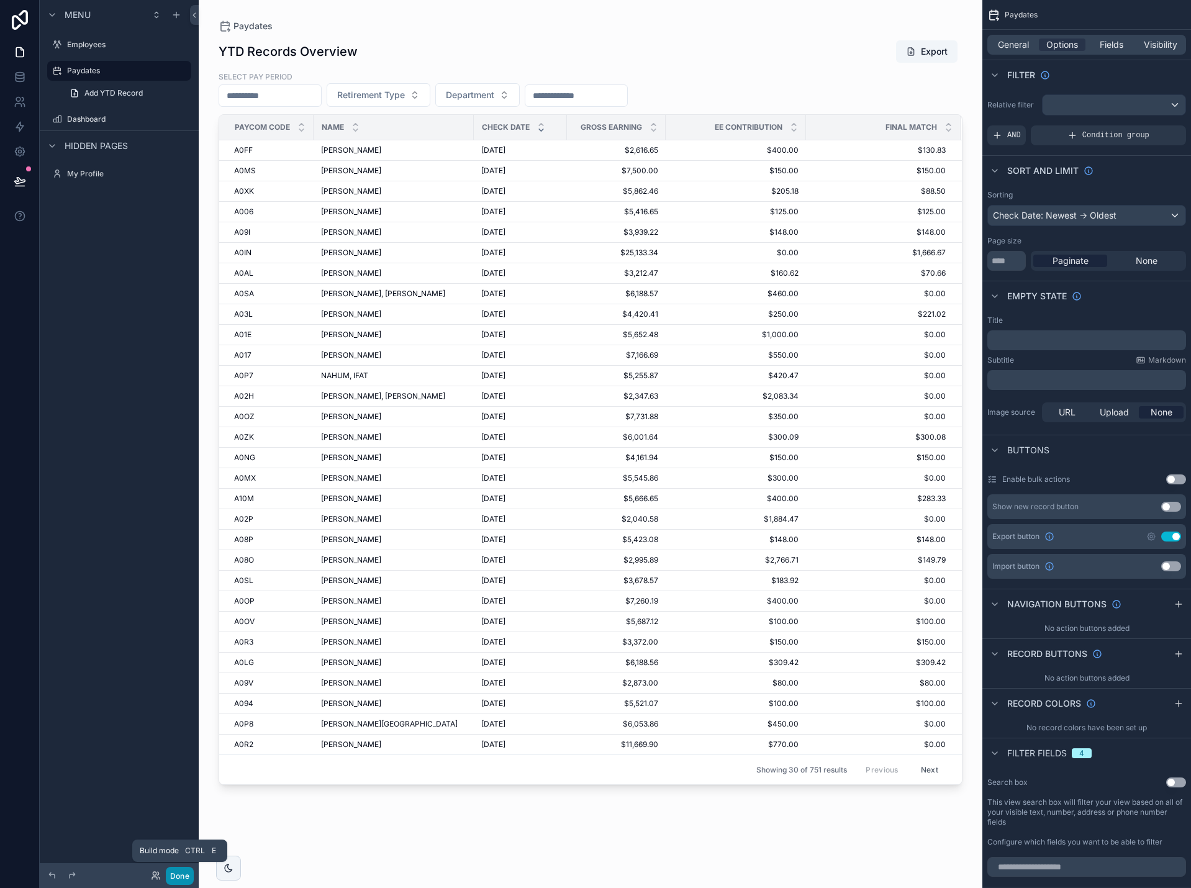
click at [183, 882] on button "Done" at bounding box center [180, 876] width 28 height 18
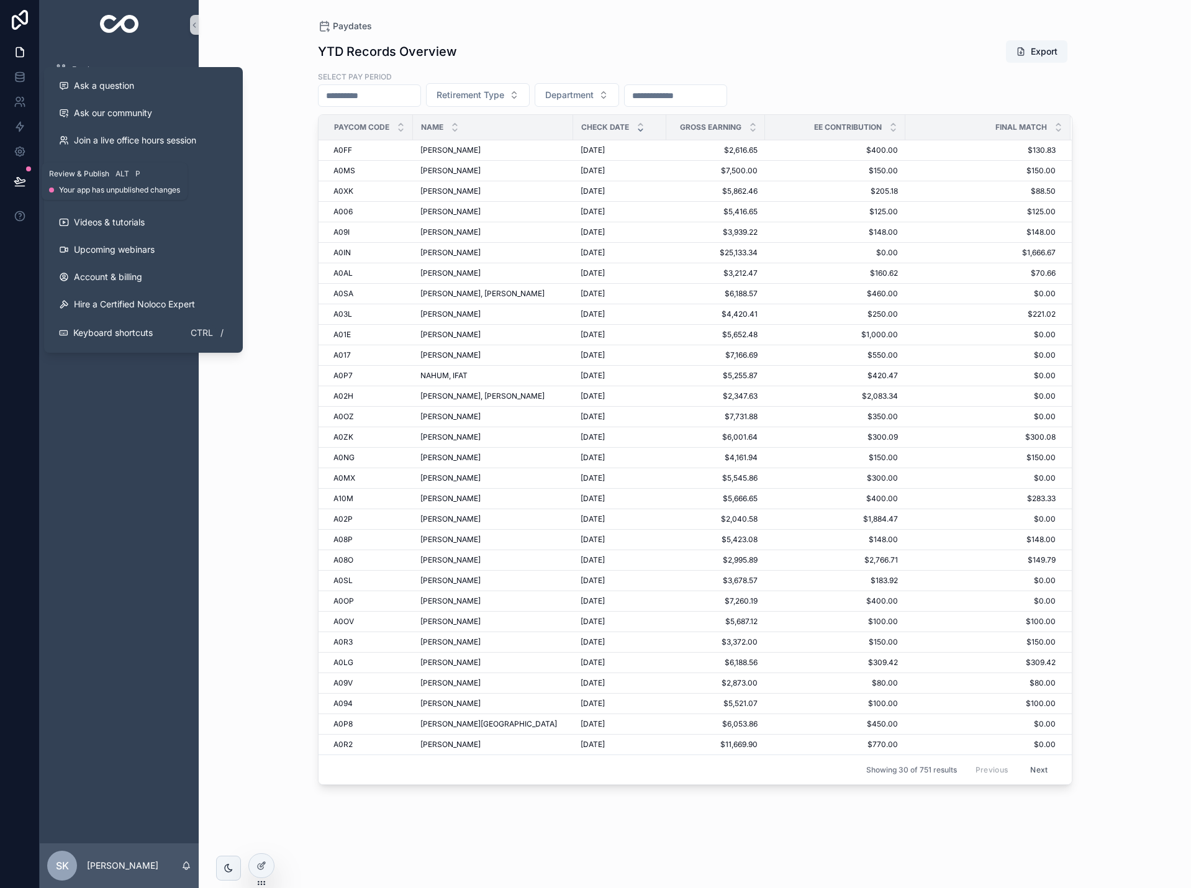
click at [21, 178] on icon at bounding box center [20, 181] width 12 height 12
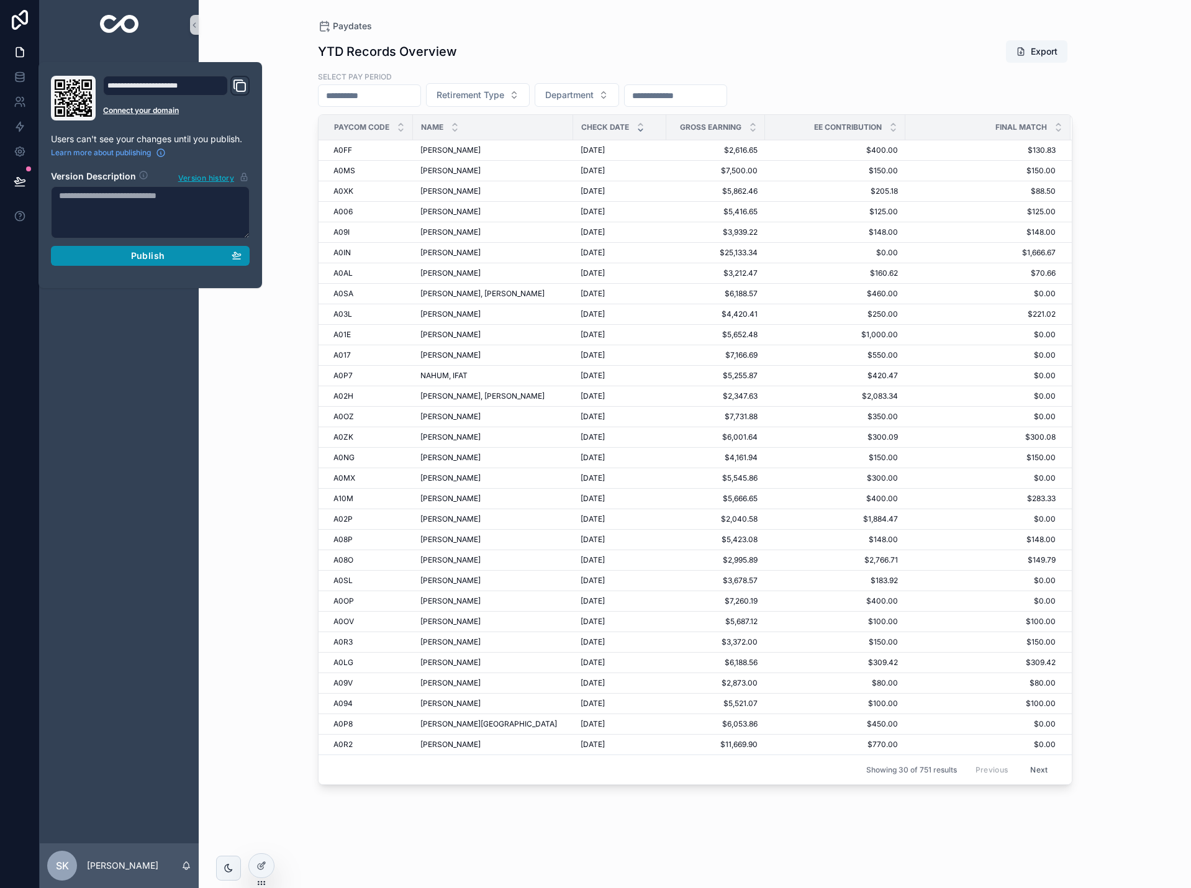
click at [148, 257] on span "Publish" at bounding box center [148, 255] width 34 height 11
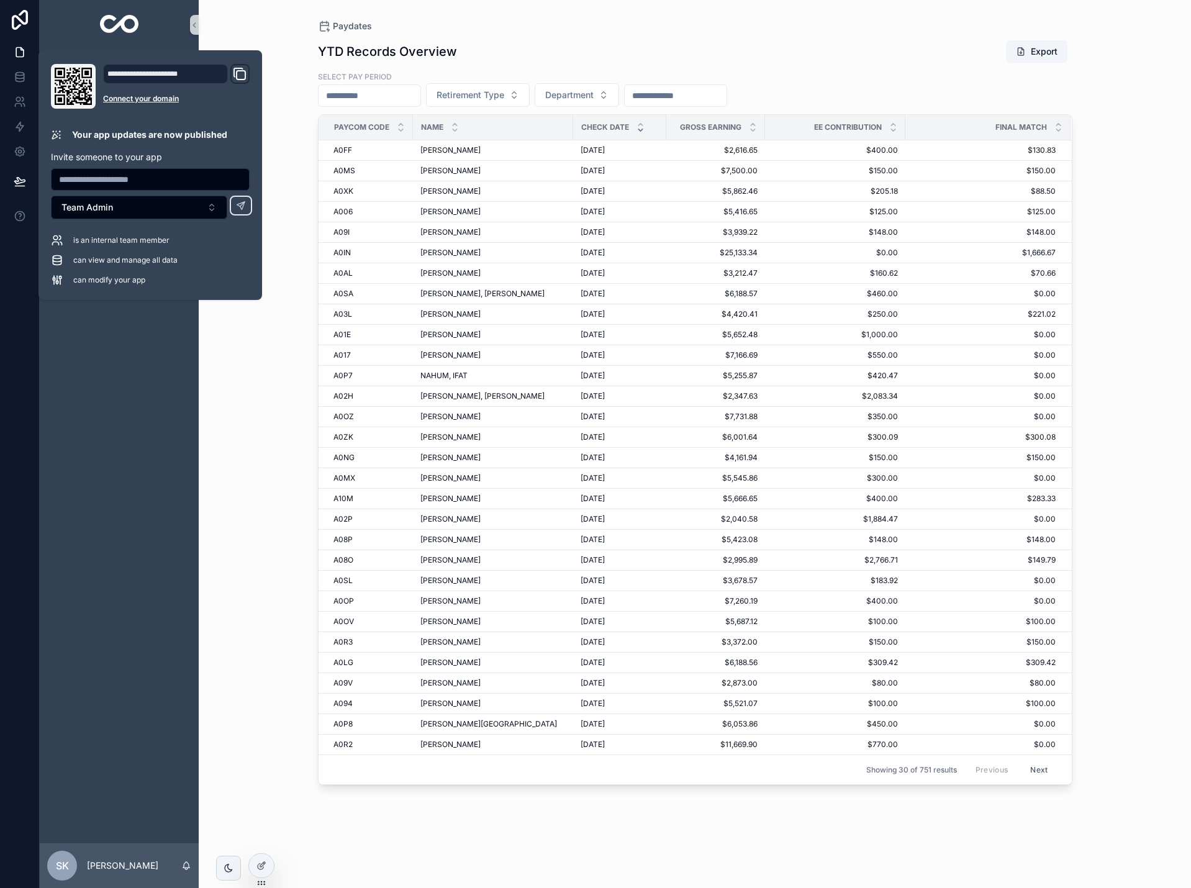
click at [243, 481] on div "Paydates YTD Records Overview Export Select pay period Retirement Type Departme…" at bounding box center [695, 444] width 993 height 888
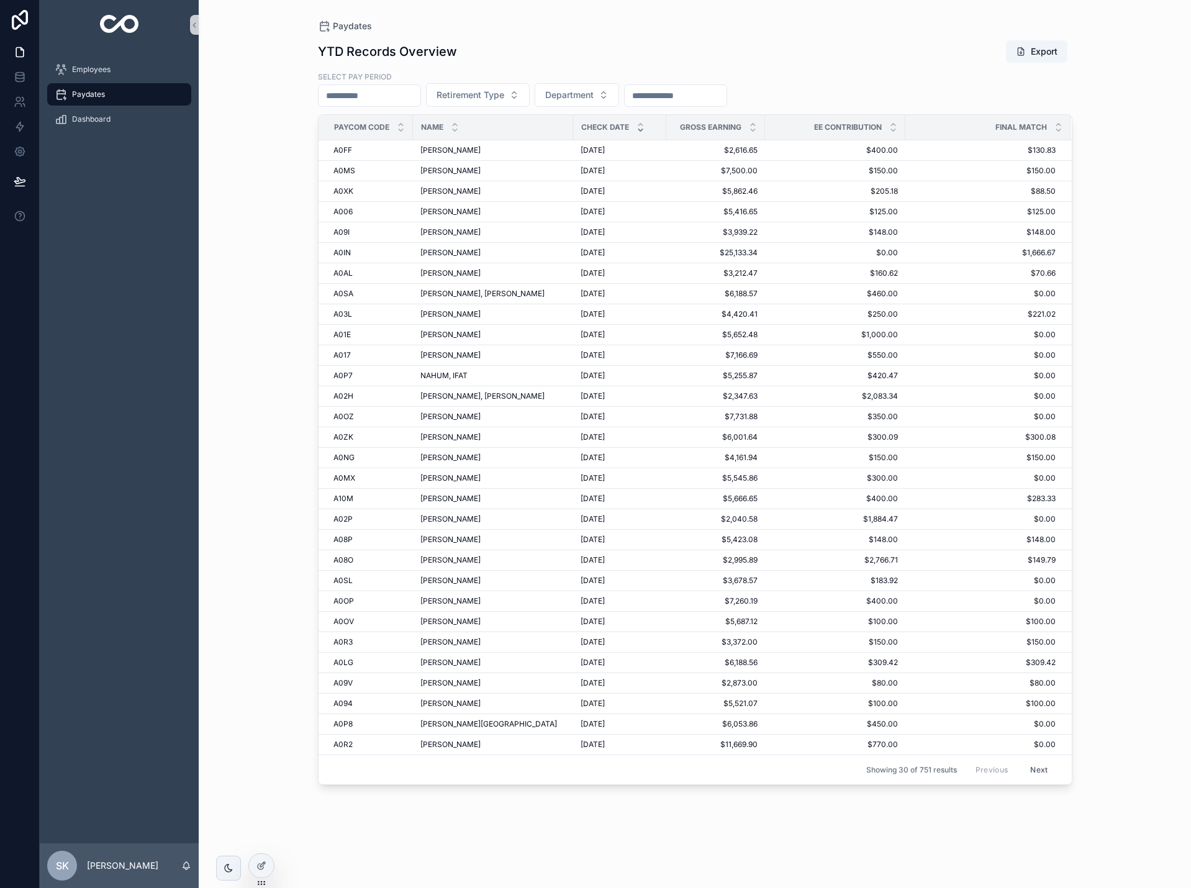
click at [727, 99] on input "scrollable content" at bounding box center [676, 95] width 102 height 17
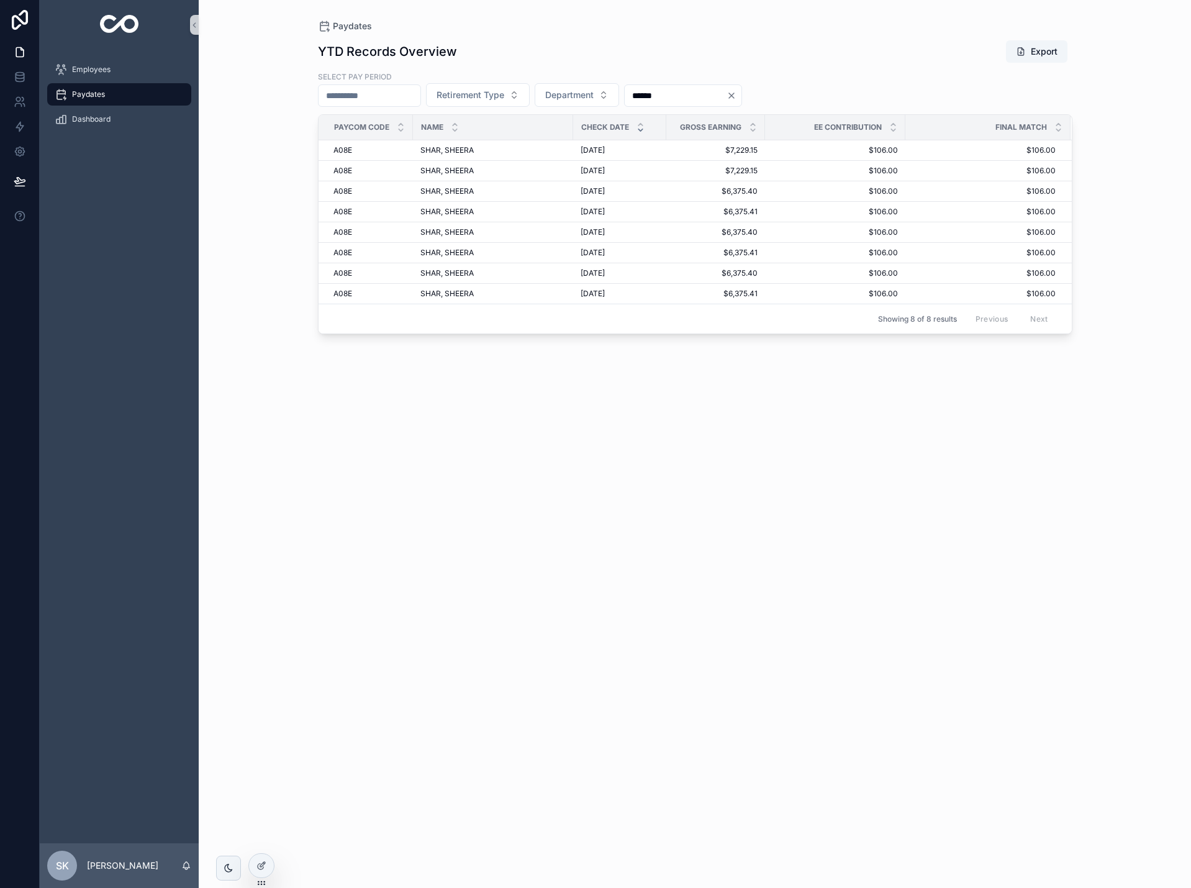
type input "******"
click at [640, 133] on icon "scrollable content" at bounding box center [641, 130] width 8 height 8
click at [640, 124] on icon "scrollable content" at bounding box center [641, 125] width 4 height 2
click at [737, 94] on icon "Clear" at bounding box center [732, 96] width 10 height 10
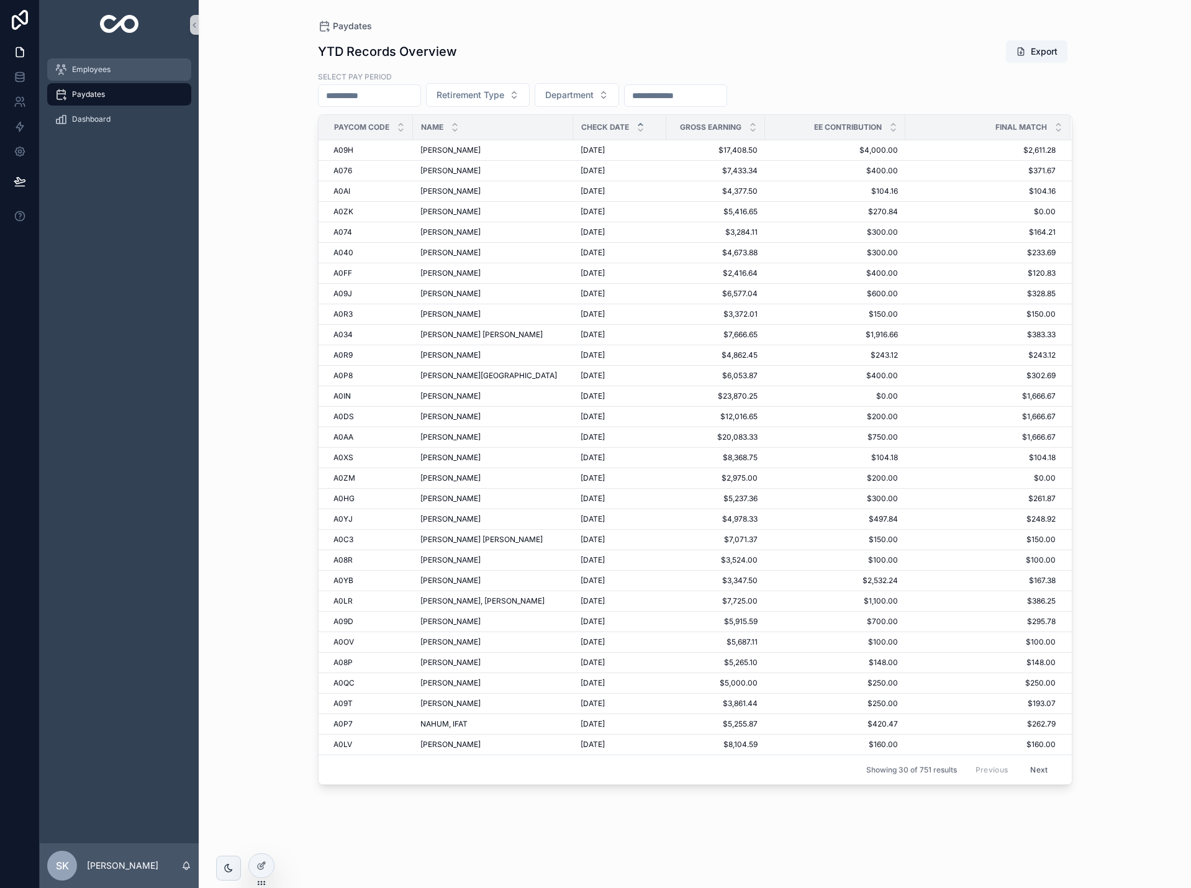
click at [110, 73] on span "Employees" at bounding box center [91, 70] width 39 height 10
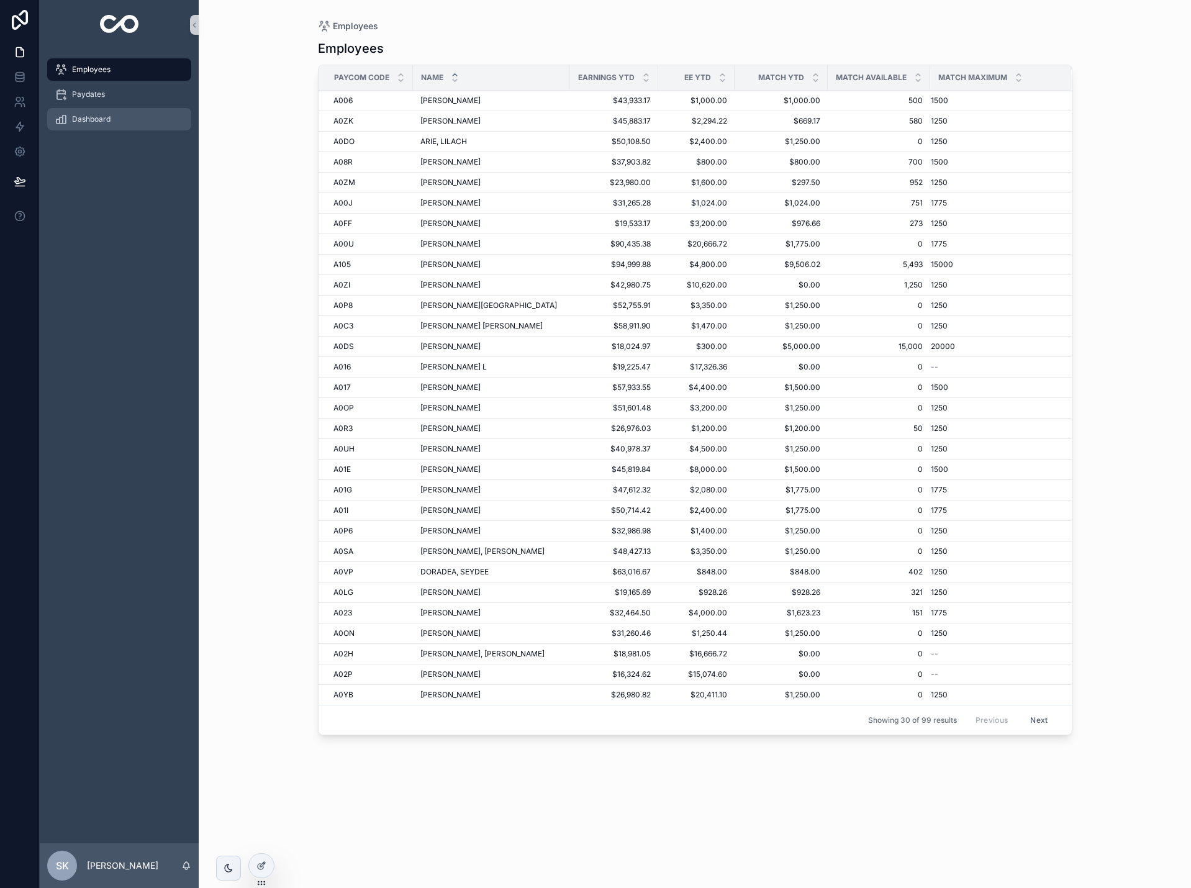
click at [150, 117] on div "Dashboard" at bounding box center [119, 119] width 129 height 20
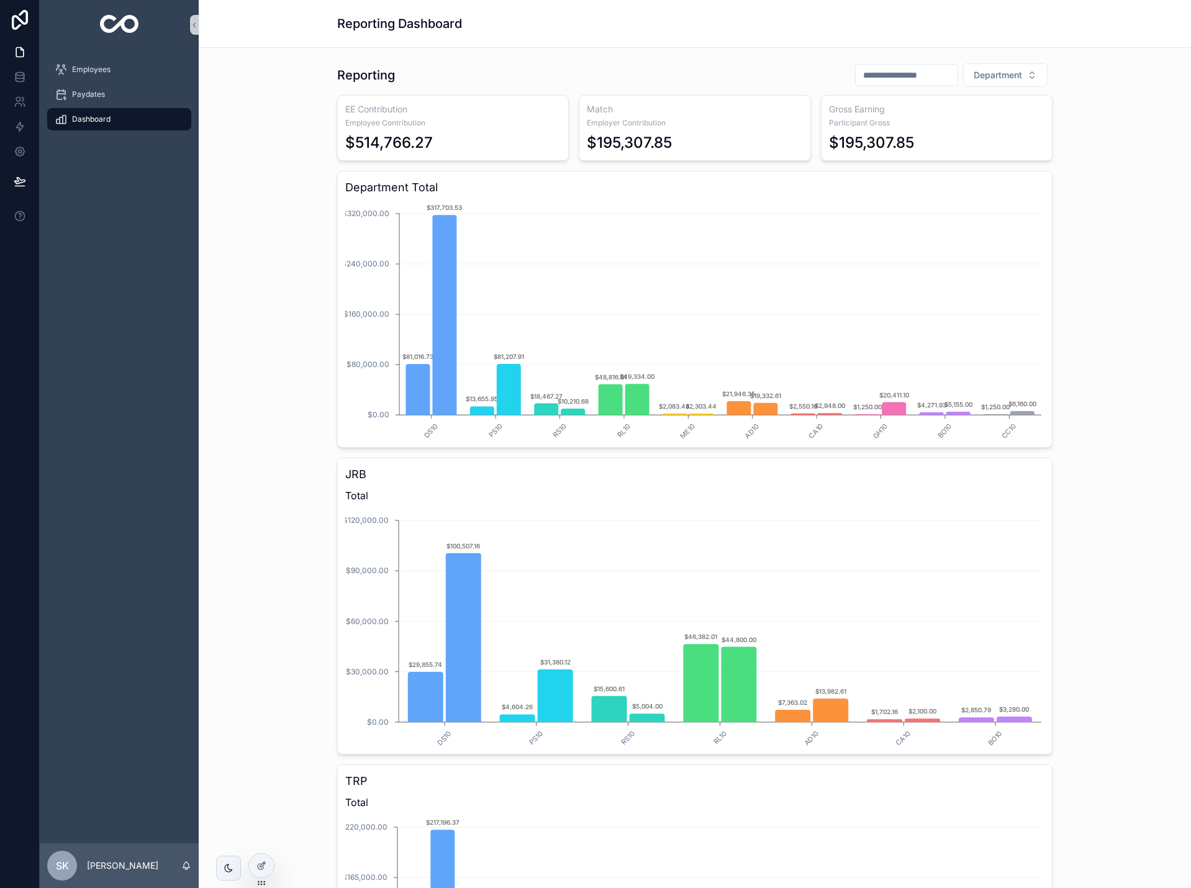
click at [856, 76] on input "scrollable content" at bounding box center [907, 74] width 102 height 17
click at [817, 314] on button "31" at bounding box center [819, 315] width 22 height 22
type input "**********"
click at [1117, 279] on div "**********" at bounding box center [695, 562] width 973 height 1009
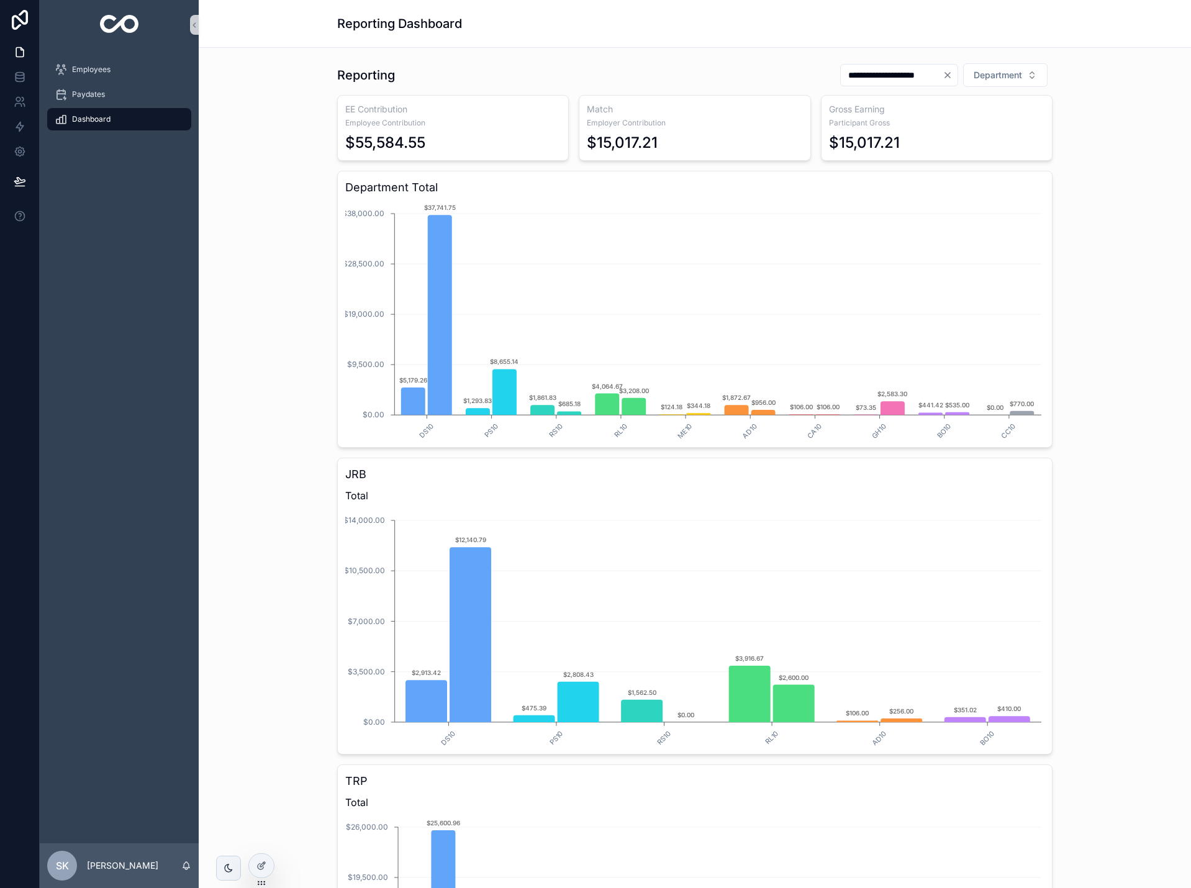
drag, startPoint x: 263, startPoint y: 862, endPoint x: 265, endPoint y: 853, distance: 9.0
click at [263, 860] on div at bounding box center [261, 866] width 25 height 24
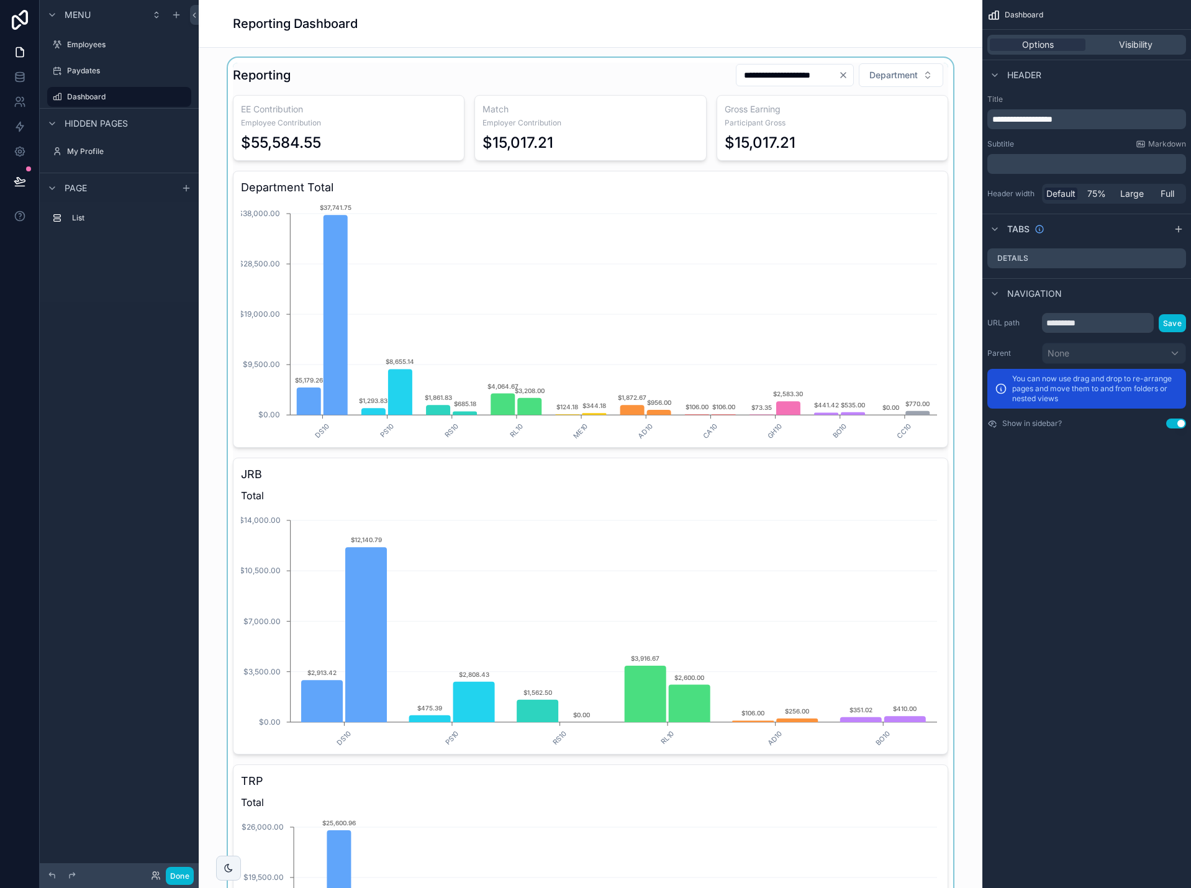
click at [936, 134] on div "scrollable content" at bounding box center [591, 562] width 764 height 1009
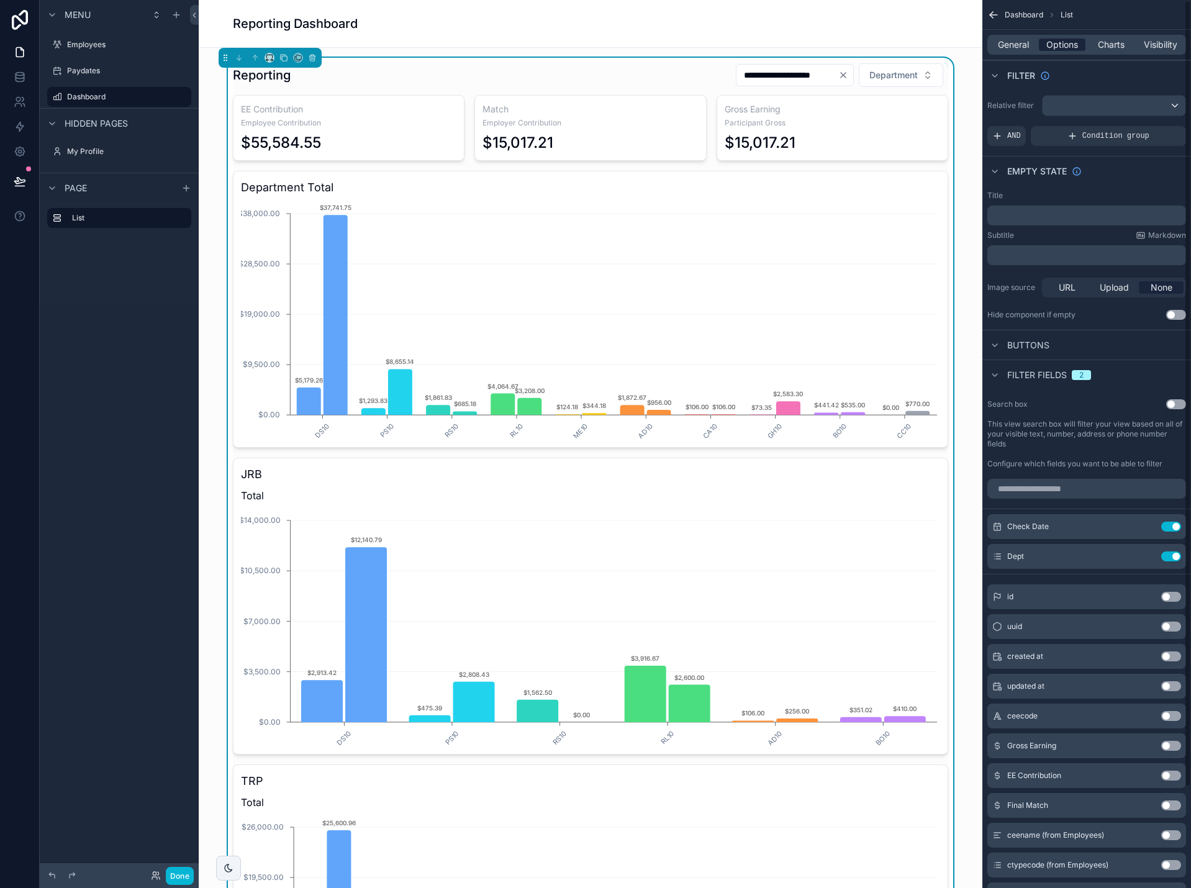
click at [1068, 41] on span "Options" at bounding box center [1063, 45] width 32 height 12
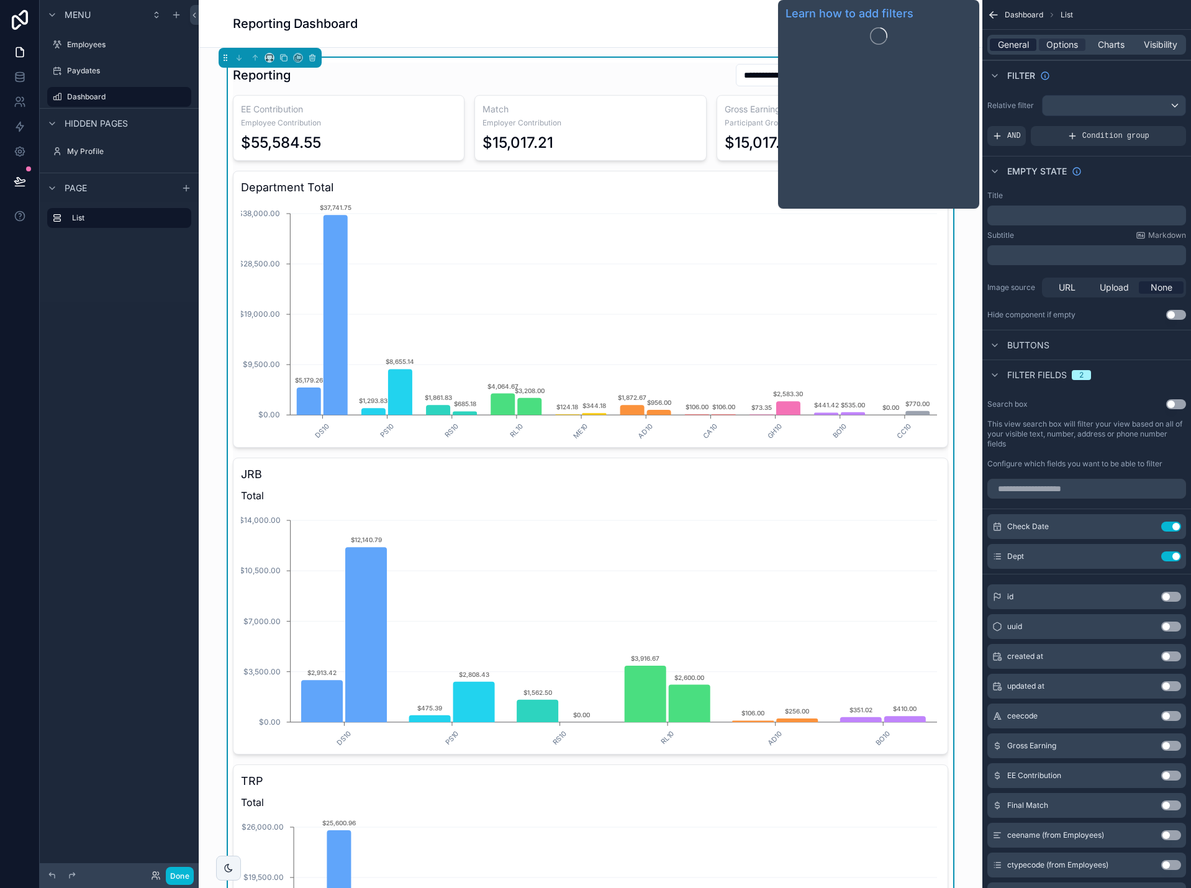
click at [1016, 42] on span "General" at bounding box center [1013, 45] width 31 height 12
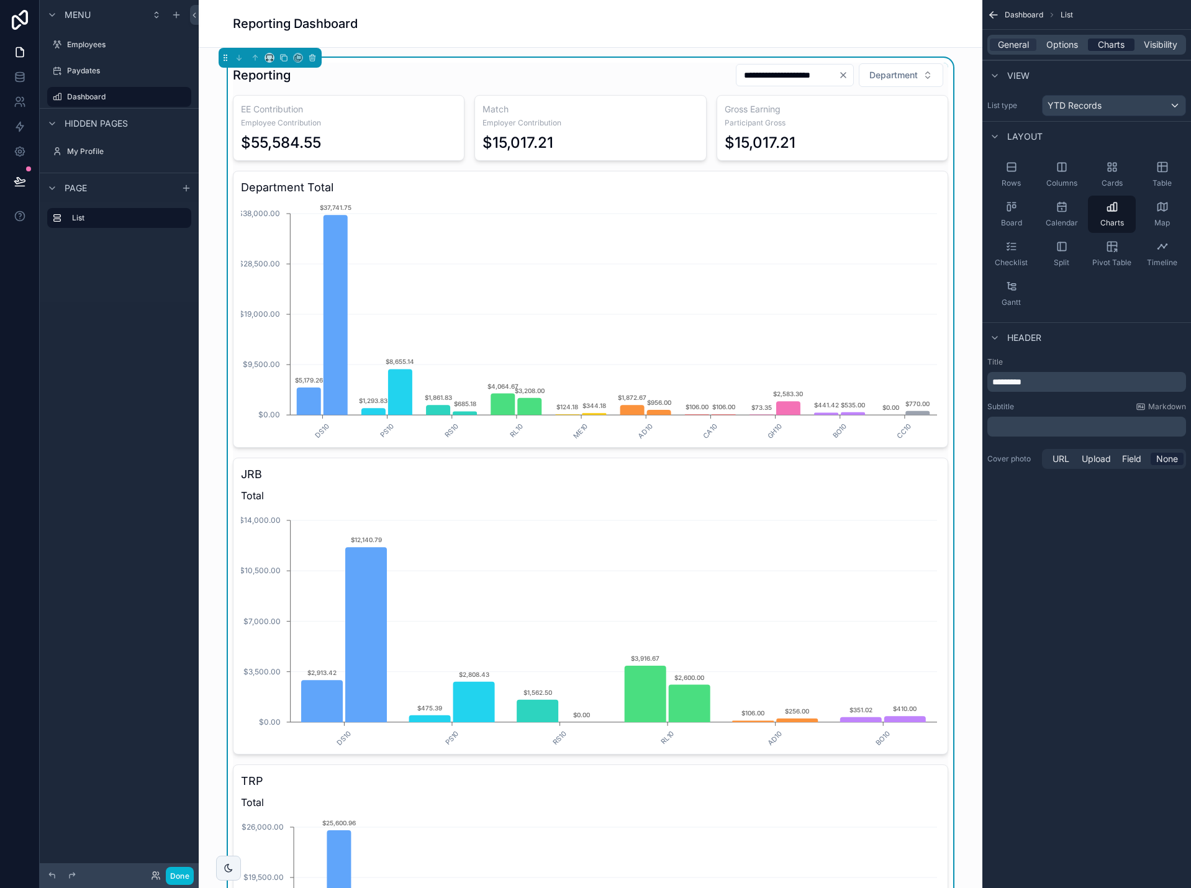
click at [1113, 45] on span "Charts" at bounding box center [1111, 45] width 27 height 12
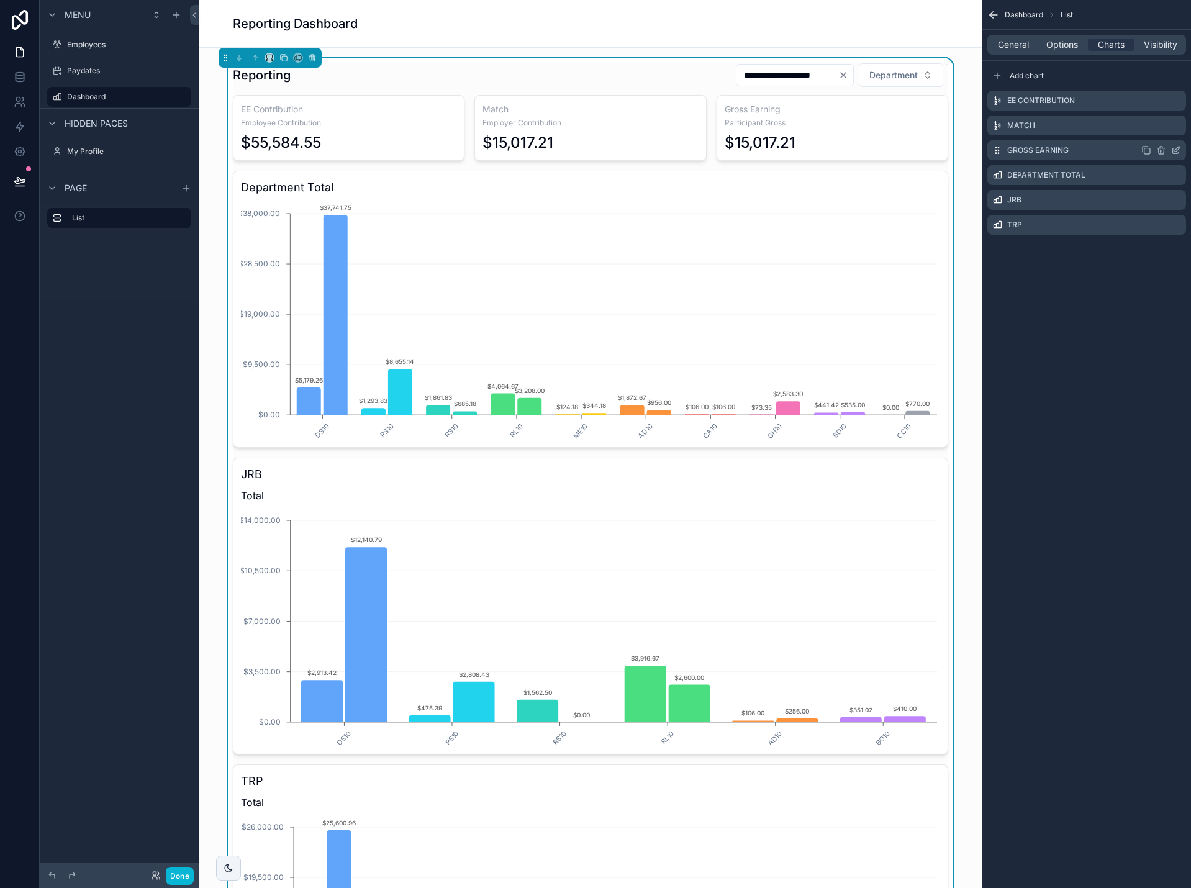
click at [1175, 148] on icon "scrollable content" at bounding box center [1176, 150] width 10 height 10
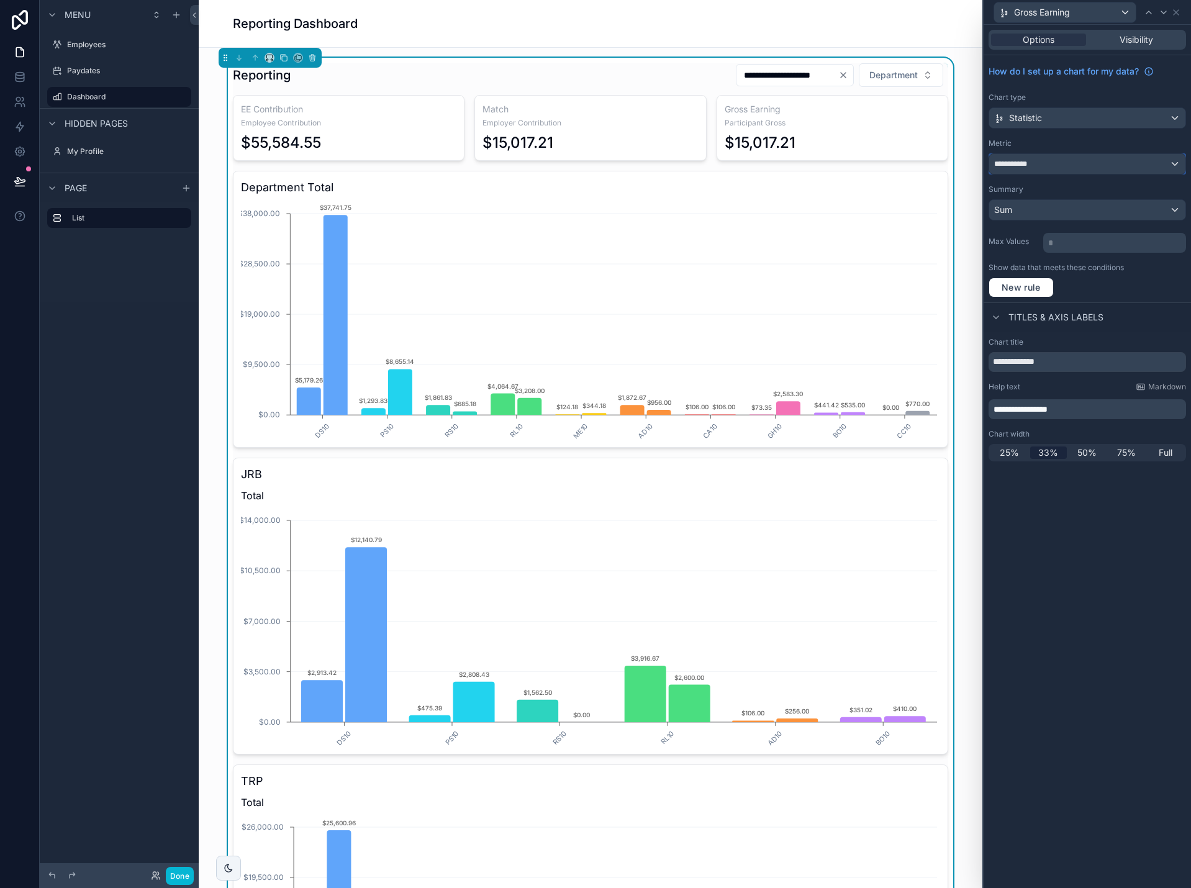
click at [1132, 163] on div "**********" at bounding box center [1088, 164] width 196 height 20
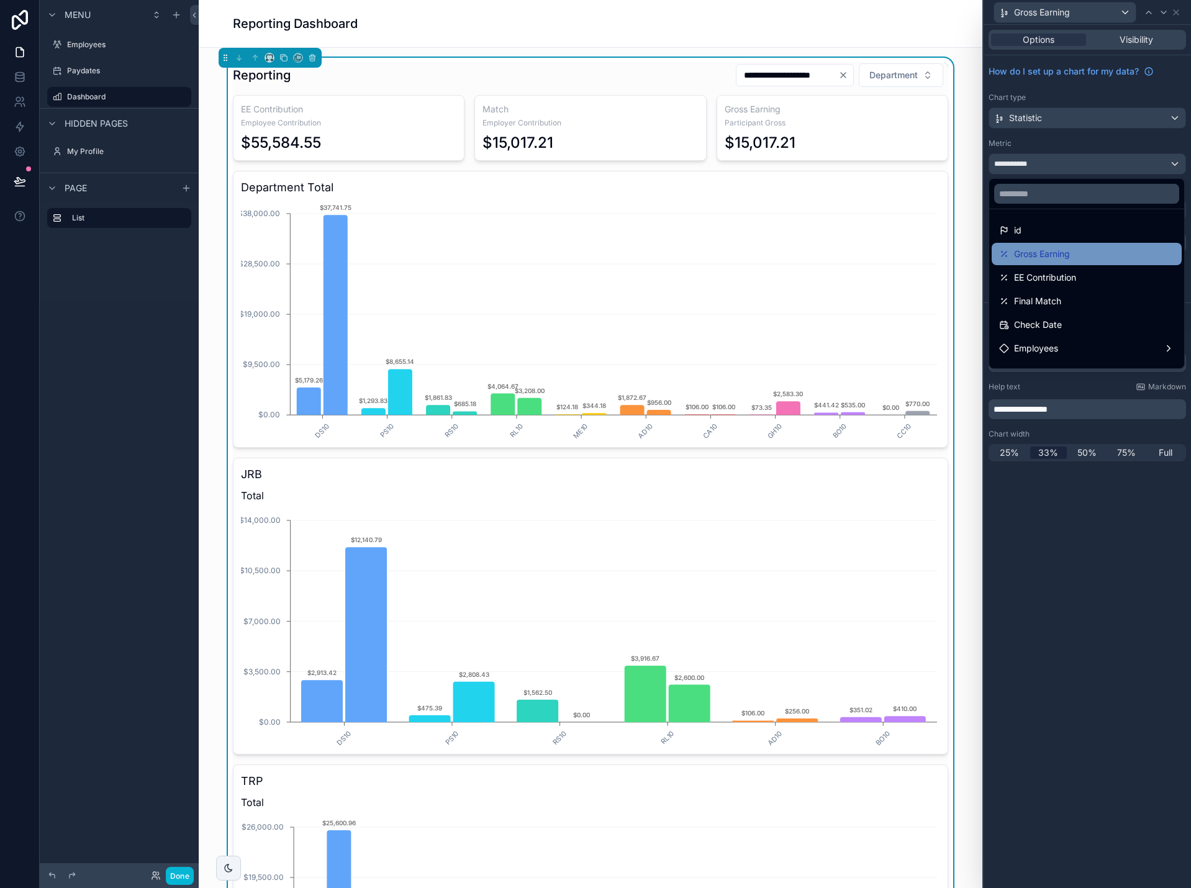
click at [1105, 252] on div "Gross Earning" at bounding box center [1086, 254] width 175 height 15
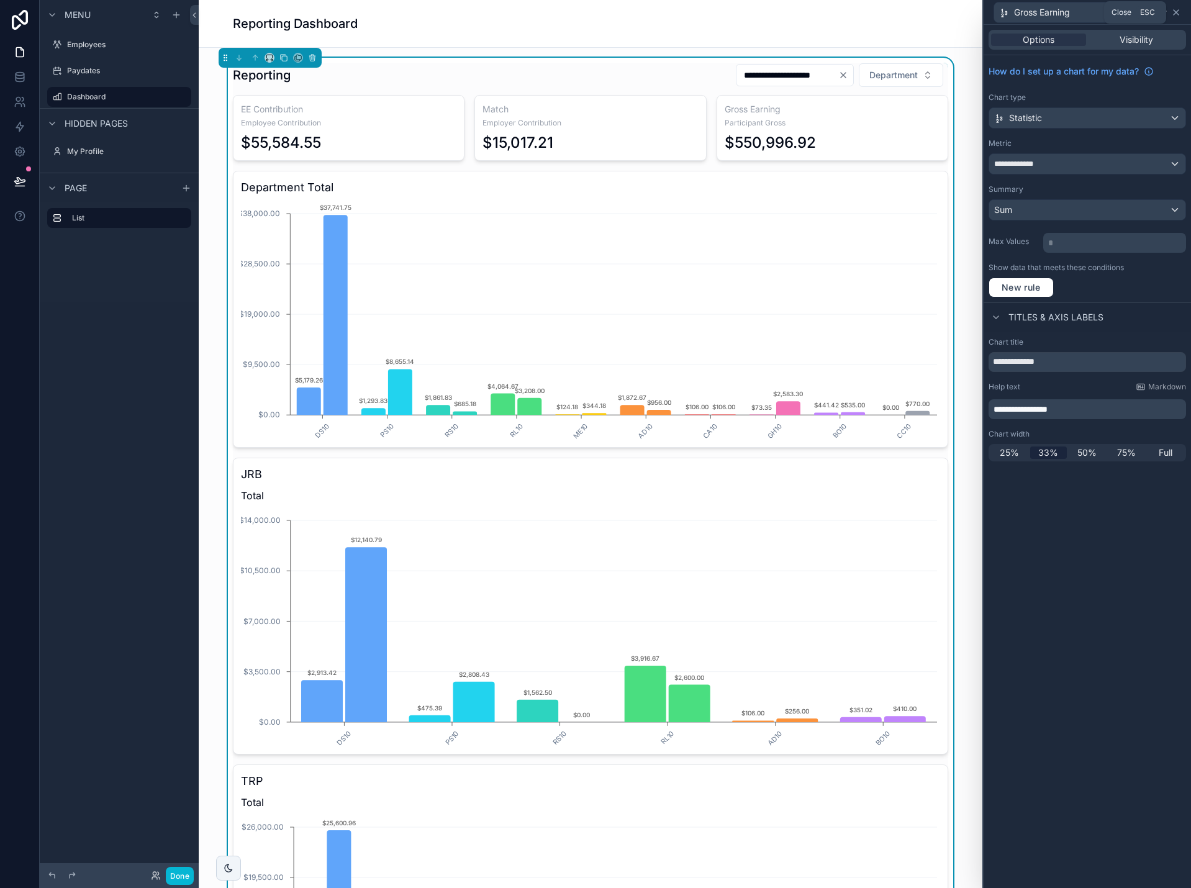
click at [1177, 14] on icon at bounding box center [1176, 12] width 10 height 10
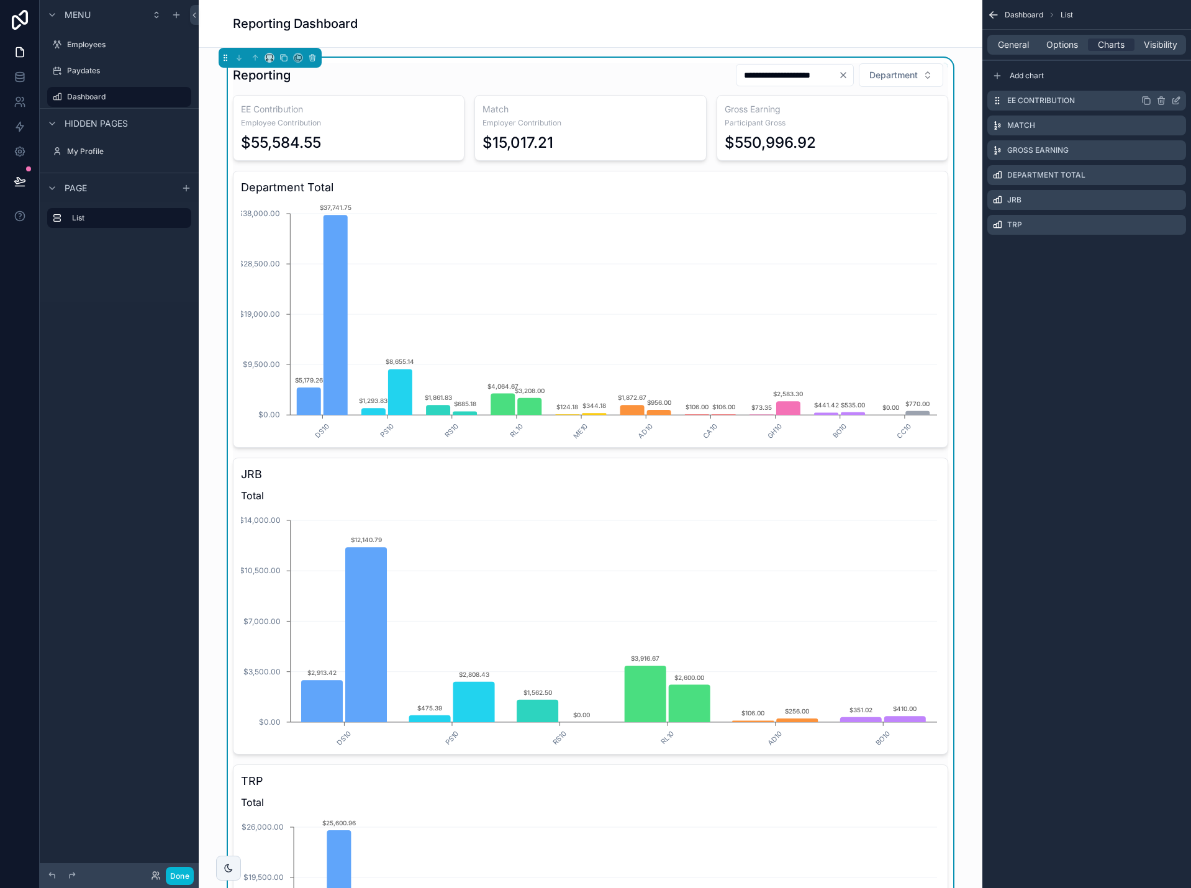
click at [1177, 100] on icon "scrollable content" at bounding box center [1176, 101] width 10 height 10
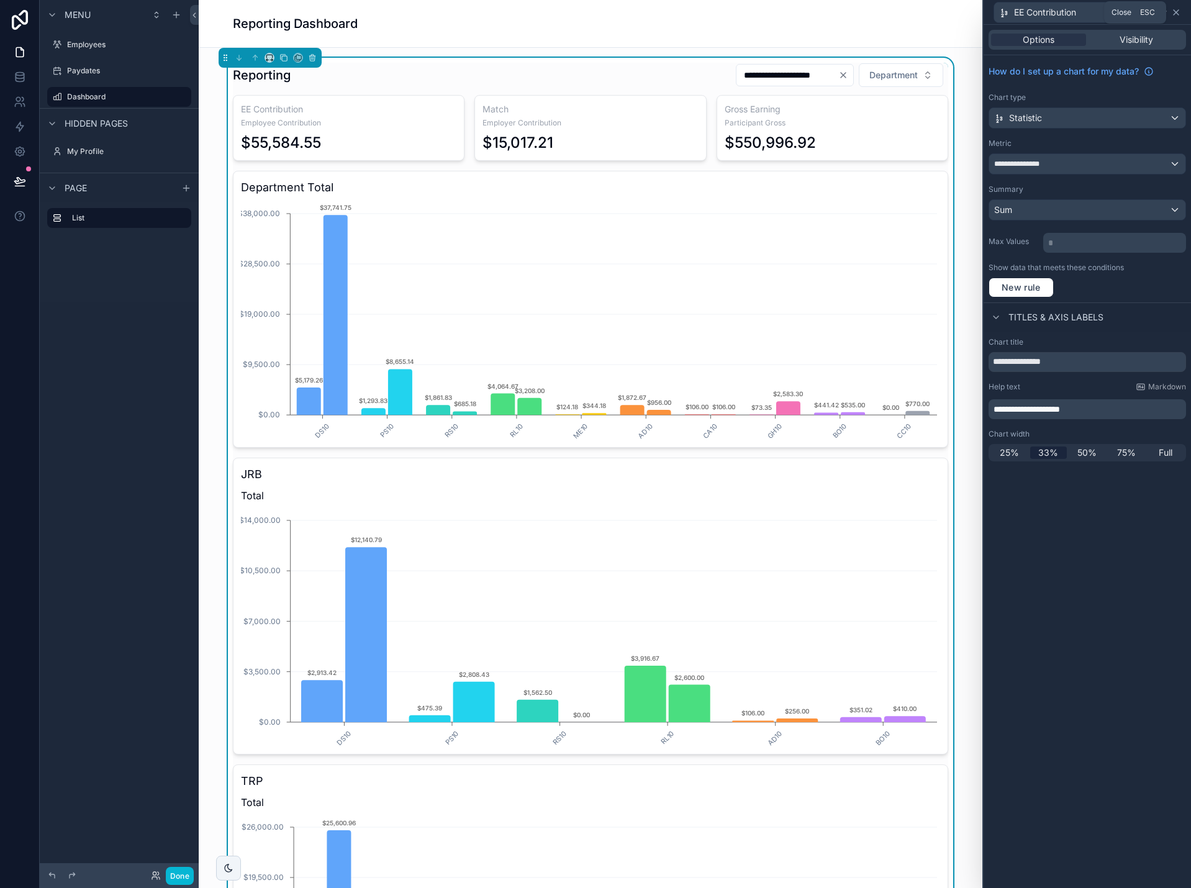
click at [1176, 16] on icon at bounding box center [1176, 12] width 10 height 10
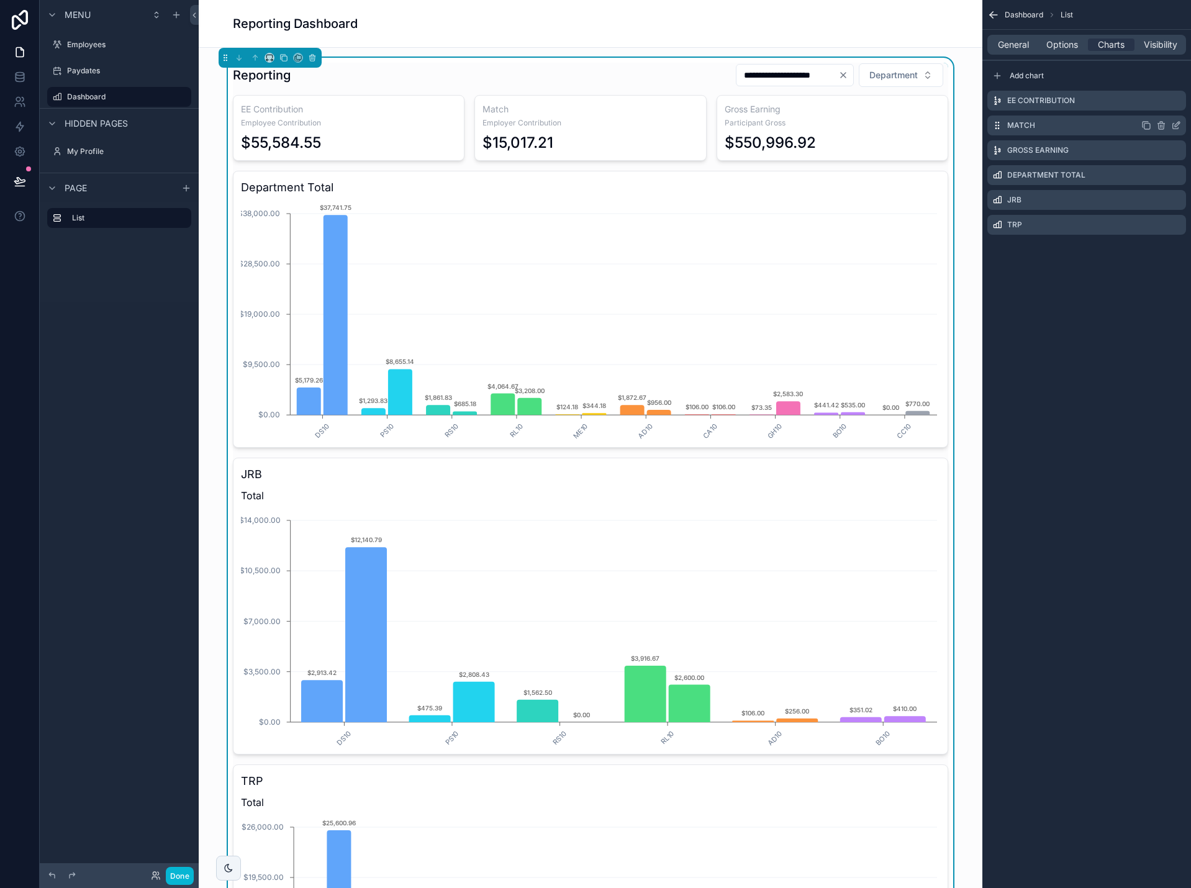
click at [1178, 122] on icon "scrollable content" at bounding box center [1176, 126] width 10 height 10
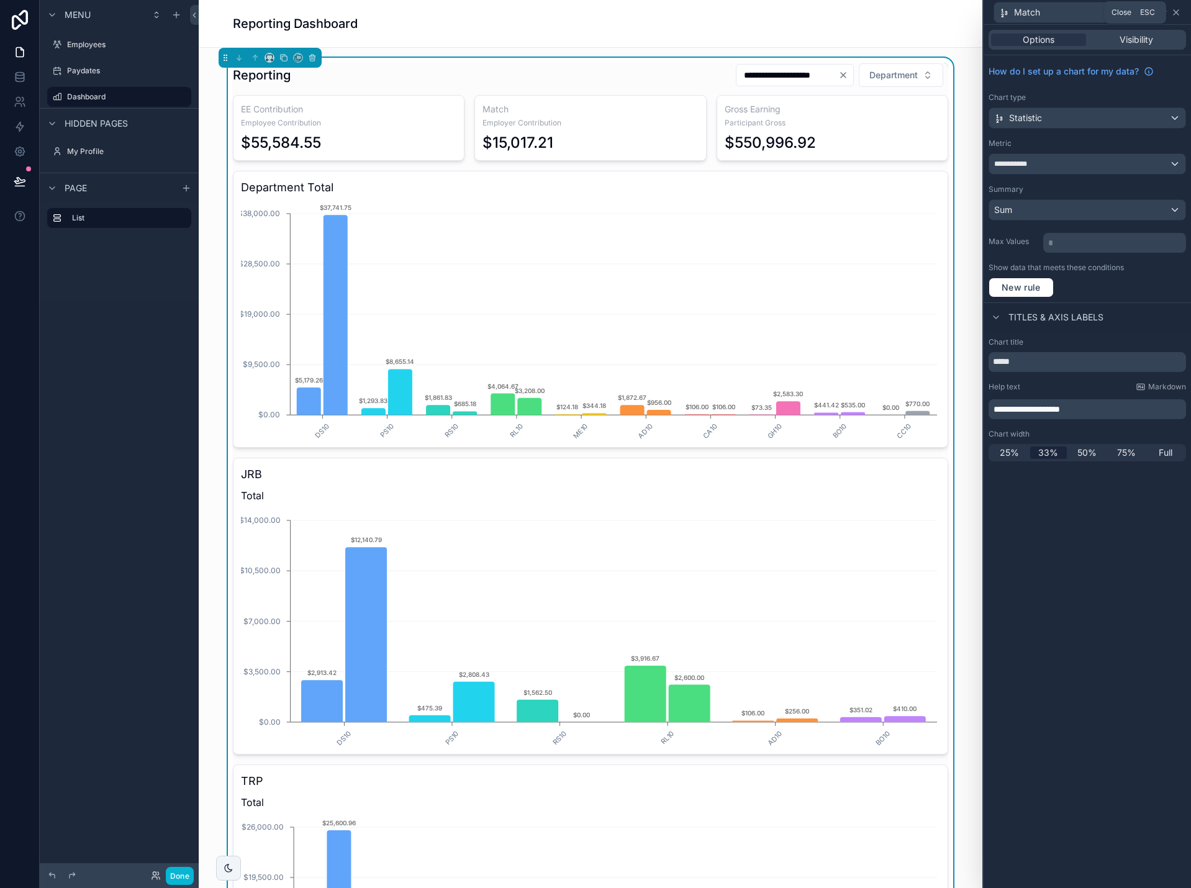
click at [1176, 14] on icon at bounding box center [1176, 12] width 10 height 10
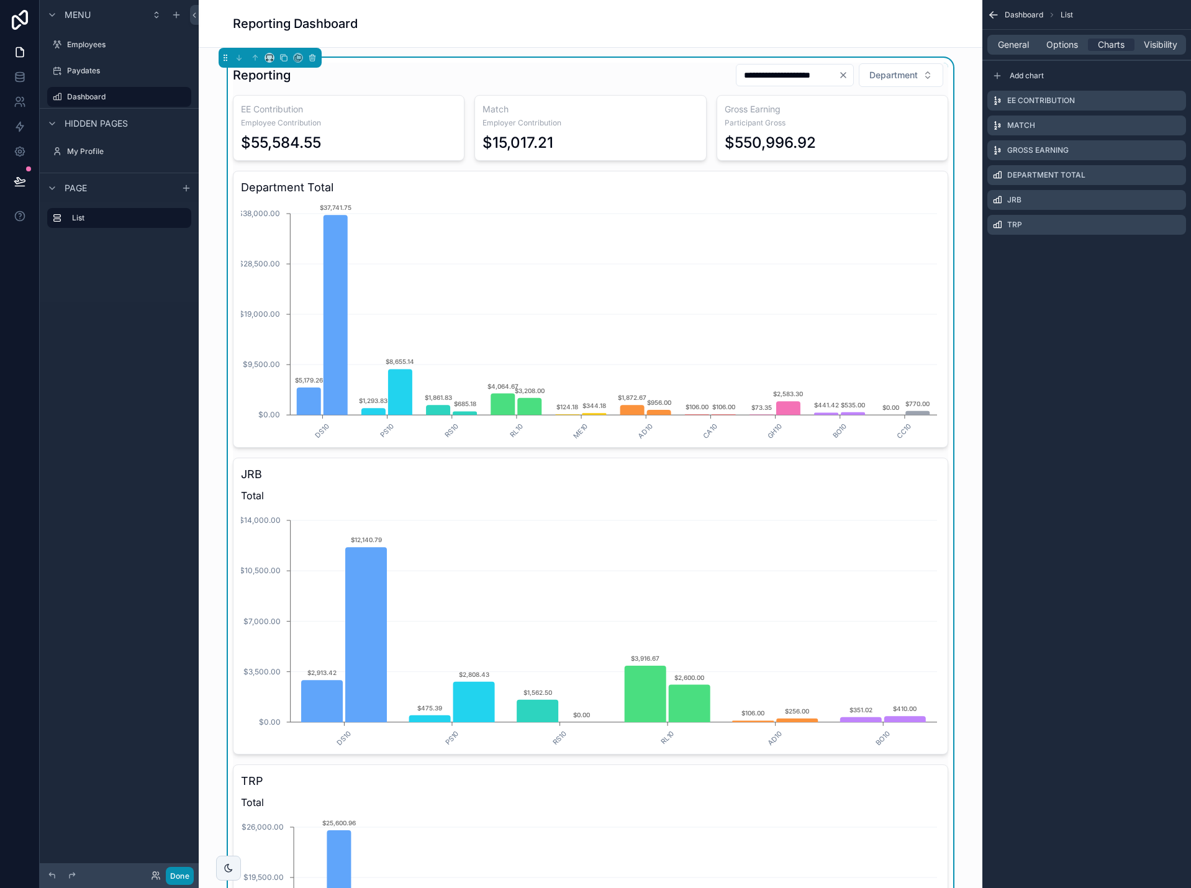
click at [183, 874] on button "Done" at bounding box center [180, 876] width 28 height 18
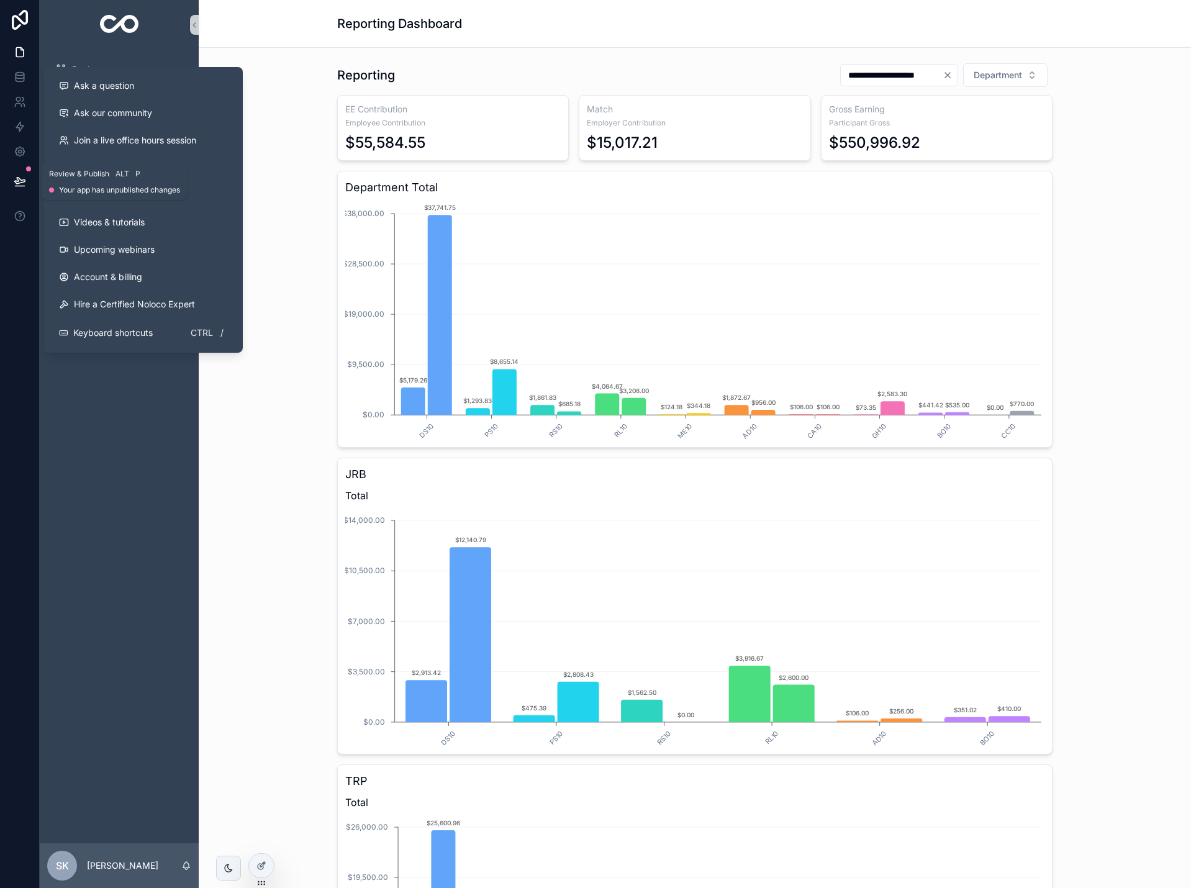
click at [18, 180] on icon at bounding box center [19, 181] width 11 height 6
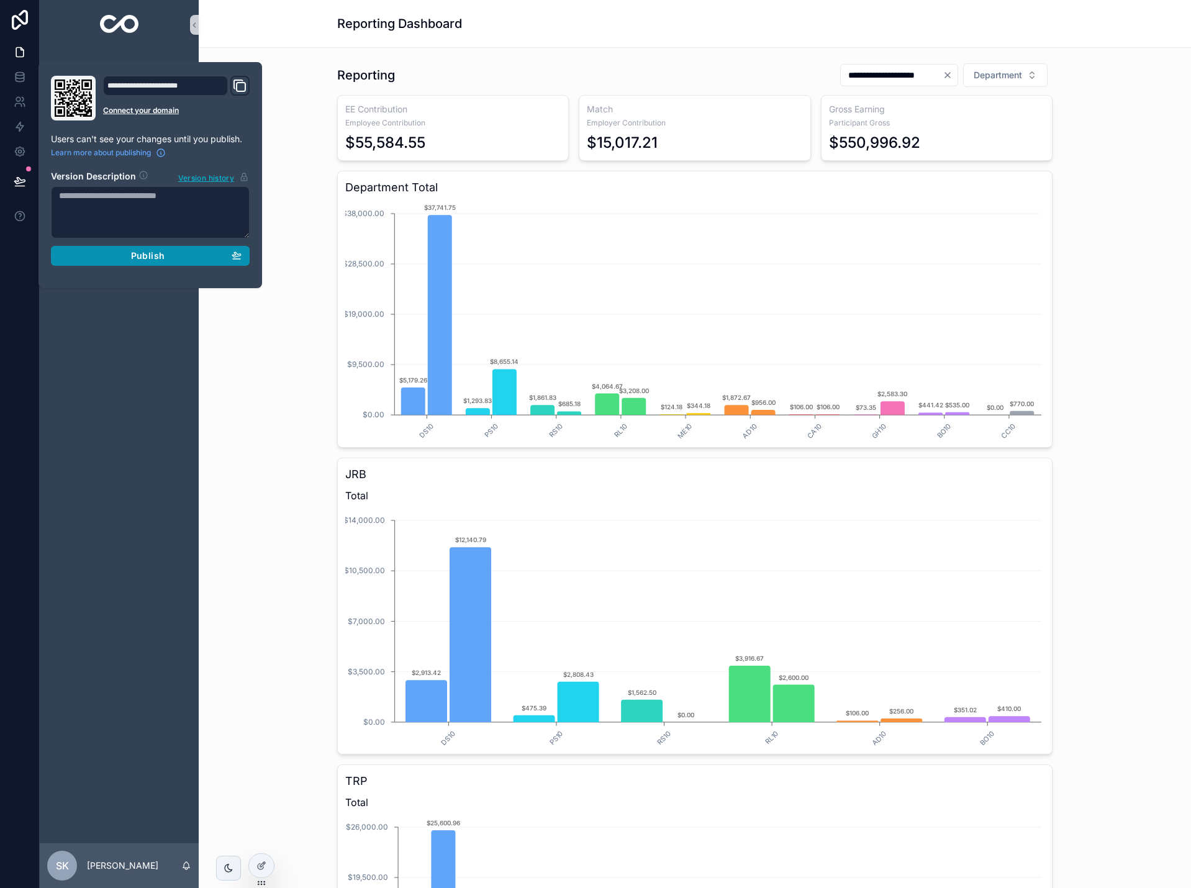
click at [117, 259] on div "Publish" at bounding box center [150, 255] width 183 height 11
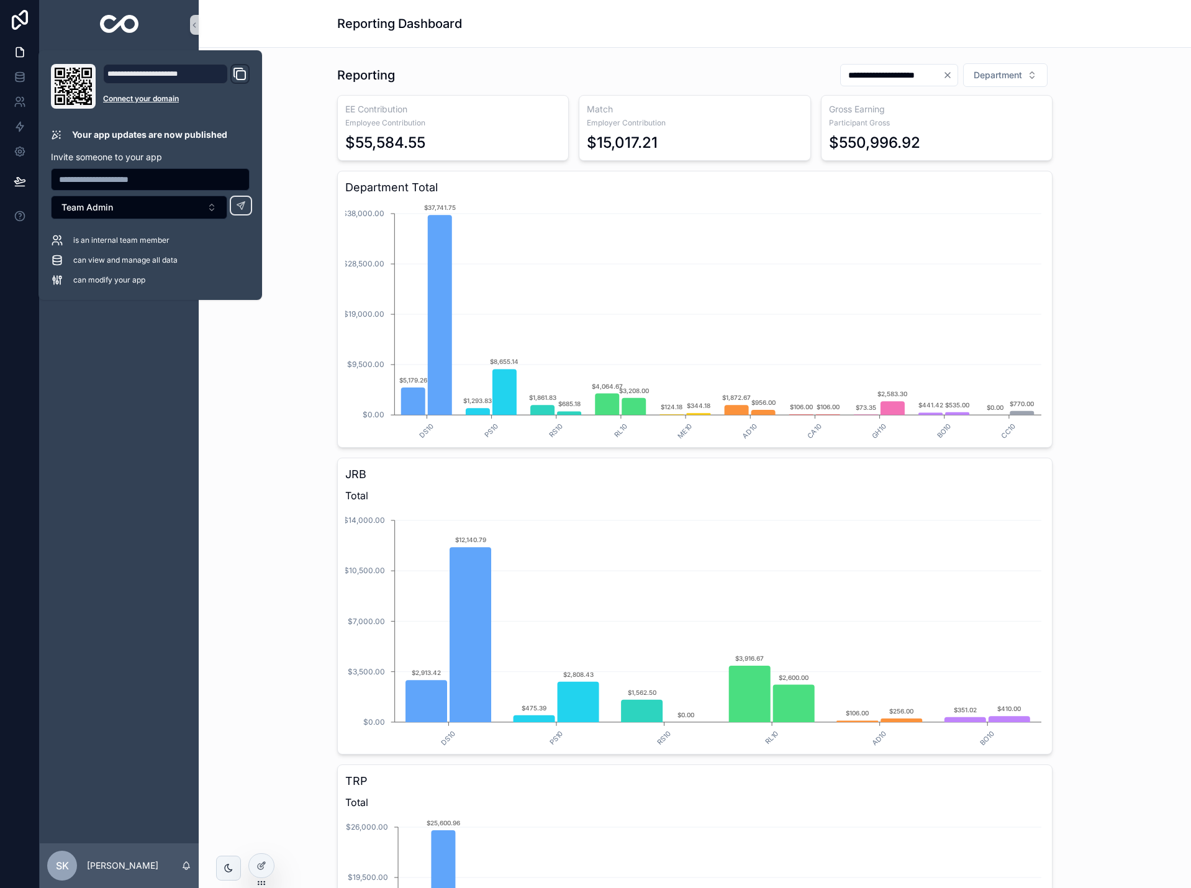
click at [223, 496] on div "**********" at bounding box center [695, 562] width 973 height 1009
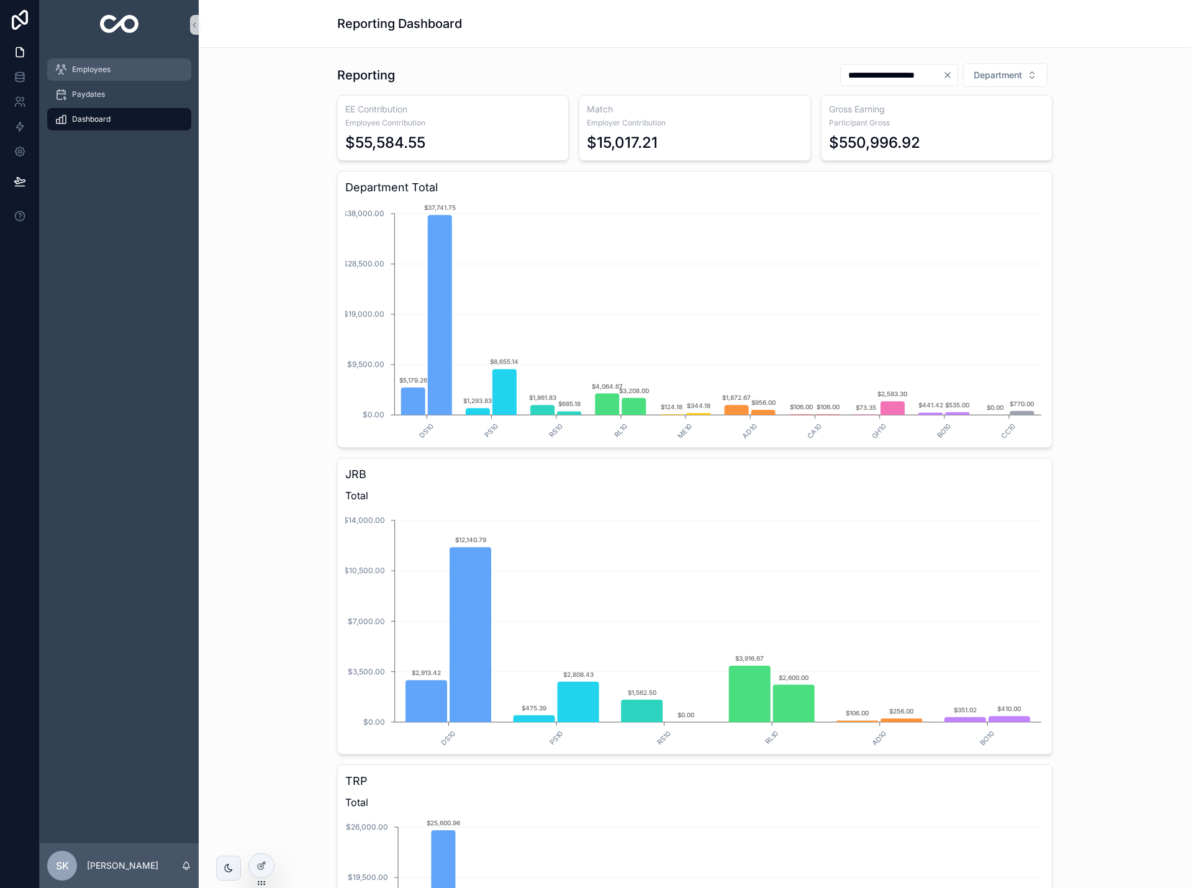
click at [127, 72] on div "Employees" at bounding box center [119, 70] width 129 height 20
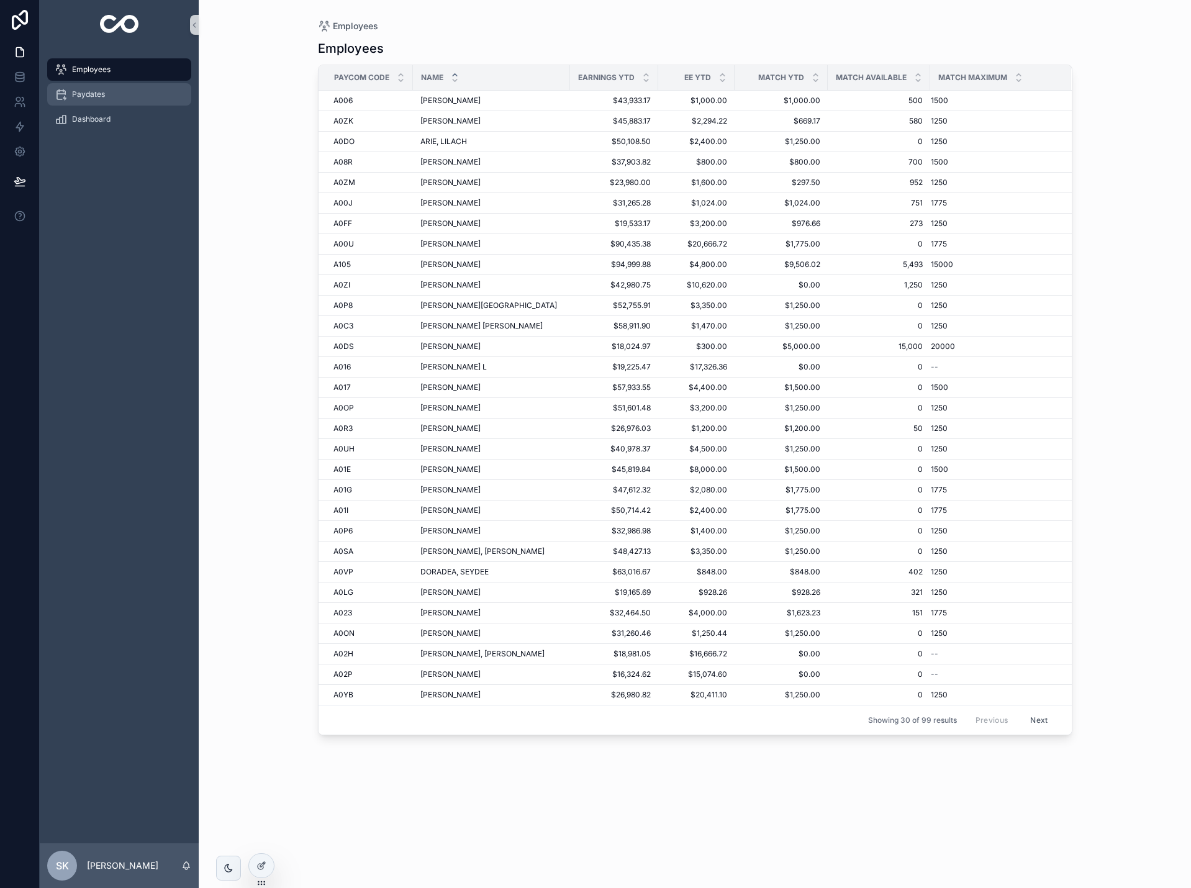
click at [122, 97] on div "Paydates" at bounding box center [119, 94] width 129 height 20
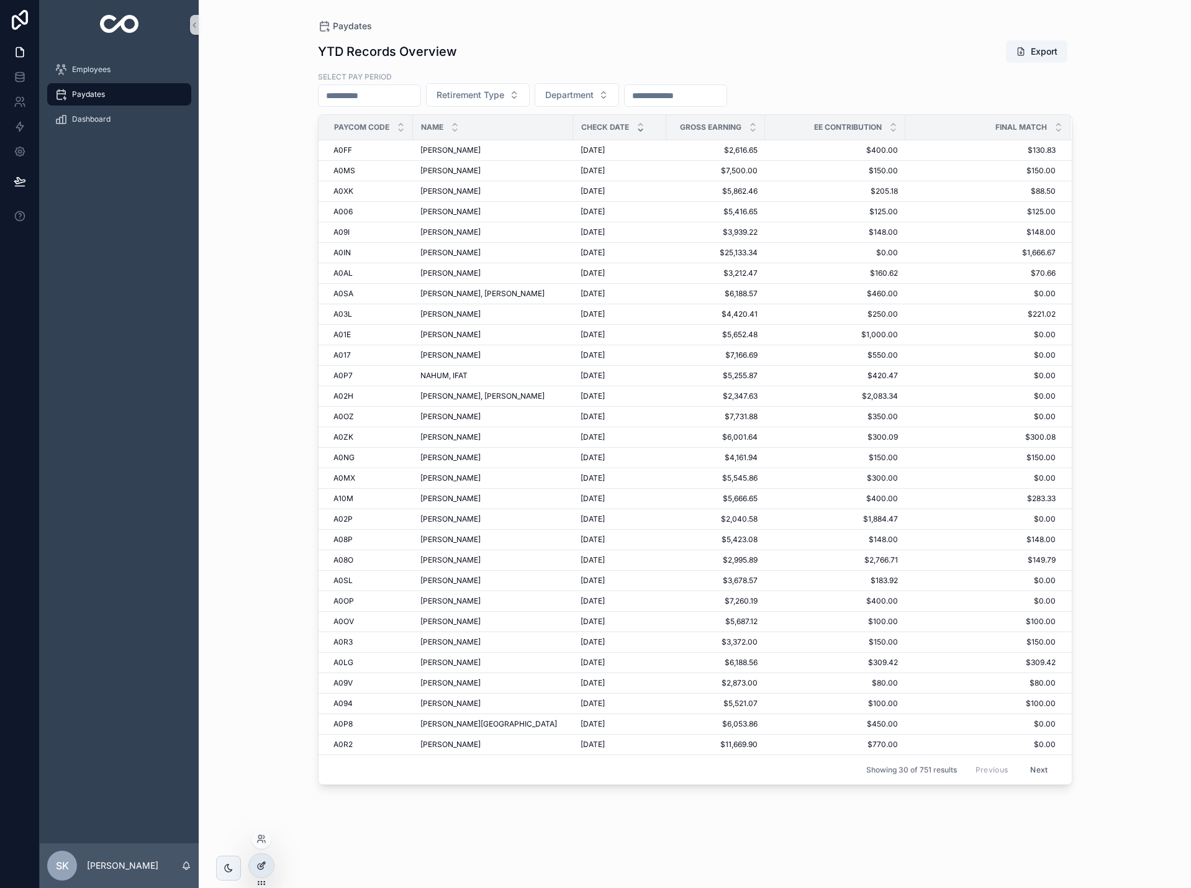
click at [258, 861] on icon at bounding box center [262, 866] width 10 height 10
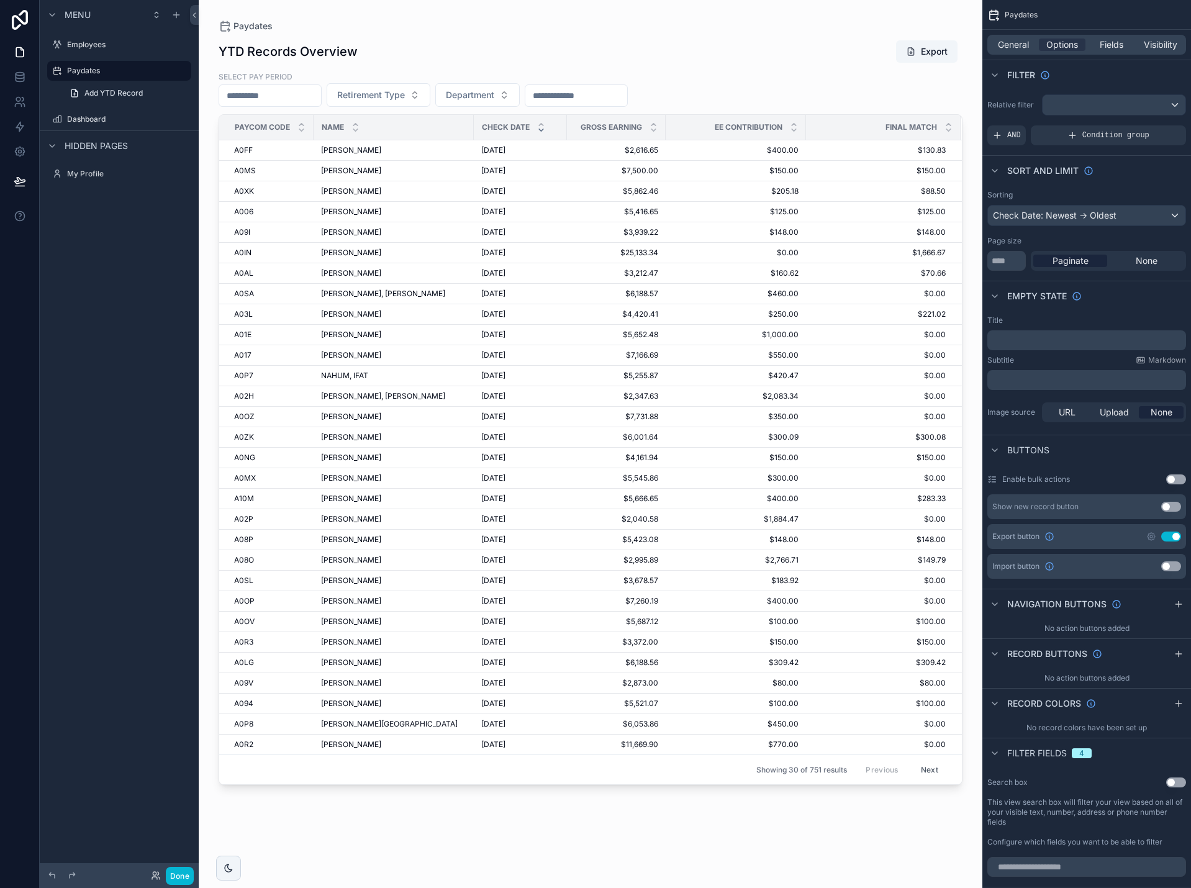
click at [145, 698] on div "Menu Employees Paydates Add YTD Record Dashboard Hidden pages My Profile" at bounding box center [119, 436] width 159 height 873
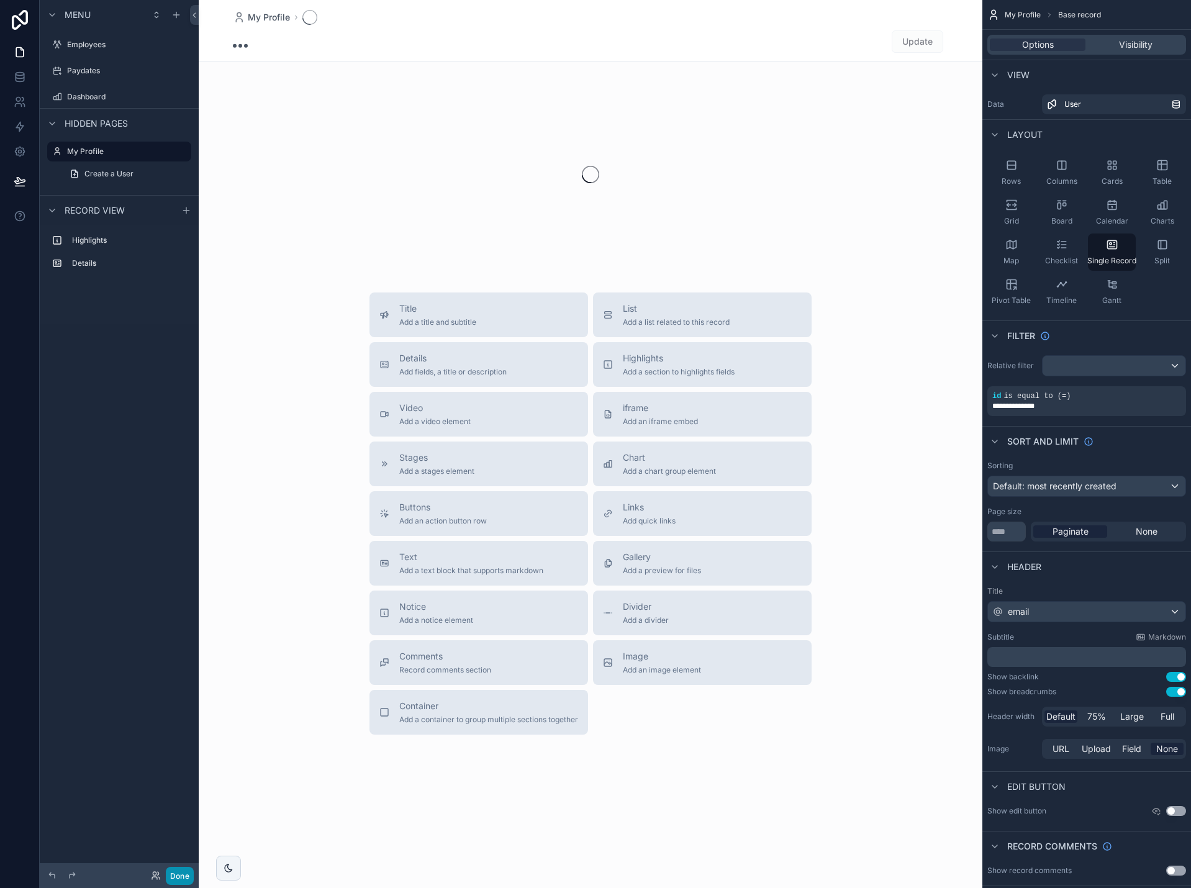
click at [189, 874] on button "Done" at bounding box center [180, 876] width 28 height 18
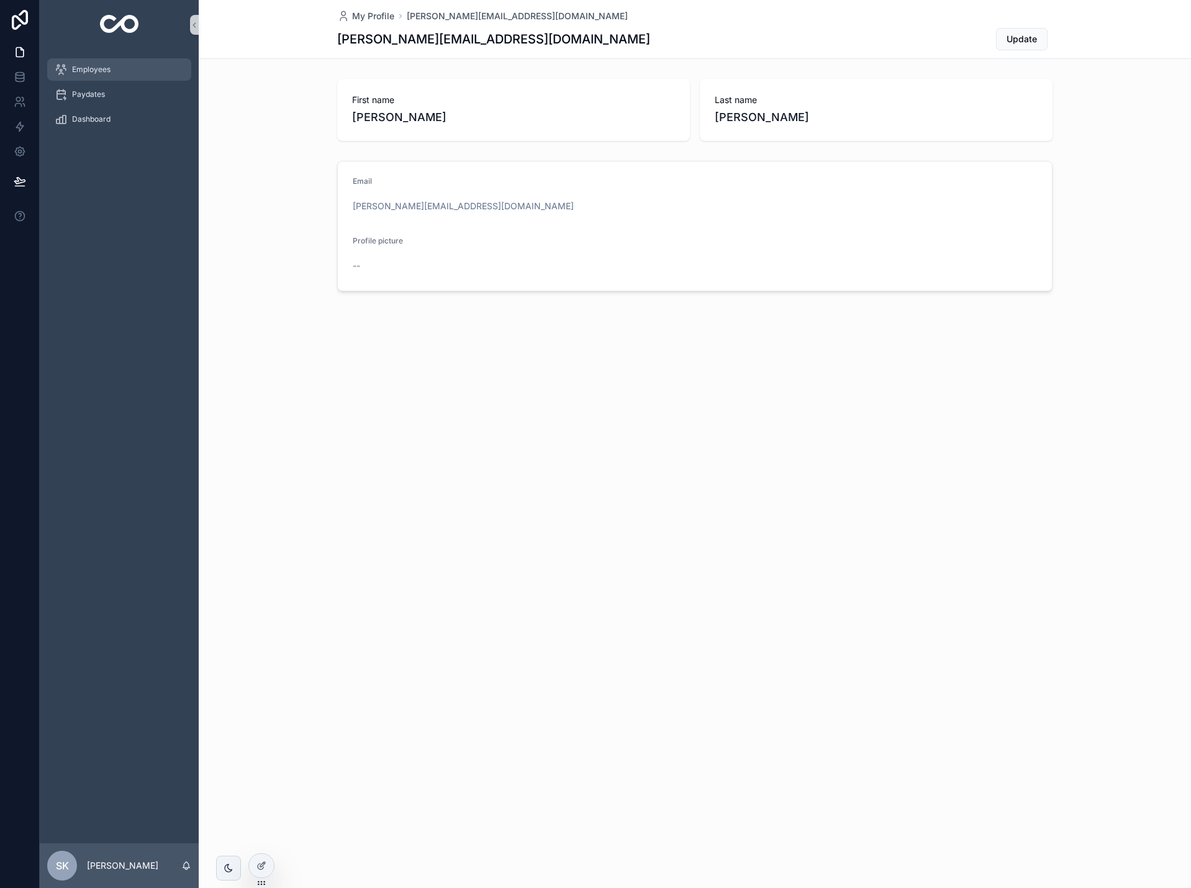
click at [107, 66] on span "Employees" at bounding box center [91, 70] width 39 height 10
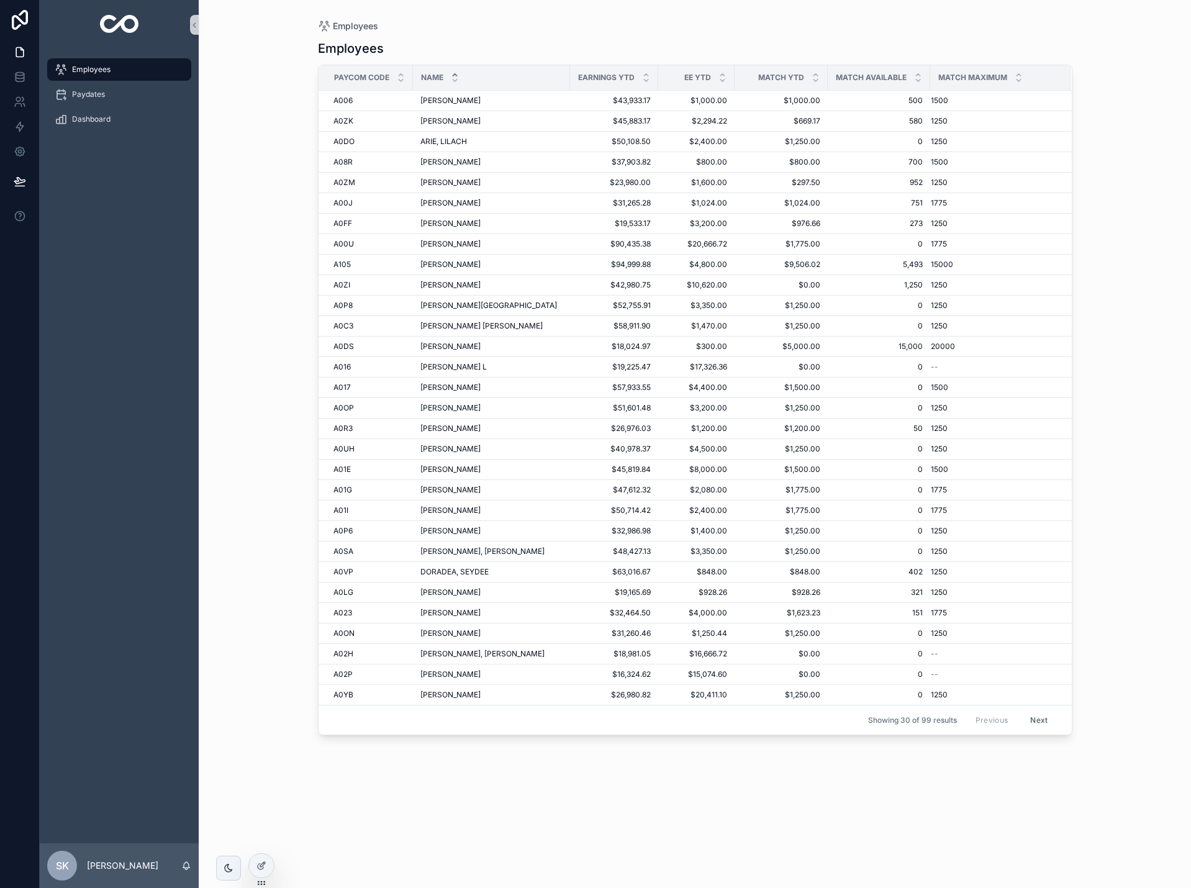
click at [163, 71] on div "Employees" at bounding box center [119, 70] width 129 height 20
click at [260, 866] on icon at bounding box center [262, 866] width 10 height 10
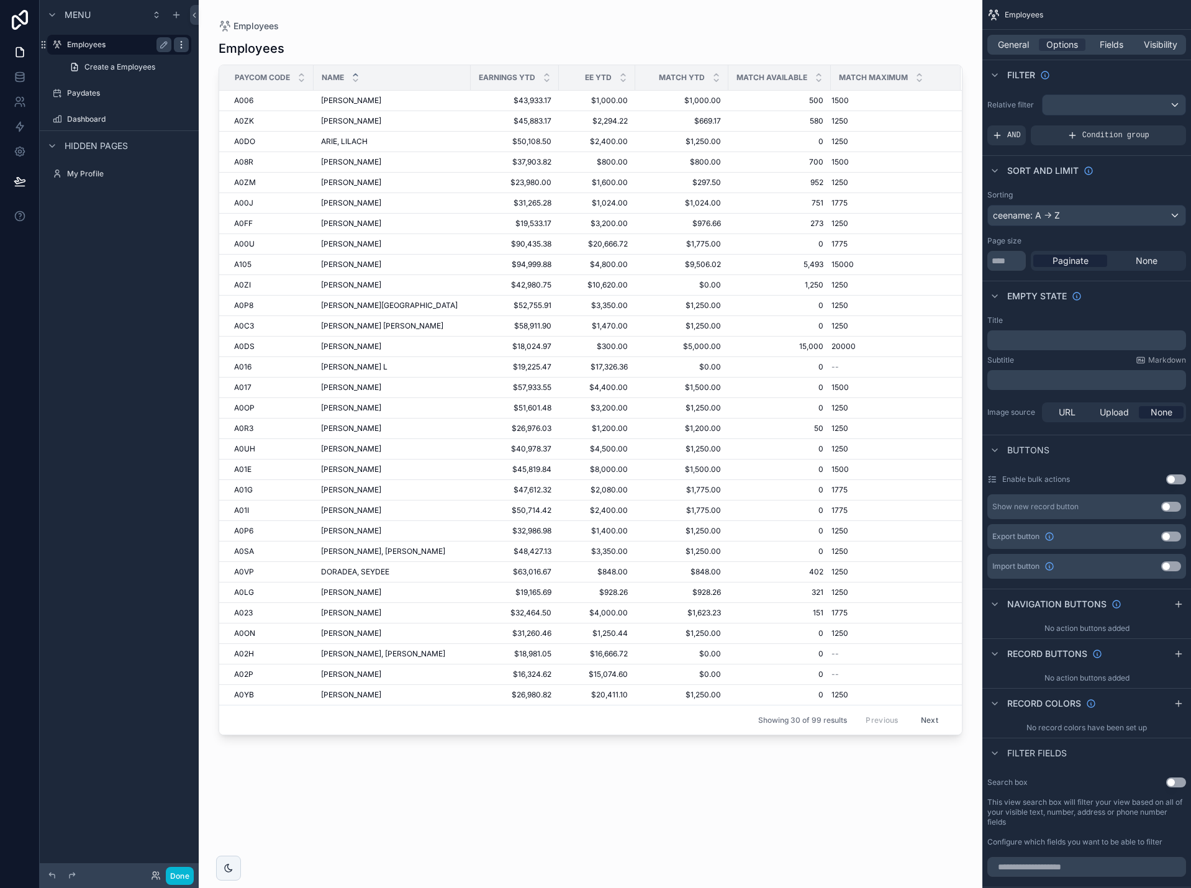
click at [184, 47] on icon "scrollable content" at bounding box center [181, 45] width 10 height 10
click at [1167, 47] on span "Visibility" at bounding box center [1161, 45] width 34 height 12
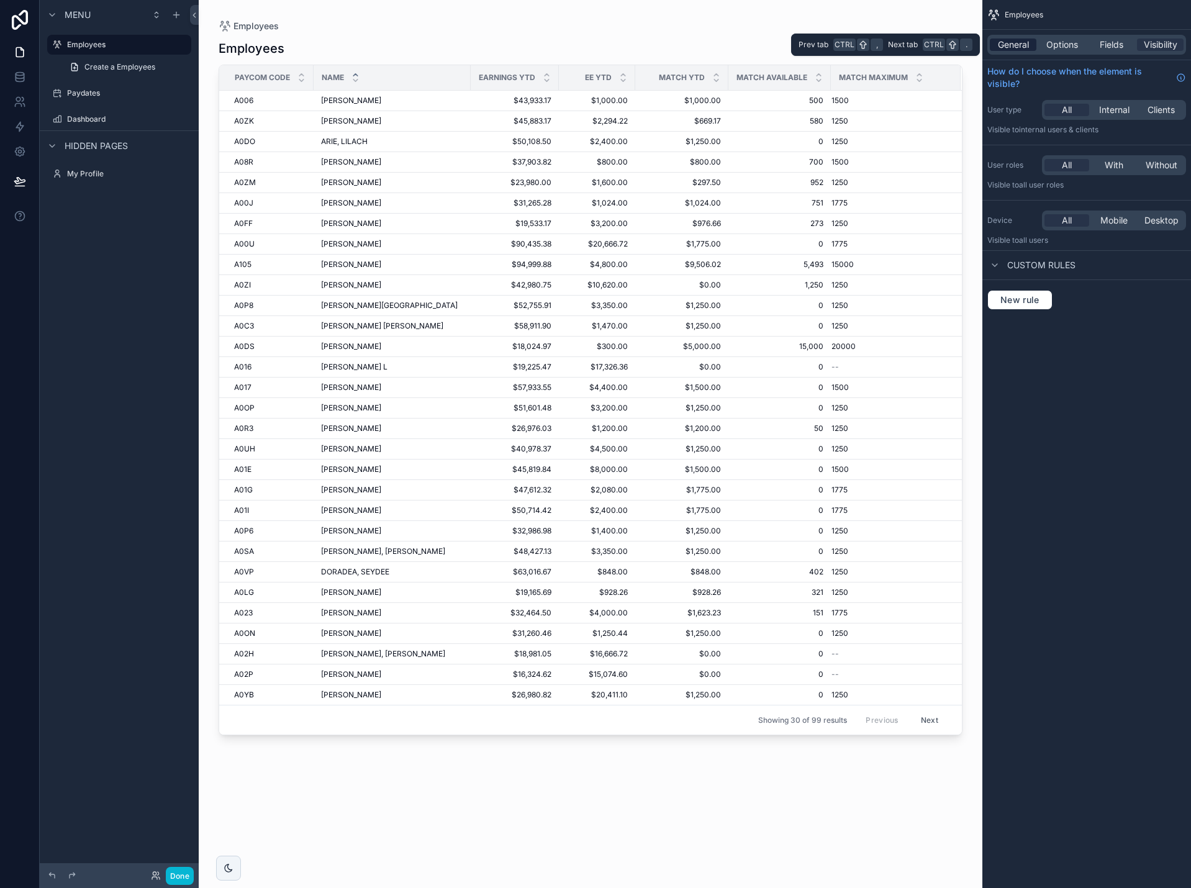
click at [1009, 42] on span "General" at bounding box center [1013, 45] width 31 height 12
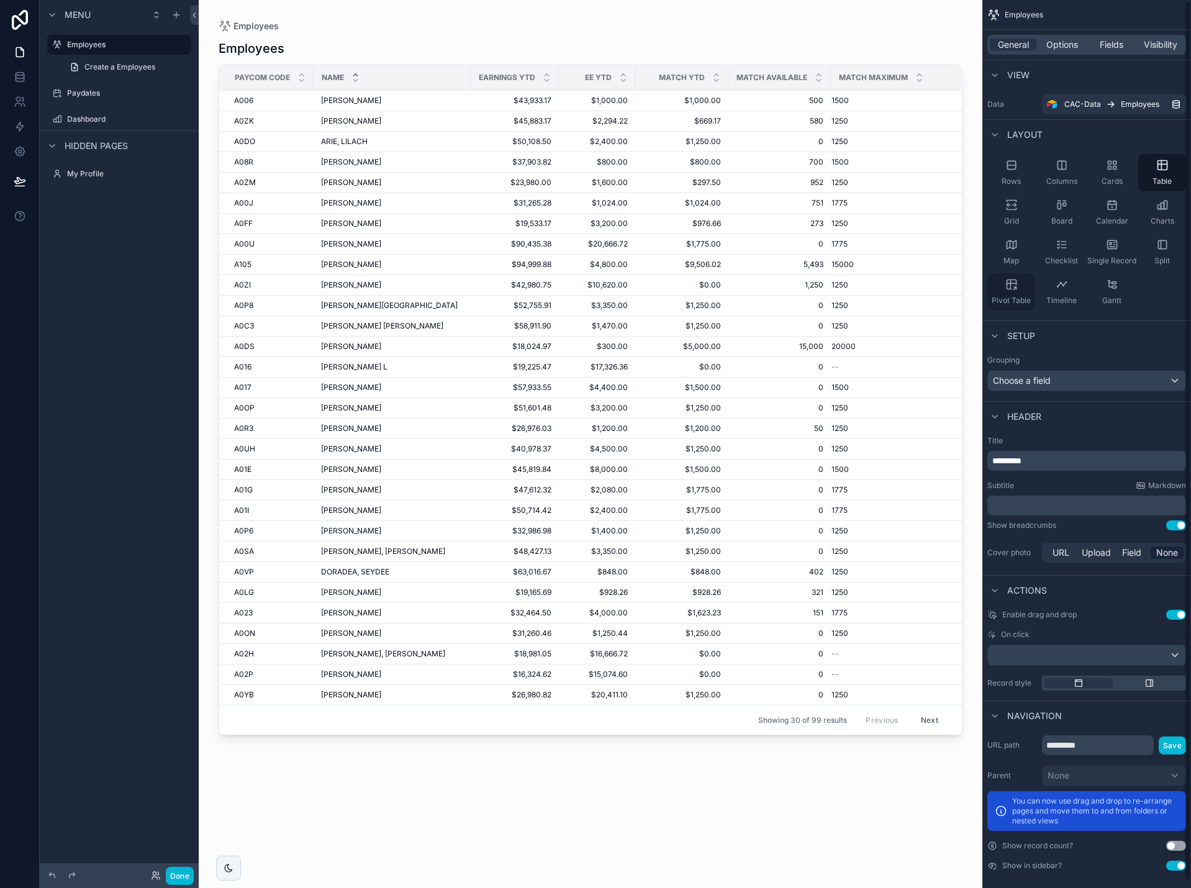
scroll to position [7, 0]
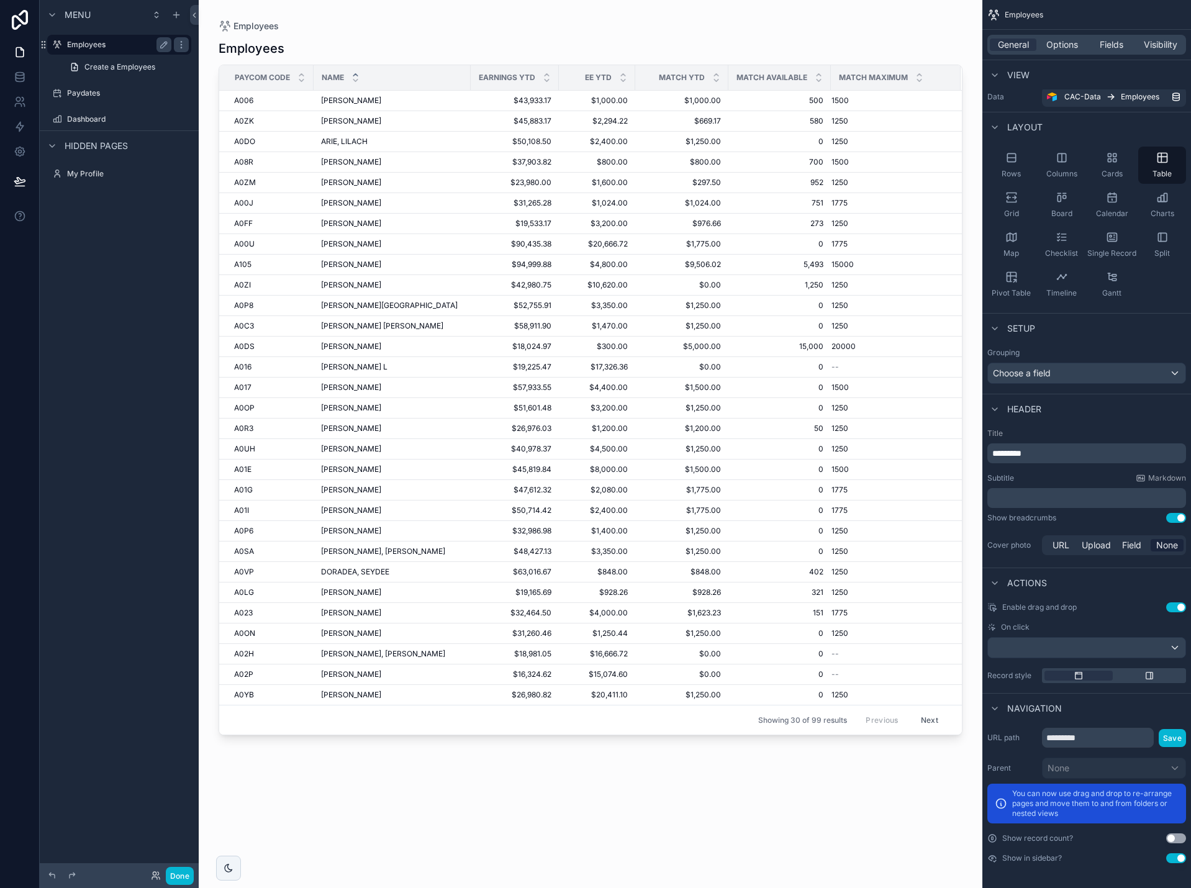
click at [128, 46] on label "Employees" at bounding box center [116, 45] width 99 height 10
click at [162, 46] on icon "scrollable content" at bounding box center [164, 45] width 10 height 10
click at [160, 44] on icon "scrollable content" at bounding box center [164, 45] width 10 height 10
click at [183, 47] on icon "scrollable content" at bounding box center [181, 45] width 10 height 10
click at [130, 269] on div "Menu Employees Create a Employees Paydates Dashboard Hidden pages My Profile" at bounding box center [119, 436] width 159 height 873
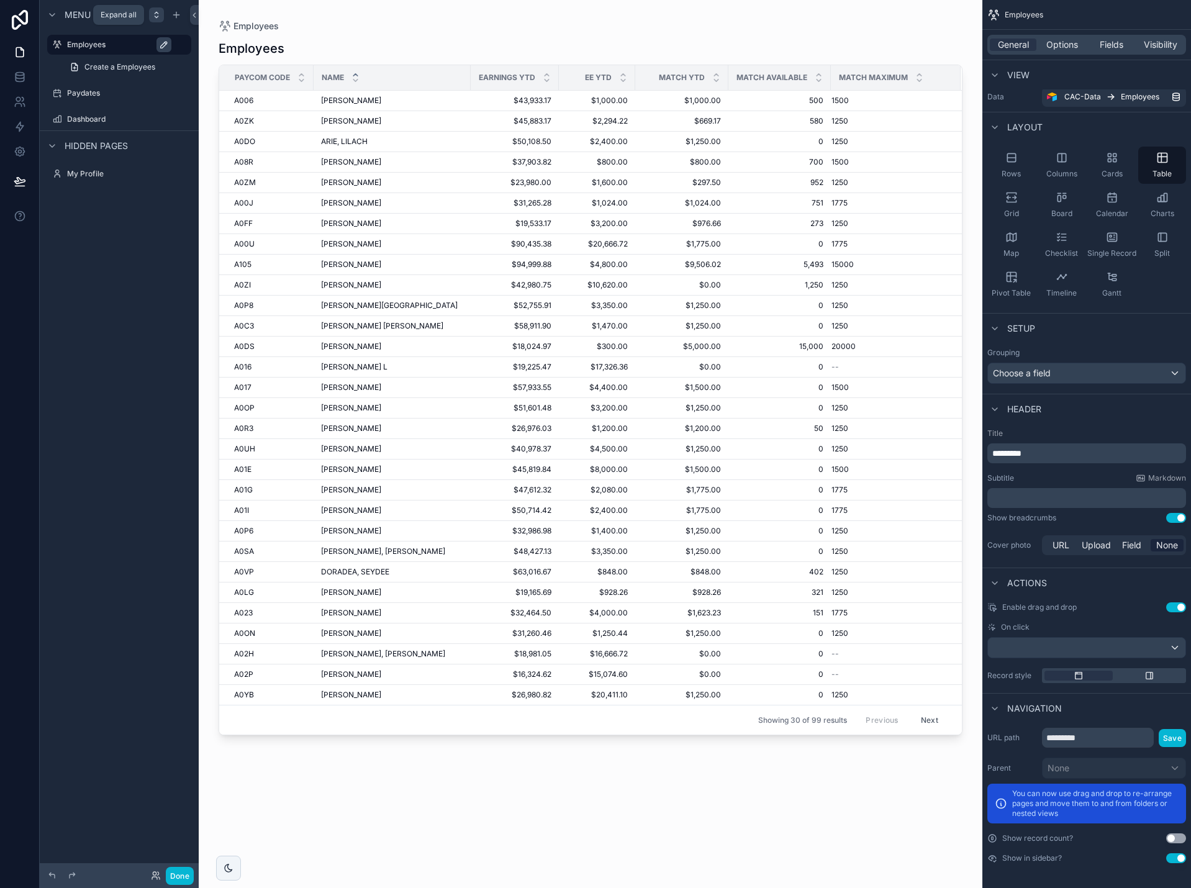
click at [158, 17] on icon "scrollable content" at bounding box center [157, 15] width 10 height 10
click at [176, 175] on icon "scrollable content" at bounding box center [181, 174] width 10 height 10
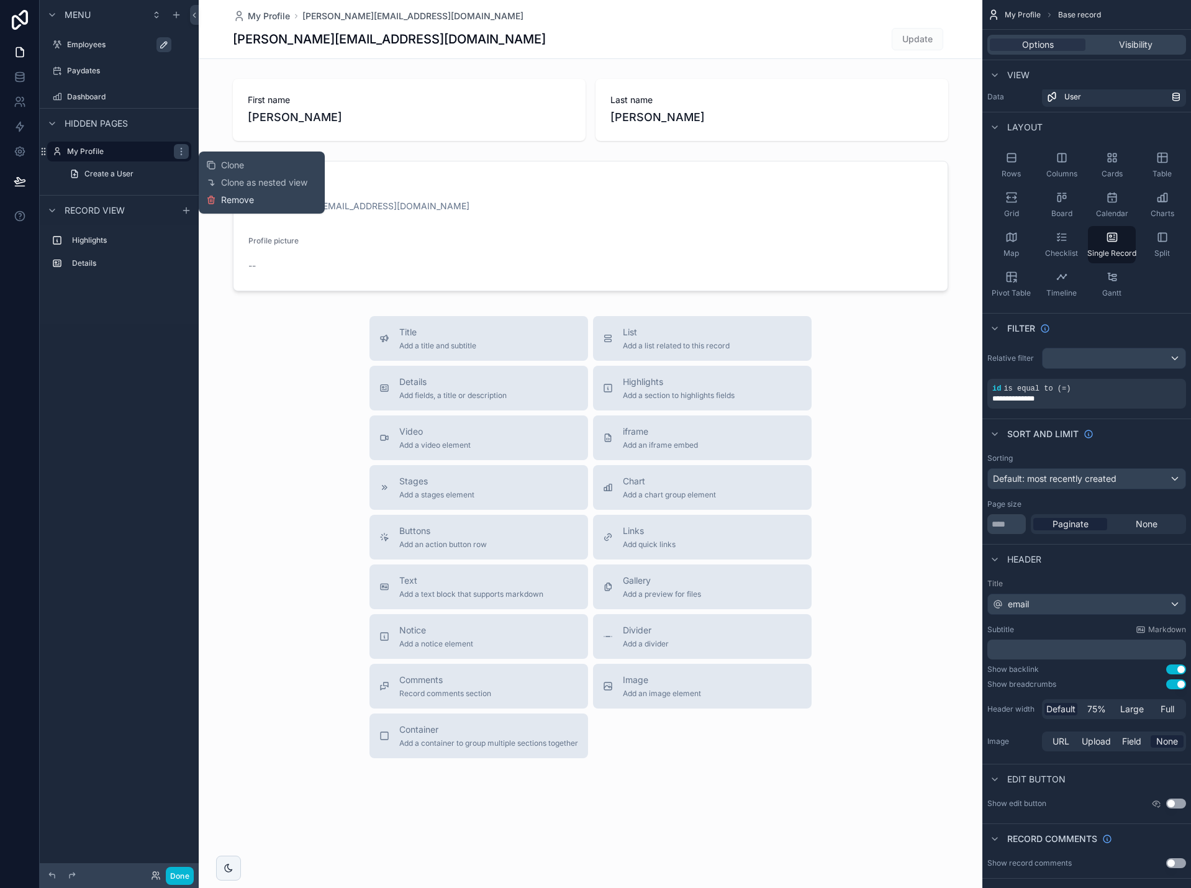
click at [231, 199] on span "Remove" at bounding box center [237, 200] width 33 height 12
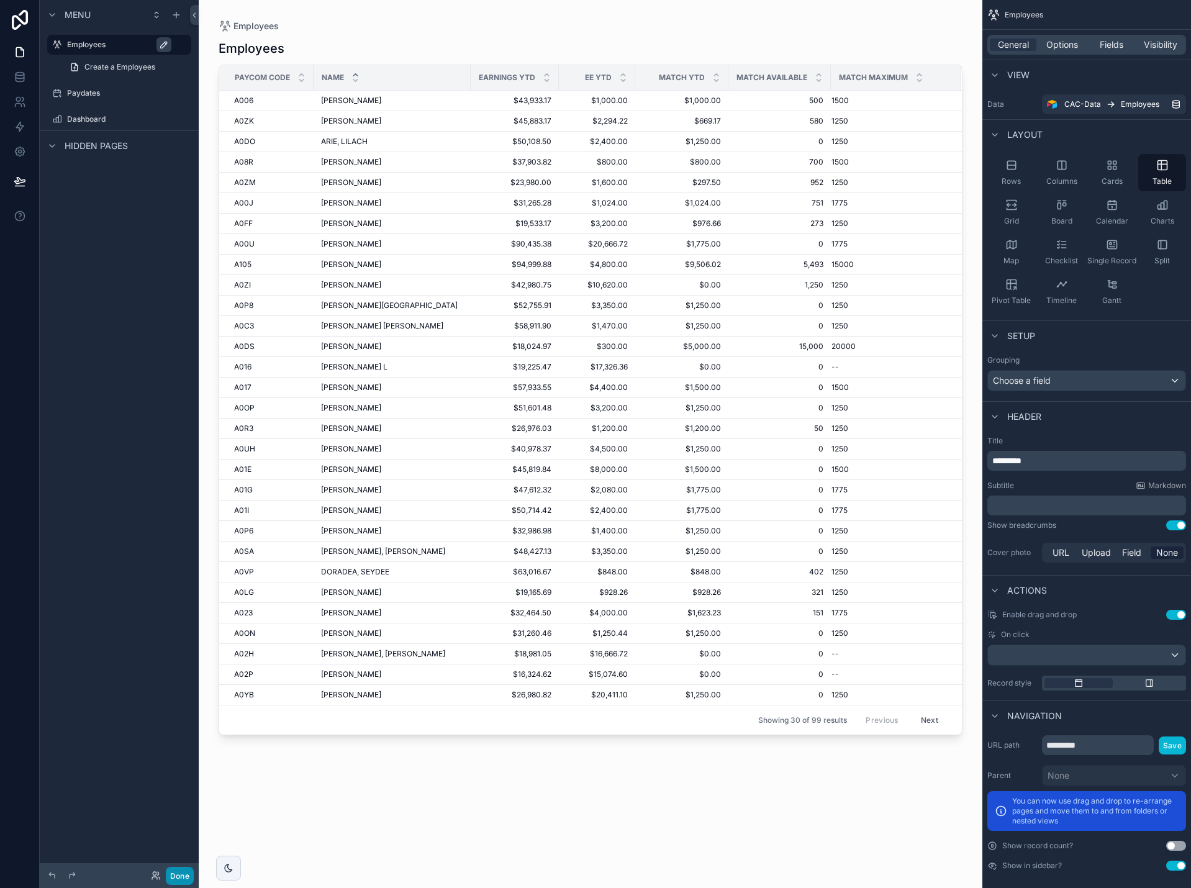
drag, startPoint x: 184, startPoint y: 876, endPoint x: 187, endPoint y: 850, distance: 25.7
click at [184, 875] on button "Done" at bounding box center [180, 876] width 28 height 18
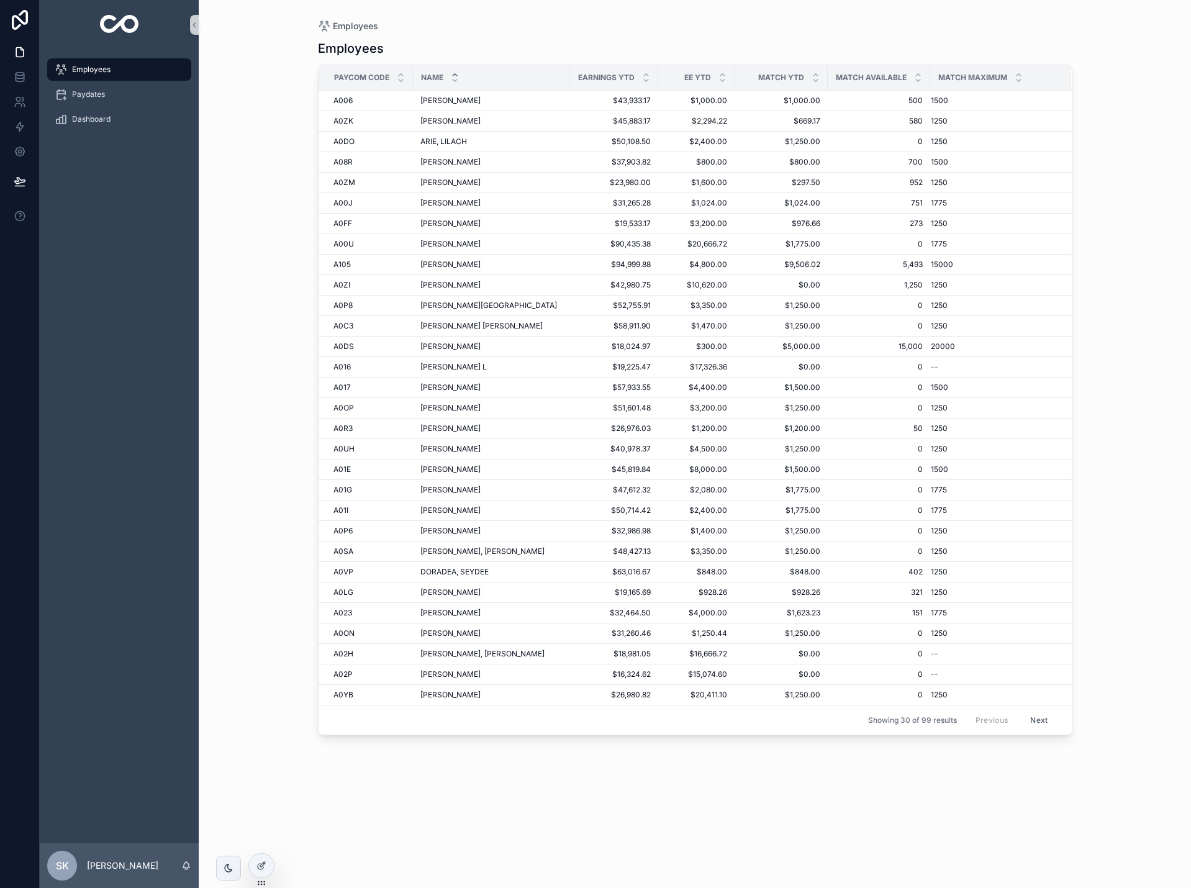
click at [122, 25] on img "scrollable content" at bounding box center [119, 25] width 39 height 20
click at [116, 102] on div "Paydates" at bounding box center [119, 94] width 129 height 20
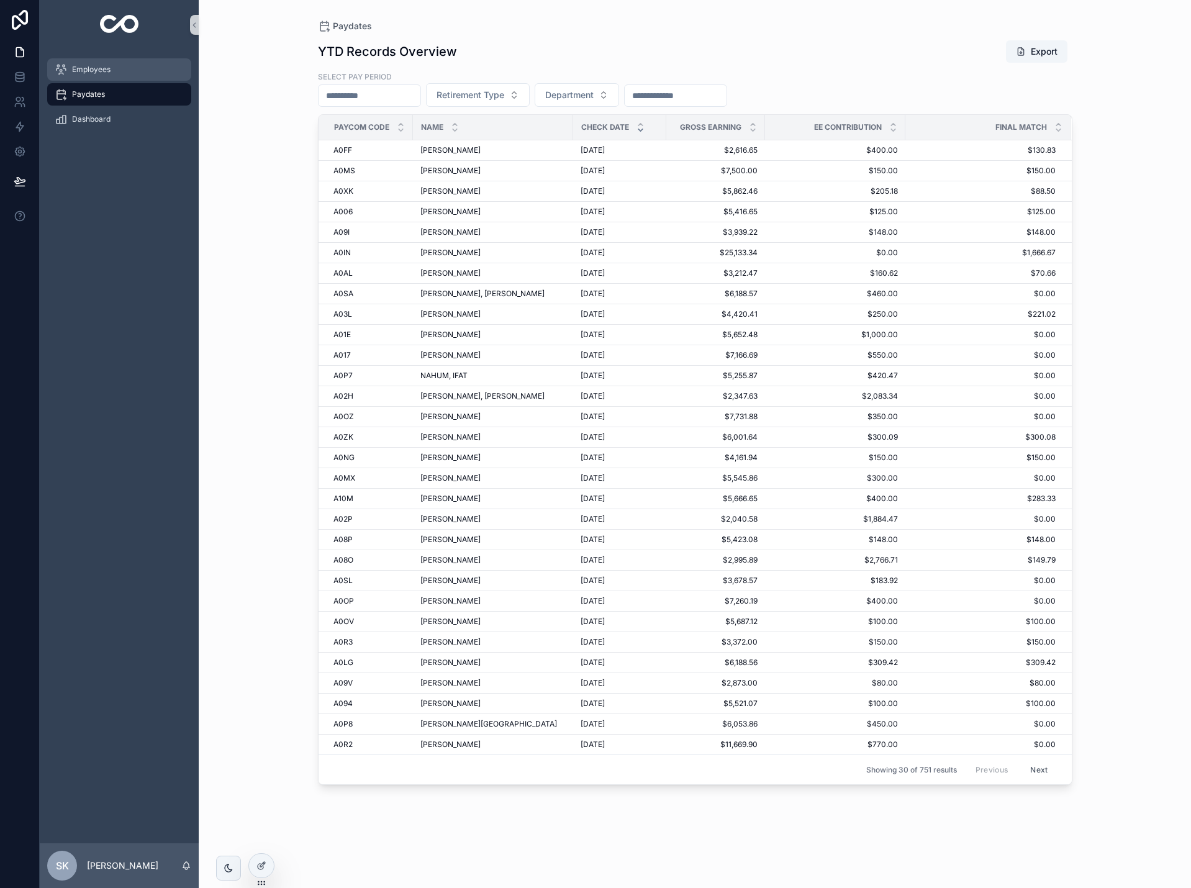
click at [119, 68] on div "Employees" at bounding box center [119, 70] width 129 height 20
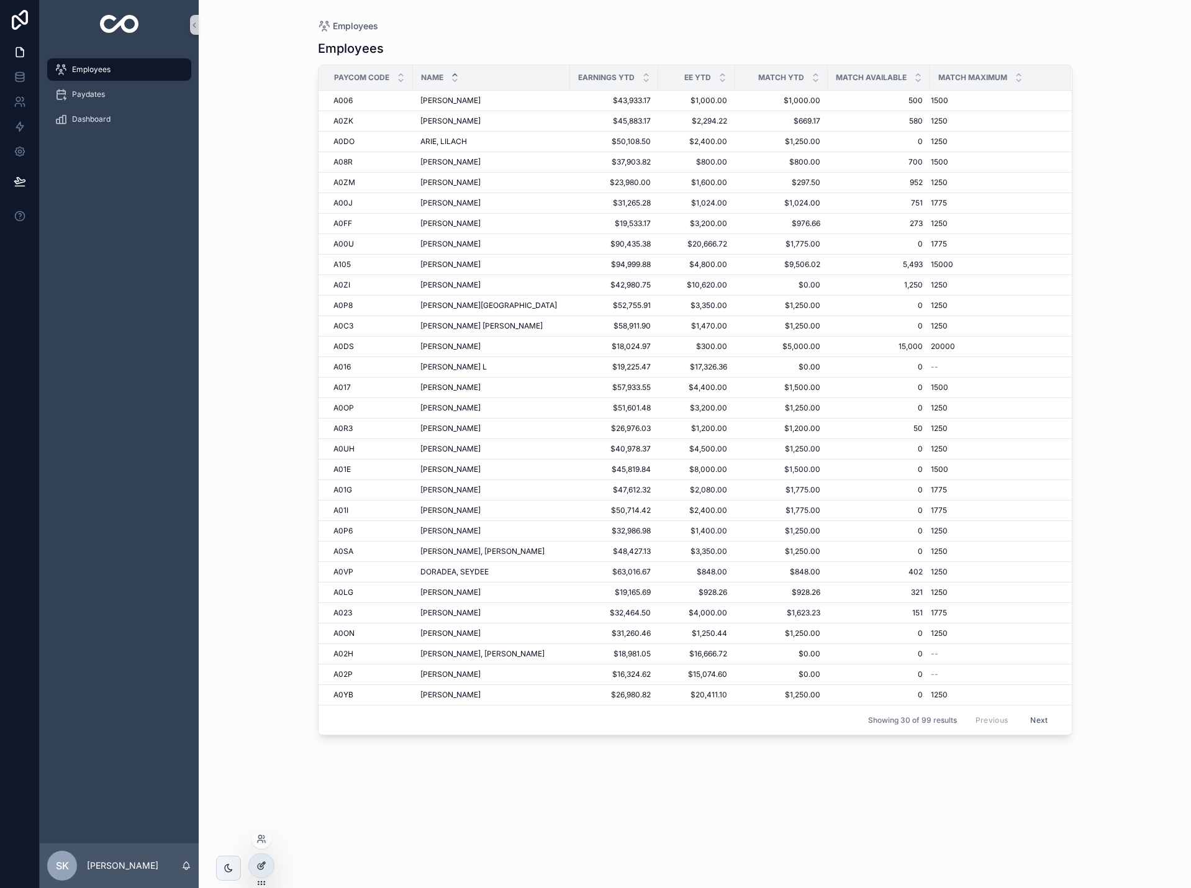
click at [262, 871] on div at bounding box center [261, 866] width 25 height 24
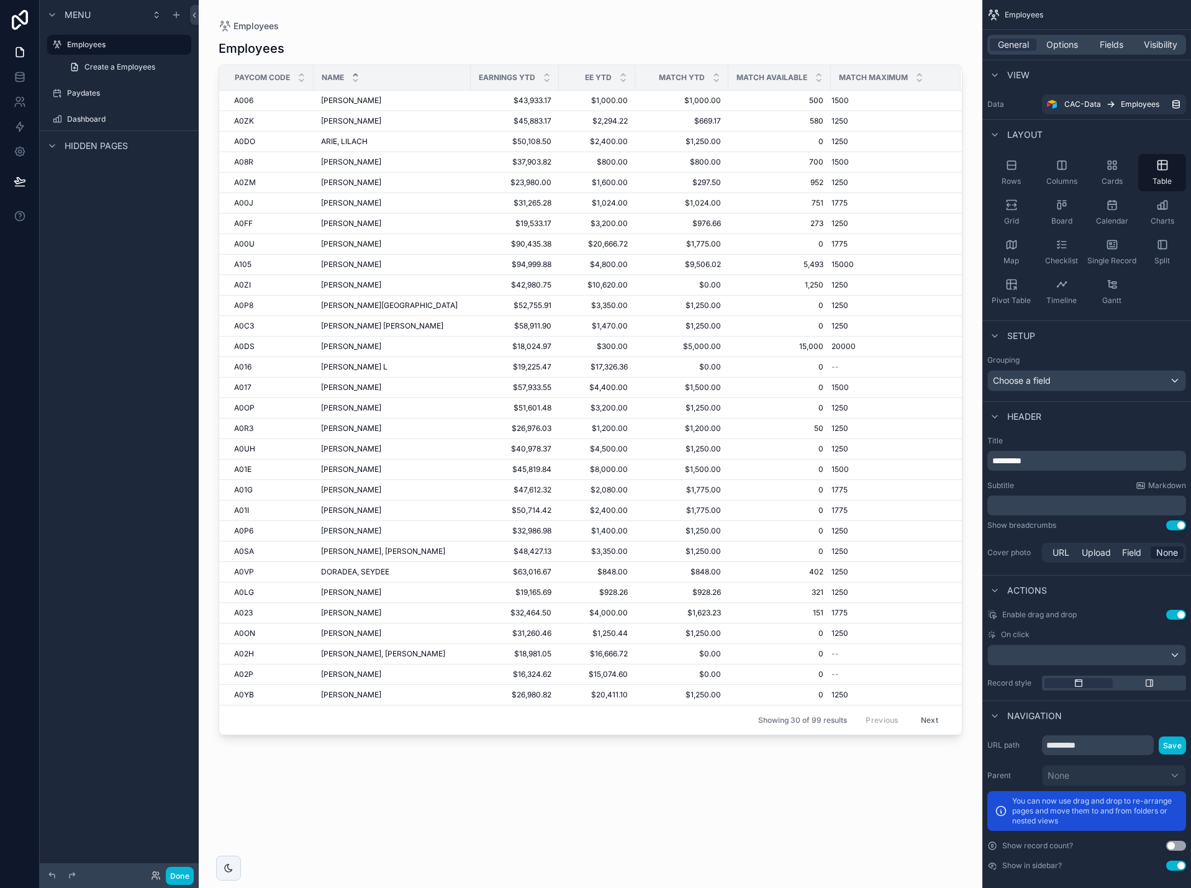
click at [535, 47] on div "scrollable content" at bounding box center [591, 436] width 784 height 873
click at [1060, 45] on span "Options" at bounding box center [1063, 45] width 32 height 12
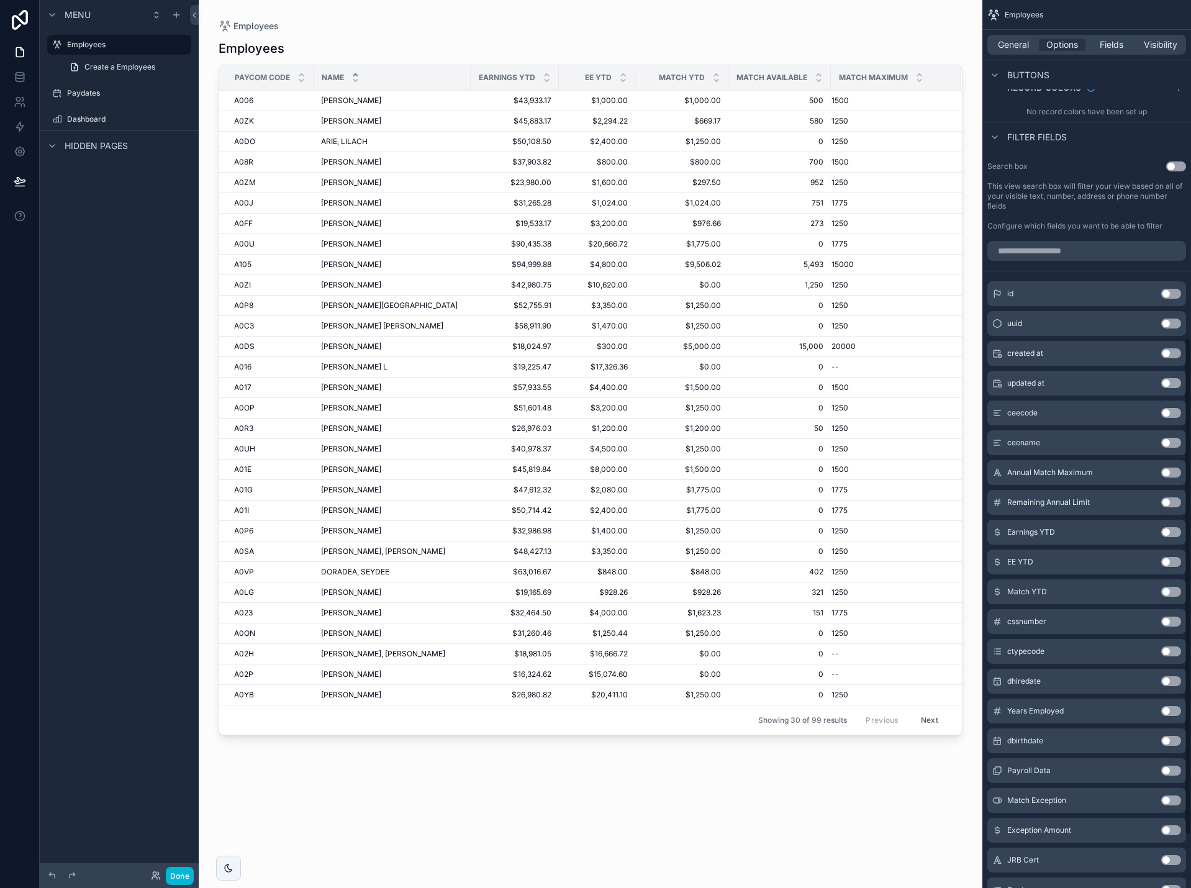
scroll to position [683, 0]
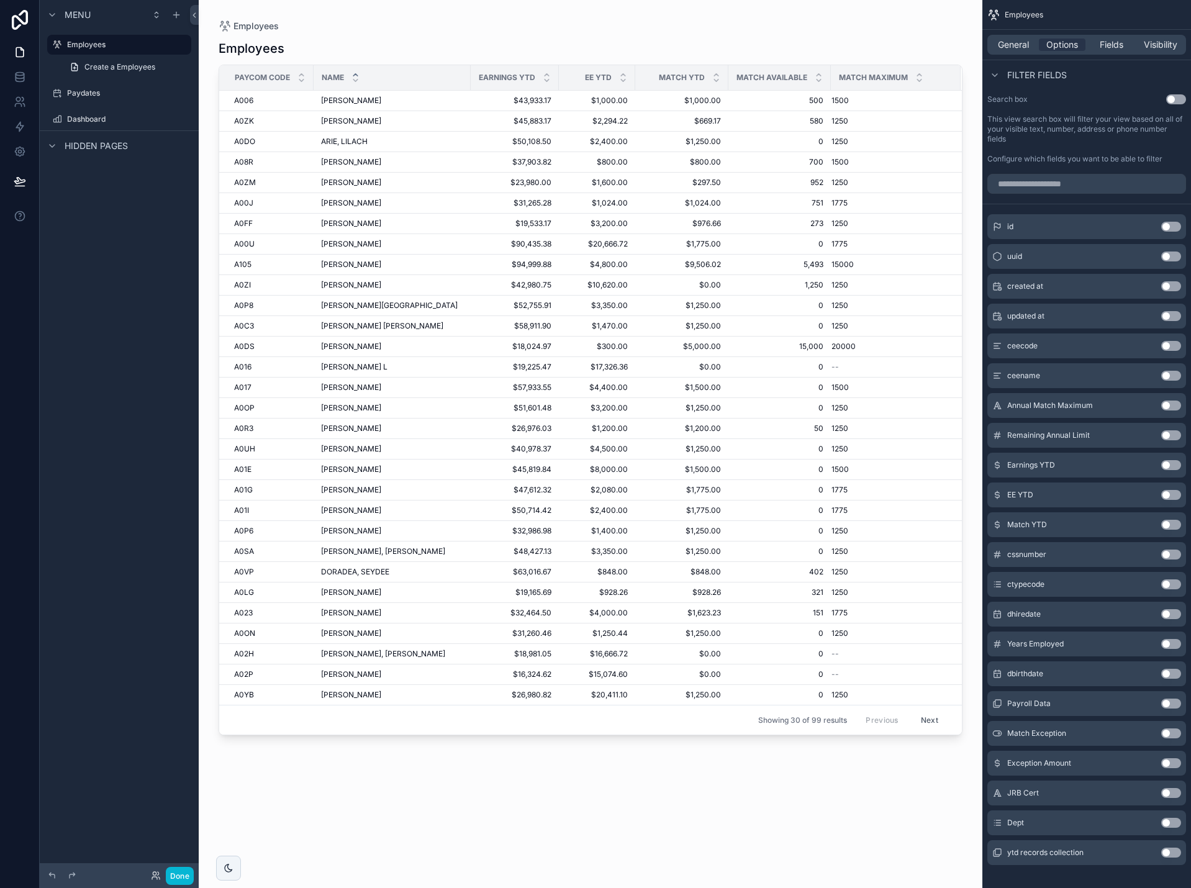
click at [1168, 372] on button "Use setting" at bounding box center [1172, 376] width 20 height 10
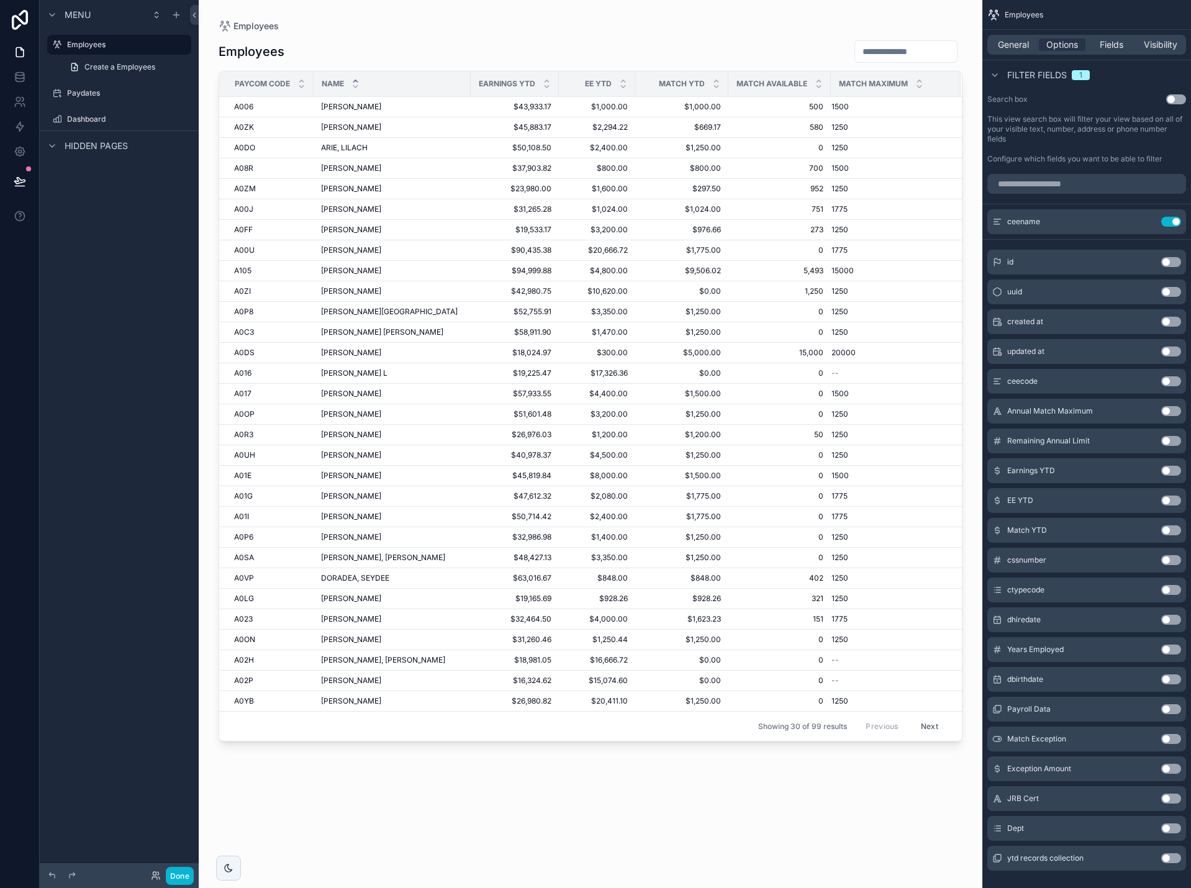
click at [1174, 353] on button "Use setting" at bounding box center [1172, 352] width 20 height 10
click at [760, 52] on input "scrollable content" at bounding box center [798, 51] width 102 height 17
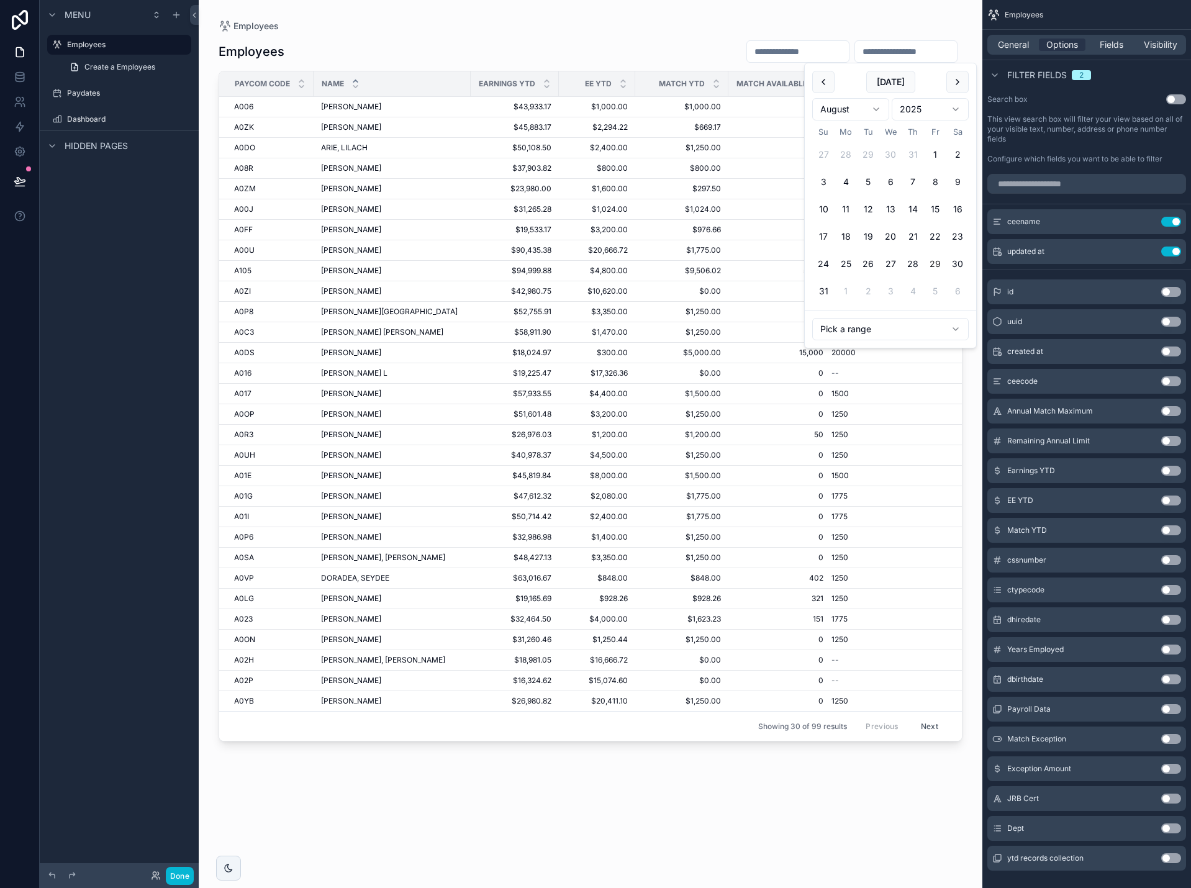
click at [869, 52] on input "scrollable content" at bounding box center [906, 51] width 102 height 17
click at [868, 52] on input "scrollable content" at bounding box center [906, 51] width 102 height 17
click at [1175, 254] on button "Use setting" at bounding box center [1172, 252] width 20 height 10
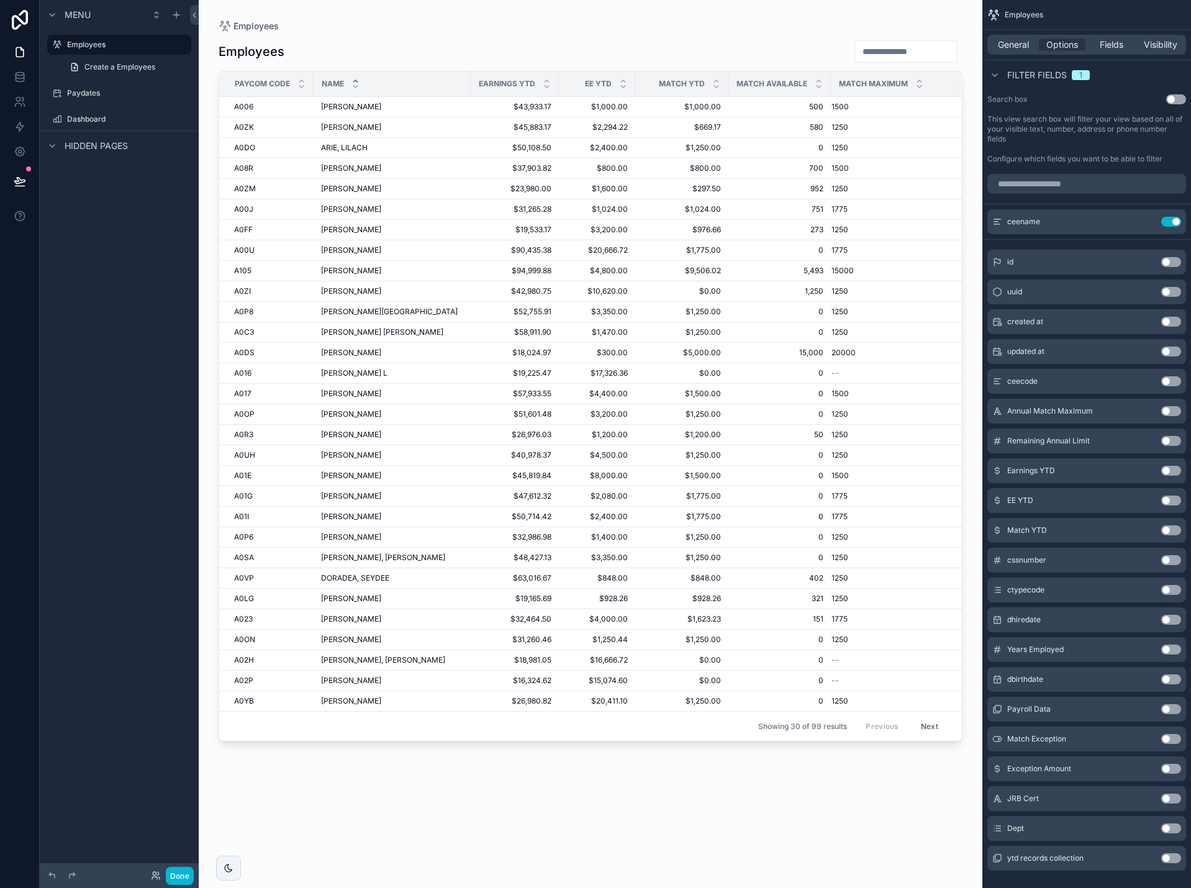
click at [1176, 381] on button "Use setting" at bounding box center [1172, 381] width 20 height 10
click at [878, 53] on input "scrollable content" at bounding box center [906, 51] width 102 height 17
click at [1173, 251] on button "Use setting" at bounding box center [1172, 252] width 20 height 10
click at [1145, 223] on icon "scrollable content" at bounding box center [1147, 220] width 5 height 5
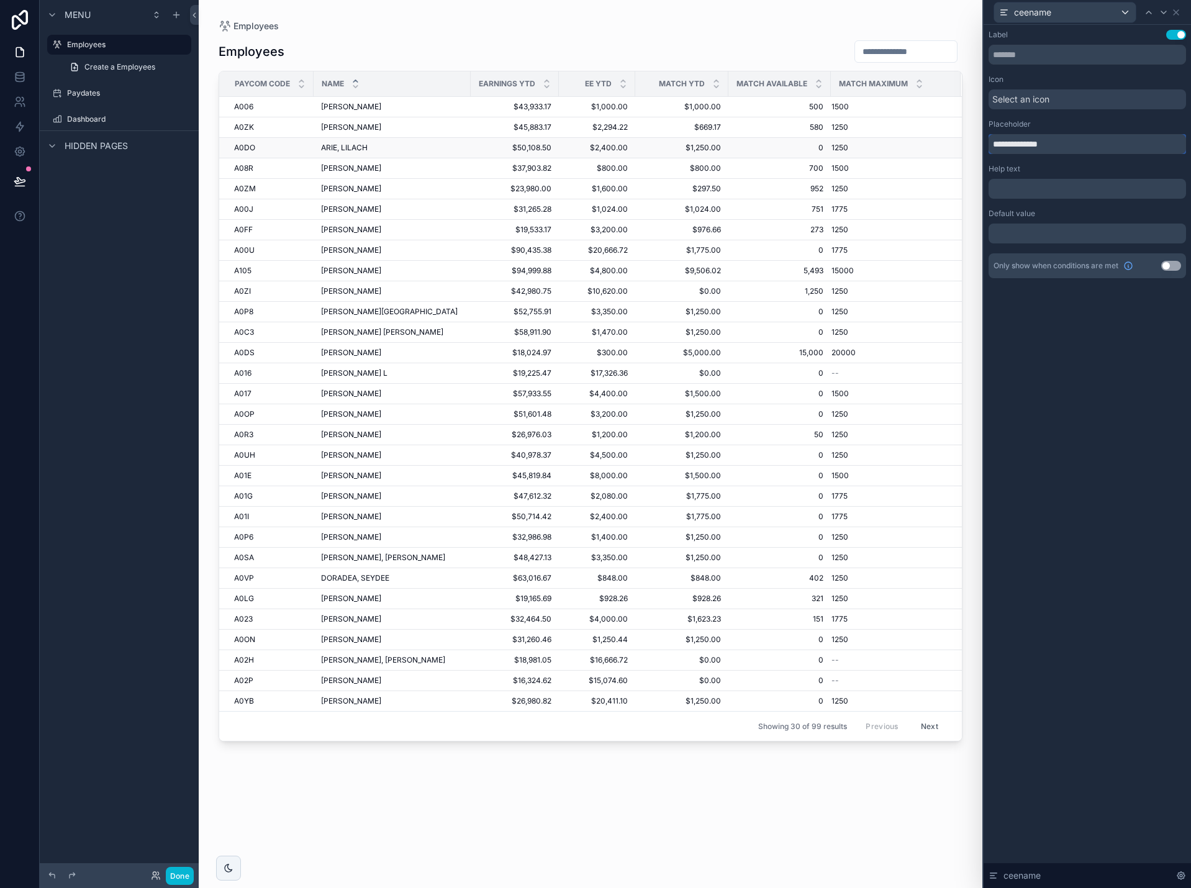
drag, startPoint x: 1081, startPoint y: 143, endPoint x: 929, endPoint y: 142, distance: 152.8
click at [929, 142] on div "**********" at bounding box center [595, 444] width 1191 height 888
click at [1018, 143] on input "**********" at bounding box center [1088, 144] width 198 height 20
type input "**********"
drag, startPoint x: 1054, startPoint y: 148, endPoint x: 959, endPoint y: 146, distance: 95.1
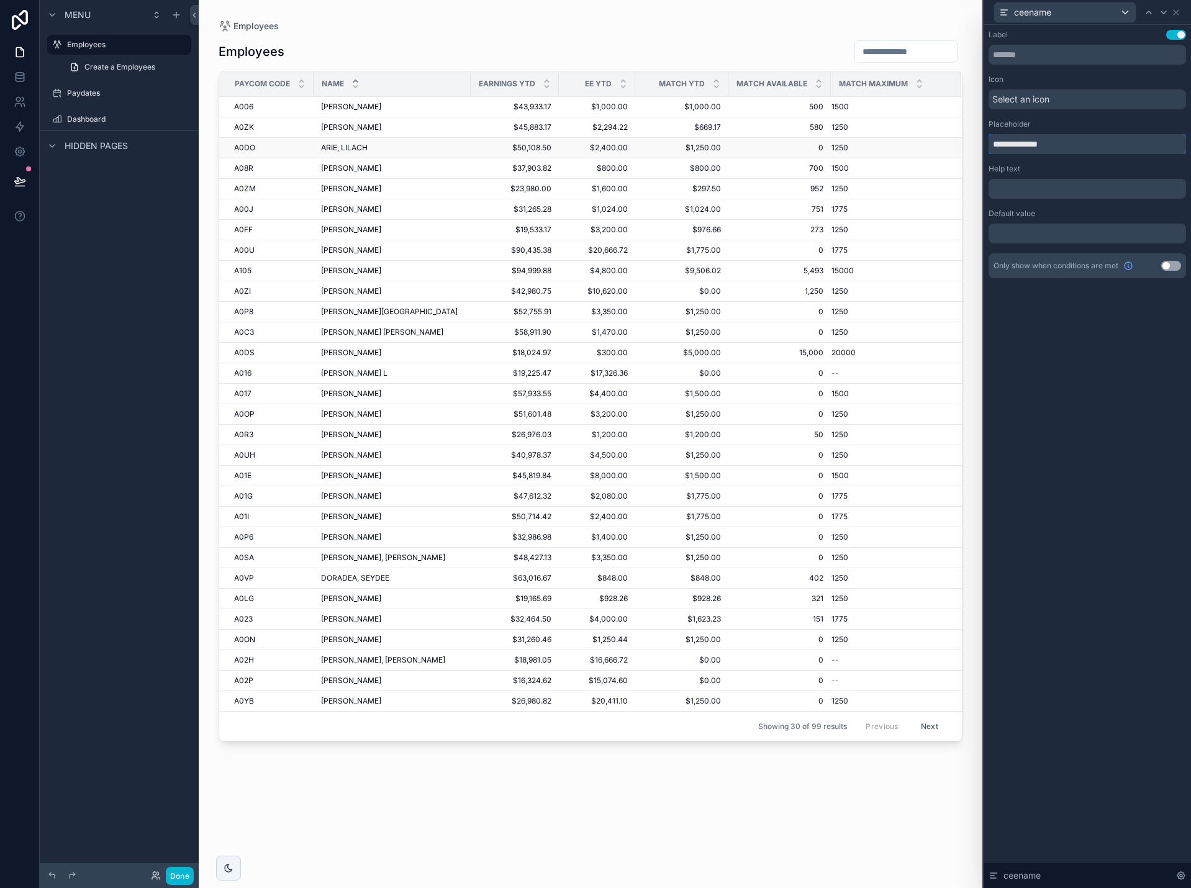
click at [959, 146] on div "**********" at bounding box center [595, 444] width 1191 height 888
click at [1026, 58] on input "text" at bounding box center [1088, 55] width 198 height 20
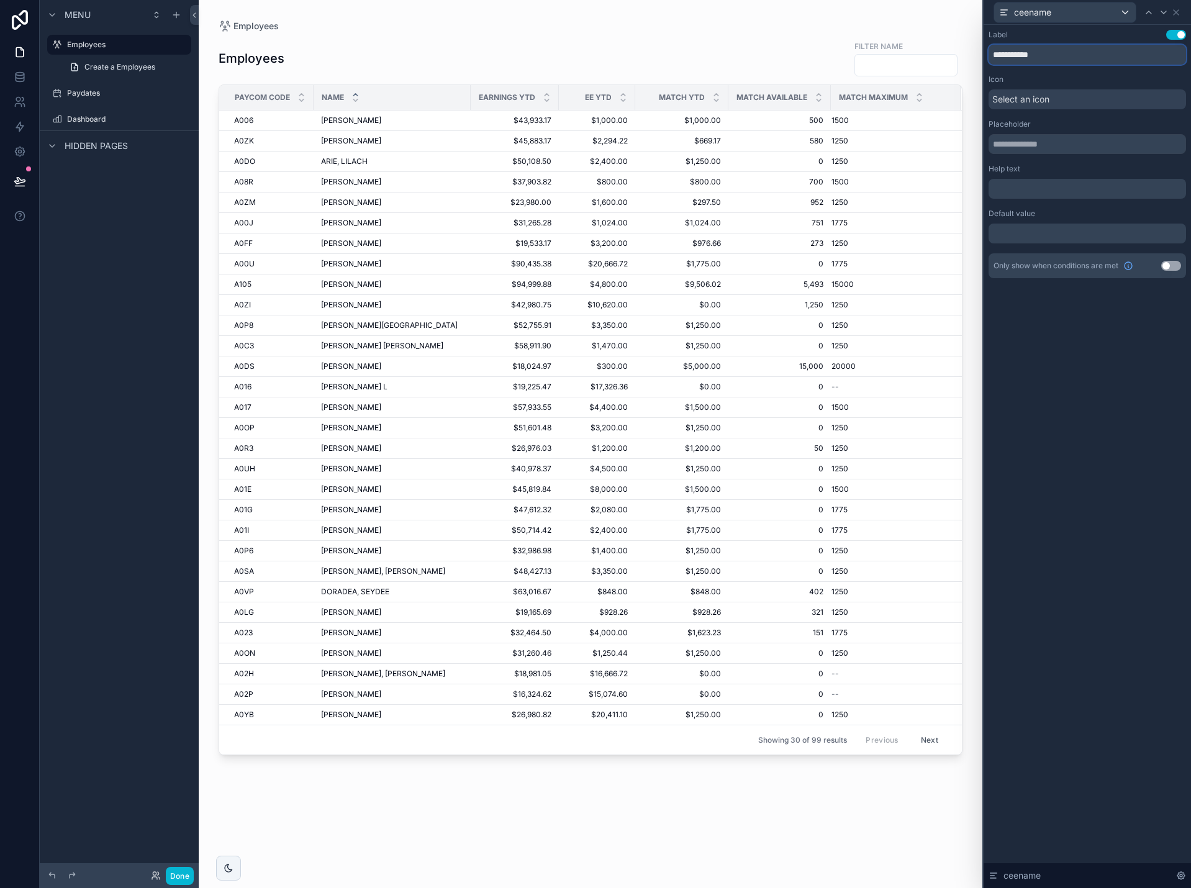
type input "**********"
click at [1044, 149] on input "text" at bounding box center [1088, 144] width 198 height 20
type input "****"
click at [1091, 101] on div "Select an icon" at bounding box center [1088, 99] width 198 height 20
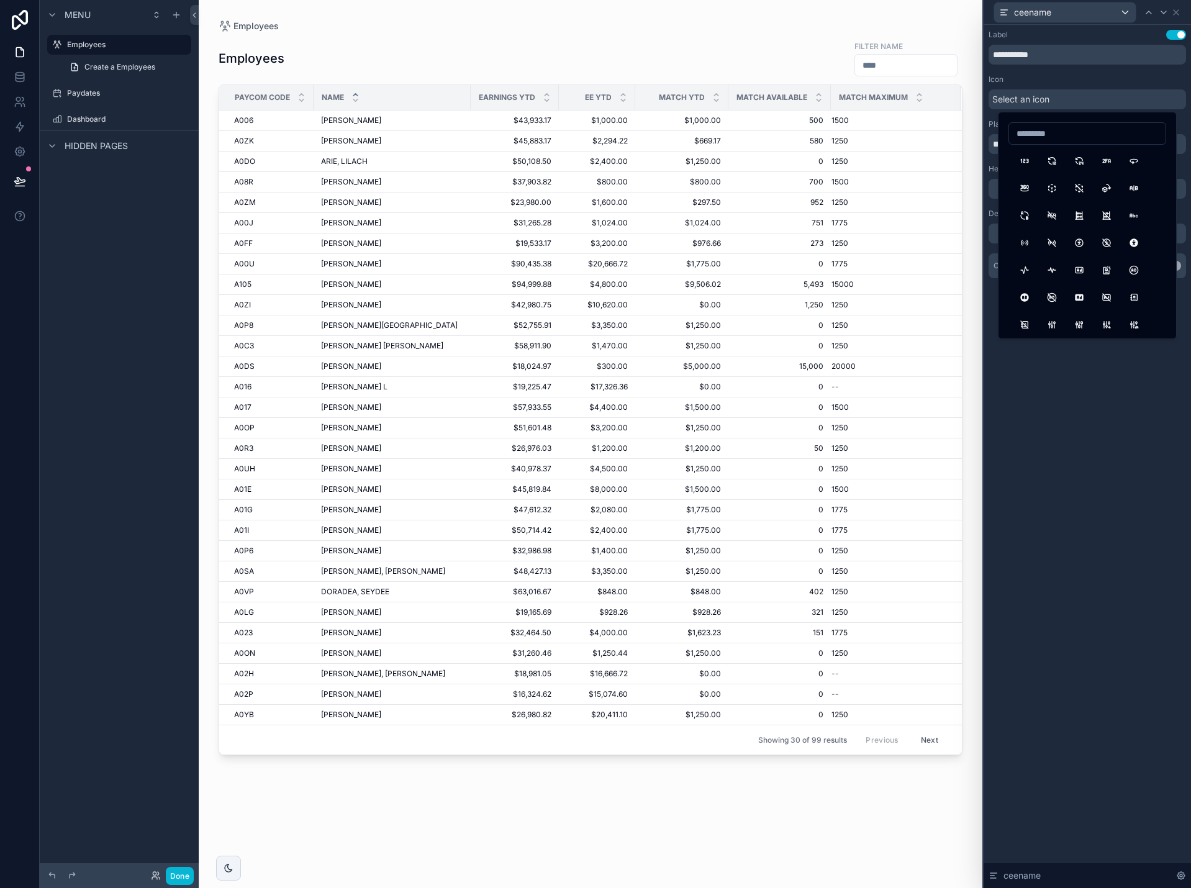
click at [1065, 134] on input at bounding box center [1087, 133] width 157 height 17
type input "*"
click at [1090, 491] on div "**********" at bounding box center [1087, 456] width 207 height 863
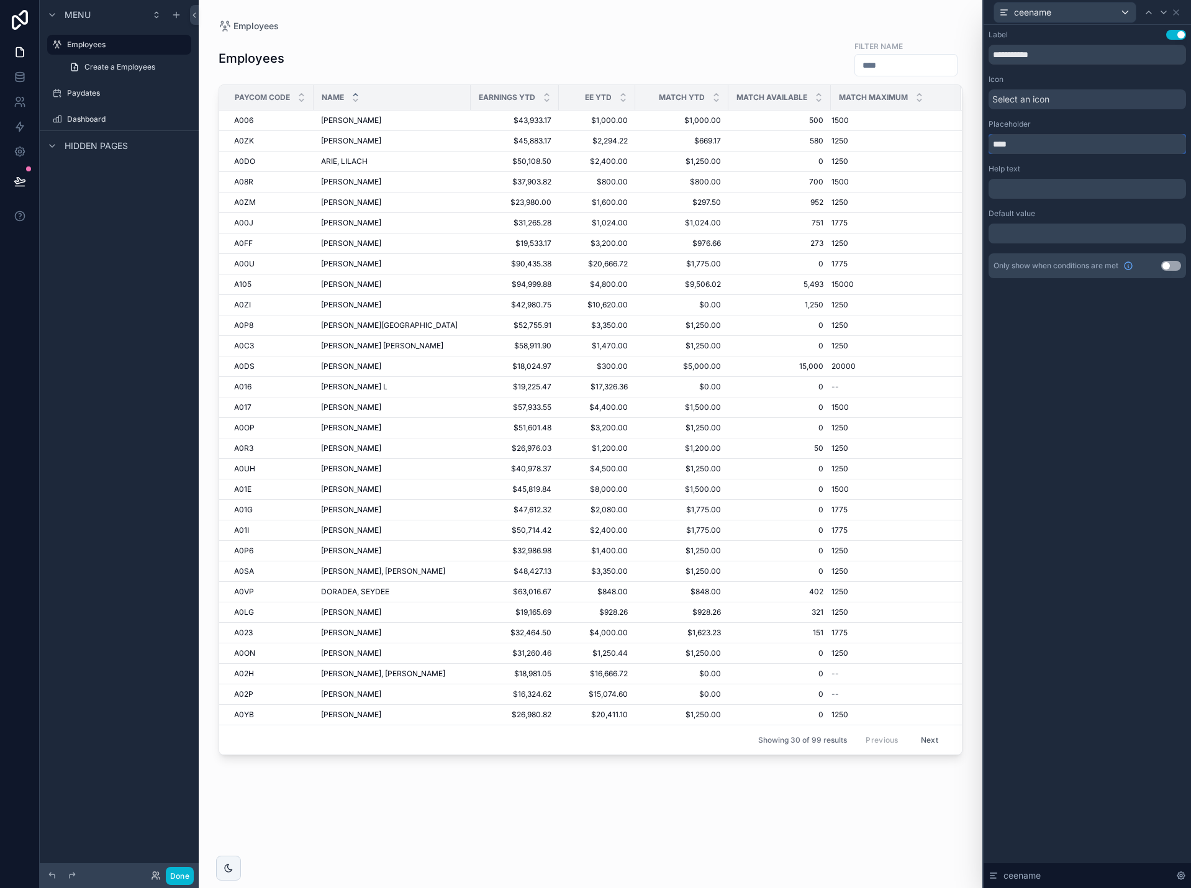
drag, startPoint x: 1029, startPoint y: 146, endPoint x: 962, endPoint y: 143, distance: 66.5
click at [962, 143] on div "**********" at bounding box center [595, 444] width 1191 height 888
type input "*"
type input "*********"
click at [1177, 11] on icon at bounding box center [1176, 12] width 5 height 5
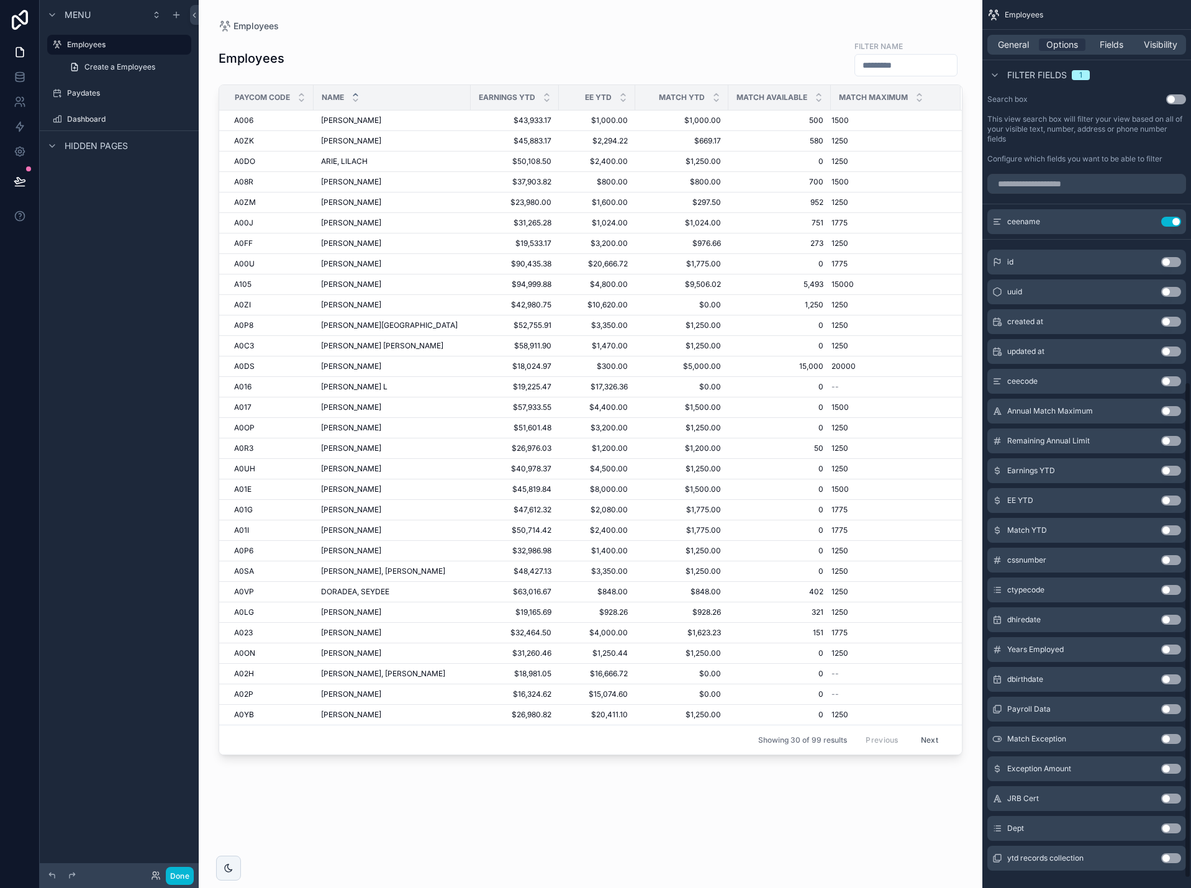
click at [855, 68] on input "scrollable content" at bounding box center [906, 65] width 102 height 17
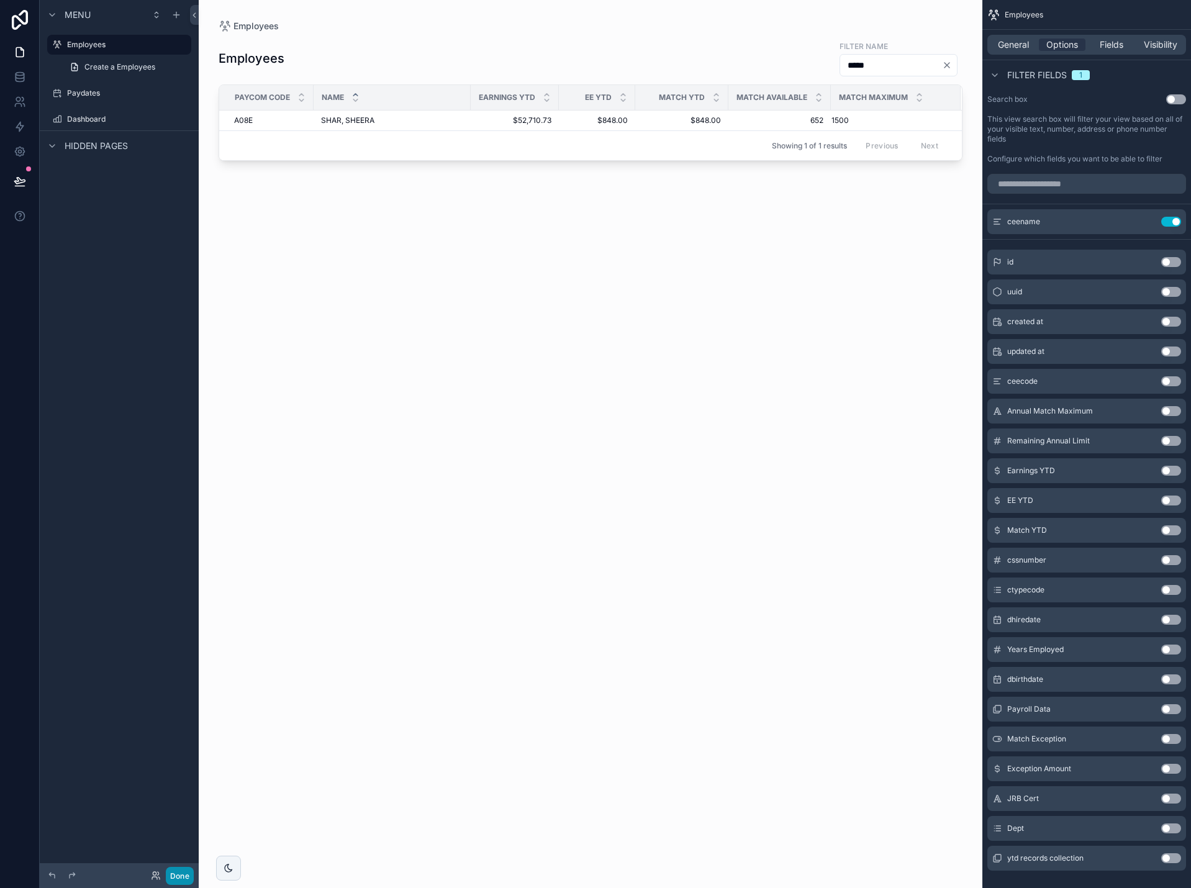
type input "*****"
click at [187, 873] on button "Done" at bounding box center [180, 876] width 28 height 18
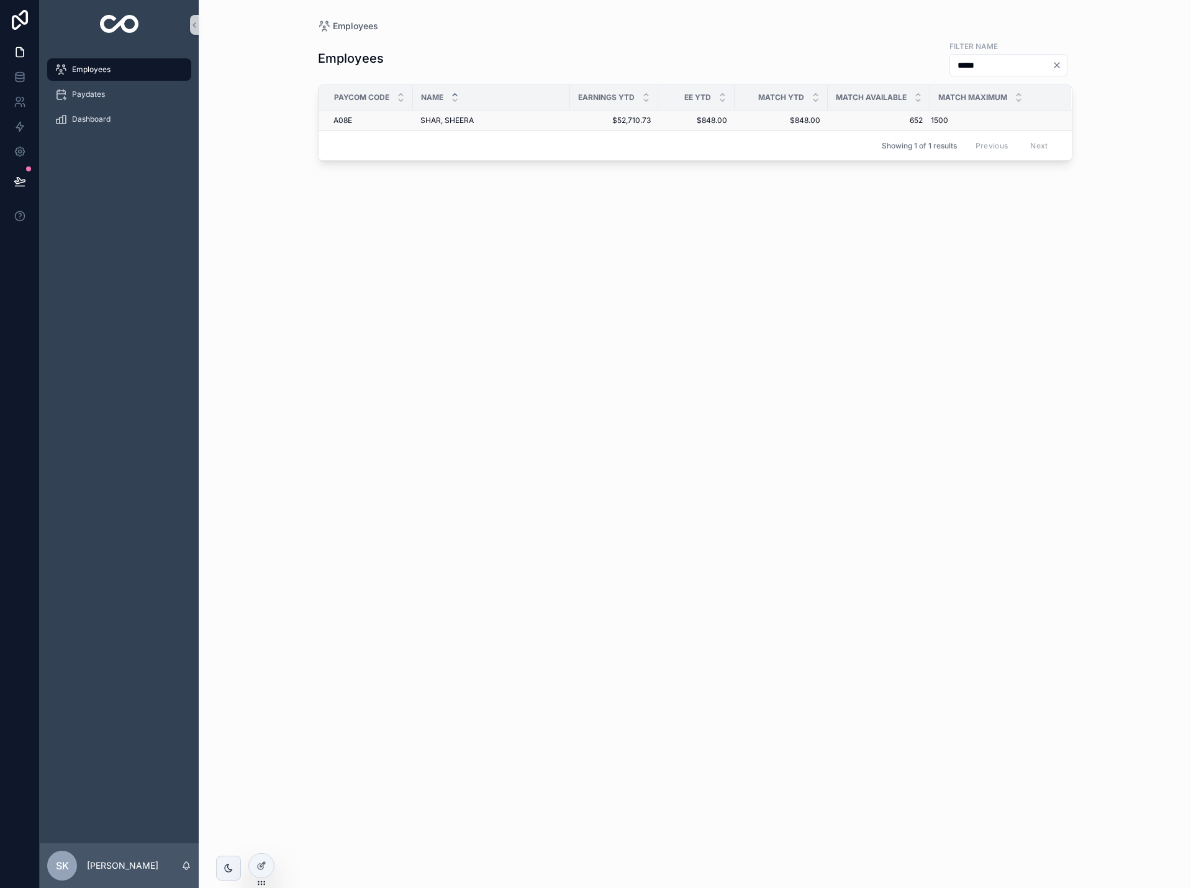
click at [471, 121] on span "SHAR, SHEERA" at bounding box center [447, 121] width 53 height 10
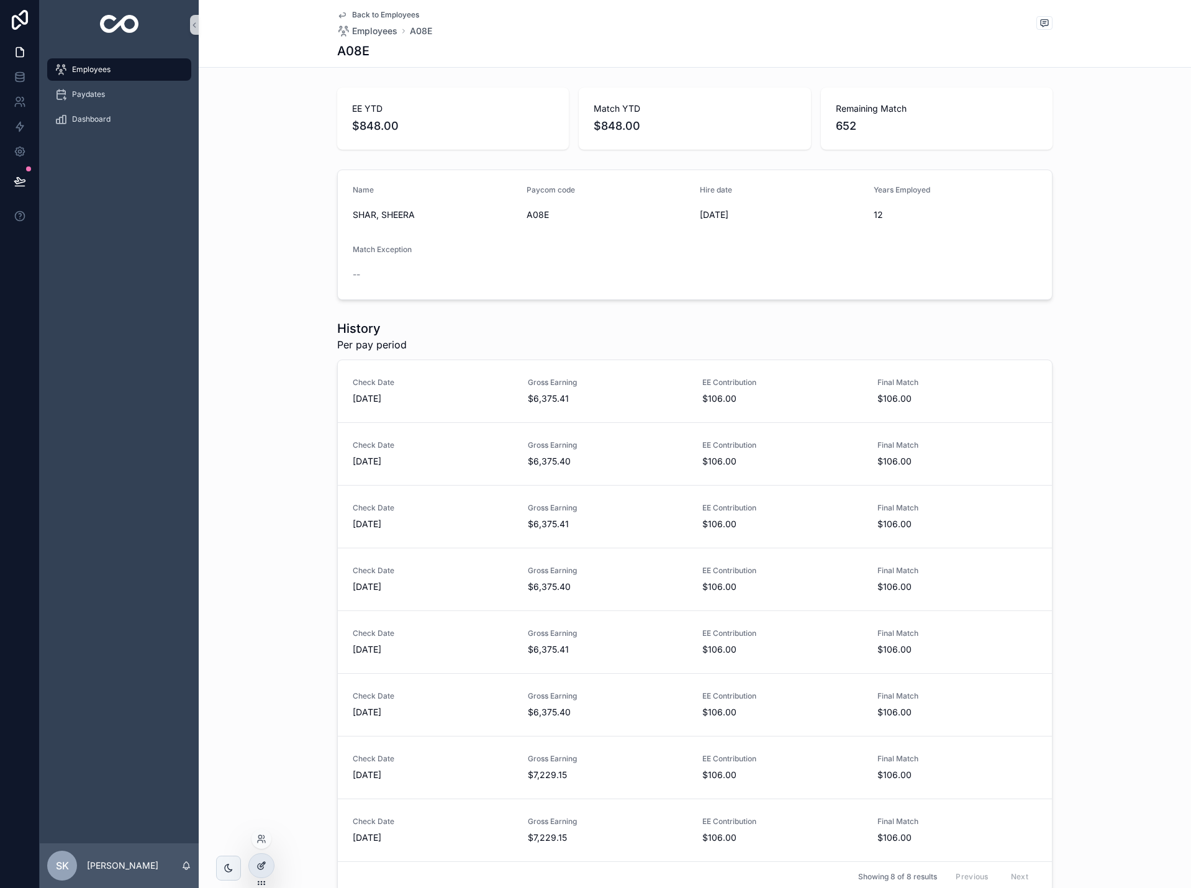
click at [260, 870] on icon at bounding box center [262, 866] width 10 height 10
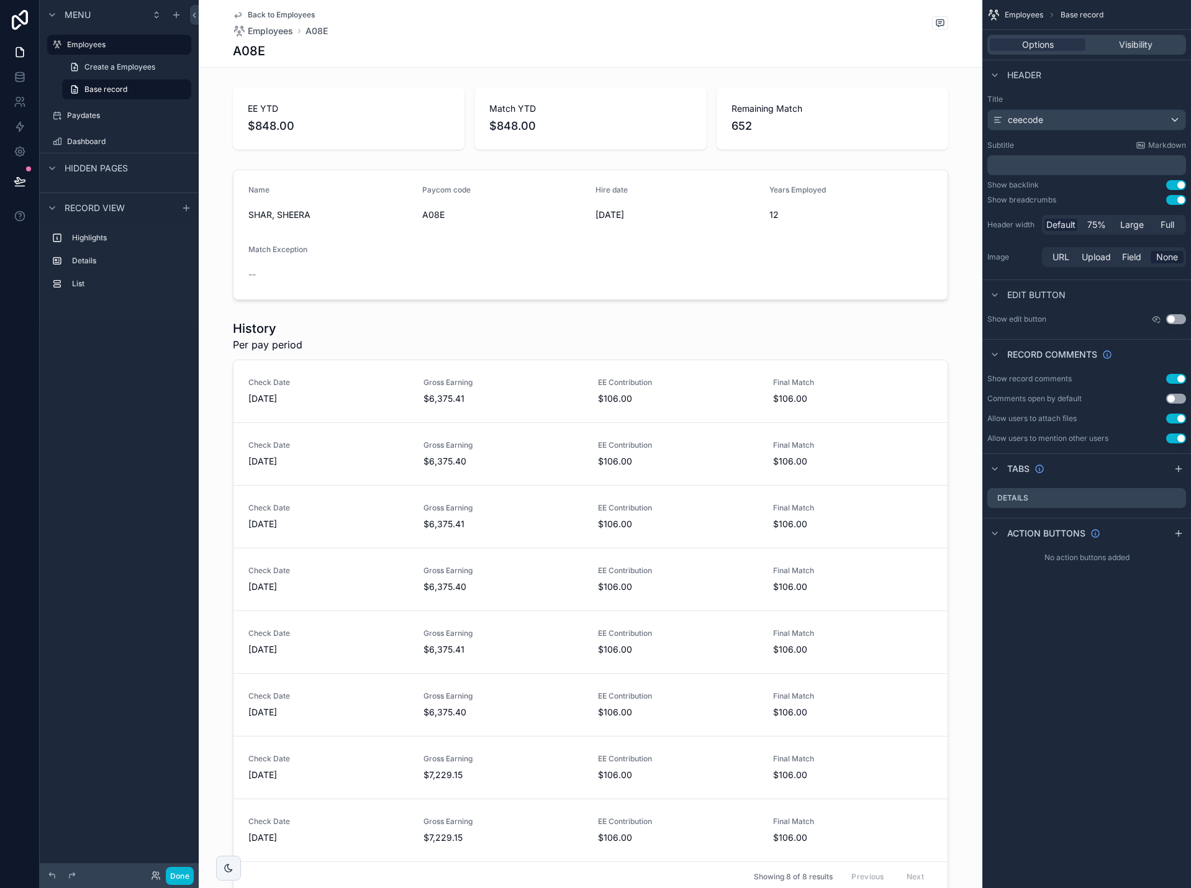
click at [1179, 380] on button "Use setting" at bounding box center [1177, 379] width 20 height 10
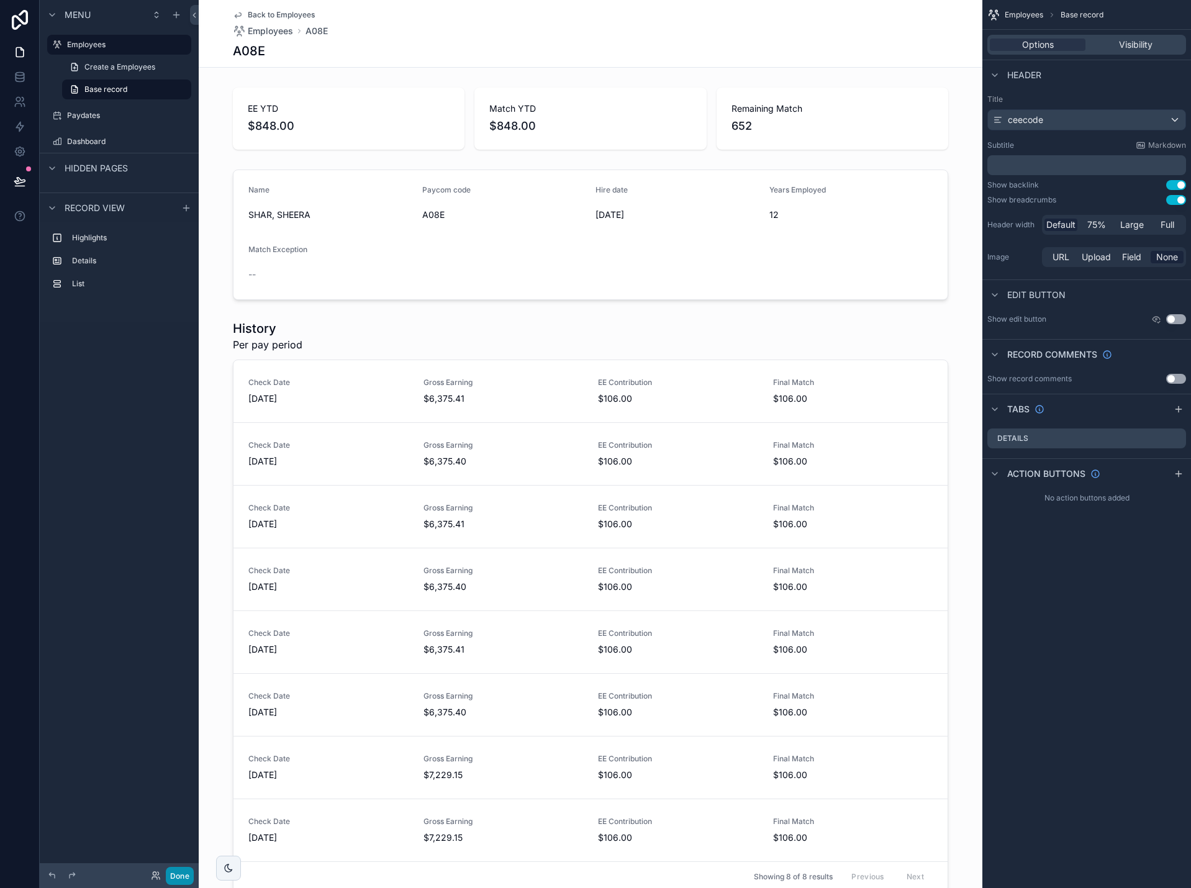
click at [179, 877] on button "Done" at bounding box center [180, 876] width 28 height 18
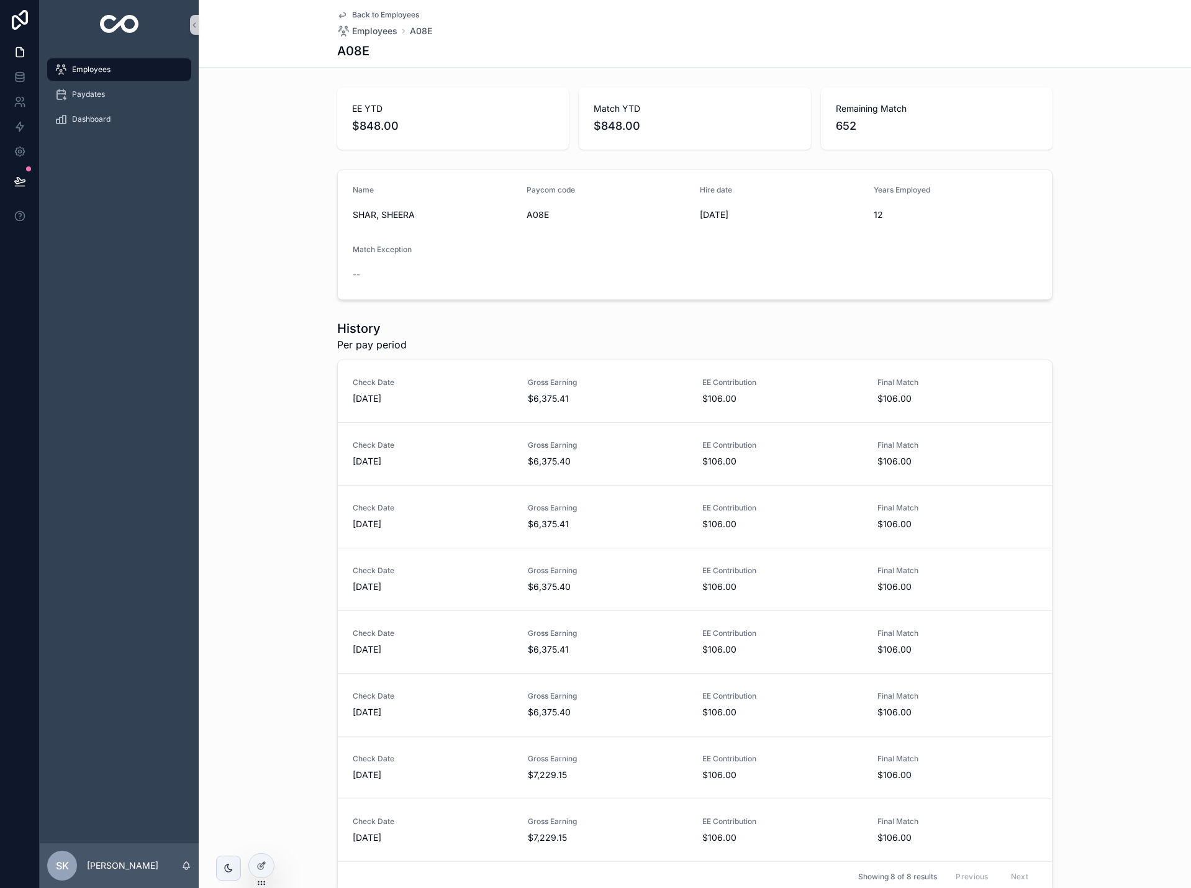
click at [382, 15] on span "Back to Employees" at bounding box center [385, 15] width 67 height 10
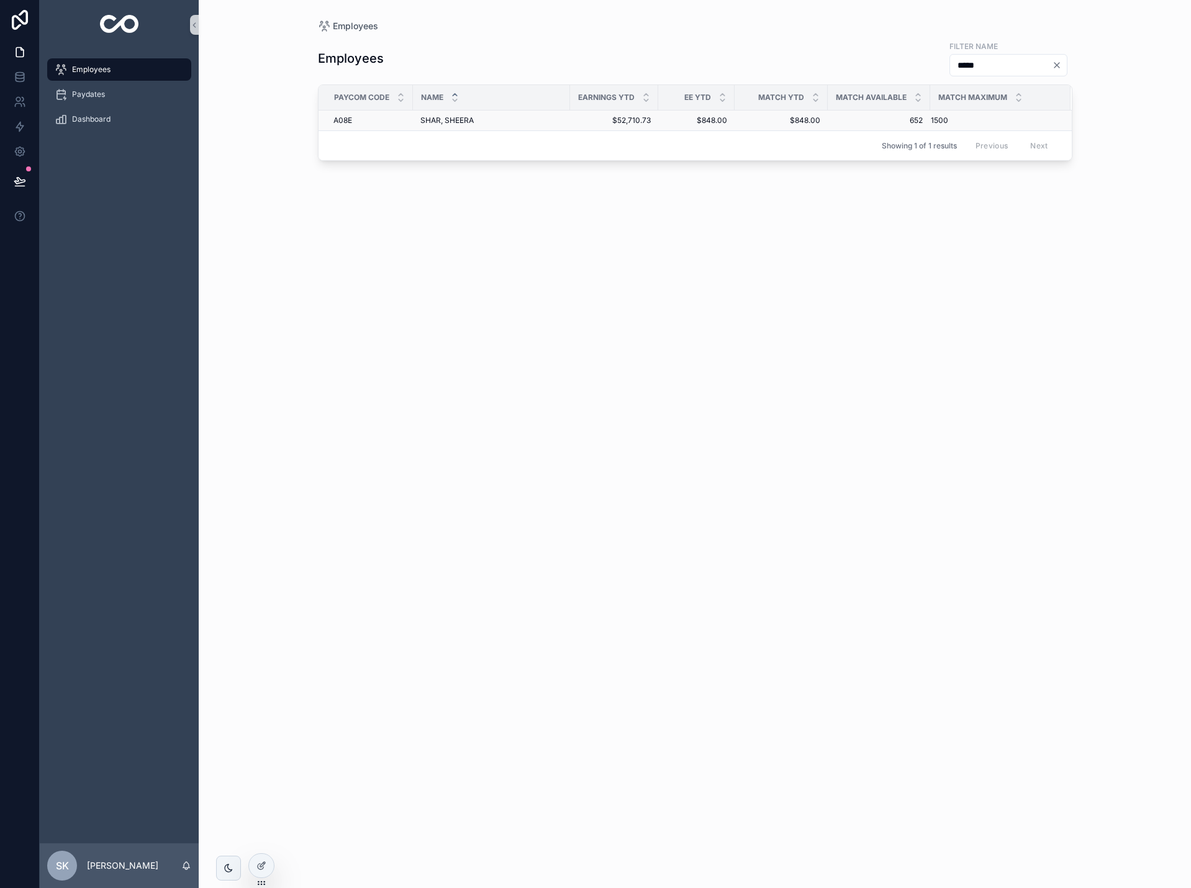
click at [530, 116] on div "SHAR, [PERSON_NAME], [PERSON_NAME]" at bounding box center [492, 121] width 142 height 10
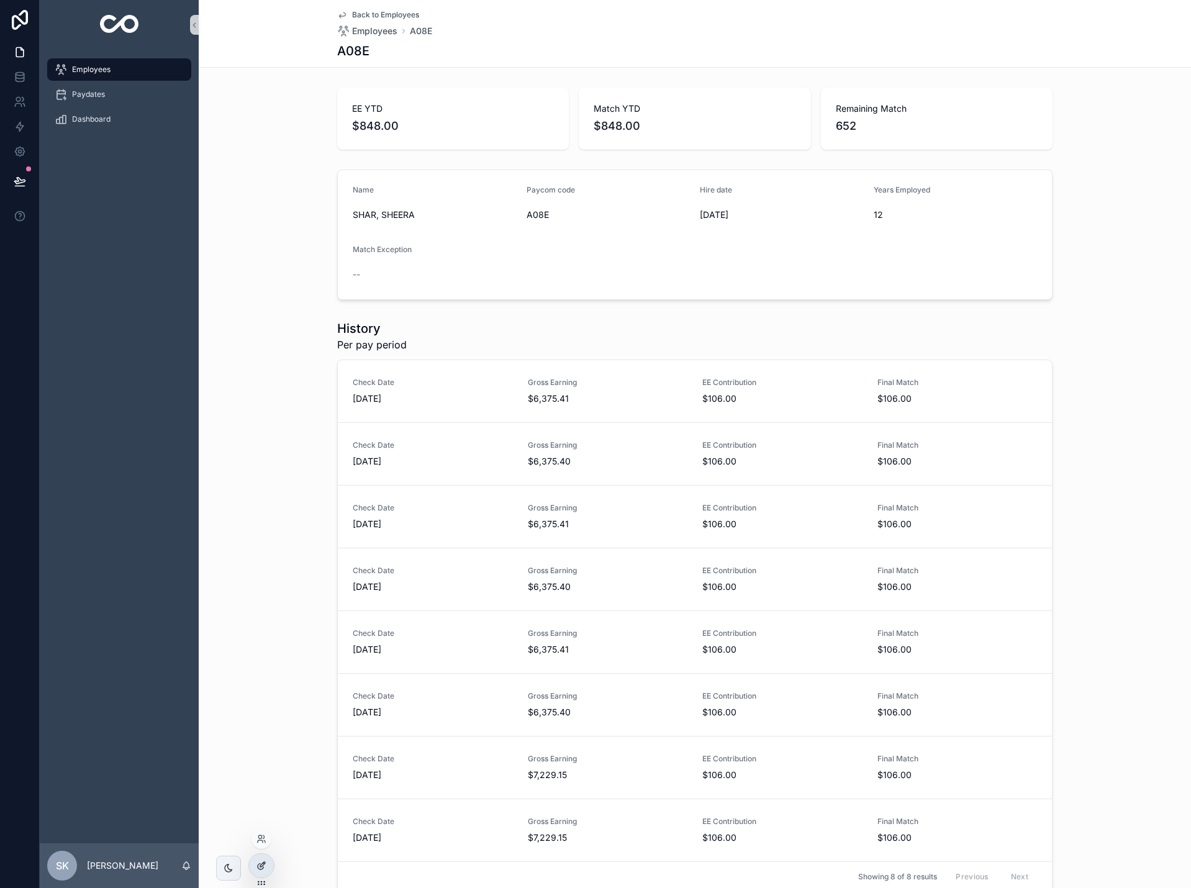
click at [266, 866] on div at bounding box center [261, 866] width 25 height 24
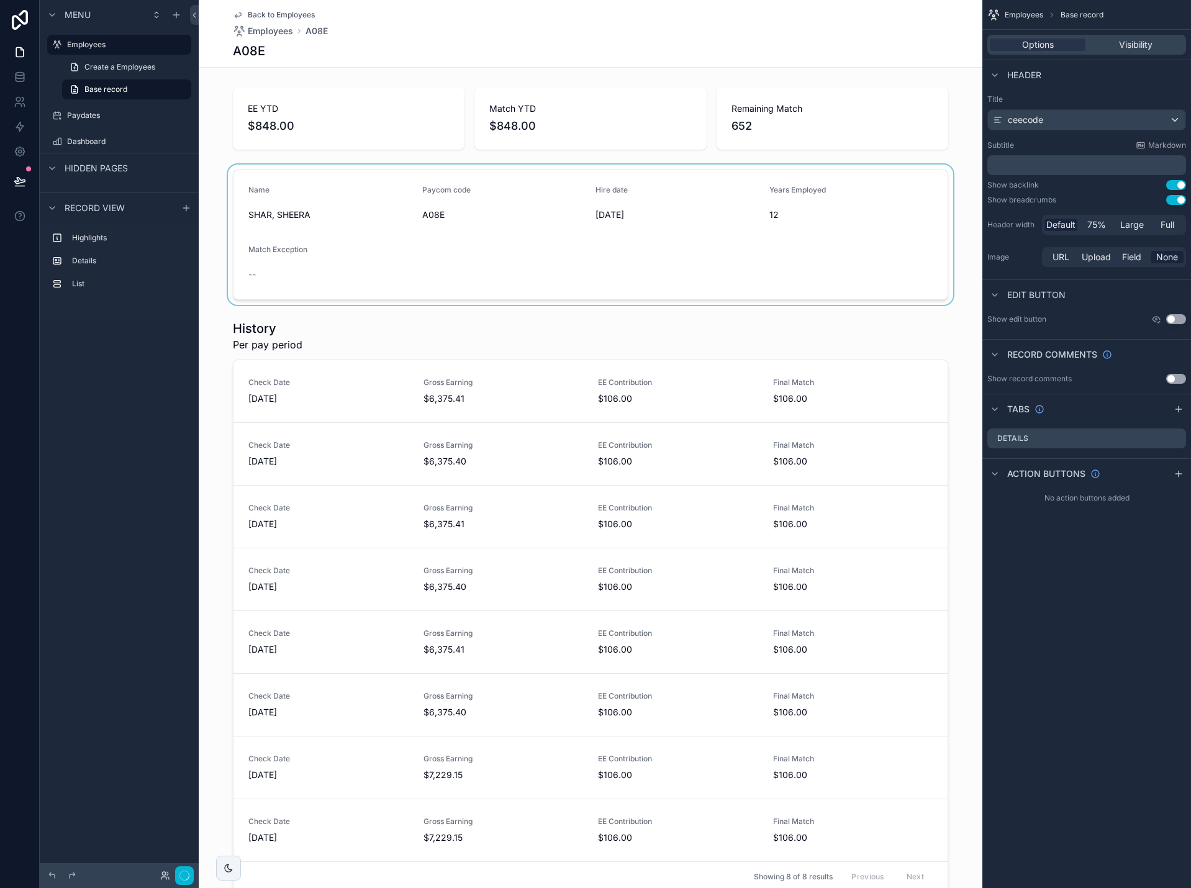
click at [655, 253] on div "scrollable content" at bounding box center [591, 235] width 784 height 140
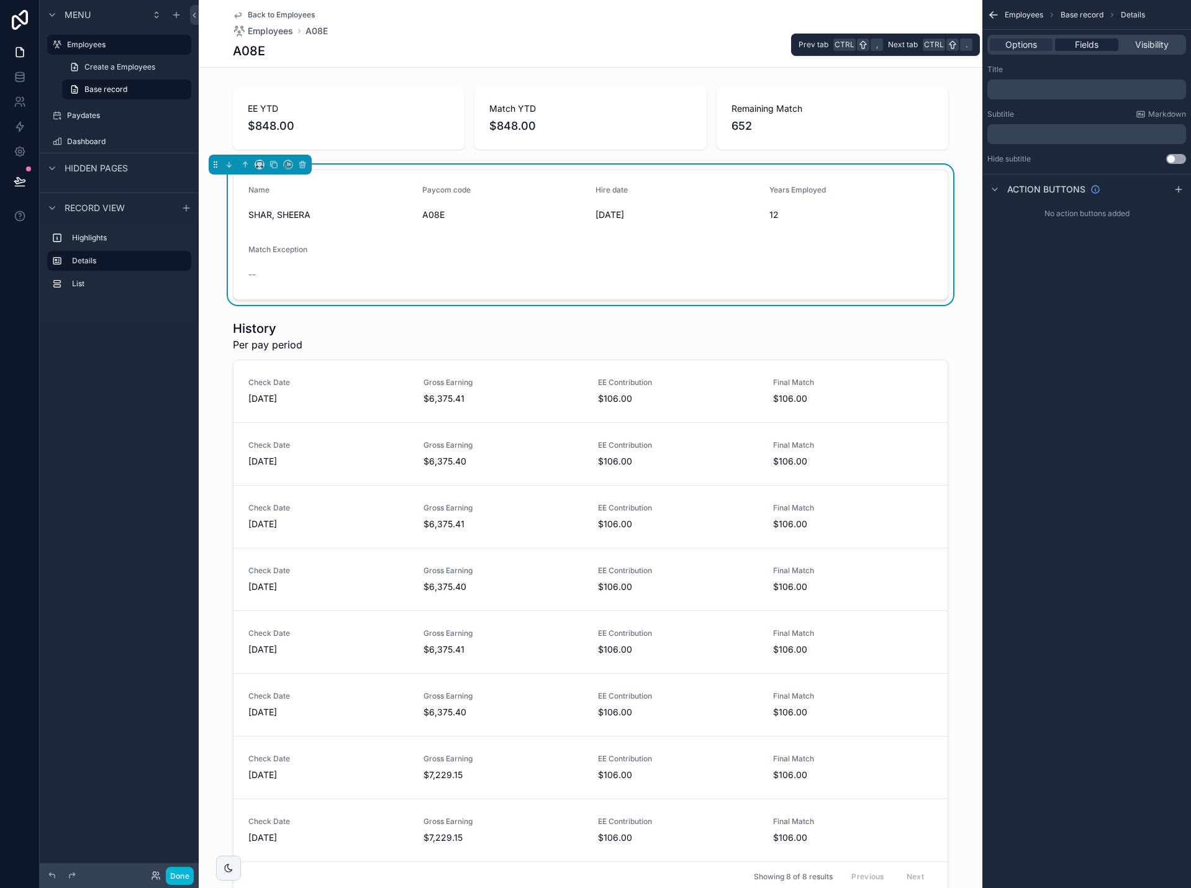
click at [1109, 45] on div "Fields" at bounding box center [1086, 45] width 63 height 12
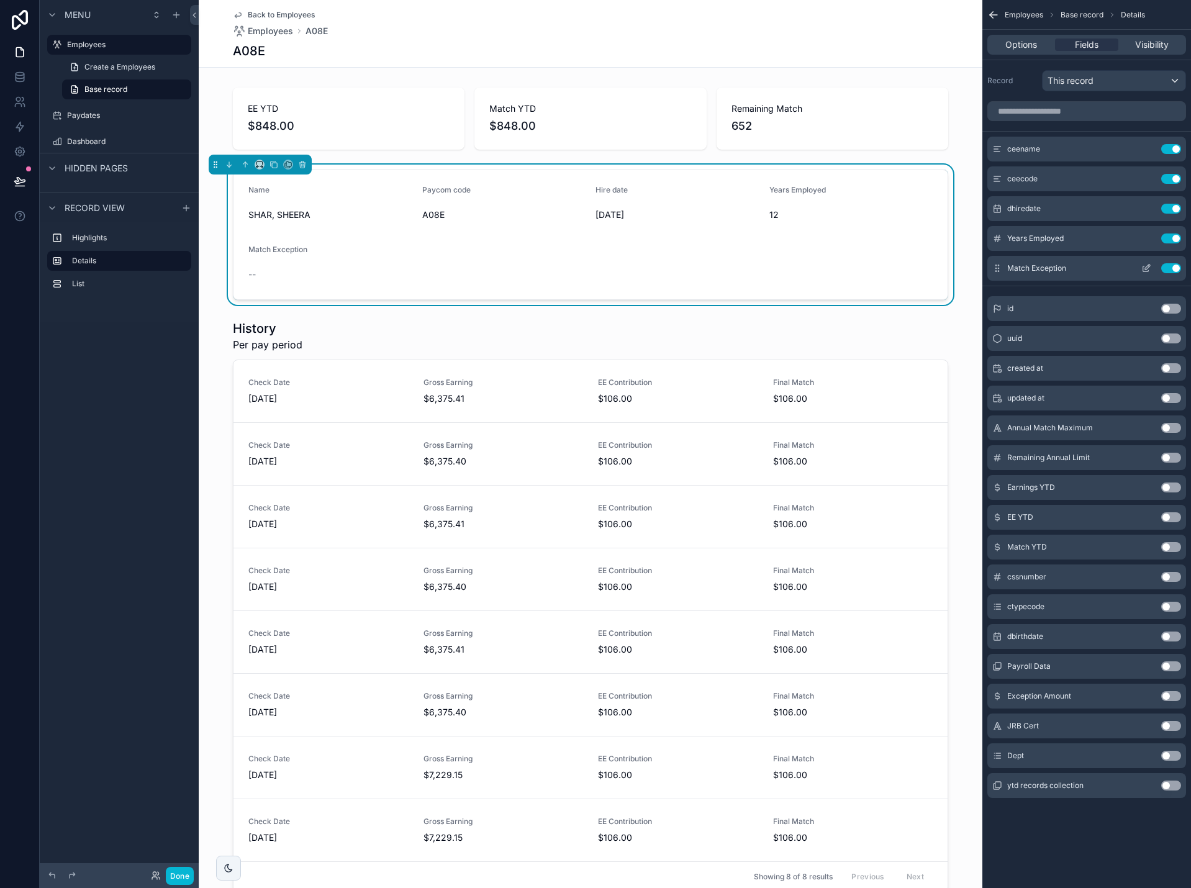
click at [1144, 263] on icon "scrollable content" at bounding box center [1147, 268] width 10 height 10
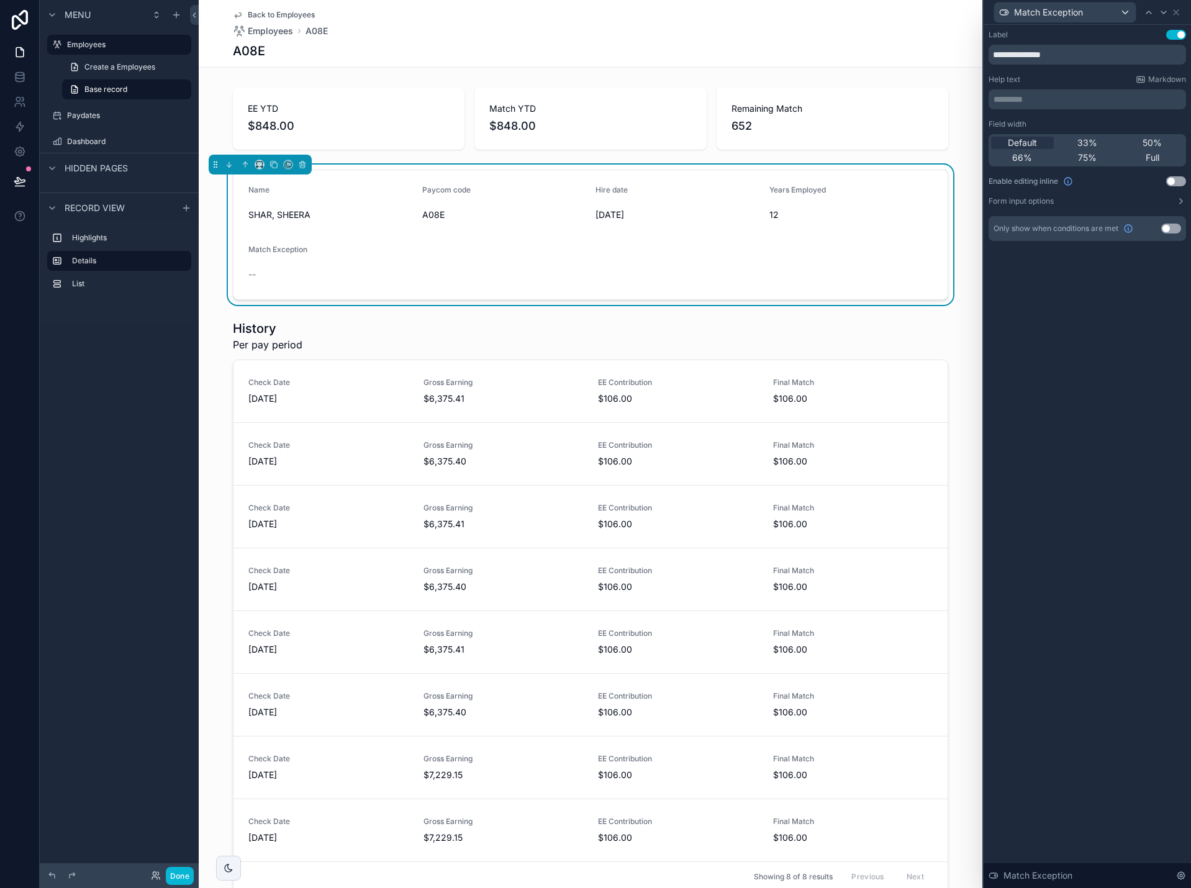
click at [1171, 232] on button "Use setting" at bounding box center [1172, 229] width 20 height 10
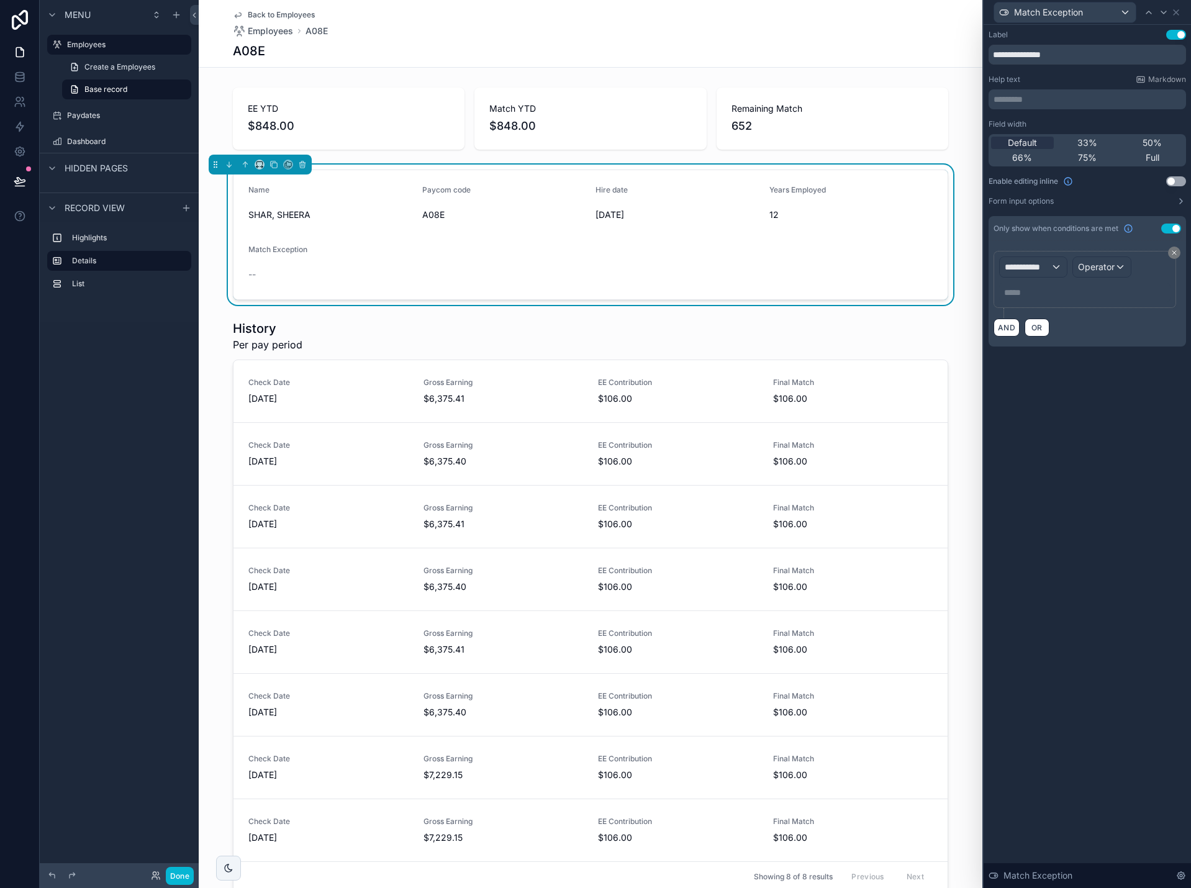
click at [1058, 293] on p "***** ﻿" at bounding box center [1086, 292] width 164 height 12
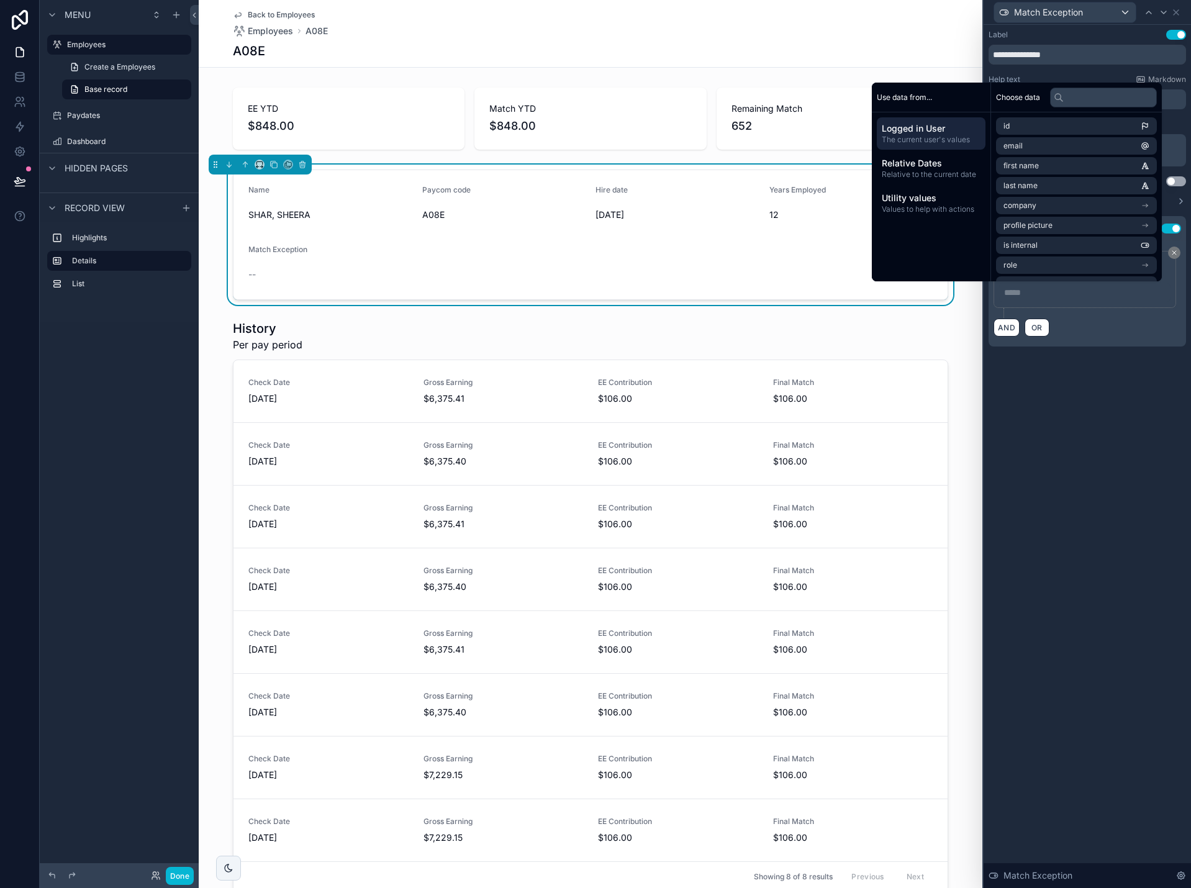
click at [1058, 293] on p "***** ﻿" at bounding box center [1086, 292] width 164 height 12
click at [948, 128] on span "Logged in User" at bounding box center [931, 128] width 99 height 12
click at [1108, 416] on div "**********" at bounding box center [1087, 456] width 207 height 863
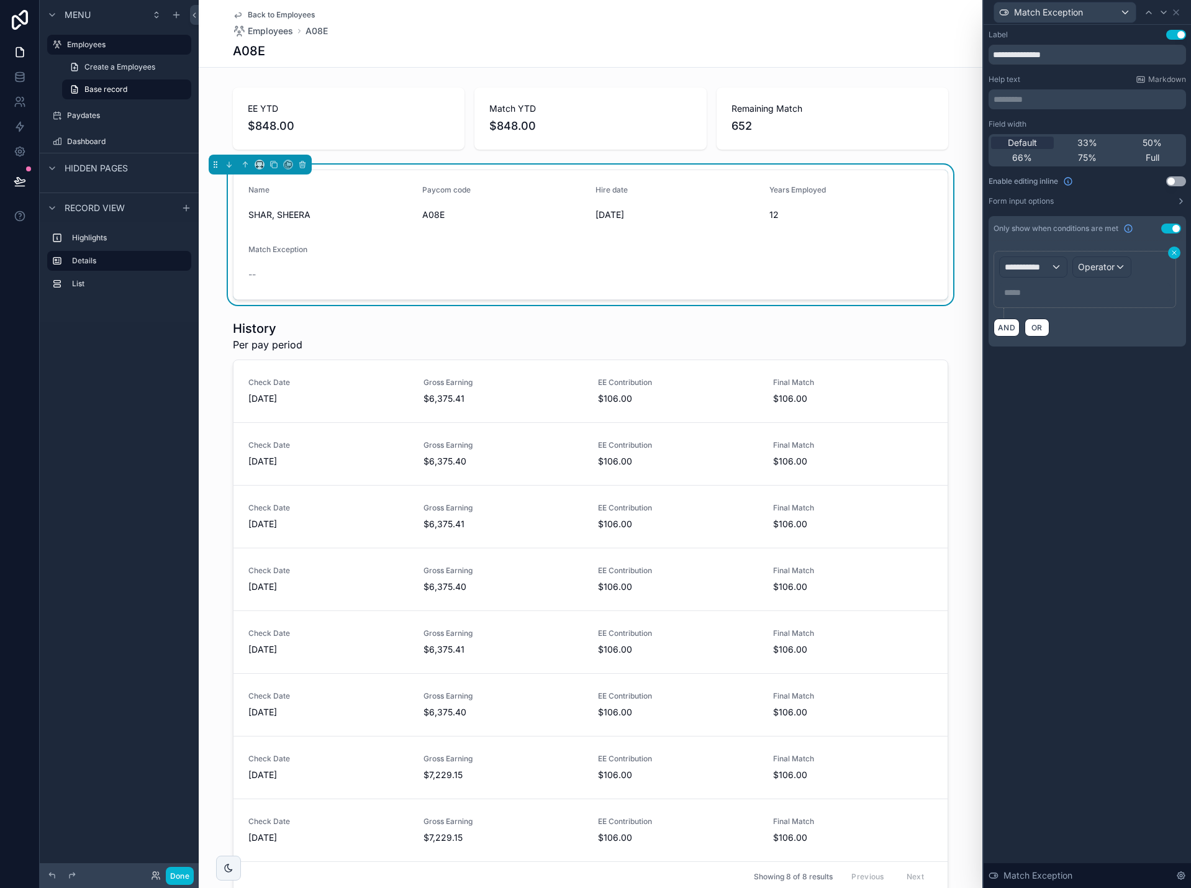
click at [1176, 253] on icon at bounding box center [1174, 252] width 7 height 7
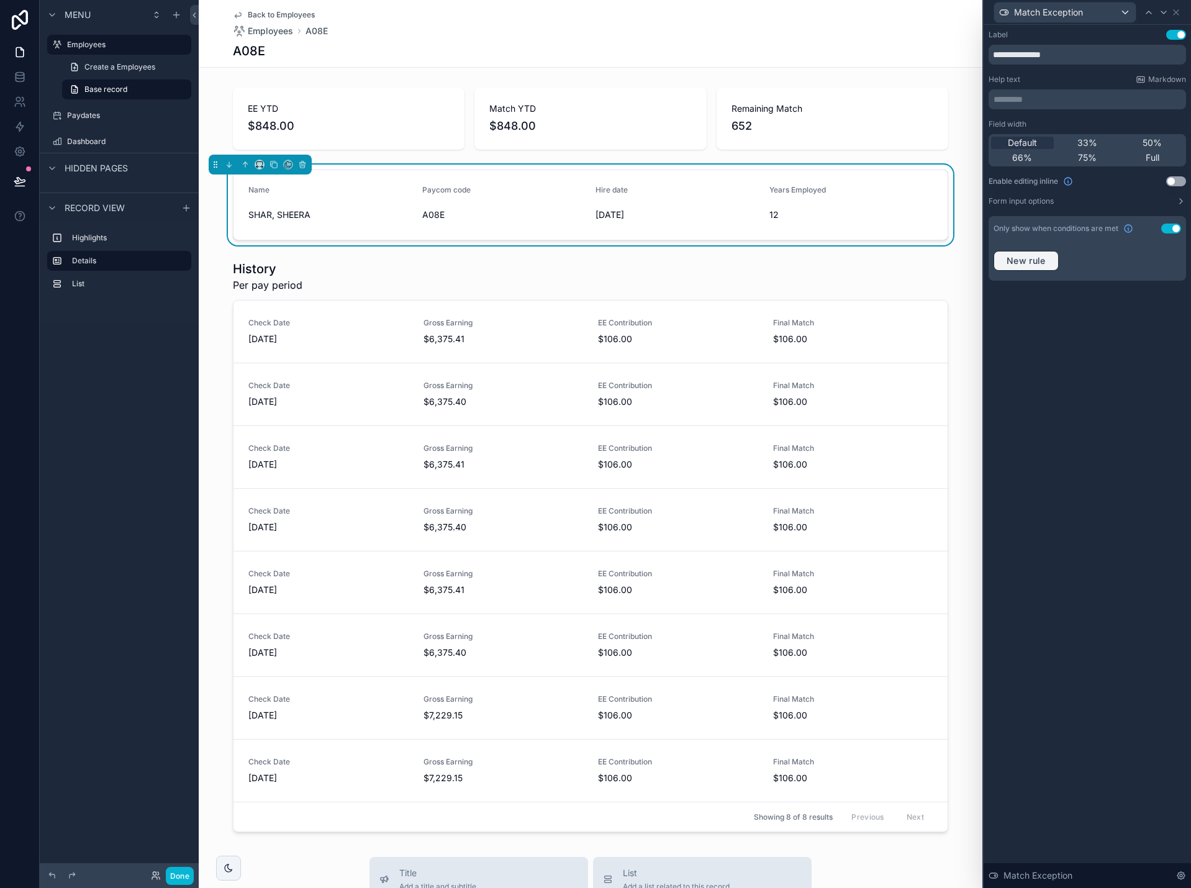
click at [1049, 256] on span "New rule" at bounding box center [1026, 260] width 49 height 11
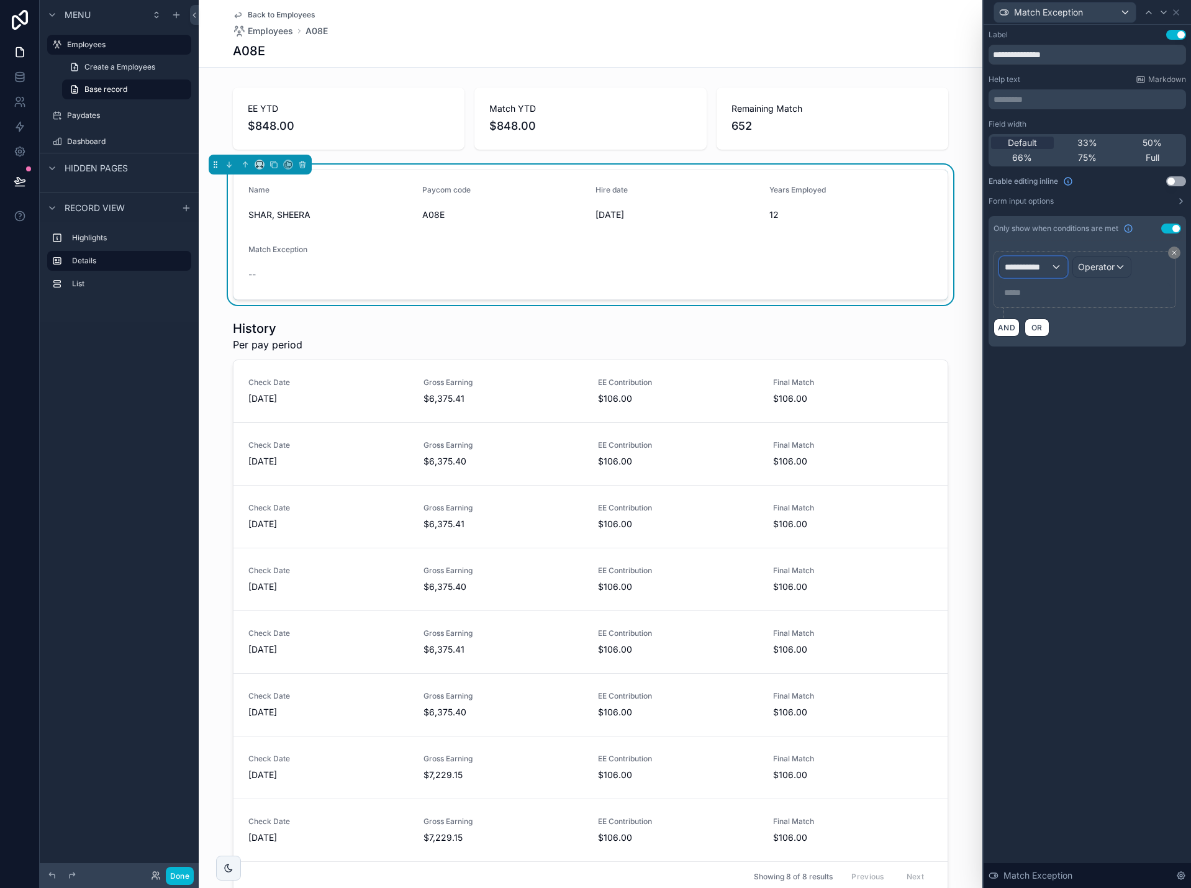
click at [1052, 267] on div "**********" at bounding box center [1033, 267] width 67 height 20
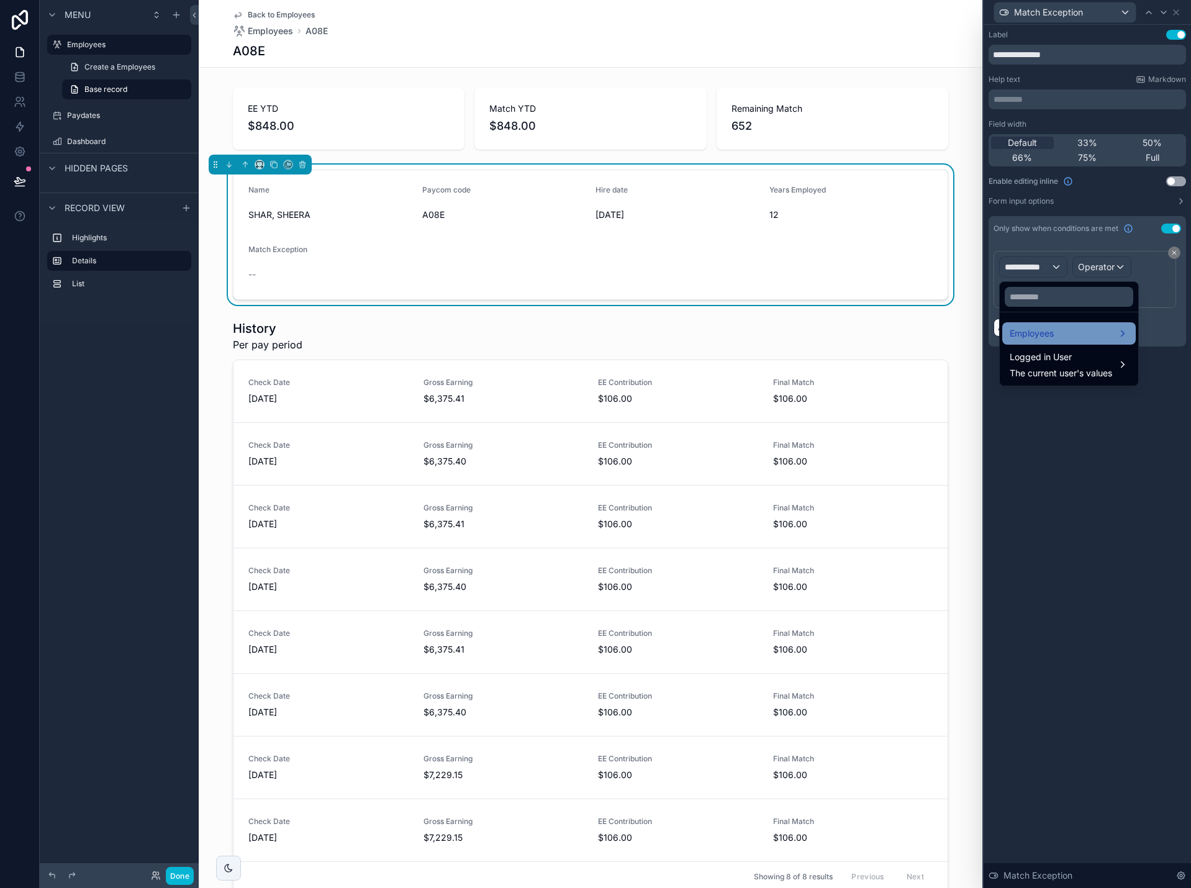
click at [1052, 332] on span "Employees" at bounding box center [1032, 333] width 44 height 15
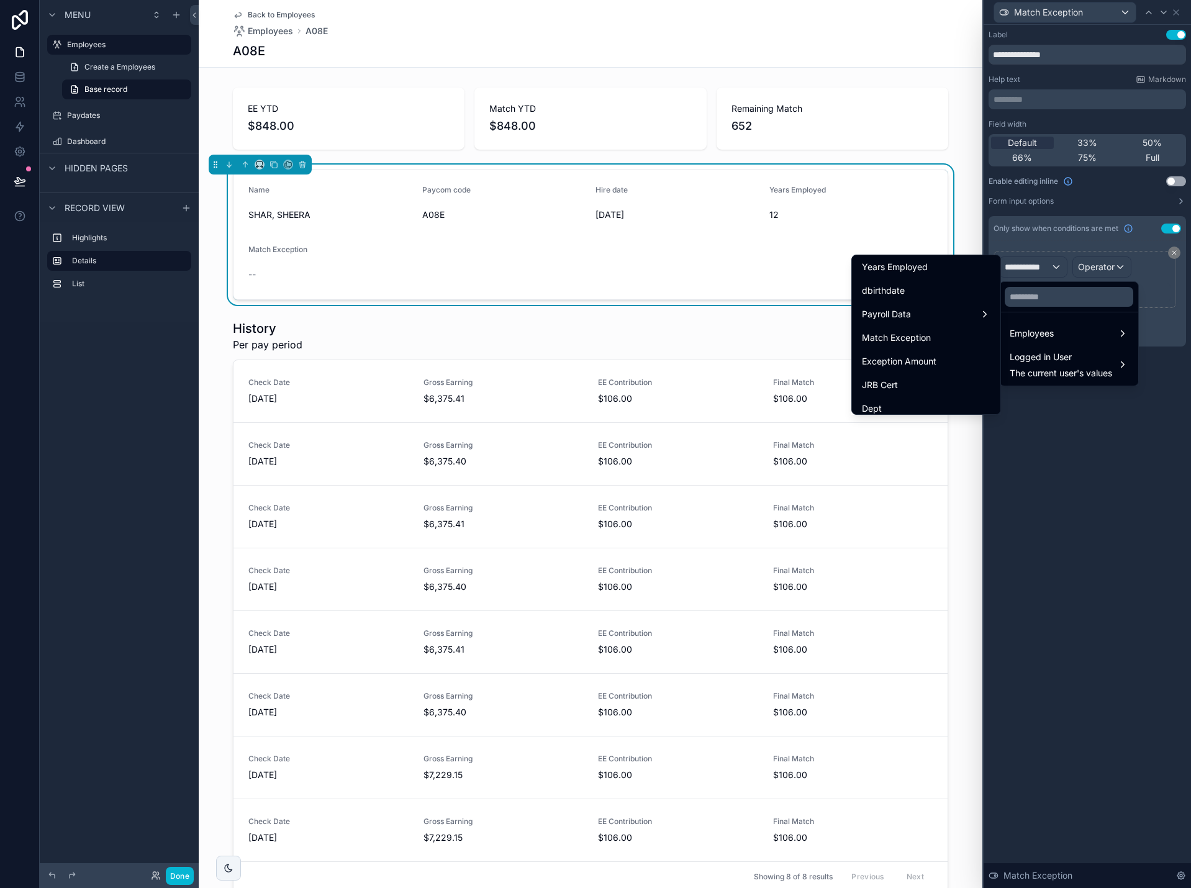
scroll to position [373, 0]
click at [947, 304] on div "Match Exception" at bounding box center [926, 297] width 129 height 15
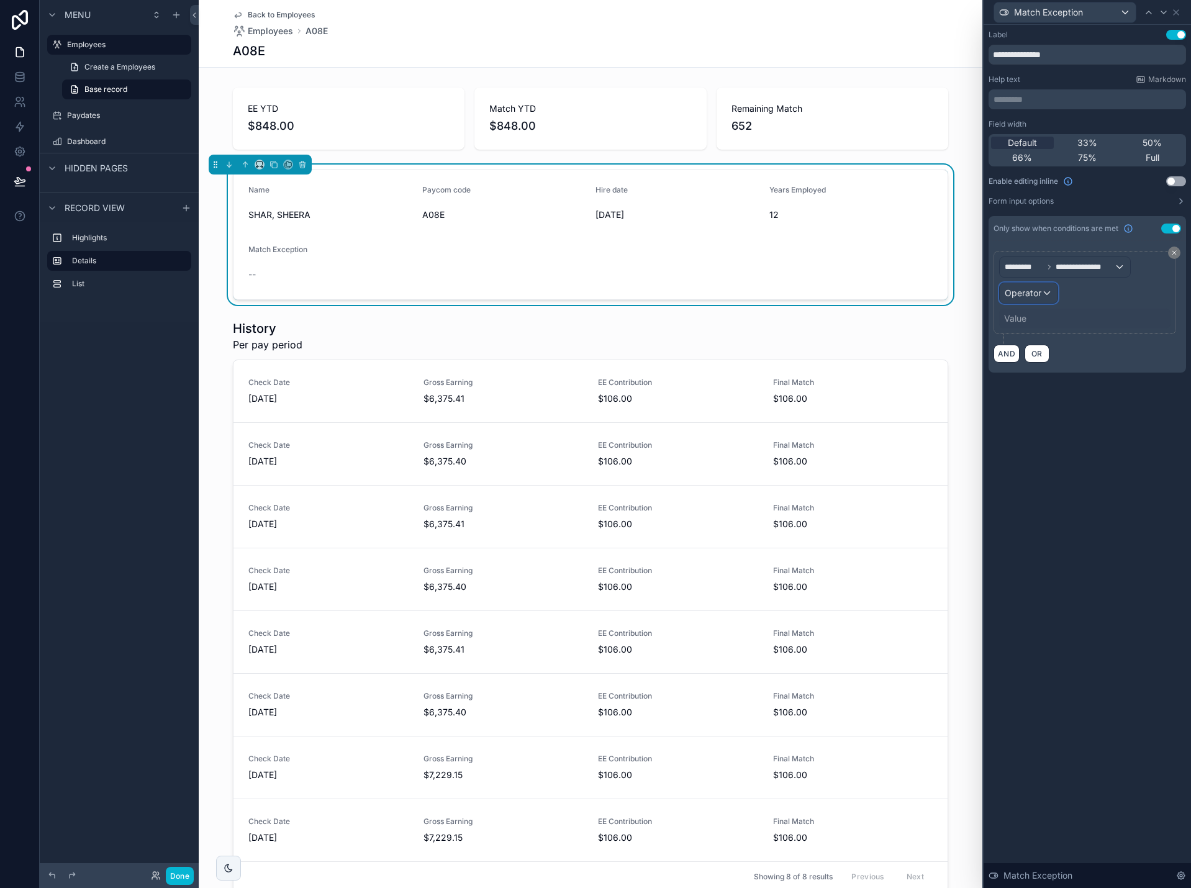
click at [1040, 297] on span "Operator" at bounding box center [1023, 293] width 37 height 11
click at [1029, 357] on span "Is true" at bounding box center [1022, 359] width 25 height 15
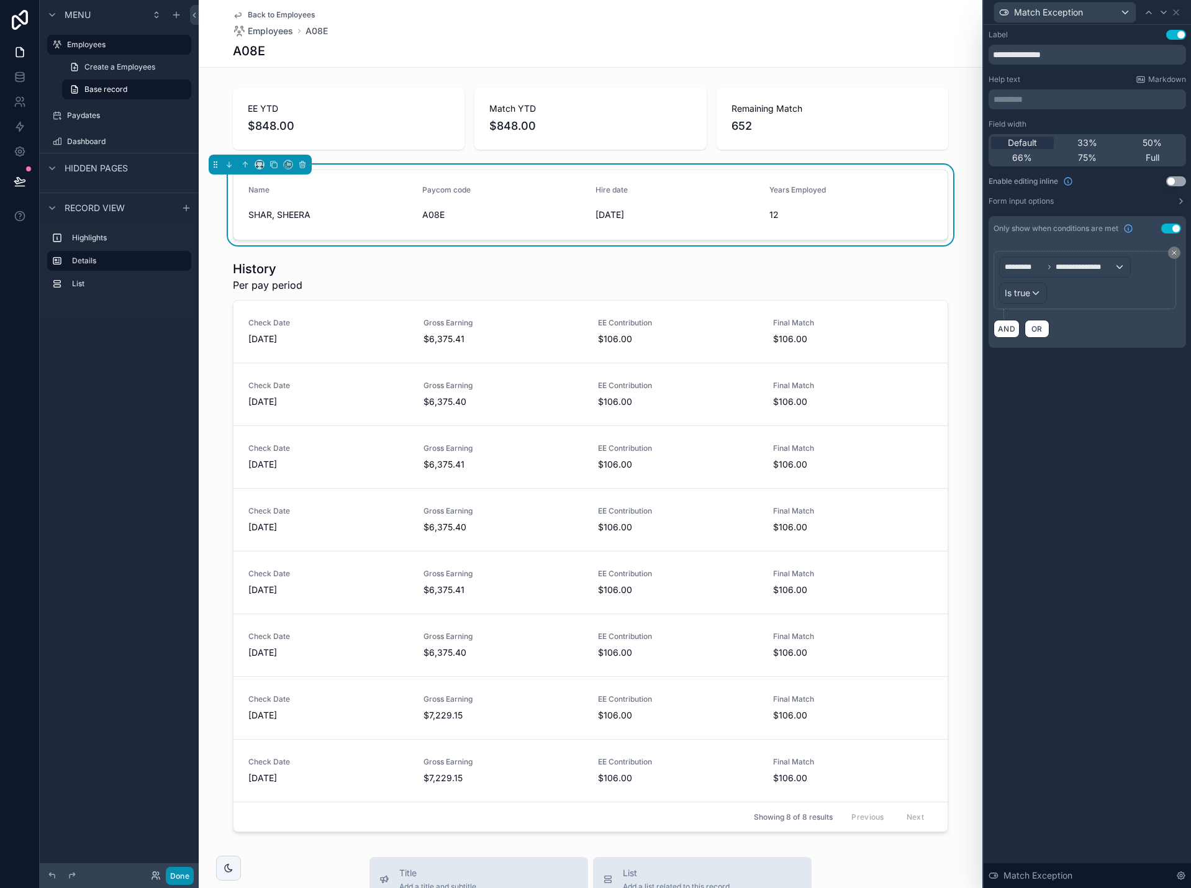
click at [178, 875] on button "Done" at bounding box center [180, 876] width 28 height 18
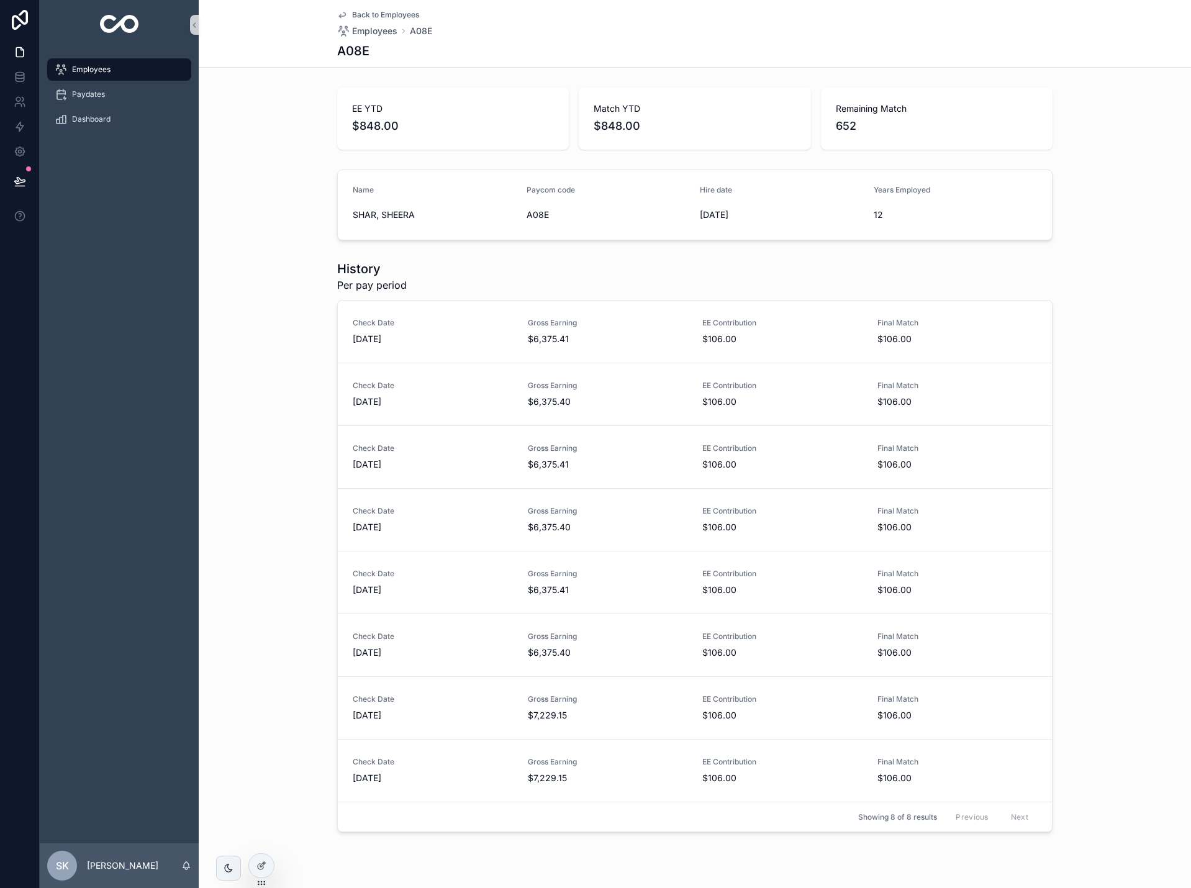
click at [390, 12] on span "Back to Employees" at bounding box center [385, 15] width 67 height 10
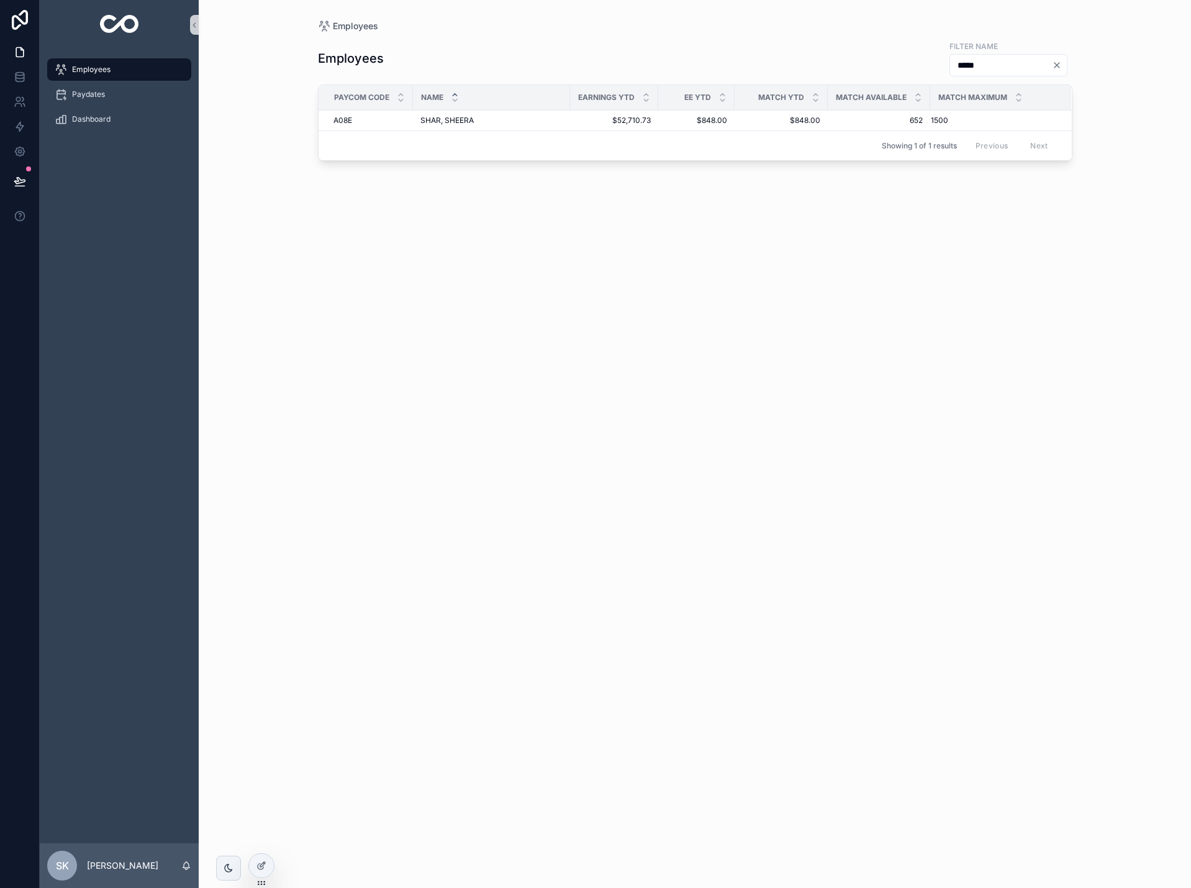
drag, startPoint x: 988, startPoint y: 68, endPoint x: 891, endPoint y: 62, distance: 96.4
click at [891, 62] on div "Employees Filter Name *****" at bounding box center [695, 58] width 755 height 37
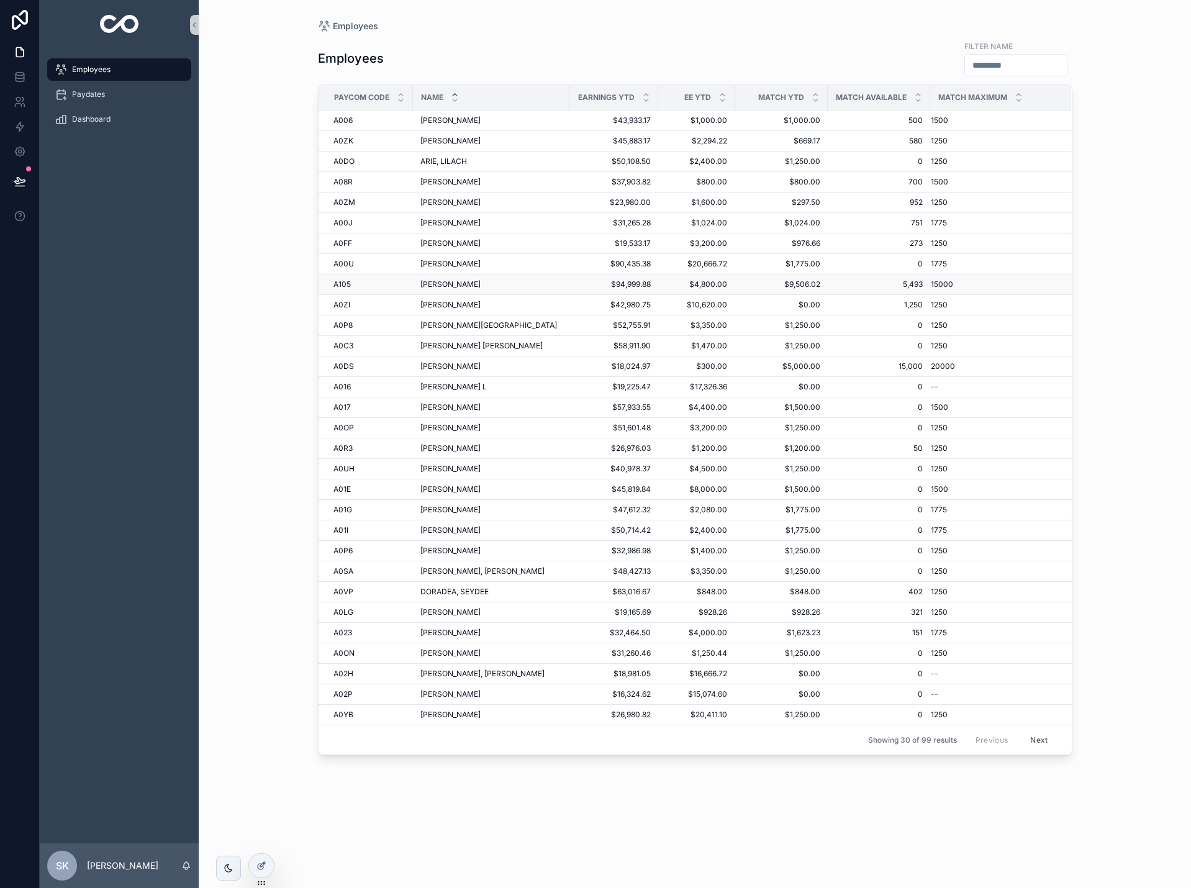
click at [481, 284] on span "[PERSON_NAME]" at bounding box center [451, 285] width 60 height 10
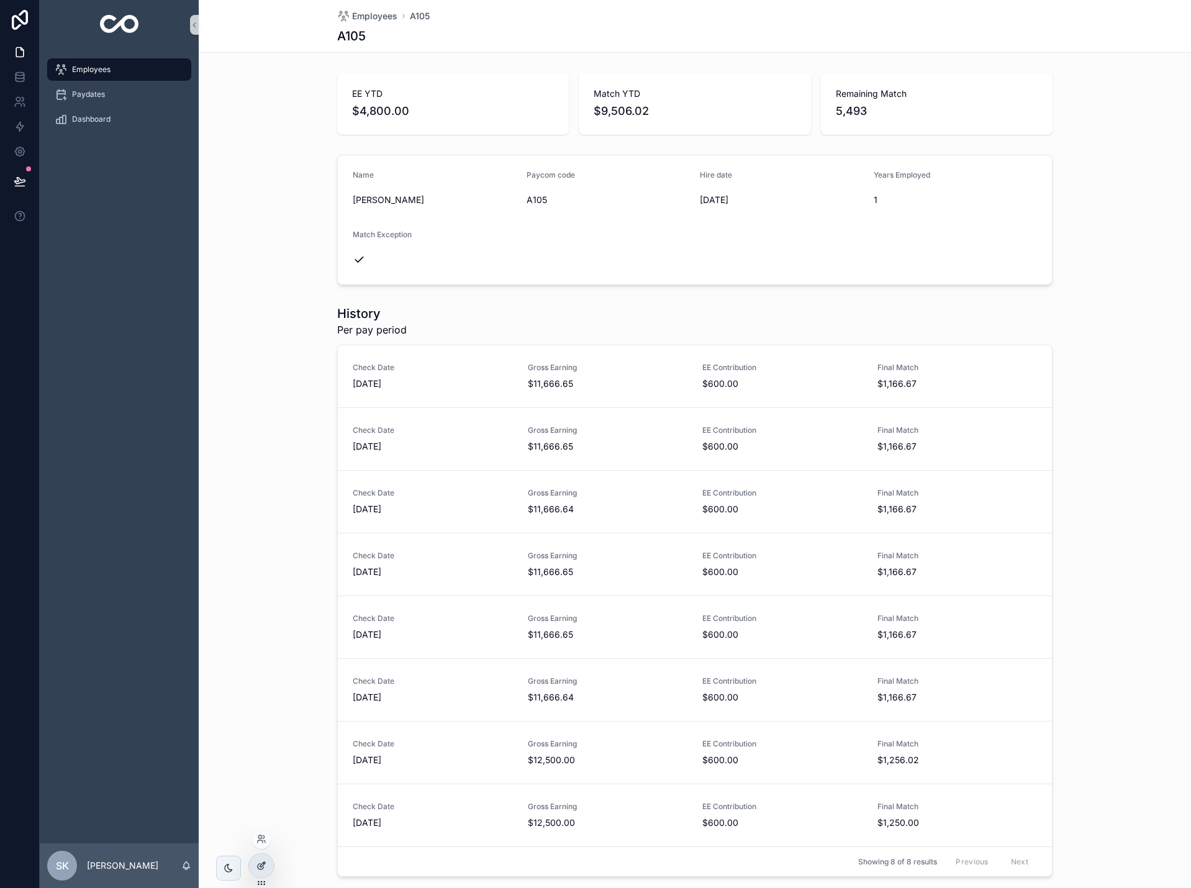
click at [260, 867] on icon at bounding box center [262, 864] width 5 height 5
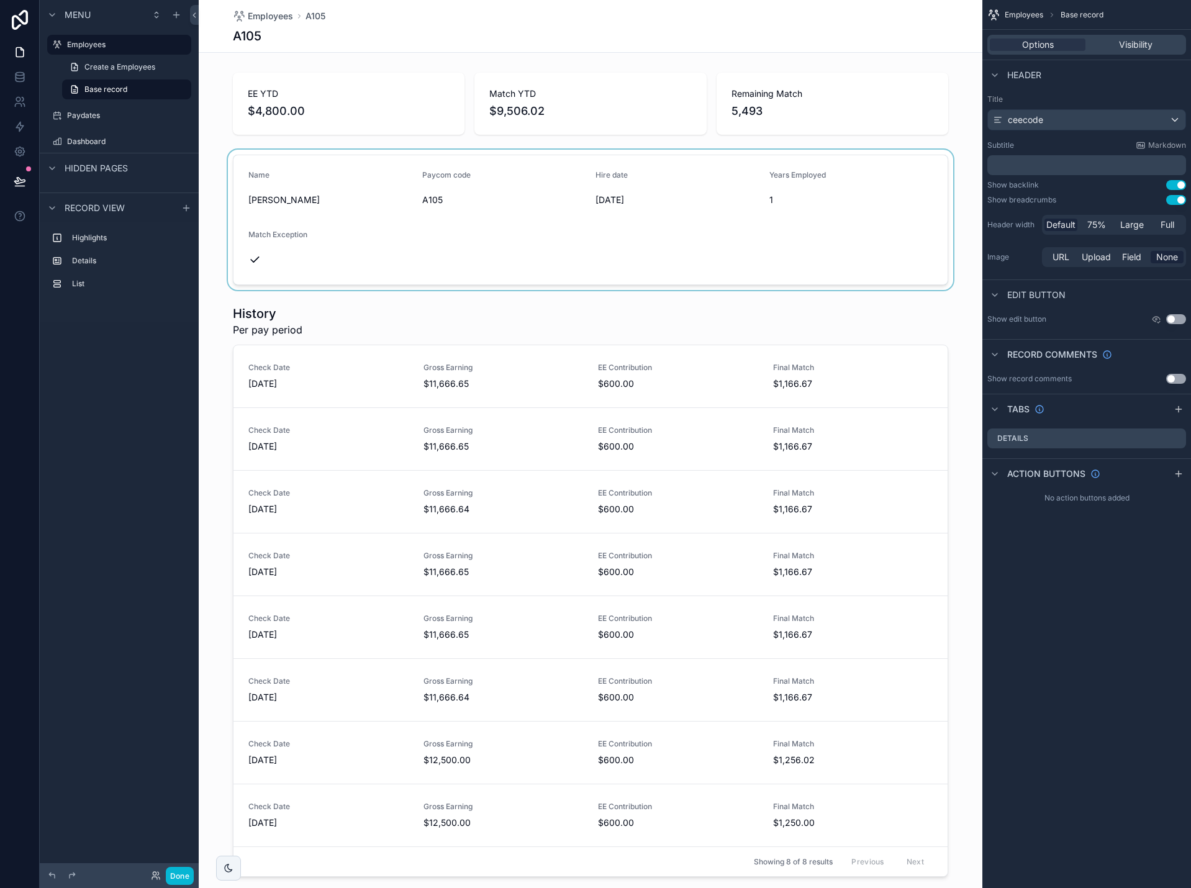
click at [648, 255] on div "scrollable content" at bounding box center [591, 220] width 784 height 140
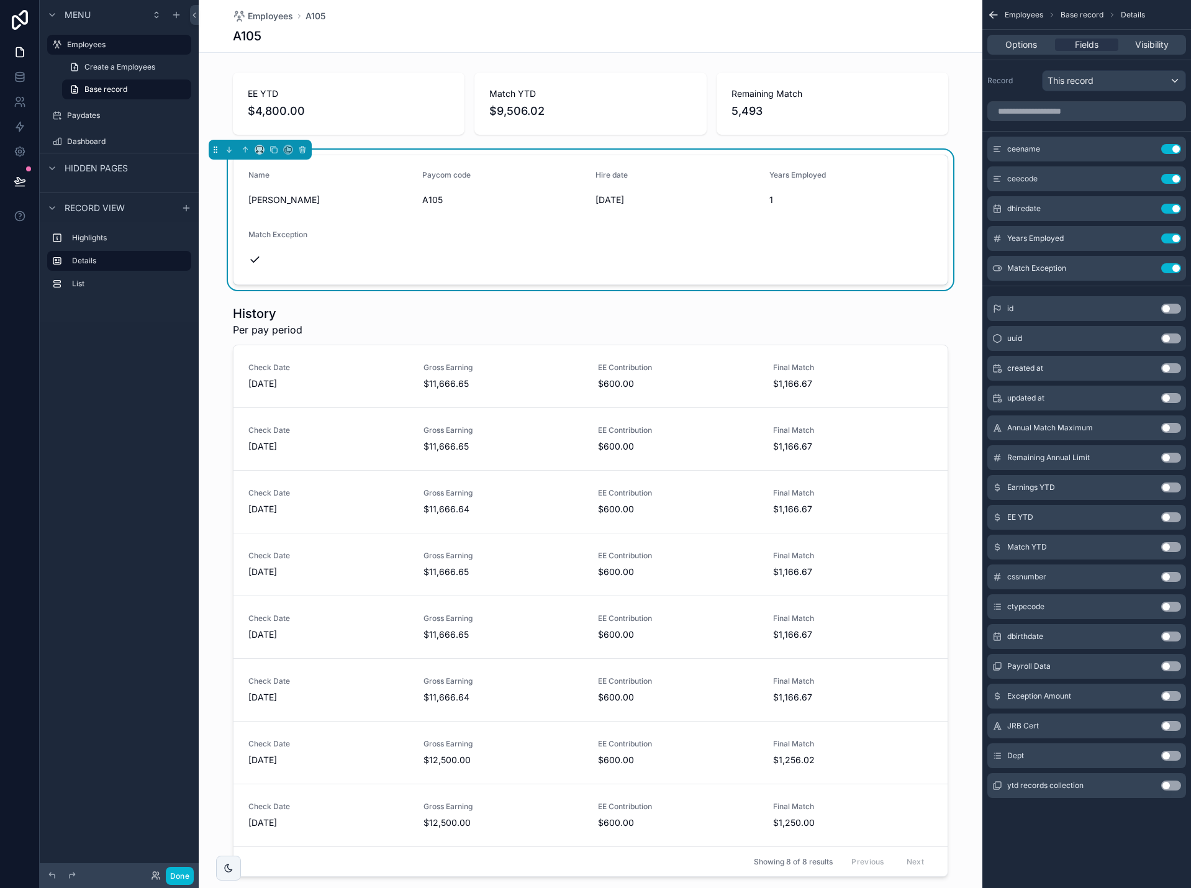
click at [1172, 698] on button "Use setting" at bounding box center [1172, 696] width 20 height 10
click at [897, 270] on form "Name [PERSON_NAME] Paycom code A105 Hire date [DATE] Years Employed 1 Match Exc…" at bounding box center [591, 219] width 714 height 129
click at [1145, 296] on icon "scrollable content" at bounding box center [1147, 298] width 10 height 10
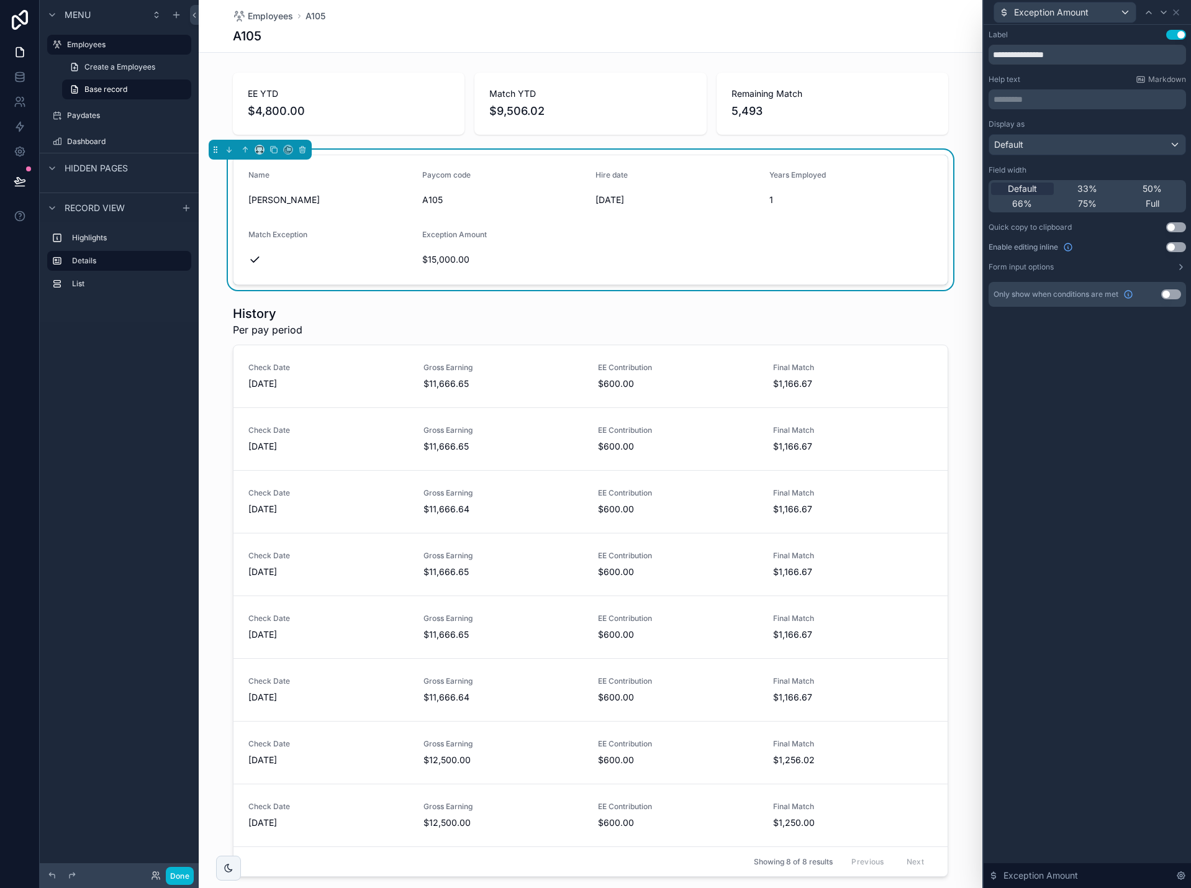
click at [1169, 294] on button "Use setting" at bounding box center [1172, 294] width 20 height 10
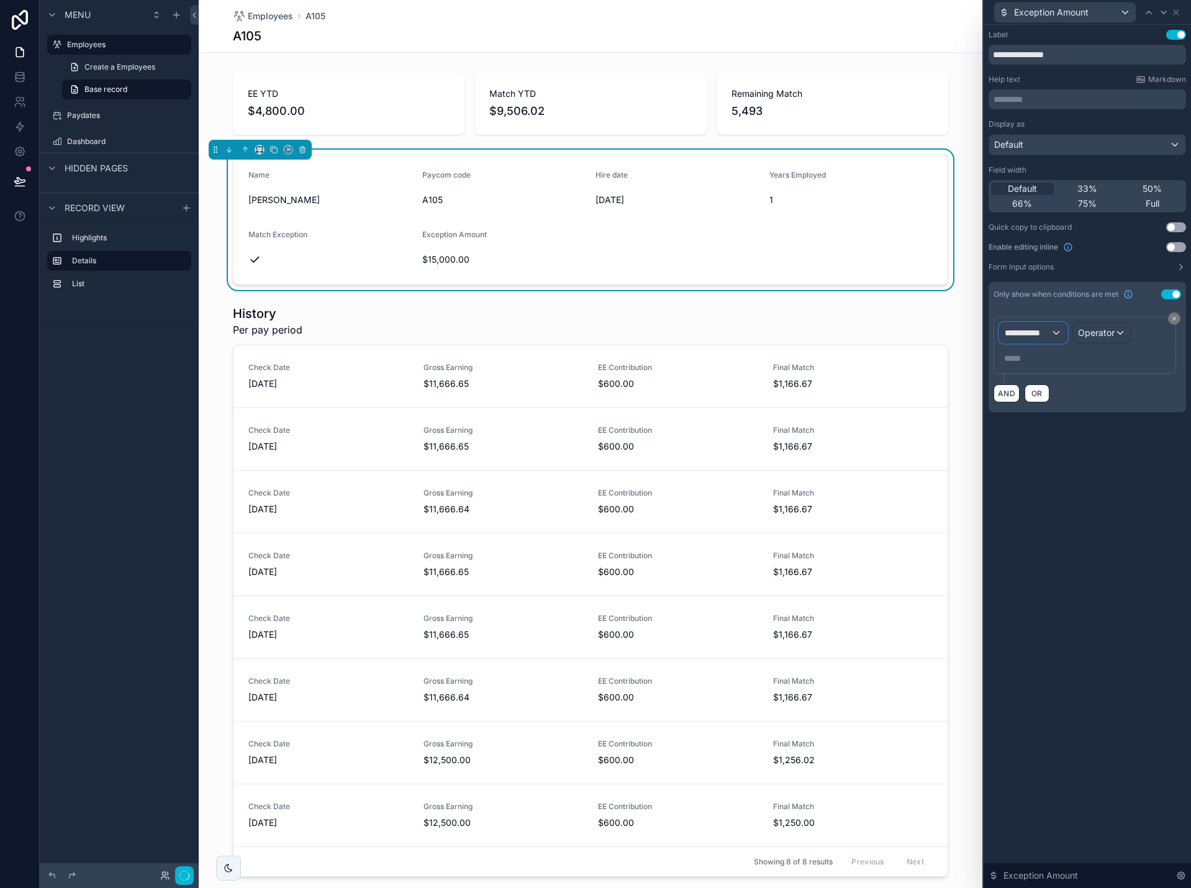
click at [1045, 337] on span "**********" at bounding box center [1028, 333] width 46 height 12
click at [1051, 397] on span "Employees" at bounding box center [1032, 399] width 44 height 15
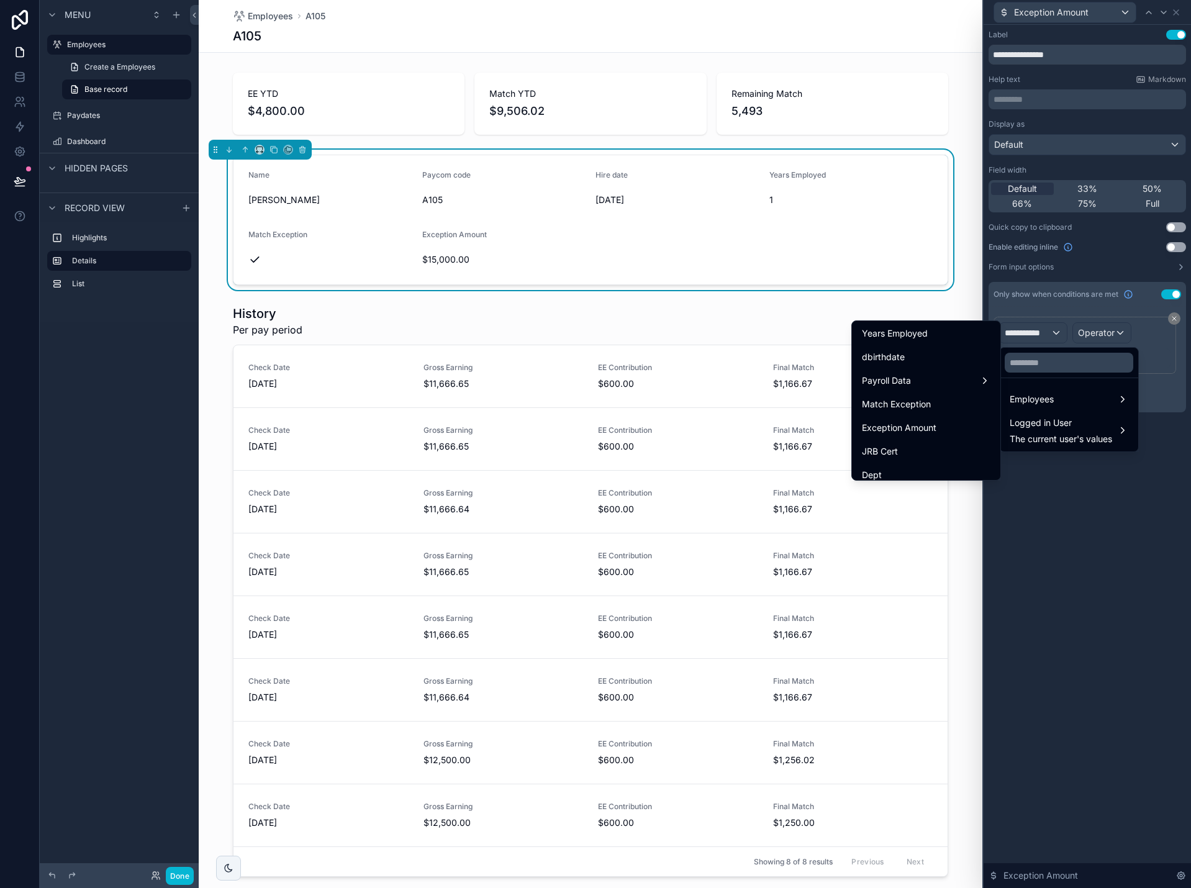
scroll to position [325, 0]
click at [935, 409] on div "Match Exception" at bounding box center [926, 410] width 129 height 15
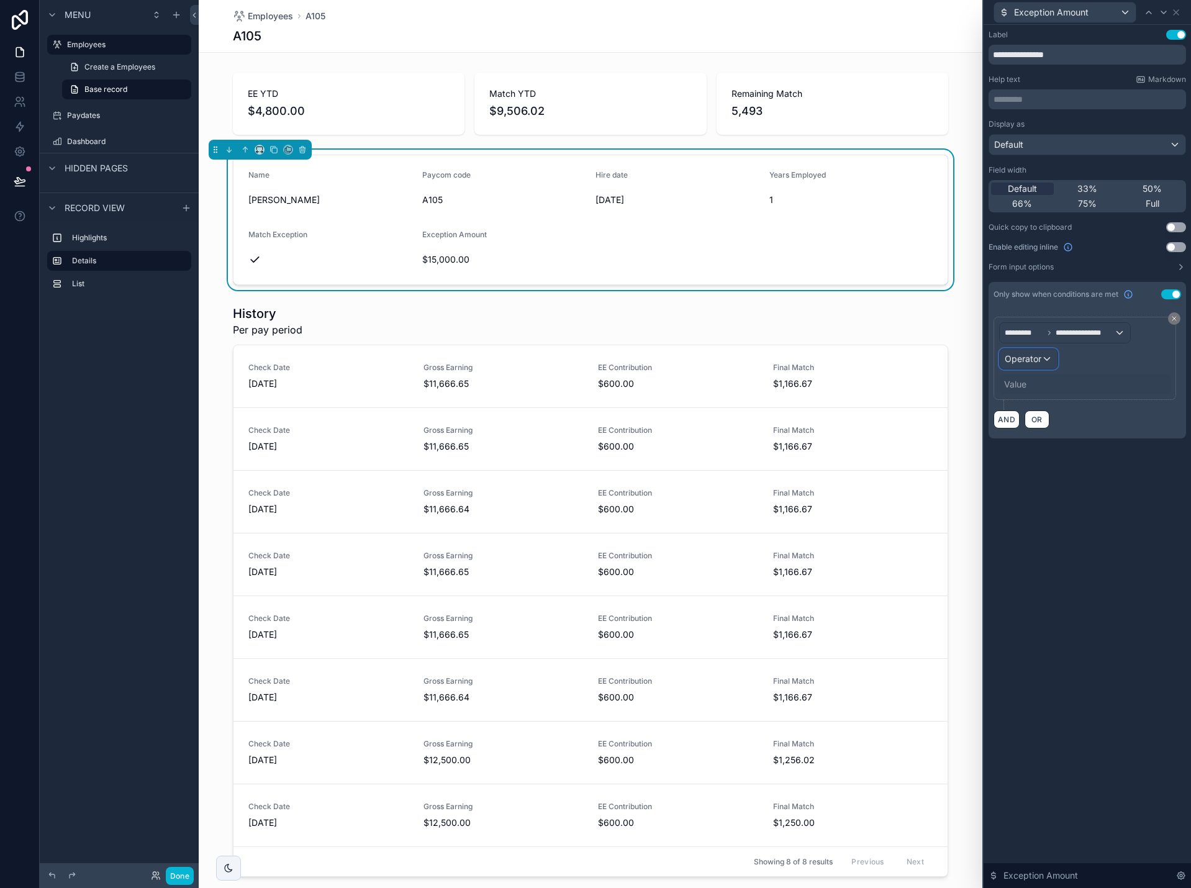
click at [1042, 356] on div "Operator" at bounding box center [1029, 359] width 58 height 20
click at [1029, 423] on span "Is true" at bounding box center [1022, 425] width 25 height 15
click at [1058, 428] on div "**********" at bounding box center [1087, 234] width 207 height 419
click at [1174, 10] on icon at bounding box center [1176, 12] width 5 height 5
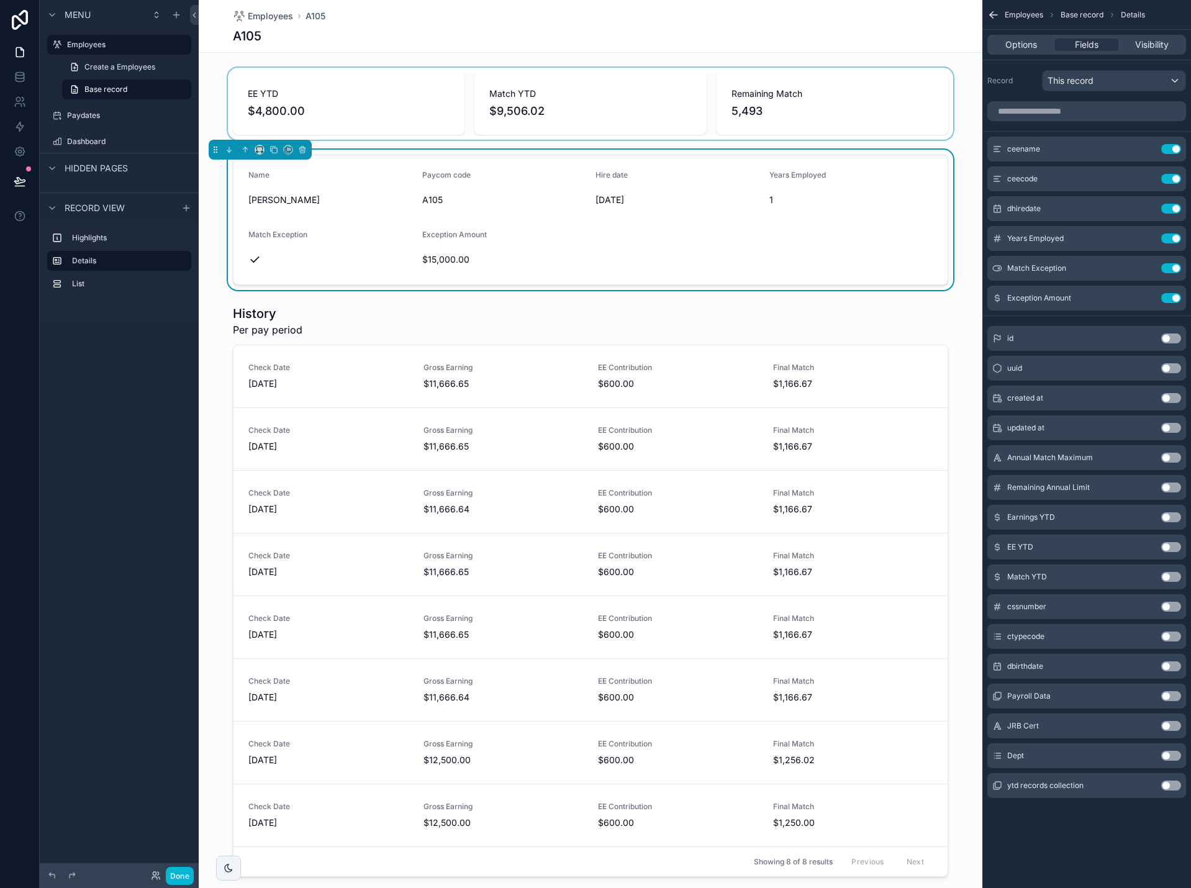
click at [958, 81] on div "scrollable content" at bounding box center [591, 104] width 784 height 72
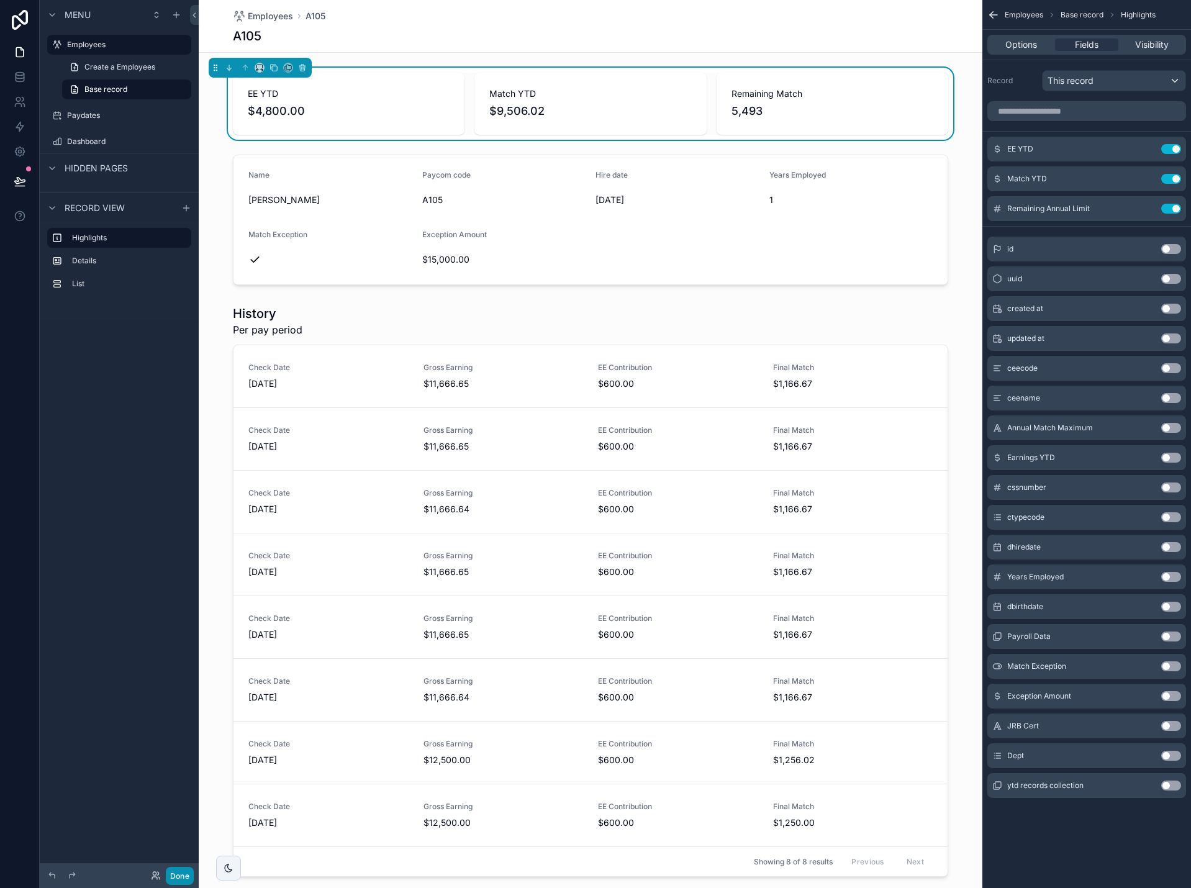
click at [176, 882] on button "Done" at bounding box center [180, 876] width 28 height 18
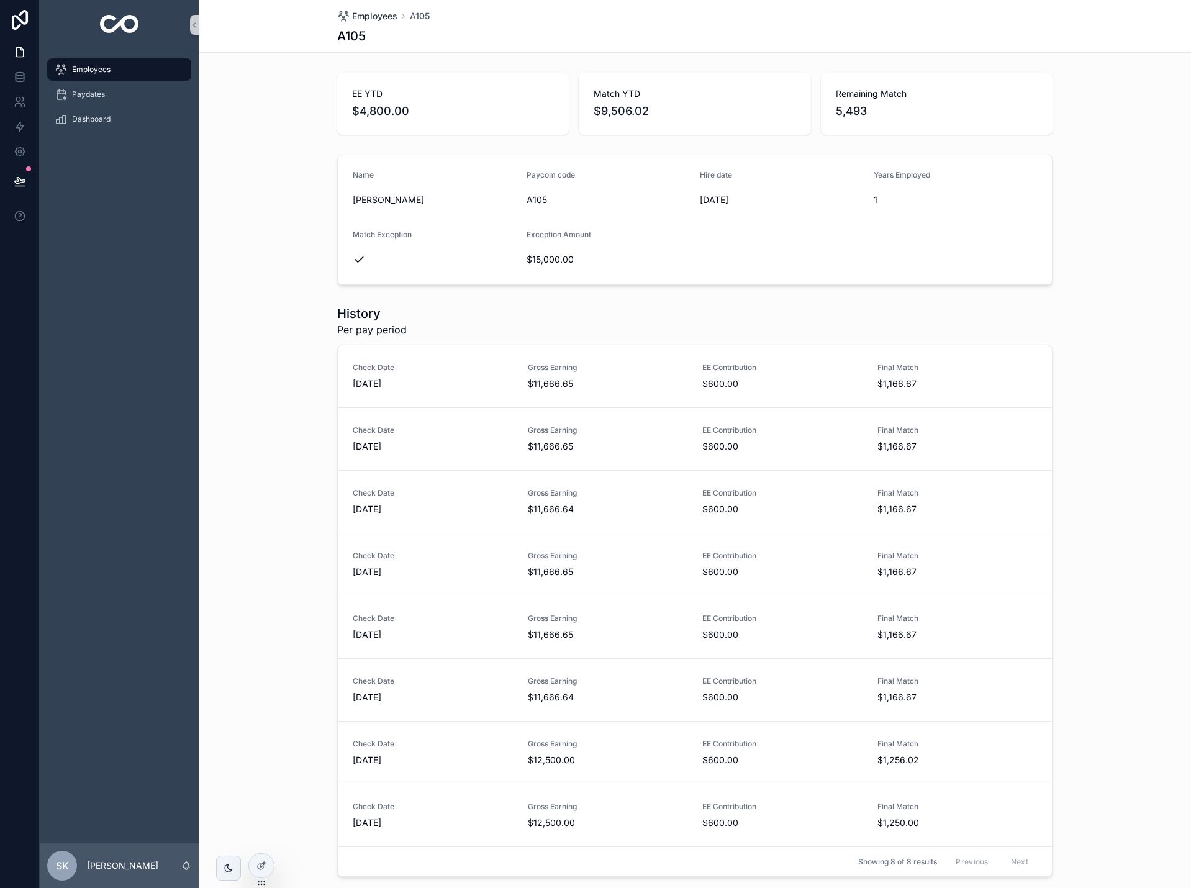
click at [373, 18] on span "Employees" at bounding box center [374, 16] width 45 height 12
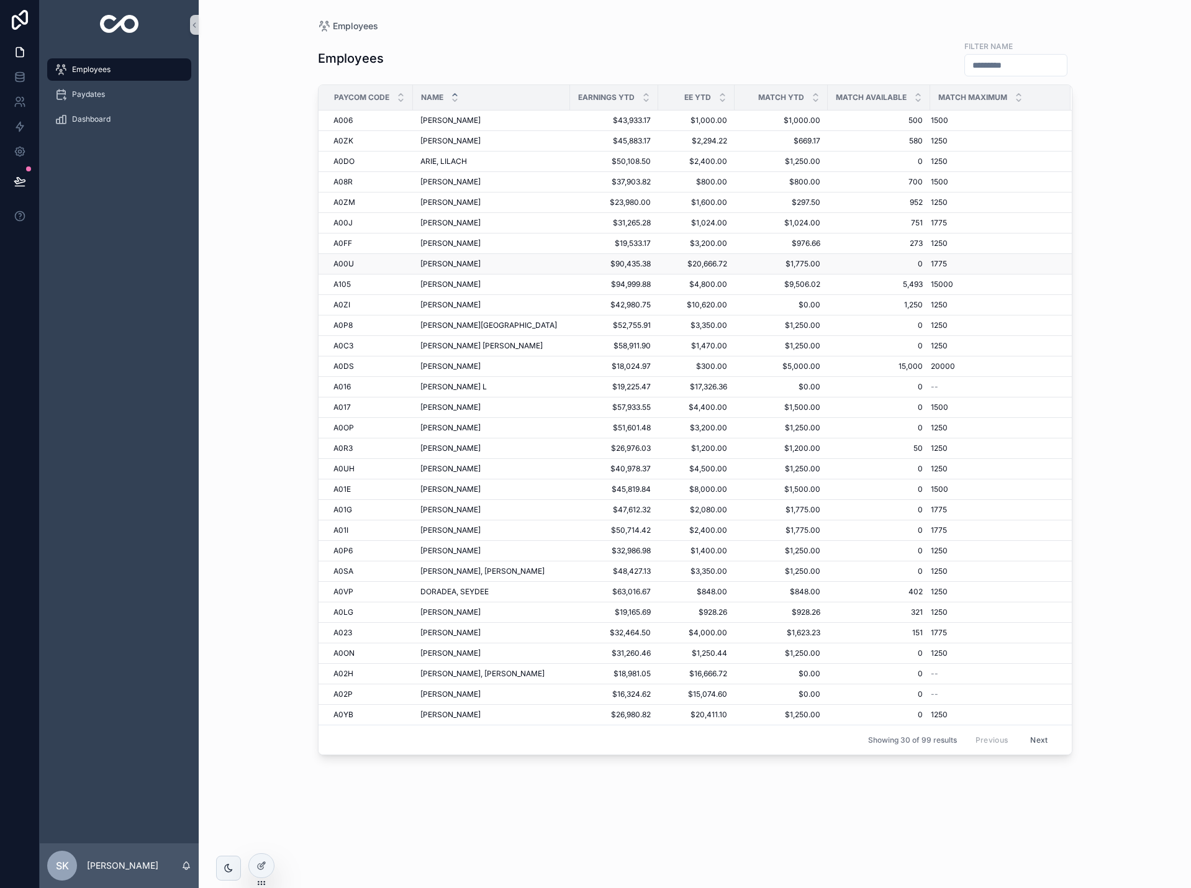
click at [463, 265] on span "[PERSON_NAME]" at bounding box center [451, 264] width 60 height 10
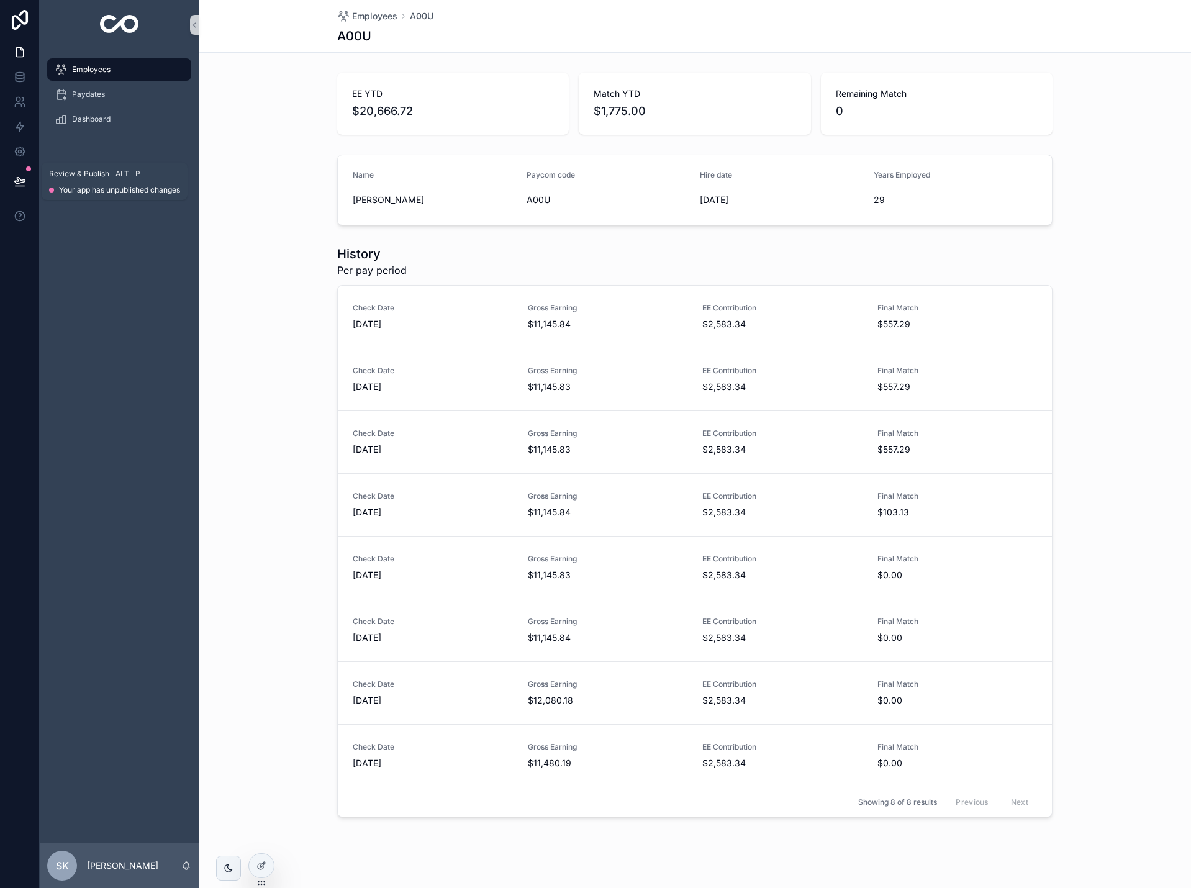
click at [19, 178] on icon at bounding box center [19, 181] width 11 height 6
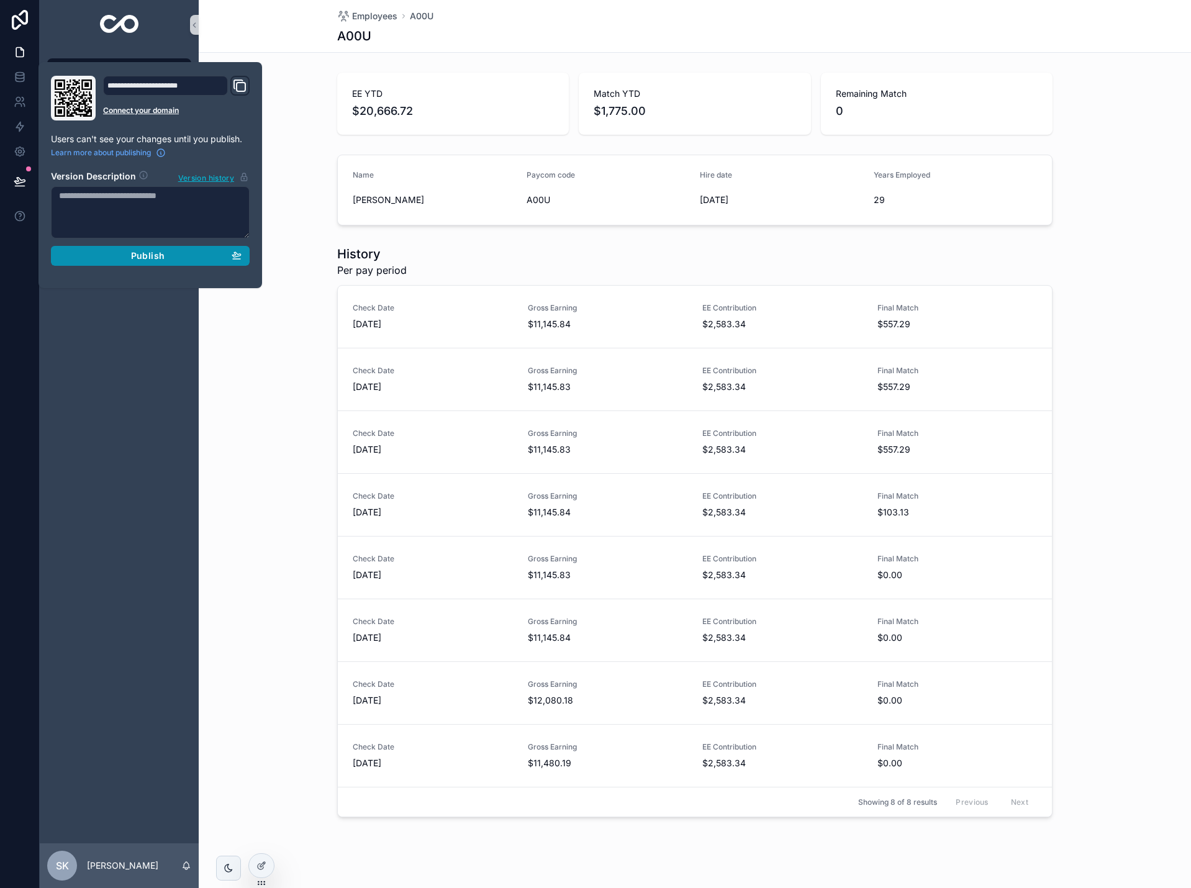
click at [112, 257] on div "Publish" at bounding box center [150, 255] width 183 height 11
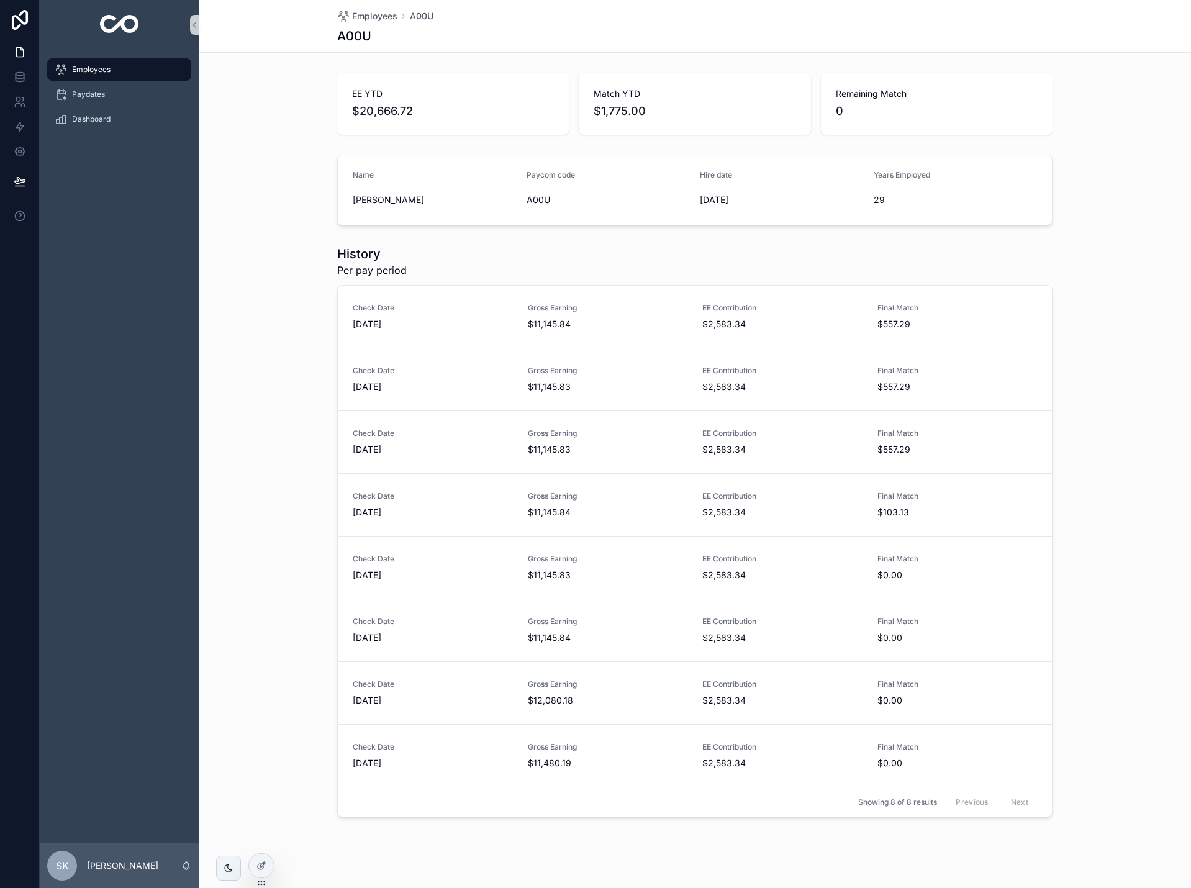
click at [127, 27] on img "scrollable content" at bounding box center [119, 25] width 39 height 20
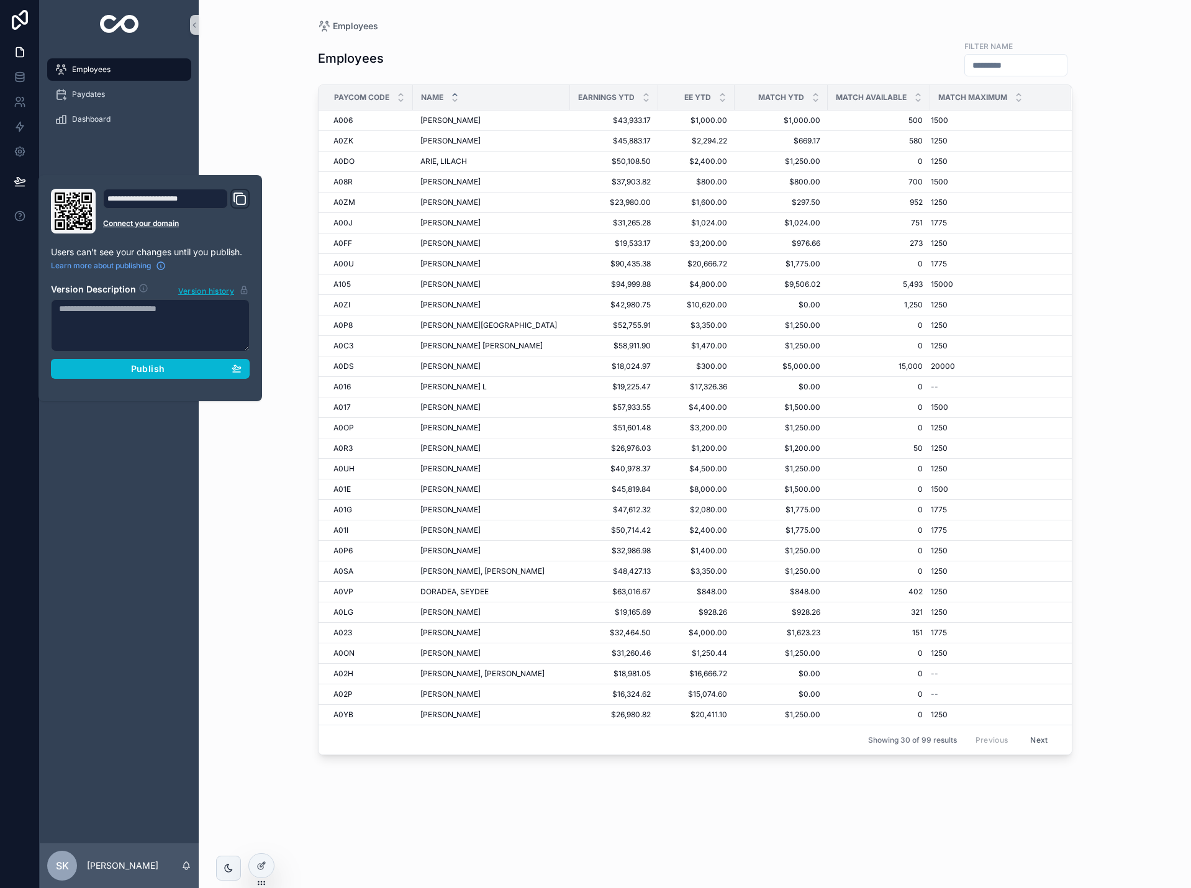
click at [252, 117] on div "Employees Employees Filter Name Paycom code Name Earnings YTD EE YTD Match YTD …" at bounding box center [695, 444] width 993 height 888
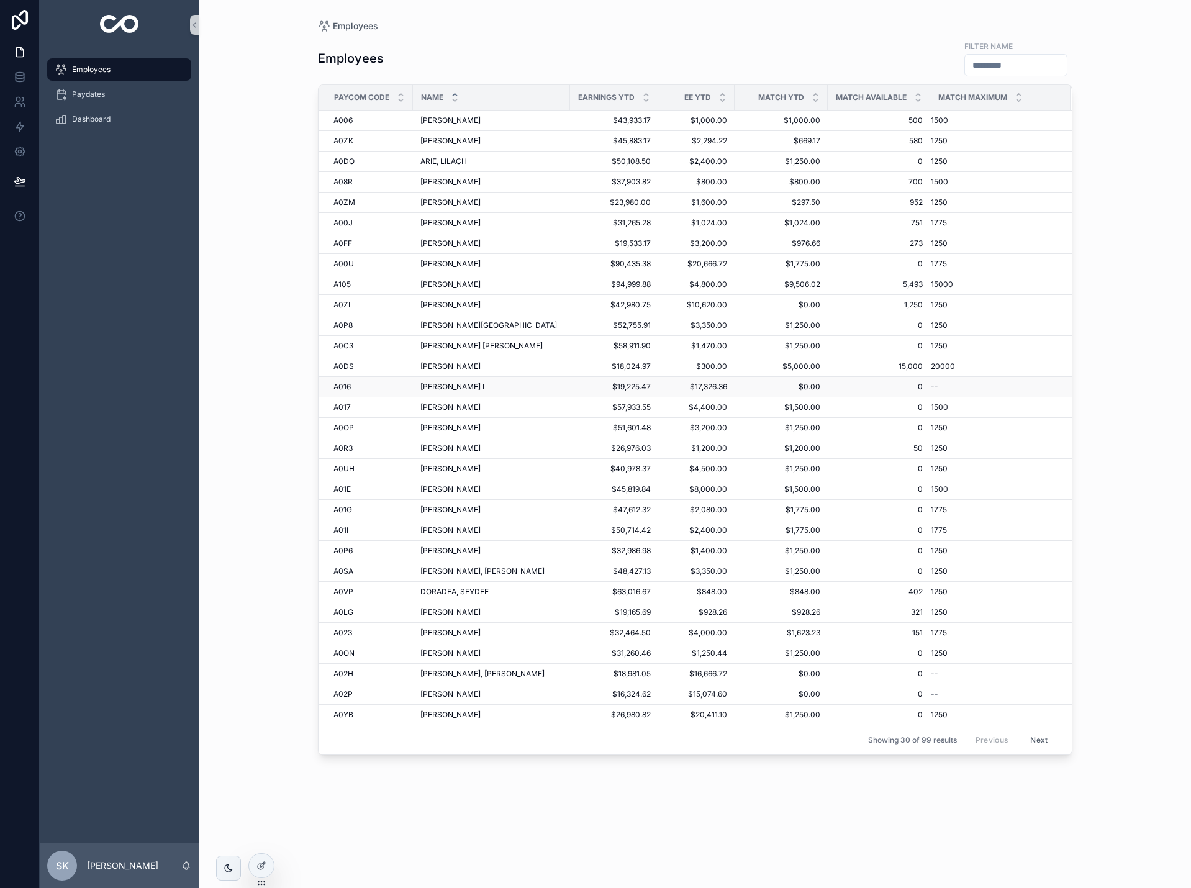
click at [481, 385] on span "[PERSON_NAME] L" at bounding box center [454, 387] width 66 height 10
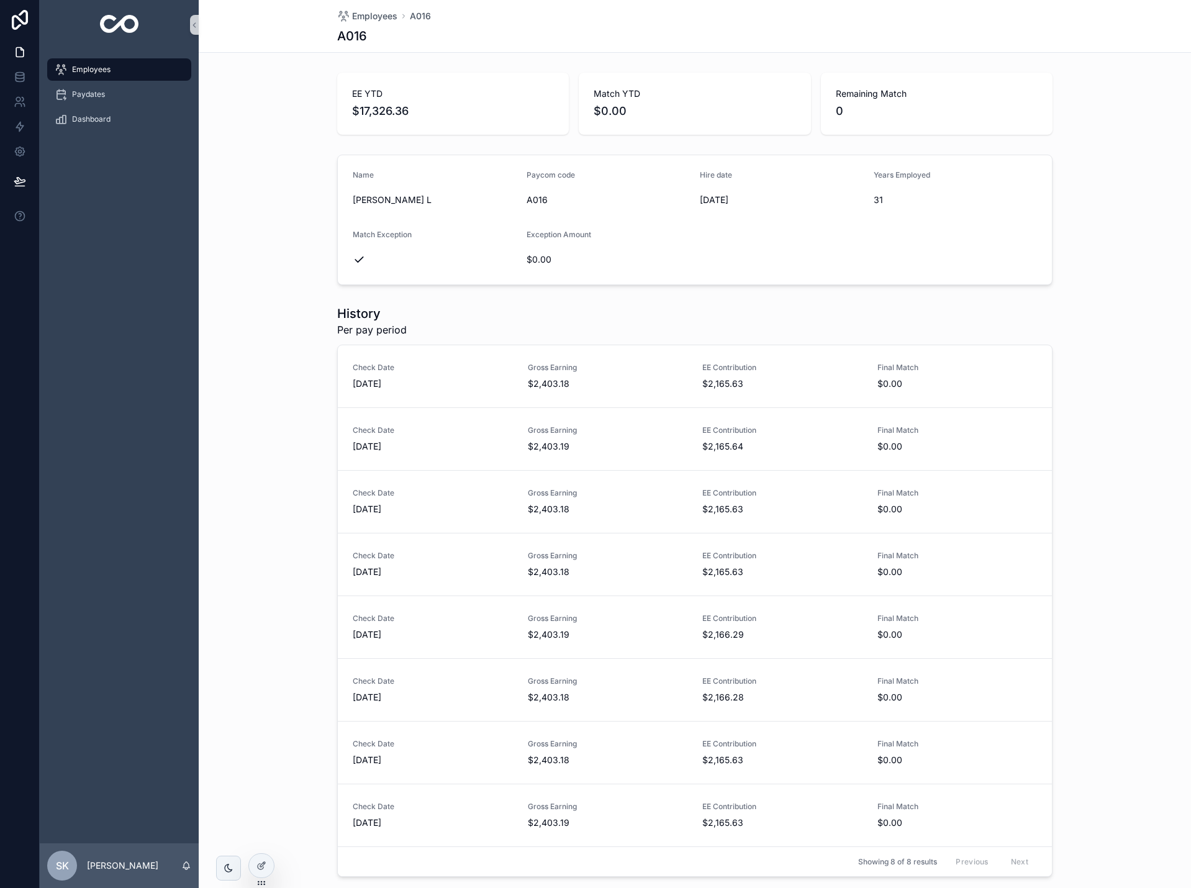
click at [124, 74] on div "Employees" at bounding box center [119, 70] width 129 height 20
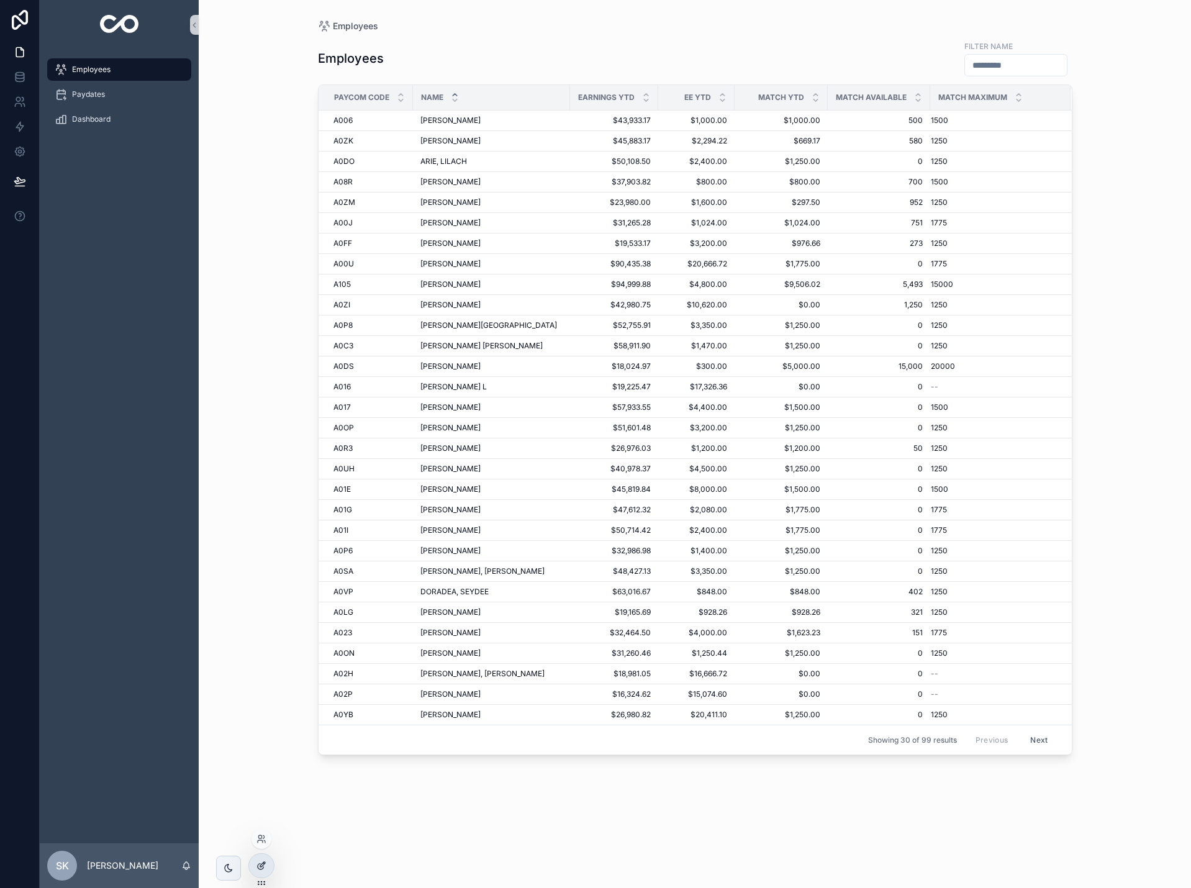
click at [262, 861] on icon at bounding box center [262, 866] width 10 height 10
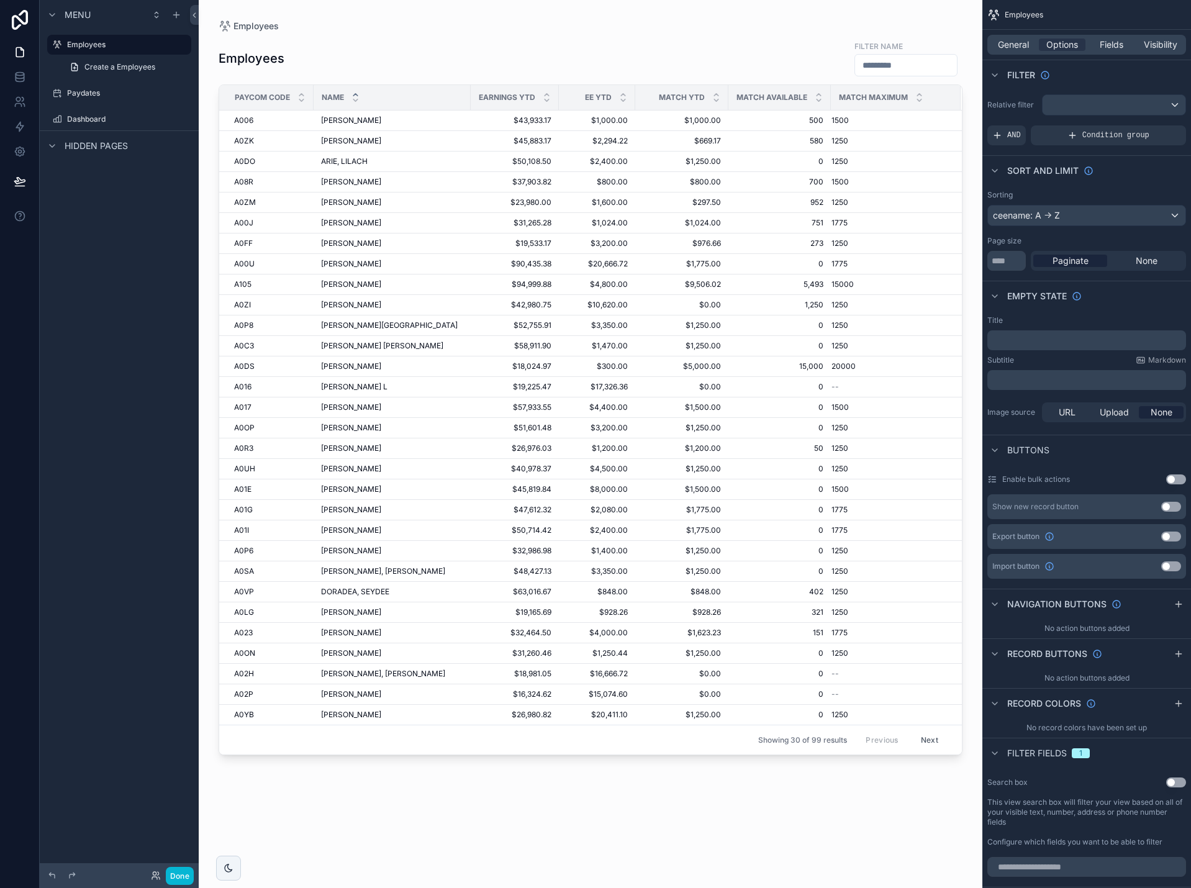
click at [694, 60] on div "scrollable content" at bounding box center [591, 436] width 784 height 873
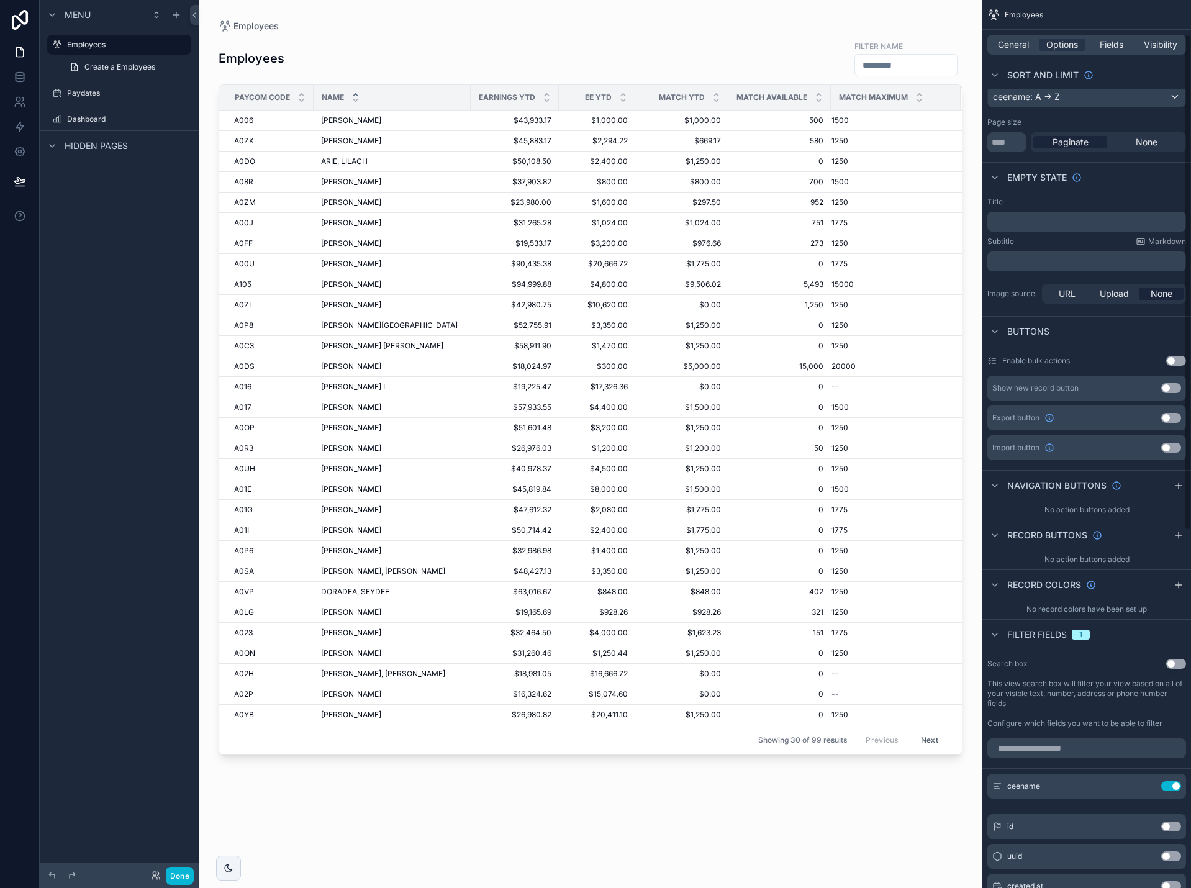
scroll to position [124, 0]
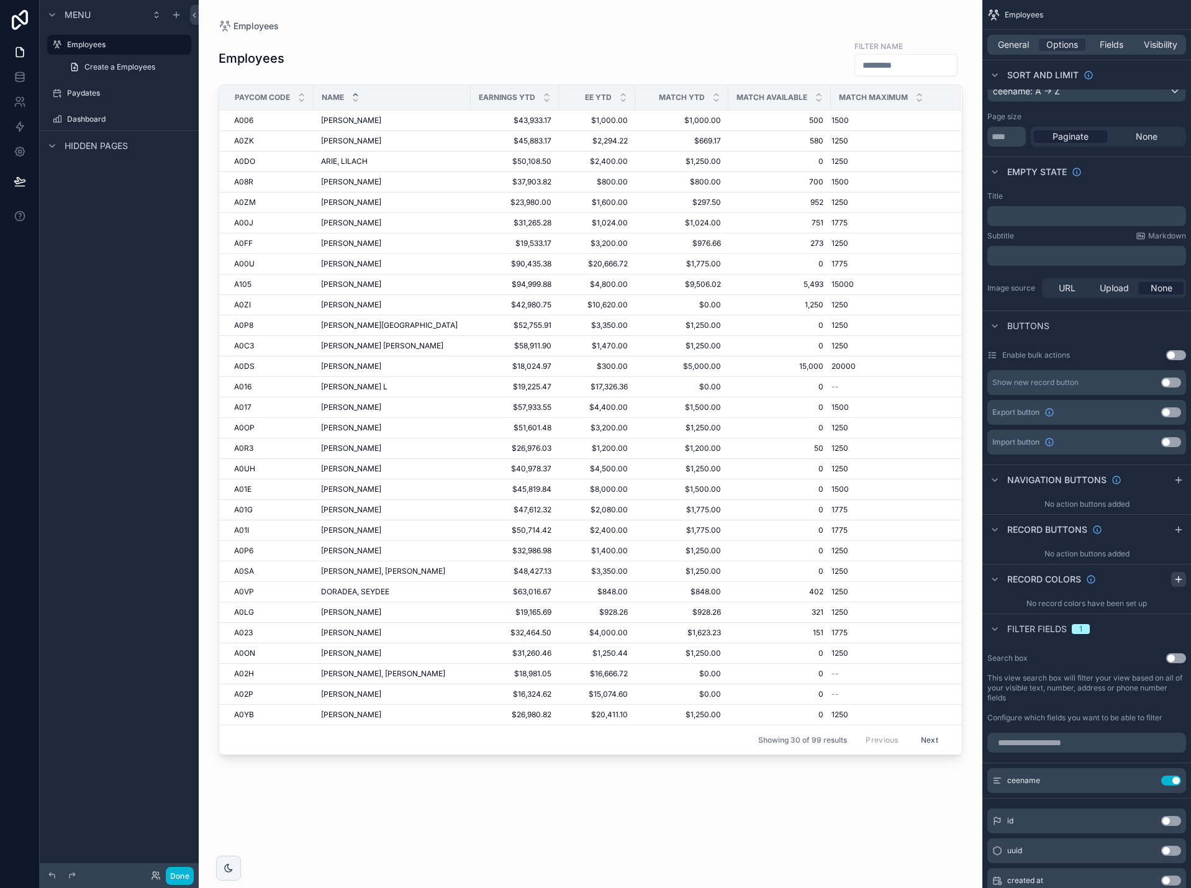
click at [1175, 580] on icon "scrollable content" at bounding box center [1179, 580] width 10 height 10
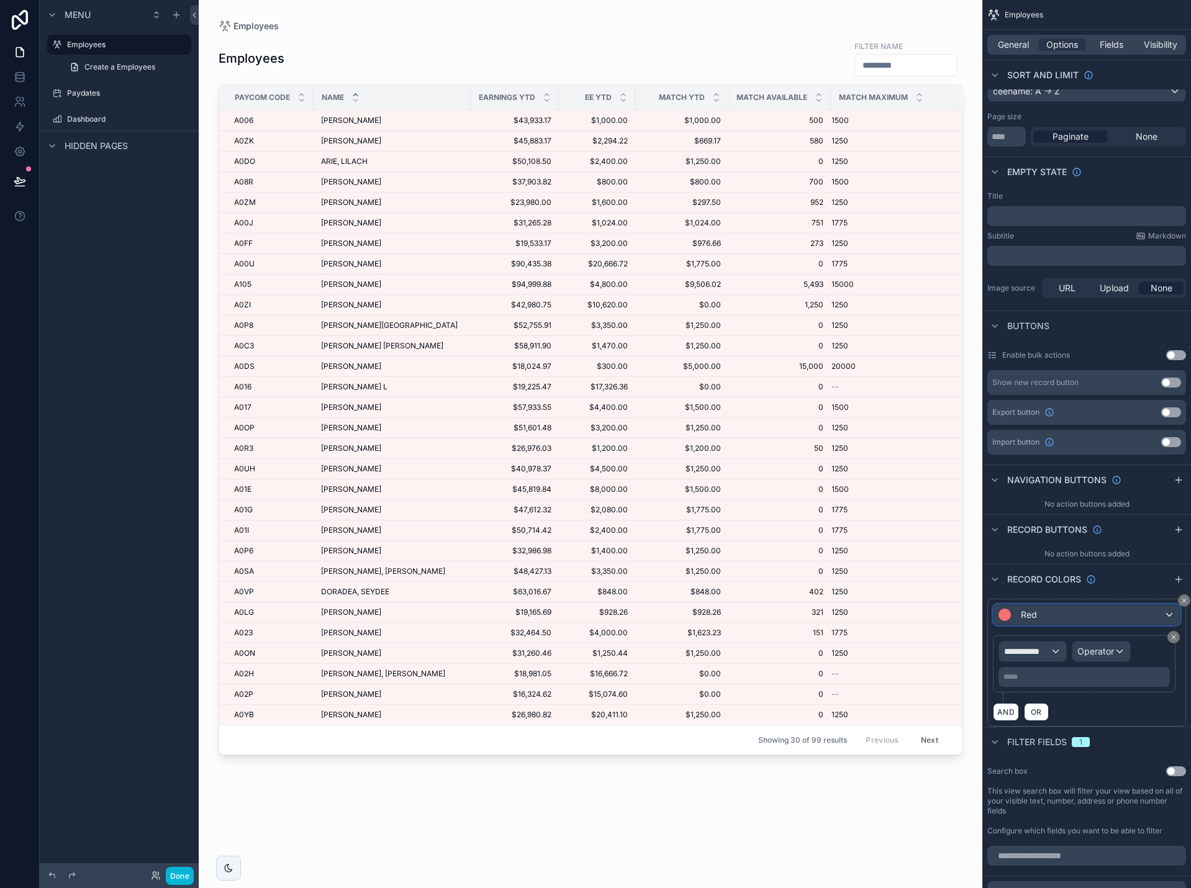
click at [1158, 611] on div "Red" at bounding box center [1087, 615] width 186 height 20
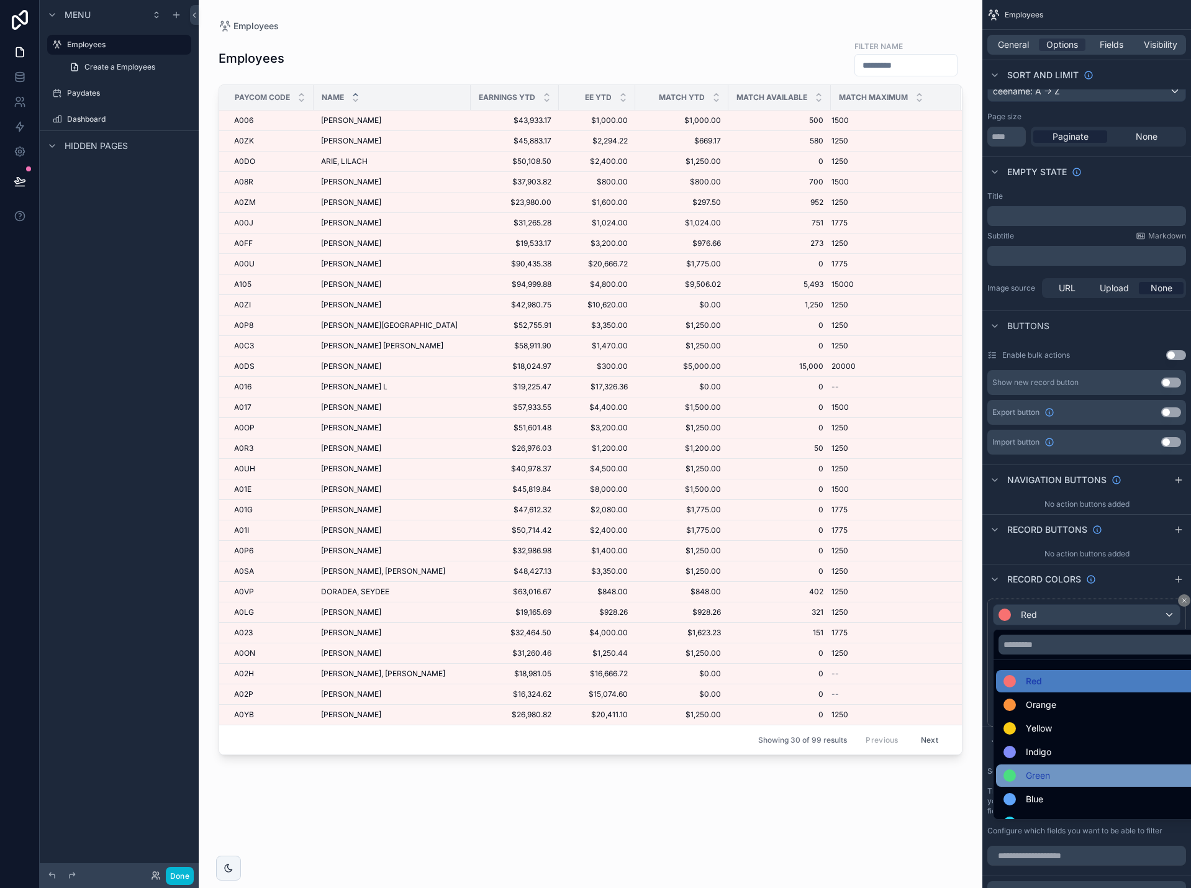
click at [1086, 773] on div "Green" at bounding box center [1101, 775] width 195 height 15
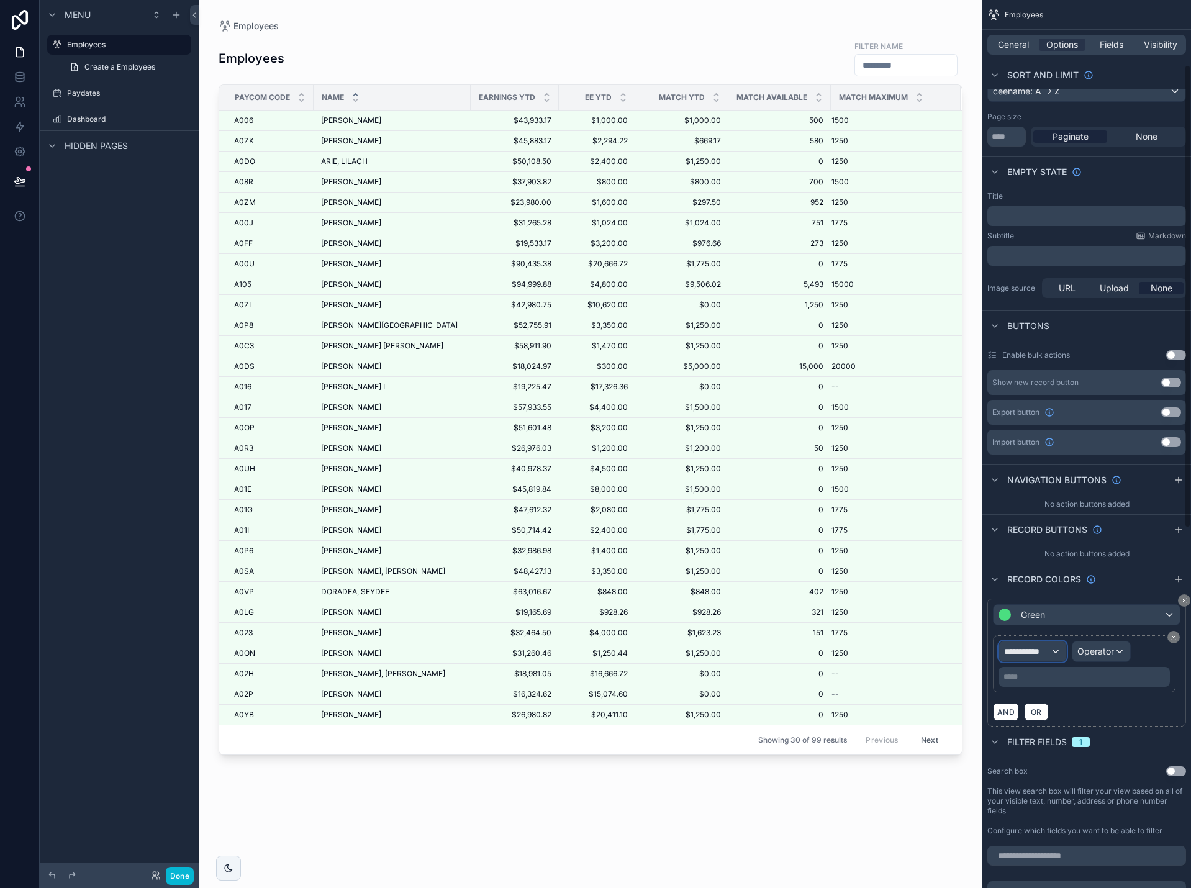
click at [1052, 652] on div "**********" at bounding box center [1032, 652] width 67 height 20
click at [1049, 711] on span "Employees" at bounding box center [1049, 718] width 81 height 15
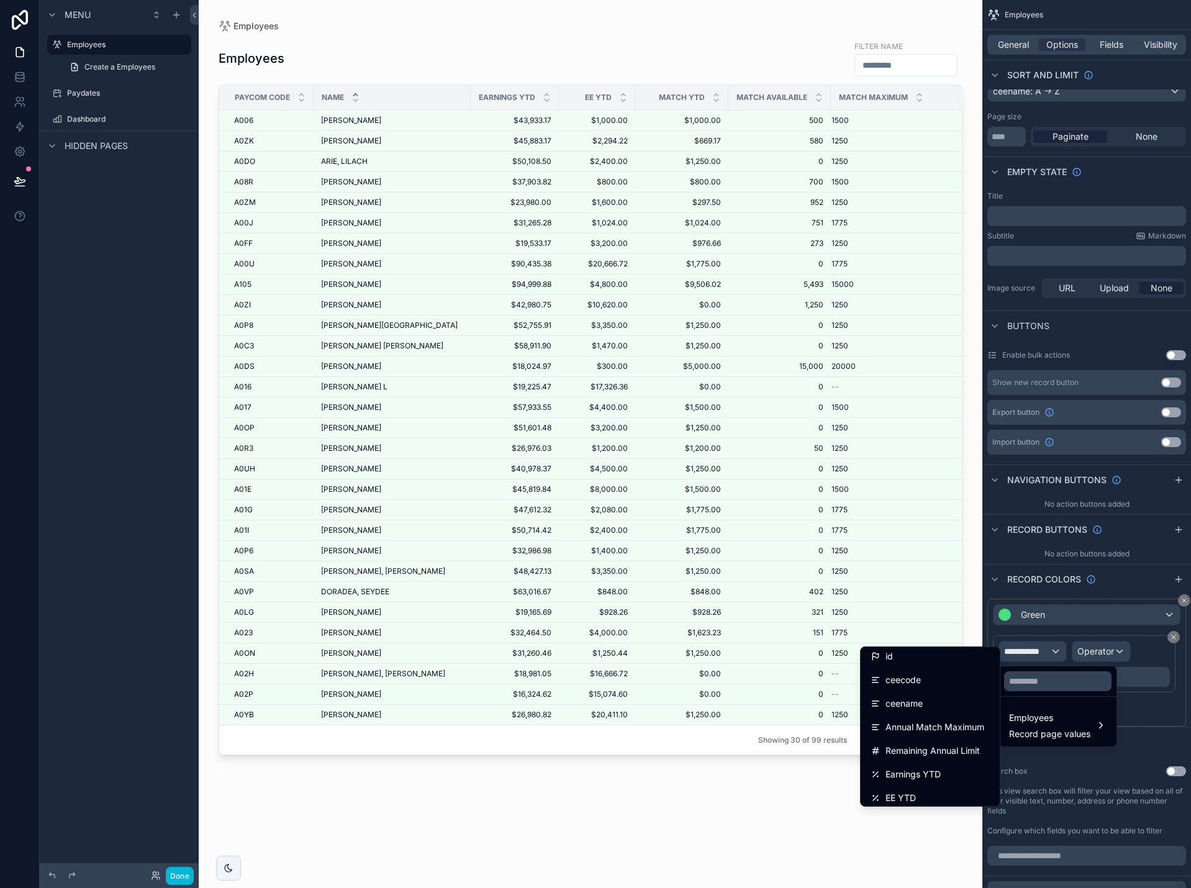
scroll to position [0, 0]
click at [926, 752] on span "Remaining Annual Limit" at bounding box center [933, 755] width 94 height 15
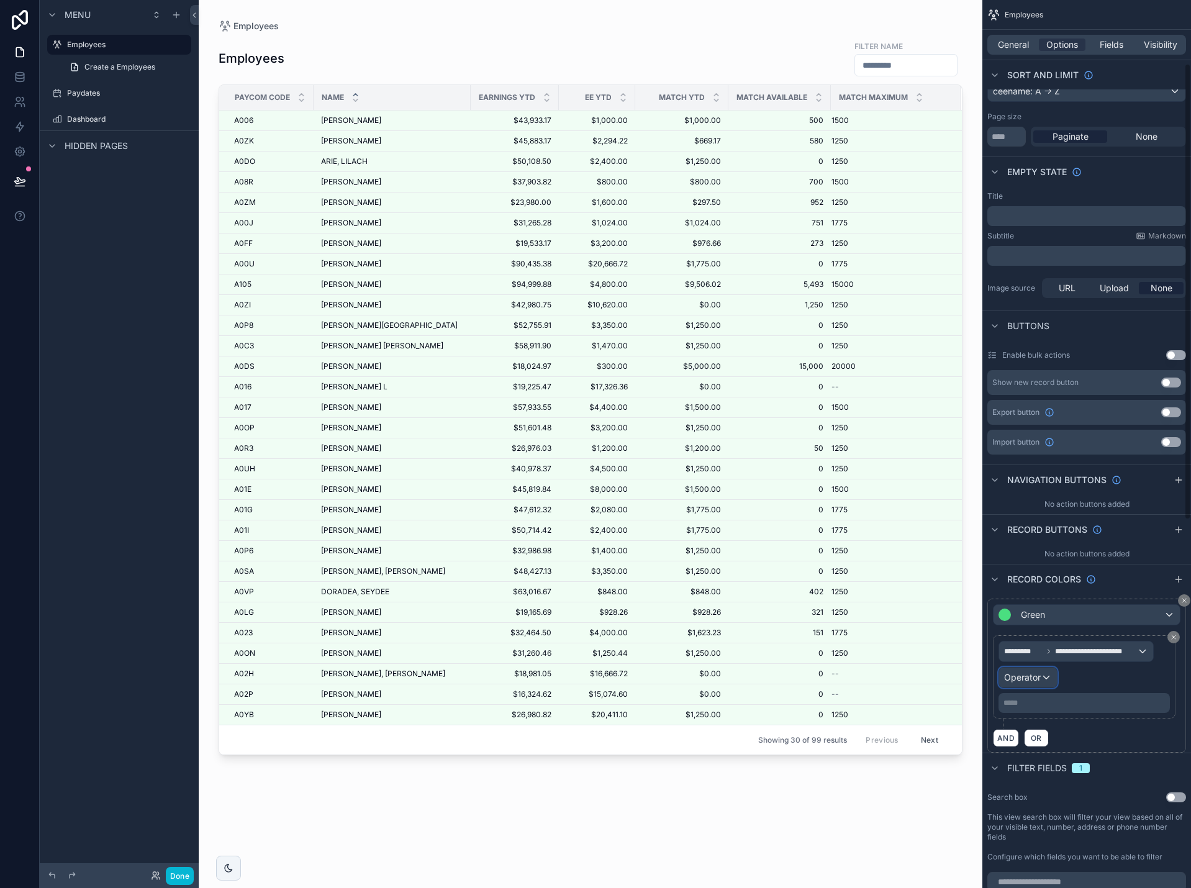
click at [1040, 680] on span "Operator" at bounding box center [1022, 677] width 37 height 11
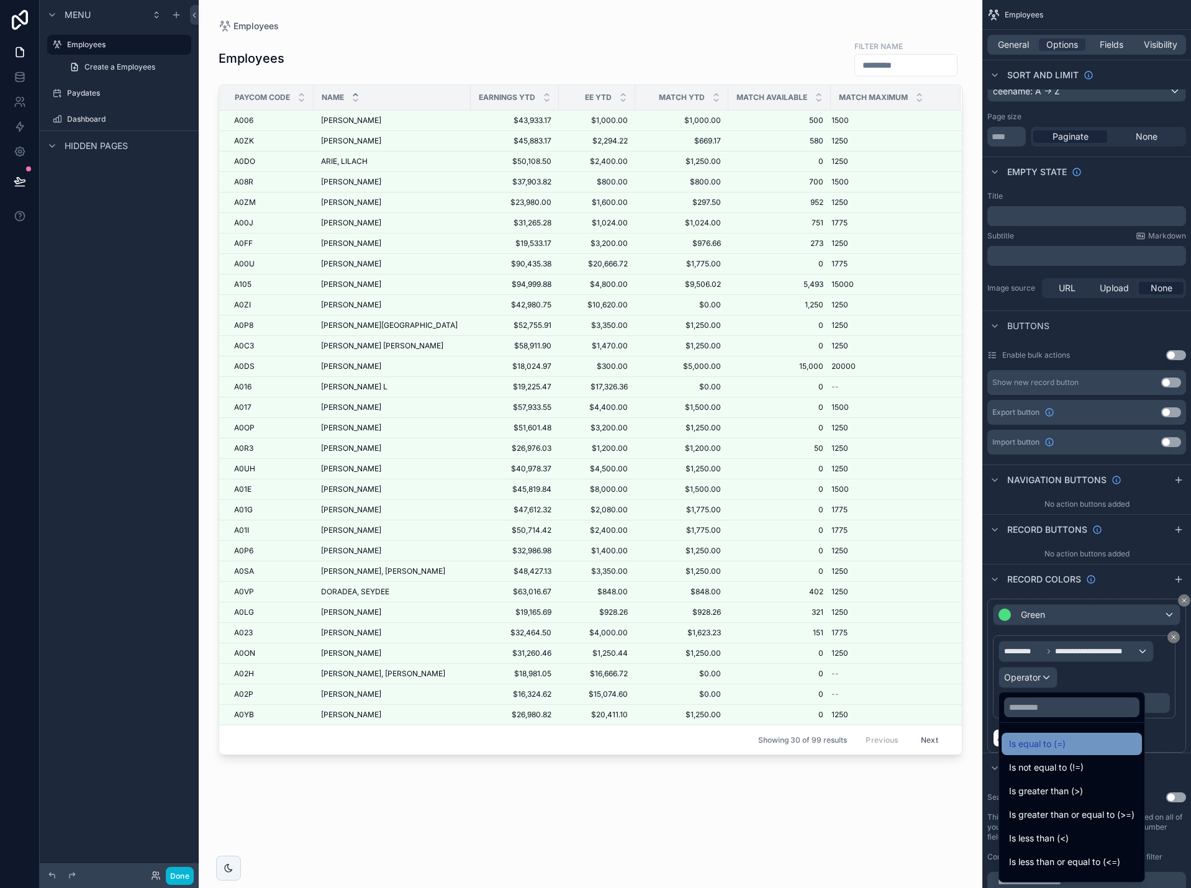
click at [1068, 746] on div "Is equal to (=)" at bounding box center [1071, 744] width 125 height 15
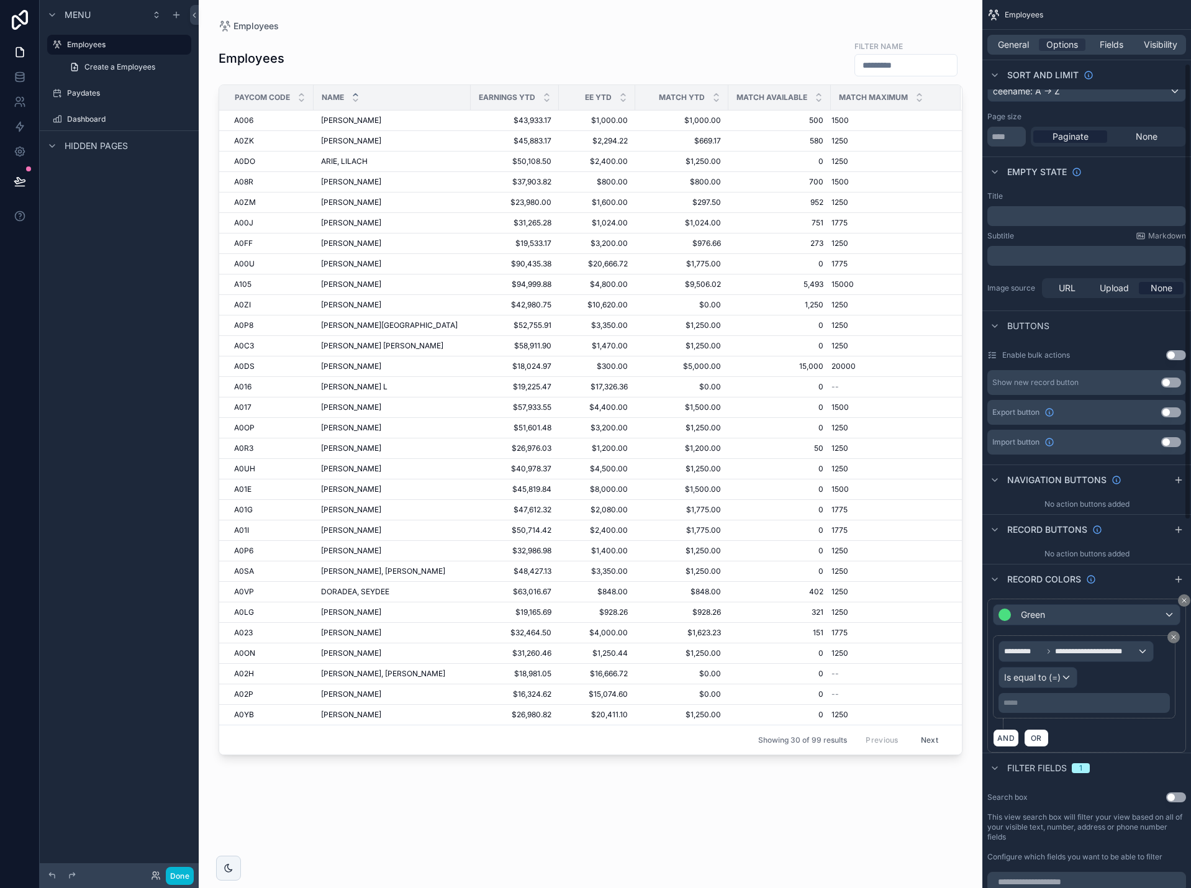
click at [1053, 706] on p "***** ﻿" at bounding box center [1086, 703] width 164 height 10
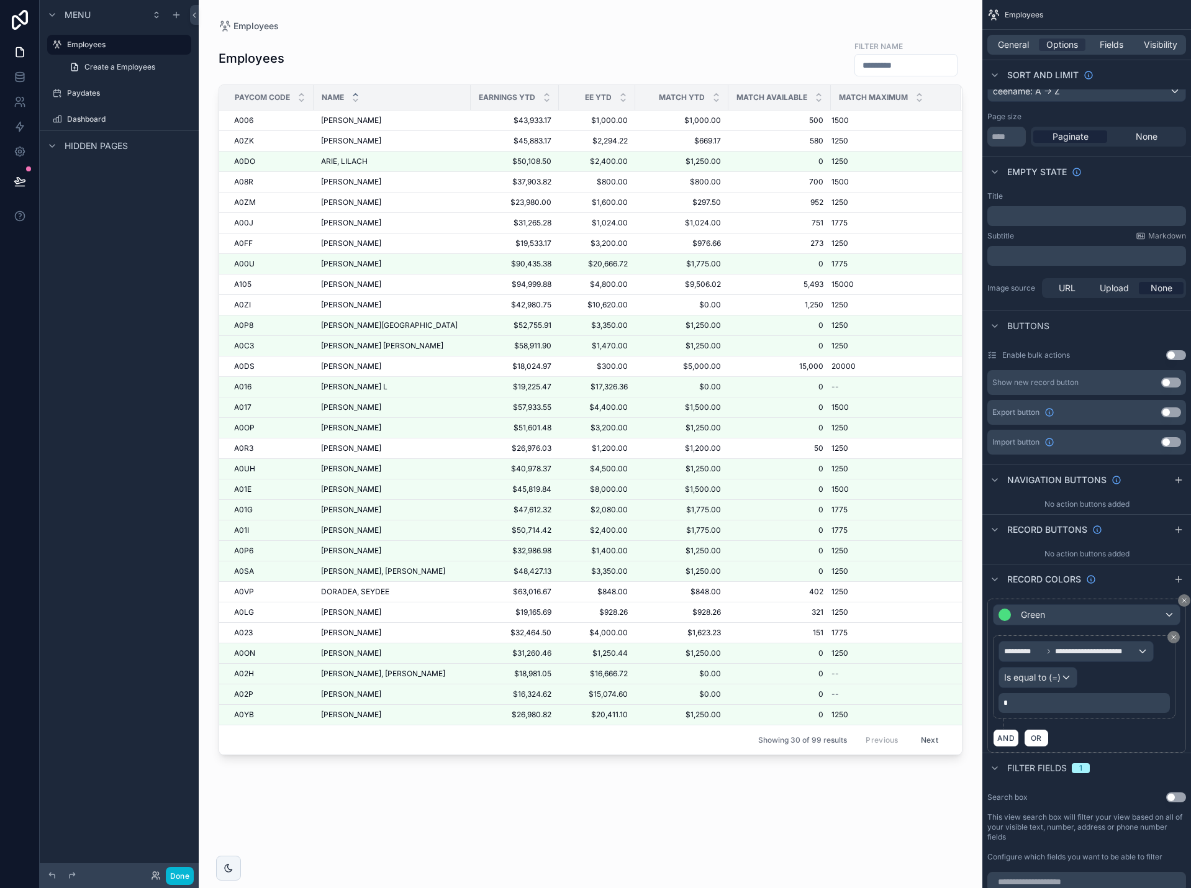
click at [1139, 762] on div "Filter fields 1" at bounding box center [1087, 768] width 209 height 30
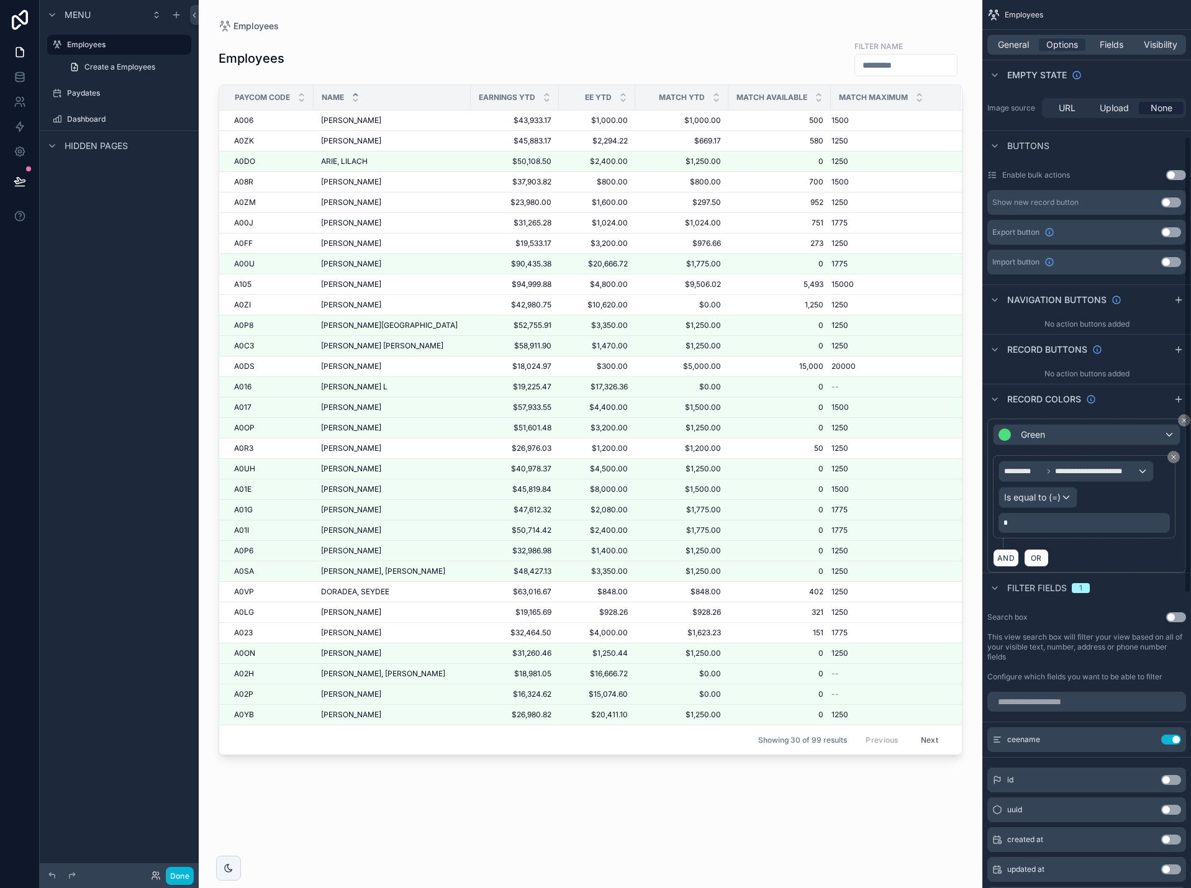
scroll to position [311, 0]
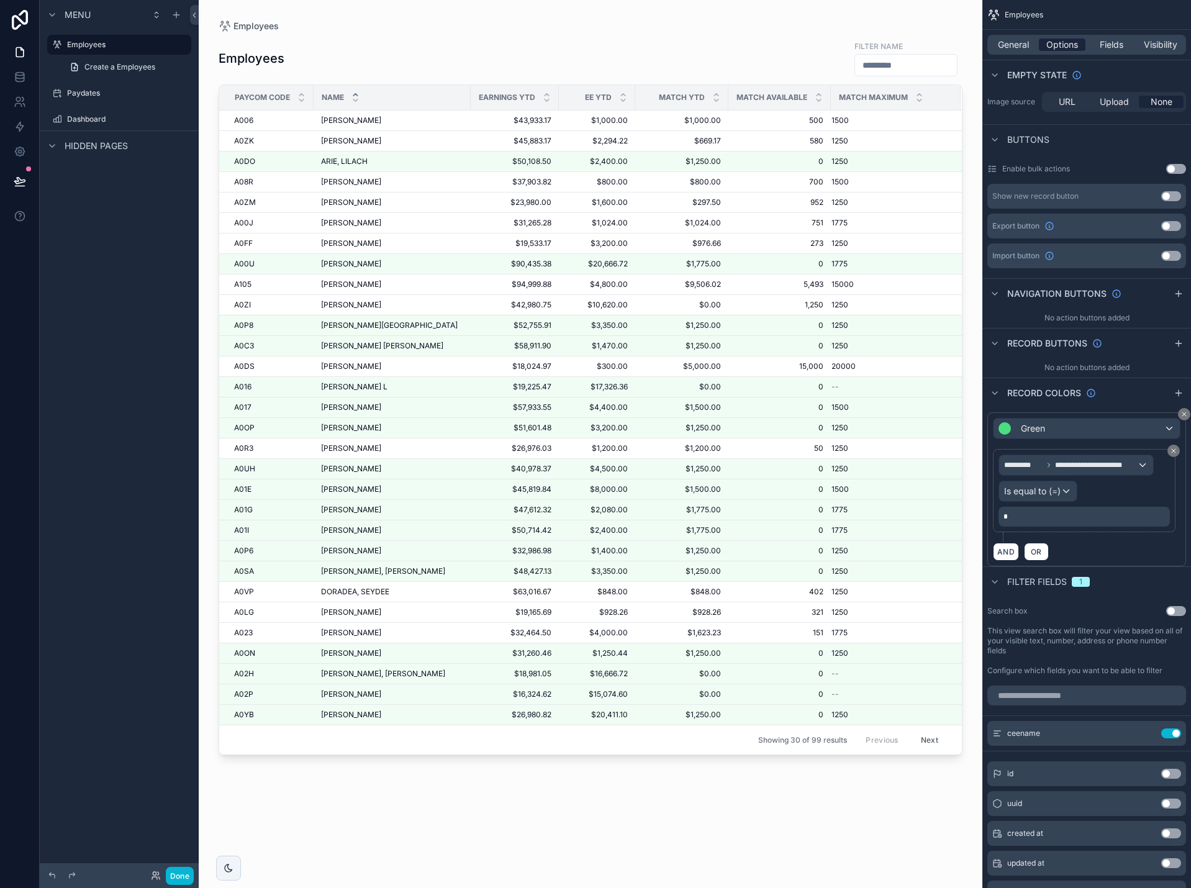
click at [1061, 43] on span "Options" at bounding box center [1063, 45] width 32 height 12
click at [1023, 41] on span "General" at bounding box center [1013, 45] width 31 height 12
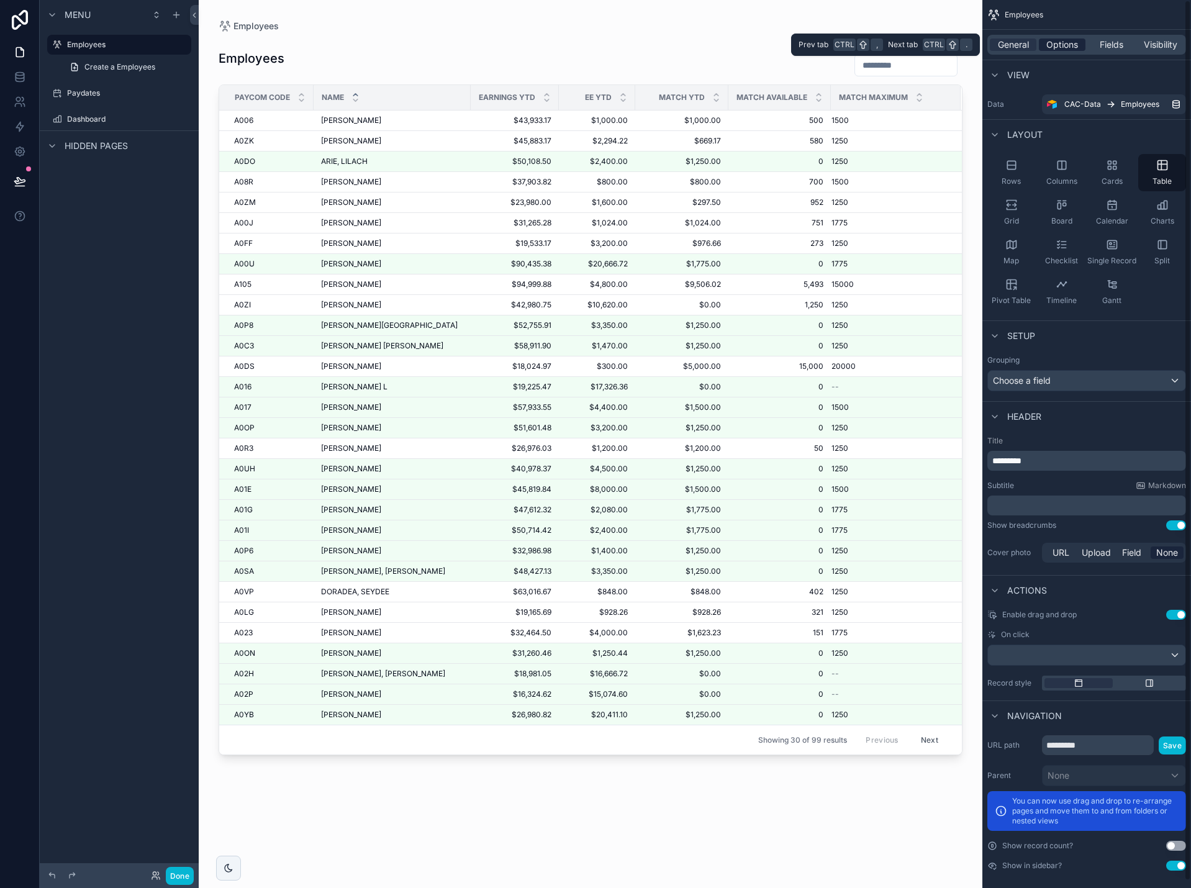
click at [1055, 44] on span "Options" at bounding box center [1063, 45] width 32 height 12
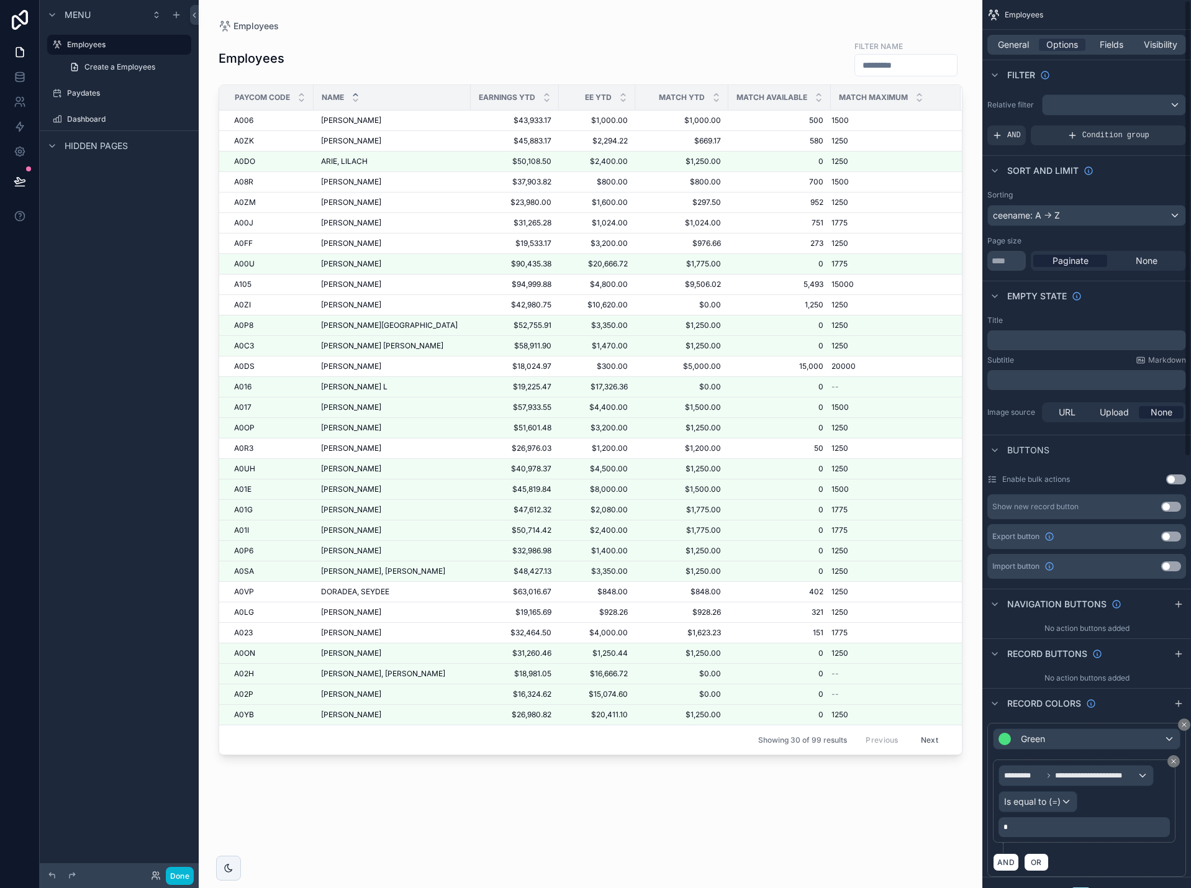
click at [1062, 378] on p "﻿" at bounding box center [1088, 380] width 191 height 10
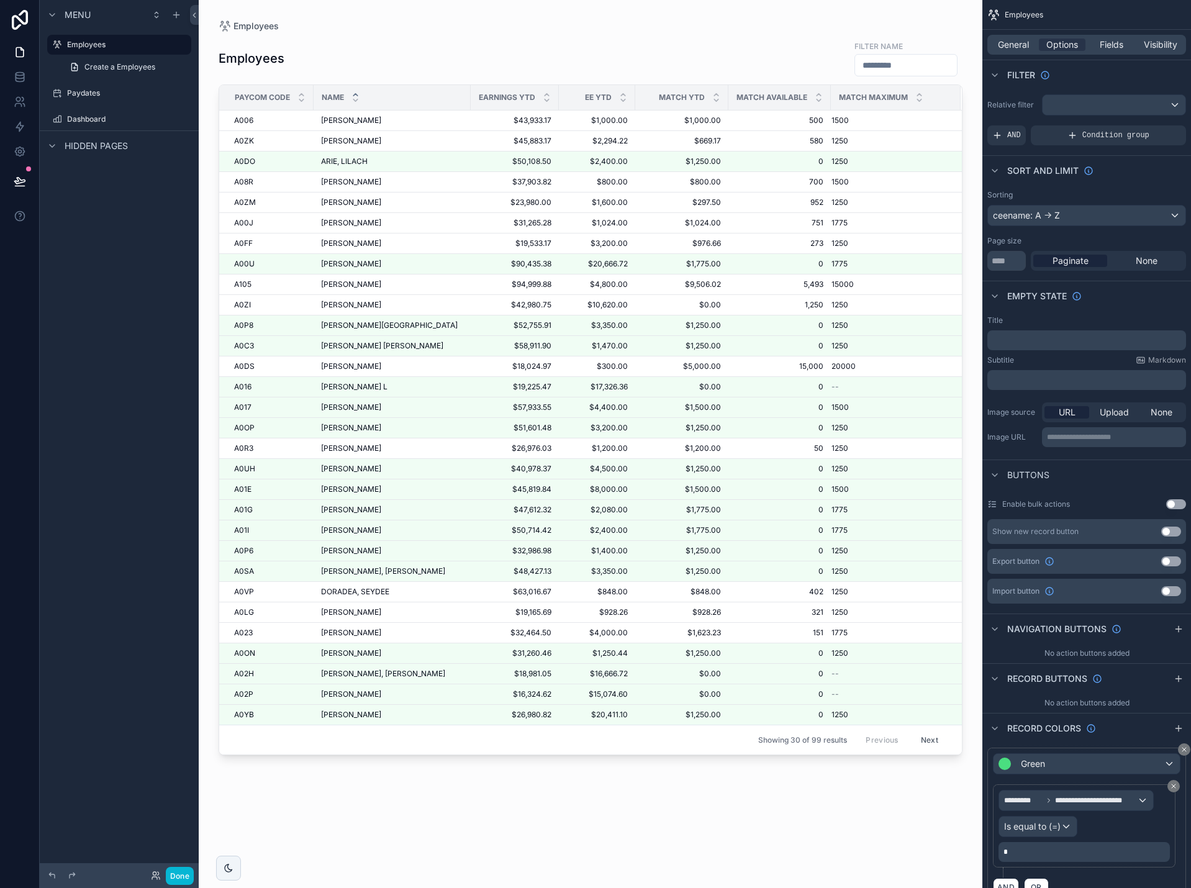
click at [1158, 466] on div "Buttons" at bounding box center [1087, 475] width 209 height 30
click at [1013, 48] on span "General" at bounding box center [1013, 45] width 31 height 12
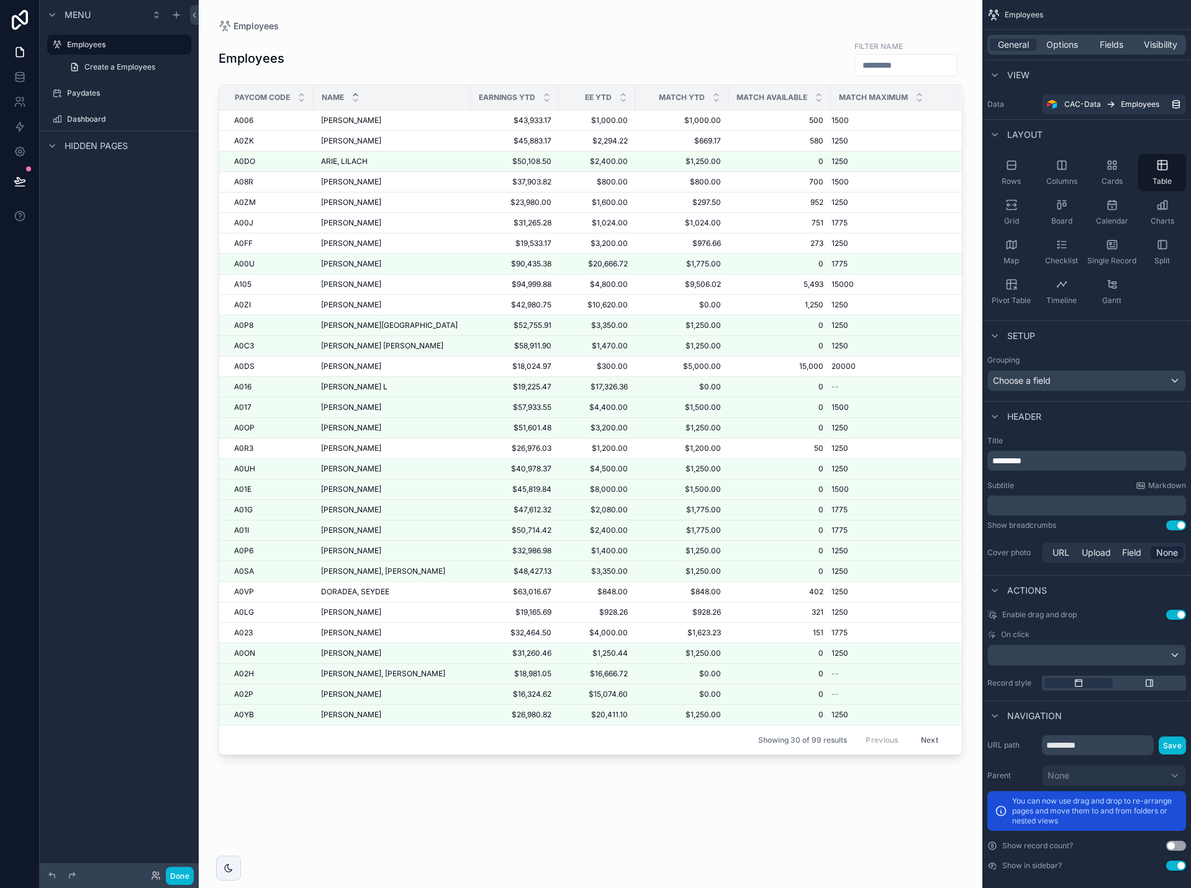
click at [1055, 503] on p "﻿" at bounding box center [1088, 505] width 191 height 12
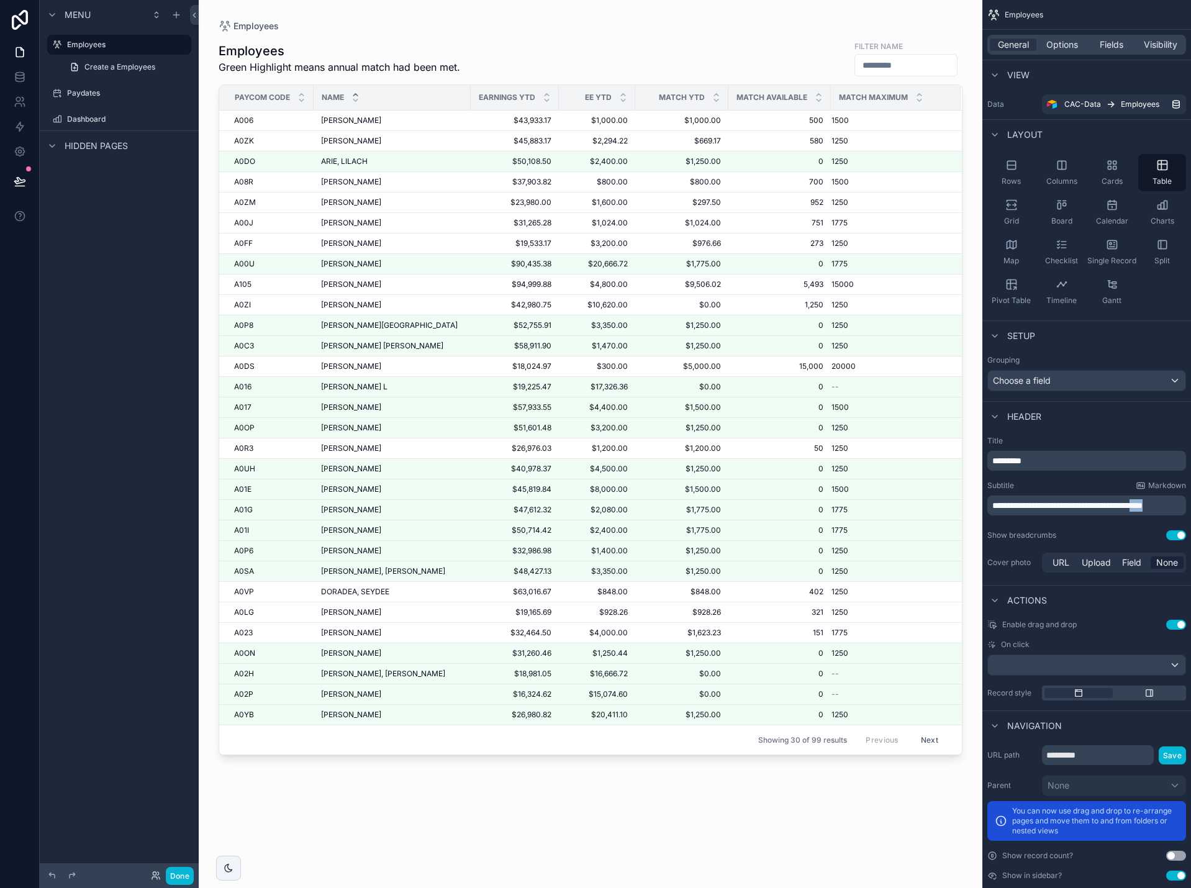
drag, startPoint x: 1047, startPoint y: 514, endPoint x: 1016, endPoint y: 517, distance: 30.7
click at [1016, 512] on p "**********" at bounding box center [1088, 505] width 191 height 12
click at [1076, 509] on p "**********" at bounding box center [1088, 505] width 191 height 12
click at [1143, 504] on span "**********" at bounding box center [1068, 505] width 150 height 9
click at [810, 844] on div "Employees Green Highlight means annual match has been met. Filter Name Paycom c…" at bounding box center [591, 452] width 744 height 841
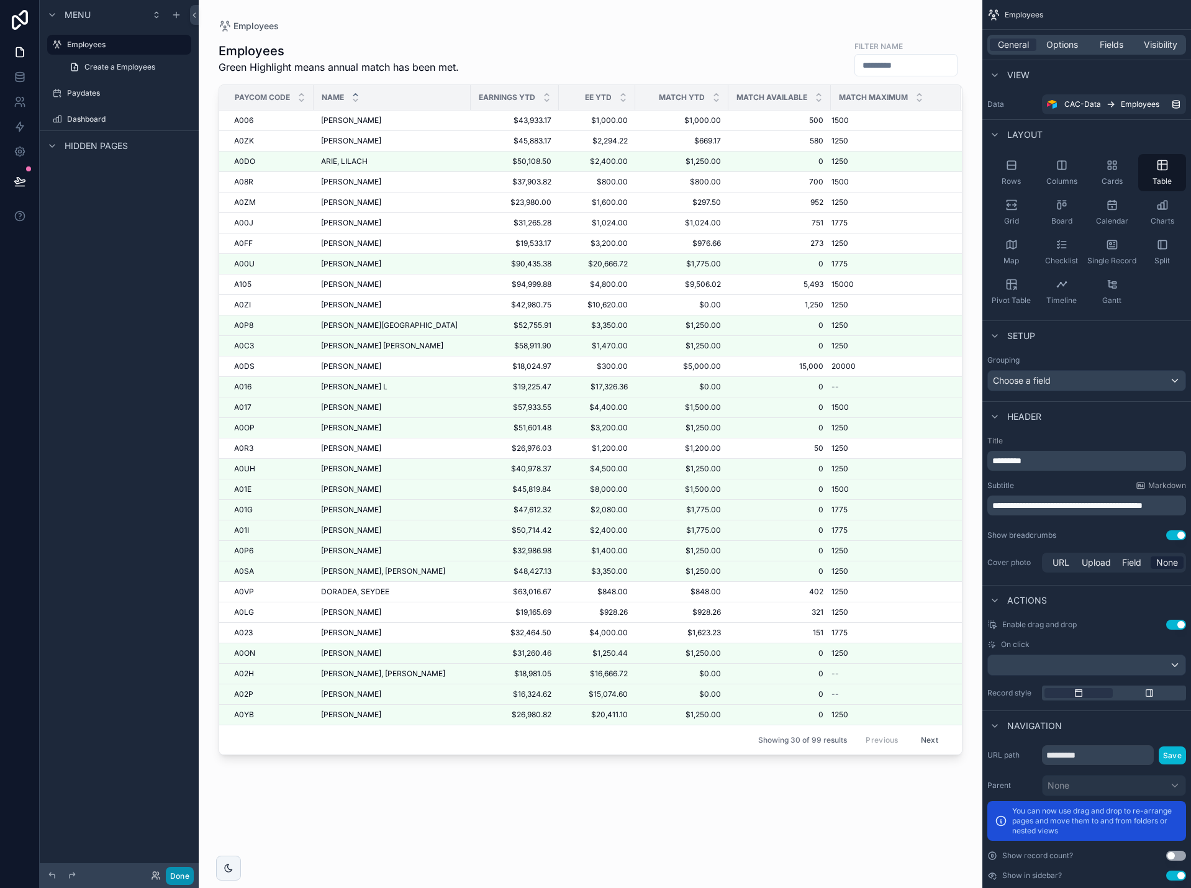
click at [181, 874] on button "Done" at bounding box center [180, 876] width 28 height 18
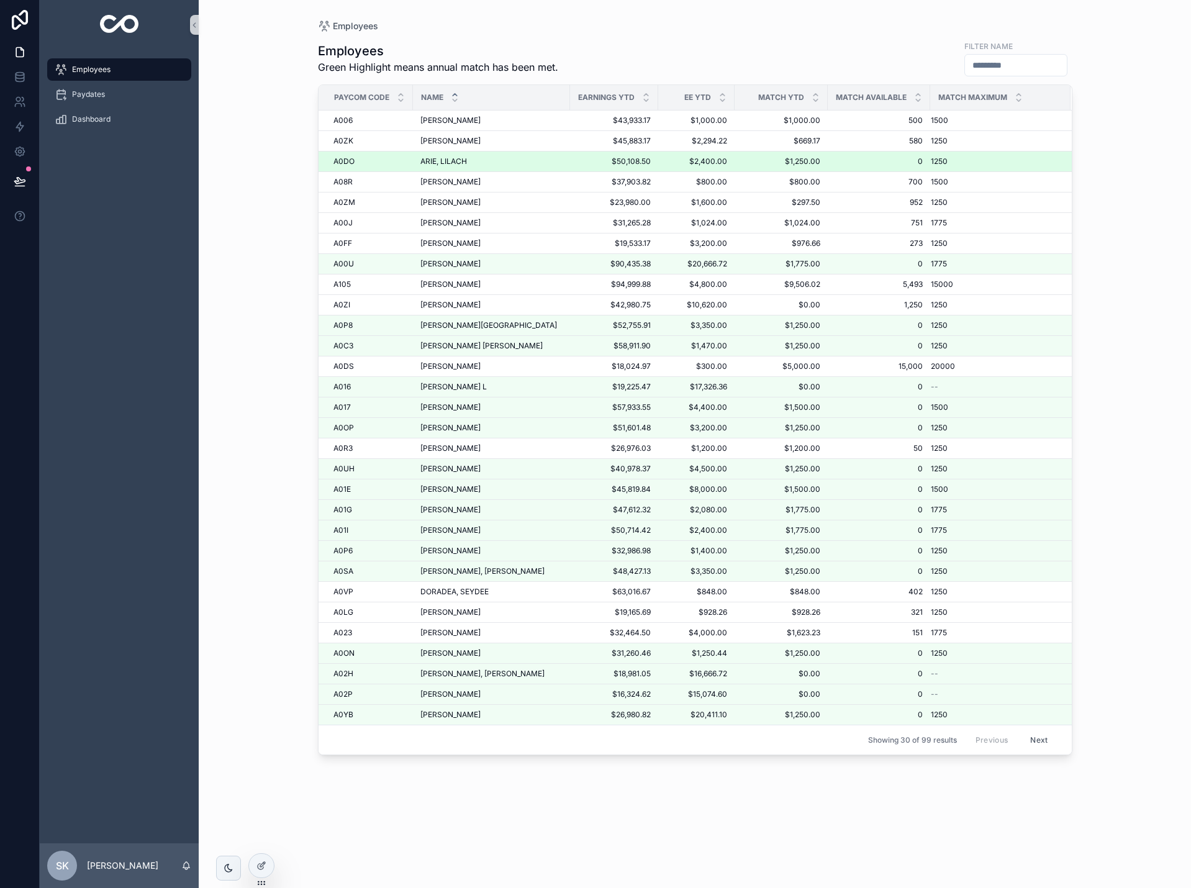
click at [460, 167] on td "ARIE, [PERSON_NAME], [PERSON_NAME]" at bounding box center [491, 162] width 157 height 20
click at [459, 164] on span "ARIE, LILACH" at bounding box center [444, 162] width 47 height 10
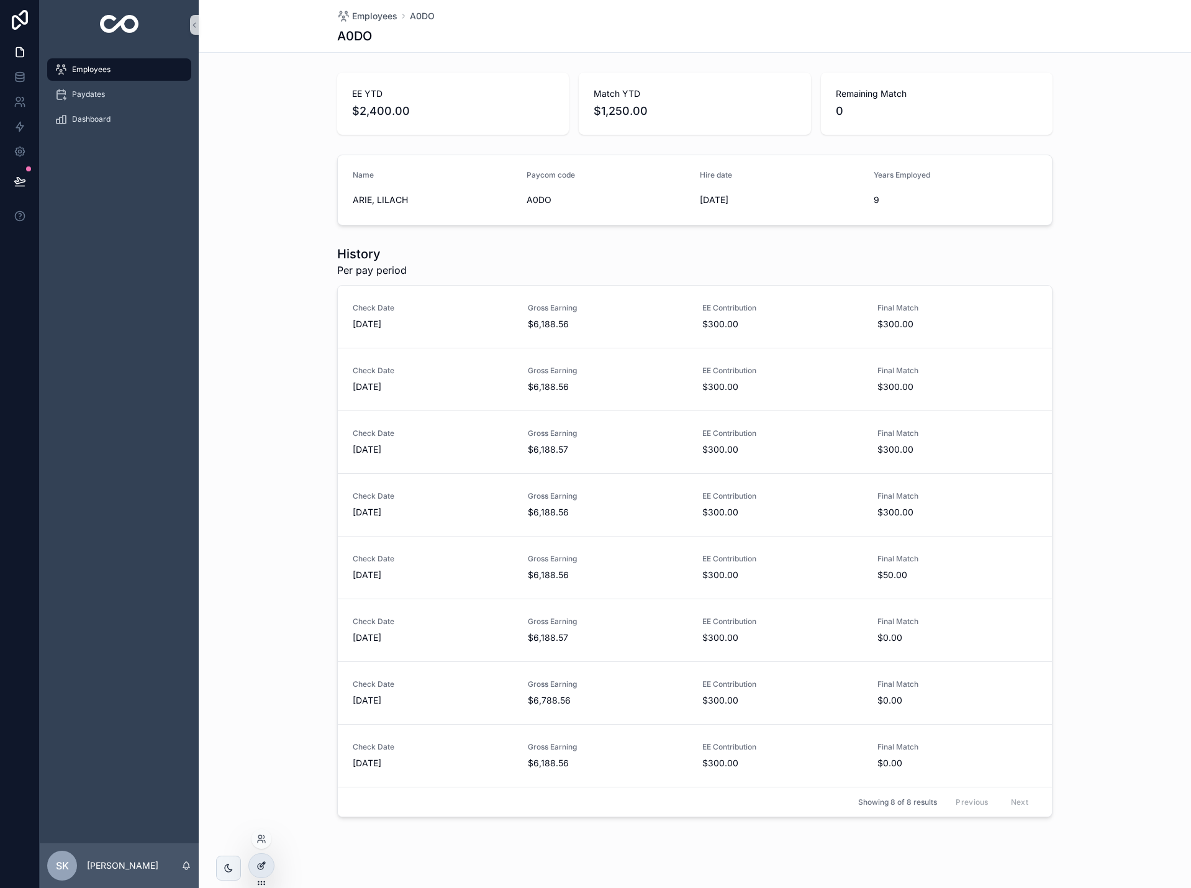
click at [255, 866] on div at bounding box center [261, 866] width 25 height 24
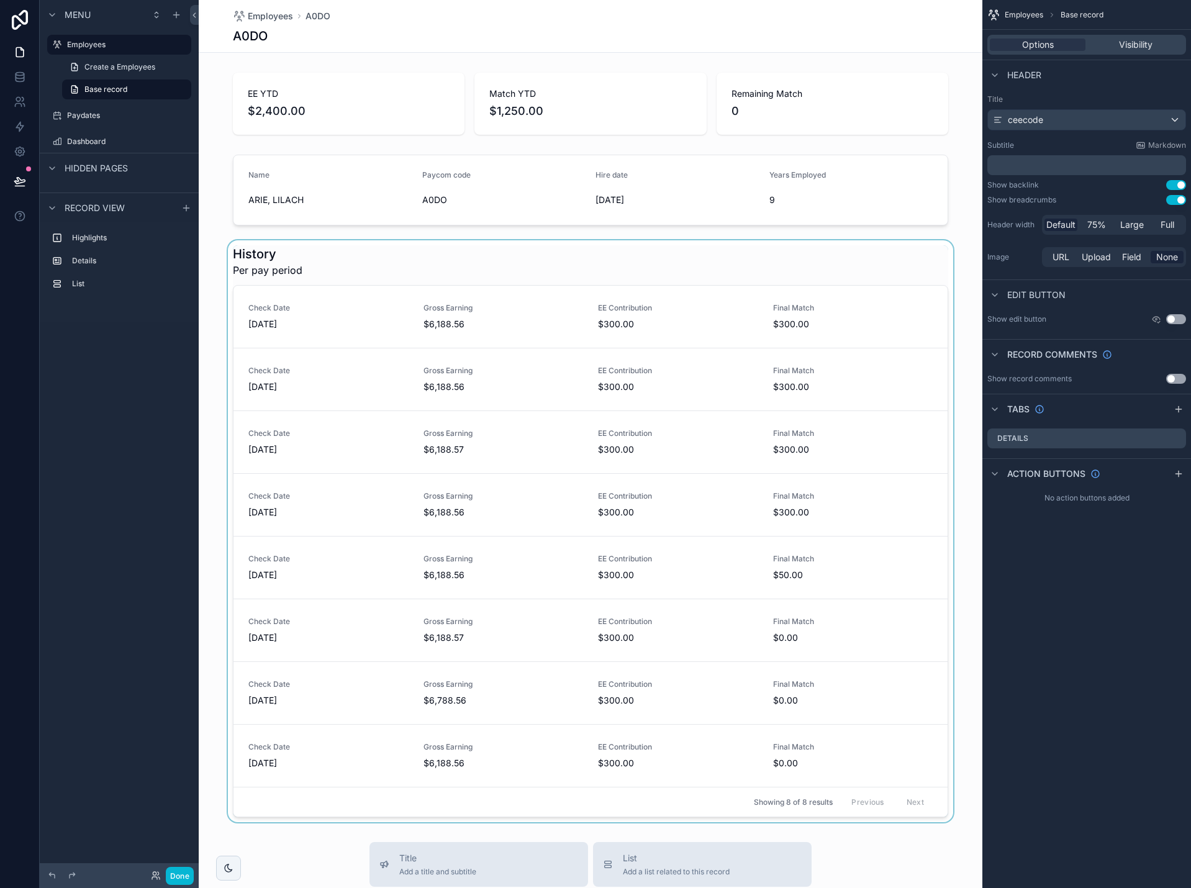
click at [599, 270] on div "scrollable content" at bounding box center [591, 531] width 784 height 582
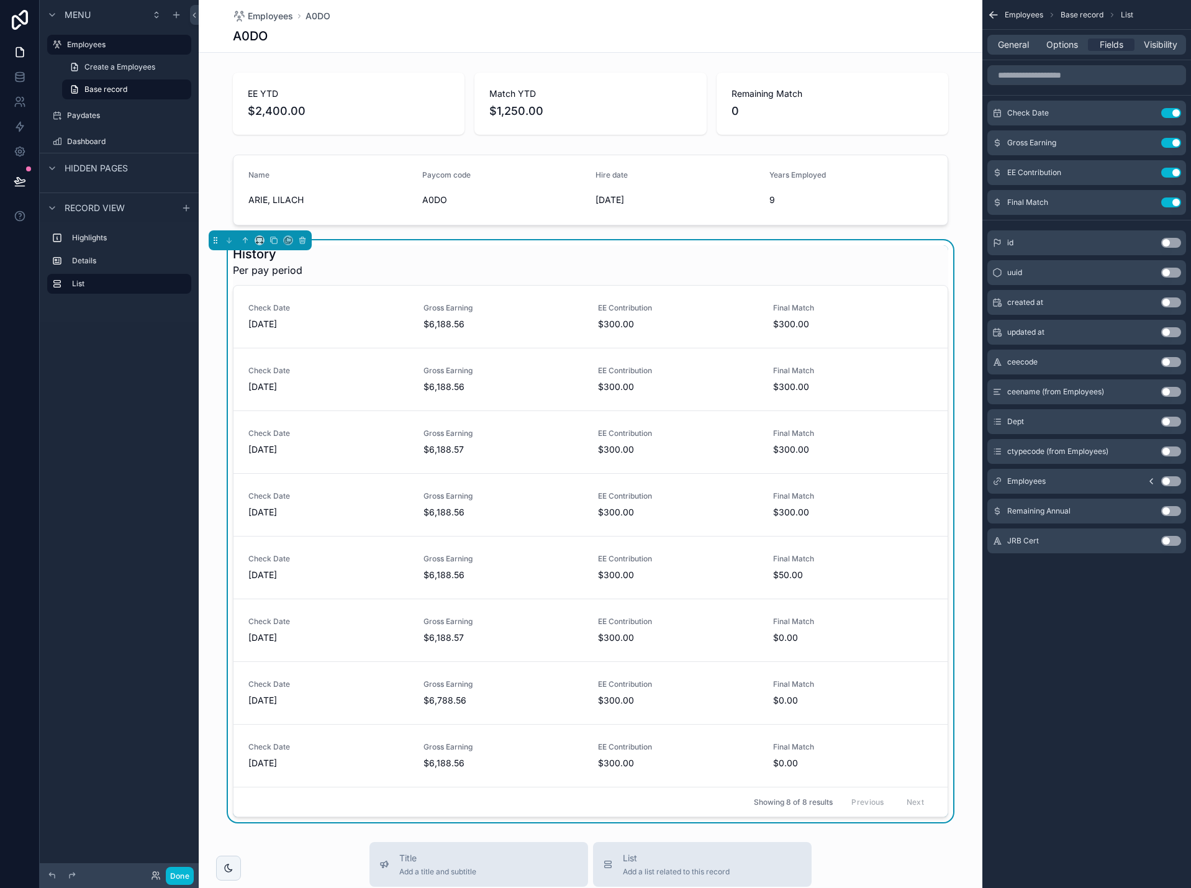
click at [1060, 53] on div "General Options Fields Visibility" at bounding box center [1087, 45] width 199 height 20
click at [1061, 46] on span "Options" at bounding box center [1063, 45] width 32 height 12
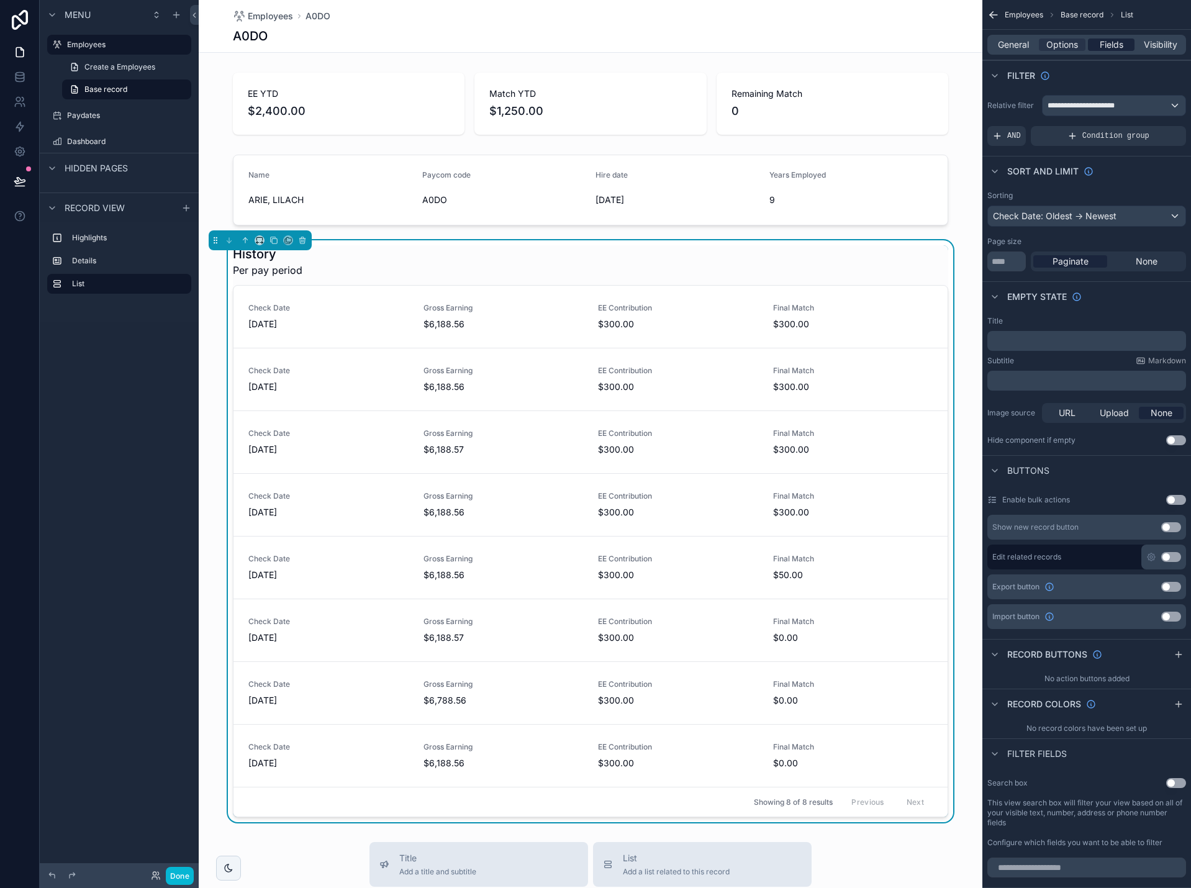
click at [1109, 43] on span "Fields" at bounding box center [1112, 45] width 24 height 12
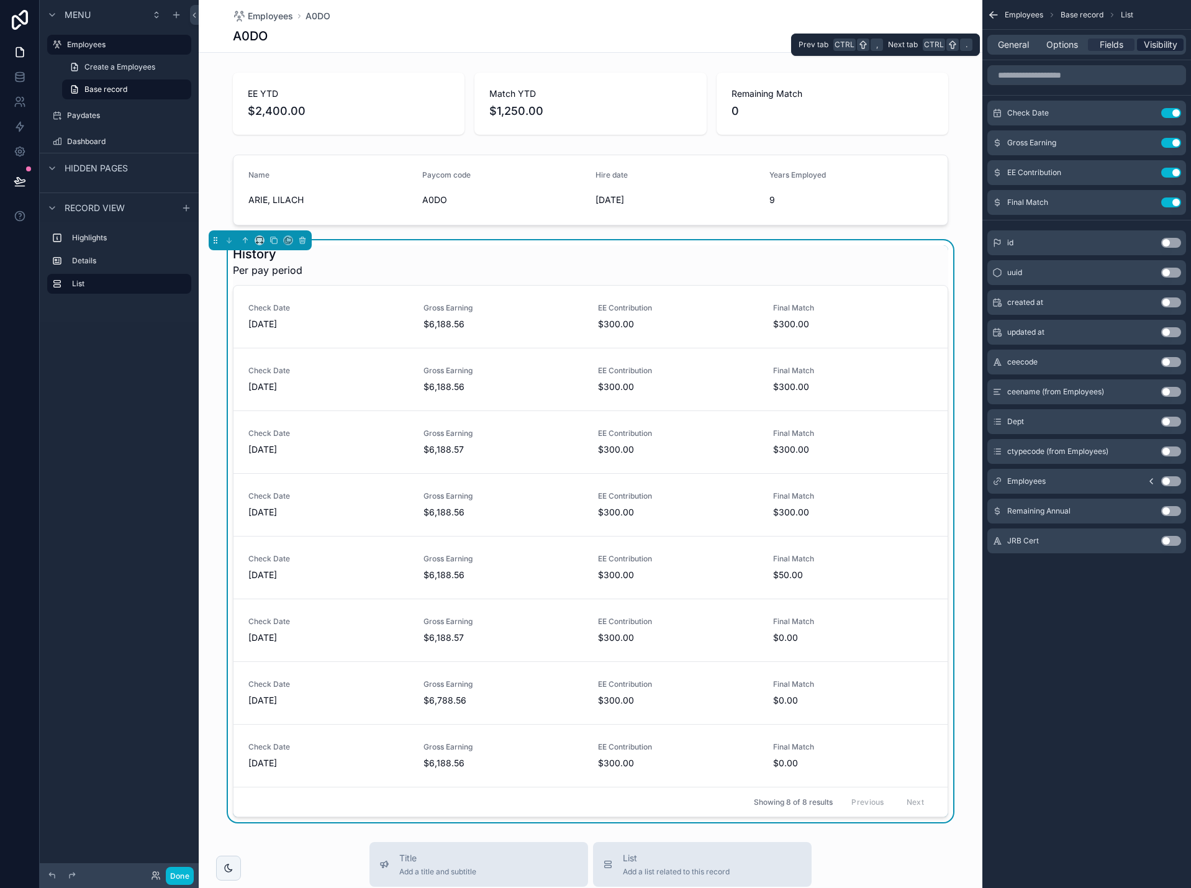
click at [1158, 47] on span "Visibility" at bounding box center [1161, 45] width 34 height 12
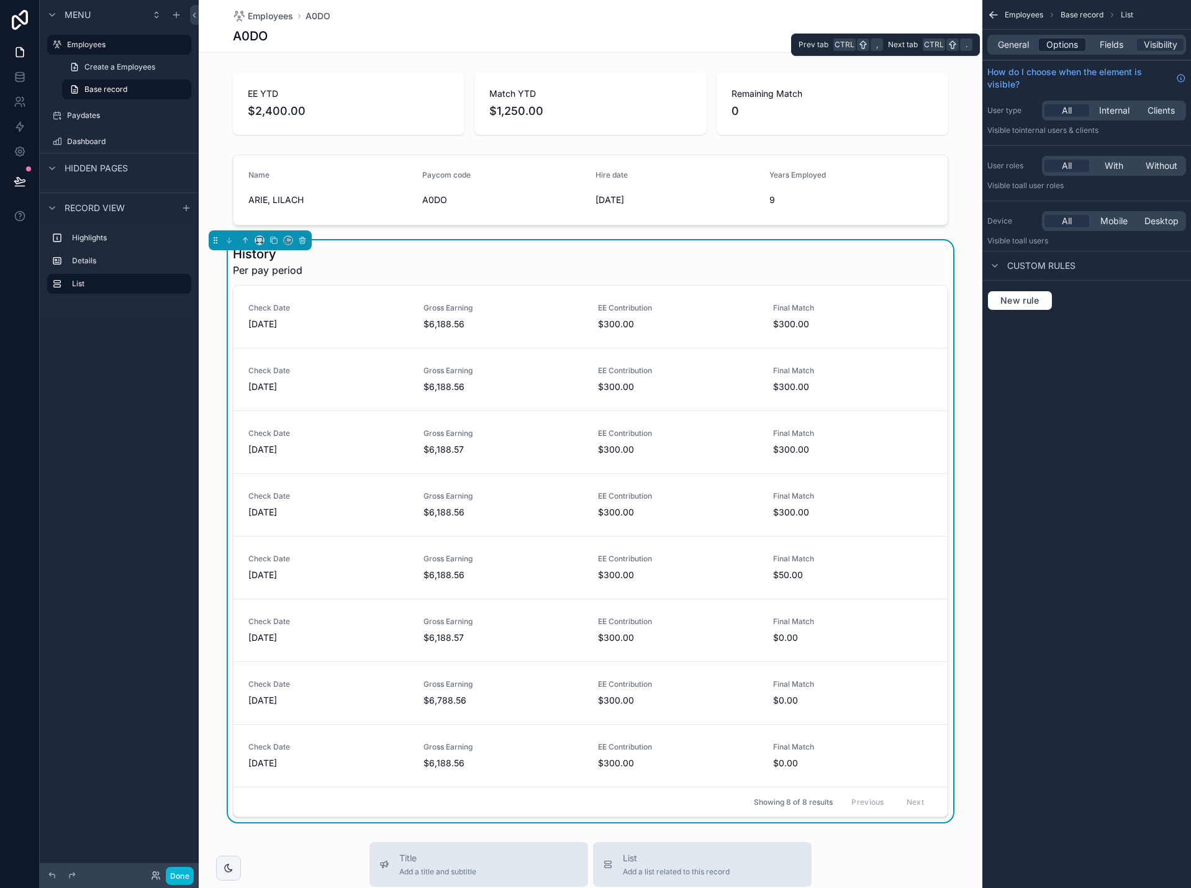
click at [1057, 44] on span "Options" at bounding box center [1063, 45] width 32 height 12
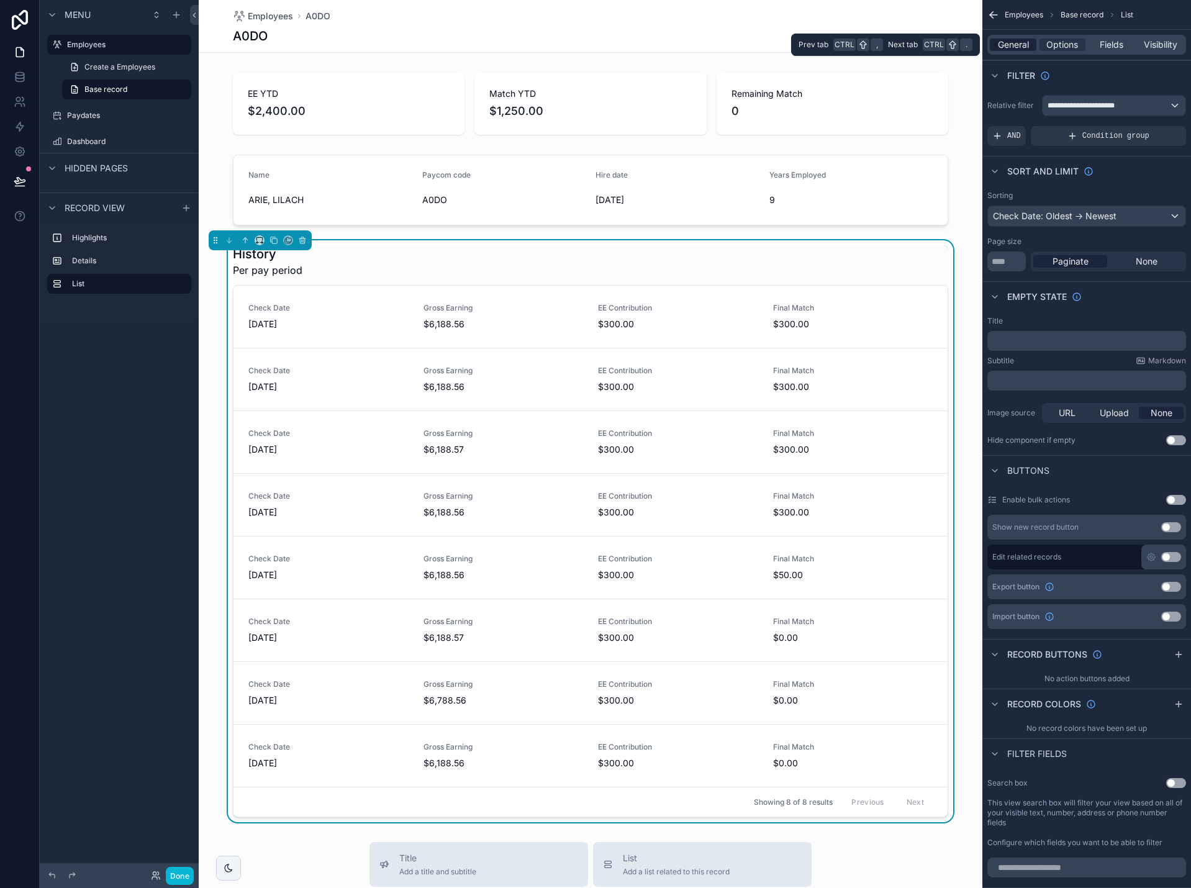
click at [1021, 47] on span "General" at bounding box center [1013, 45] width 31 height 12
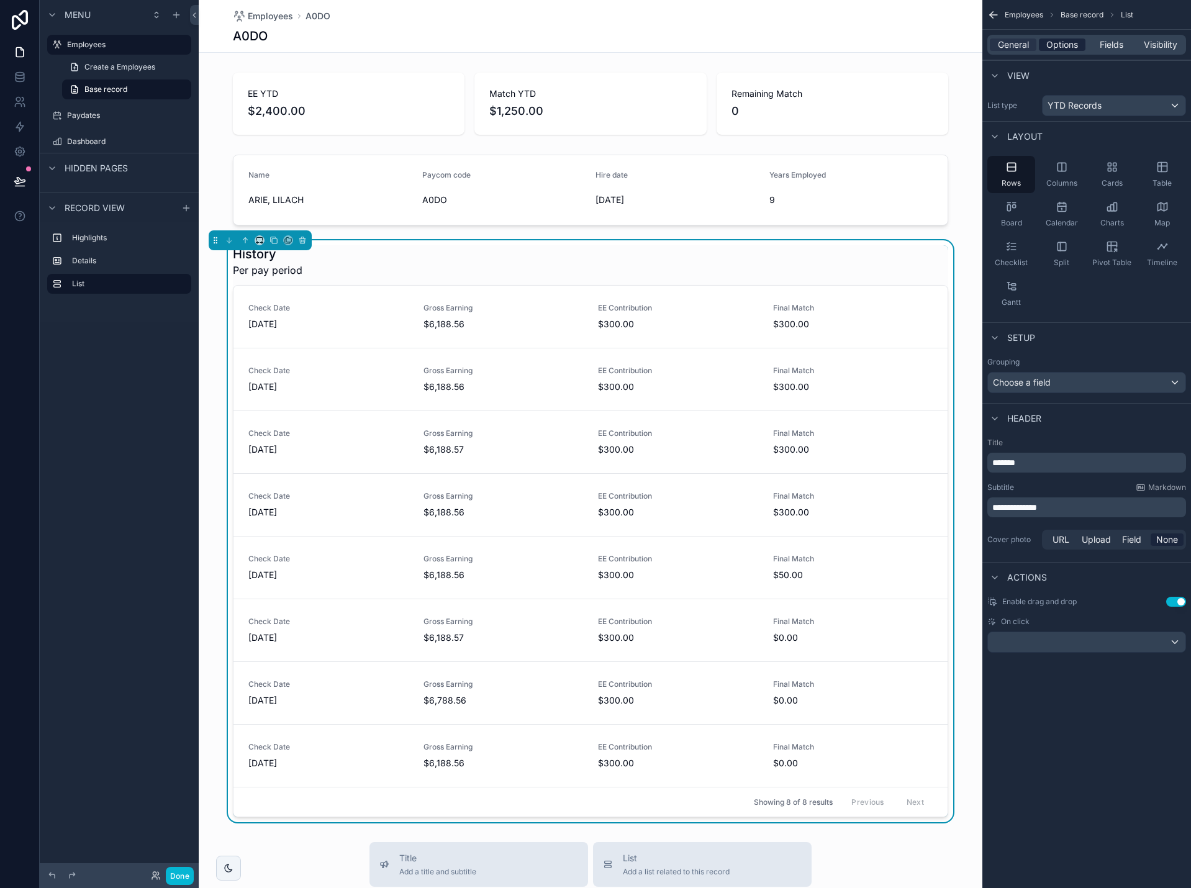
click at [1055, 42] on span "Options" at bounding box center [1063, 45] width 32 height 12
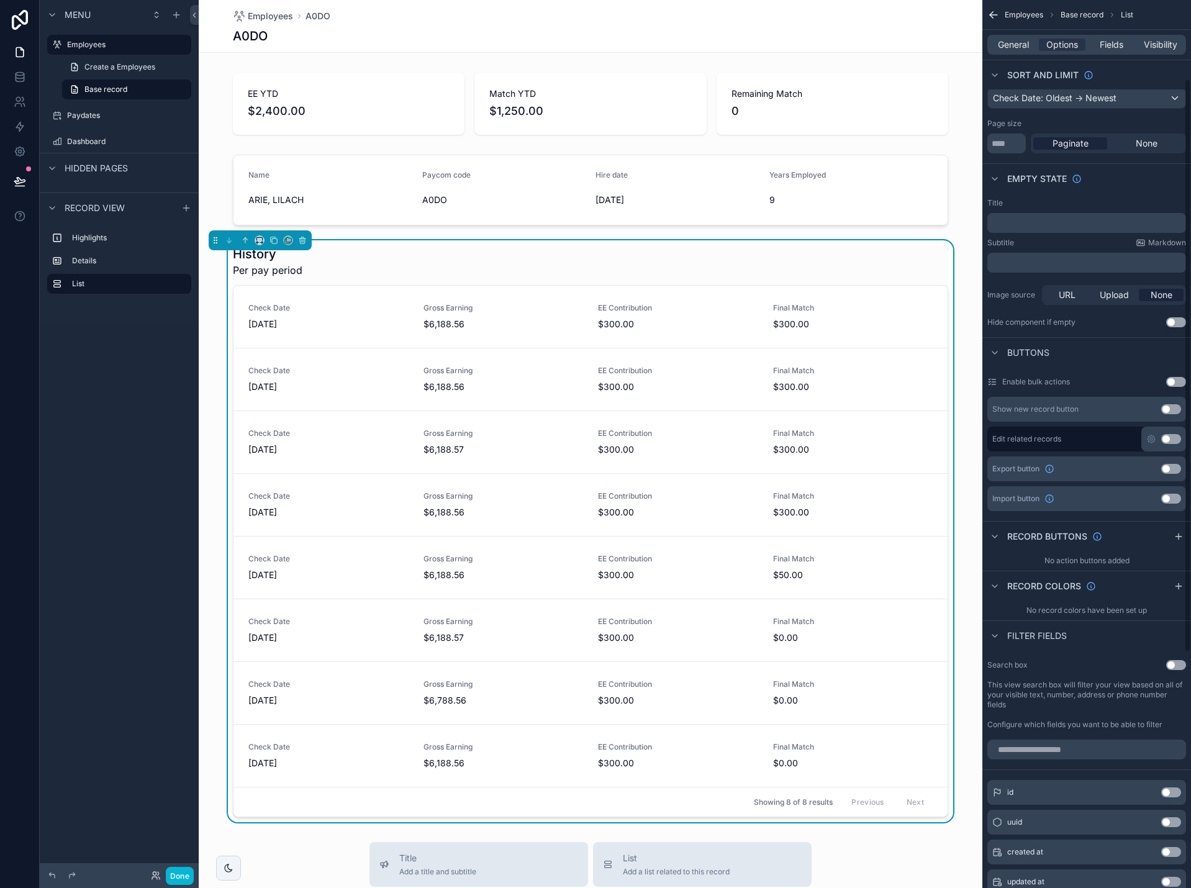
scroll to position [124, 0]
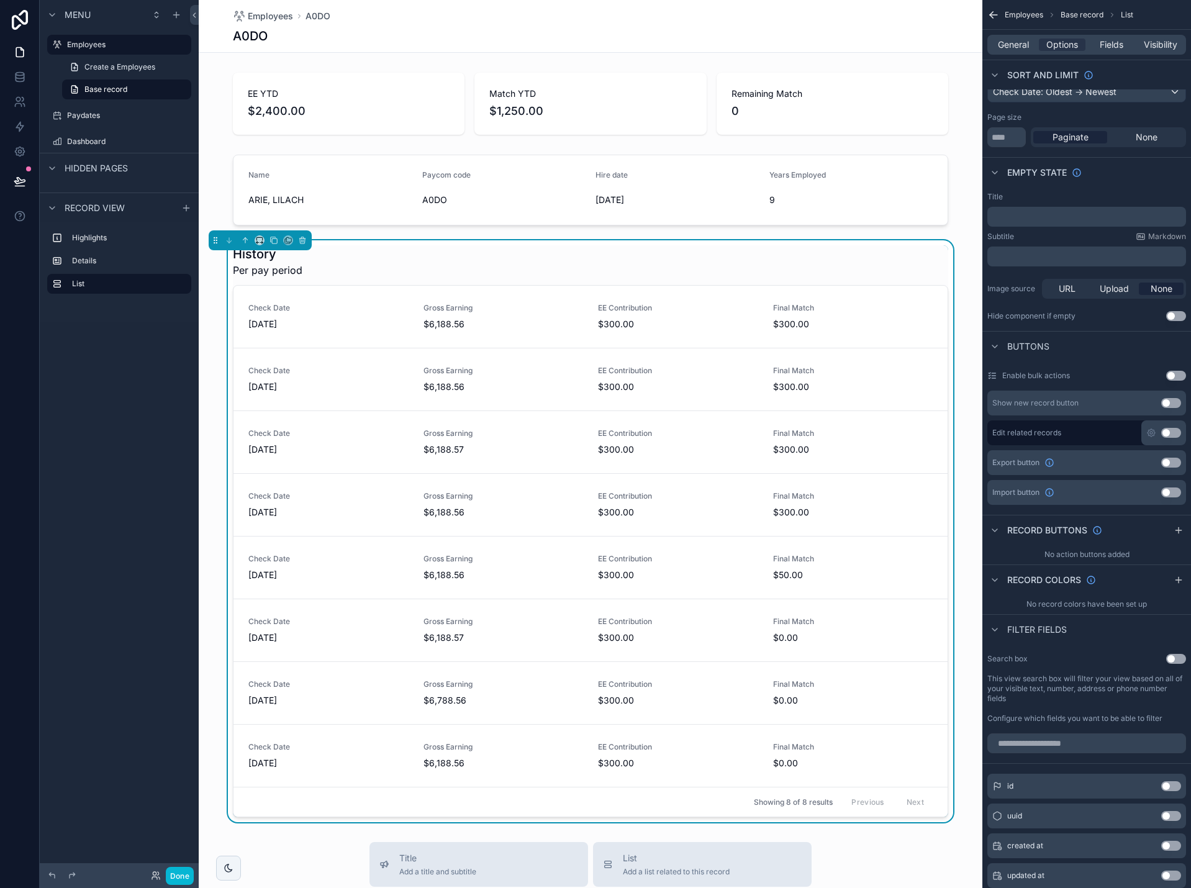
click at [1168, 465] on button "Use setting" at bounding box center [1172, 463] width 20 height 10
click at [913, 264] on button "Export" at bounding box center [912, 261] width 61 height 22
click at [174, 873] on button "Done" at bounding box center [180, 876] width 28 height 18
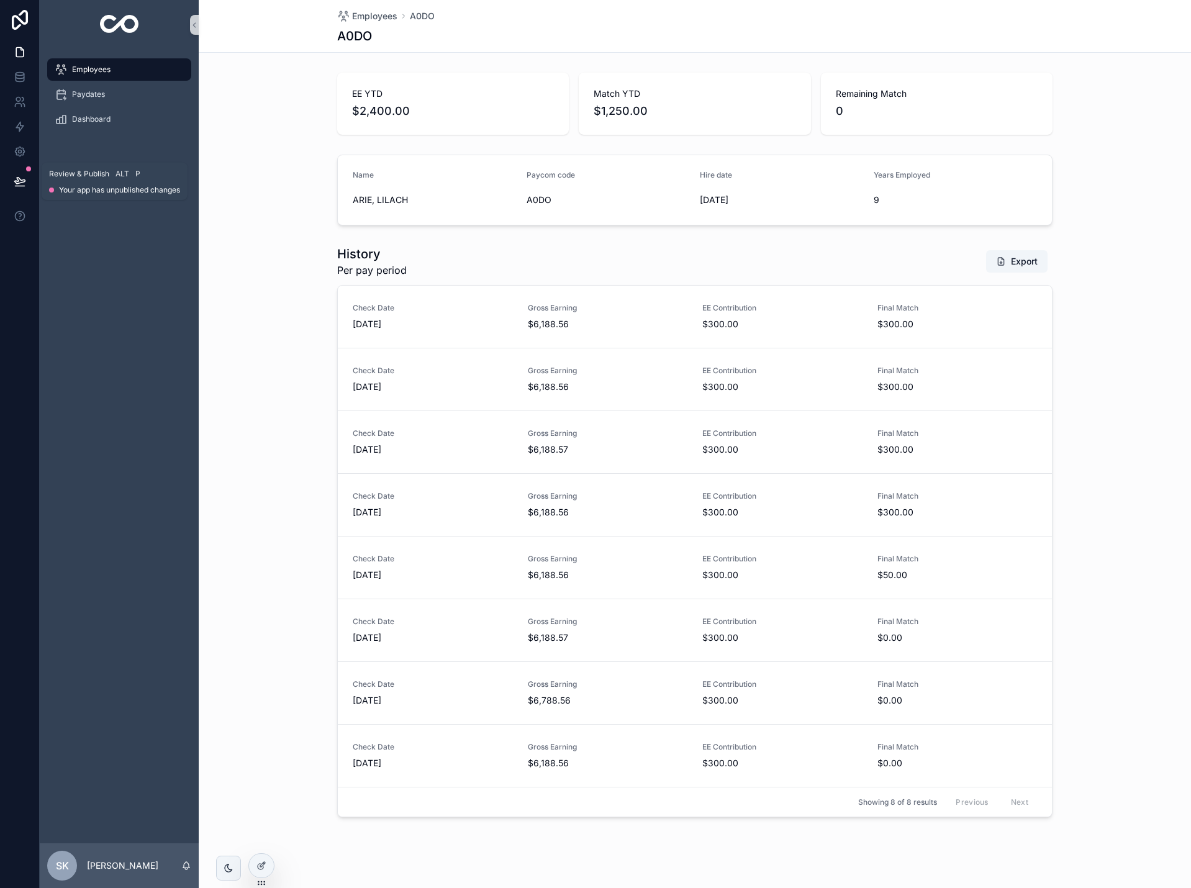
click at [22, 181] on icon at bounding box center [20, 181] width 12 height 12
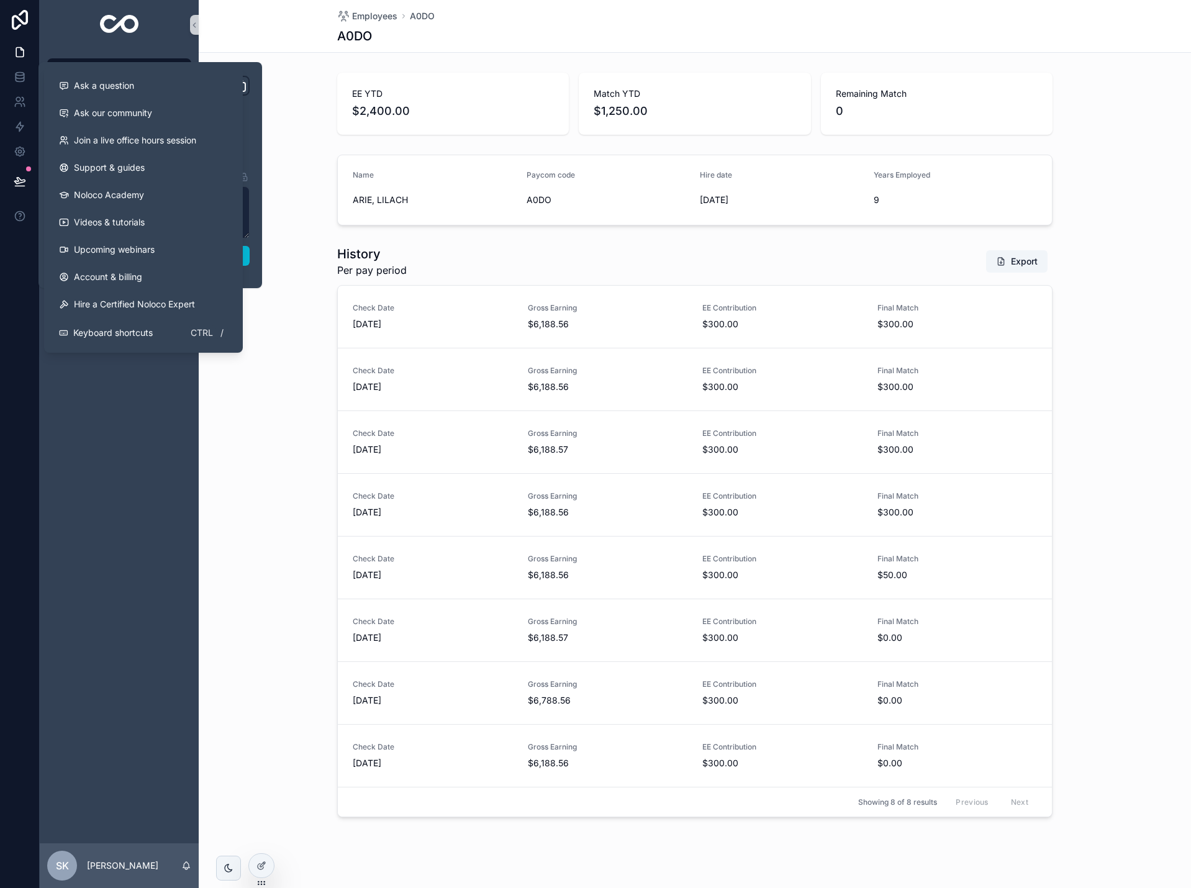
click at [263, 281] on div "History Per pay period Export Check Date [DATE] Gross Earning $6,188.56 EE Cont…" at bounding box center [695, 531] width 993 height 582
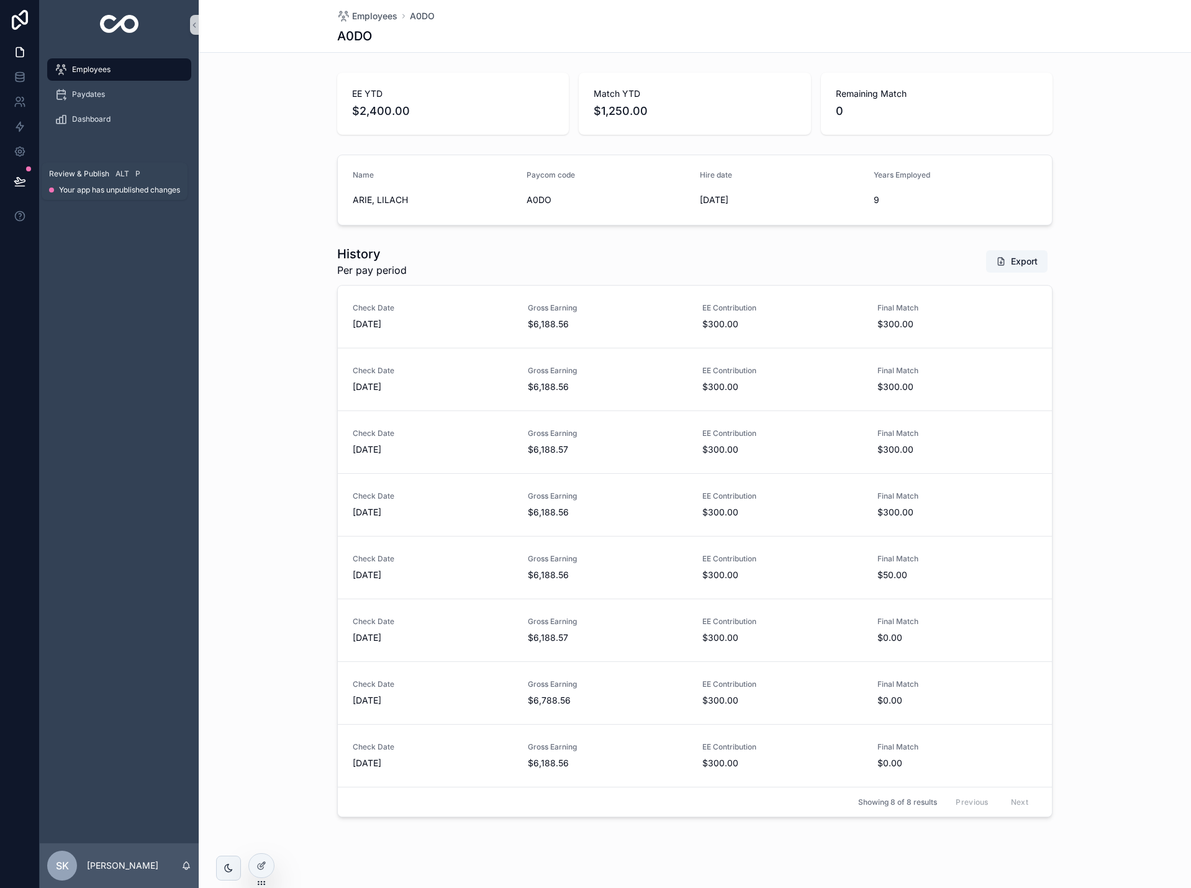
click at [24, 175] on button at bounding box center [19, 181] width 27 height 35
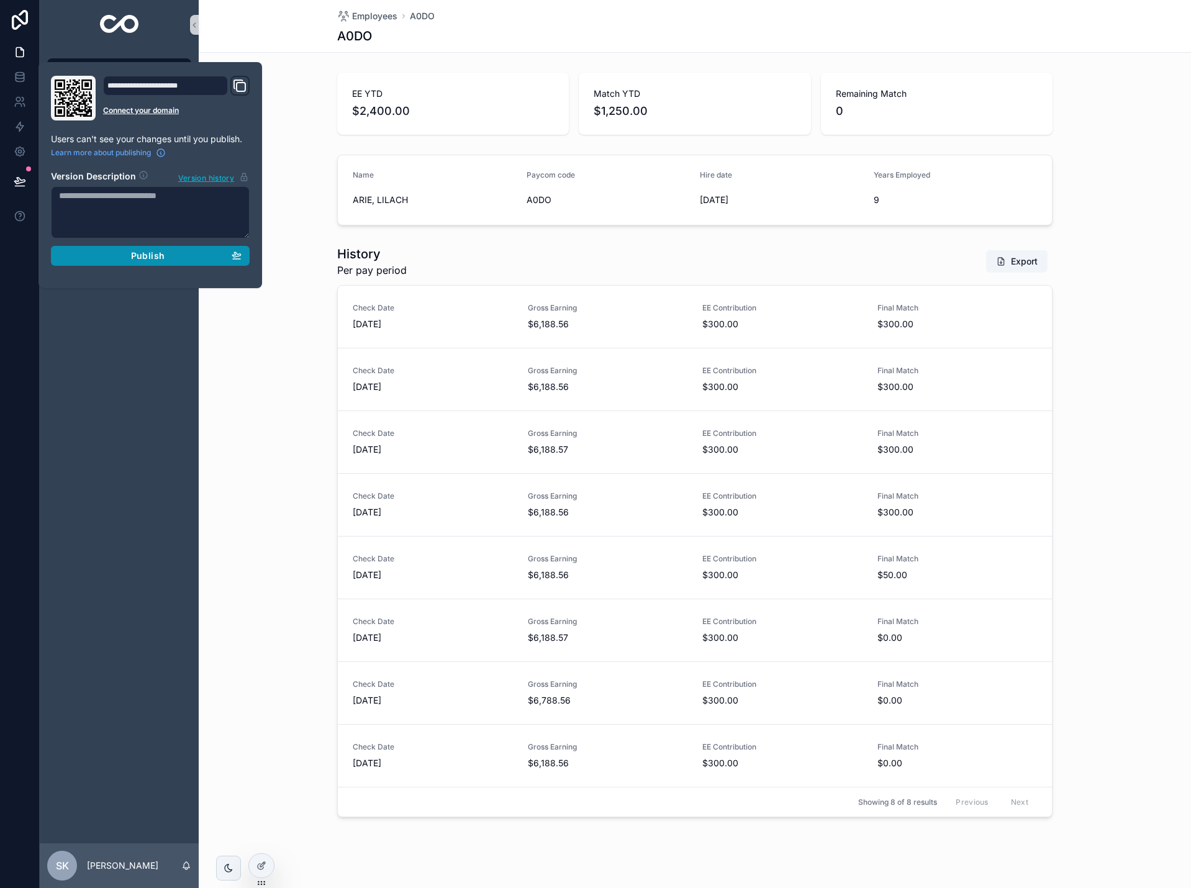
click at [163, 255] on span "Publish" at bounding box center [148, 255] width 34 height 11
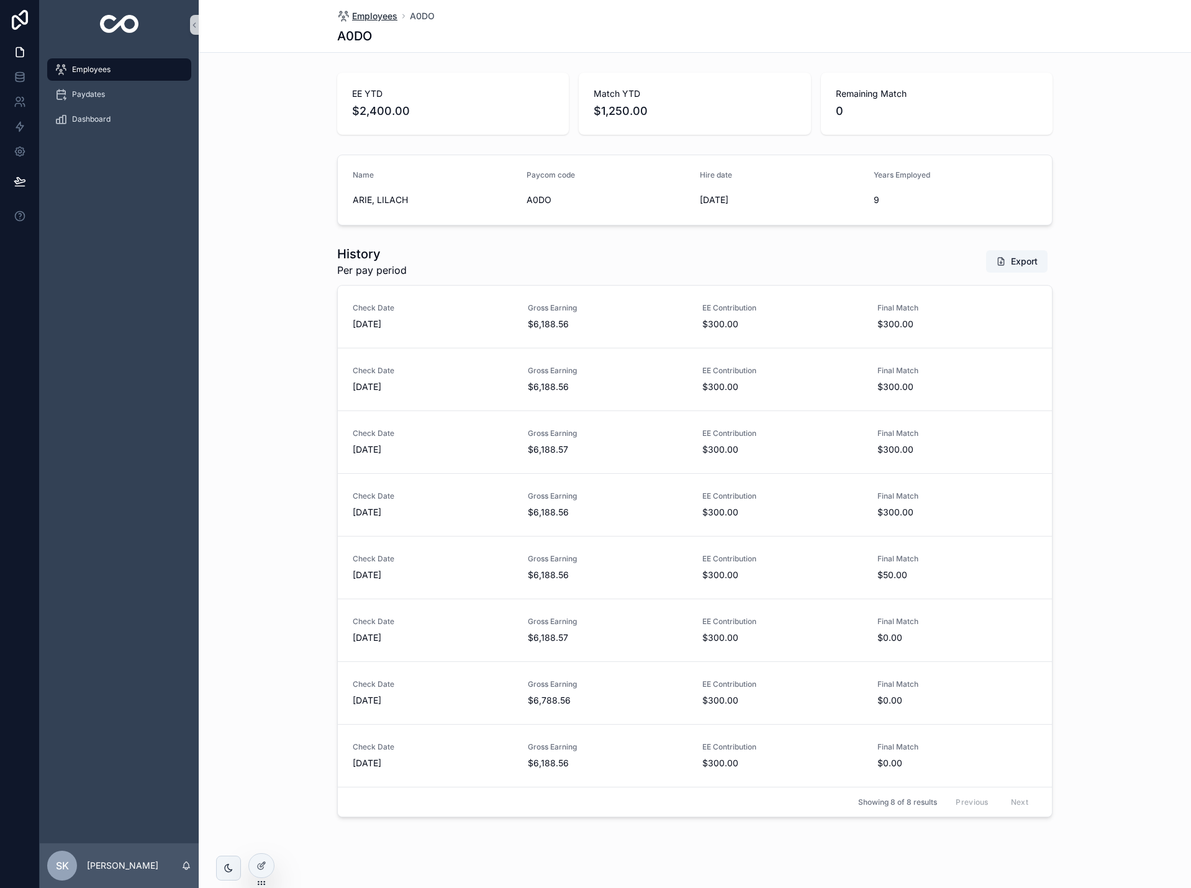
click at [386, 15] on span "Employees" at bounding box center [374, 16] width 45 height 12
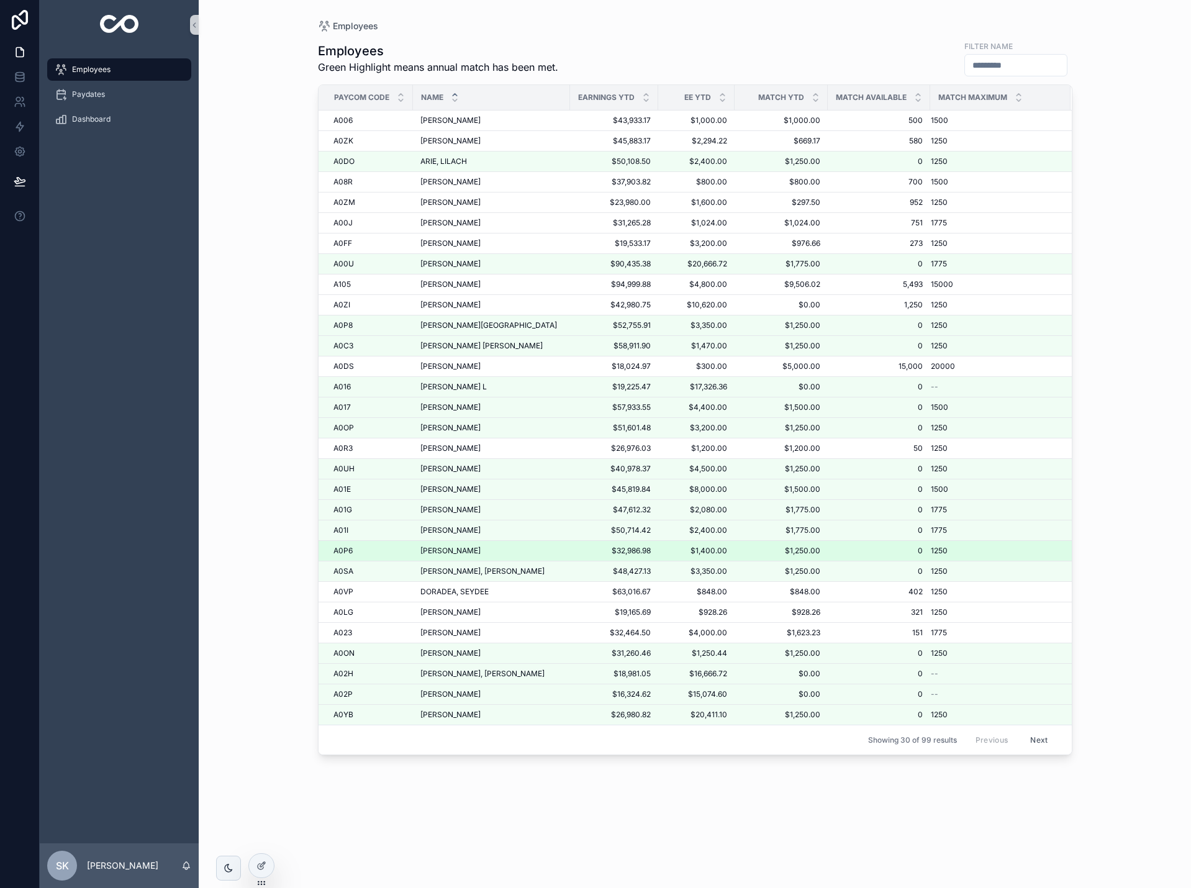
click at [494, 547] on div "[PERSON_NAME] [PERSON_NAME]" at bounding box center [492, 551] width 142 height 10
